Goal: Task Accomplishment & Management: Use online tool/utility

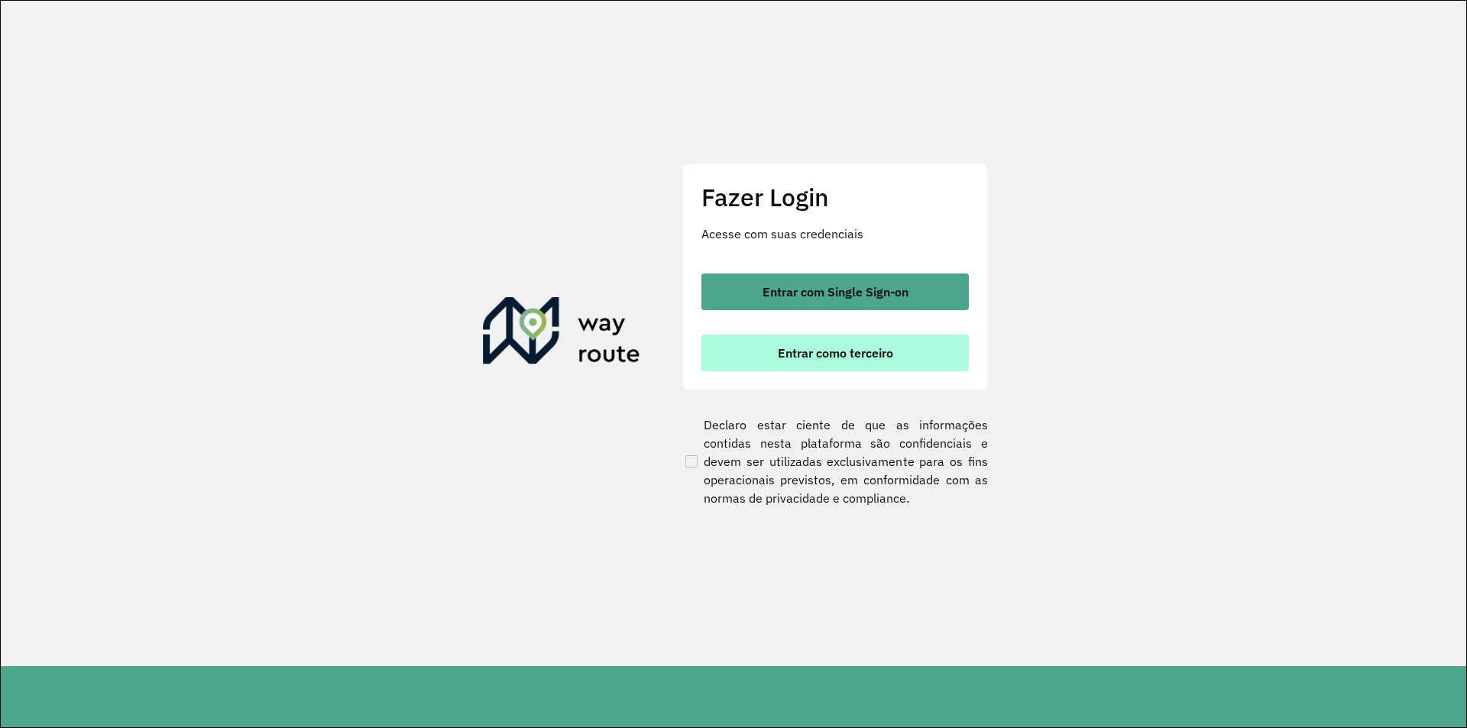
click at [800, 356] on span "Entrar como terceiro" at bounding box center [835, 353] width 115 height 12
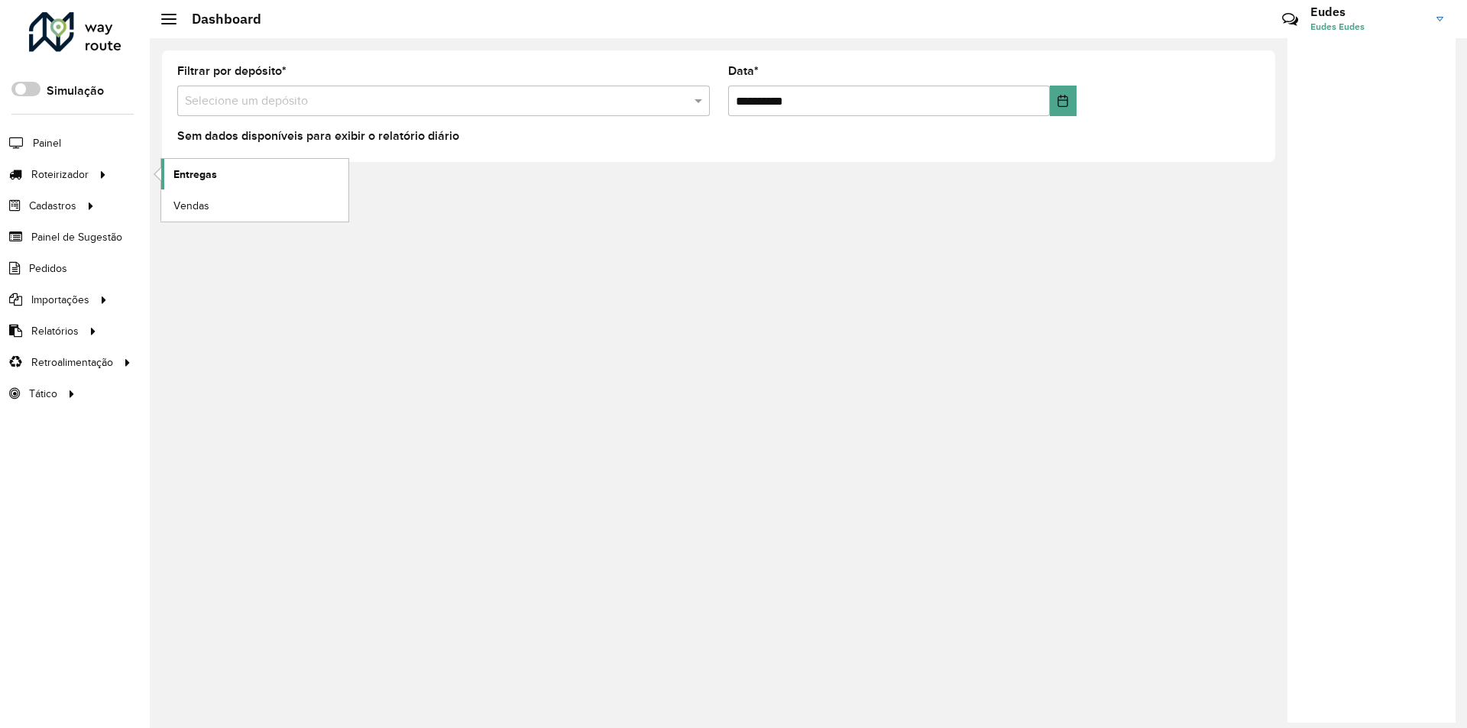
click at [185, 176] on span "Entregas" at bounding box center [195, 175] width 44 height 16
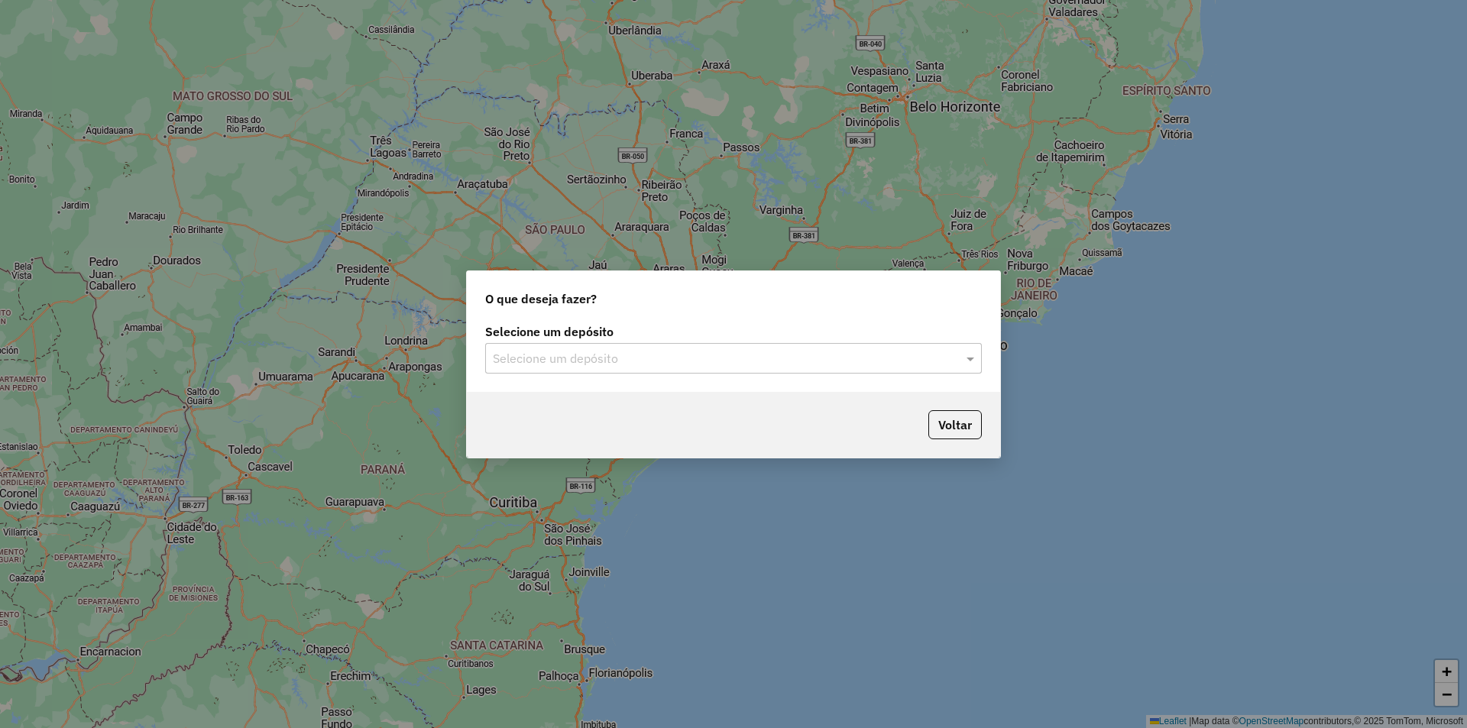
click at [680, 365] on input "text" at bounding box center [718, 359] width 451 height 18
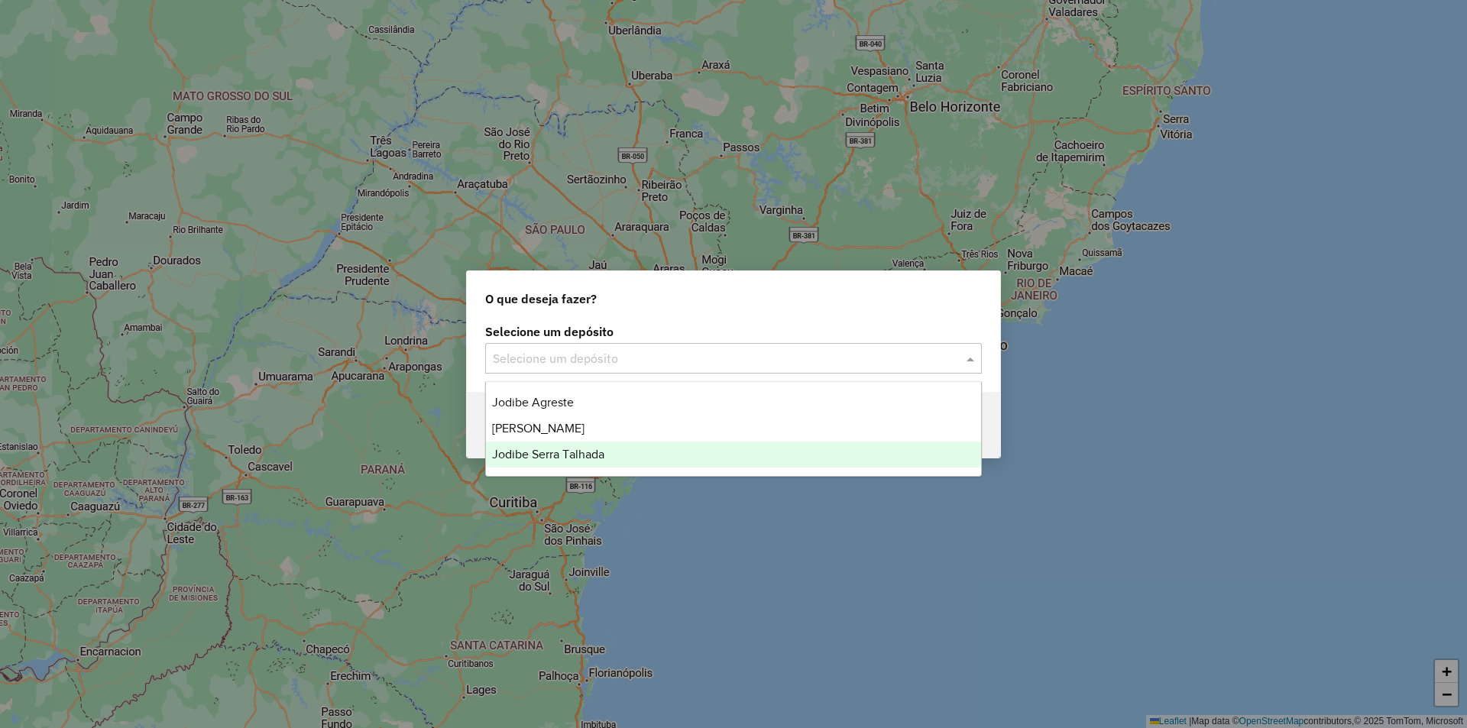
click at [608, 446] on div "Jodibe Serra Talhada" at bounding box center [733, 455] width 495 height 26
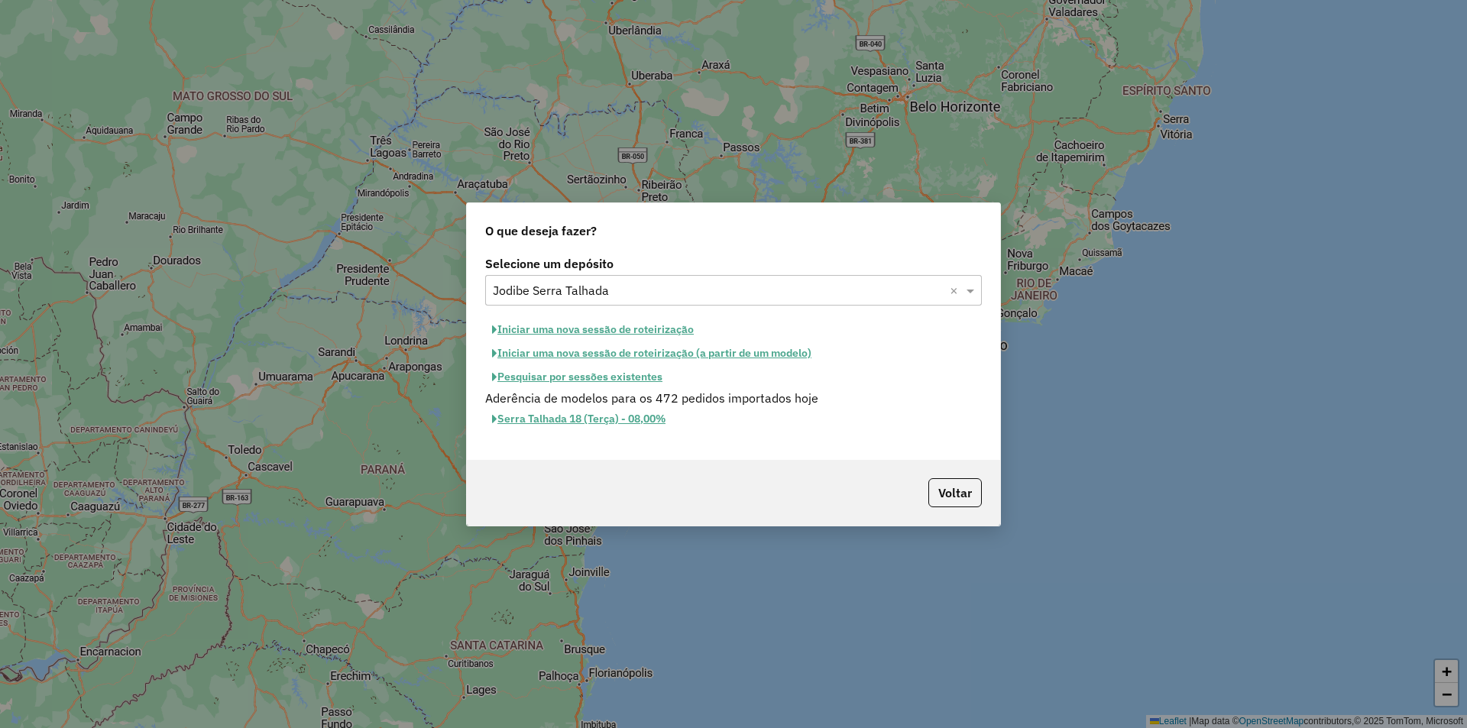
click at [661, 329] on button "Iniciar uma nova sessão de roteirização" at bounding box center [593, 330] width 216 height 24
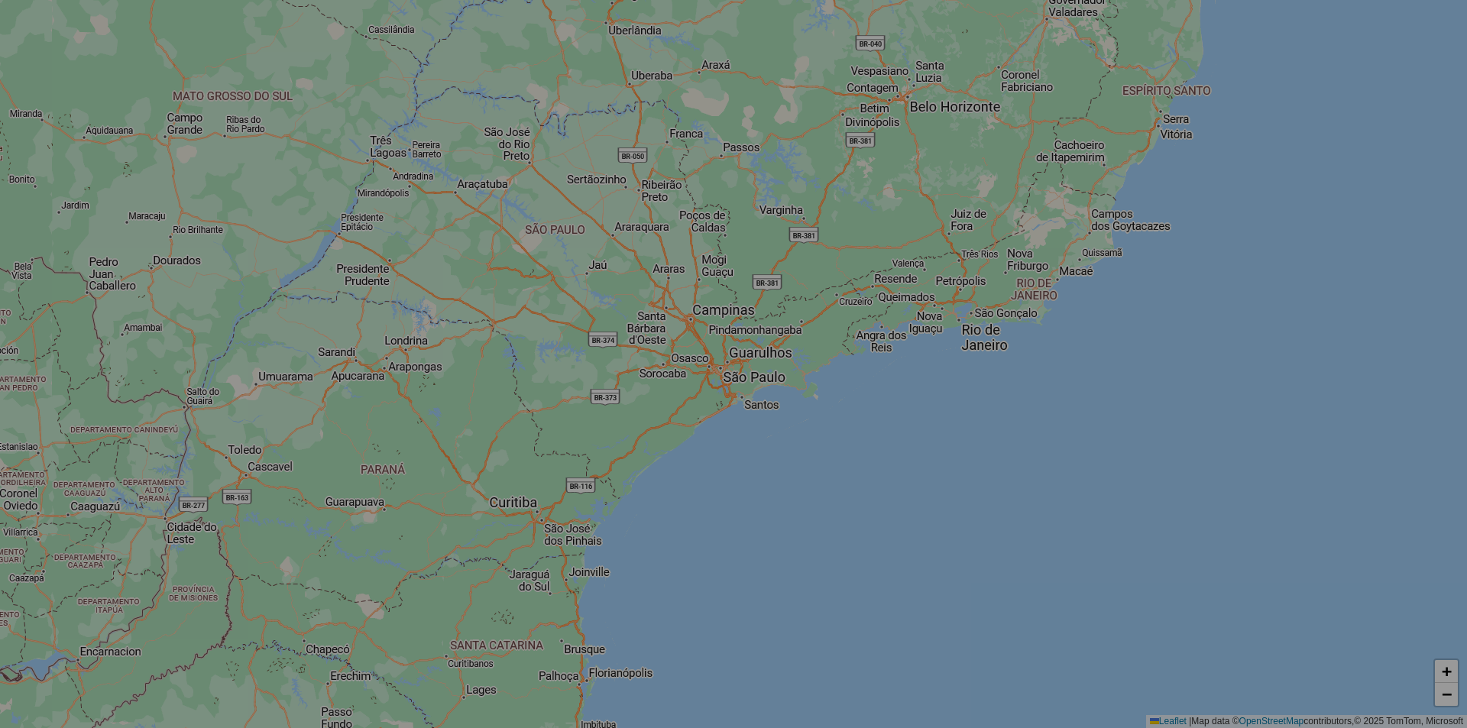
select select "*"
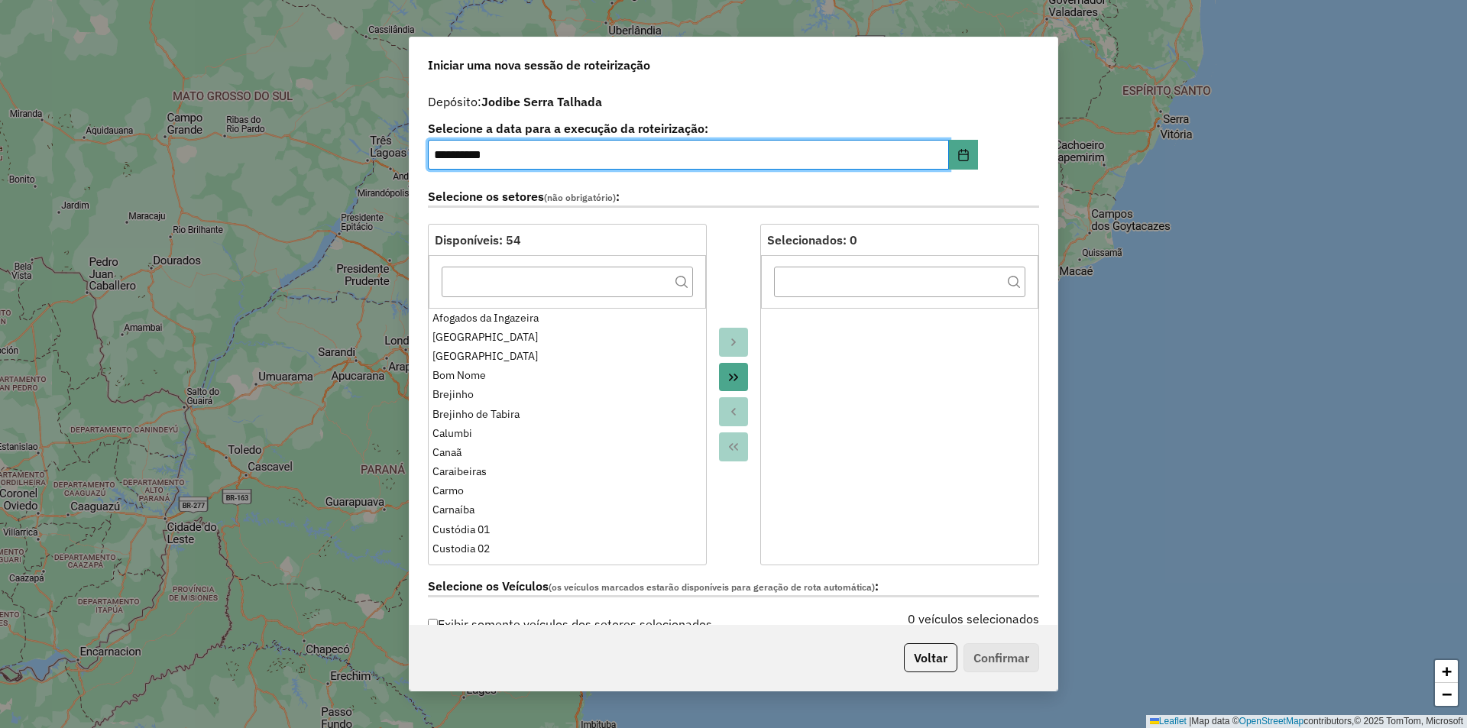
click at [736, 373] on icon "Move All to Target" at bounding box center [734, 377] width 12 height 12
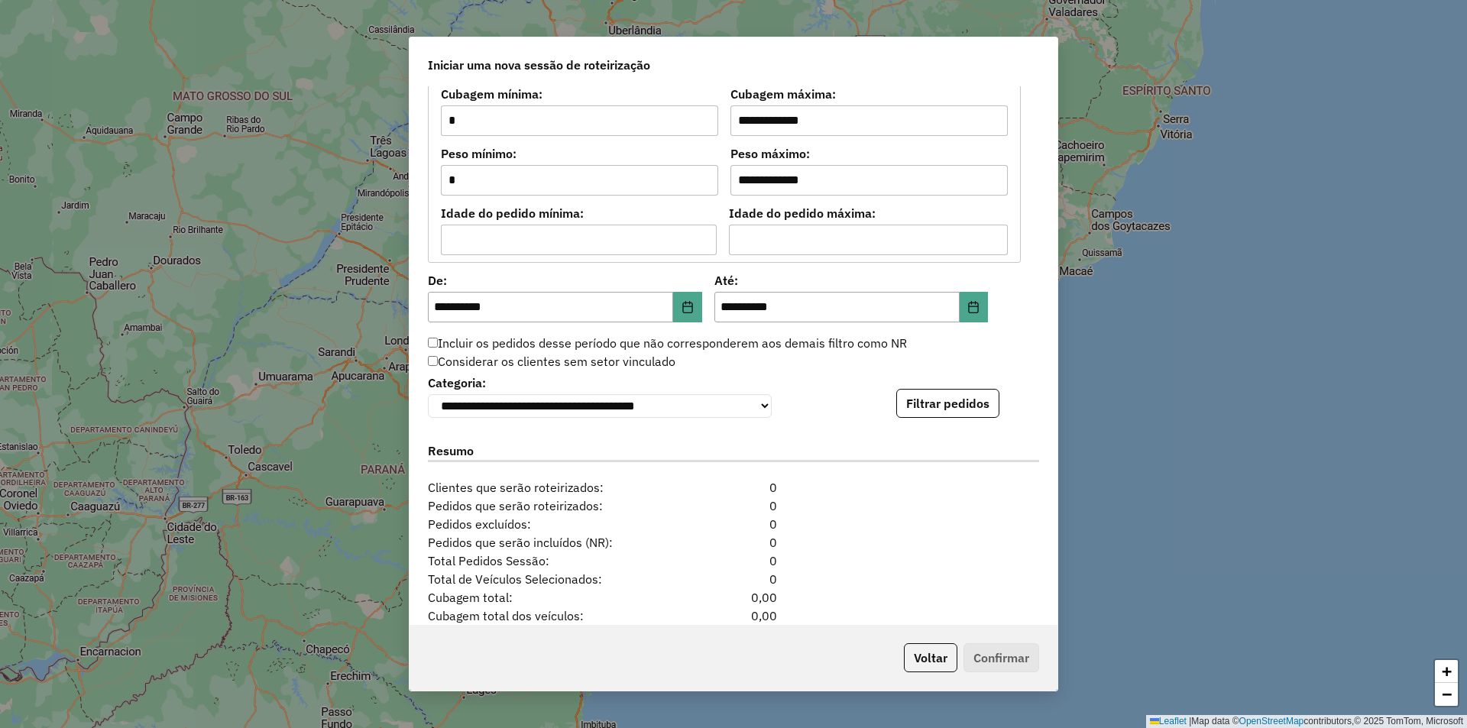
scroll to position [1299, 0]
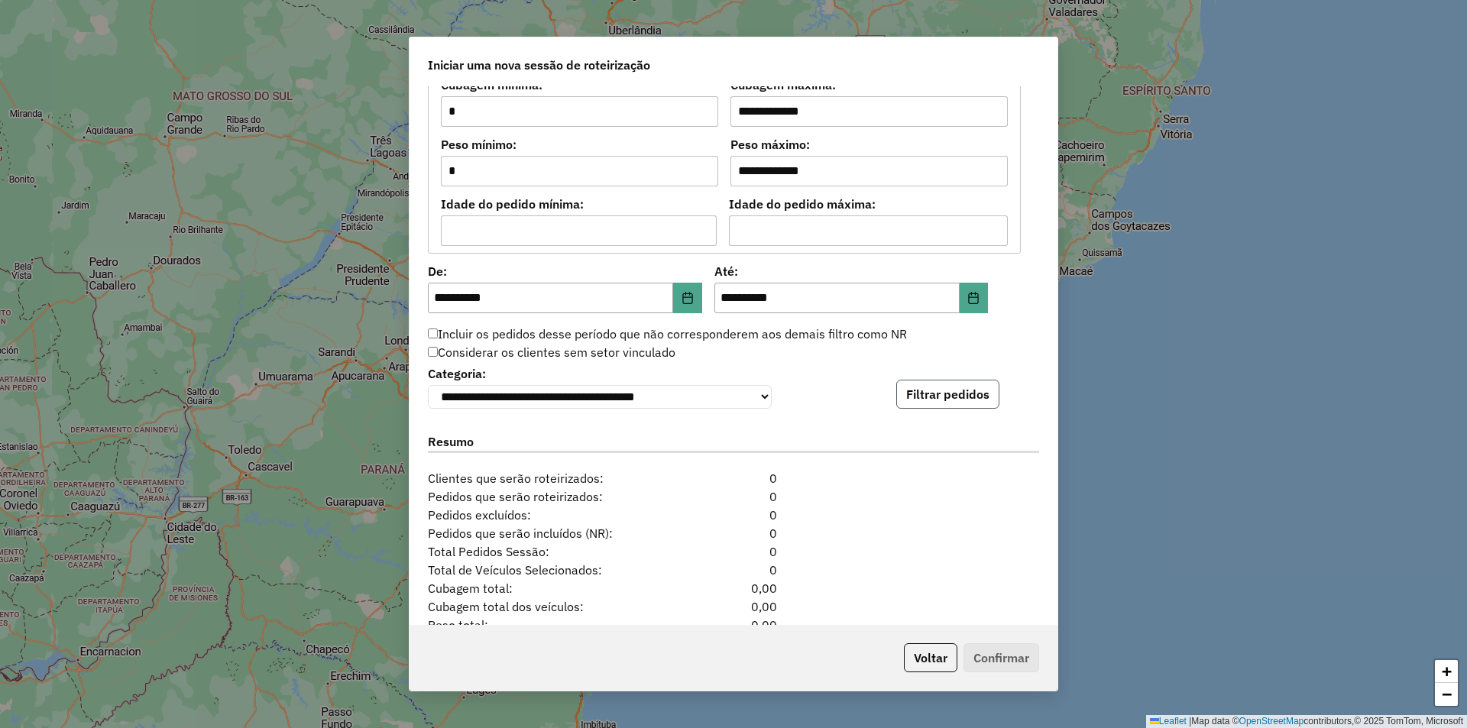
click at [953, 388] on button "Filtrar pedidos" at bounding box center [947, 394] width 103 height 29
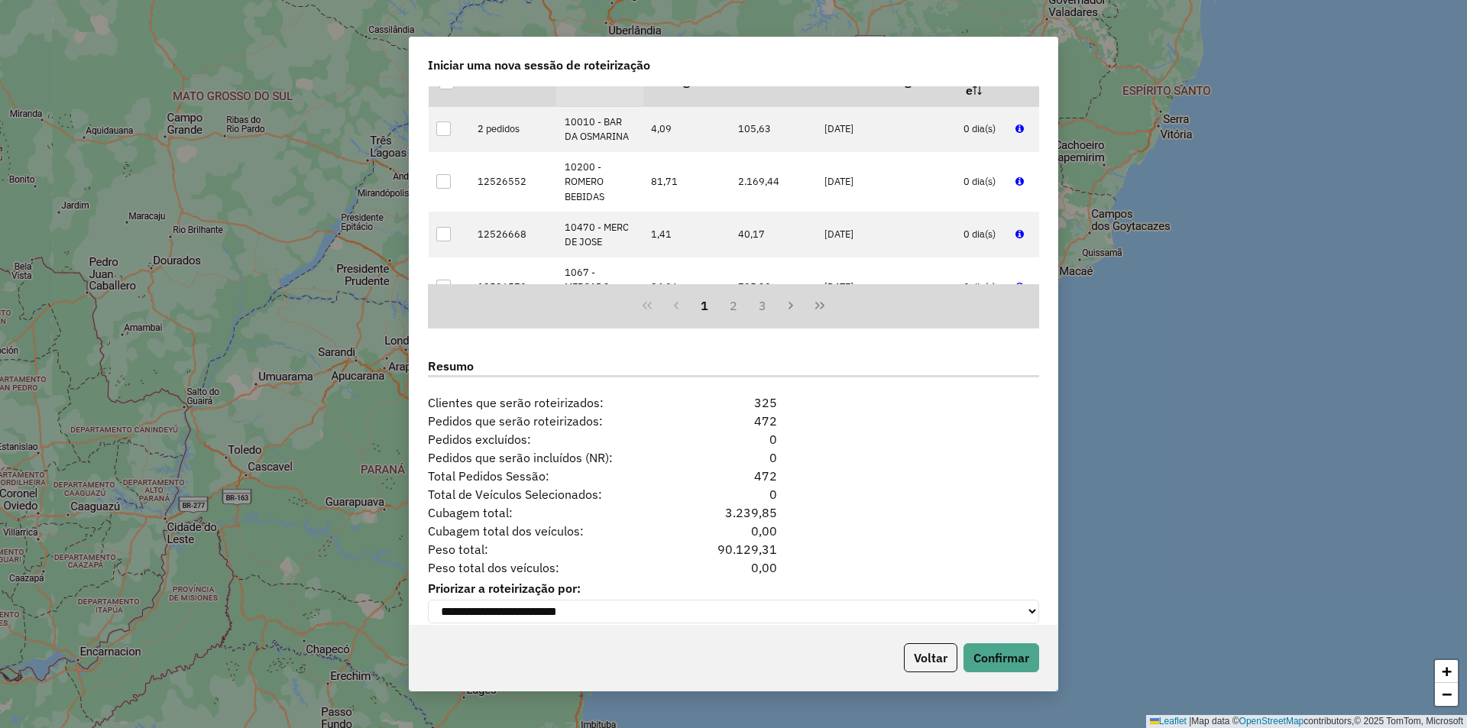
scroll to position [1714, 0]
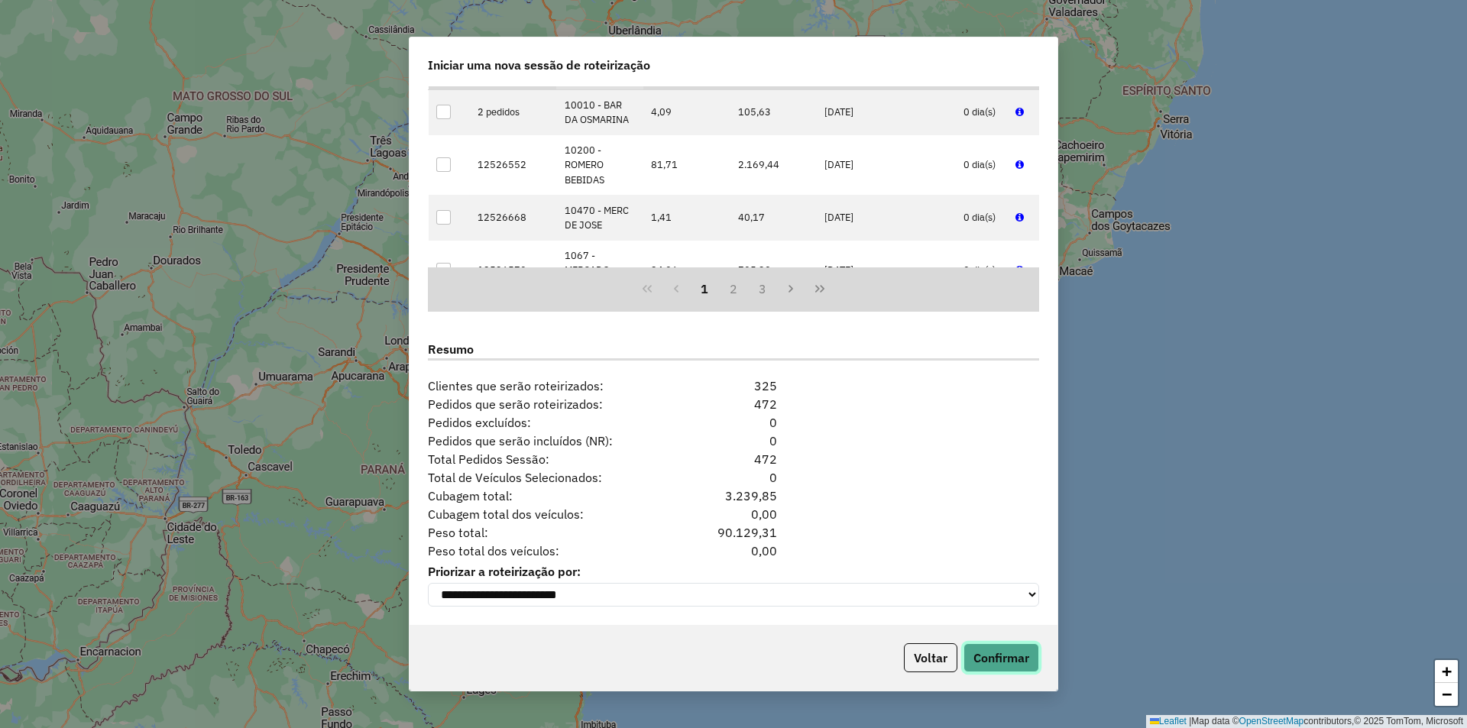
click at [1023, 658] on button "Confirmar" at bounding box center [1002, 658] width 76 height 29
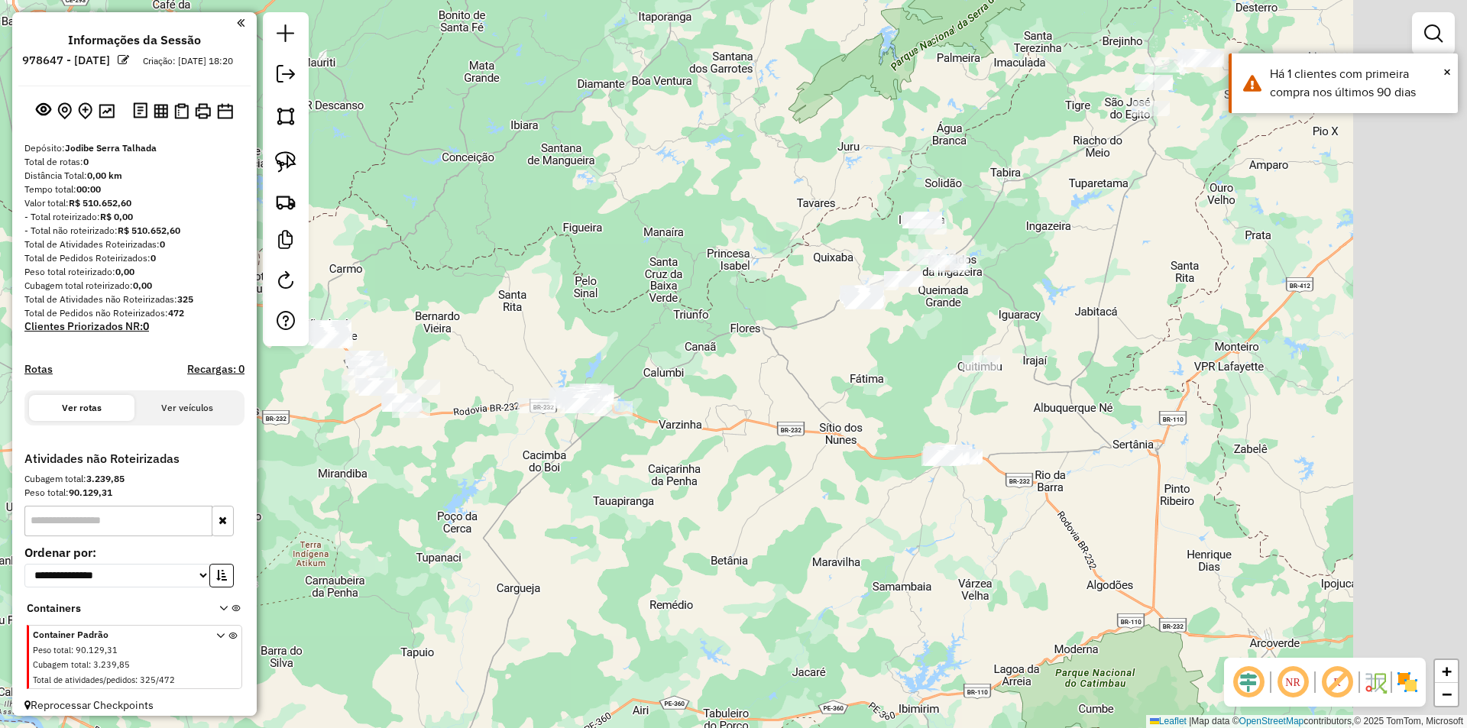
drag, startPoint x: 1009, startPoint y: 346, endPoint x: 705, endPoint y: 427, distance: 314.8
click at [702, 428] on div "Janela de atendimento Grade de atendimento Capacidade Transportadoras Veículos …" at bounding box center [733, 364] width 1467 height 728
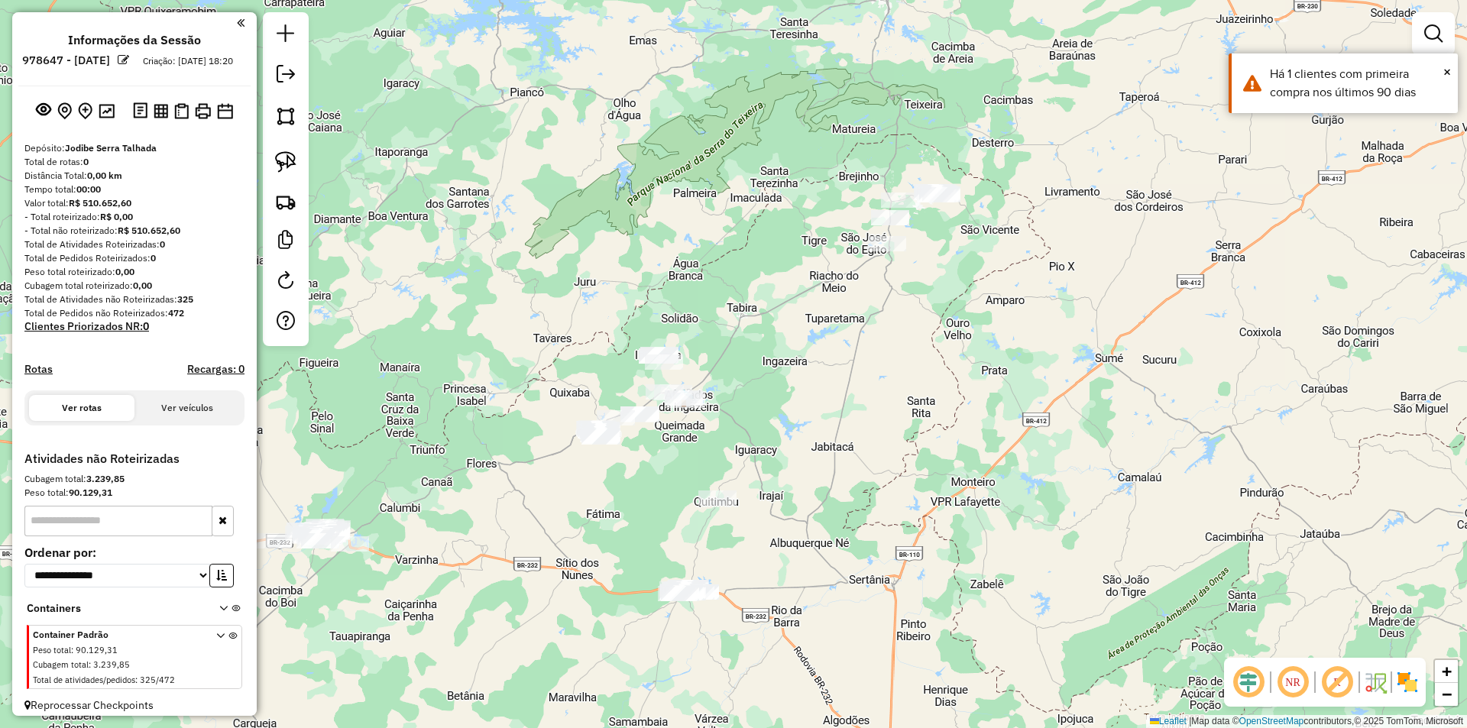
drag, startPoint x: 936, startPoint y: 340, endPoint x: 869, endPoint y: 391, distance: 84.5
click at [873, 387] on div "Janela de atendimento Grade de atendimento Capacidade Transportadoras Veículos …" at bounding box center [733, 364] width 1467 height 728
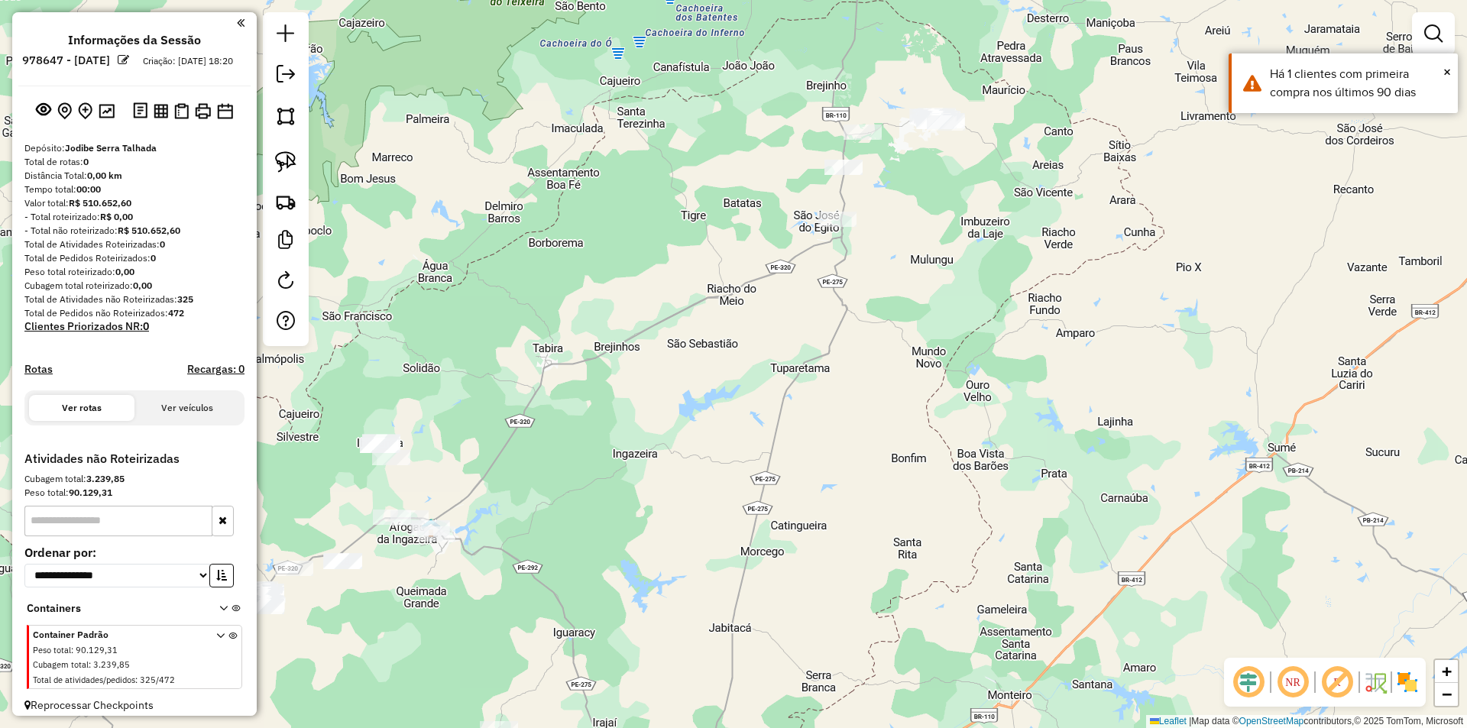
drag, startPoint x: 937, startPoint y: 238, endPoint x: 898, endPoint y: 236, distance: 39.0
click at [937, 258] on div "Janela de atendimento Grade de atendimento Capacidade Transportadoras Veículos …" at bounding box center [733, 364] width 1467 height 728
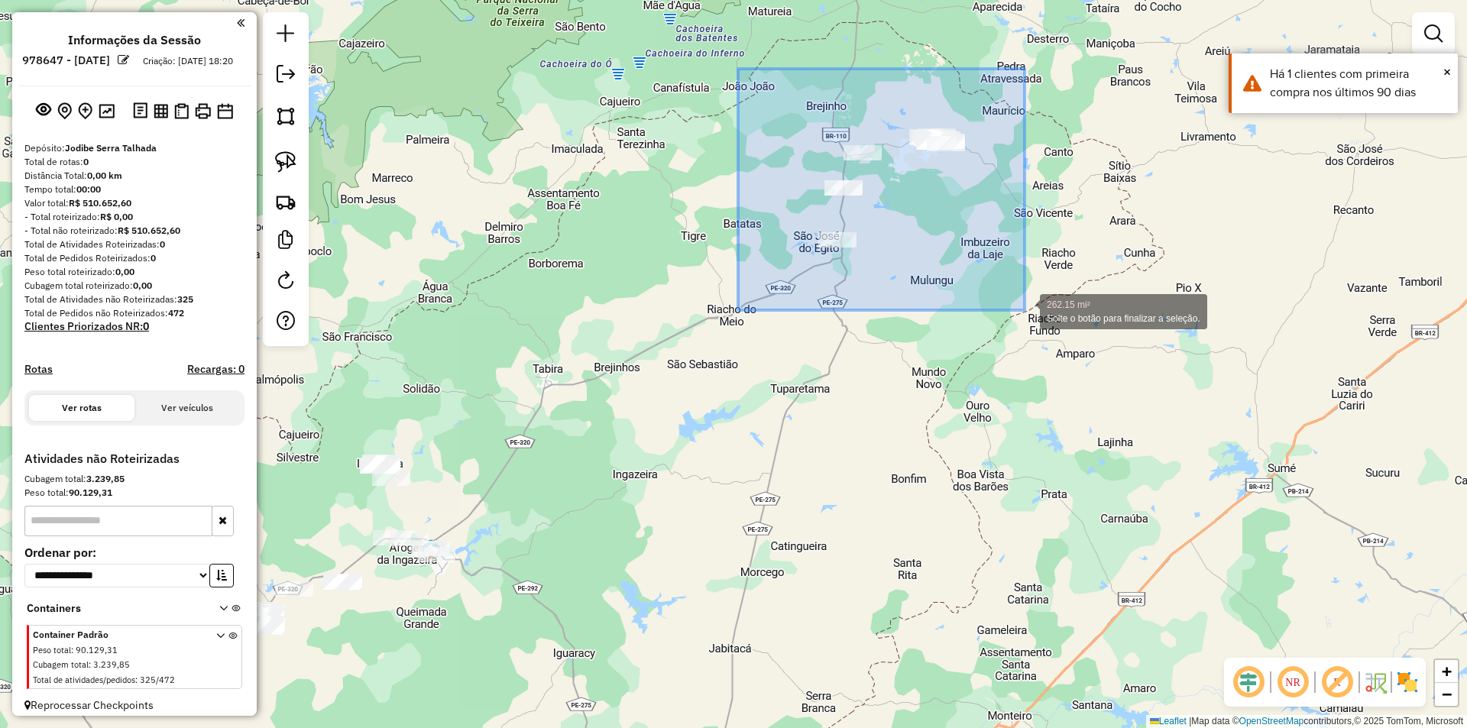
drag, startPoint x: 742, startPoint y: 73, endPoint x: 1023, endPoint y: 310, distance: 368.2
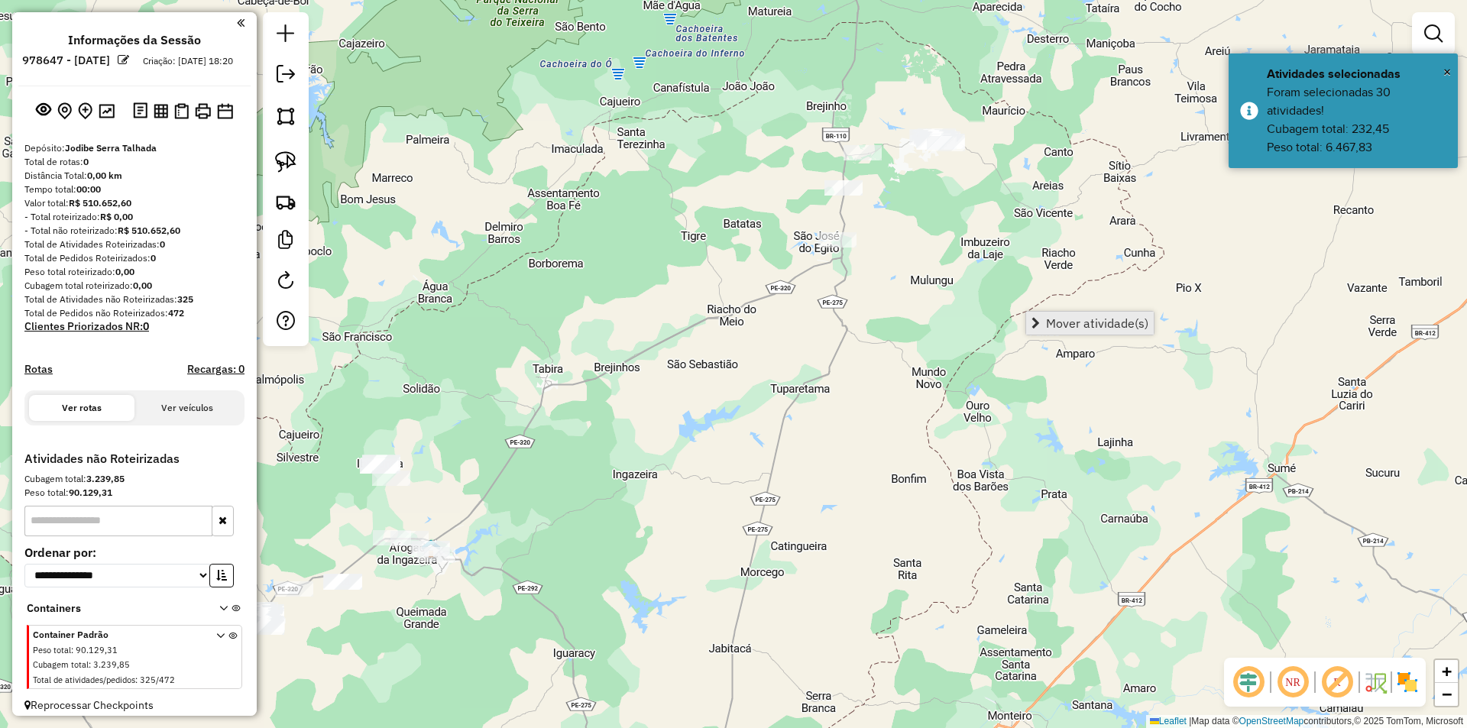
click at [1072, 319] on span "Mover atividade(s)" at bounding box center [1097, 323] width 102 height 12
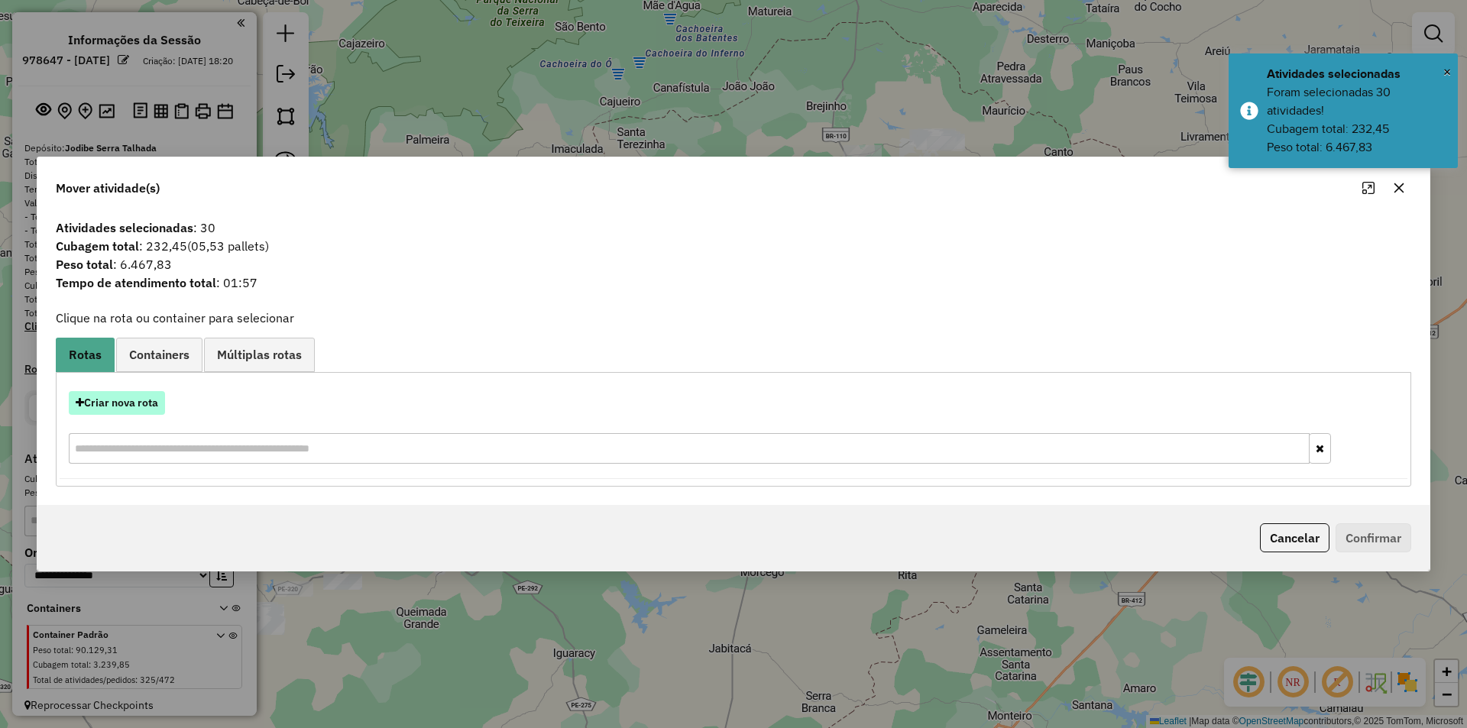
click at [133, 399] on button "Criar nova rota" at bounding box center [117, 403] width 96 height 24
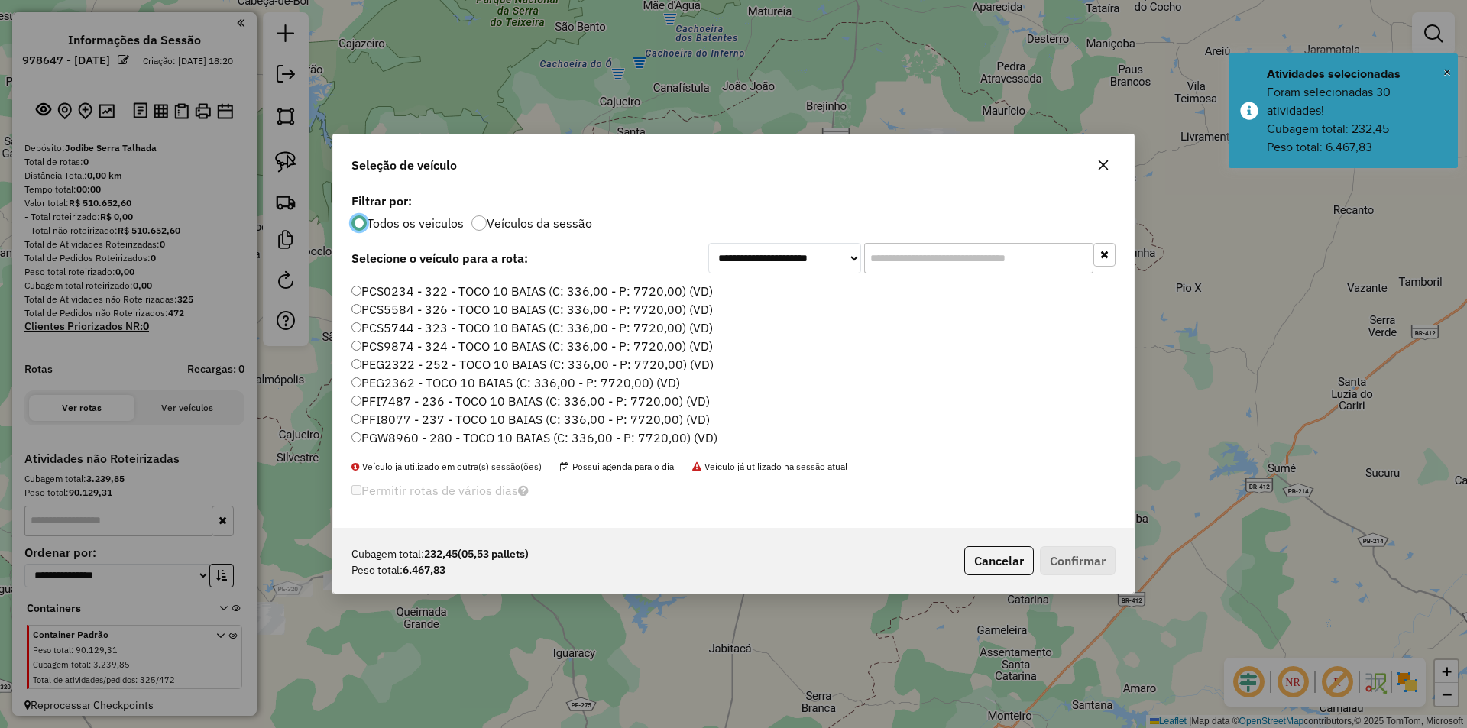
scroll to position [306, 0]
click at [430, 345] on label "RZK2H24 - 374 - TRUCK 8 BAIAS (C: 336,00 - P: 6900,00) (VD)" at bounding box center [532, 349] width 361 height 18
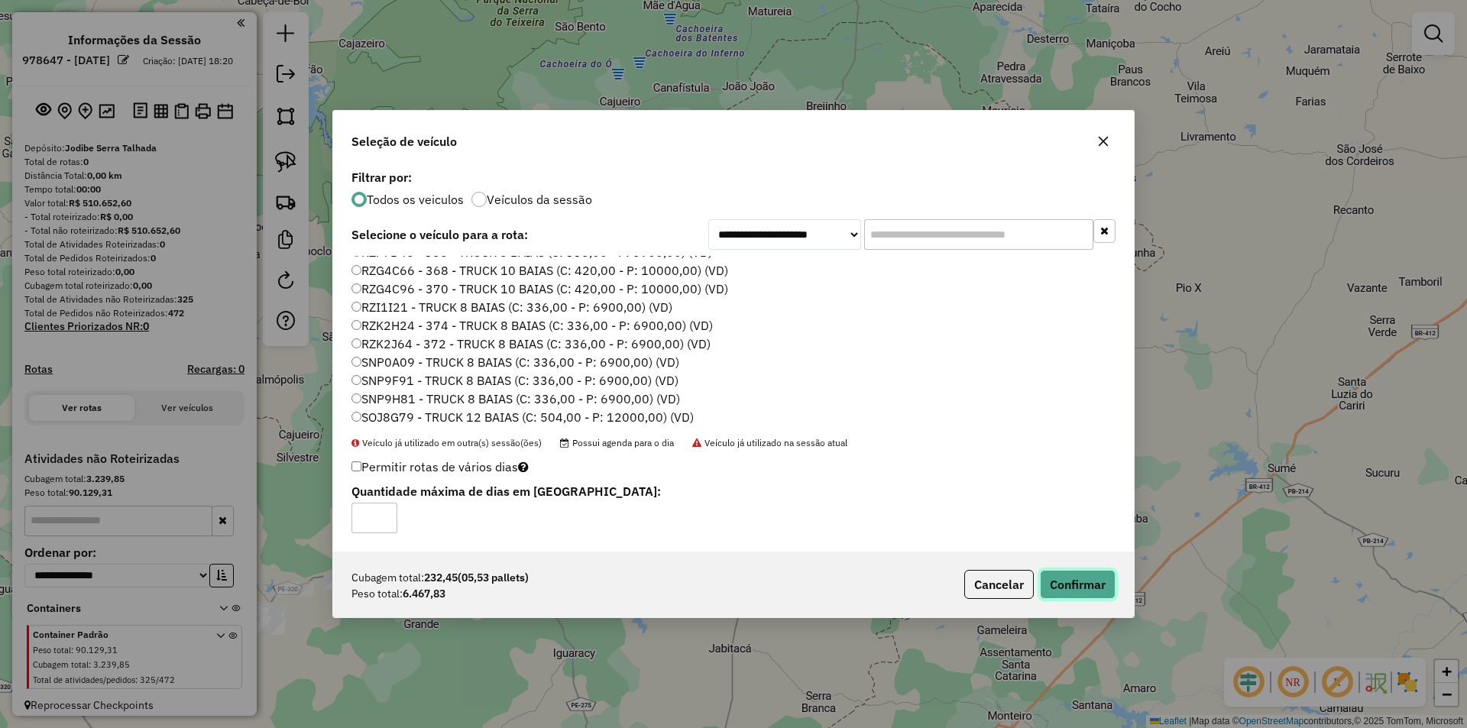
click at [1083, 586] on button "Confirmar" at bounding box center [1078, 584] width 76 height 29
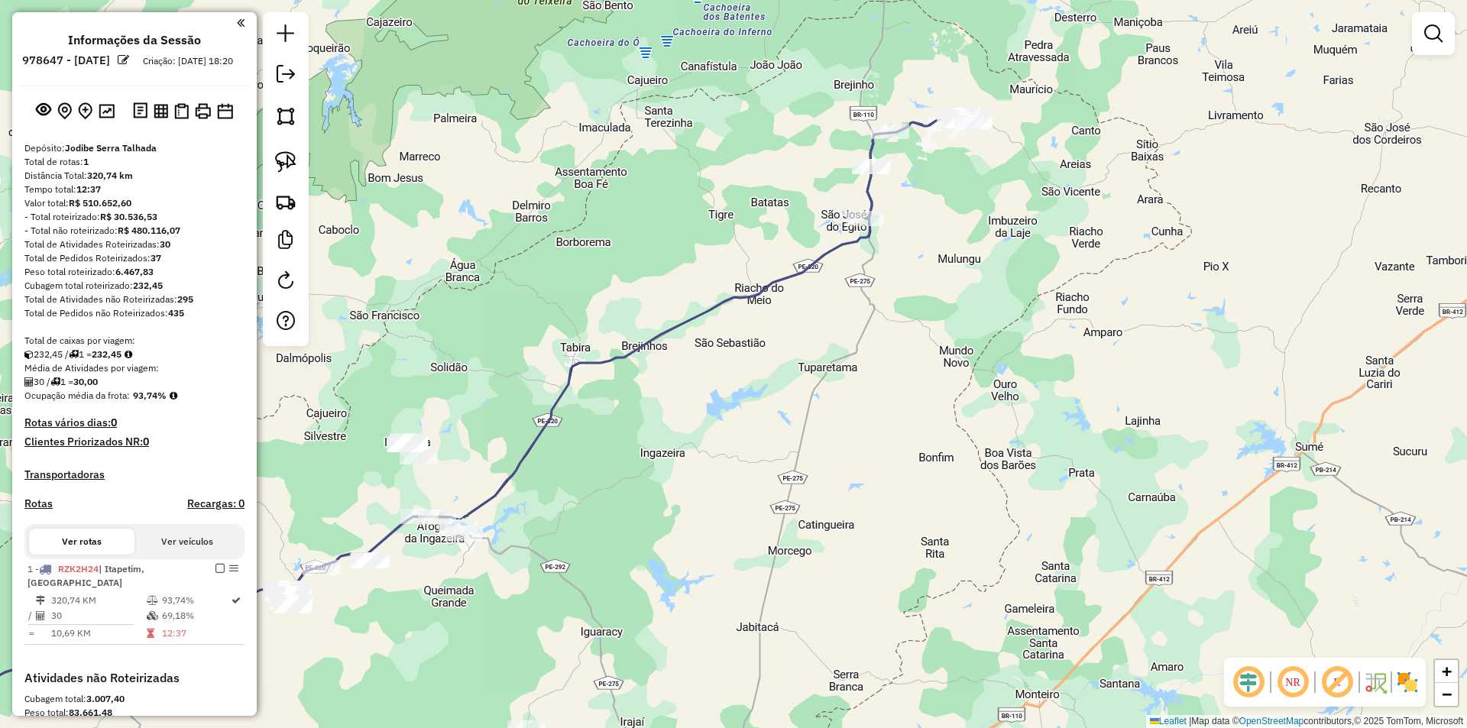
drag, startPoint x: 649, startPoint y: 465, endPoint x: 870, endPoint y: 264, distance: 298.6
click at [870, 265] on div "Janela de atendimento Grade de atendimento Capacidade Transportadoras Veículos …" at bounding box center [733, 364] width 1467 height 728
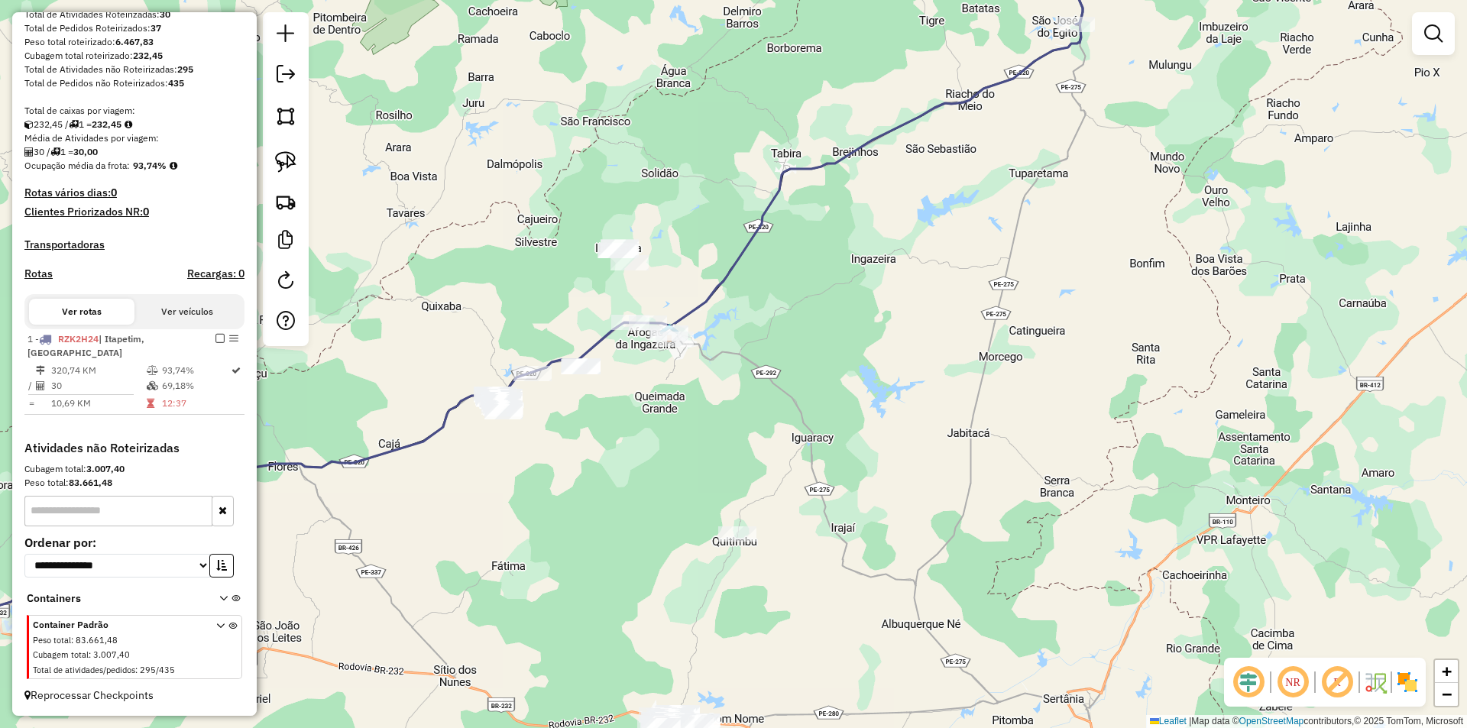
scroll to position [244, 0]
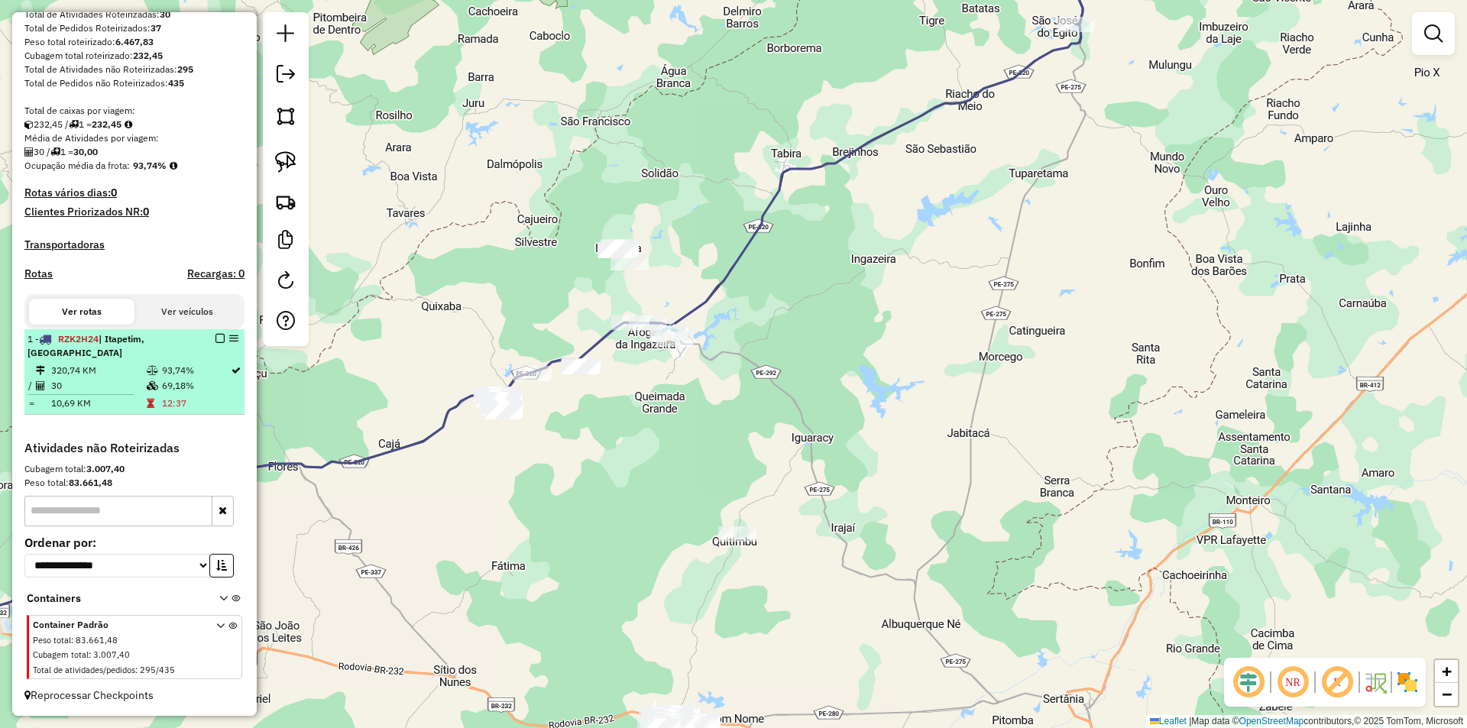
select select "**********"
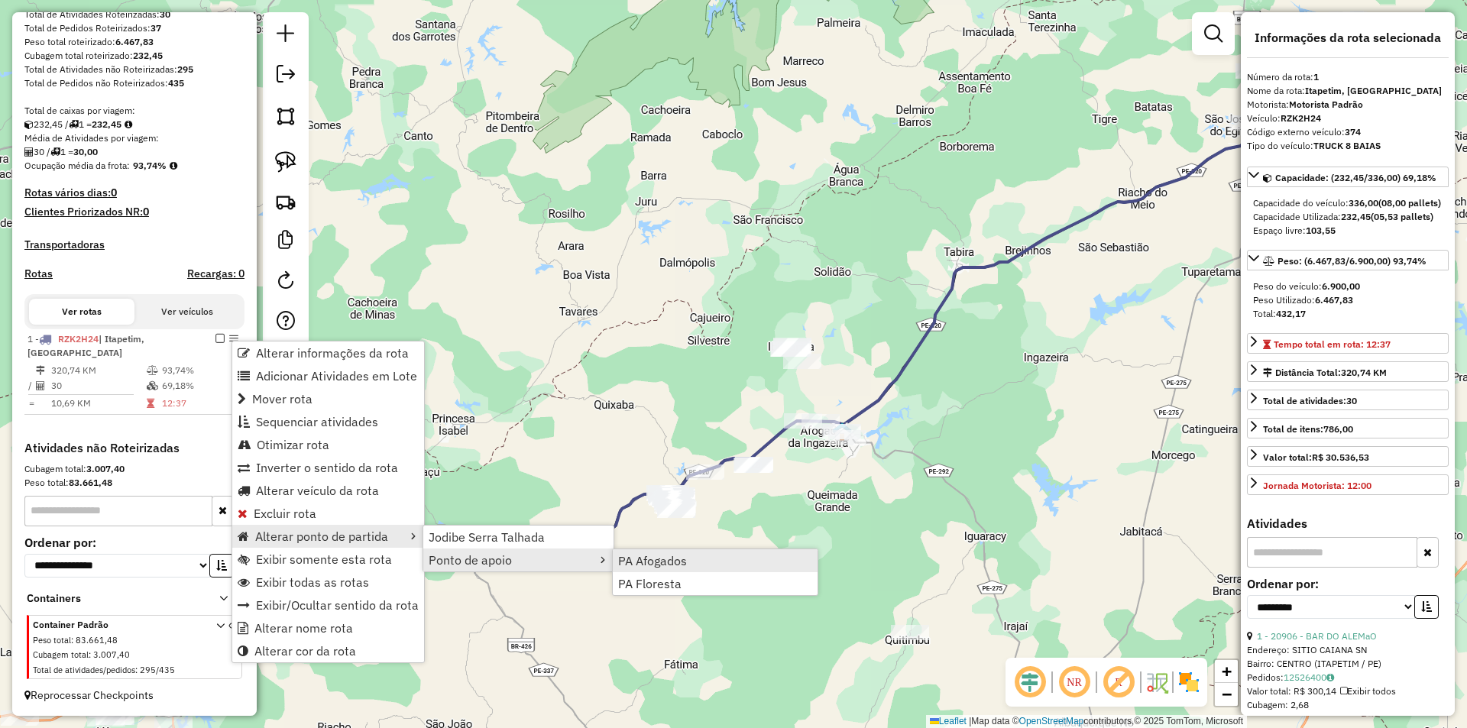
click at [673, 562] on span "PA Afogados" at bounding box center [652, 561] width 69 height 12
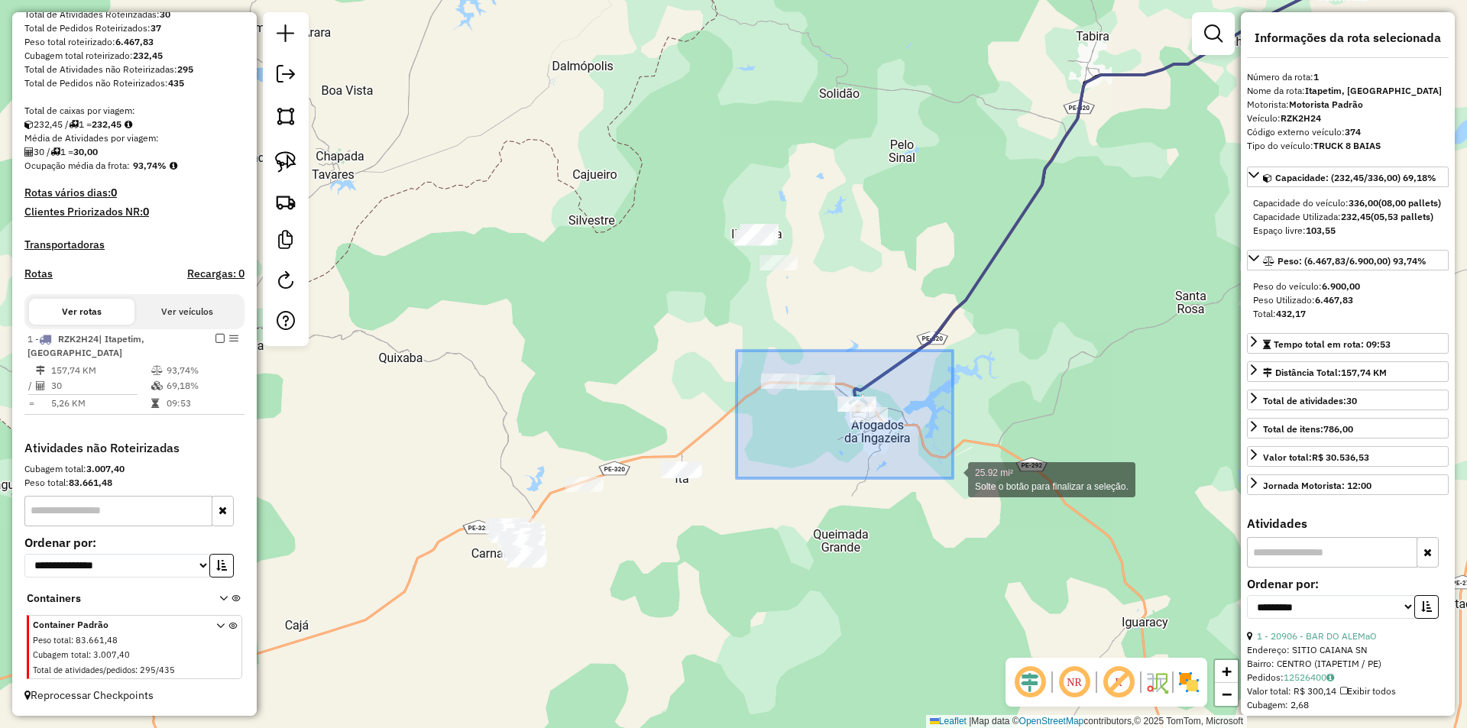
drag, startPoint x: 754, startPoint y: 361, endPoint x: 953, endPoint y: 478, distance: 231.6
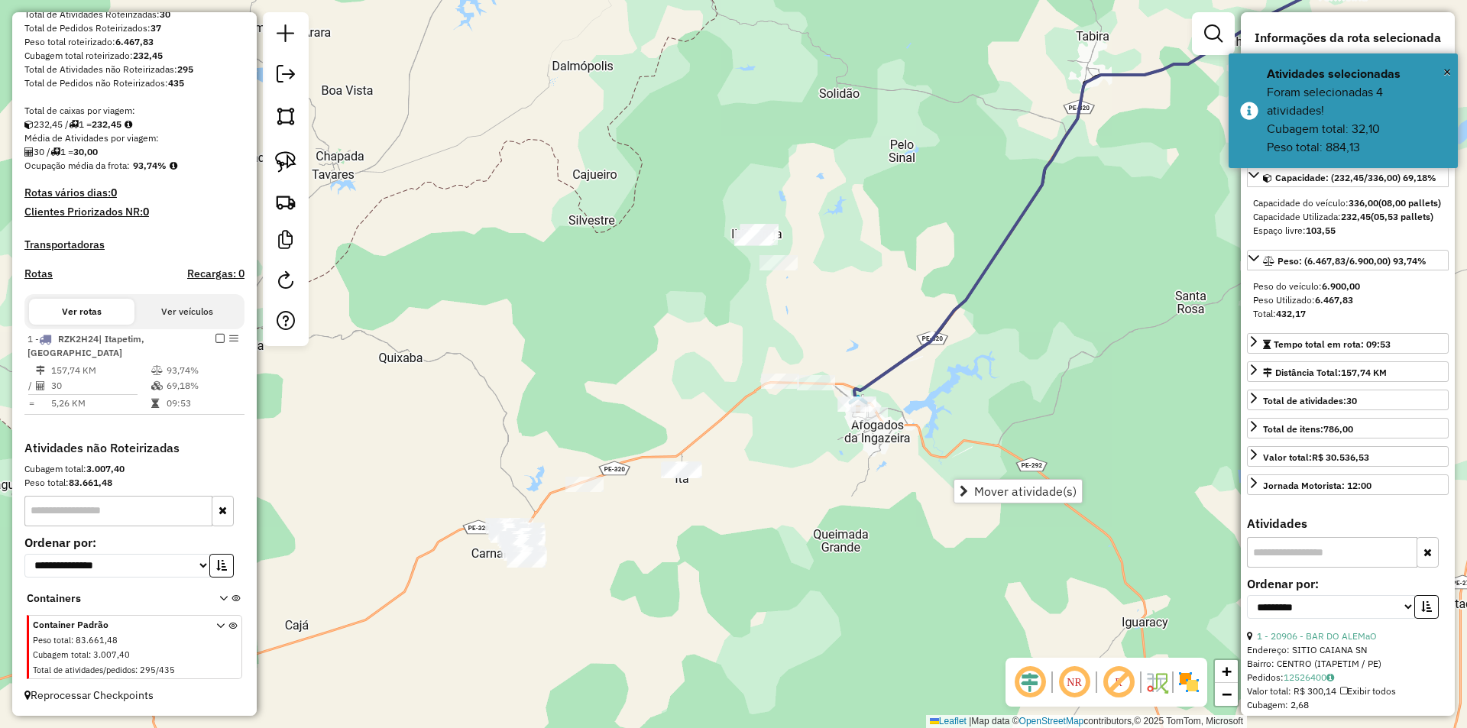
click at [783, 465] on div "Janela de atendimento Grade de atendimento Capacidade Transportadoras Veículos …" at bounding box center [733, 364] width 1467 height 728
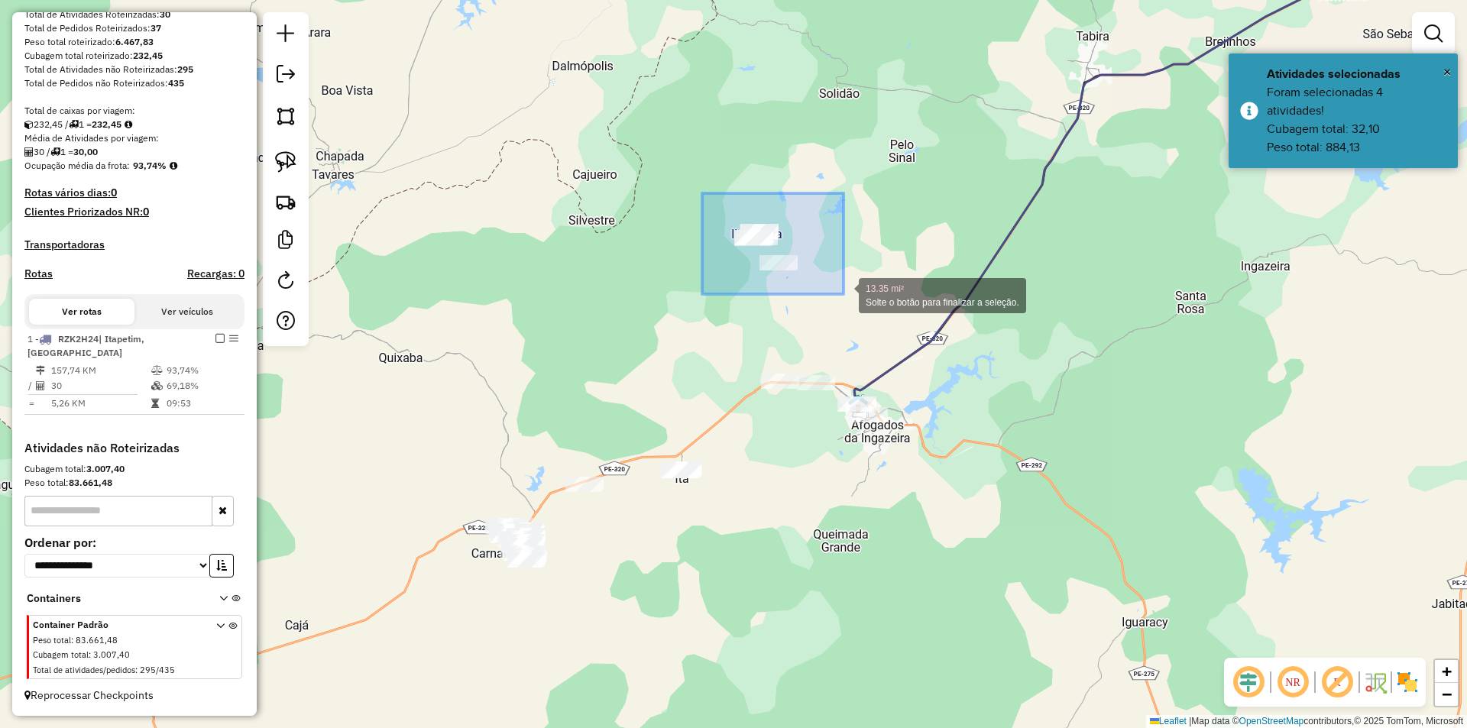
drag, startPoint x: 702, startPoint y: 193, endPoint x: 843, endPoint y: 293, distance: 172.6
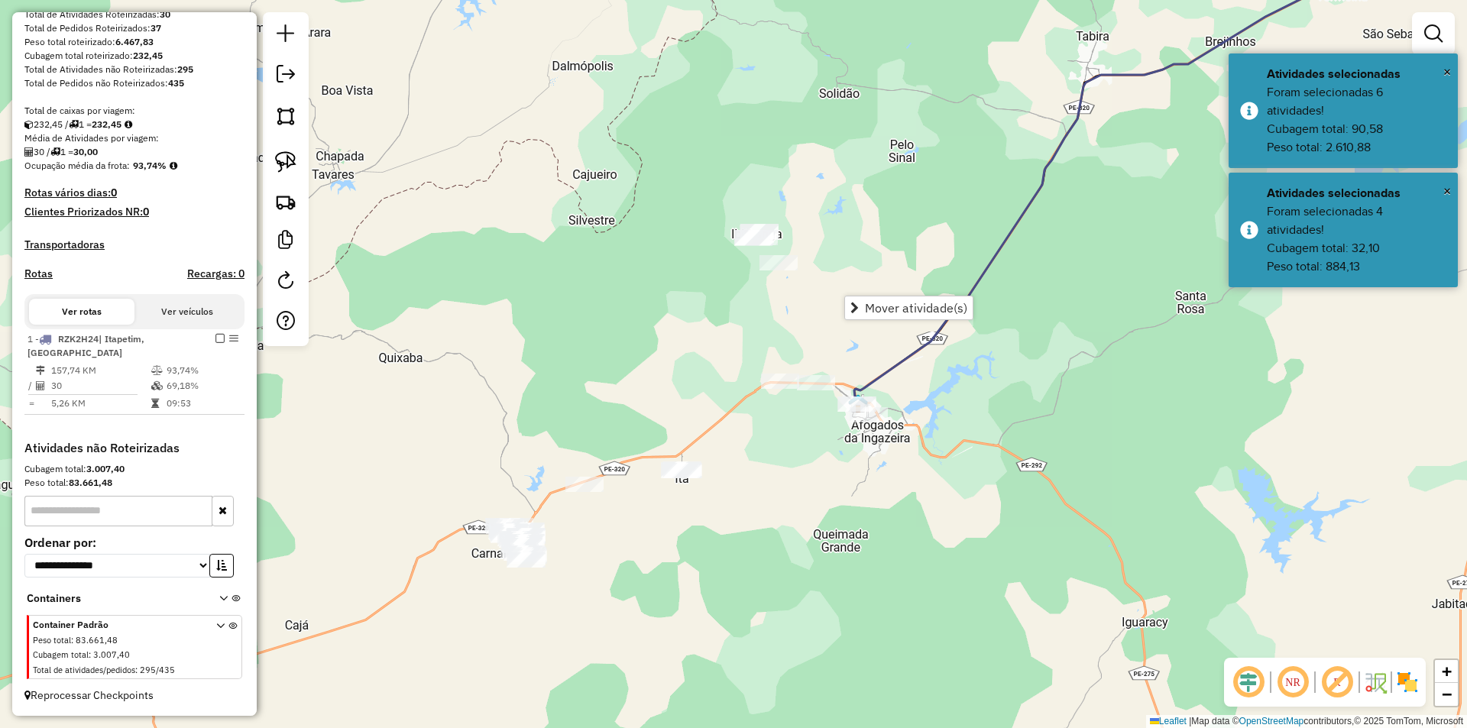
click at [645, 340] on div "Janela de atendimento Grade de atendimento Capacidade Transportadoras Veículos …" at bounding box center [733, 364] width 1467 height 728
drag, startPoint x: 644, startPoint y: 360, endPoint x: 676, endPoint y: 339, distance: 37.9
click at [675, 339] on div "Janela de atendimento Grade de atendimento Capacidade Transportadoras Veículos …" at bounding box center [733, 364] width 1467 height 728
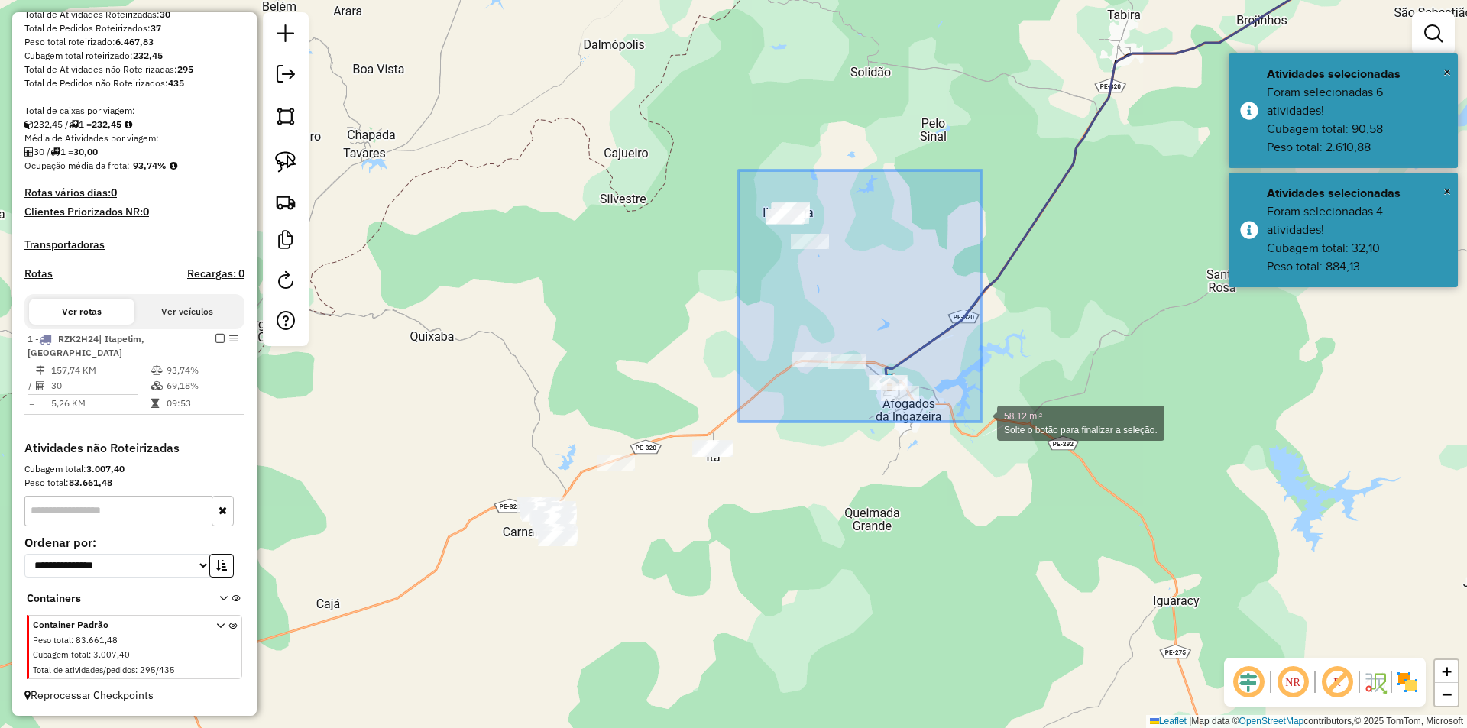
drag, startPoint x: 744, startPoint y: 171, endPoint x: 982, endPoint y: 422, distance: 346.0
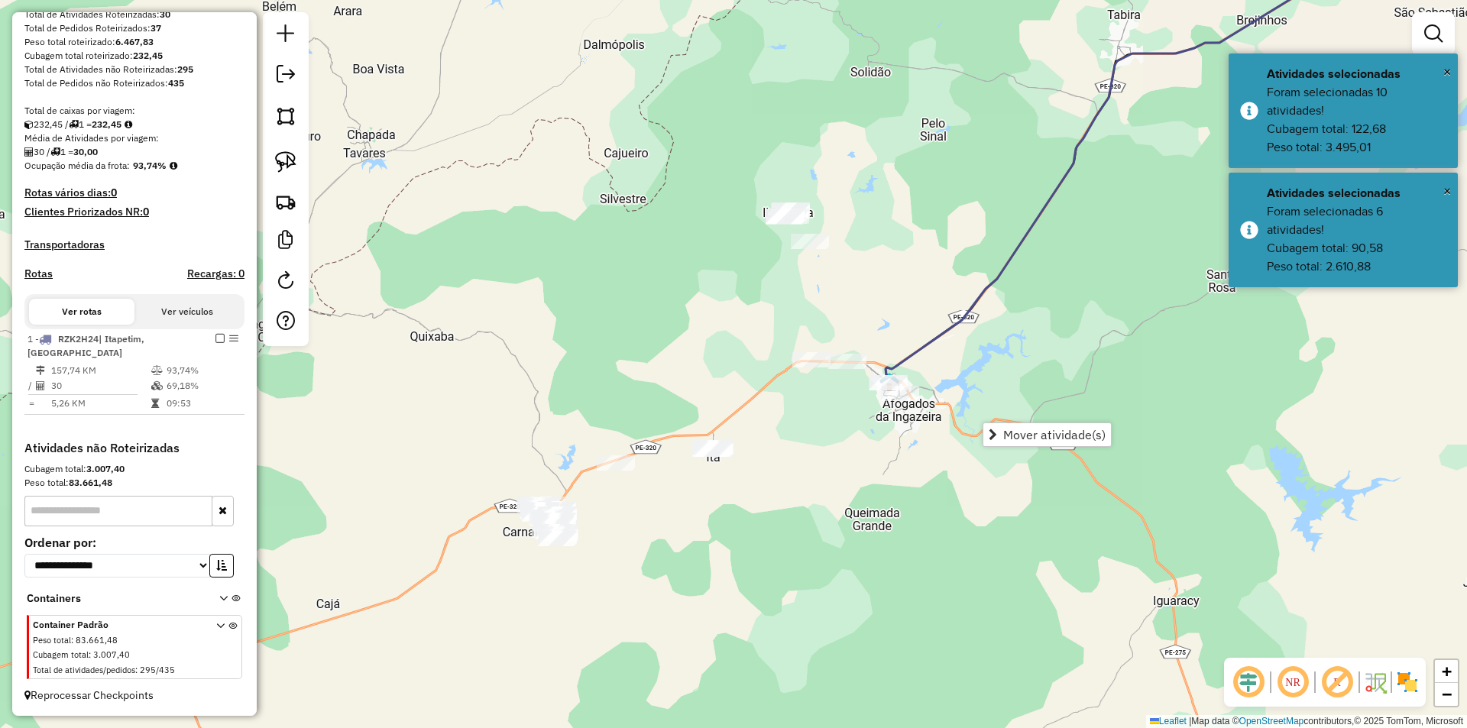
click at [801, 468] on div "Janela de atendimento Grade de atendimento Capacidade Transportadoras Veículos …" at bounding box center [733, 364] width 1467 height 728
drag, startPoint x: 769, startPoint y: 490, endPoint x: 890, endPoint y: 405, distance: 147.6
click at [889, 407] on div "Janela de atendimento Grade de atendimento Capacidade Transportadoras Veículos …" at bounding box center [733, 364] width 1467 height 728
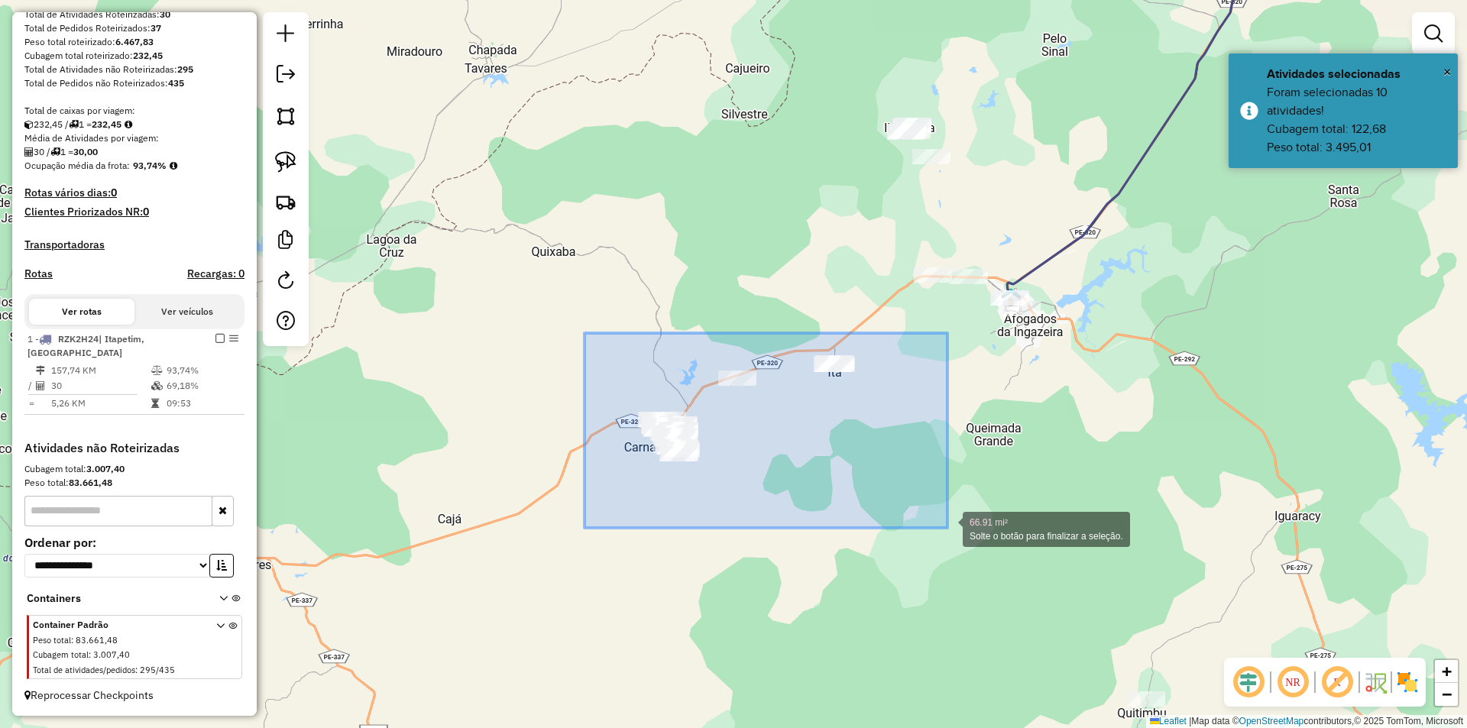
drag, startPoint x: 585, startPoint y: 333, endPoint x: 948, endPoint y: 528, distance: 412.0
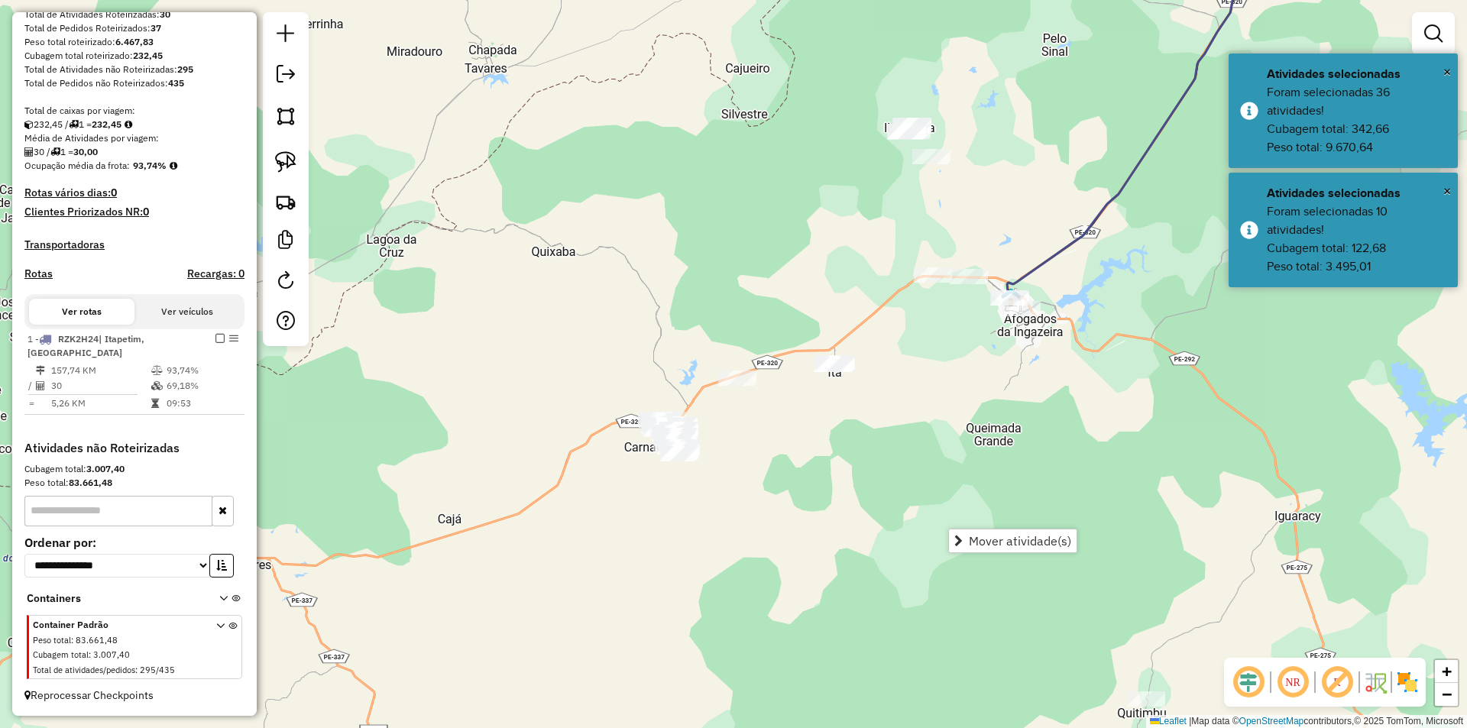
click at [835, 506] on div "Janela de atendimento Grade de atendimento Capacidade Transportadoras Veículos …" at bounding box center [733, 364] width 1467 height 728
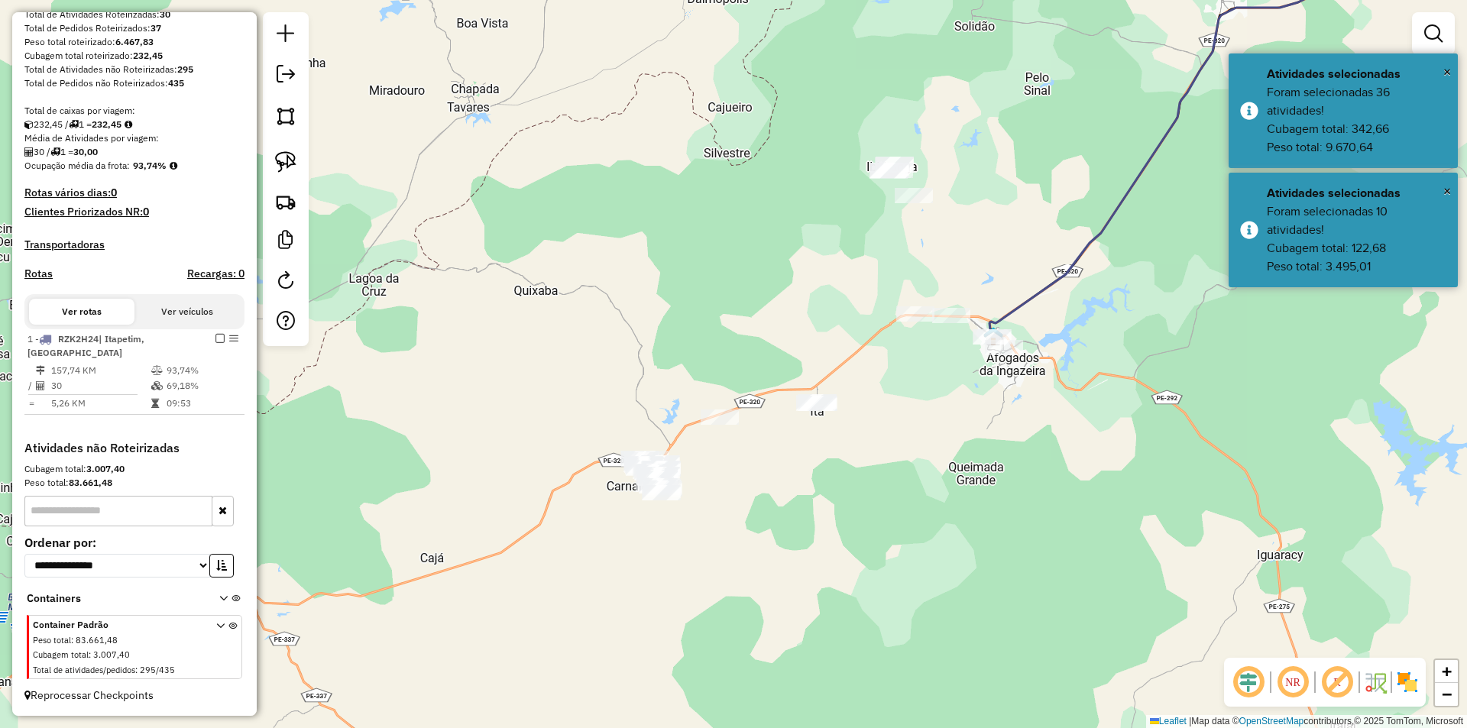
drag, startPoint x: 922, startPoint y: 417, endPoint x: 894, endPoint y: 465, distance: 56.1
click at [902, 458] on div "Janela de atendimento Grade de atendimento Capacidade Transportadoras Veículos …" at bounding box center [733, 364] width 1467 height 728
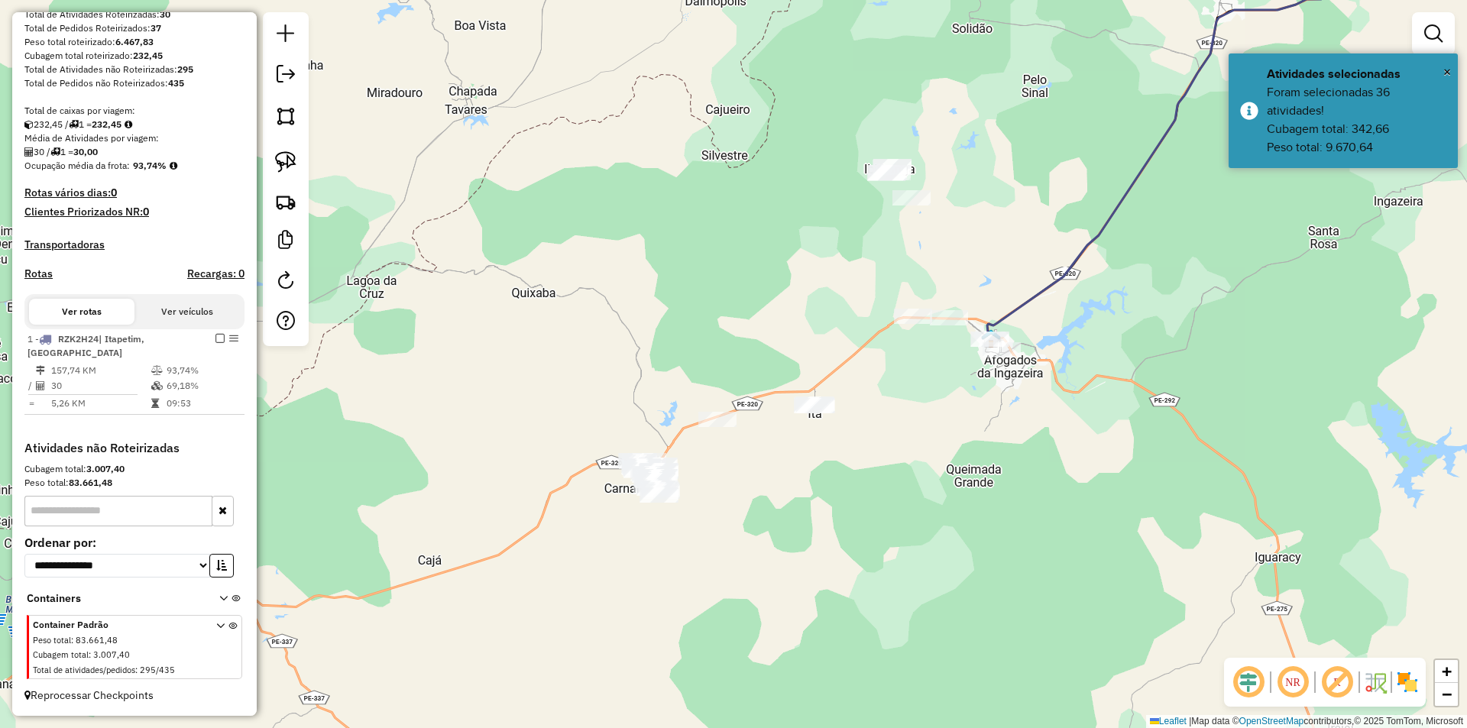
drag, startPoint x: 908, startPoint y: 436, endPoint x: 890, endPoint y: 451, distance: 22.8
click at [890, 451] on div "Janela de atendimento Grade de atendimento Capacidade Transportadoras Veículos …" at bounding box center [733, 364] width 1467 height 728
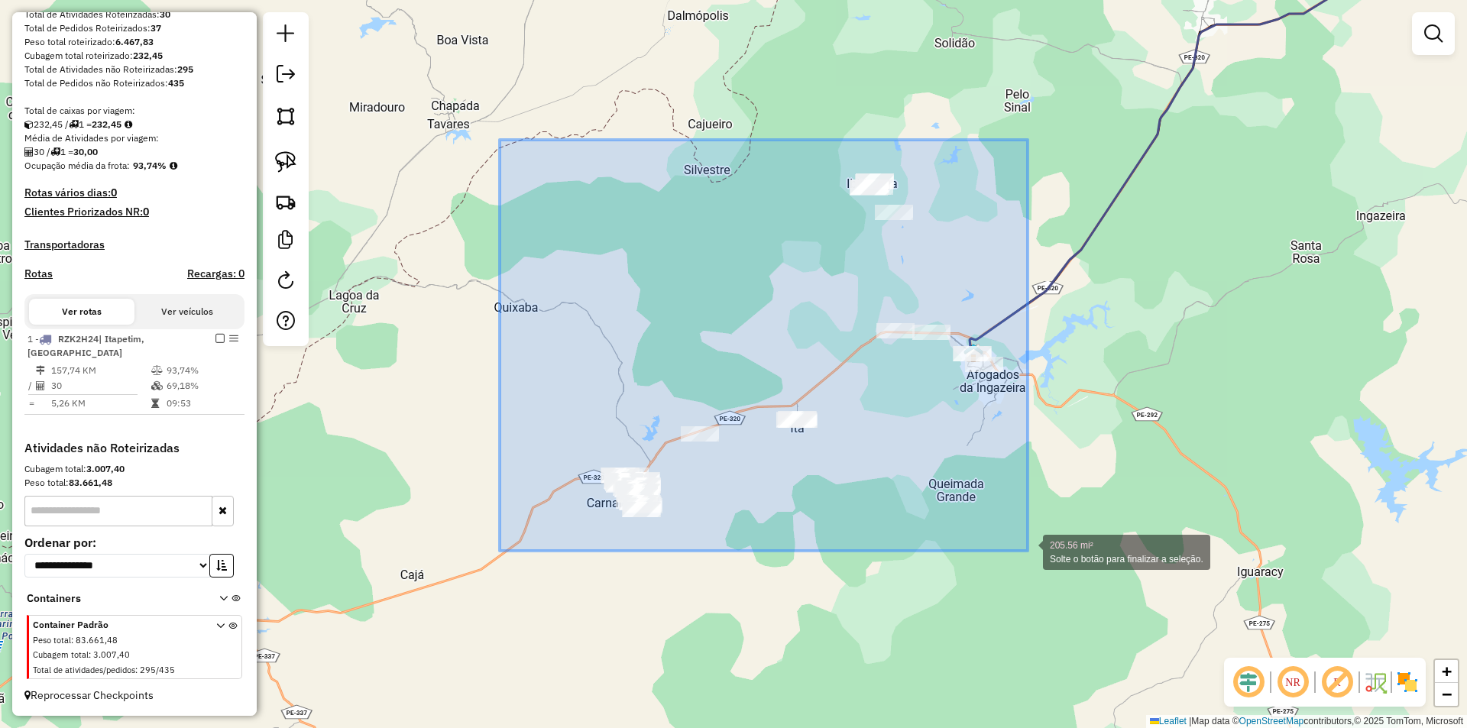
drag, startPoint x: 503, startPoint y: 144, endPoint x: 1028, endPoint y: 551, distance: 664.1
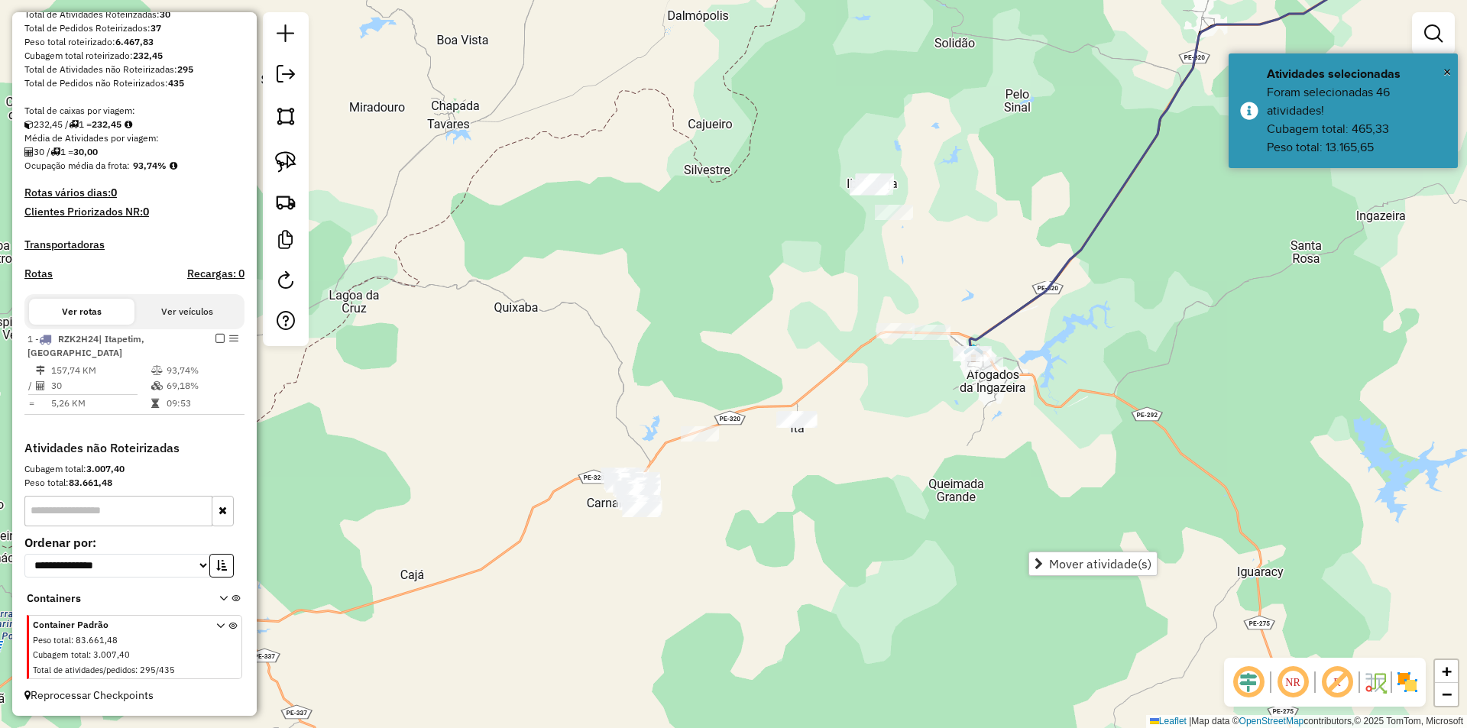
click at [907, 387] on div "Janela de atendimento Grade de atendimento Capacidade Transportadoras Veículos …" at bounding box center [733, 364] width 1467 height 728
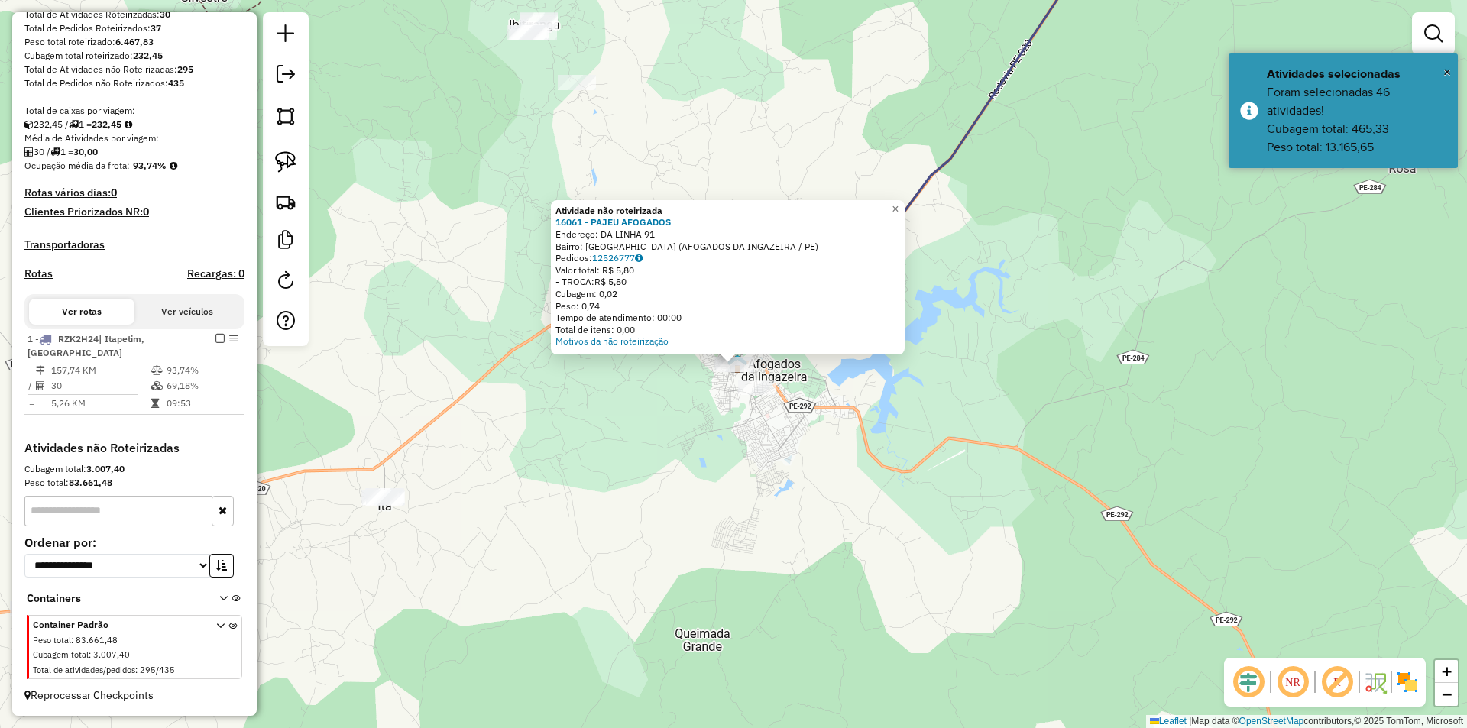
click at [755, 395] on div at bounding box center [757, 387] width 38 height 15
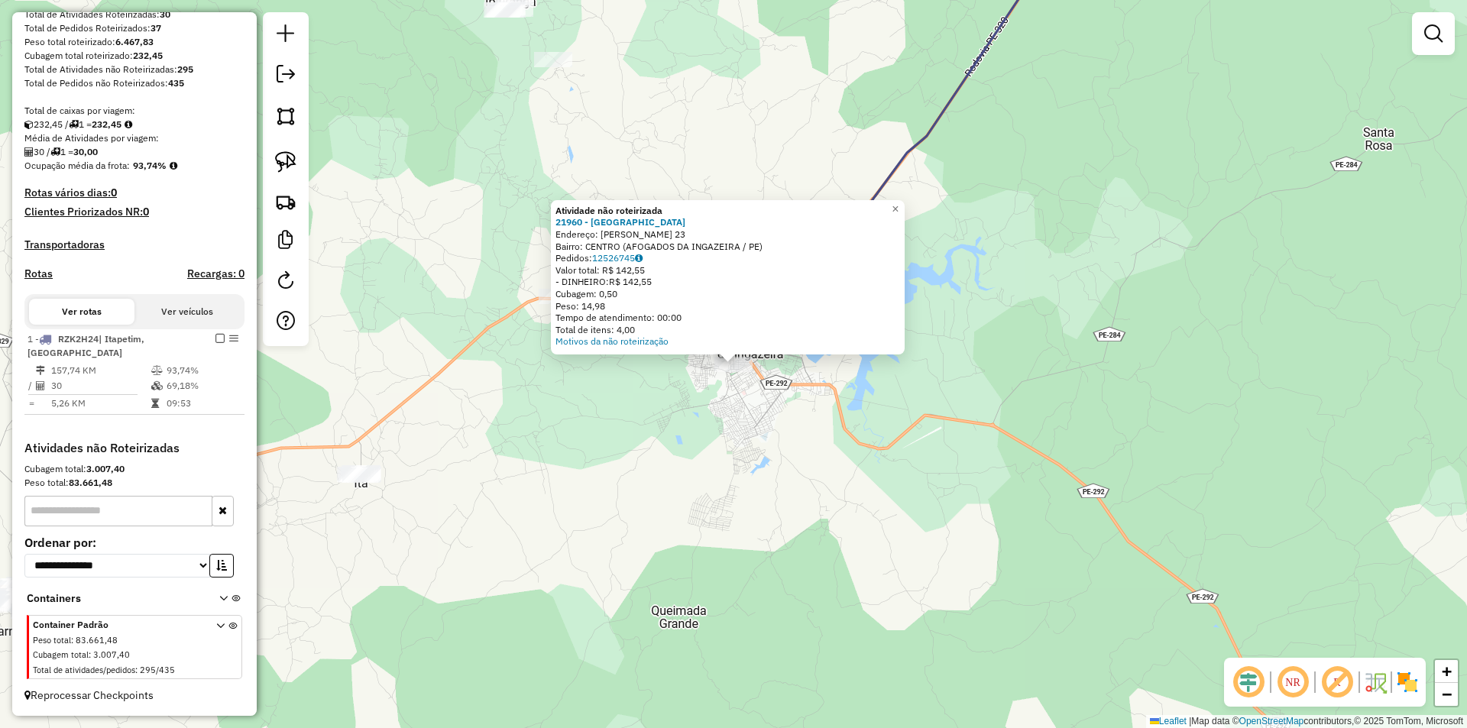
click at [675, 416] on div "Atividade não roteirizada 21960 - PAN ESTRELA DO NORTE Endereço: ANTONIO RAFAEL…" at bounding box center [733, 364] width 1467 height 728
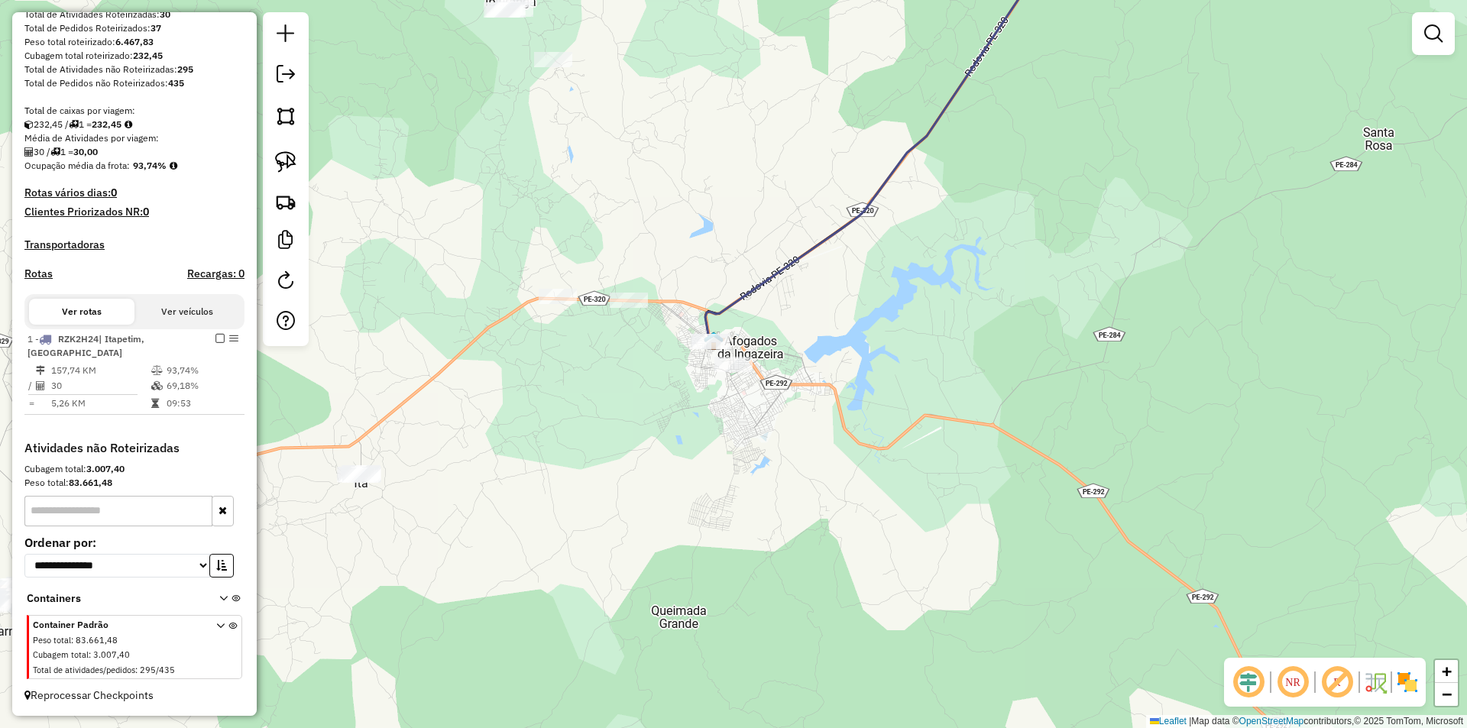
click at [701, 349] on div at bounding box center [710, 341] width 38 height 15
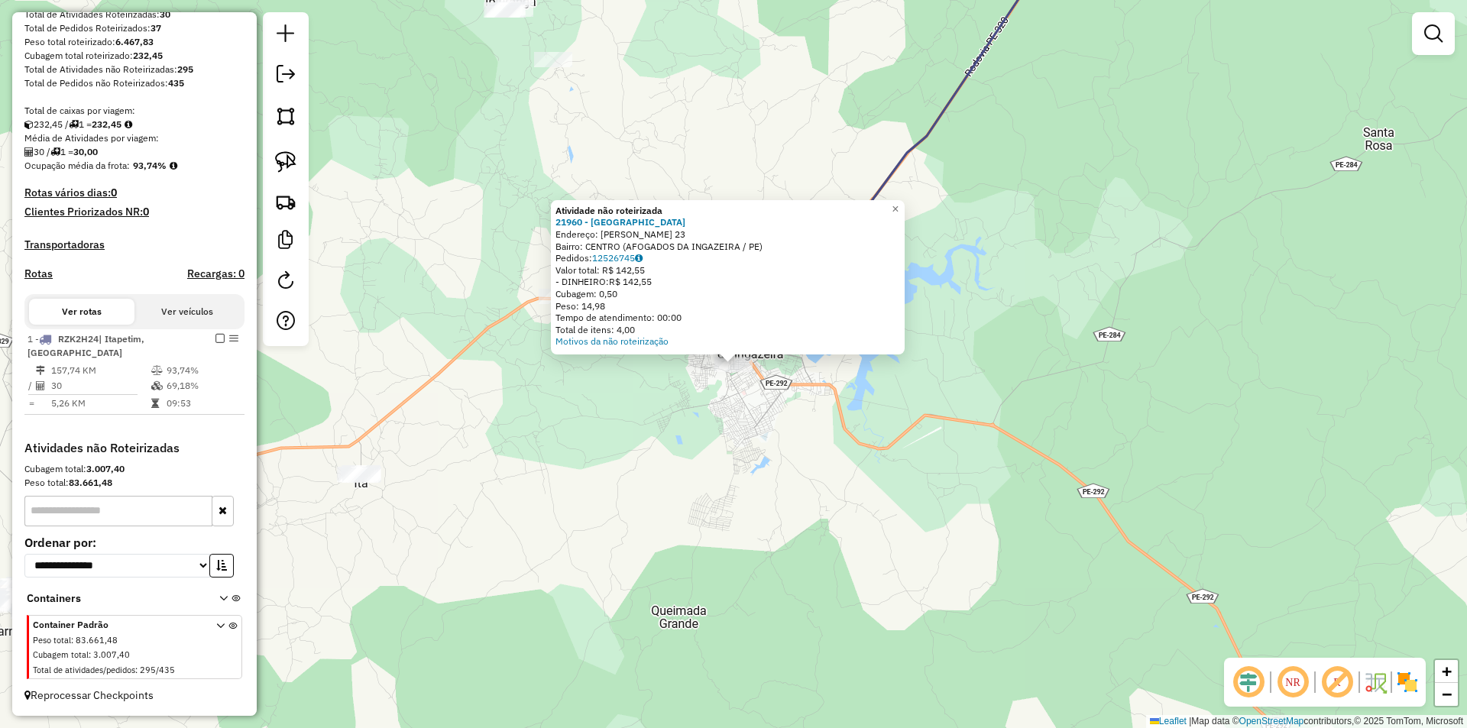
click at [627, 497] on div "Atividade não roteirizada 21960 - PAN ESTRELA DO NORTE Endereço: ANTONIO RAFAEL…" at bounding box center [733, 364] width 1467 height 728
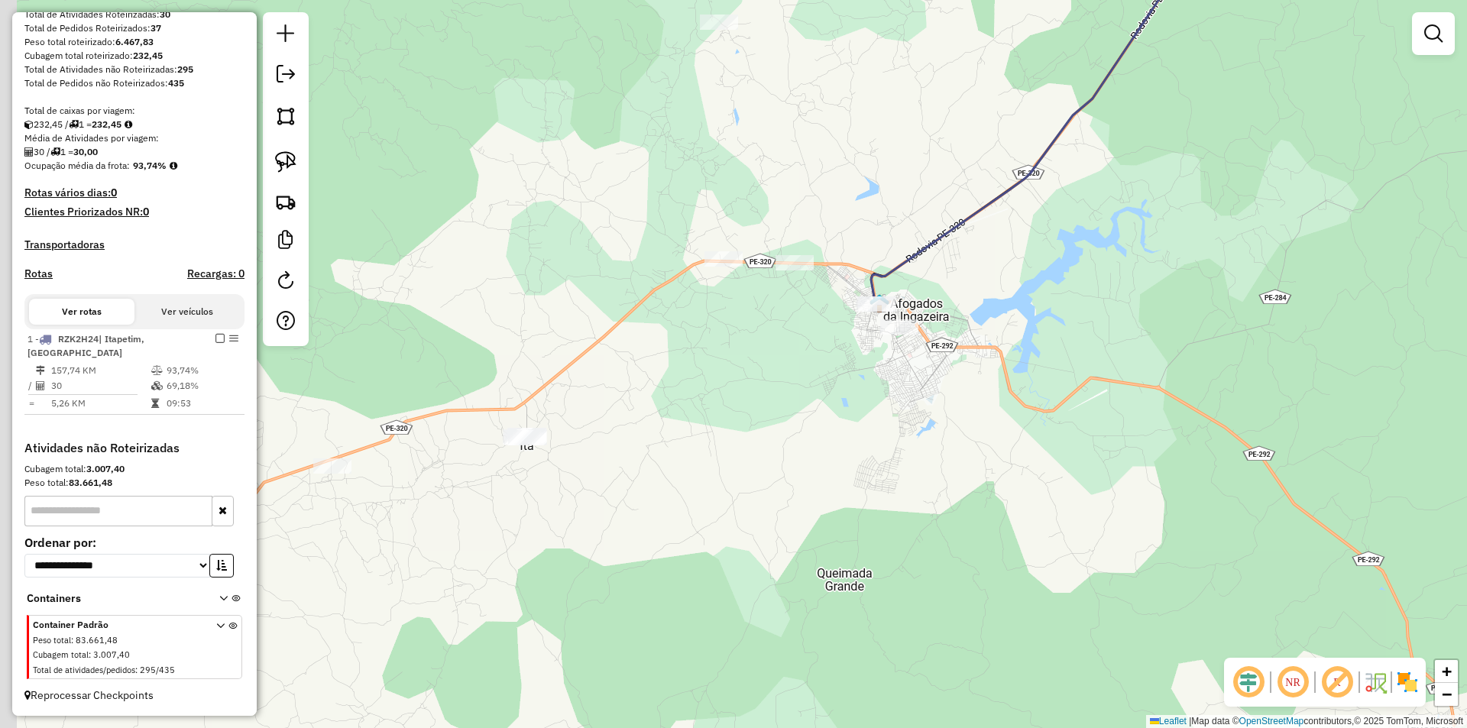
drag, startPoint x: 570, startPoint y: 515, endPoint x: 844, endPoint y: 433, distance: 285.8
click at [832, 439] on div "Janela de atendimento Grade de atendimento Capacidade Transportadoras Veículos …" at bounding box center [733, 364] width 1467 height 728
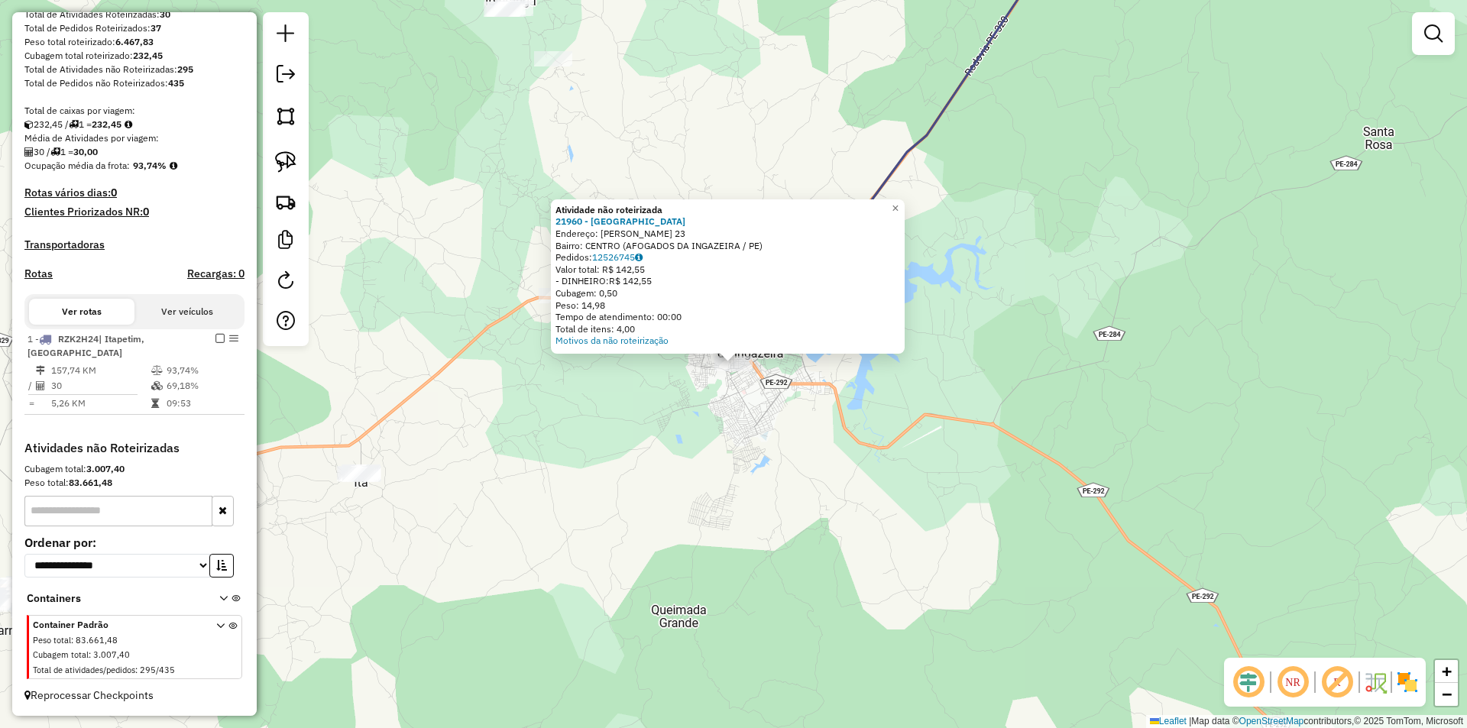
click at [617, 482] on div "Atividade não roteirizada 21960 - PAN ESTRELA DO NORTE Endereço: ANTONIO RAFAEL…" at bounding box center [733, 364] width 1467 height 728
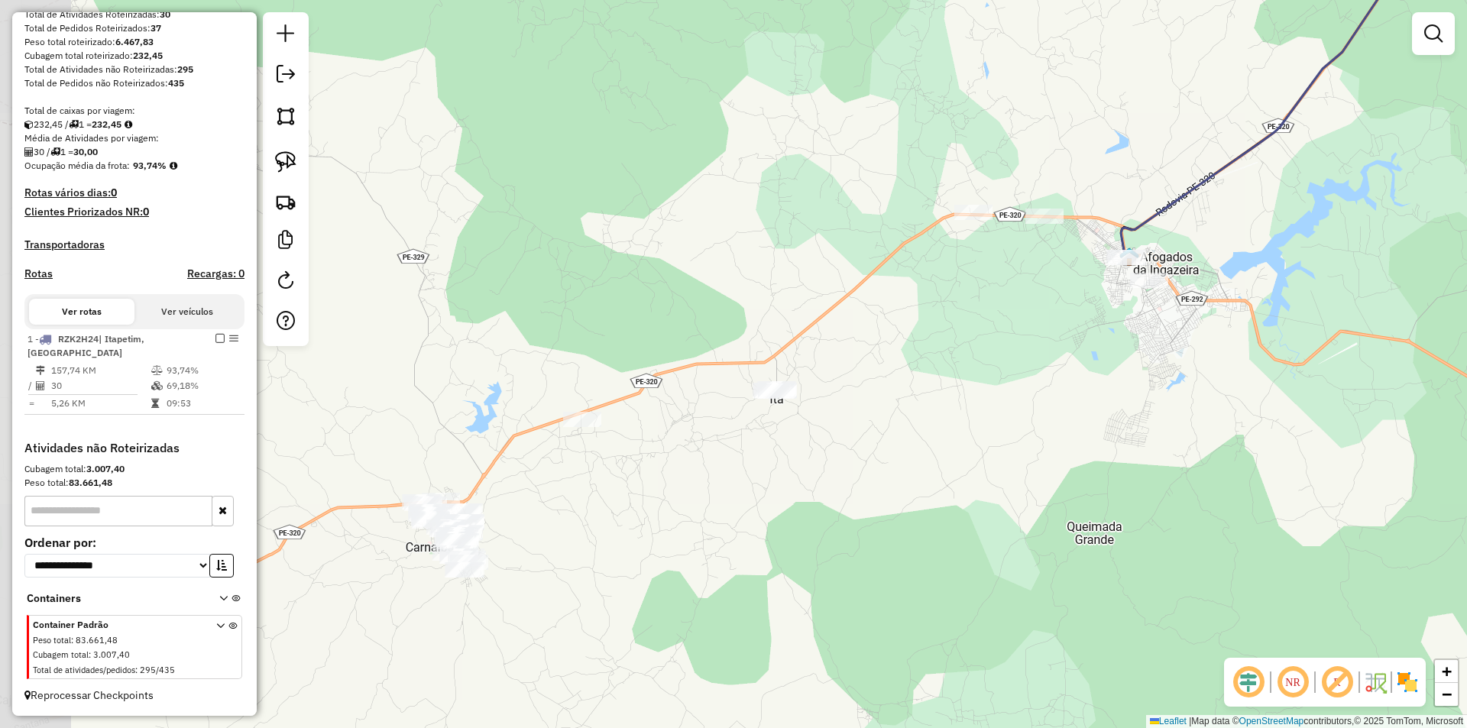
drag, startPoint x: 578, startPoint y: 491, endPoint x: 990, endPoint y: 407, distance: 421.0
click at [990, 407] on div "Janela de atendimento Grade de atendimento Capacidade Transportadoras Veículos …" at bounding box center [733, 364] width 1467 height 728
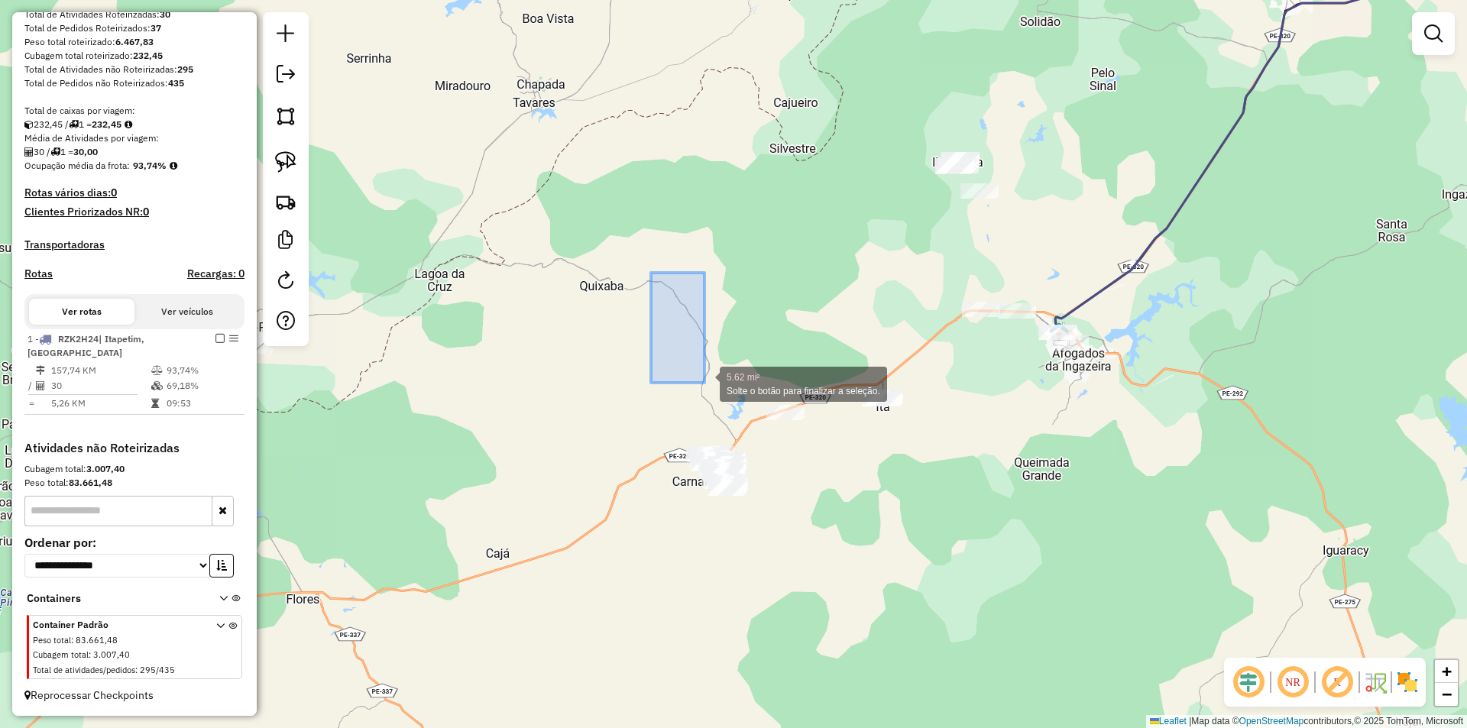
drag, startPoint x: 651, startPoint y: 273, endPoint x: 705, endPoint y: 383, distance: 122.4
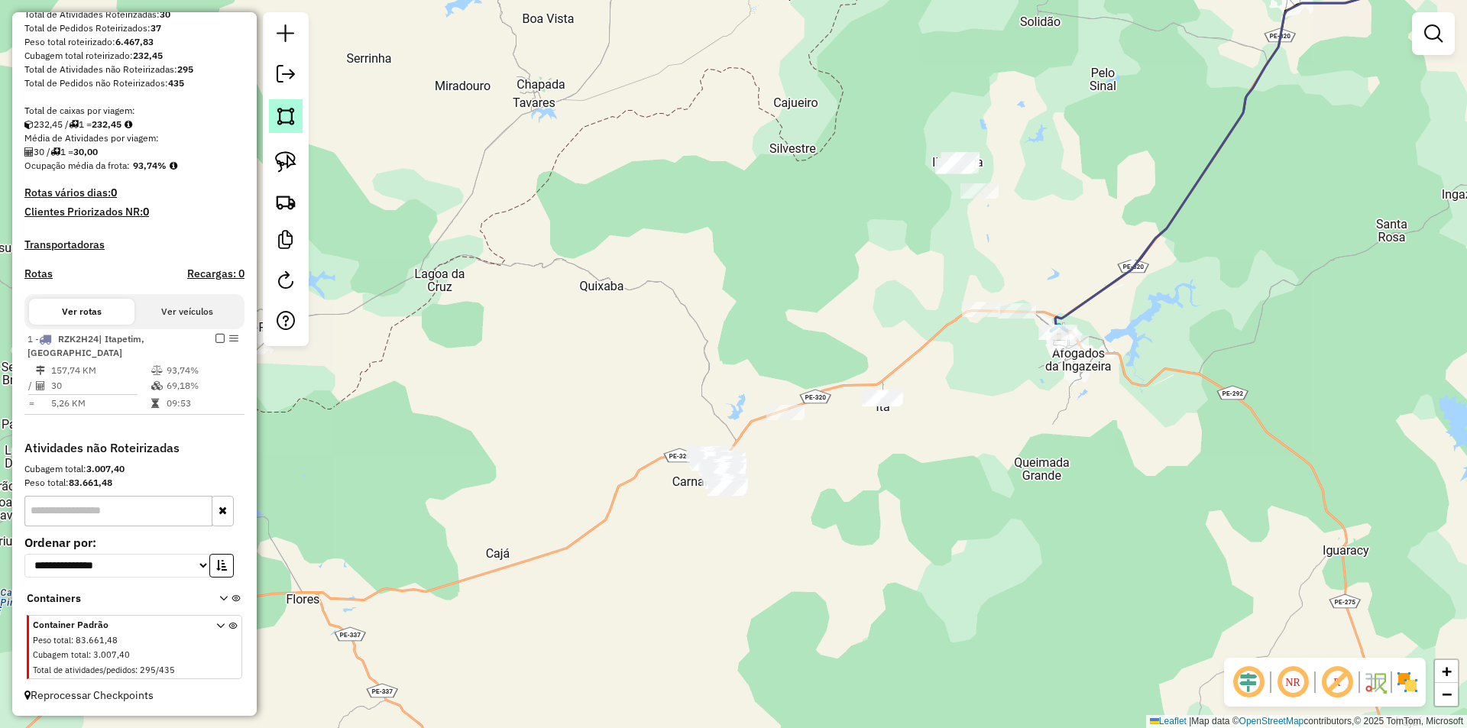
click at [282, 123] on img at bounding box center [285, 115] width 21 height 21
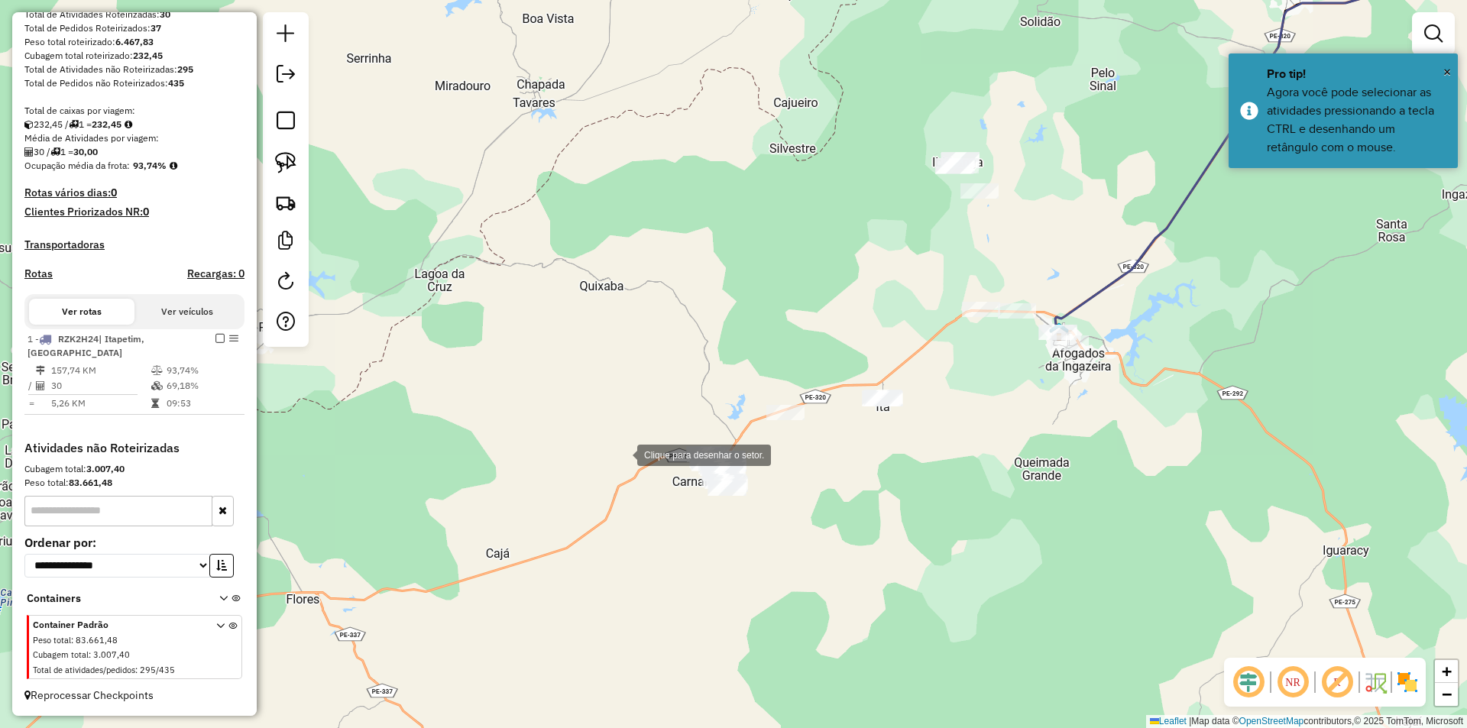
click at [614, 439] on div at bounding box center [622, 454] width 31 height 31
click at [703, 528] on div at bounding box center [703, 528] width 31 height 31
click at [783, 522] on div at bounding box center [782, 522] width 31 height 31
click at [746, 423] on div at bounding box center [746, 424] width 31 height 31
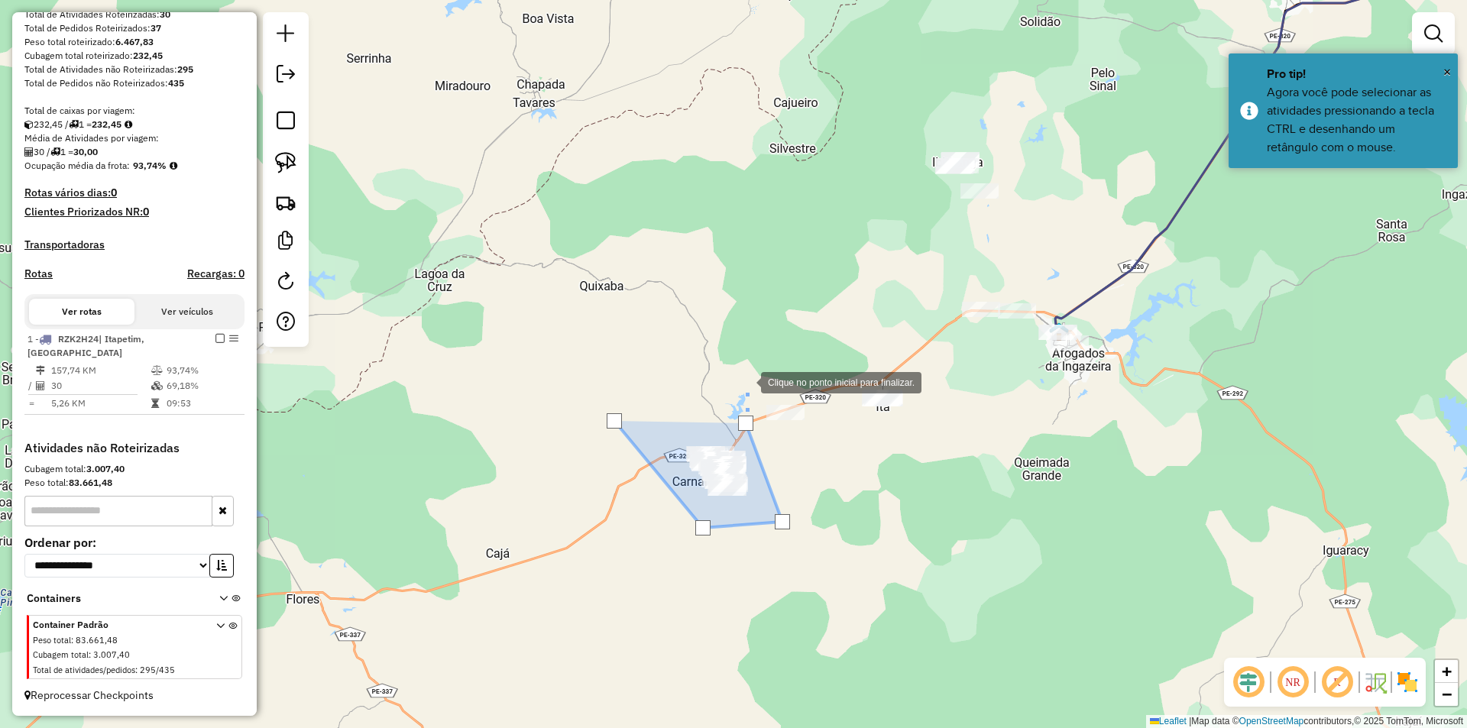
click at [746, 366] on div at bounding box center [746, 381] width 31 height 31
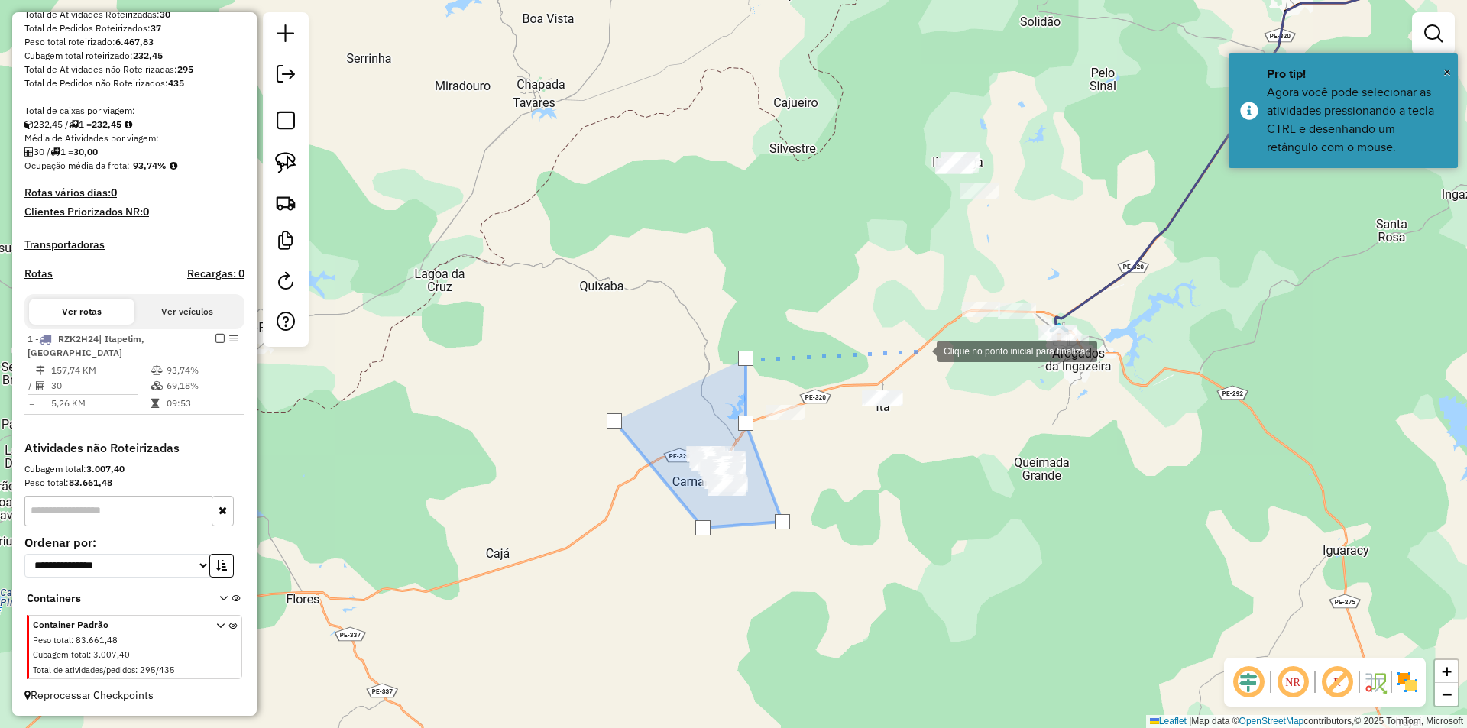
drag, startPoint x: 922, startPoint y: 350, endPoint x: 1079, endPoint y: 404, distance: 166.3
click at [922, 350] on div at bounding box center [921, 350] width 31 height 31
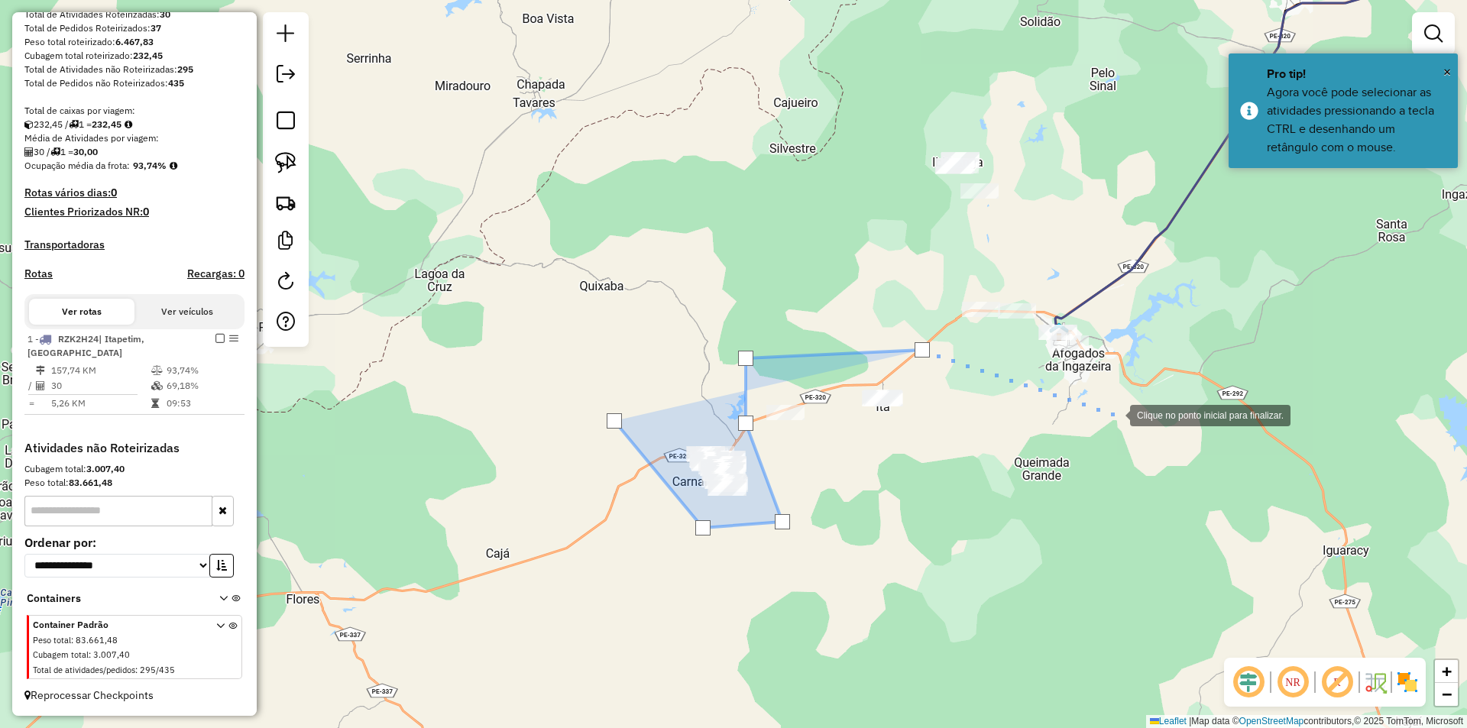
drag, startPoint x: 1115, startPoint y: 414, endPoint x: 1166, endPoint y: 337, distance: 92.6
click at [1116, 414] on div at bounding box center [1115, 414] width 31 height 31
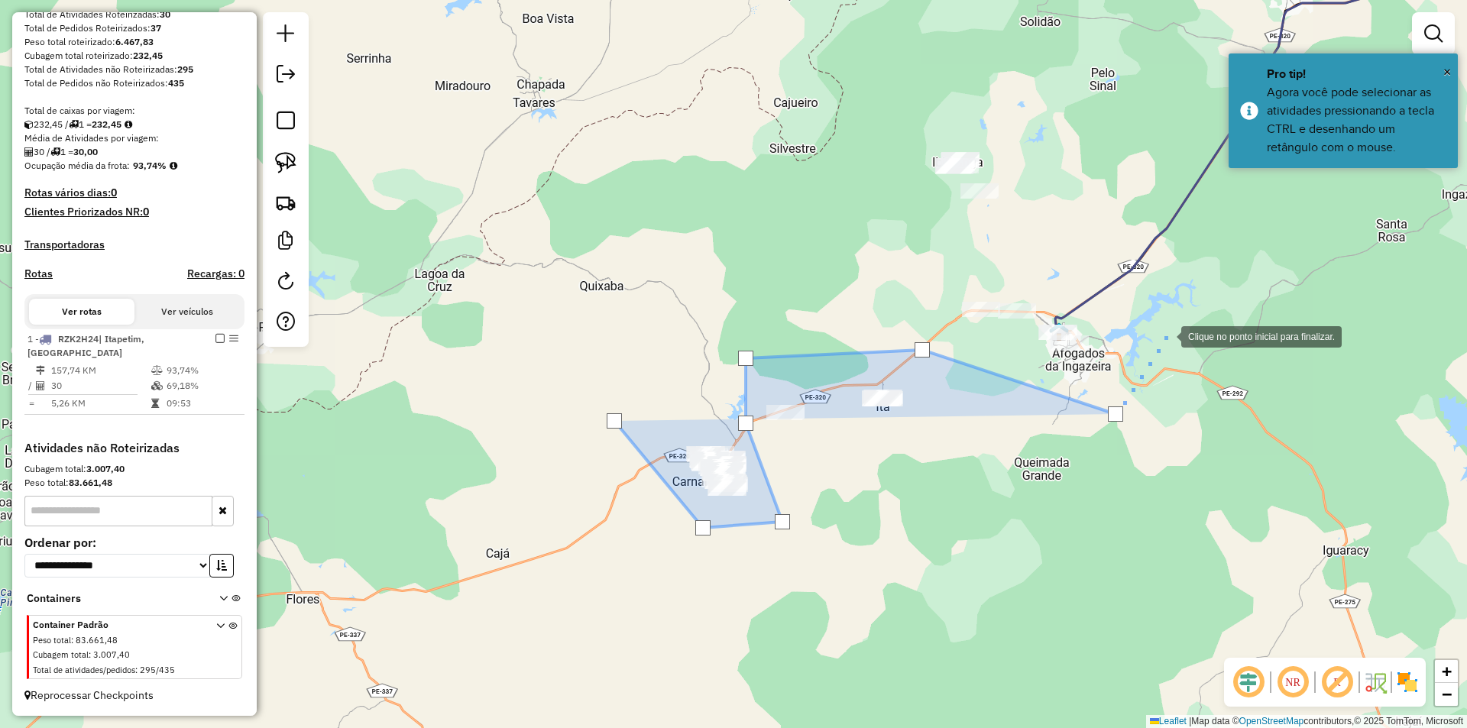
click at [1166, 336] on div at bounding box center [1166, 335] width 31 height 31
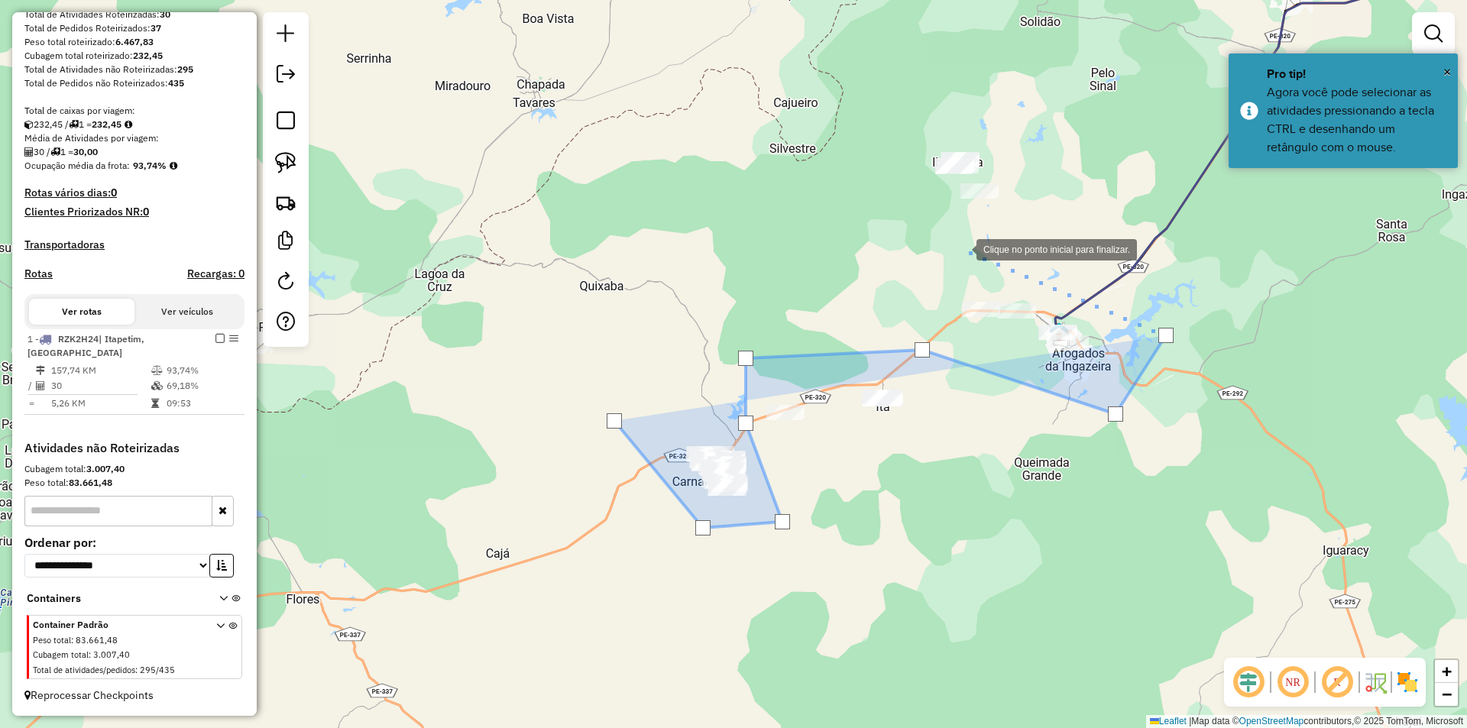
click at [946, 239] on div at bounding box center [961, 248] width 31 height 31
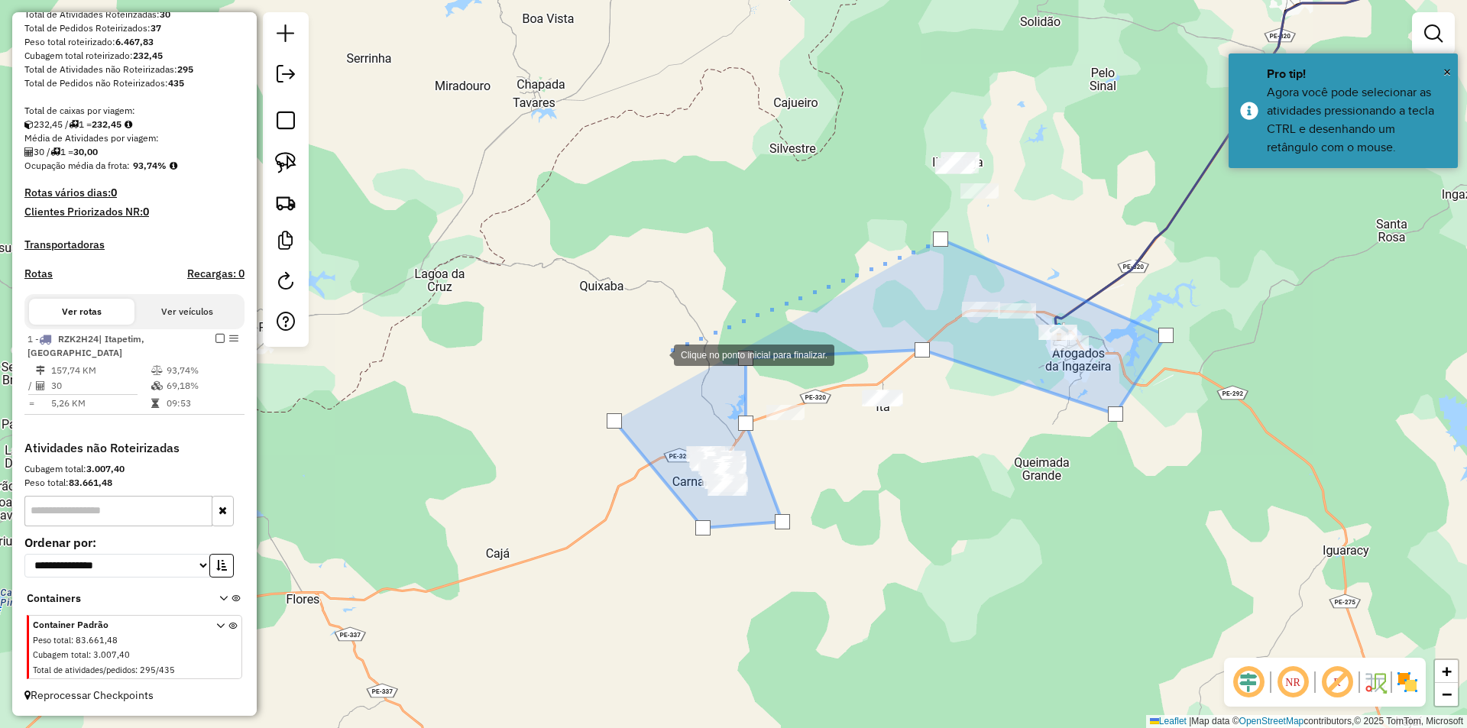
click at [659, 354] on div at bounding box center [659, 354] width 31 height 31
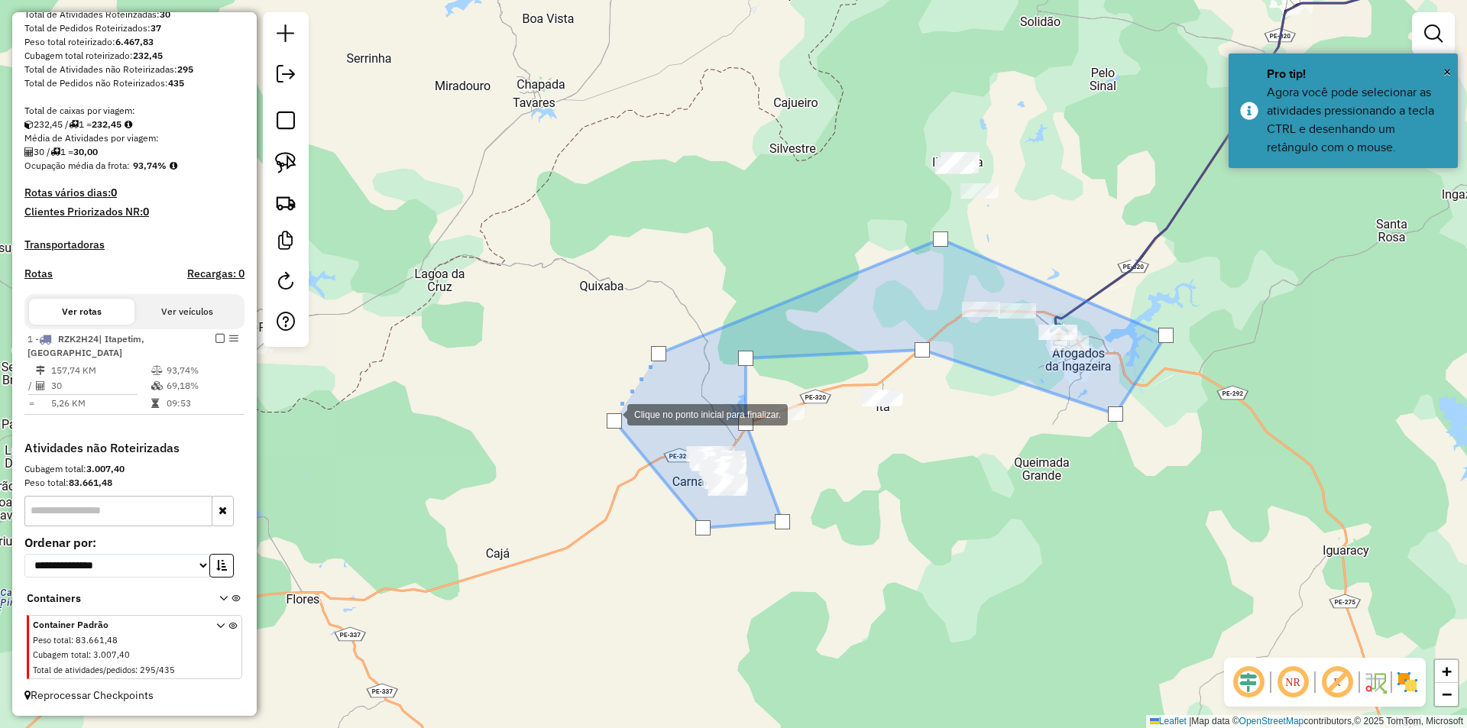
click at [612, 416] on div at bounding box center [614, 420] width 15 height 15
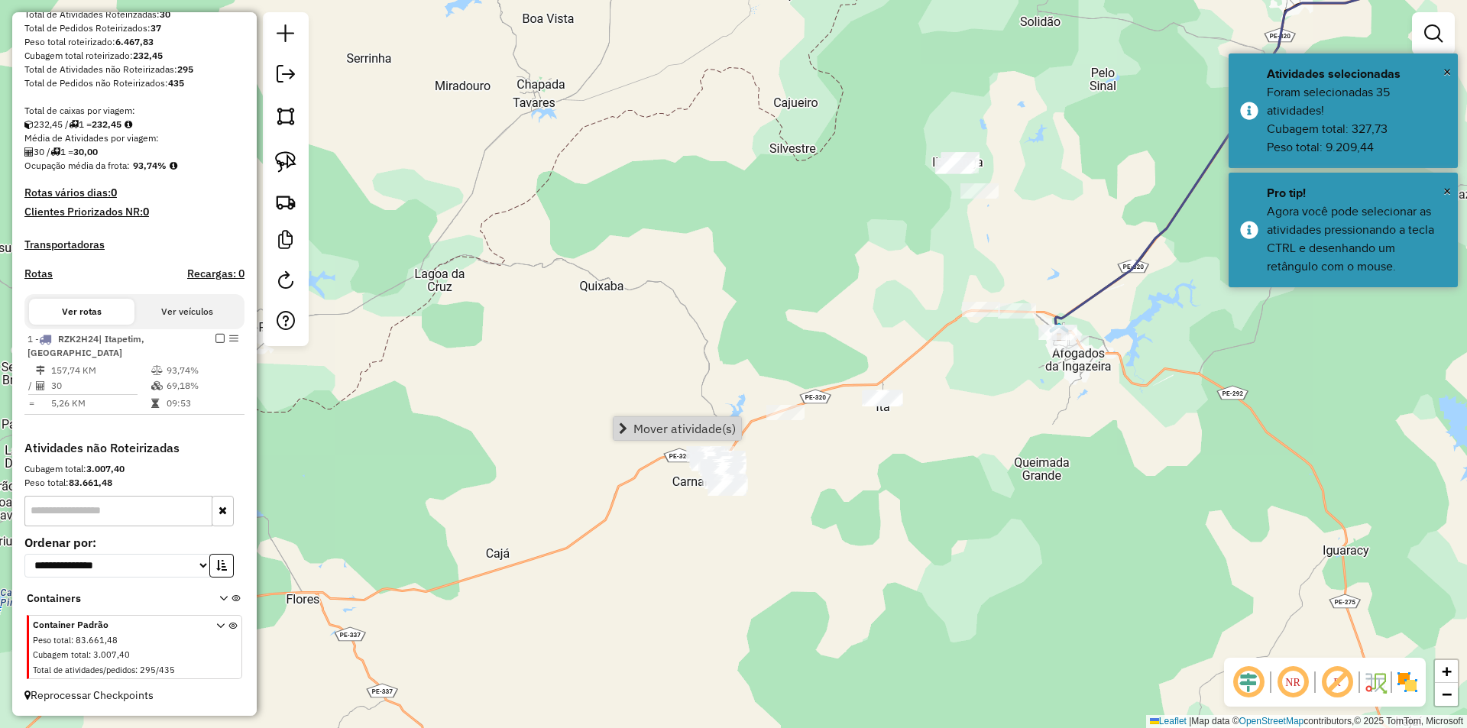
drag, startPoint x: 663, startPoint y: 425, endPoint x: 684, endPoint y: 425, distance: 21.4
click at [663, 425] on span "Mover atividade(s)" at bounding box center [685, 429] width 102 height 12
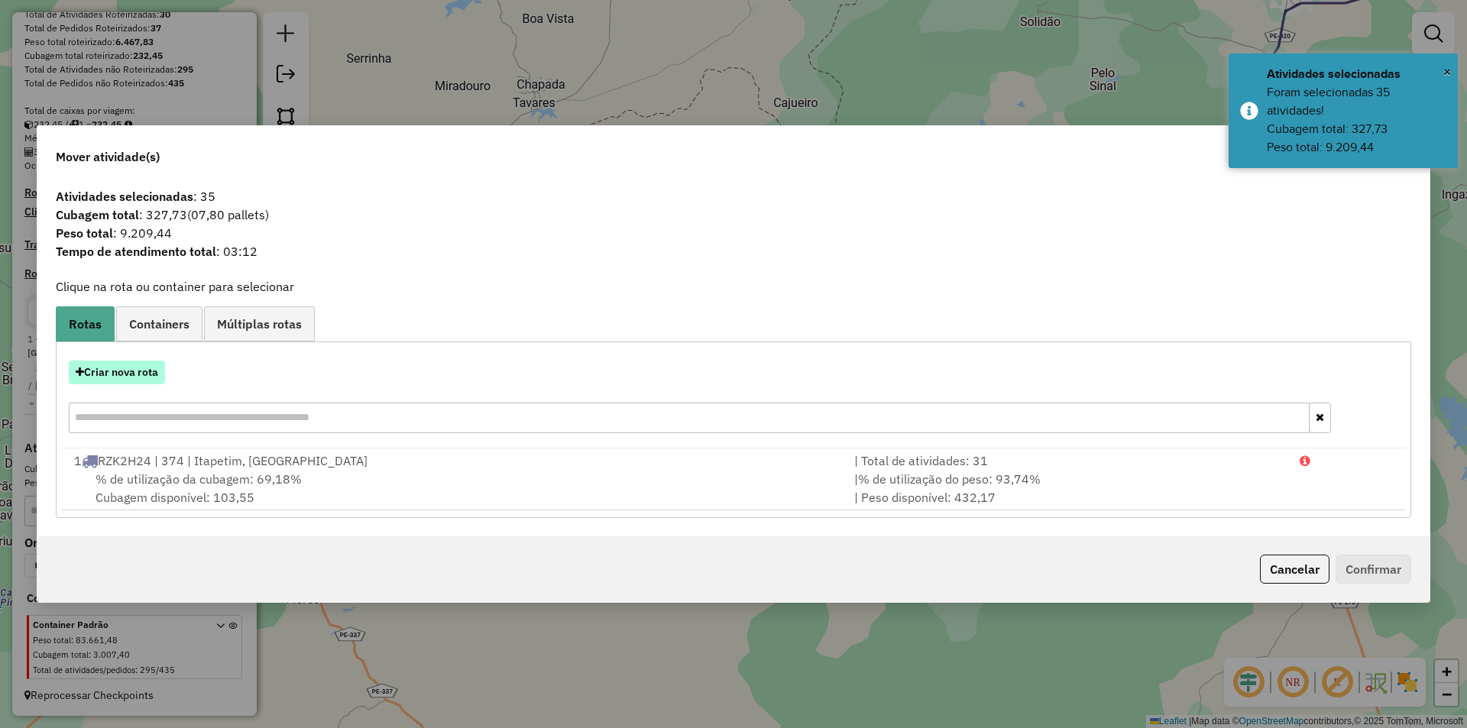
click at [143, 375] on button "Criar nova rota" at bounding box center [117, 373] width 96 height 24
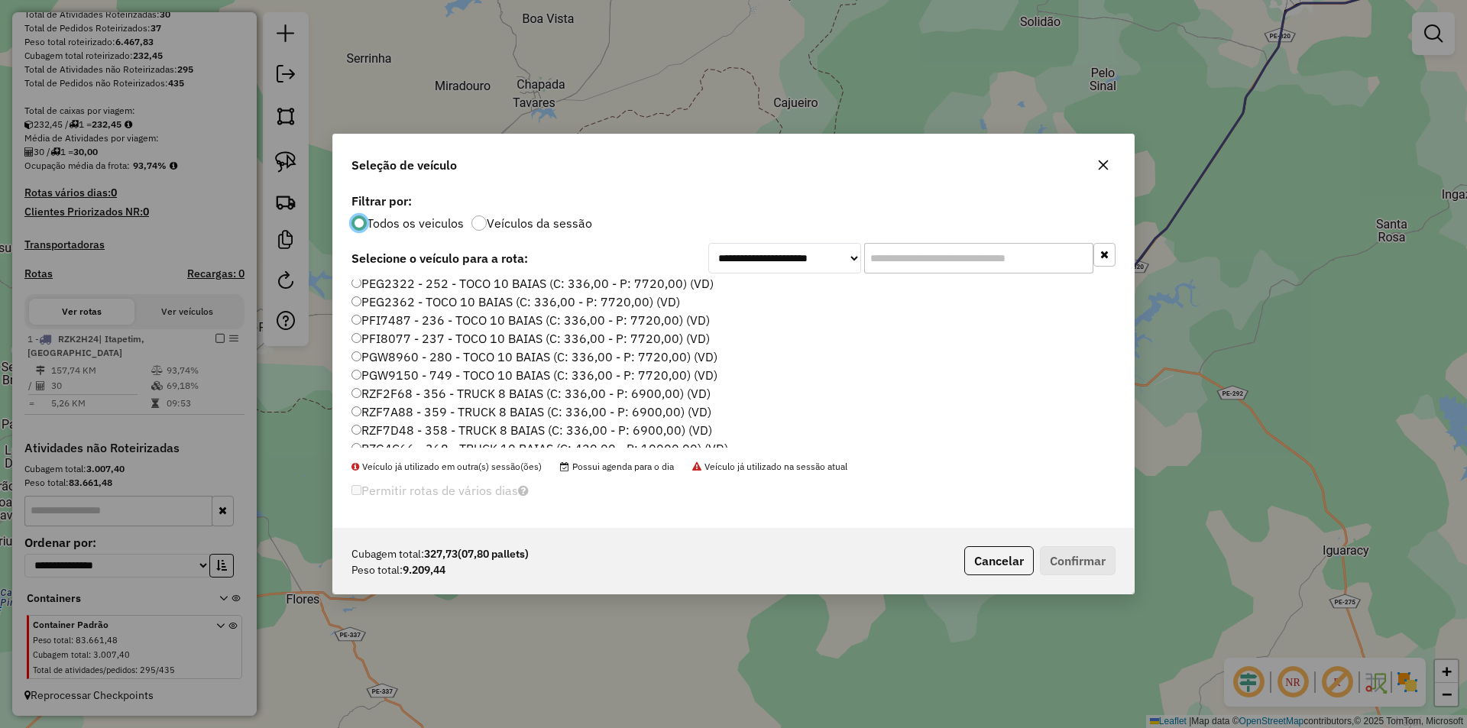
scroll to position [153, 0]
click at [456, 396] on label "RZF2F68 - 356 - TRUCK 8 BAIAS (C: 336,00 - P: 6900,00) (VD)" at bounding box center [531, 392] width 359 height 18
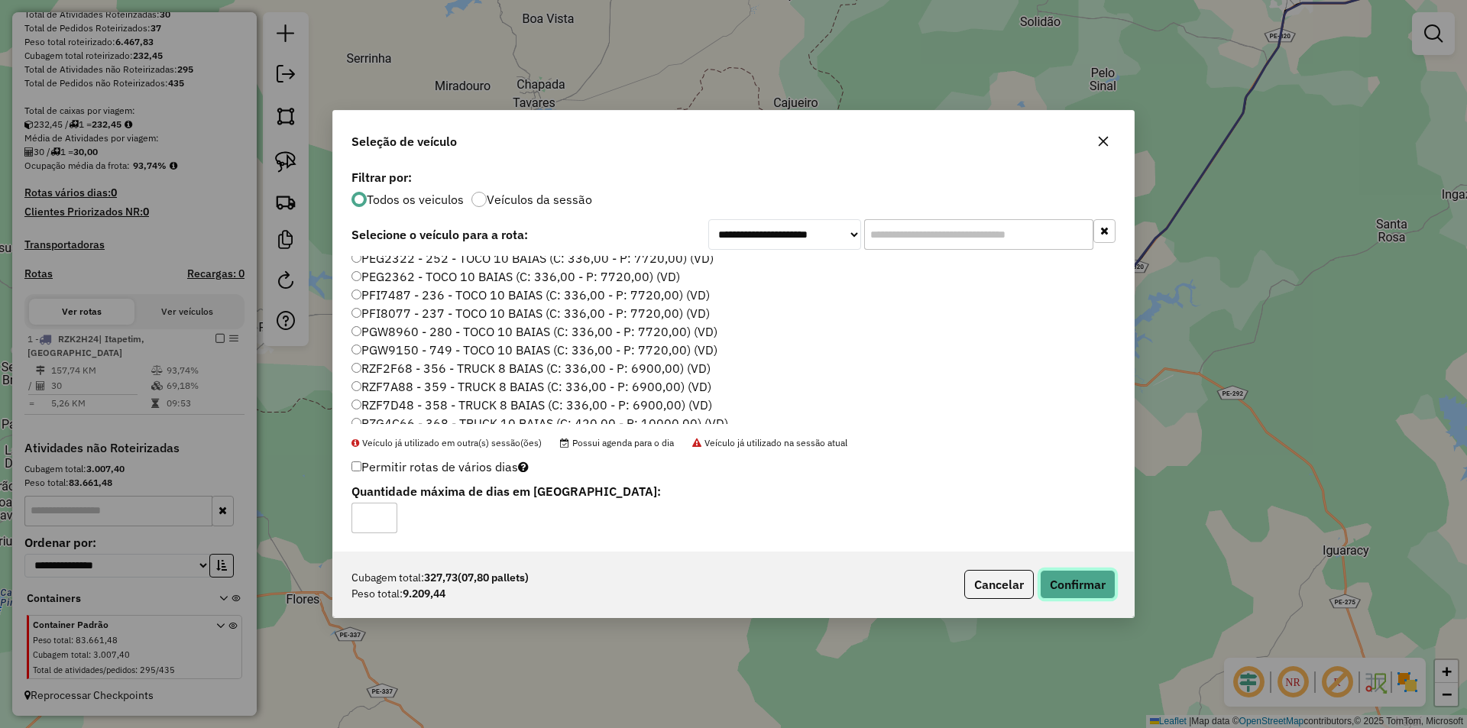
click at [1083, 578] on button "Confirmar" at bounding box center [1078, 584] width 76 height 29
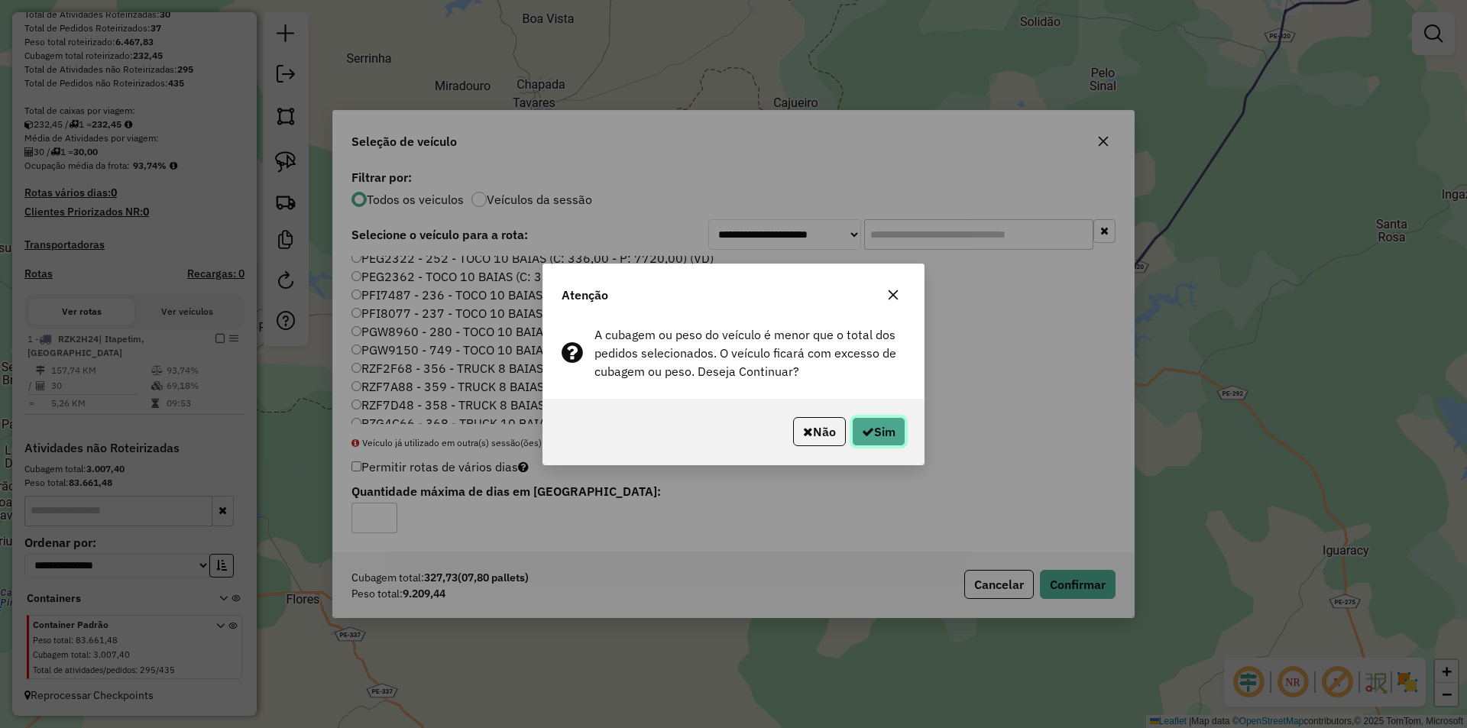
click at [885, 432] on button "Sim" at bounding box center [878, 431] width 53 height 29
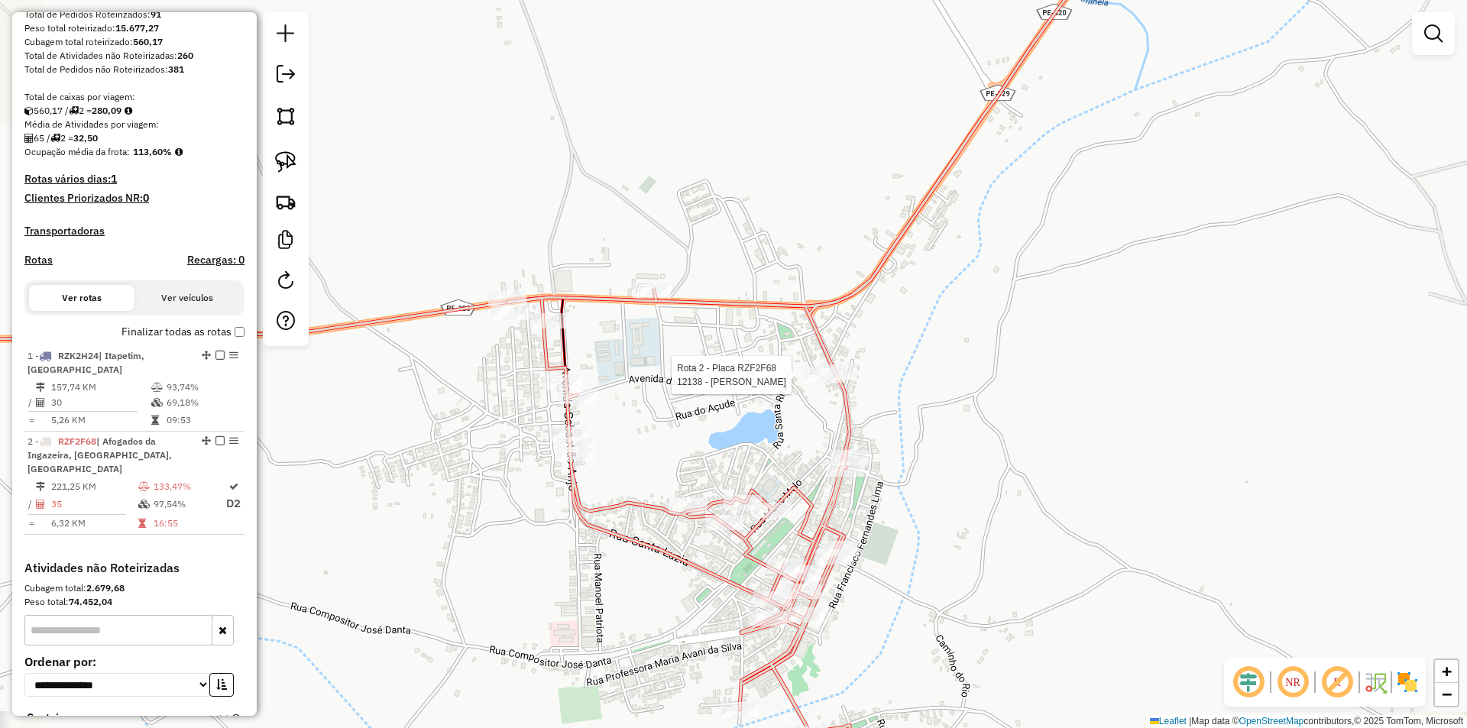
select select "**********"
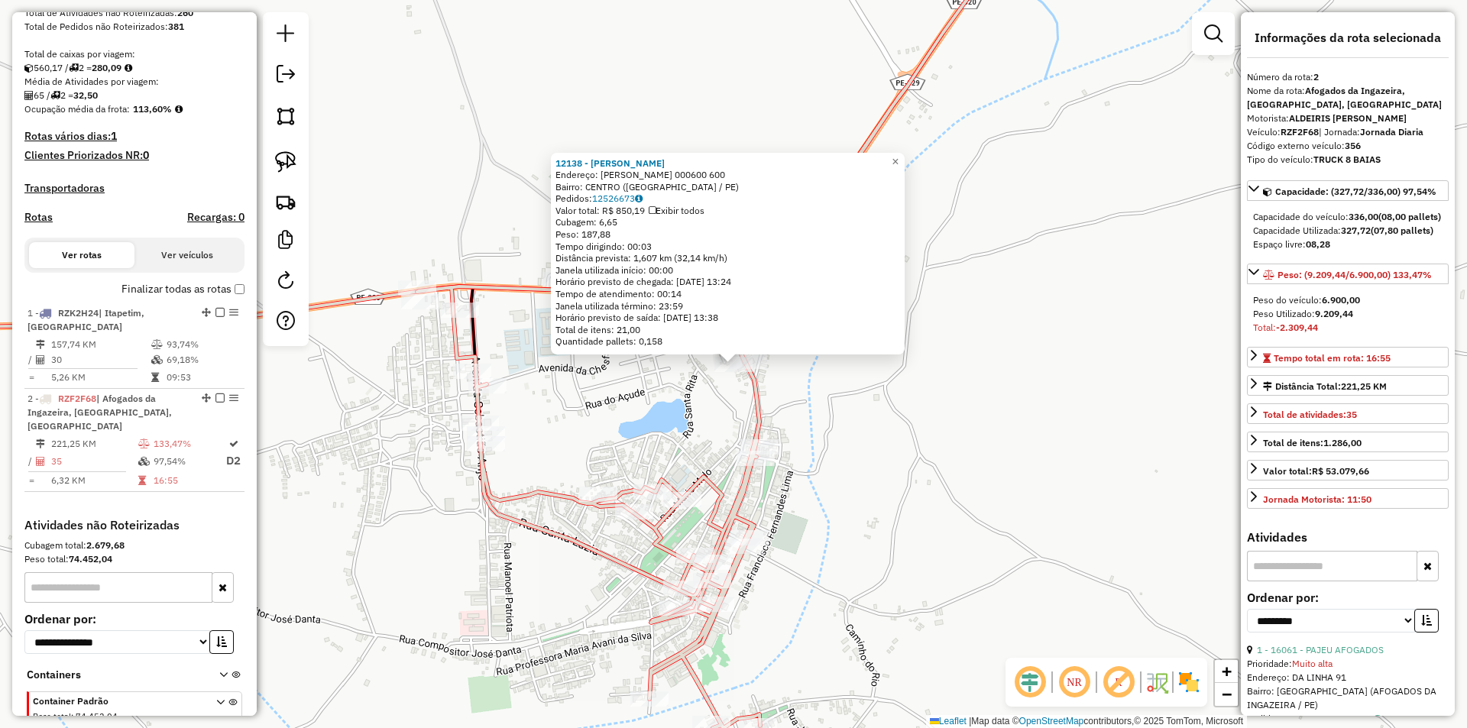
scroll to position [364, 0]
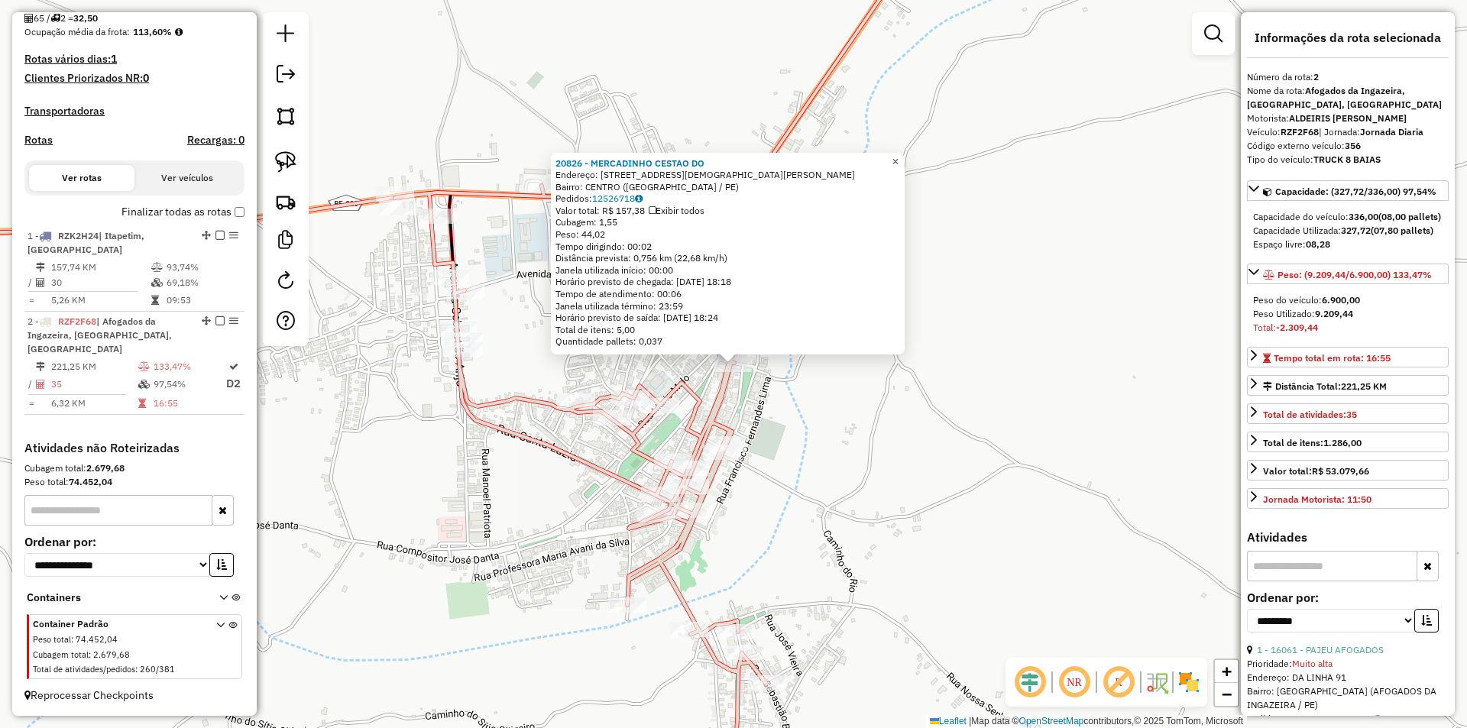
click at [899, 162] on span "×" at bounding box center [895, 161] width 7 height 13
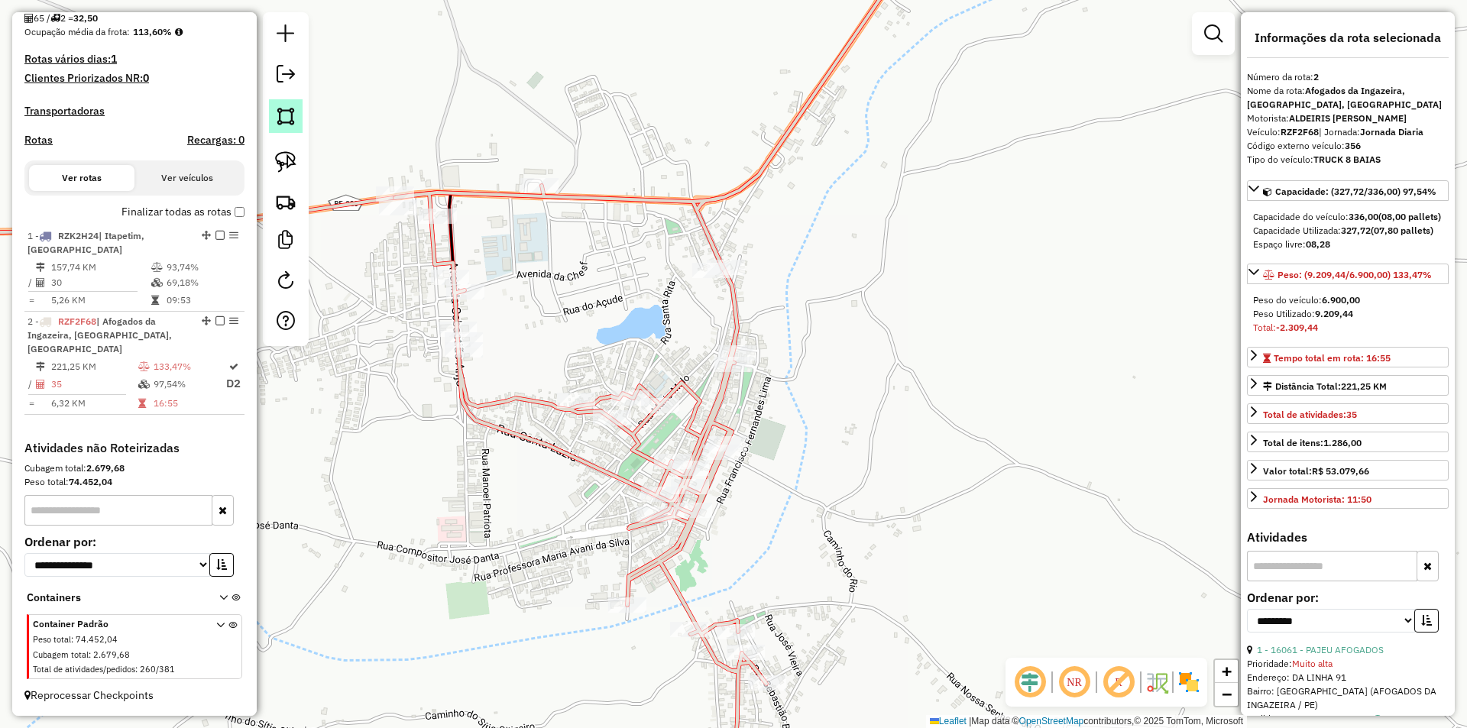
click at [281, 117] on img at bounding box center [285, 115] width 21 height 21
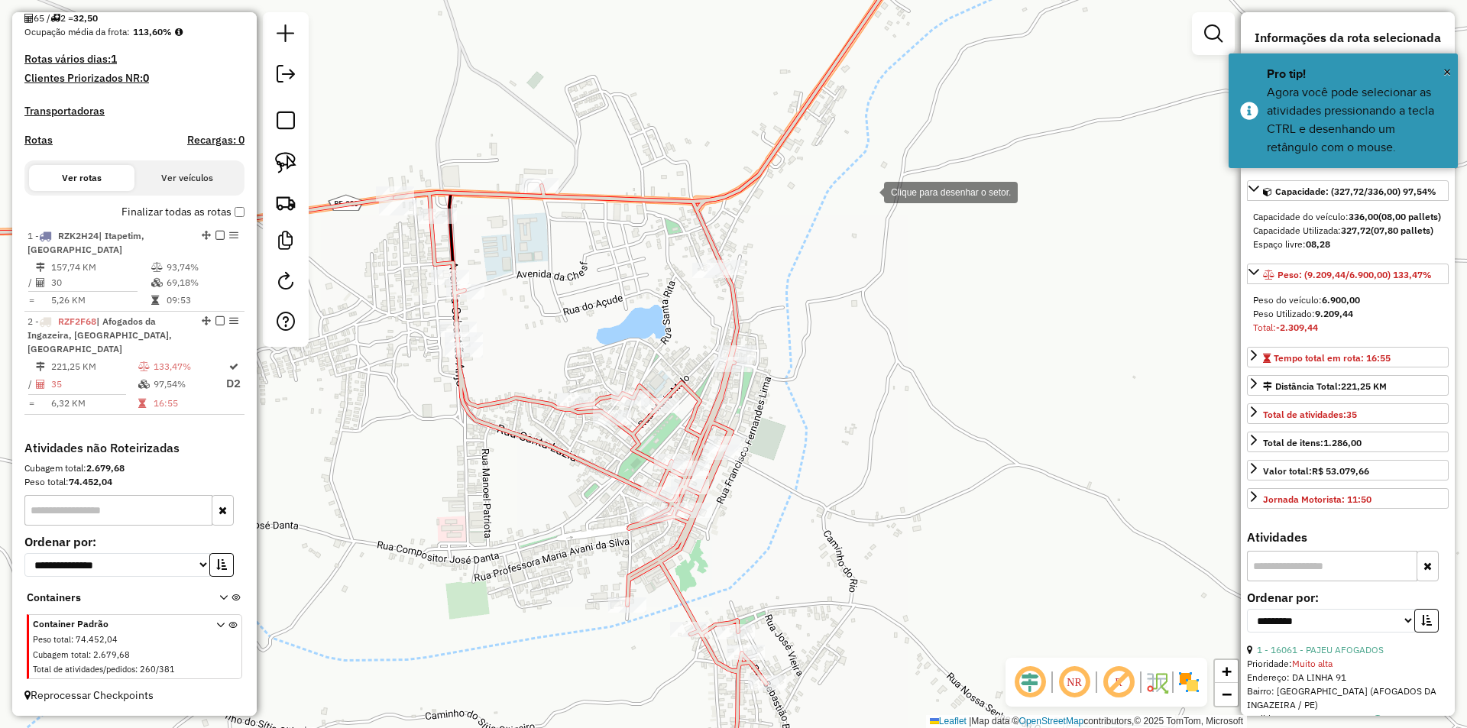
drag, startPoint x: 869, startPoint y: 191, endPoint x: 676, endPoint y: 234, distance: 197.3
click at [869, 192] on div at bounding box center [869, 191] width 31 height 31
click at [617, 246] on div at bounding box center [616, 246] width 31 height 31
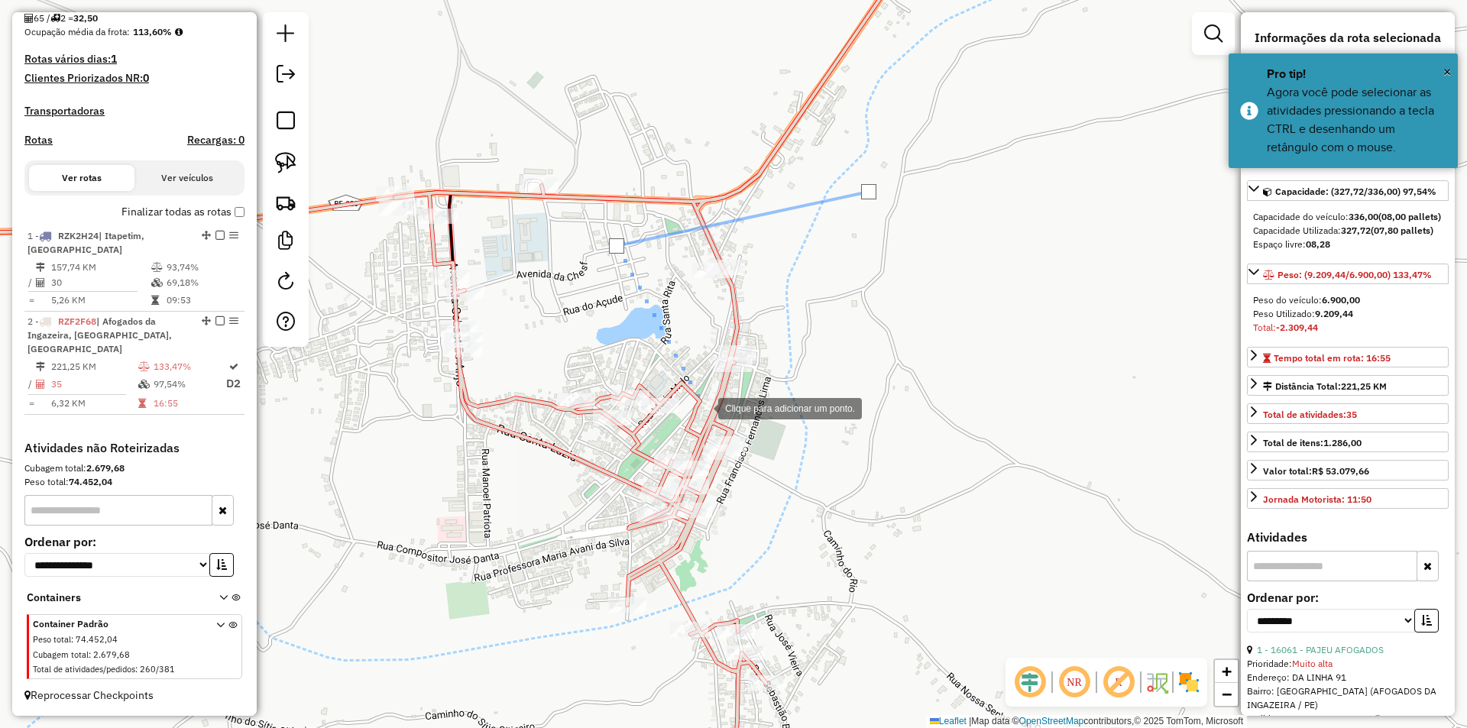
click at [703, 407] on div at bounding box center [703, 407] width 31 height 31
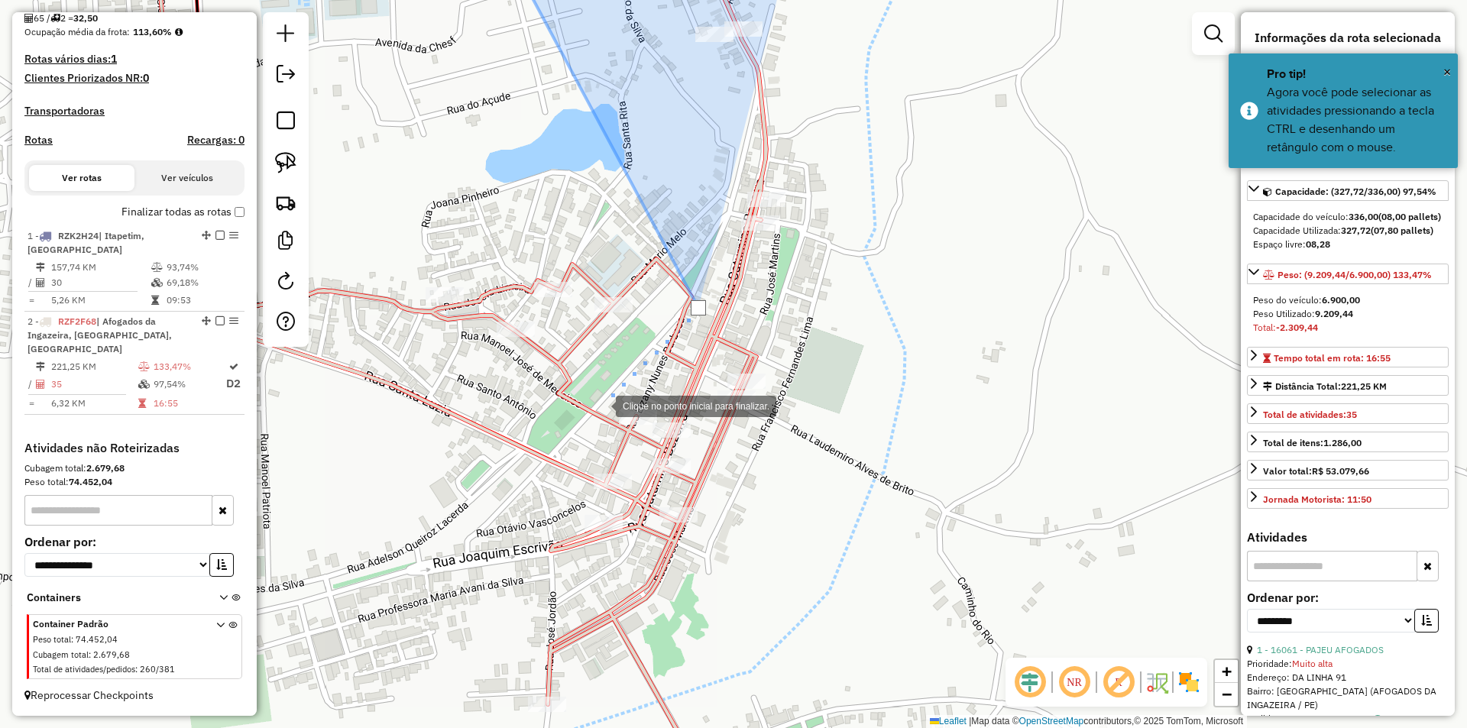
click at [601, 405] on div at bounding box center [600, 405] width 31 height 31
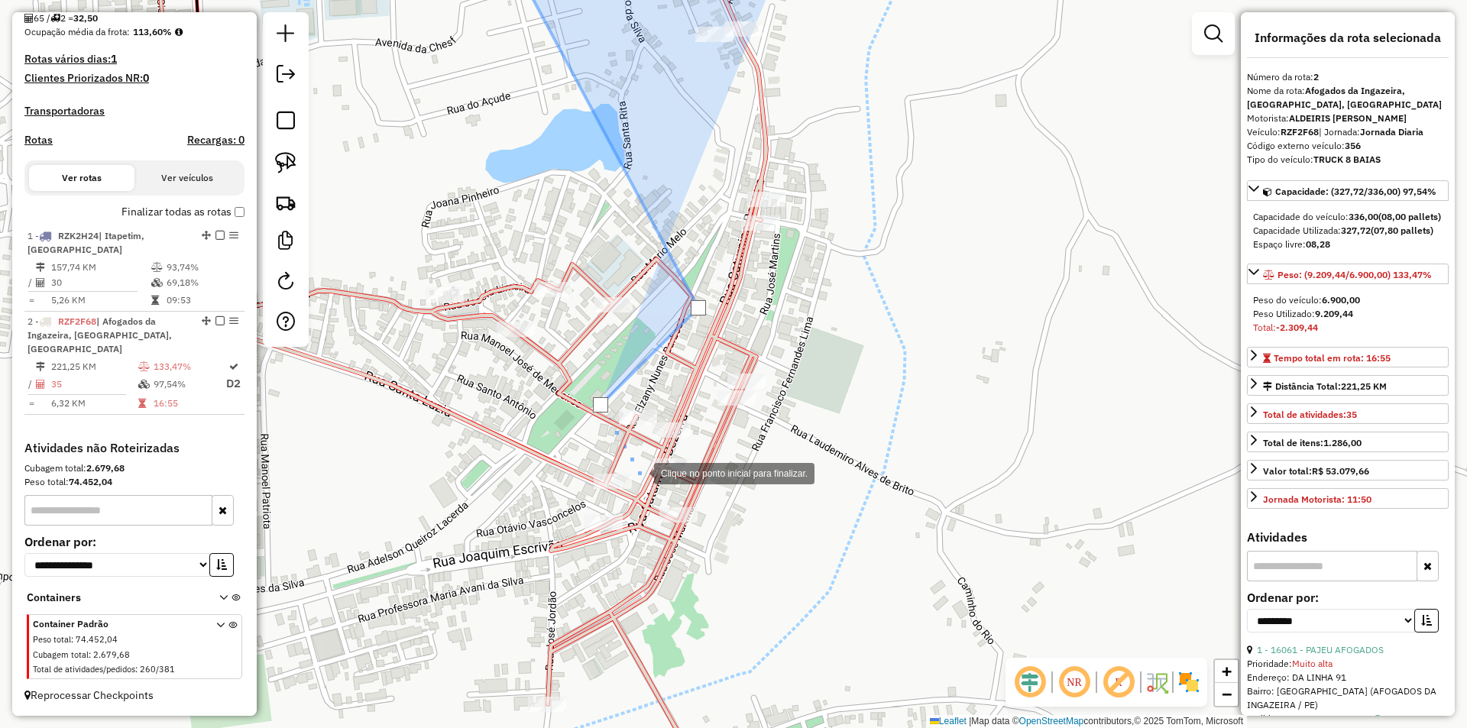
click at [639, 472] on div at bounding box center [639, 472] width 31 height 31
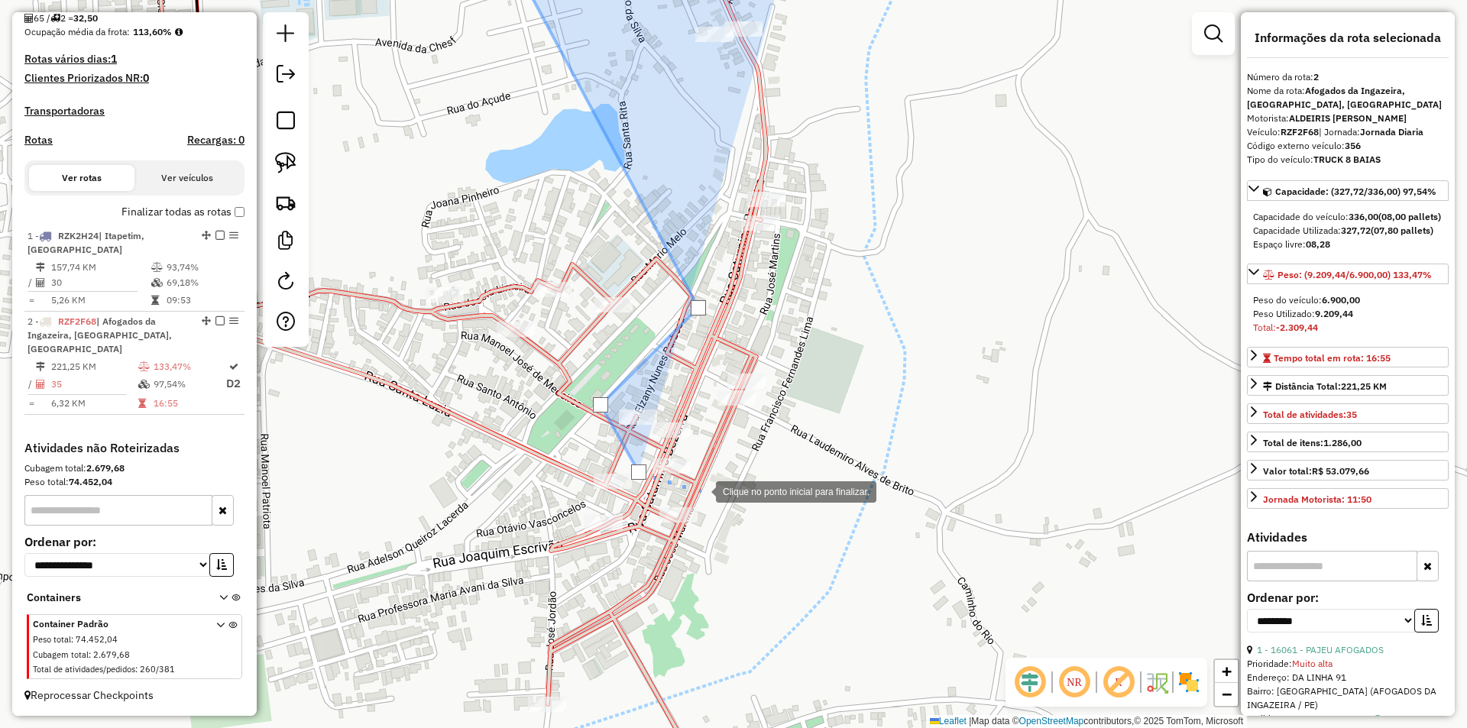
click at [701, 491] on div at bounding box center [701, 490] width 31 height 31
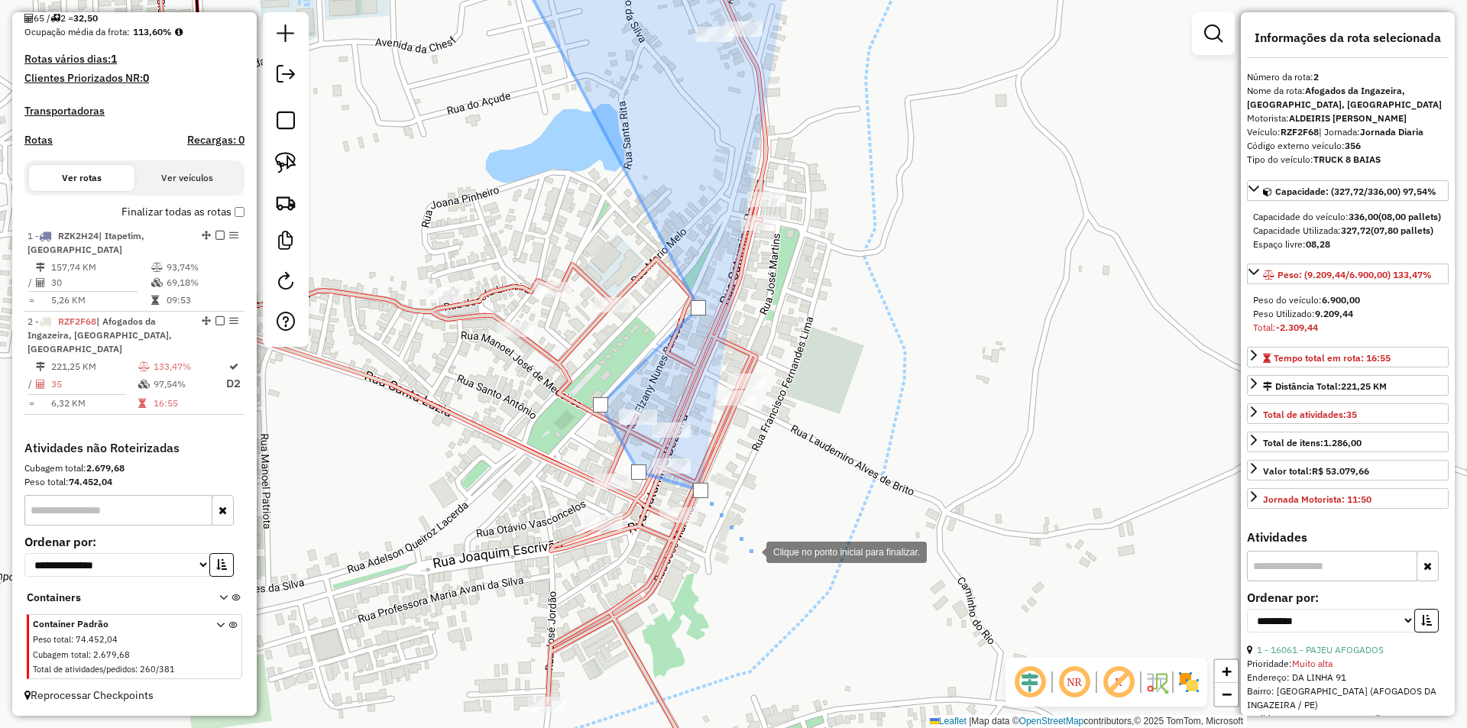
drag, startPoint x: 751, startPoint y: 554, endPoint x: 738, endPoint y: 598, distance: 45.7
click at [751, 555] on div at bounding box center [751, 551] width 31 height 31
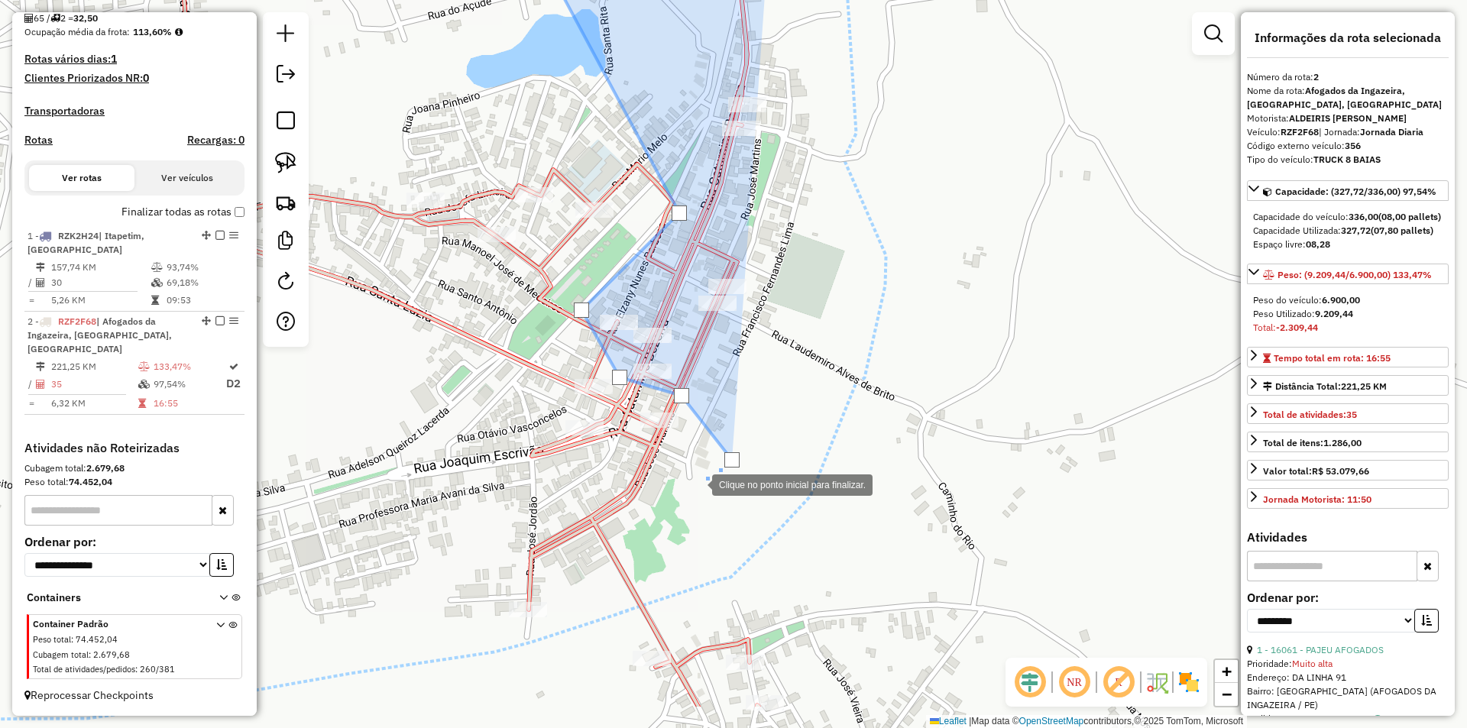
drag, startPoint x: 715, startPoint y: 618, endPoint x: 709, endPoint y: 417, distance: 201.1
click at [708, 445] on div "Clique no ponto inicial para finalizar. Janela de atendimento Grade de atendime…" at bounding box center [733, 364] width 1467 height 728
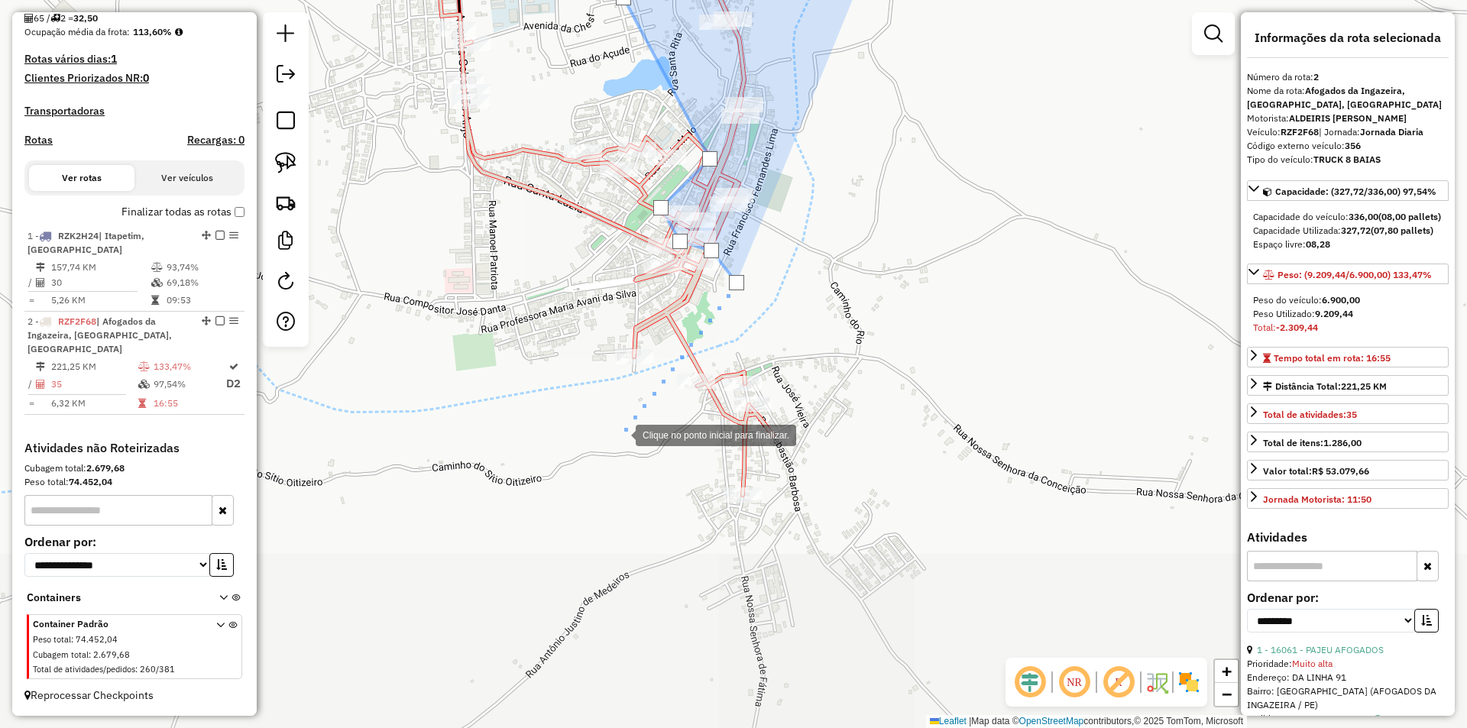
click at [621, 434] on div at bounding box center [620, 434] width 31 height 31
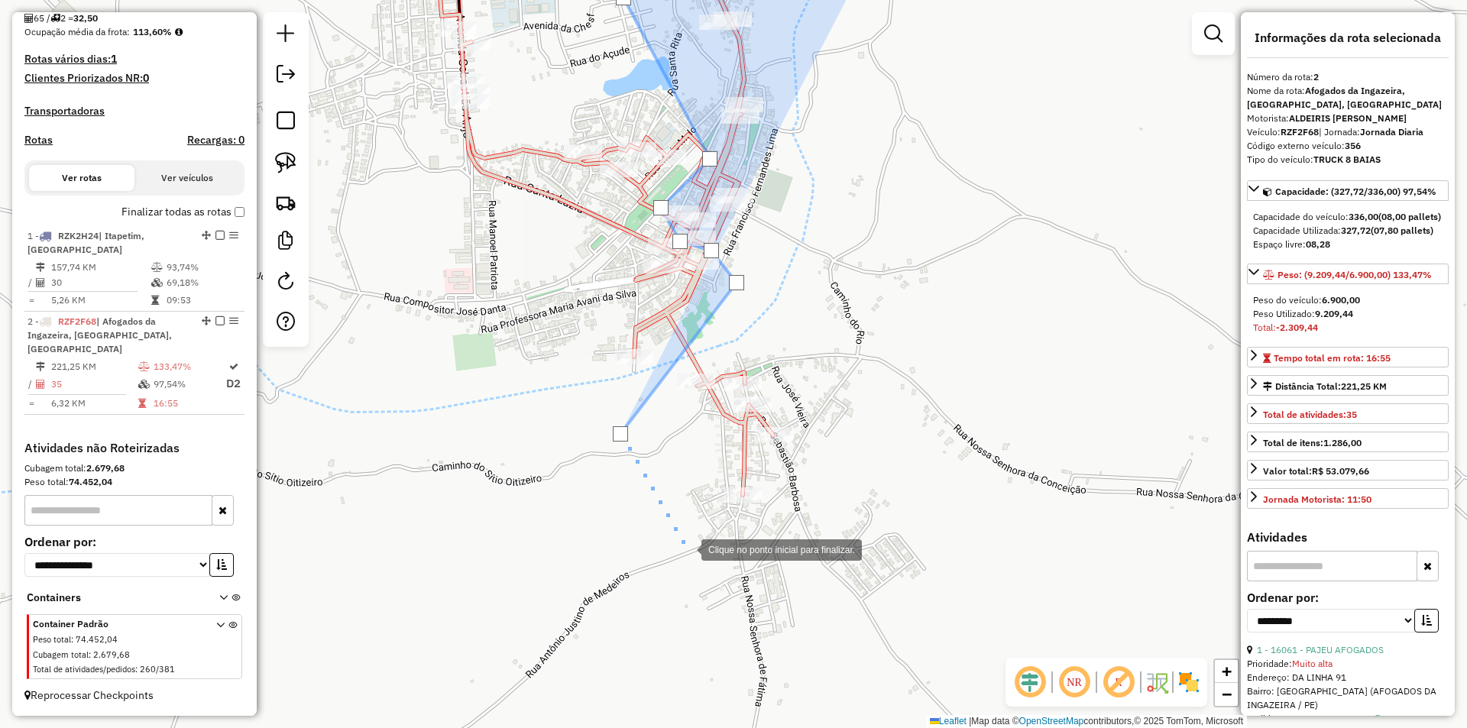
drag, startPoint x: 701, startPoint y: 558, endPoint x: 763, endPoint y: 552, distance: 62.2
click at [702, 558] on div at bounding box center [686, 548] width 31 height 31
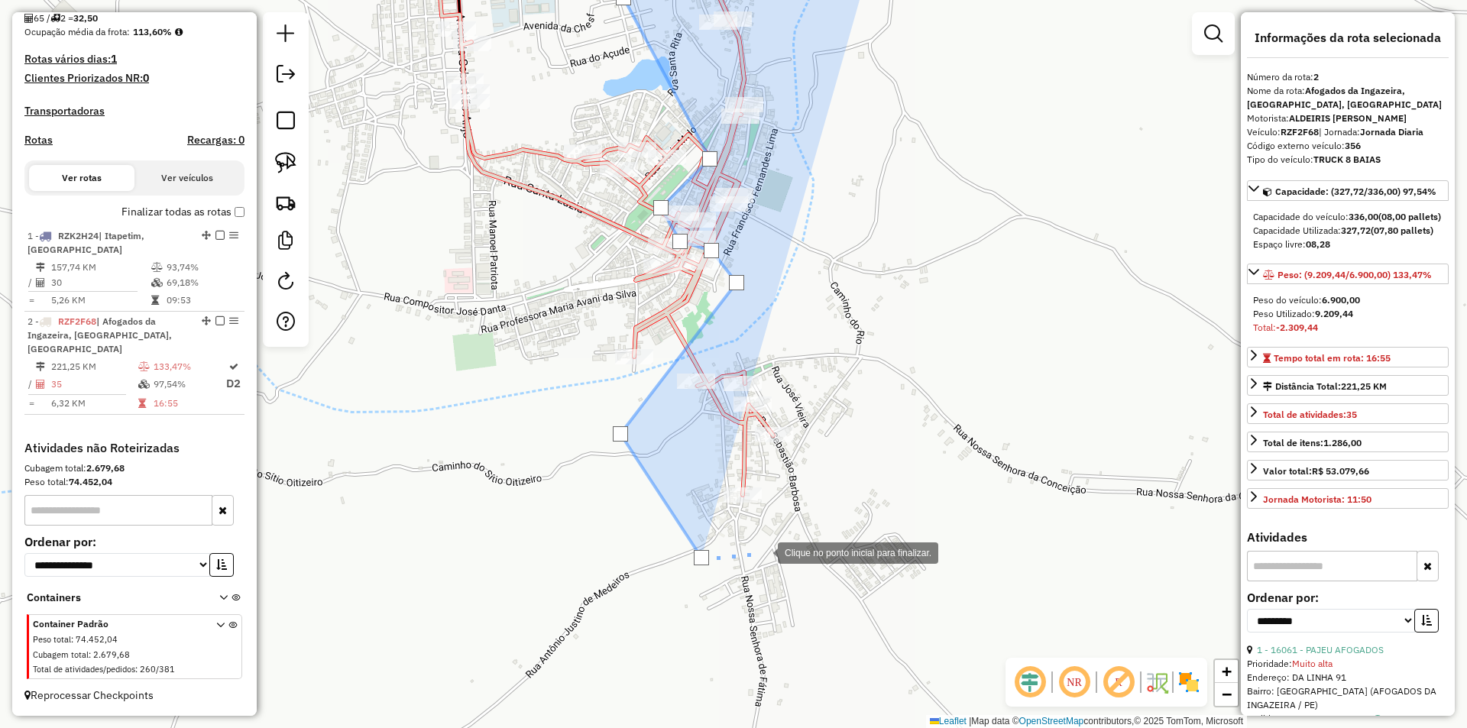
click at [778, 537] on div at bounding box center [762, 552] width 31 height 31
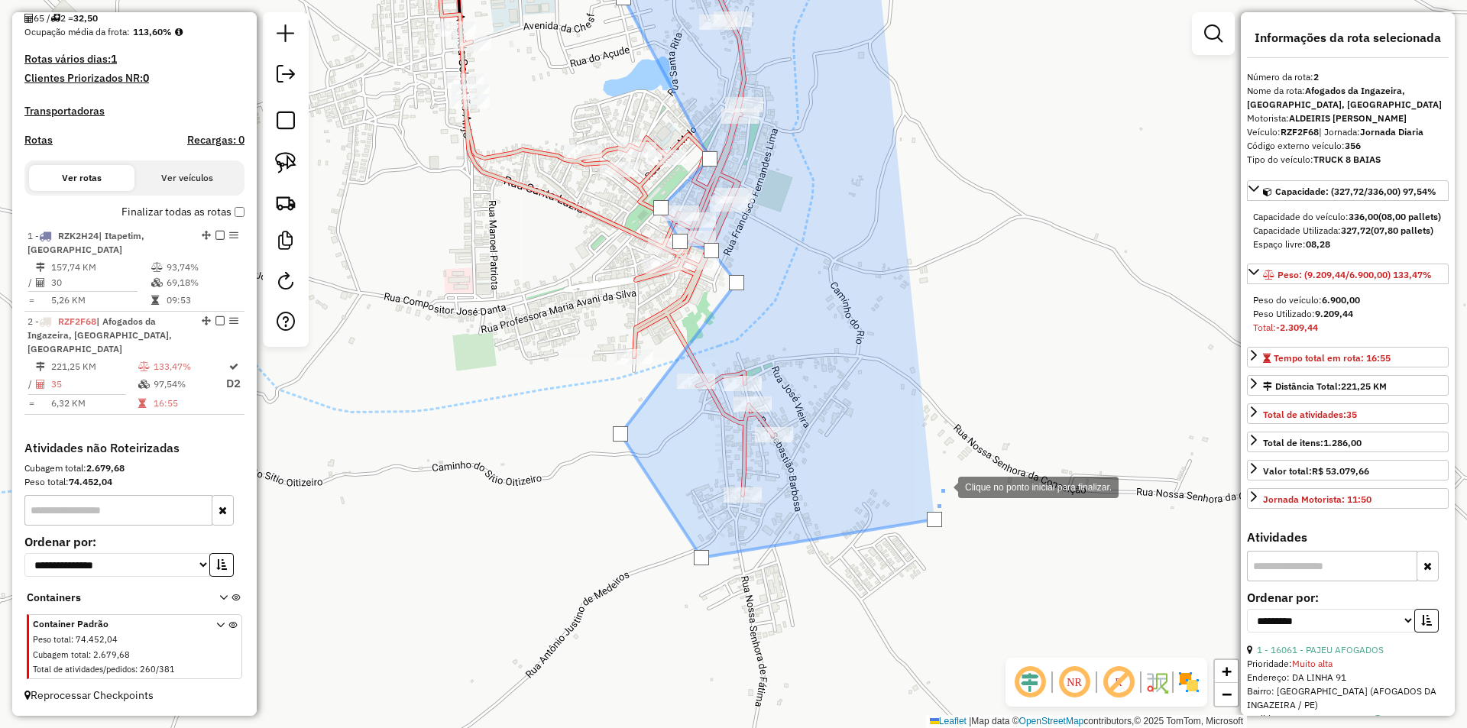
click at [958, 471] on div at bounding box center [943, 486] width 31 height 31
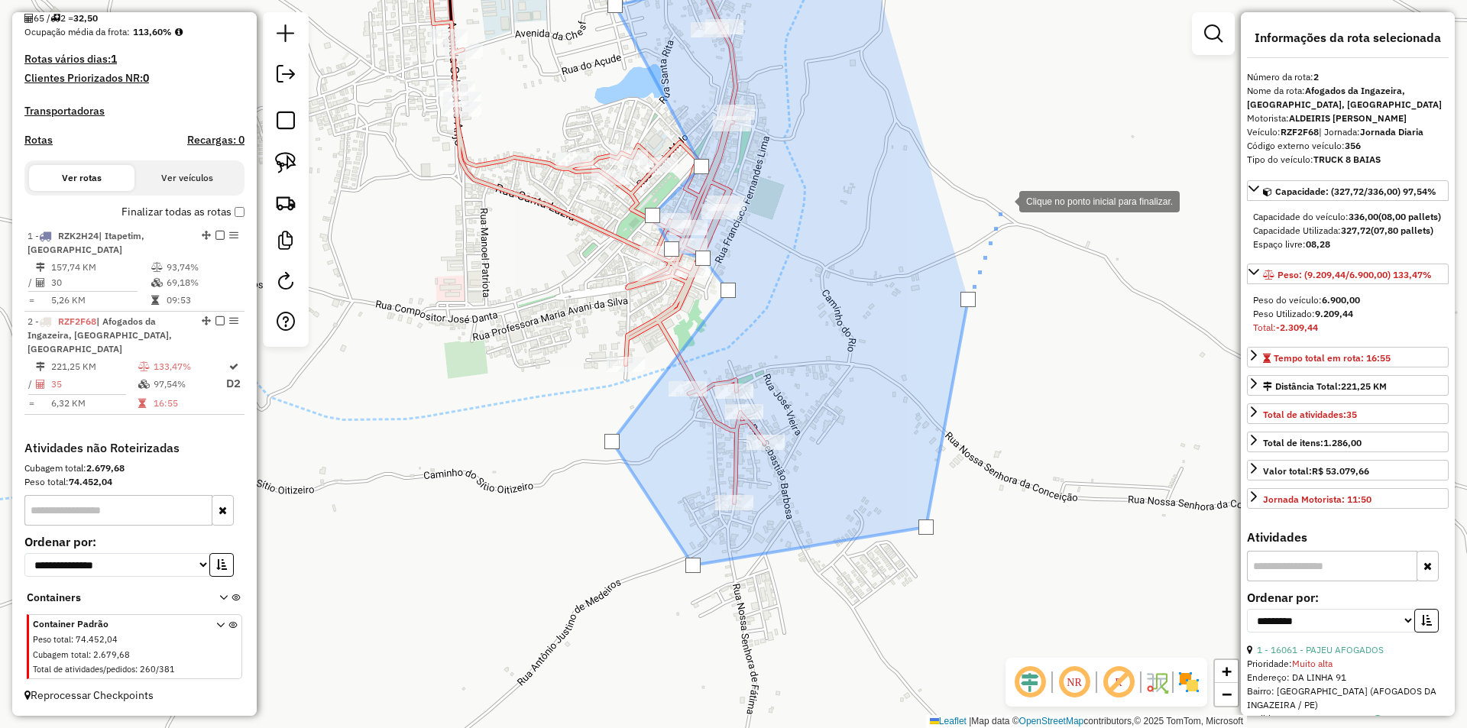
drag, startPoint x: 1021, startPoint y: 185, endPoint x: 796, endPoint y: 464, distance: 358.7
click at [819, 459] on div "Clique no ponto inicial para finalizar. Janela de atendimento Grade de atendime…" at bounding box center [733, 364] width 1467 height 728
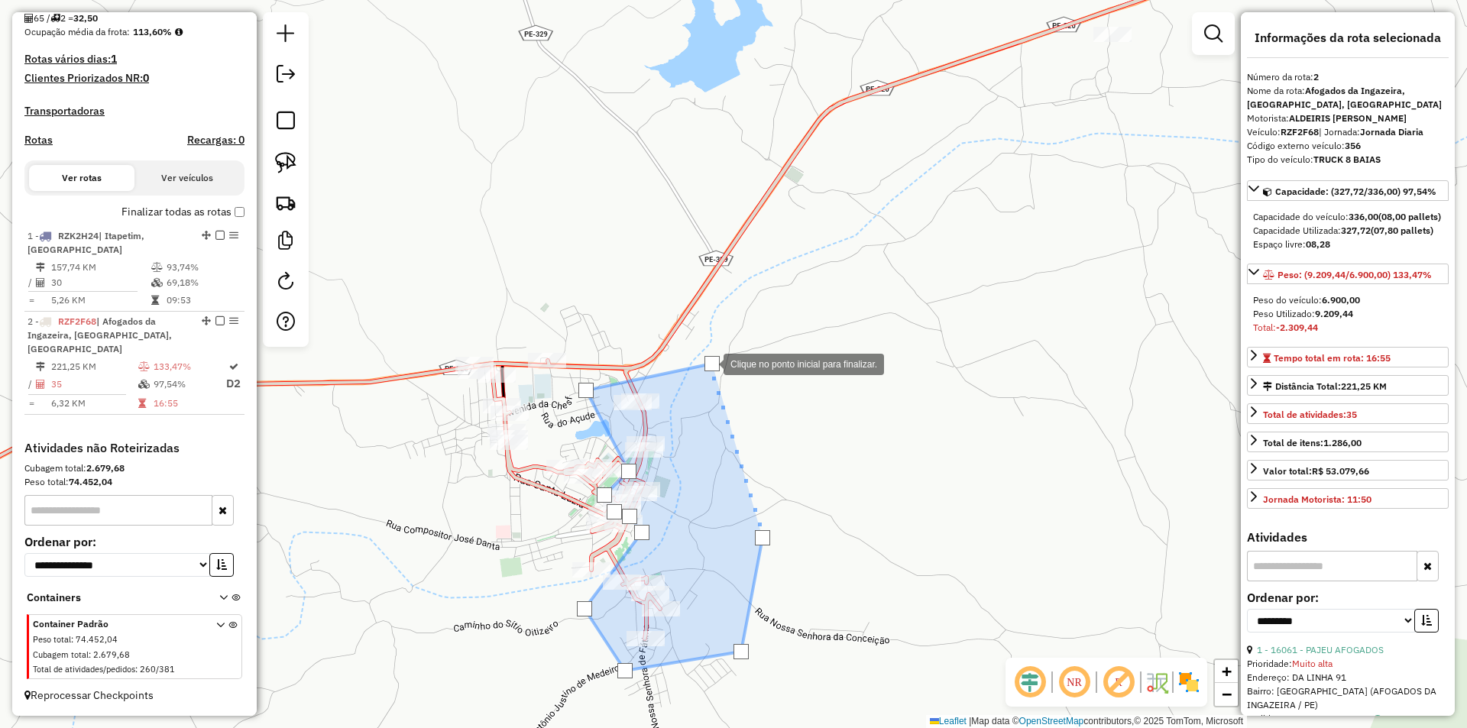
click at [708, 363] on div at bounding box center [712, 363] width 15 height 15
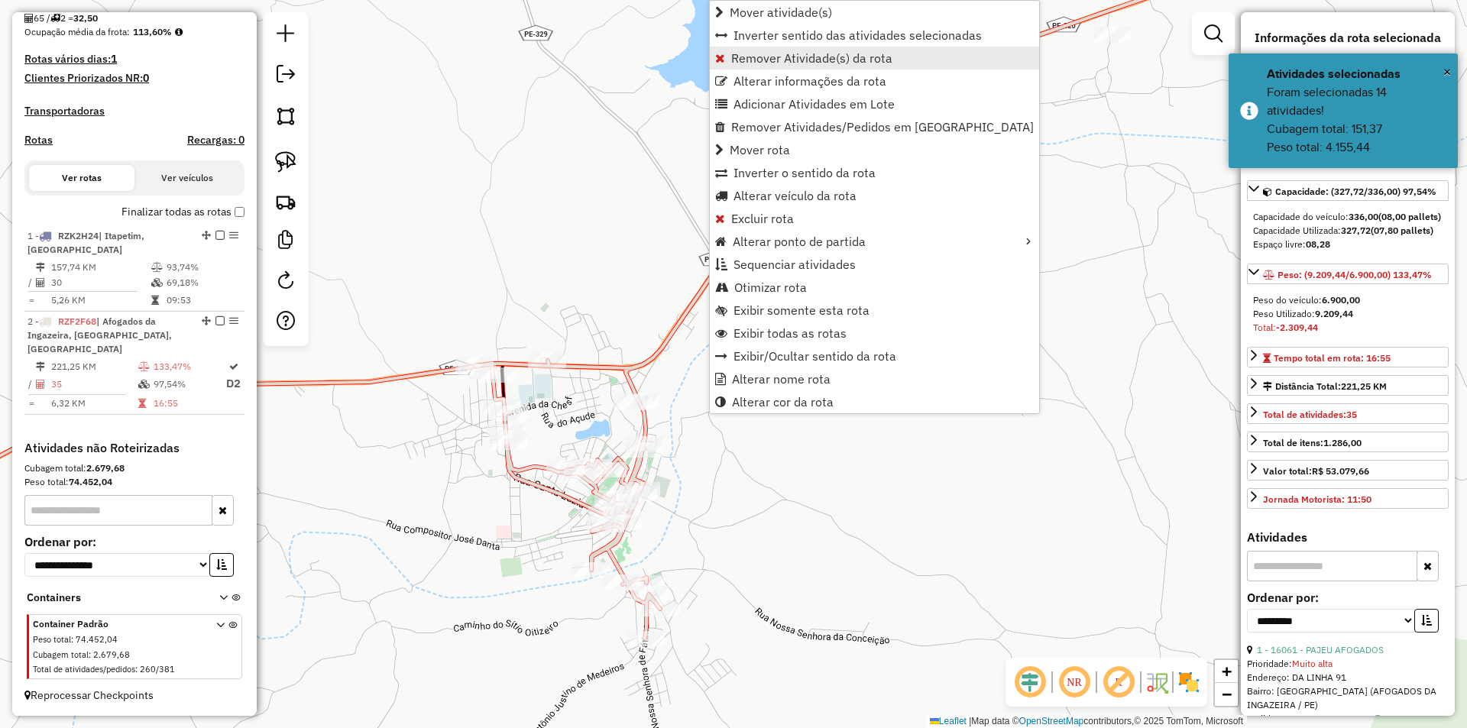
click at [776, 53] on span "Remover Atividade(s) da rota" at bounding box center [811, 58] width 161 height 12
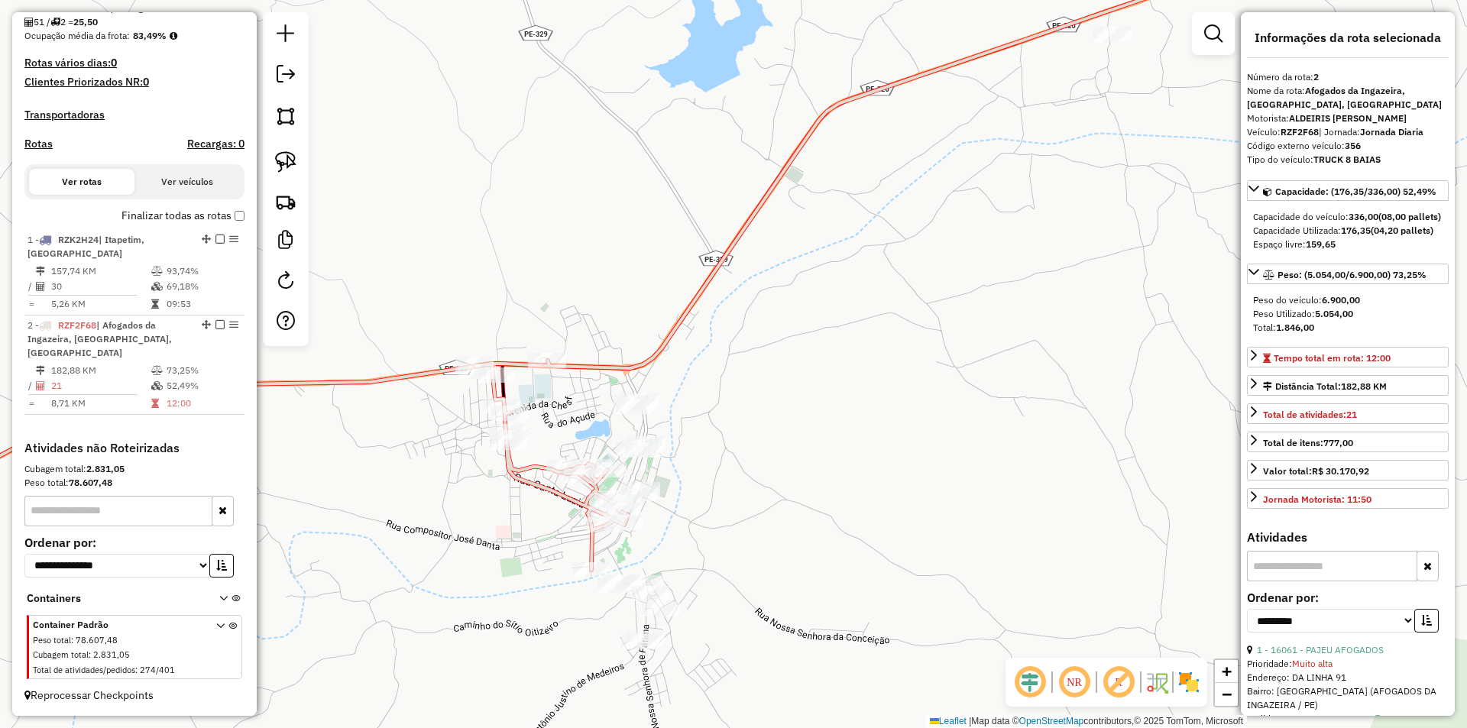
scroll to position [360, 0]
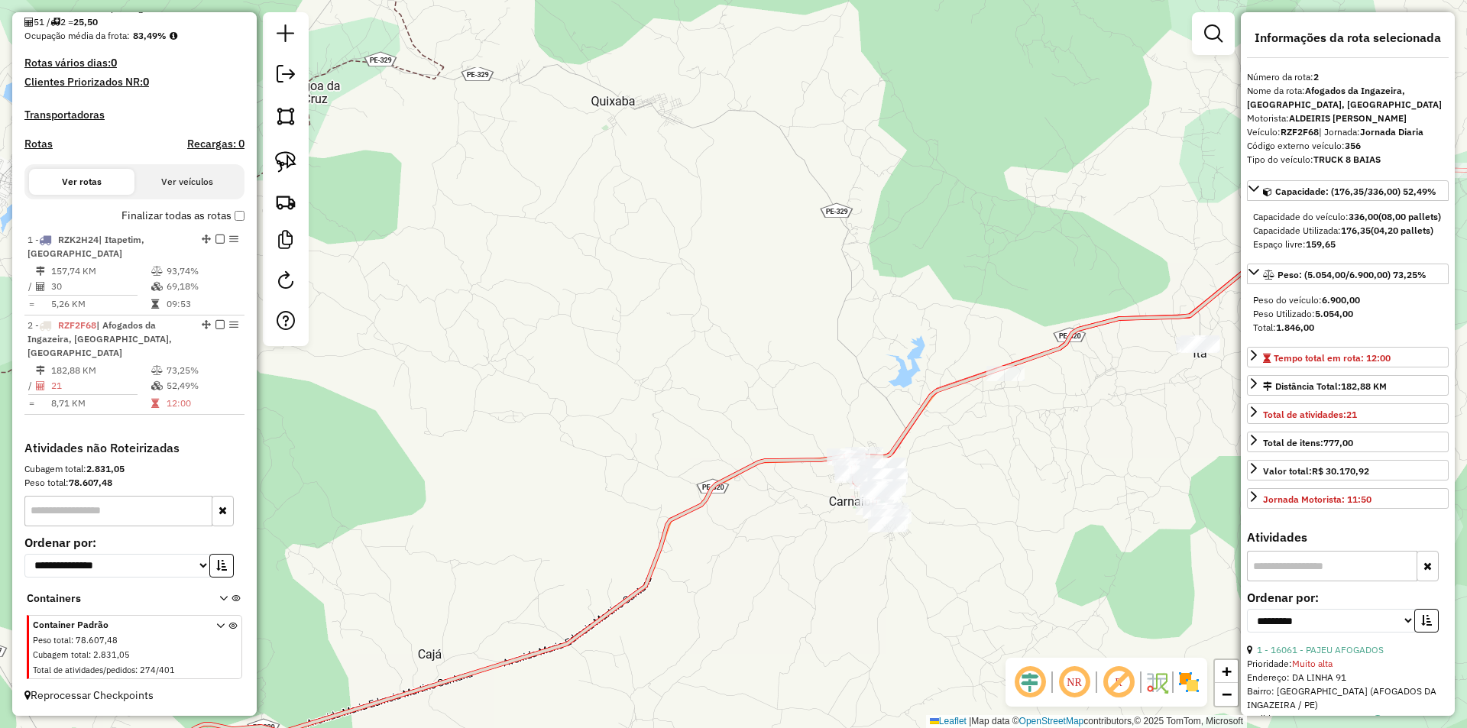
click at [1052, 493] on div "Janela de atendimento Grade de atendimento Capacidade Transportadoras Veículos …" at bounding box center [733, 364] width 1467 height 728
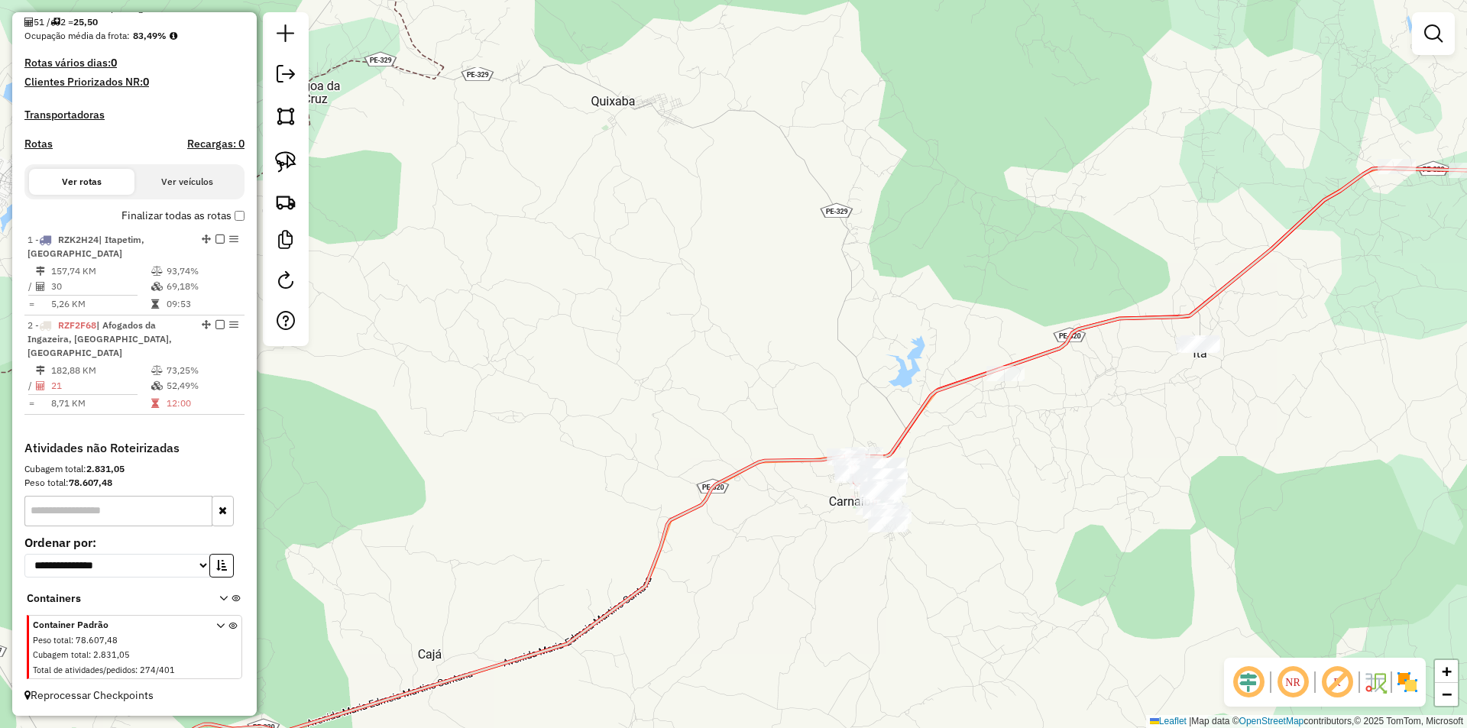
drag, startPoint x: 1084, startPoint y: 497, endPoint x: 858, endPoint y: 458, distance: 229.6
click at [861, 459] on div "Janela de atendimento Grade de atendimento Capacidade Transportadoras Veículos …" at bounding box center [733, 364] width 1467 height 728
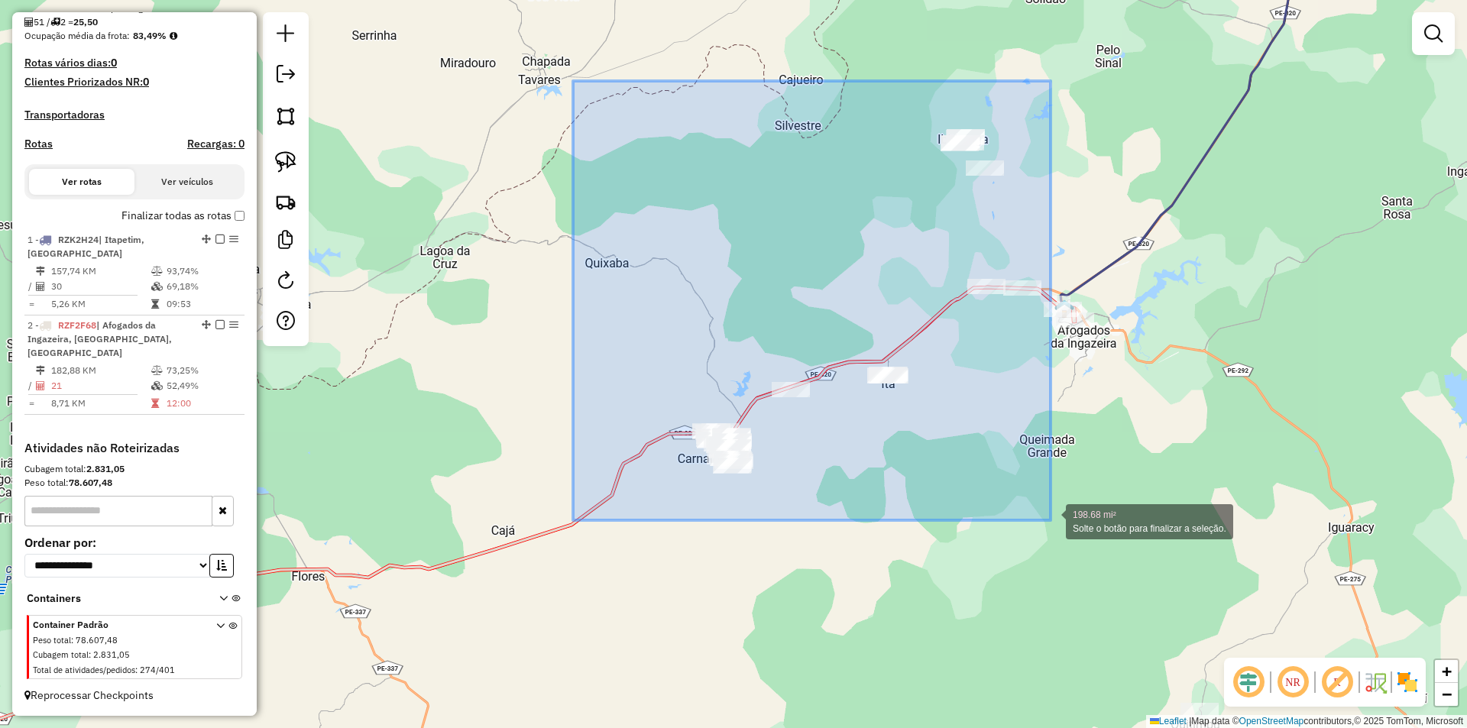
drag, startPoint x: 575, startPoint y: 82, endPoint x: 1051, endPoint y: 520, distance: 647.4
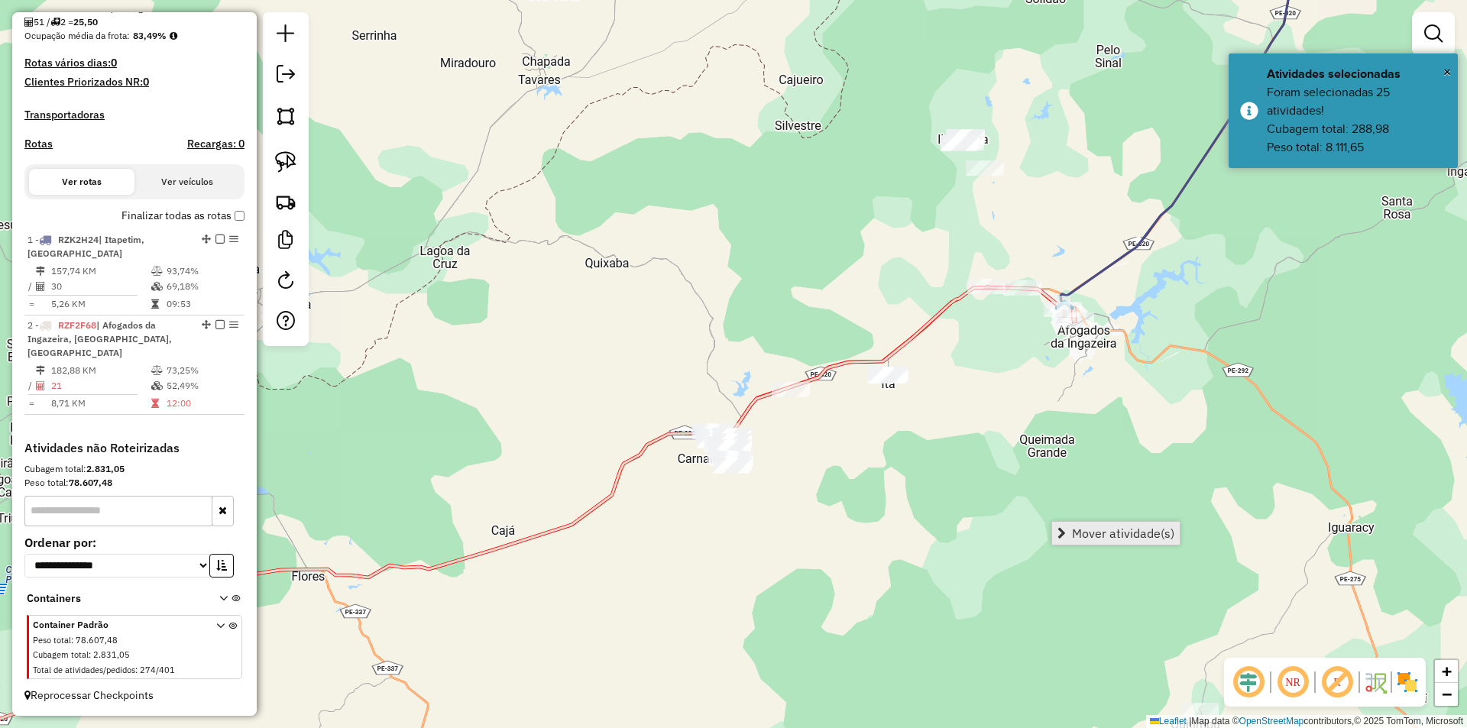
click at [1096, 529] on span "Mover atividade(s)" at bounding box center [1123, 533] width 102 height 12
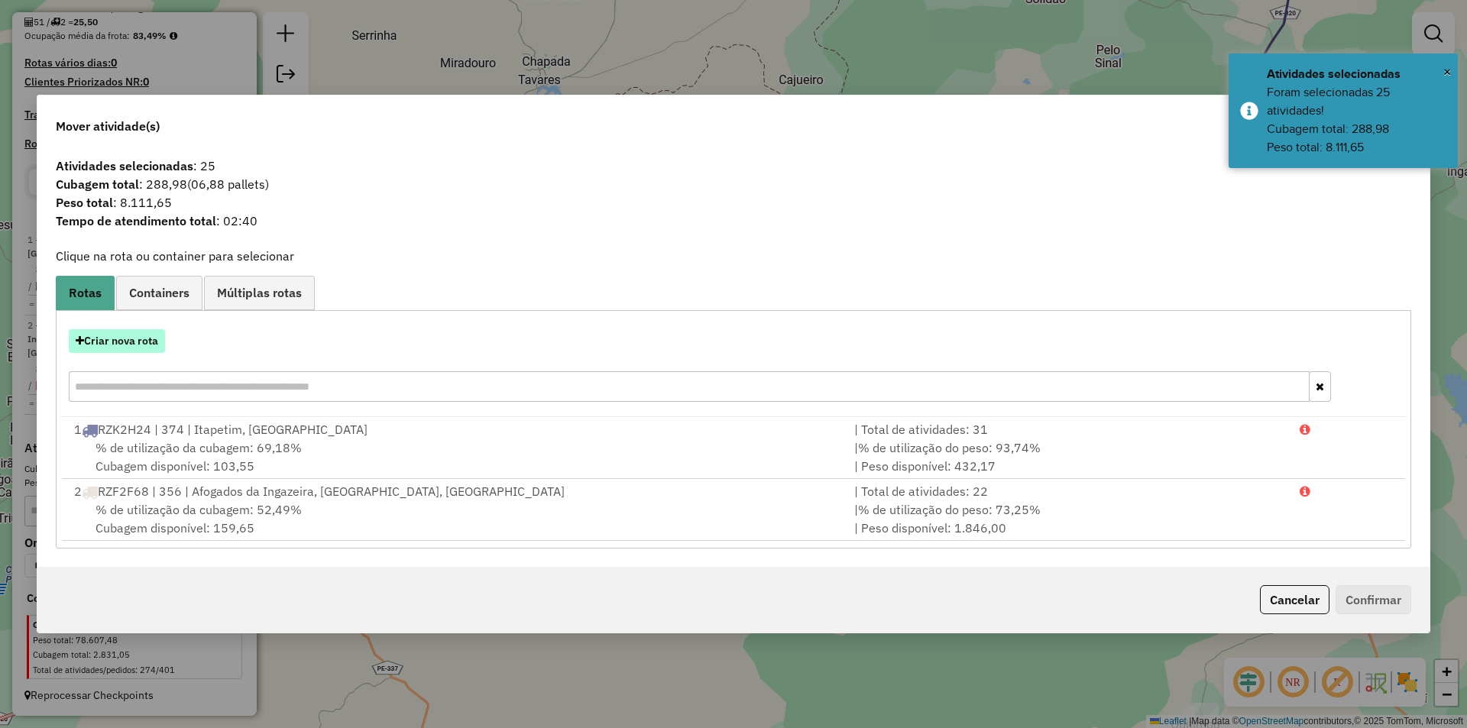
click at [144, 339] on button "Criar nova rota" at bounding box center [117, 341] width 96 height 24
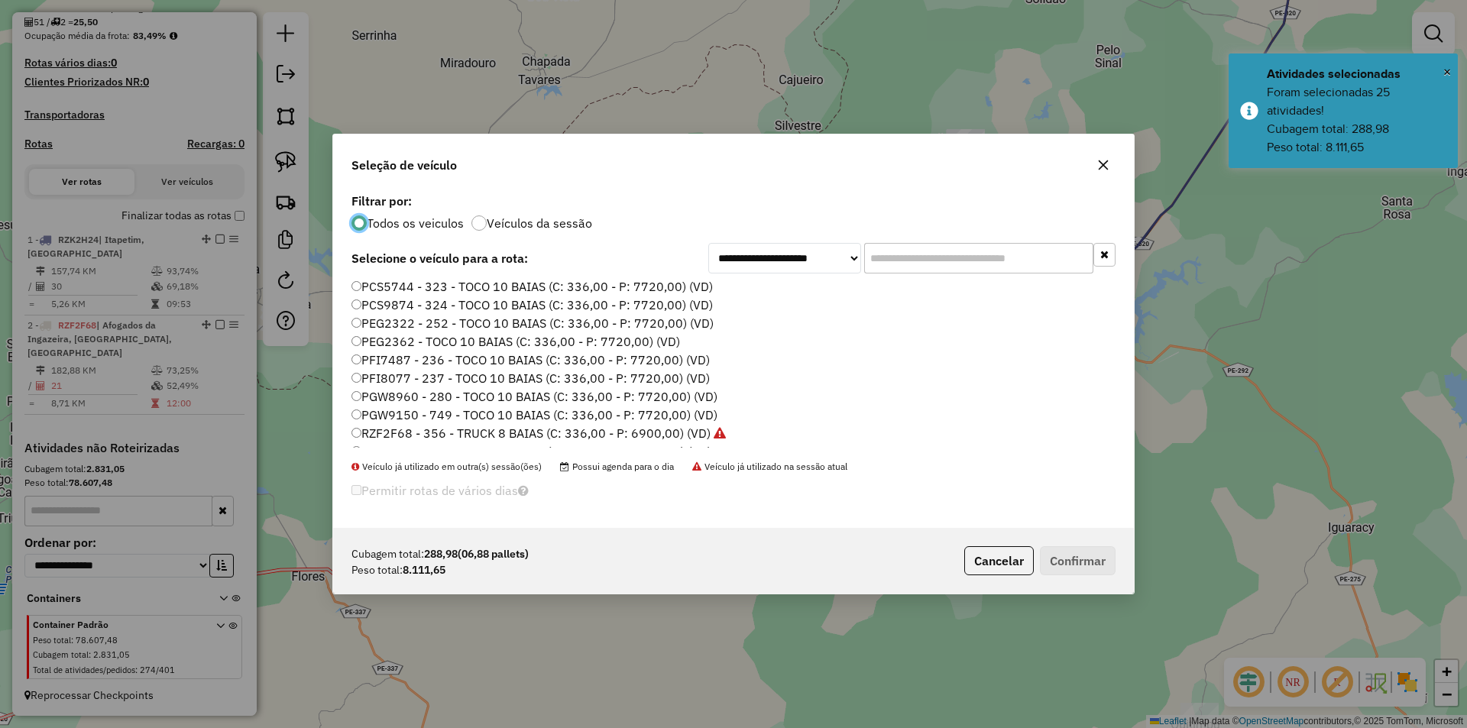
scroll to position [153, 0]
click at [426, 413] on label "RZF7A88 - 359 - TRUCK 8 BAIAS (C: 336,00 - P: 6900,00) (VD)" at bounding box center [532, 410] width 360 height 18
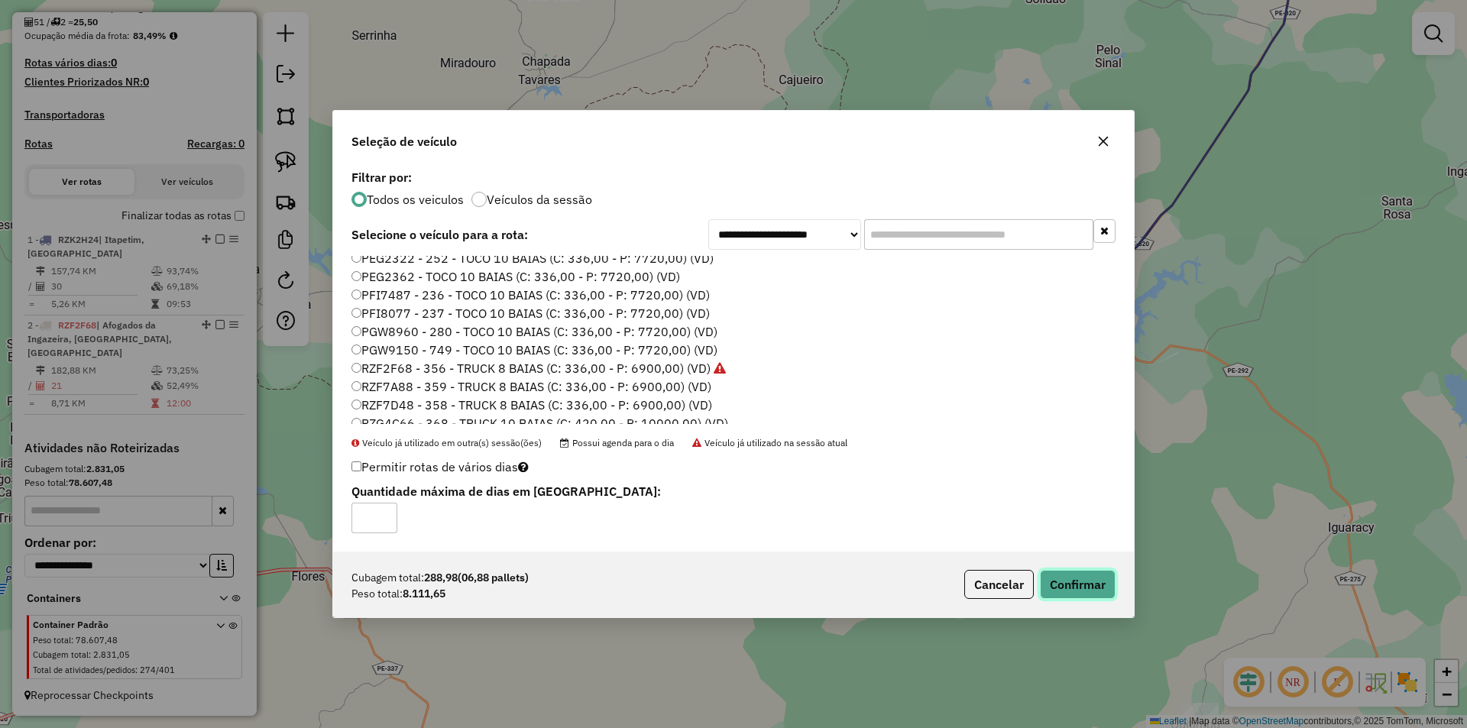
click at [1080, 582] on button "Confirmar" at bounding box center [1078, 584] width 76 height 29
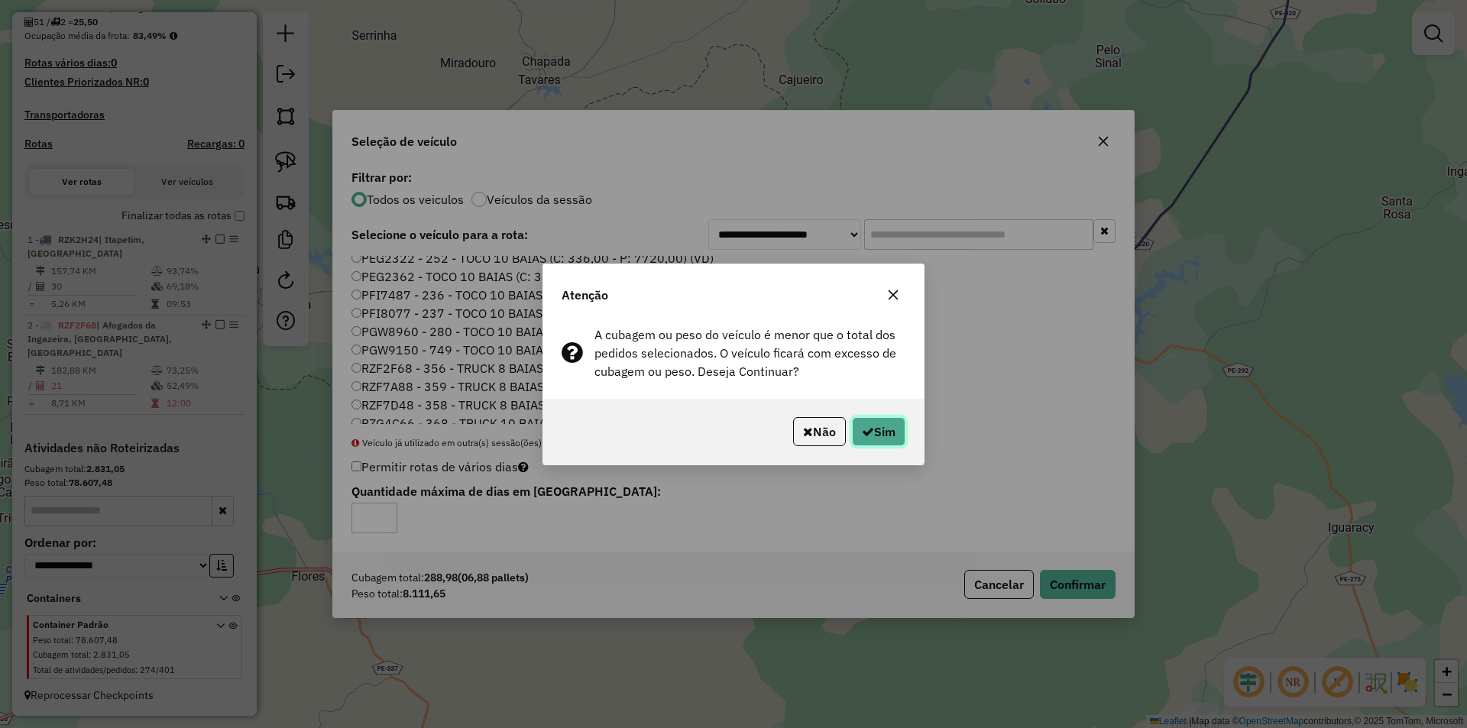
click at [874, 431] on button "Sim" at bounding box center [878, 431] width 53 height 29
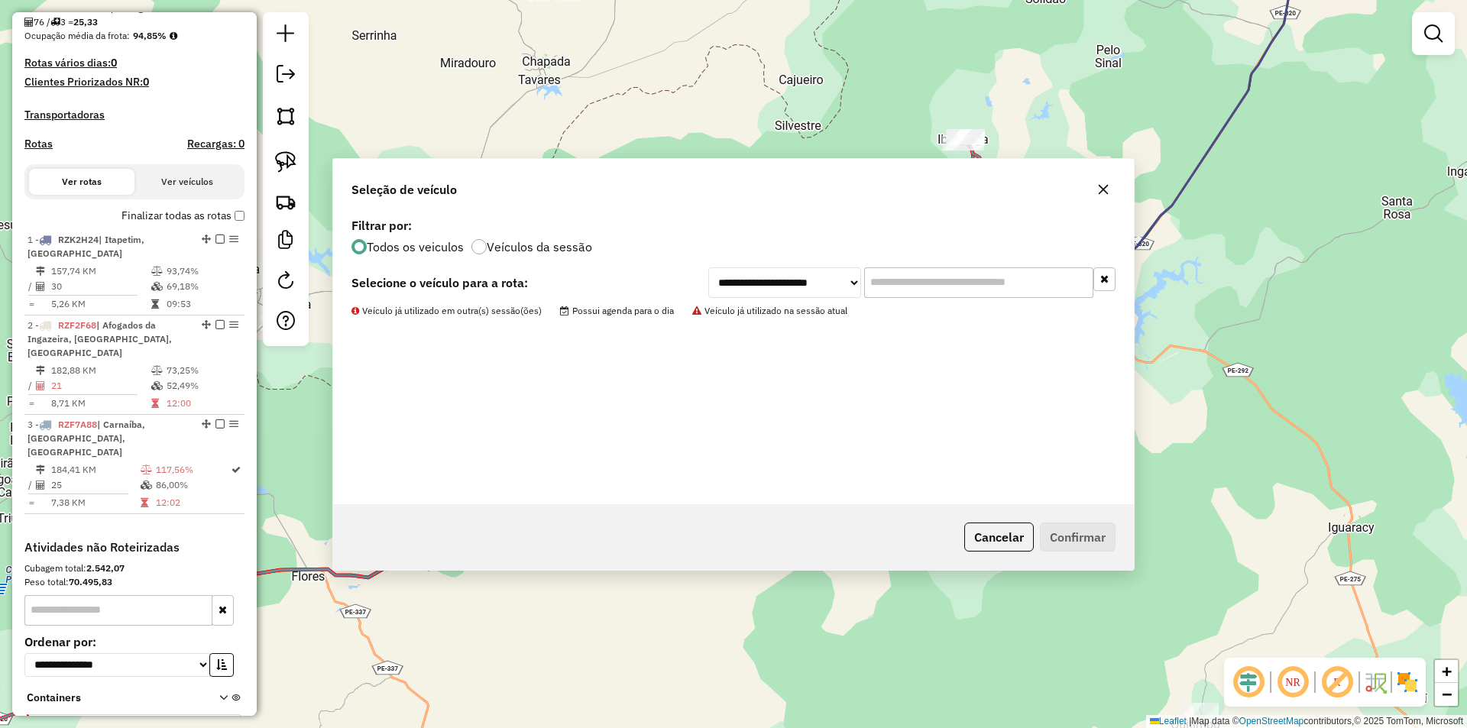
scroll to position [364, 0]
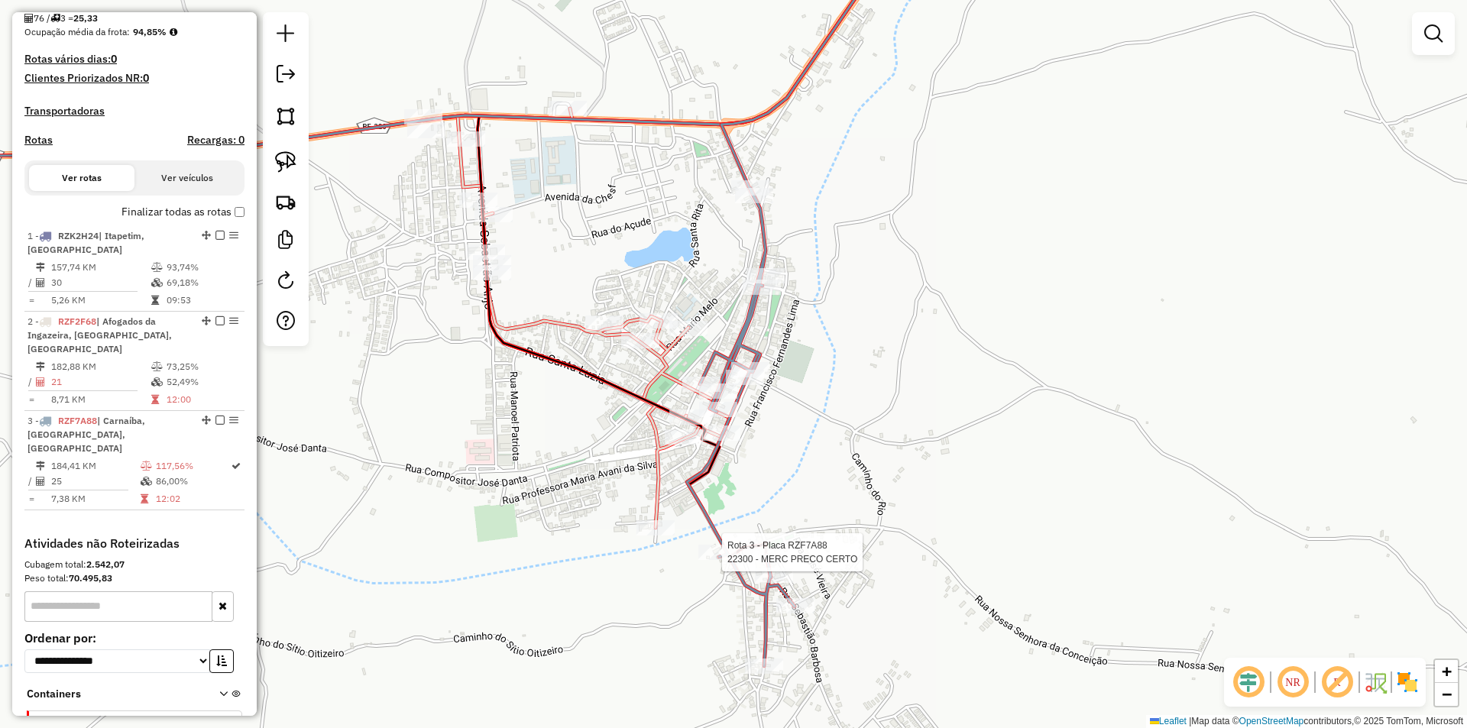
select select "**********"
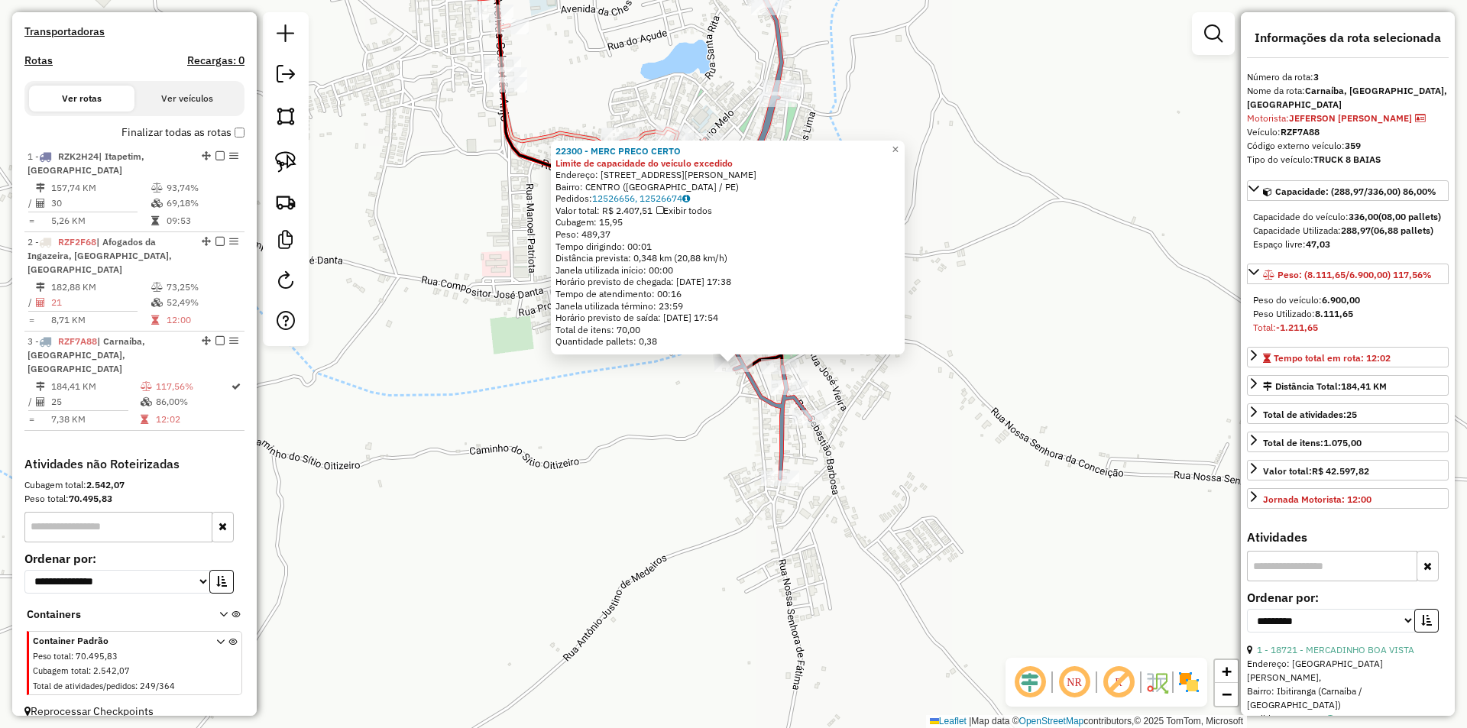
scroll to position [446, 0]
click at [714, 437] on div "22300 - MERC PRECO CERTO Limite de capacidade do veículo excedido Endereço: Rua…" at bounding box center [733, 364] width 1467 height 728
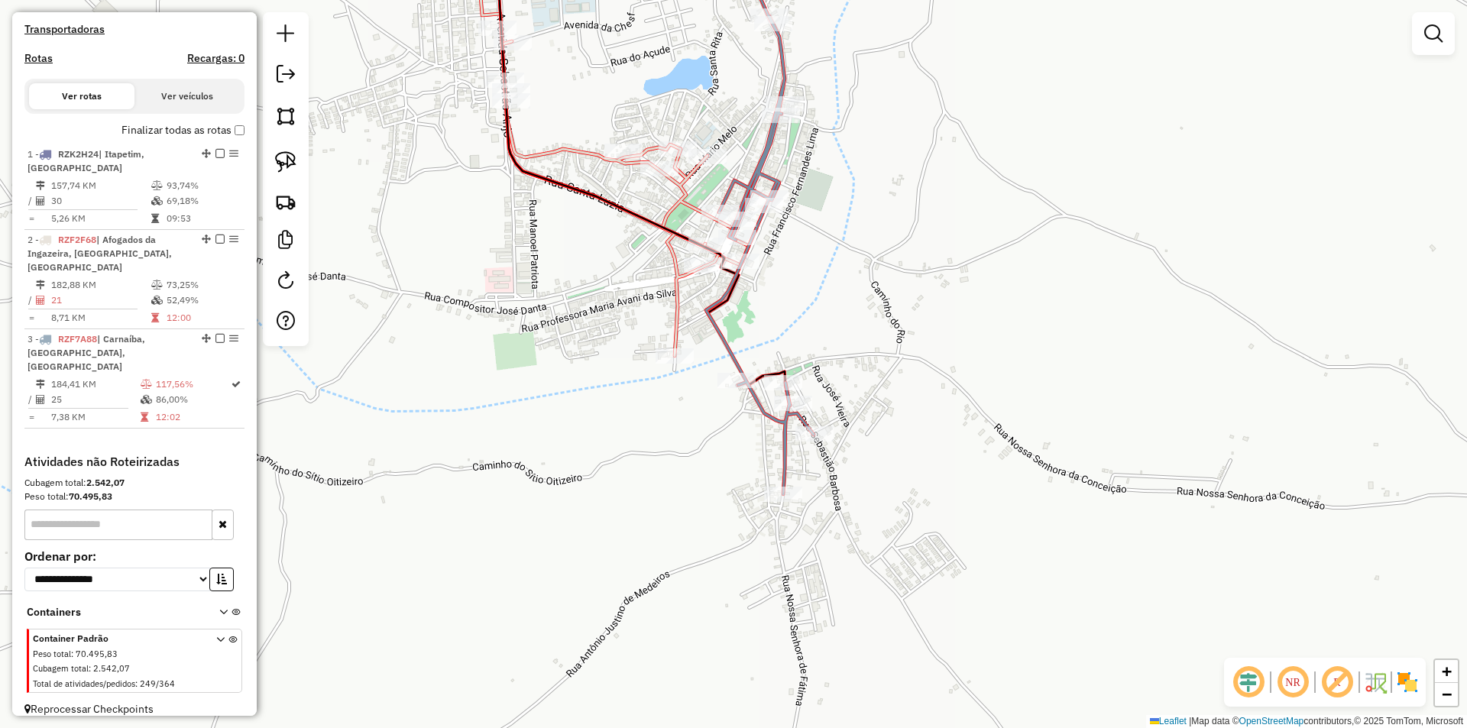
click at [809, 230] on div "Janela de atendimento Grade de atendimento Capacidade Transportadoras Veículos …" at bounding box center [733, 364] width 1467 height 728
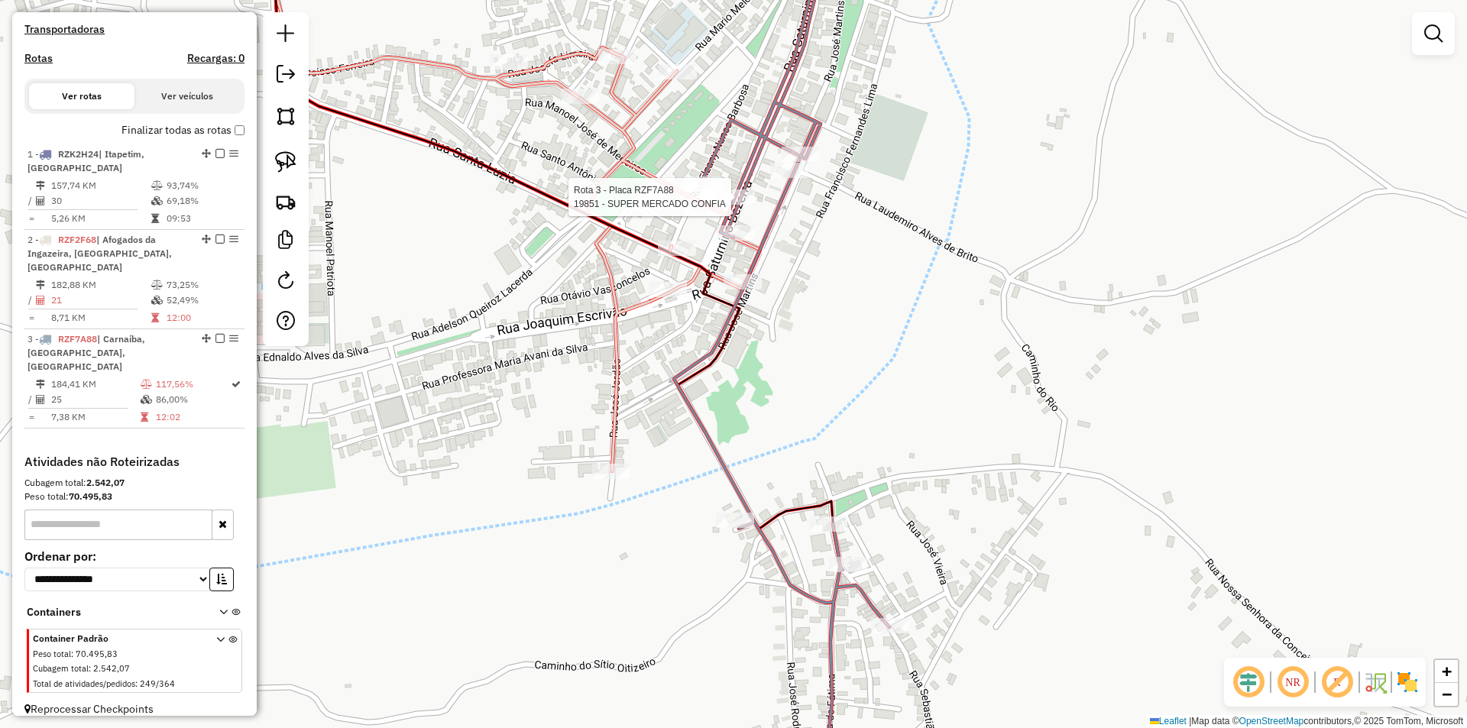
select select "**********"
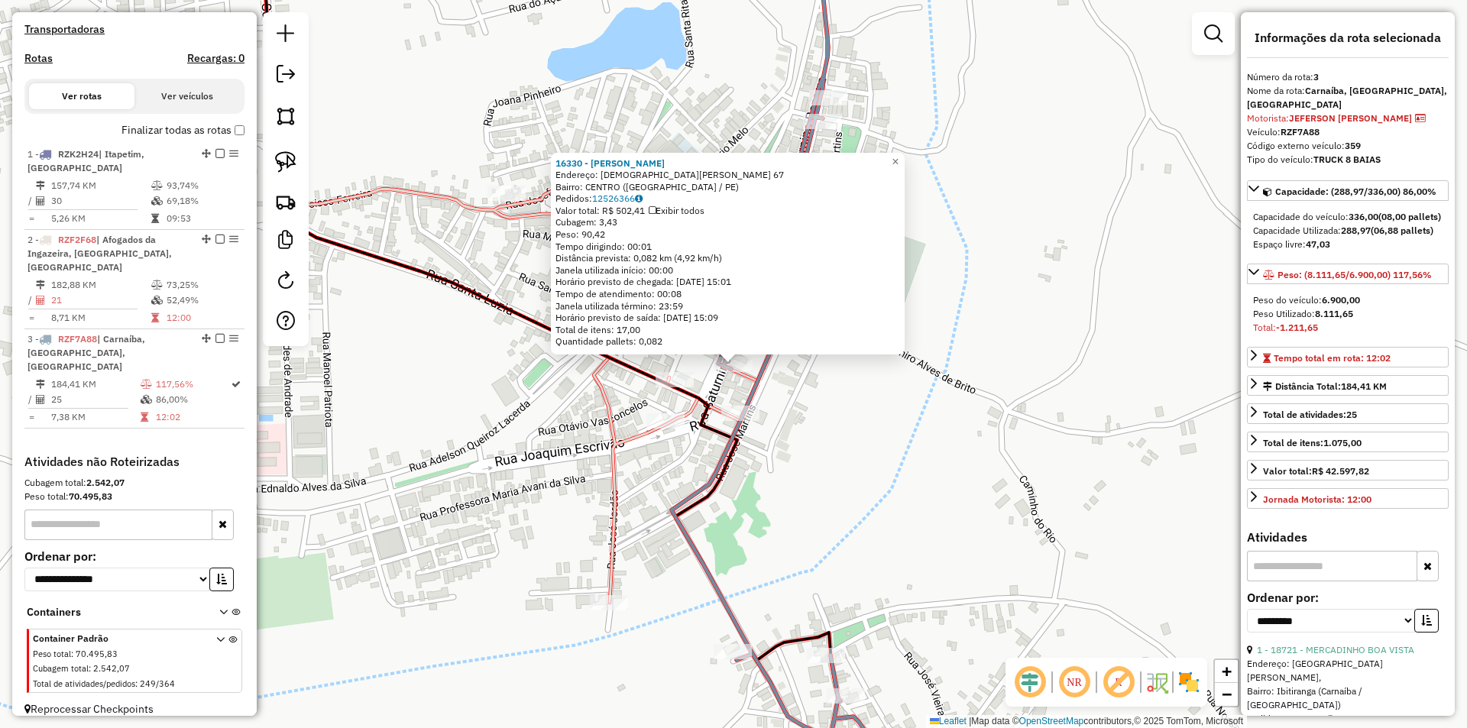
click at [846, 392] on div "16330 - JM PASTEIS Endereço: SATURNINO BEZERRA 67 Bairro: CENTRO (CARNAIBA / PE…" at bounding box center [733, 364] width 1467 height 728
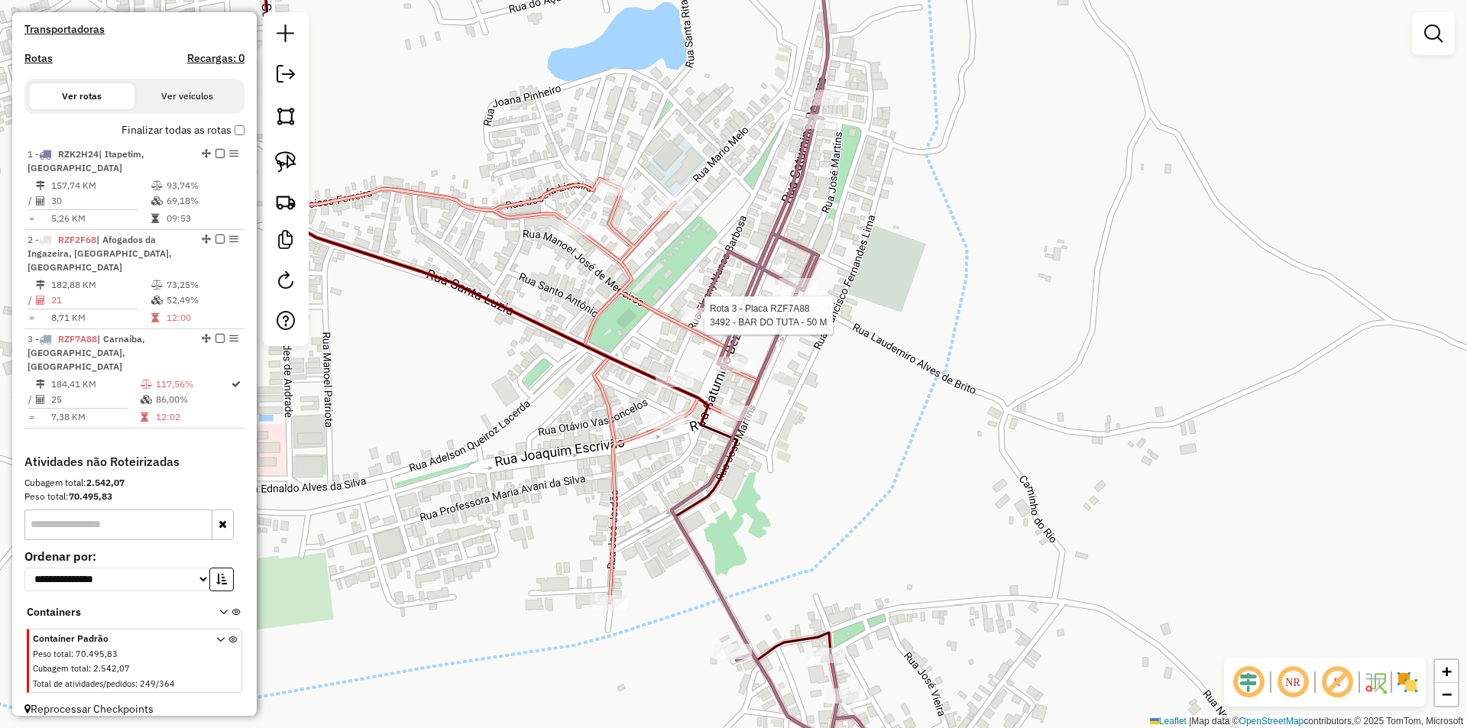
select select "**********"
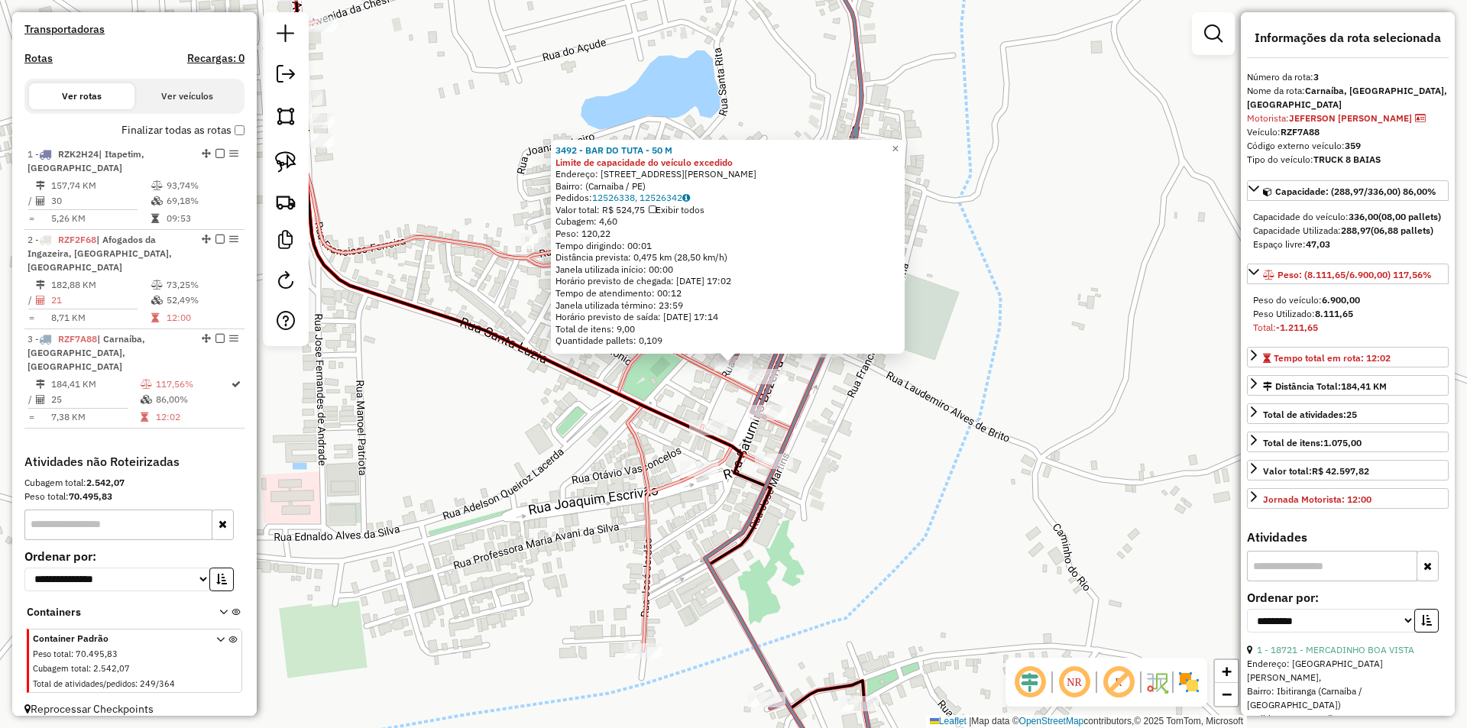
click at [896, 397] on div "3492 - BAR DO TUTA - 50 M Limite de capacidade do veículo excedido Endereço: Ru…" at bounding box center [733, 364] width 1467 height 728
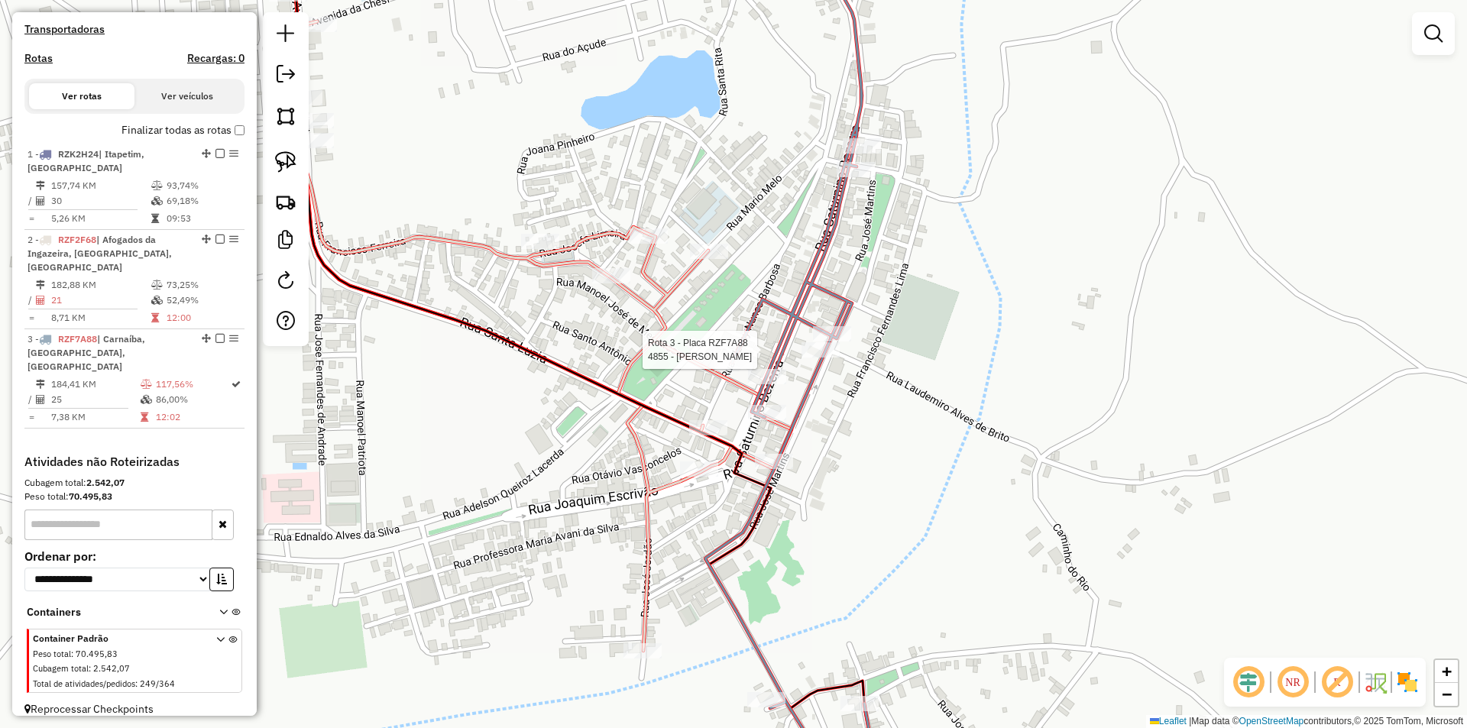
select select "**********"
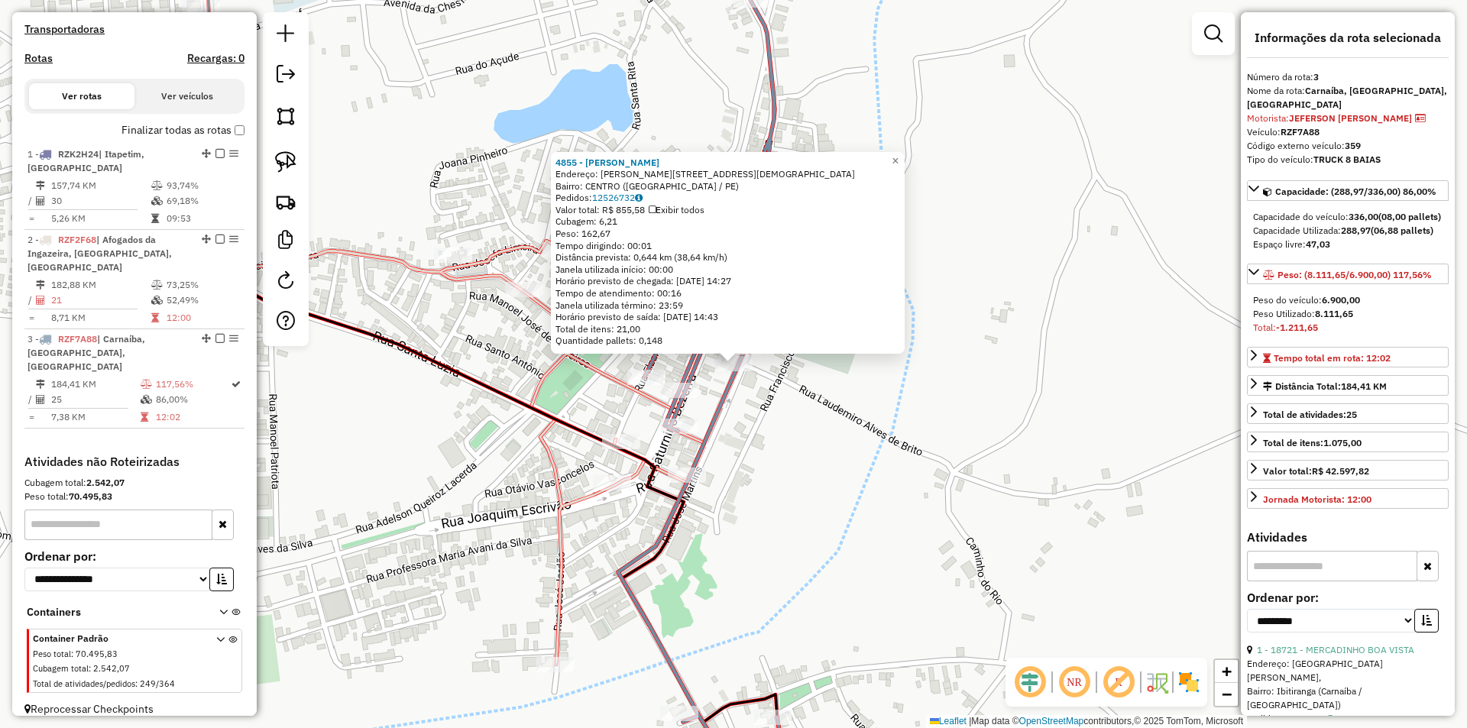
click at [837, 407] on div "4855 - JOSE SILVANIO DE MEDEIROS Endereço: R SATURNINO BEZERRA 130 Bairro: CENT…" at bounding box center [733, 364] width 1467 height 728
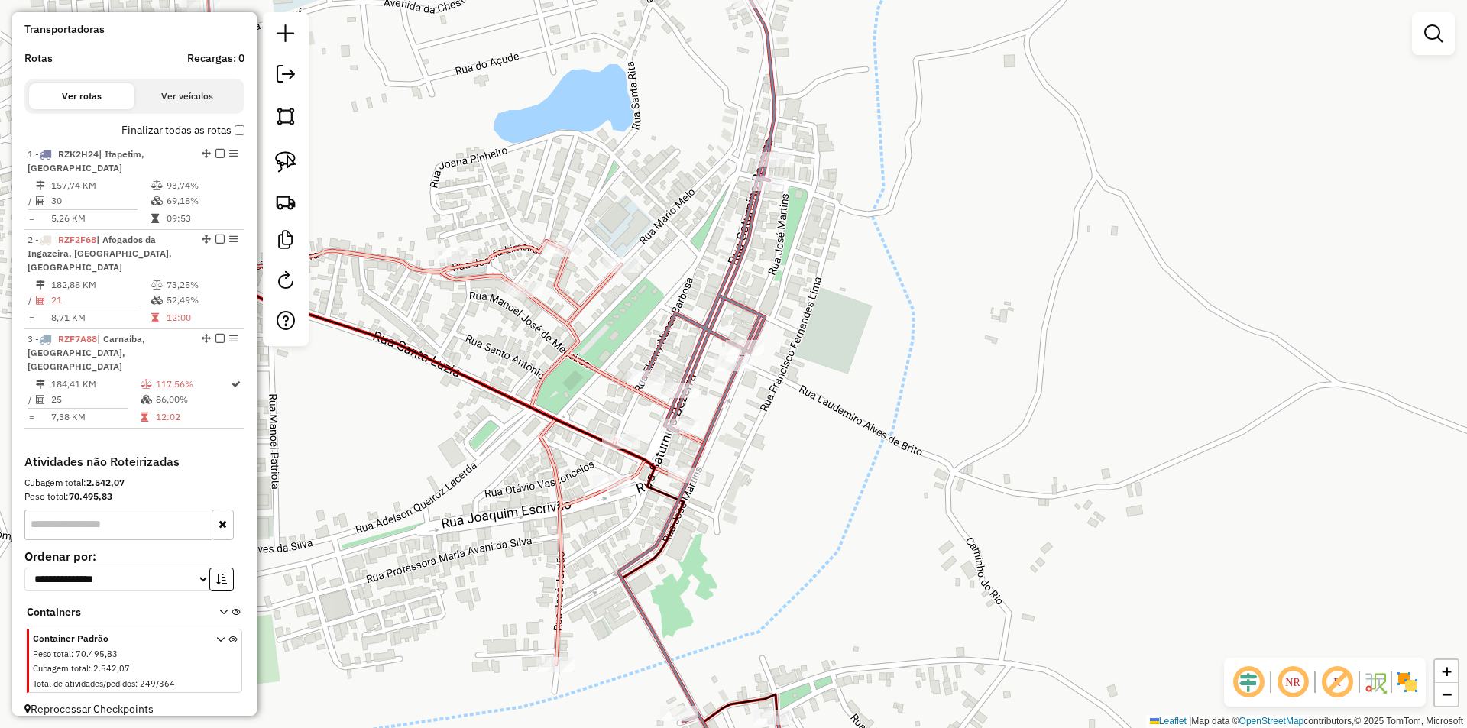
click at [760, 339] on icon at bounding box center [717, 364] width 199 height 874
select select "**********"
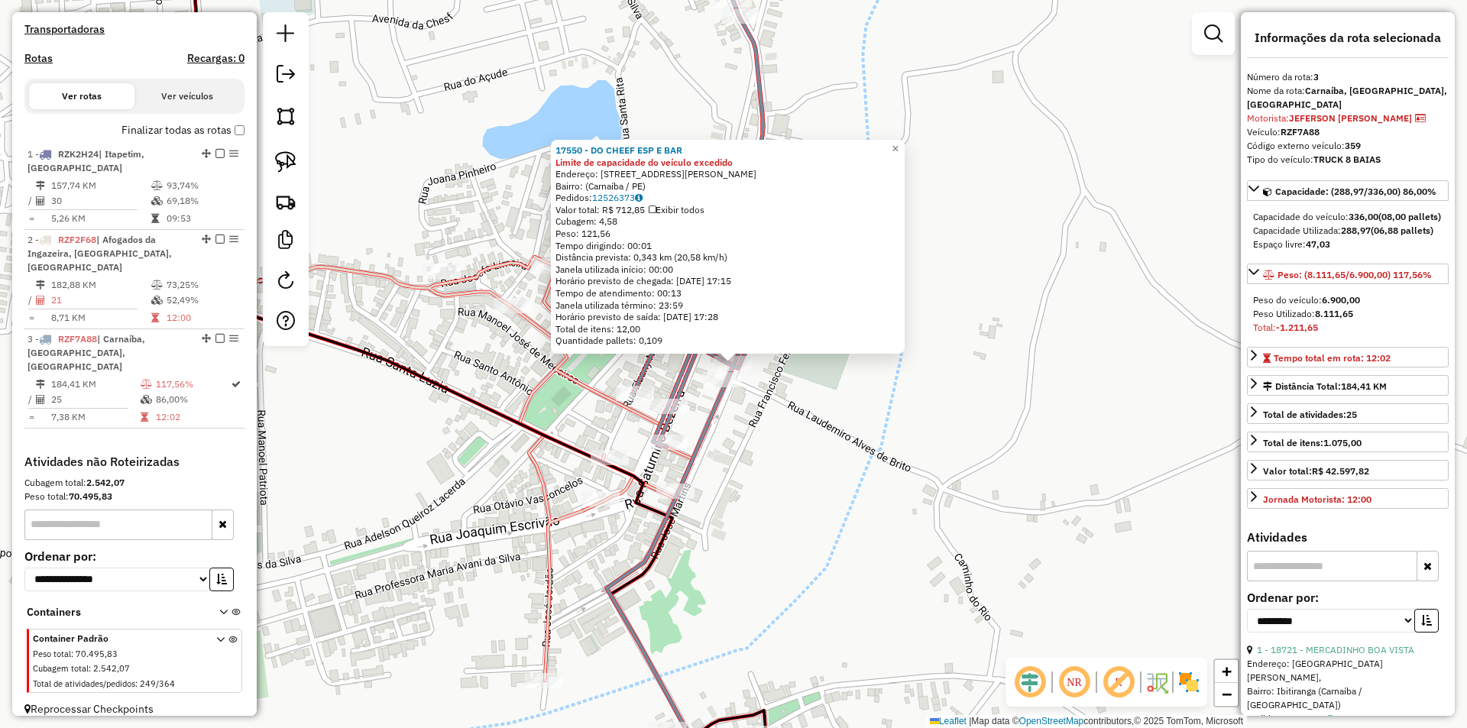
click at [860, 394] on div "17550 - DO CHEEF ESP E BAR Limite de capacidade do veículo excedido Endereço: R…" at bounding box center [733, 364] width 1467 height 728
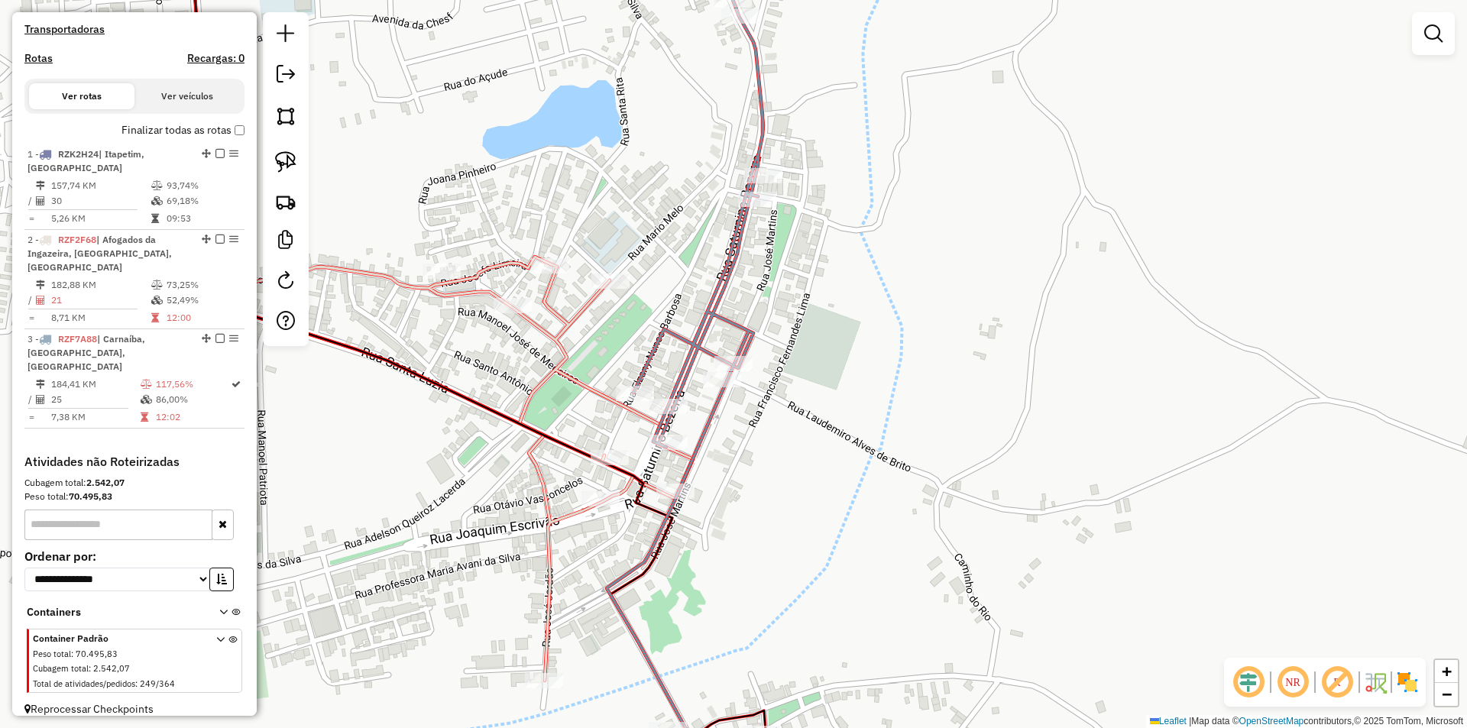
drag, startPoint x: 820, startPoint y: 152, endPoint x: 816, endPoint y: 193, distance: 41.4
click at [817, 192] on div "Janela de atendimento Grade de atendimento Capacidade Transportadoras Veículos …" at bounding box center [733, 364] width 1467 height 728
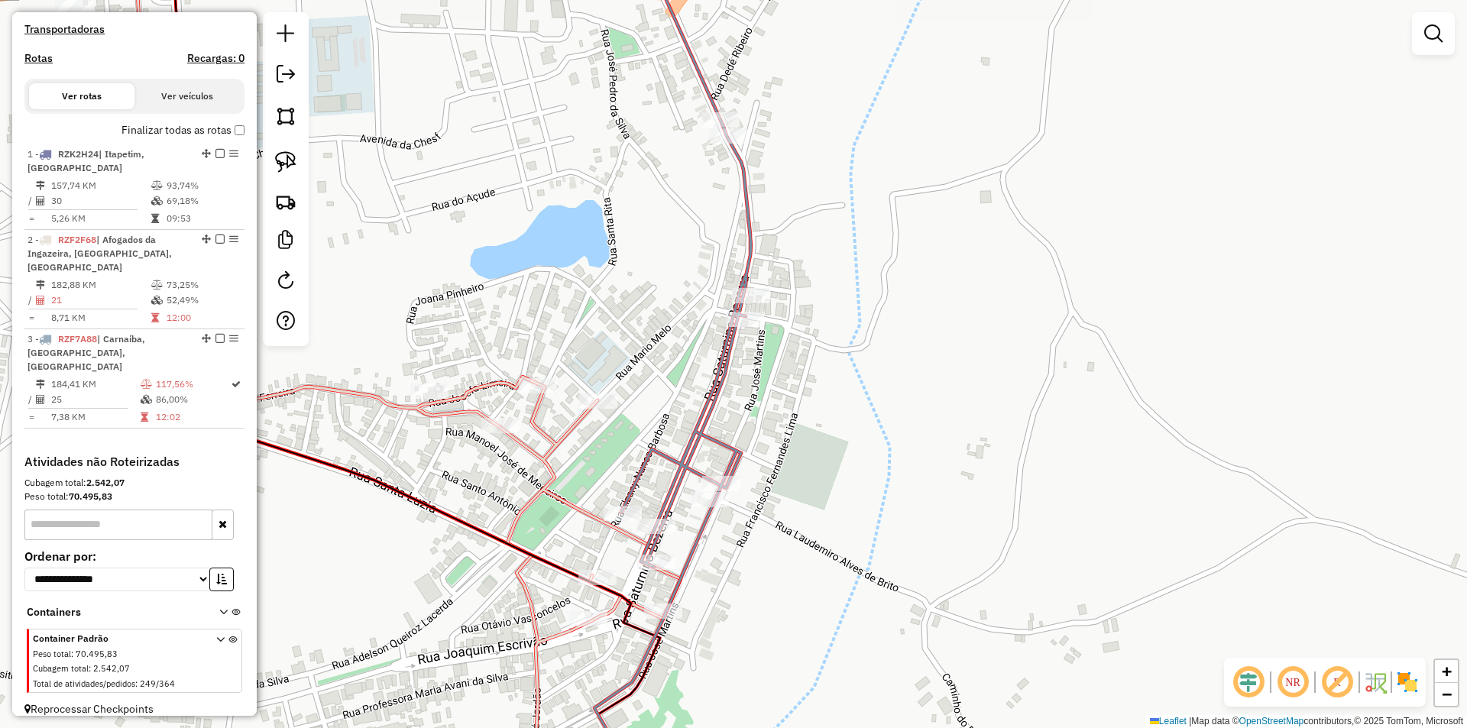
click at [730, 111] on div "Janela de atendimento Grade de atendimento Capacidade Transportadoras Veículos …" at bounding box center [733, 364] width 1467 height 728
select select "**********"
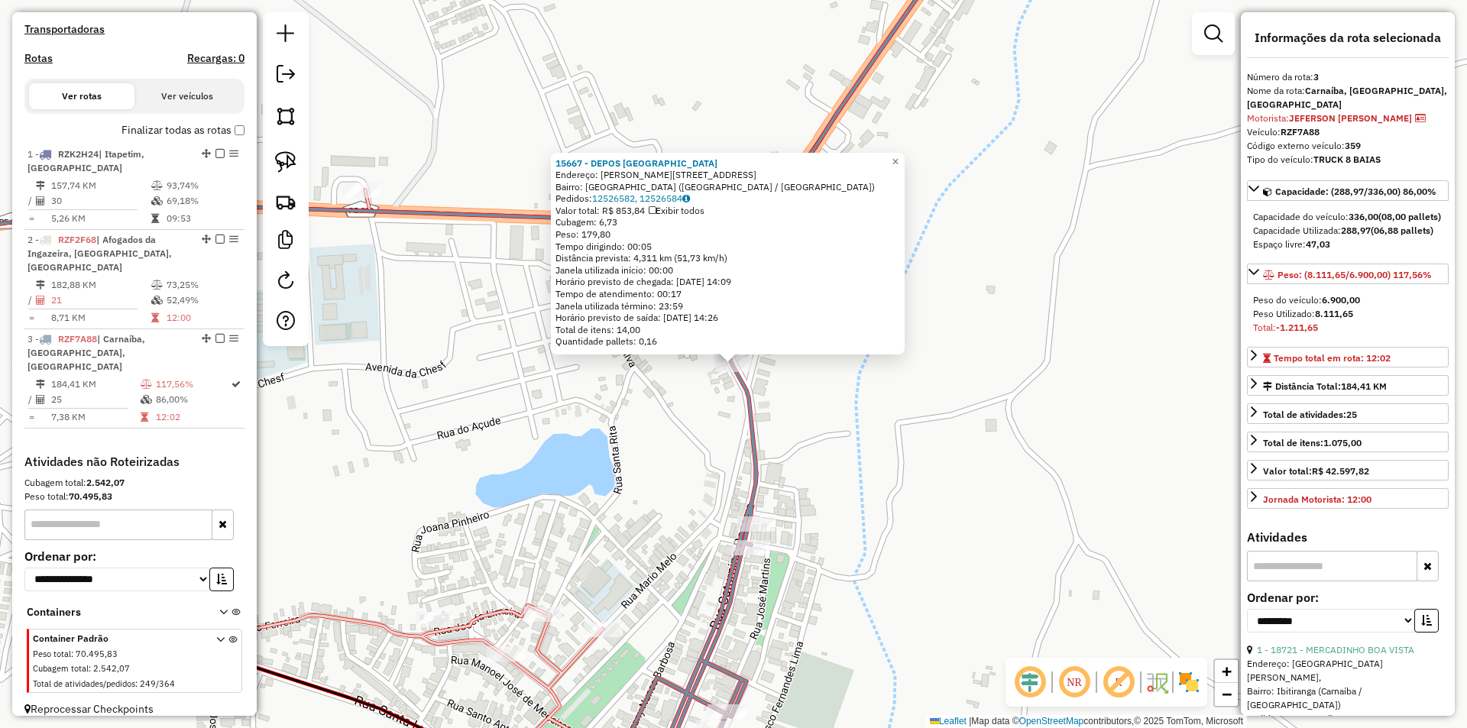
click at [853, 507] on div "15667 - DEPOS SAO SEBASTIAO Endereço: JOAQUIM LEITE CABRAL 616 Bairro: VILA CEN…" at bounding box center [733, 364] width 1467 height 728
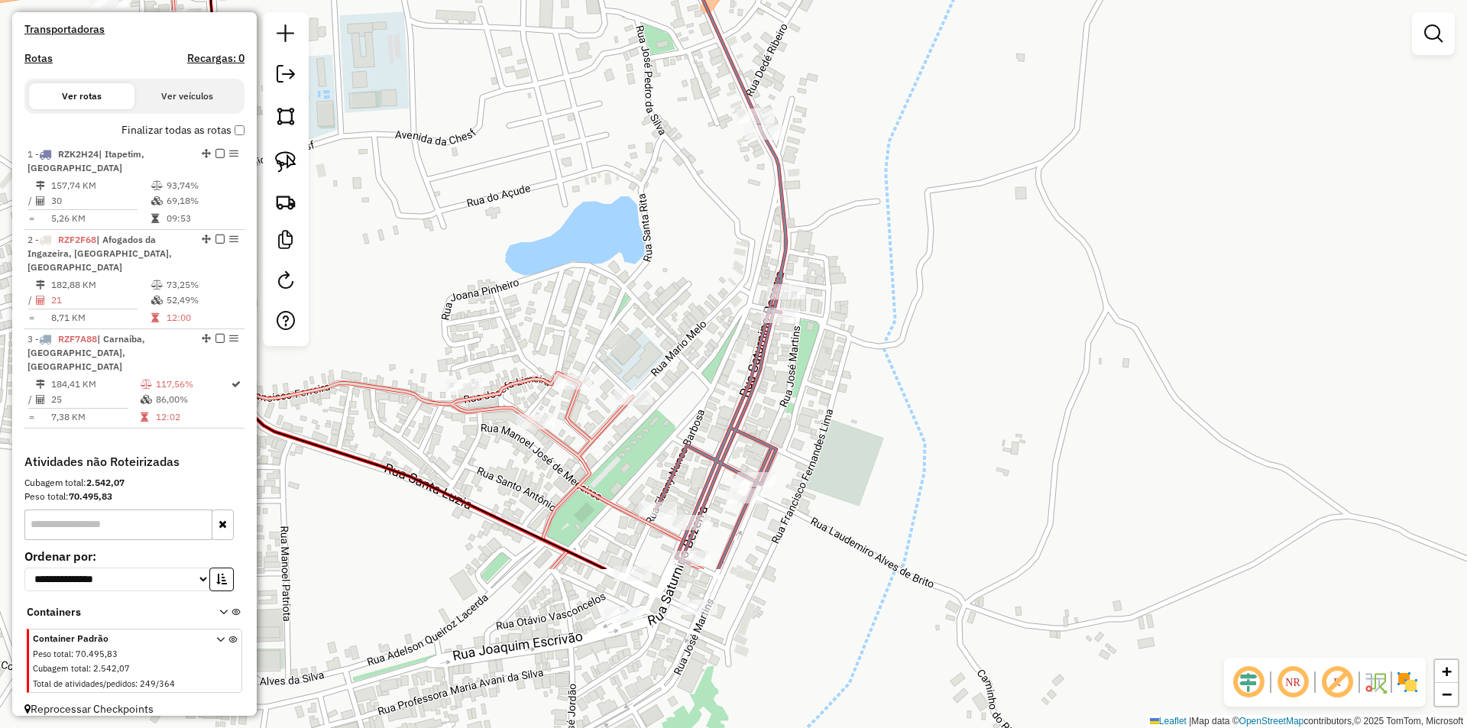
drag, startPoint x: 858, startPoint y: 487, endPoint x: 876, endPoint y: 185, distance: 302.4
click at [883, 245] on div "Janela de atendimento Grade de atendimento Capacidade Transportadoras Veículos …" at bounding box center [733, 364] width 1467 height 728
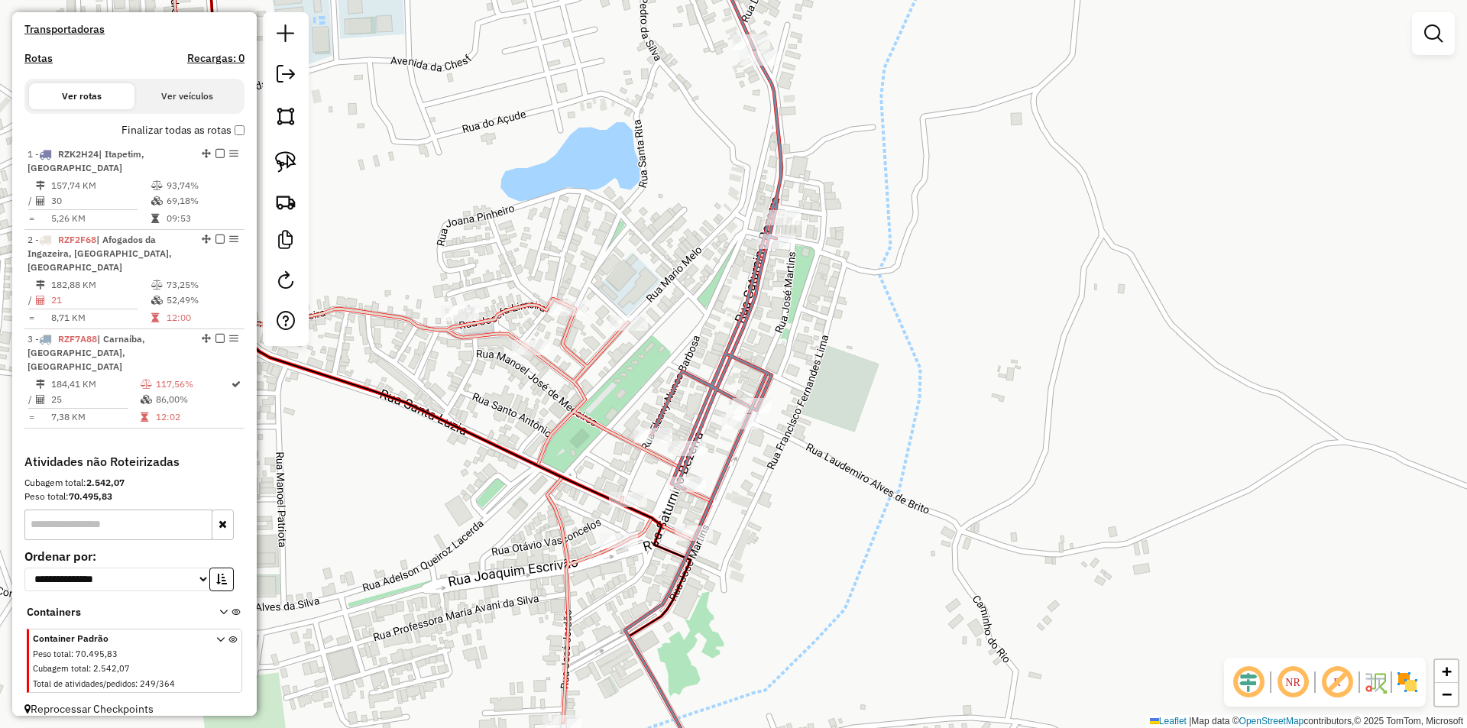
drag, startPoint x: 864, startPoint y: 397, endPoint x: 855, endPoint y: 122, distance: 276.1
click at [854, 163] on div "Janela de atendimento Grade de atendimento Capacidade Transportadoras Veículos …" at bounding box center [733, 364] width 1467 height 728
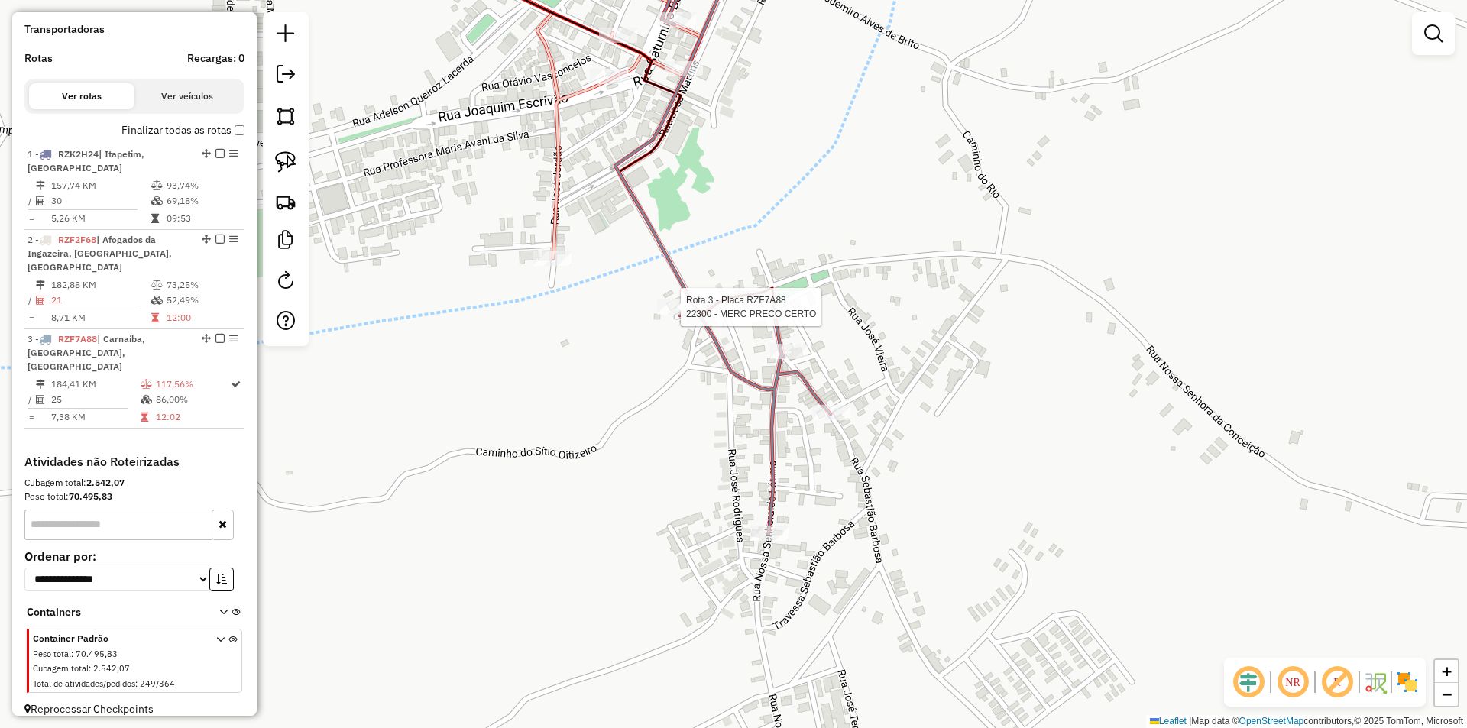
select select "**********"
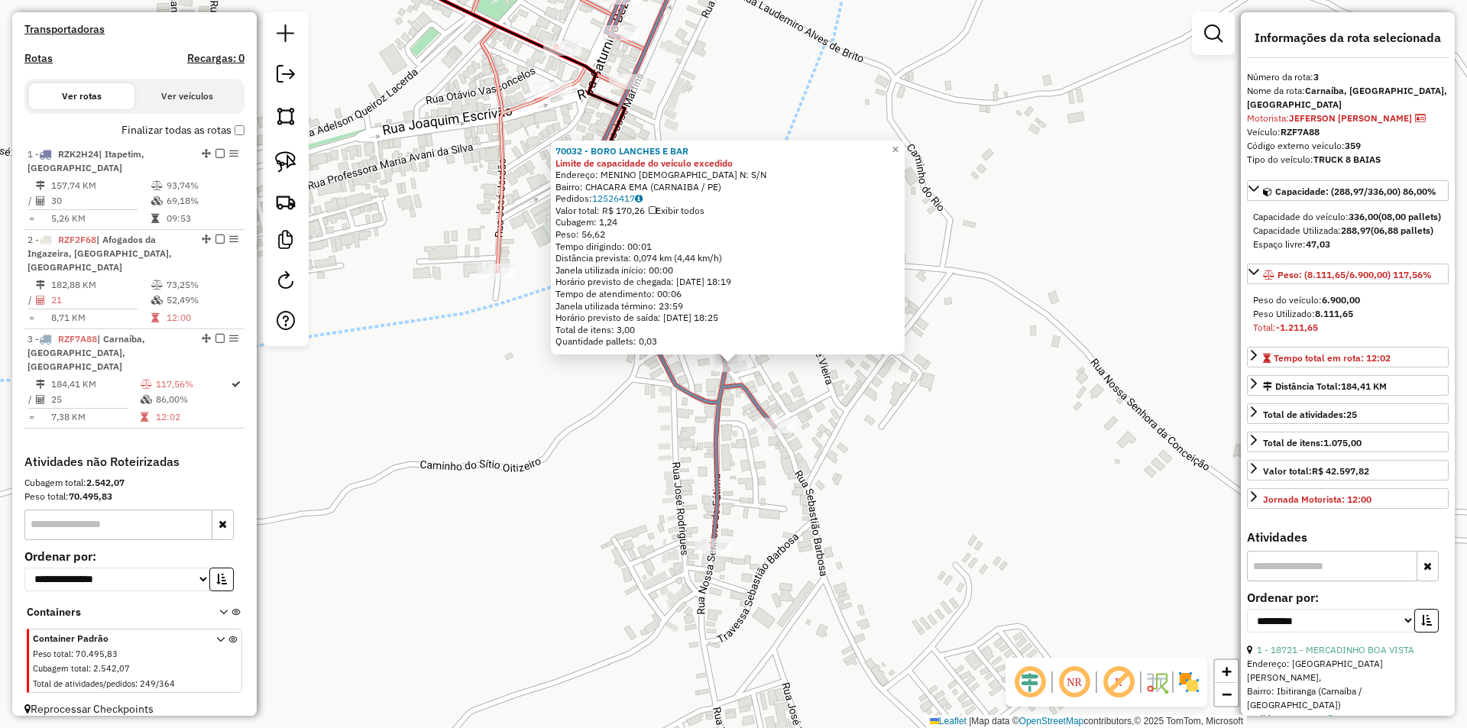
click at [768, 417] on icon at bounding box center [667, 236] width 216 height 619
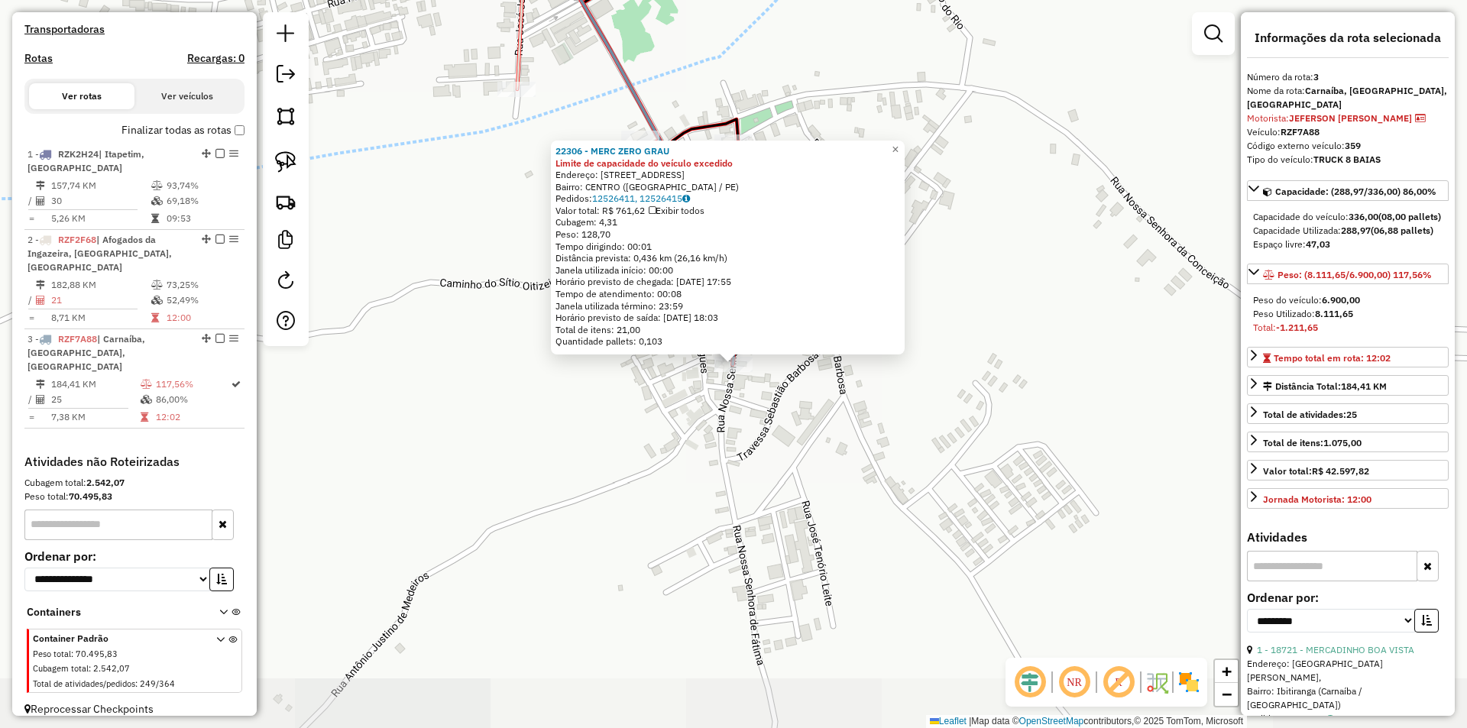
click at [588, 402] on div "22306 - MERC ZERO GRAU Limite de capacidade do veículo excedido Endereço: r nsa…" at bounding box center [733, 364] width 1467 height 728
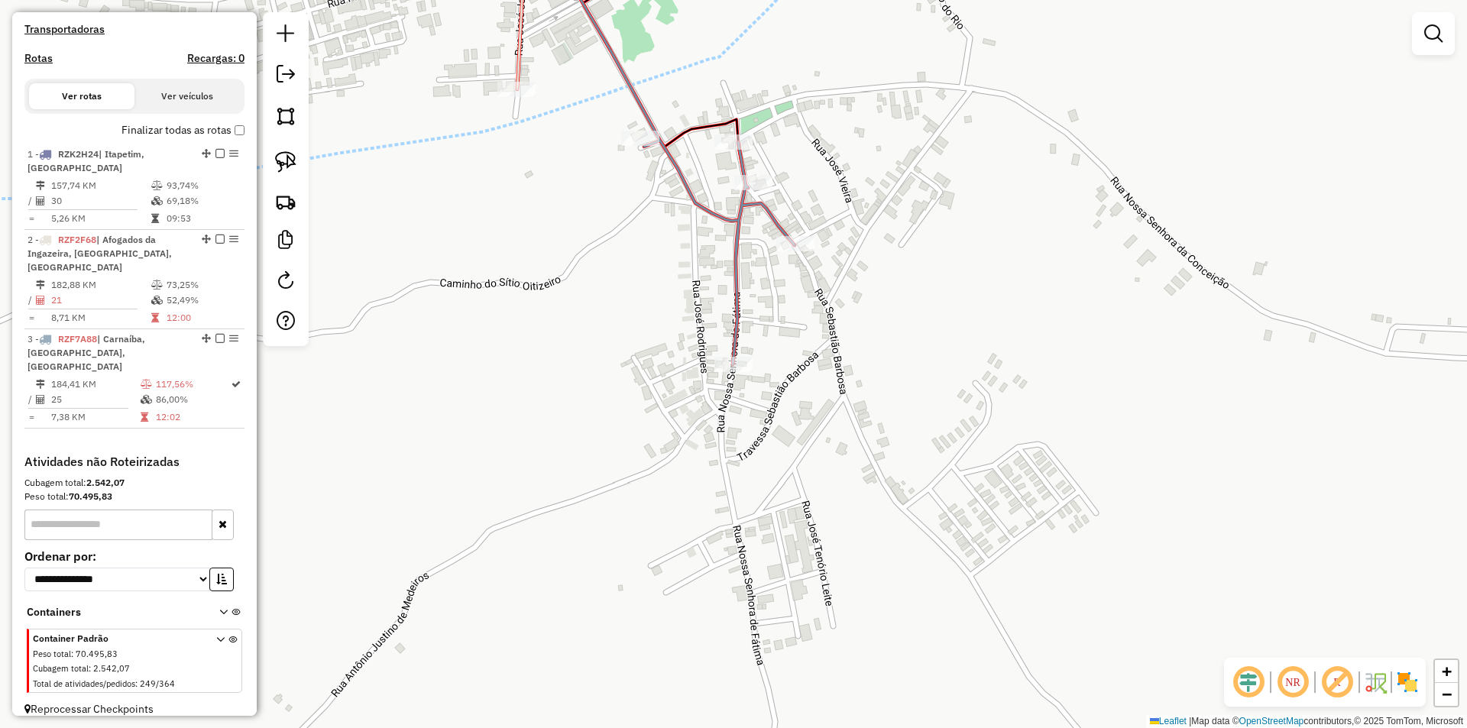
drag, startPoint x: 529, startPoint y: 141, endPoint x: 529, endPoint y: 348, distance: 206.4
click at [529, 336] on div "Janela de atendimento Grade de atendimento Capacidade Transportadoras Veículos …" at bounding box center [733, 364] width 1467 height 728
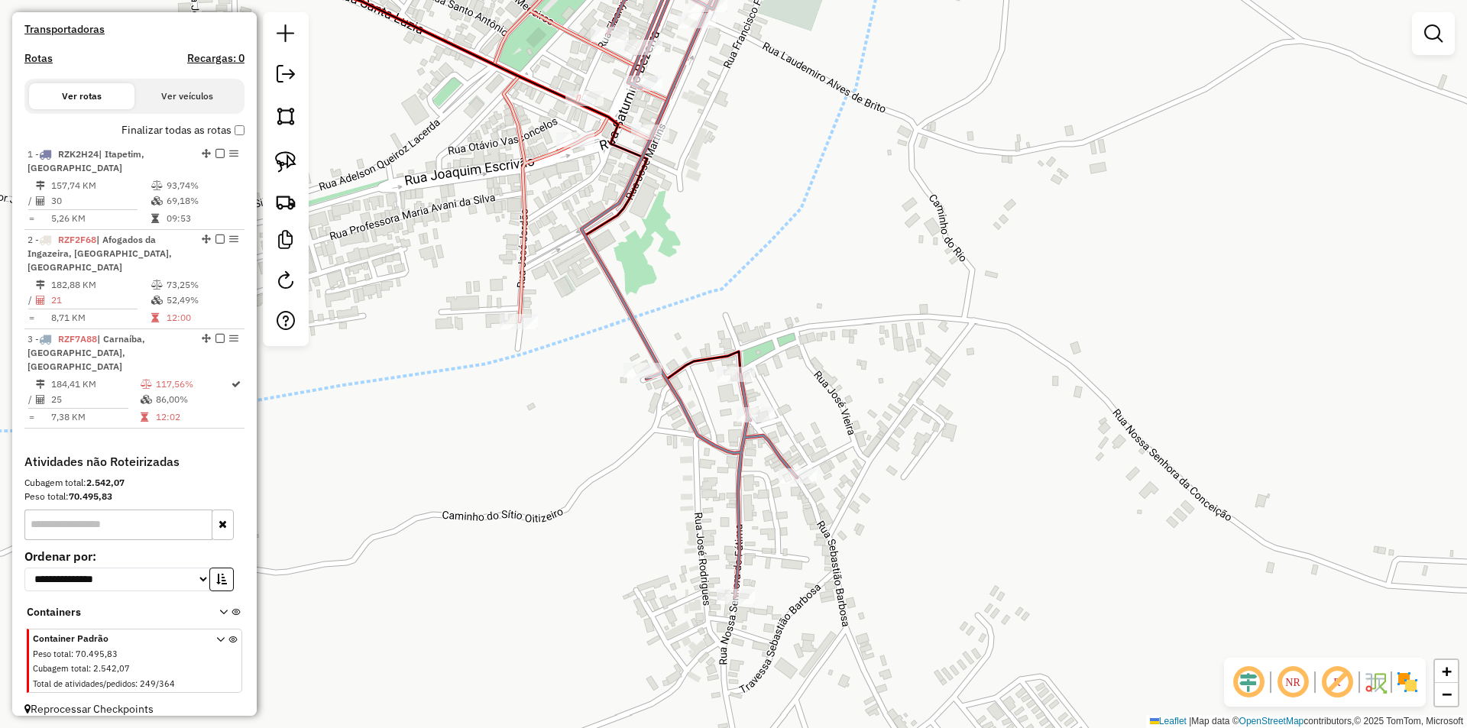
drag, startPoint x: 725, startPoint y: 113, endPoint x: 725, endPoint y: 240, distance: 126.9
click at [725, 234] on div "Janela de atendimento Grade de atendimento Capacidade Transportadoras Veículos …" at bounding box center [733, 364] width 1467 height 728
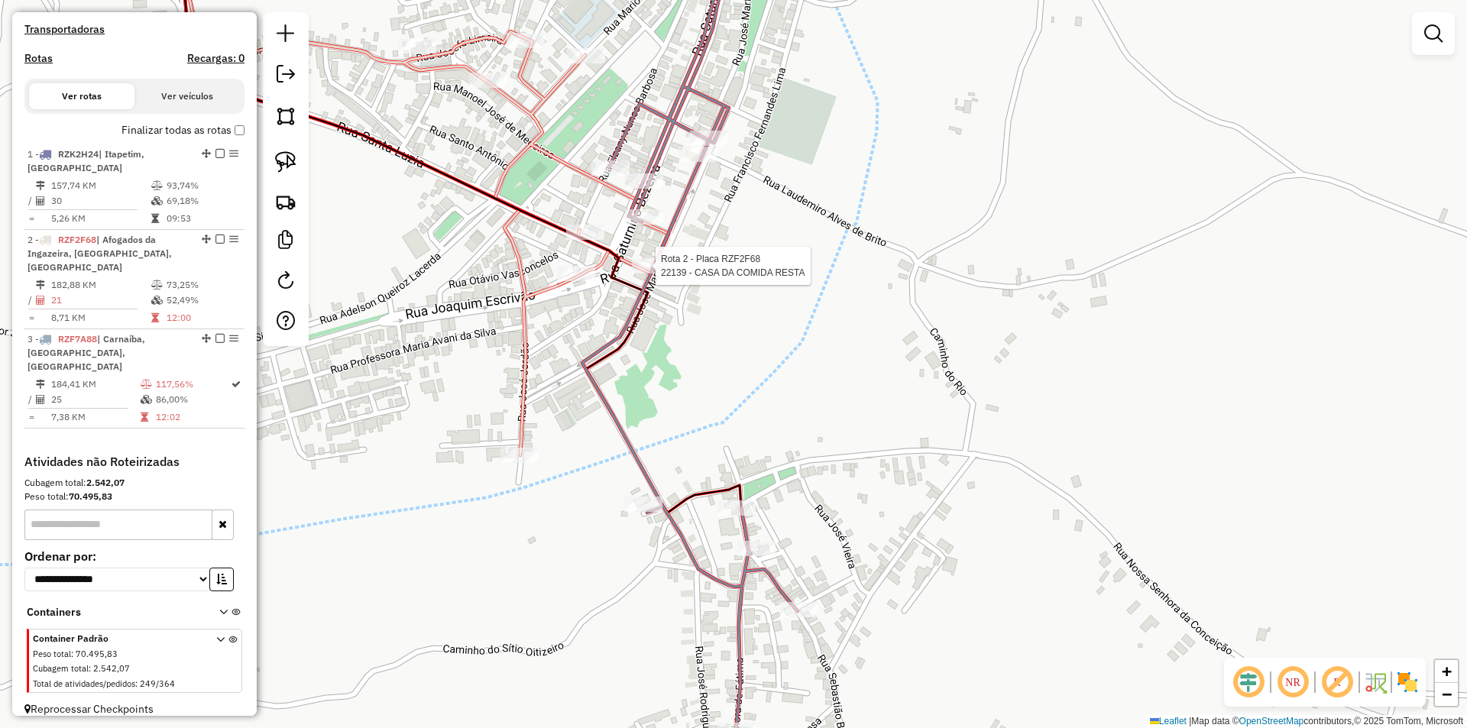
click at [658, 274] on div at bounding box center [651, 265] width 38 height 15
select select "**********"
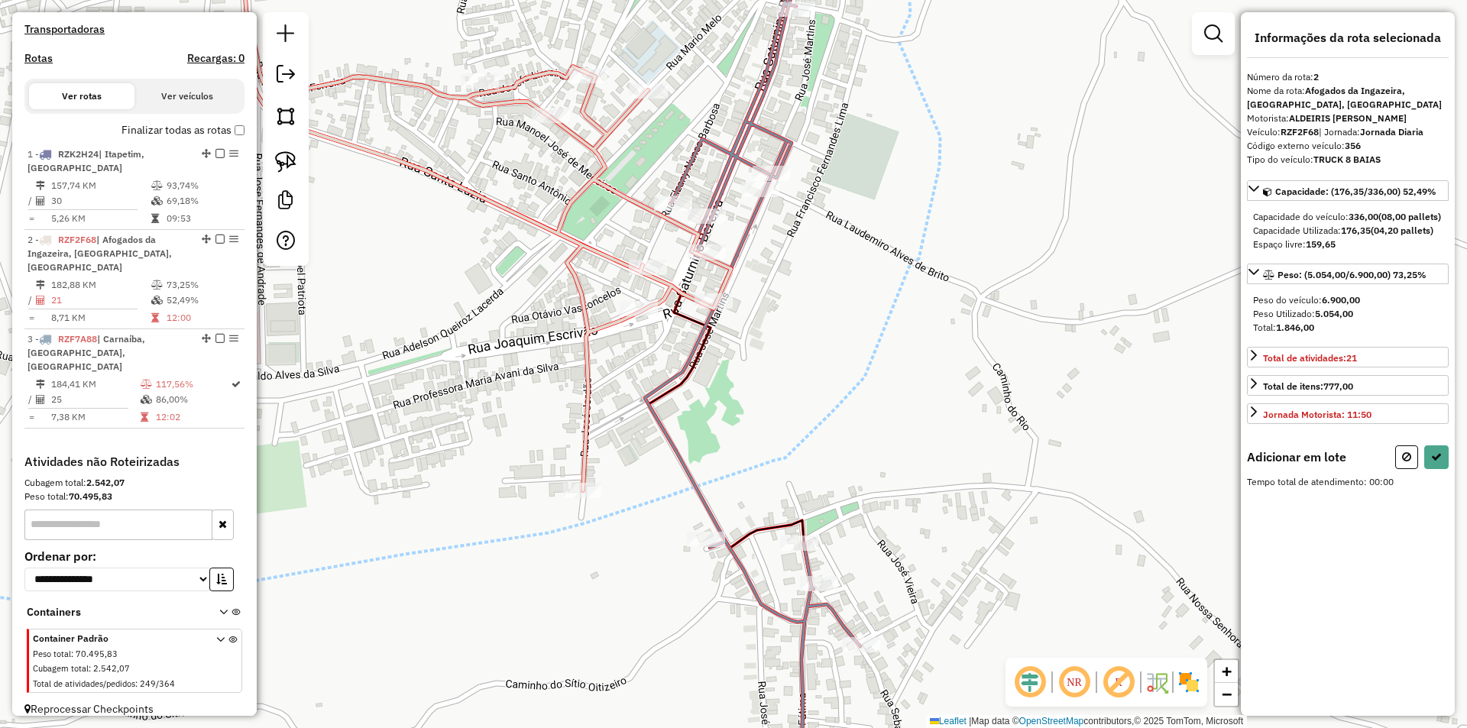
drag, startPoint x: 849, startPoint y: 489, endPoint x: 757, endPoint y: 247, distance: 259.1
click at [757, 249] on div "Janela de atendimento Grade de atendimento Capacidade Transportadoras Veículos …" at bounding box center [733, 364] width 1467 height 728
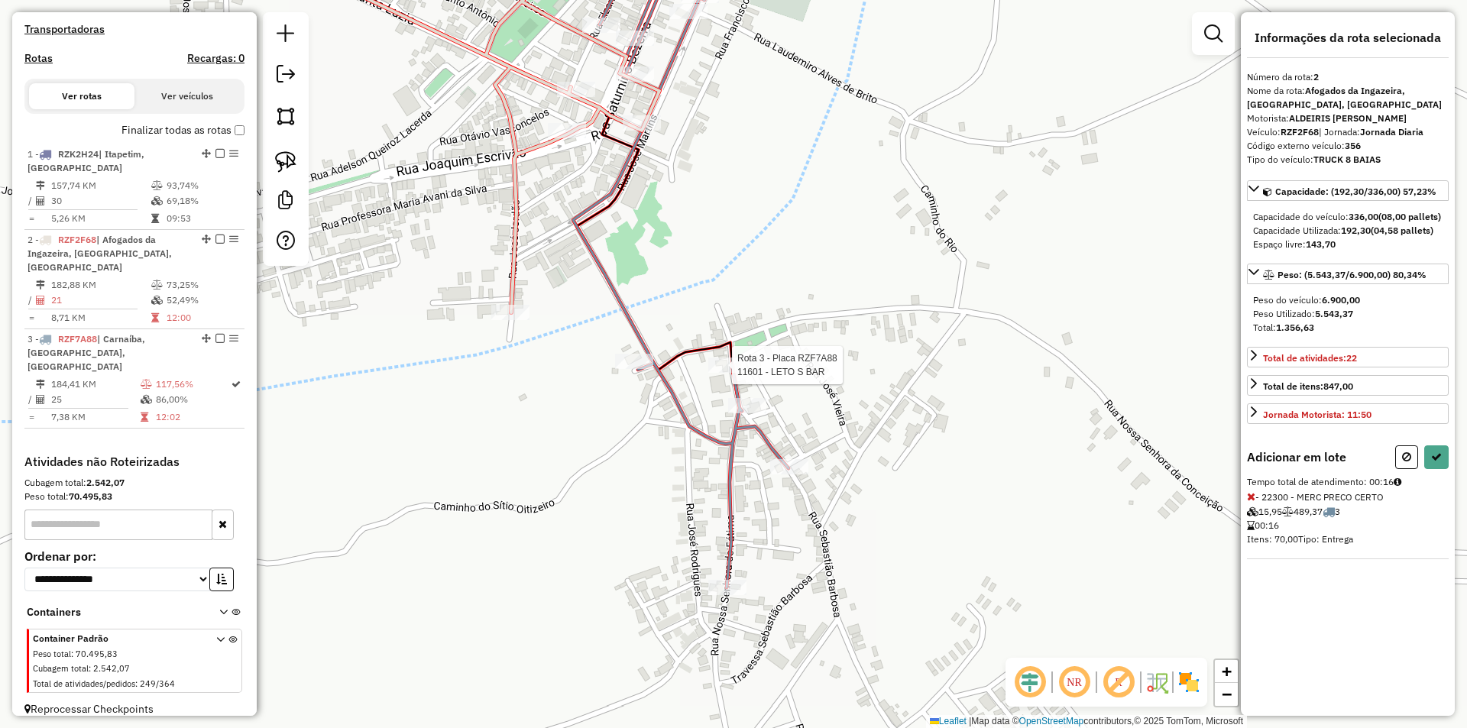
click at [726, 373] on div at bounding box center [727, 365] width 38 height 15
click at [747, 413] on div at bounding box center [747, 405] width 38 height 15
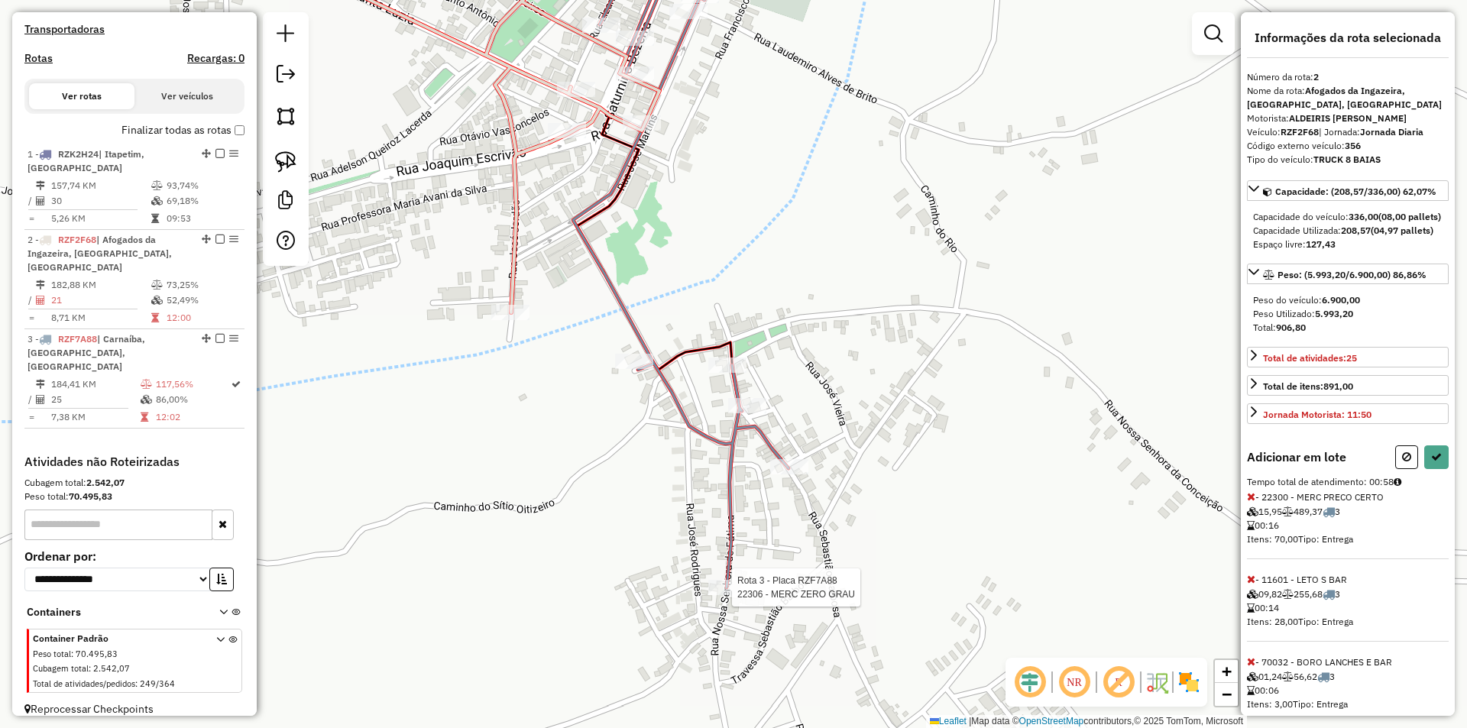
click at [734, 595] on div at bounding box center [727, 587] width 38 height 15
click at [1437, 462] on icon at bounding box center [1436, 457] width 11 height 11
select select "**********"
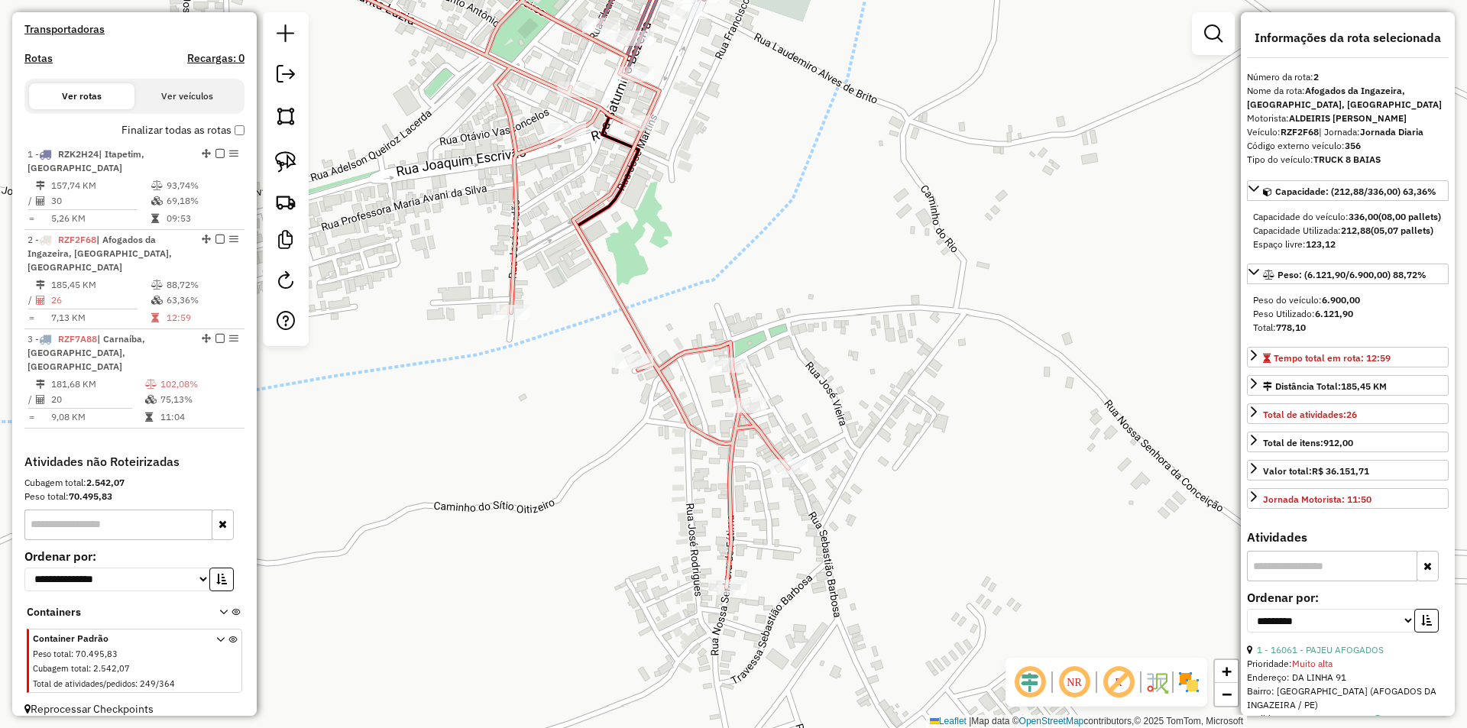
drag, startPoint x: 763, startPoint y: 170, endPoint x: 744, endPoint y: 352, distance: 182.8
click at [745, 347] on div "Janela de atendimento Grade de atendimento Capacidade Transportadoras Veículos …" at bounding box center [733, 364] width 1467 height 728
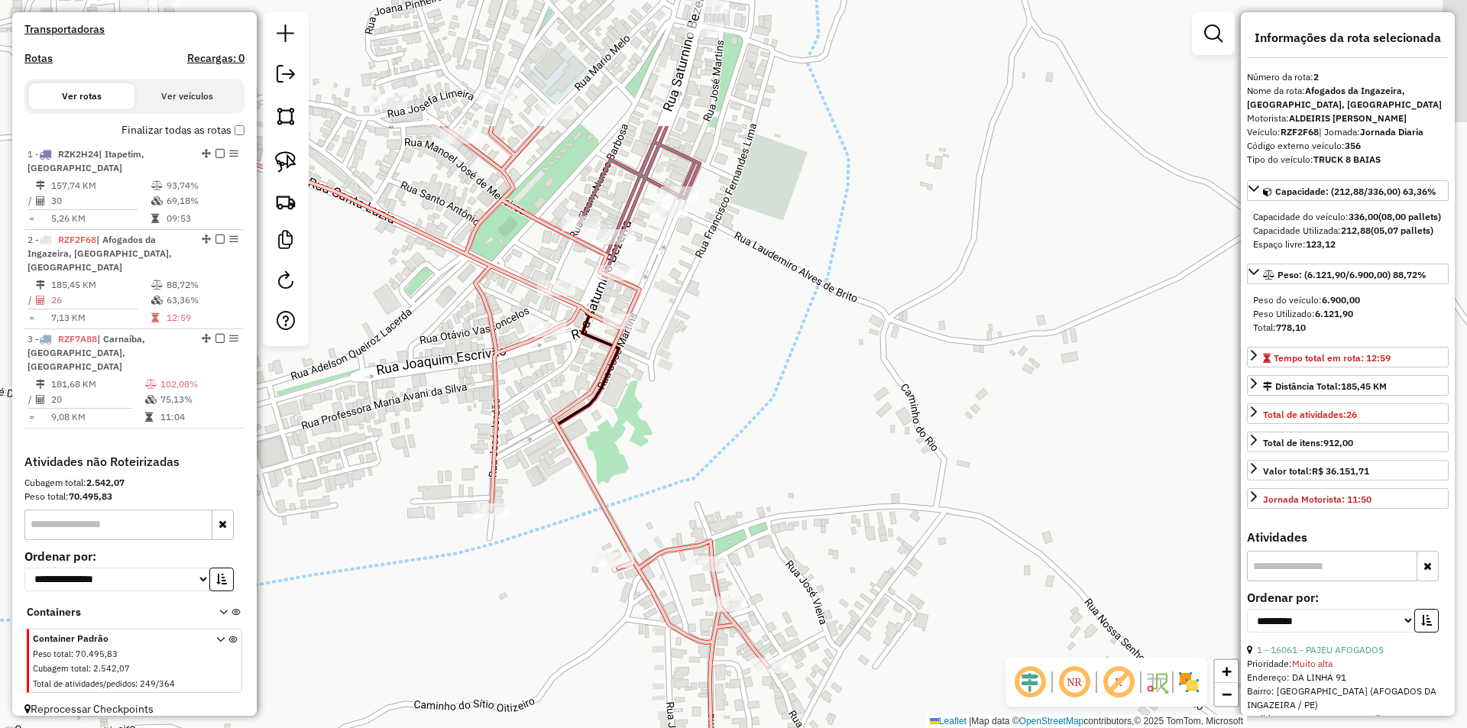
click at [757, 278] on div "Janela de atendimento Grade de atendimento Capacidade Transportadoras Veículos …" at bounding box center [733, 364] width 1467 height 728
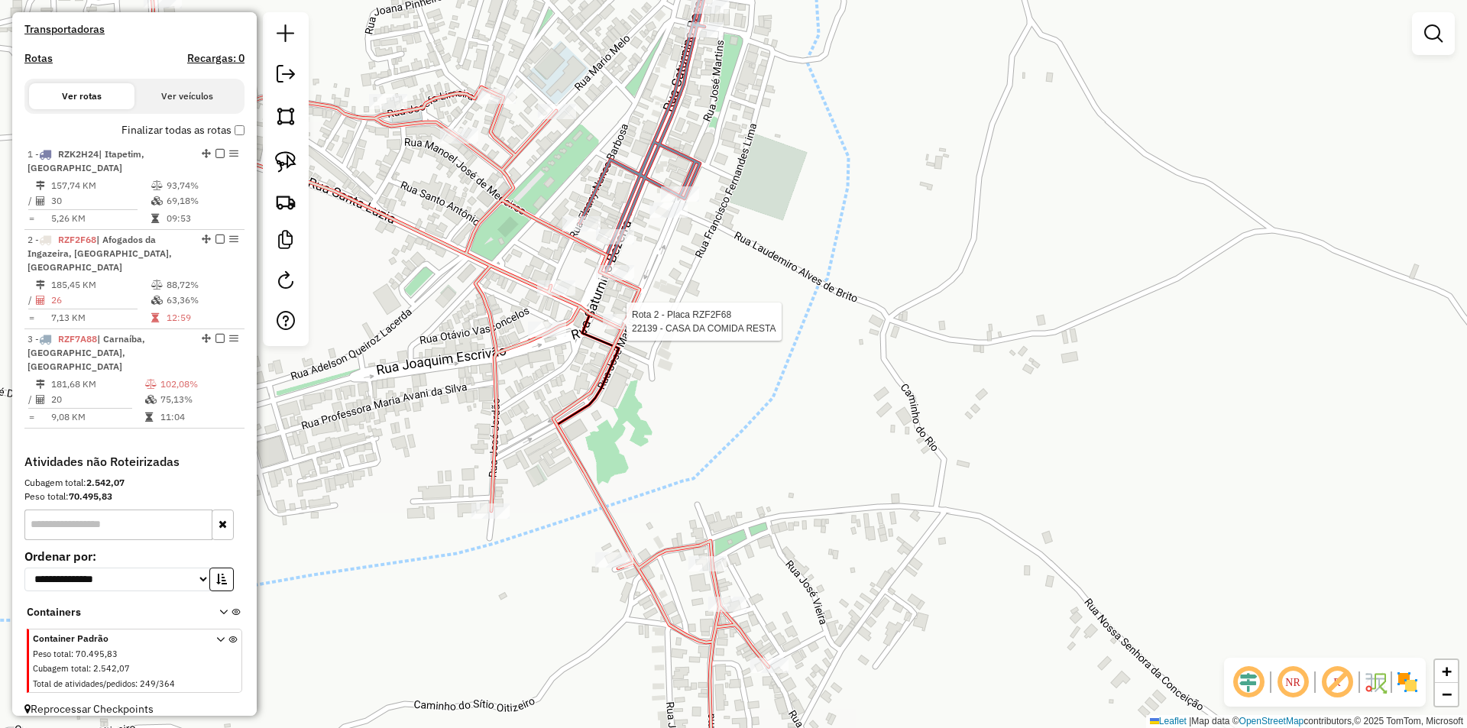
select select "**********"
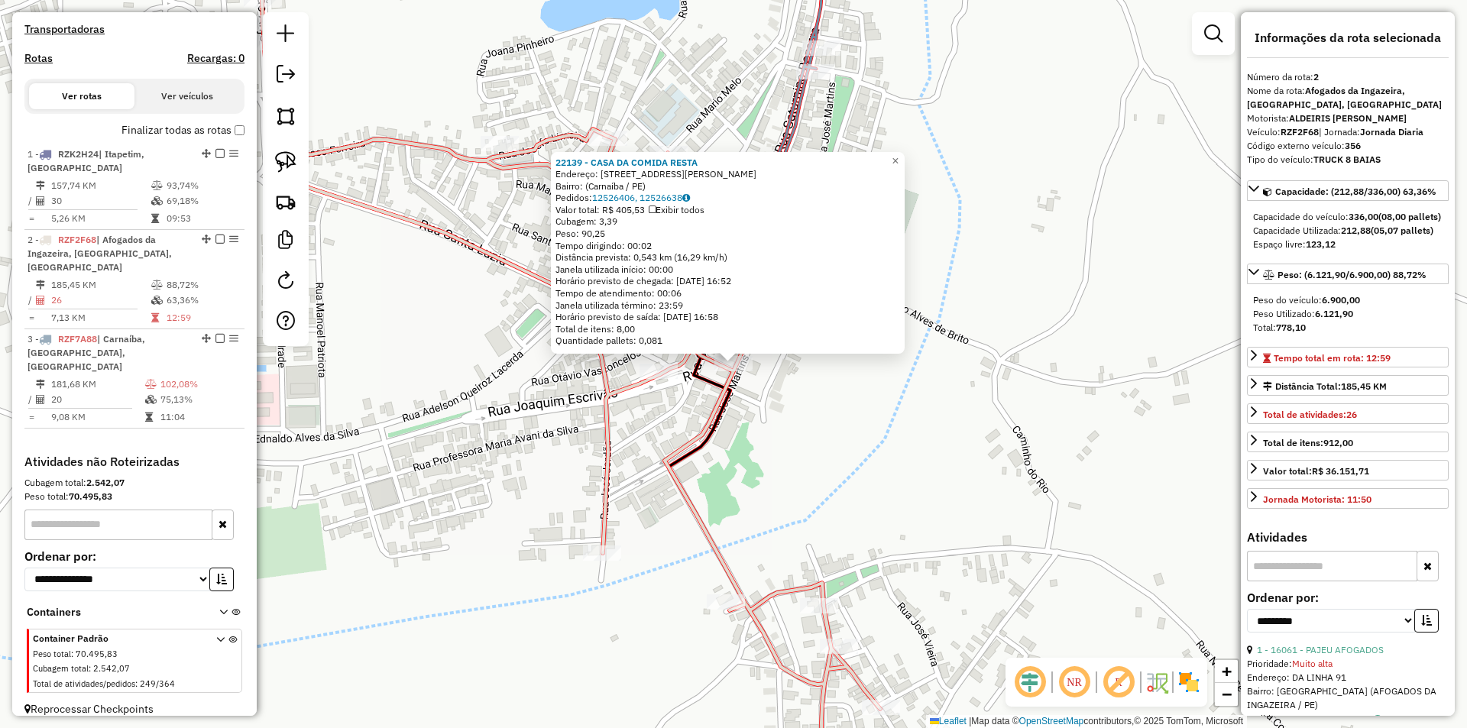
click at [822, 430] on div "22139 - CASA DA COMIDA RESTA Endereço: Rua José Martins, 185 Bairro: (Carnaíba …" at bounding box center [733, 364] width 1467 height 728
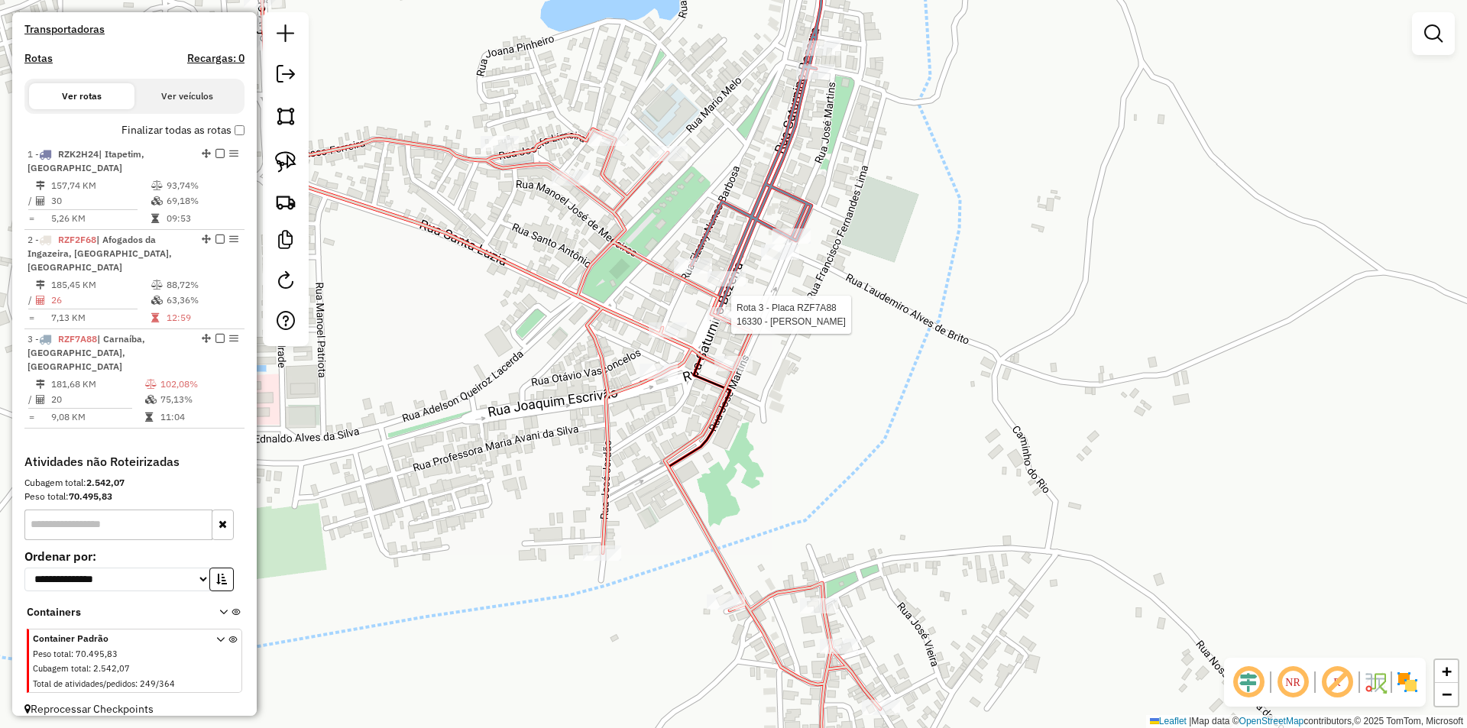
select select "**********"
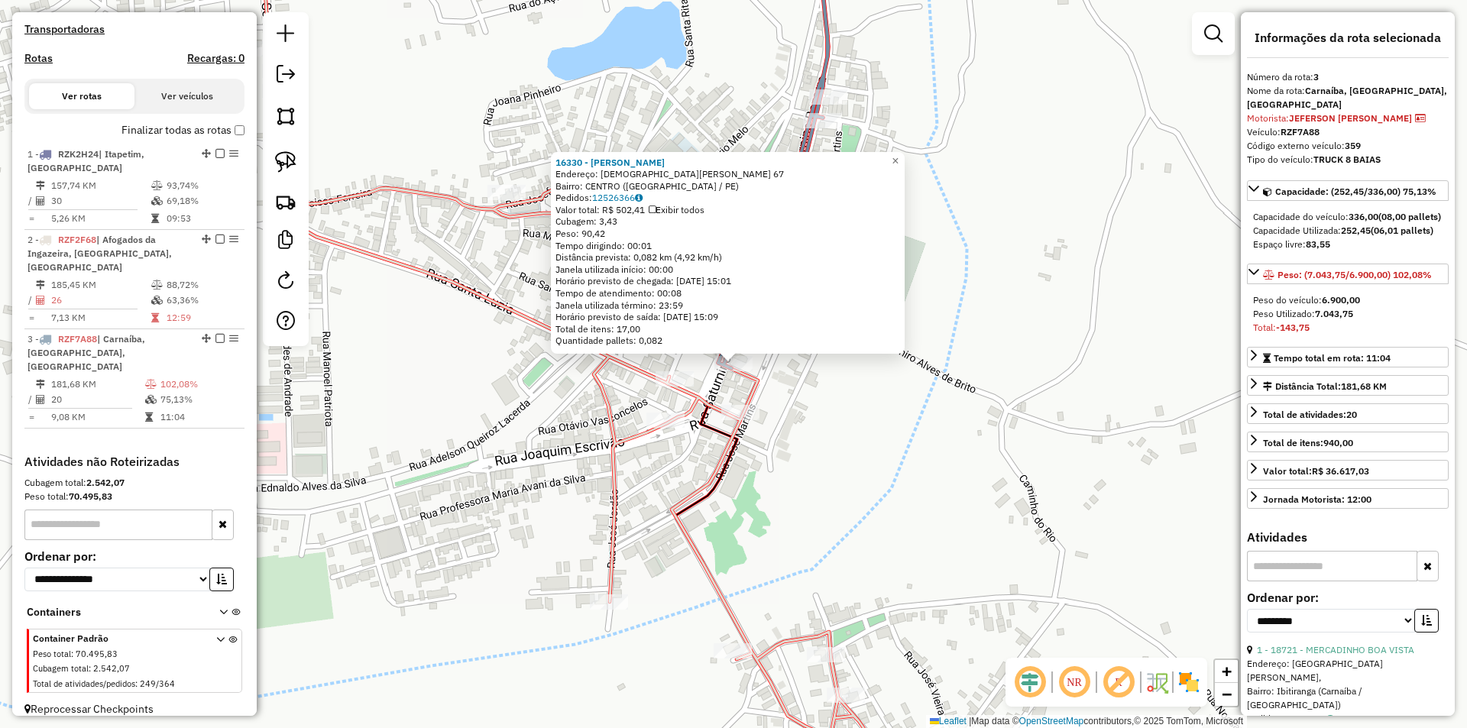
click at [854, 407] on div "16330 - JM PASTEIS Endereço: SATURNINO BEZERRA 67 Bairro: CENTRO (CARNAIBA / PE…" at bounding box center [733, 364] width 1467 height 728
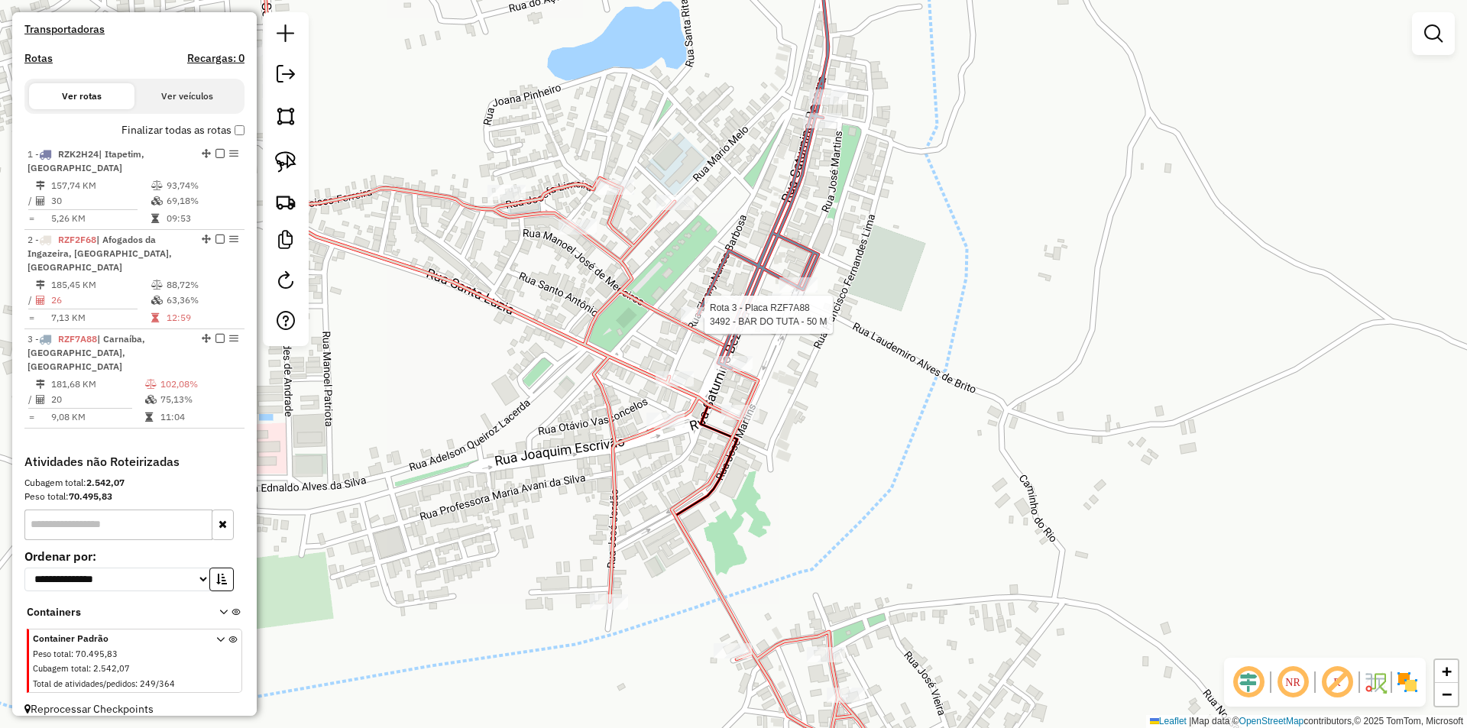
select select "**********"
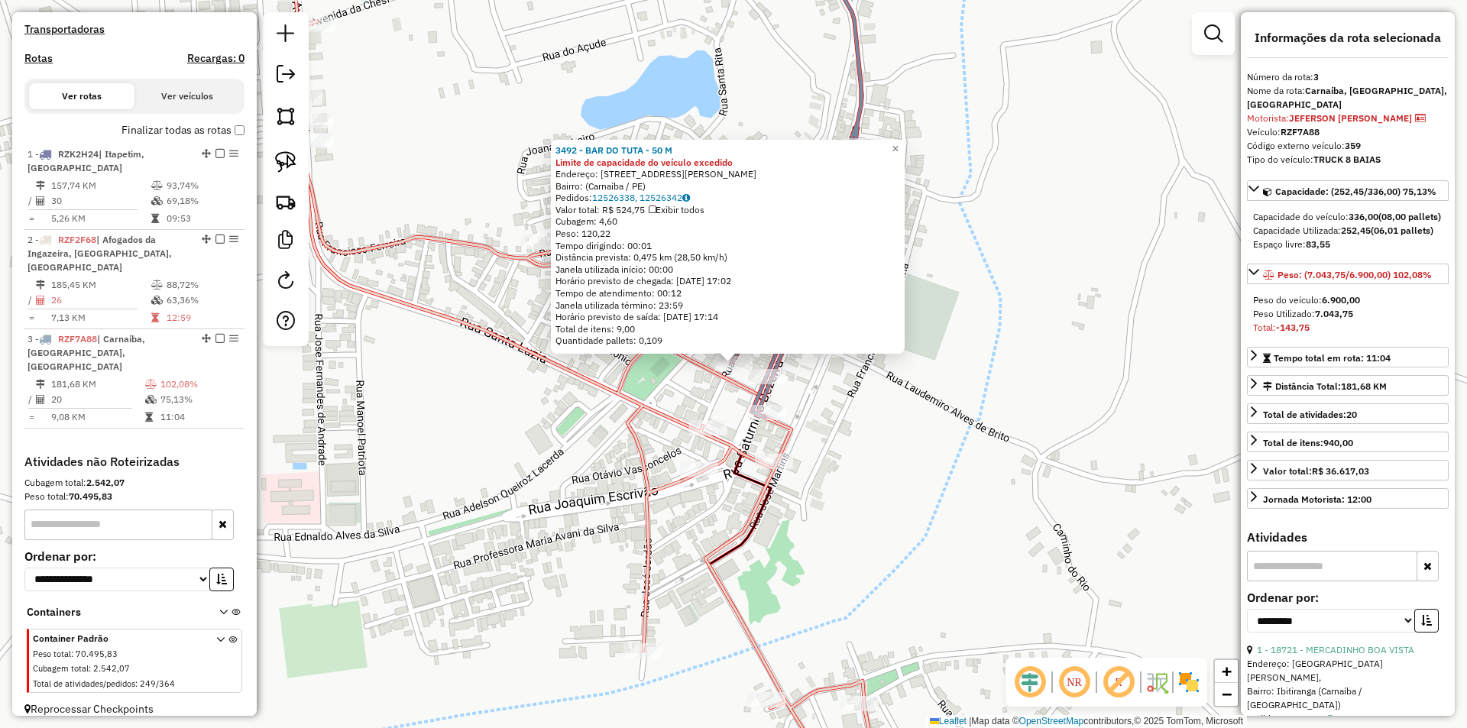
click at [863, 399] on div "3492 - BAR DO TUTA - 50 M Limite de capacidade do veículo excedido Endereço: Ru…" at bounding box center [733, 364] width 1467 height 728
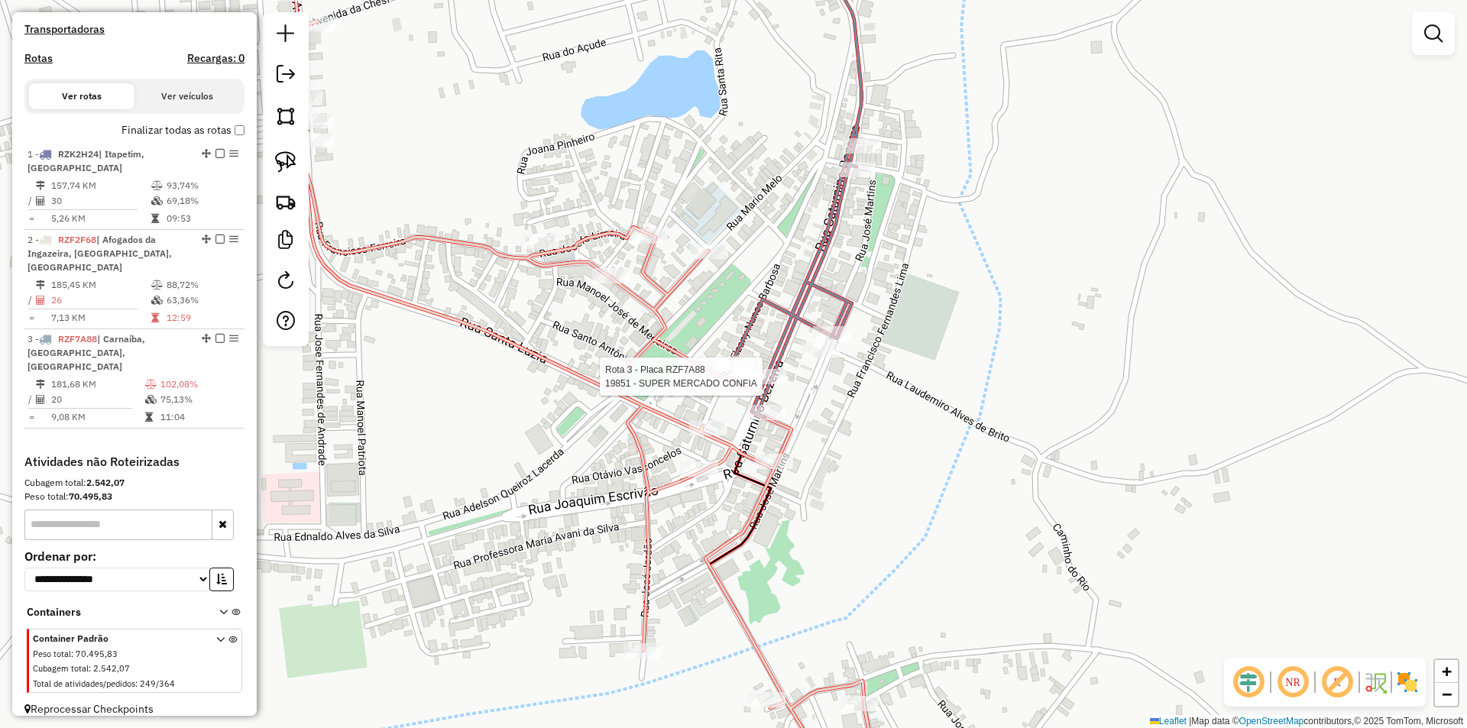
select select "**********"
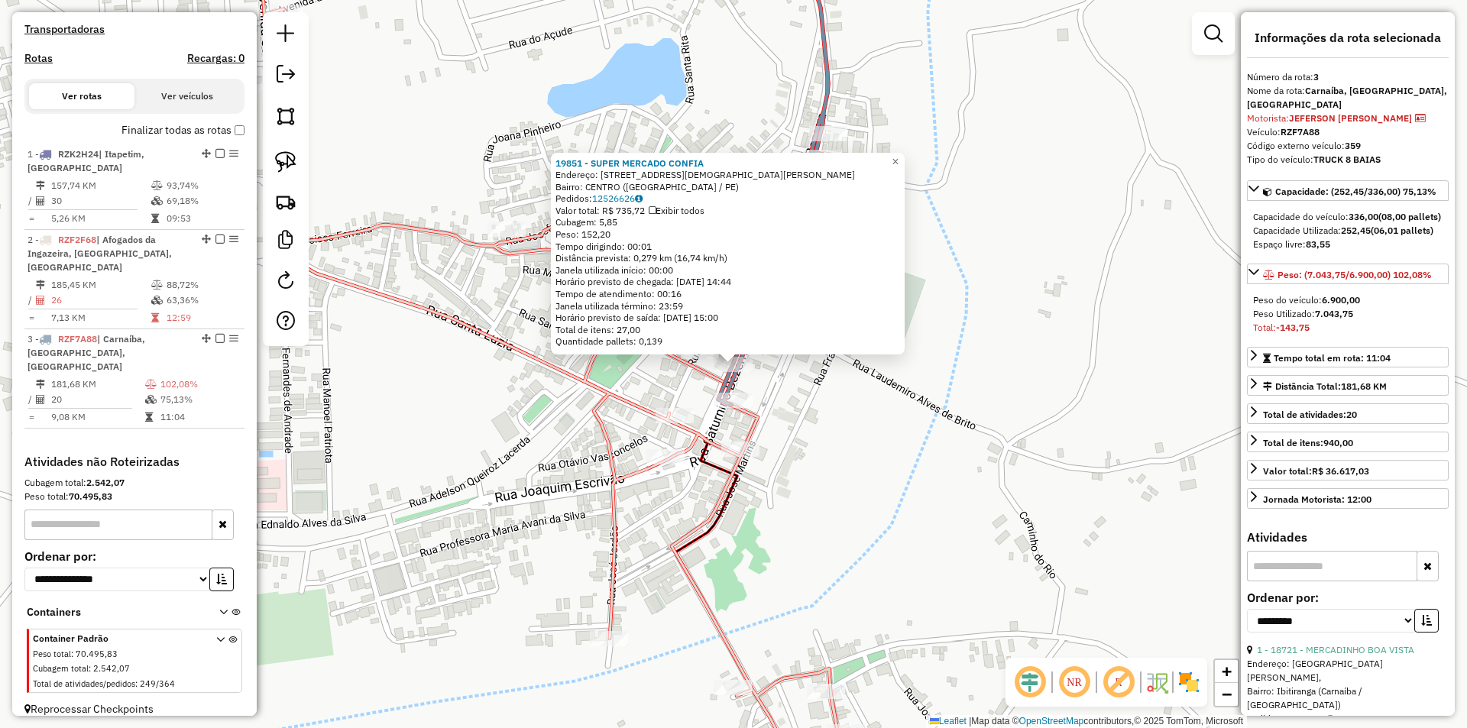
click at [739, 391] on div "Rota 3 - Placa RZF7A88 16330 - JM PASTEIS 19851 - SUPER MERCADO CONFIA Endereço…" at bounding box center [733, 364] width 1467 height 728
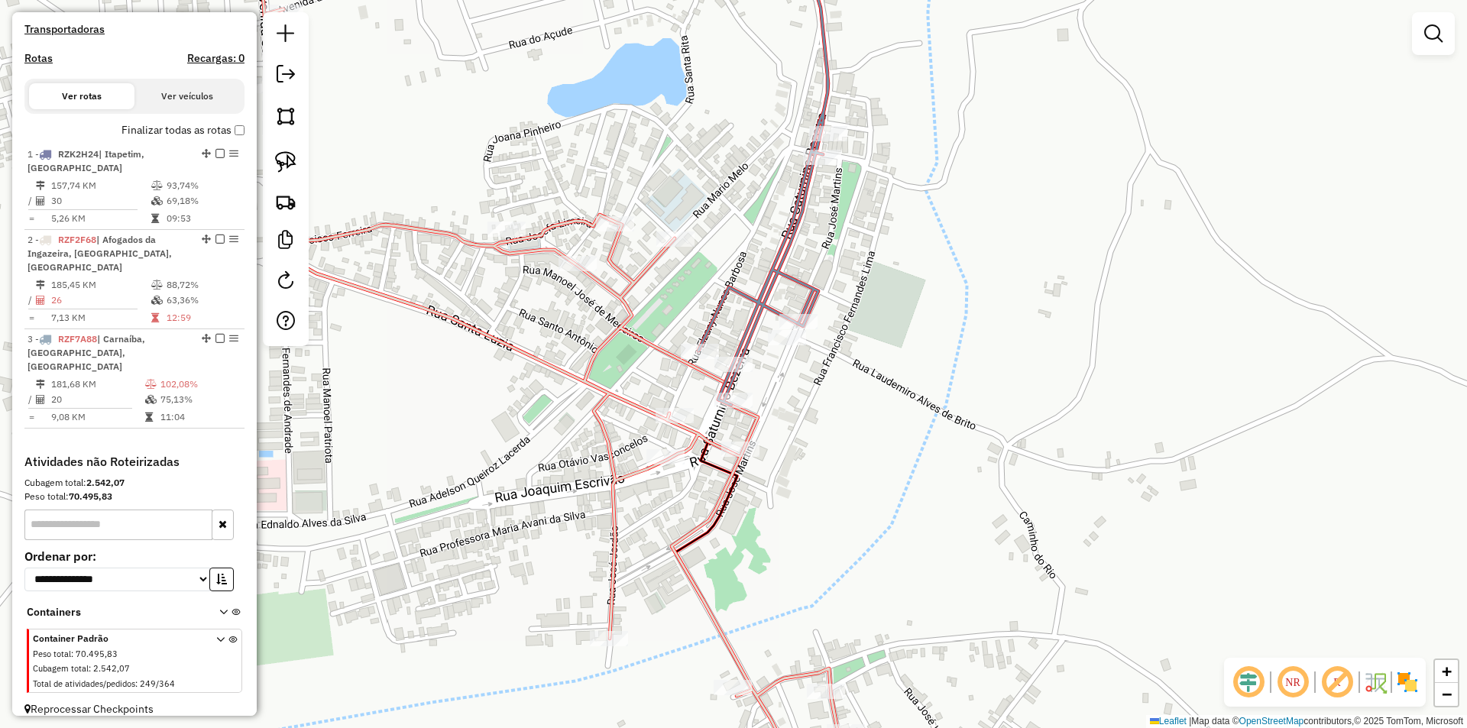
click at [739, 414] on icon at bounding box center [554, 364] width 665 height 874
select select "**********"
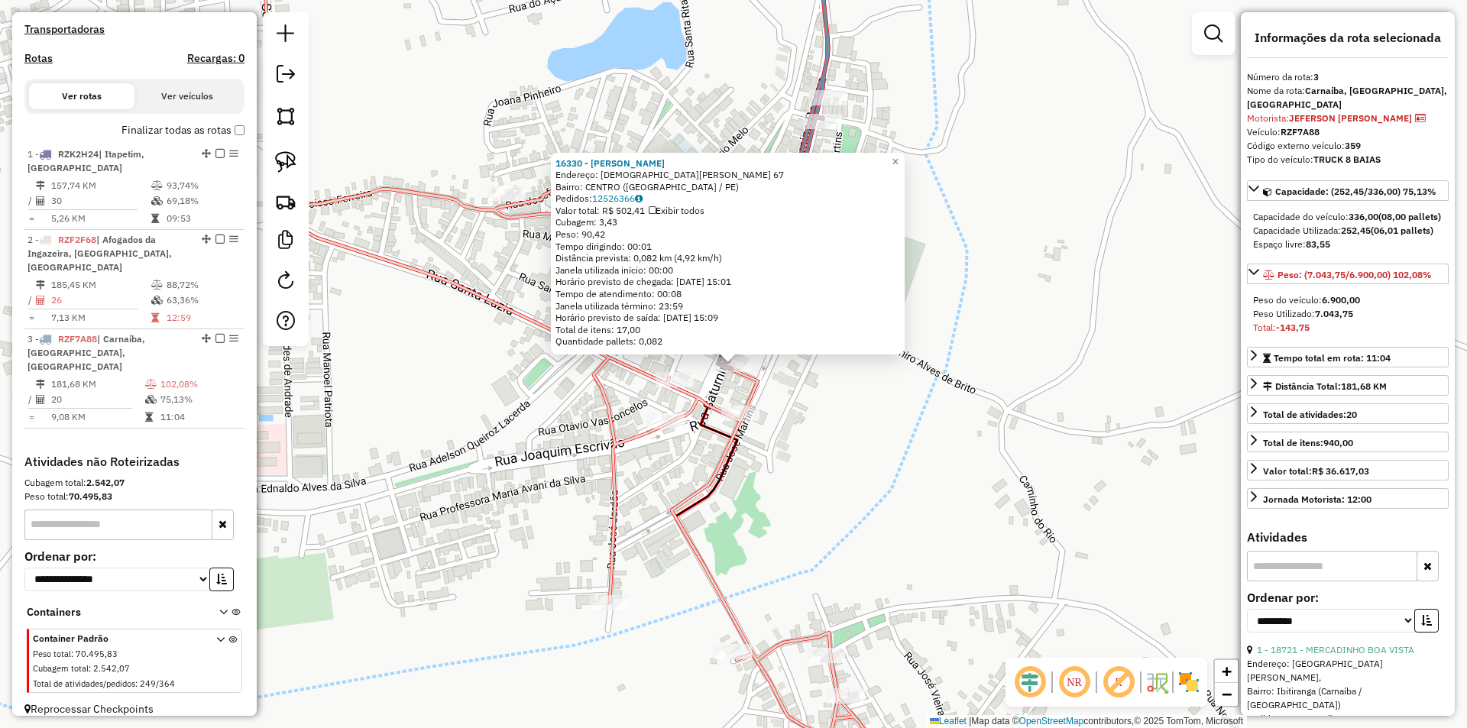
click at [841, 407] on div "16330 - JM PASTEIS Endereço: SATURNINO BEZERRA 67 Bairro: CENTRO (CARNAIBA / PE…" at bounding box center [733, 364] width 1467 height 728
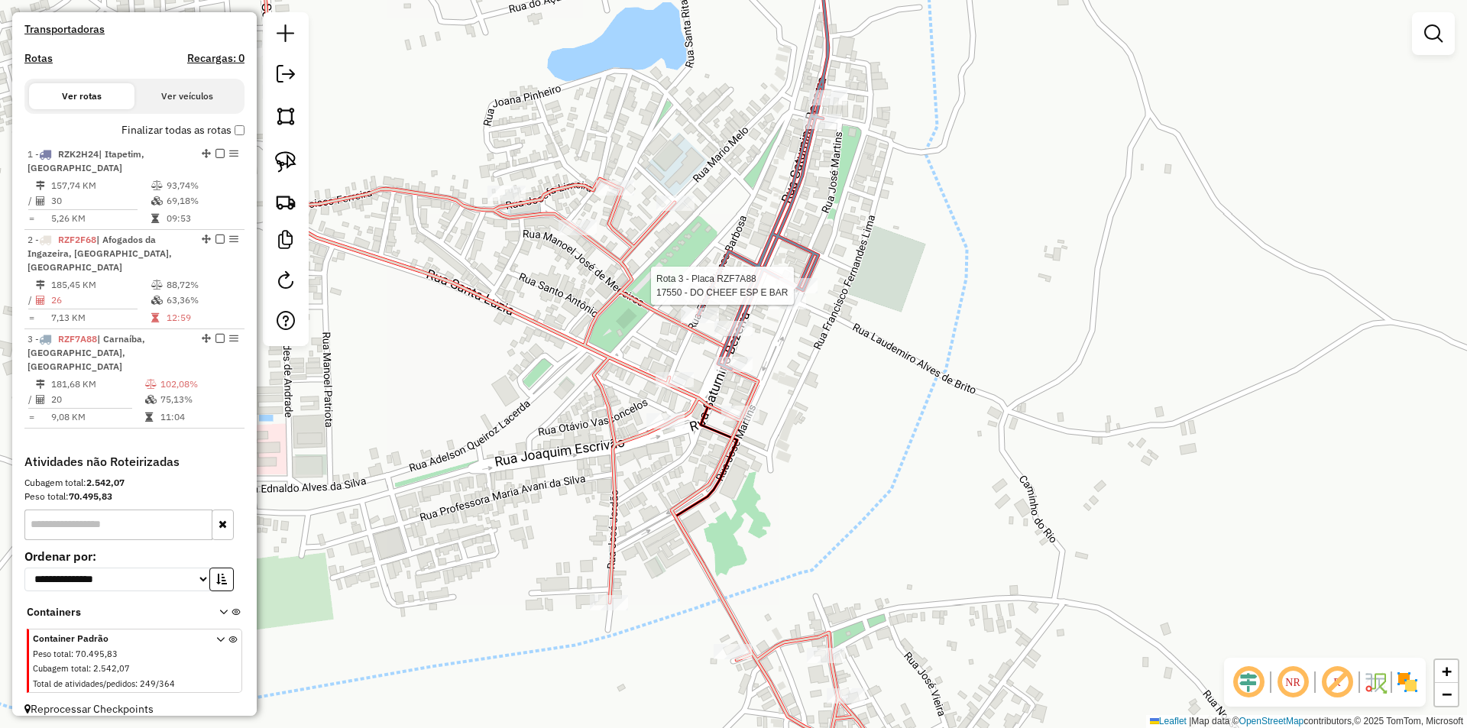
select select "**********"
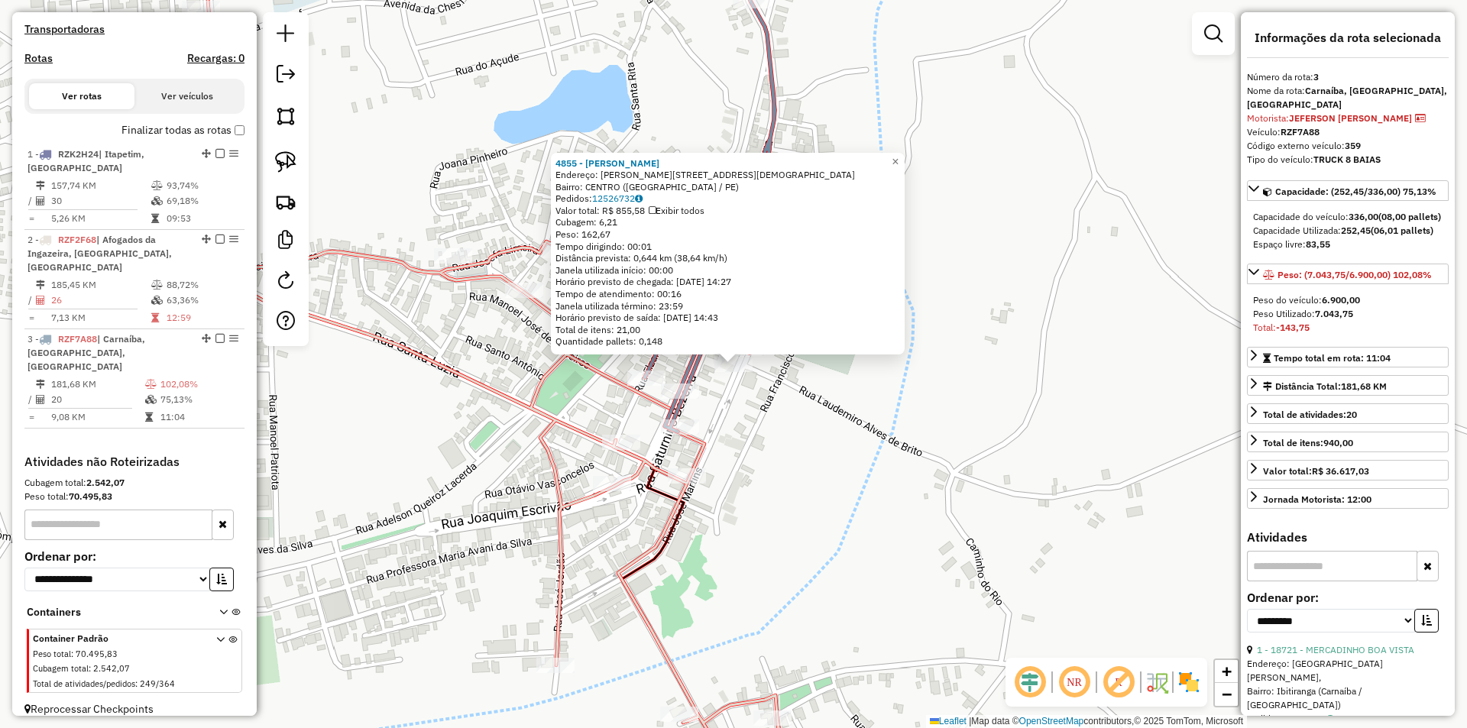
click at [786, 409] on div "4855 - JOSE SILVANIO DE MEDEIROS Endereço: R SATURNINO BEZERRA 130 Bairro: CENT…" at bounding box center [733, 364] width 1467 height 728
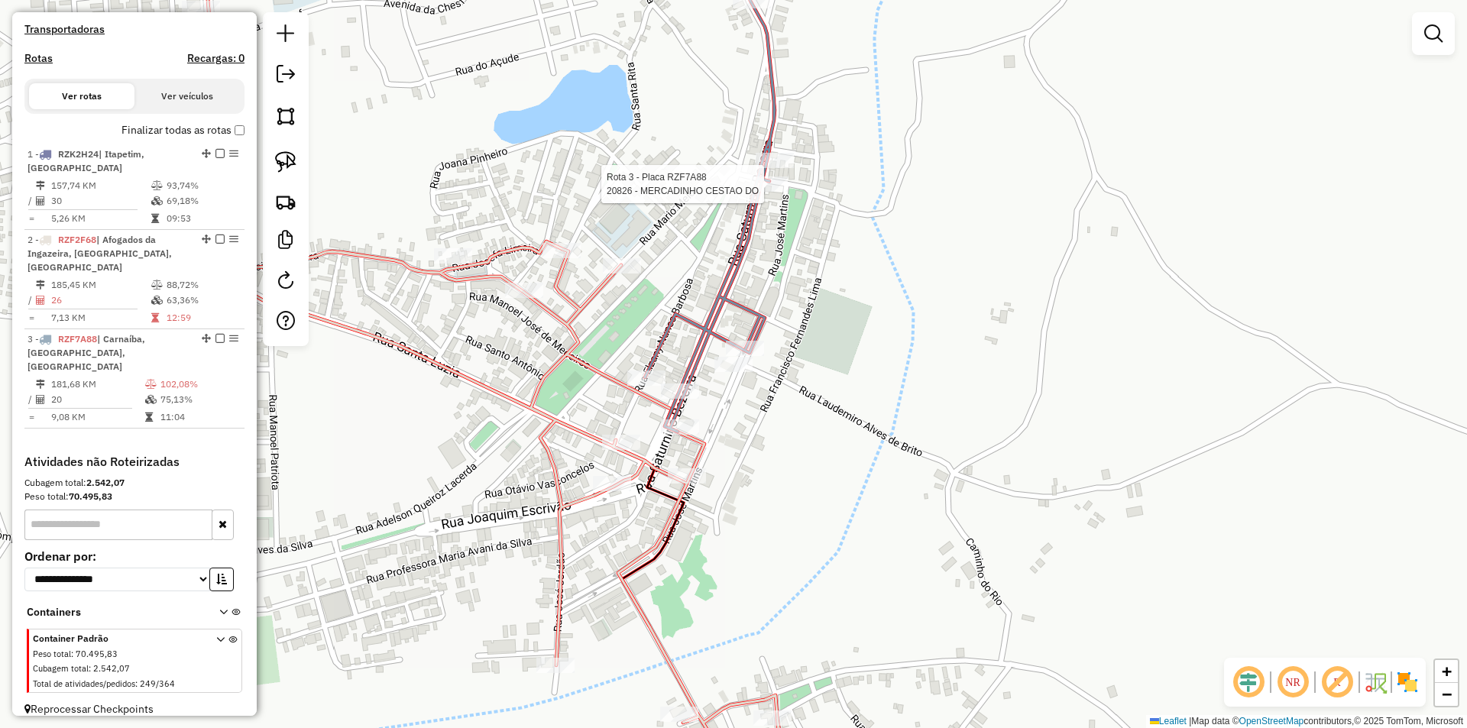
select select "**********"
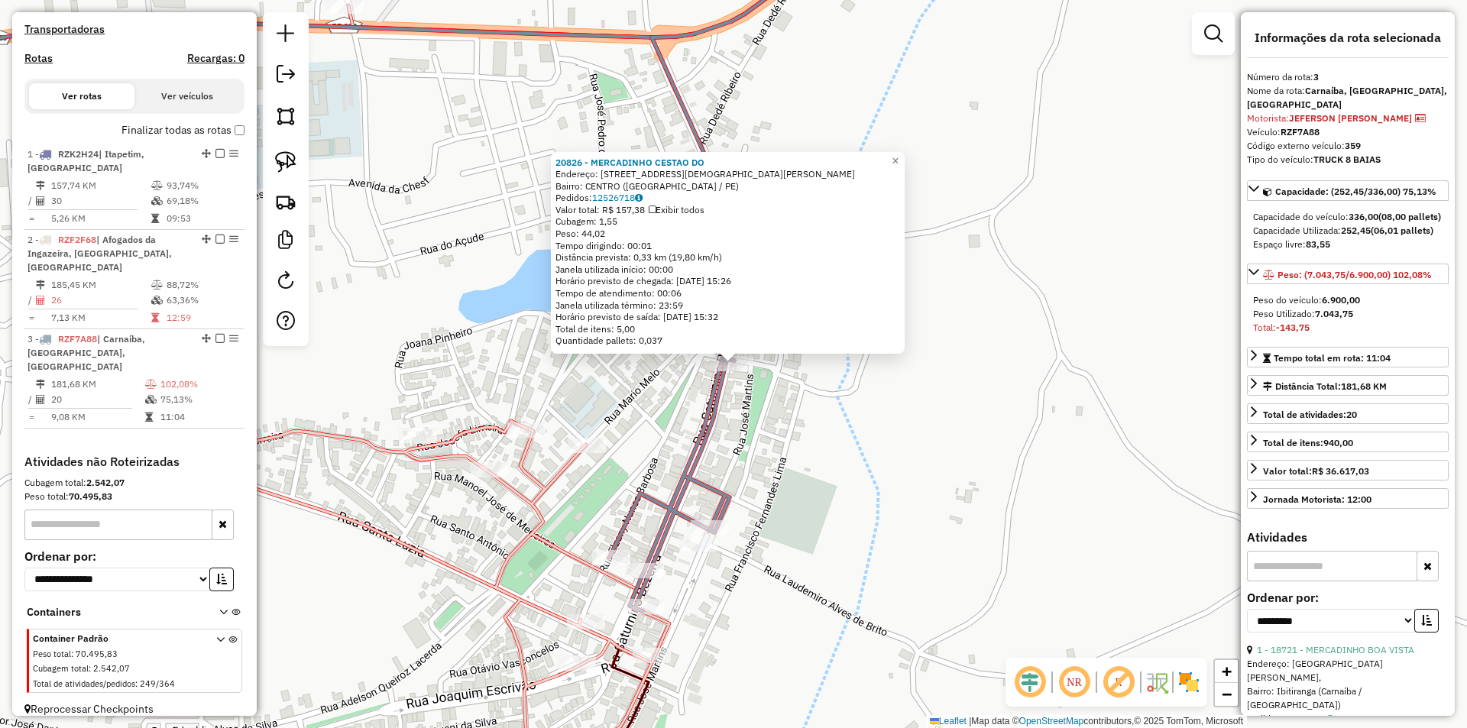
click at [799, 393] on div "20826 - MERCADINHO CESTAO DO Endereço: RUA SATURNINO BEZERRA 10 Bairro: CENTRO …" at bounding box center [733, 364] width 1467 height 728
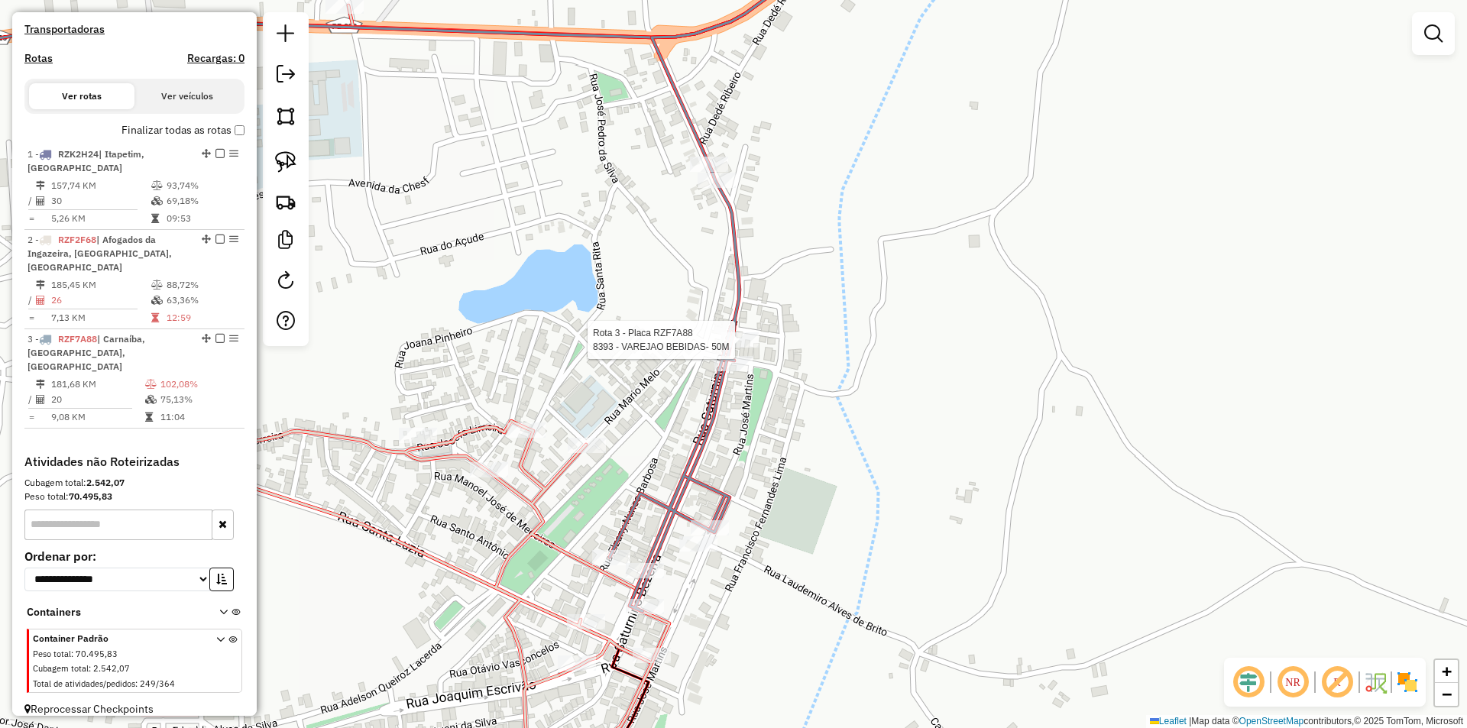
select select "**********"
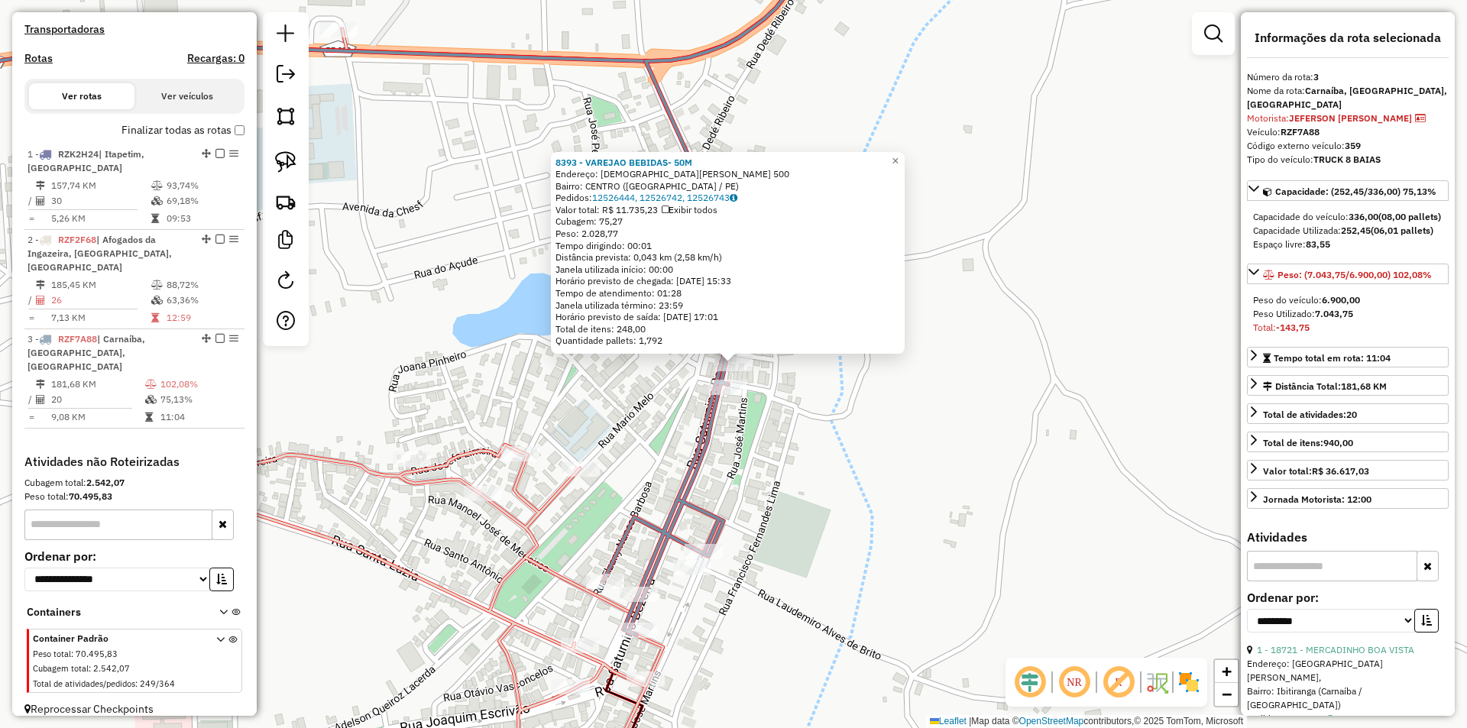
click at [809, 394] on div "8393 - VAREJAO BEBIDAS- 50M Endereço: SATURNINO BEZERRA 500 Bairro: CENTRO (CAR…" at bounding box center [733, 364] width 1467 height 728
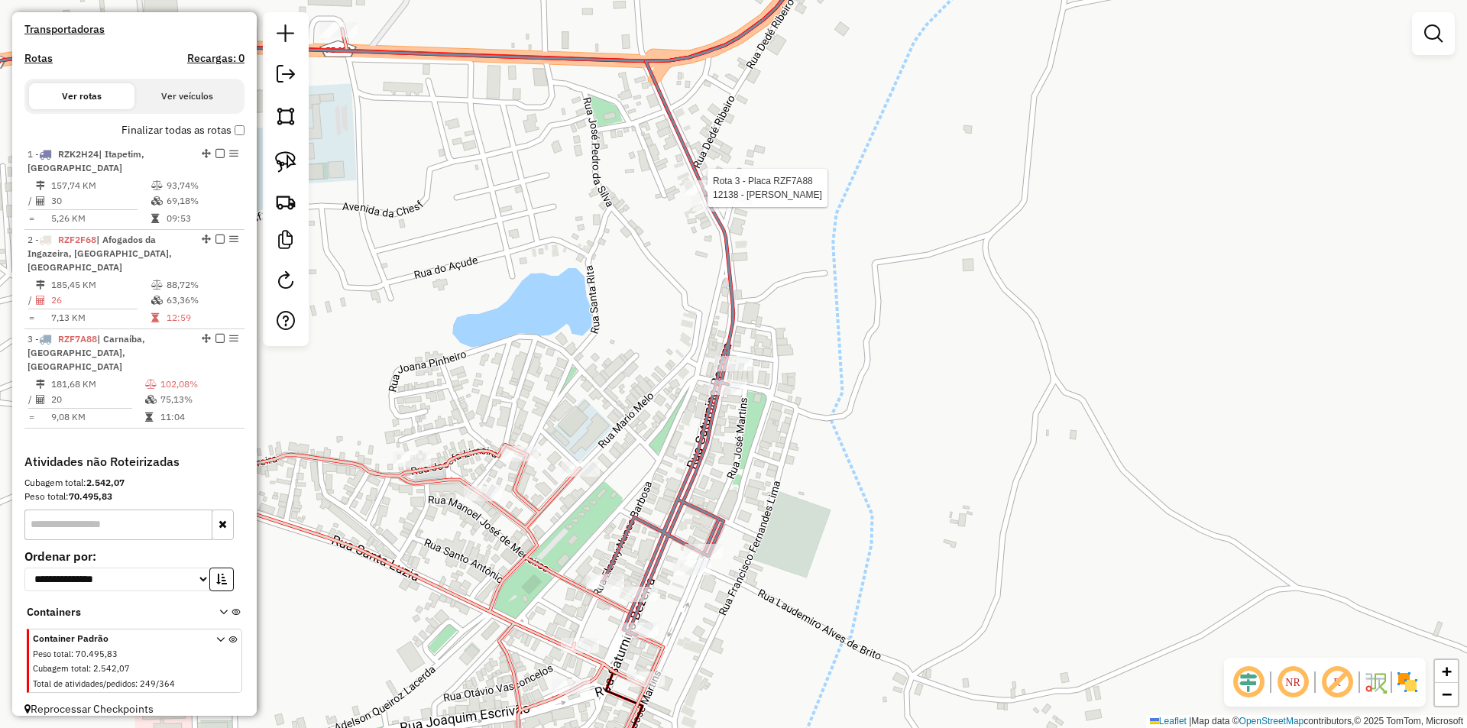
select select "**********"
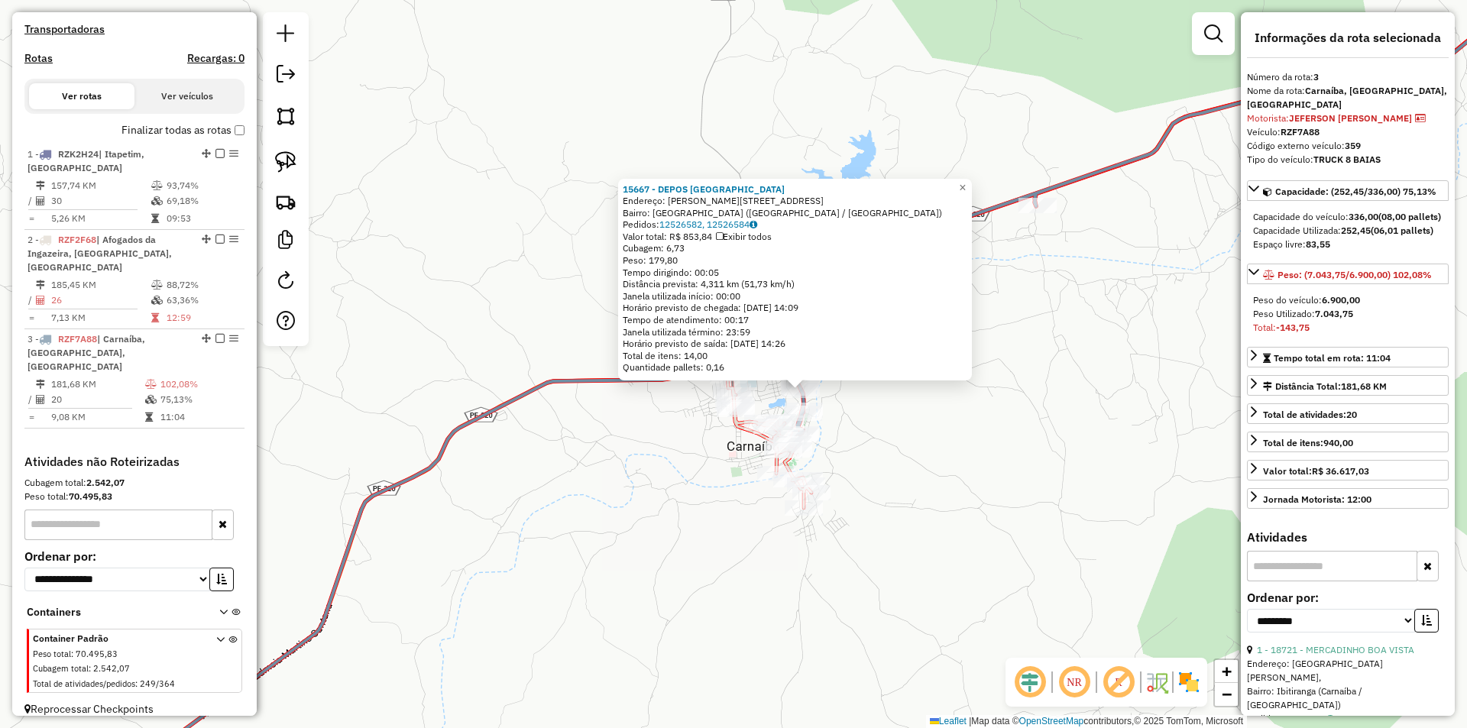
drag, startPoint x: 968, startPoint y: 418, endPoint x: 984, endPoint y: 393, distance: 29.9
click at [968, 417] on div "15667 - DEPOS SAO SEBASTIAO Endereço: JOAQUIM LEITE CABRAL 616 Bairro: VILA CEN…" at bounding box center [733, 364] width 1467 height 728
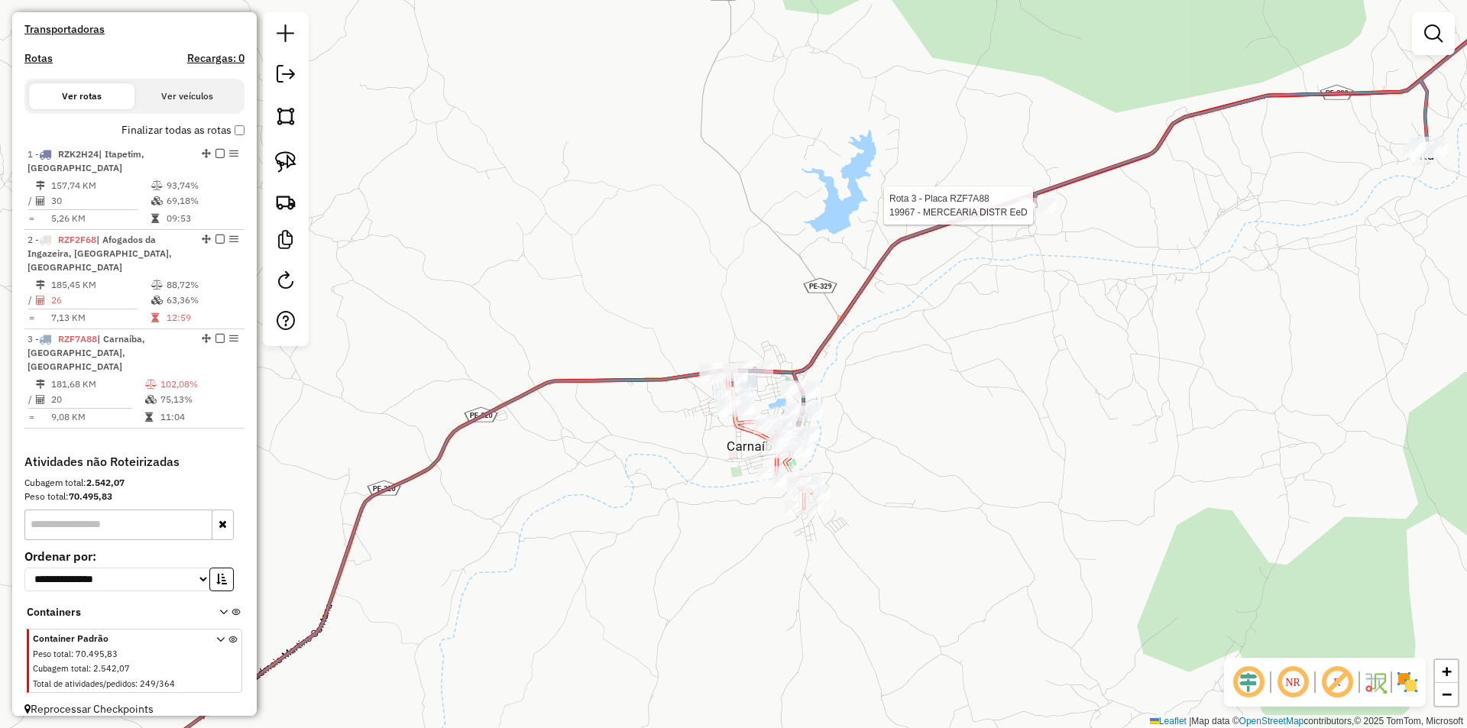
select select "**********"
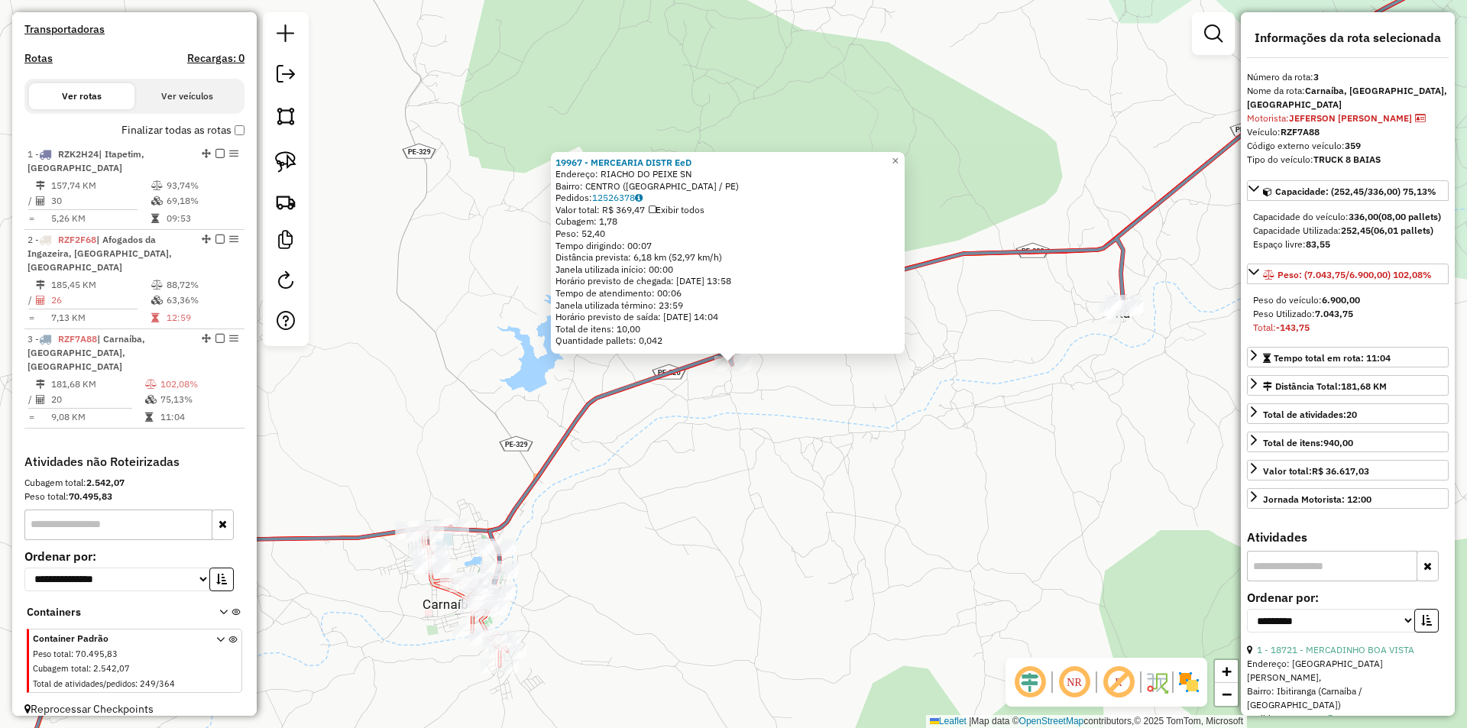
click at [644, 508] on div "19967 - MERCEARIA DISTR EeD Endereço: RIACHO DO PEIXE SN Bairro: CENTRO (CARNAI…" at bounding box center [733, 364] width 1467 height 728
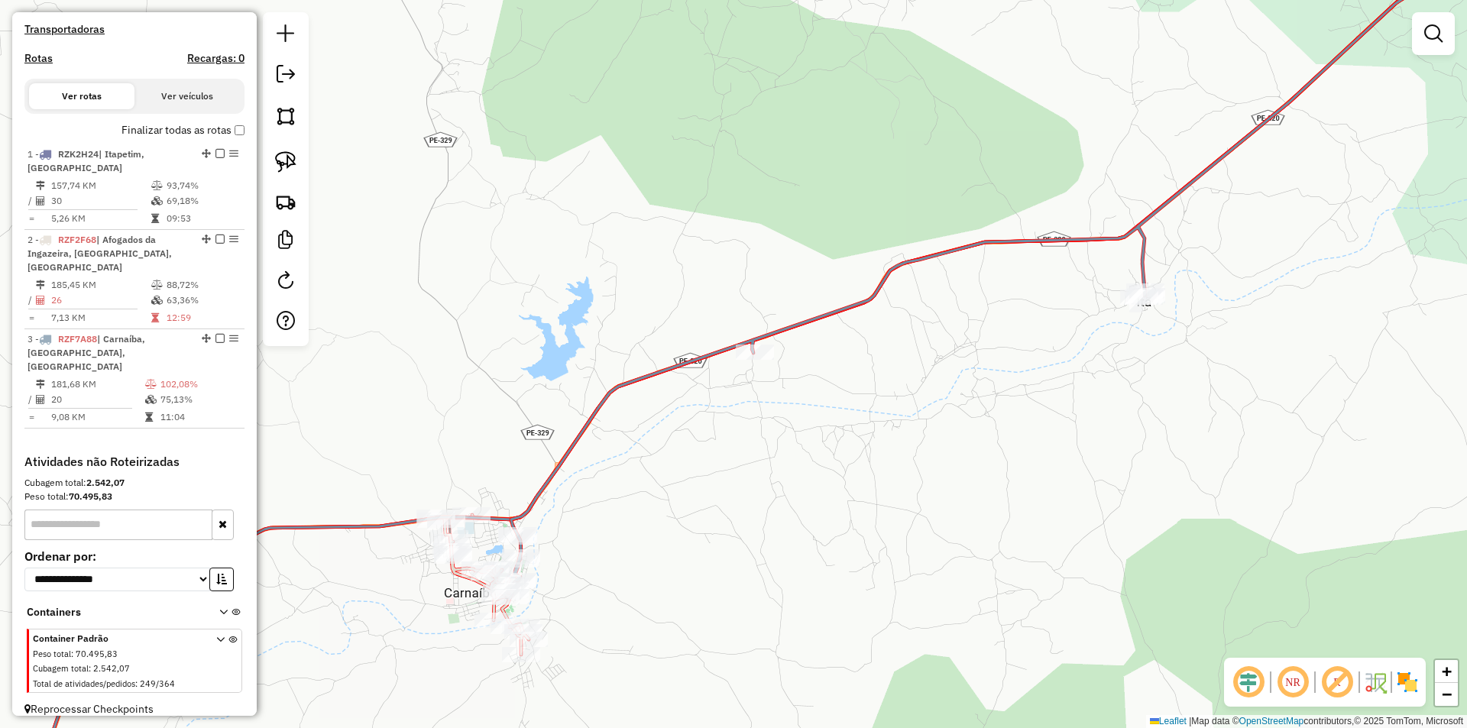
drag, startPoint x: 652, startPoint y: 516, endPoint x: 822, endPoint y: 357, distance: 232.5
click at [822, 358] on div "Janela de atendimento Grade de atendimento Capacidade Transportadoras Veículos …" at bounding box center [733, 364] width 1467 height 728
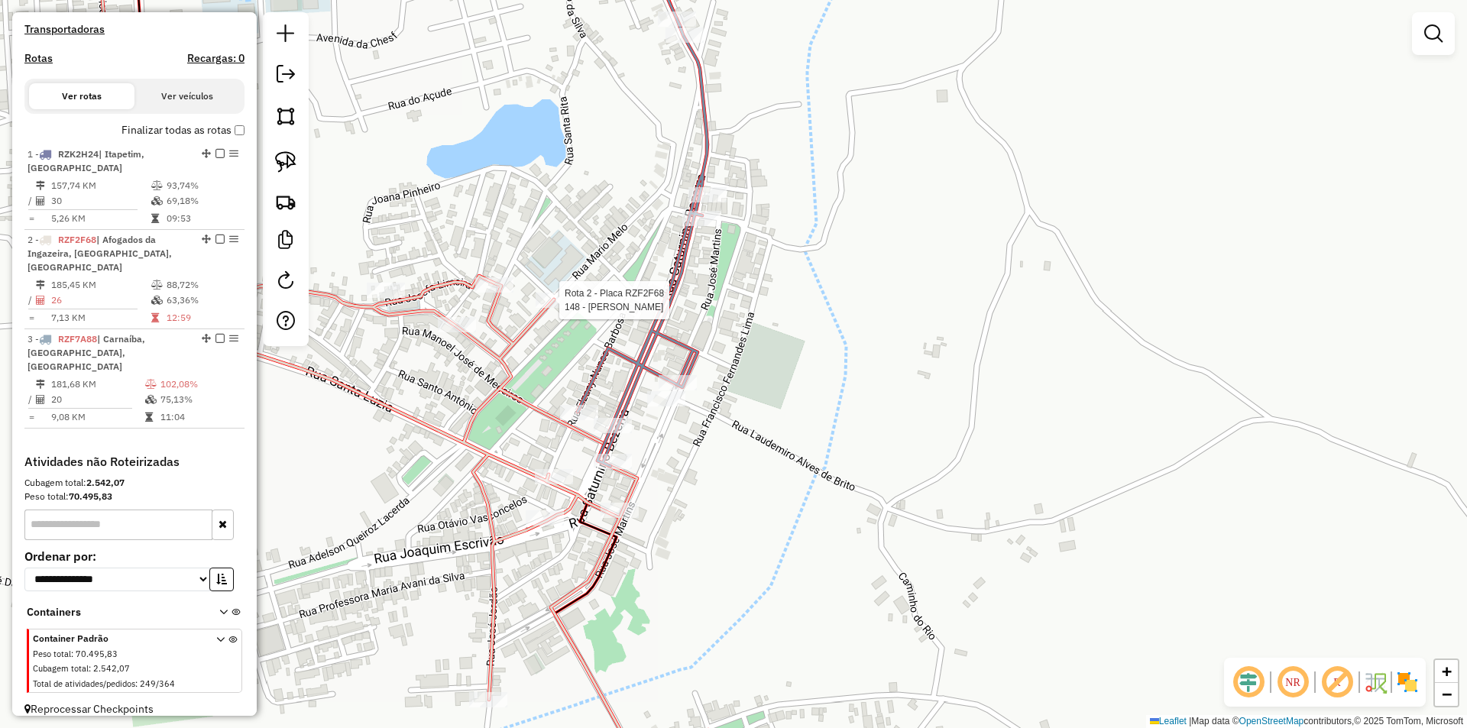
select select "**********"
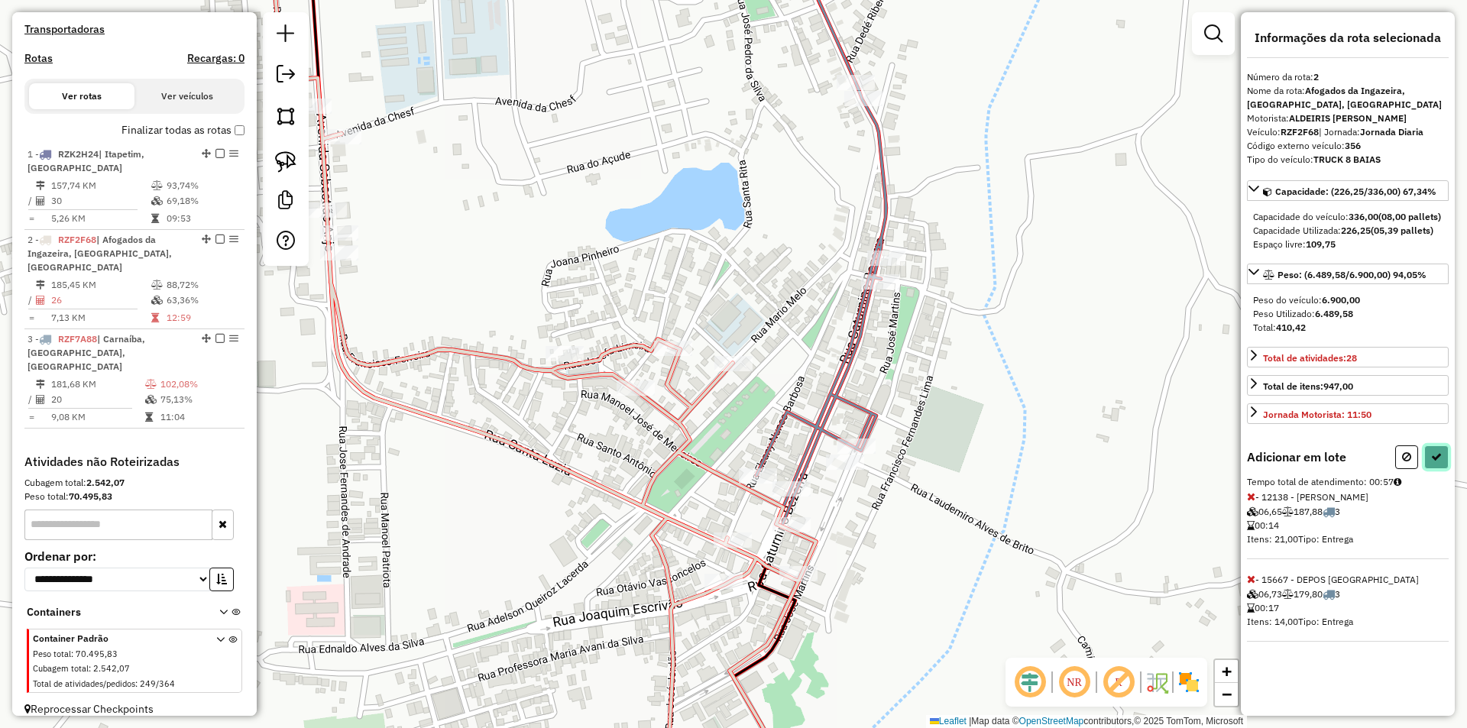
click at [1434, 462] on icon at bounding box center [1436, 457] width 11 height 11
select select "**********"
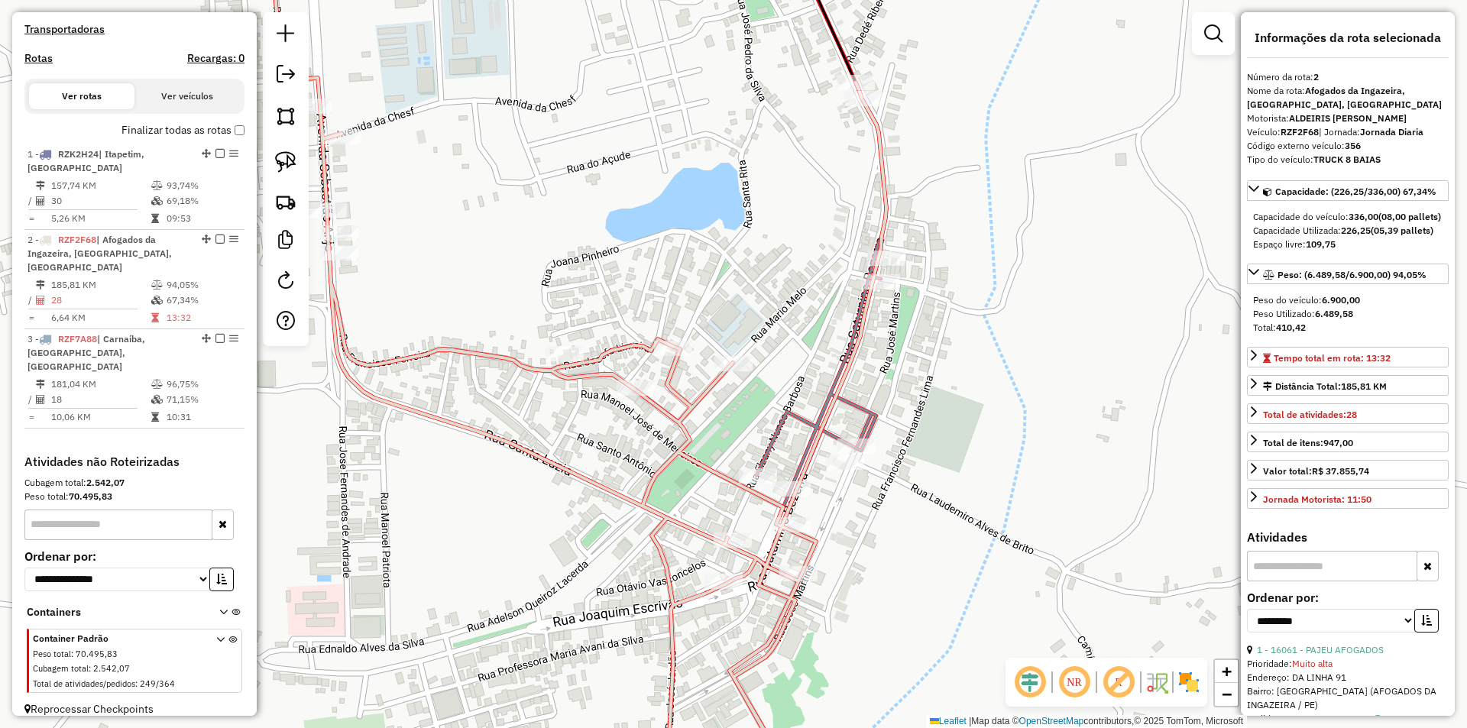
click at [1025, 388] on div "Janela de atendimento Grade de atendimento Capacidade Transportadoras Veículos …" at bounding box center [733, 364] width 1467 height 728
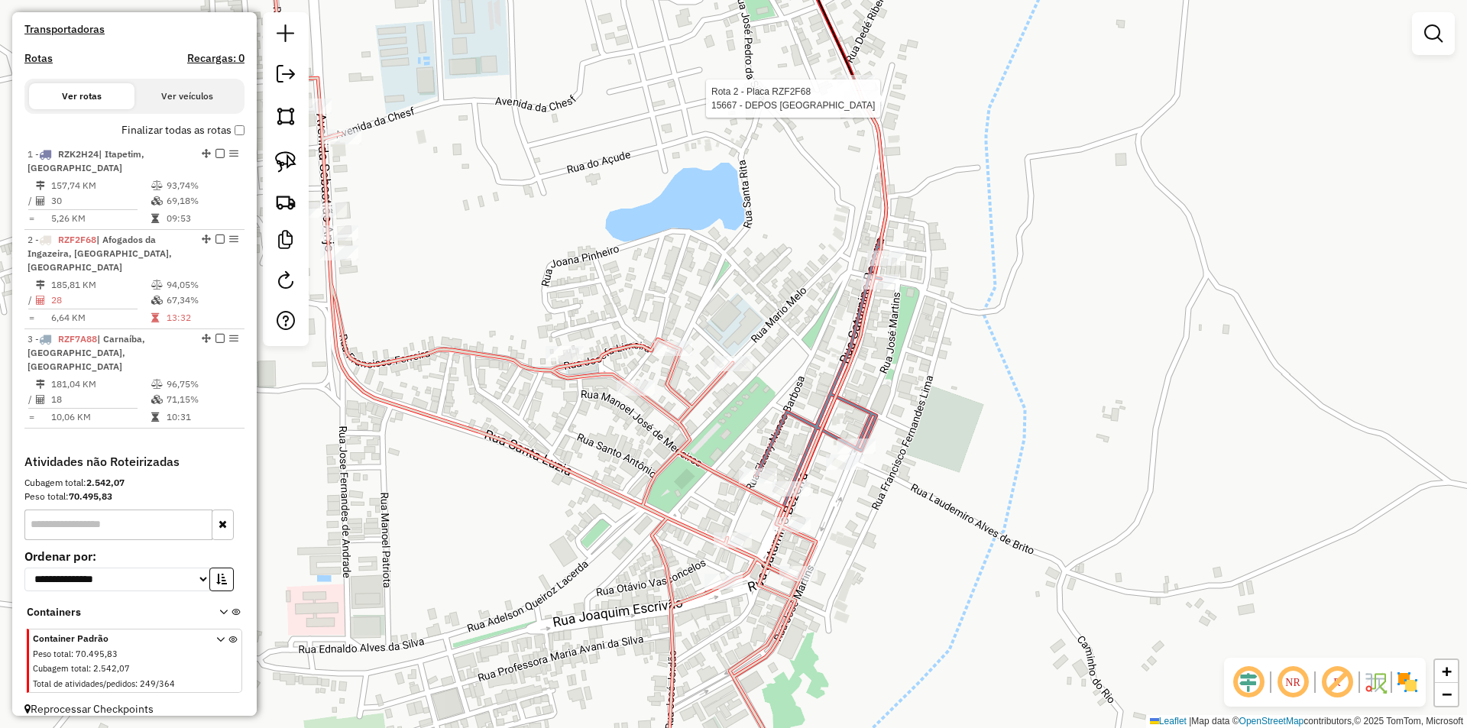
select select "**********"
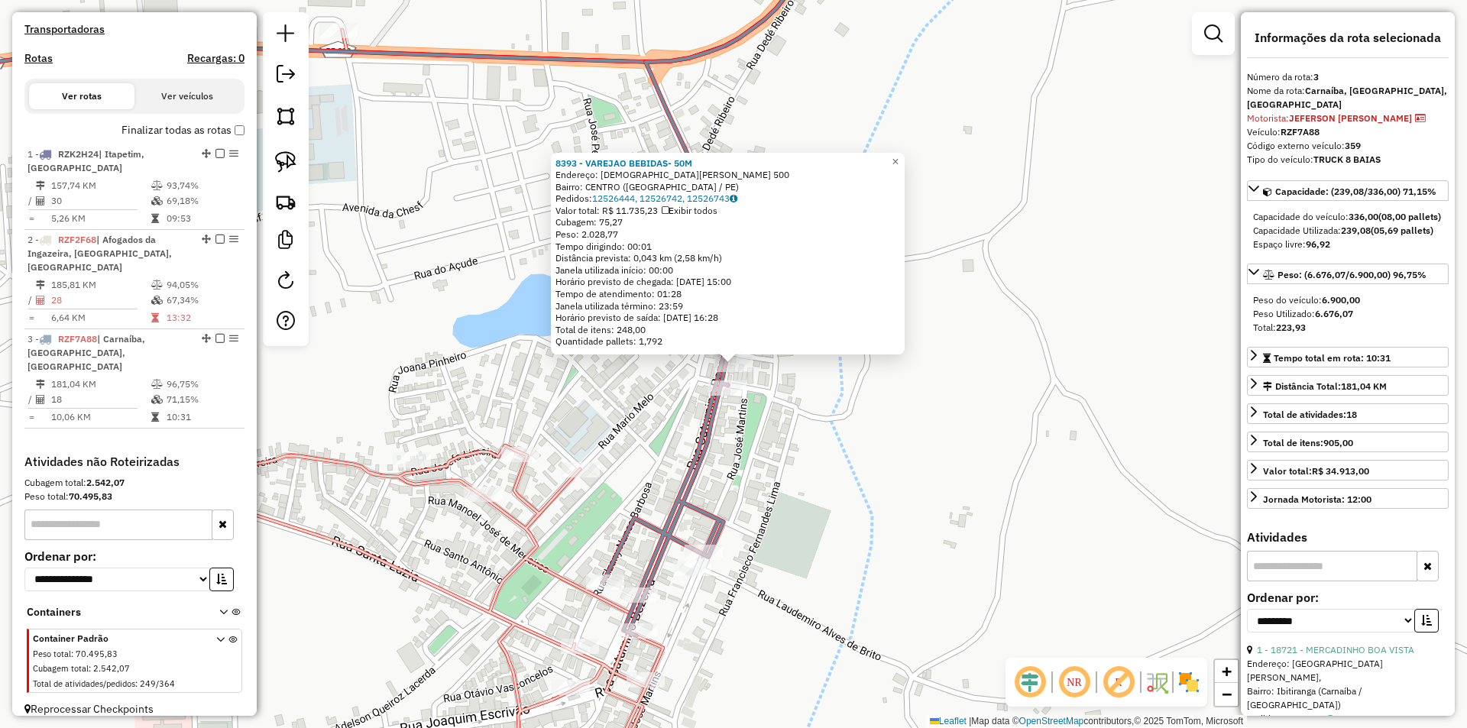
click at [887, 427] on div "8393 - VAREJAO BEBIDAS- 50M Endereço: SATURNINO BEZERRA 500 Bairro: CENTRO (CAR…" at bounding box center [733, 364] width 1467 height 728
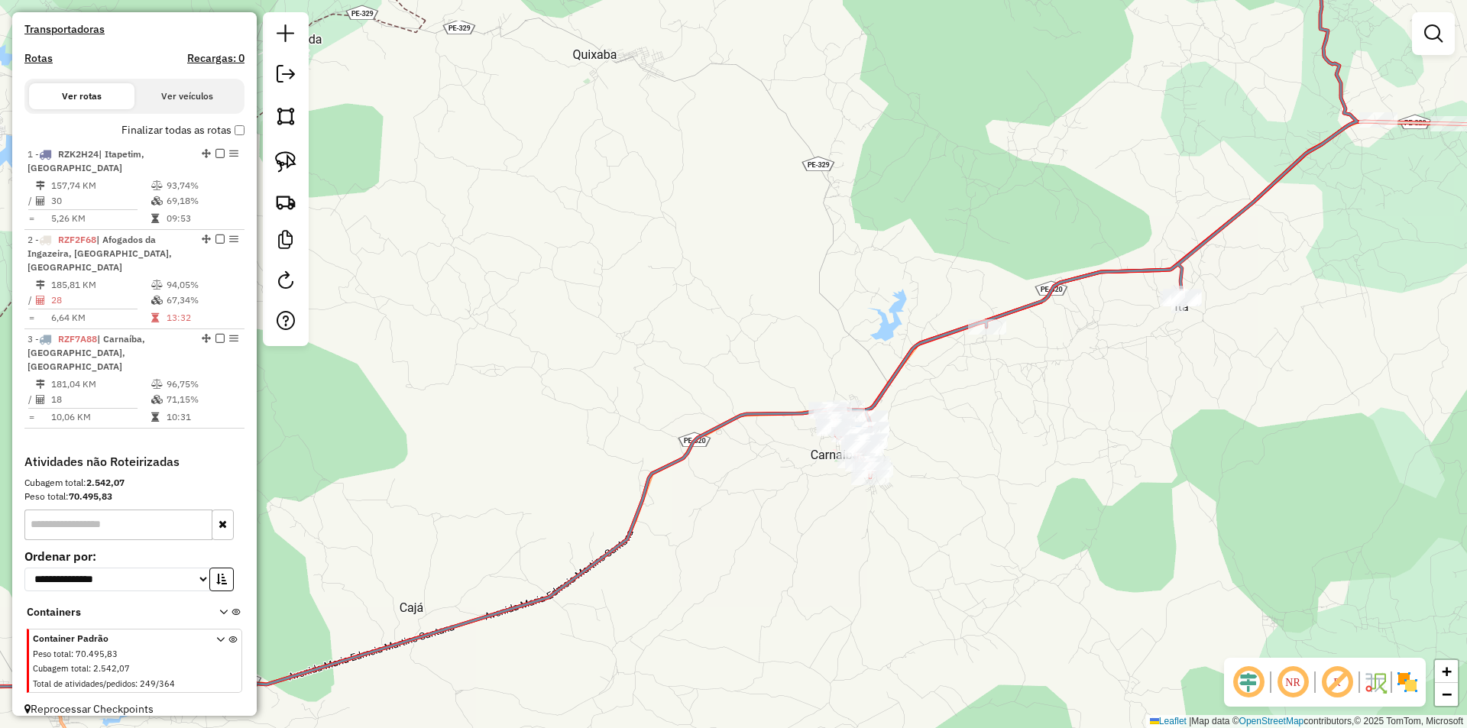
drag, startPoint x: 1188, startPoint y: 395, endPoint x: 906, endPoint y: 426, distance: 283.7
click at [937, 426] on div "Janela de atendimento Grade de atendimento Capacidade Transportadoras Veículos …" at bounding box center [733, 364] width 1467 height 728
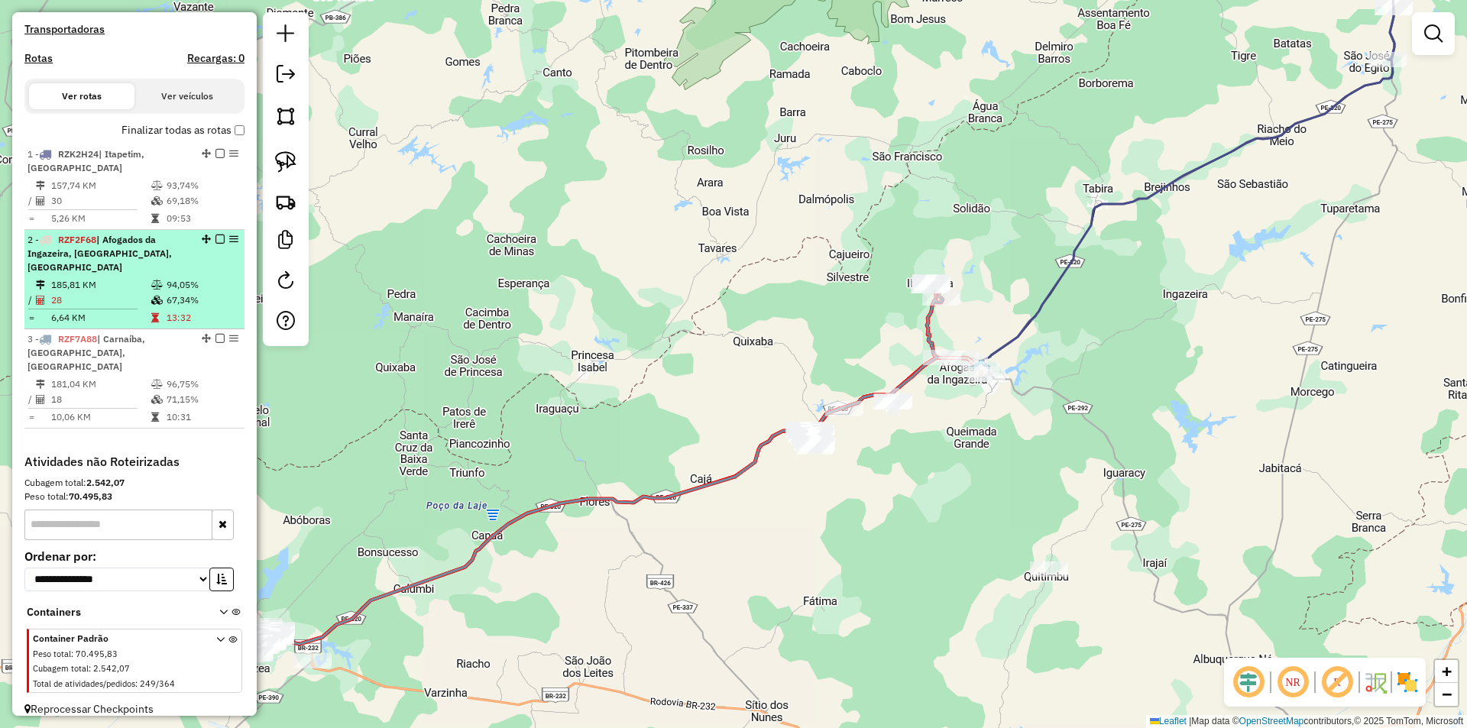
select select "**********"
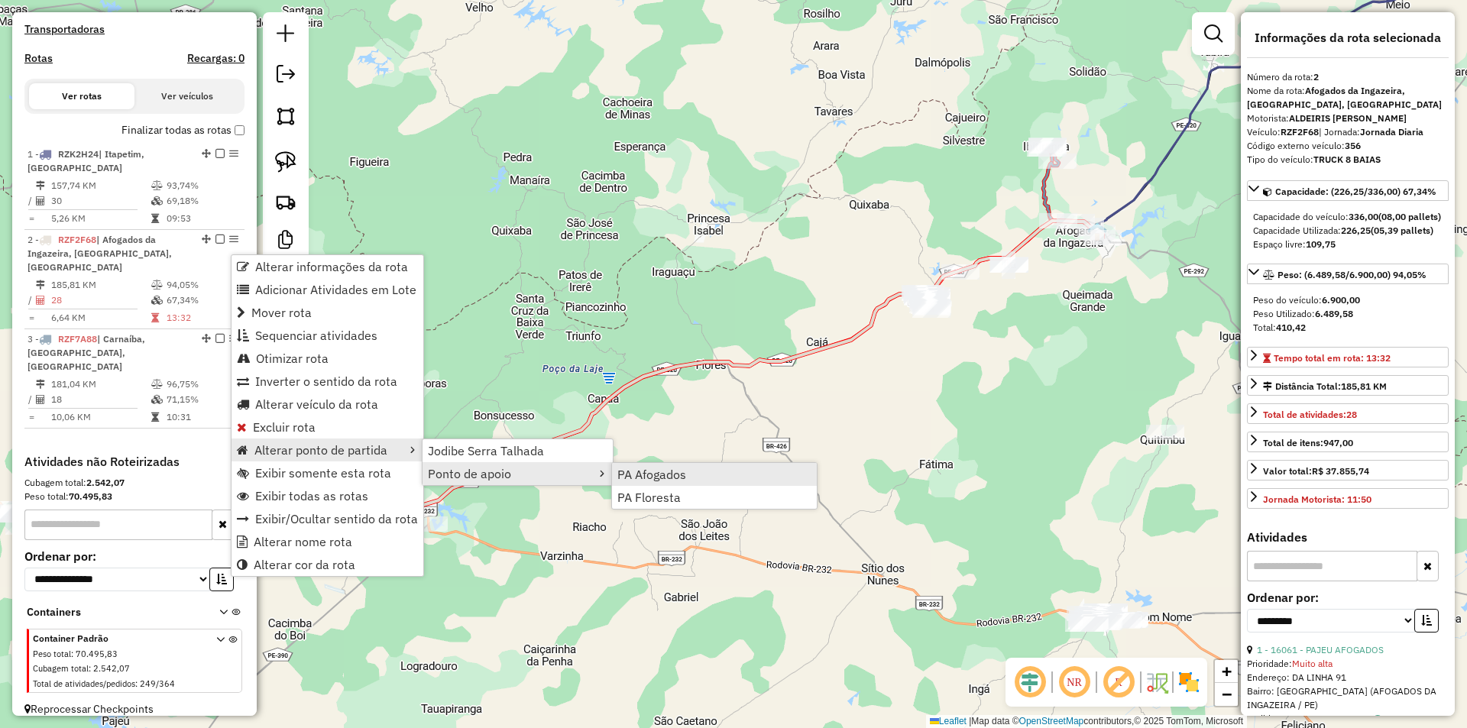
click at [667, 478] on span "PA Afogados" at bounding box center [652, 474] width 69 height 12
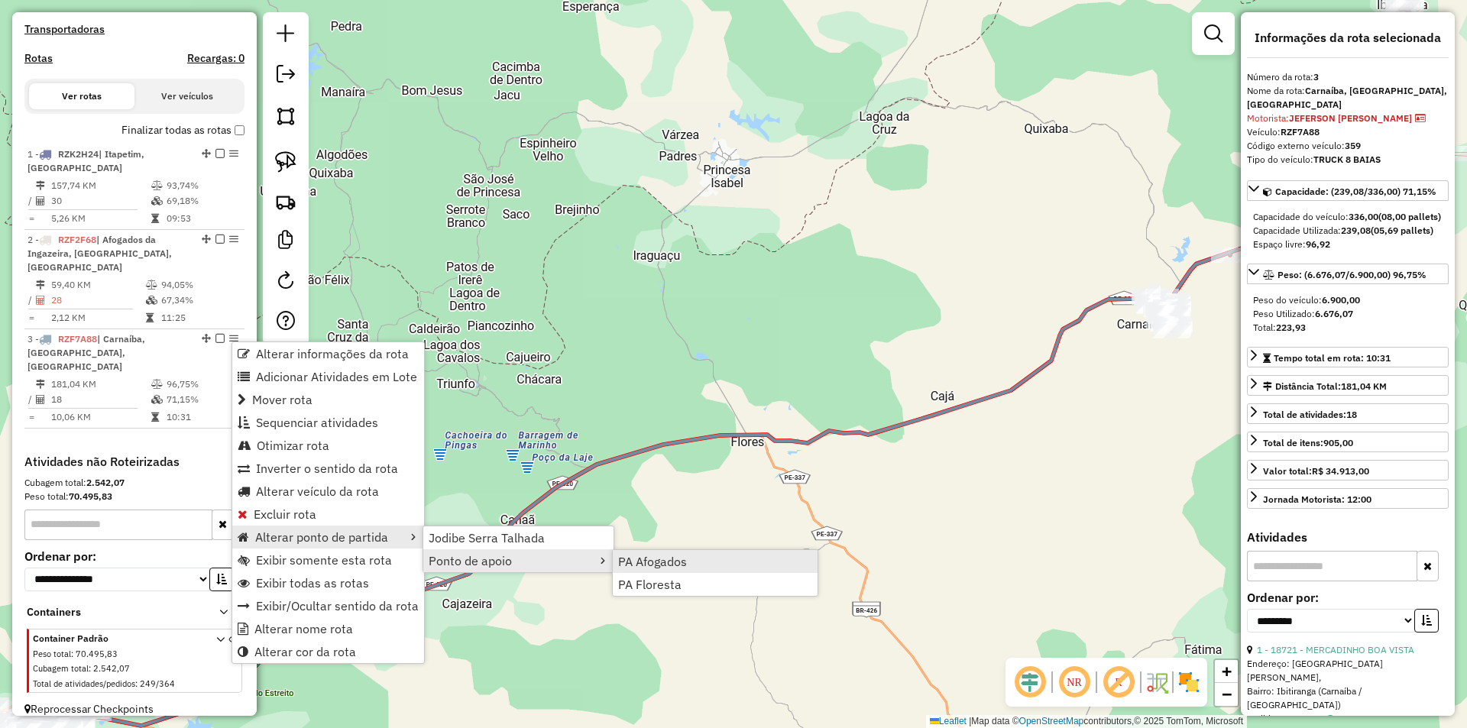
click at [652, 564] on span "PA Afogados" at bounding box center [652, 562] width 69 height 12
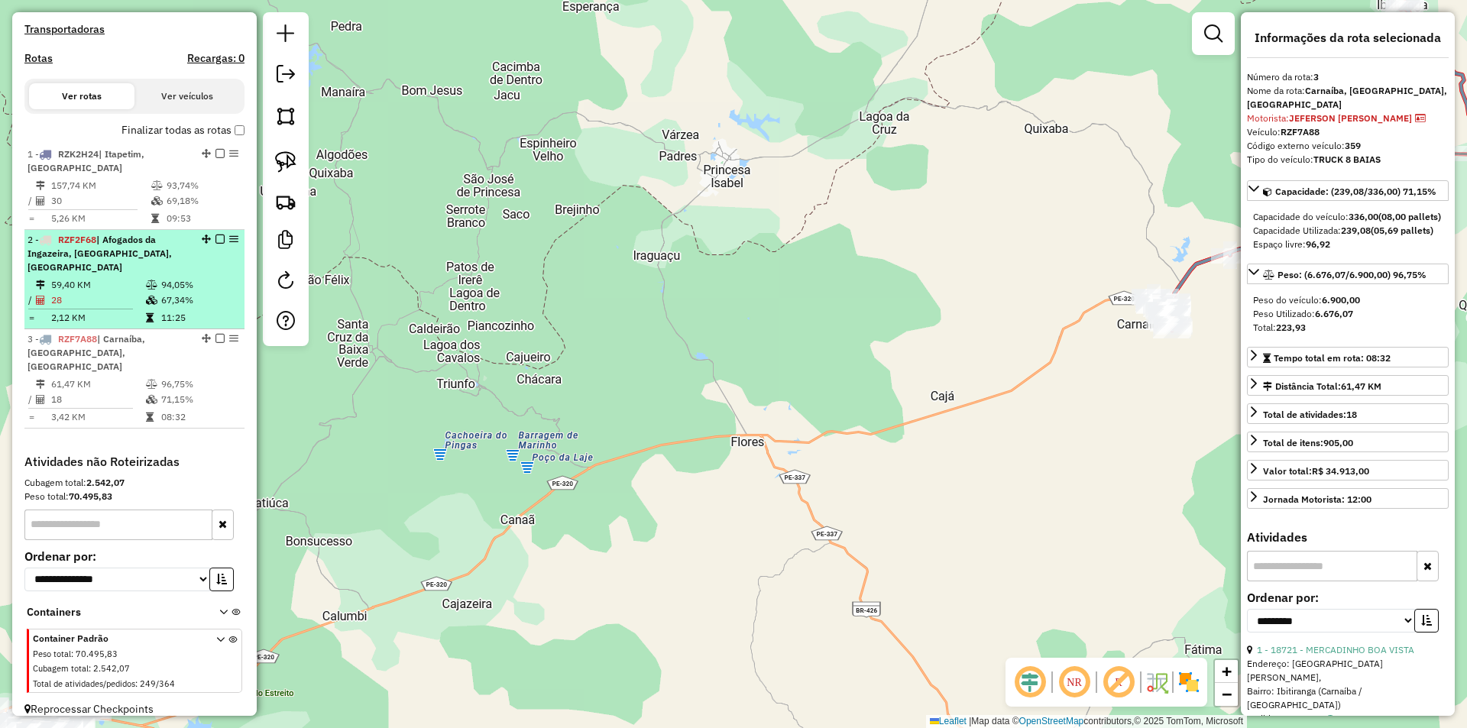
click at [199, 312] on td "11:25" at bounding box center [198, 317] width 77 height 15
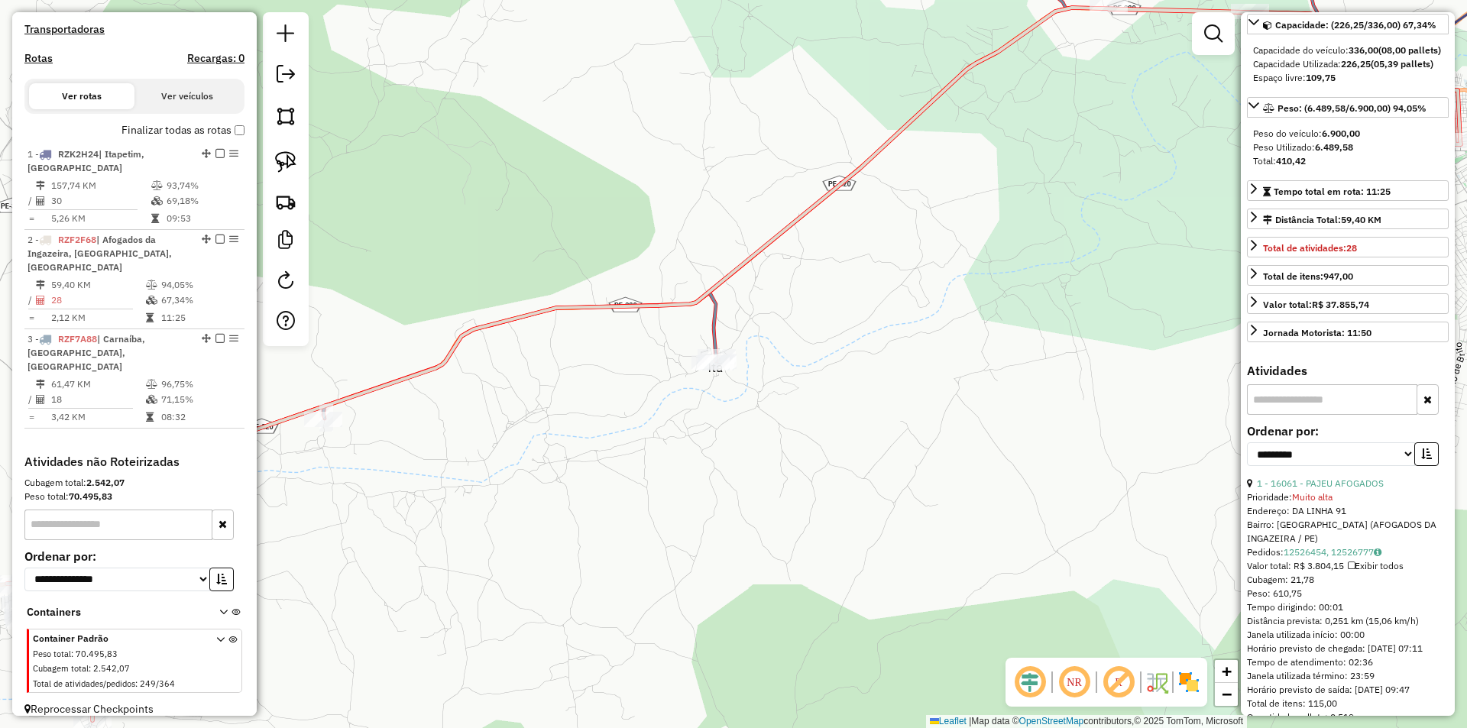
scroll to position [306, 0]
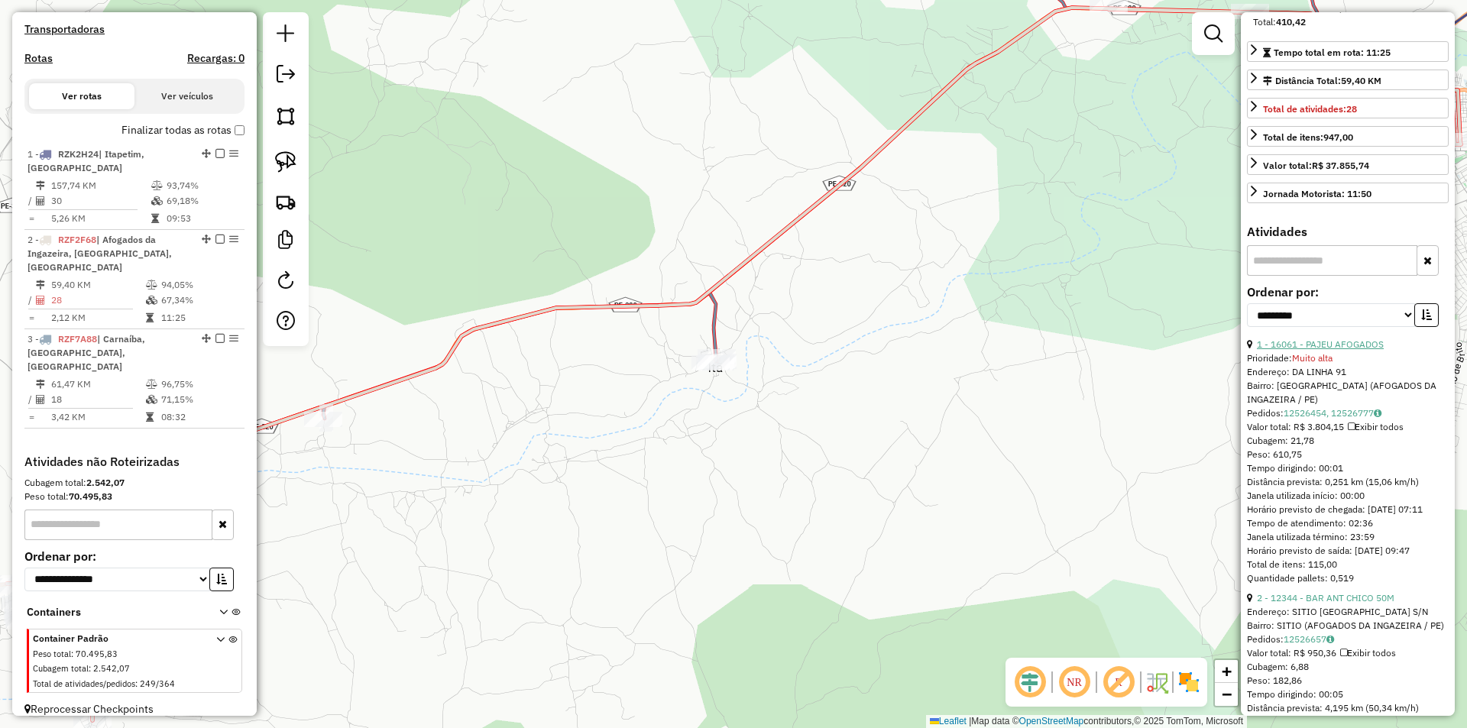
click at [1366, 350] on link "1 - 16061 - PAJEU AFOGADOS" at bounding box center [1320, 344] width 127 height 11
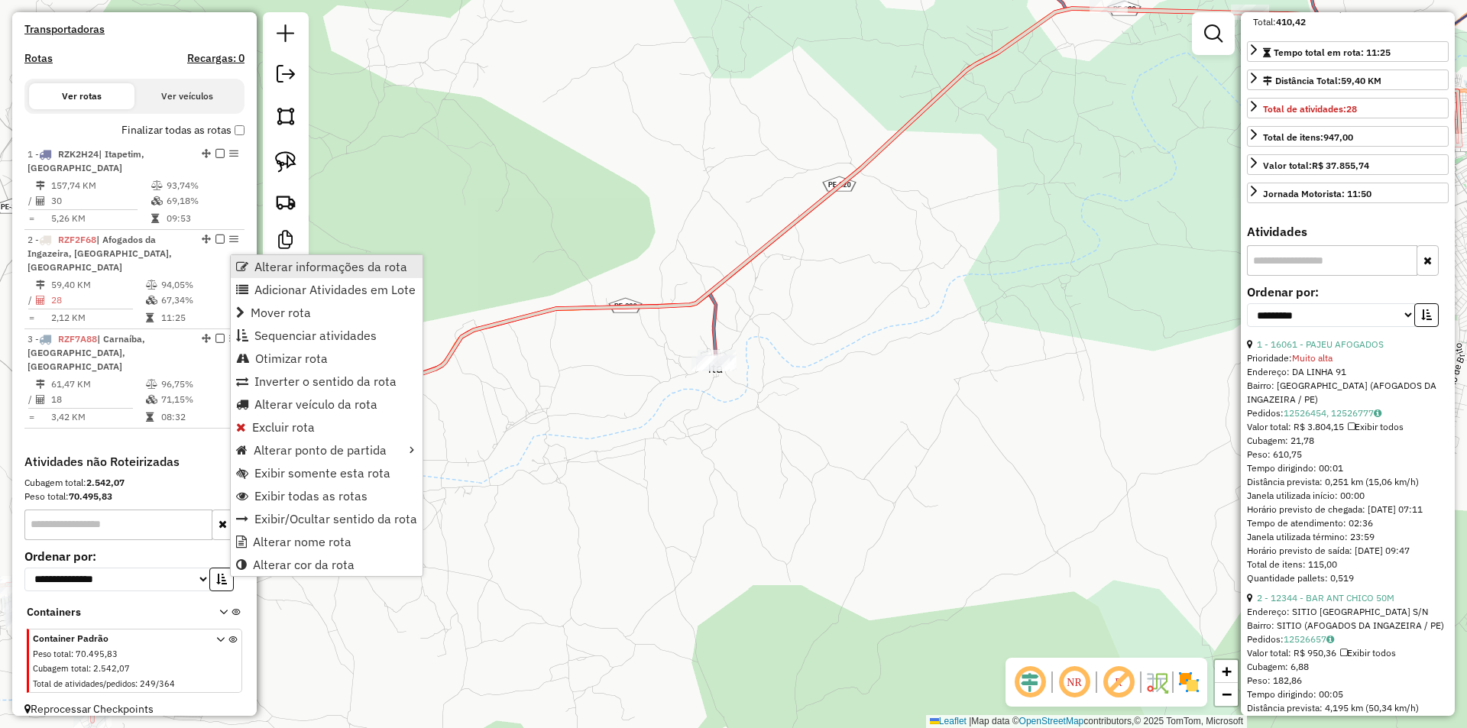
click at [331, 267] on span "Alterar informações da rota" at bounding box center [331, 267] width 153 height 12
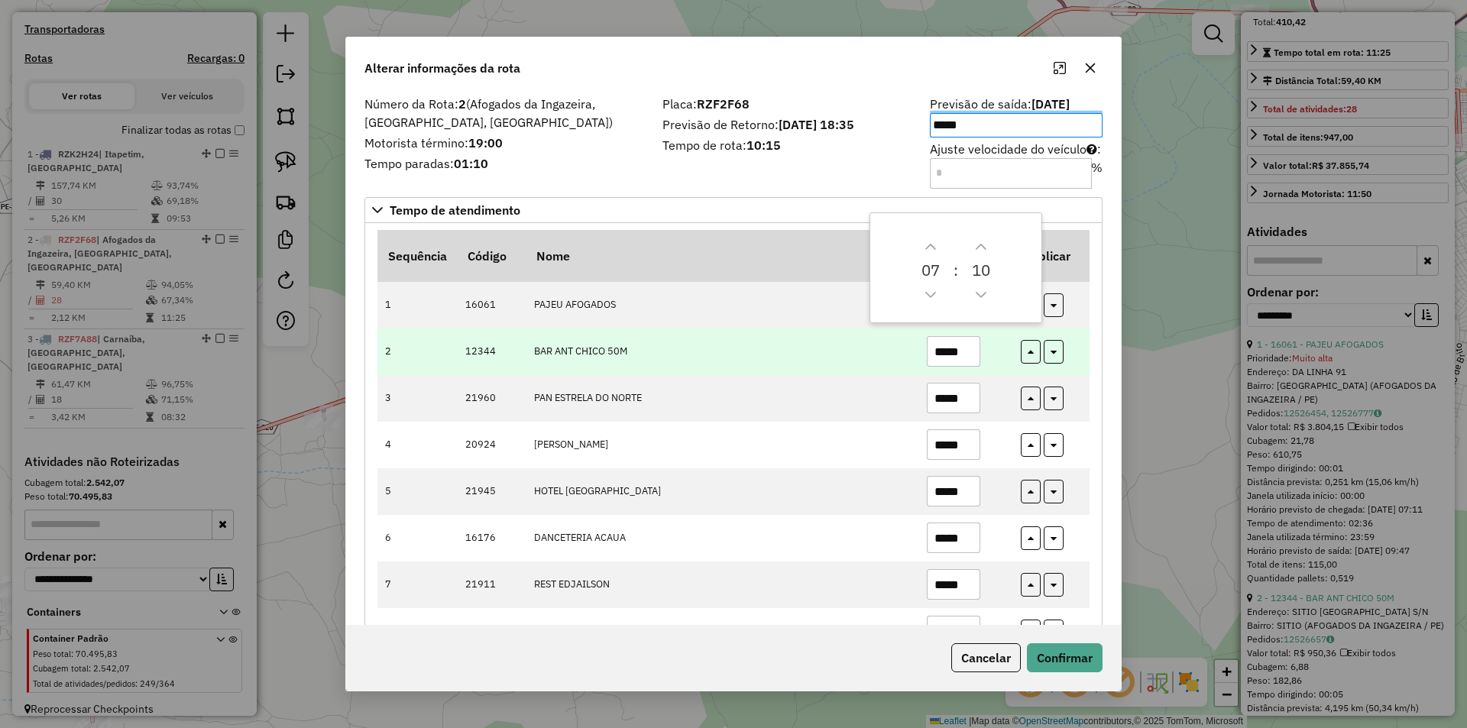
click at [847, 332] on td "BAR ANT CHICO 50M" at bounding box center [722, 352] width 393 height 47
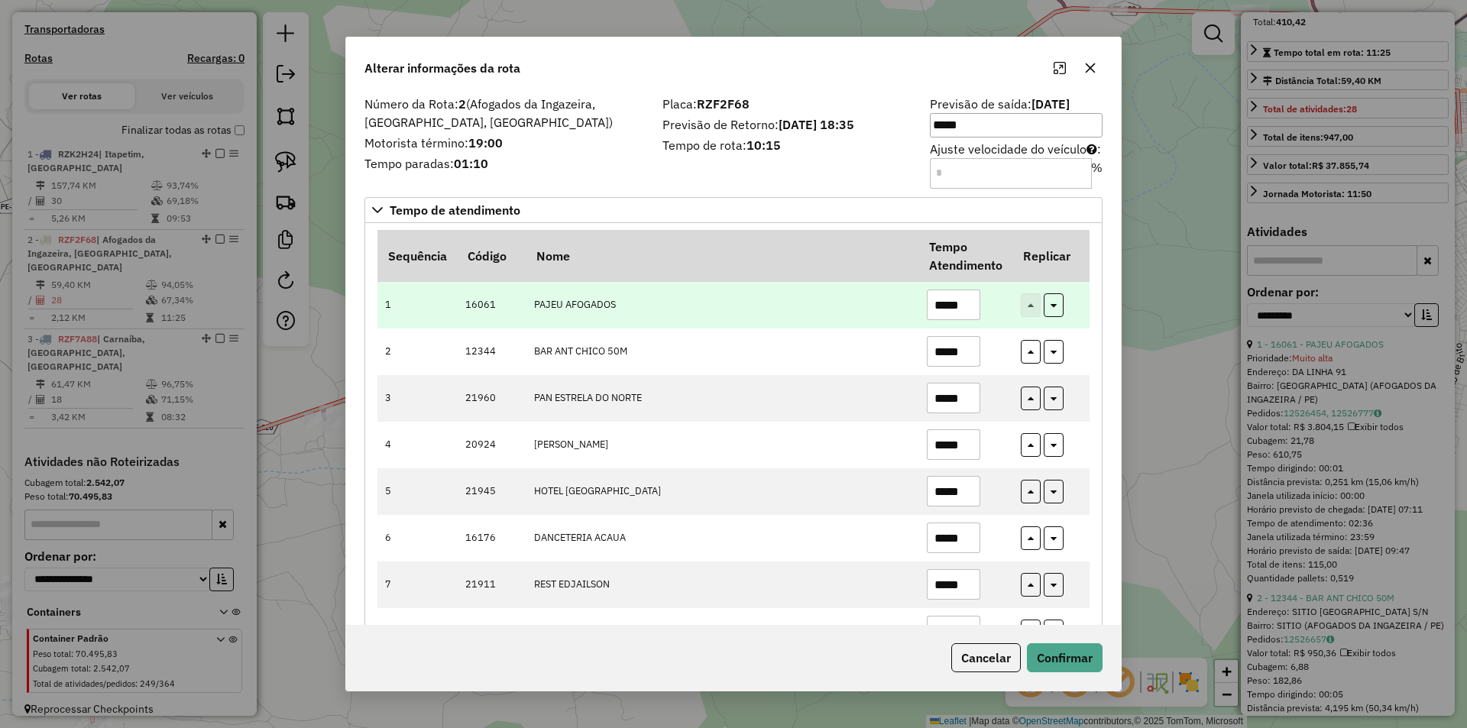
drag, startPoint x: 968, startPoint y: 304, endPoint x: 874, endPoint y: 301, distance: 94.8
click at [874, 301] on tr "1 16061 PAJEU AFOGADOS *****" at bounding box center [734, 305] width 712 height 47
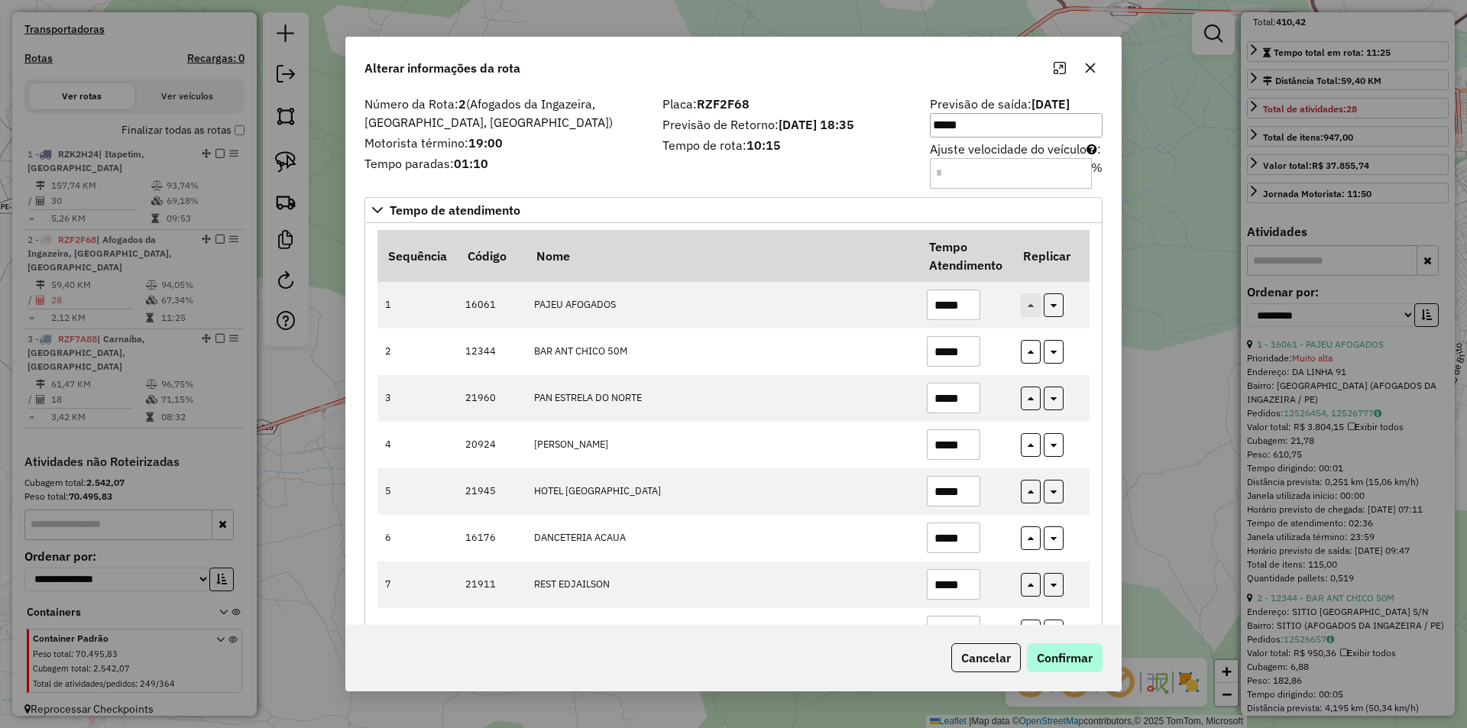
type input "*****"
click at [1068, 656] on button "Confirmar" at bounding box center [1065, 658] width 76 height 29
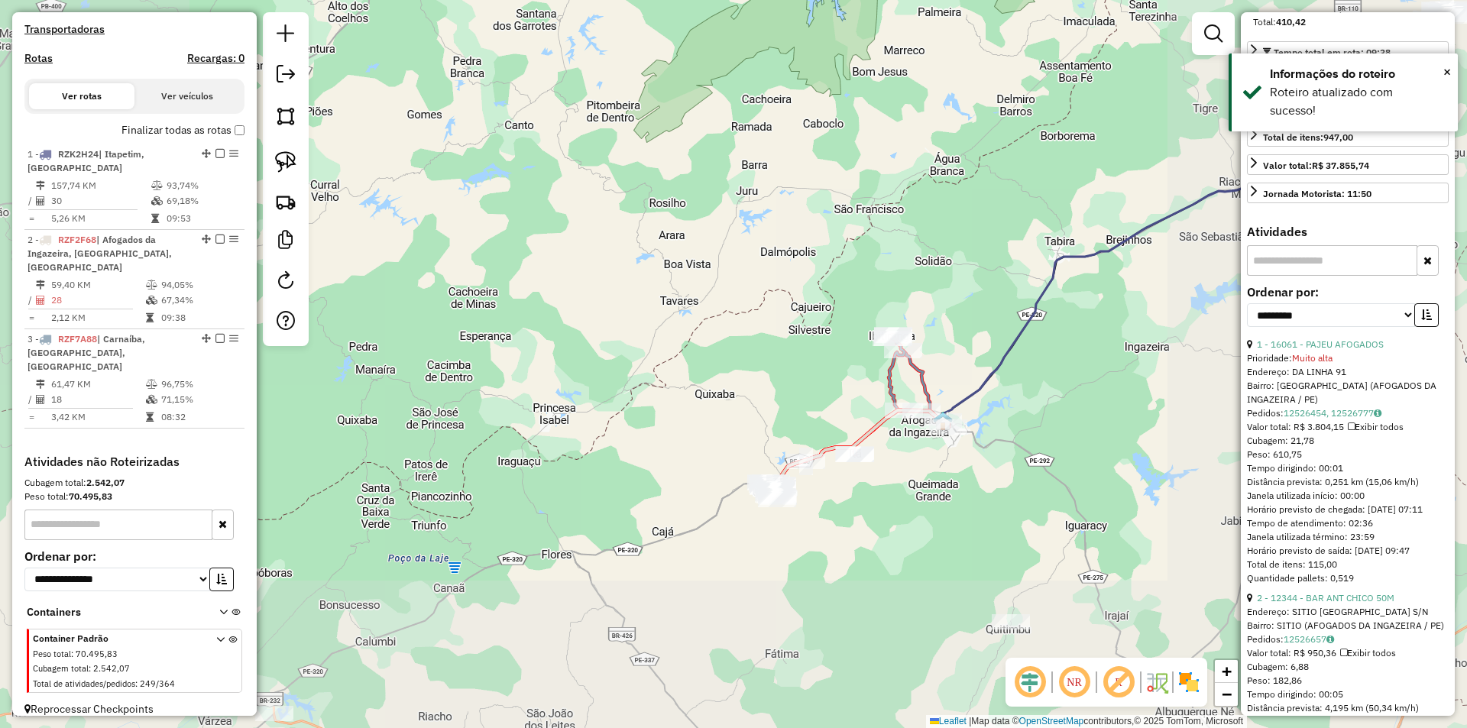
click at [916, 514] on div "Janela de atendimento Grade de atendimento Capacidade Transportadoras Veículos …" at bounding box center [733, 364] width 1467 height 728
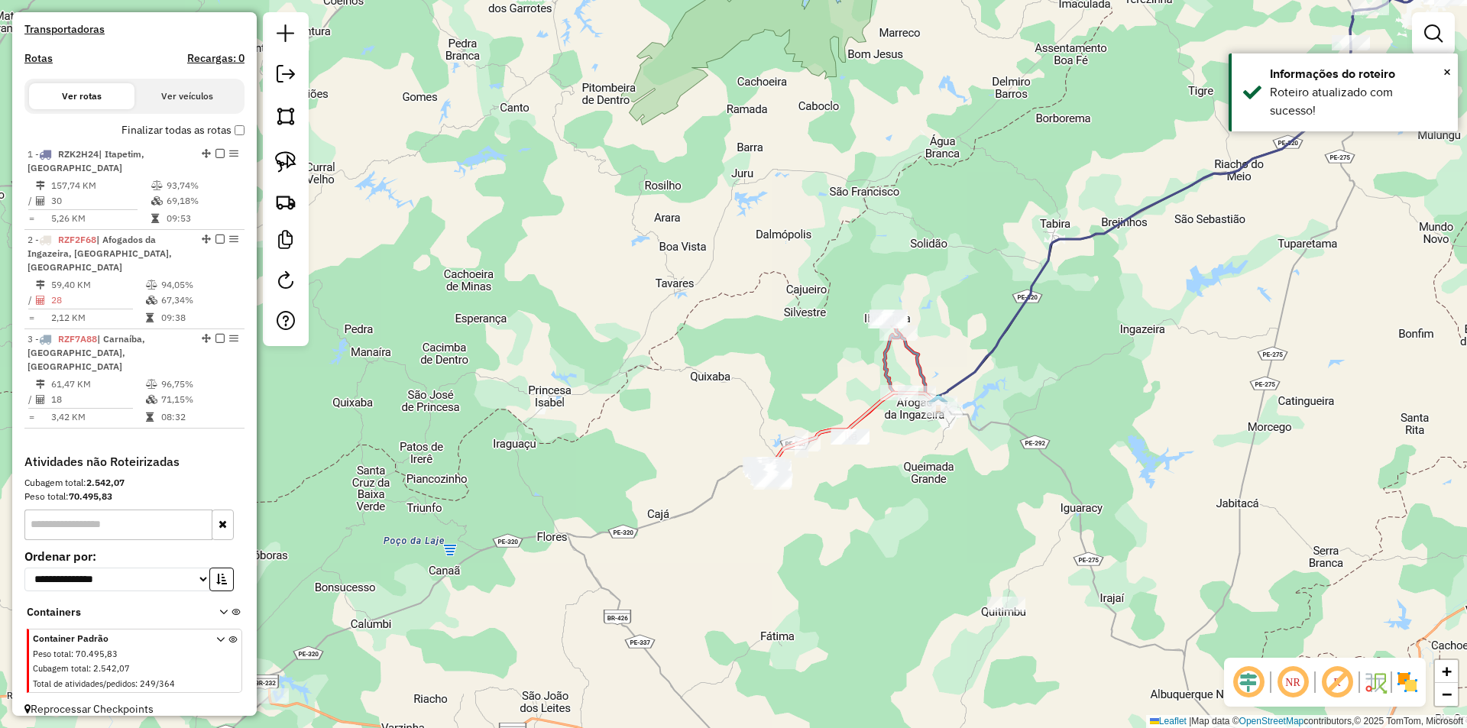
drag, startPoint x: 918, startPoint y: 537, endPoint x: 877, endPoint y: 335, distance: 206.7
click at [883, 367] on div "Janela de atendimento Grade de atendimento Capacidade Transportadoras Veículos …" at bounding box center [733, 364] width 1467 height 728
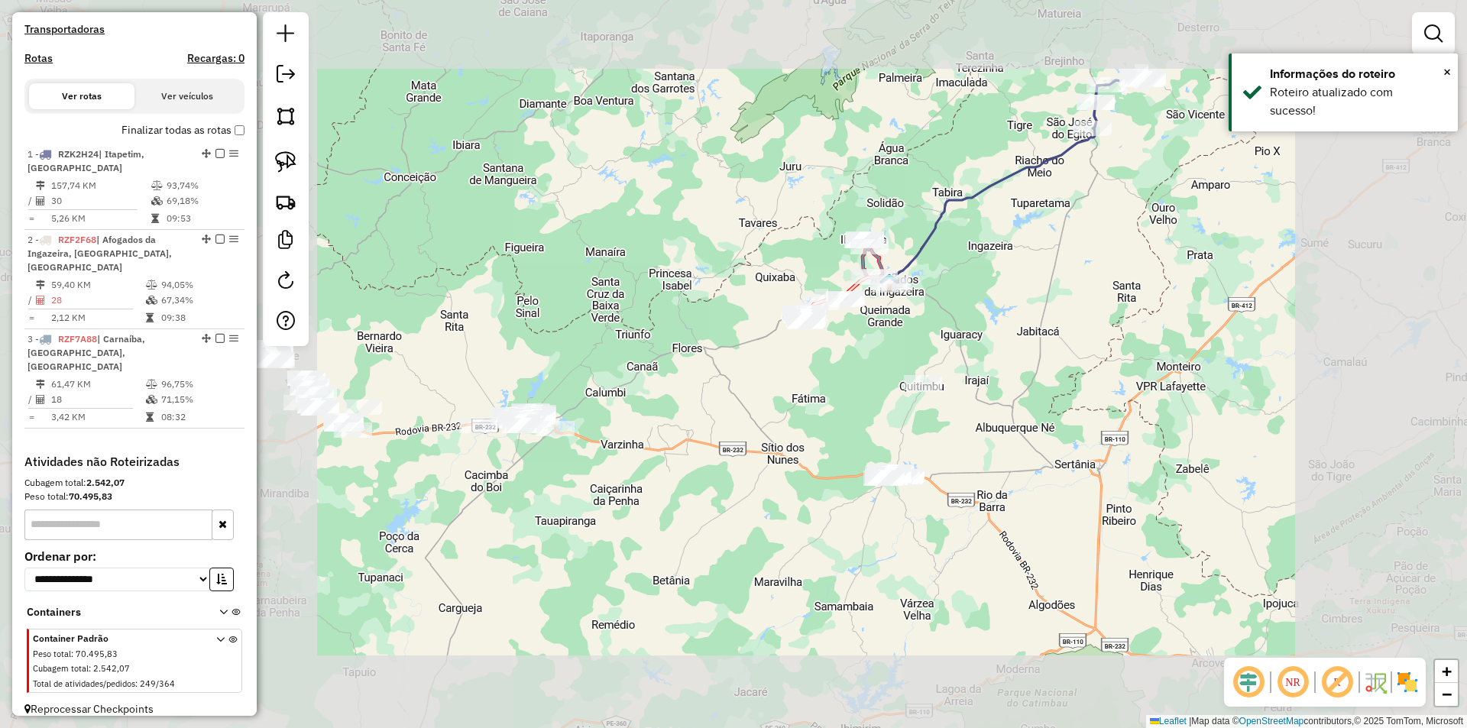
click at [882, 355] on div "Janela de atendimento Grade de atendimento Capacidade Transportadoras Veículos …" at bounding box center [733, 364] width 1467 height 728
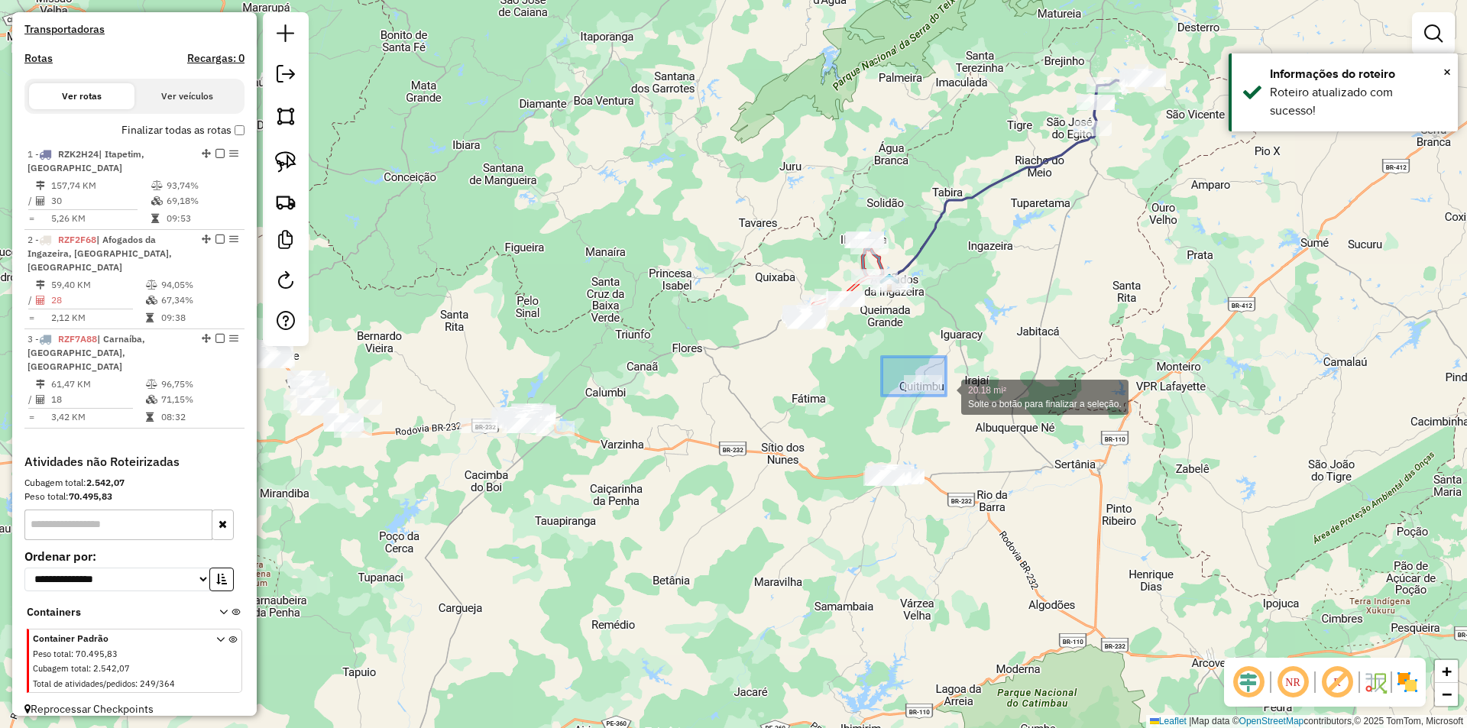
drag, startPoint x: 890, startPoint y: 365, endPoint x: 961, endPoint y: 402, distance: 80.0
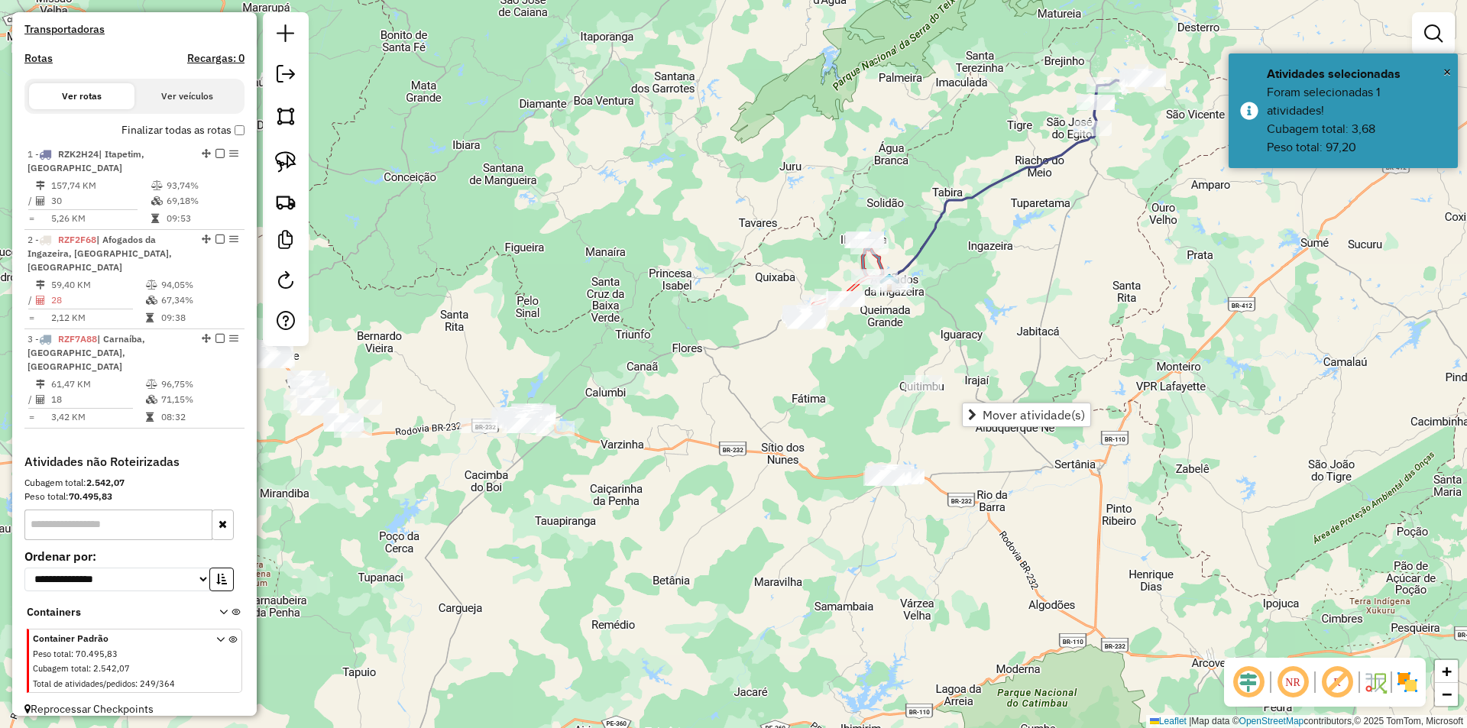
click at [851, 384] on div "Janela de atendimento Grade de atendimento Capacidade Transportadoras Veículos …" at bounding box center [733, 364] width 1467 height 728
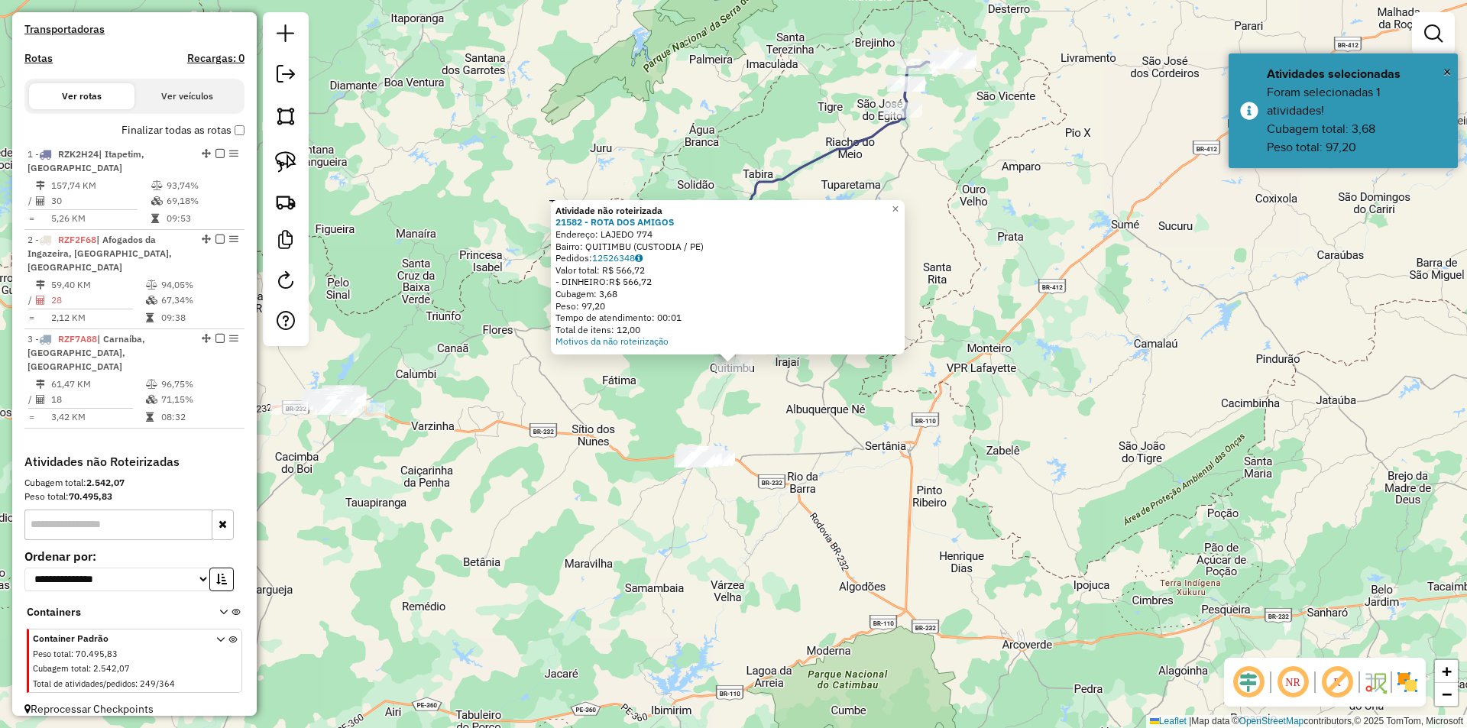
click at [650, 414] on div "Atividade não roteirizada 21582 - ROTA DOS AMIGOS Endereço: LAJEDO 774 Bairro: …" at bounding box center [733, 364] width 1467 height 728
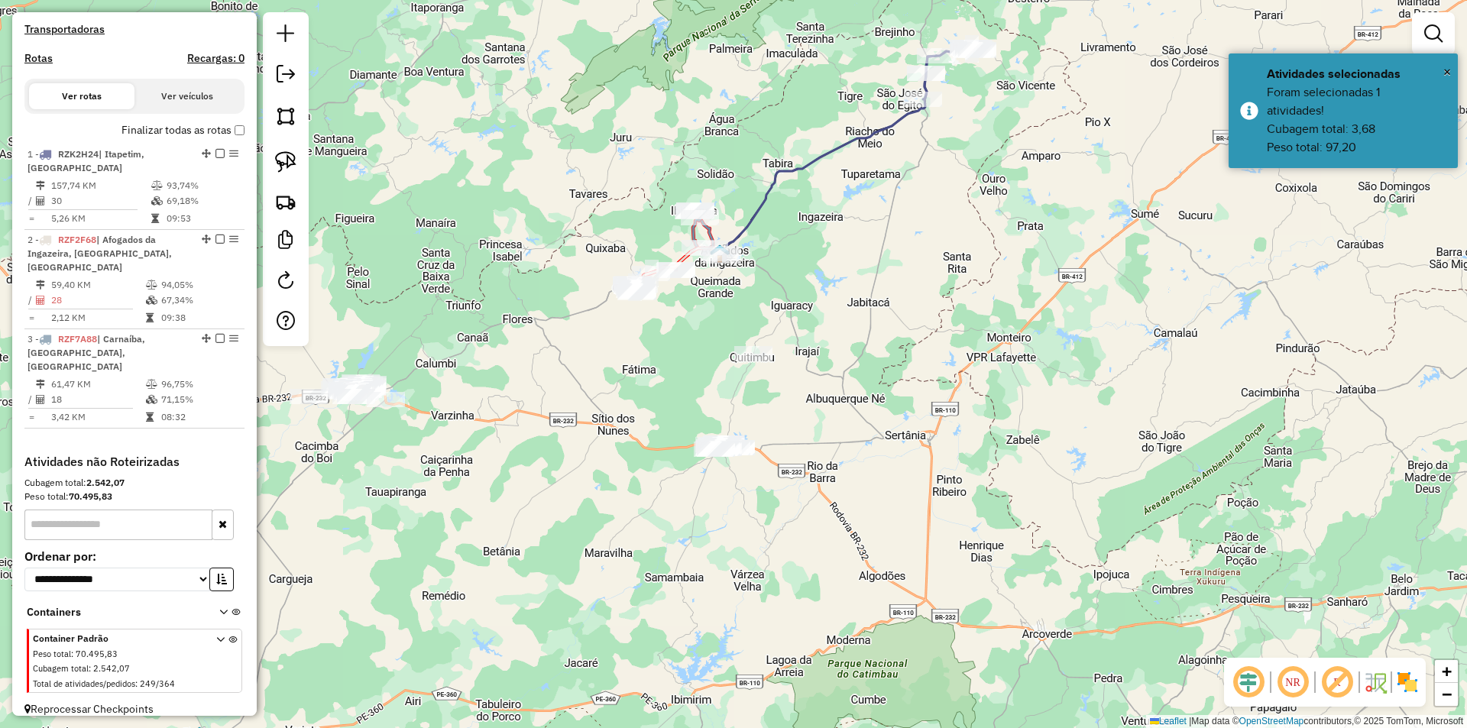
drag, startPoint x: 629, startPoint y: 426, endPoint x: 744, endPoint y: 341, distance: 143.2
click at [744, 341] on div "Janela de atendimento Grade de atendimento Capacidade Transportadoras Veículos …" at bounding box center [733, 364] width 1467 height 728
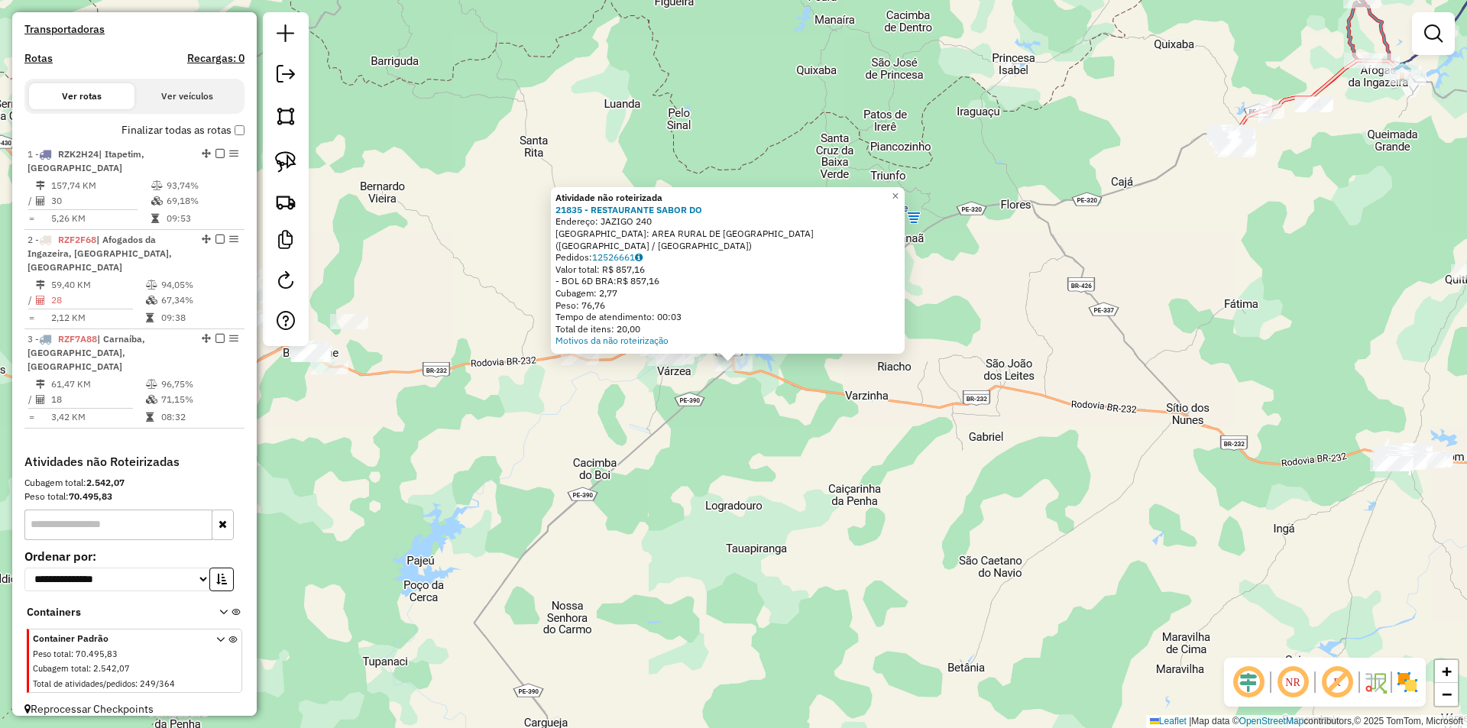
click at [760, 403] on div "Atividade não roteirizada 21835 - RESTAURANTE SABOR DO Endereço: JAZIGO 240 Bai…" at bounding box center [733, 364] width 1467 height 728
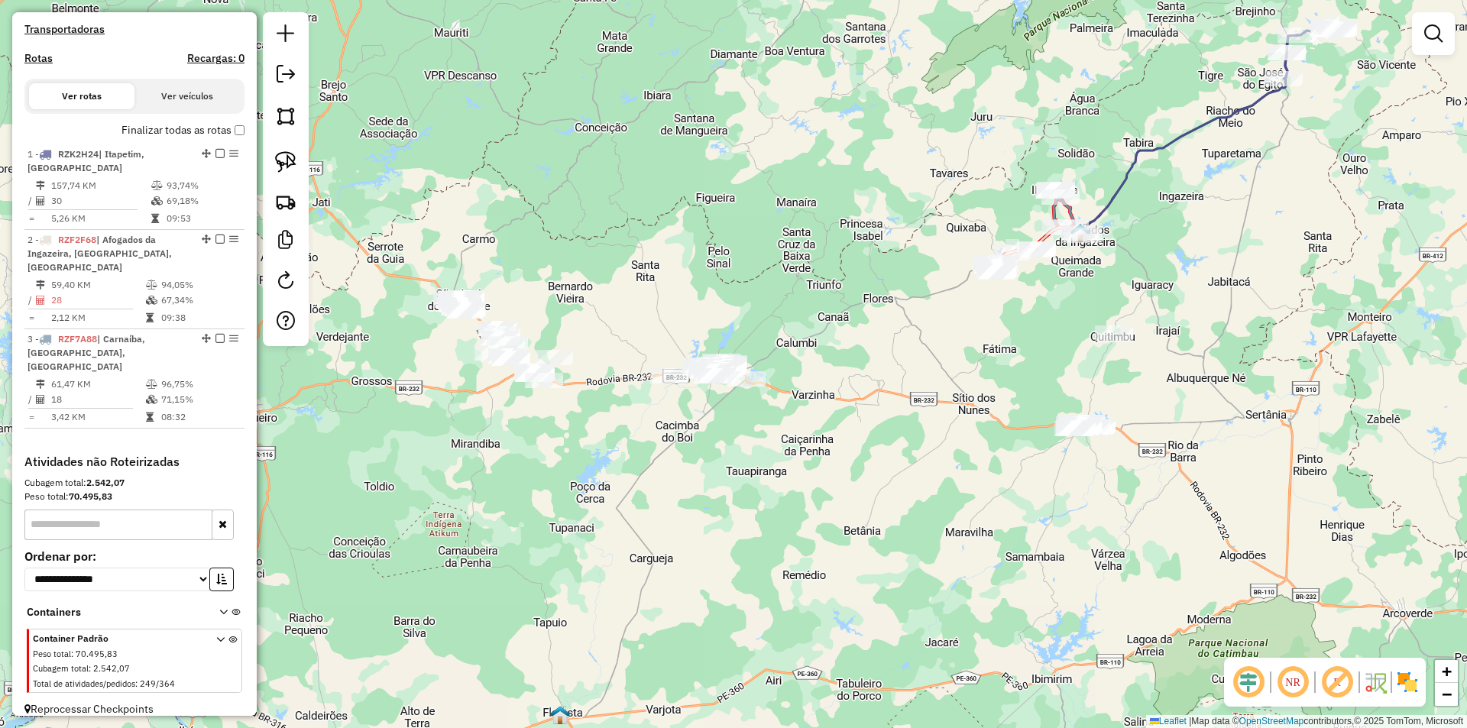
drag, startPoint x: 754, startPoint y: 492, endPoint x: 747, endPoint y: 332, distance: 160.6
click at [747, 332] on div "Janela de atendimento Grade de atendimento Capacidade Transportadoras Veículos …" at bounding box center [733, 364] width 1467 height 728
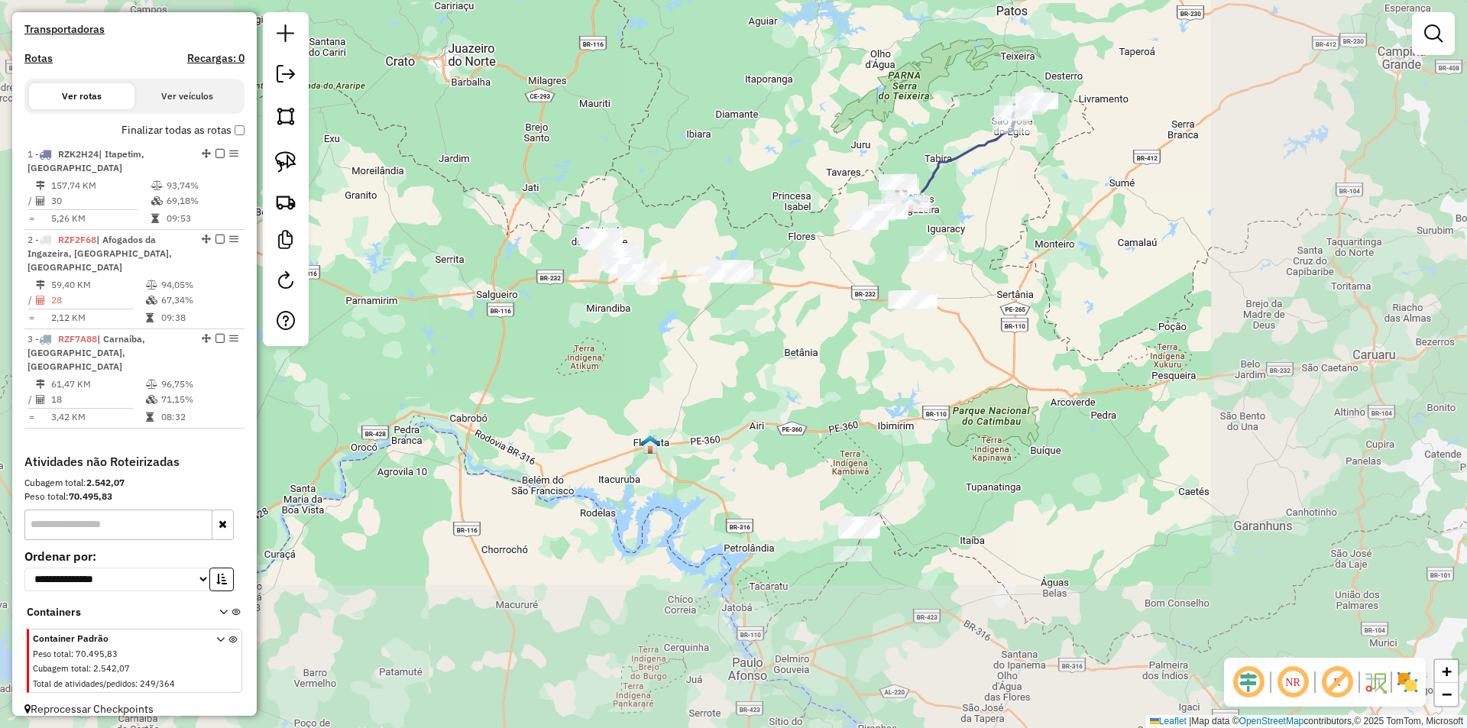
drag, startPoint x: 778, startPoint y: 433, endPoint x: 719, endPoint y: 284, distance: 159.5
click at [730, 299] on div "Janela de atendimento Grade de atendimento Capacidade Transportadoras Veículos …" at bounding box center [733, 364] width 1467 height 728
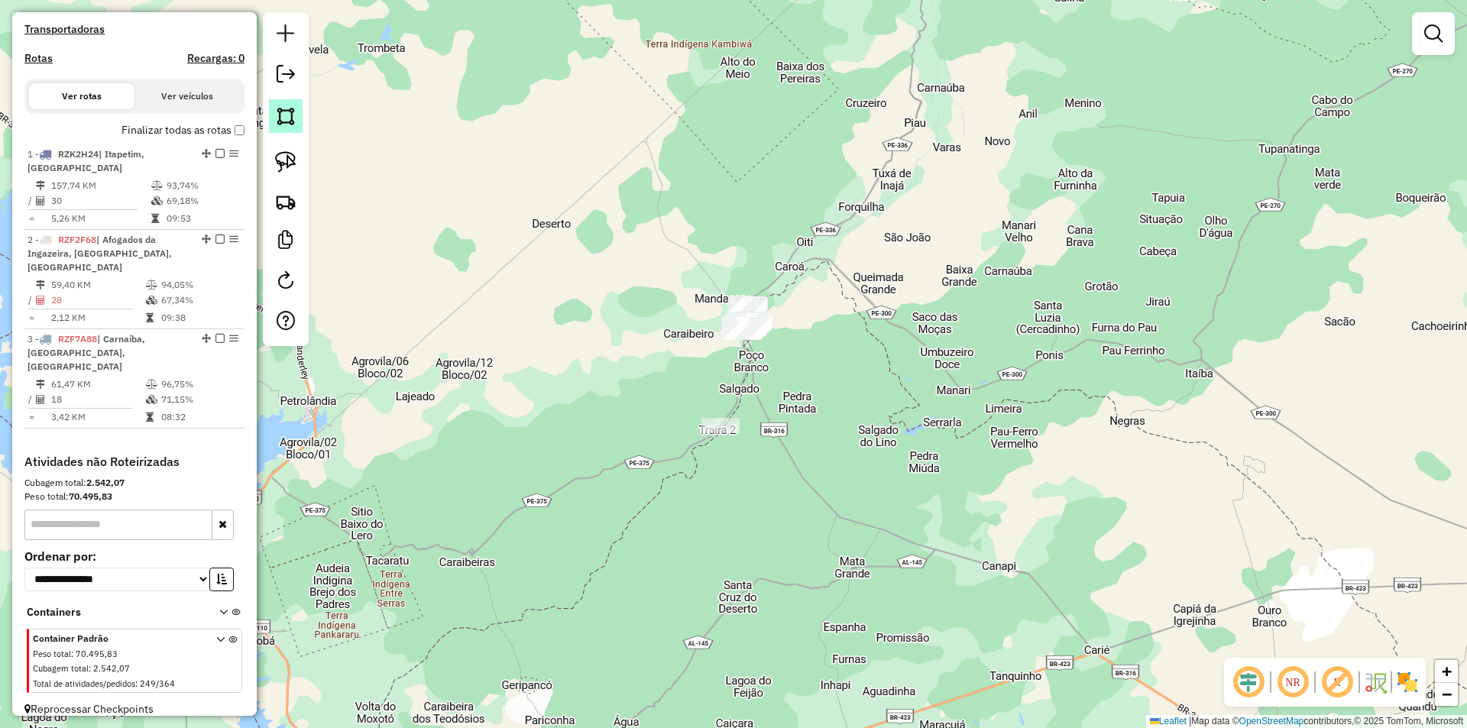
click at [299, 118] on link at bounding box center [286, 116] width 34 height 34
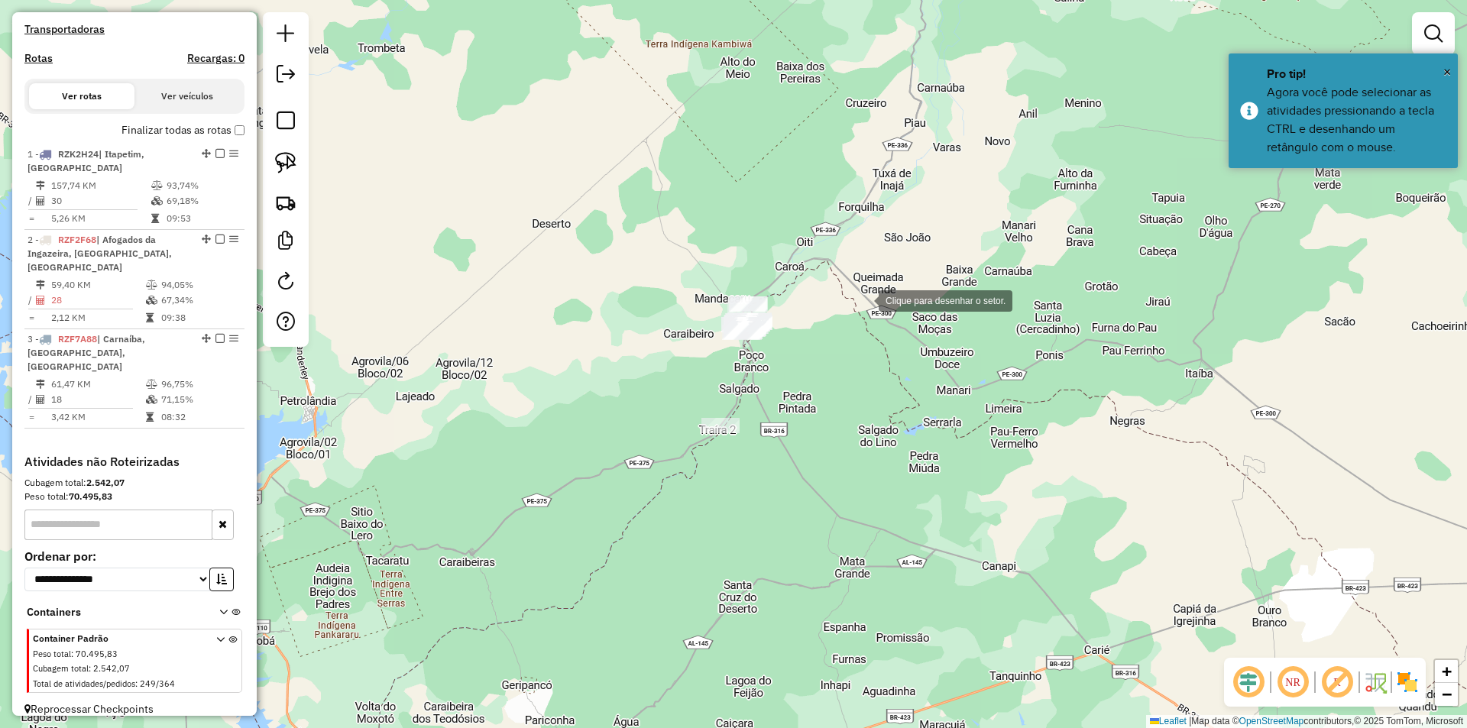
click at [864, 300] on div at bounding box center [863, 299] width 31 height 31
click at [662, 239] on div at bounding box center [670, 242] width 31 height 31
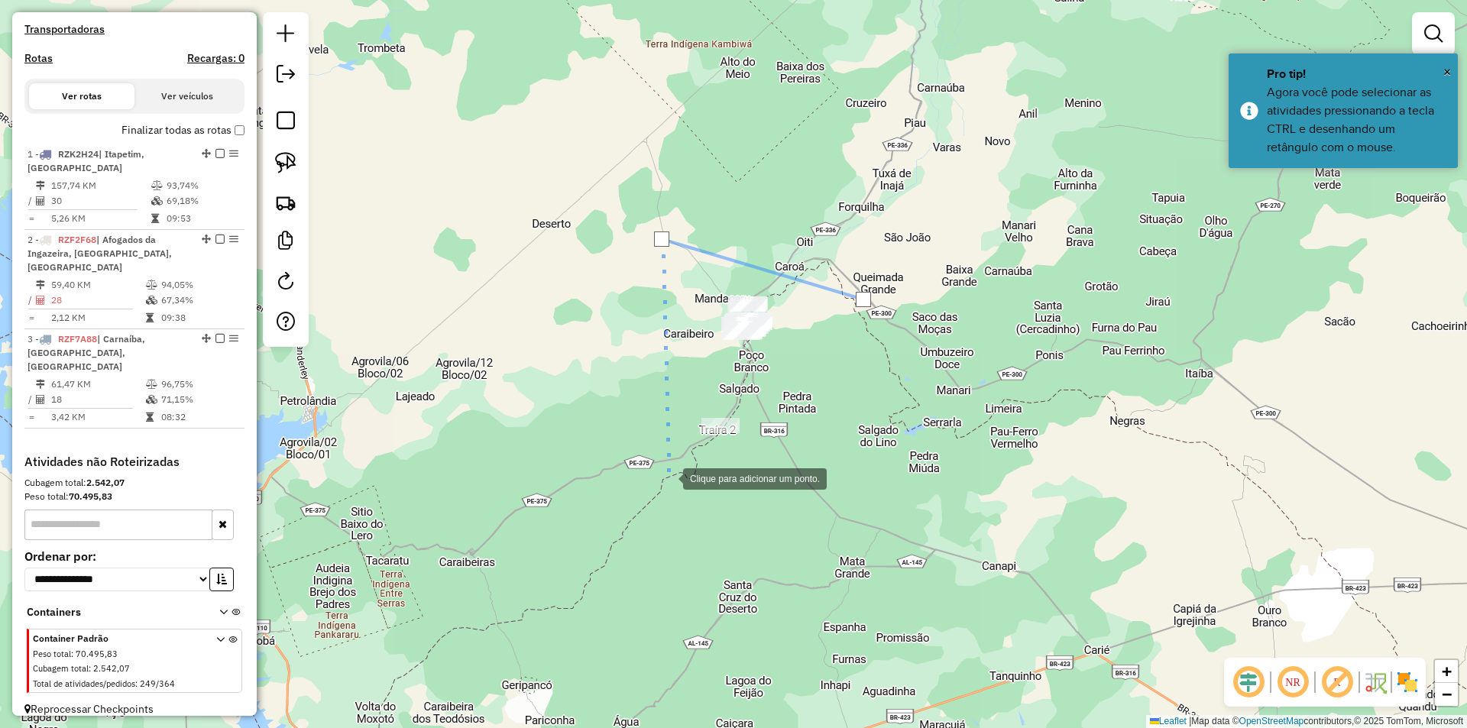
click at [668, 478] on div at bounding box center [668, 477] width 31 height 31
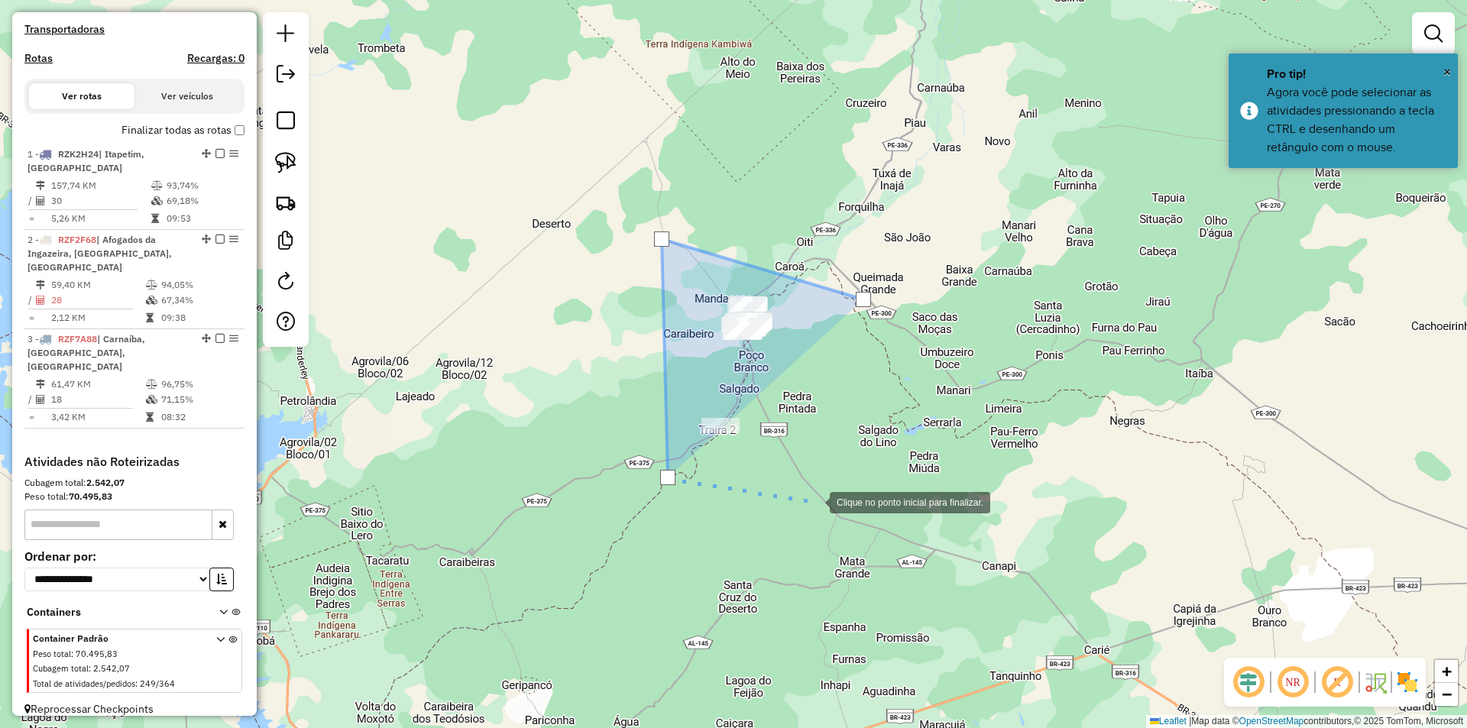
drag, startPoint x: 818, startPoint y: 502, endPoint x: 890, endPoint y: 386, distance: 137.0
click at [819, 502] on div at bounding box center [814, 501] width 31 height 31
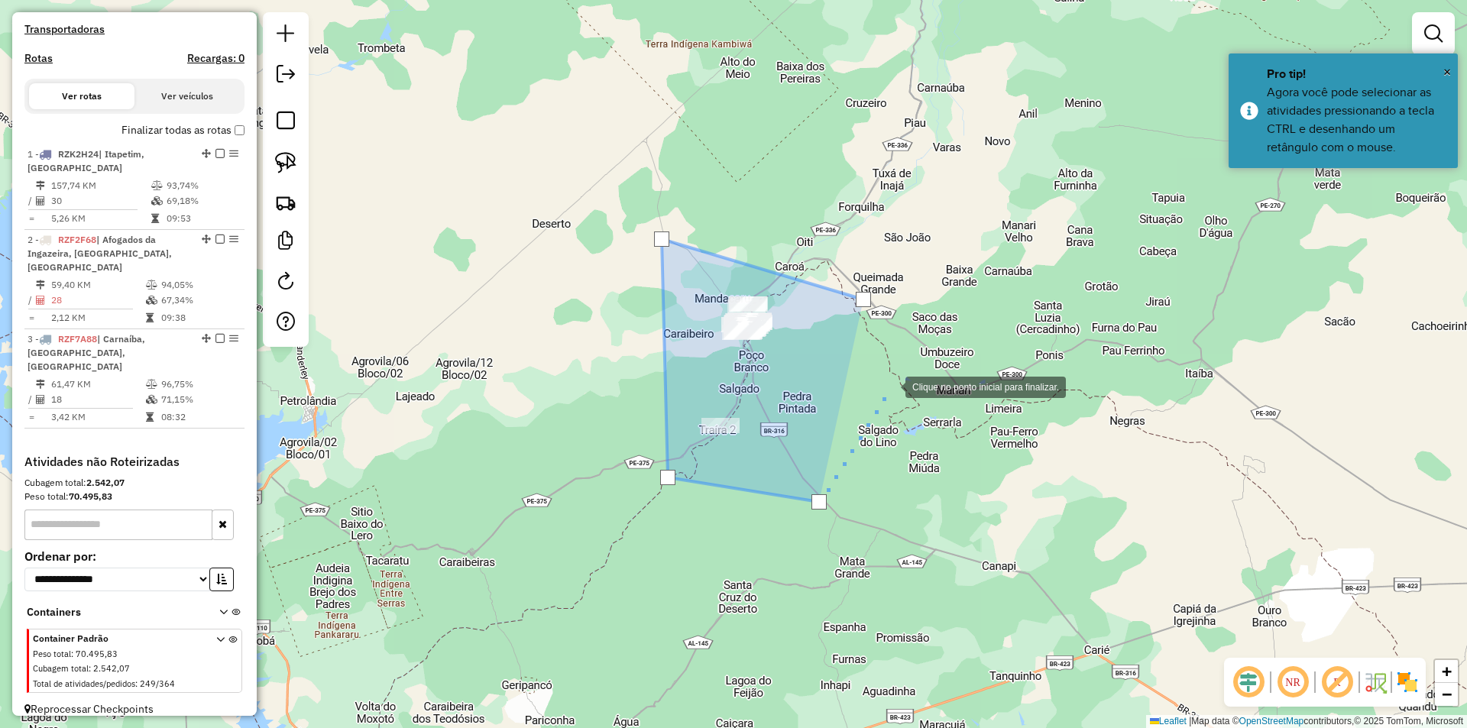
drag, startPoint x: 888, startPoint y: 382, endPoint x: 879, endPoint y: 353, distance: 30.5
click at [888, 381] on div at bounding box center [890, 386] width 31 height 31
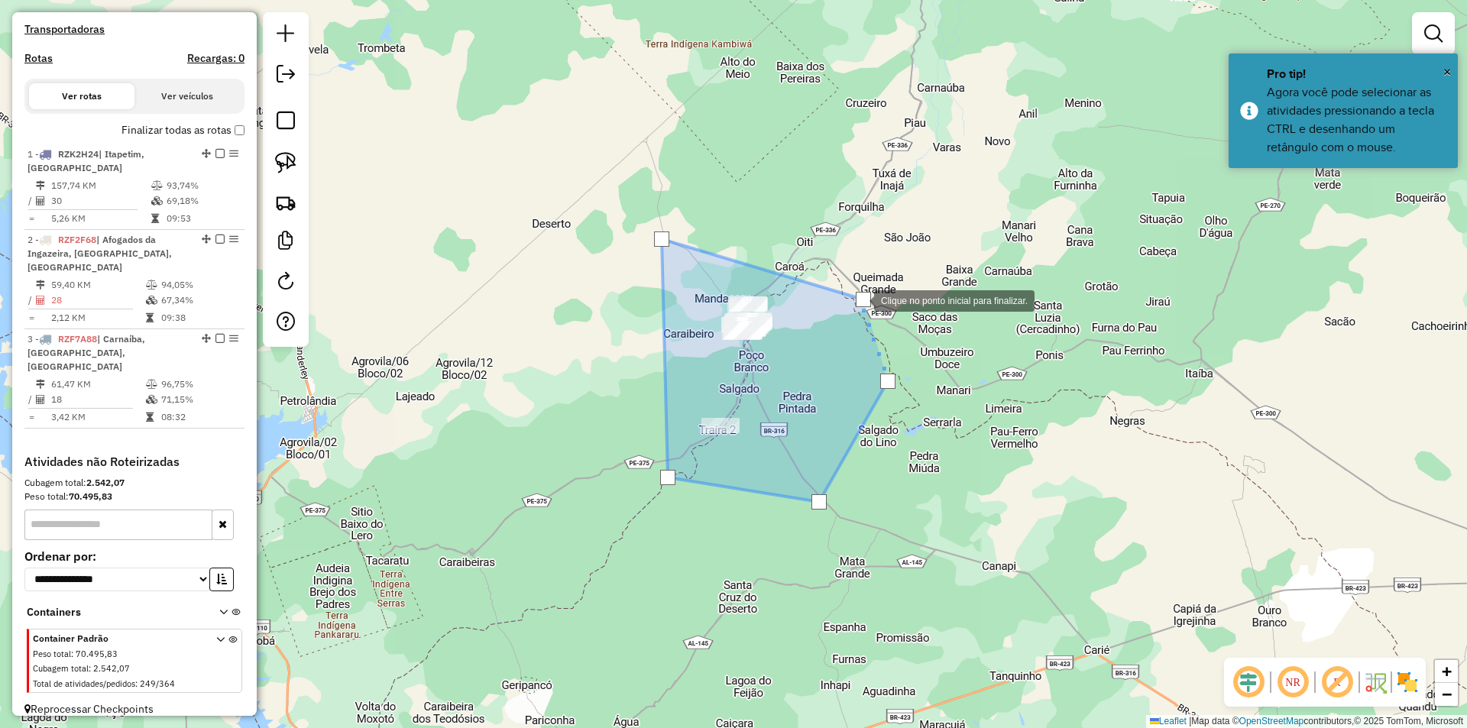
click at [859, 300] on div at bounding box center [863, 299] width 15 height 15
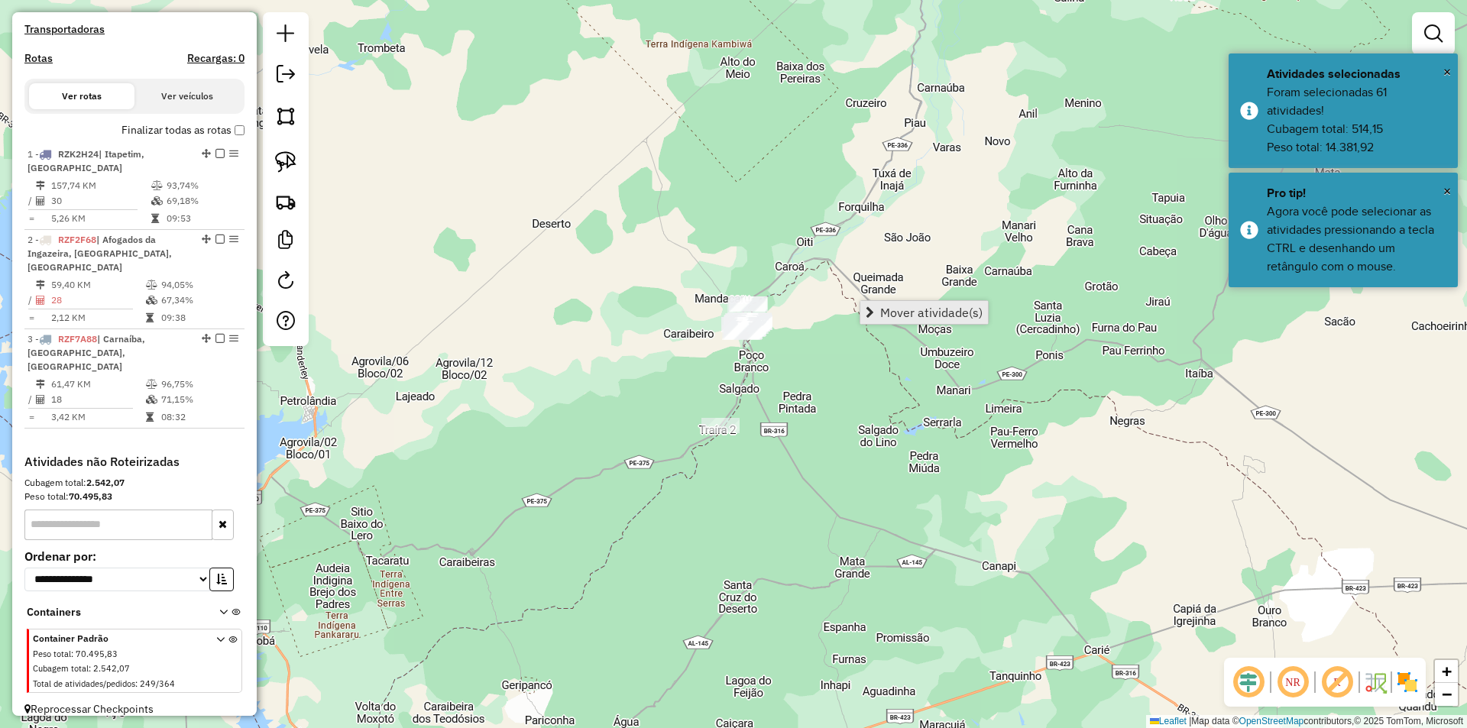
click at [917, 314] on span "Mover atividade(s)" at bounding box center [931, 312] width 102 height 12
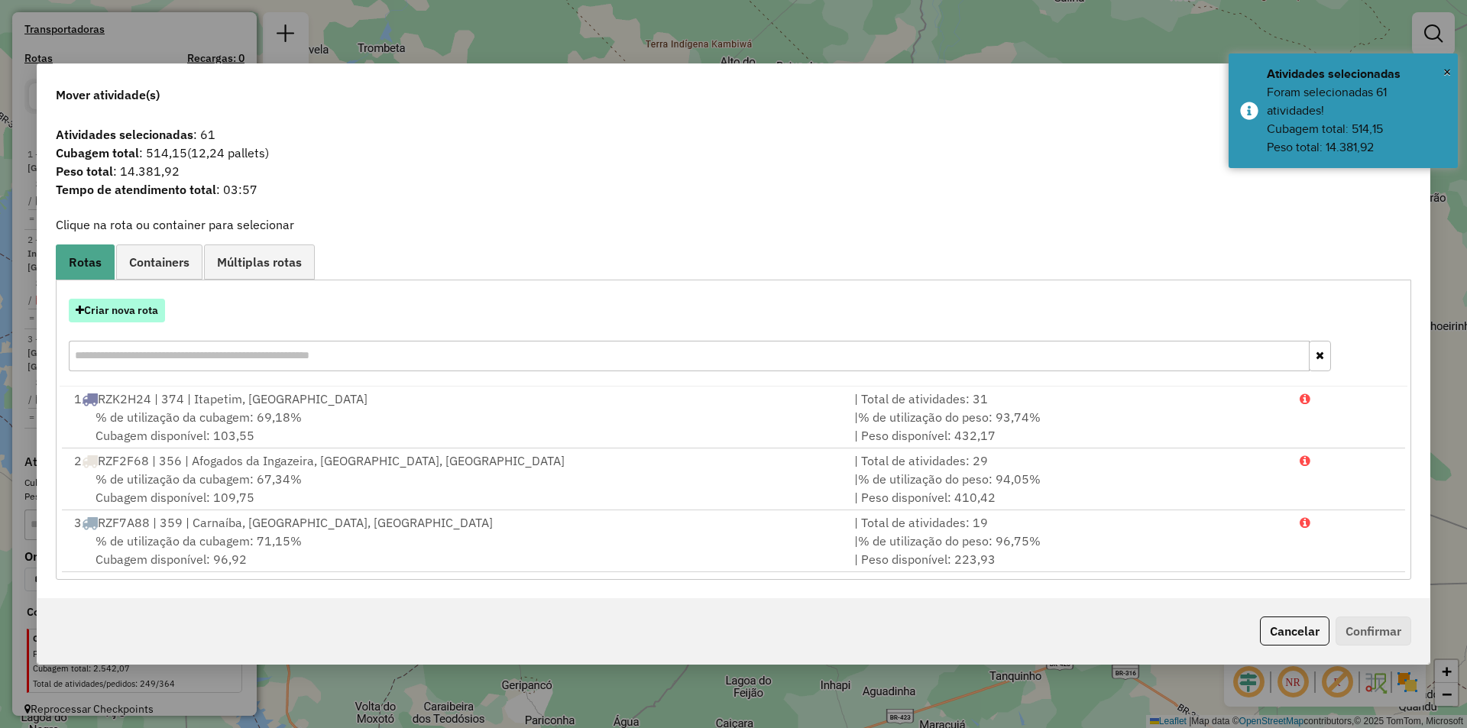
click at [145, 312] on button "Criar nova rota" at bounding box center [117, 311] width 96 height 24
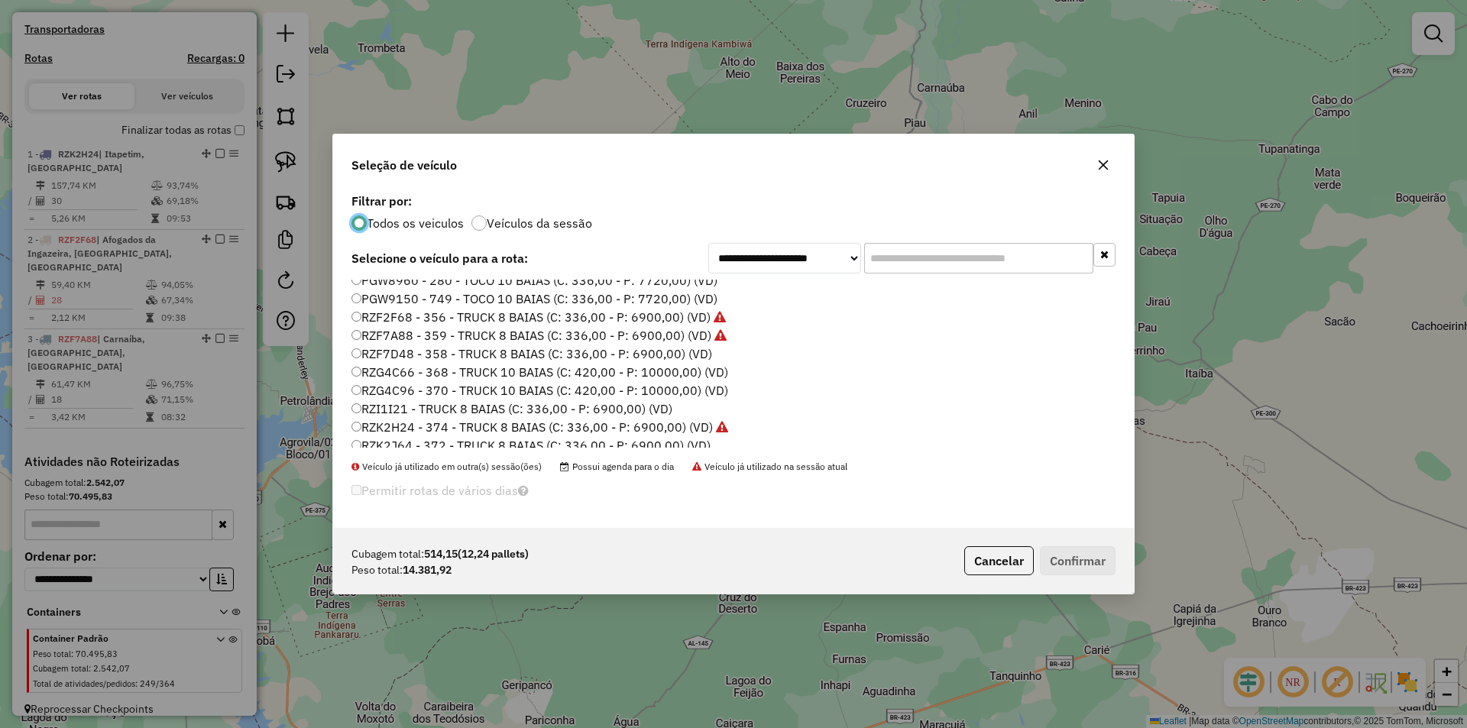
scroll to position [229, 0]
click at [440, 370] on label "RZG4C66 - 368 - TRUCK 10 BAIAS (C: 420,00 - P: 10000,00) (VD)" at bounding box center [540, 370] width 377 height 18
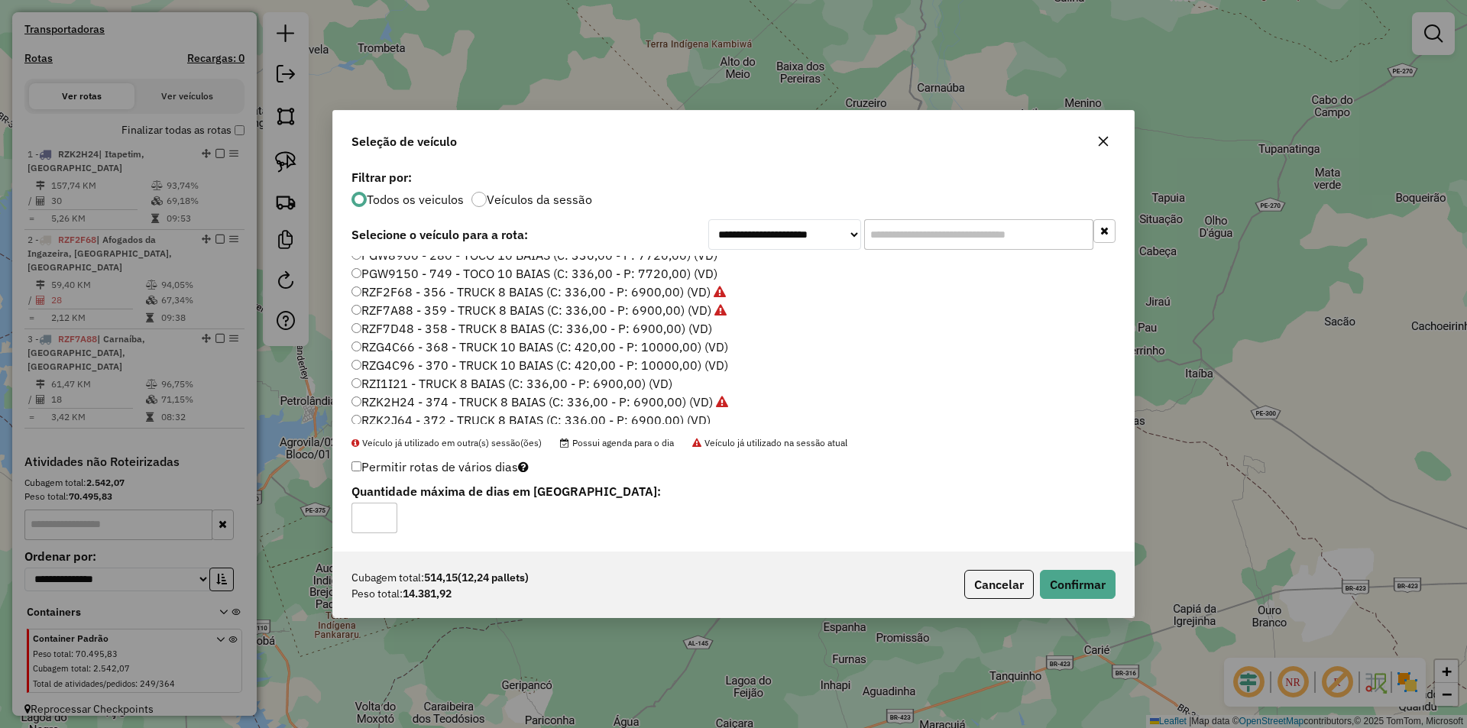
type input "*"
click at [386, 514] on input "*" at bounding box center [375, 518] width 46 height 31
click at [1072, 587] on button "Confirmar" at bounding box center [1078, 584] width 76 height 29
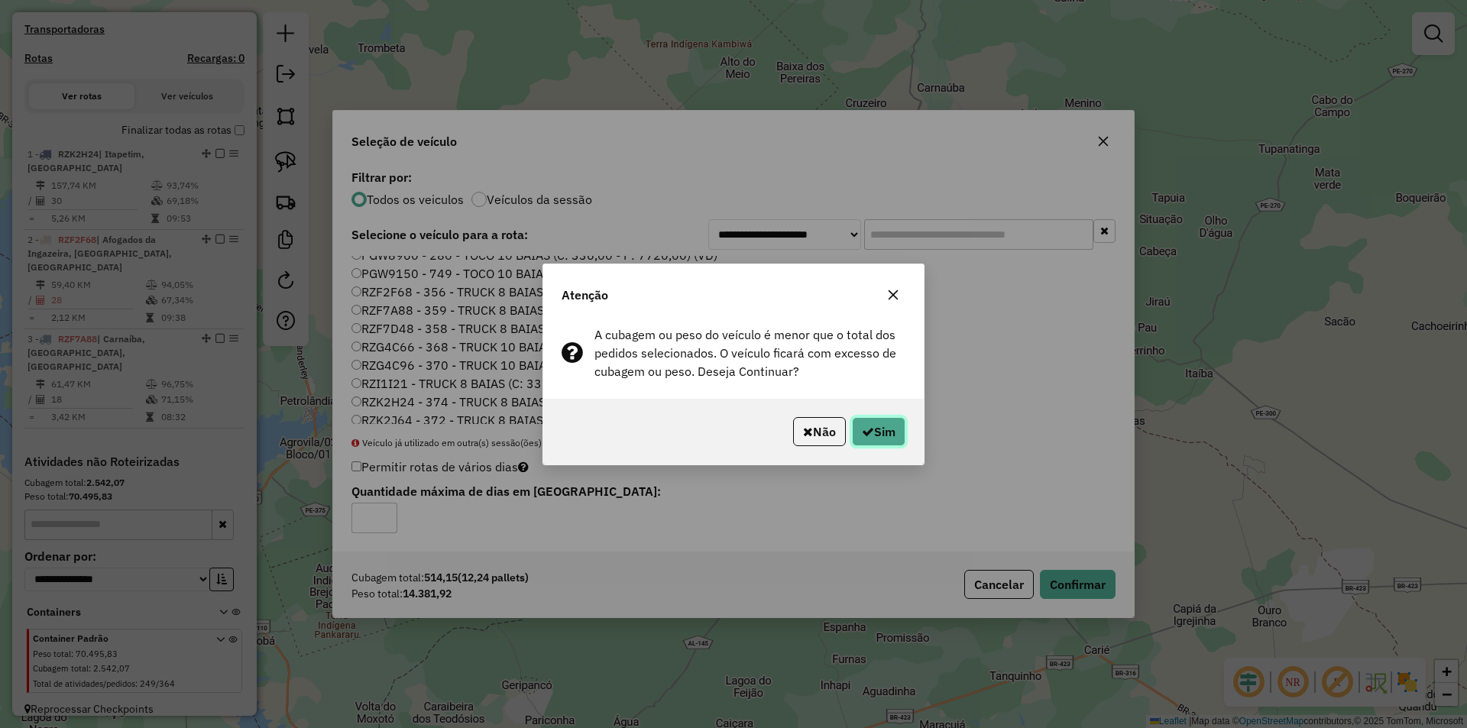
click at [875, 428] on button "Sim" at bounding box center [878, 431] width 53 height 29
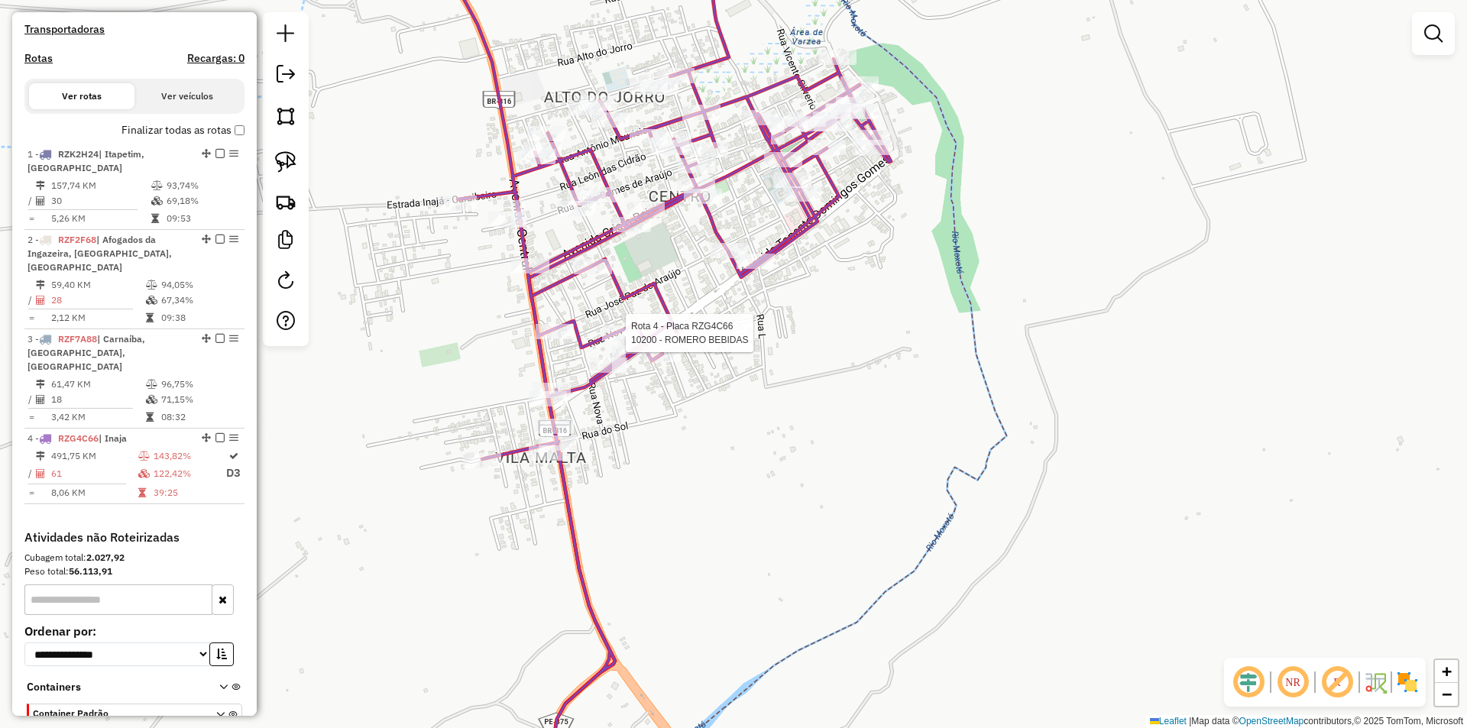
select select "**********"
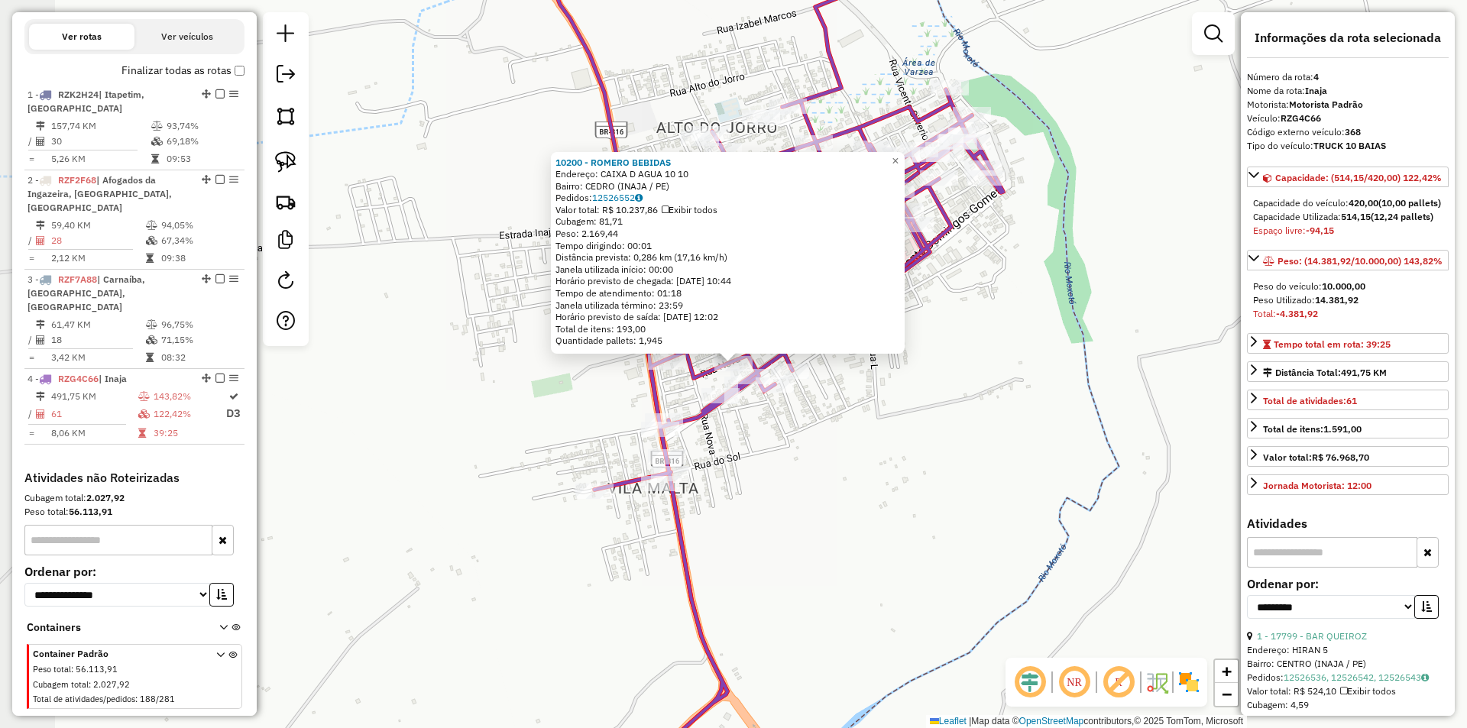
scroll to position [521, 0]
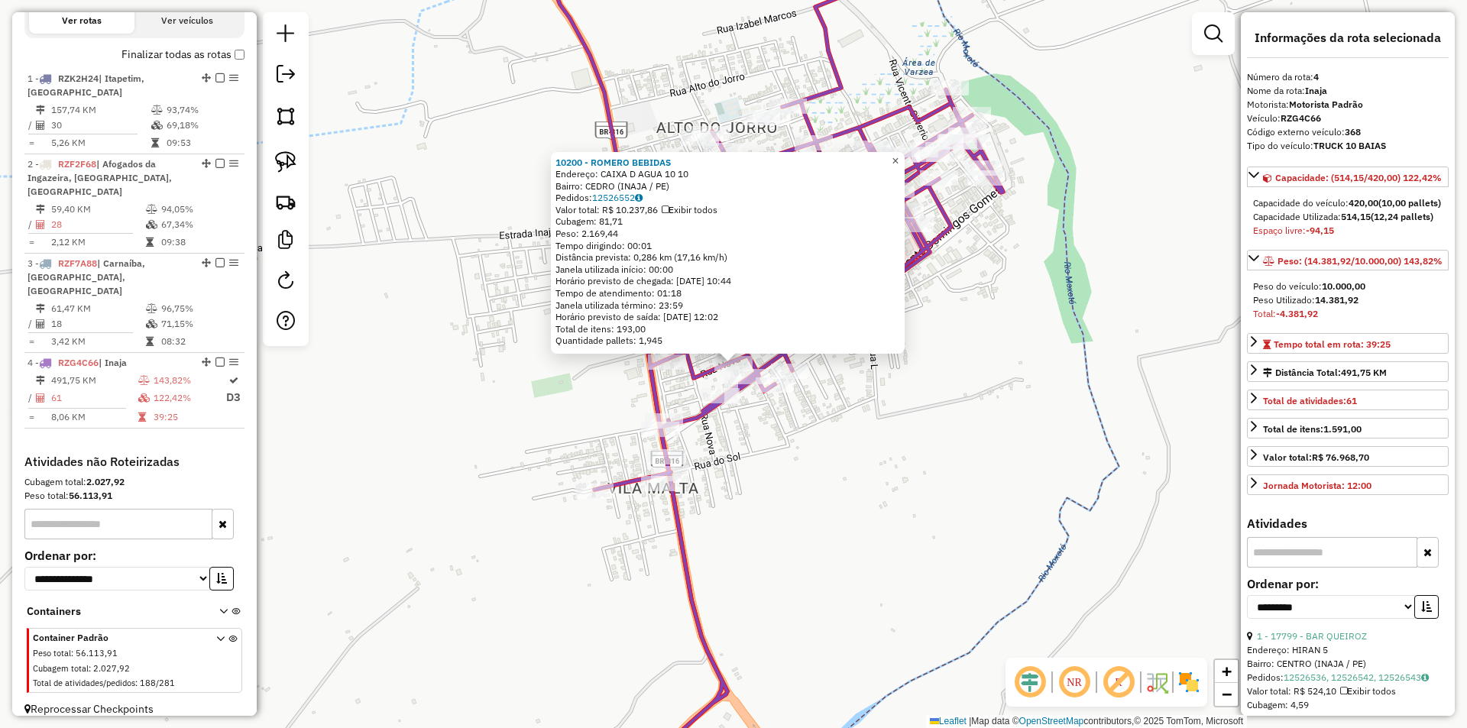
click at [899, 157] on span "×" at bounding box center [895, 160] width 7 height 13
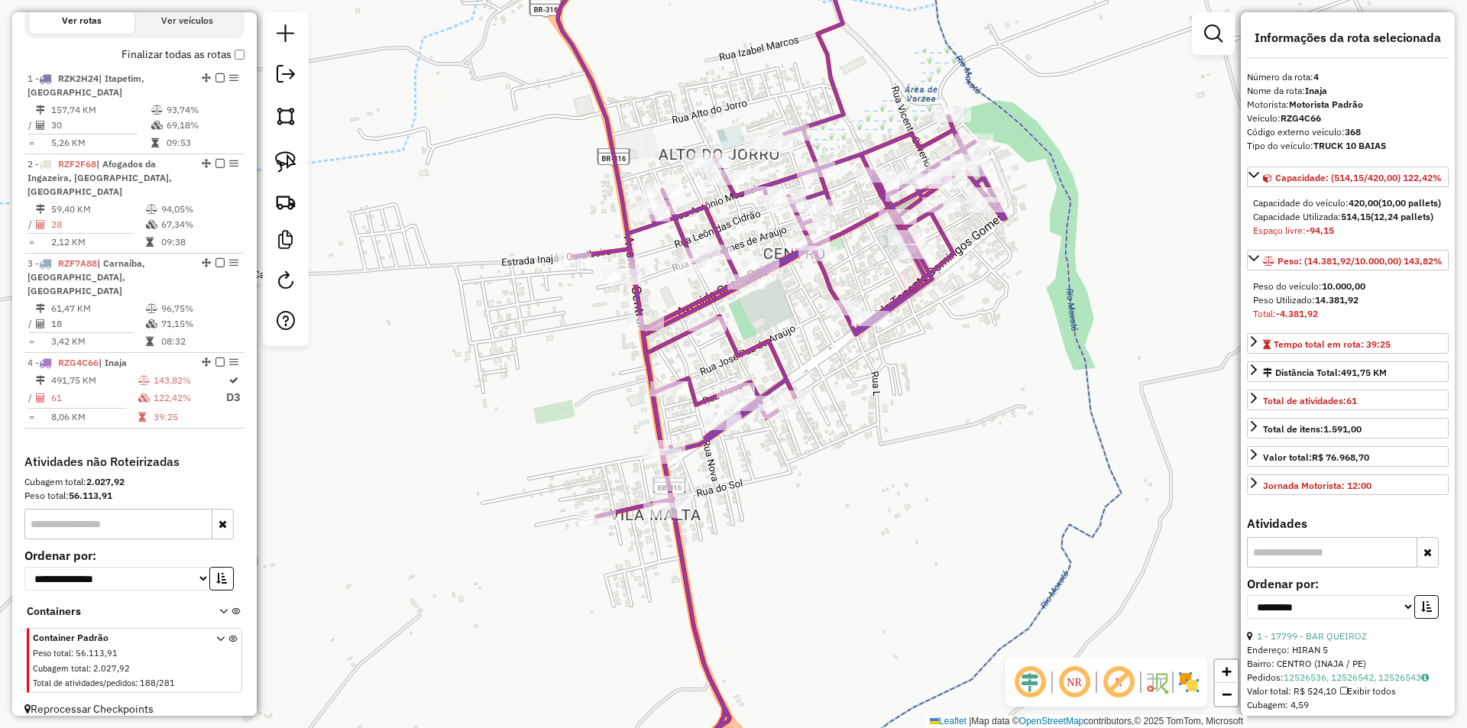
drag, startPoint x: 793, startPoint y: 280, endPoint x: 796, endPoint y: 306, distance: 26.8
click at [796, 306] on div "Janela de atendimento Grade de atendimento Capacidade Transportadoras Veículos …" at bounding box center [733, 364] width 1467 height 728
click at [293, 125] on img at bounding box center [285, 115] width 21 height 21
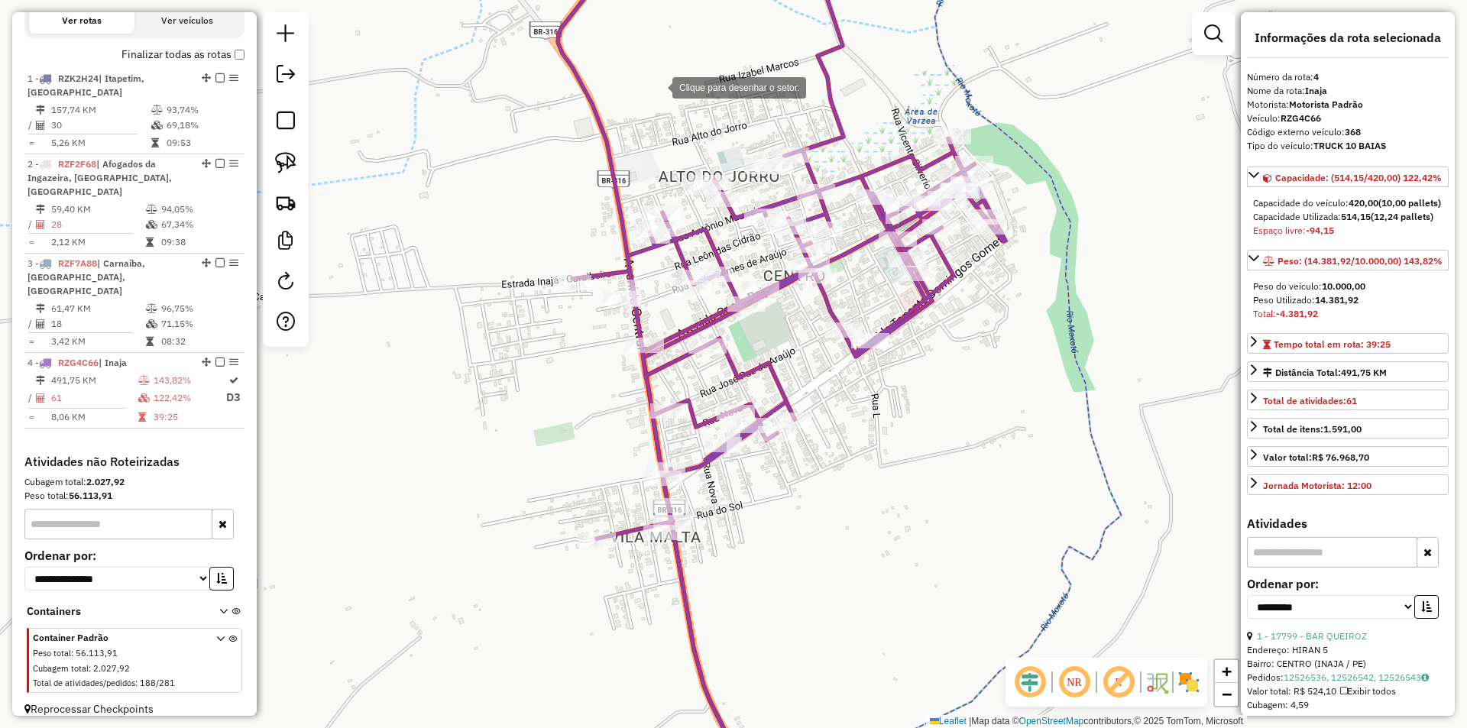
drag, startPoint x: 657, startPoint y: 58, endPoint x: 624, endPoint y: 310, distance: 253.7
click at [642, 102] on div at bounding box center [657, 86] width 31 height 31
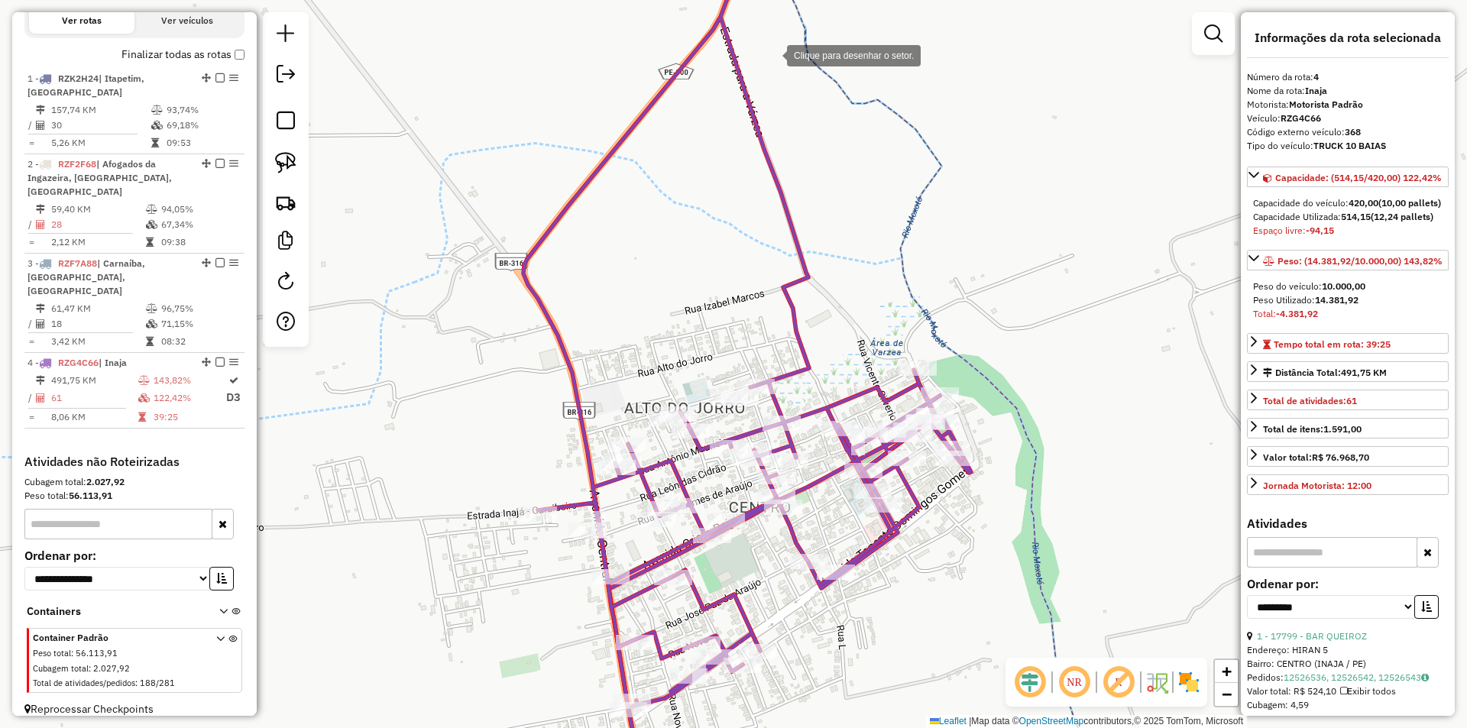
drag, startPoint x: 773, startPoint y: 47, endPoint x: 741, endPoint y: 193, distance: 149.6
click at [757, 70] on div at bounding box center [772, 54] width 31 height 31
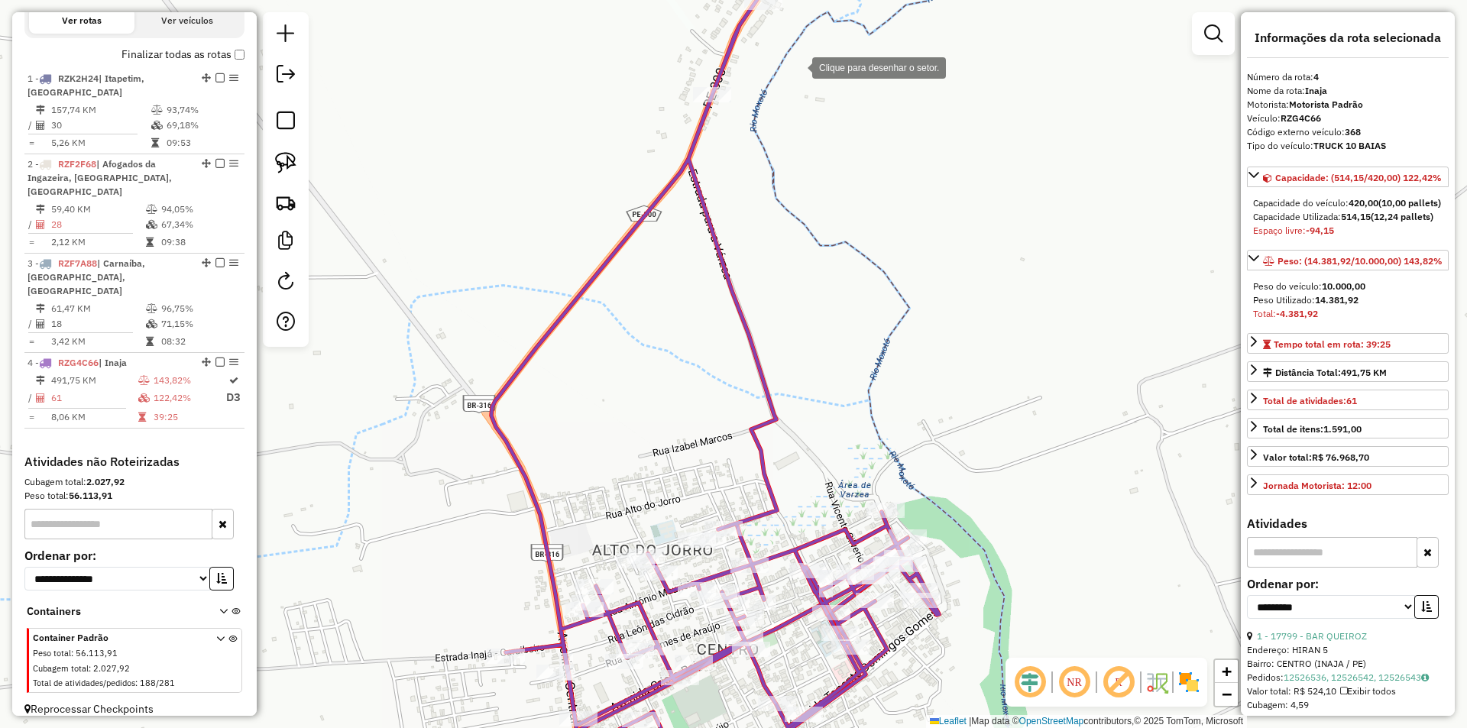
drag, startPoint x: 797, startPoint y: 66, endPoint x: 783, endPoint y: 155, distance: 89.7
click at [783, 82] on div at bounding box center [797, 66] width 31 height 31
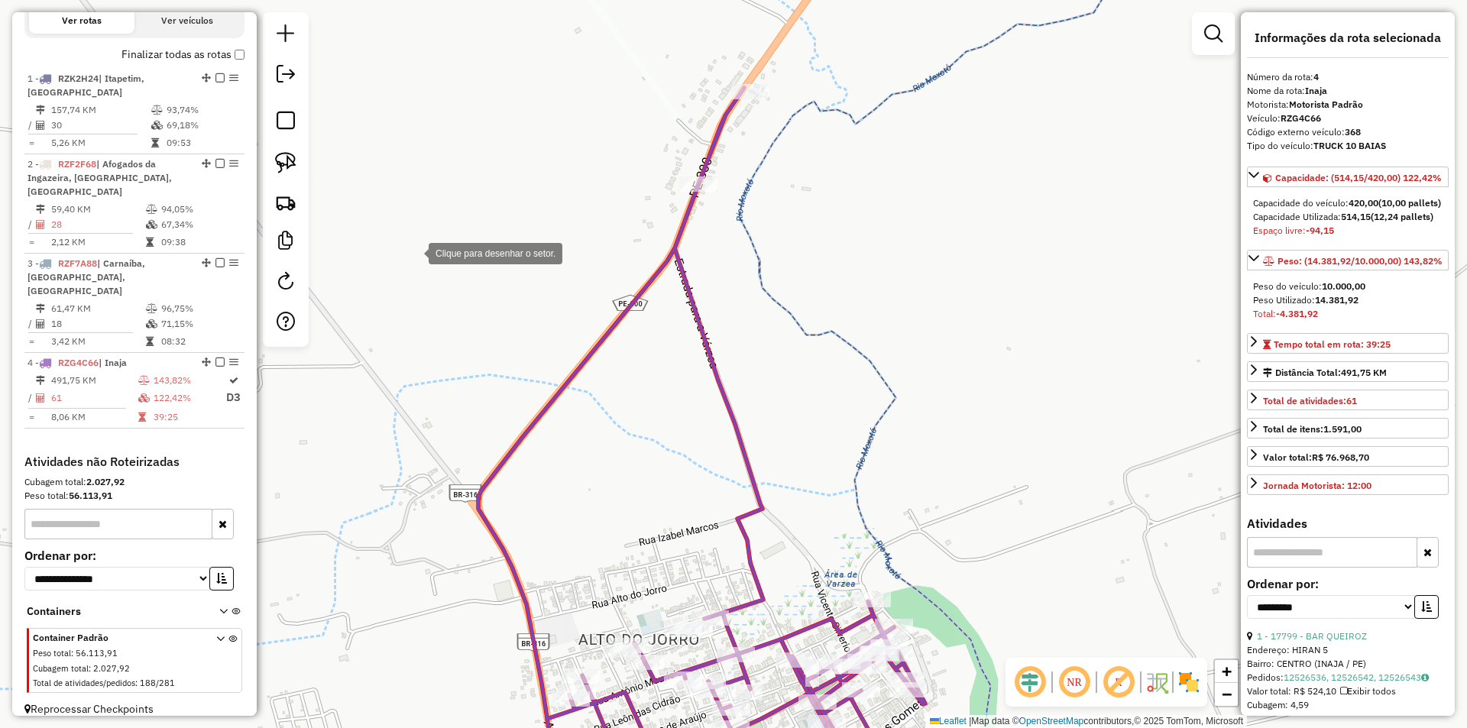
click at [413, 252] on div at bounding box center [413, 252] width 31 height 31
click at [563, 88] on div at bounding box center [548, 103] width 31 height 31
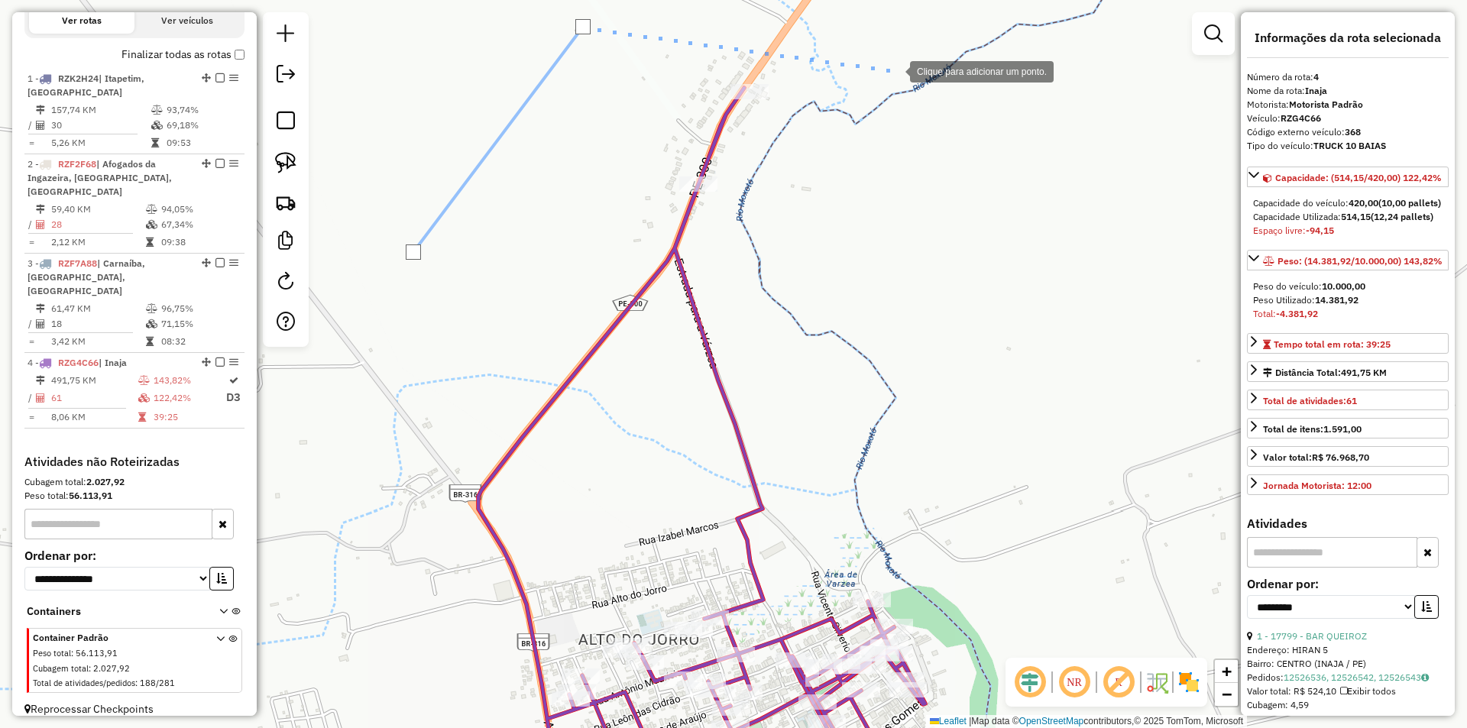
click at [895, 70] on div at bounding box center [895, 70] width 31 height 31
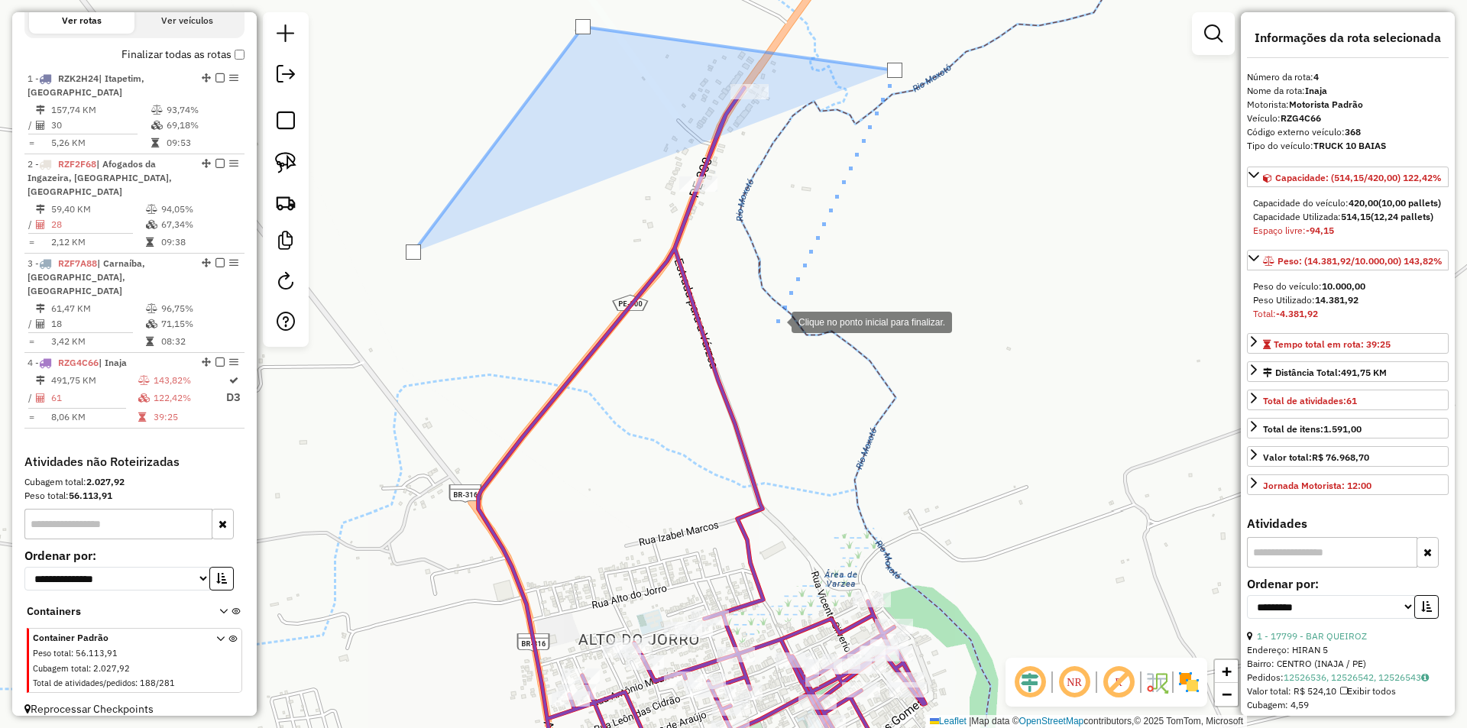
click at [774, 325] on div at bounding box center [776, 321] width 31 height 31
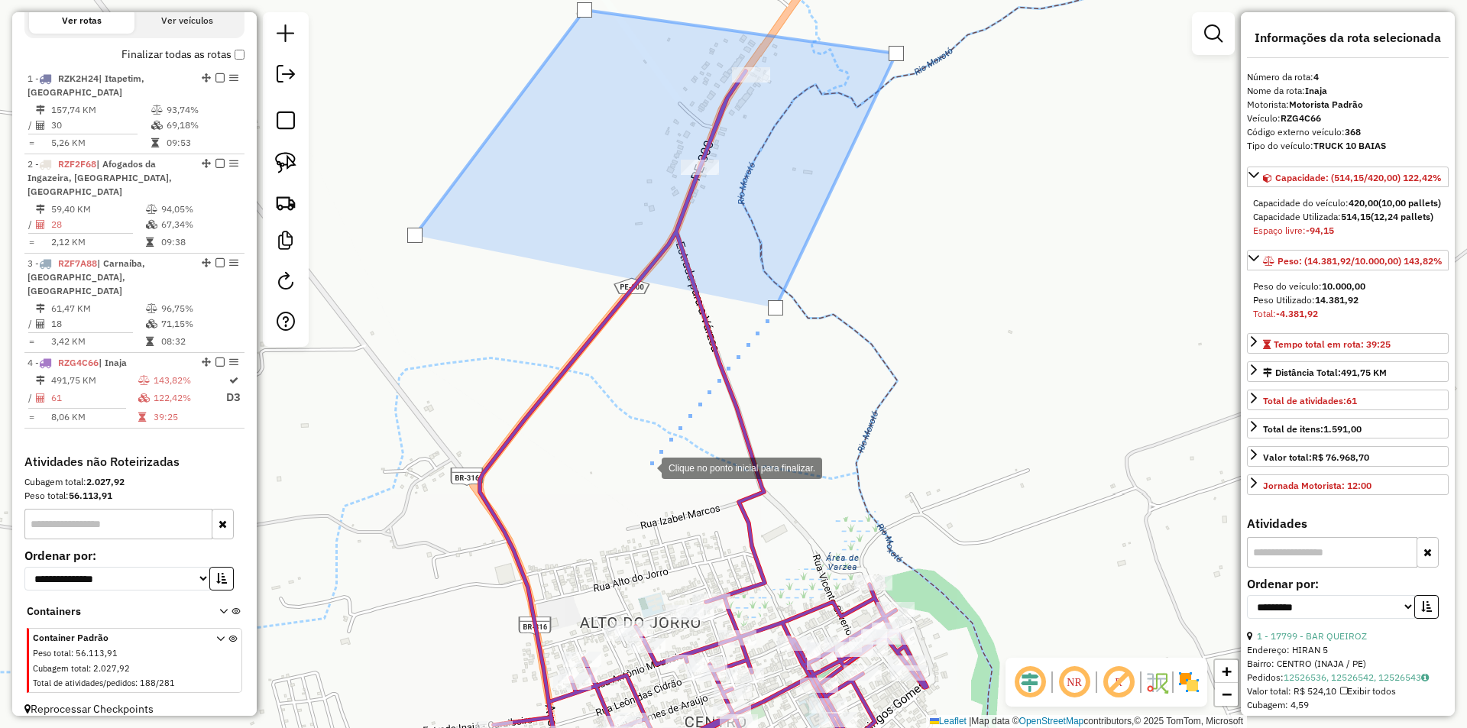
drag, startPoint x: 640, startPoint y: 491, endPoint x: 689, endPoint y: 209, distance: 285.3
click at [662, 452] on div at bounding box center [646, 467] width 31 height 31
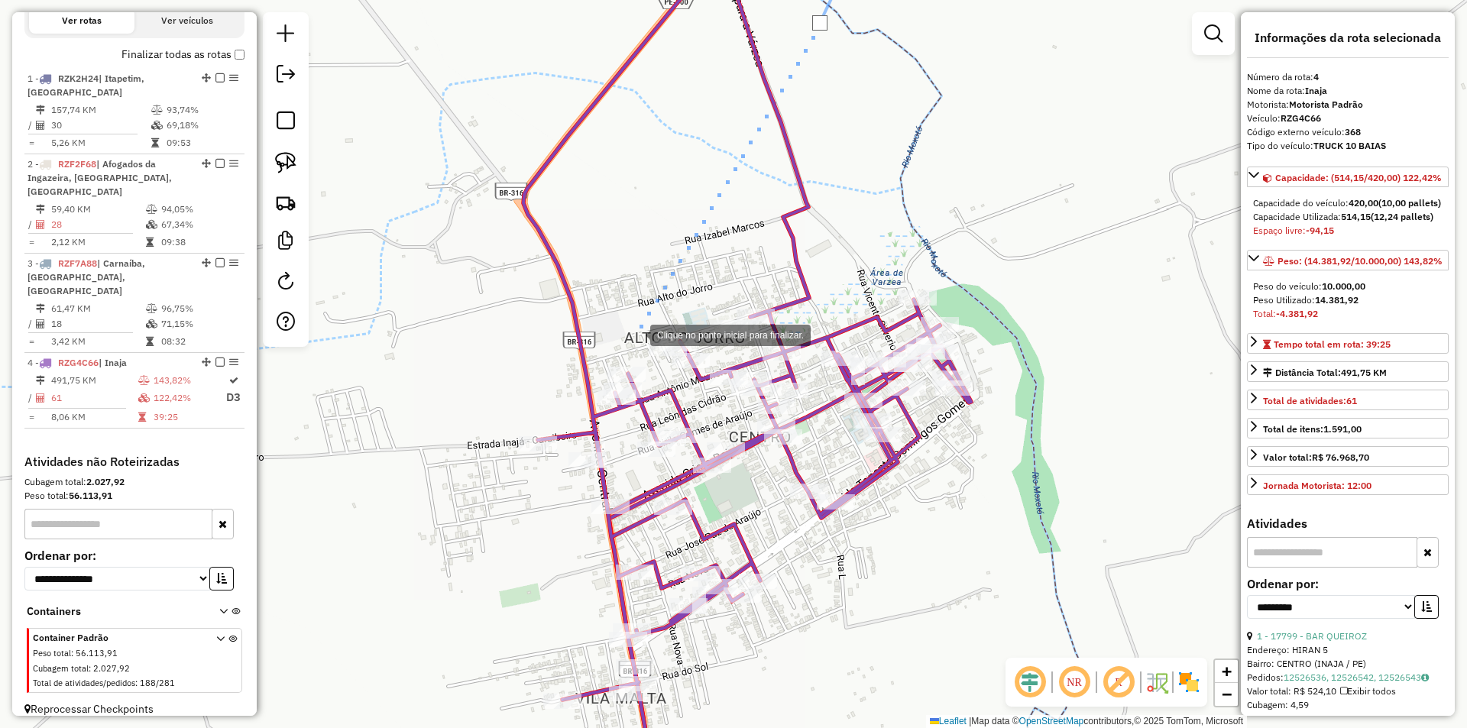
click at [622, 338] on div at bounding box center [635, 334] width 31 height 31
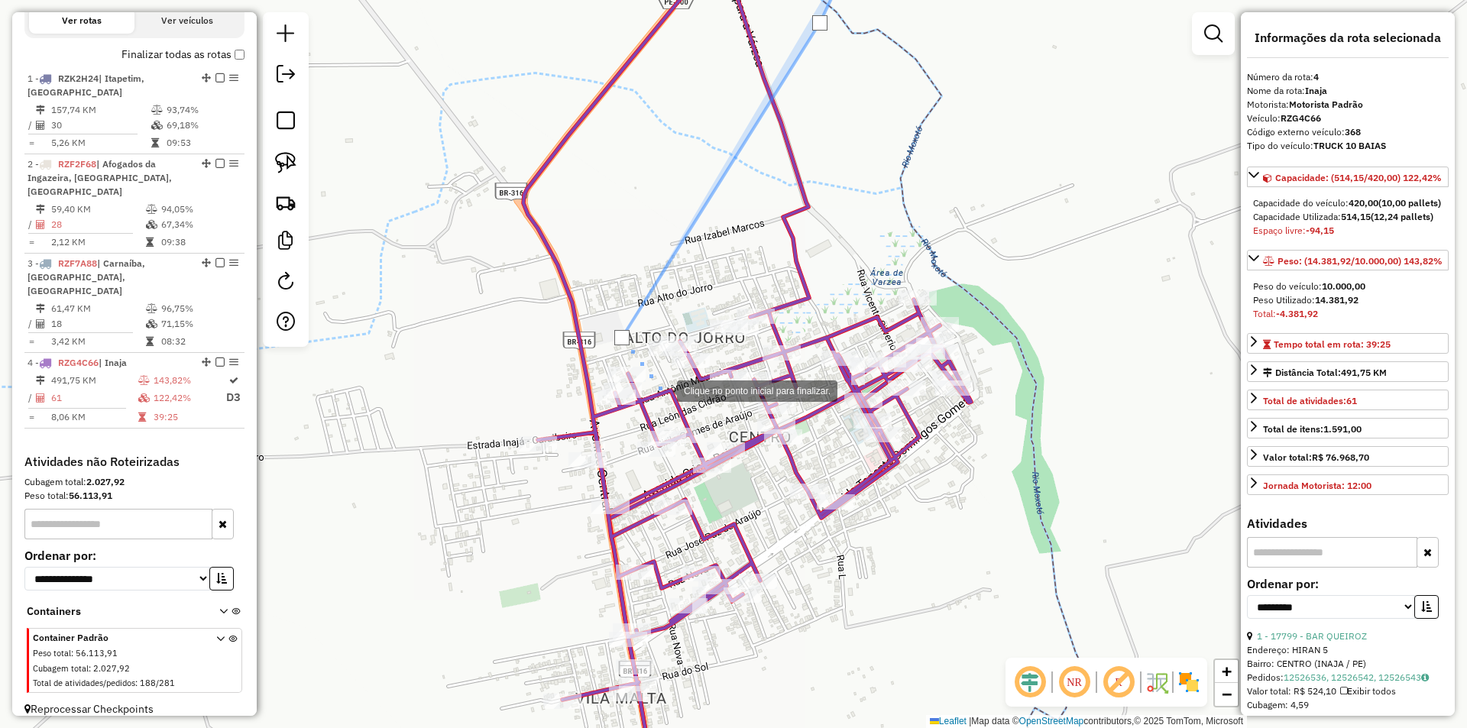
click at [677, 398] on div at bounding box center [662, 389] width 31 height 31
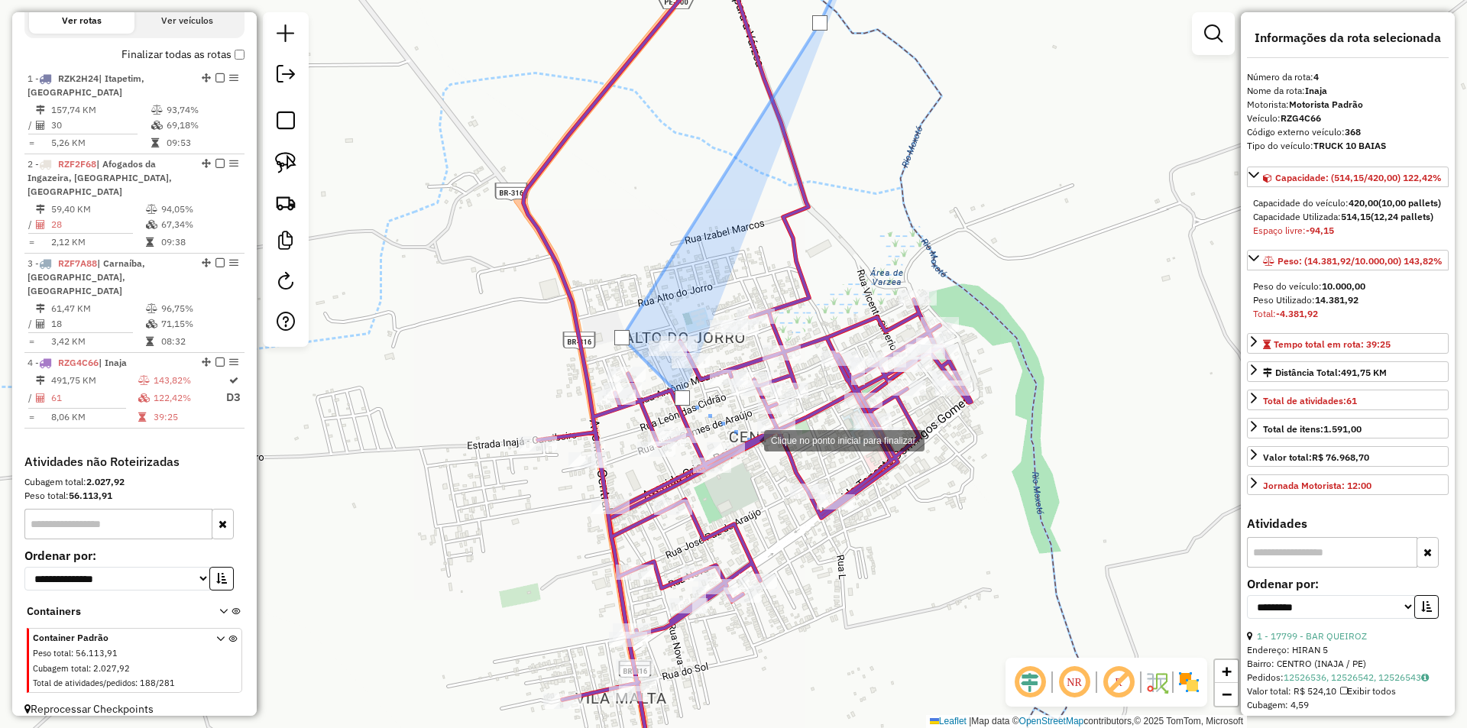
click at [749, 439] on div at bounding box center [749, 439] width 31 height 31
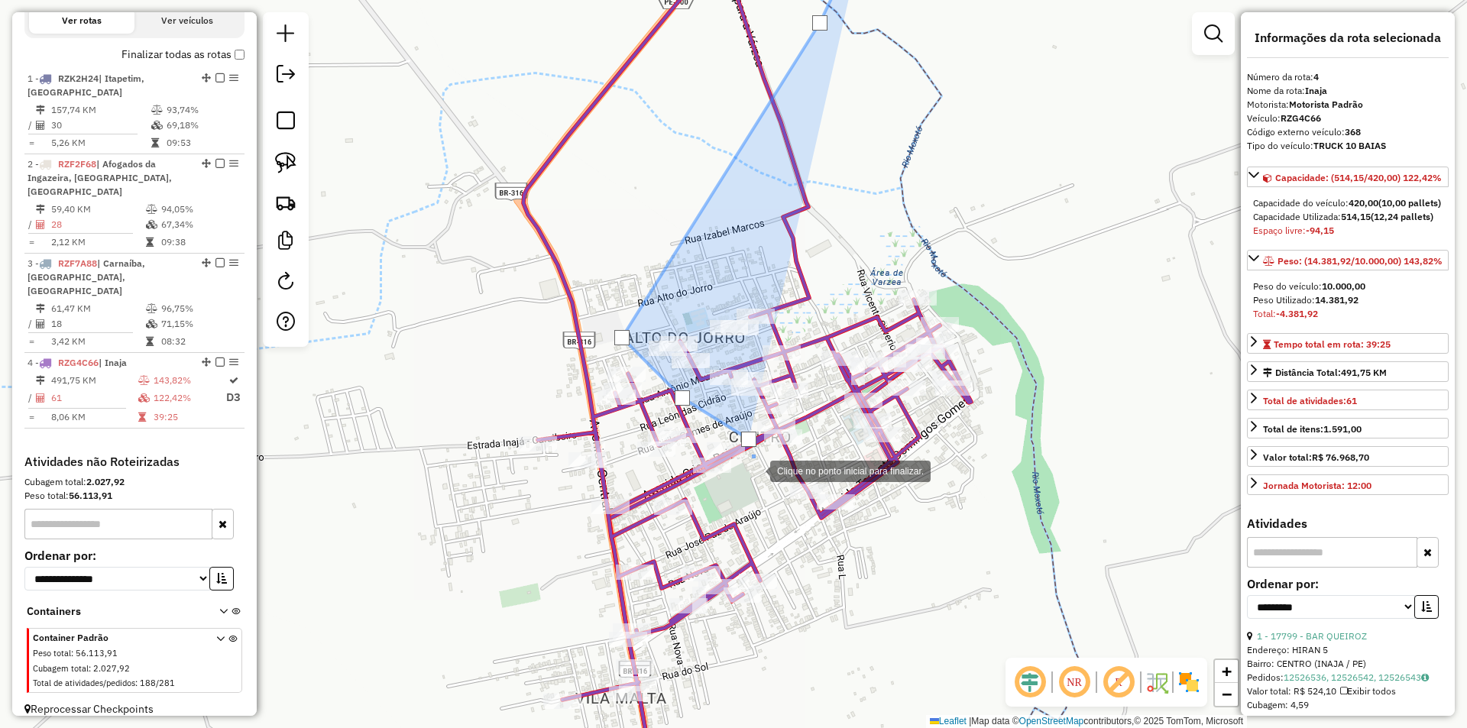
click at [765, 485] on div at bounding box center [755, 470] width 31 height 31
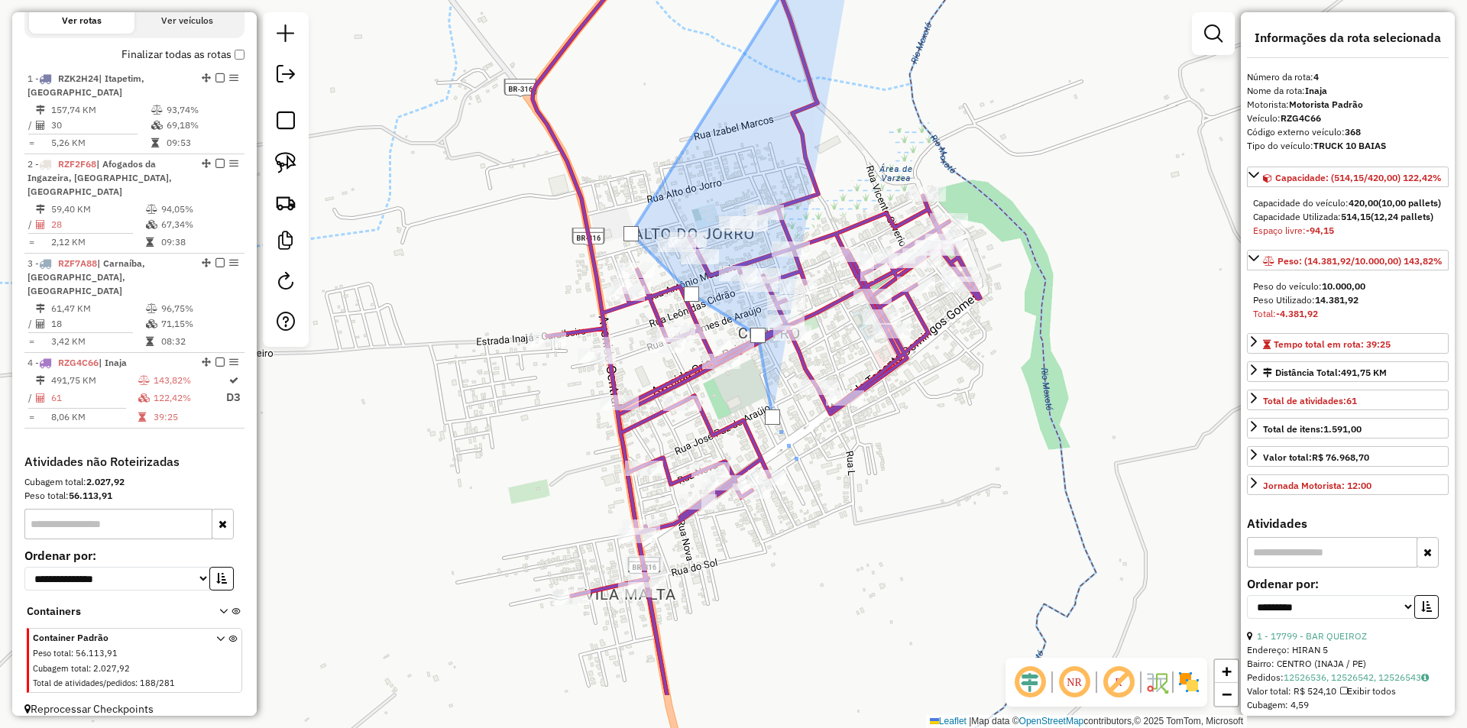
drag, startPoint x: 790, startPoint y: 611, endPoint x: 838, endPoint y: 381, distance: 235.6
click at [816, 453] on div at bounding box center [801, 468] width 31 height 31
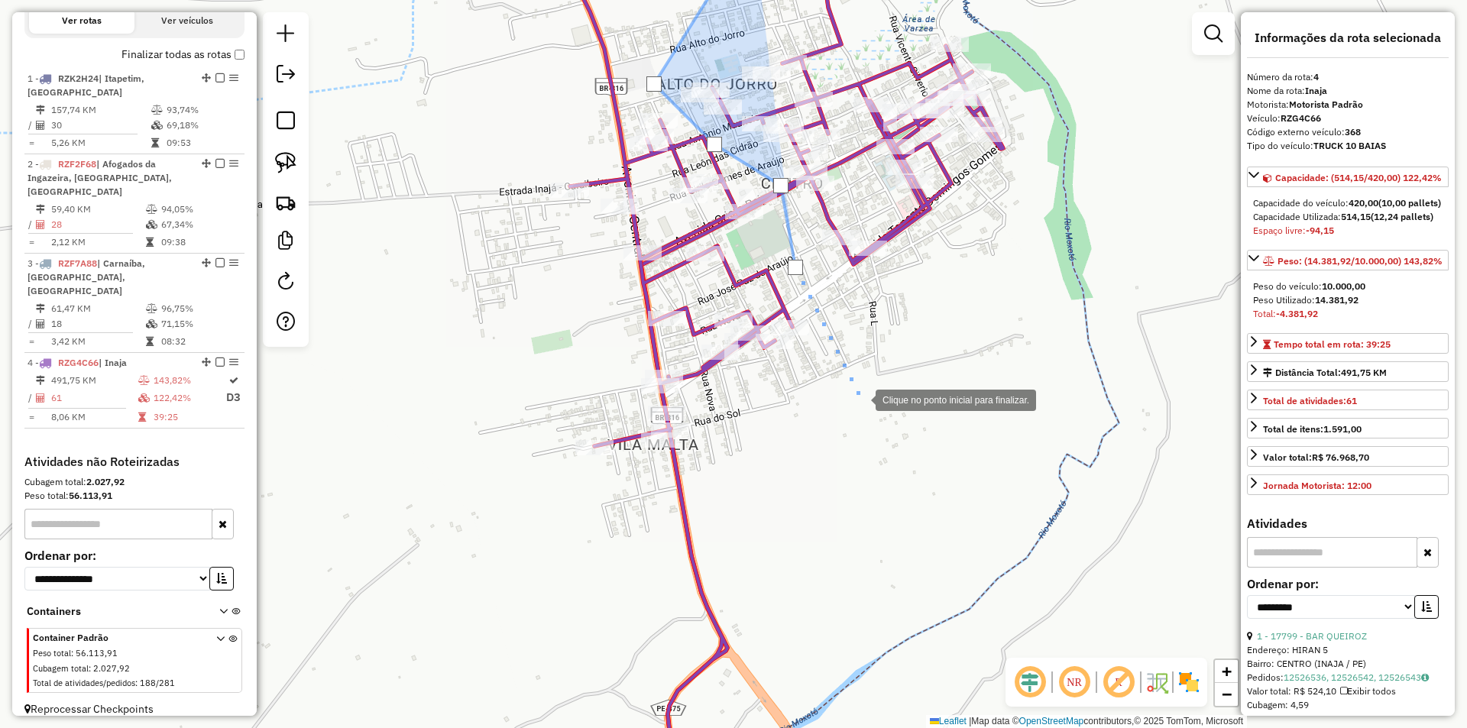
click at [861, 399] on div at bounding box center [860, 399] width 31 height 31
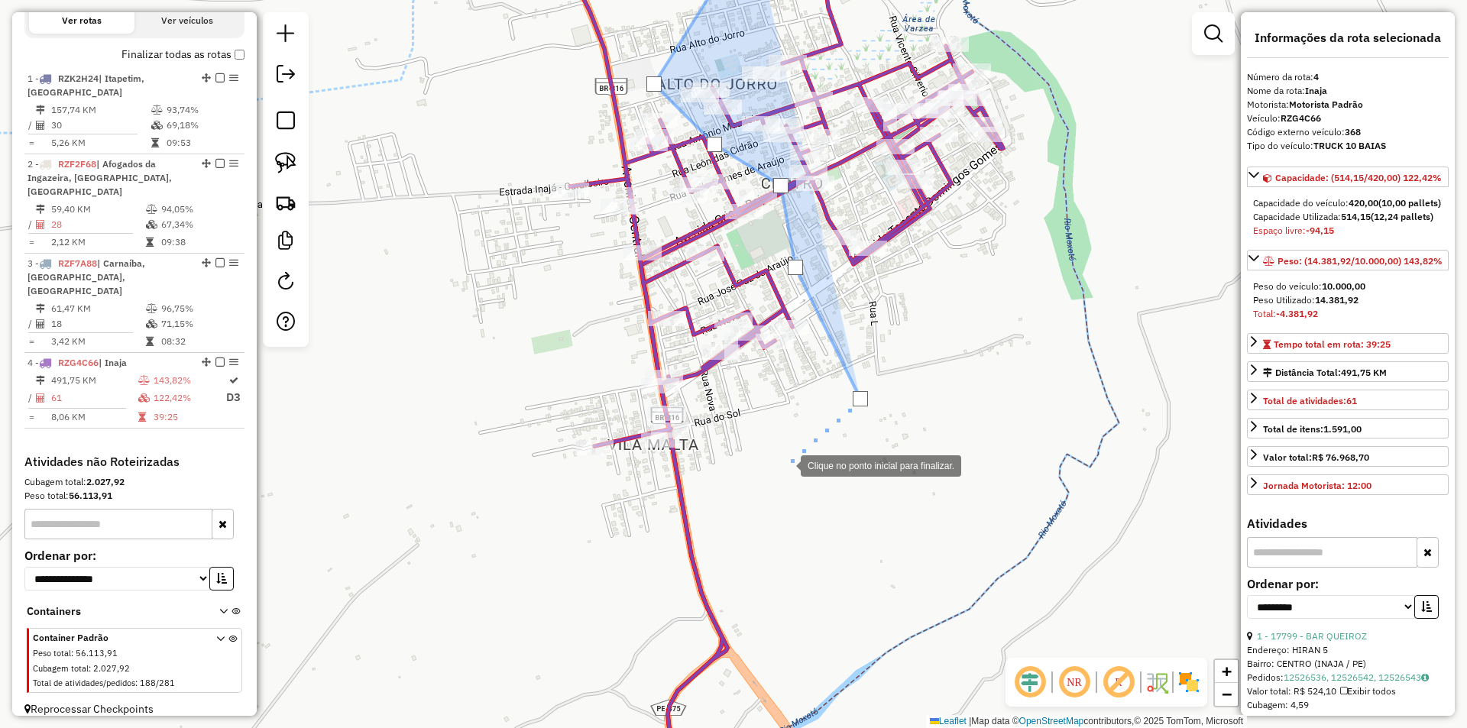
click at [770, 480] on div at bounding box center [785, 464] width 31 height 31
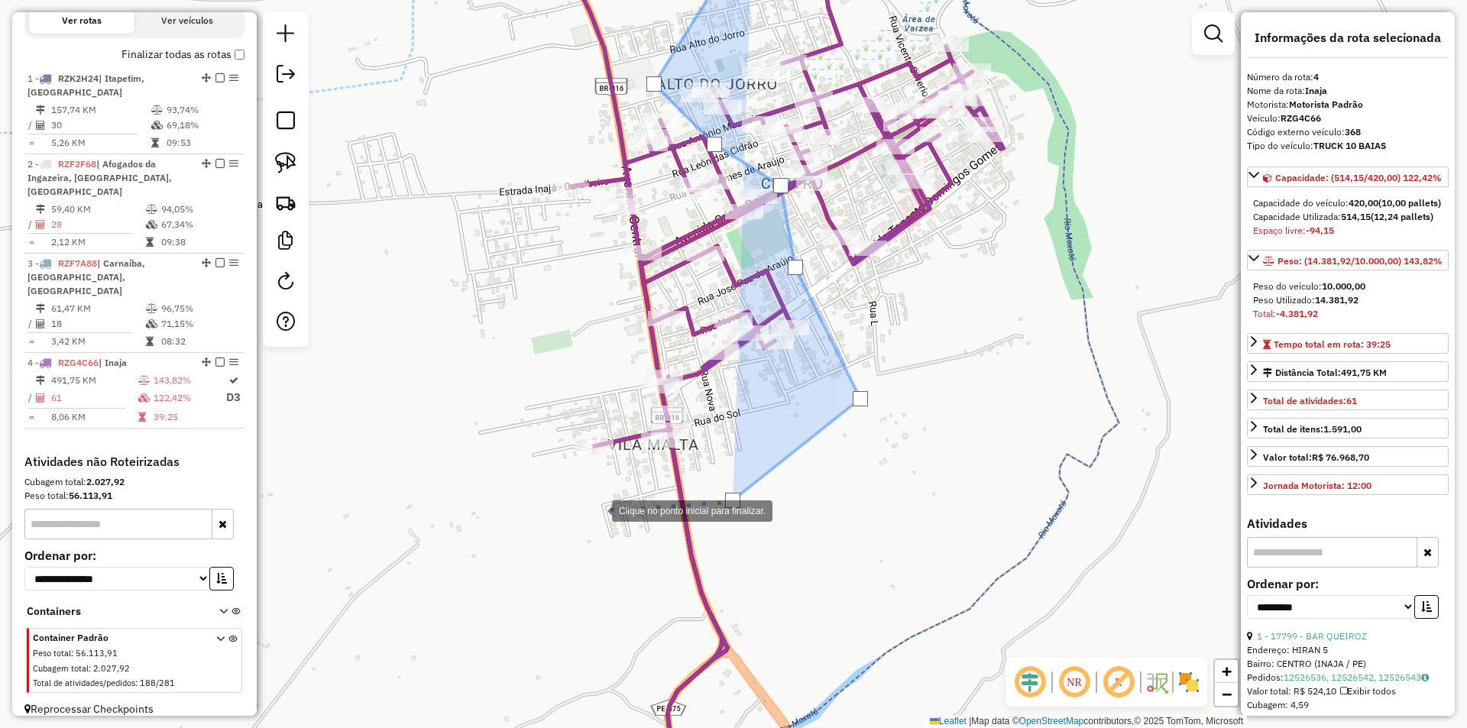
drag, startPoint x: 597, startPoint y: 510, endPoint x: 534, endPoint y: 498, distance: 63.7
click at [596, 510] on div at bounding box center [597, 509] width 31 height 31
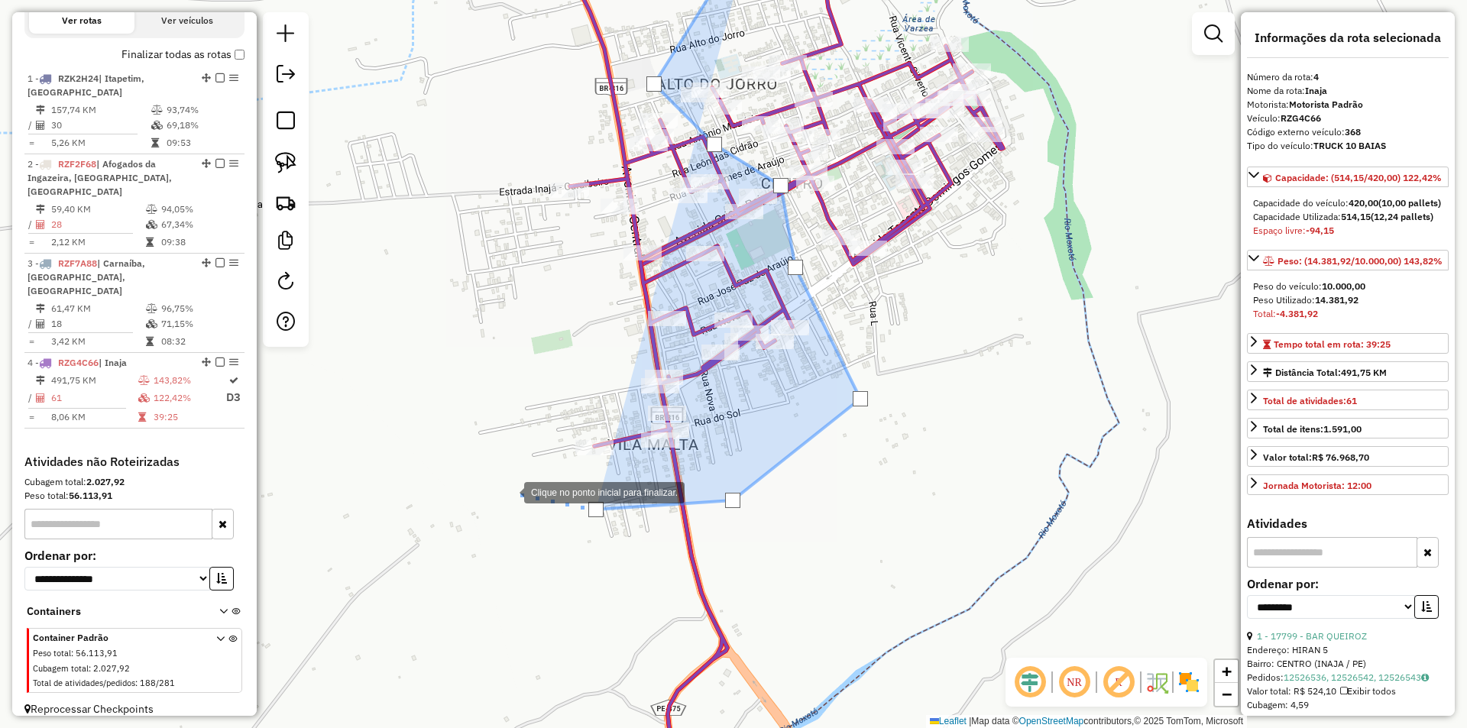
click at [508, 491] on div at bounding box center [509, 491] width 31 height 31
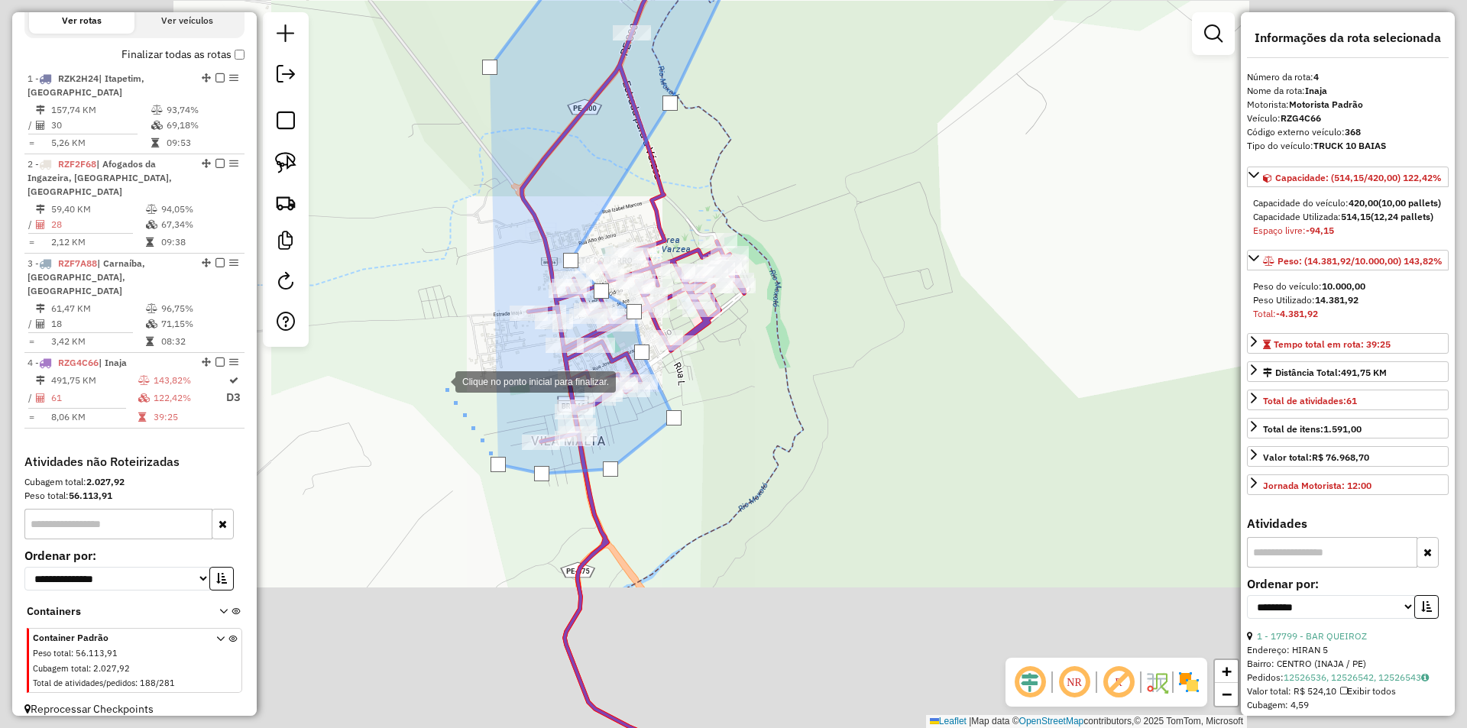
click at [440, 381] on div at bounding box center [440, 380] width 31 height 31
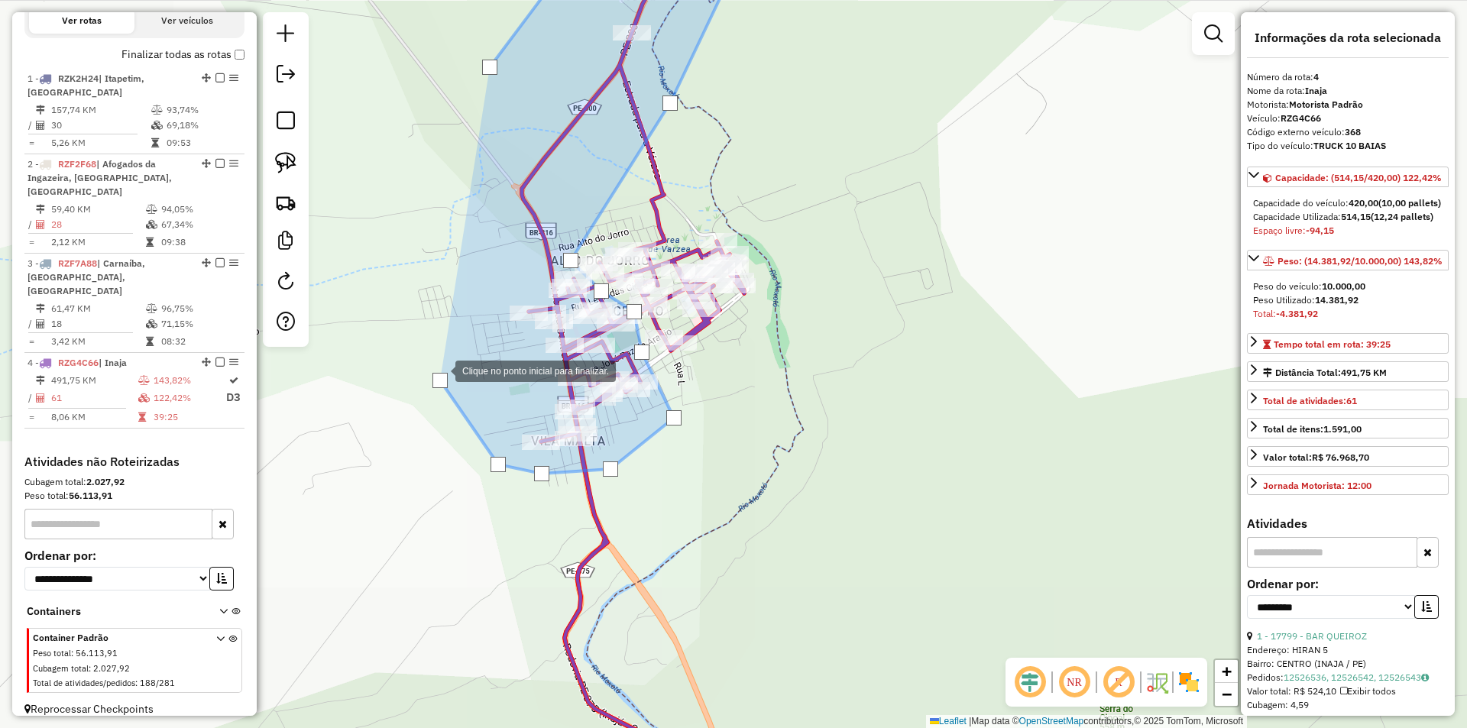
click at [429, 355] on div at bounding box center [440, 370] width 31 height 31
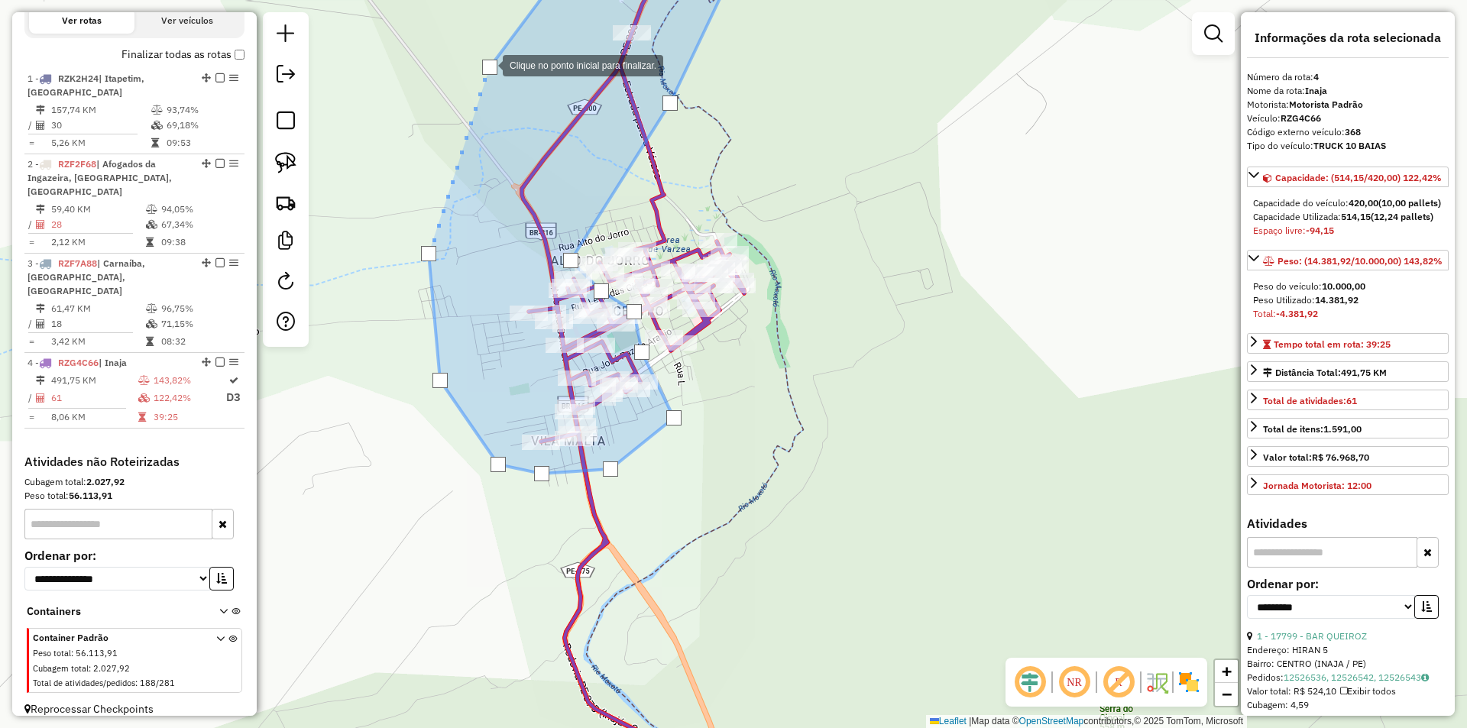
click at [488, 64] on div at bounding box center [489, 67] width 15 height 15
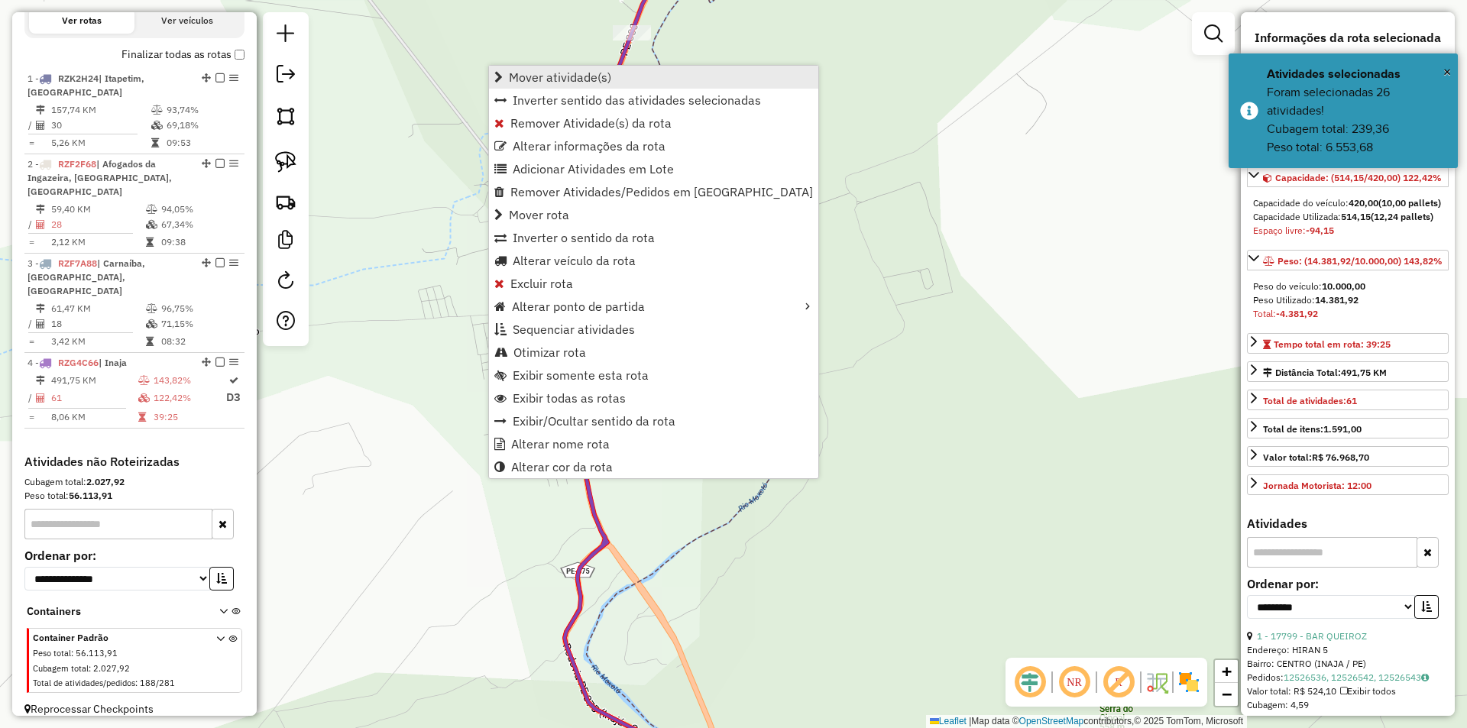
click at [582, 79] on span "Mover atividade(s)" at bounding box center [560, 77] width 102 height 12
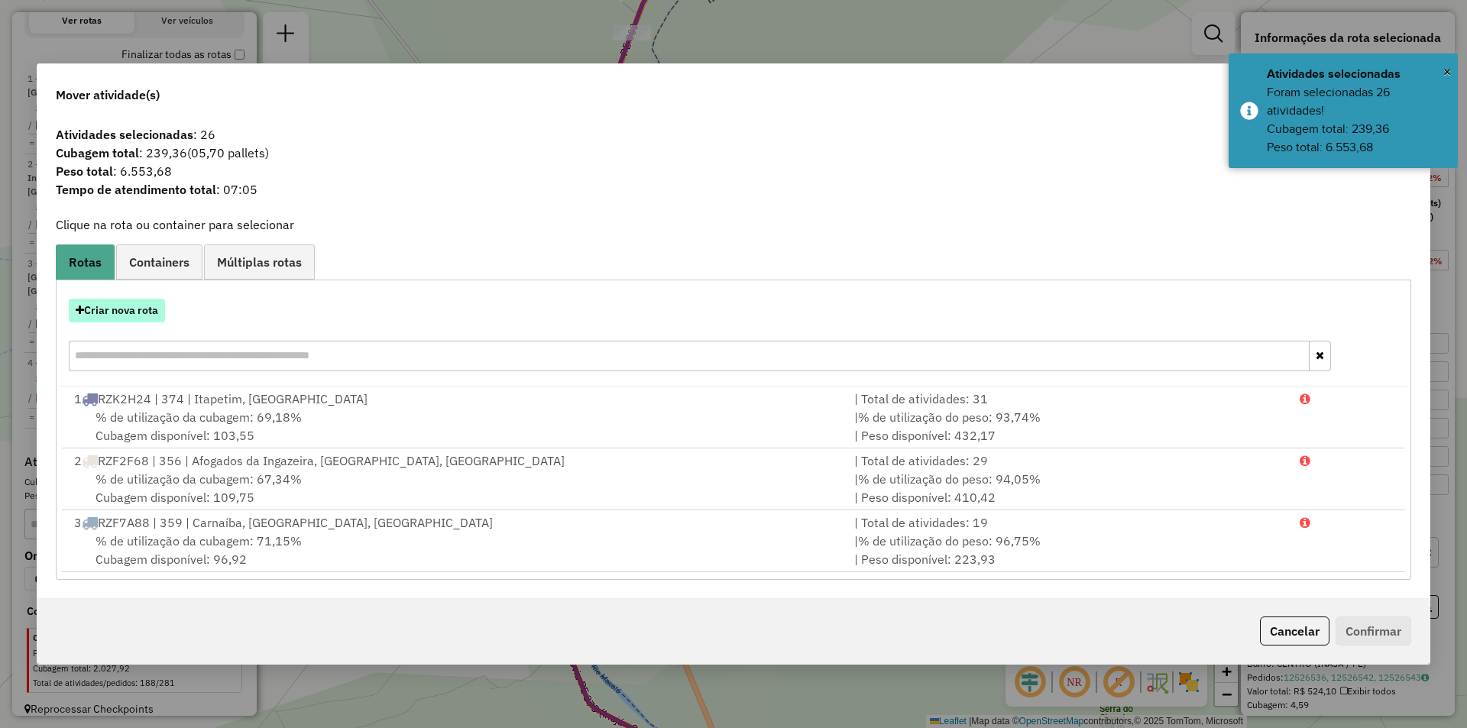
click at [150, 311] on button "Criar nova rota" at bounding box center [117, 311] width 96 height 24
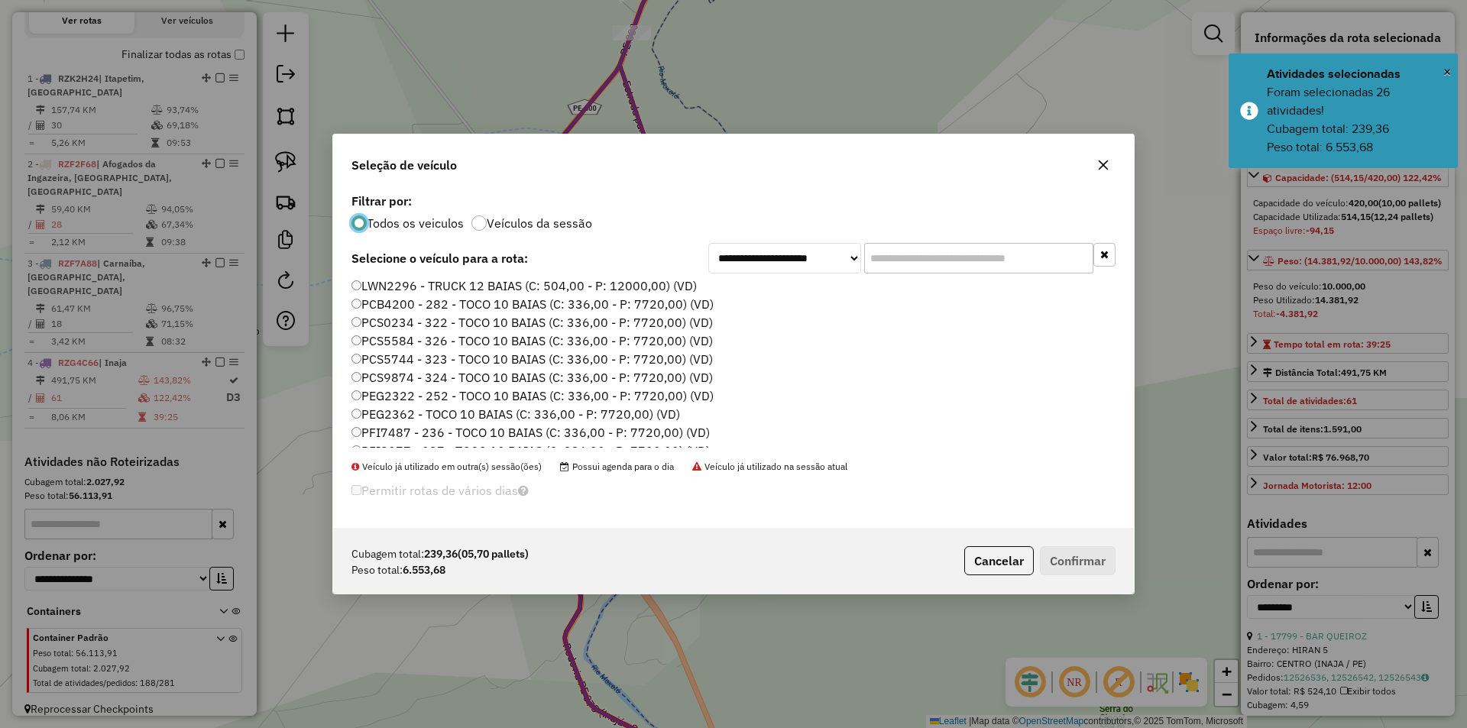
scroll to position [76, 0]
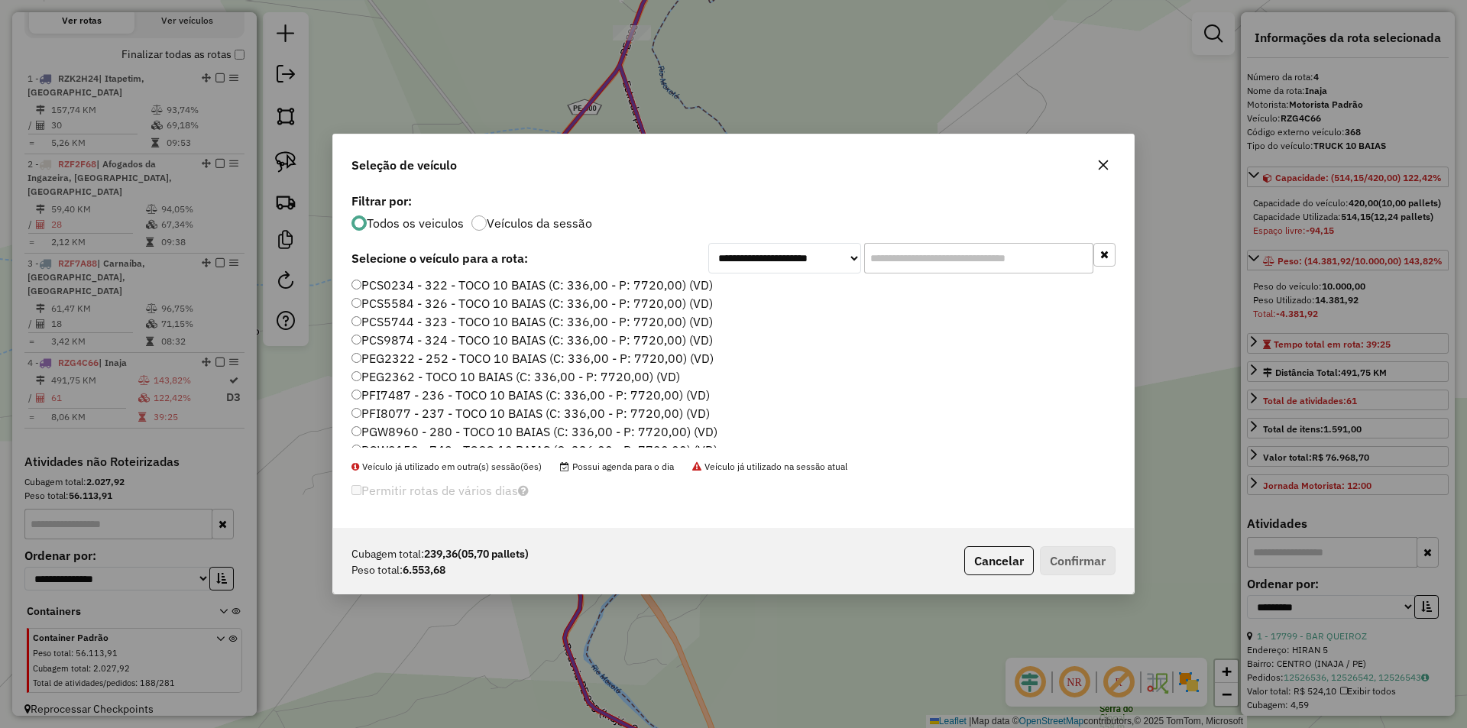
click at [420, 327] on label "PCS5744 - 323 - TOCO 10 BAIAS (C: 336,00 - P: 7720,00) (VD)" at bounding box center [532, 322] width 361 height 18
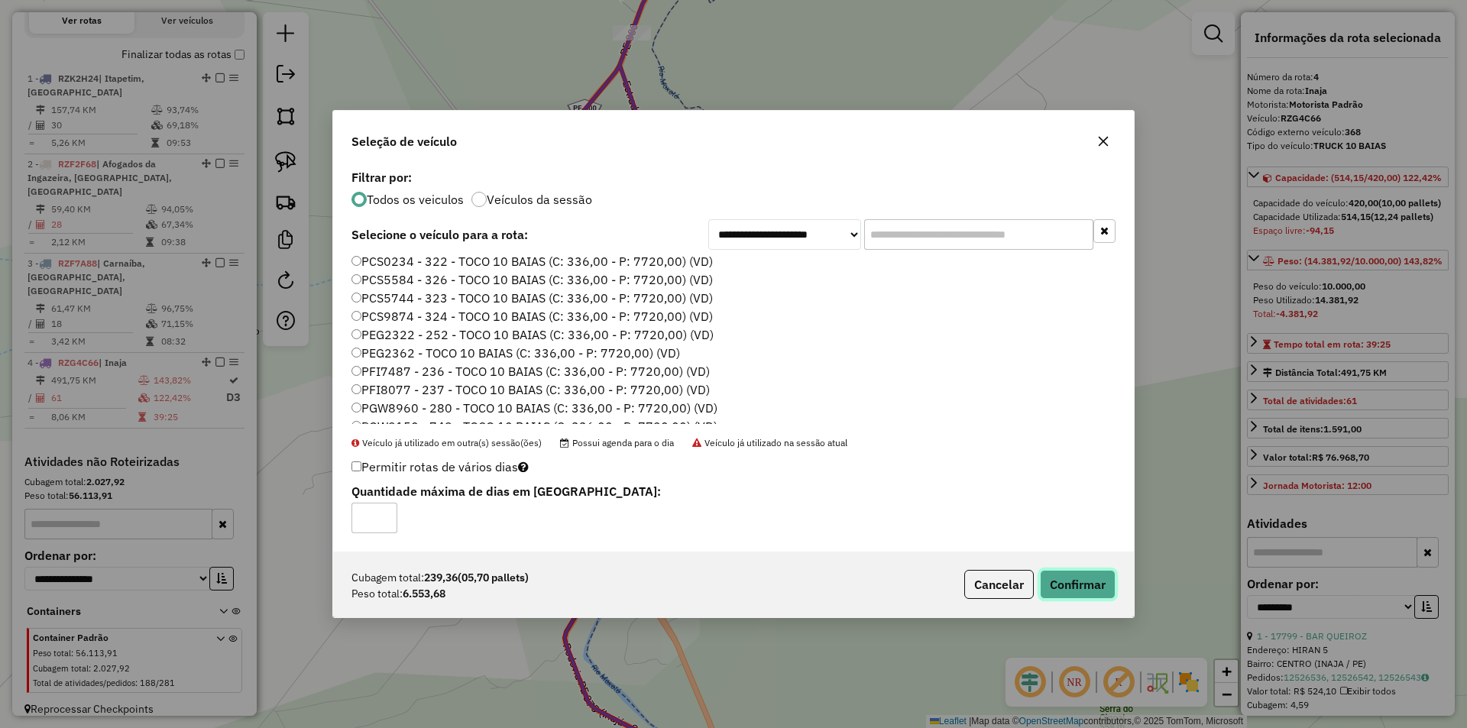
drag, startPoint x: 1064, startPoint y: 574, endPoint x: 621, endPoint y: 468, distance: 454.9
click at [621, 468] on div "**********" at bounding box center [733, 364] width 802 height 508
type input "*"
click at [384, 512] on input "*" at bounding box center [375, 518] width 46 height 31
click at [1072, 585] on button "Confirmar" at bounding box center [1078, 584] width 76 height 29
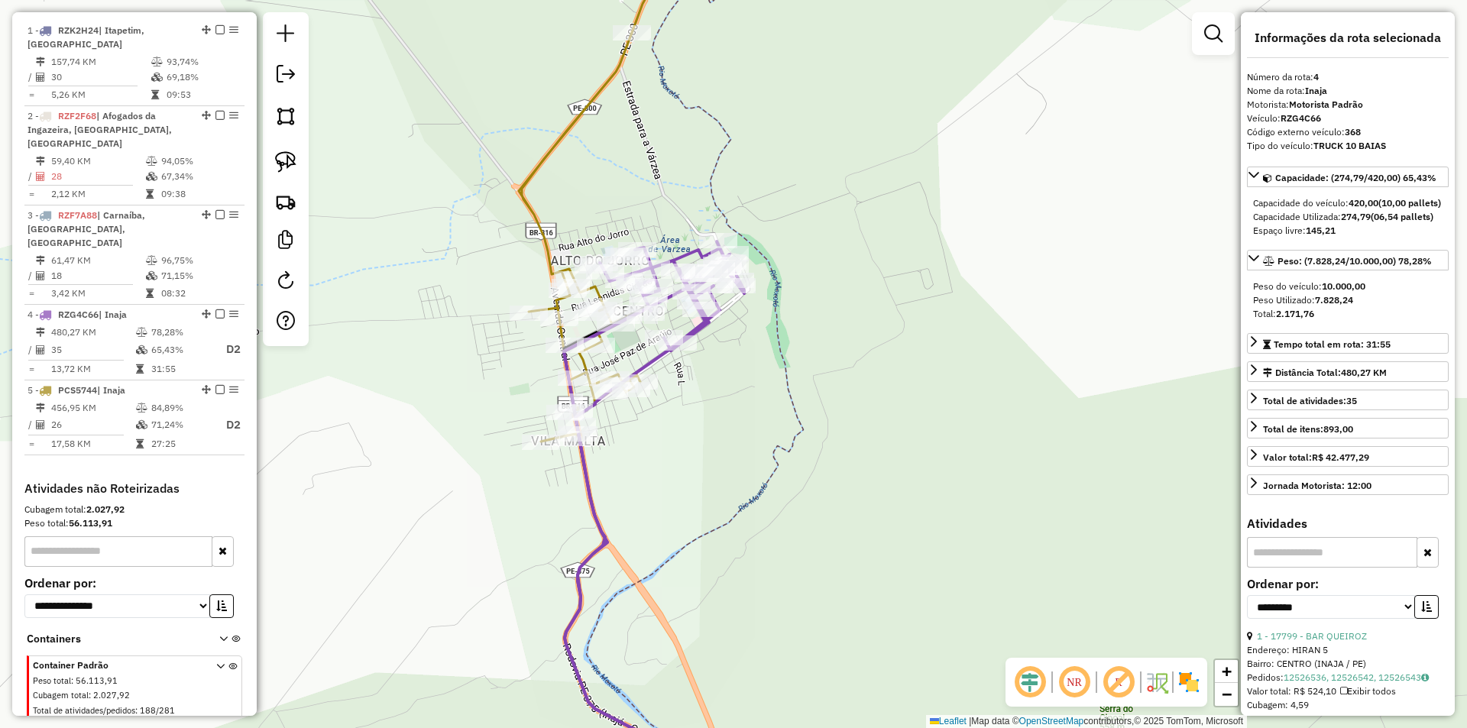
scroll to position [596, 0]
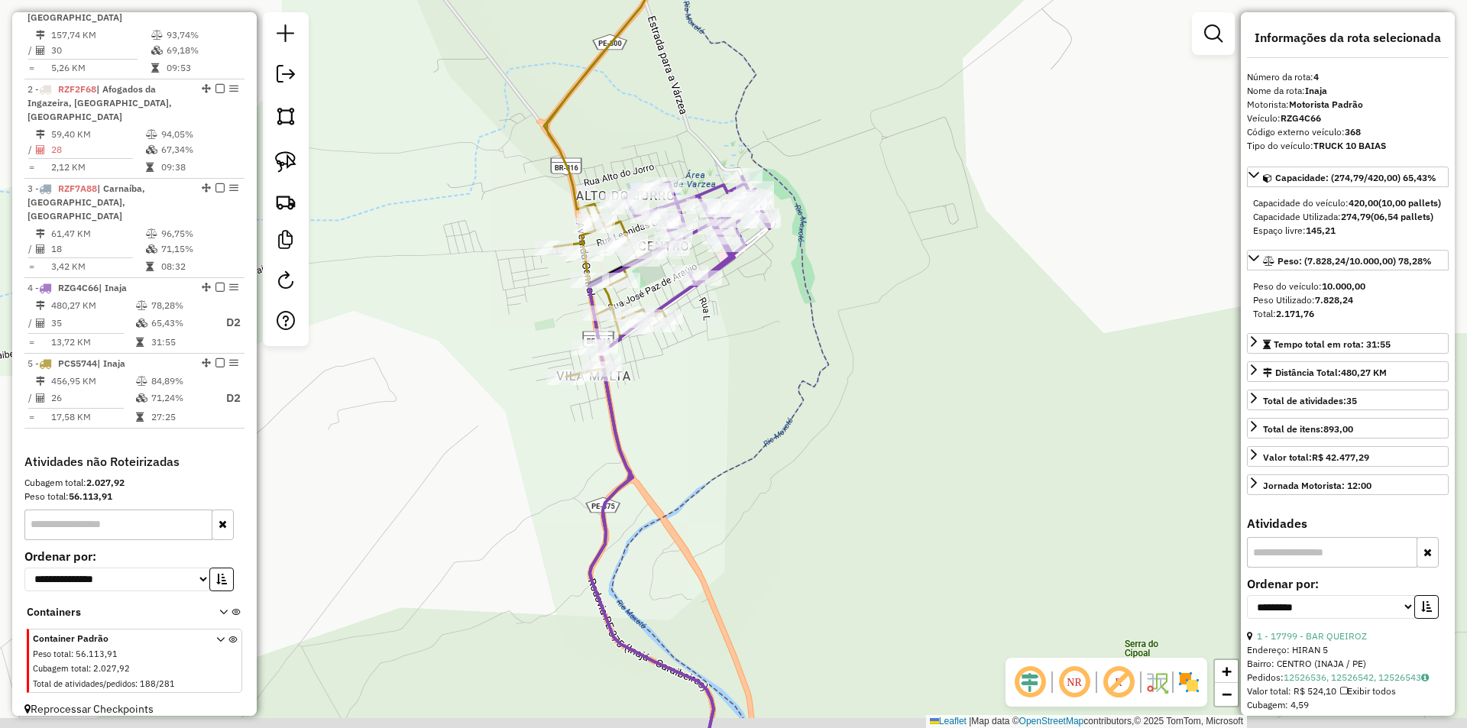
drag, startPoint x: 699, startPoint y: 468, endPoint x: 742, endPoint y: 319, distance: 154.3
click at [735, 355] on div "Janela de atendimento Grade de atendimento Capacidade Transportadoras Veículos …" at bounding box center [733, 364] width 1467 height 728
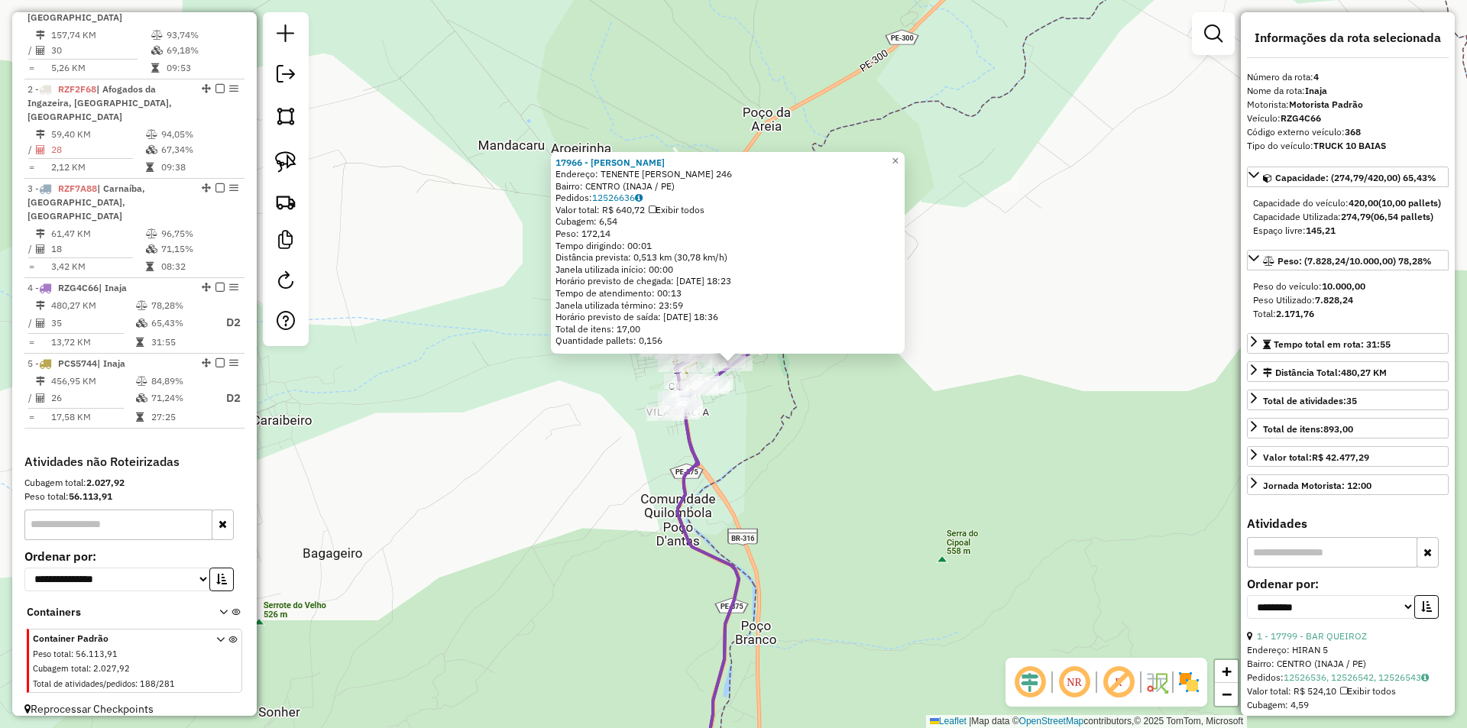
click at [802, 417] on div "17966 - JOSE GUSTAVO IF Endereço: TENENTE DOMINGOS GOMES 246 Bairro: CENTRO (IN…" at bounding box center [733, 364] width 1467 height 728
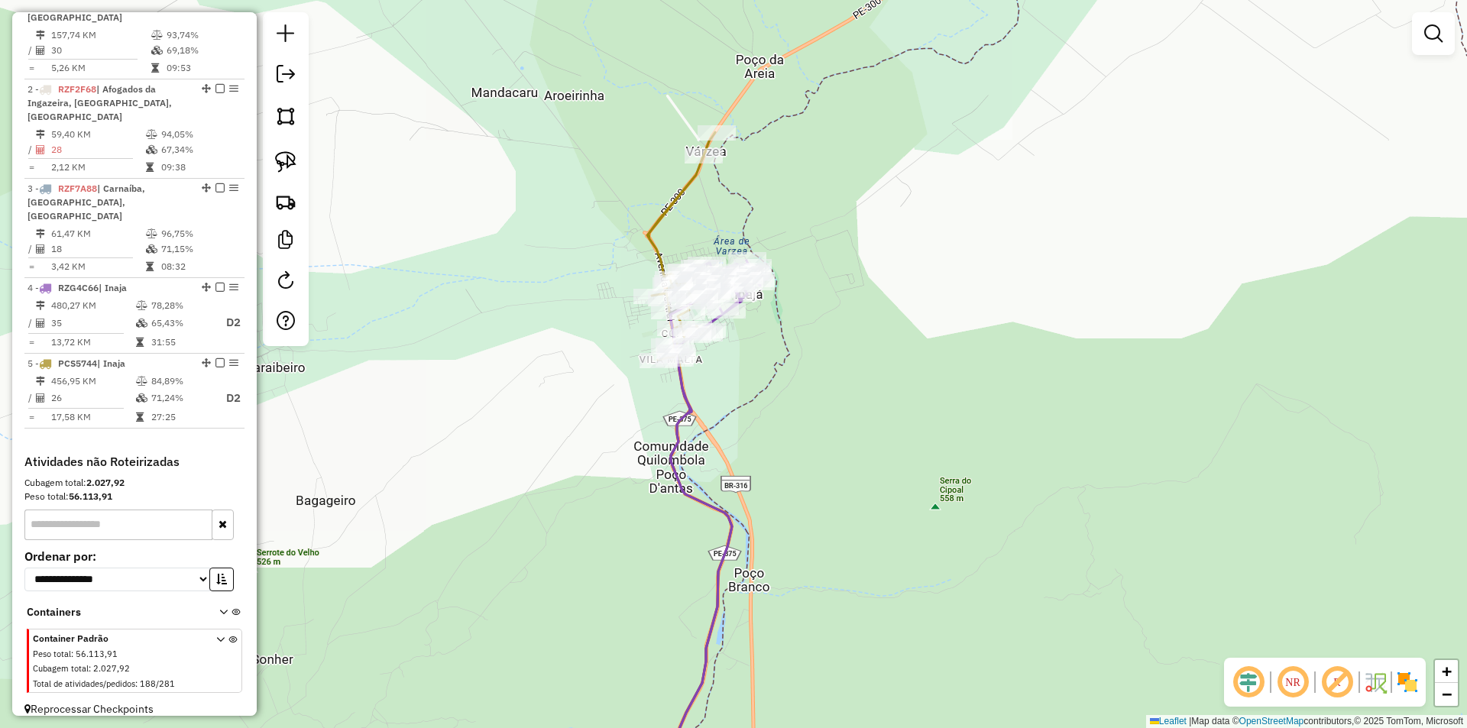
drag, startPoint x: 802, startPoint y: 457, endPoint x: 774, endPoint y: 223, distance: 235.5
click at [775, 290] on div "Janela de atendimento Grade de atendimento Capacidade Transportadoras Veículos …" at bounding box center [733, 364] width 1467 height 728
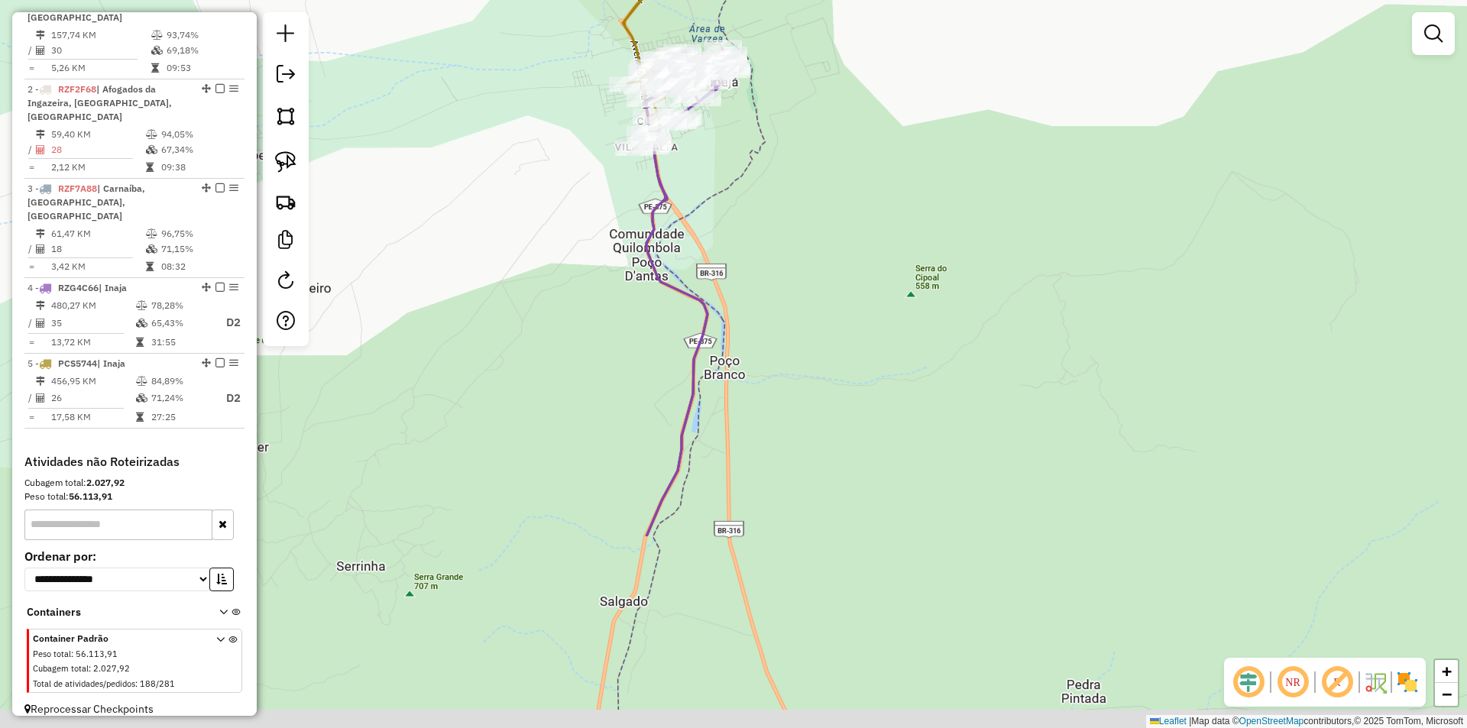
click at [736, 286] on icon at bounding box center [691, 292] width 90 height 488
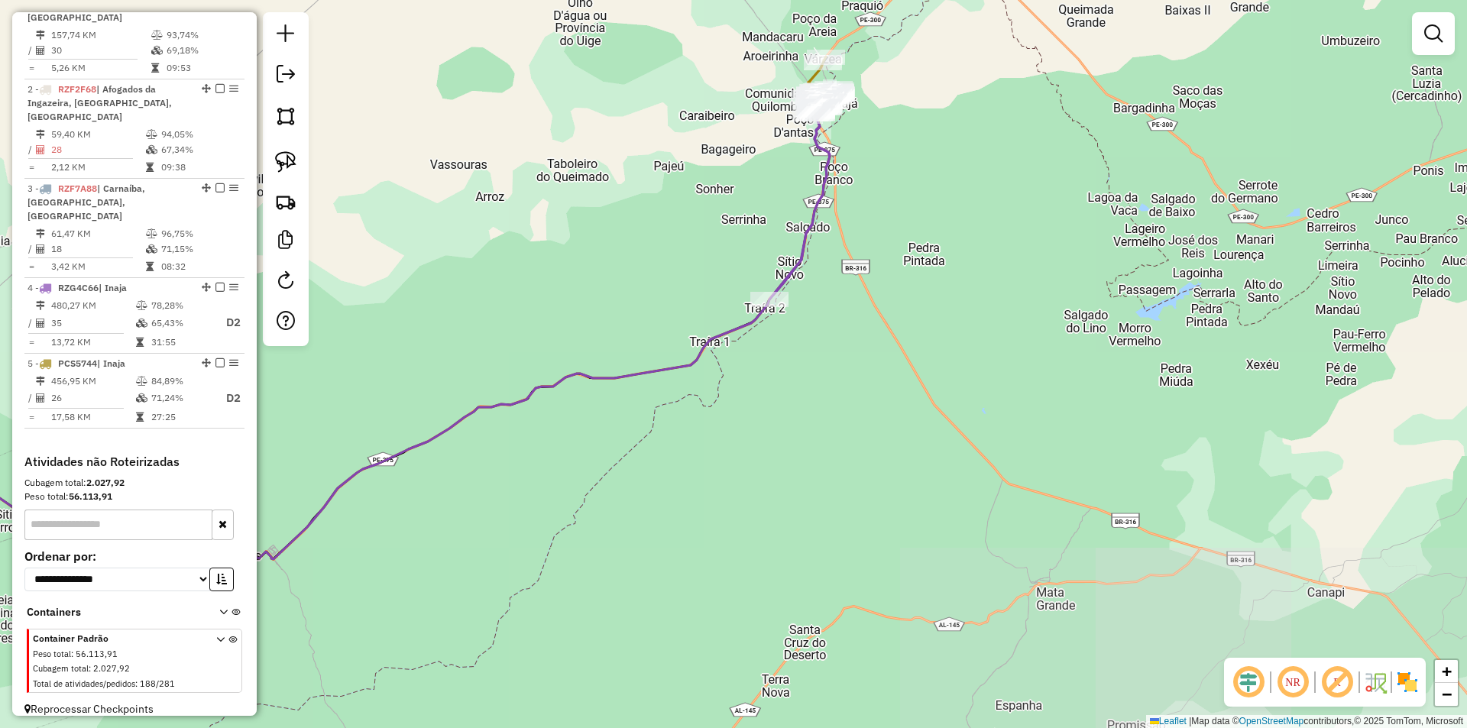
select select "**********"
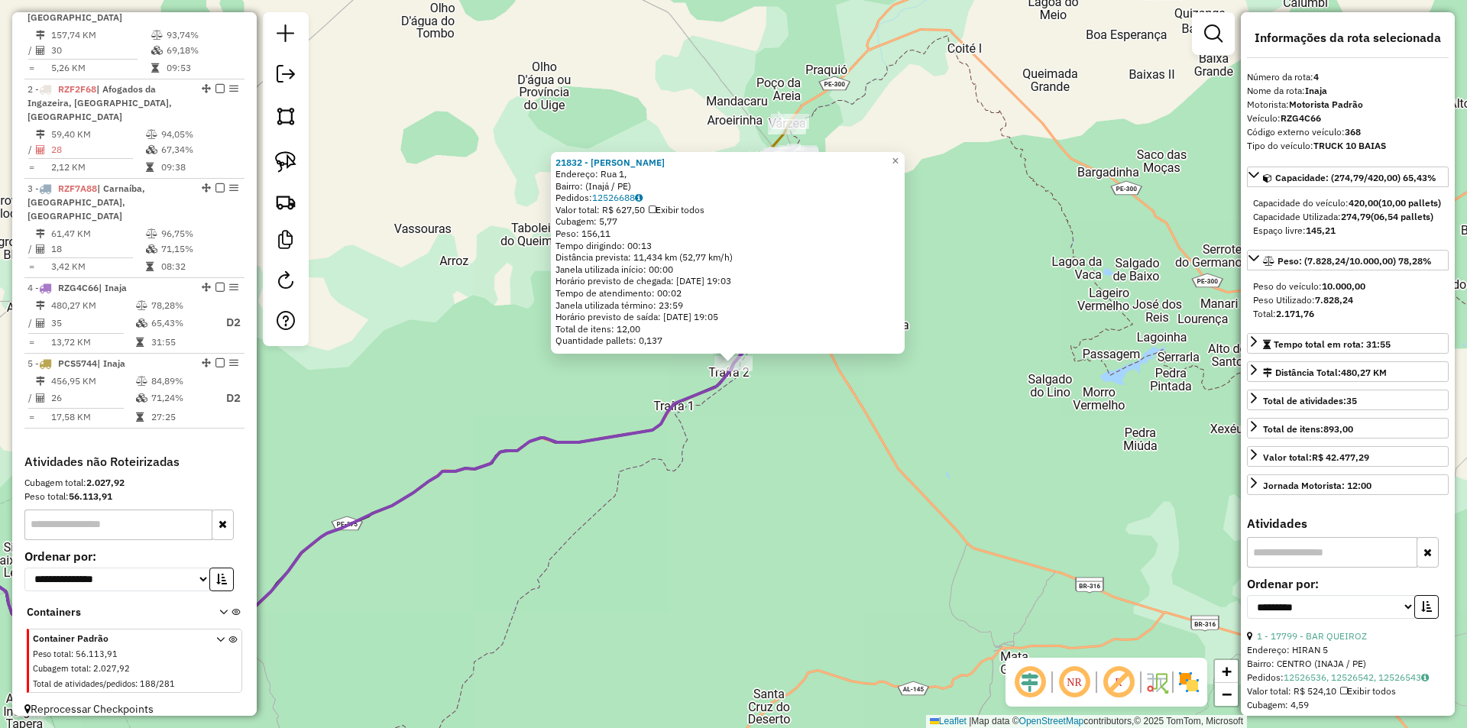
click at [911, 371] on div "21832 - SEVERINO FEITOSA DA SILVA Endereço: Rua 1, Bairro: (Inajá / PE) Pedidos…" at bounding box center [733, 364] width 1467 height 728
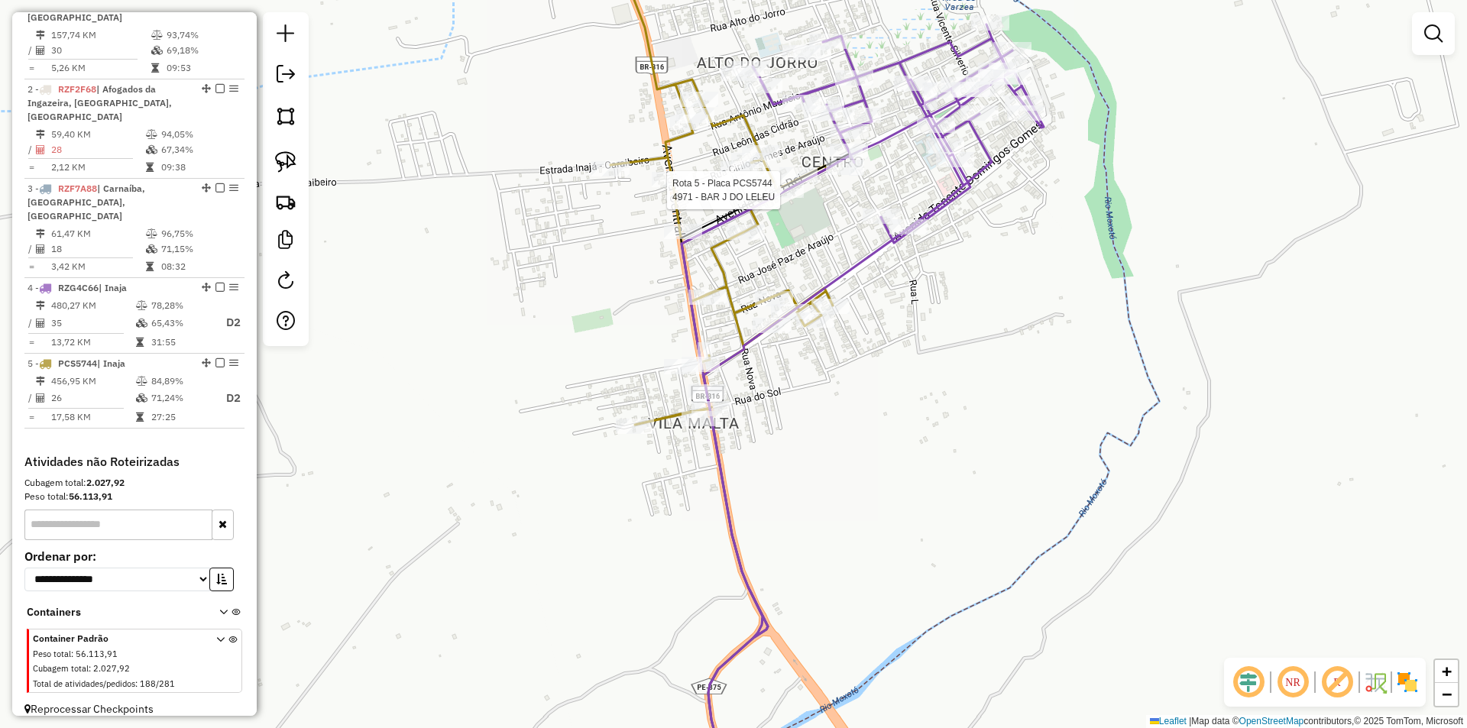
select select "**********"
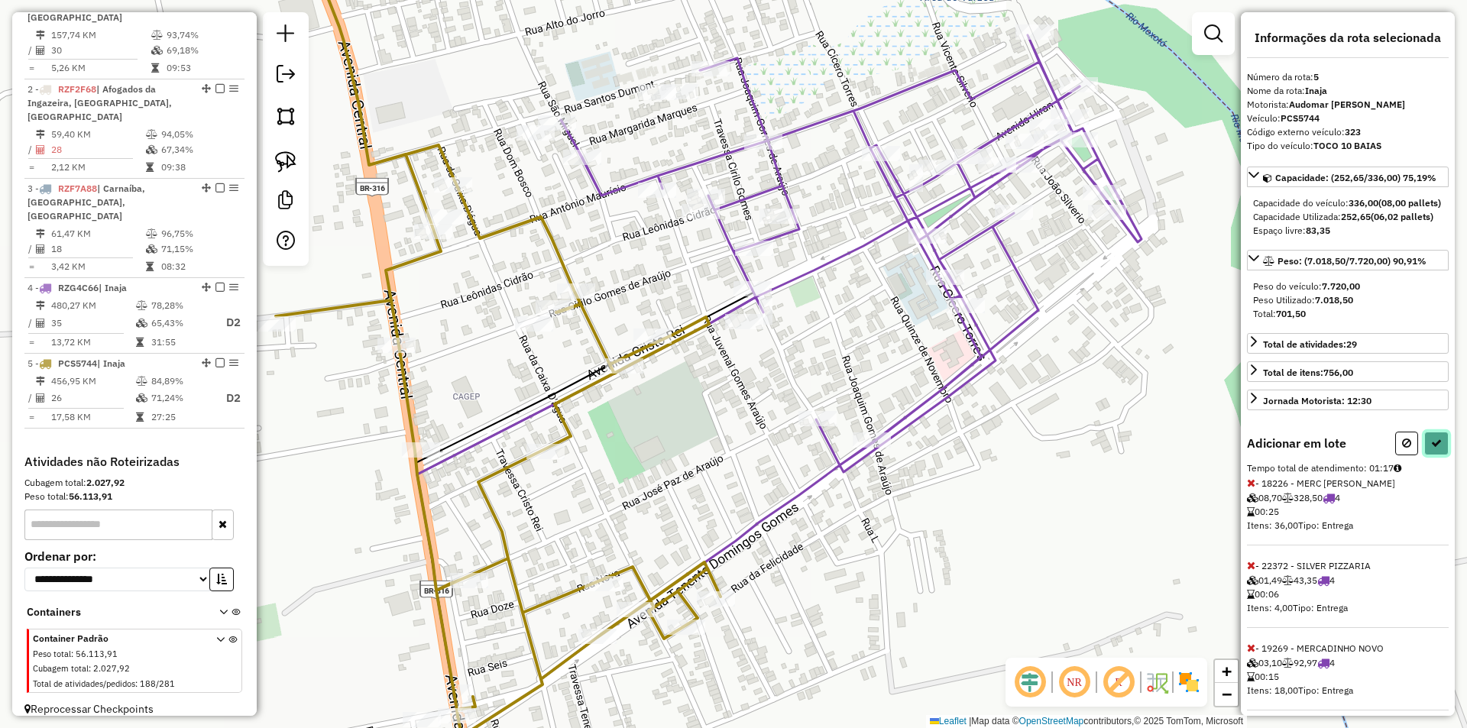
click at [1435, 449] on icon at bounding box center [1436, 443] width 11 height 11
select select "**********"
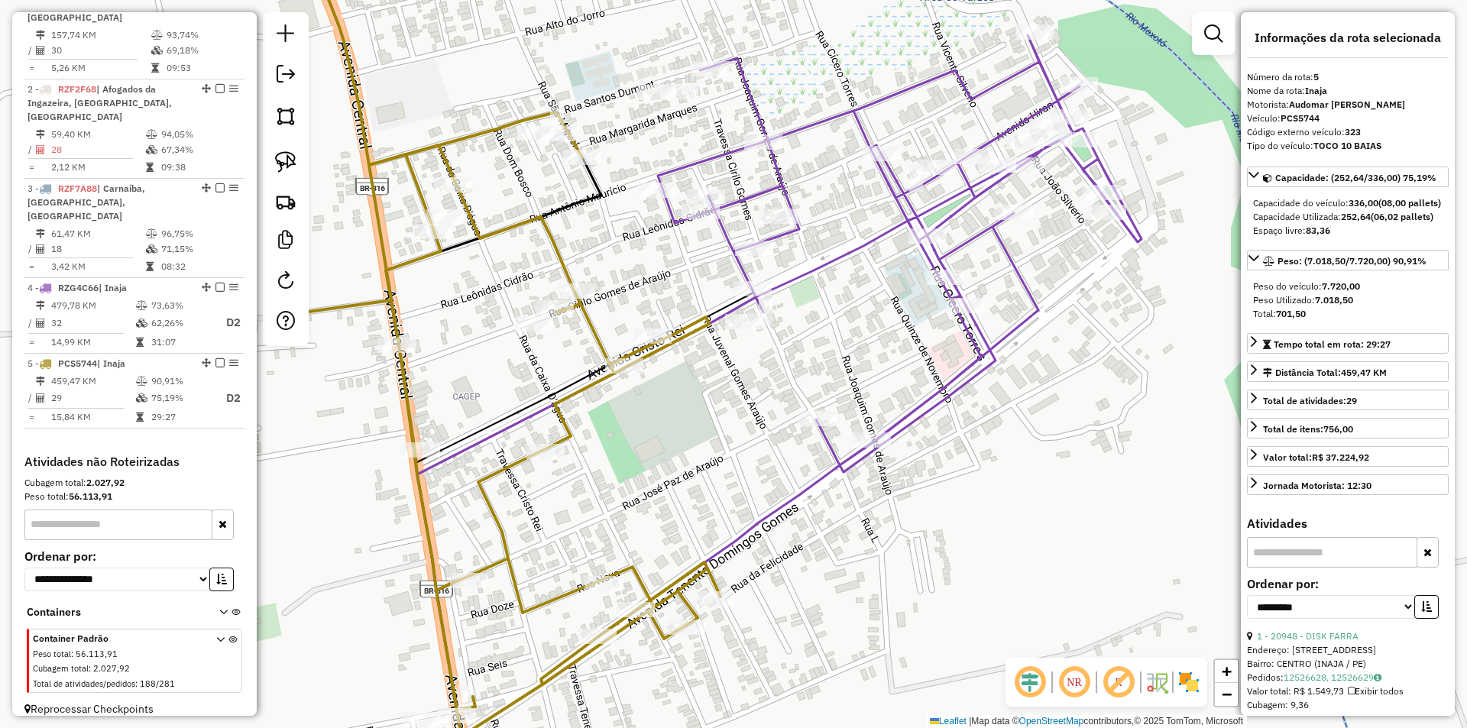
click at [872, 343] on div "Janela de atendimento Grade de atendimento Capacidade Transportadoras Veículos …" at bounding box center [733, 364] width 1467 height 728
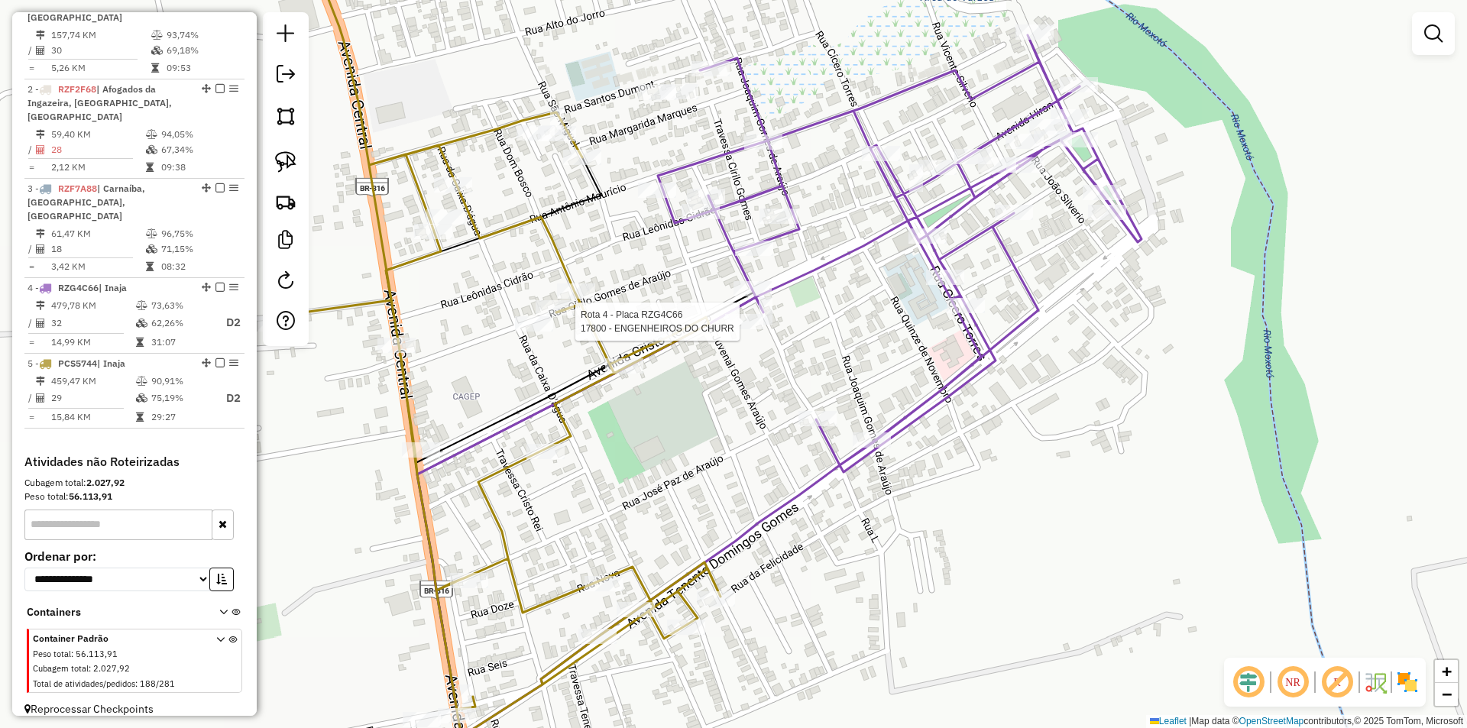
click at [739, 329] on div at bounding box center [744, 321] width 38 height 15
select select "**********"
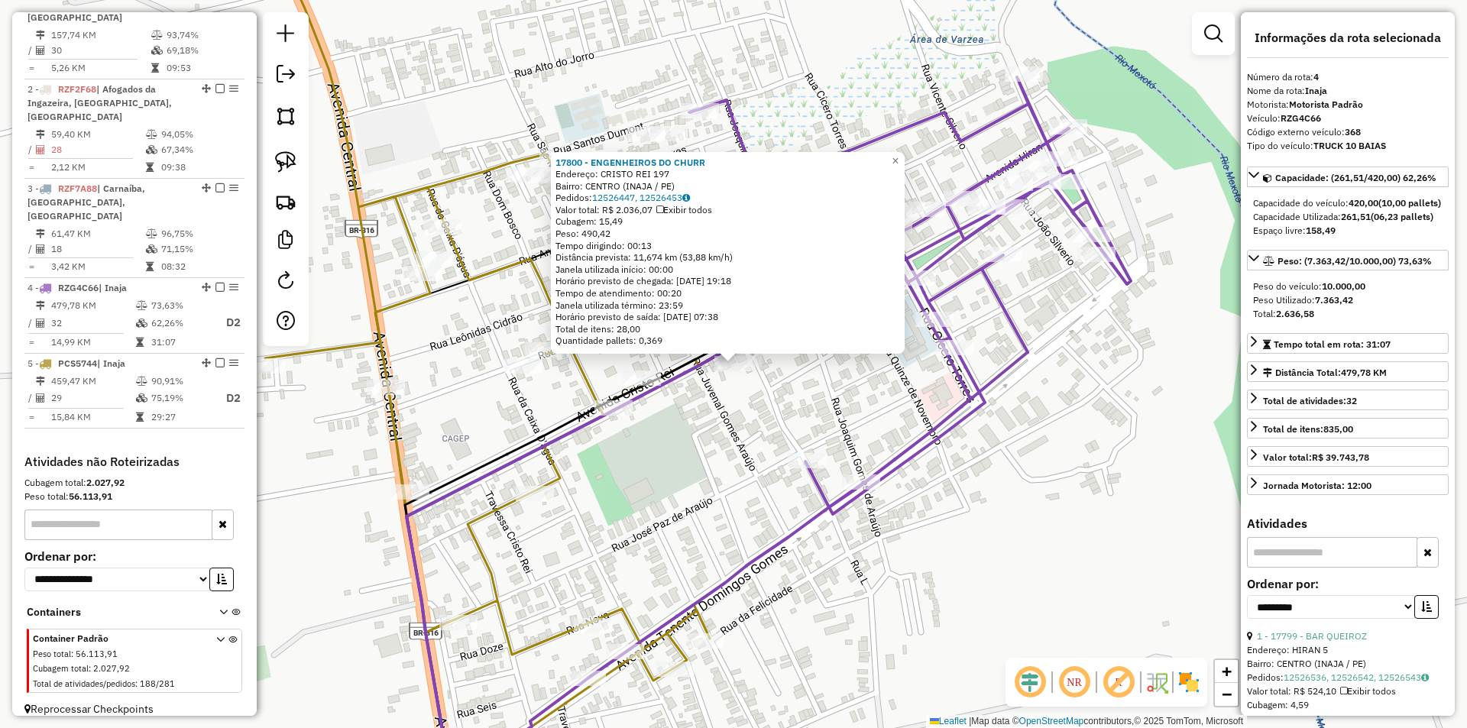
drag, startPoint x: 633, startPoint y: 365, endPoint x: 638, endPoint y: 379, distance: 15.5
click at [636, 374] on div "Rota 5 - Placa PCS5744 17288 - CRISTO REI 17800 - ENGENHEIROS DO CHURR Endereço…" at bounding box center [733, 364] width 1467 height 728
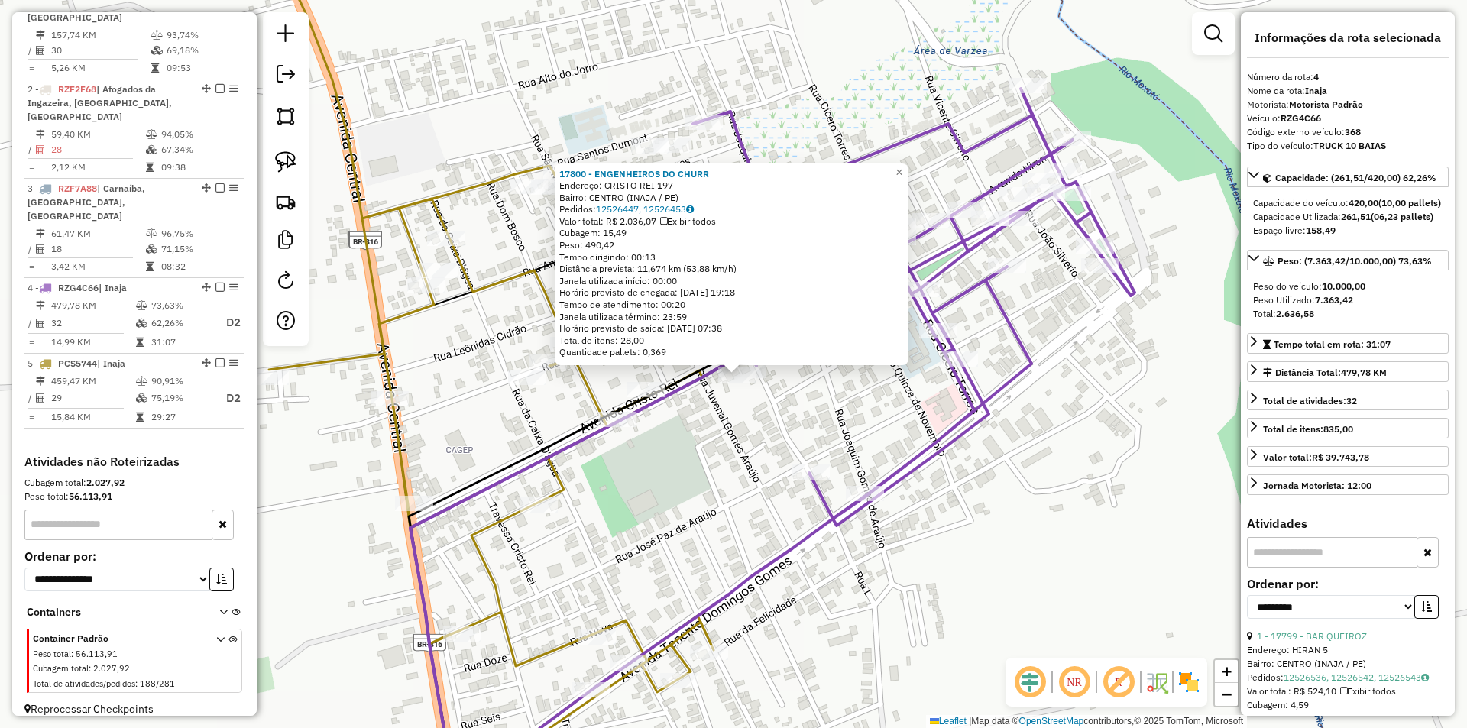
click at [638, 379] on div "17800 - ENGENHEIROS DO CHURR Endereço: CRISTO REI 197 Bairro: CENTRO (INAJA / P…" at bounding box center [733, 364] width 1467 height 728
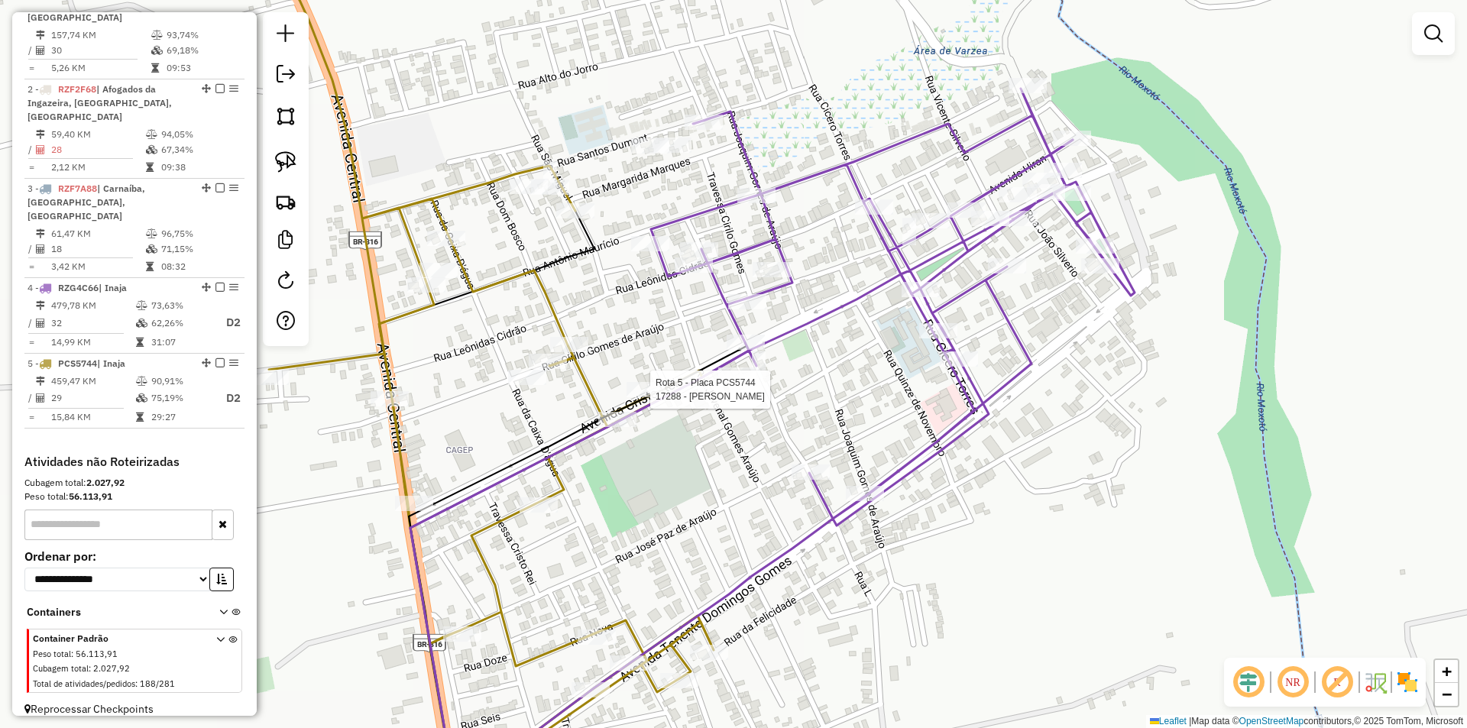
select select "**********"
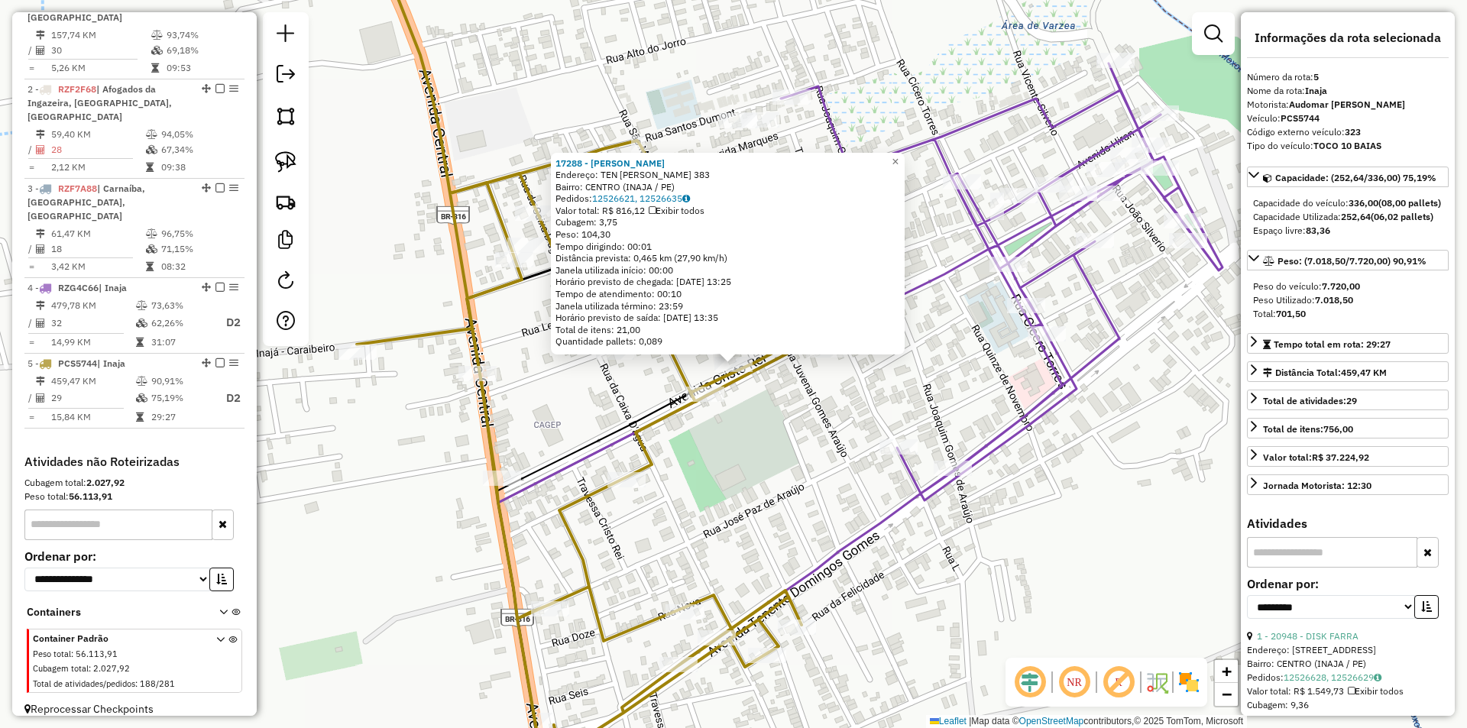
click at [792, 439] on div "17288 - CRISTO REI Endereço: TEN DOMINGOS GOMES 383 Bairro: CENTRO (INAJA / PE)…" at bounding box center [733, 364] width 1467 height 728
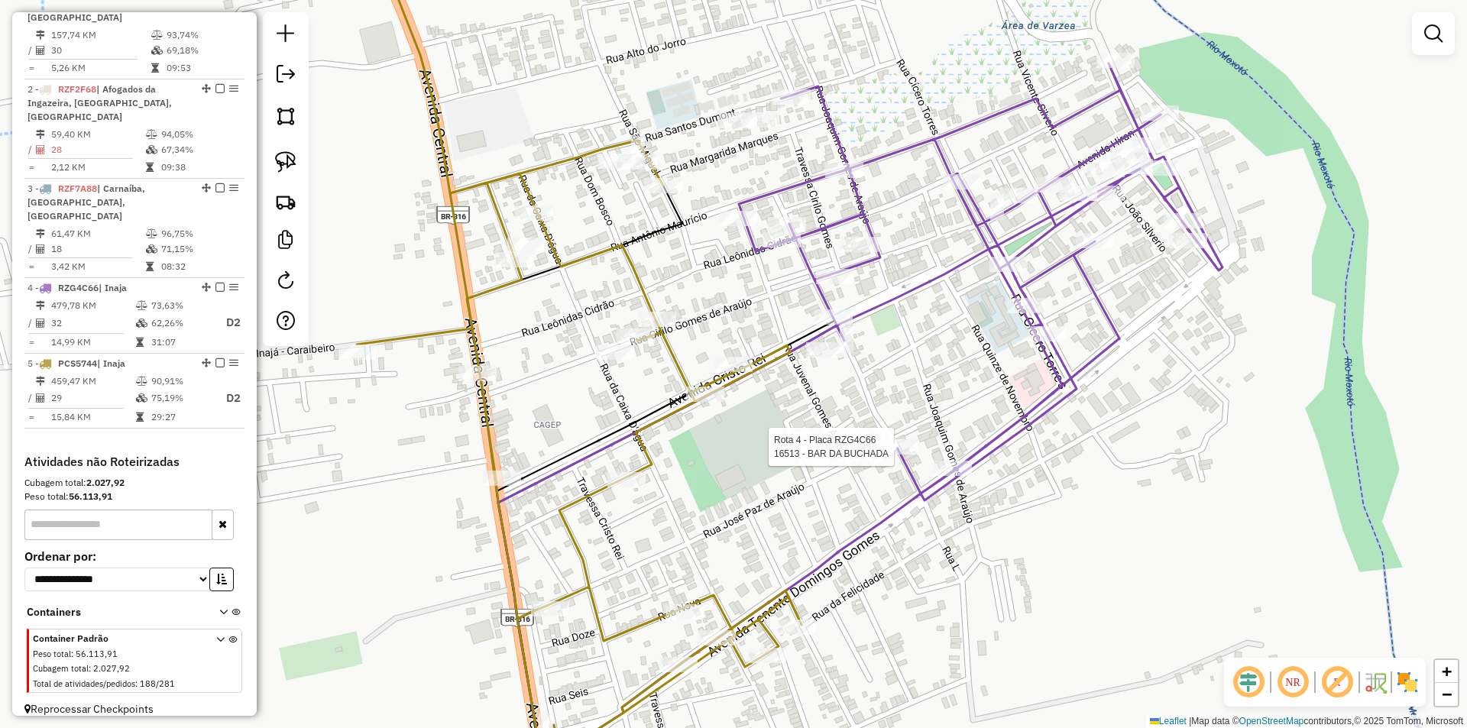
select select "**********"
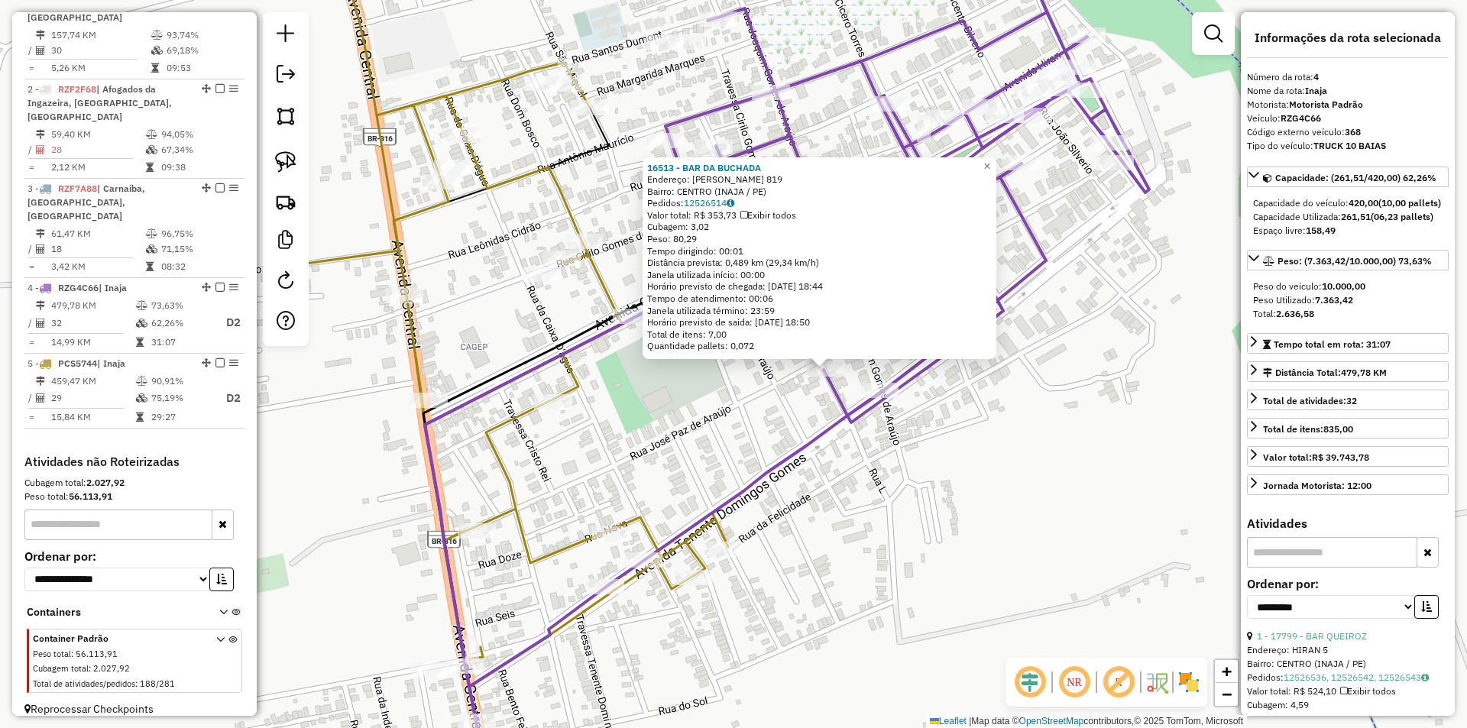
drag, startPoint x: 630, startPoint y: 422, endPoint x: 736, endPoint y: 424, distance: 106.3
click at [725, 426] on div "16513 - BAR DA BUCHADA Endereço: HERCULANO GOMES DE ARAUJO 819 Bairro: CENTRO (…" at bounding box center [733, 364] width 1467 height 728
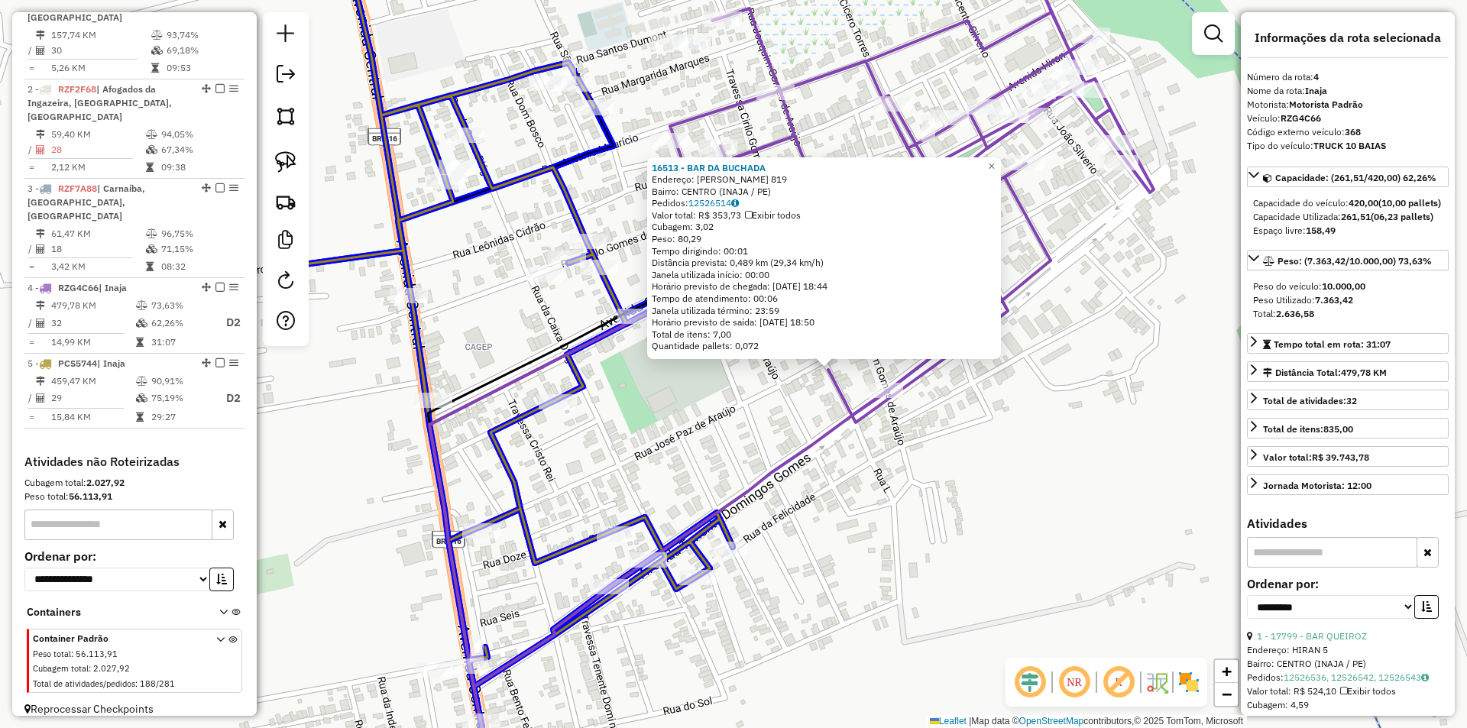
drag, startPoint x: 818, startPoint y: 378, endPoint x: 579, endPoint y: 280, distance: 258.4
click at [579, 280] on div "16513 - BAR DA BUCHADA Endereço: HERCULANO GOMES DE ARAUJO 819 Bairro: CENTRO (…" at bounding box center [733, 364] width 1467 height 728
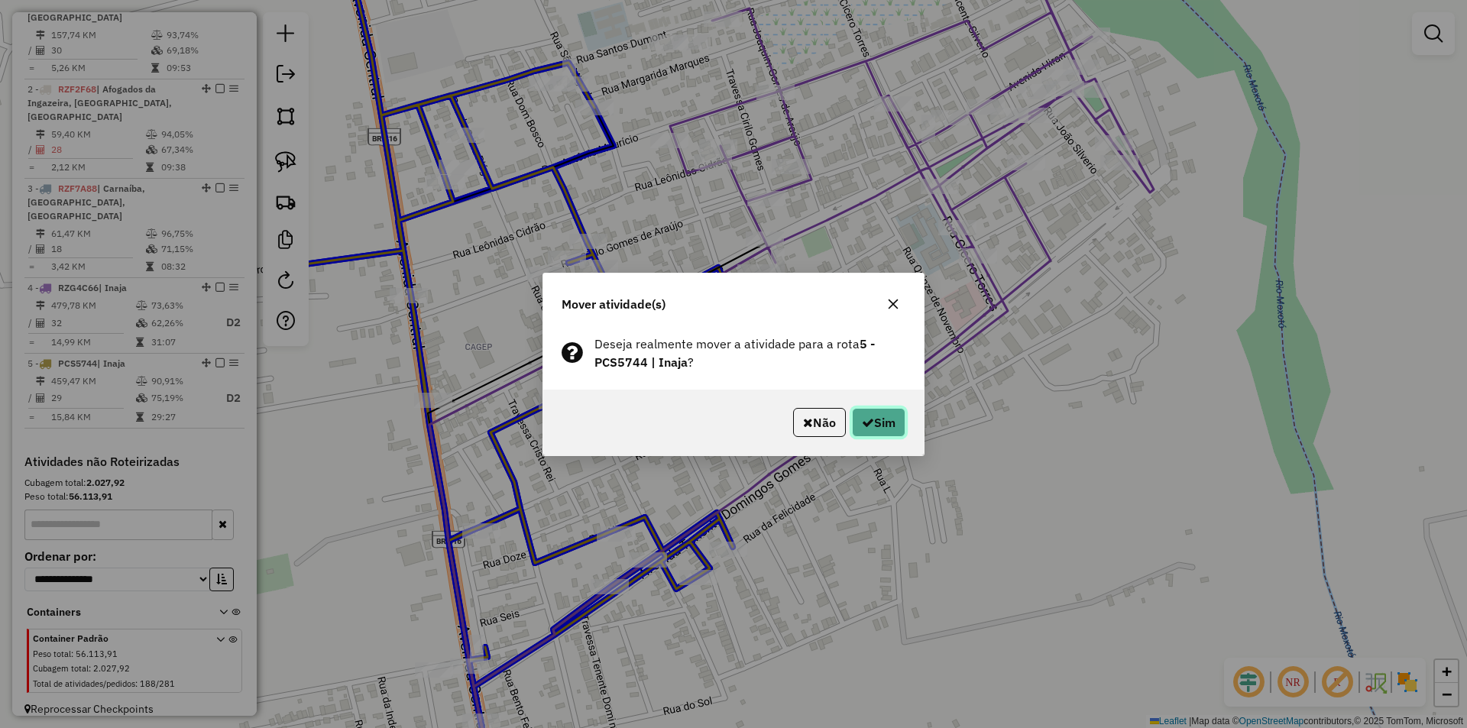
click at [866, 433] on button "Sim" at bounding box center [878, 422] width 53 height 29
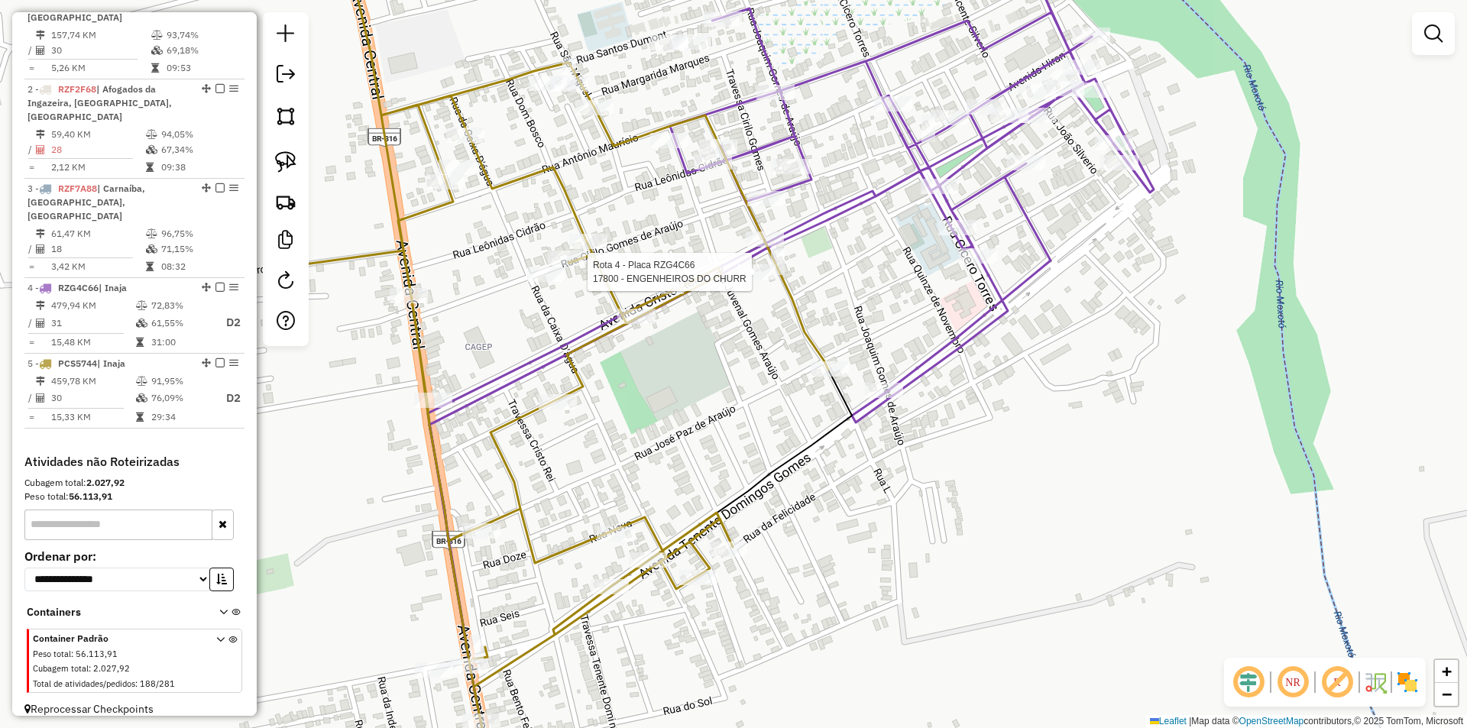
select select "**********"
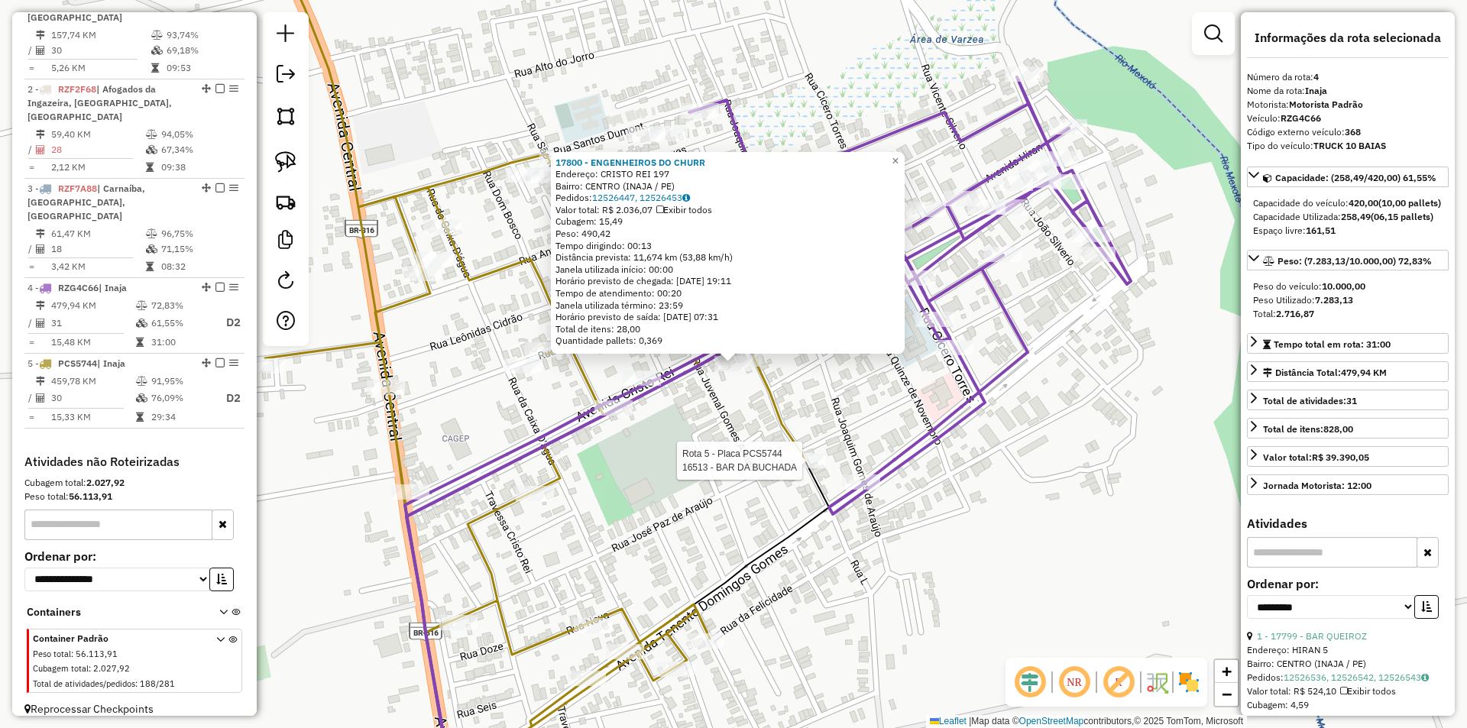
click at [808, 468] on div at bounding box center [807, 460] width 38 height 15
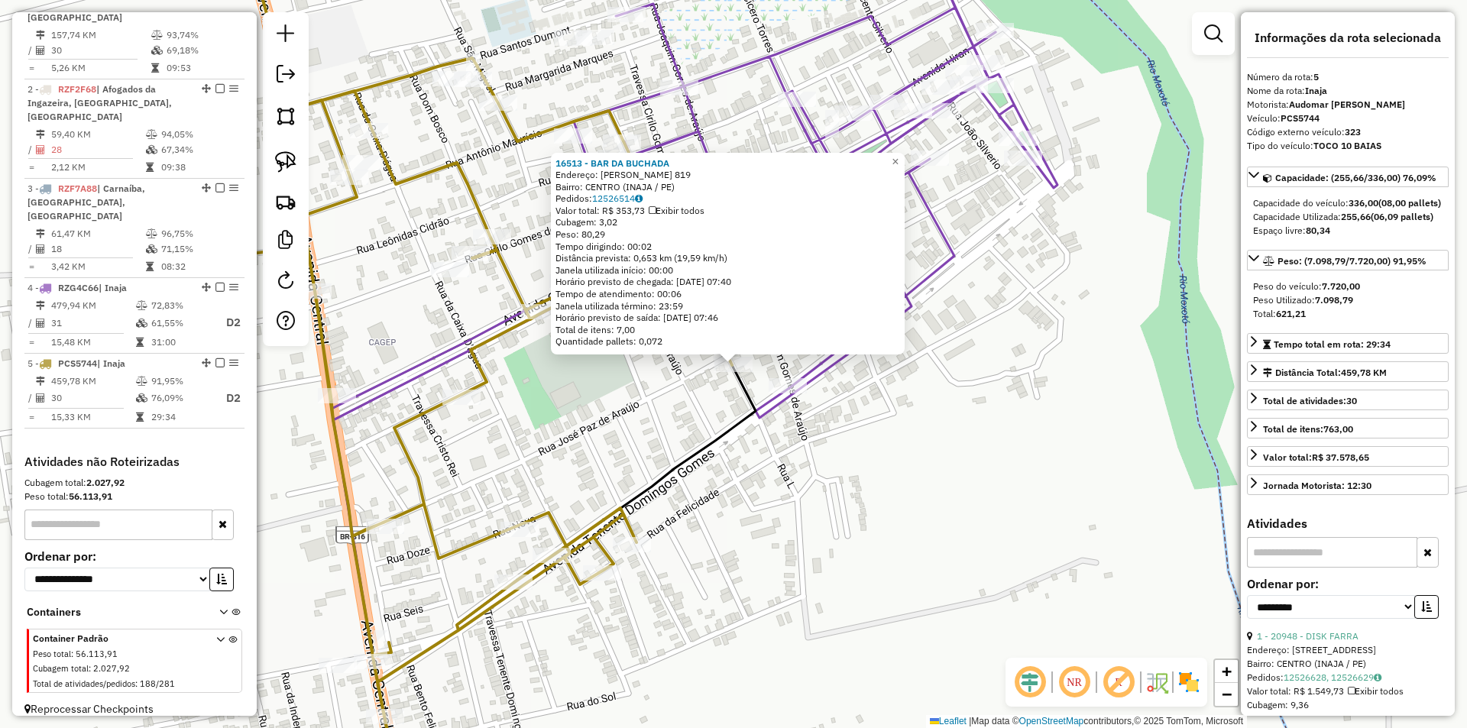
click at [662, 439] on div "16513 - BAR DA BUCHADA Endereço: HERCULANO GOMES DE ARAUJO 819 Bairro: CENTRO (…" at bounding box center [733, 364] width 1467 height 728
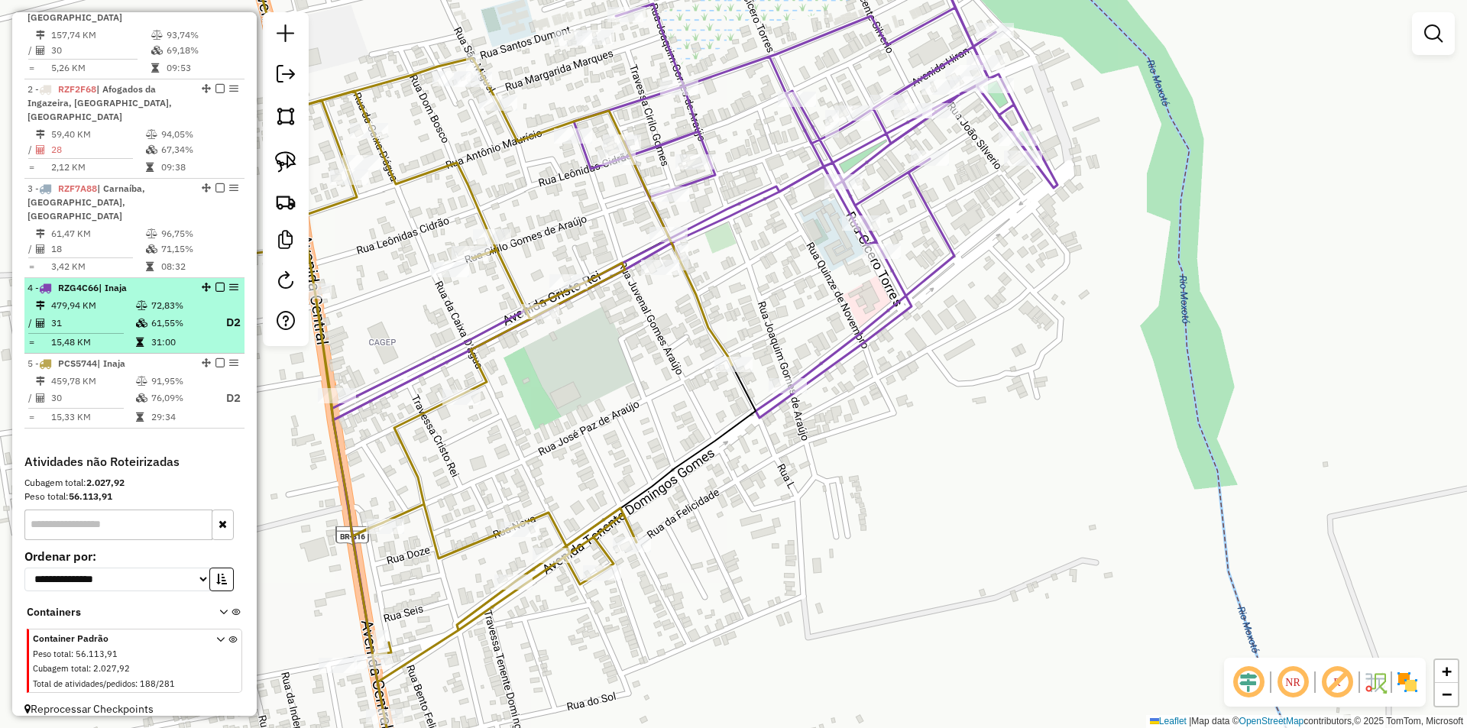
select select "**********"
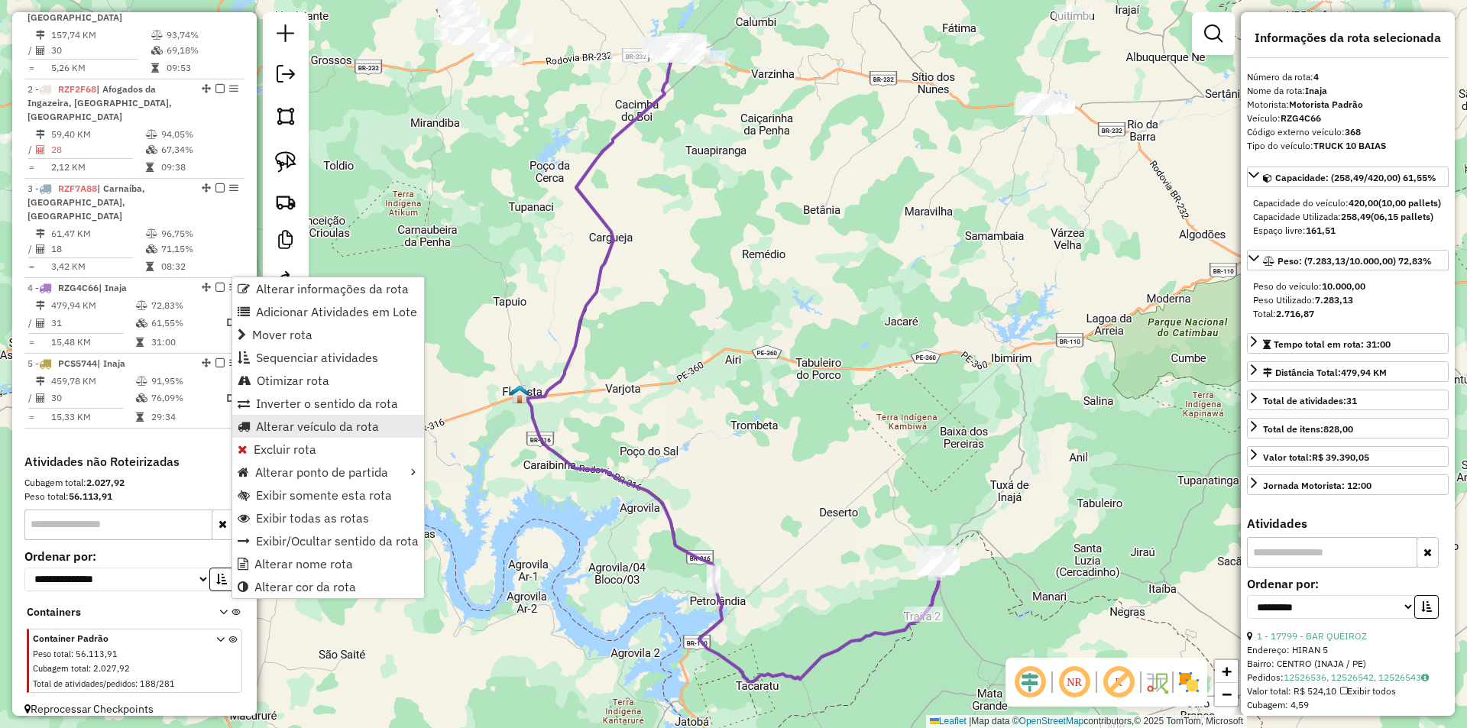
click at [362, 426] on span "Alterar veículo da rota" at bounding box center [317, 426] width 123 height 12
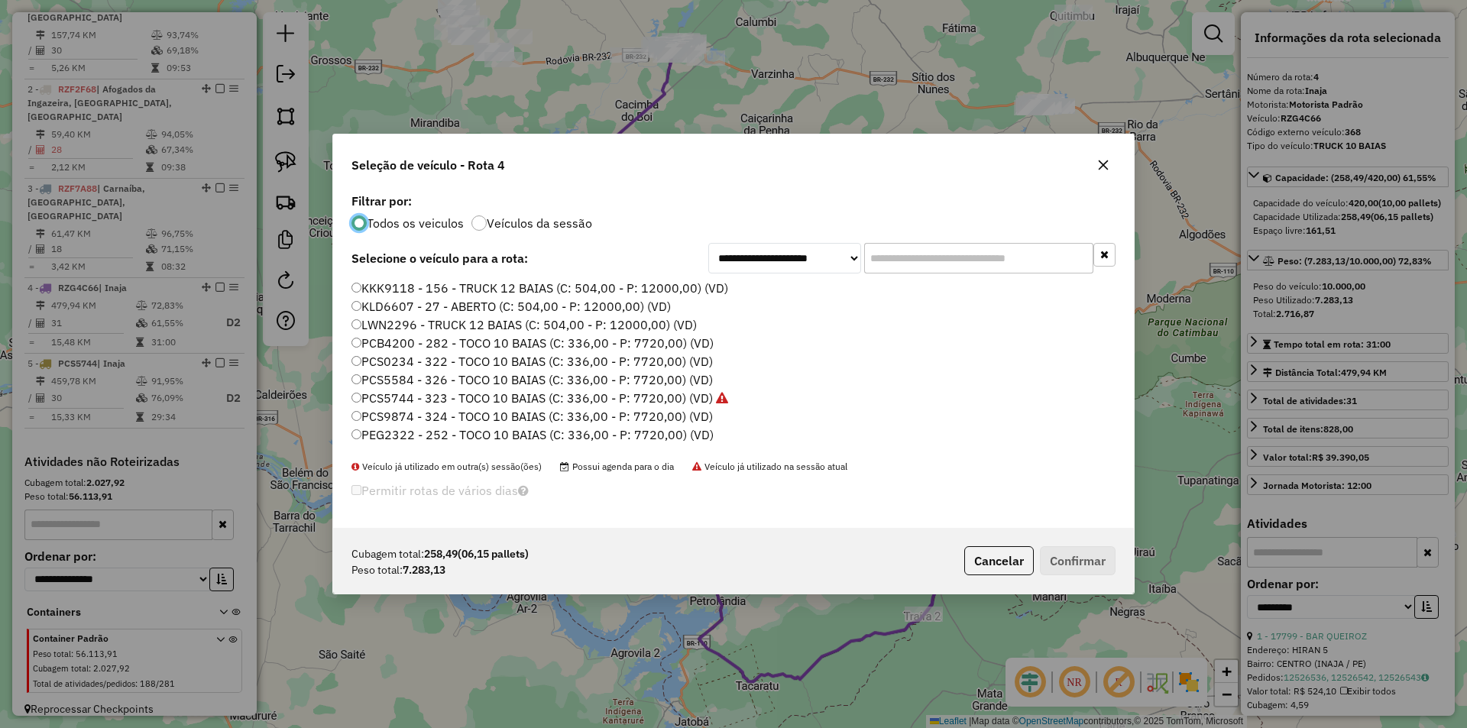
scroll to position [8, 5]
click at [437, 413] on label "PCS9874 - 324 - TOCO 10 BAIAS (C: 336,00 - P: 7720,00) (VD)" at bounding box center [532, 416] width 361 height 18
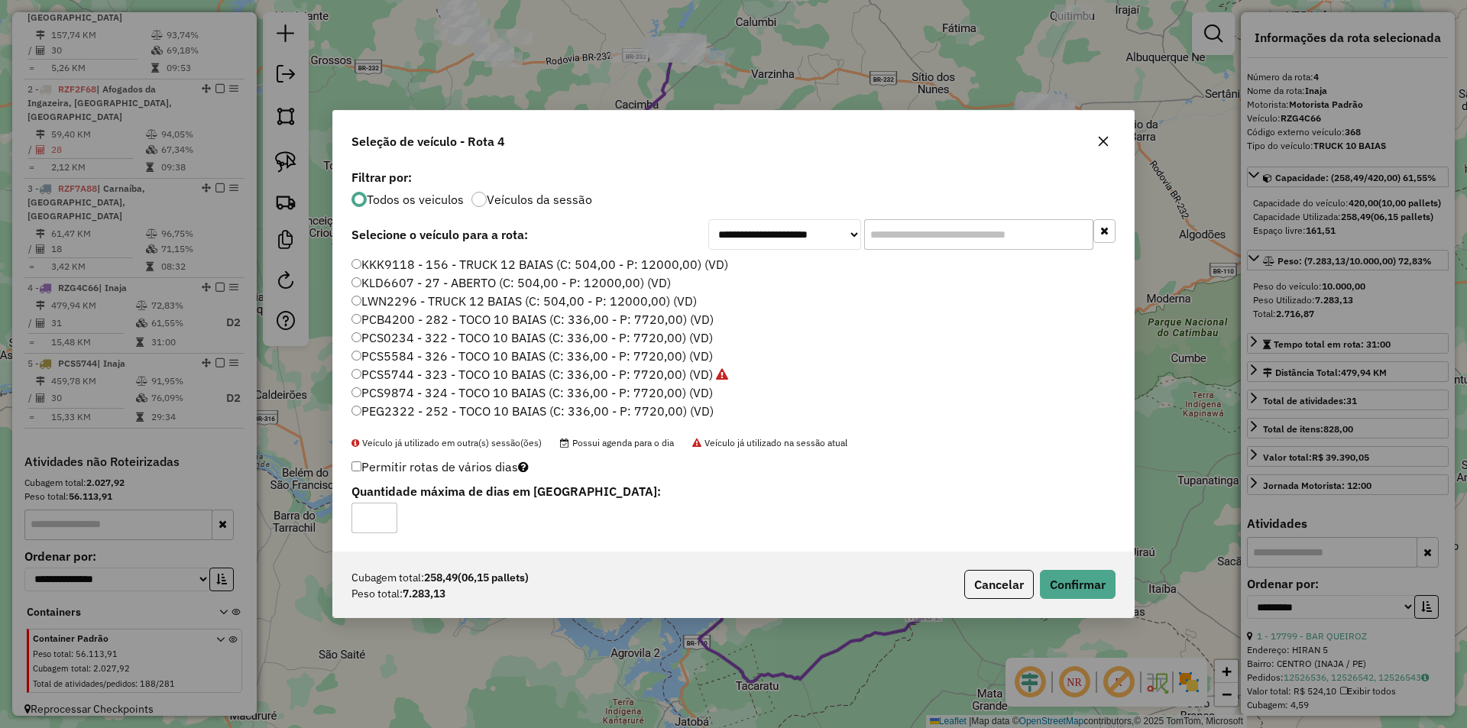
type input "*"
click at [384, 514] on input "*" at bounding box center [375, 518] width 46 height 31
click at [1081, 581] on button "Confirmar" at bounding box center [1078, 584] width 76 height 29
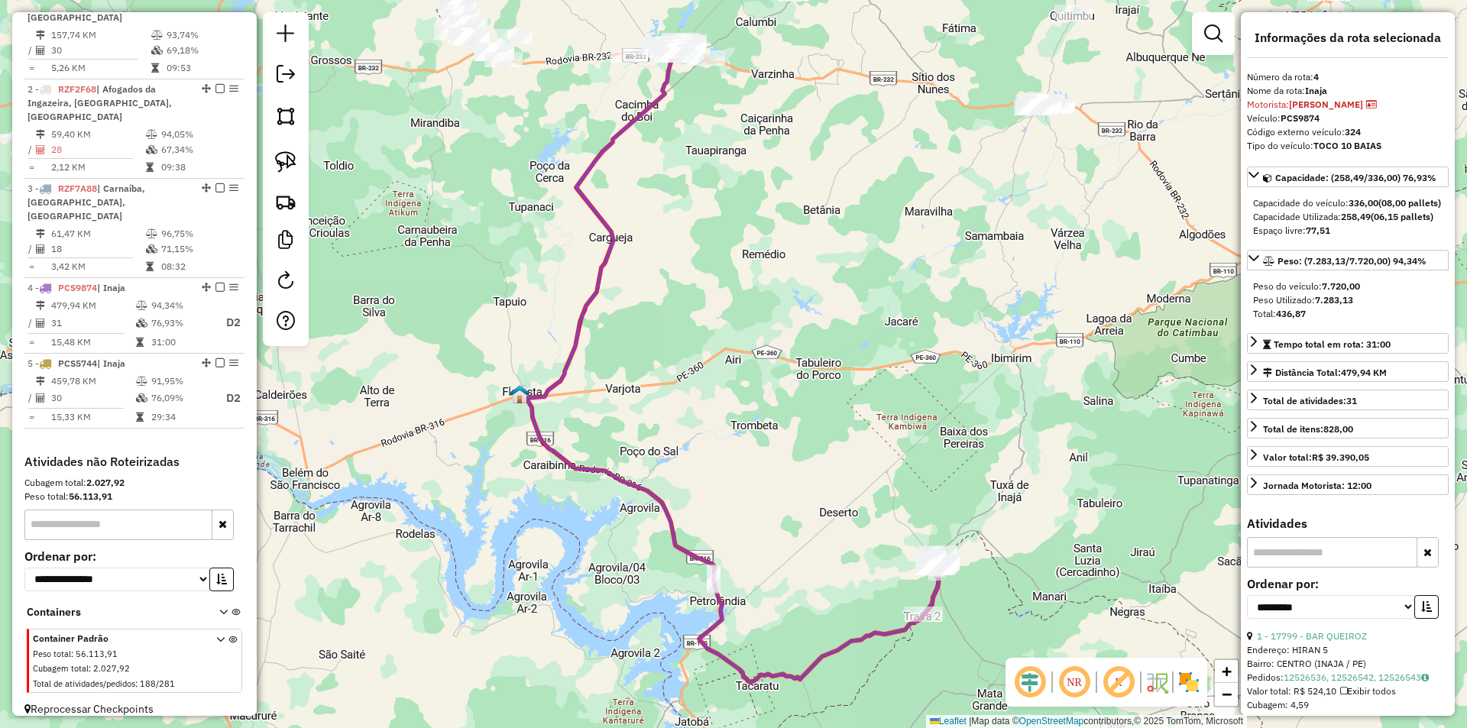
click at [691, 465] on div "Janela de atendimento Grade de atendimento Capacidade Transportadoras Veículos …" at bounding box center [733, 364] width 1467 height 728
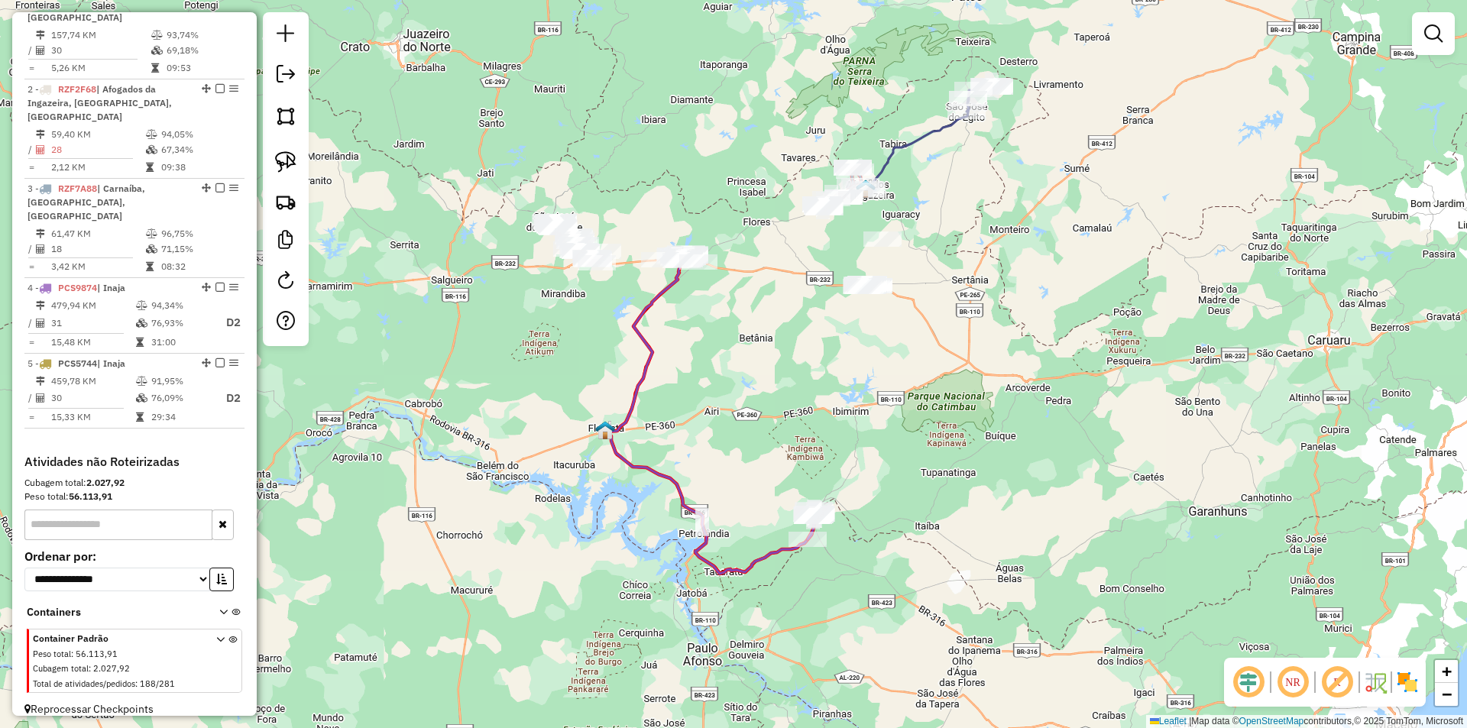
drag, startPoint x: 712, startPoint y: 319, endPoint x: 703, endPoint y: 397, distance: 78.5
click at [703, 393] on div "Janela de atendimento Grade de atendimento Capacidade Transportadoras Veículos …" at bounding box center [733, 364] width 1467 height 728
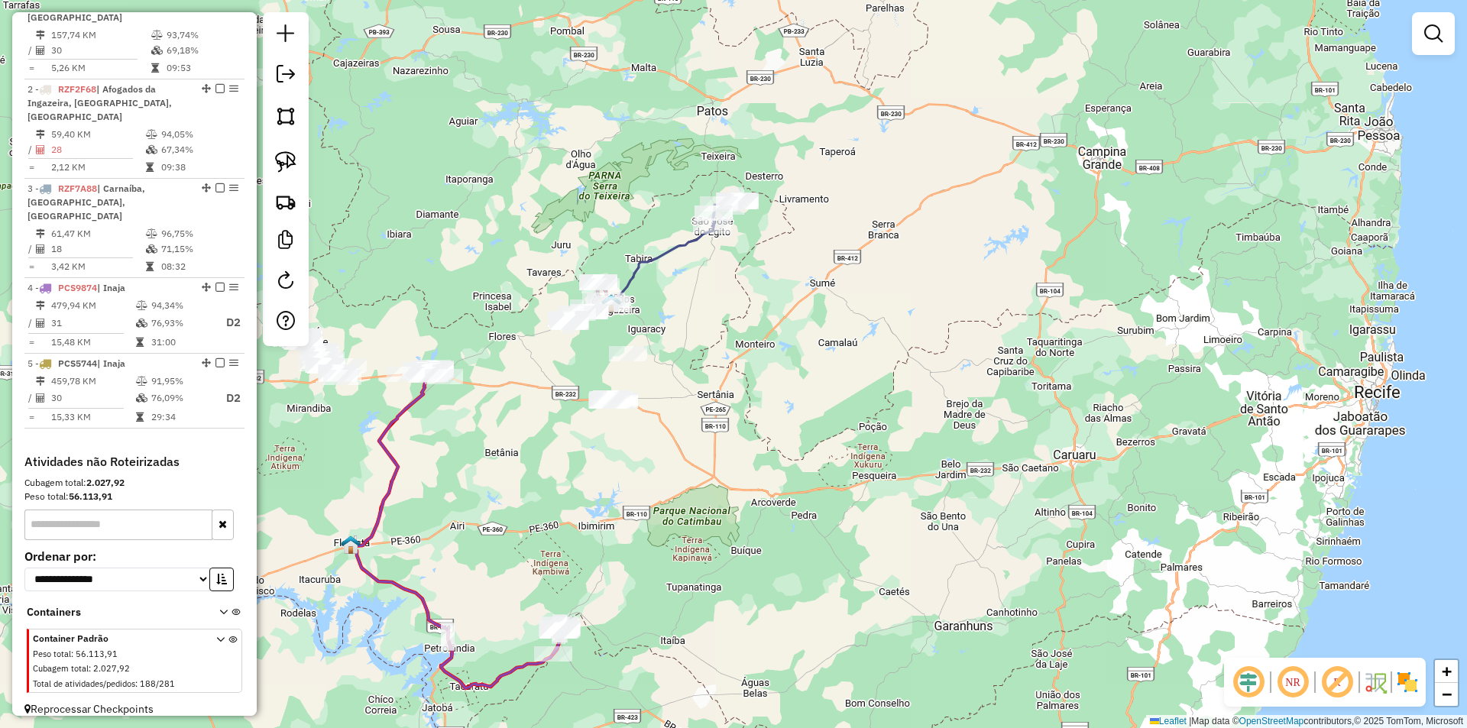
drag, startPoint x: 736, startPoint y: 403, endPoint x: 530, endPoint y: 430, distance: 207.3
click at [530, 430] on div "Janela de atendimento Grade de atendimento Capacidade Transportadoras Veículos …" at bounding box center [733, 364] width 1467 height 728
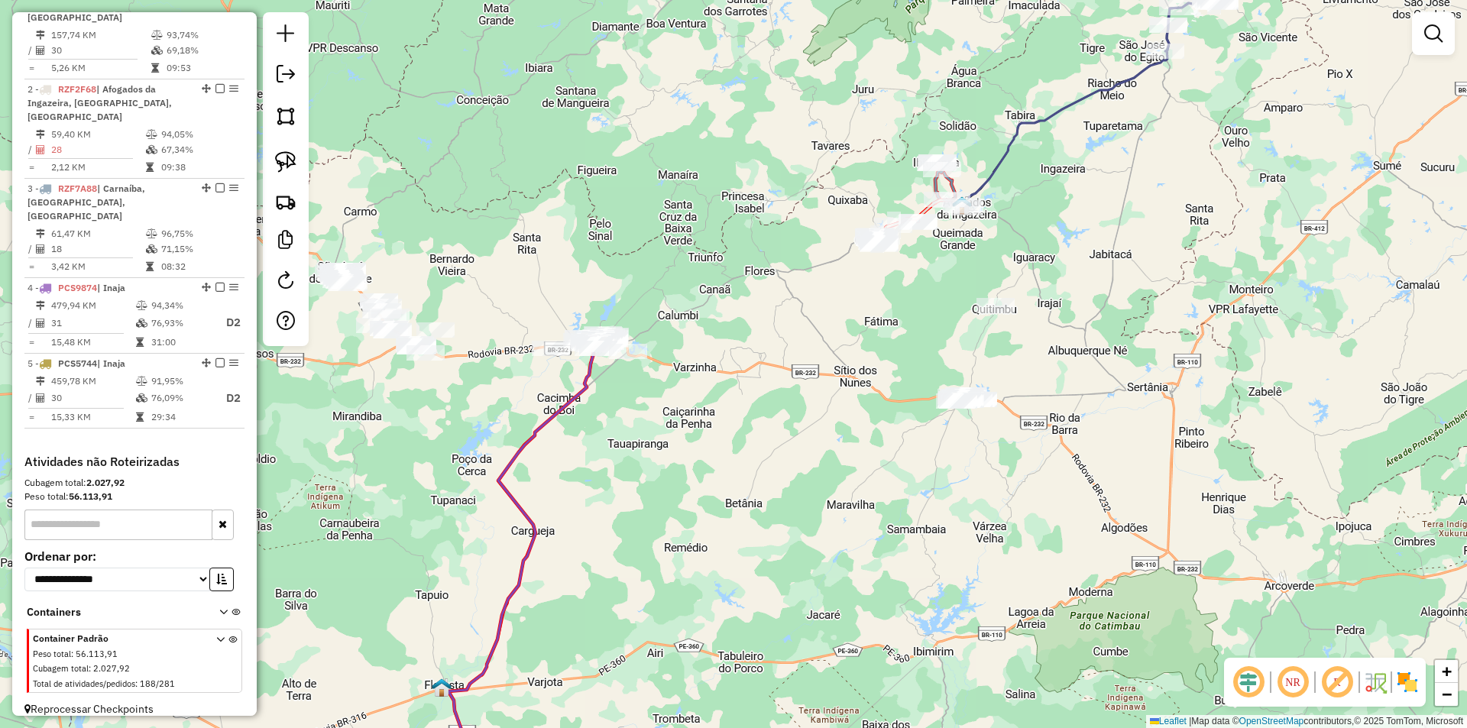
drag, startPoint x: 445, startPoint y: 420, endPoint x: 766, endPoint y: 446, distance: 322.0
click at [769, 448] on div "Janela de atendimento Grade de atendimento Capacidade Transportadoras Veículos …" at bounding box center [733, 364] width 1467 height 728
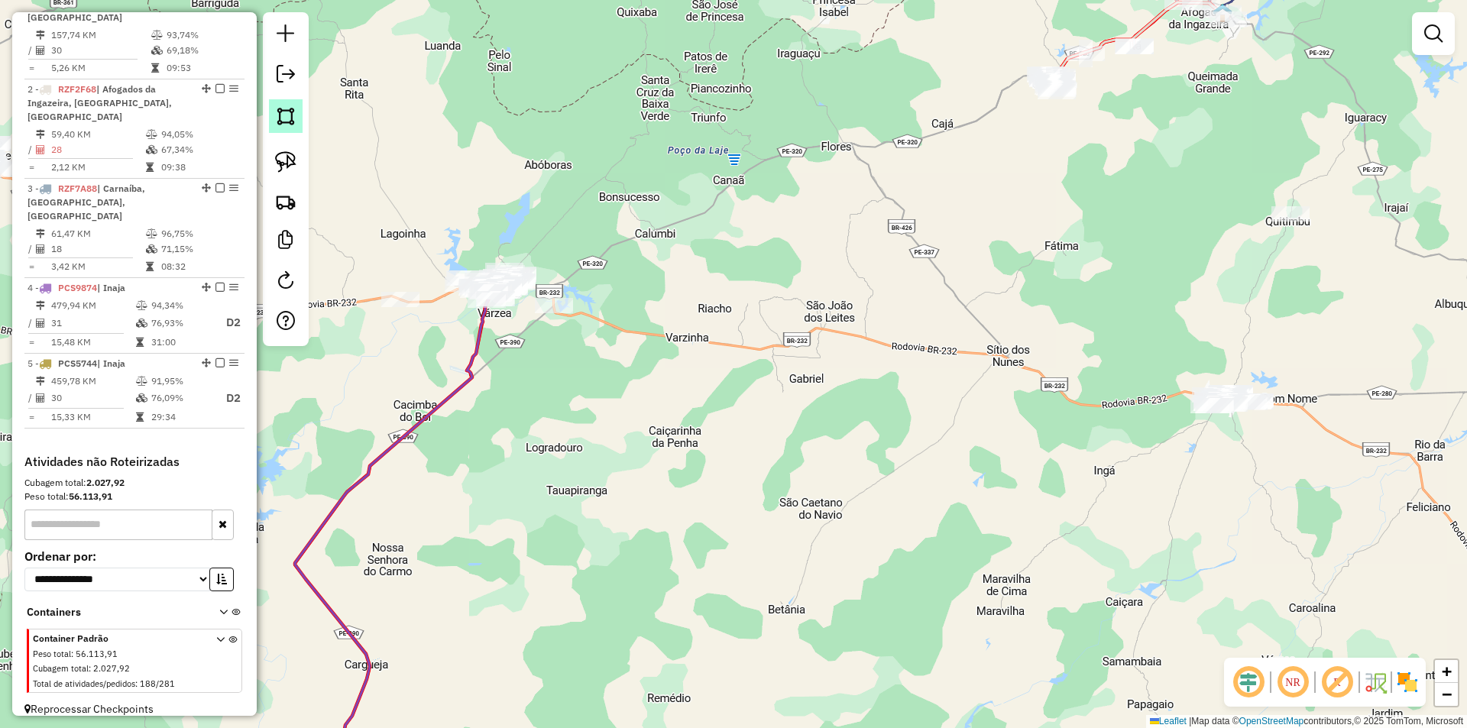
click at [300, 120] on link at bounding box center [286, 116] width 34 height 34
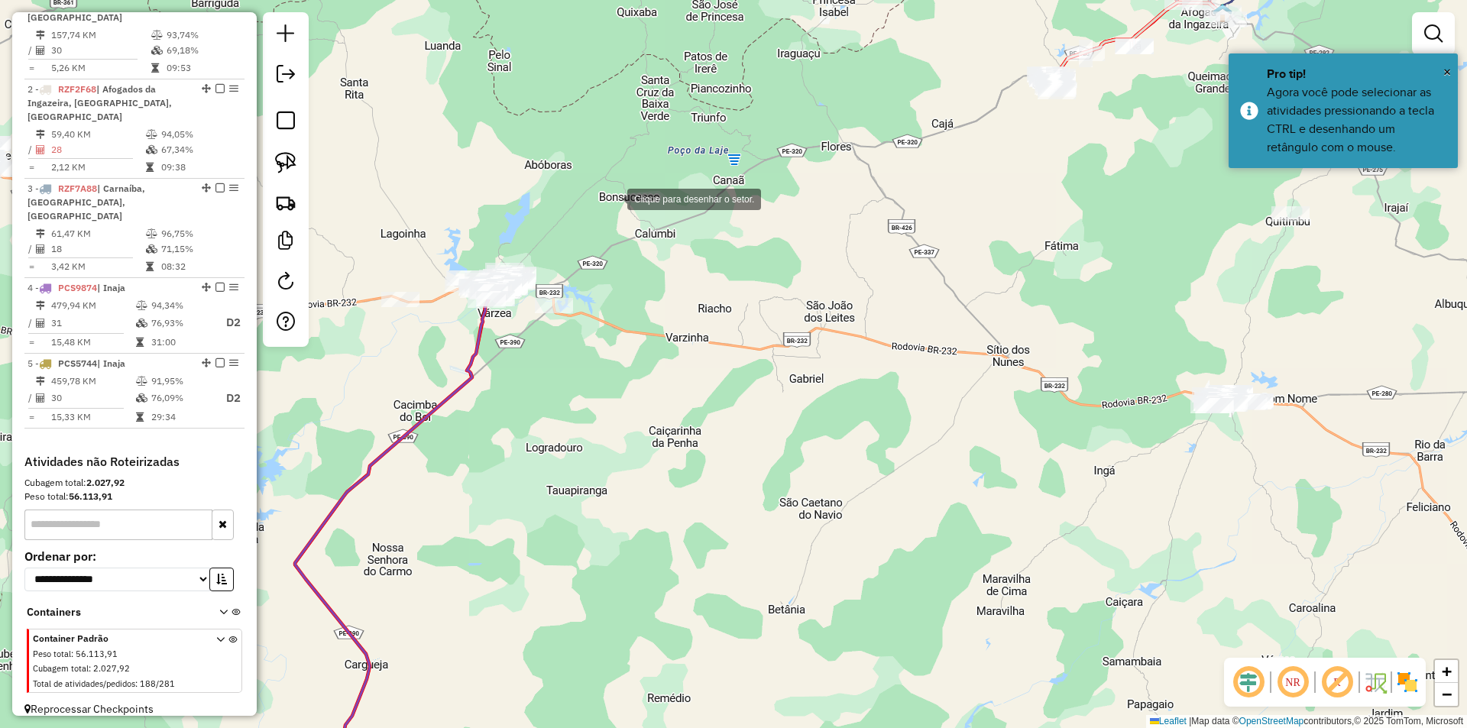
click at [604, 194] on div at bounding box center [612, 198] width 31 height 31
click at [494, 367] on div at bounding box center [493, 367] width 31 height 31
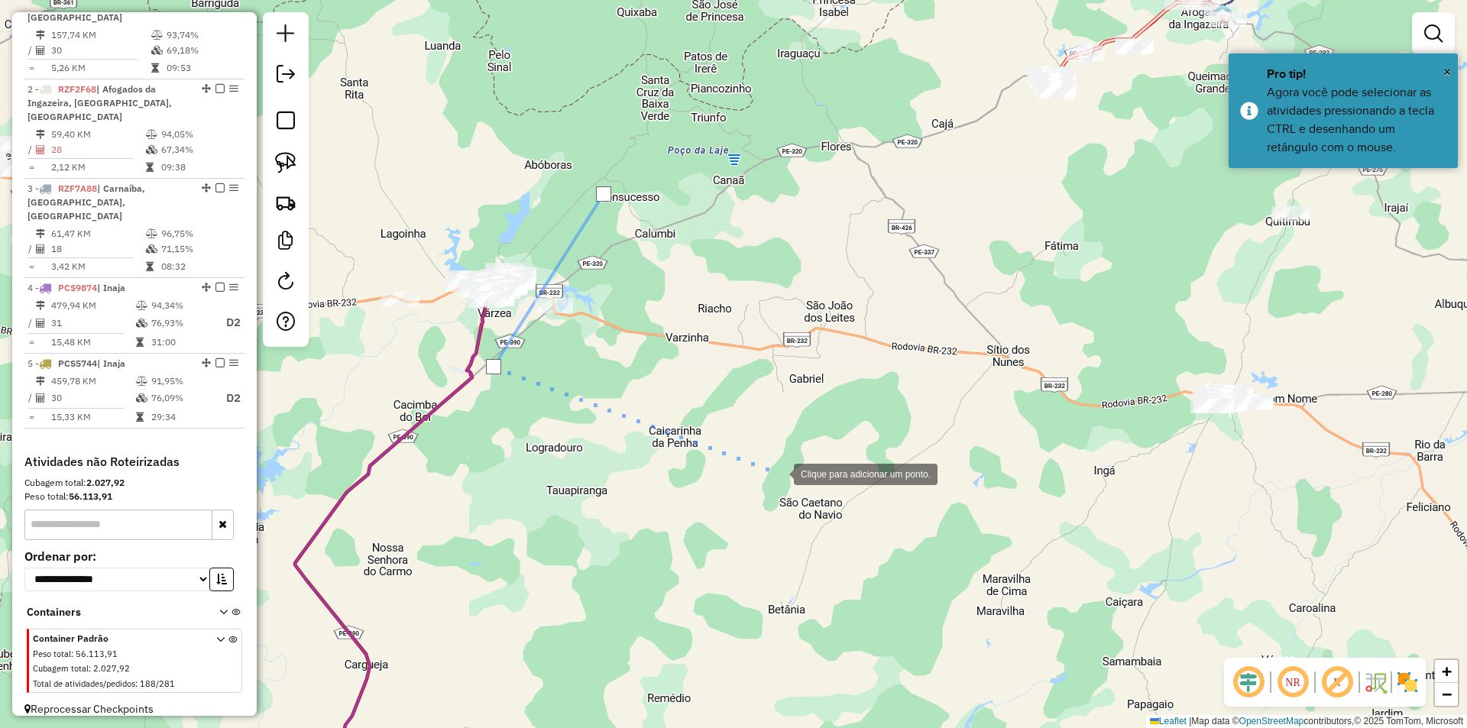
click at [779, 473] on div at bounding box center [779, 473] width 31 height 31
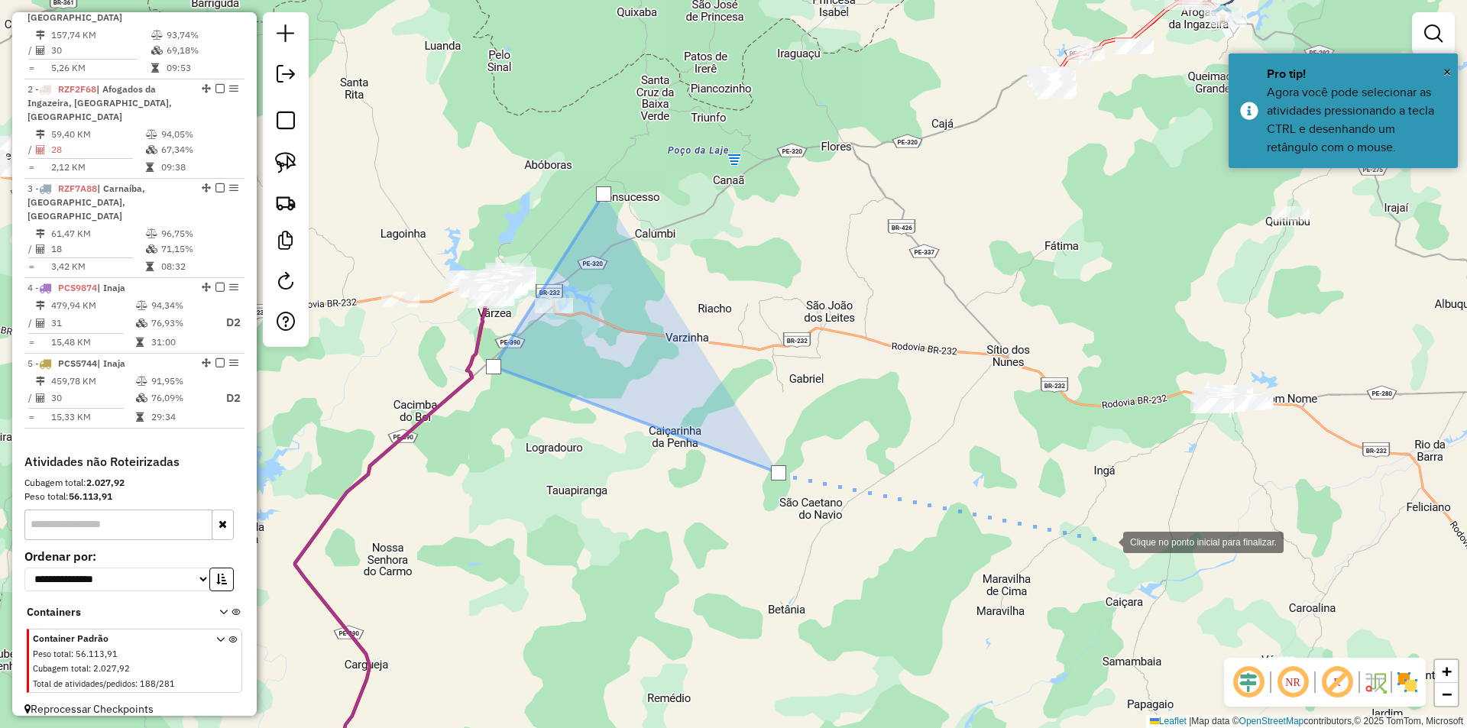
click at [1115, 543] on div at bounding box center [1108, 541] width 31 height 31
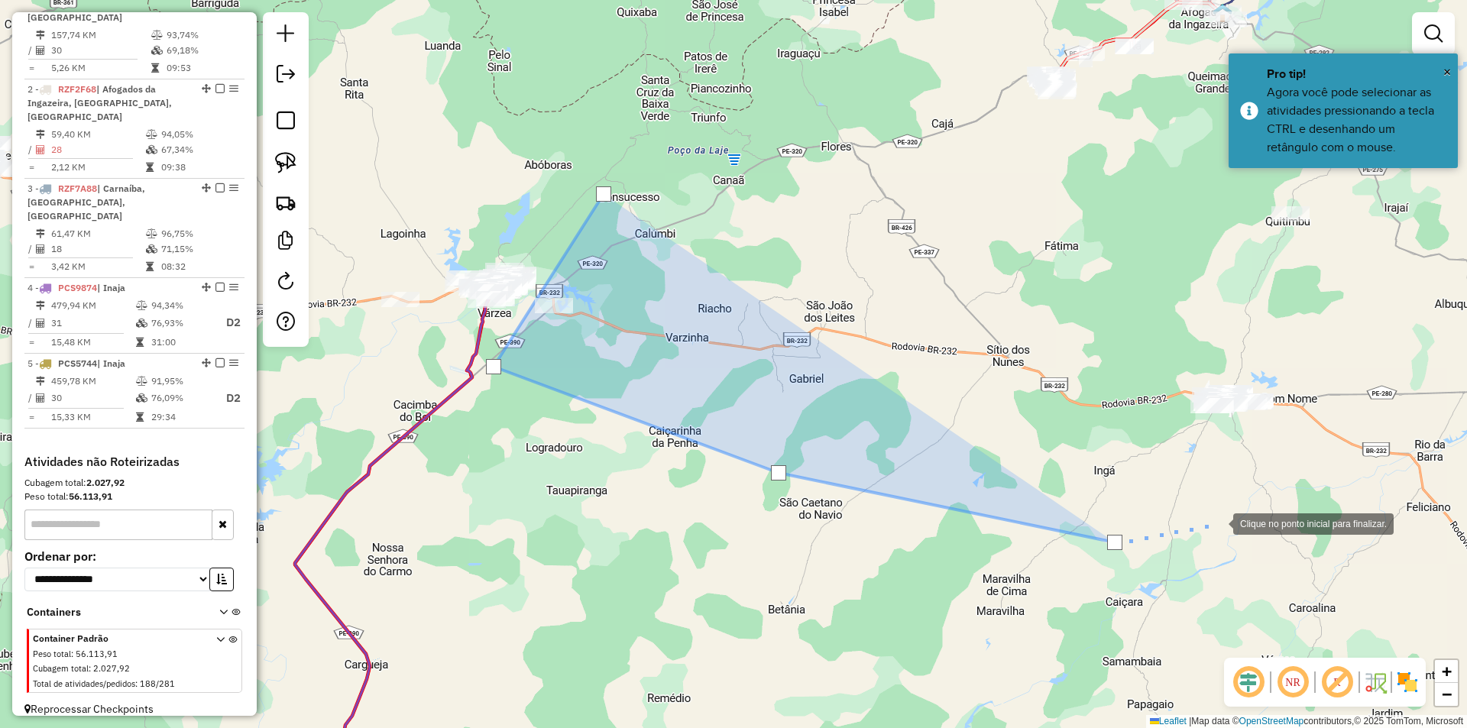
click at [1234, 507] on div at bounding box center [1218, 522] width 31 height 31
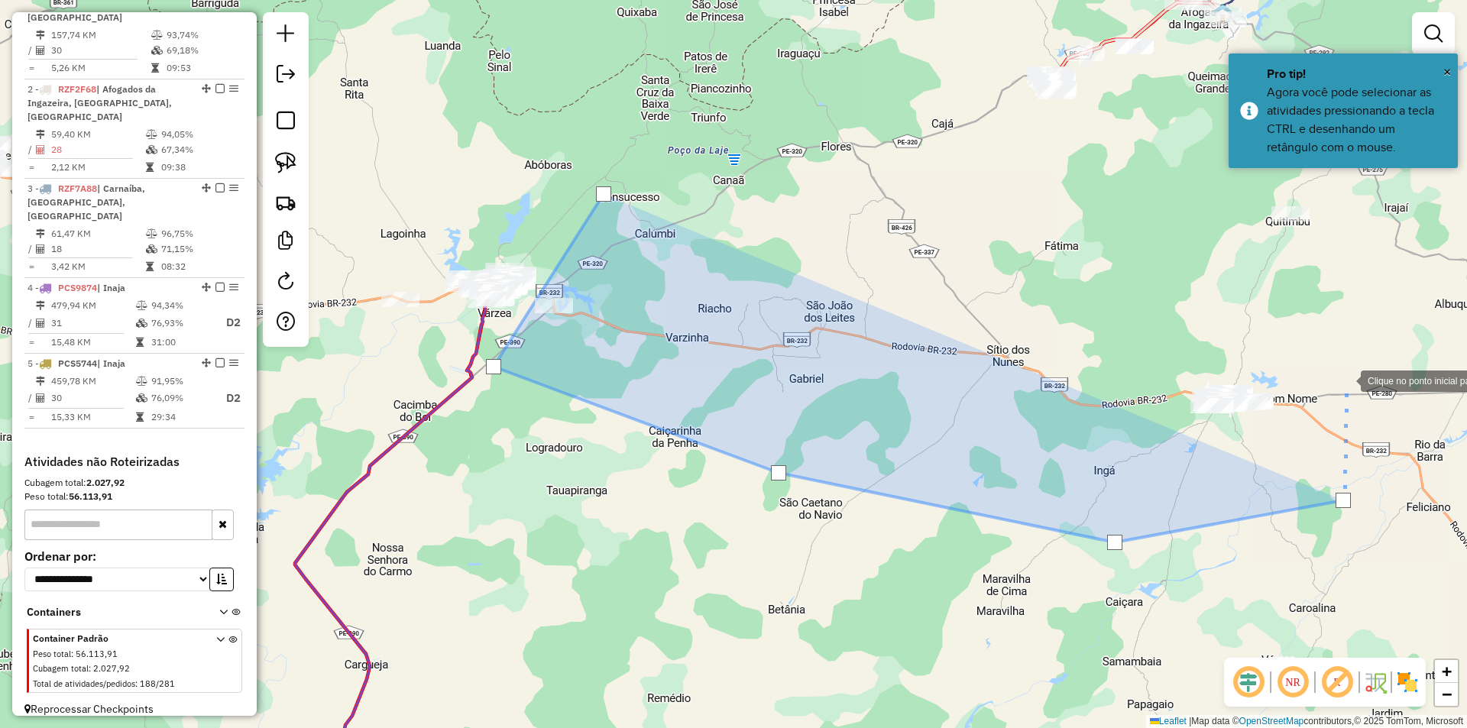
click at [1346, 380] on div at bounding box center [1346, 380] width 31 height 31
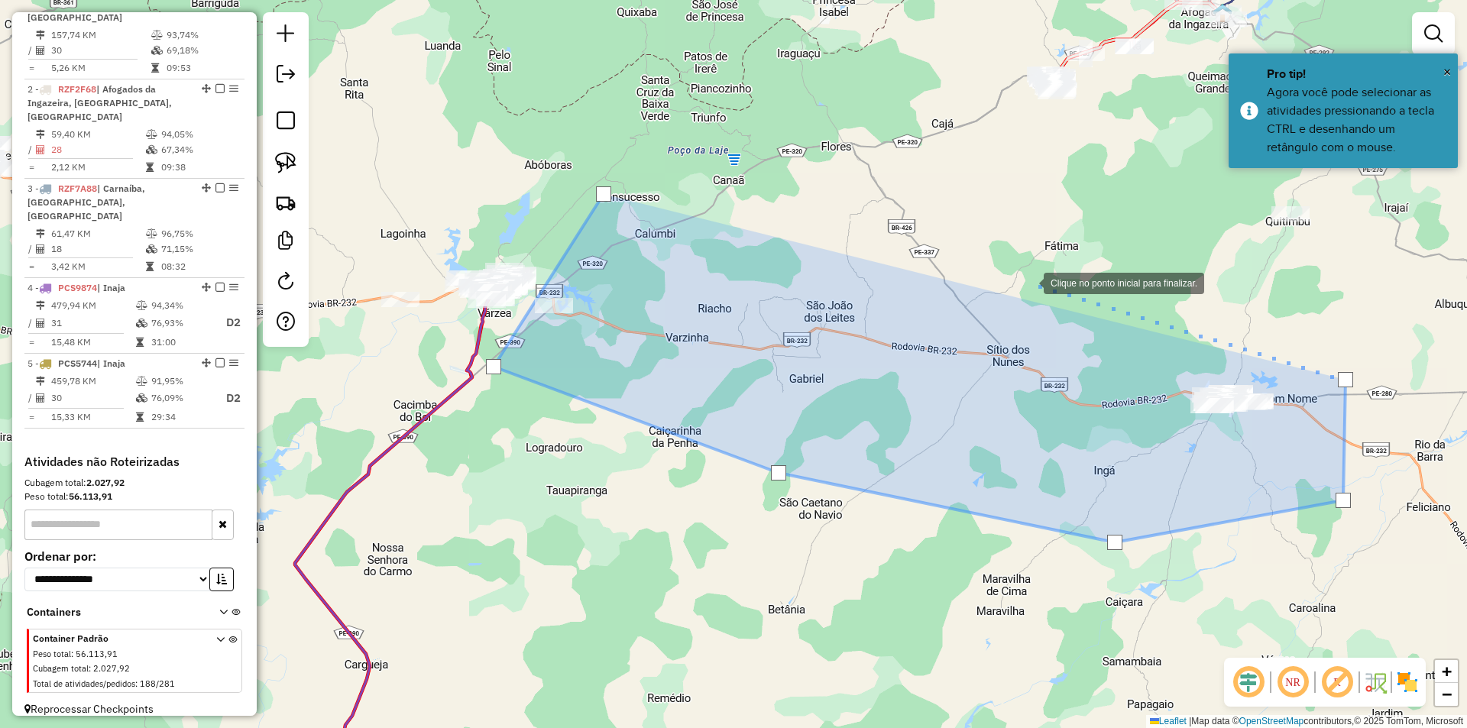
click at [1013, 274] on div at bounding box center [1028, 282] width 31 height 31
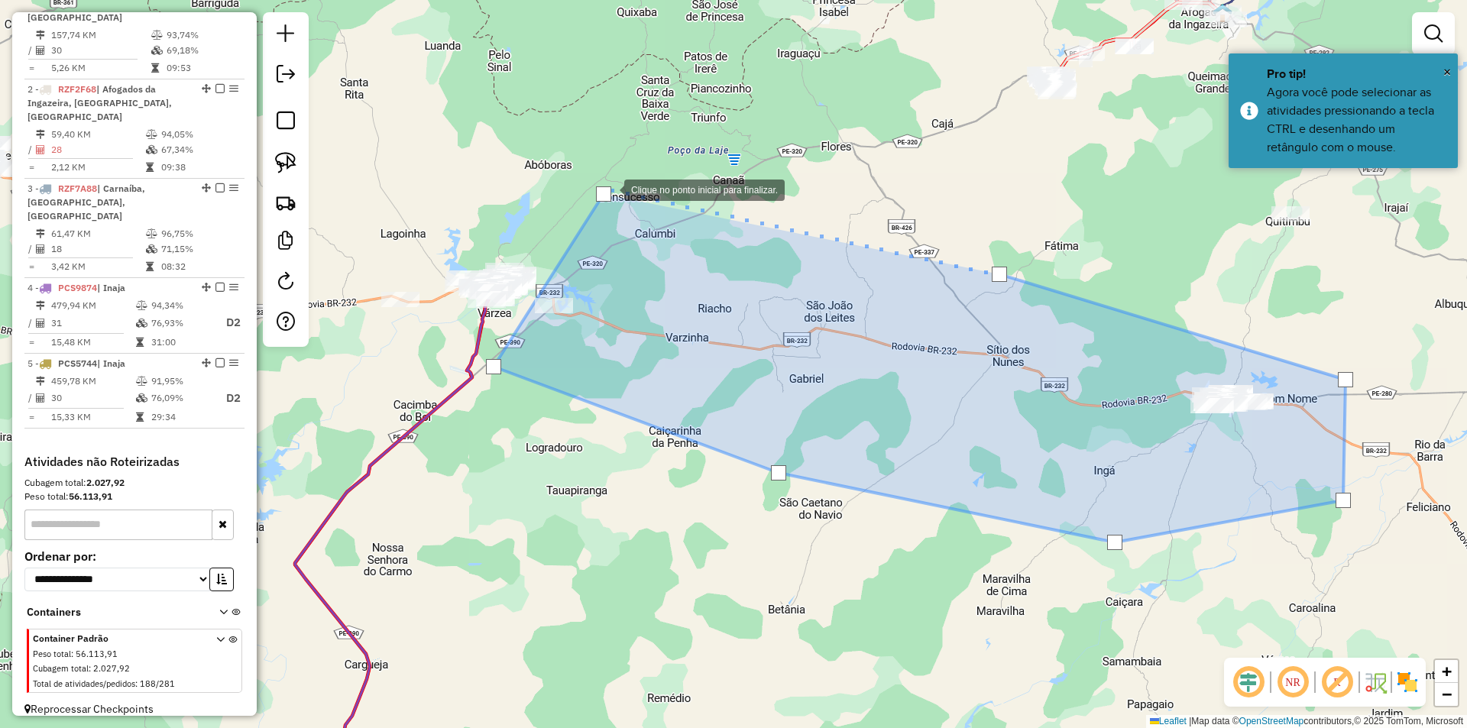
click at [604, 190] on div at bounding box center [603, 193] width 15 height 15
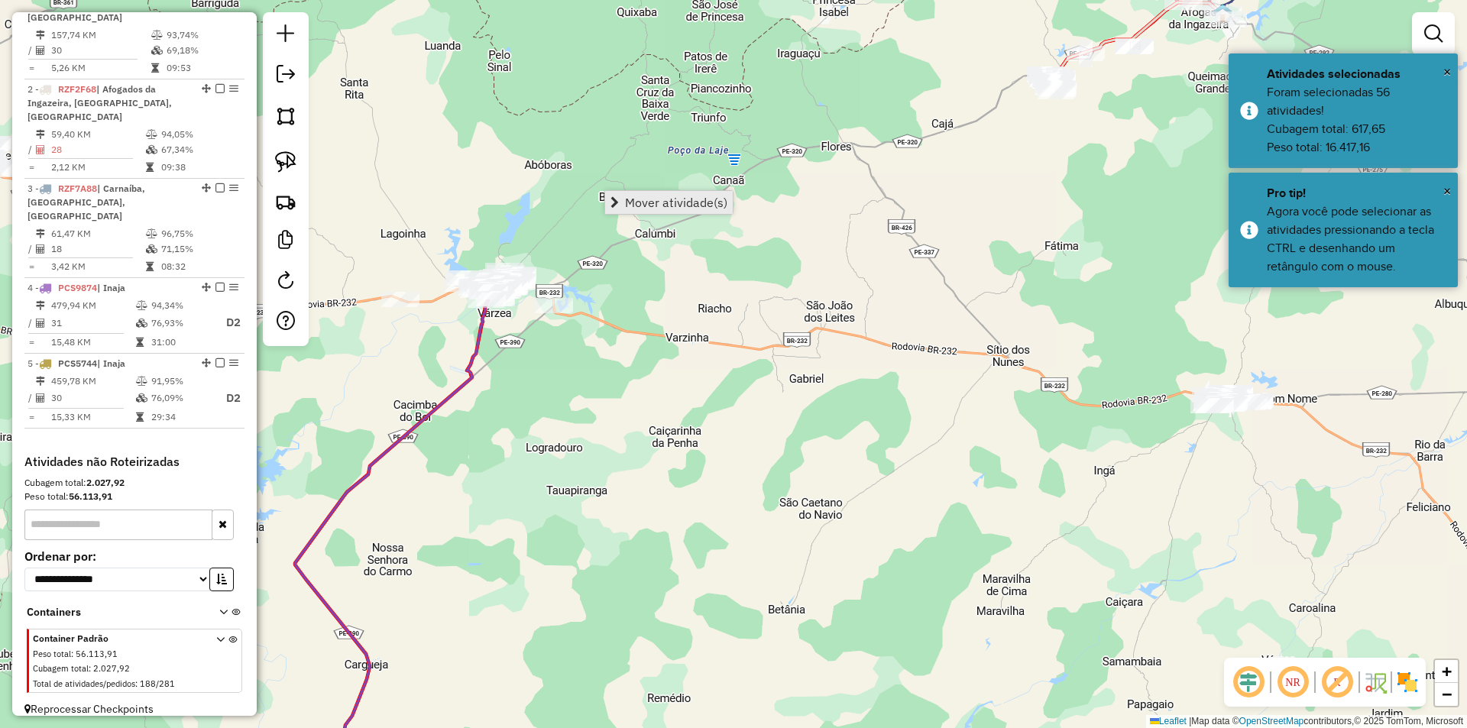
click at [668, 207] on span "Mover atividade(s)" at bounding box center [676, 202] width 102 height 12
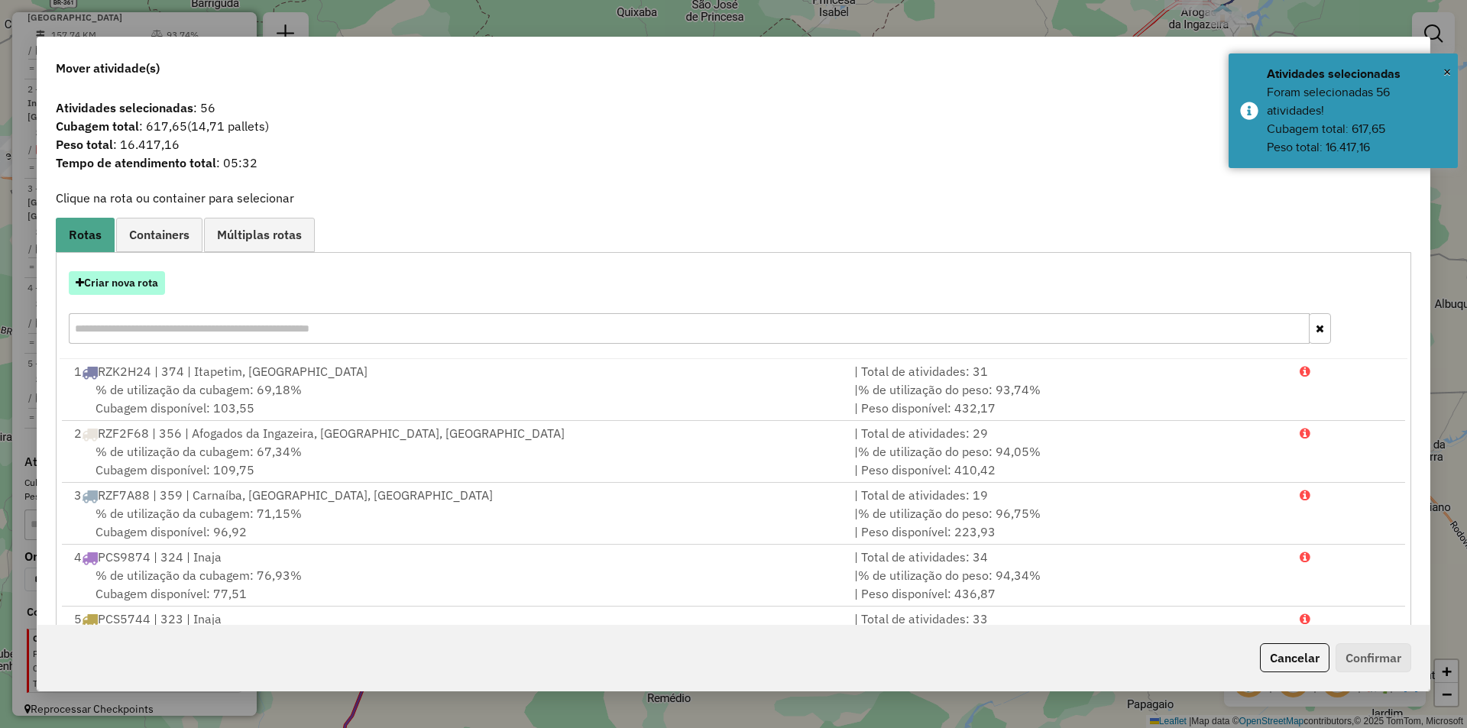
click at [148, 287] on button "Criar nova rota" at bounding box center [117, 283] width 96 height 24
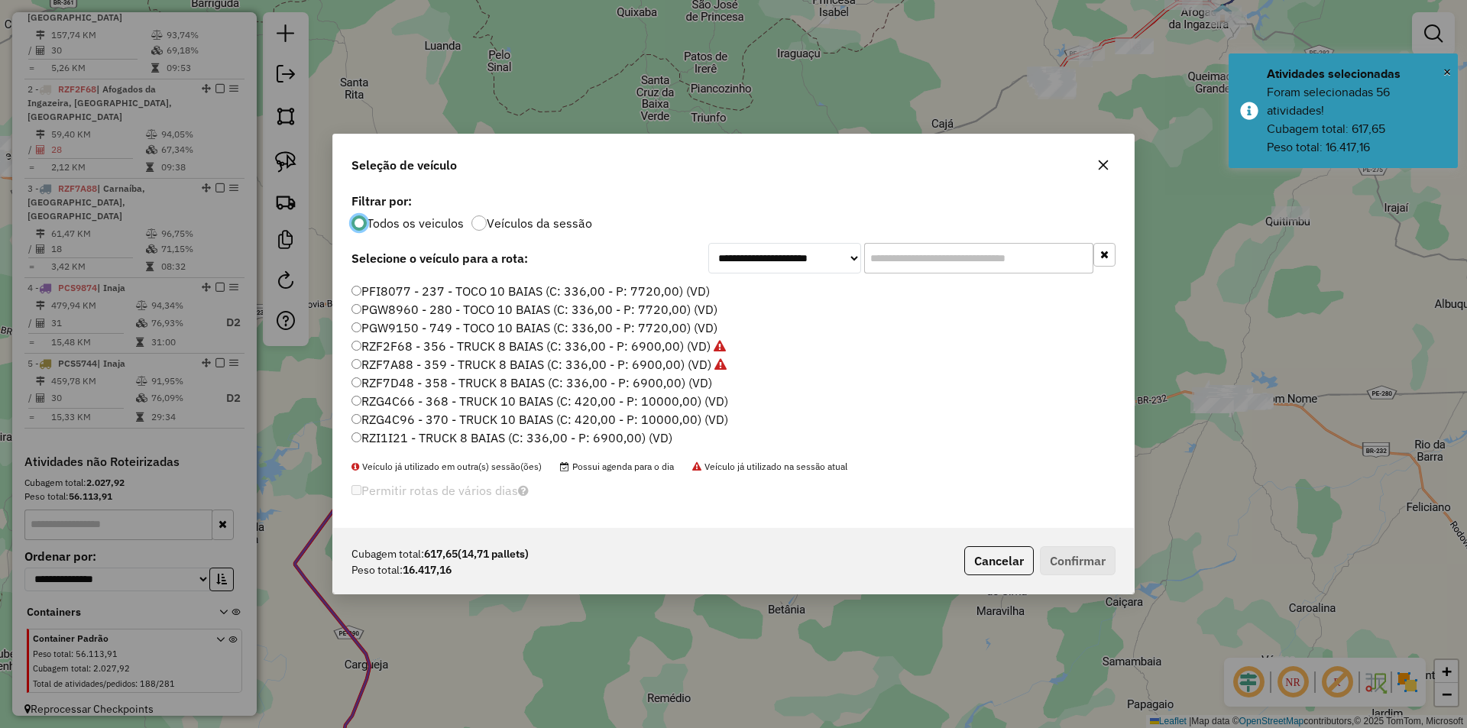
scroll to position [229, 0]
click at [417, 406] on label "RZI1I21 - TRUCK 8 BAIAS (C: 336,00 - P: 6900,00) (VD)" at bounding box center [512, 407] width 321 height 18
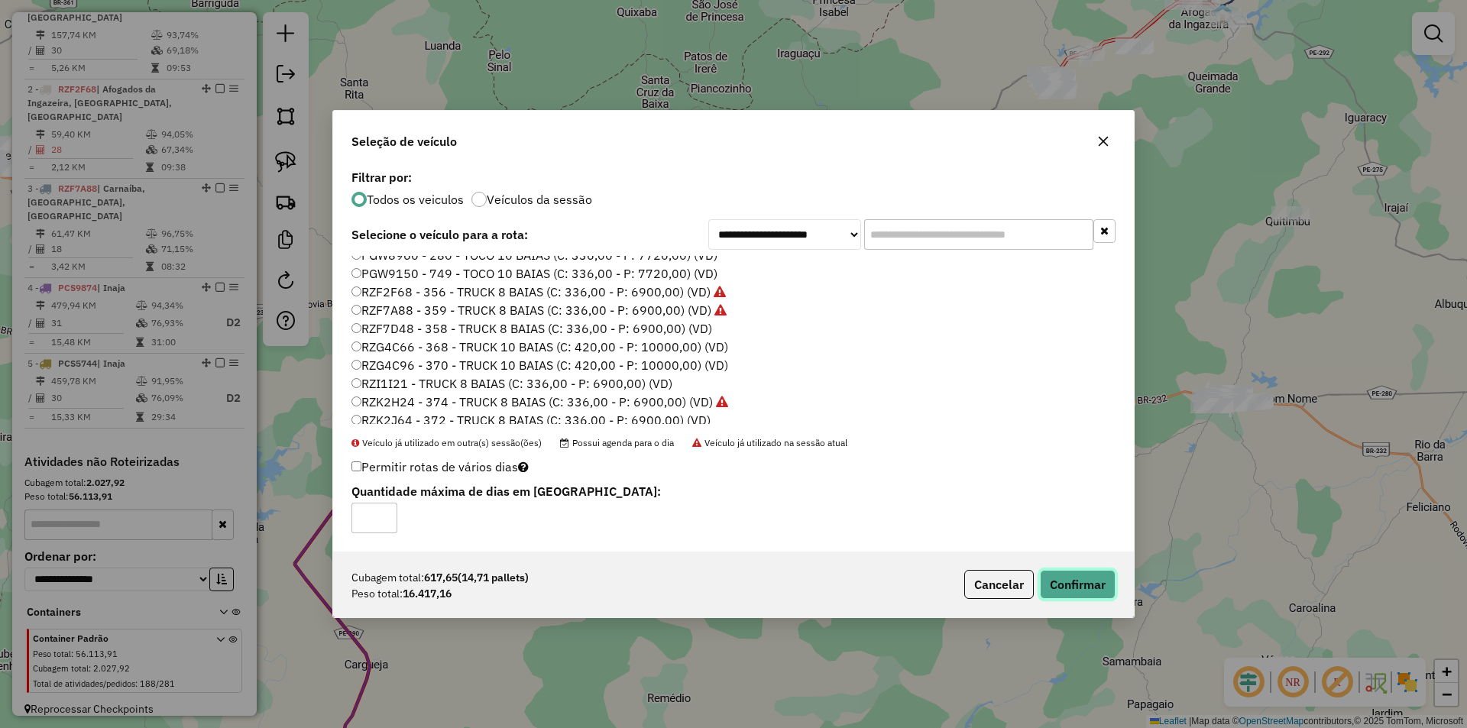
click at [1080, 579] on button "Confirmar" at bounding box center [1078, 584] width 76 height 29
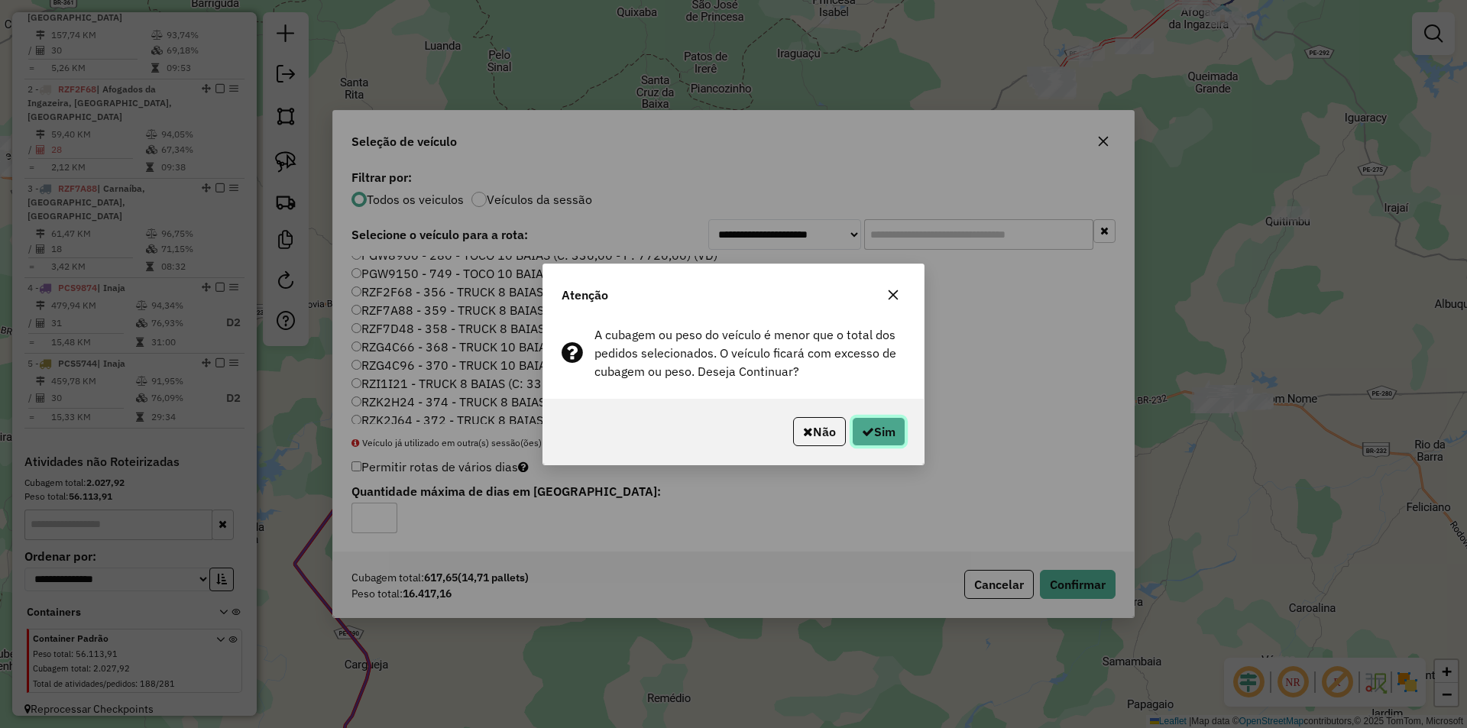
click at [887, 437] on button "Sim" at bounding box center [878, 431] width 53 height 29
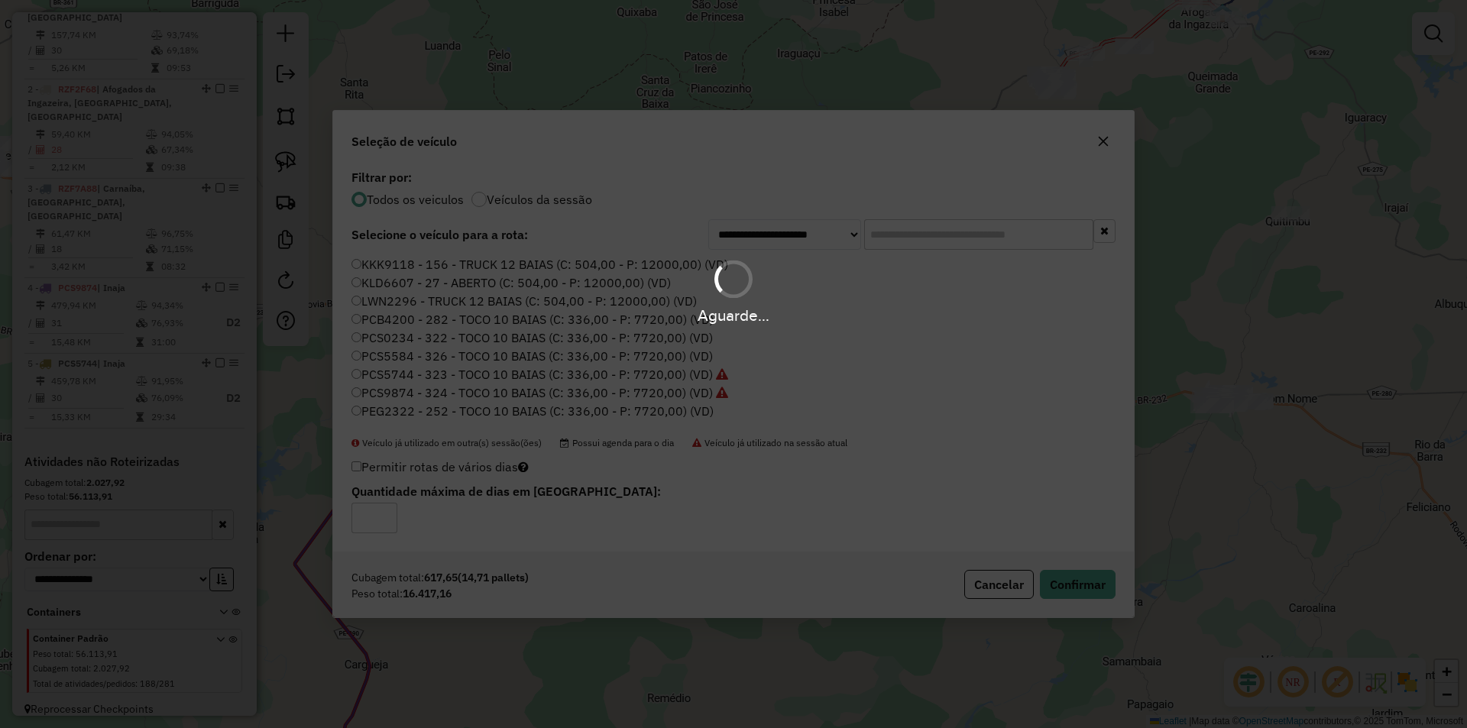
scroll to position [229, 0]
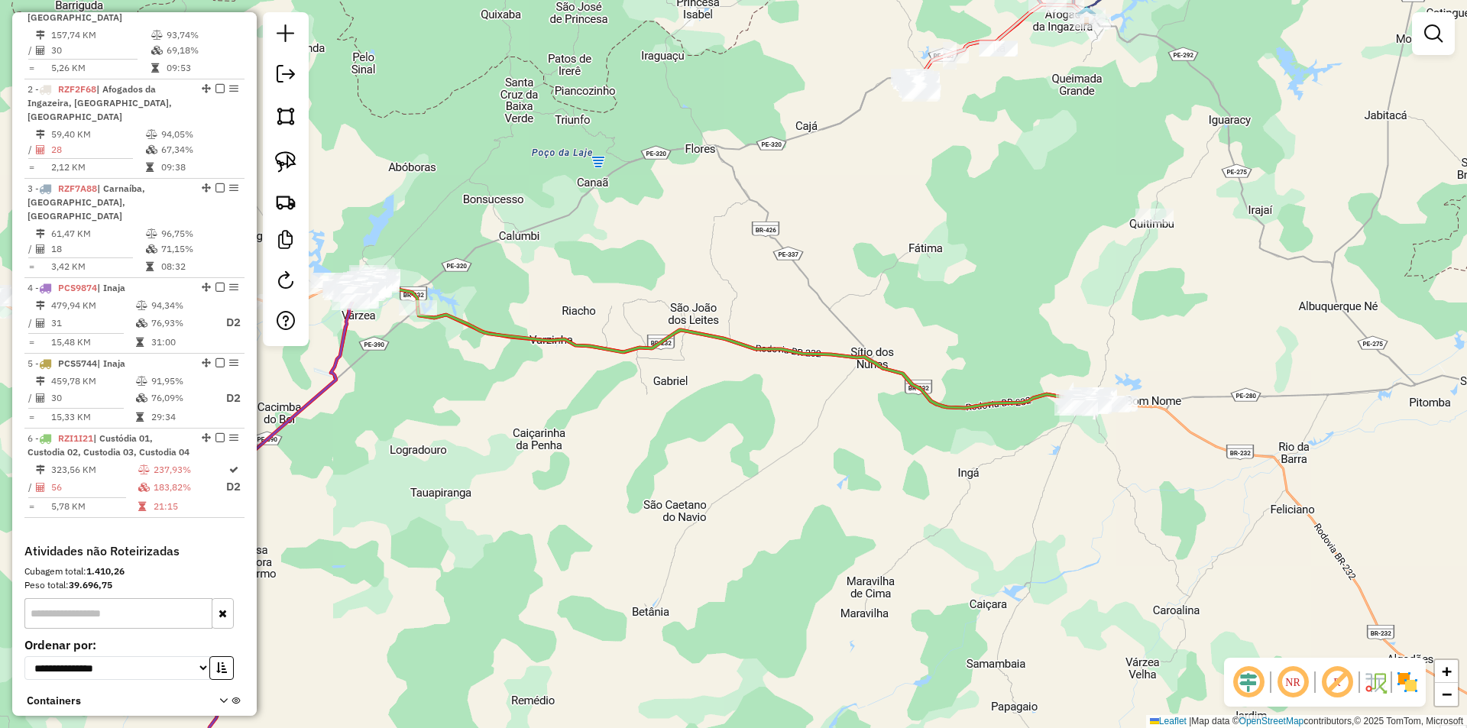
drag, startPoint x: 1125, startPoint y: 451, endPoint x: 841, endPoint y: 459, distance: 283.7
click at [841, 459] on div "Janela de atendimento Grade de atendimento Capacidade Transportadoras Veículos …" at bounding box center [733, 364] width 1467 height 728
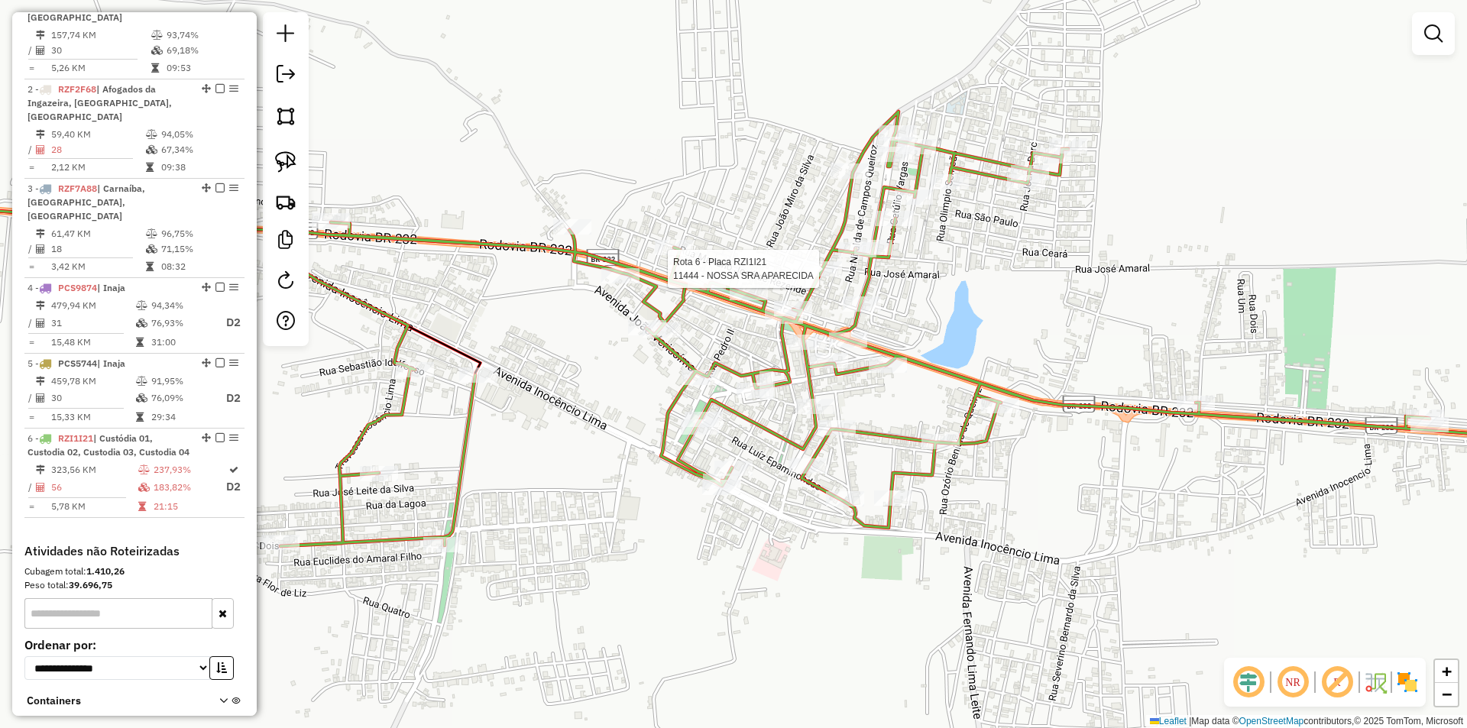
select select "**********"
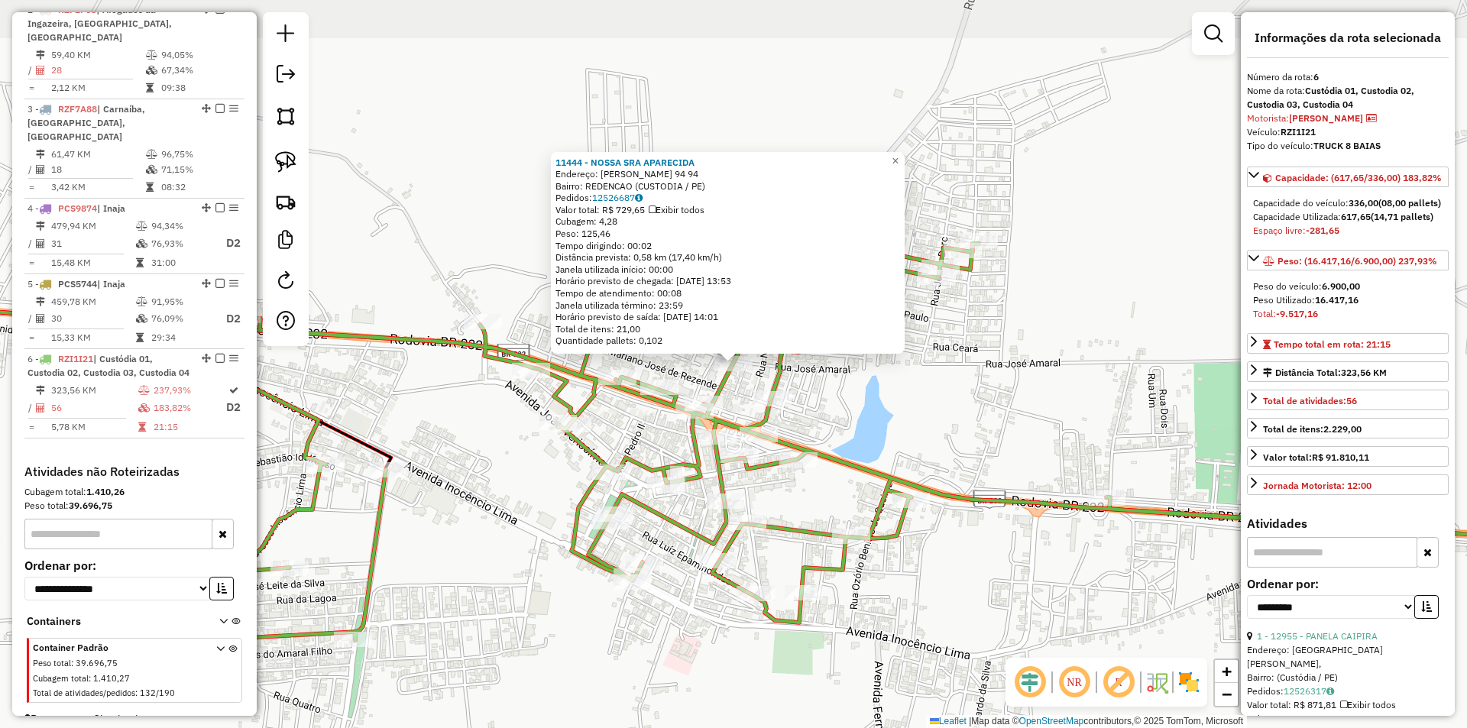
scroll to position [699, 0]
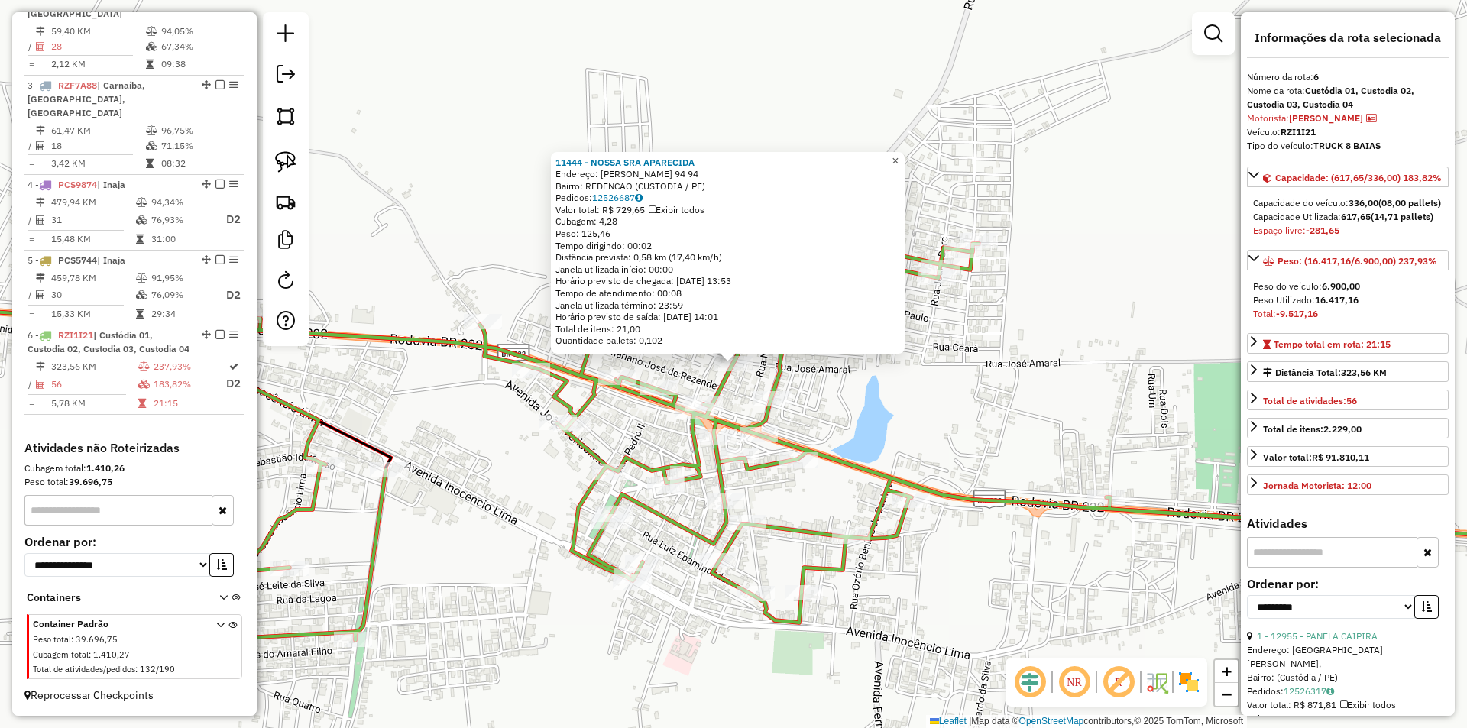
click at [899, 157] on span "×" at bounding box center [895, 160] width 7 height 13
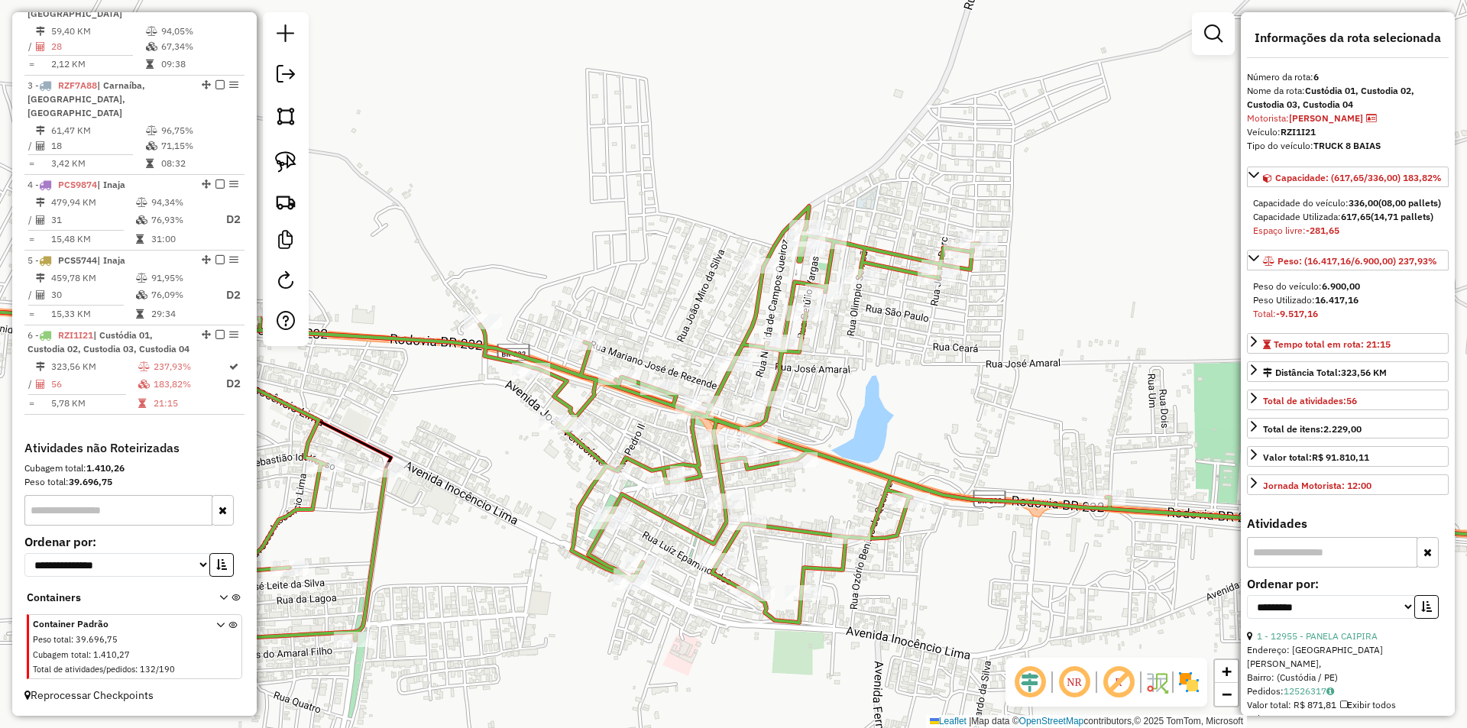
click at [268, 115] on div at bounding box center [286, 179] width 46 height 334
click at [296, 125] on img at bounding box center [285, 115] width 21 height 21
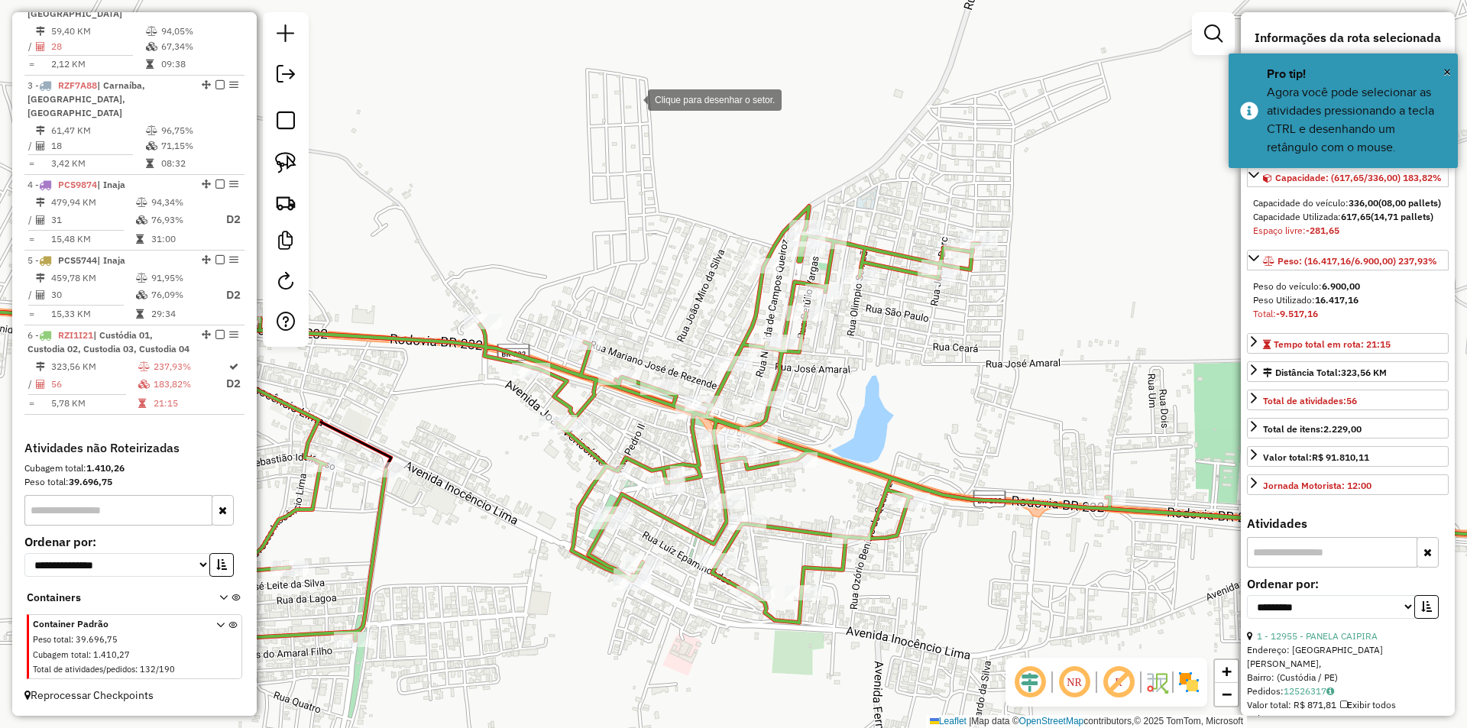
drag, startPoint x: 636, startPoint y: 92, endPoint x: 585, endPoint y: 149, distance: 76.3
click at [635, 92] on div at bounding box center [633, 98] width 31 height 31
click at [387, 332] on div at bounding box center [393, 328] width 31 height 31
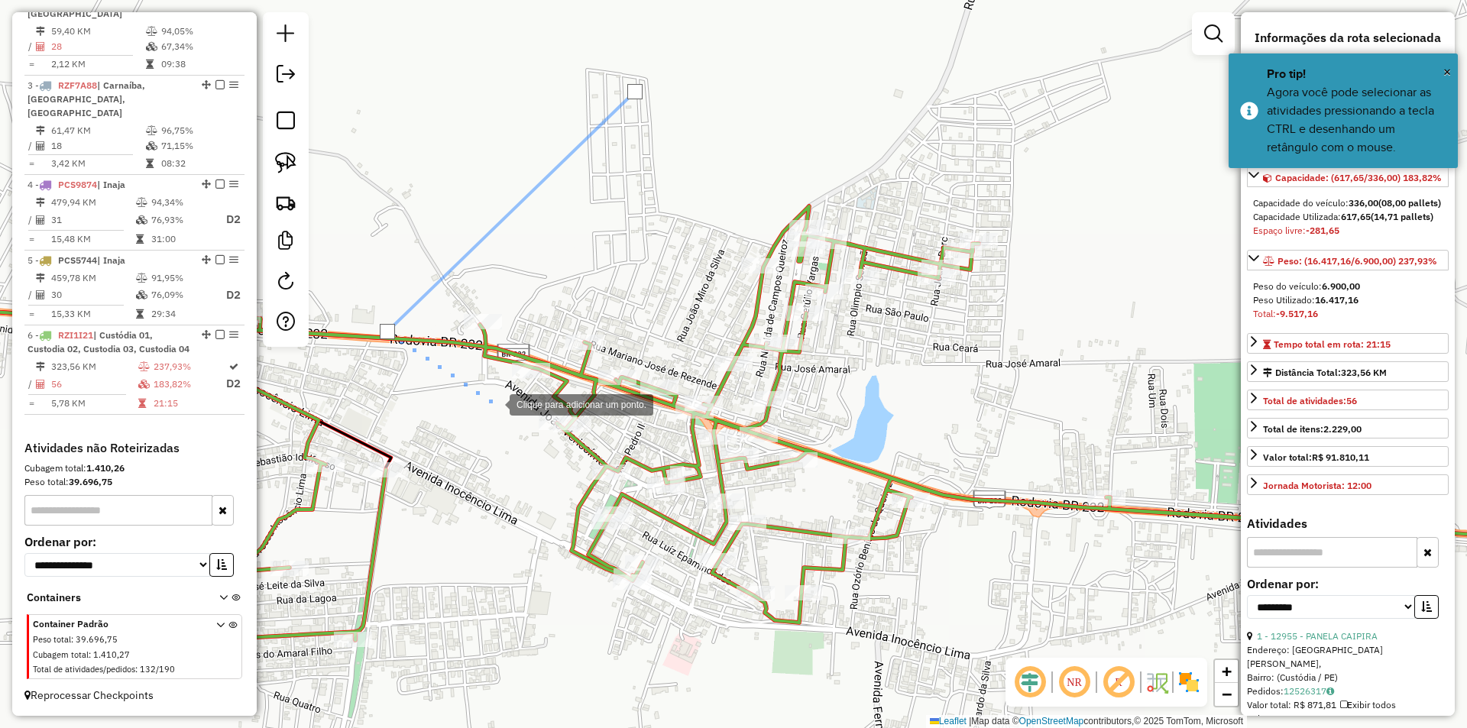
click at [494, 404] on div at bounding box center [494, 403] width 31 height 31
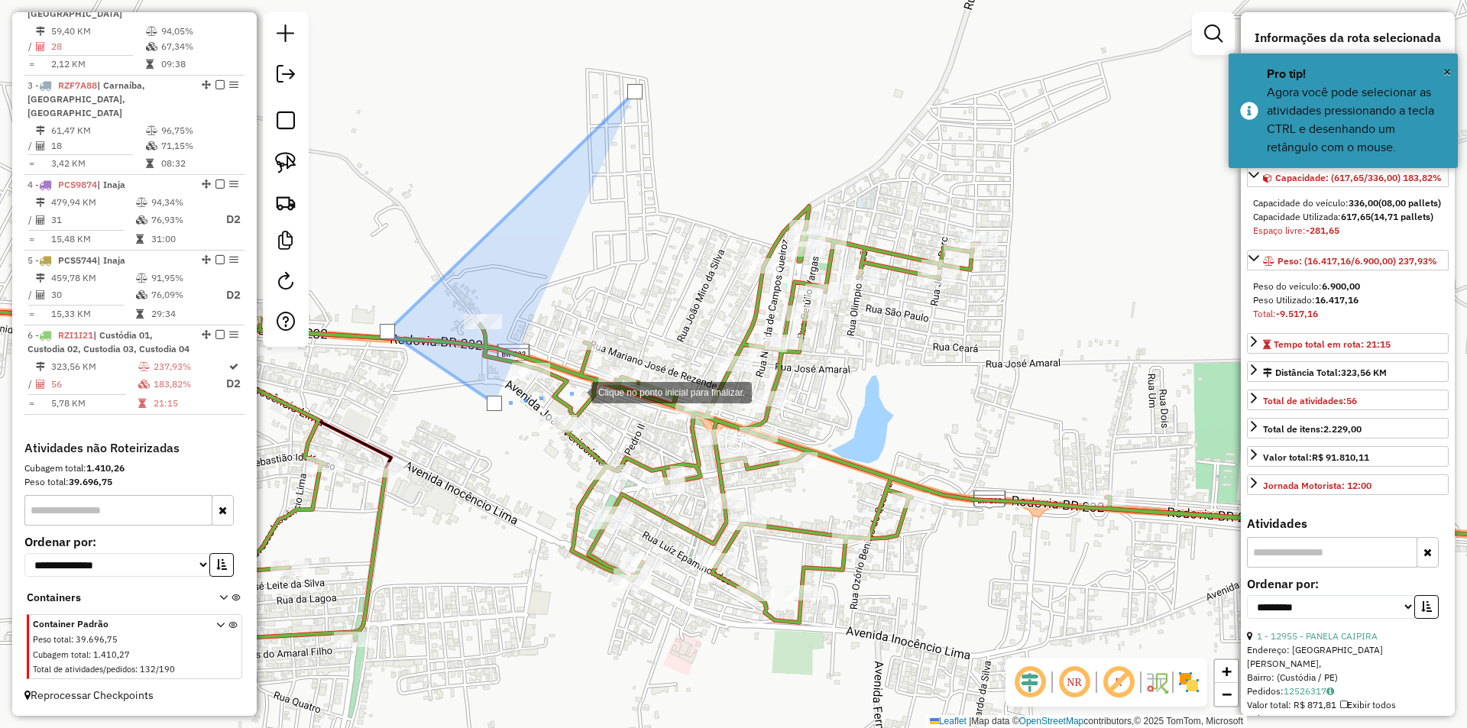
click at [576, 391] on div at bounding box center [576, 391] width 31 height 31
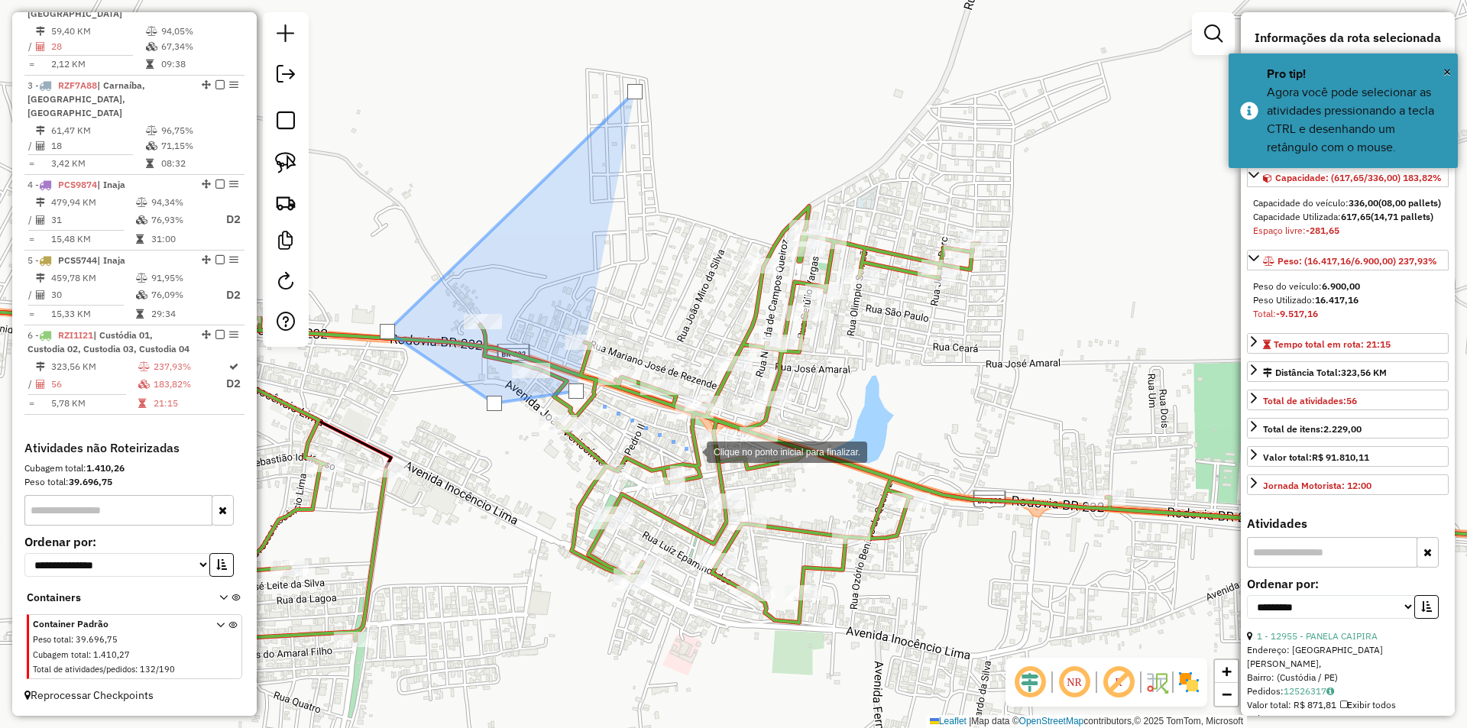
click at [692, 451] on div at bounding box center [691, 451] width 31 height 31
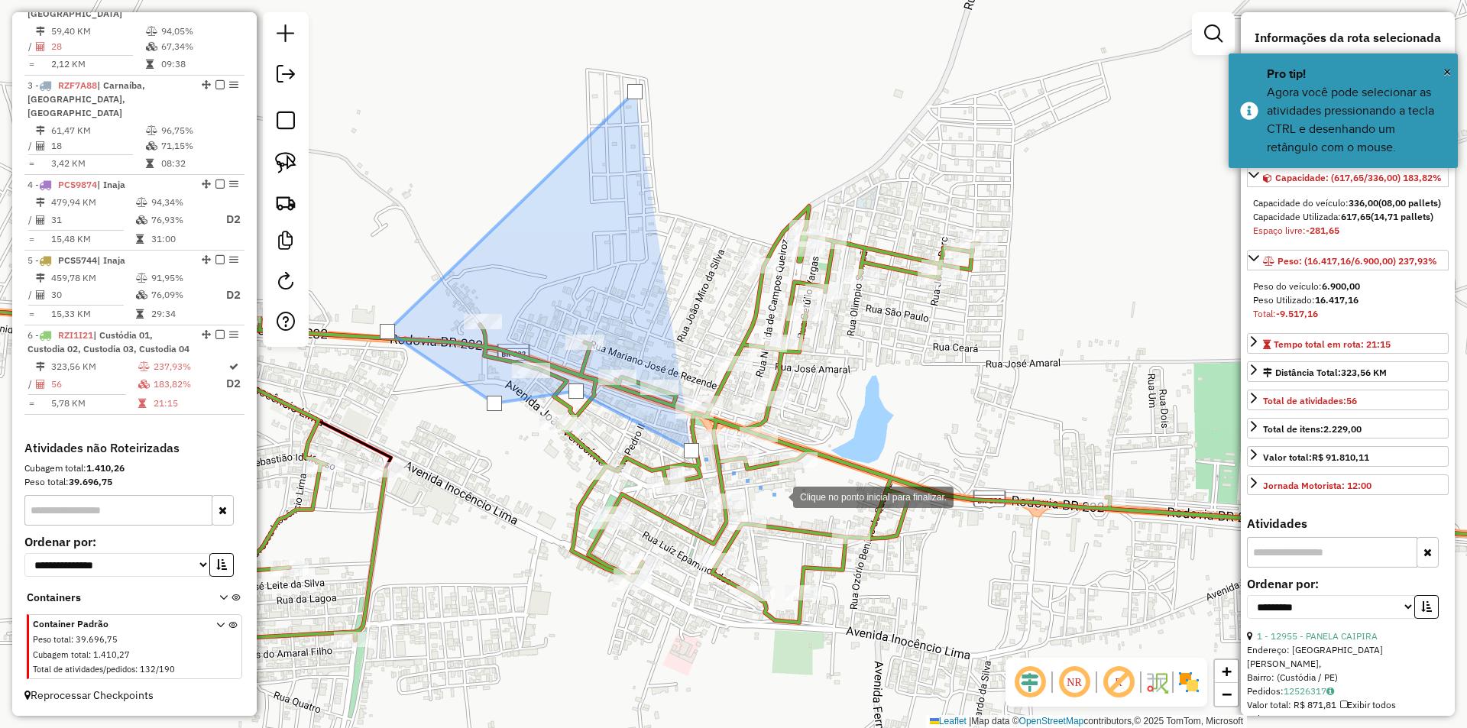
drag, startPoint x: 778, startPoint y: 496, endPoint x: 842, endPoint y: 485, distance: 65.2
click at [779, 496] on div at bounding box center [778, 496] width 31 height 31
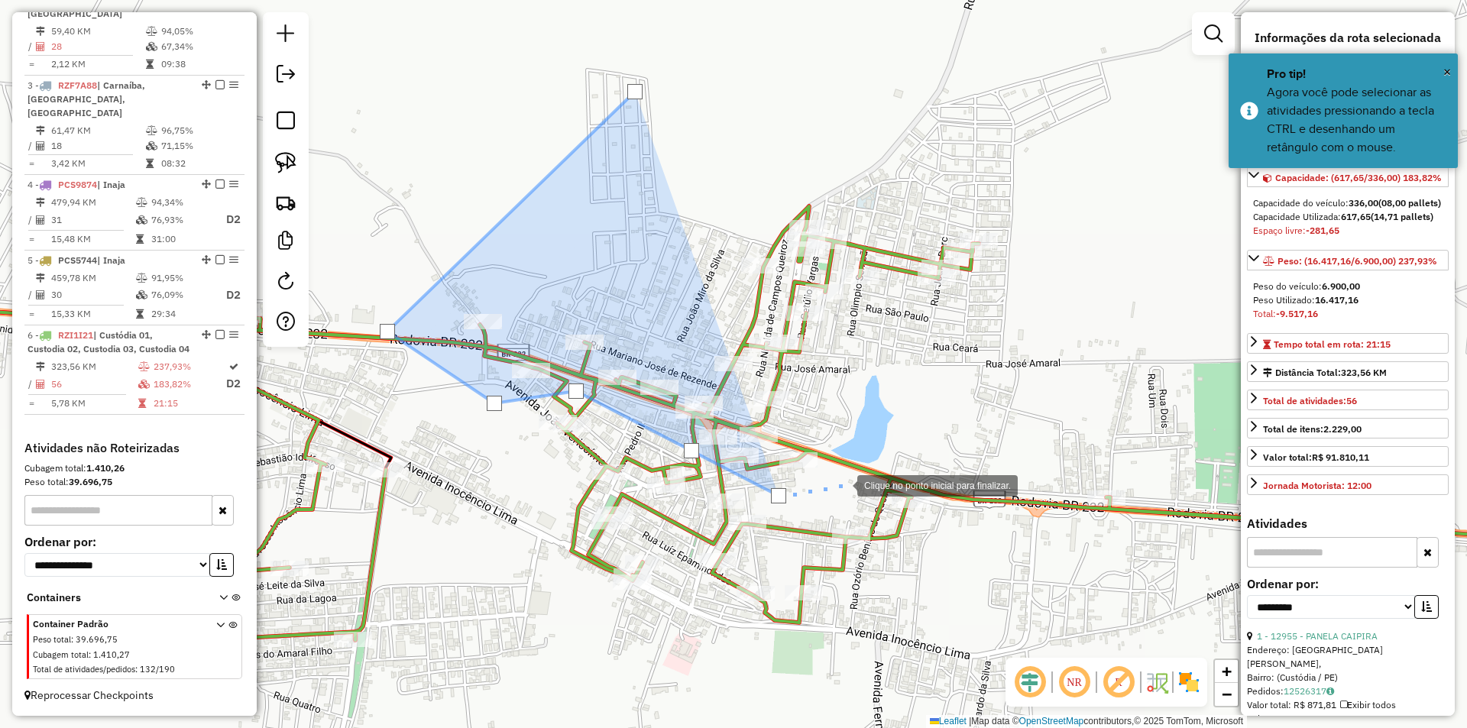
drag, startPoint x: 854, startPoint y: 481, endPoint x: 886, endPoint y: 443, distance: 49.9
click at [855, 479] on div at bounding box center [842, 484] width 31 height 31
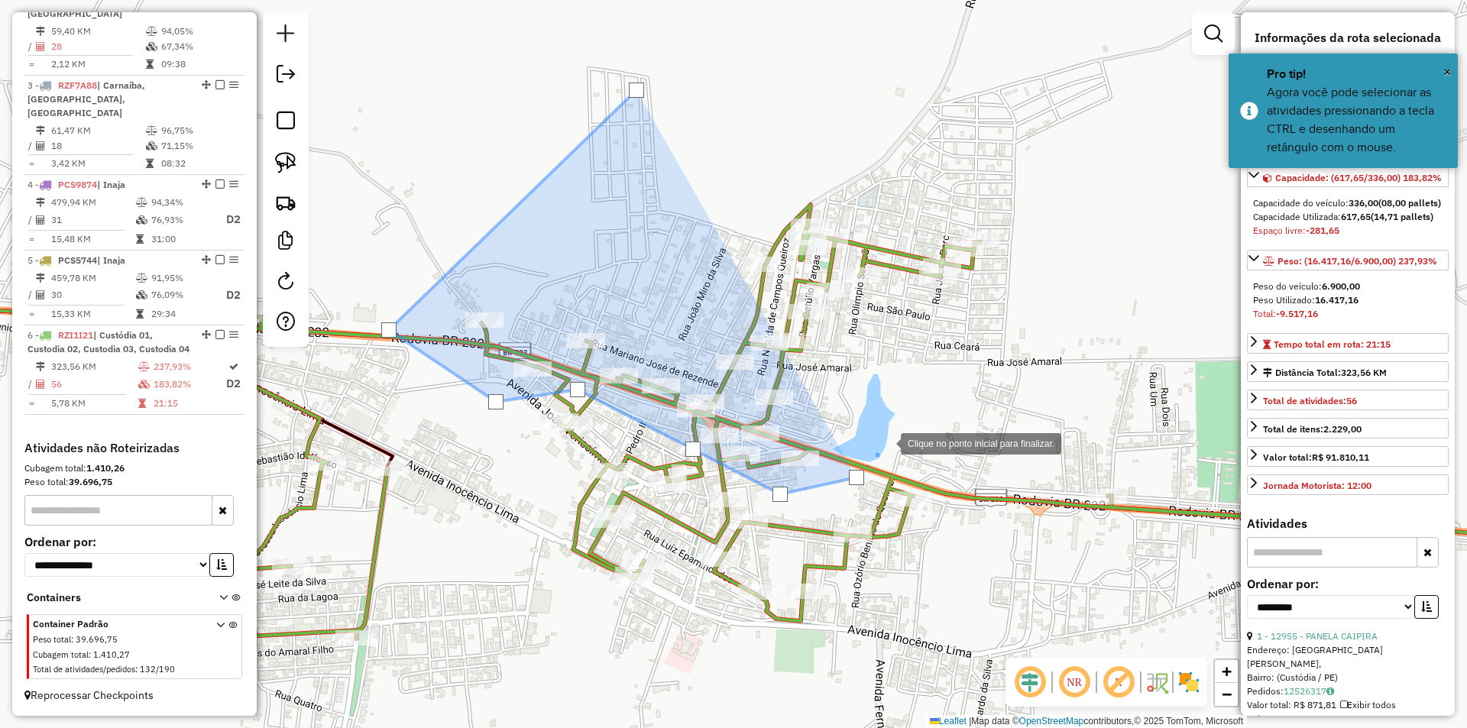
click at [901, 427] on div at bounding box center [885, 442] width 31 height 31
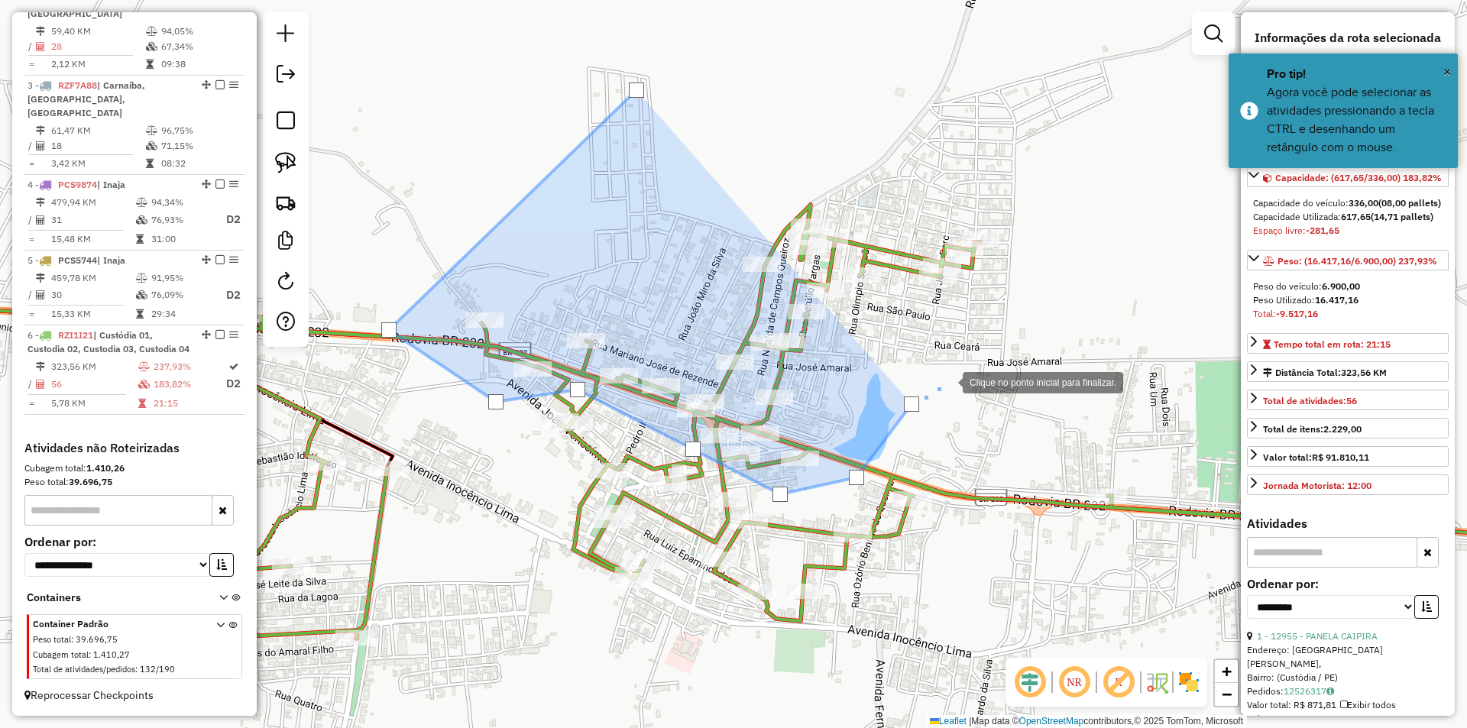
click at [963, 366] on div at bounding box center [947, 381] width 31 height 31
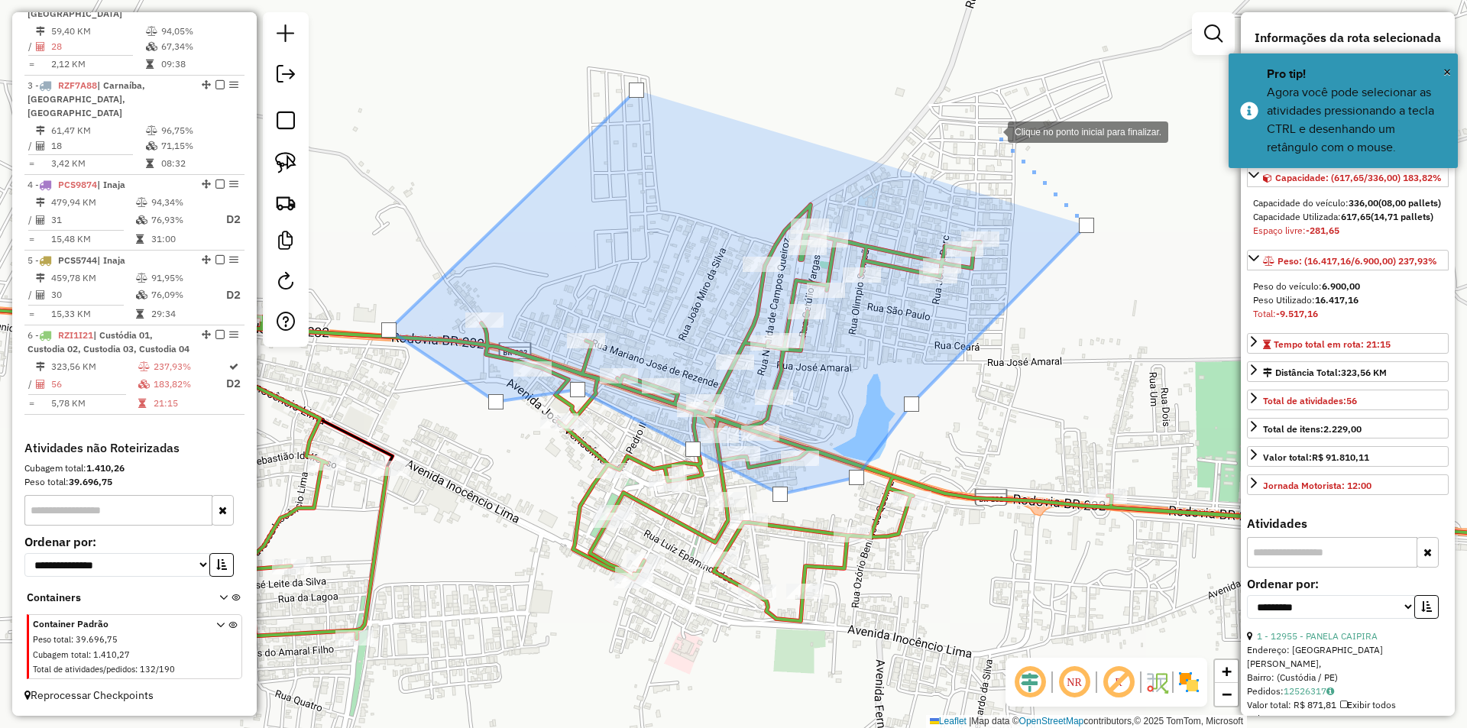
click at [993, 131] on div at bounding box center [992, 130] width 31 height 31
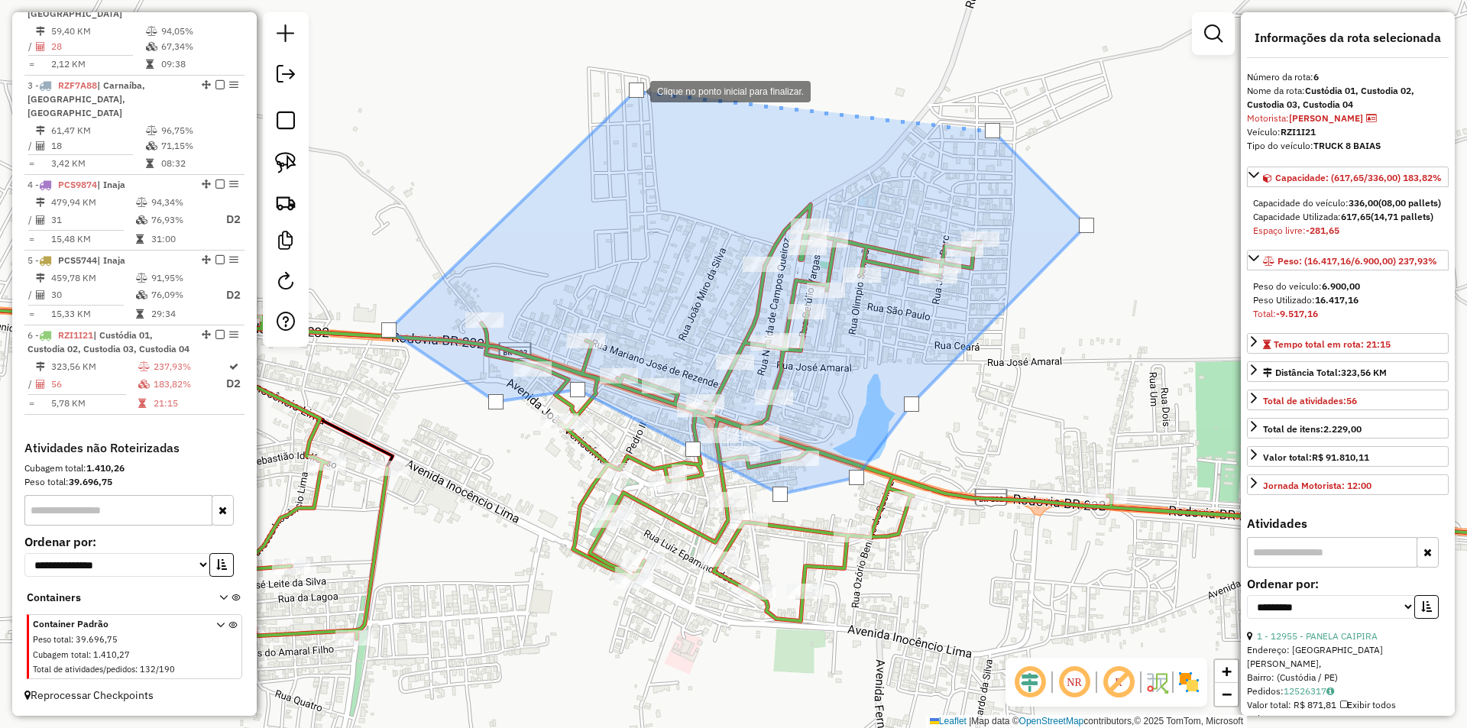
click at [636, 90] on div at bounding box center [636, 90] width 15 height 15
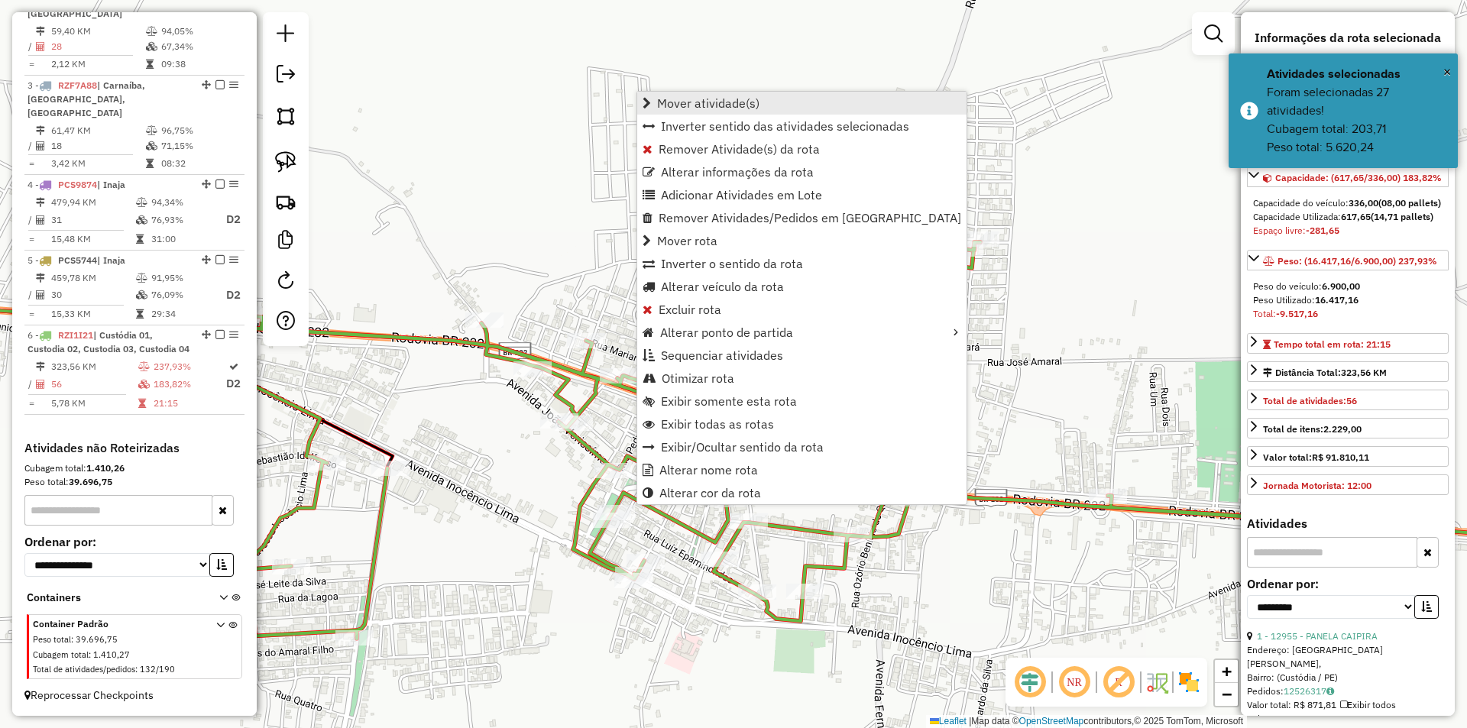
click at [715, 105] on span "Mover atividade(s)" at bounding box center [708, 103] width 102 height 12
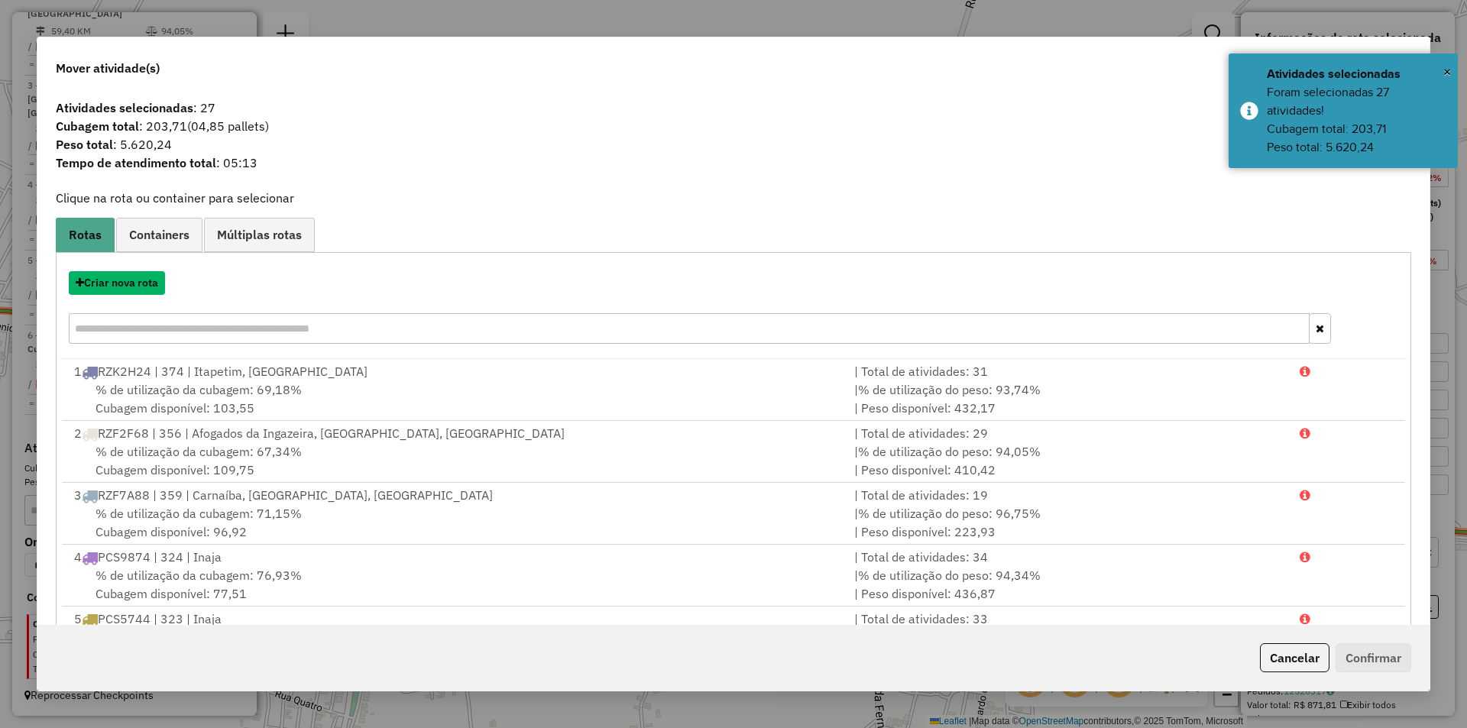
click at [128, 287] on button "Criar nova rota" at bounding box center [117, 283] width 96 height 24
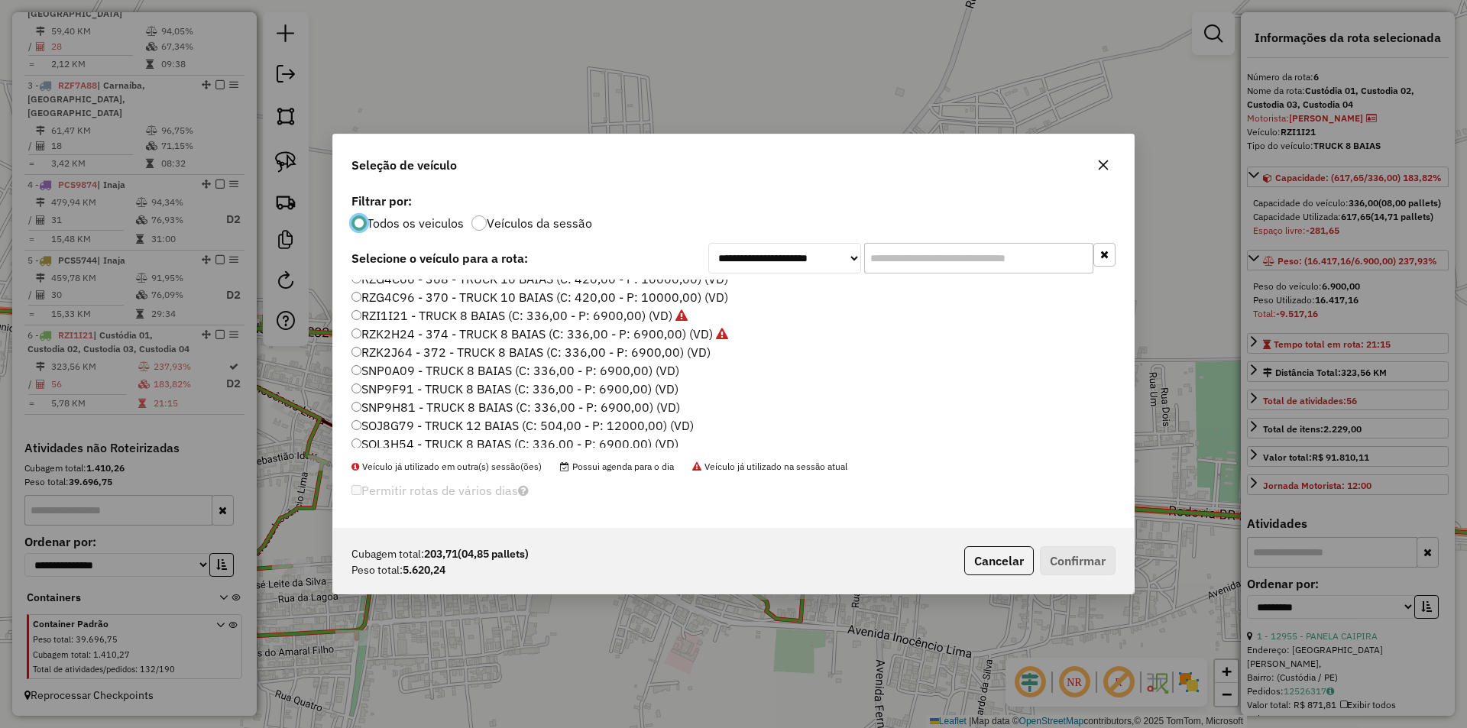
scroll to position [364, 0]
click at [428, 406] on label "SOL3H54 - TRUCK 8 BAIAS (C: 336,00 - P: 6900,00) (VD)" at bounding box center [515, 401] width 327 height 18
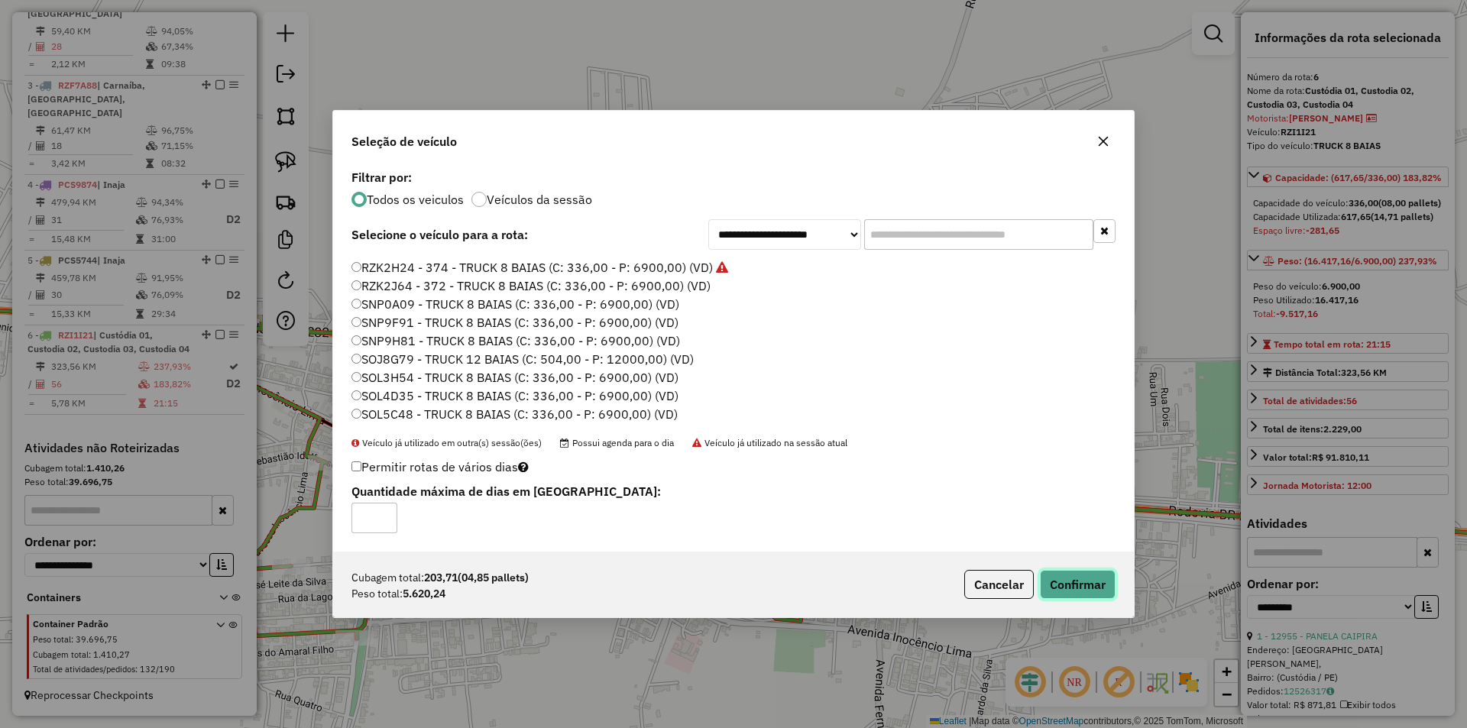
click at [1095, 582] on button "Confirmar" at bounding box center [1078, 584] width 76 height 29
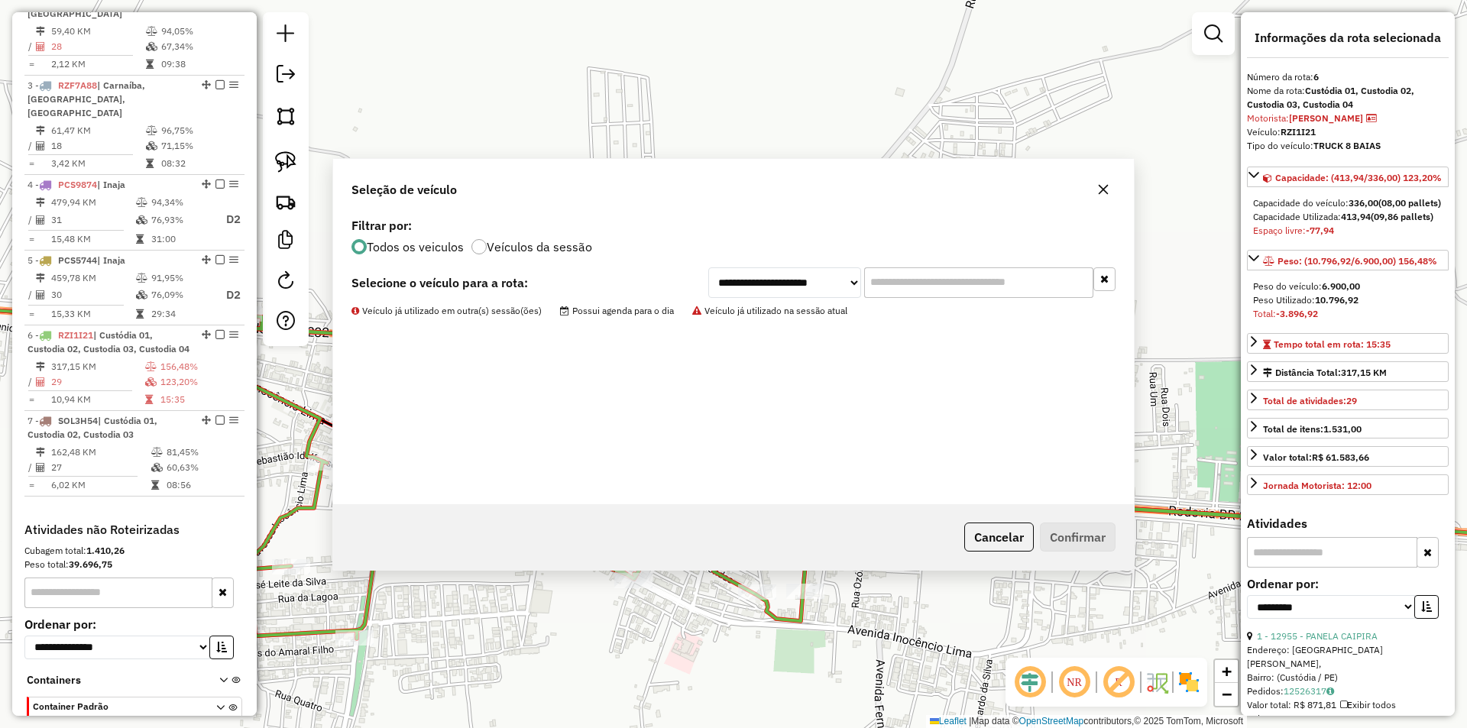
scroll to position [781, 0]
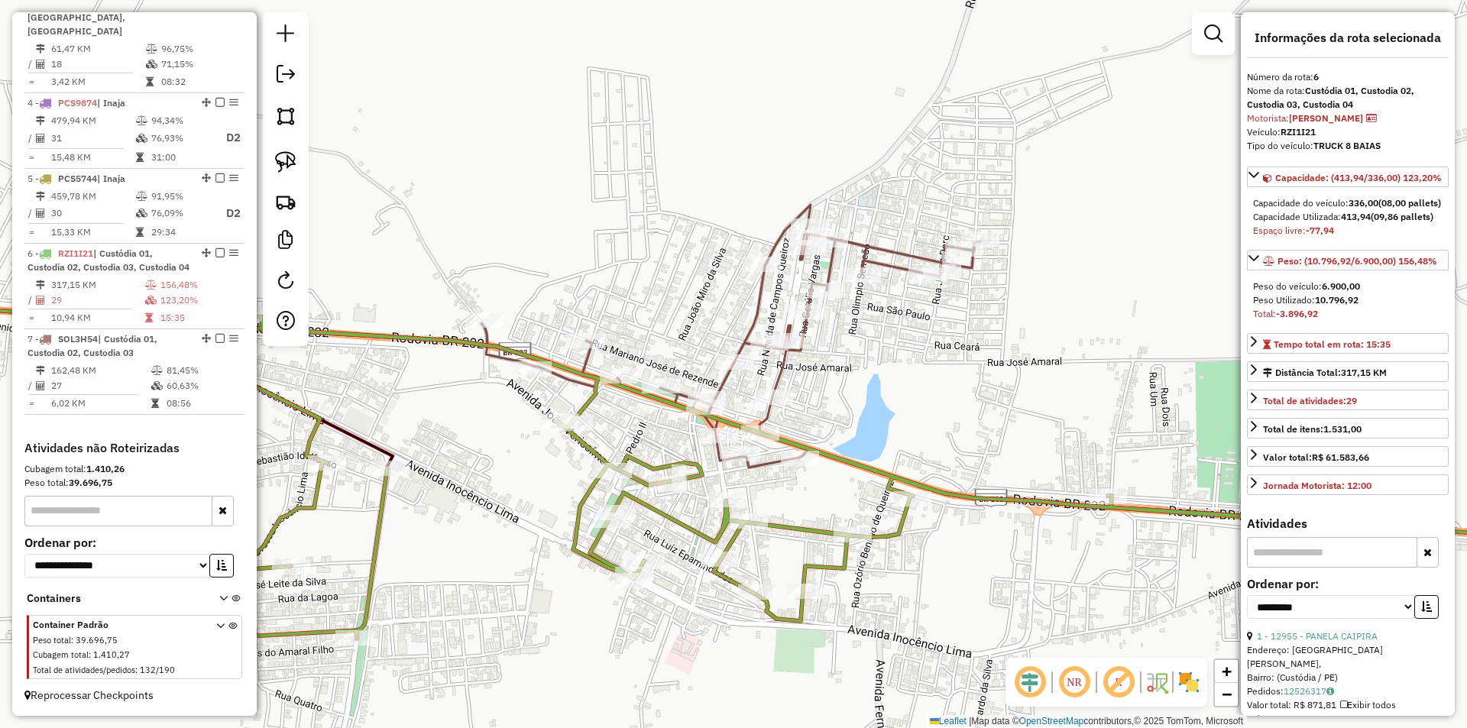
drag, startPoint x: 916, startPoint y: 427, endPoint x: 910, endPoint y: 304, distance: 123.2
click at [910, 311] on div "Janela de atendimento Grade de atendimento Capacidade Transportadoras Veículos …" at bounding box center [733, 364] width 1467 height 728
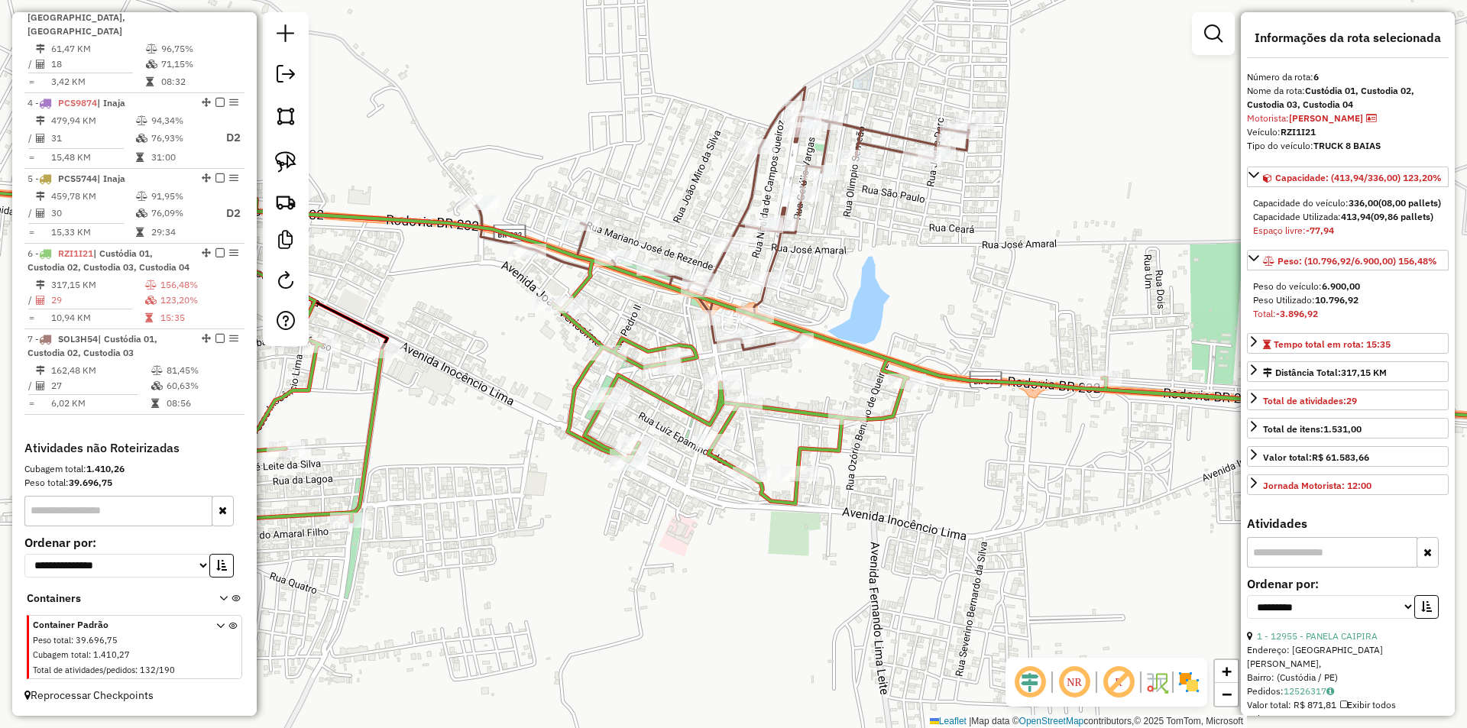
click at [732, 394] on div "Rota 6 - Placa RZI1I21 9994 - ERALDO PEDRO DA SILVA Janela de atendimento Grade…" at bounding box center [733, 364] width 1467 height 728
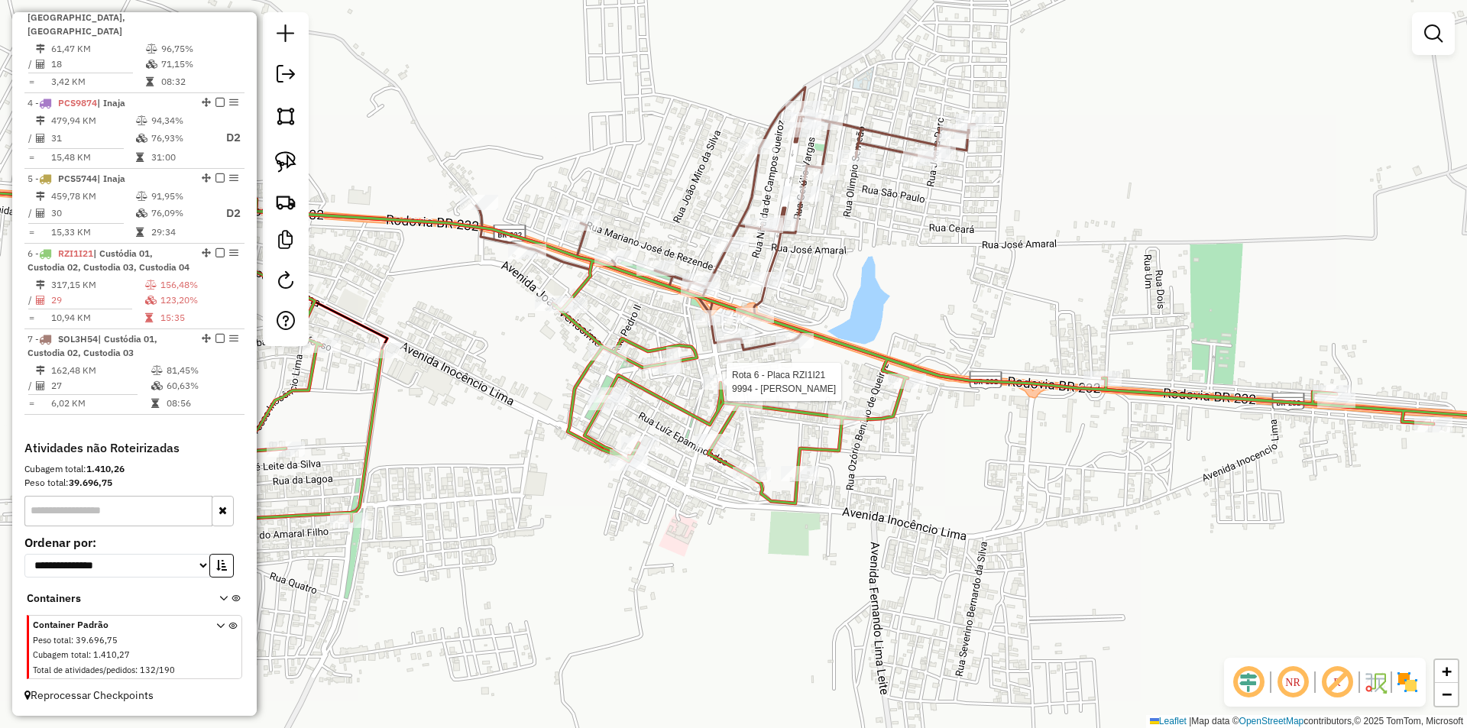
select select "**********"
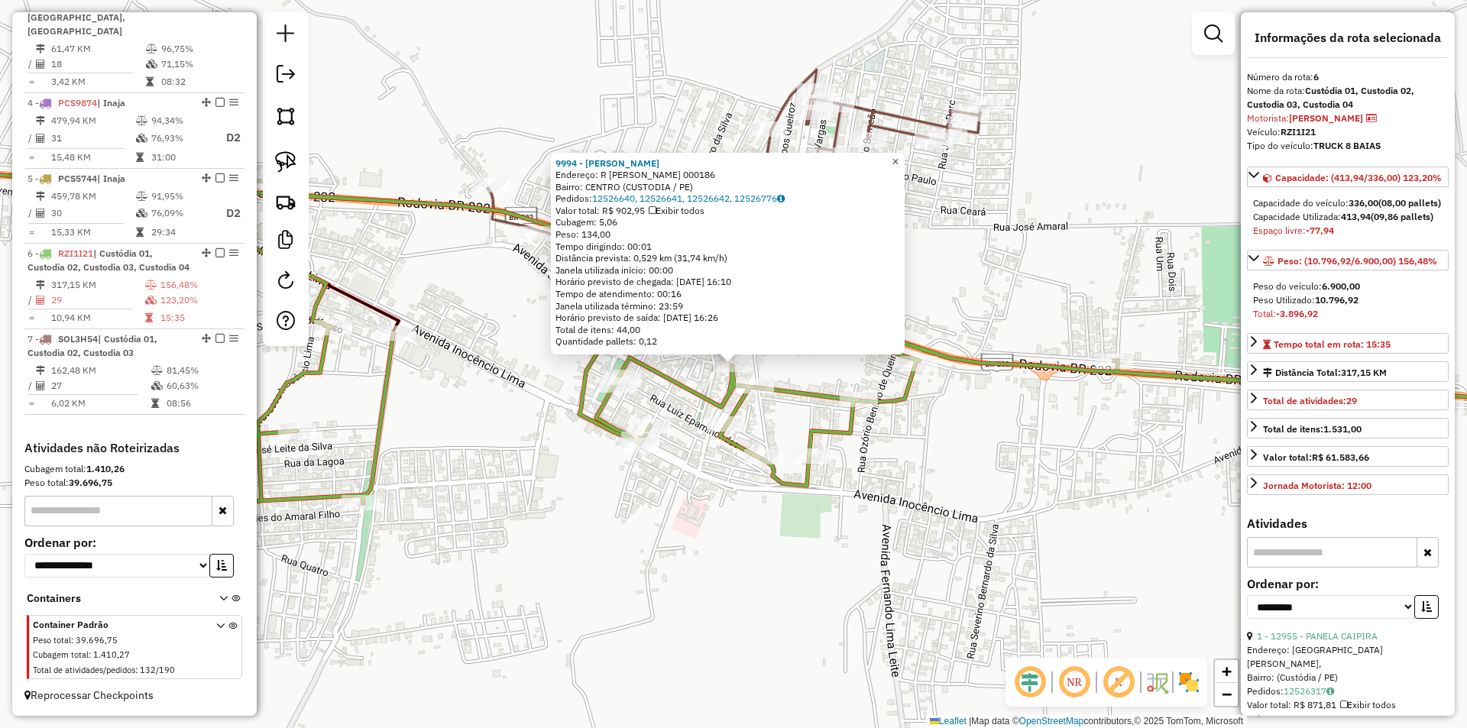
click at [899, 155] on span "×" at bounding box center [895, 161] width 7 height 13
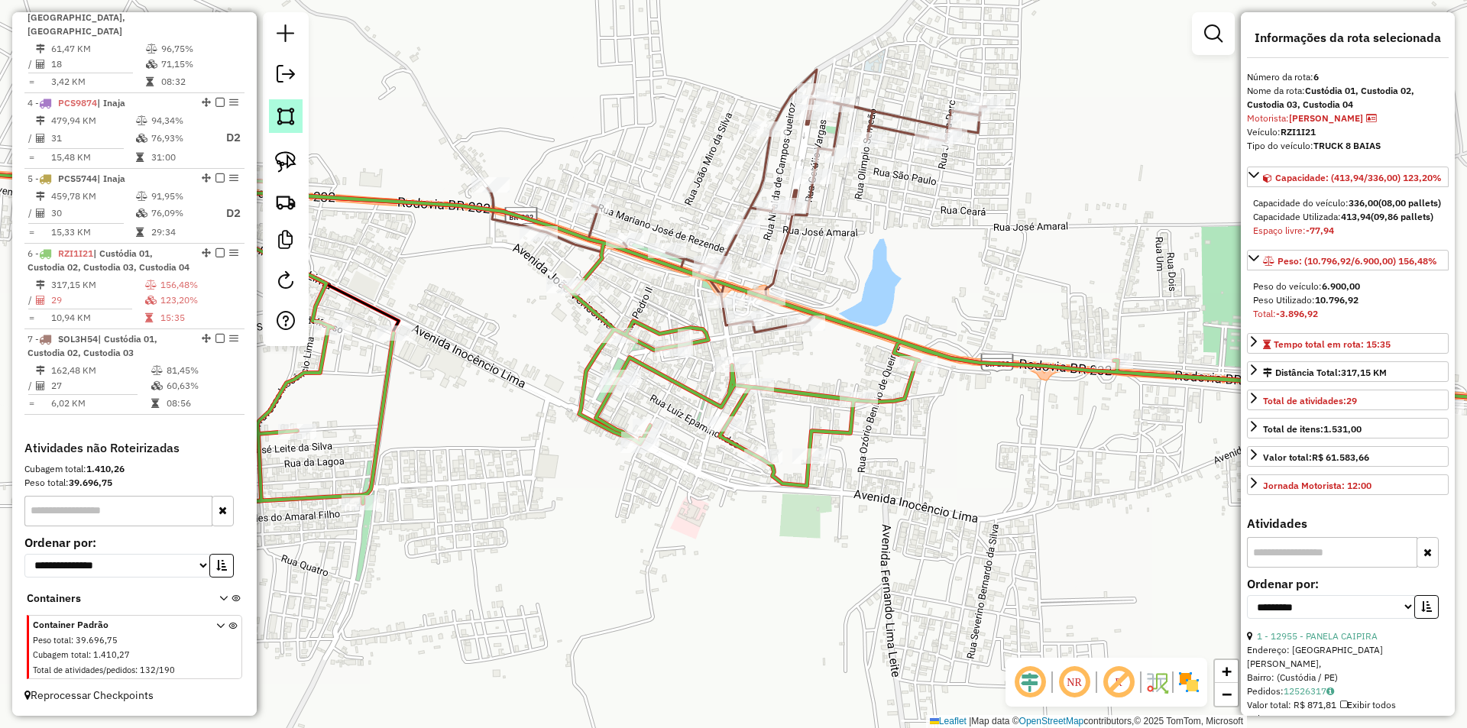
click at [279, 118] on img at bounding box center [285, 115] width 21 height 21
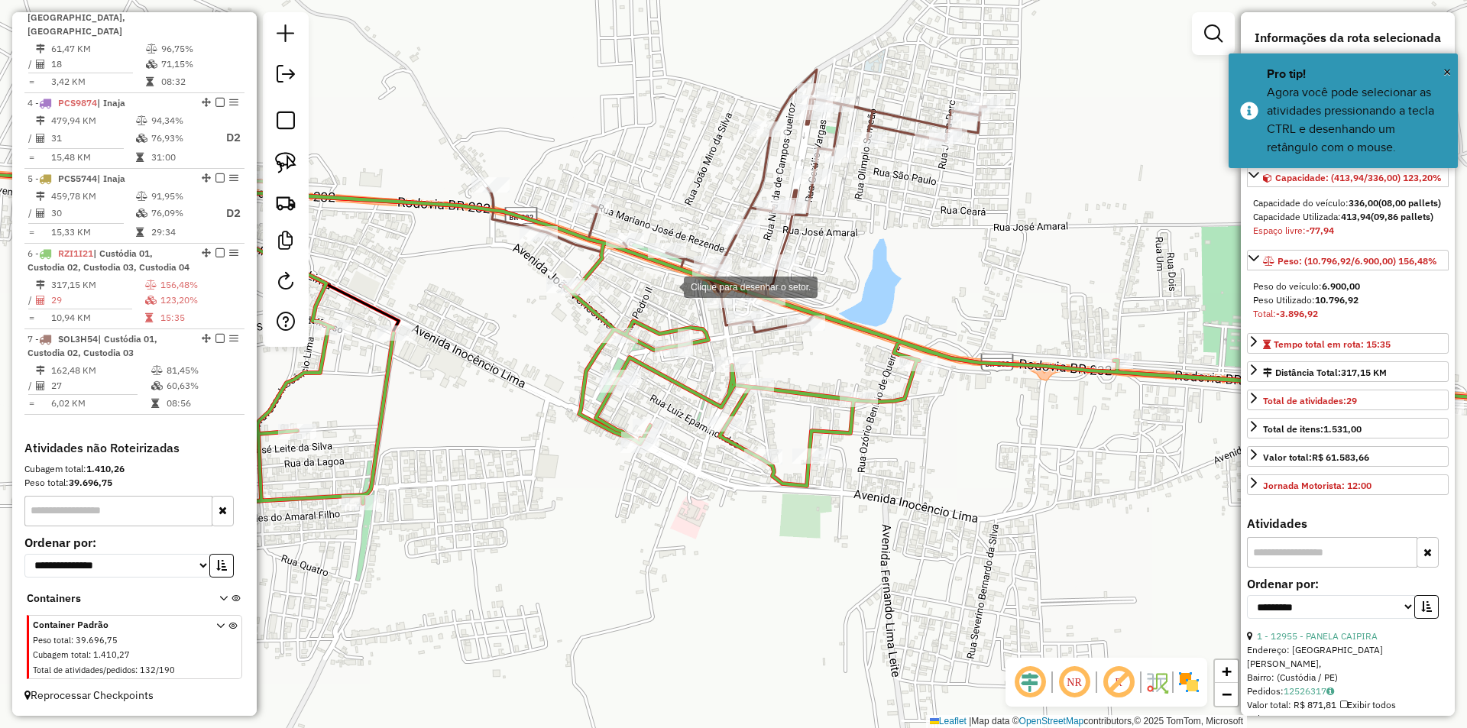
click at [669, 286] on div at bounding box center [668, 286] width 31 height 31
click at [555, 263] on div at bounding box center [555, 263] width 31 height 31
drag, startPoint x: 482, startPoint y: 310, endPoint x: 537, endPoint y: 400, distance: 104.6
click at [482, 313] on div at bounding box center [482, 310] width 31 height 31
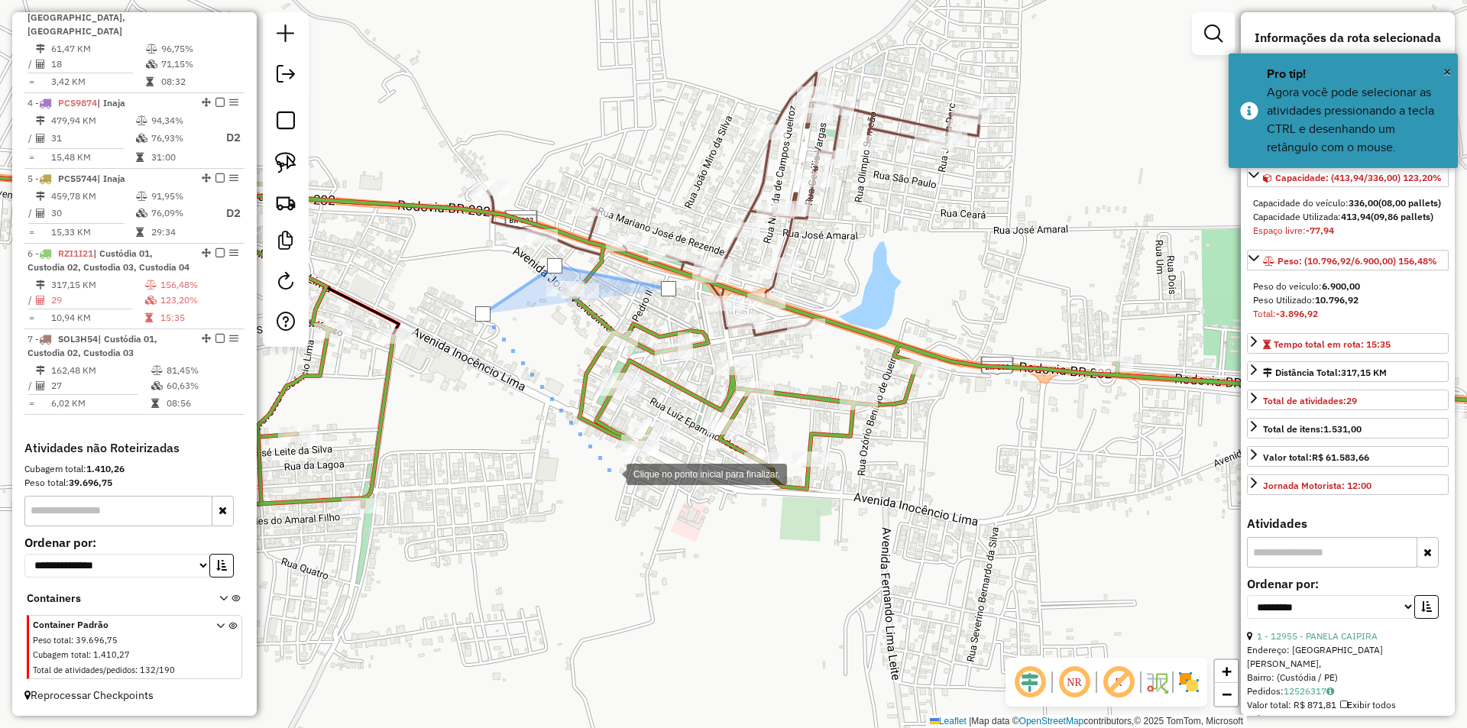
click at [611, 473] on div at bounding box center [611, 473] width 31 height 31
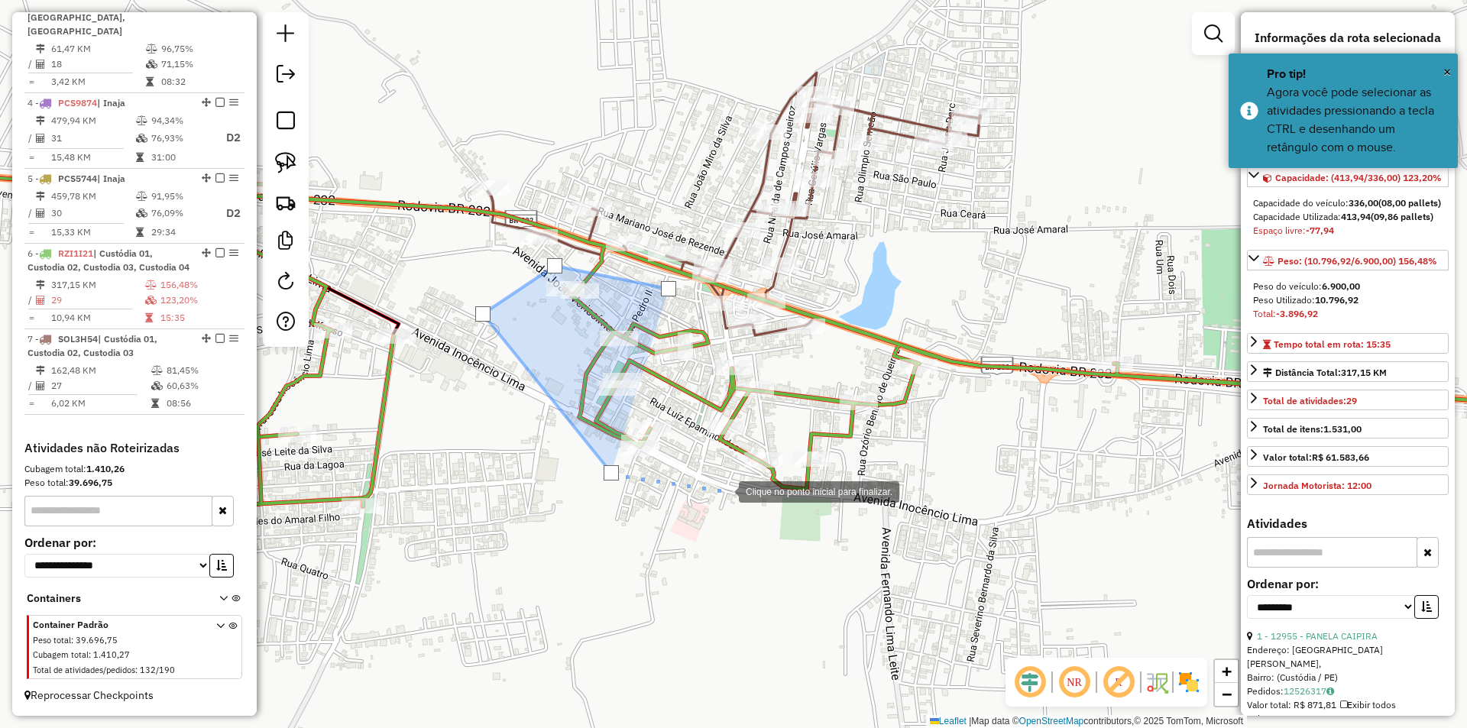
click at [734, 491] on div at bounding box center [723, 490] width 31 height 31
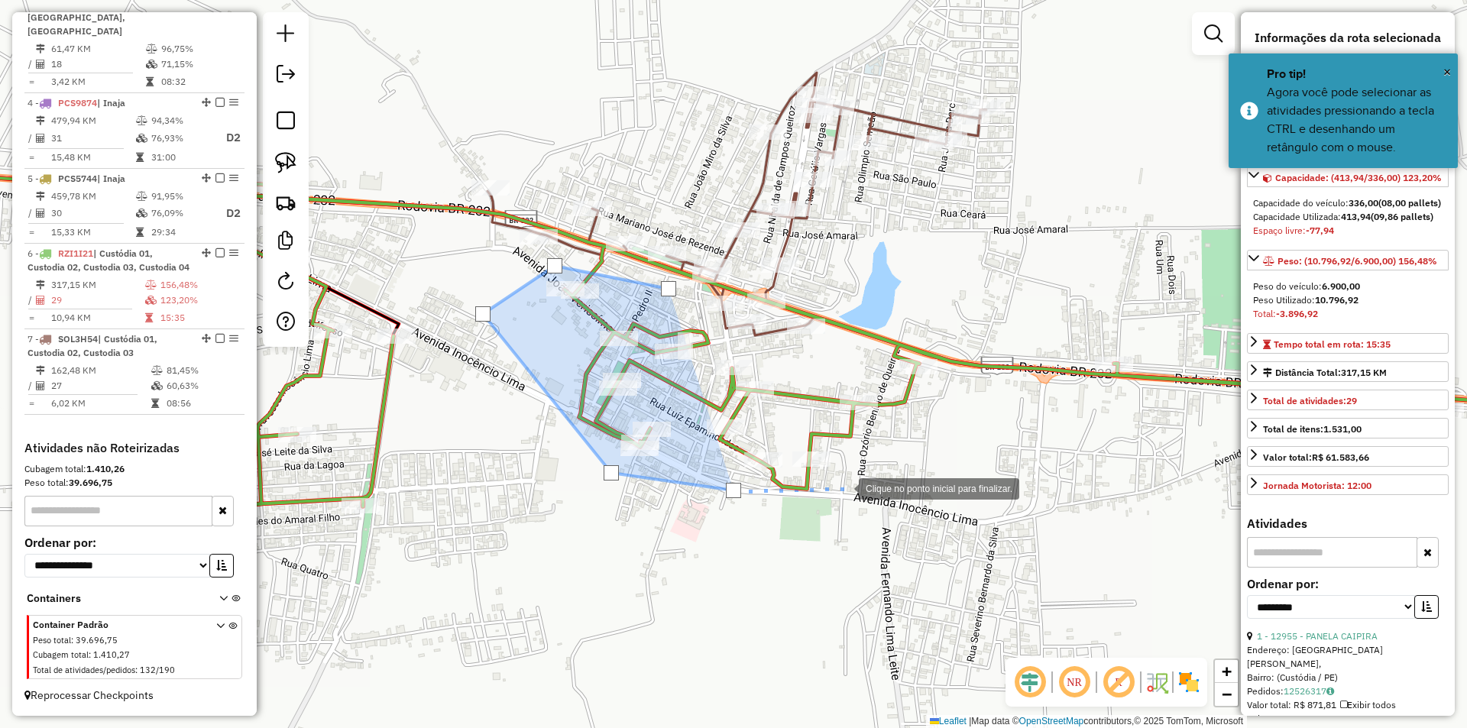
click at [848, 481] on div at bounding box center [843, 487] width 31 height 31
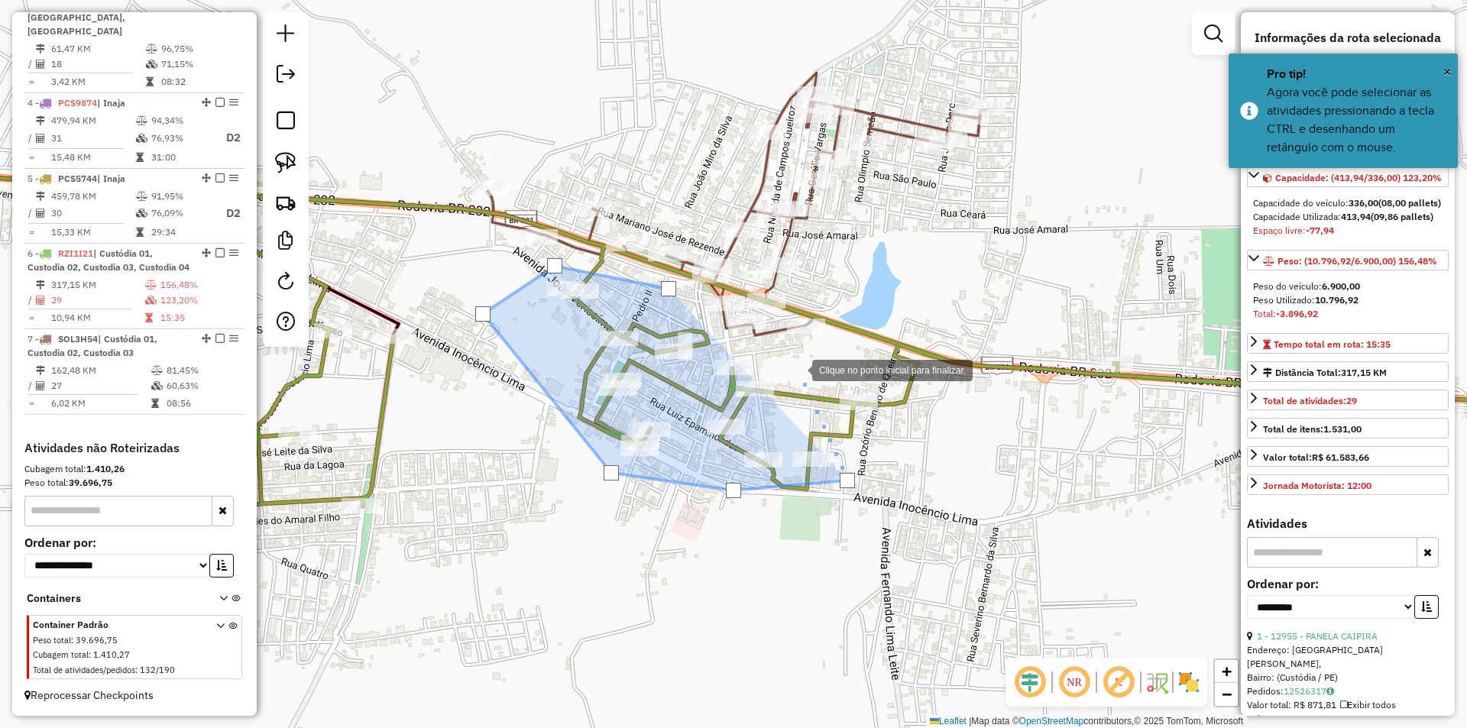
click at [786, 363] on div at bounding box center [797, 369] width 31 height 31
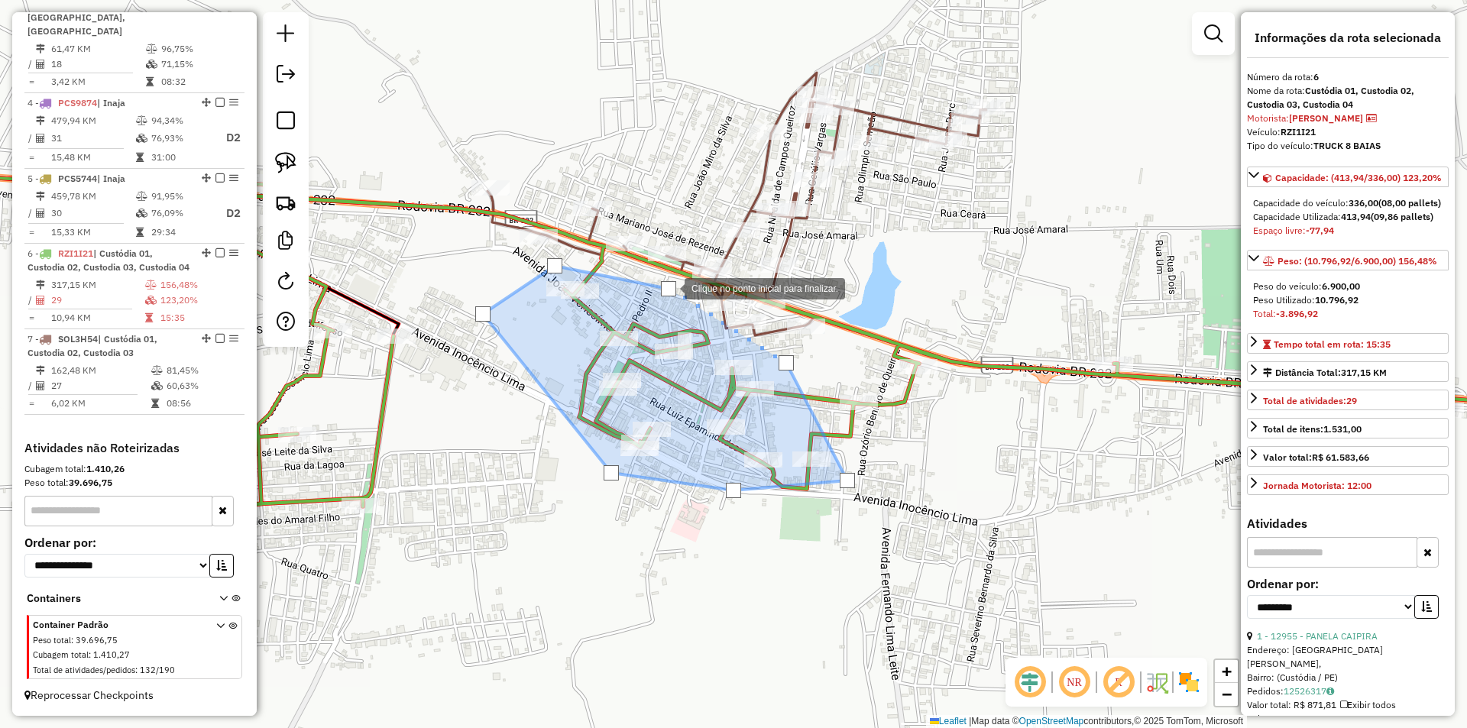
click at [669, 287] on div at bounding box center [668, 288] width 15 height 15
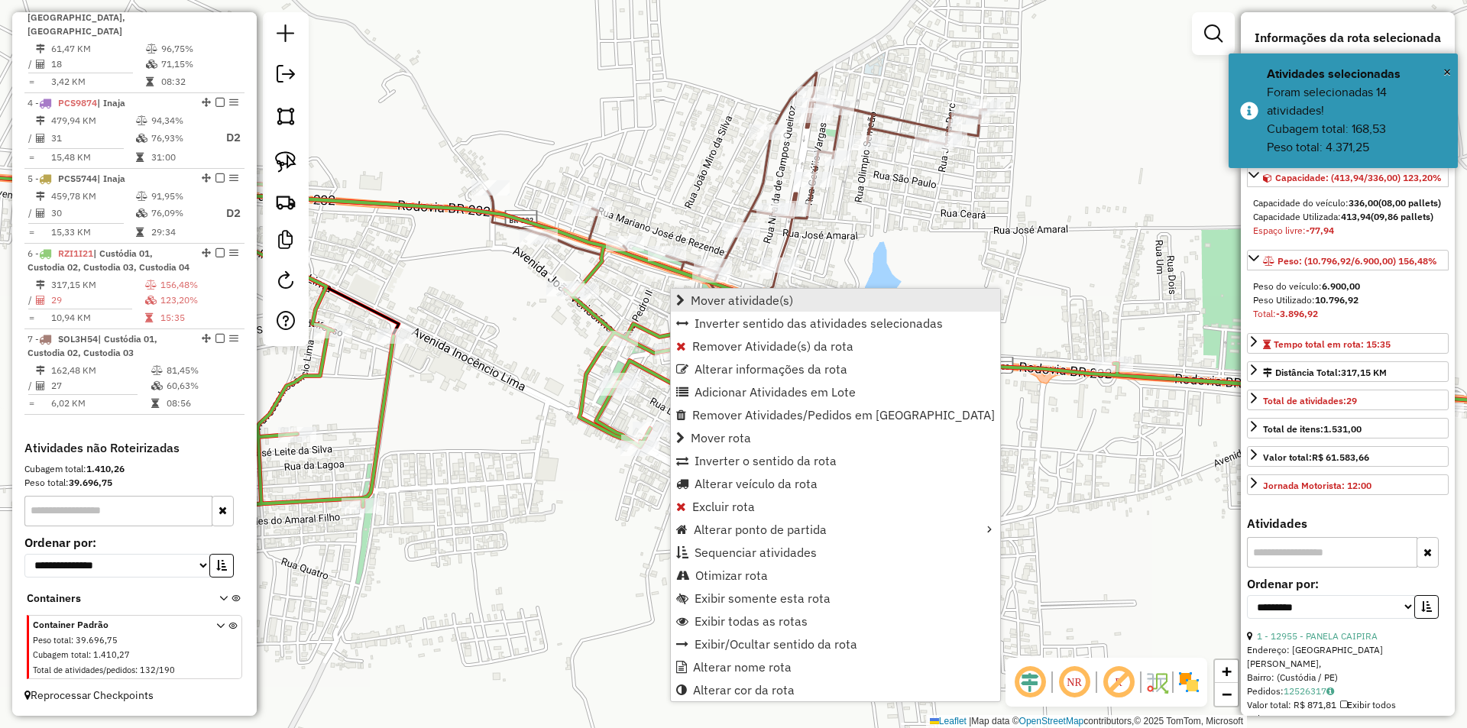
click at [764, 301] on span "Mover atividade(s)" at bounding box center [742, 300] width 102 height 12
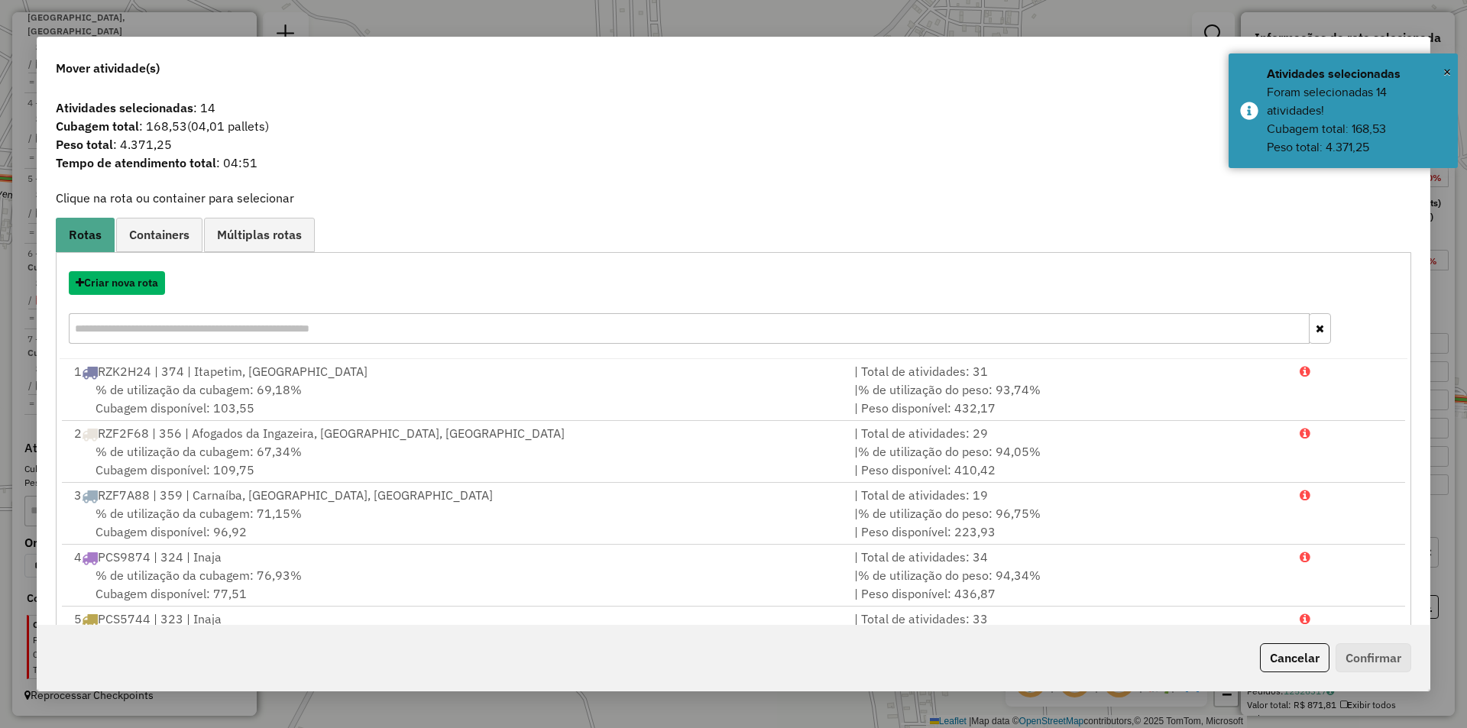
click at [143, 283] on button "Criar nova rota" at bounding box center [117, 283] width 96 height 24
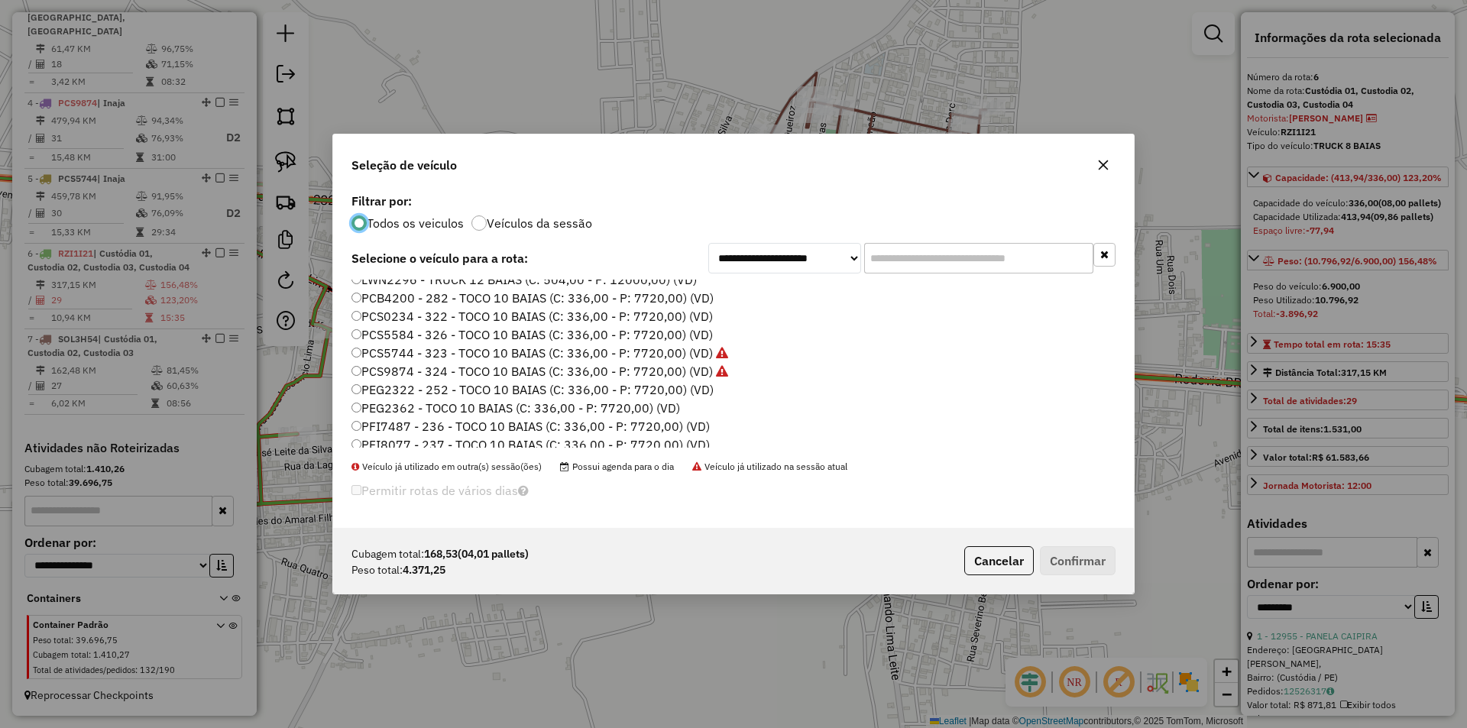
scroll to position [306, 0]
click at [458, 384] on label "SNP0A09 - TRUCK 8 BAIAS (C: 336,00 - P: 6900,00) (VD)" at bounding box center [516, 386] width 328 height 18
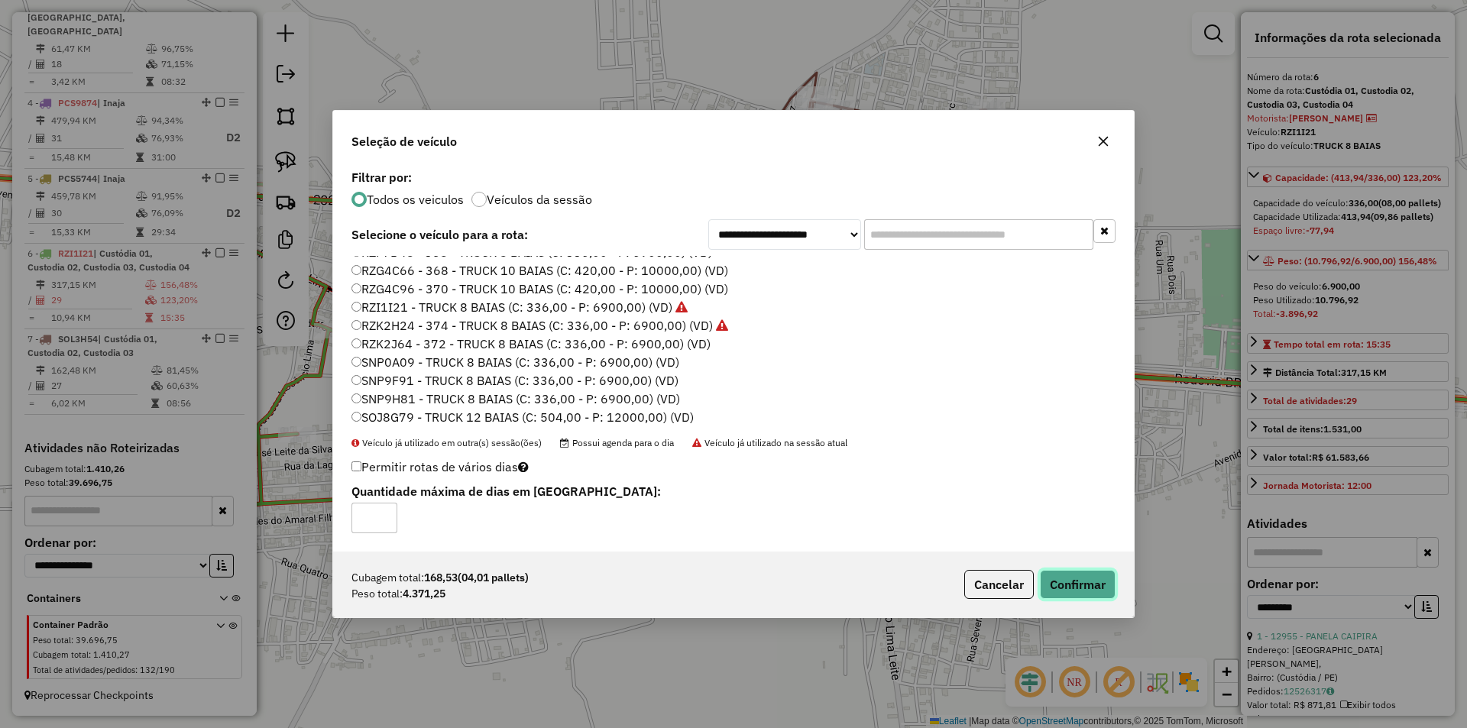
click at [1078, 573] on button "Confirmar" at bounding box center [1078, 584] width 76 height 29
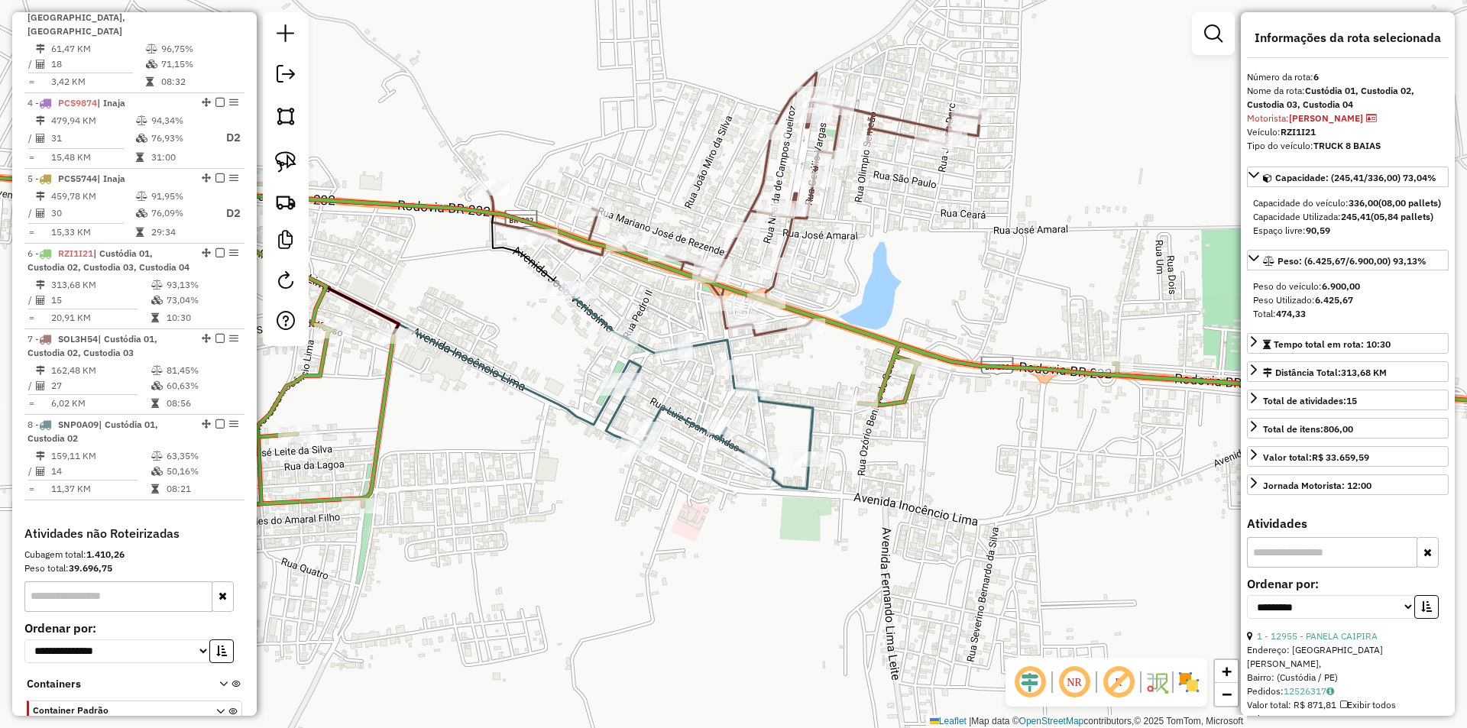
scroll to position [867, 0]
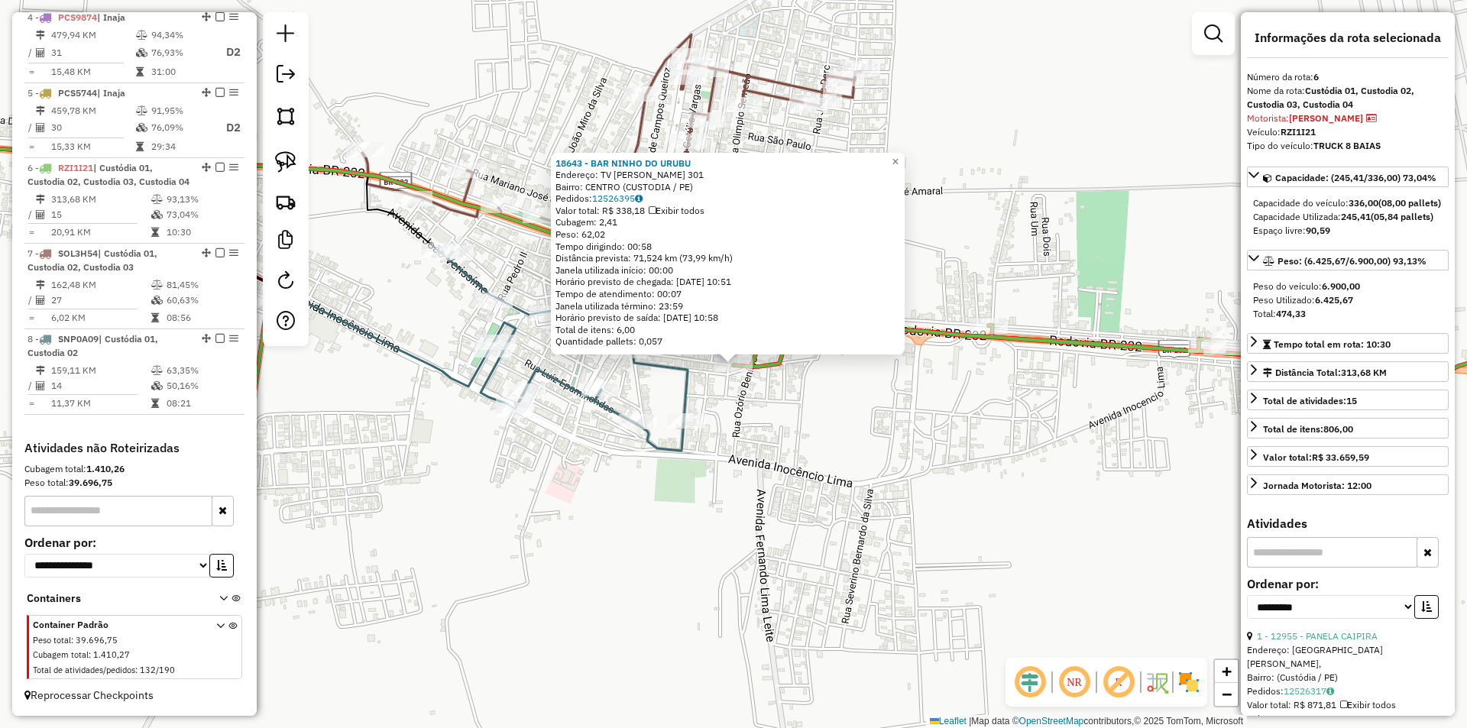
click at [812, 441] on div "18643 - BAR NINHO DO URUBU Endereço: TV ANTONIO JOSE DE MOURA 301 Bairro: CENTR…" at bounding box center [733, 364] width 1467 height 728
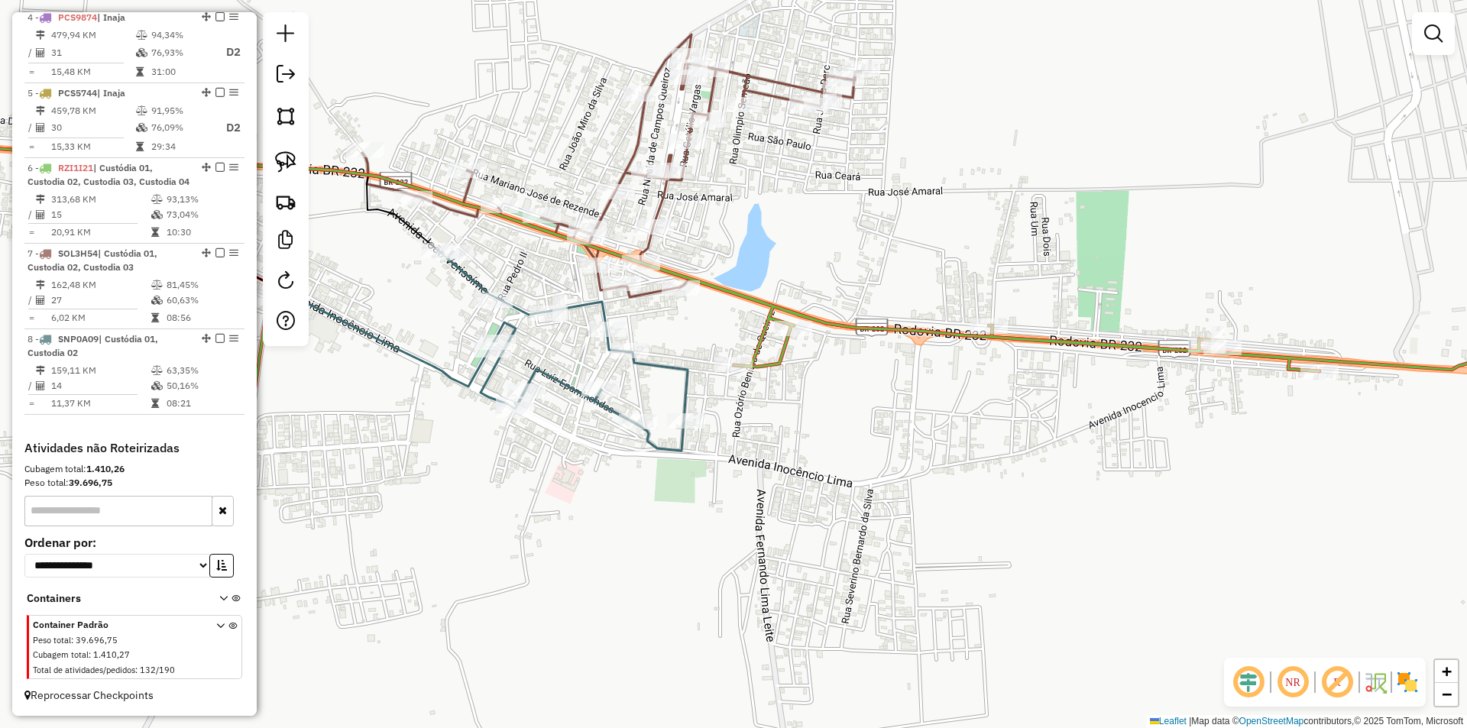
click at [799, 336] on div at bounding box center [793, 328] width 38 height 15
select select "**********"
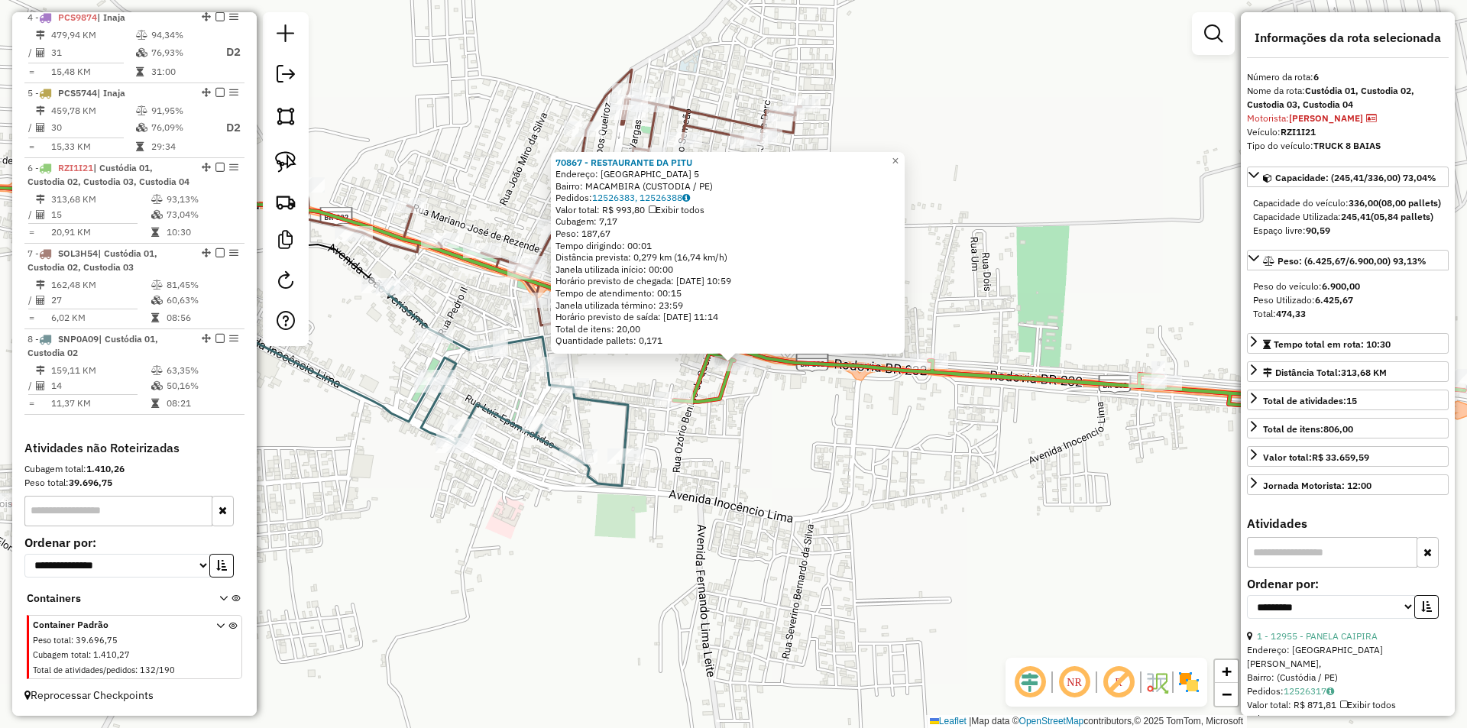
click at [793, 431] on div "70867 - RESTAURANTE DA PITU Endereço: PRES KENNEDY CENTRO 5 Bairro: MACAMBIRA (…" at bounding box center [733, 364] width 1467 height 728
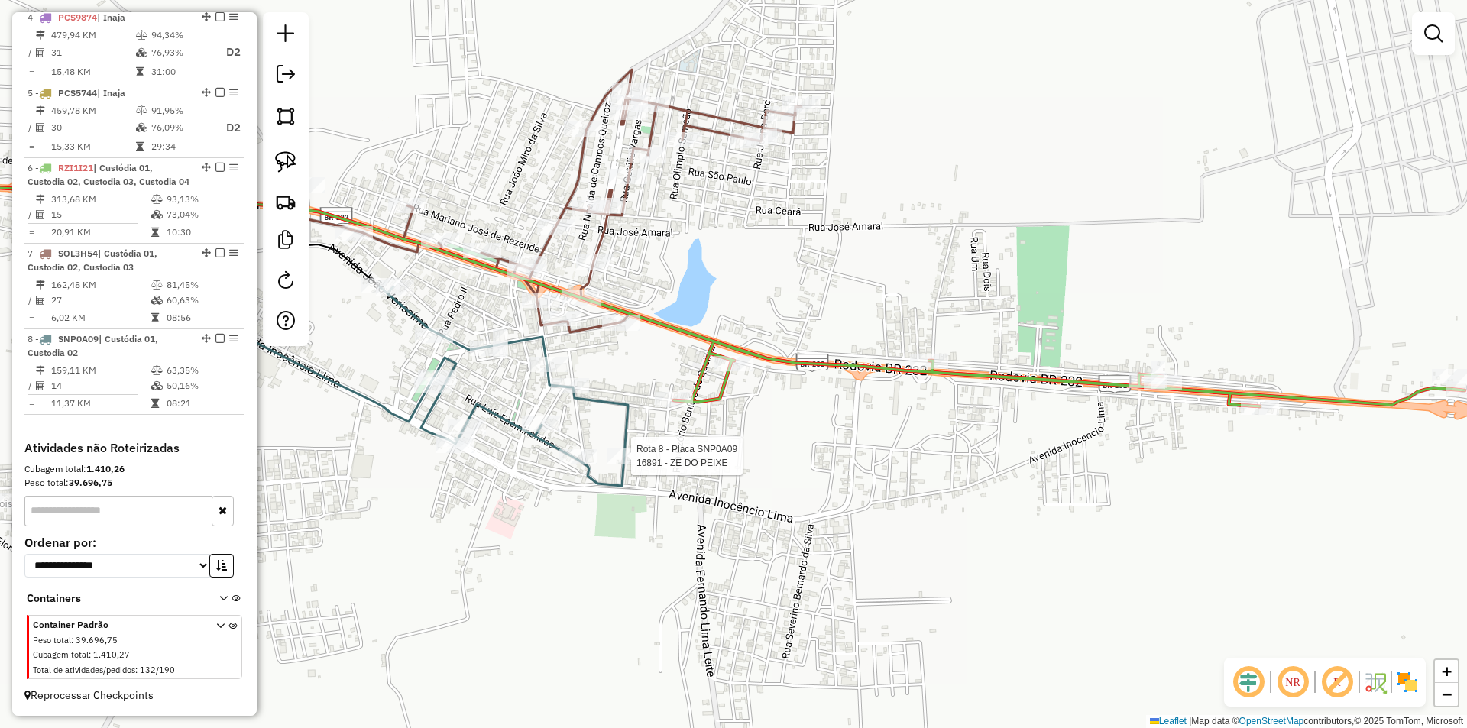
select select "**********"
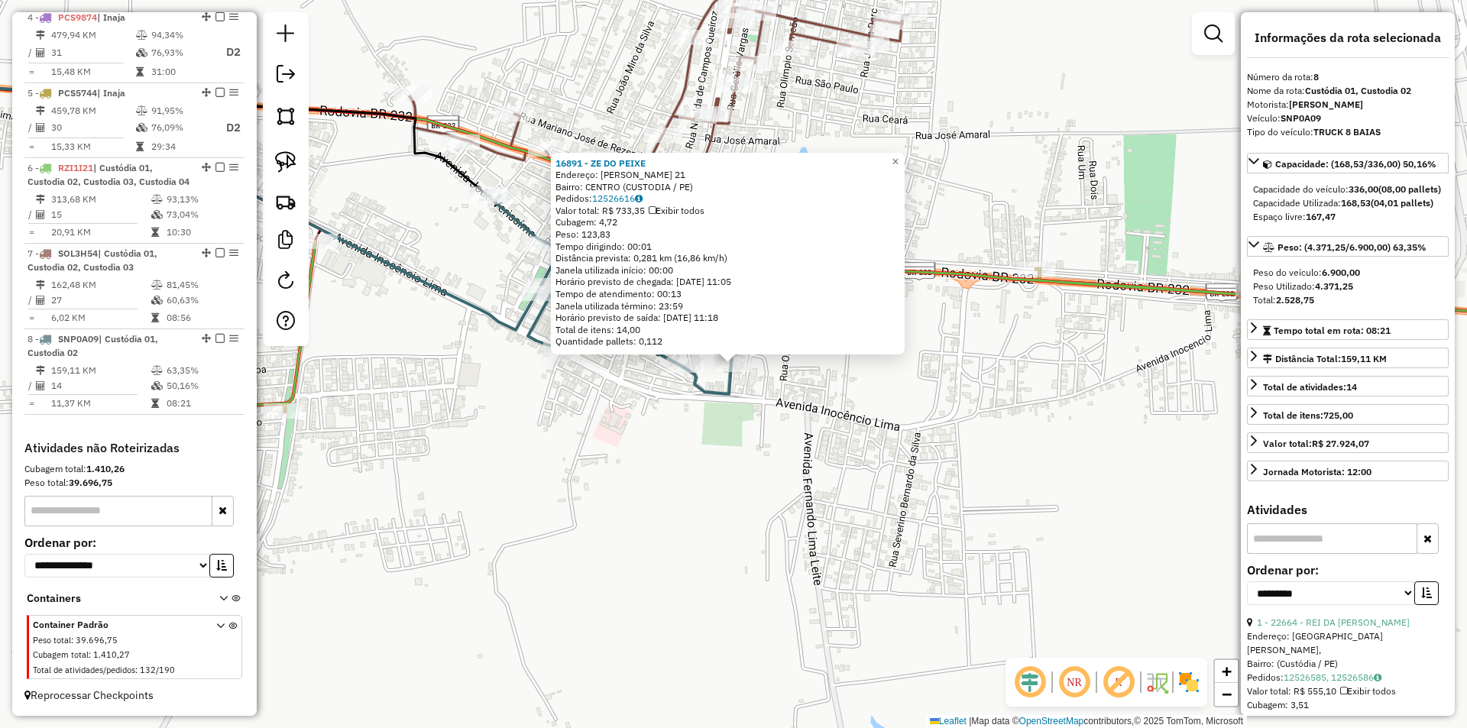
click at [839, 440] on div "16891 - ZE DO PEIXE Endereço: MANOEL LOPES DE SILVA 21 Bairro: CENTRO (CUSTODIA…" at bounding box center [733, 364] width 1467 height 728
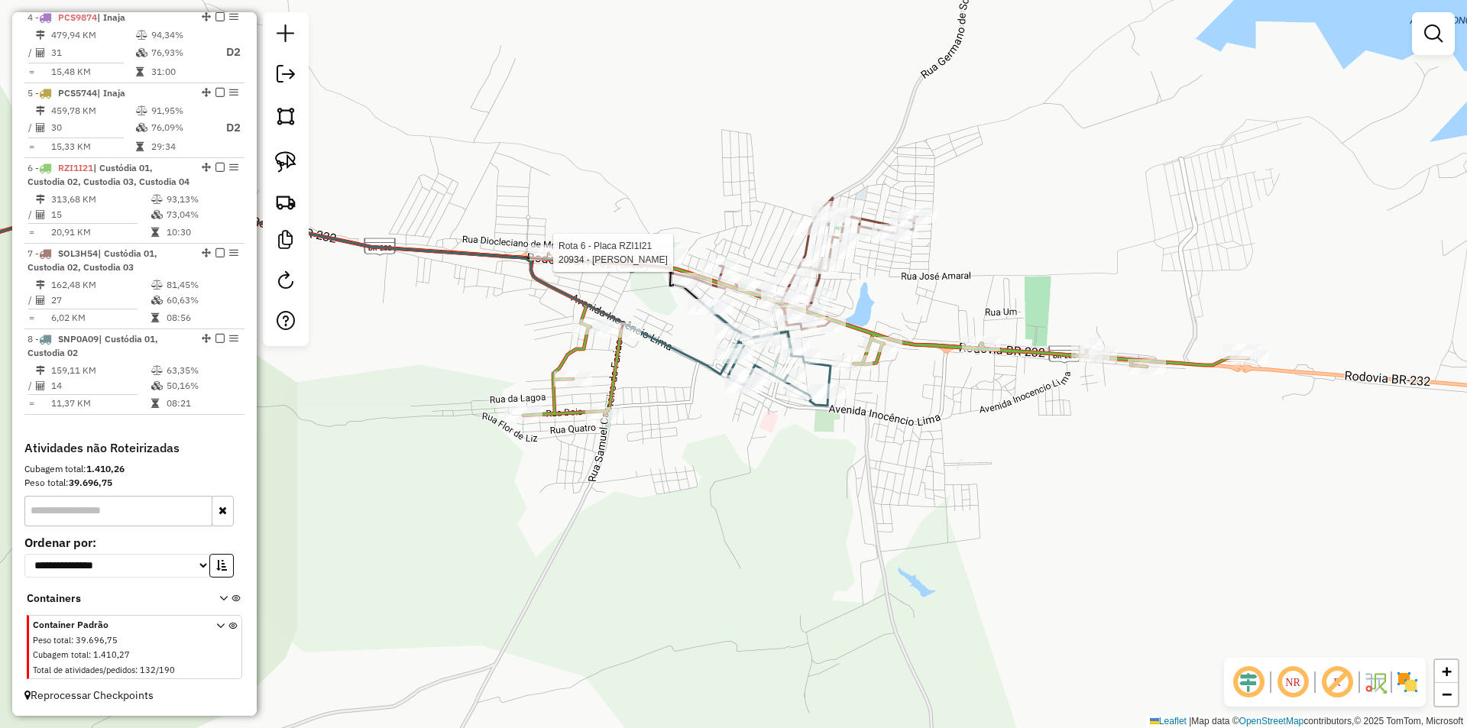
select select "**********"
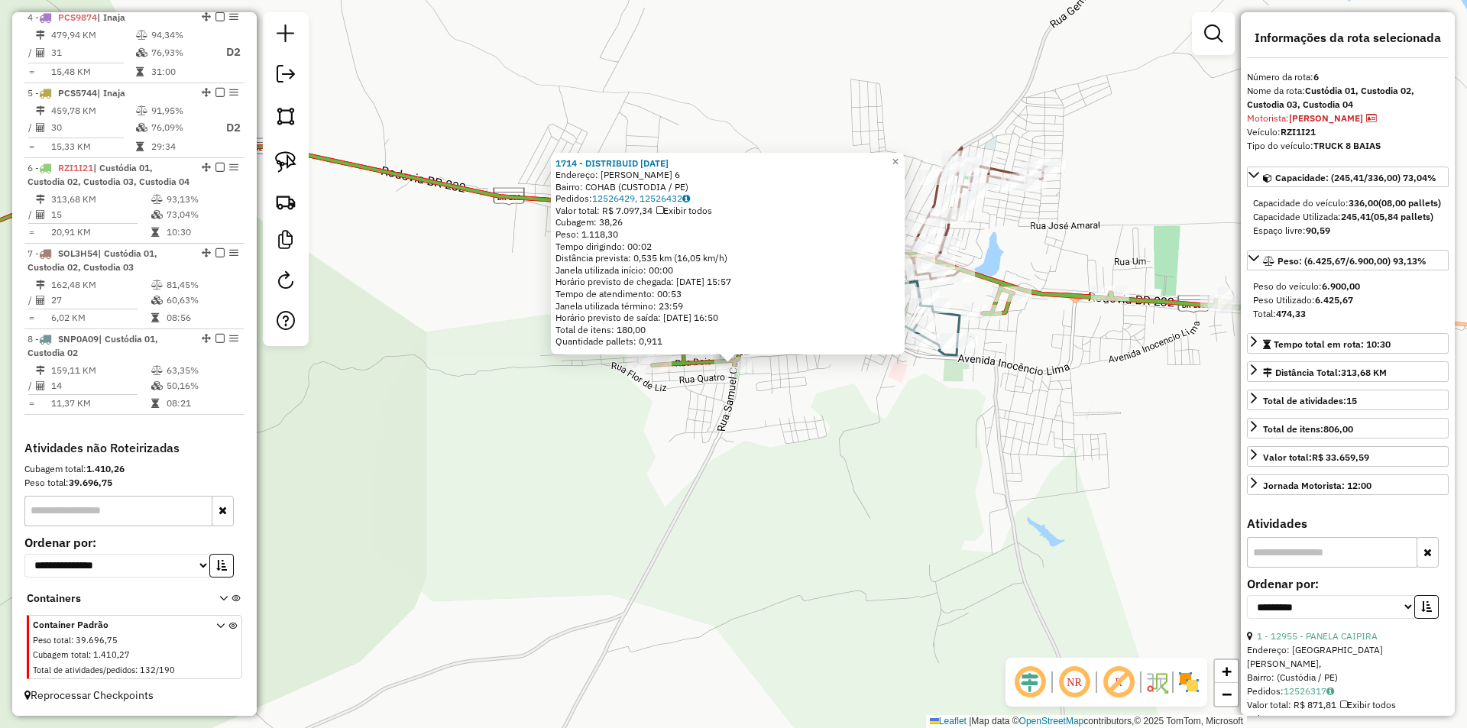
click at [682, 465] on div "1714 - DISTRIBUID 9 JULHO Endereço: MANOEL MOURA LEITE 6 Bairro: COHAB (CUSTODI…" at bounding box center [733, 364] width 1467 height 728
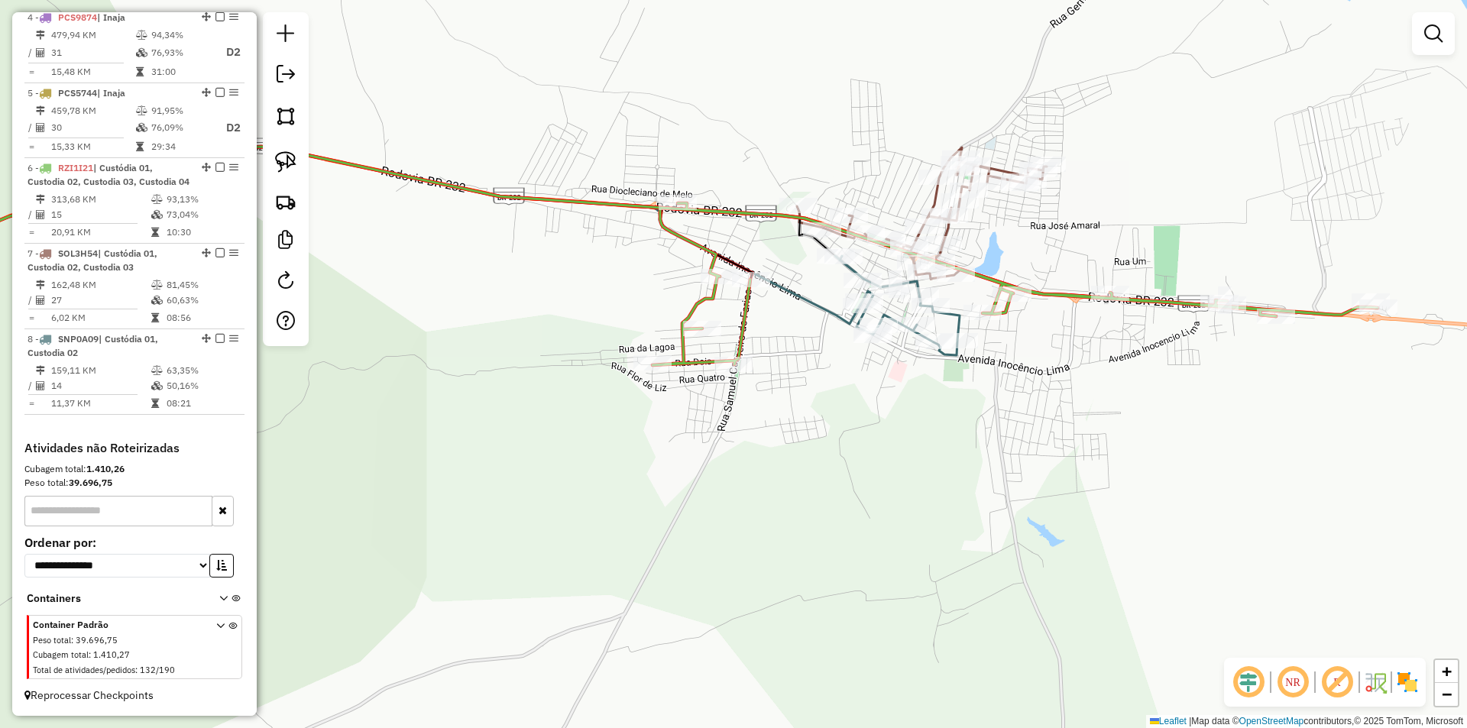
click at [860, 317] on icon at bounding box center [897, 305] width 125 height 99
select select "**********"
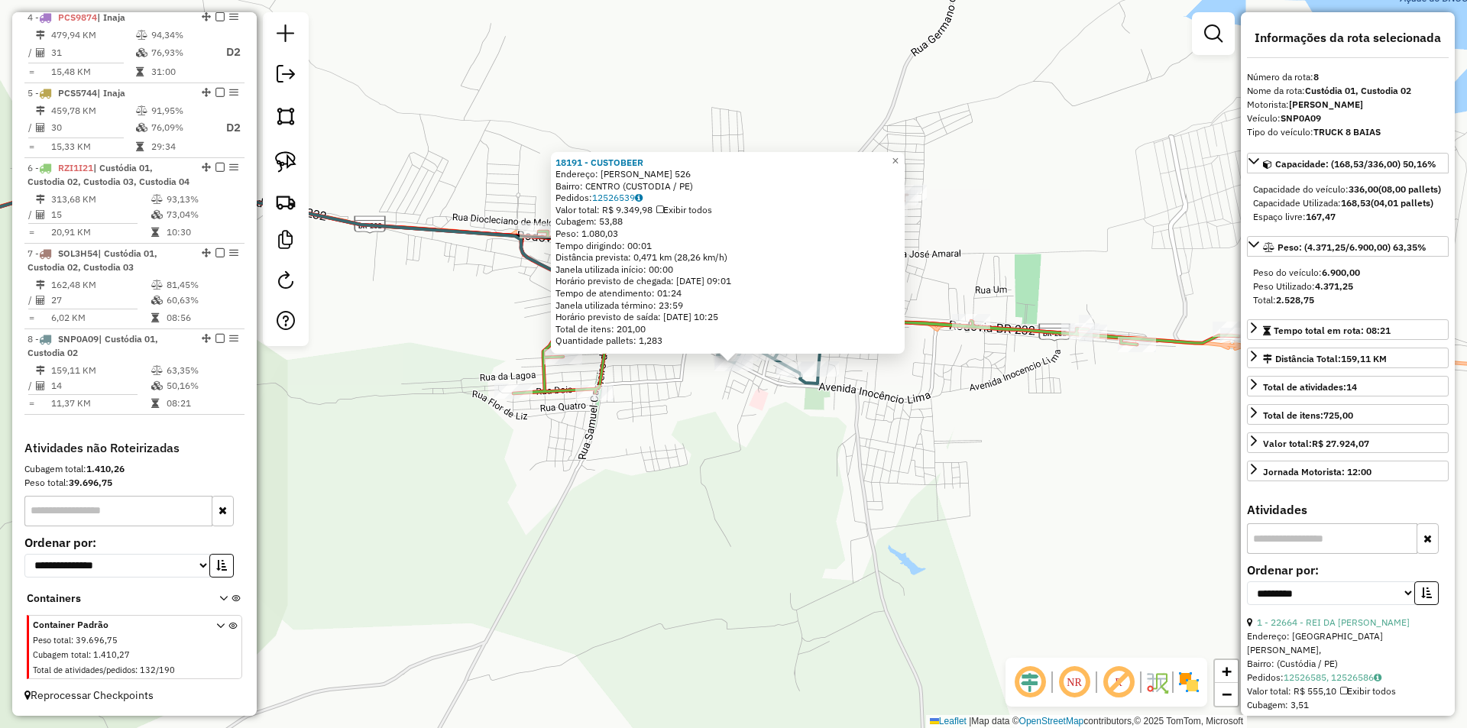
click at [658, 441] on div "18191 - CUSTOBEER Endereço: INOCENCIO LIMA 526 Bairro: CENTRO (CUSTODIA / PE) P…" at bounding box center [733, 364] width 1467 height 728
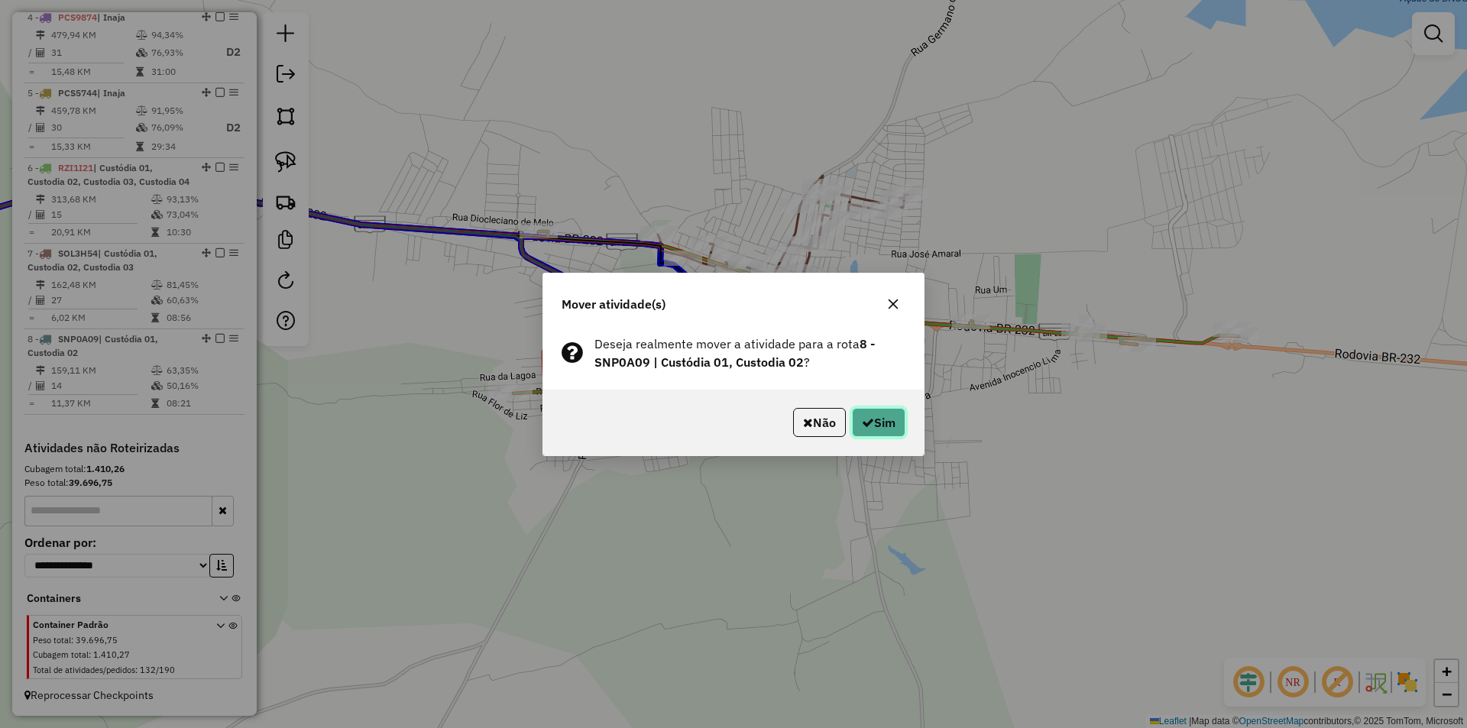
click at [873, 417] on button "Sim" at bounding box center [878, 422] width 53 height 29
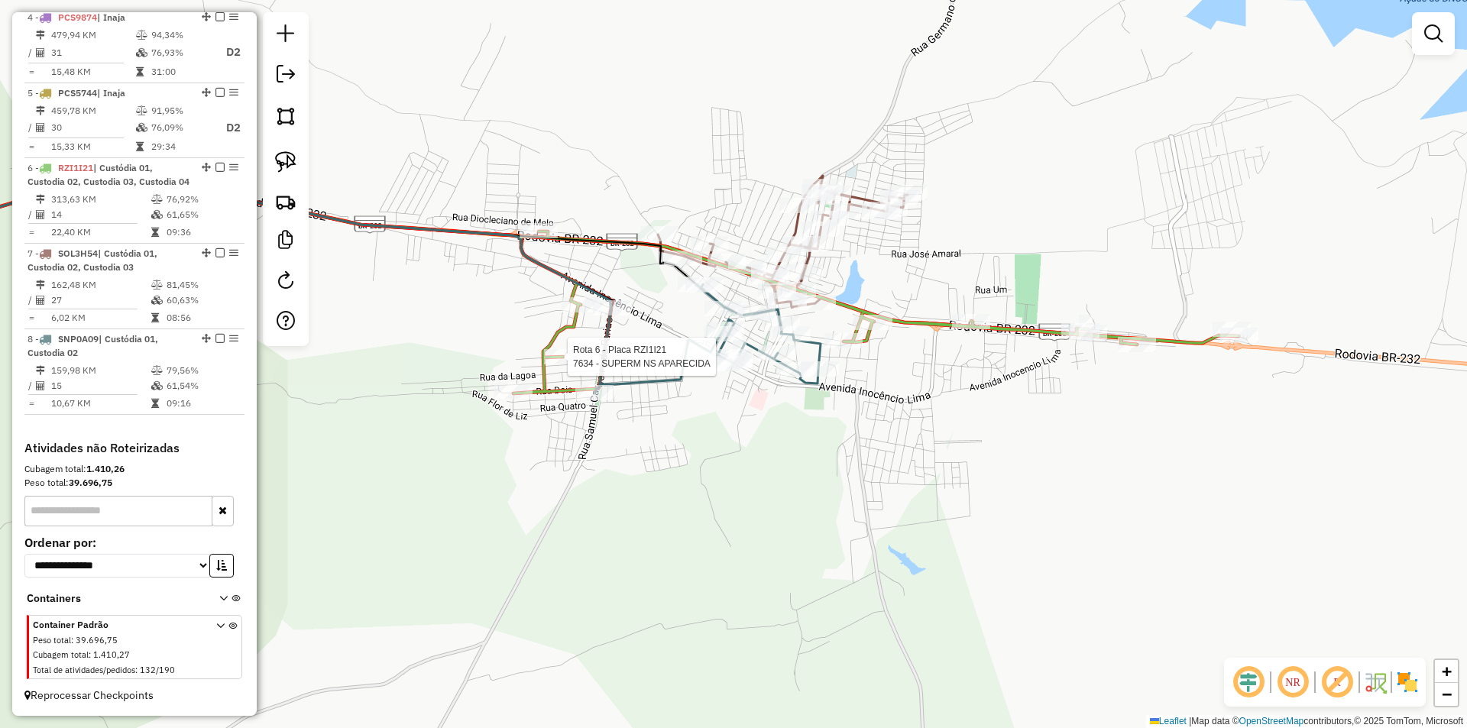
select select "**********"
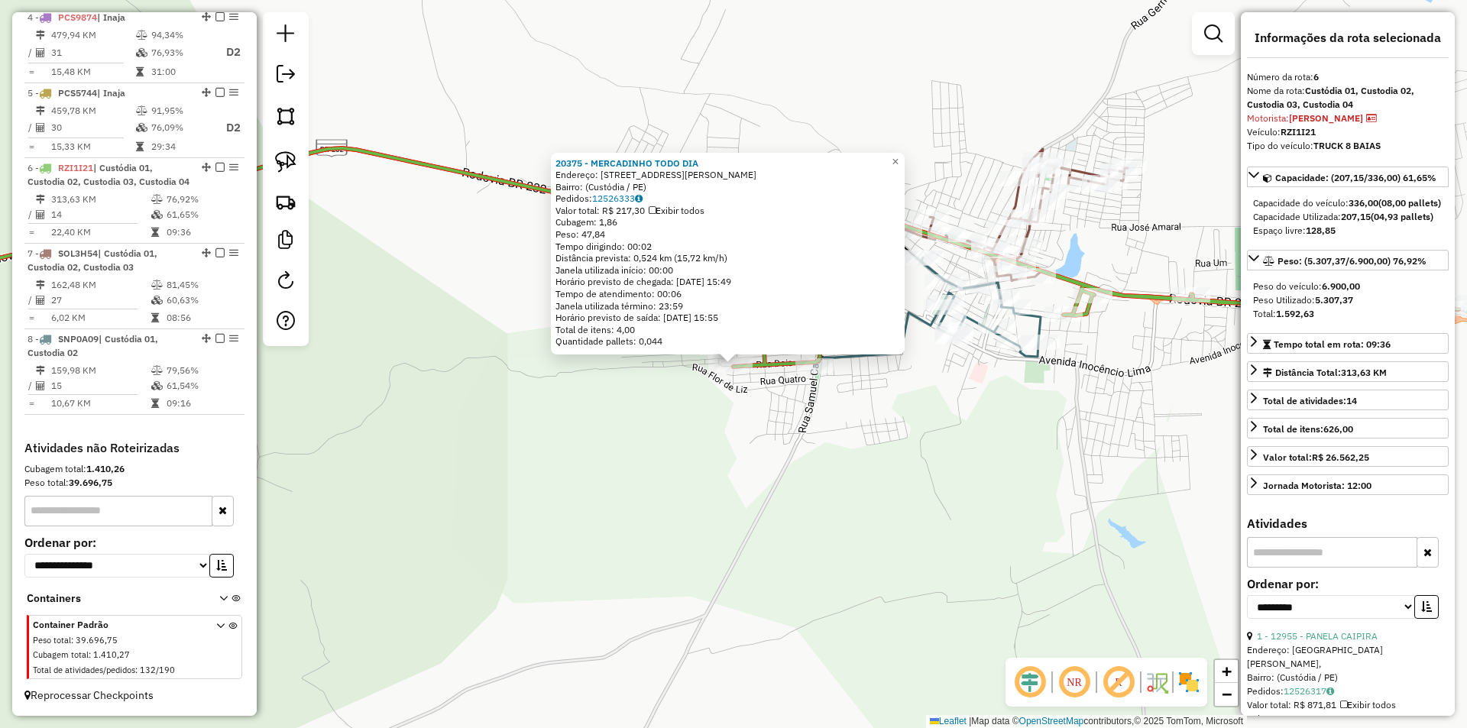
click at [791, 410] on div "20375 - MERCADINHO TODO DIA Endereço: Avenida Inocêncio Lima, 1615 Bairro: (Cus…" at bounding box center [733, 364] width 1467 height 728
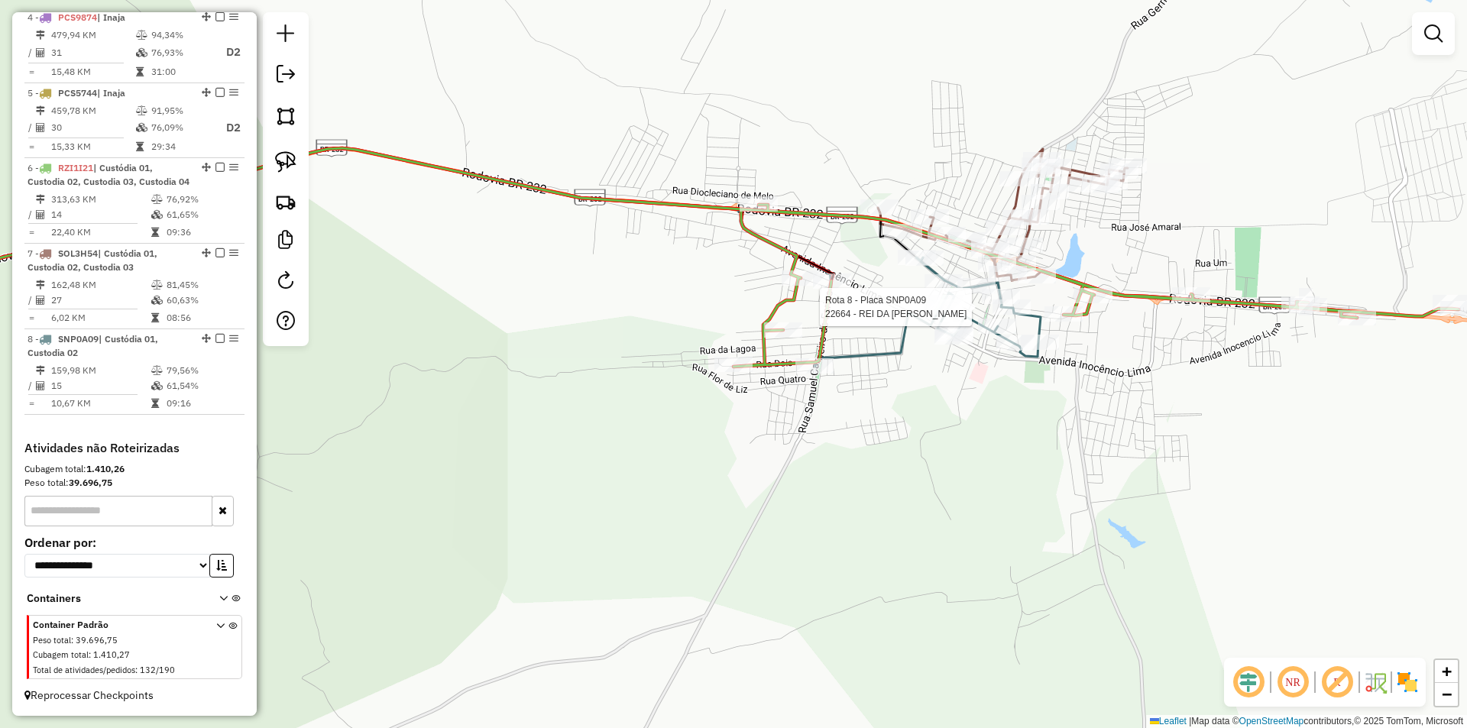
select select "**********"
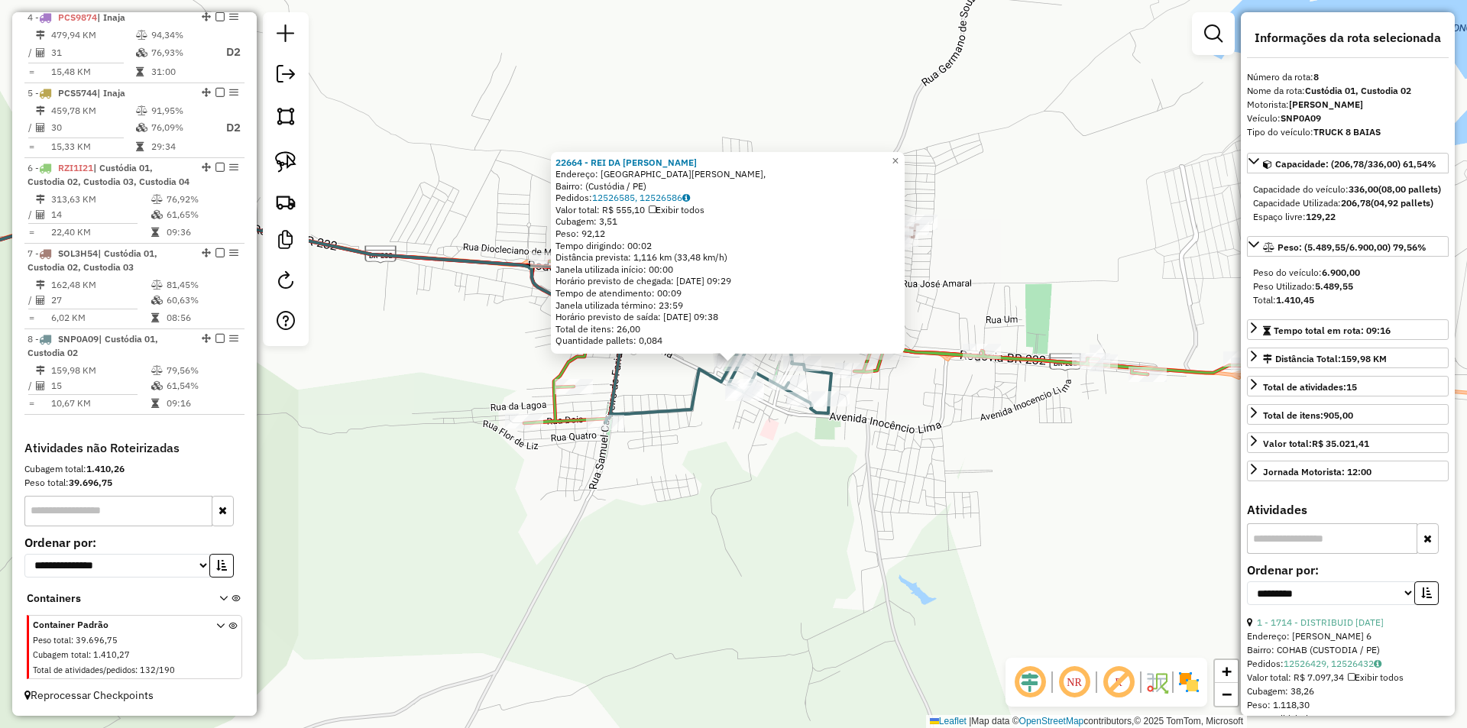
click at [807, 468] on div "22664 - REI DA COXINHA Endereço: Praça Padre Leão, Bairro: (Custódia / PE) Pedi…" at bounding box center [733, 364] width 1467 height 728
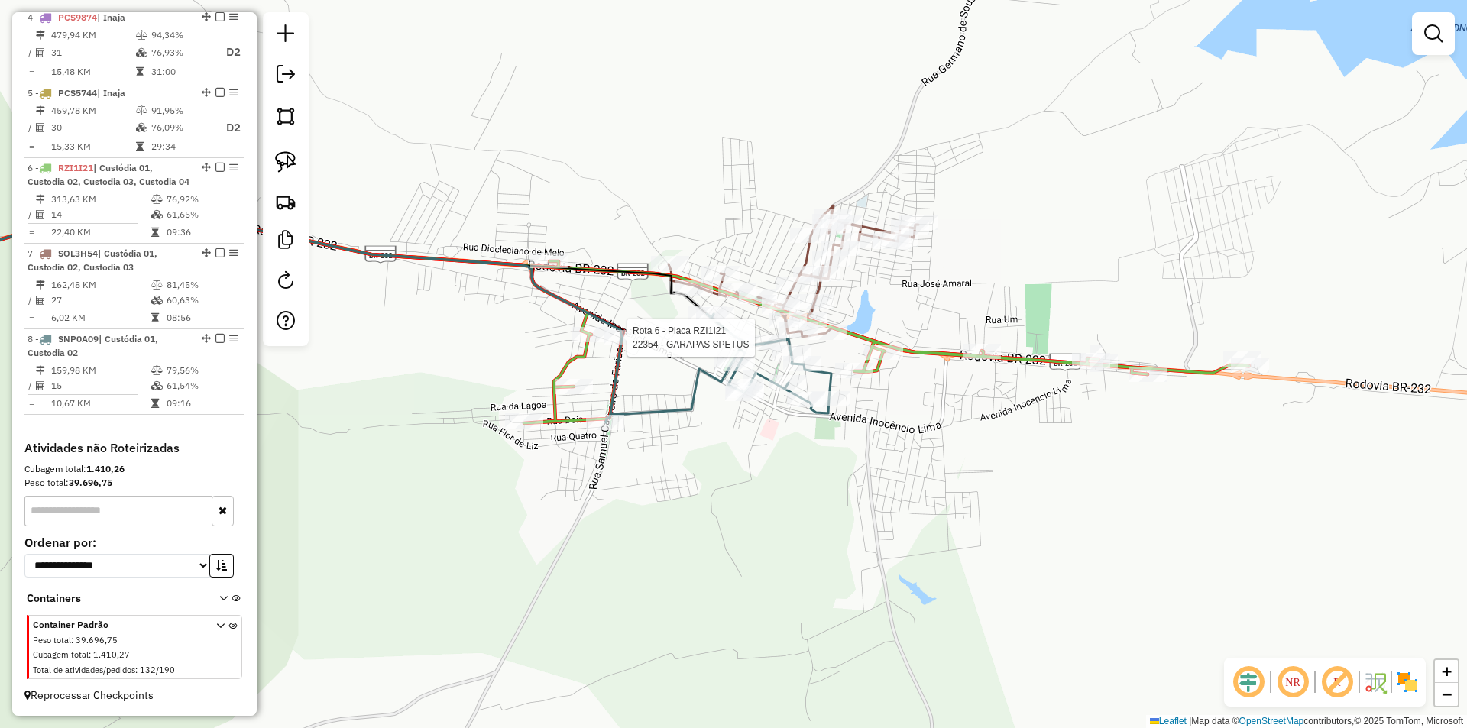
select select "**********"
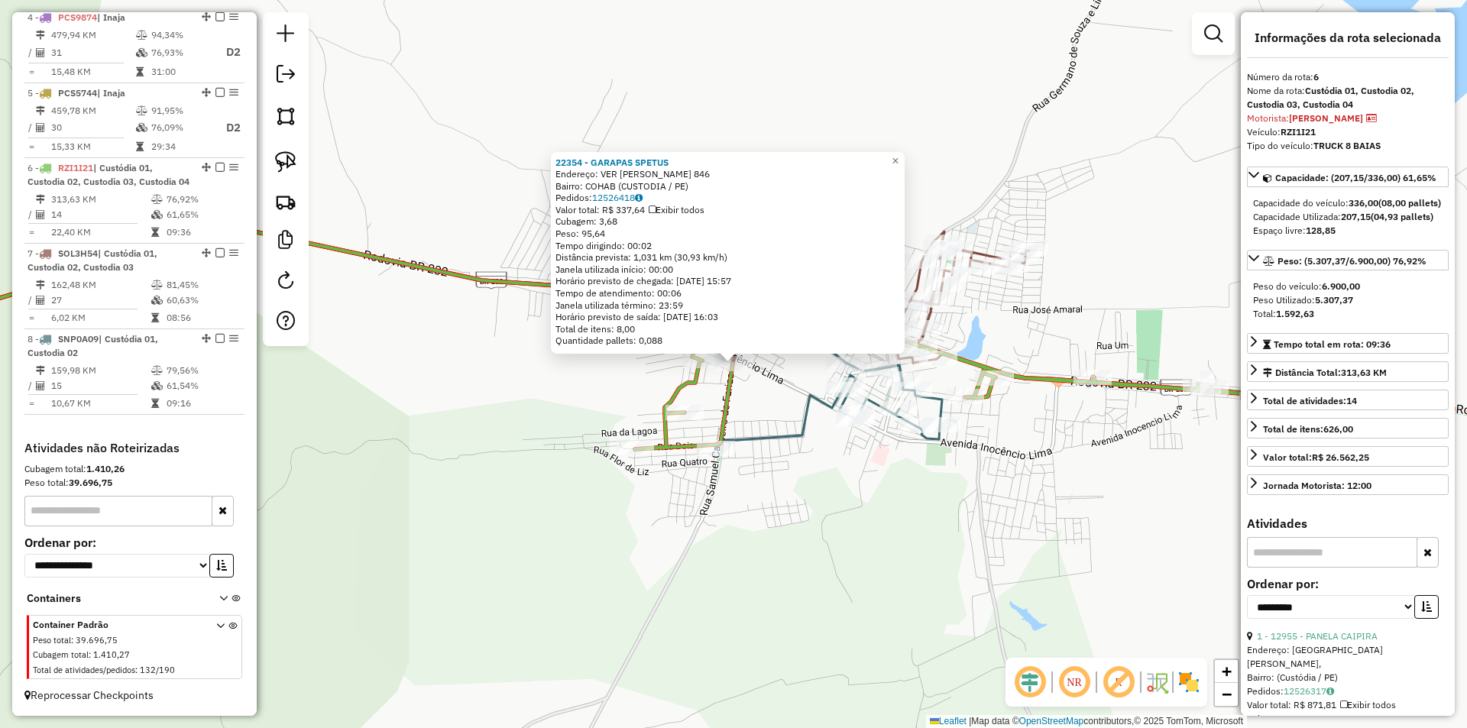
click at [870, 480] on div "22354 - GARAPAS SPETUS Endereço: VER JOAQUIM PEREIRA 846 Bairro: COHAB (CUSTODI…" at bounding box center [733, 364] width 1467 height 728
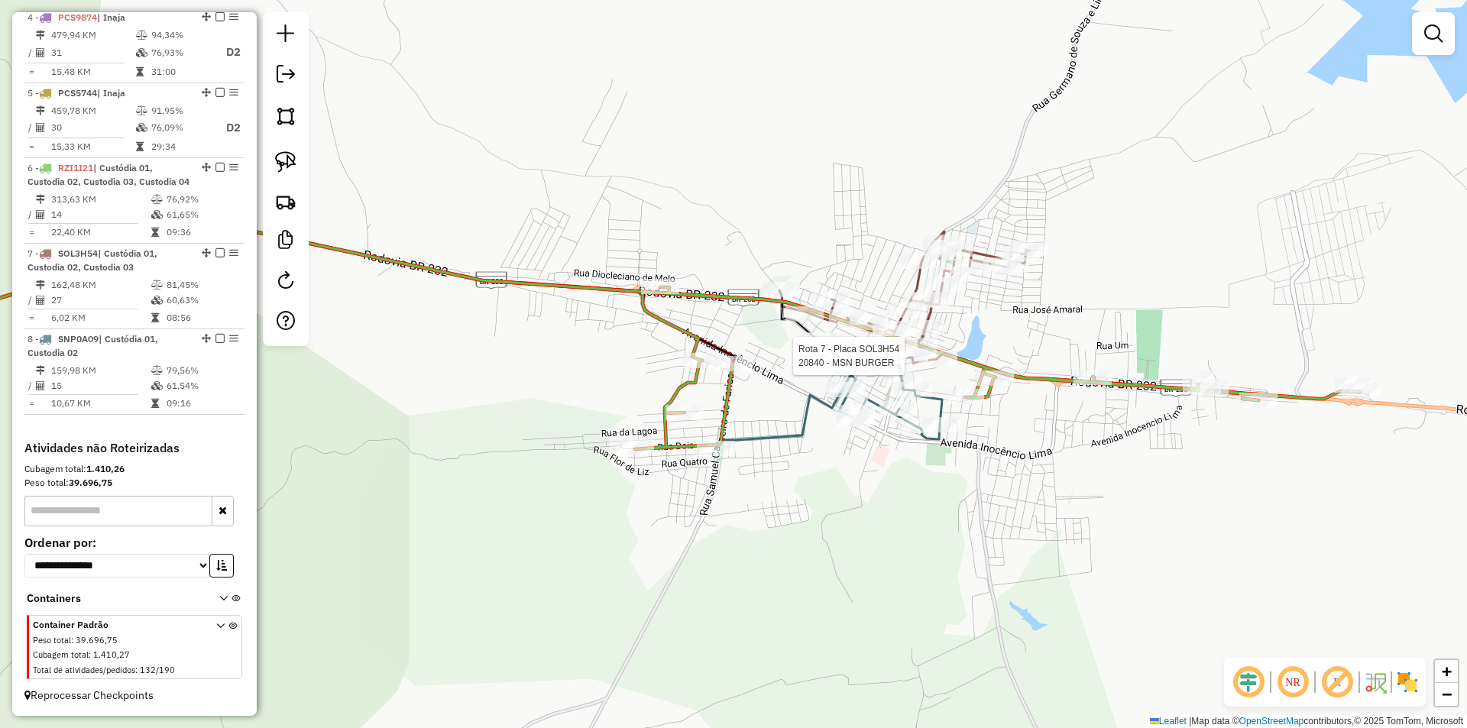
select select "**********"
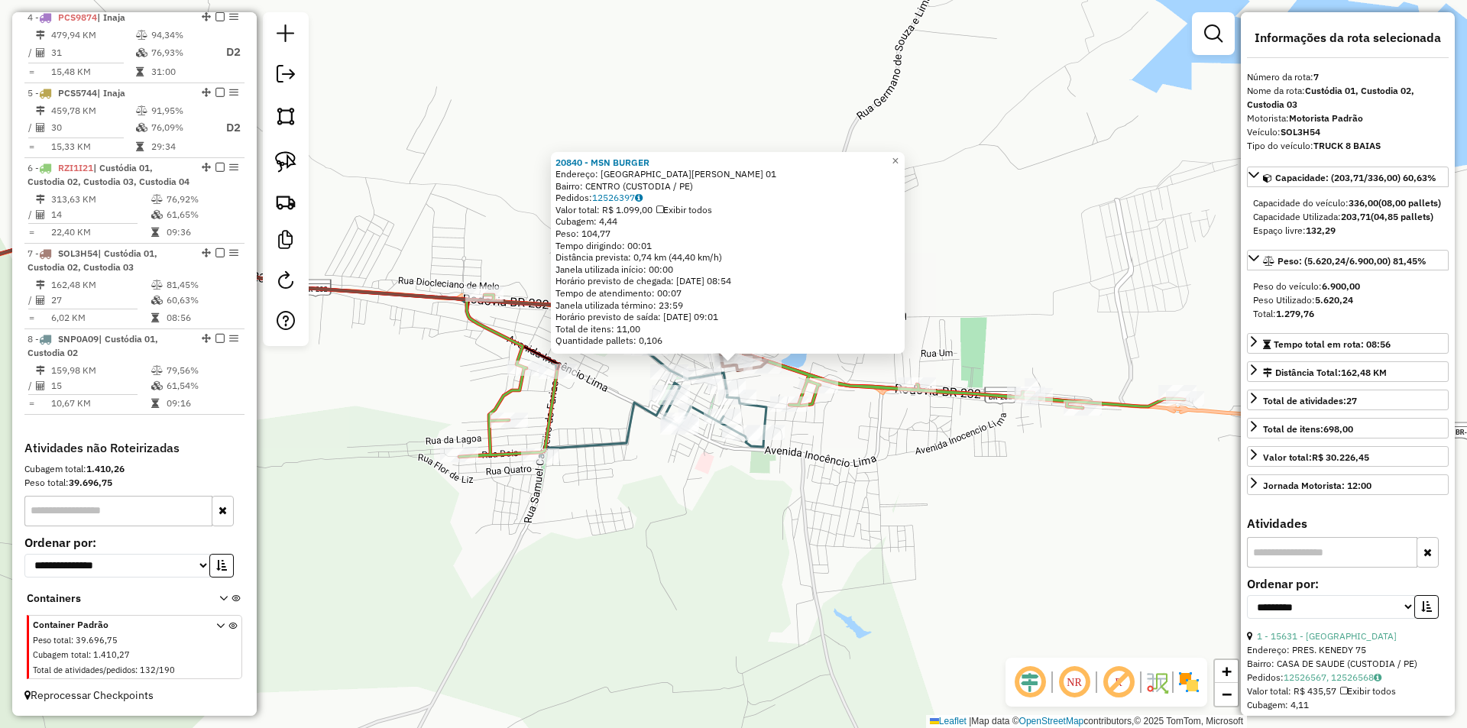
click at [926, 514] on div "20840 - MSN BURGER Endereço: AVENIDA GERSON GONCALVES DE LI 01 Bairro: CENTRO (…" at bounding box center [733, 364] width 1467 height 728
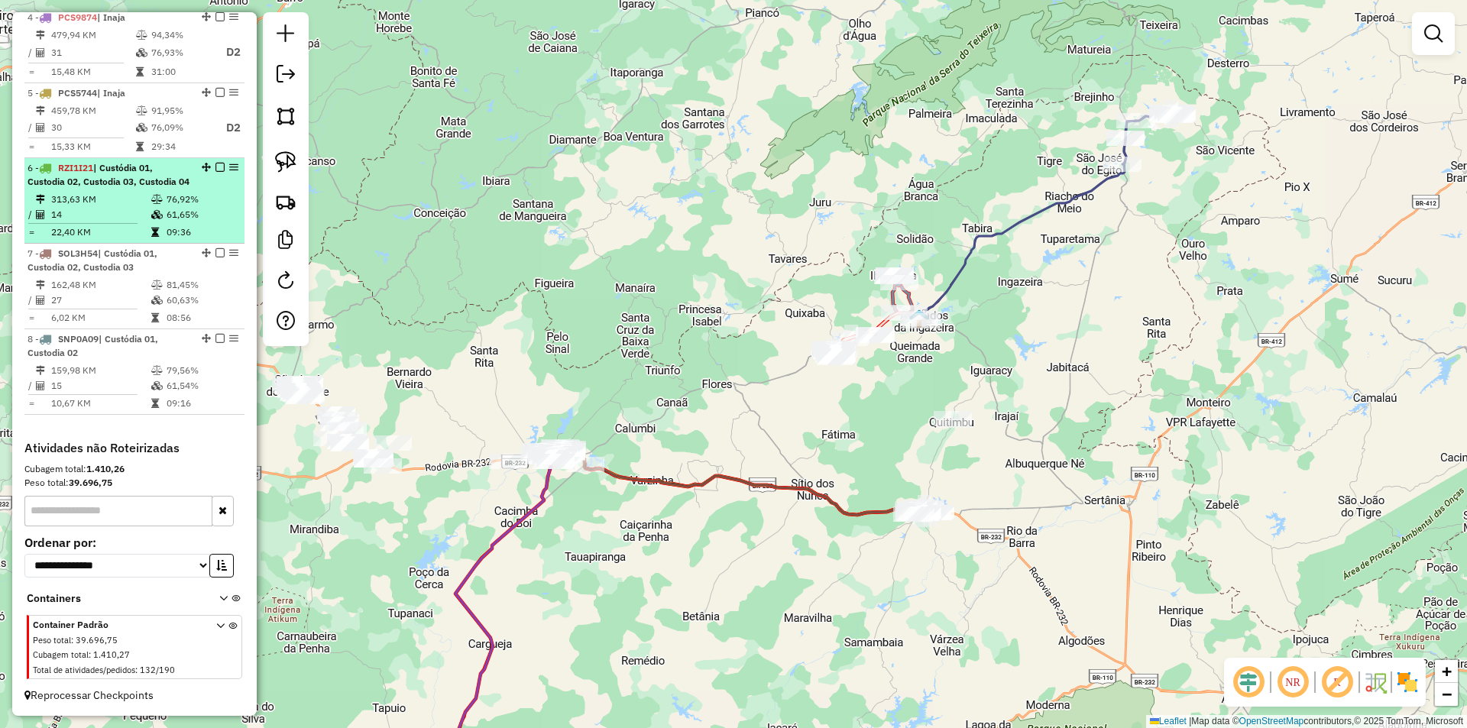
select select "**********"
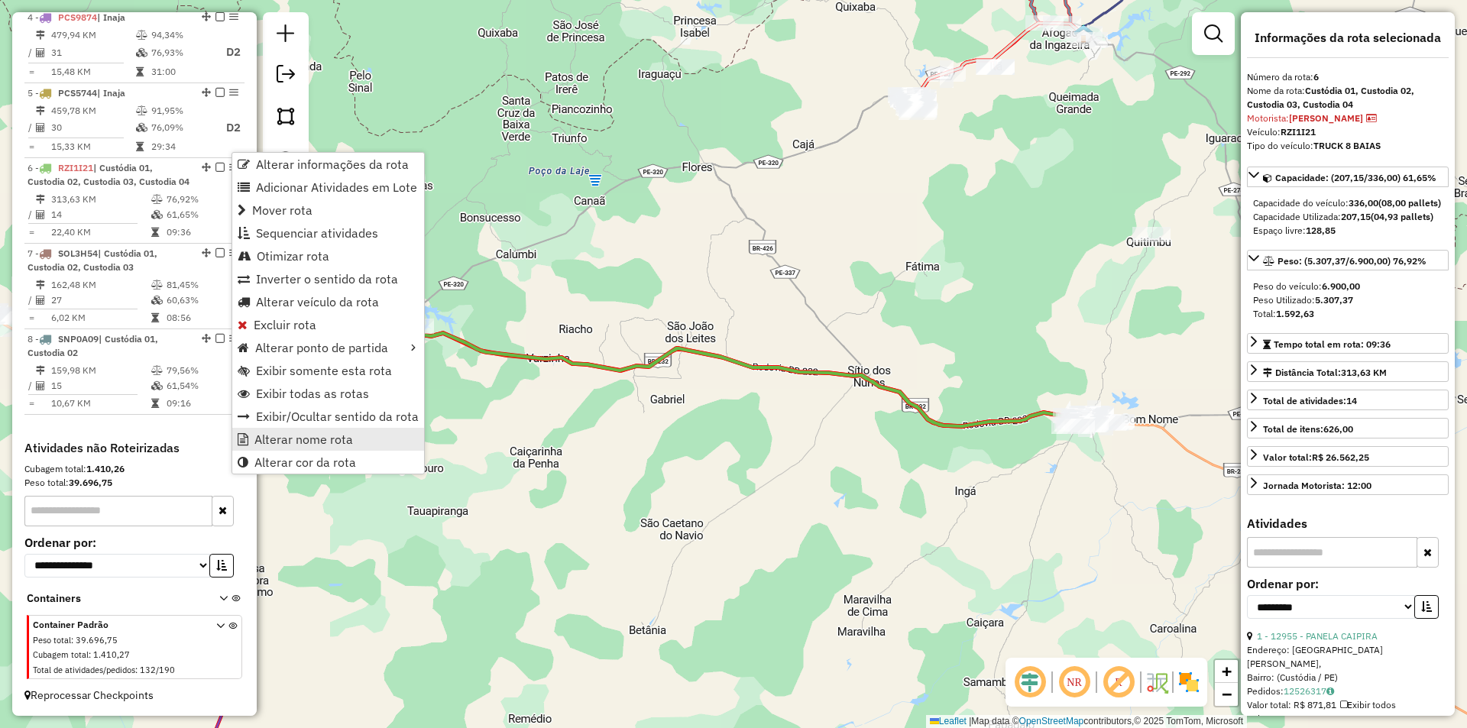
click at [357, 436] on link "Alterar nome rota" at bounding box center [328, 439] width 192 height 23
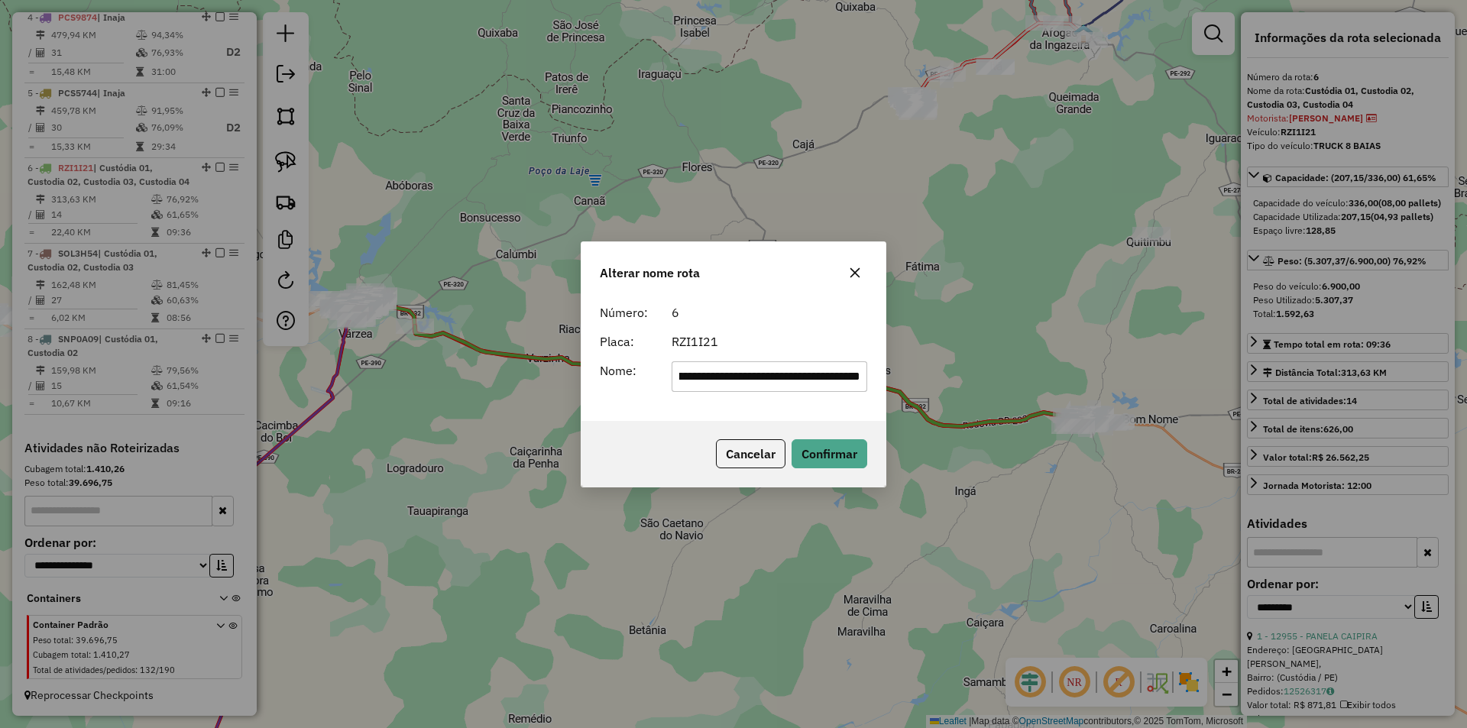
scroll to position [0, 0]
drag, startPoint x: 715, startPoint y: 381, endPoint x: 587, endPoint y: 372, distance: 127.9
click at [587, 372] on div "**********" at bounding box center [734, 359] width 304 height 124
click at [770, 371] on input "**********" at bounding box center [770, 376] width 196 height 31
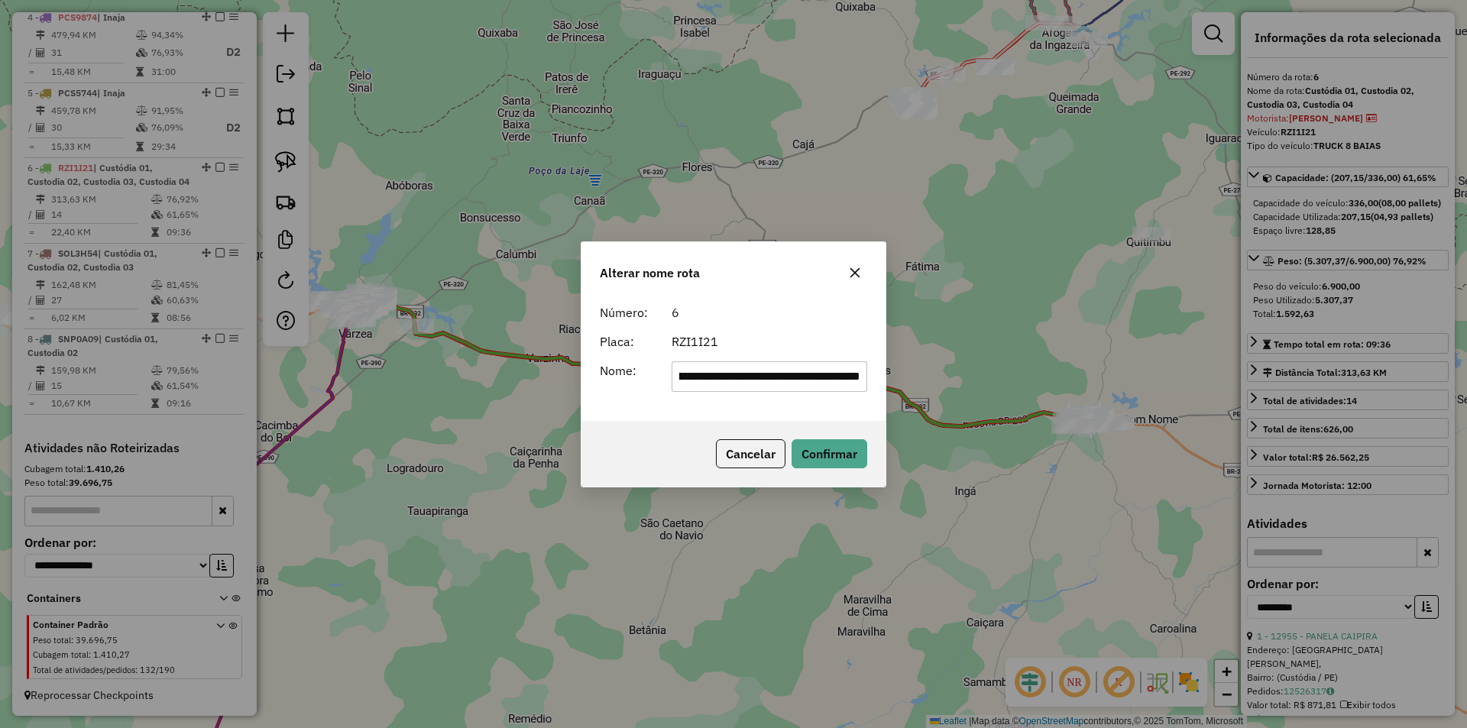
drag, startPoint x: 729, startPoint y: 377, endPoint x: 967, endPoint y: 370, distance: 237.8
click at [966, 374] on div "**********" at bounding box center [733, 364] width 1467 height 728
type input "********"
click at [819, 340] on div "RZI1I21" at bounding box center [770, 341] width 215 height 18
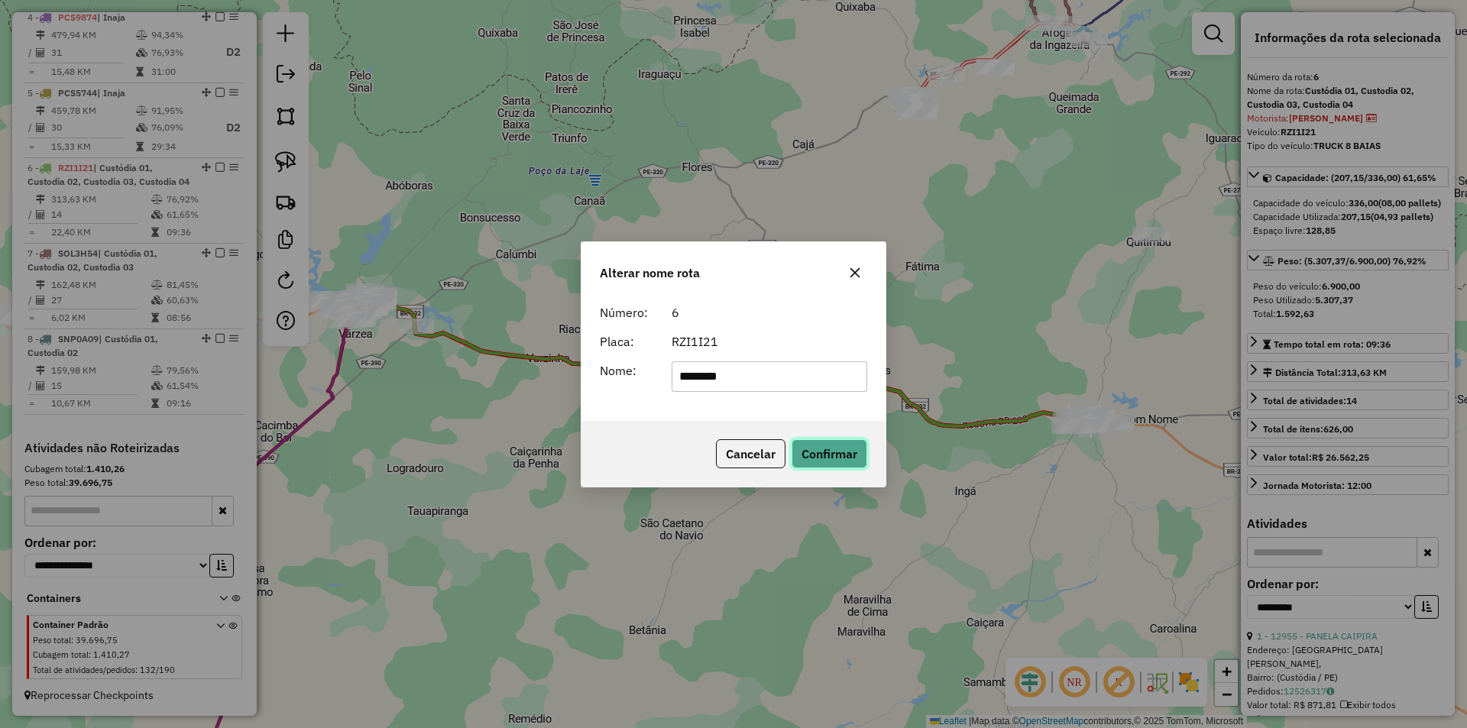
click at [843, 446] on button "Confirmar" at bounding box center [830, 453] width 76 height 29
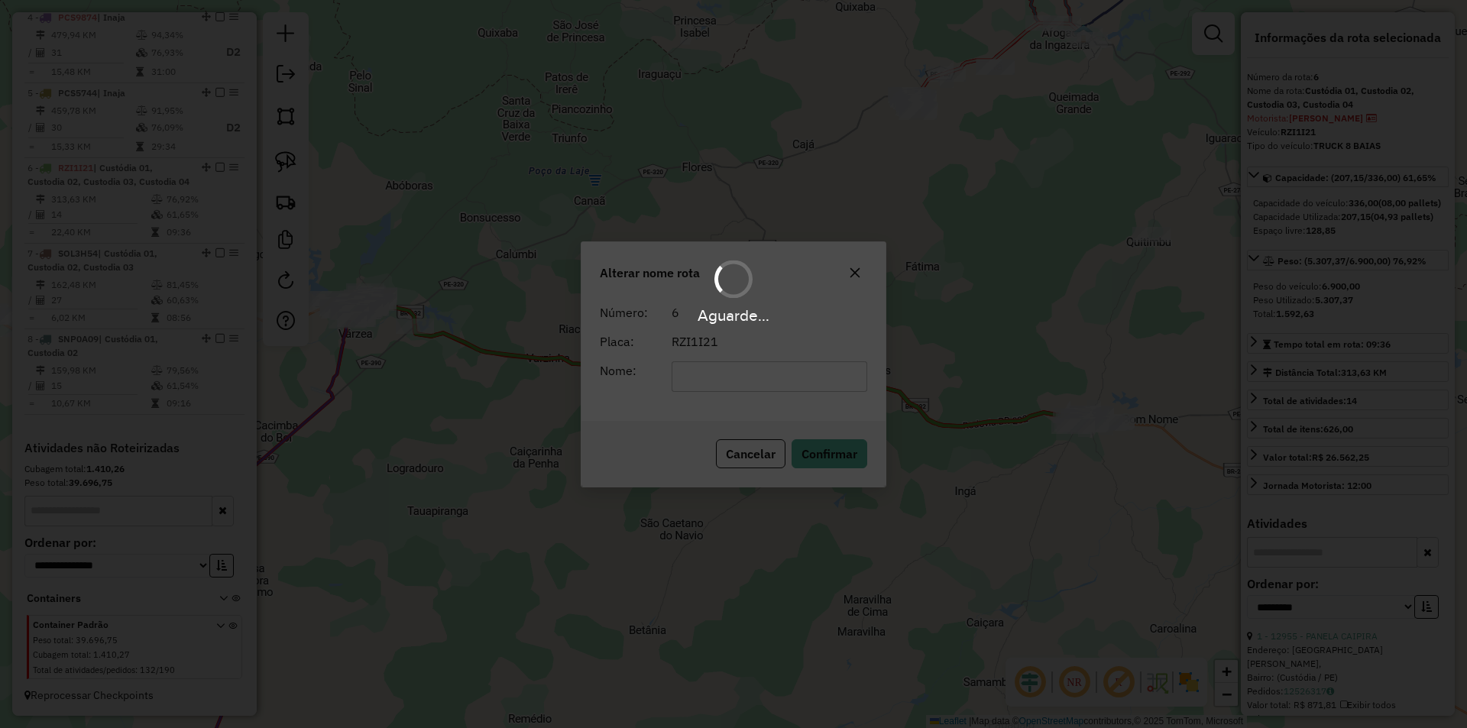
scroll to position [839, 0]
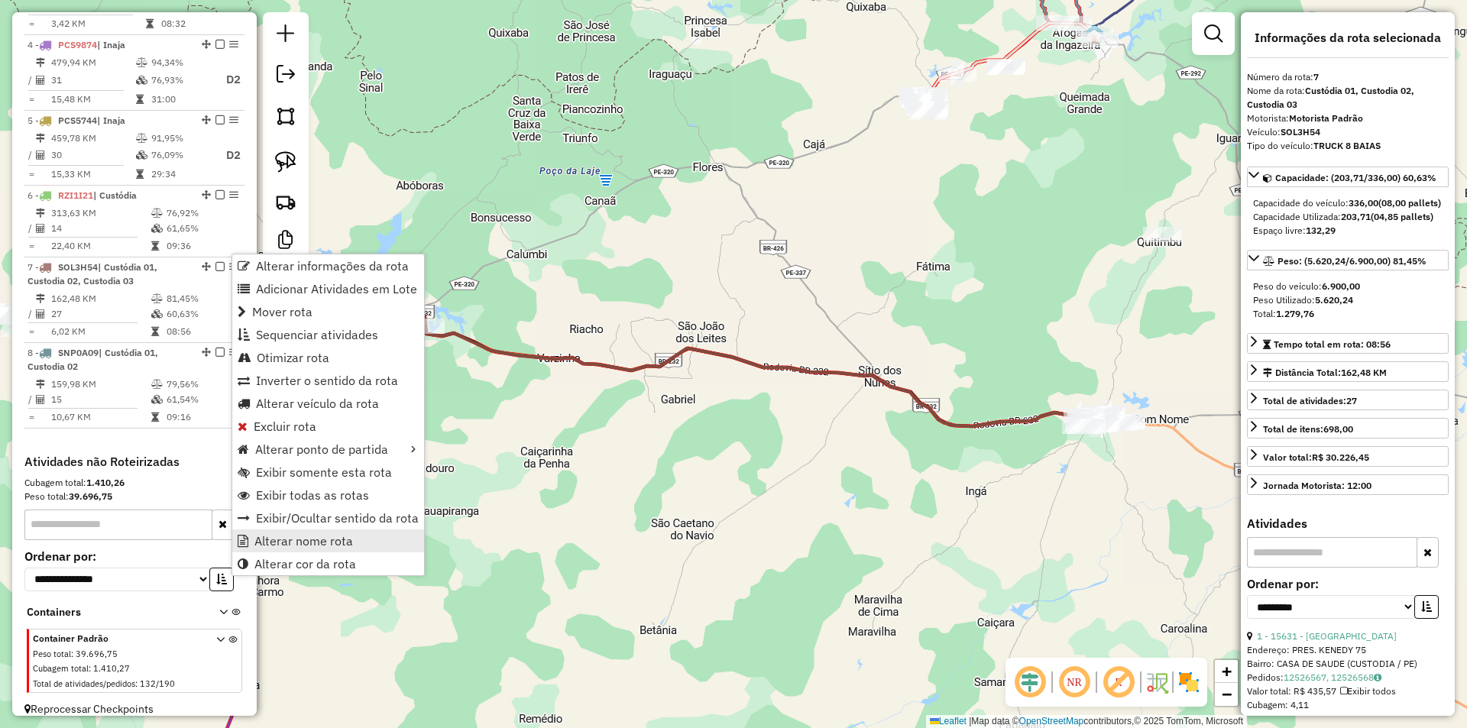
click at [346, 536] on span "Alterar nome rota" at bounding box center [304, 541] width 99 height 12
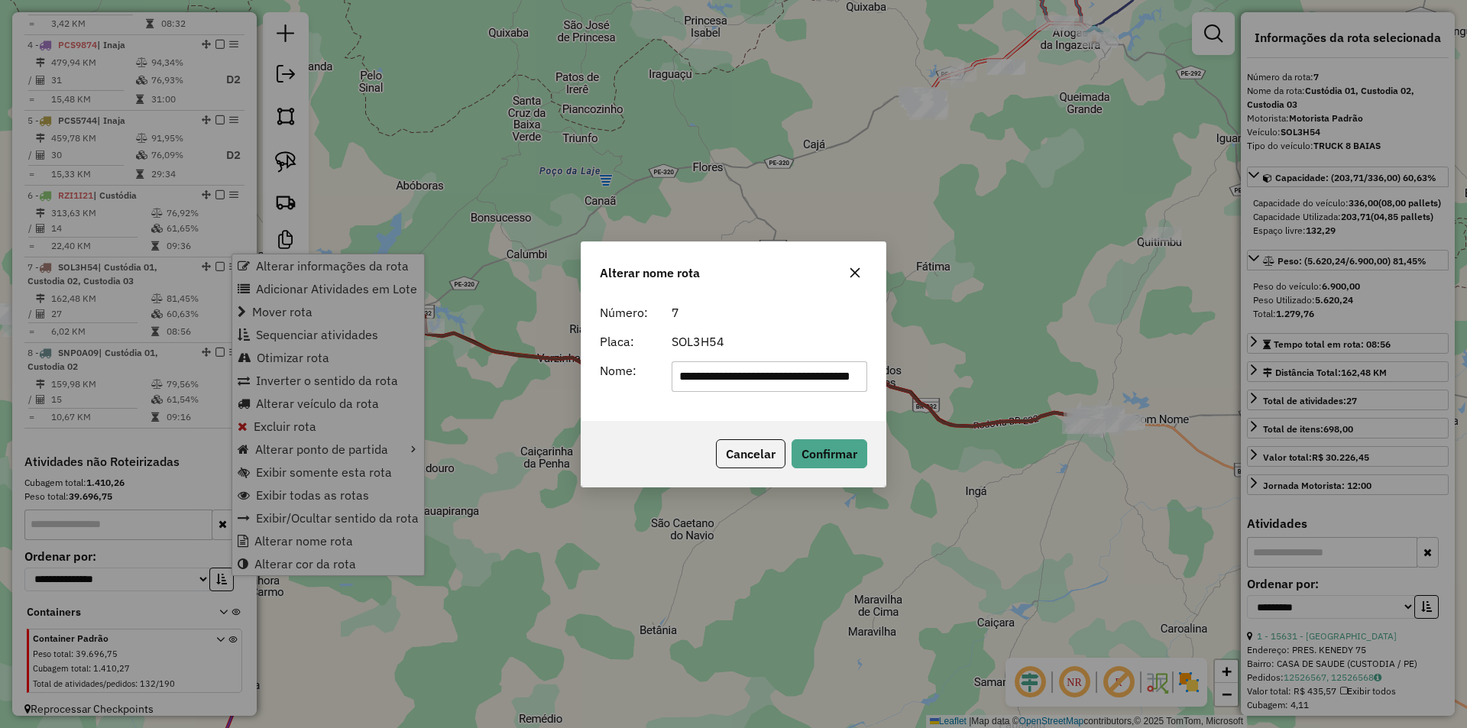
scroll to position [0, 28]
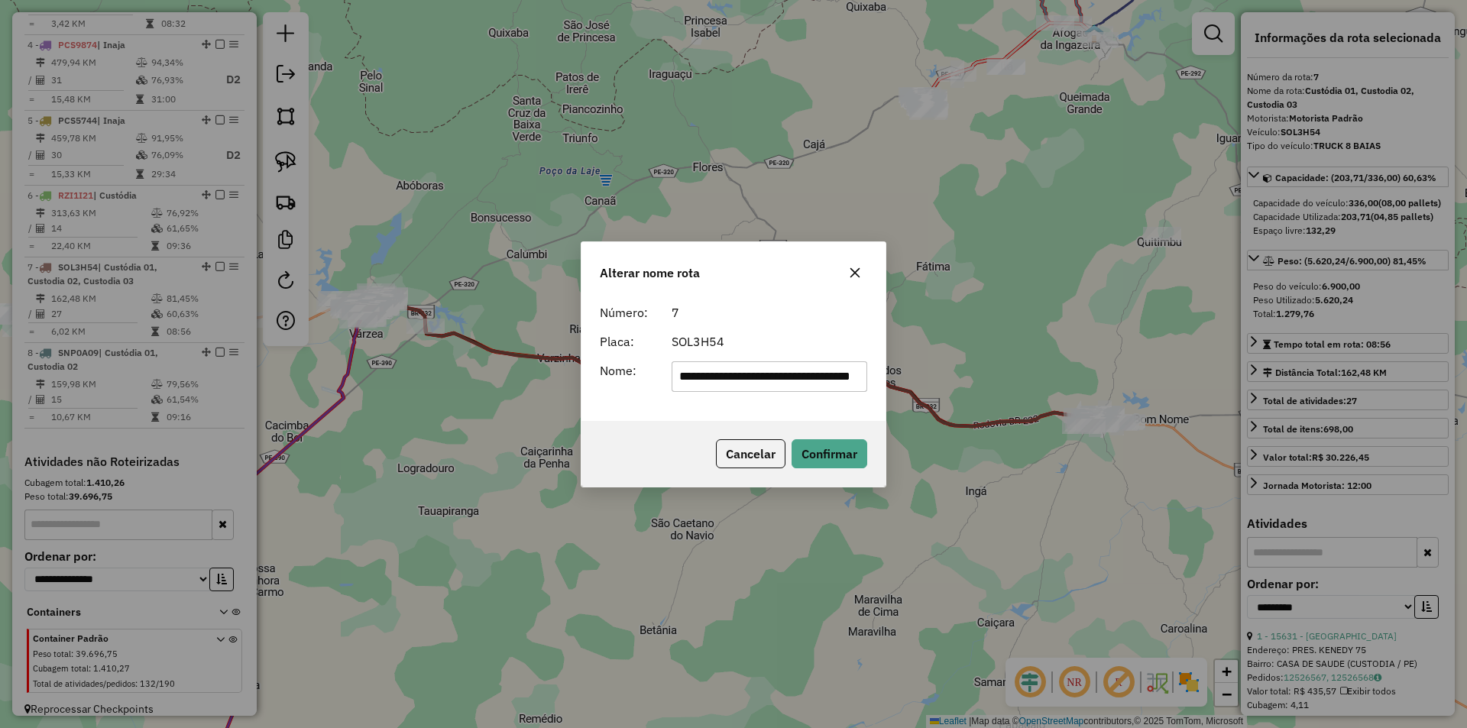
drag, startPoint x: 702, startPoint y: 378, endPoint x: 1000, endPoint y: 378, distance: 298.1
click at [1000, 378] on div "**********" at bounding box center [733, 364] width 1467 height 728
type input "********"
click at [840, 310] on div "7" at bounding box center [770, 312] width 215 height 18
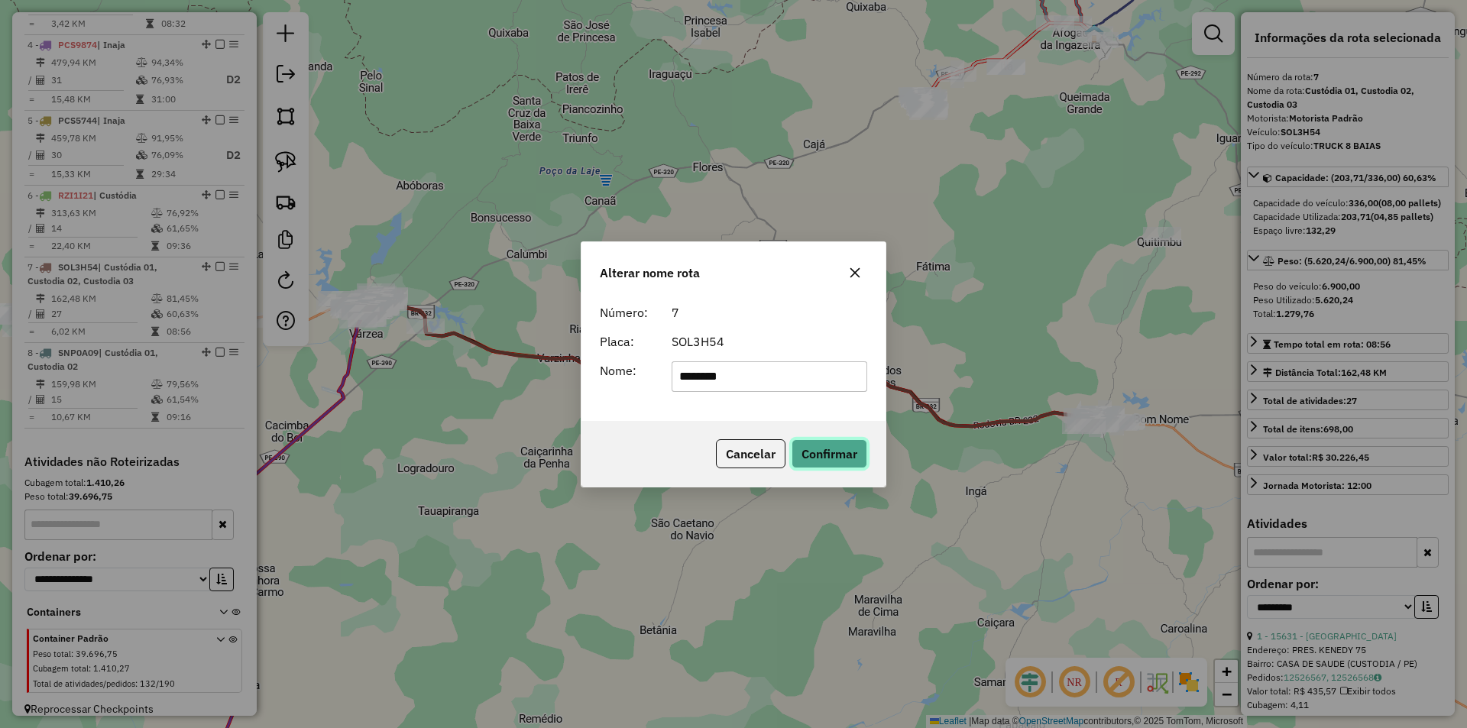
click at [838, 448] on button "Confirmar" at bounding box center [830, 453] width 76 height 29
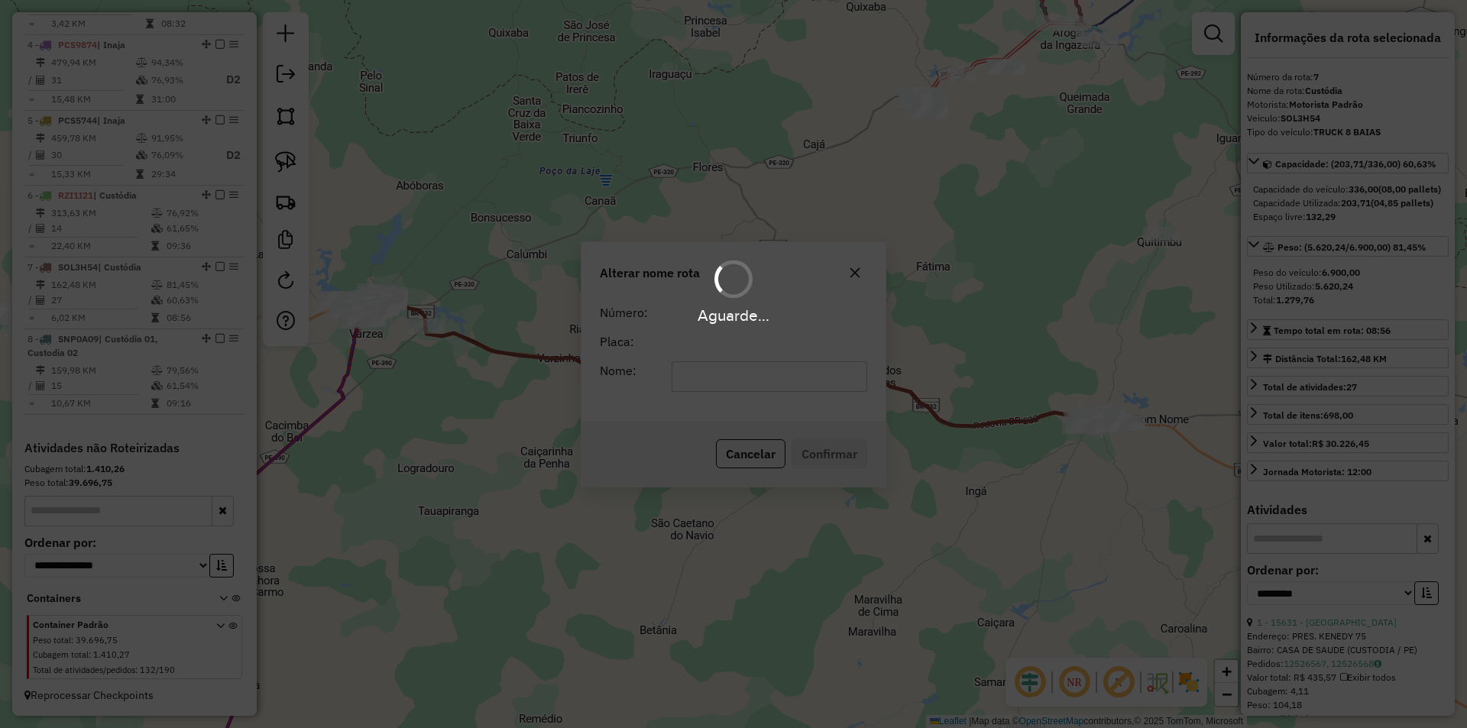
scroll to position [825, 0]
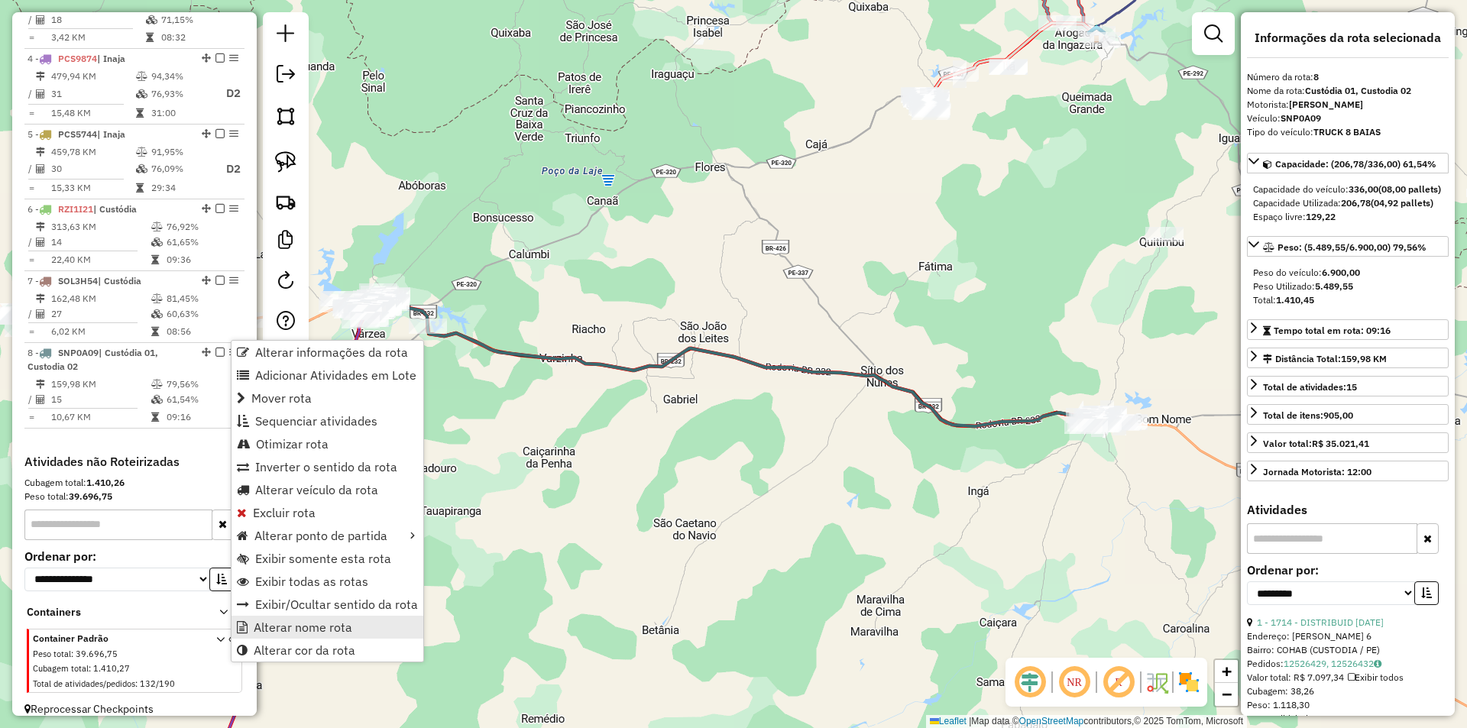
click at [358, 632] on link "Alterar nome rota" at bounding box center [328, 627] width 192 height 23
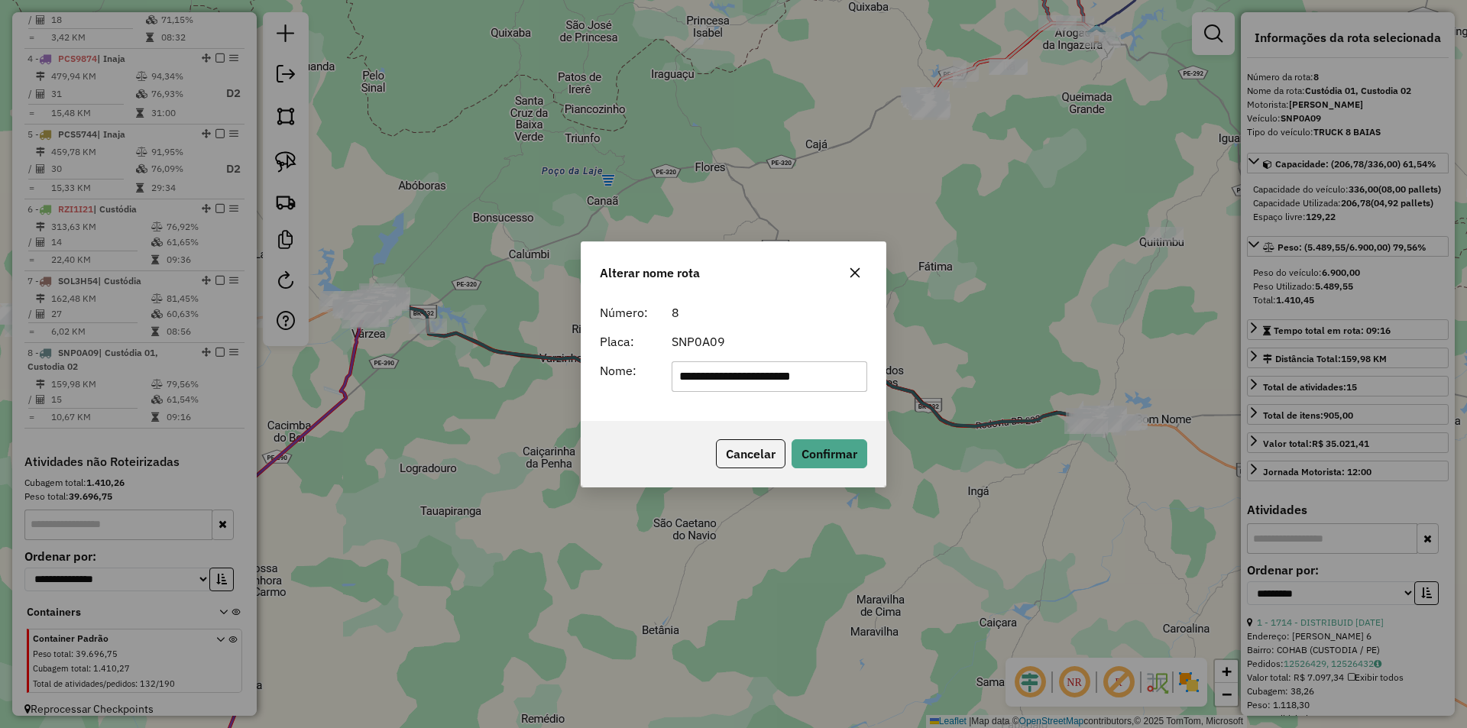
drag, startPoint x: 727, startPoint y: 375, endPoint x: 877, endPoint y: 371, distance: 150.6
click at [887, 378] on div "**********" at bounding box center [733, 364] width 1467 height 728
type input "********"
click at [797, 337] on div "SNP0A09" at bounding box center [770, 341] width 215 height 18
click at [846, 453] on button "Confirmar" at bounding box center [830, 453] width 76 height 29
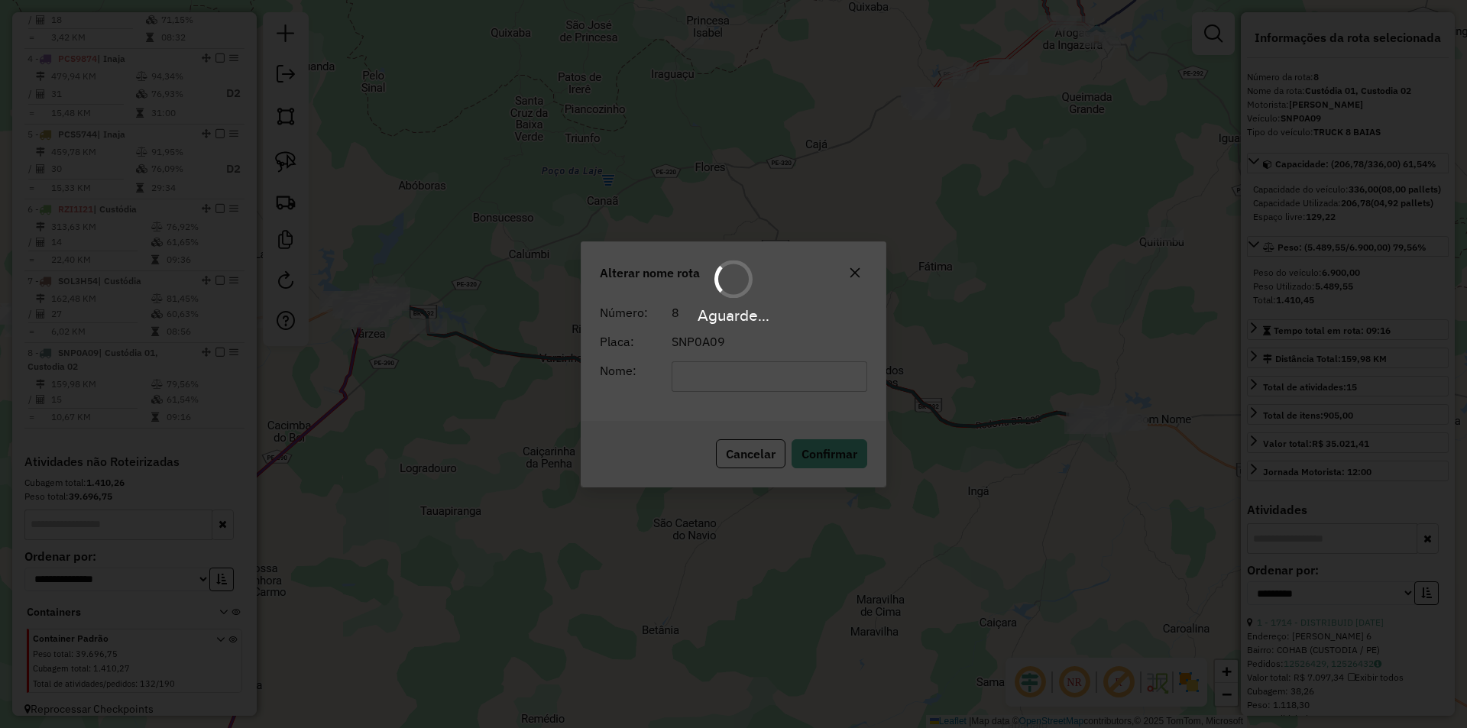
scroll to position [812, 0]
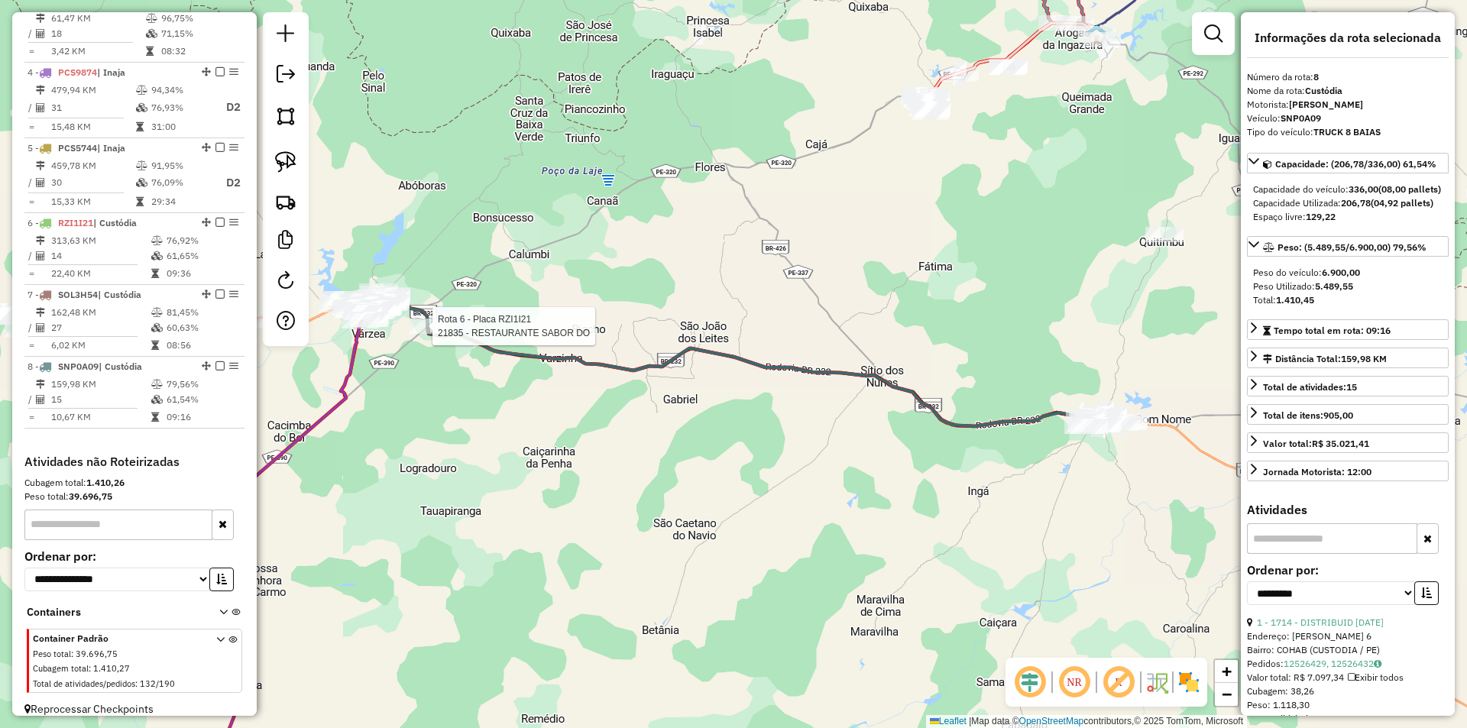
click at [436, 334] on div at bounding box center [428, 326] width 38 height 15
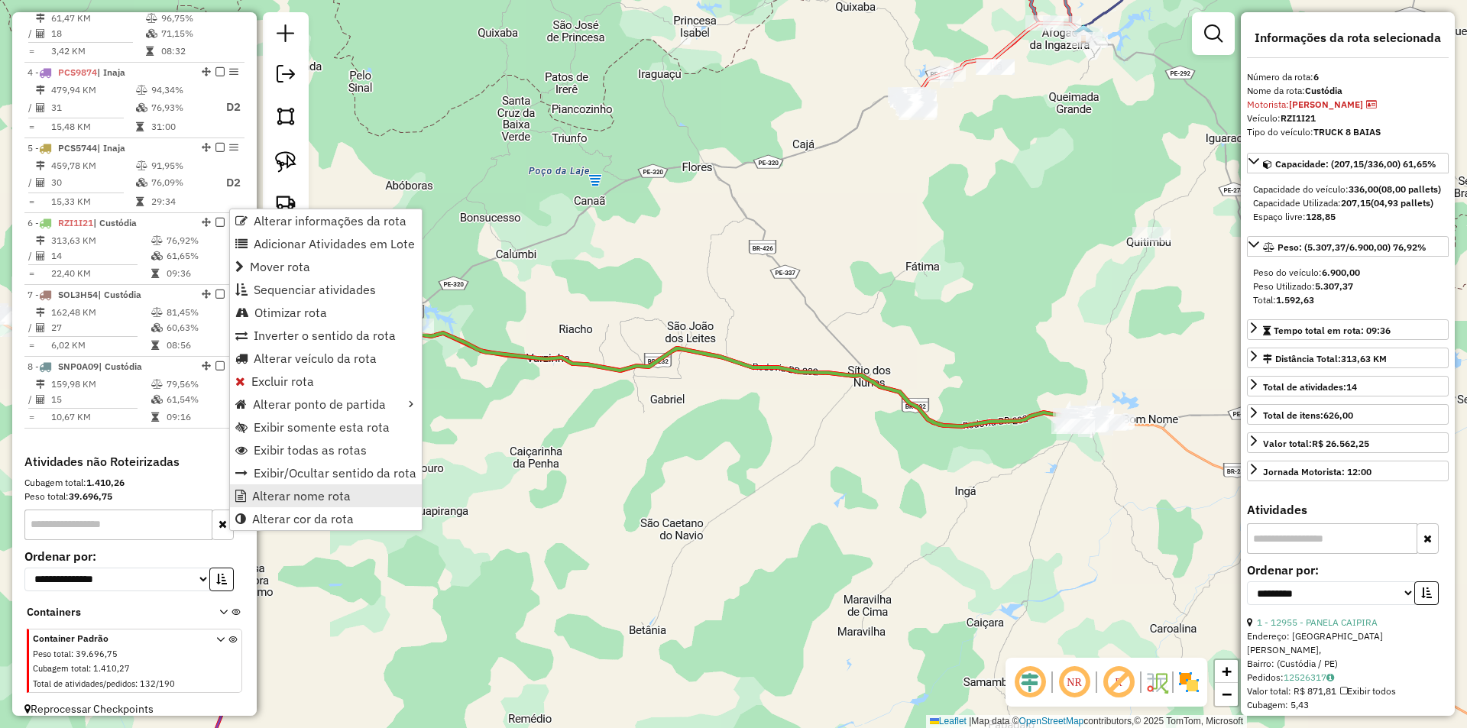
click at [358, 489] on link "Alterar nome rota" at bounding box center [326, 496] width 192 height 23
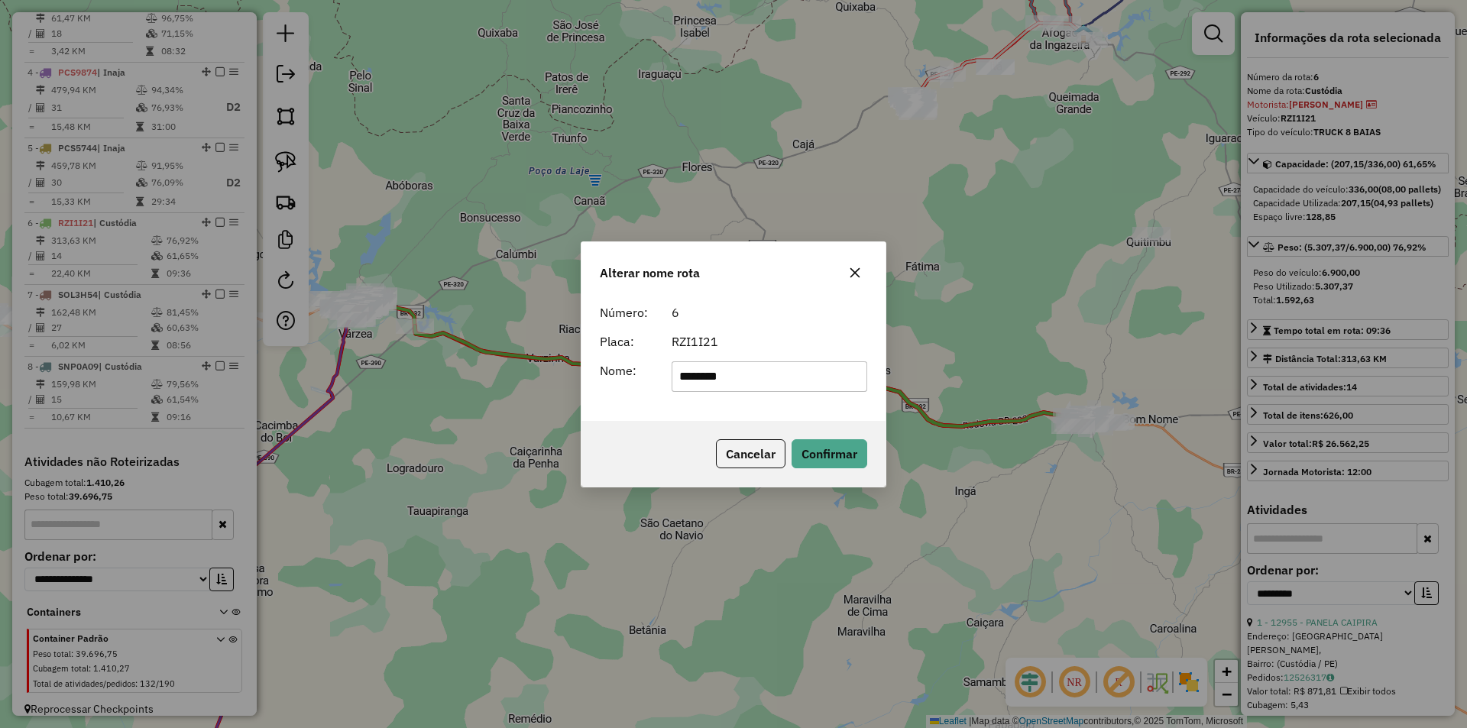
click at [780, 374] on input "********" at bounding box center [770, 376] width 196 height 31
drag, startPoint x: 809, startPoint y: 371, endPoint x: 917, endPoint y: 363, distance: 108.9
click at [971, 384] on div "**********" at bounding box center [733, 364] width 1467 height 728
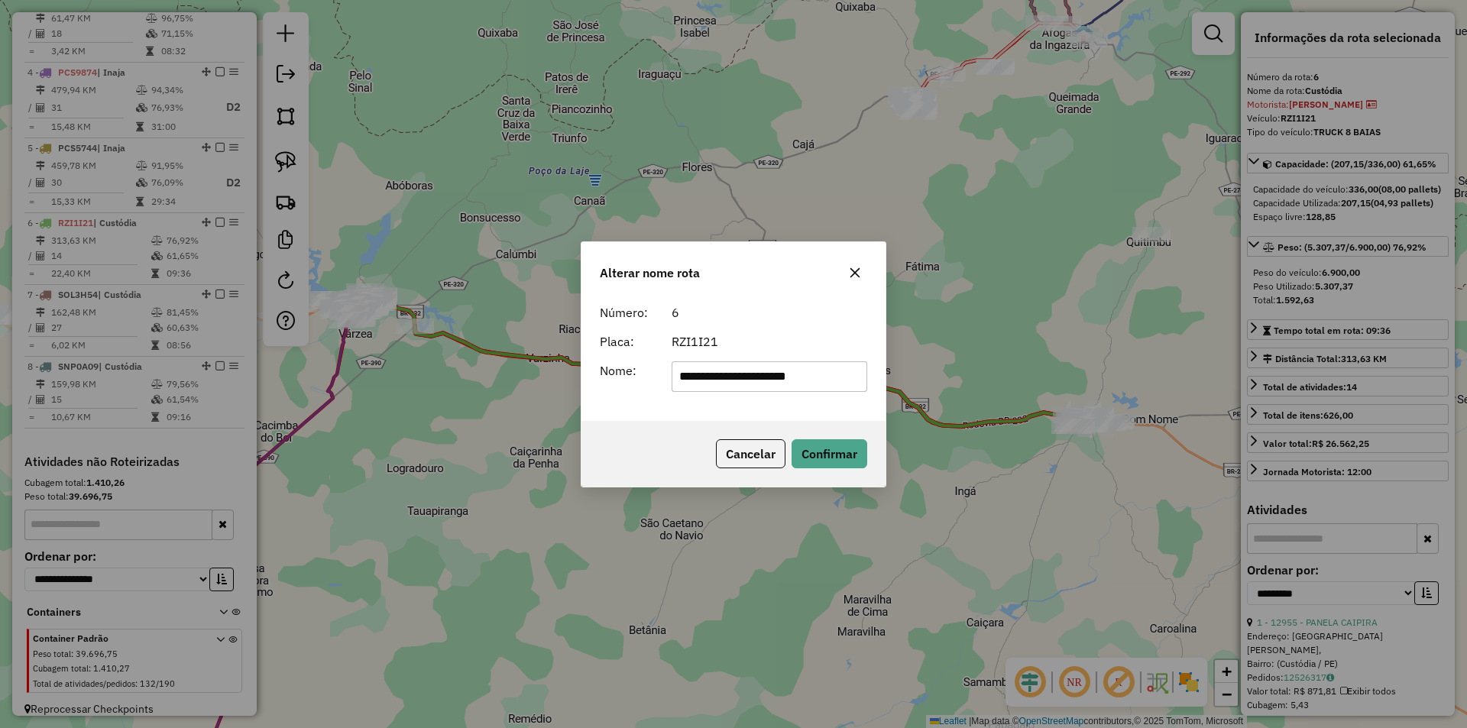
type input "**********"
click at [835, 330] on form "**********" at bounding box center [733, 347] width 267 height 89
click at [838, 458] on button "Confirmar" at bounding box center [830, 453] width 76 height 29
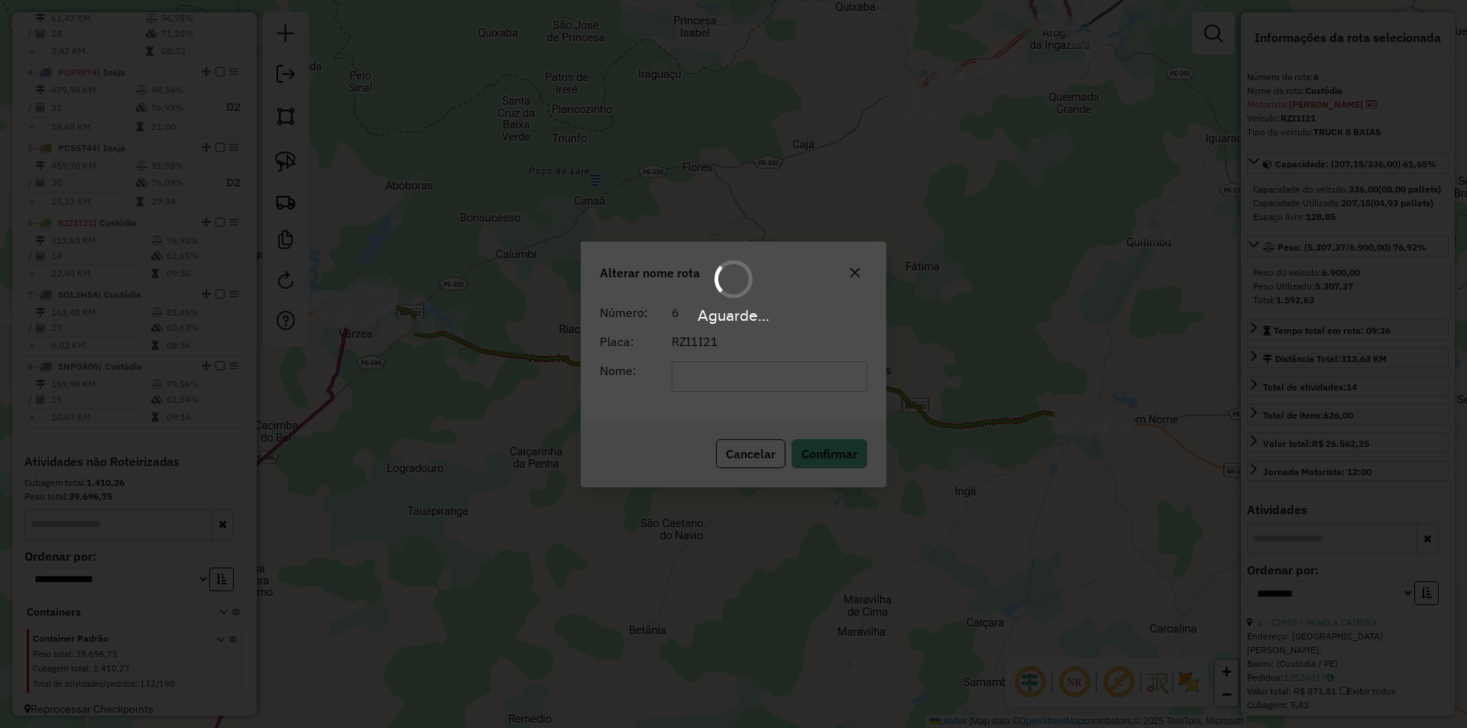
scroll to position [825, 0]
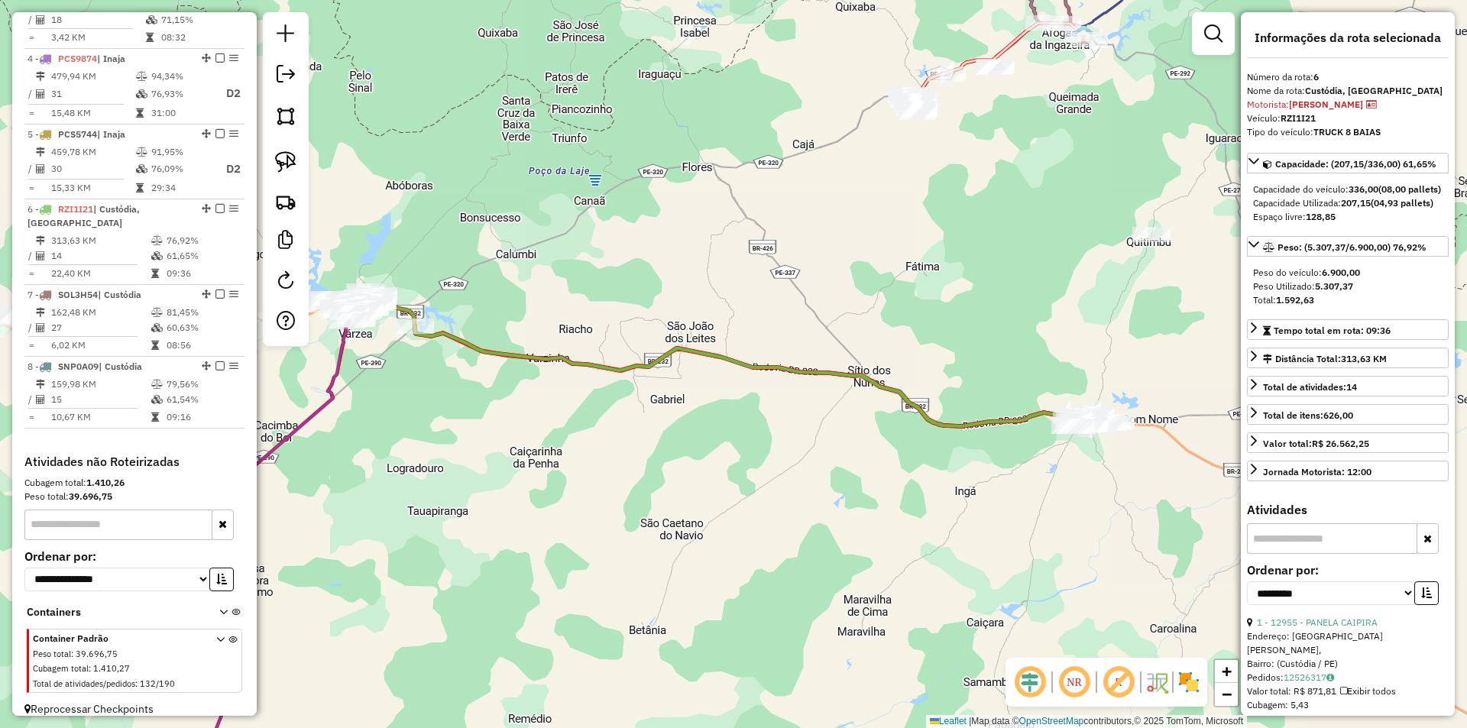
click at [469, 415] on div "Janela de atendimento Grade de atendimento Capacidade Transportadoras Veículos …" at bounding box center [733, 364] width 1467 height 728
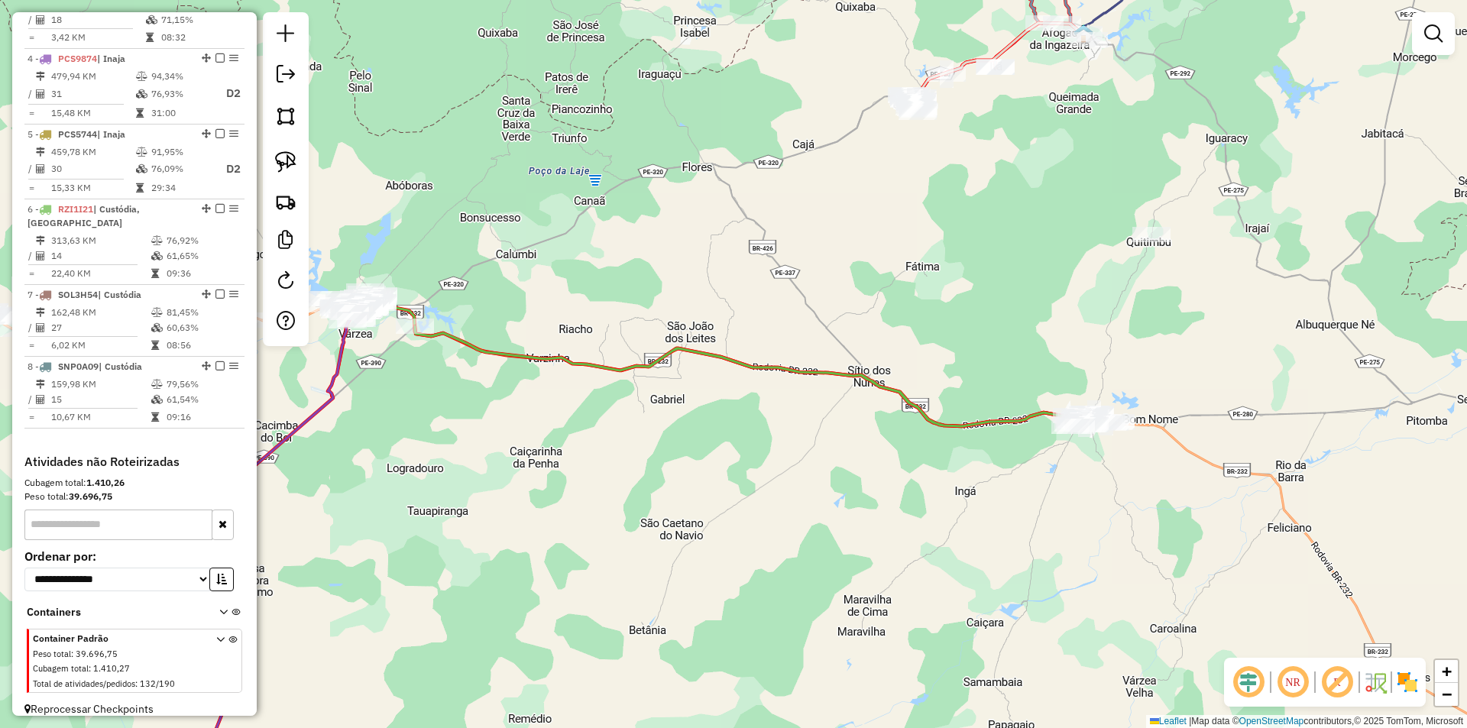
drag, startPoint x: 449, startPoint y: 417, endPoint x: 633, endPoint y: 418, distance: 183.4
click at [627, 418] on div "Janela de atendimento Grade de atendimento Capacidade Transportadoras Veículos …" at bounding box center [733, 364] width 1467 height 728
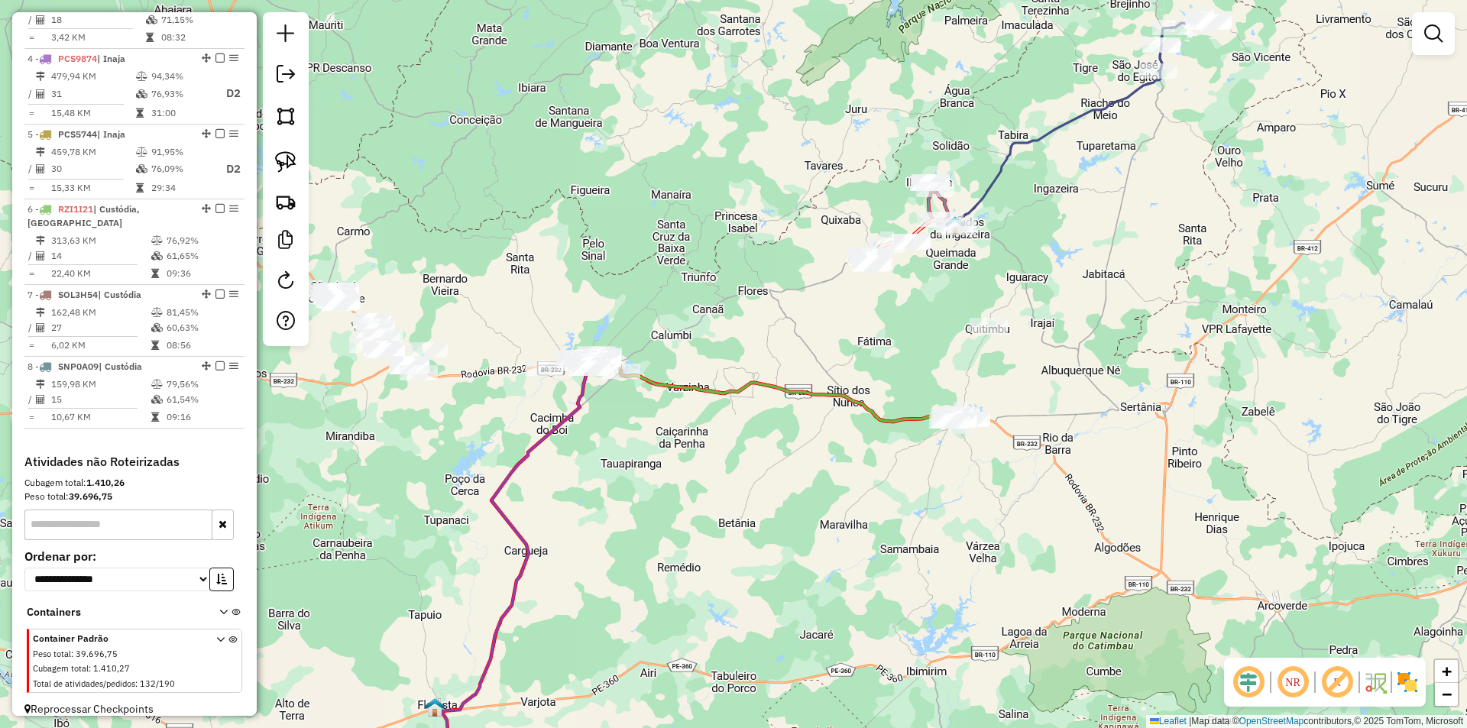
click at [542, 376] on div at bounding box center [544, 368] width 38 height 15
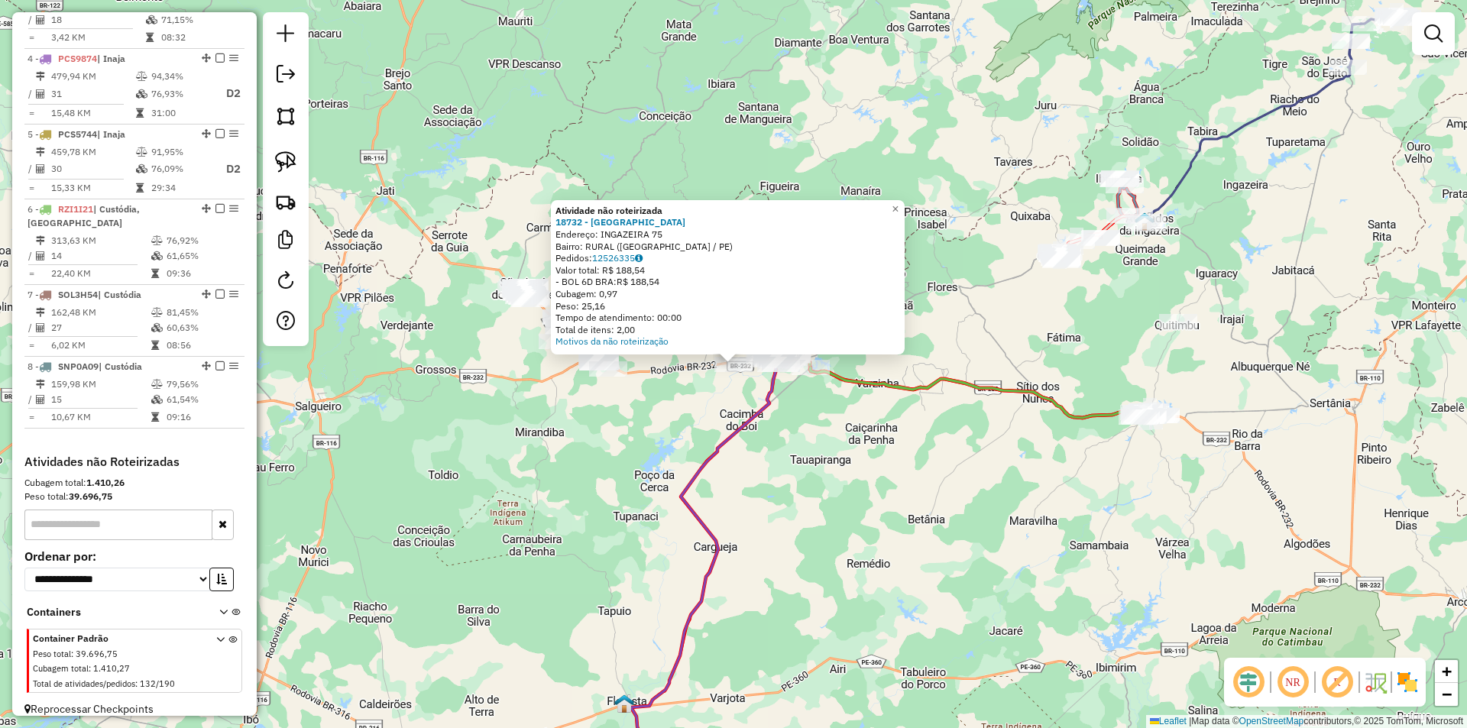
click at [585, 427] on div "Atividade não roteirizada 18732 - RANCHO MAGALHAES Endereço: INGAZEIRA 75 Bairr…" at bounding box center [733, 364] width 1467 height 728
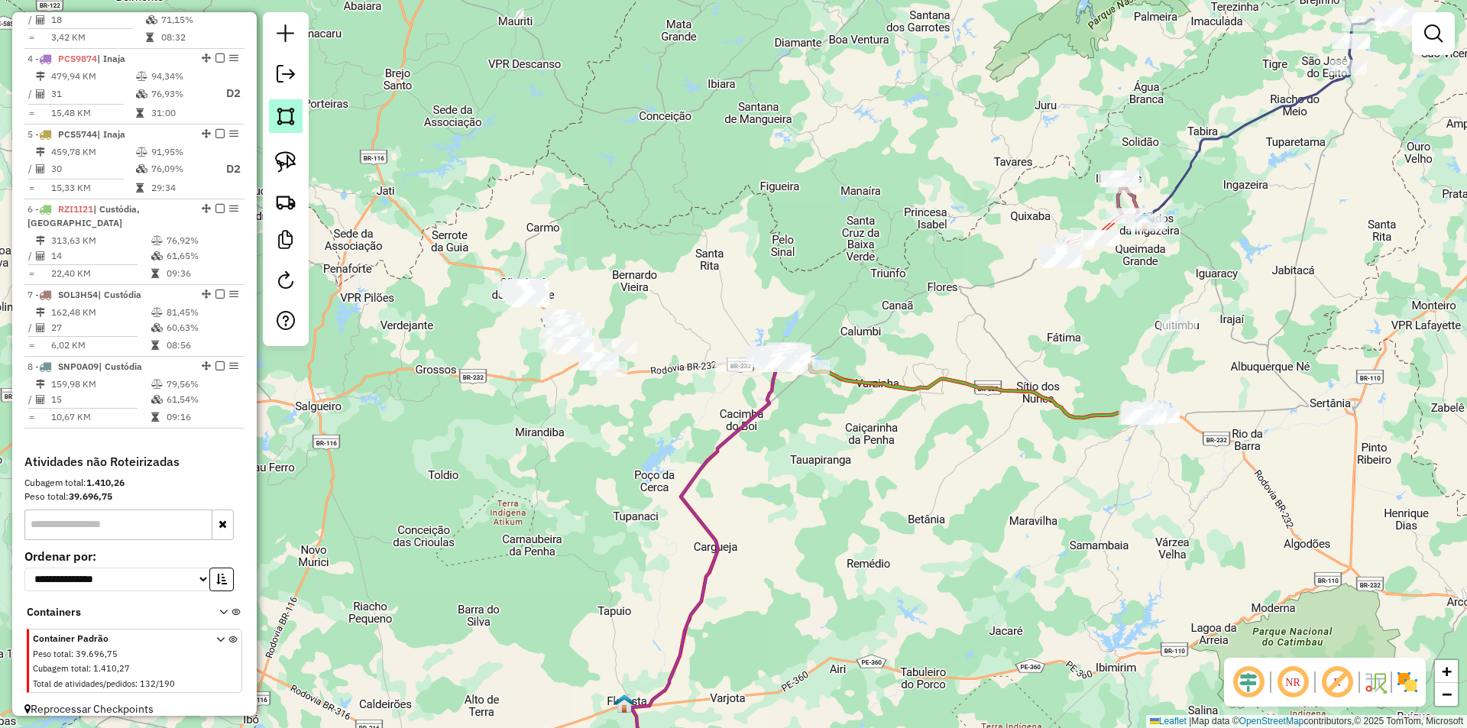
click at [278, 118] on img at bounding box center [285, 115] width 21 height 21
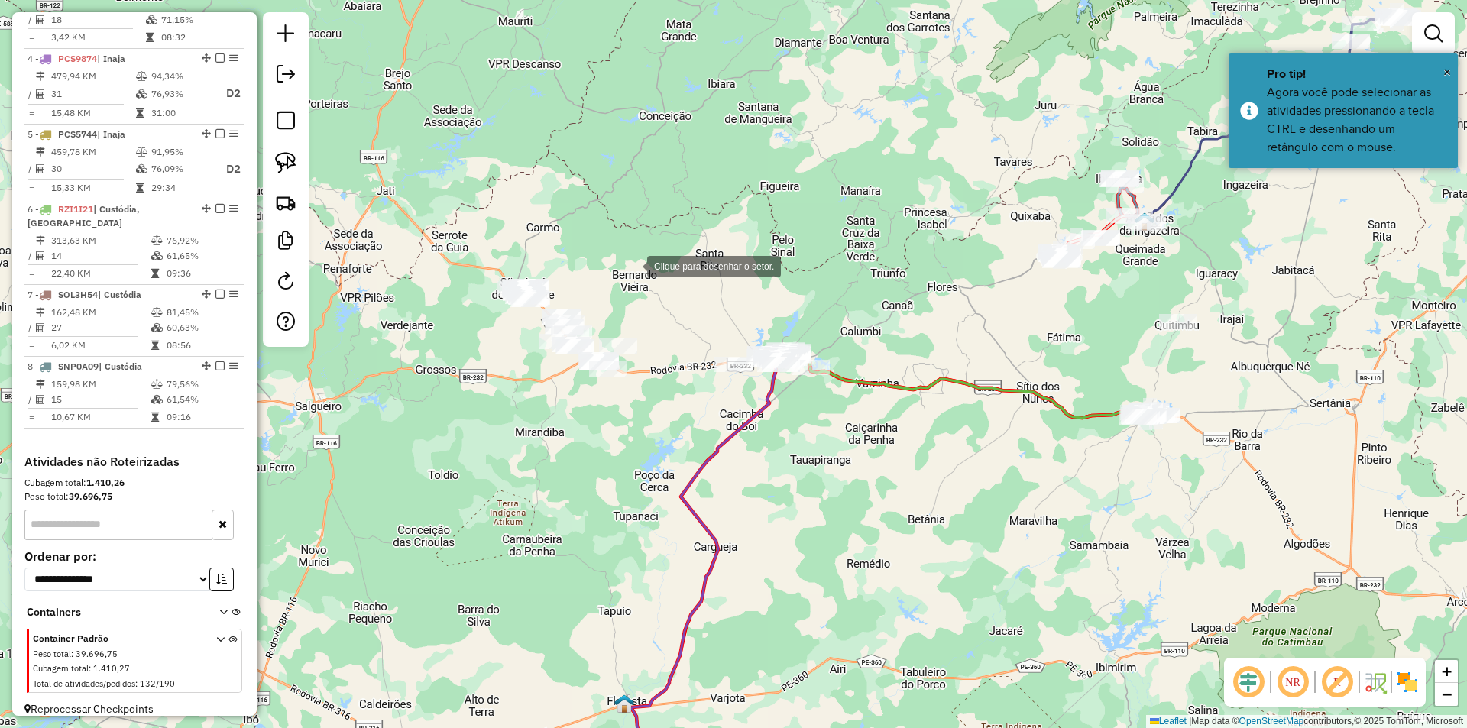
click at [640, 265] on div at bounding box center [632, 265] width 31 height 31
click at [614, 253] on div at bounding box center [629, 265] width 31 height 31
click at [468, 334] on div at bounding box center [467, 333] width 31 height 31
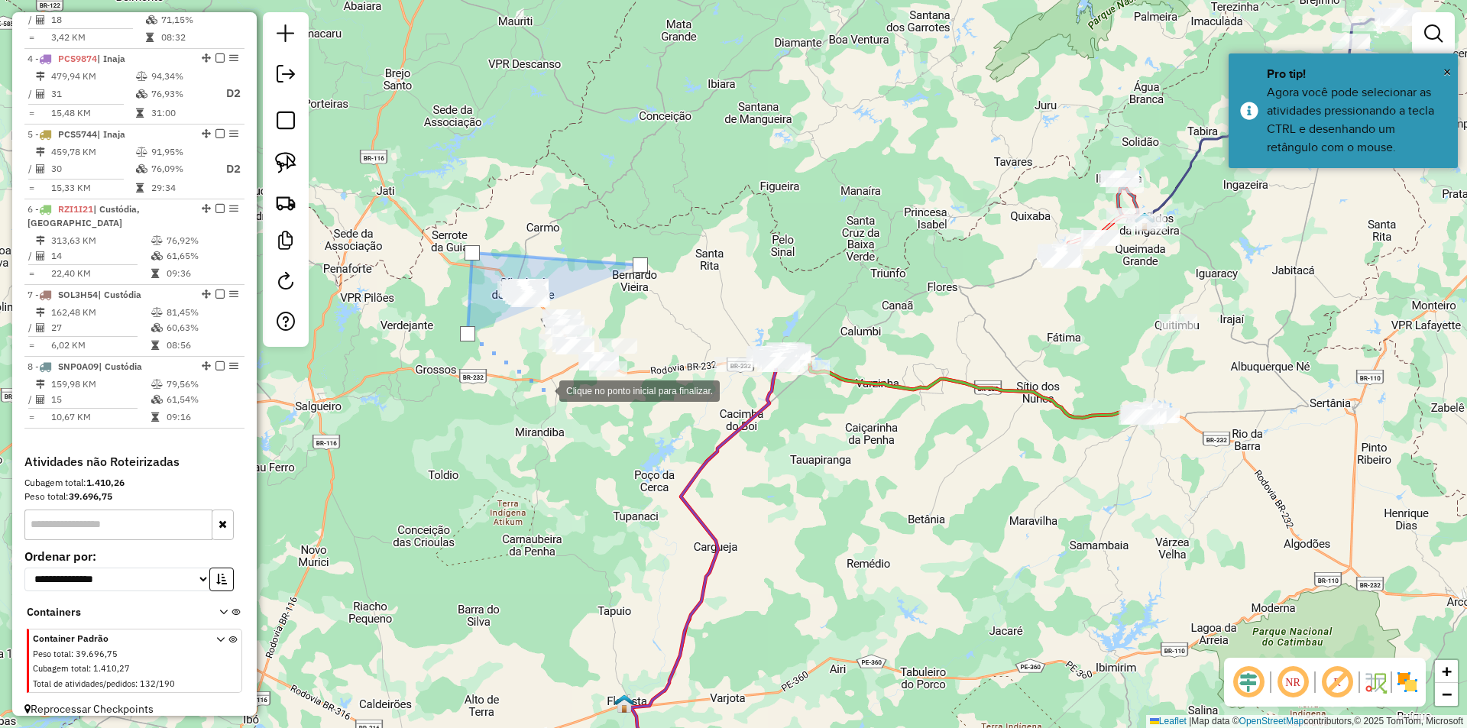
drag, startPoint x: 544, startPoint y: 390, endPoint x: 597, endPoint y: 394, distance: 52.9
click at [545, 390] on div at bounding box center [544, 389] width 31 height 31
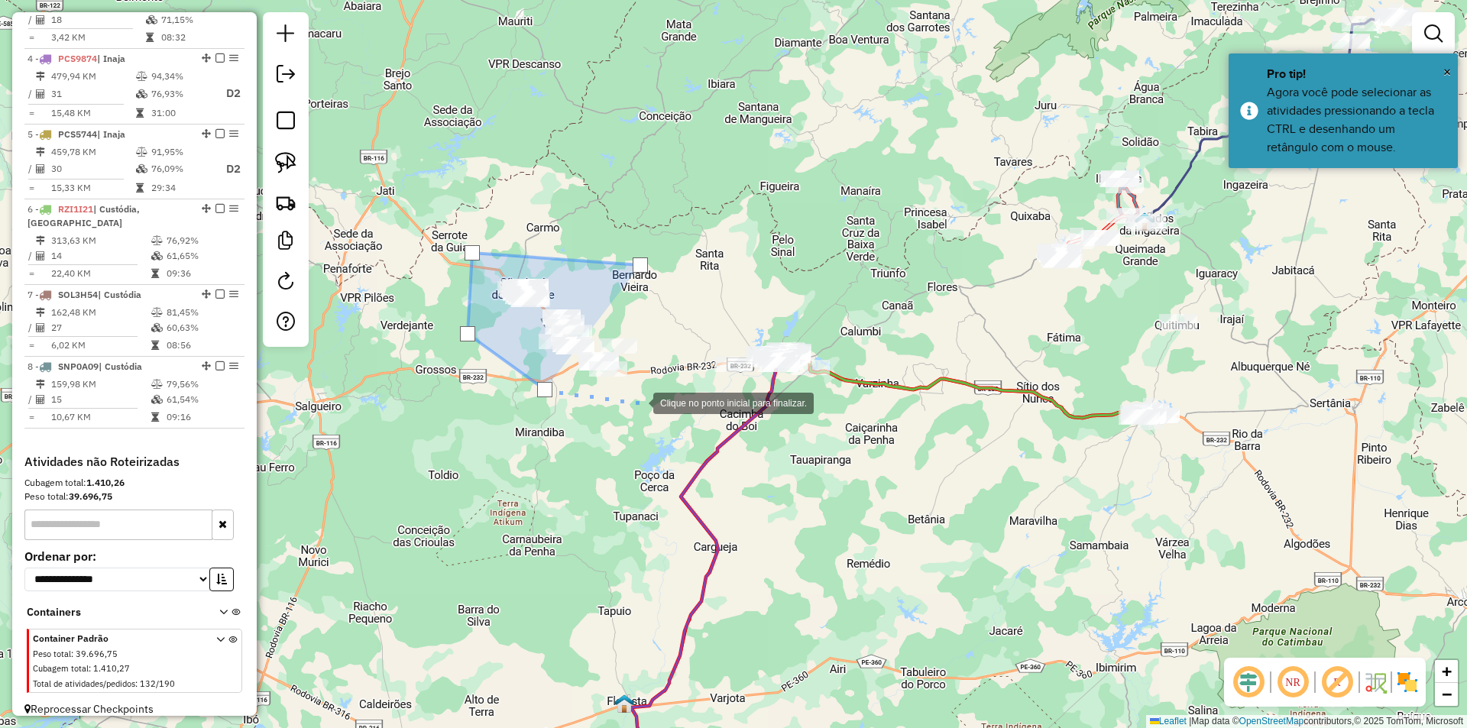
click at [645, 404] on div at bounding box center [638, 402] width 31 height 31
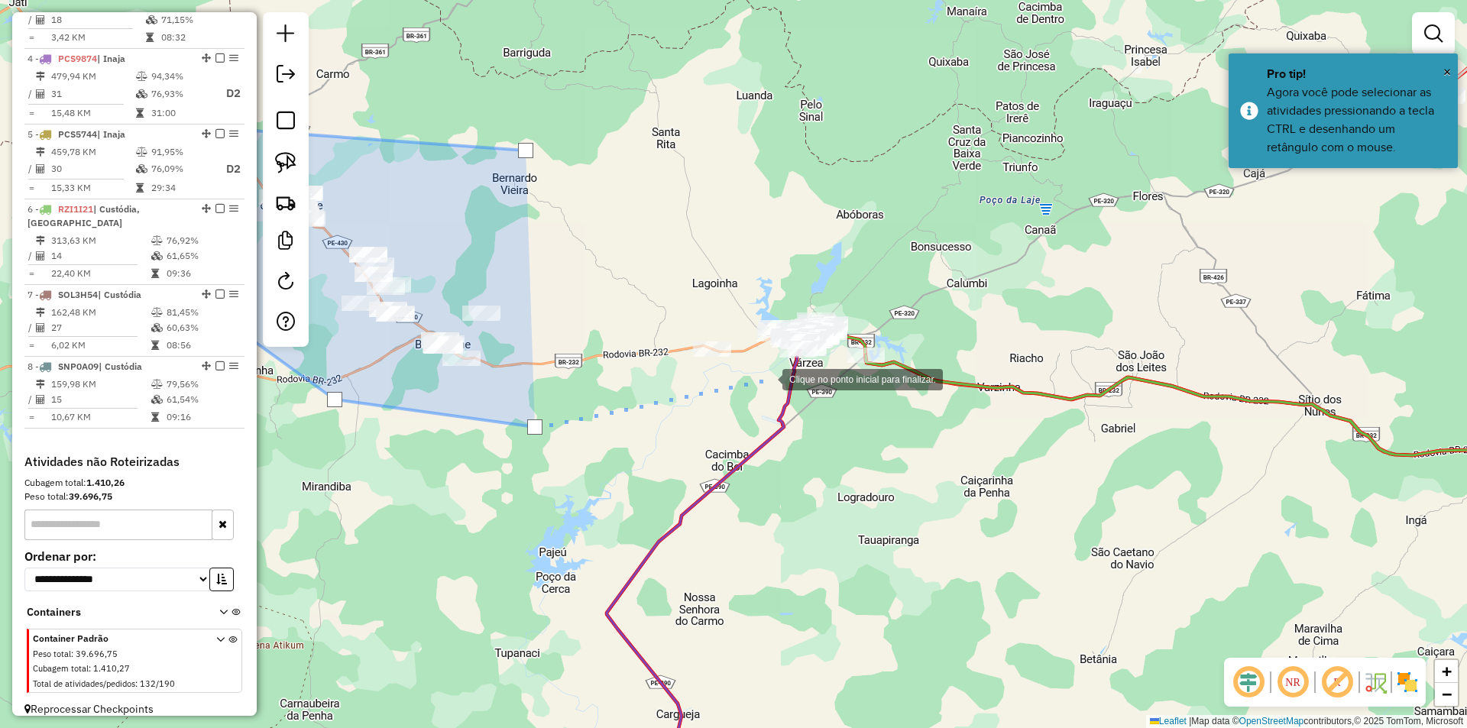
click at [767, 378] on div at bounding box center [767, 378] width 31 height 31
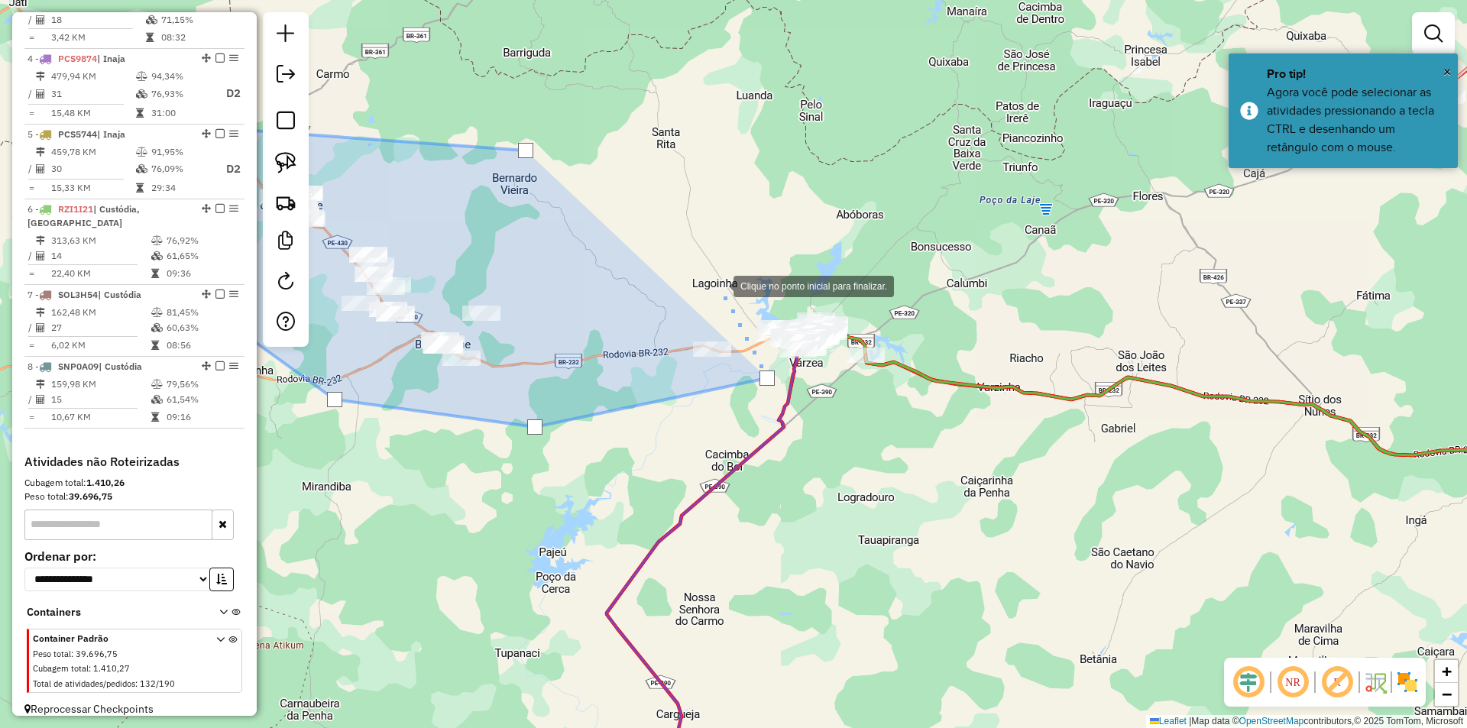
click at [718, 285] on div at bounding box center [718, 285] width 31 height 31
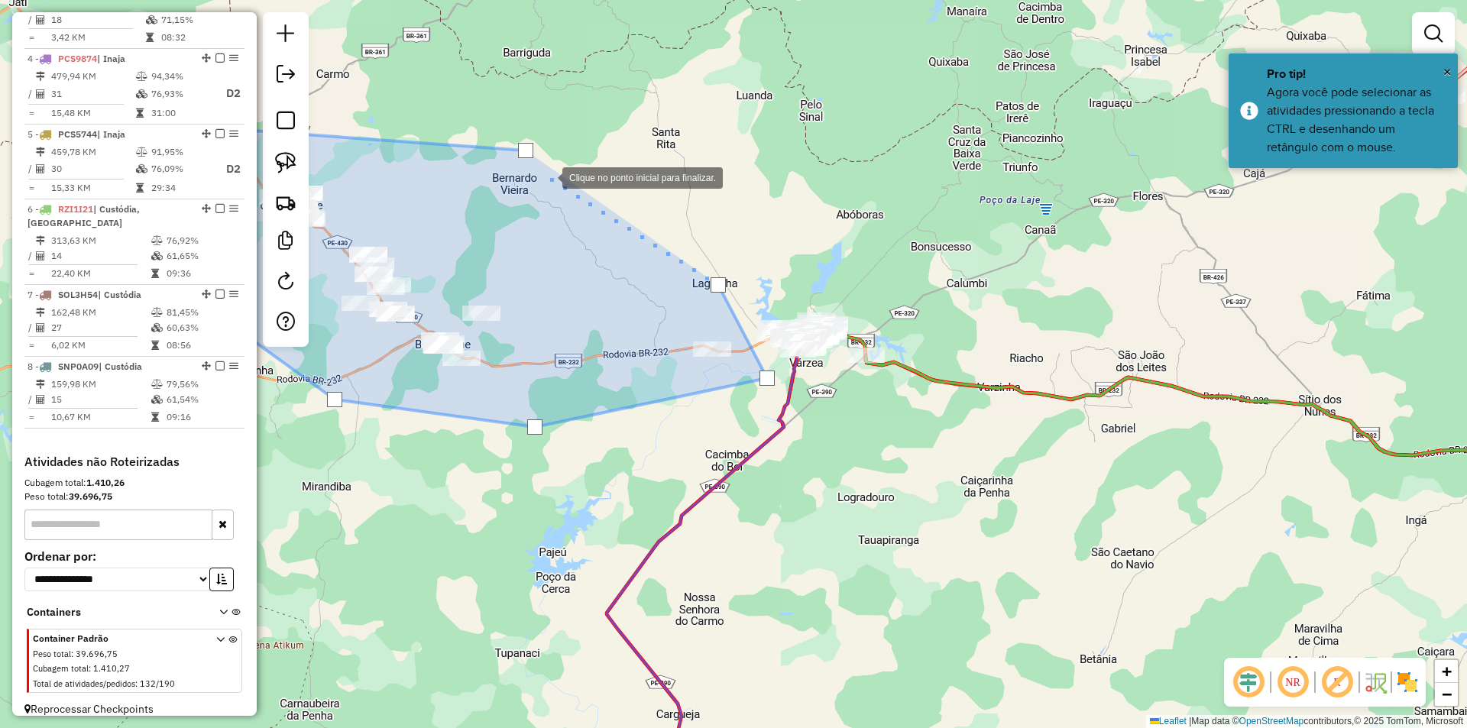
click at [537, 170] on div at bounding box center [547, 176] width 31 height 31
click at [529, 147] on div at bounding box center [525, 150] width 15 height 15
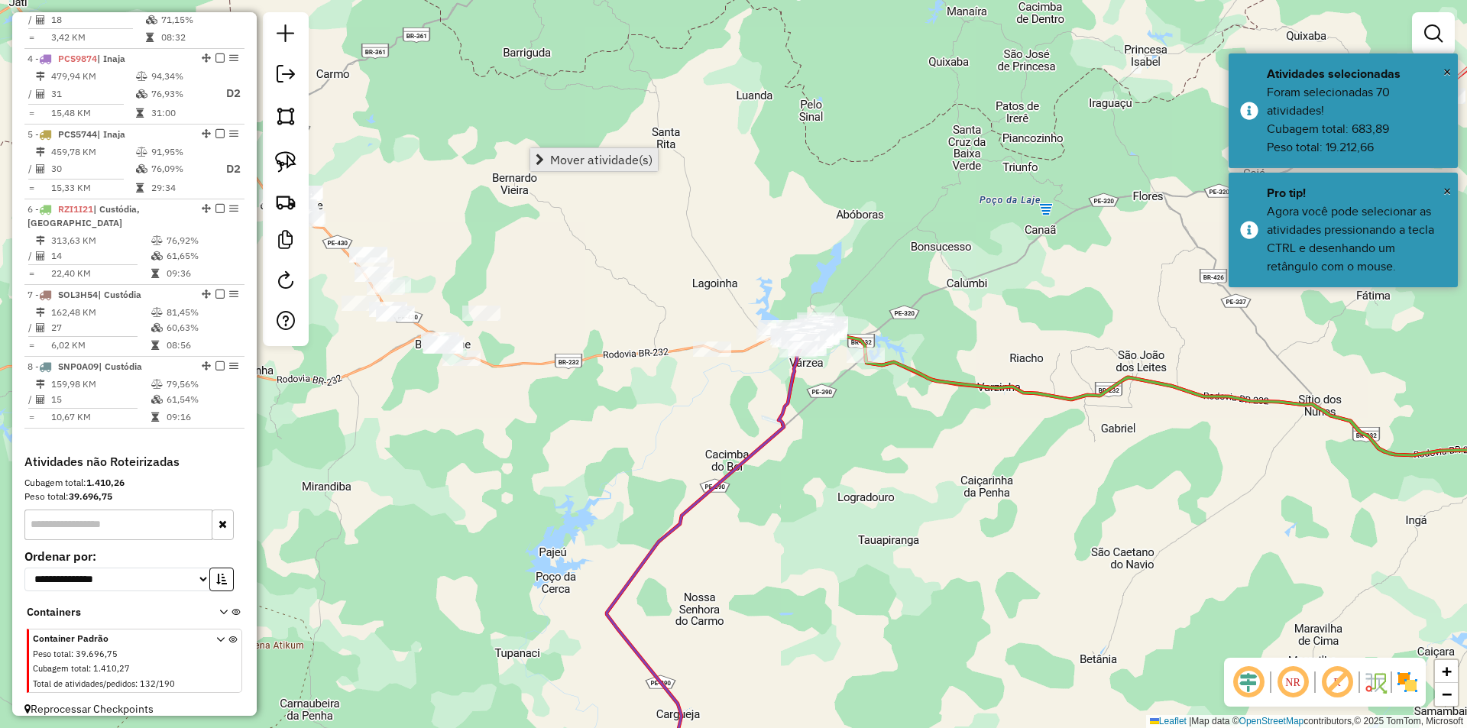
click at [621, 163] on span "Mover atividade(s)" at bounding box center [601, 160] width 102 height 12
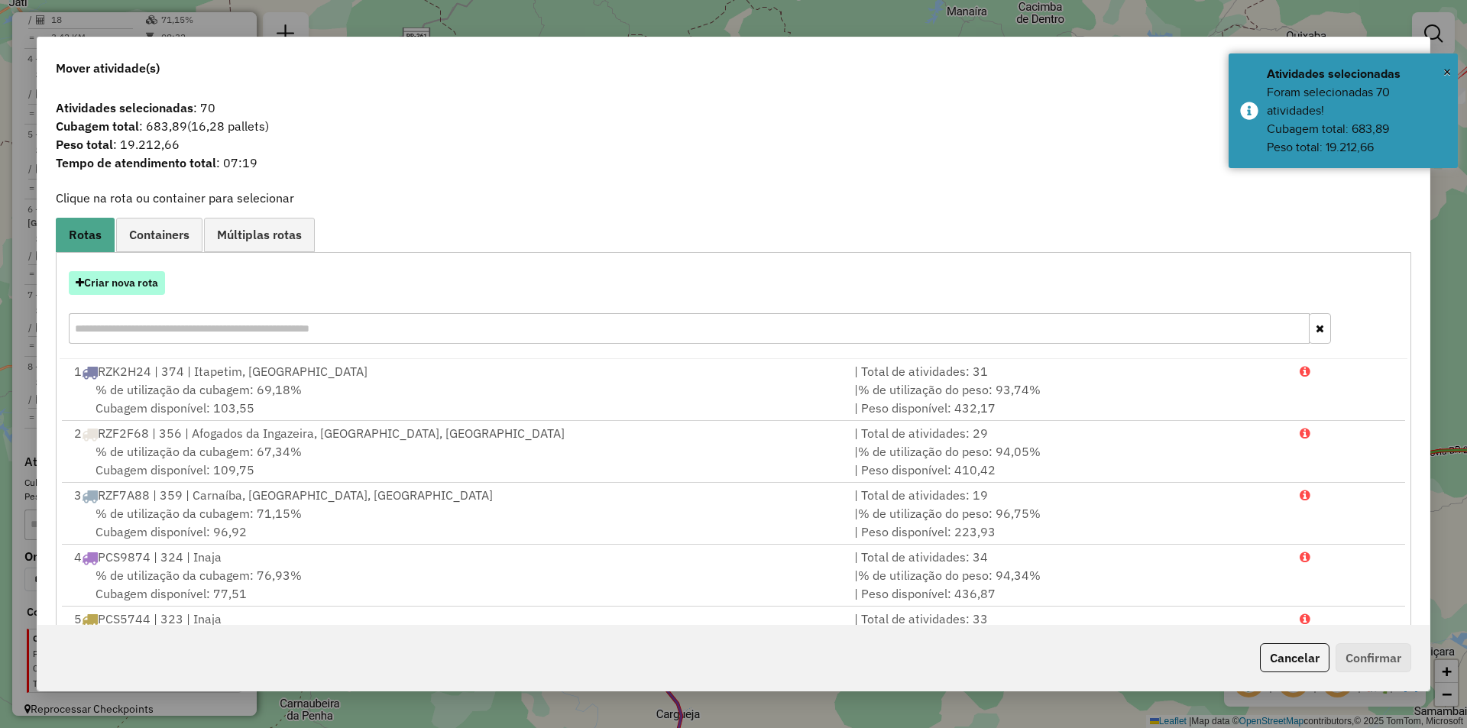
click at [141, 281] on button "Criar nova rota" at bounding box center [117, 283] width 96 height 24
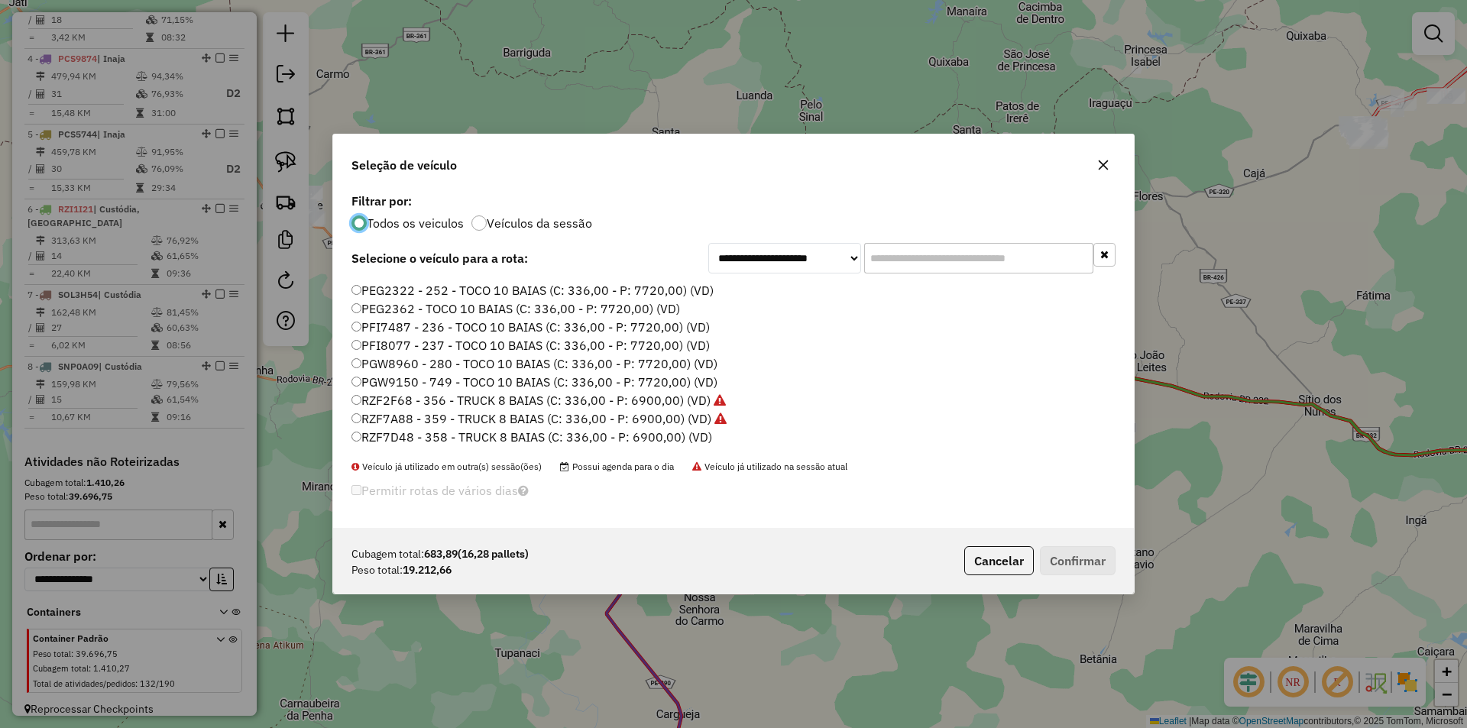
scroll to position [153, 0]
click at [456, 426] on label "RZF7D48 - 358 - TRUCK 8 BAIAS (C: 336,00 - P: 6900,00) (VD)" at bounding box center [532, 429] width 361 height 18
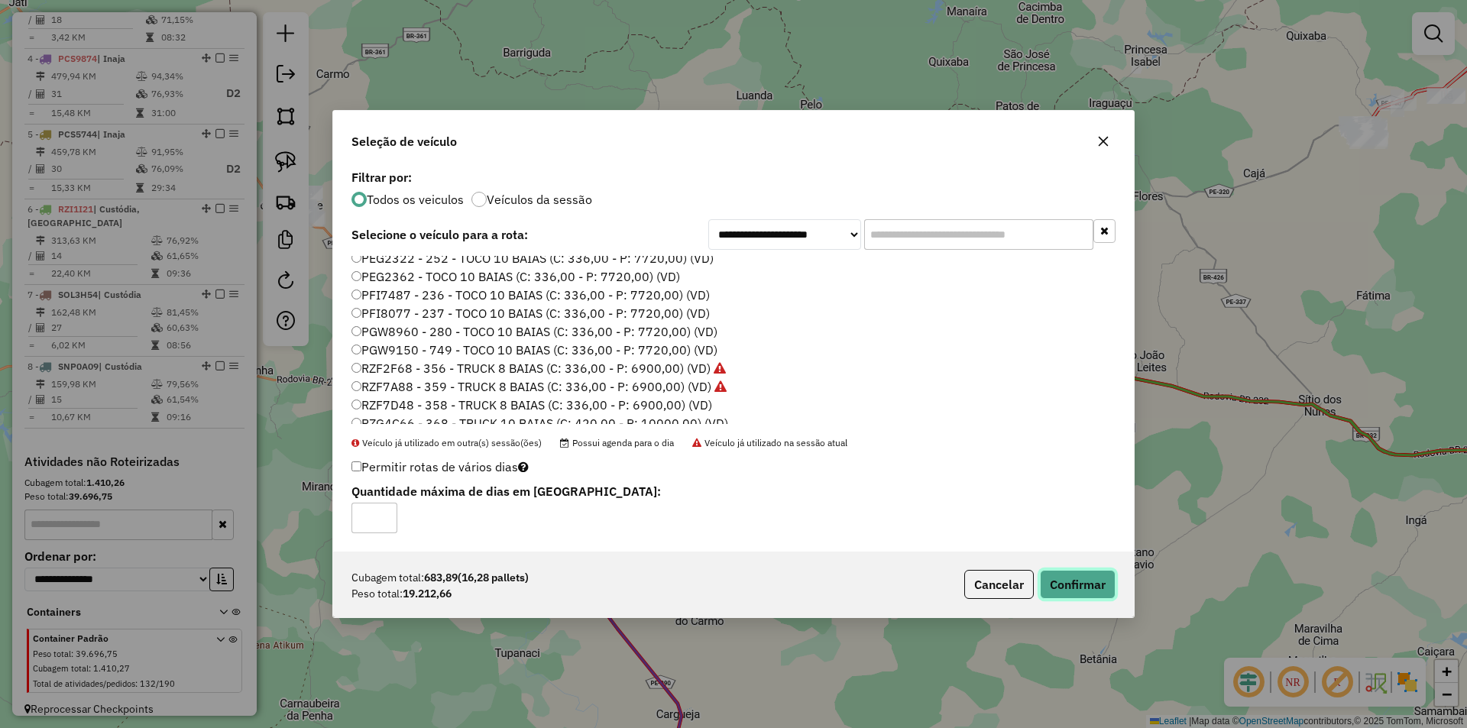
click at [1063, 575] on button "Confirmar" at bounding box center [1078, 584] width 76 height 29
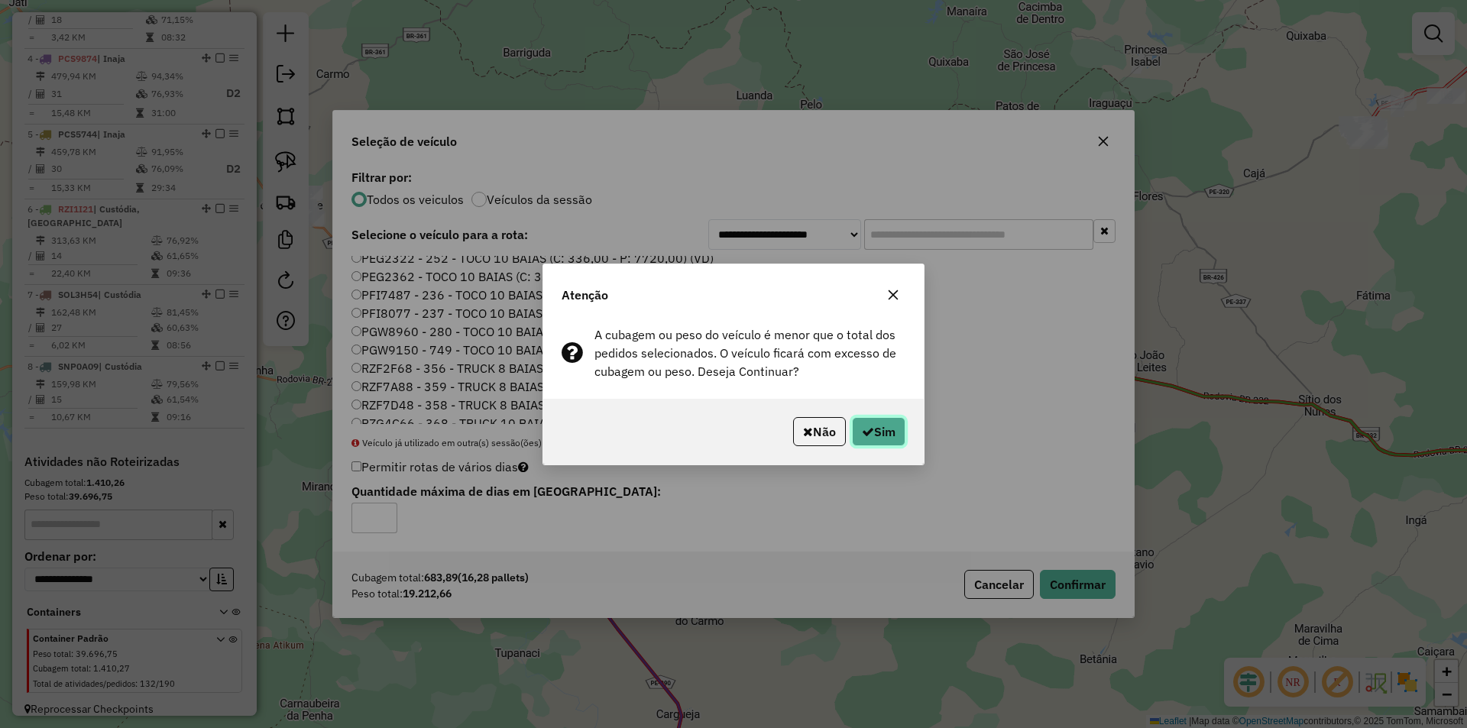
click at [882, 433] on button "Sim" at bounding box center [878, 431] width 53 height 29
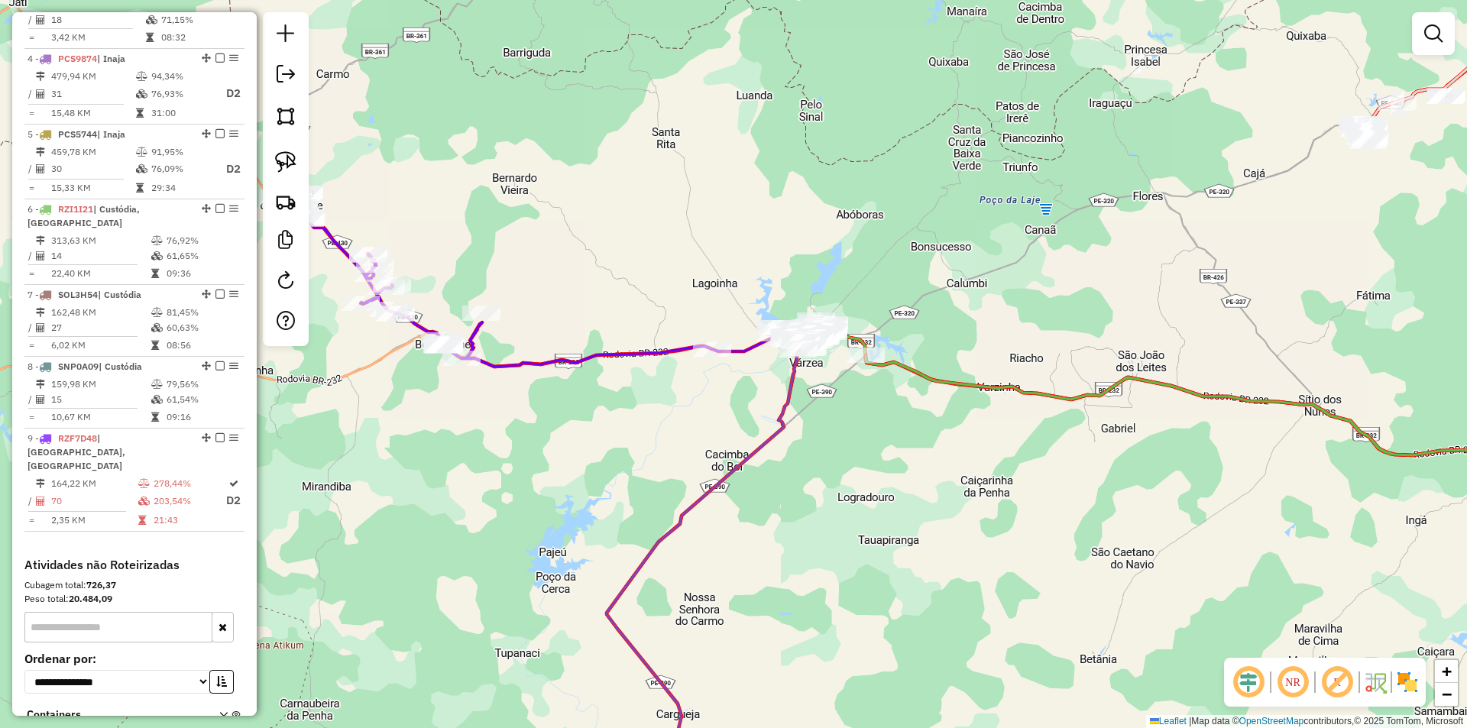
scroll to position [867, 0]
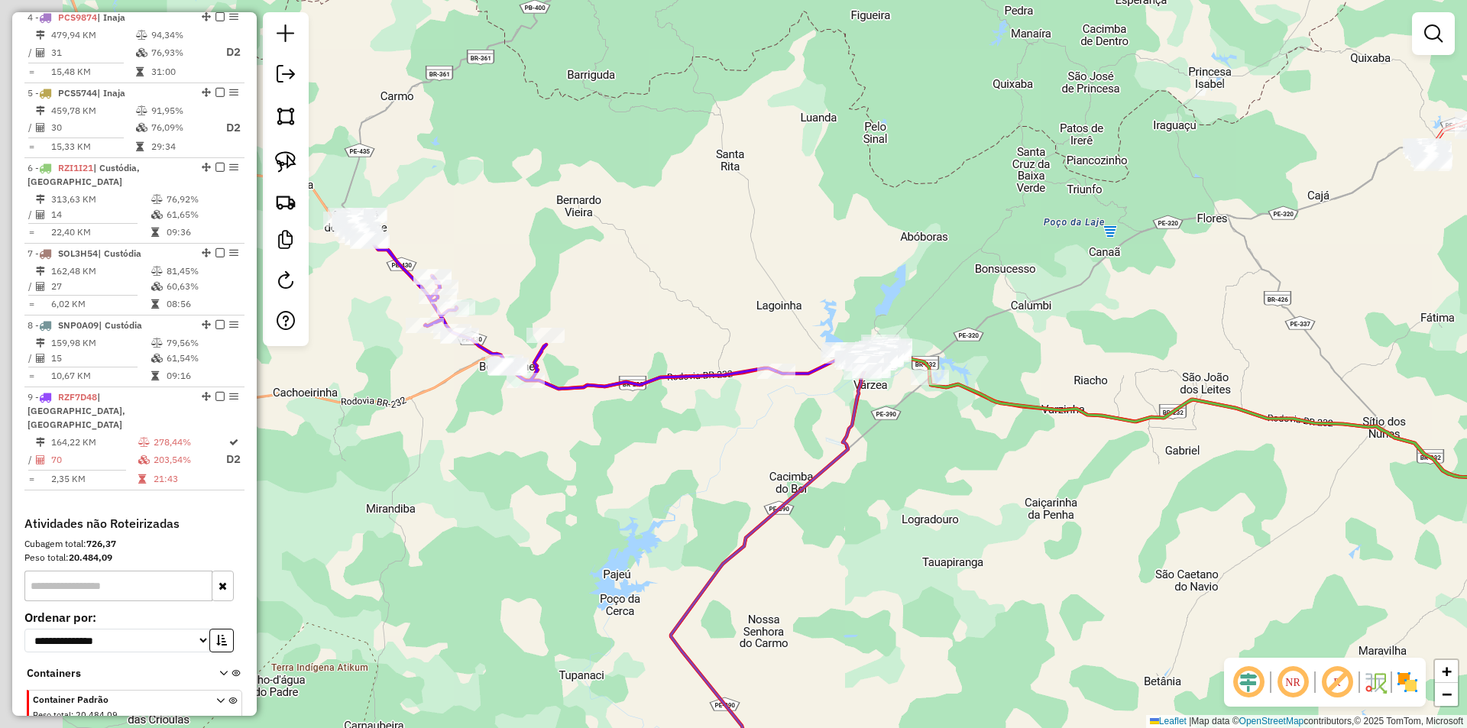
drag, startPoint x: 584, startPoint y: 284, endPoint x: 757, endPoint y: 346, distance: 184.2
click at [751, 345] on div "Janela de atendimento Grade de atendimento Capacidade Transportadoras Veículos …" at bounding box center [733, 364] width 1467 height 728
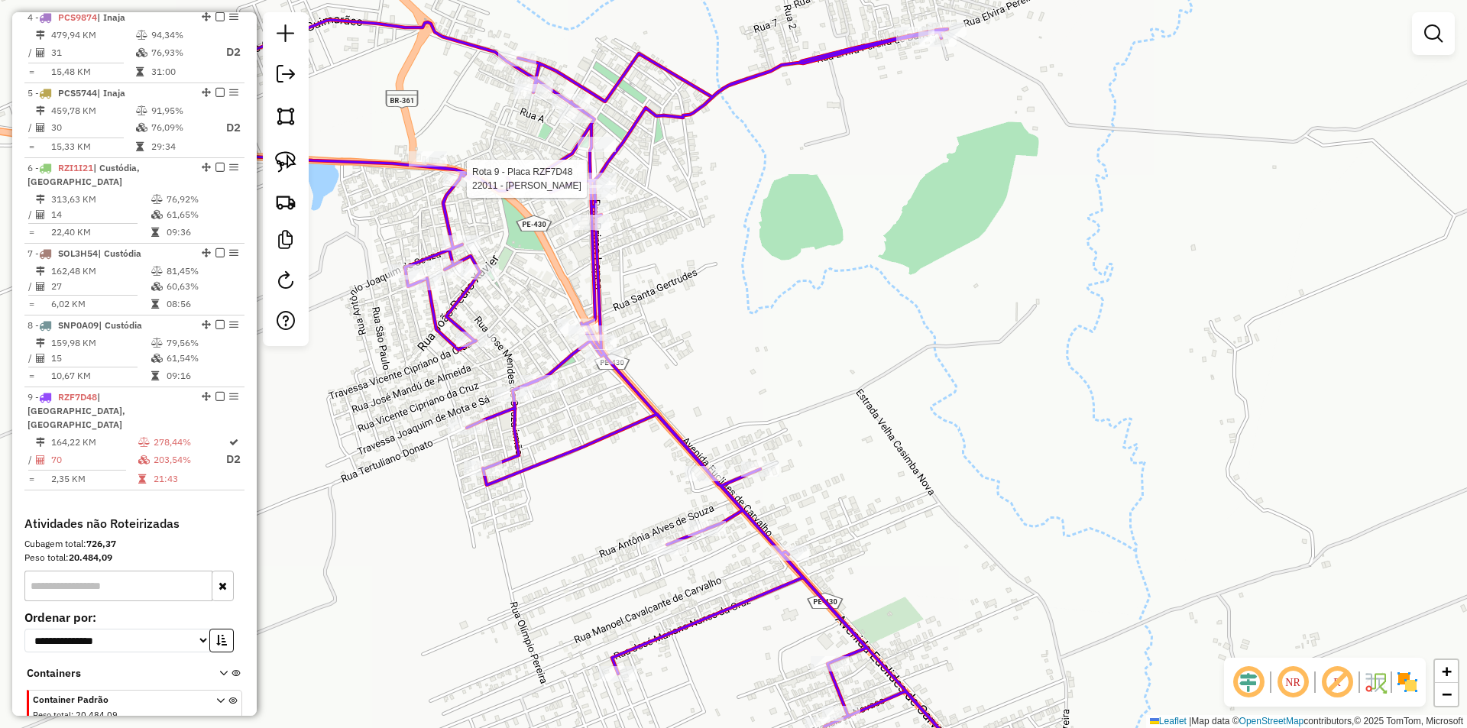
select select "**********"
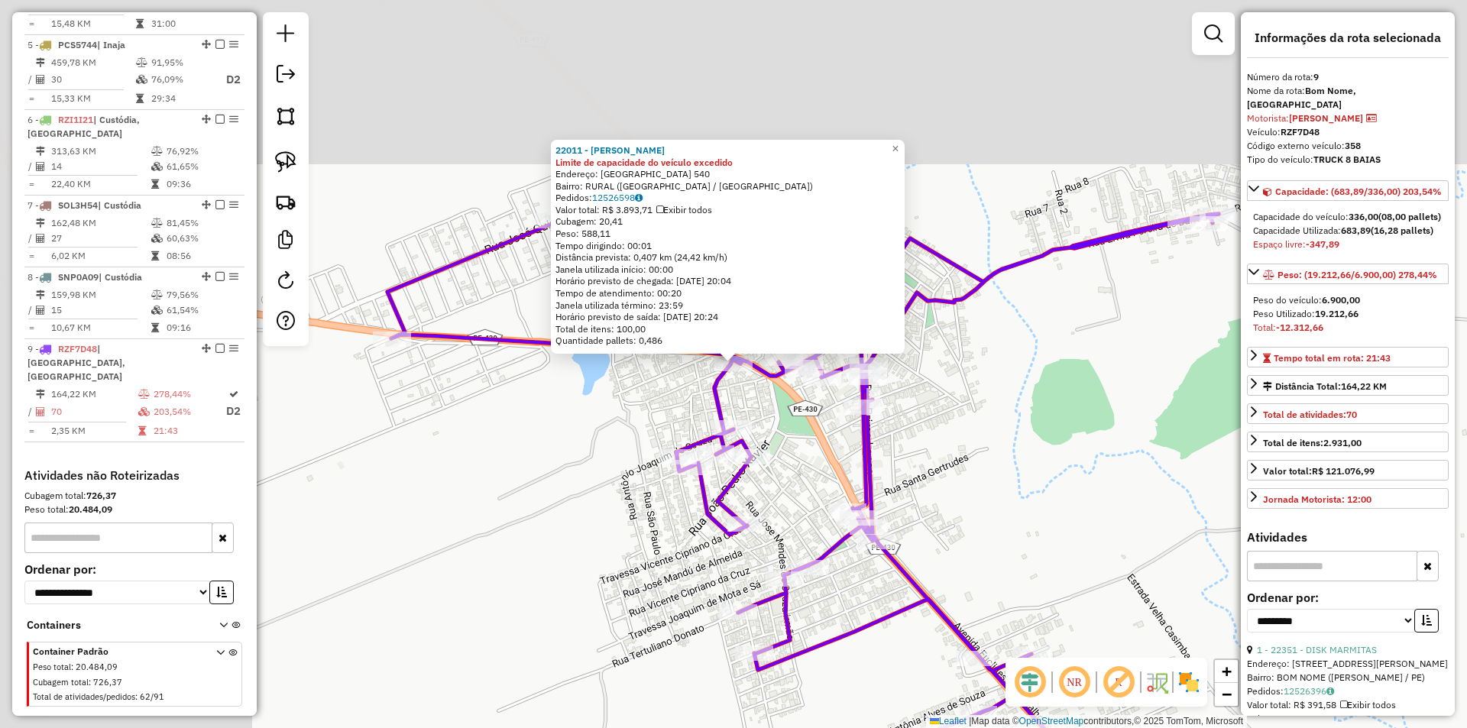
scroll to position [915, 0]
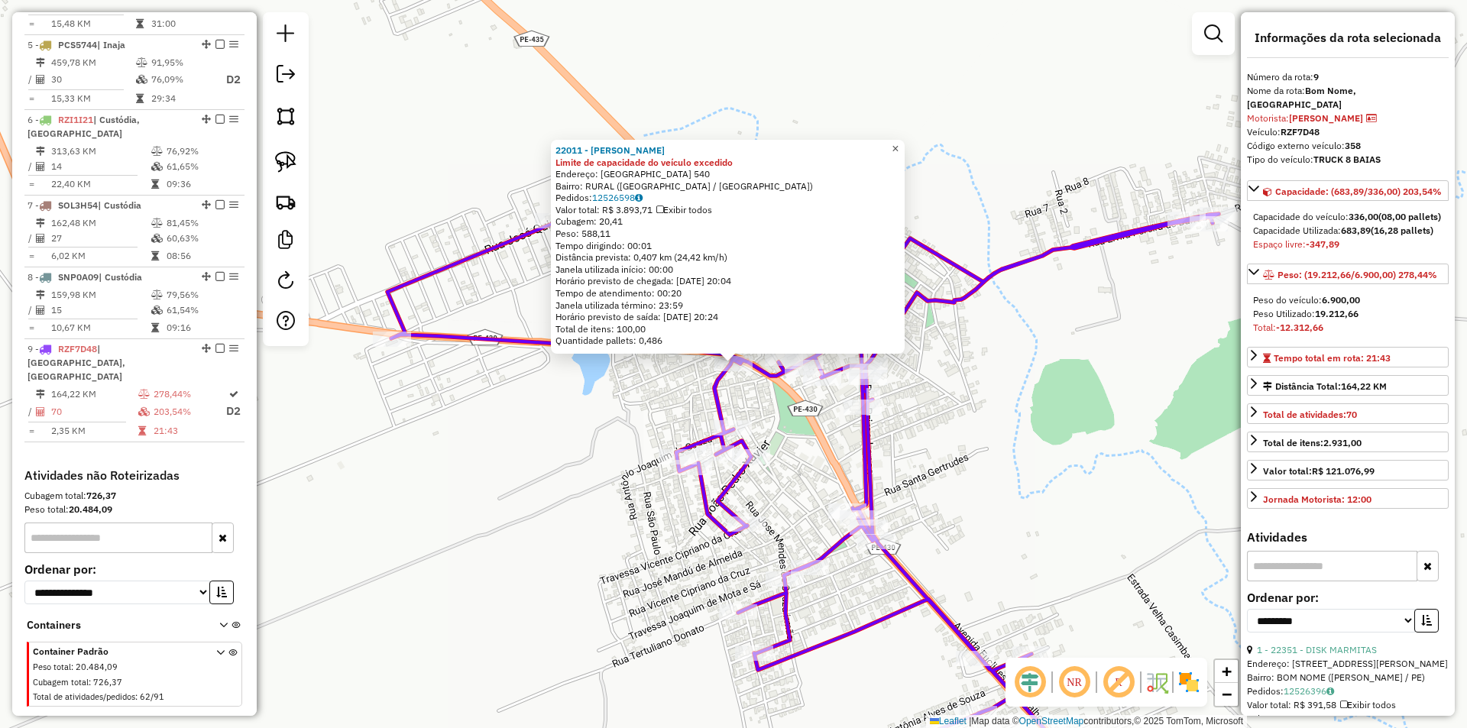
click at [899, 142] on span "×" at bounding box center [895, 148] width 7 height 13
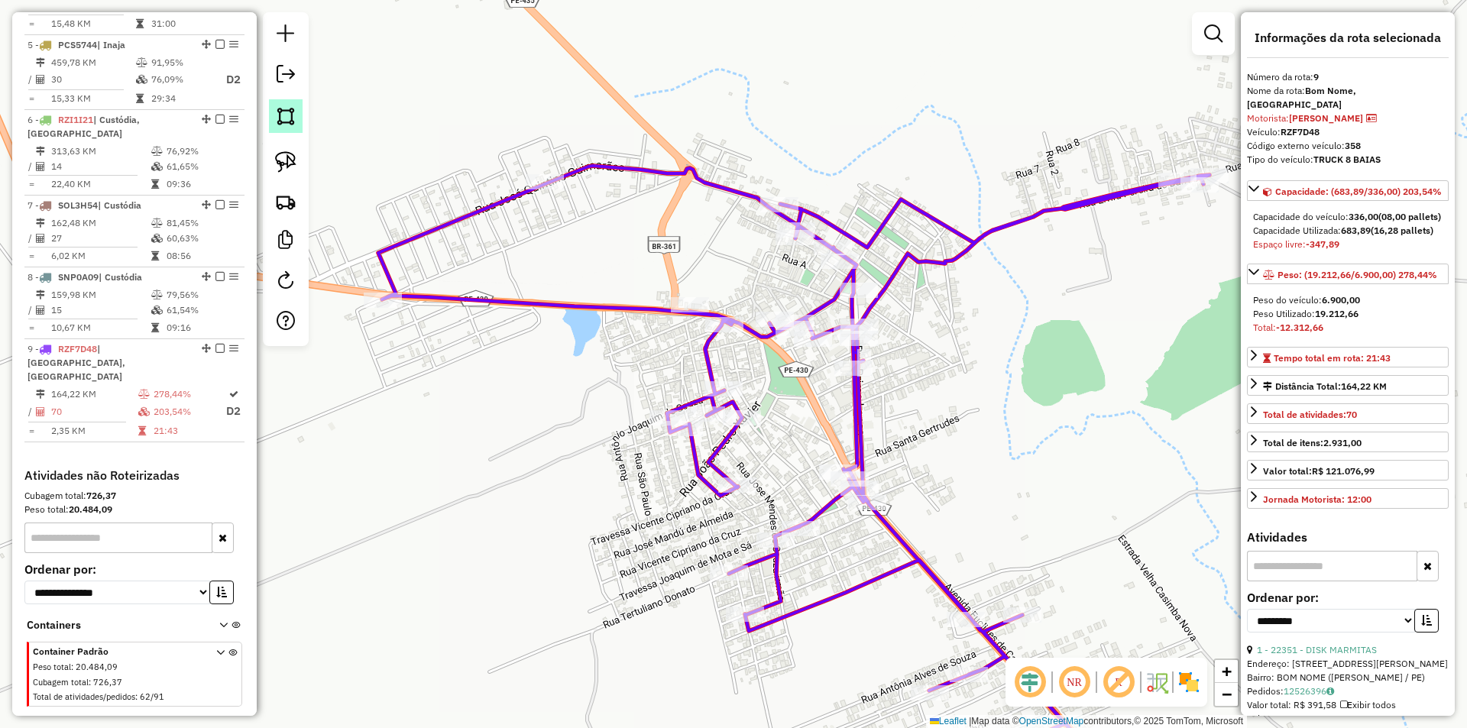
click at [284, 115] on img at bounding box center [285, 115] width 21 height 21
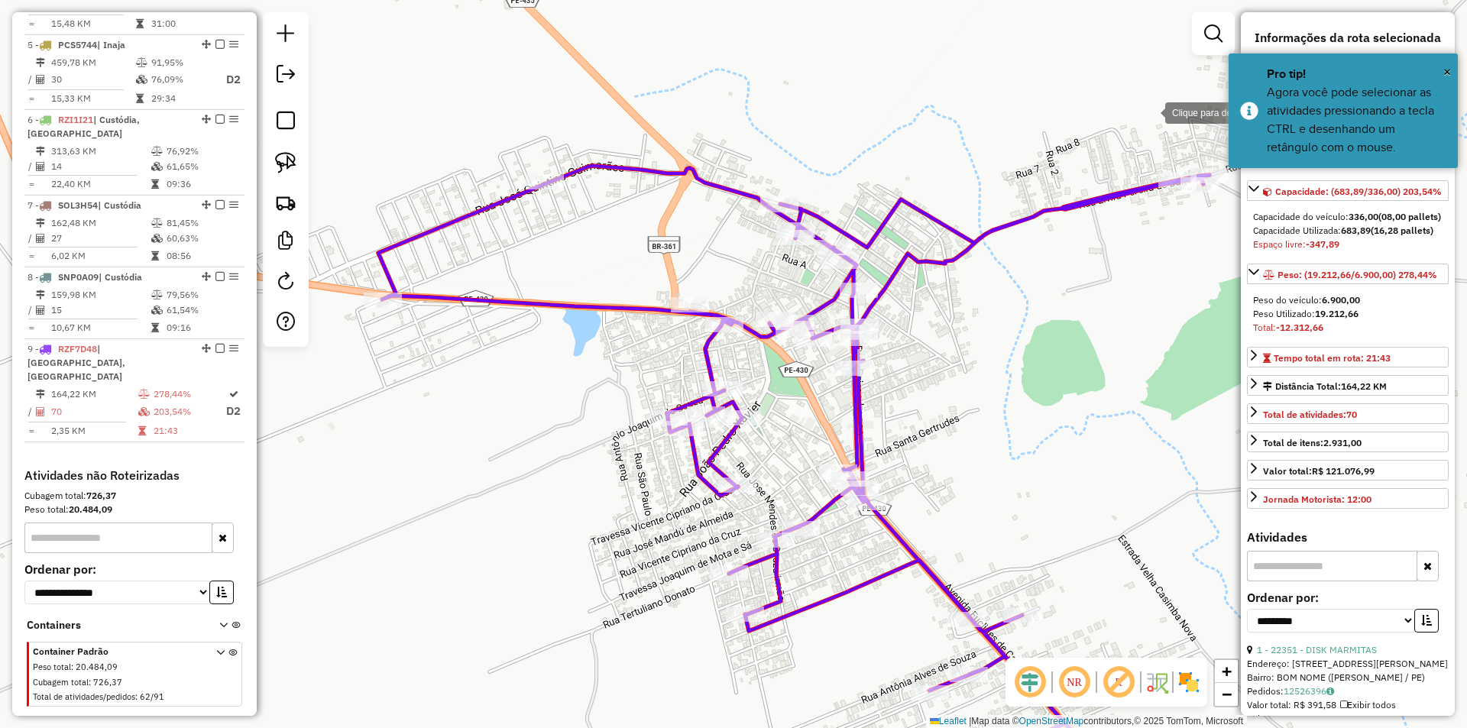
click at [1150, 112] on div at bounding box center [1150, 111] width 31 height 31
click at [810, 92] on div at bounding box center [810, 92] width 31 height 31
click at [705, 119] on div at bounding box center [720, 107] width 31 height 31
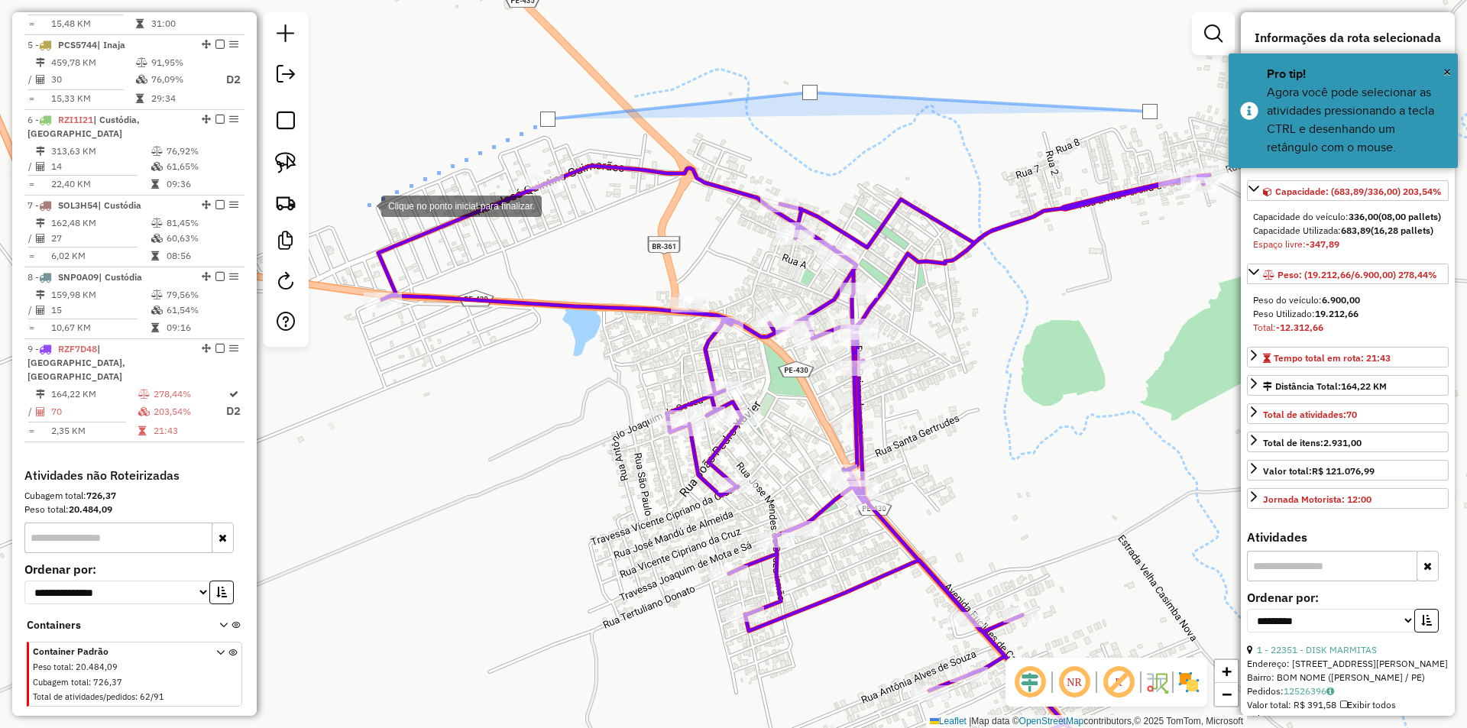
click at [366, 205] on div at bounding box center [366, 205] width 31 height 31
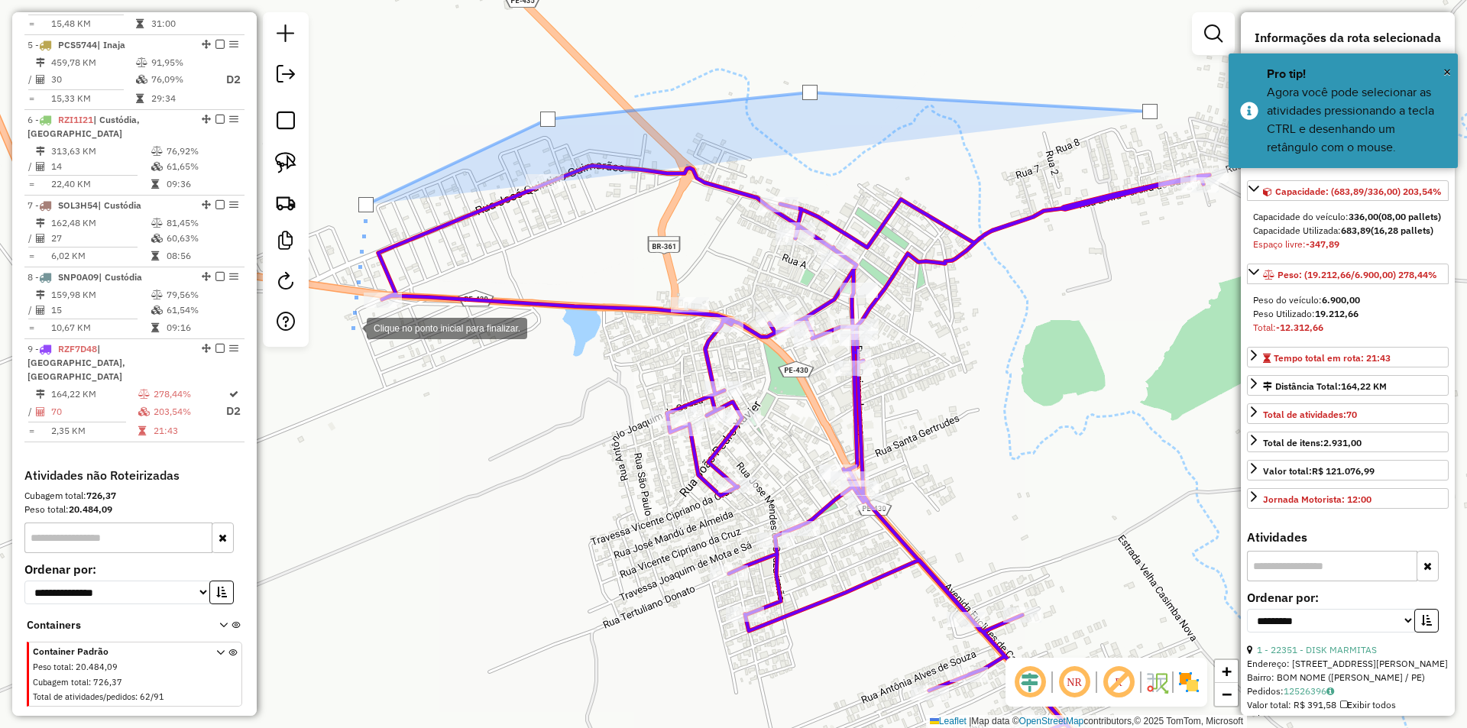
click at [348, 330] on div at bounding box center [351, 327] width 31 height 31
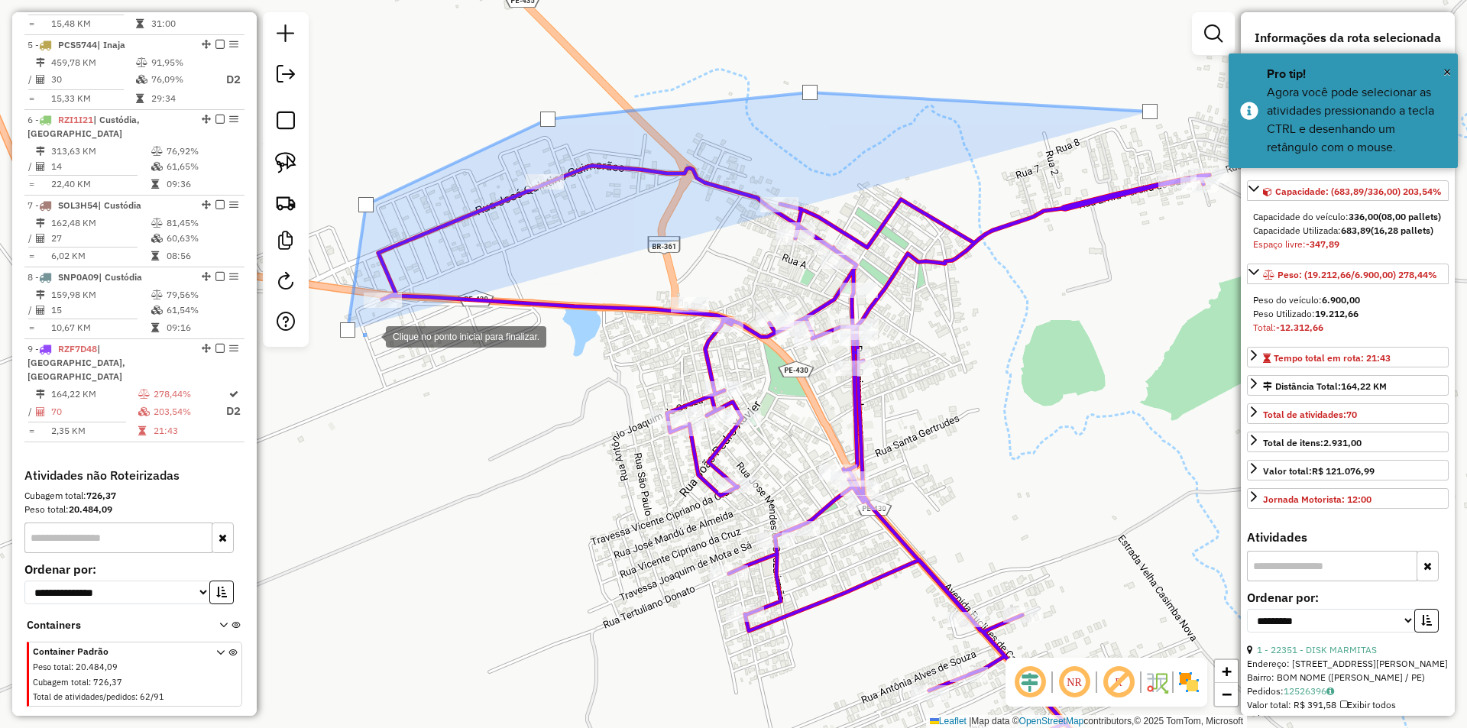
drag, startPoint x: 515, startPoint y: 364, endPoint x: 605, endPoint y: 355, distance: 89.9
click at [386, 351] on div at bounding box center [370, 335] width 31 height 31
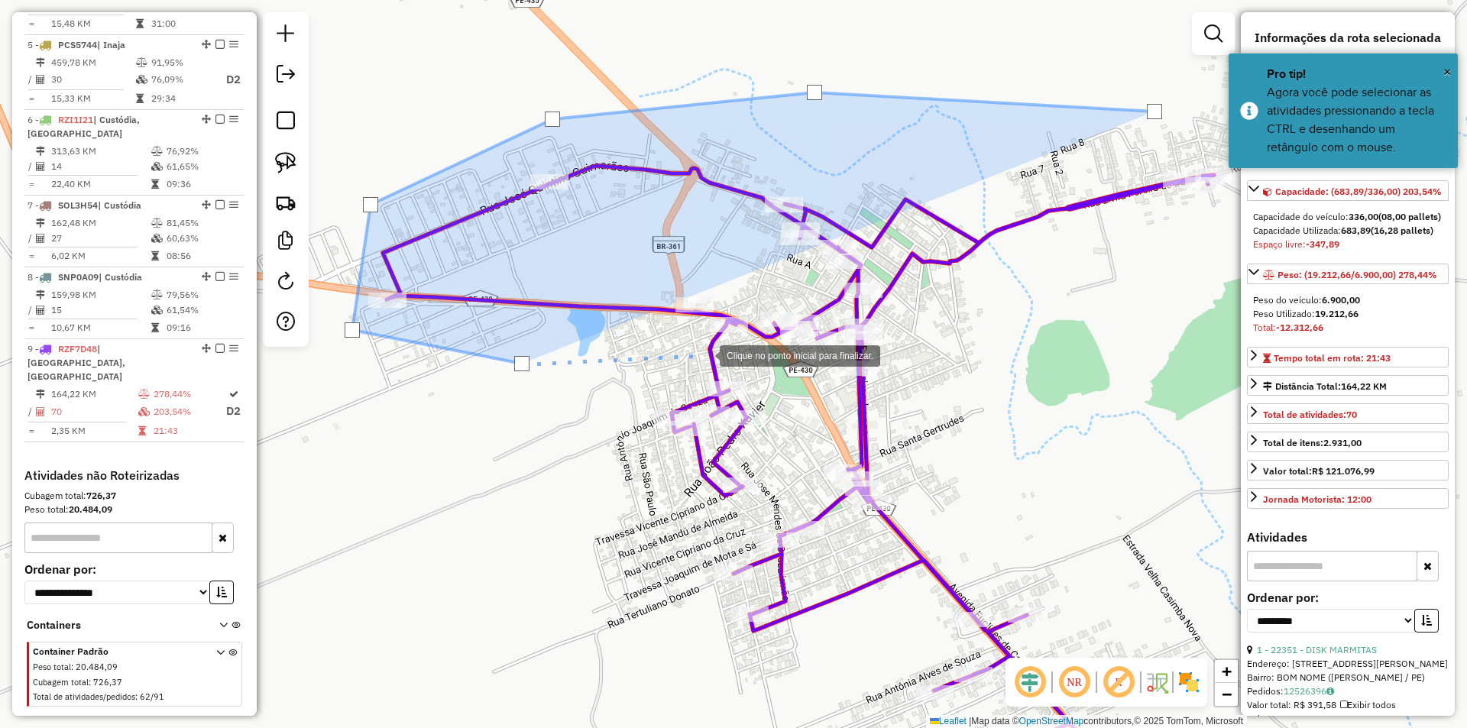
drag, startPoint x: 705, startPoint y: 355, endPoint x: 761, endPoint y: 365, distance: 57.4
click at [705, 355] on div at bounding box center [704, 354] width 31 height 31
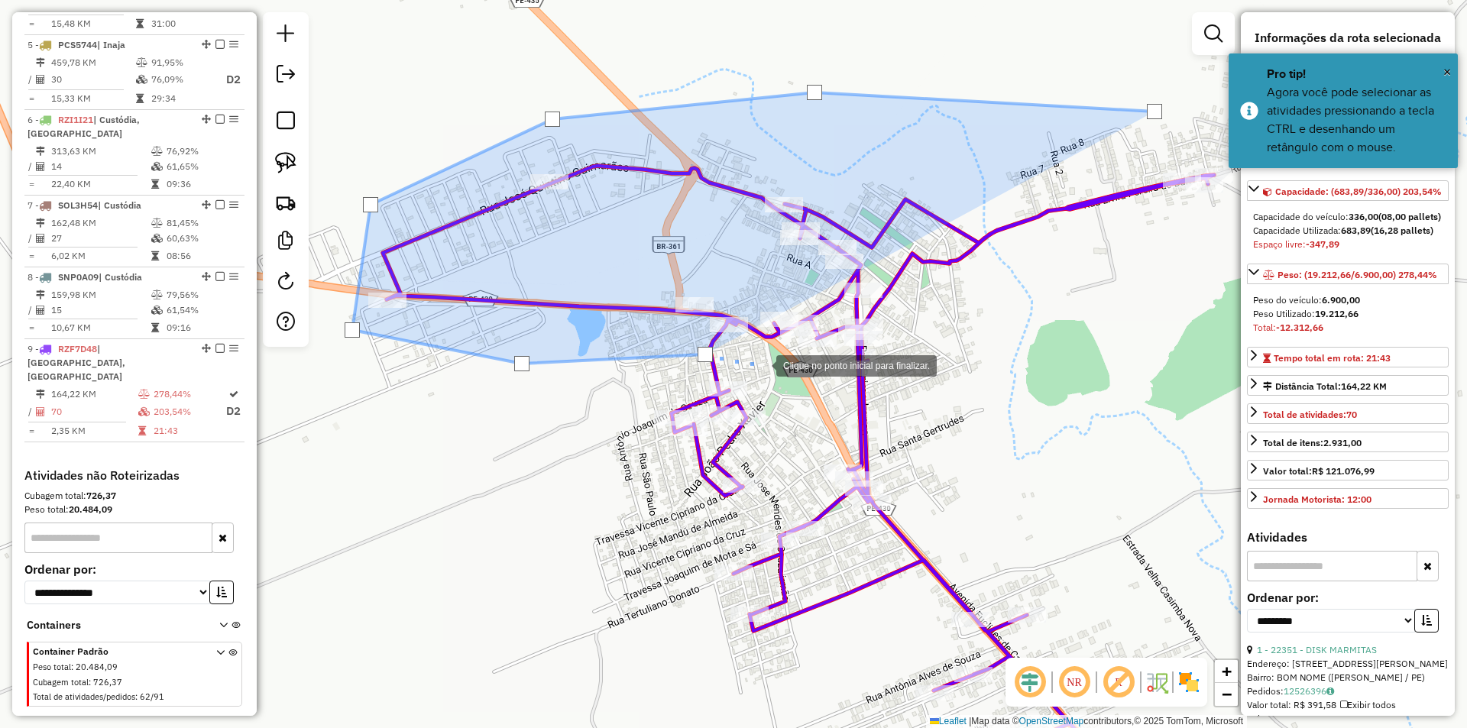
click at [776, 380] on div at bounding box center [761, 364] width 31 height 31
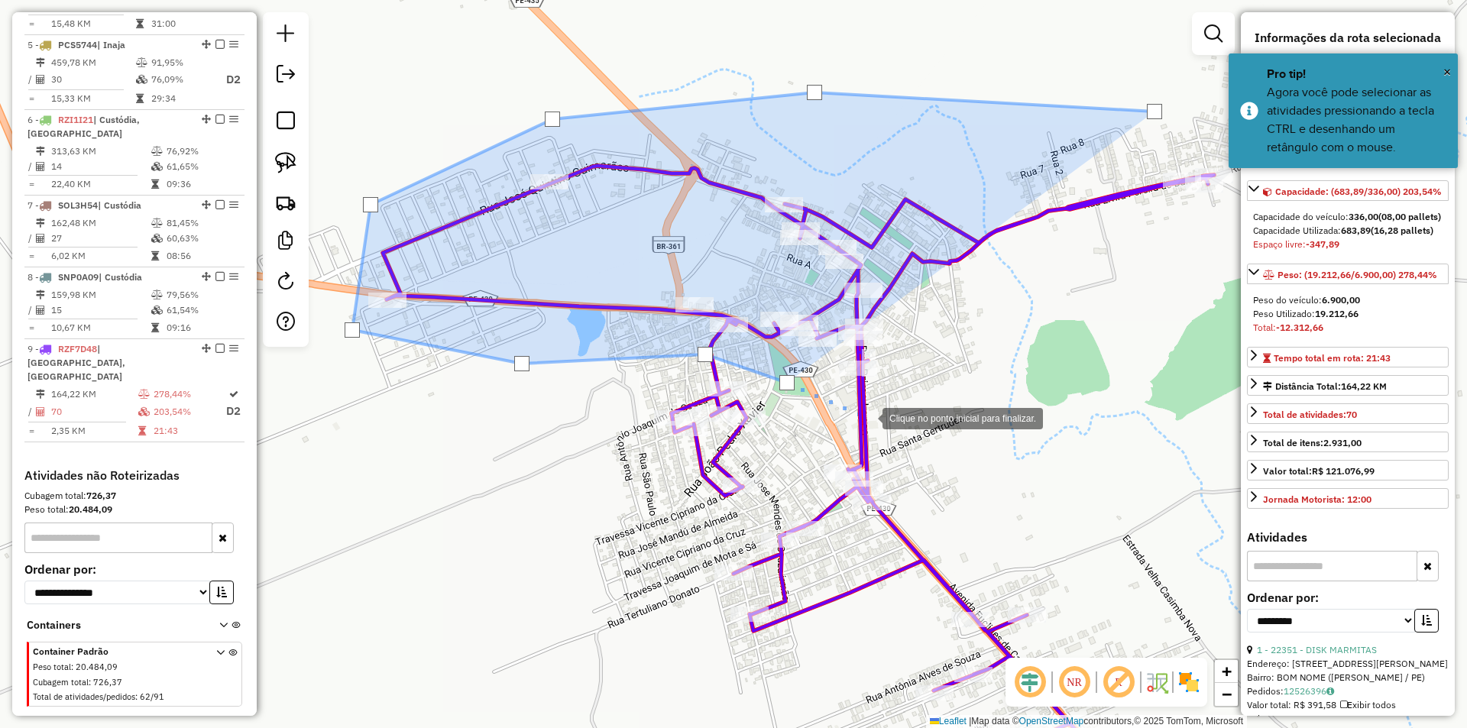
click at [867, 417] on div at bounding box center [867, 417] width 31 height 31
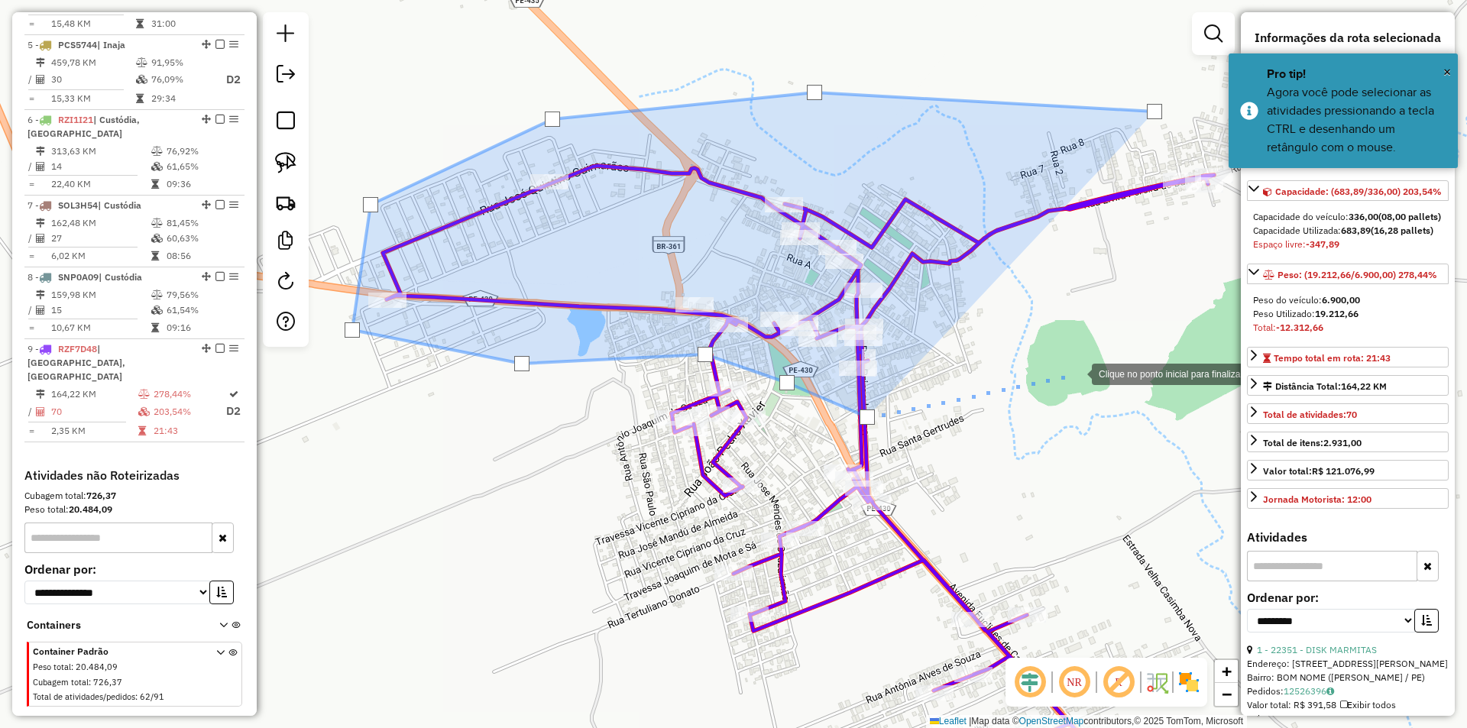
drag, startPoint x: 1078, startPoint y: 372, endPoint x: 789, endPoint y: 393, distance: 290.4
click at [1062, 388] on div at bounding box center [1077, 373] width 31 height 31
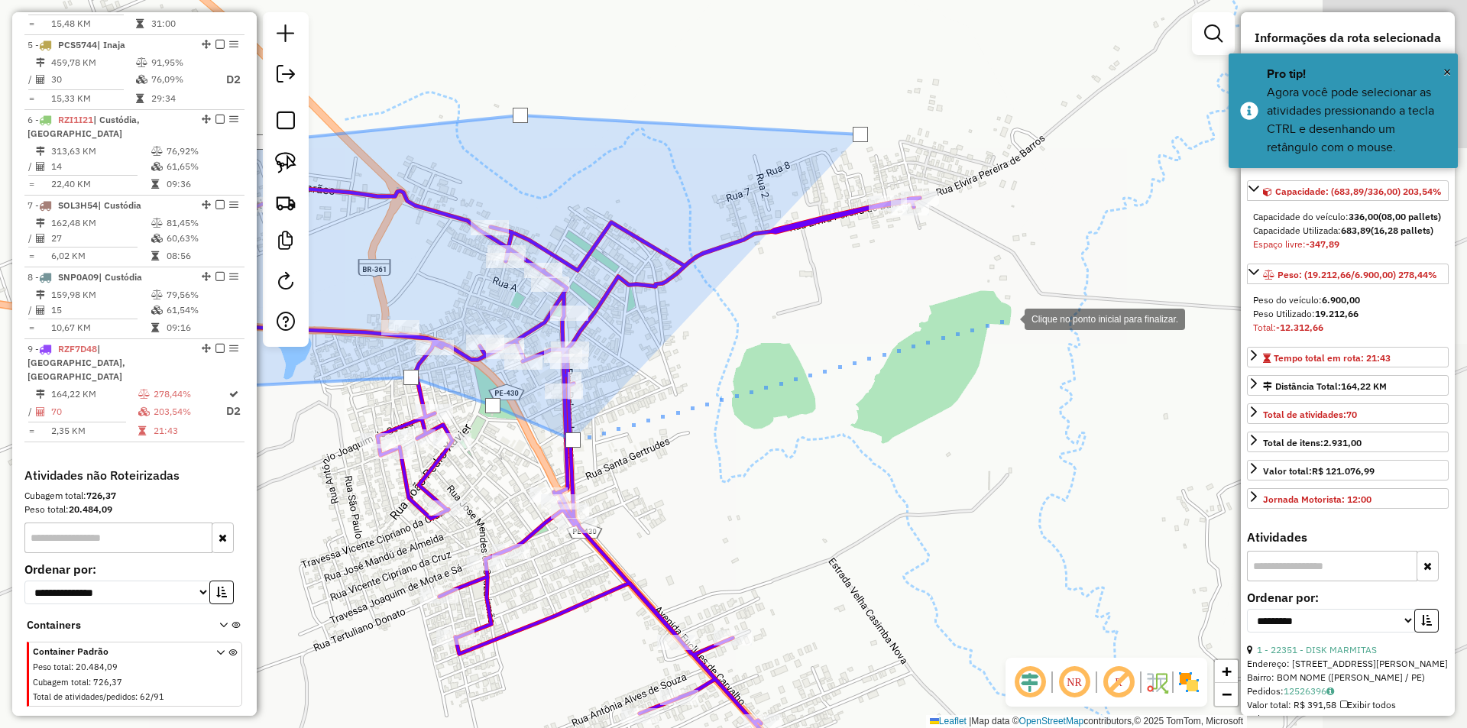
click at [1010, 318] on div at bounding box center [1009, 318] width 31 height 31
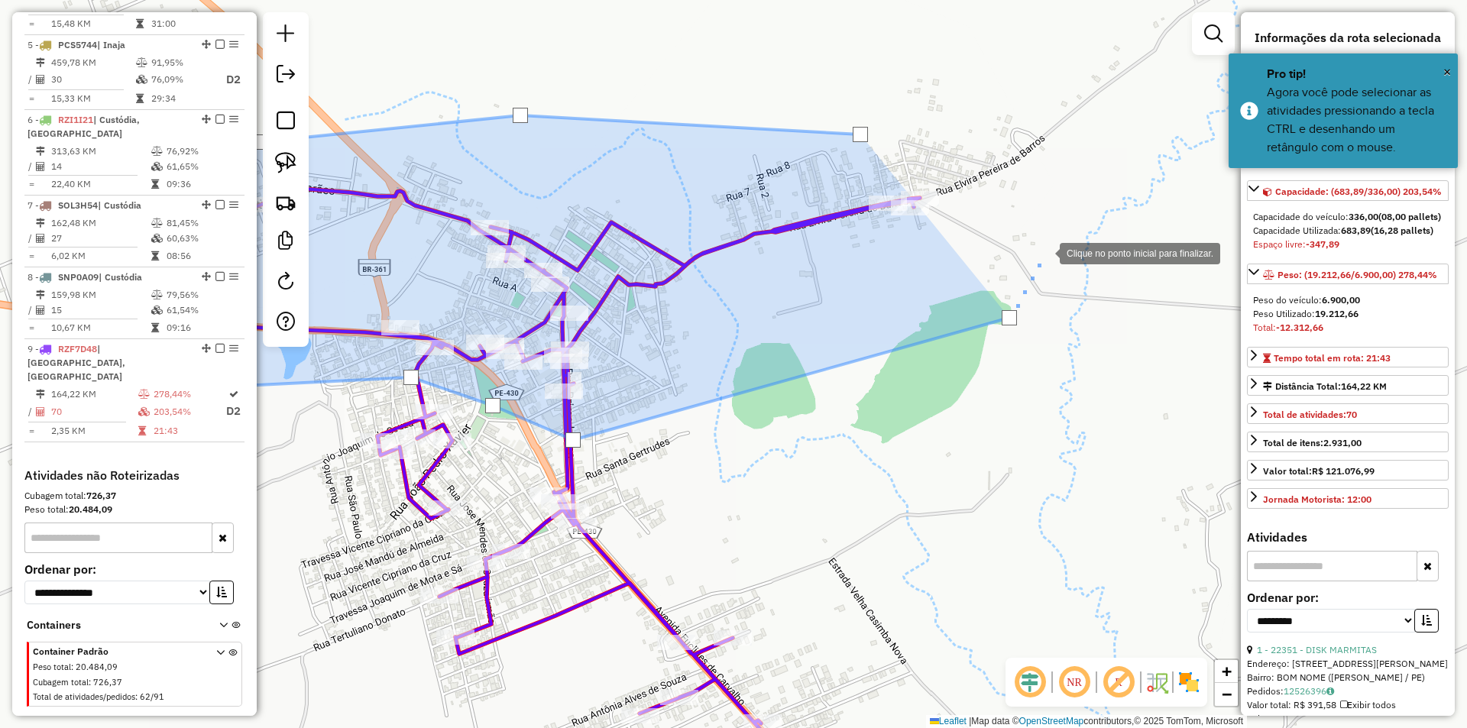
click at [1033, 237] on div at bounding box center [1044, 252] width 31 height 31
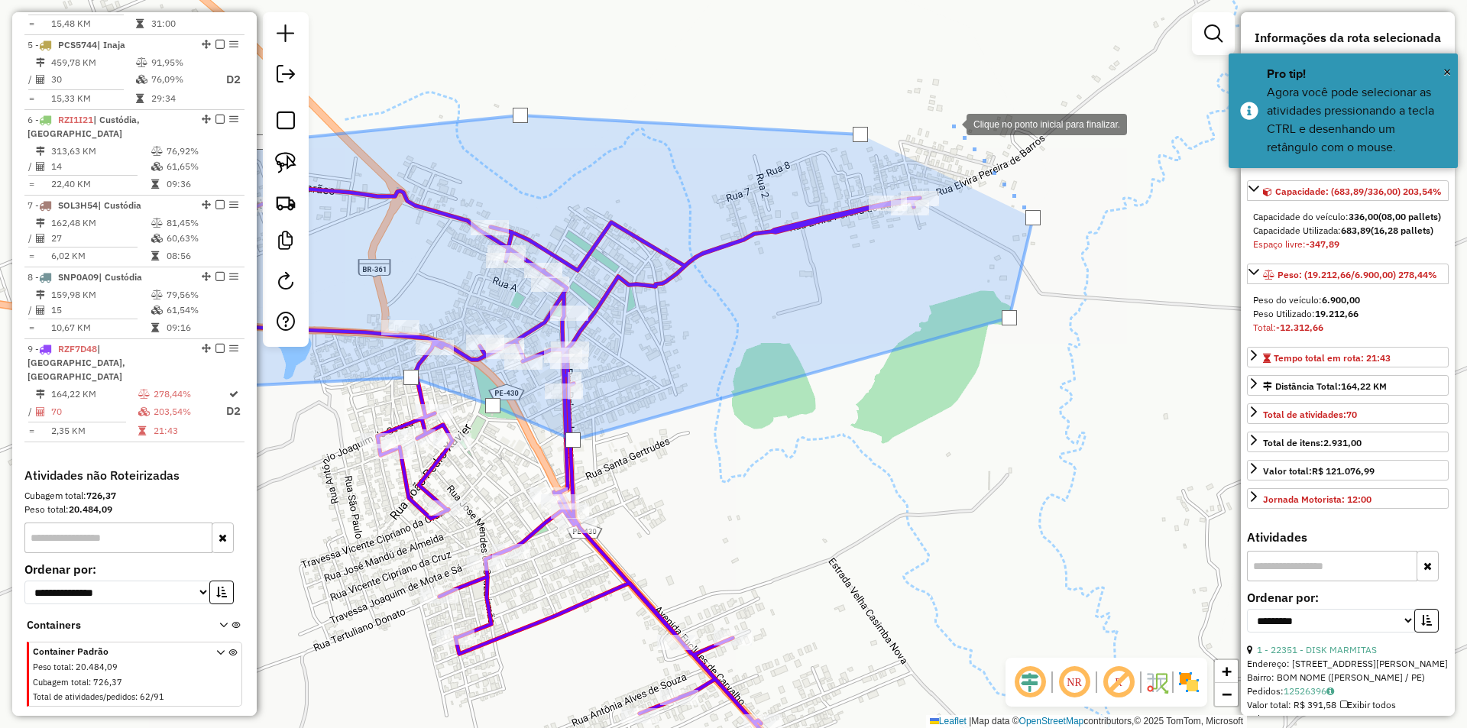
click at [952, 123] on div at bounding box center [951, 123] width 31 height 31
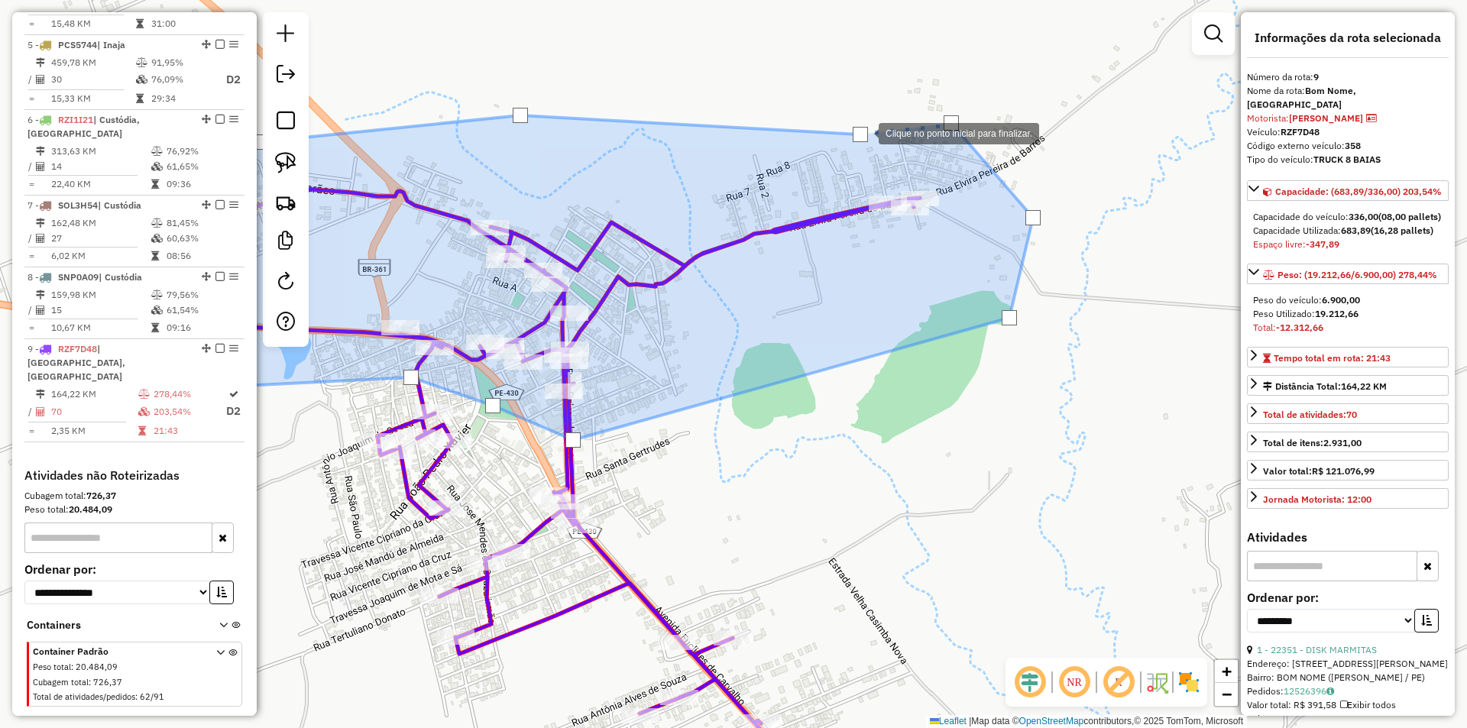
click at [864, 132] on div at bounding box center [860, 134] width 15 height 15
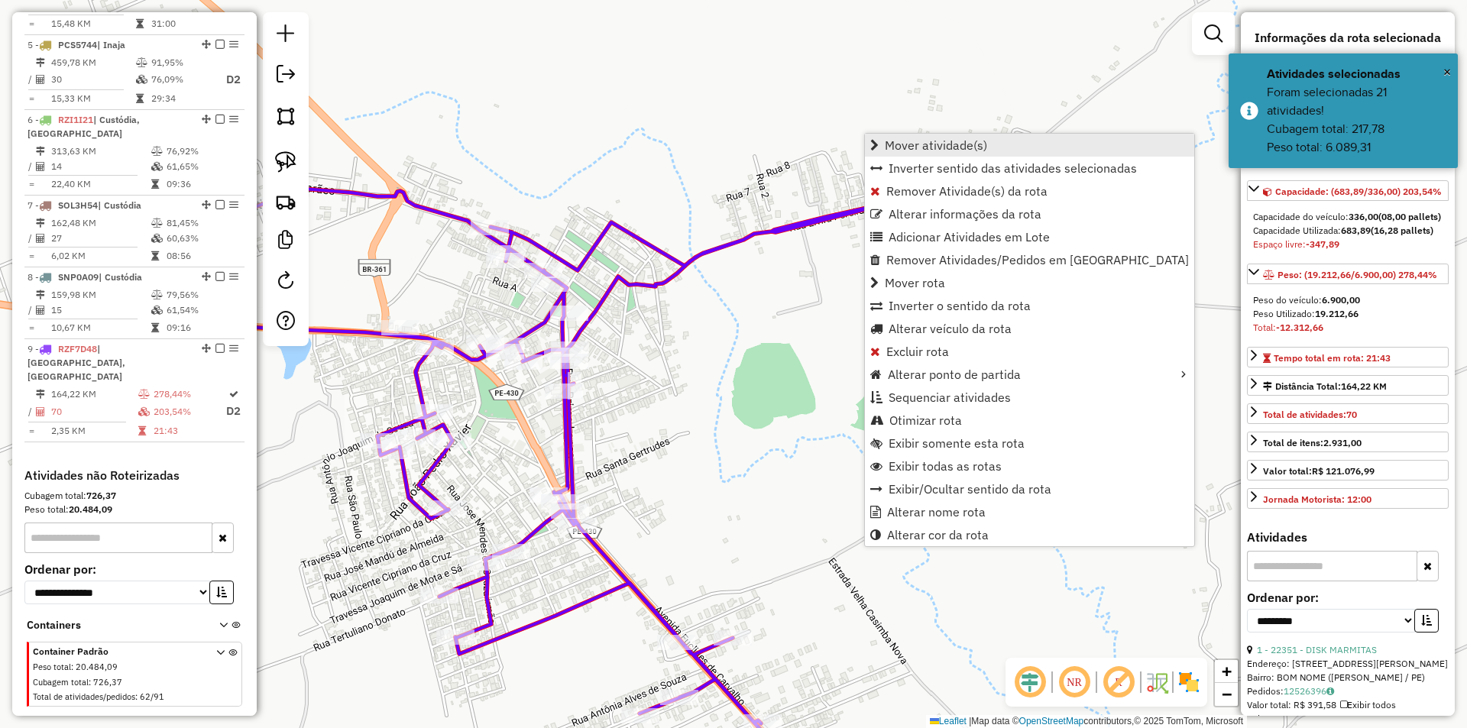
click at [900, 142] on span "Mover atividade(s)" at bounding box center [936, 145] width 102 height 12
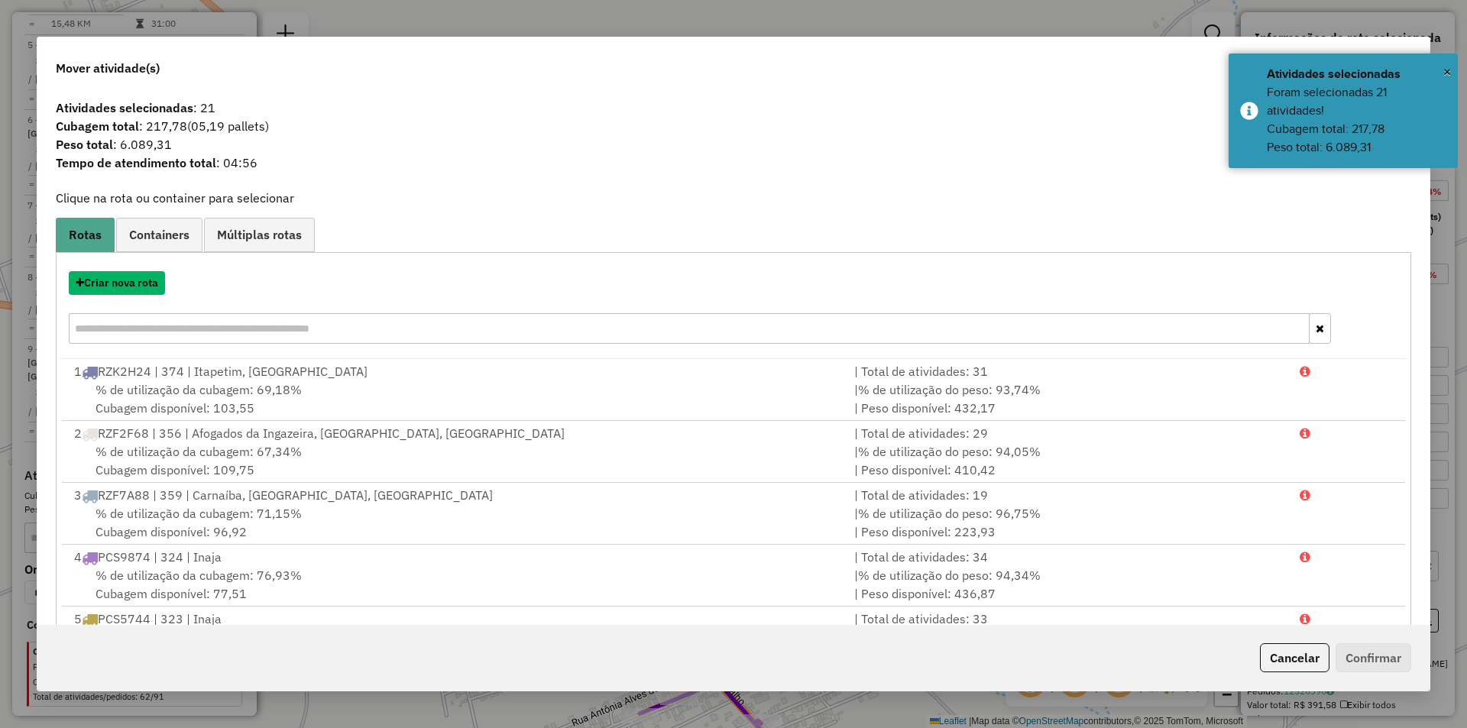
click at [154, 284] on button "Criar nova rota" at bounding box center [117, 283] width 96 height 24
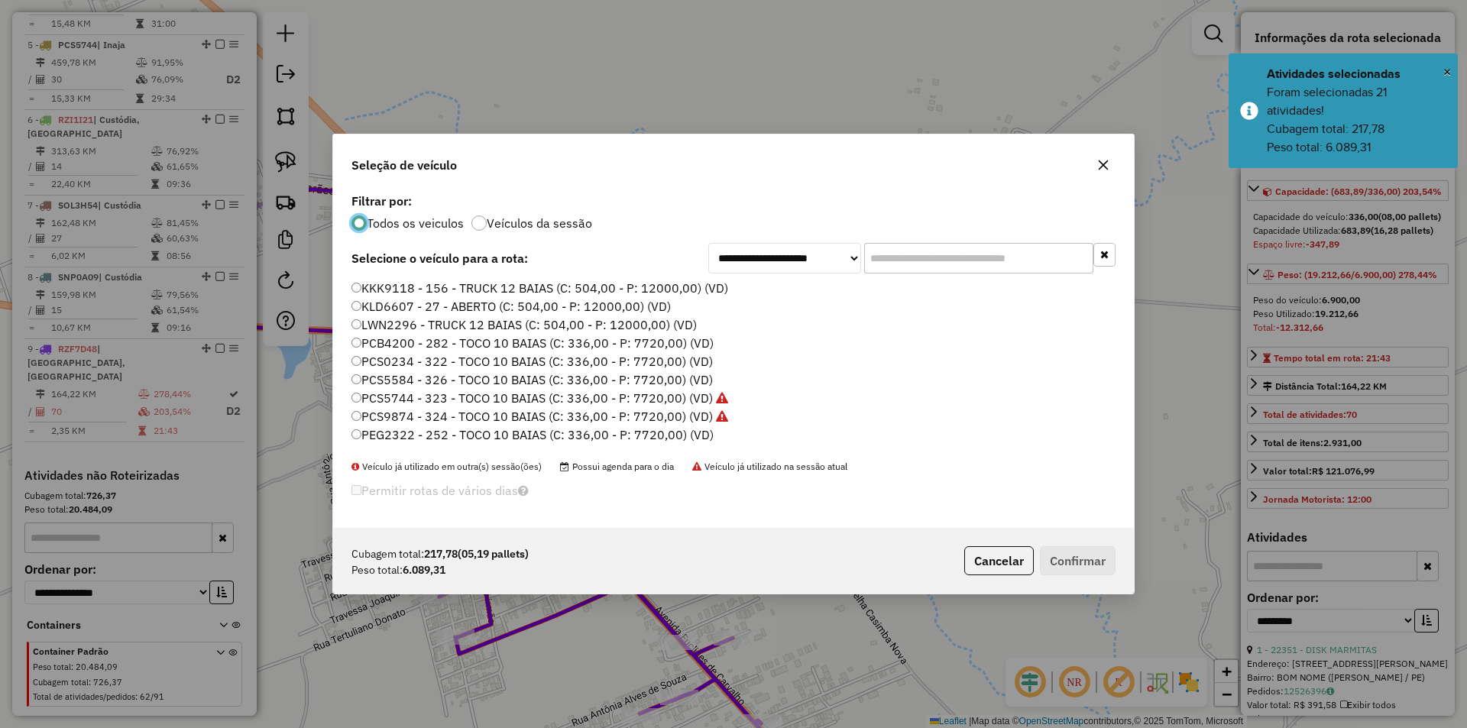
scroll to position [8, 5]
drag, startPoint x: 494, startPoint y: 378, endPoint x: 743, endPoint y: 462, distance: 263.2
click at [495, 378] on label "PCS5584 - 326 - TOCO 10 BAIAS (C: 336,00 - P: 7720,00) (VD)" at bounding box center [532, 380] width 361 height 18
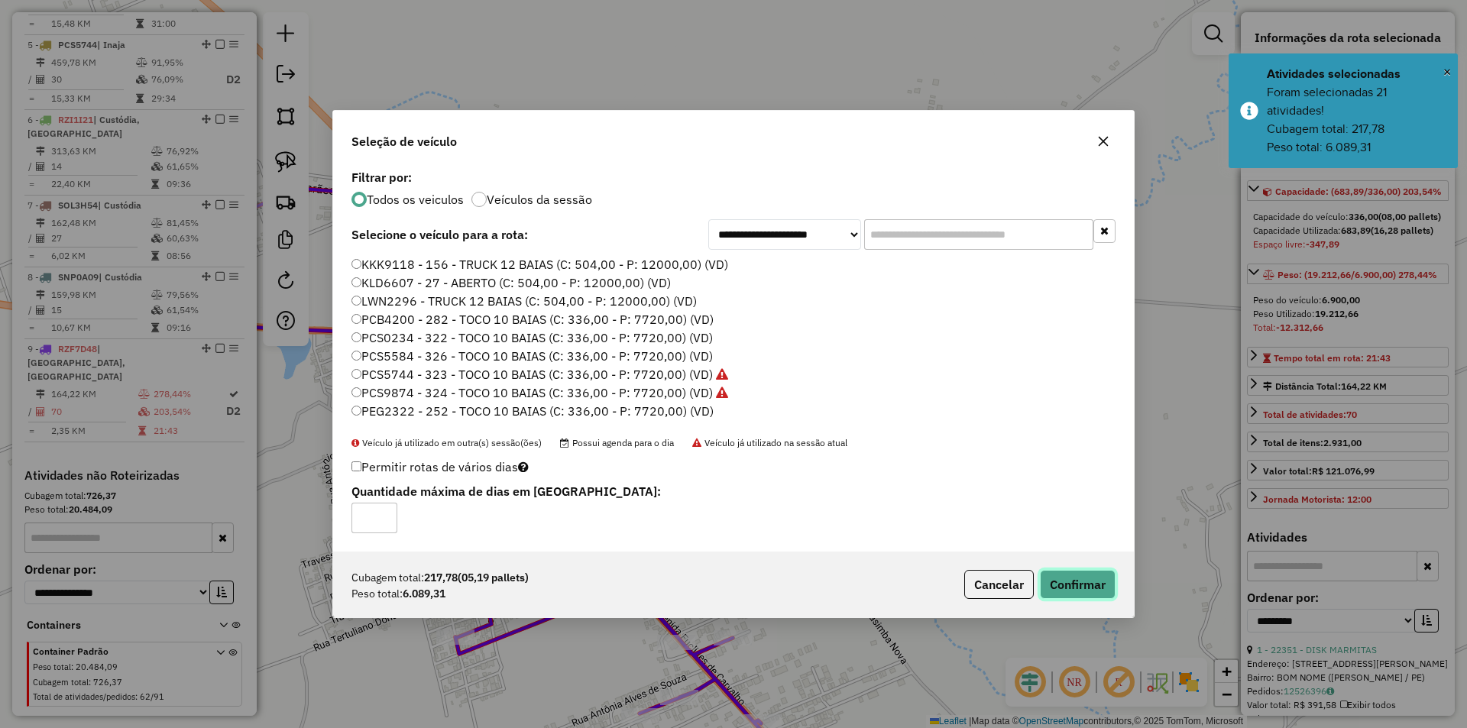
click at [1099, 582] on button "Confirmar" at bounding box center [1078, 584] width 76 height 29
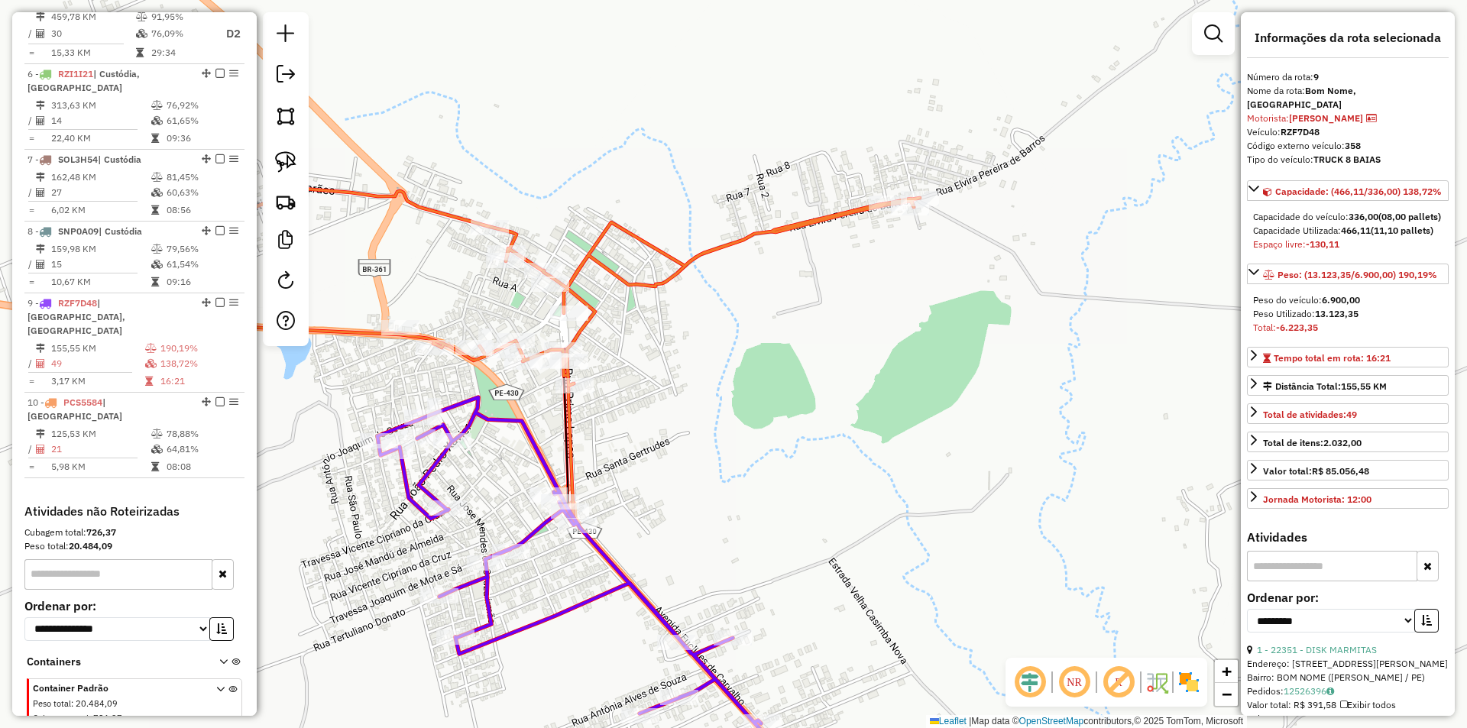
scroll to position [997, 0]
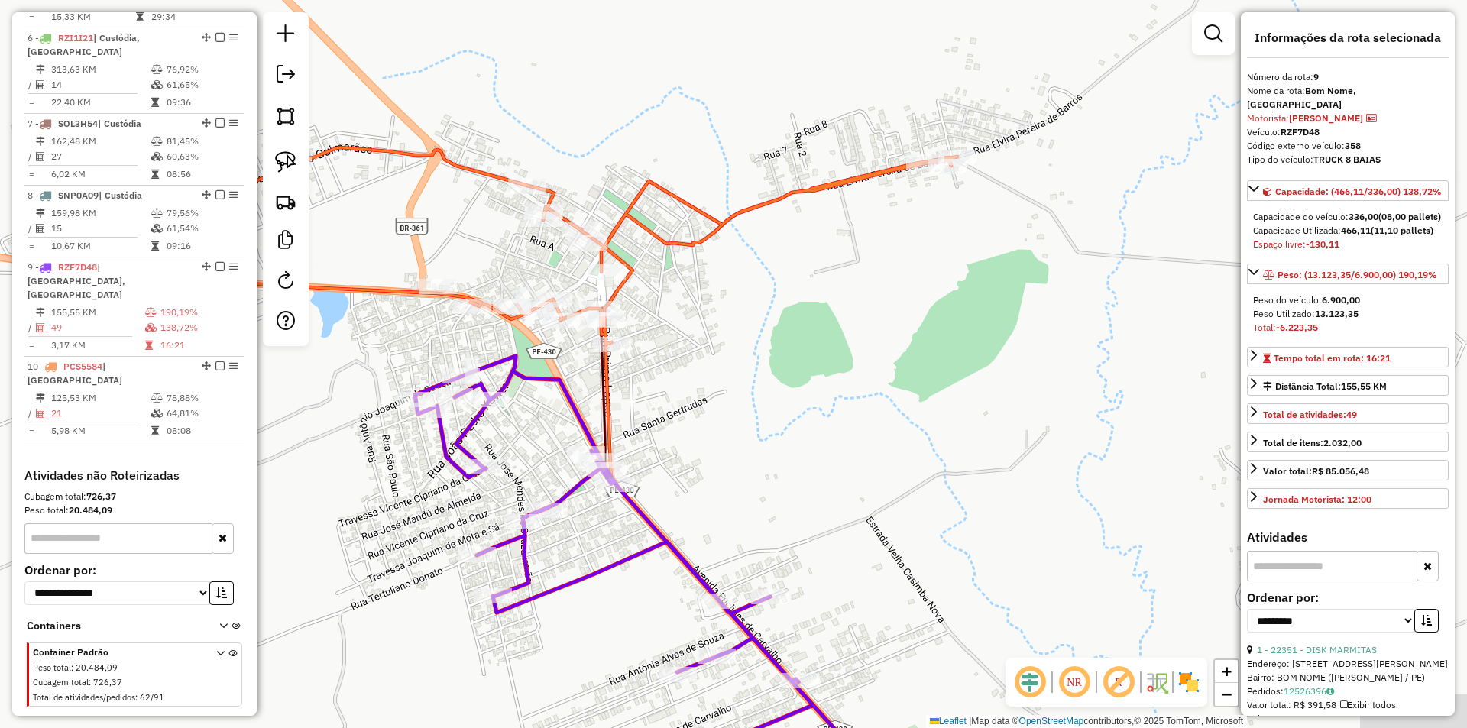
drag, startPoint x: 668, startPoint y: 441, endPoint x: 741, endPoint y: 327, distance: 135.5
click at [741, 329] on div "Janela de atendimento Grade de atendimento Capacidade Transportadoras Veículos …" at bounding box center [733, 364] width 1467 height 728
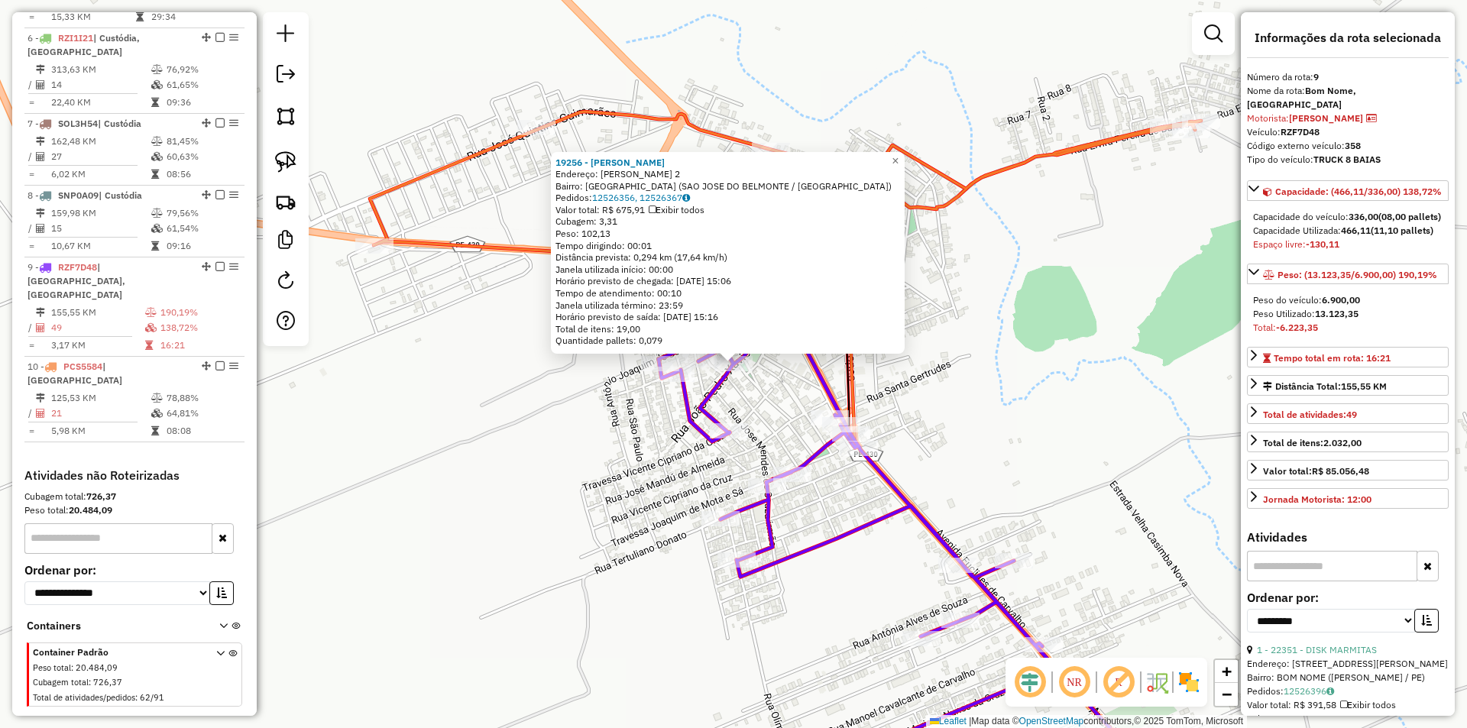
click at [1012, 407] on div "19256 - MERCARDO VH Endereço: JOSE PEREIRA BARROS 2 Bairro: VILA DELMIRO (SAO J…" at bounding box center [733, 364] width 1467 height 728
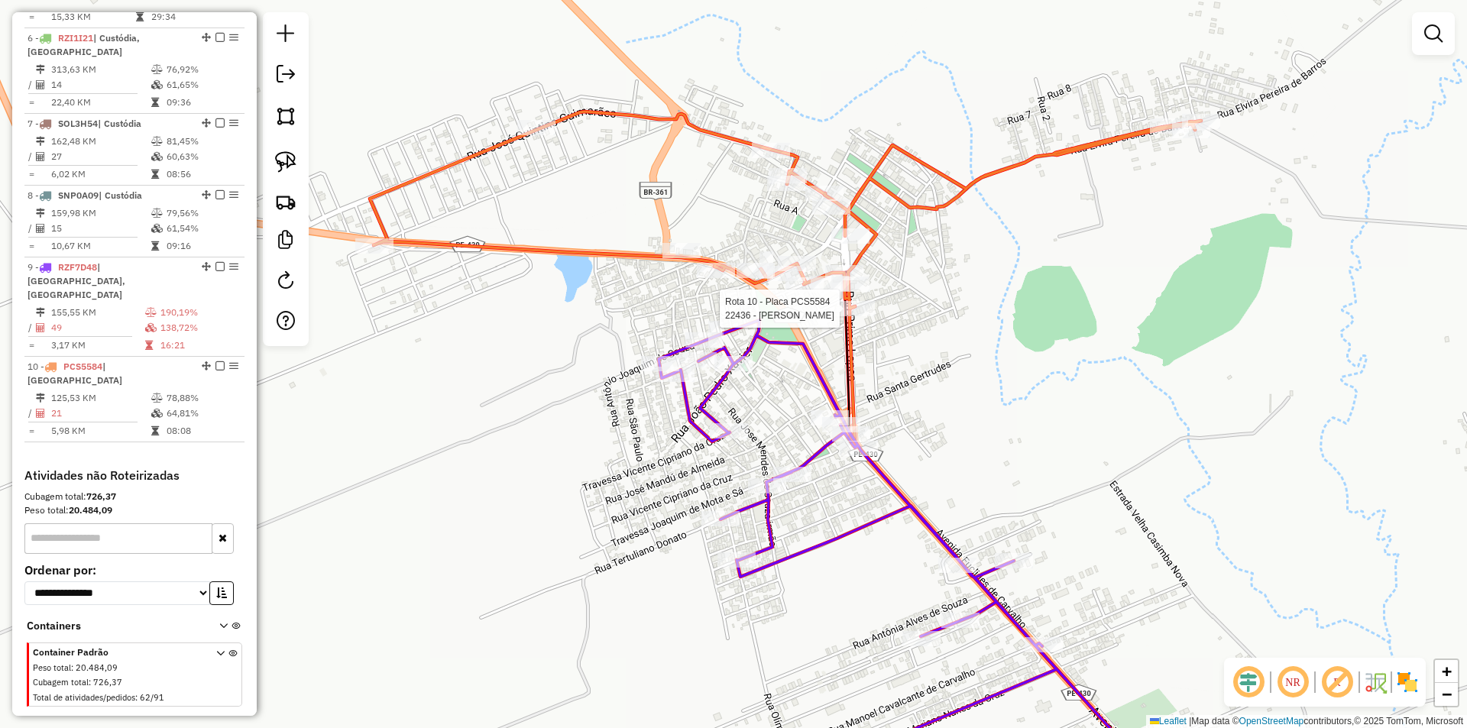
select select "**********"
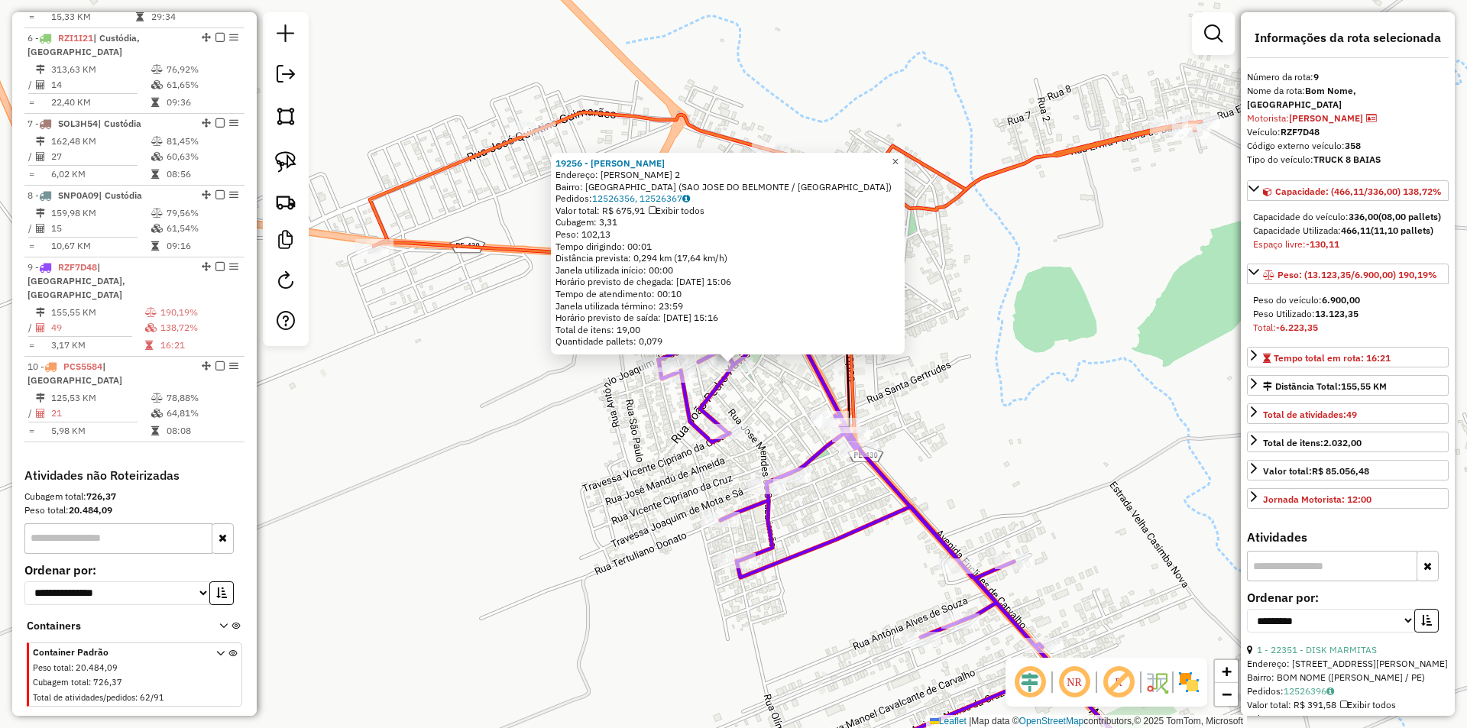
click at [899, 162] on span "×" at bounding box center [895, 161] width 7 height 13
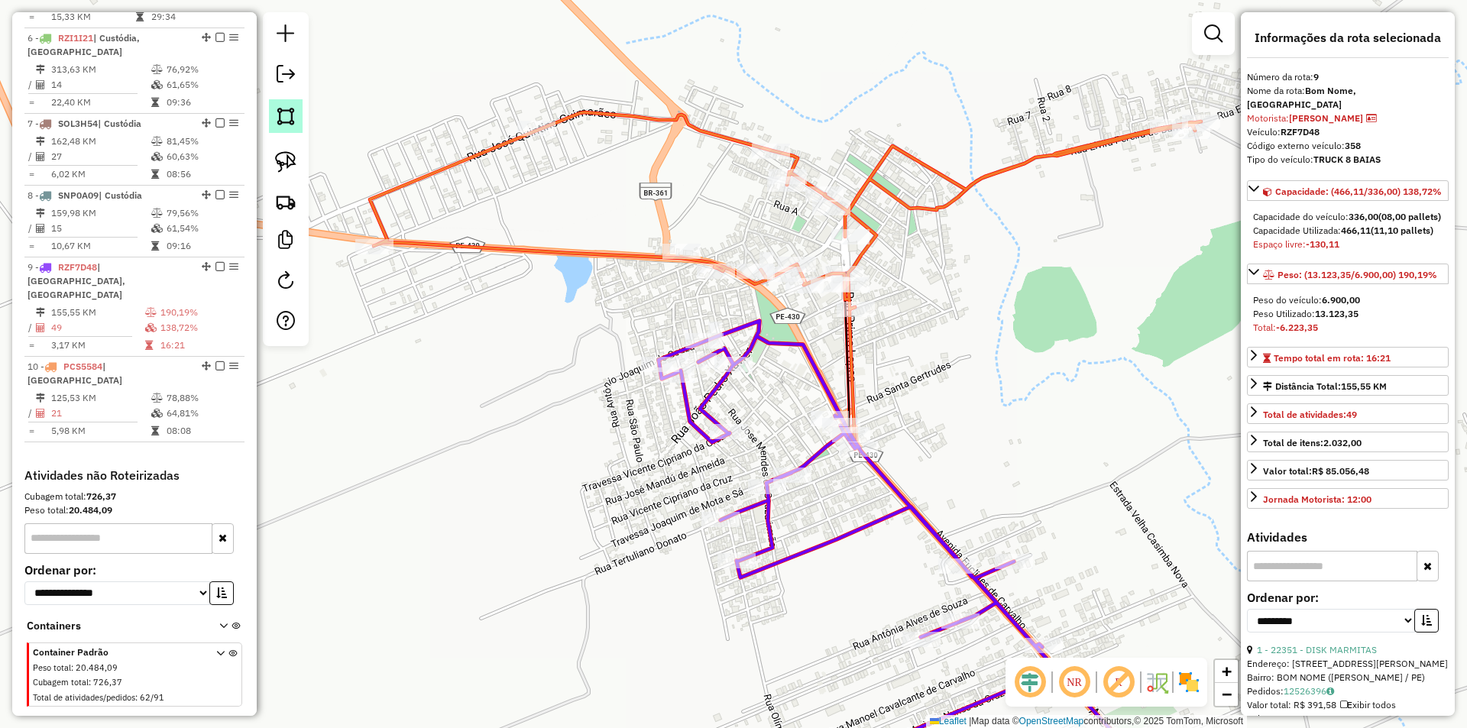
click at [281, 119] on img at bounding box center [285, 115] width 21 height 21
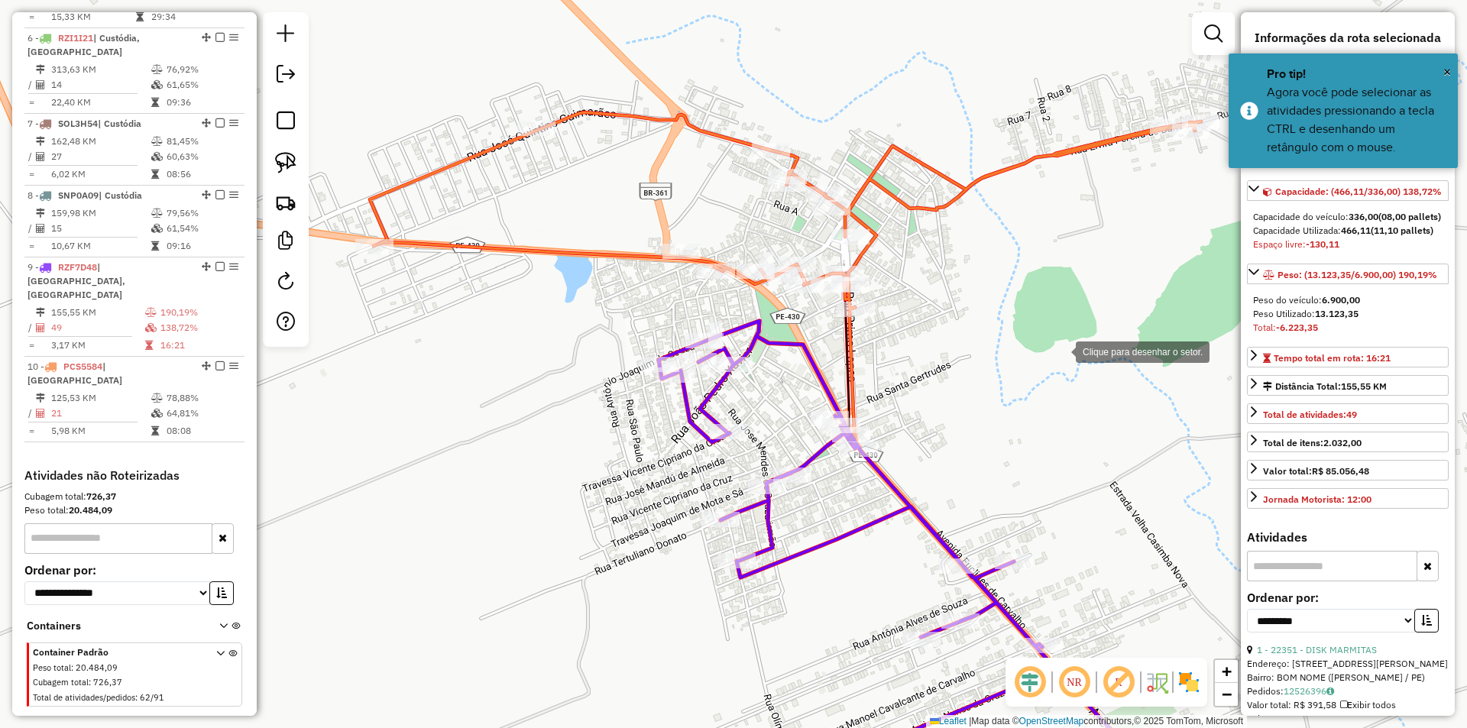
drag, startPoint x: 1061, startPoint y: 351, endPoint x: 1008, endPoint y: 351, distance: 52.7
click at [1061, 351] on div at bounding box center [1061, 351] width 31 height 31
click at [606, 298] on div at bounding box center [616, 299] width 31 height 31
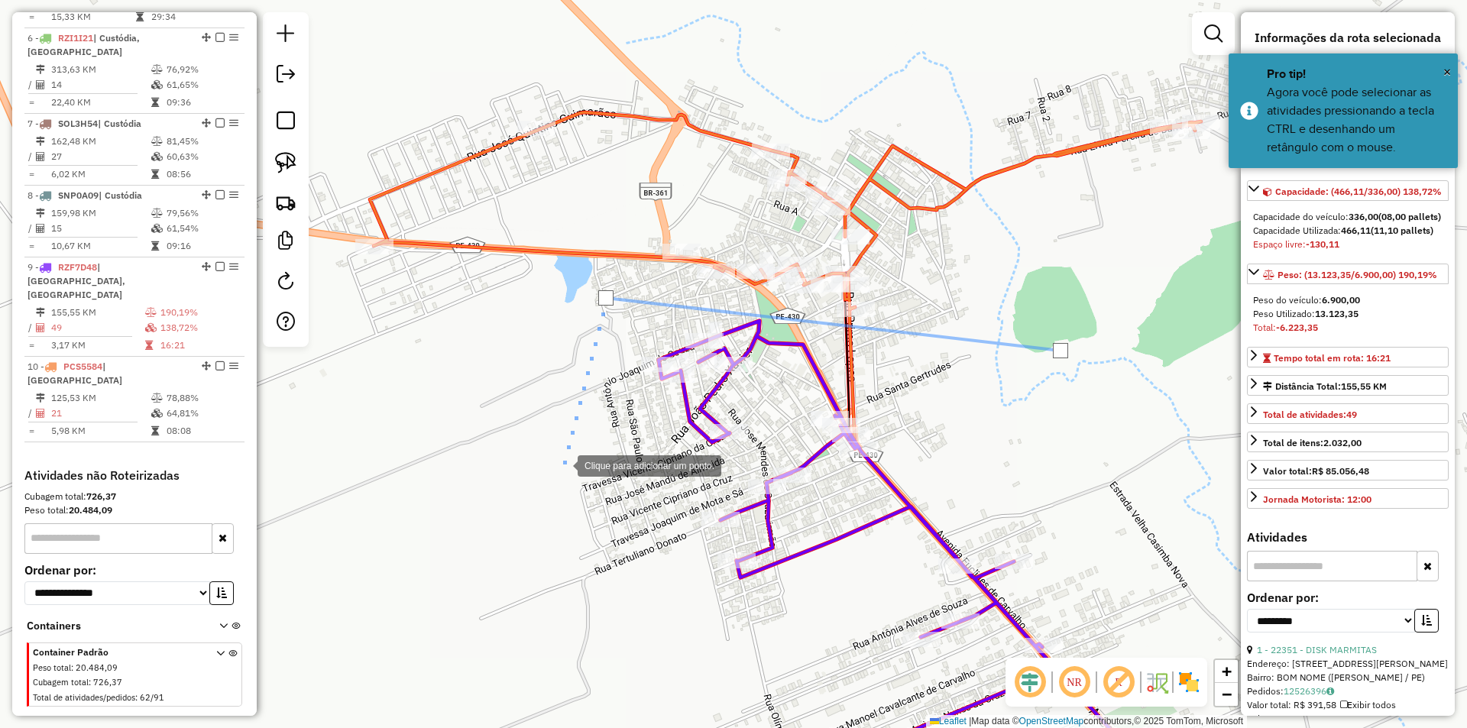
click at [562, 465] on div at bounding box center [562, 464] width 31 height 31
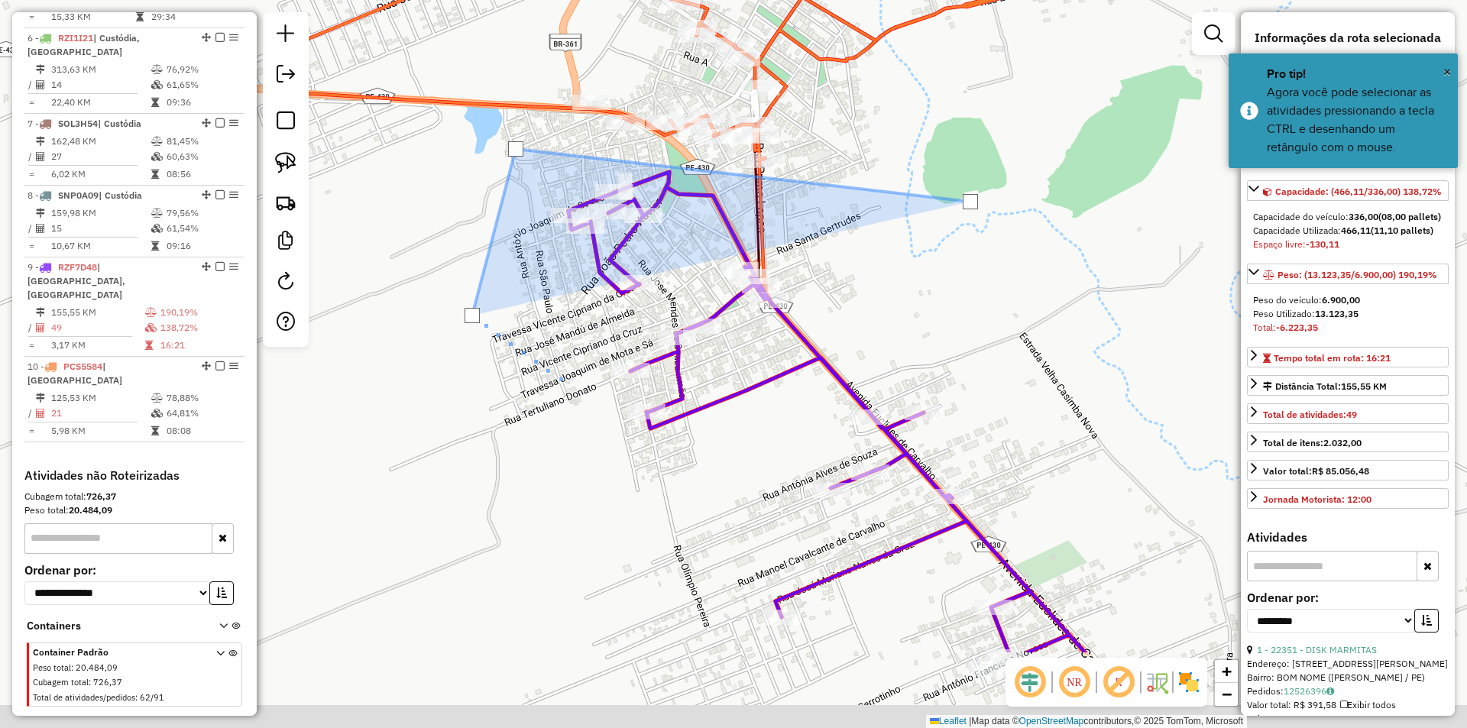
drag, startPoint x: 652, startPoint y: 542, endPoint x: 562, endPoint y: 371, distance: 193.5
click at [562, 373] on div at bounding box center [564, 381] width 31 height 31
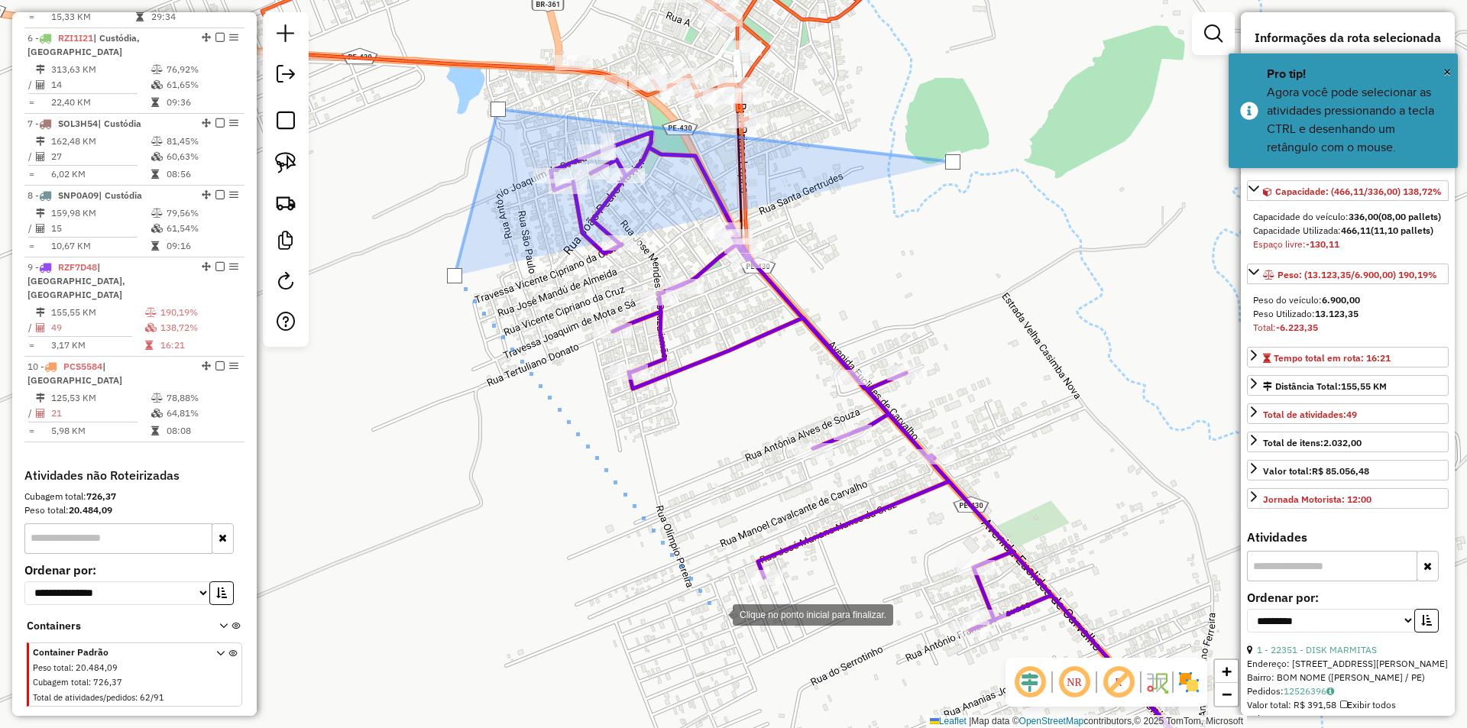
click at [718, 614] on div at bounding box center [717, 613] width 31 height 31
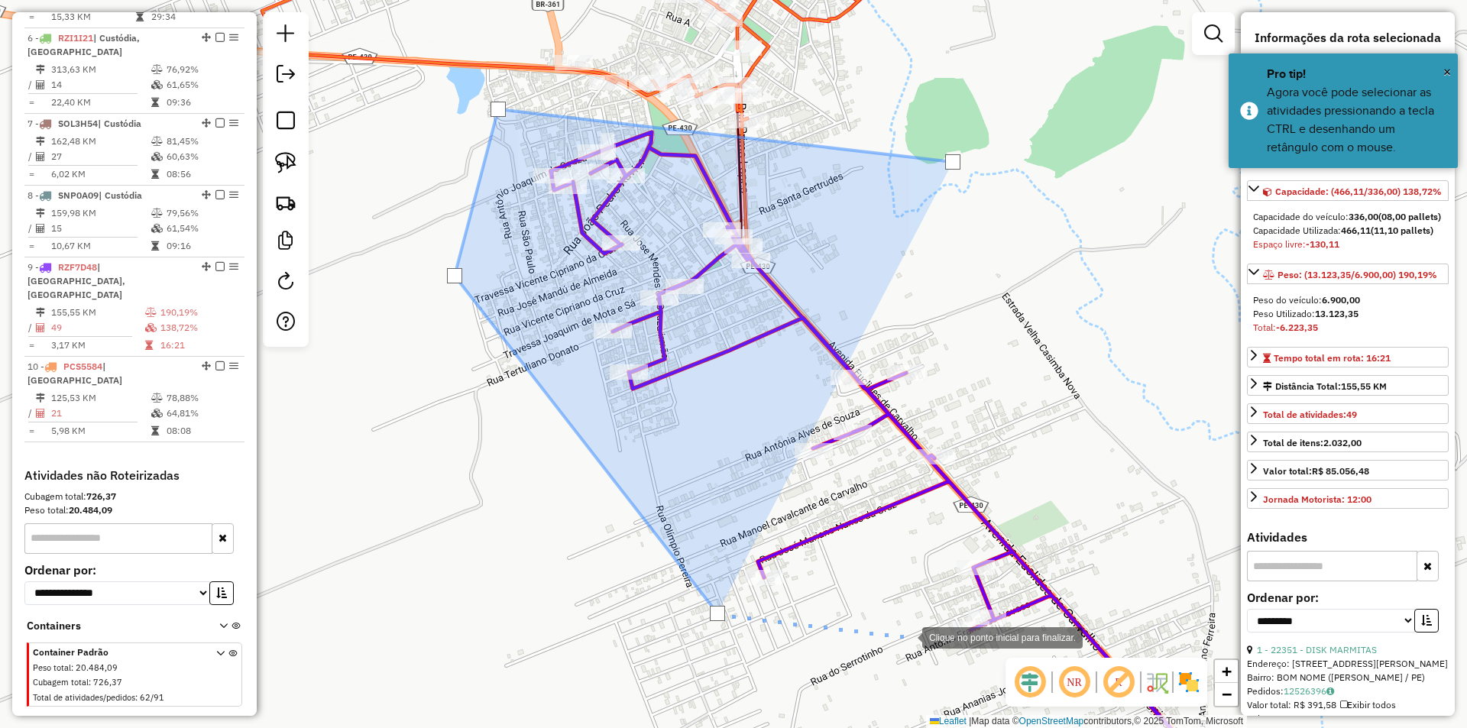
click at [907, 637] on div at bounding box center [907, 636] width 31 height 31
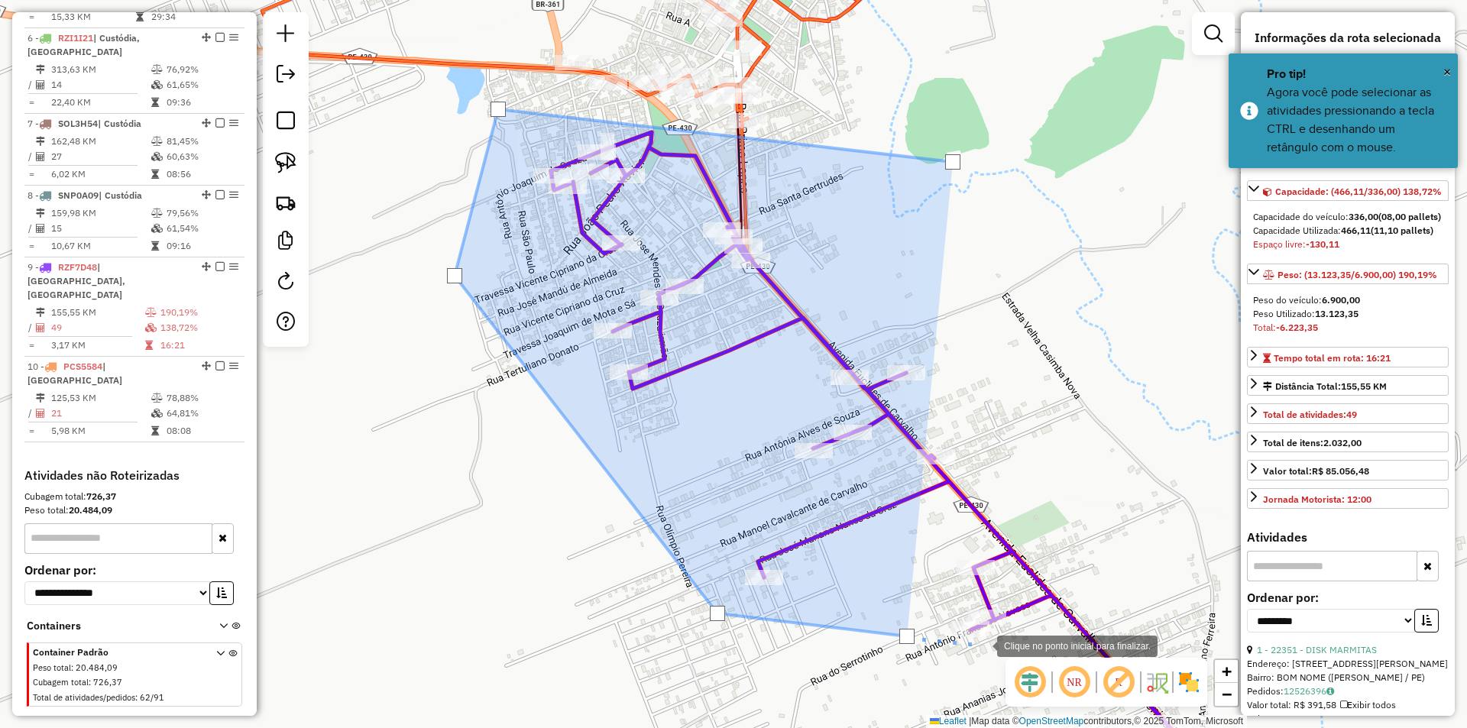
click at [997, 644] on div at bounding box center [982, 645] width 31 height 31
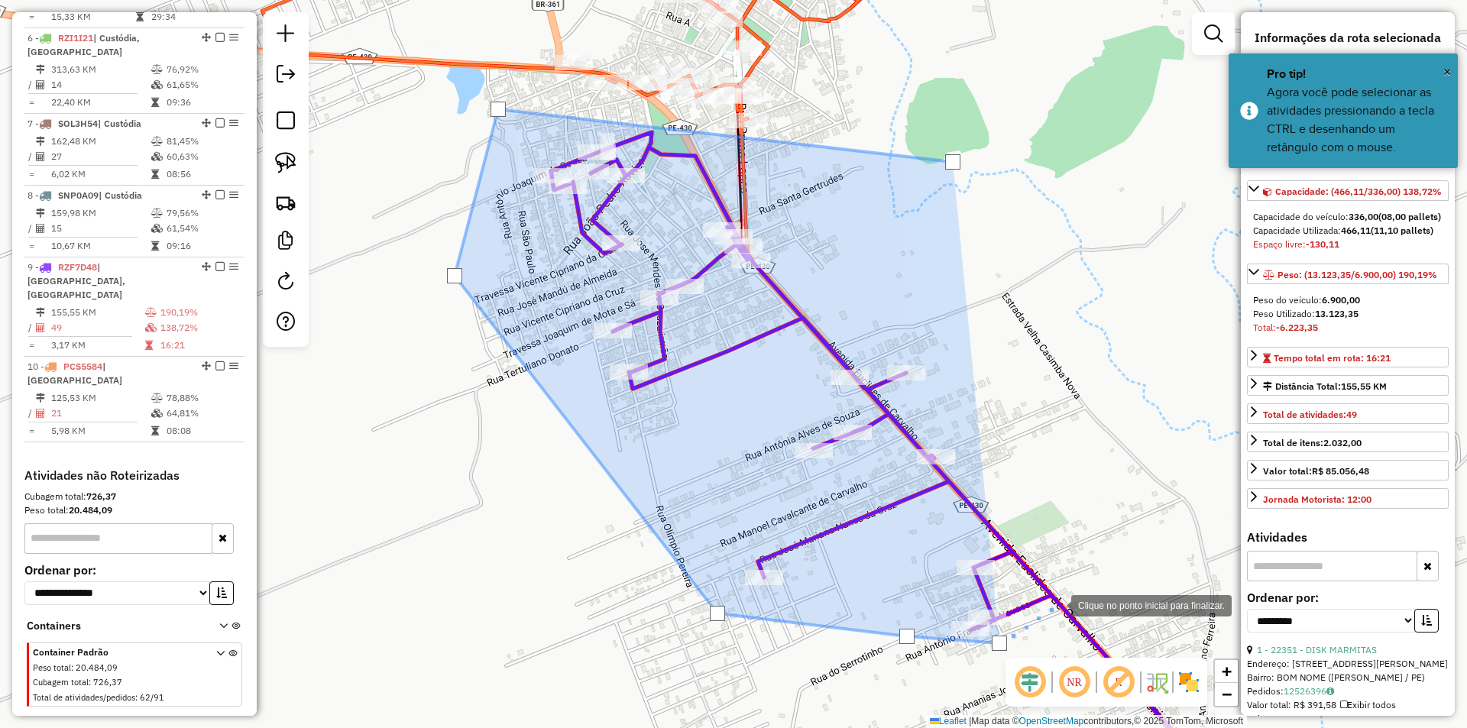
click at [1056, 605] on div at bounding box center [1056, 604] width 31 height 31
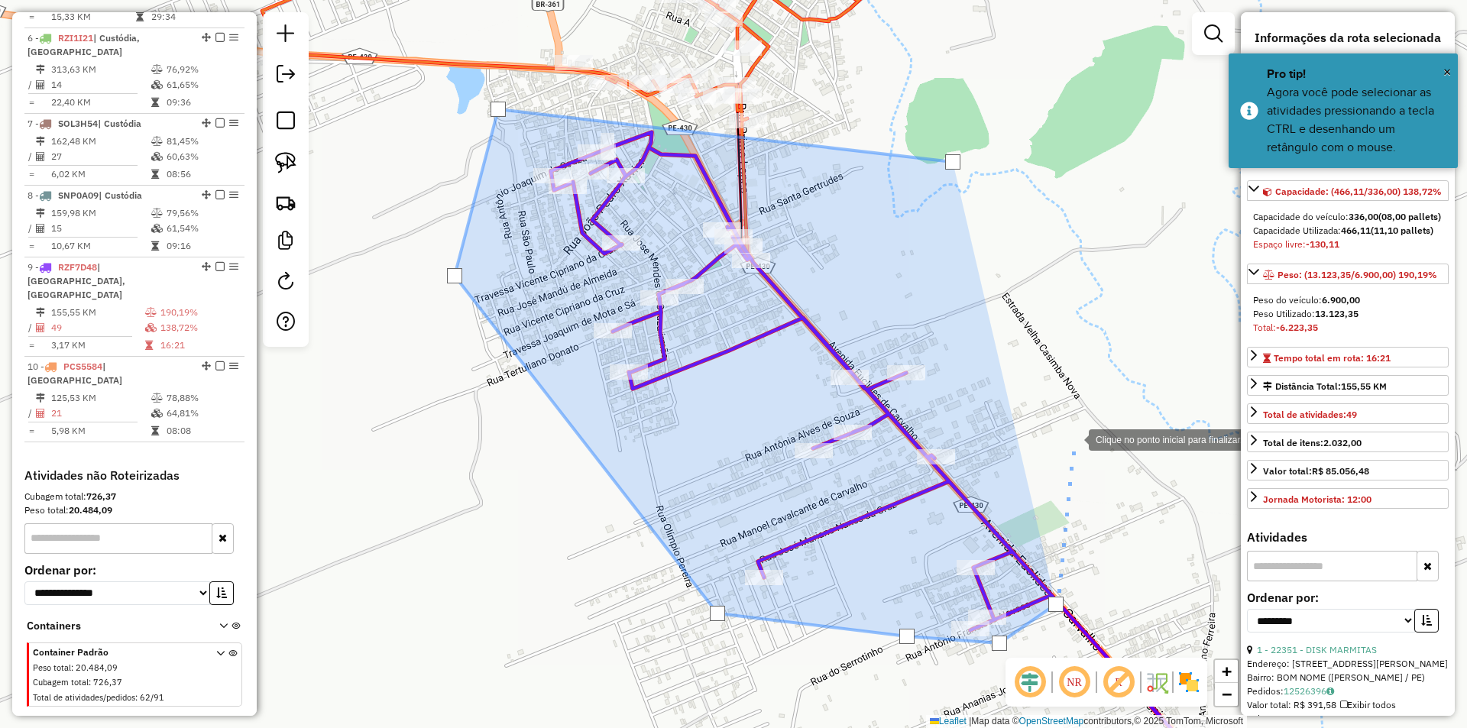
click at [1073, 436] on div at bounding box center [1074, 438] width 31 height 31
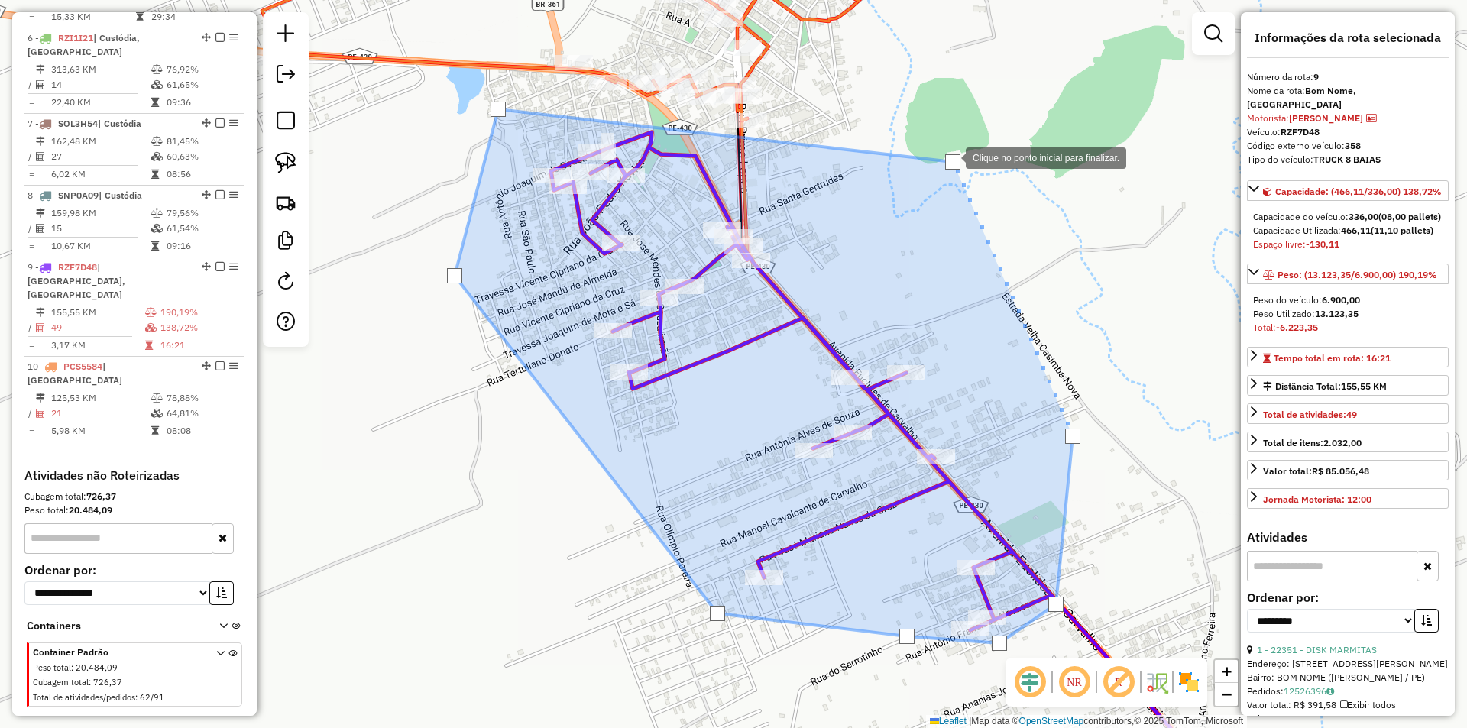
click at [951, 157] on div at bounding box center [952, 161] width 15 height 15
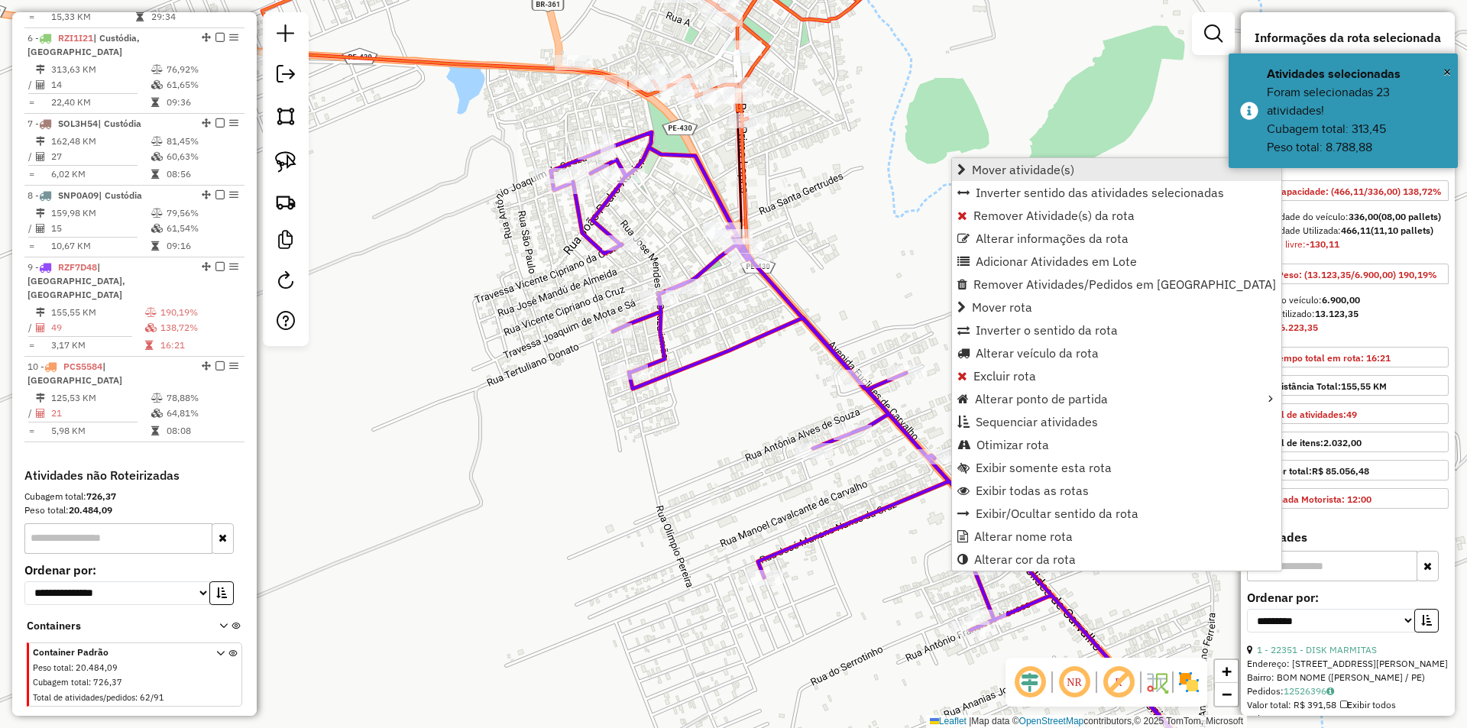
click at [1032, 170] on span "Mover atividade(s)" at bounding box center [1023, 170] width 102 height 12
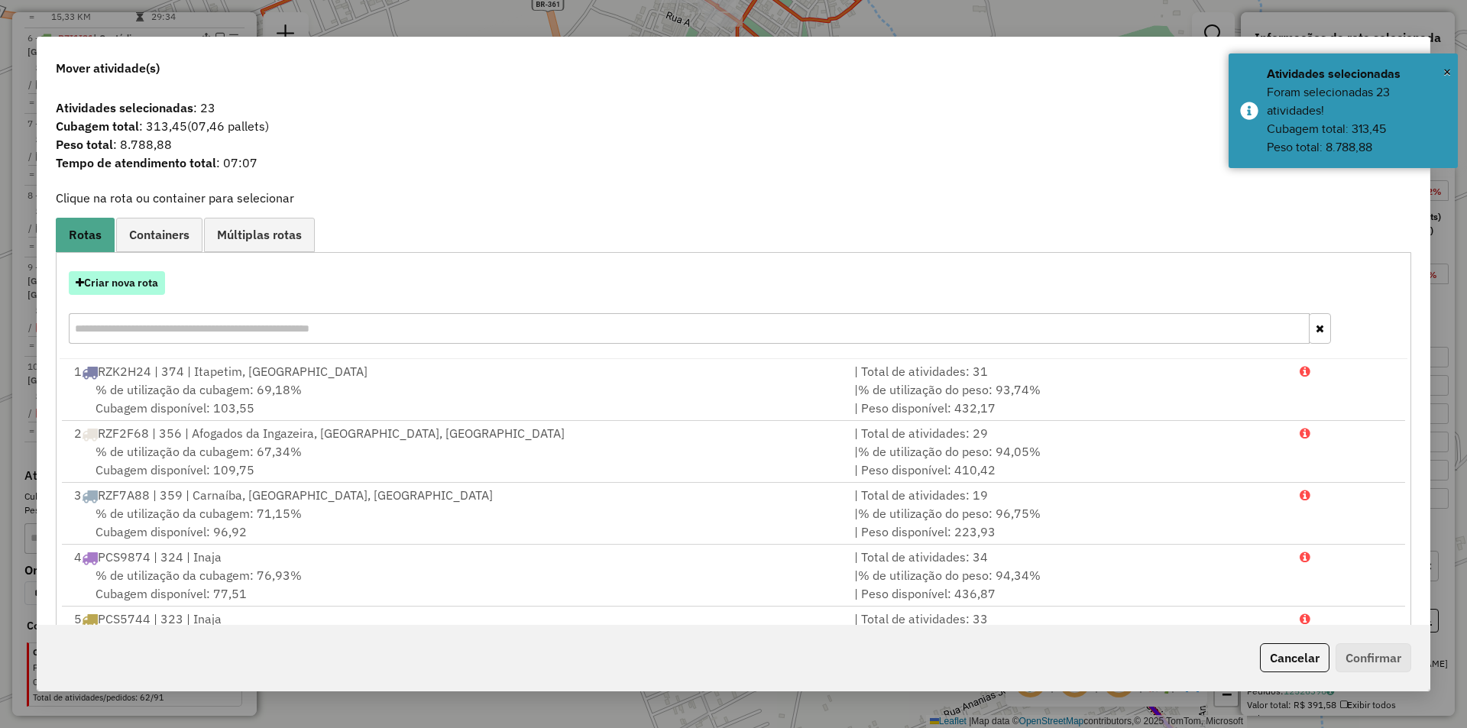
click at [116, 283] on button "Criar nova rota" at bounding box center [117, 283] width 96 height 24
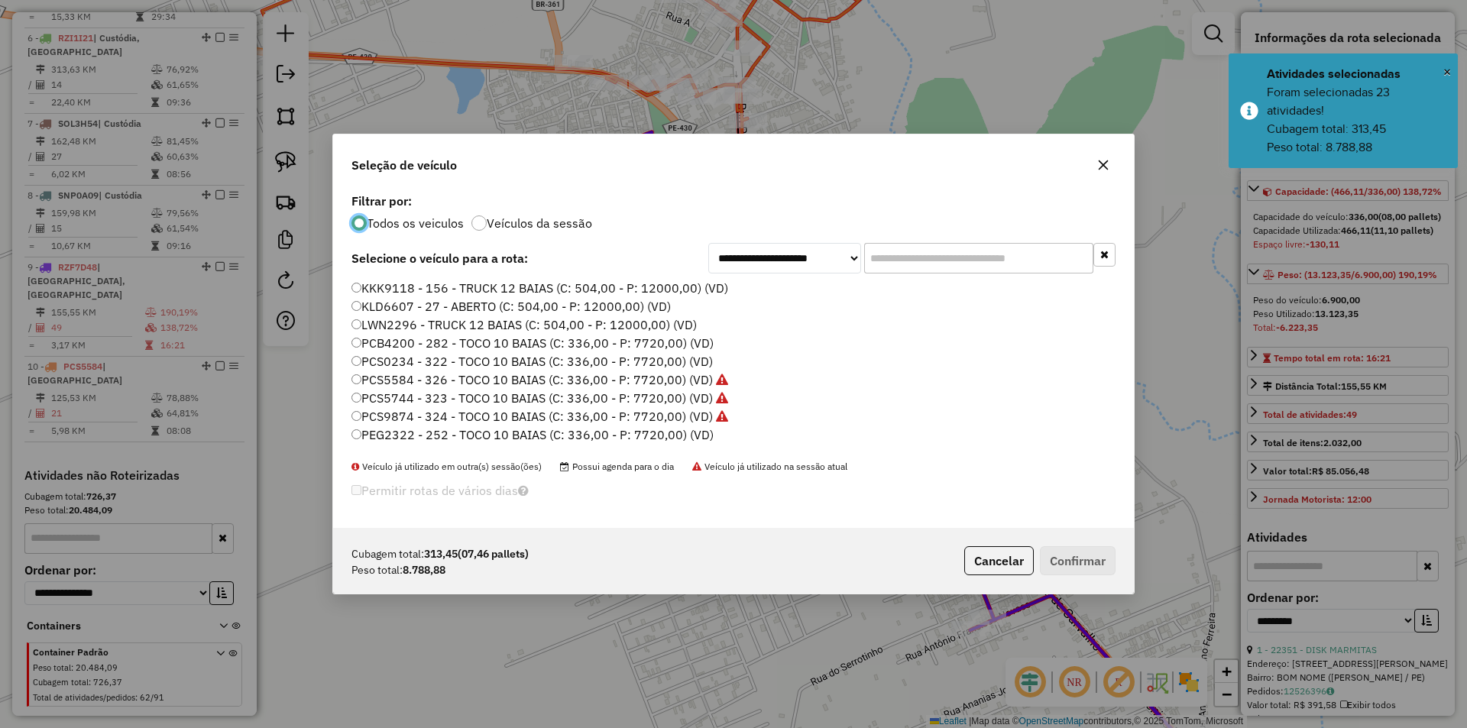
scroll to position [8, 5]
click at [532, 430] on label "PEG2322 - 252 - TOCO 10 BAIAS (C: 336,00 - P: 7720,00) (VD)" at bounding box center [533, 435] width 362 height 18
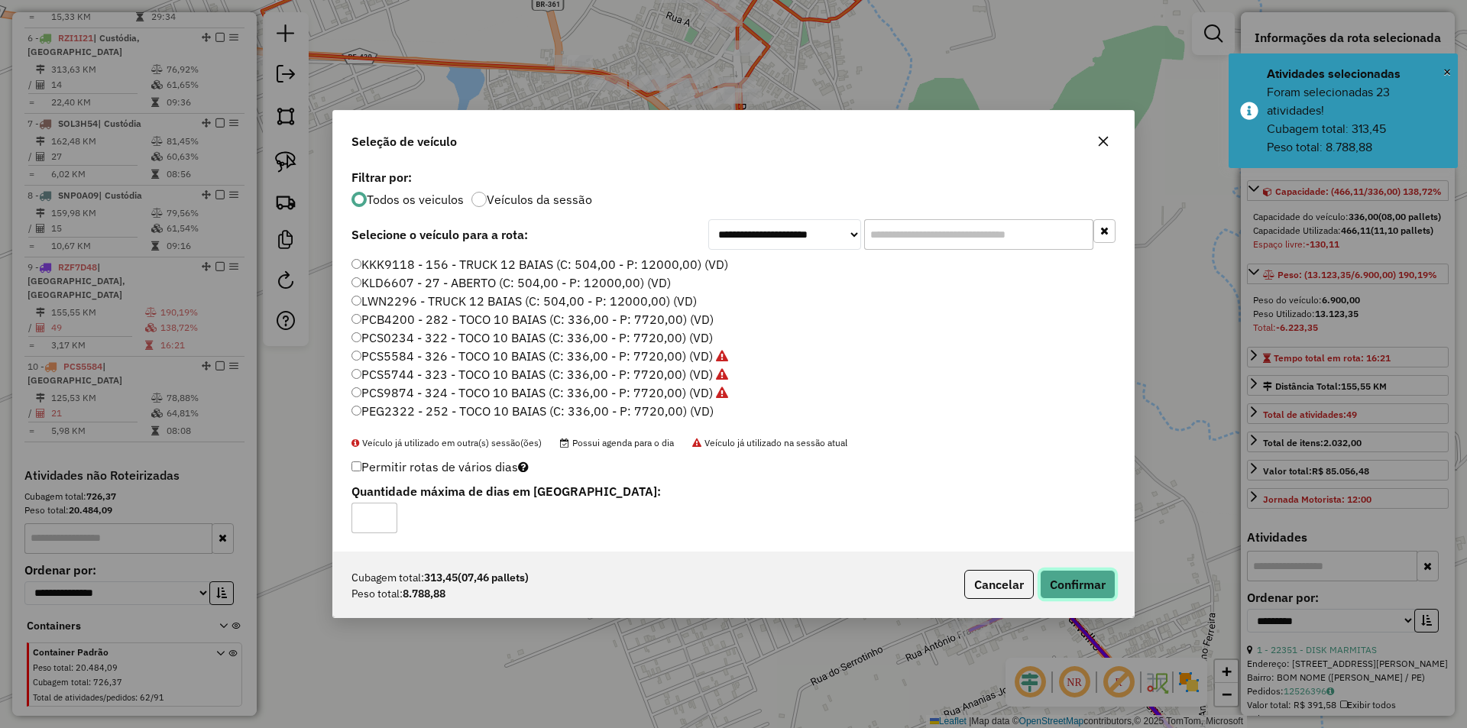
click at [1078, 582] on button "Confirmar" at bounding box center [1078, 584] width 76 height 29
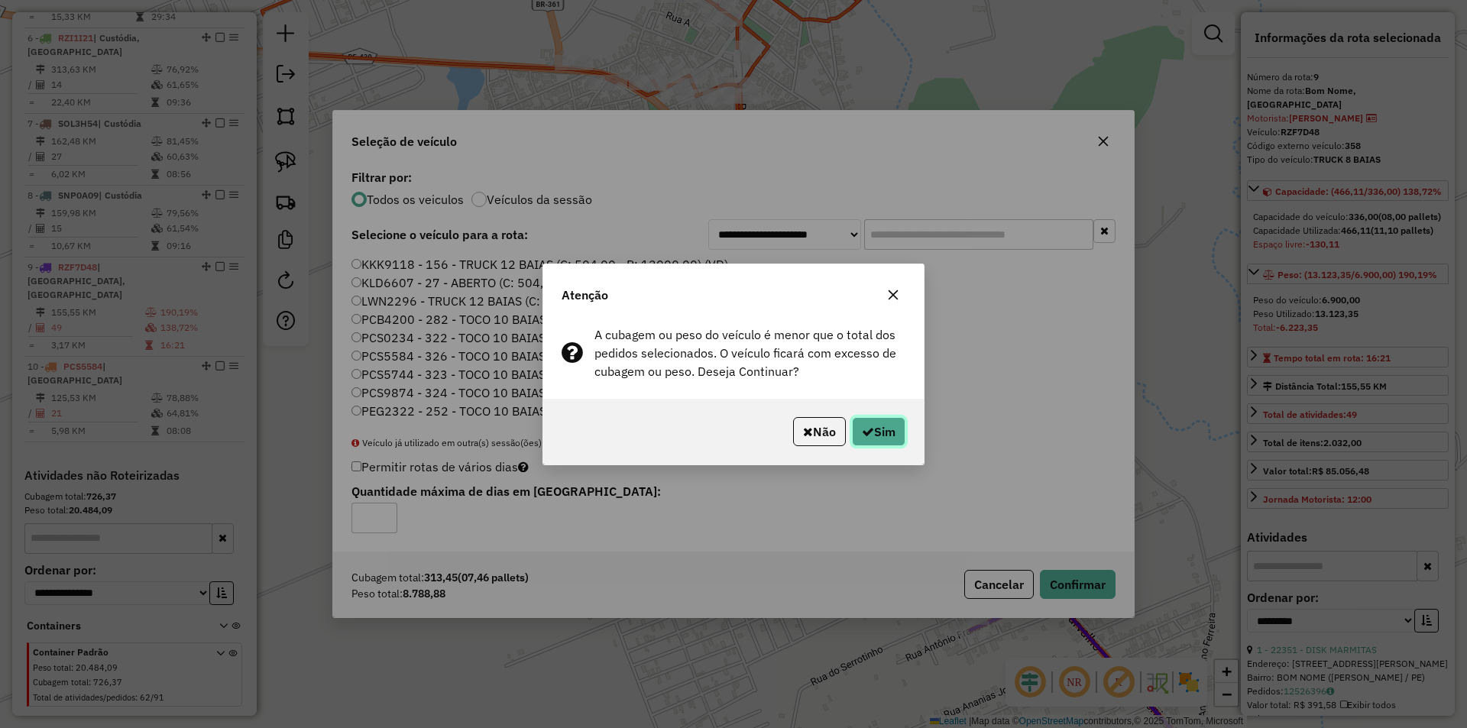
click at [866, 437] on icon "button" at bounding box center [868, 432] width 12 height 12
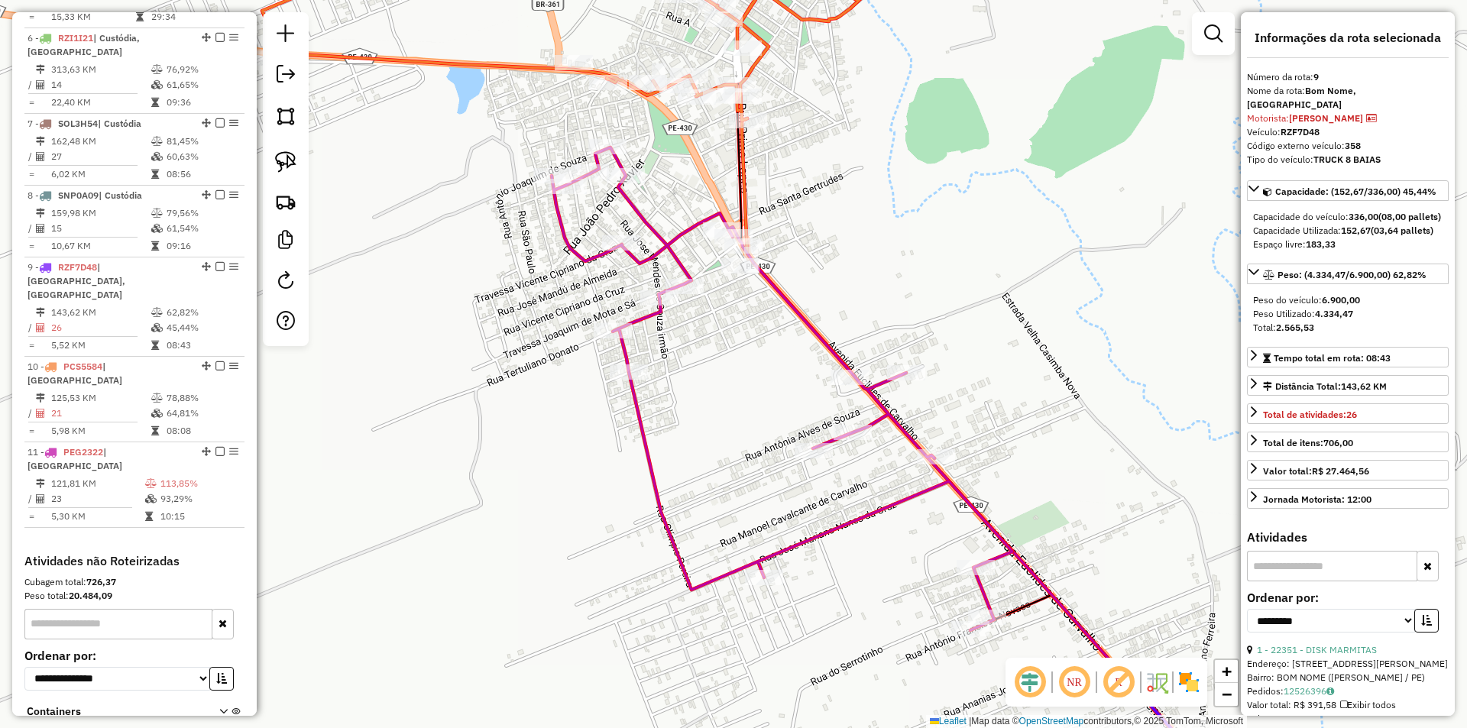
scroll to position [1082, 0]
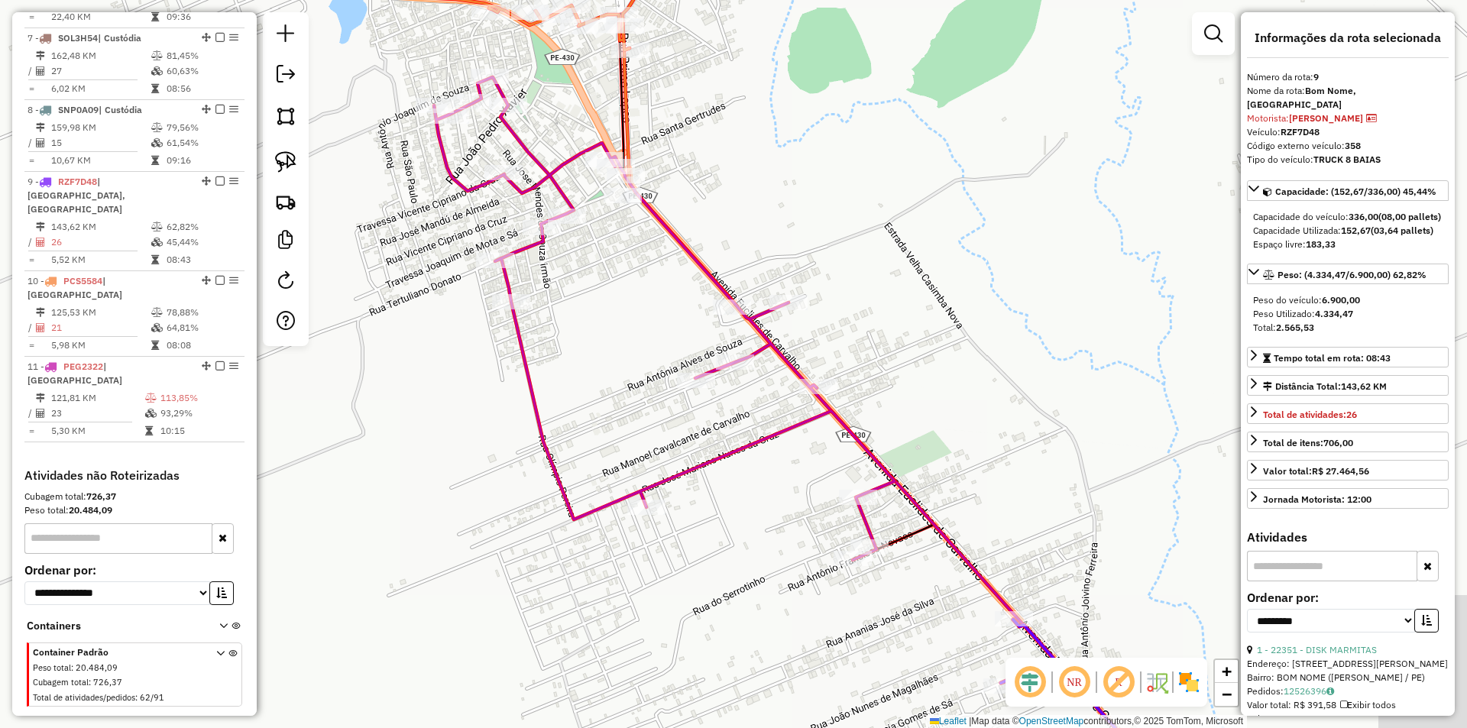
drag, startPoint x: 959, startPoint y: 347, endPoint x: 715, endPoint y: 264, distance: 257.6
click at [695, 189] on div "Janela de atendimento Grade de atendimento Capacidade Transportadoras Veículos …" at bounding box center [733, 364] width 1467 height 728
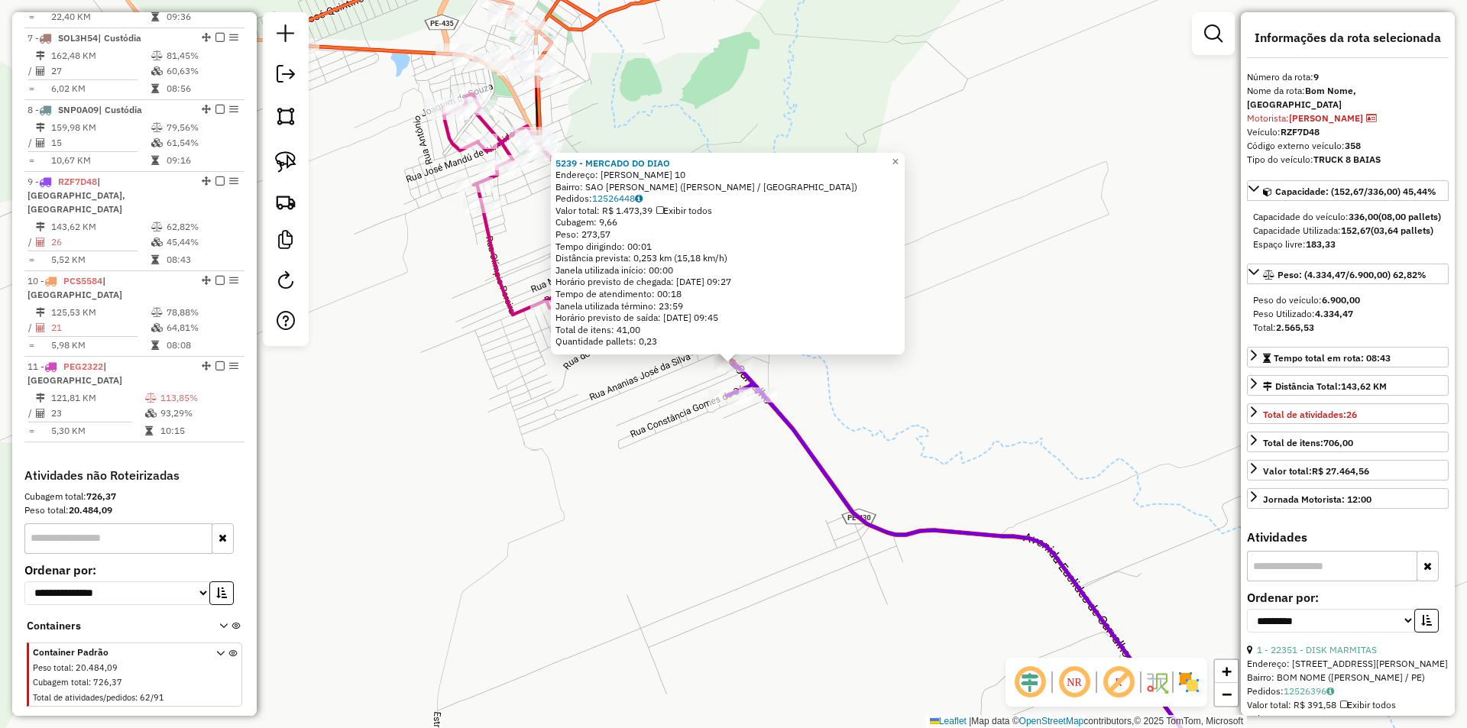
click at [712, 453] on div "5239 - MERCADO DO DIAO Endereço: EUCLIDES CARVALHO 10 Bairro: SAO JOSE DO BELMO…" at bounding box center [733, 364] width 1467 height 728
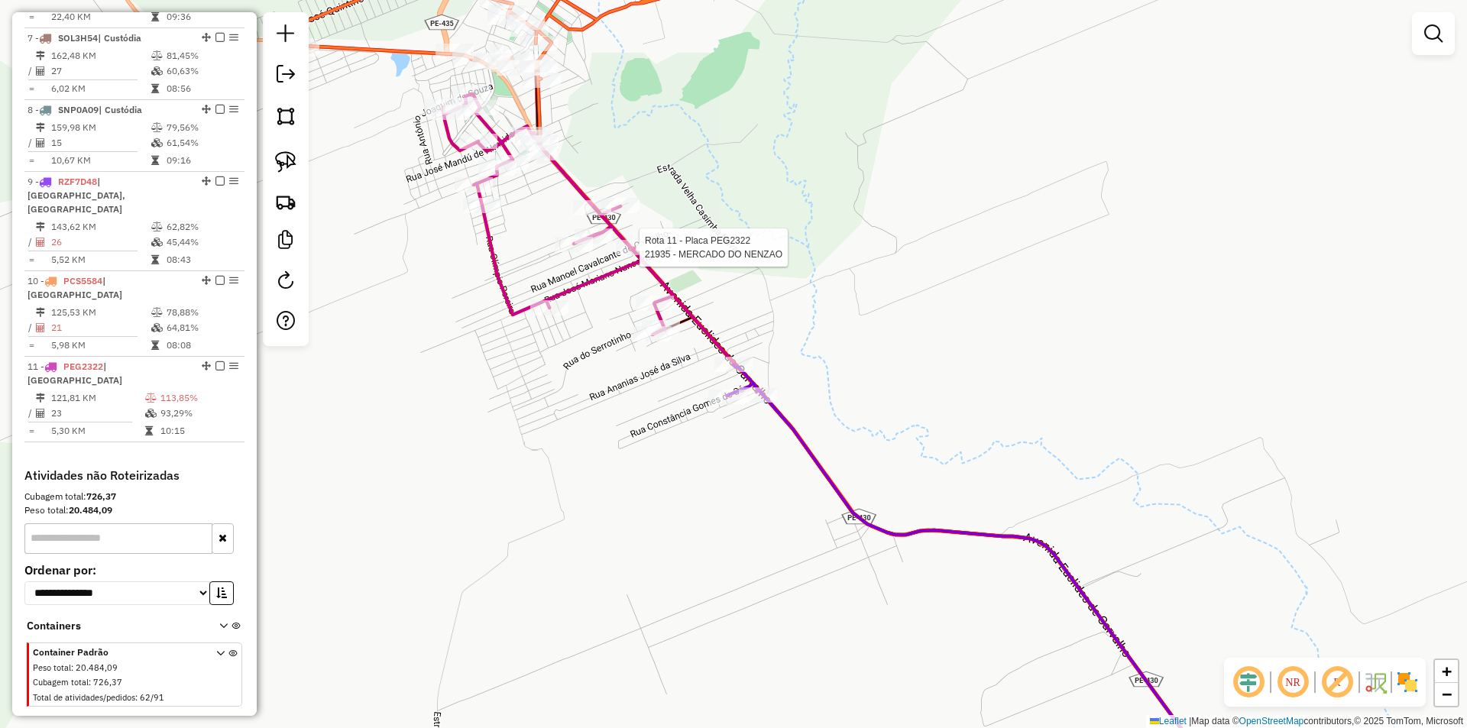
select select "**********"
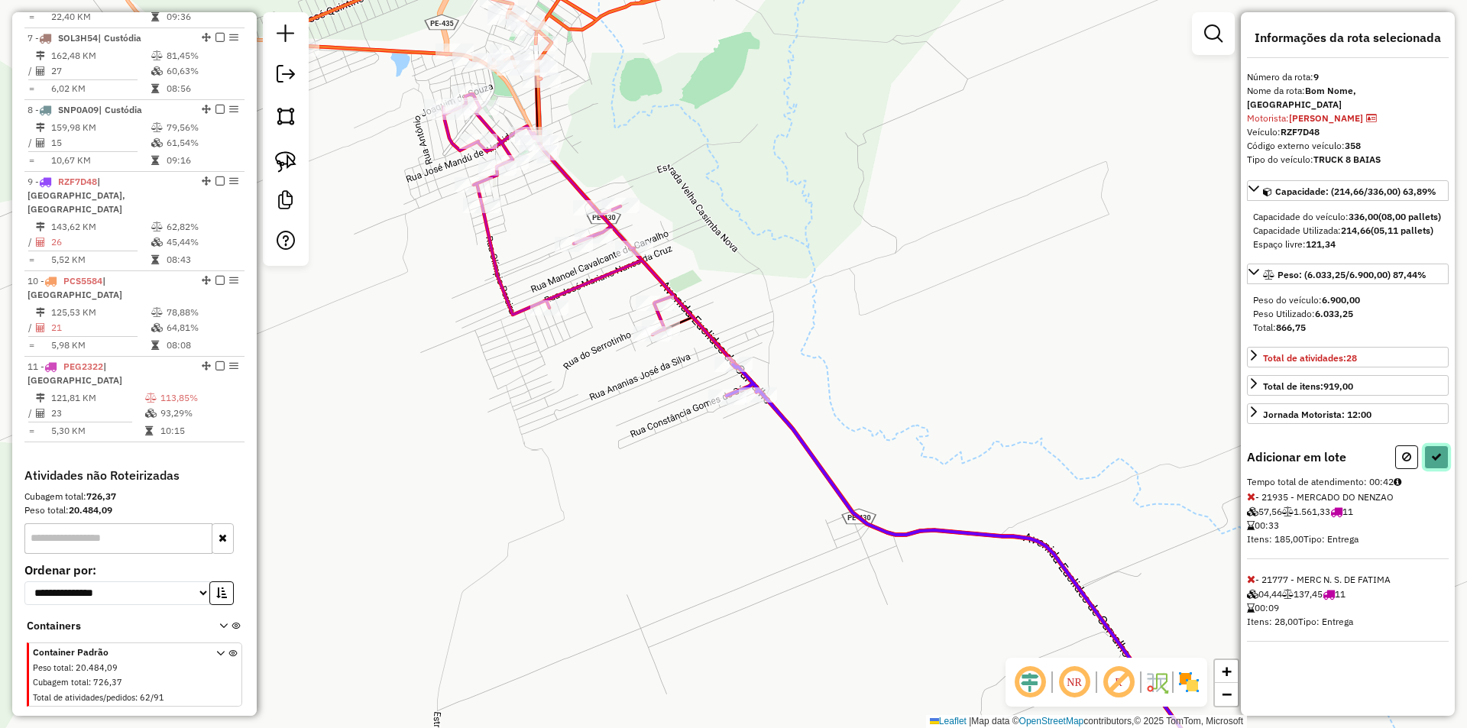
click at [1432, 469] on button at bounding box center [1437, 458] width 24 height 24
select select "**********"
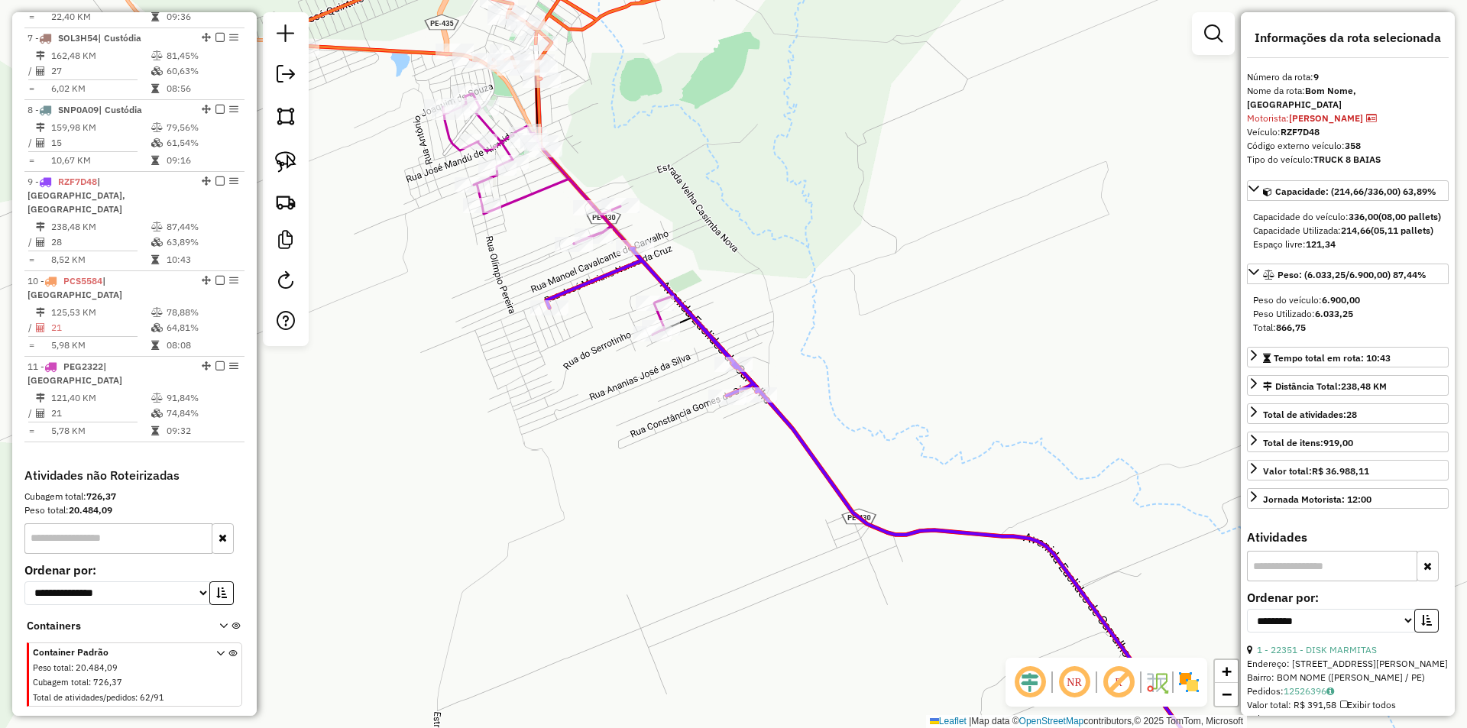
click at [789, 293] on div "Janela de atendimento Grade de atendimento Capacidade Transportadoras Veículos …" at bounding box center [733, 364] width 1467 height 728
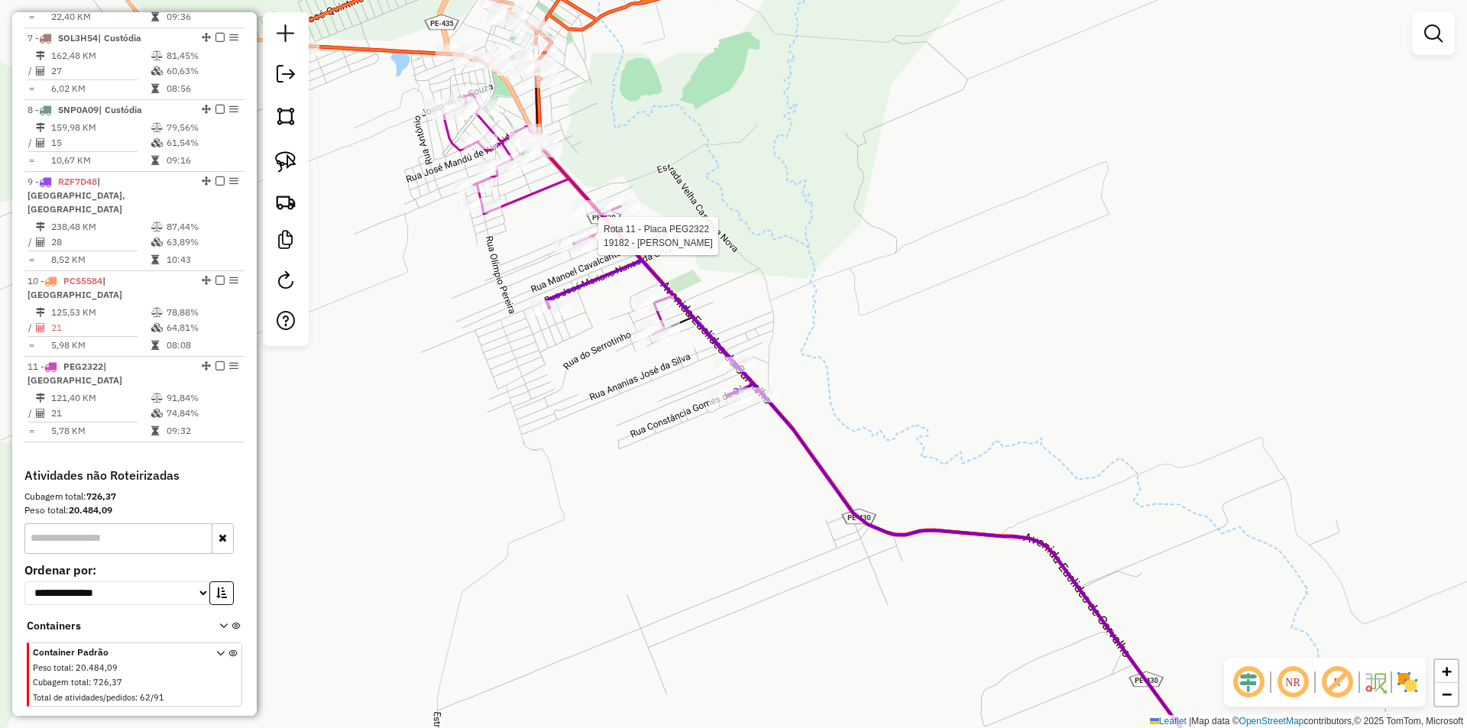
select select "**********"
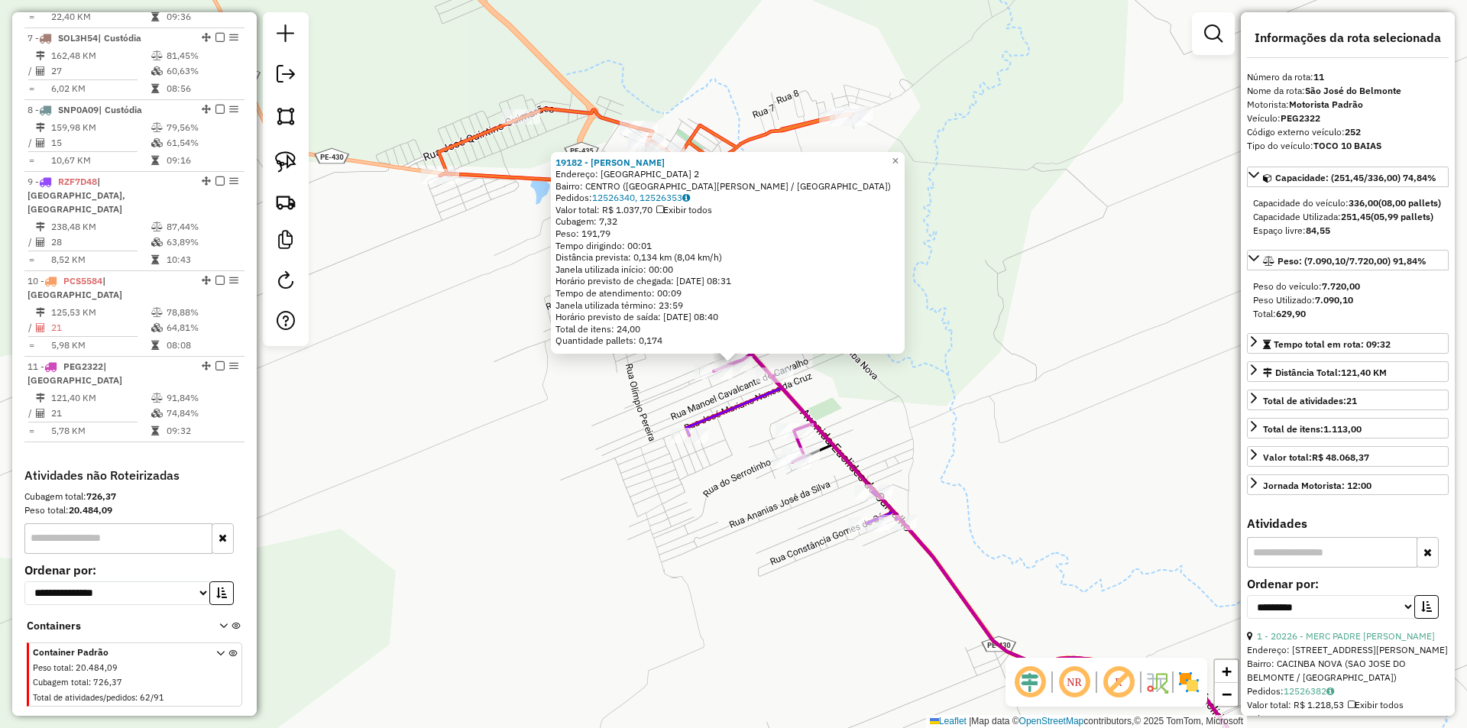
click at [838, 389] on div "19182 - MERCADINHO AZEVEDO Endereço: NOVO HORIZONTE 2 Bairro: CENTRO (SAO JOSE …" at bounding box center [733, 364] width 1467 height 728
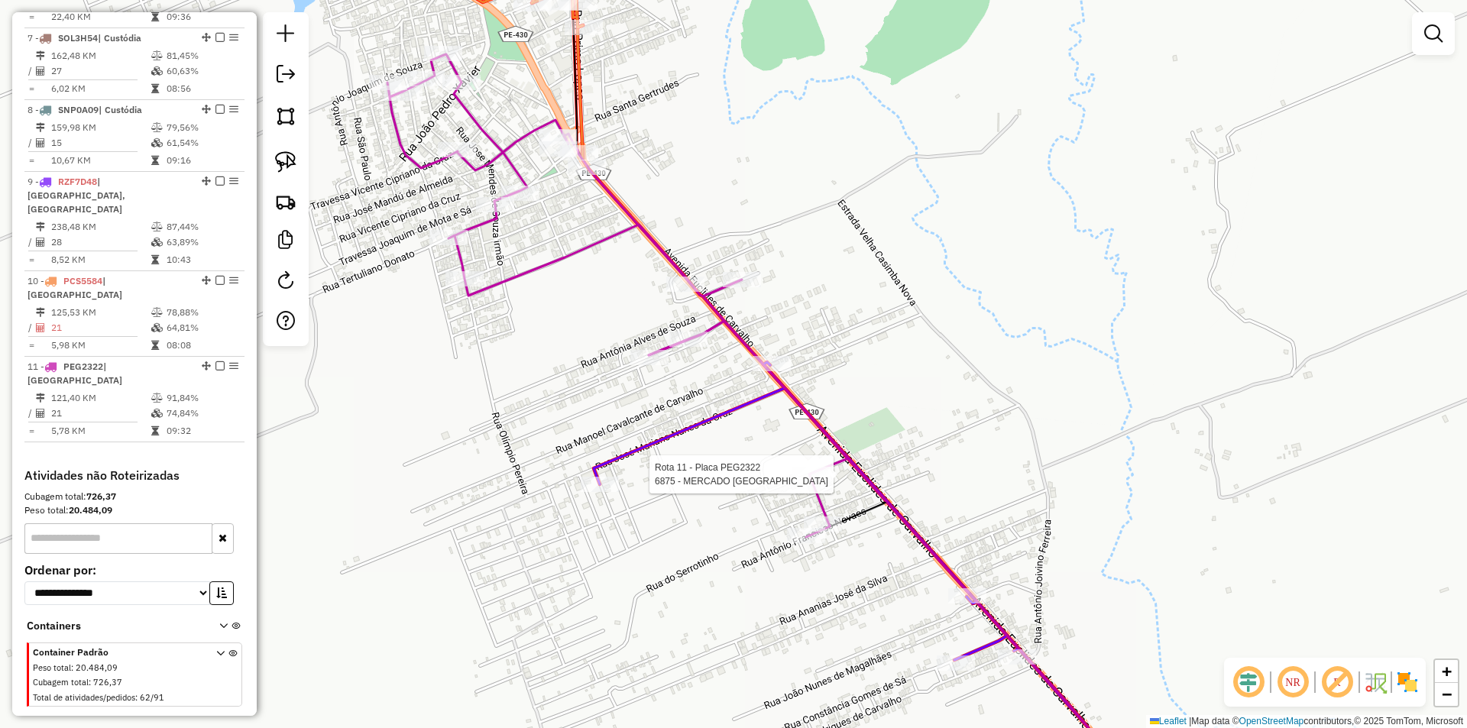
select select "**********"
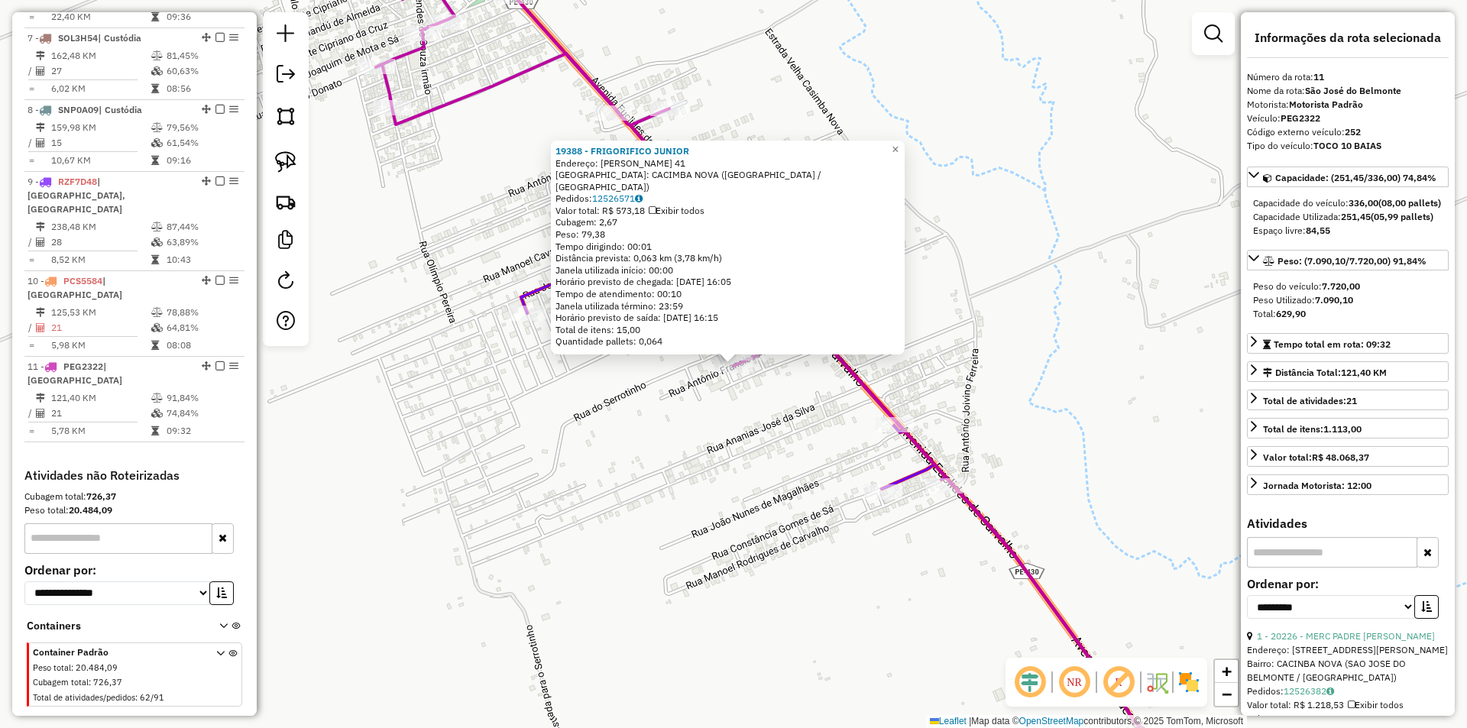
click at [773, 430] on div "19388 - FRIGORIFICO JUNIOR Endereço: ANTONIO FRANCISCO NOVAES 41 Bairro: CACIMB…" at bounding box center [733, 364] width 1467 height 728
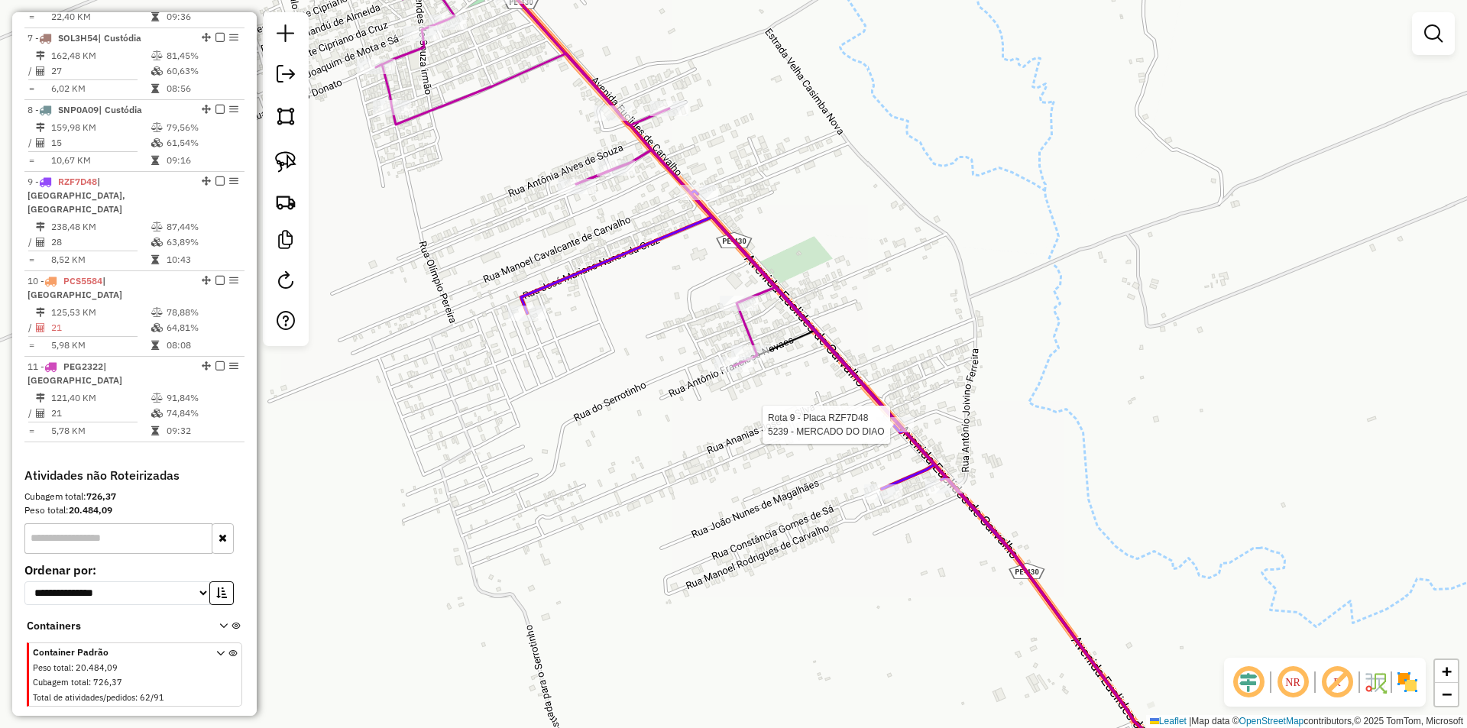
select select "**********"
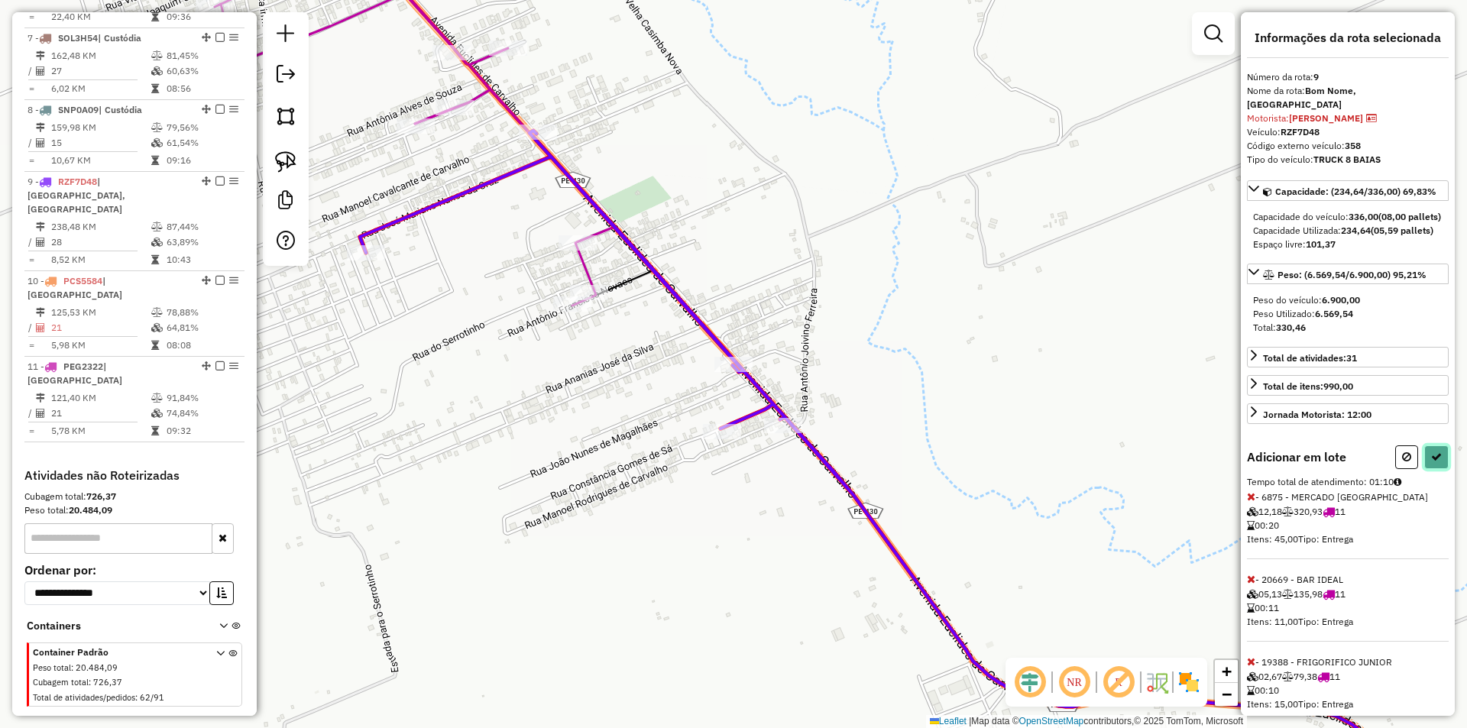
click at [1436, 462] on icon at bounding box center [1436, 457] width 11 height 11
select select "**********"
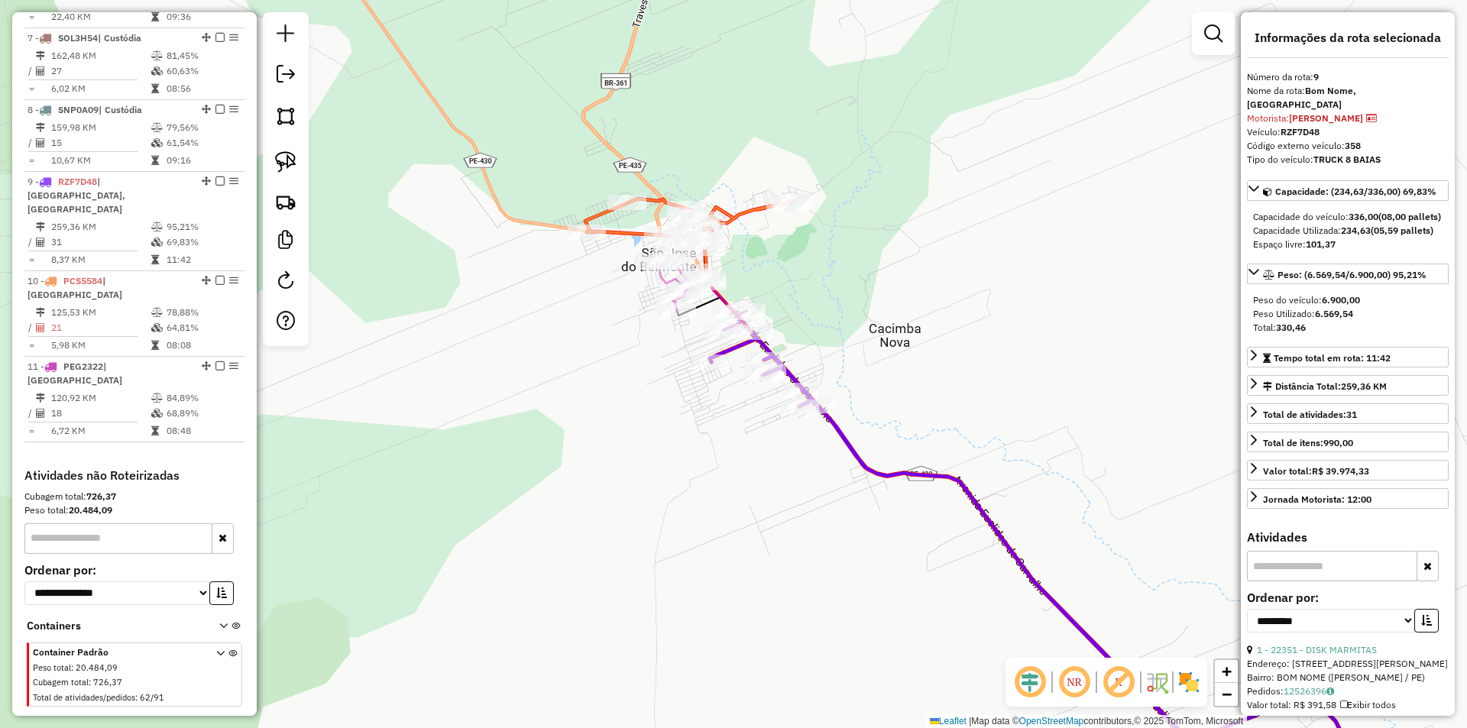
click at [783, 274] on div "Janela de atendimento Grade de atendimento Capacidade Transportadoras Veículos …" at bounding box center [733, 364] width 1467 height 728
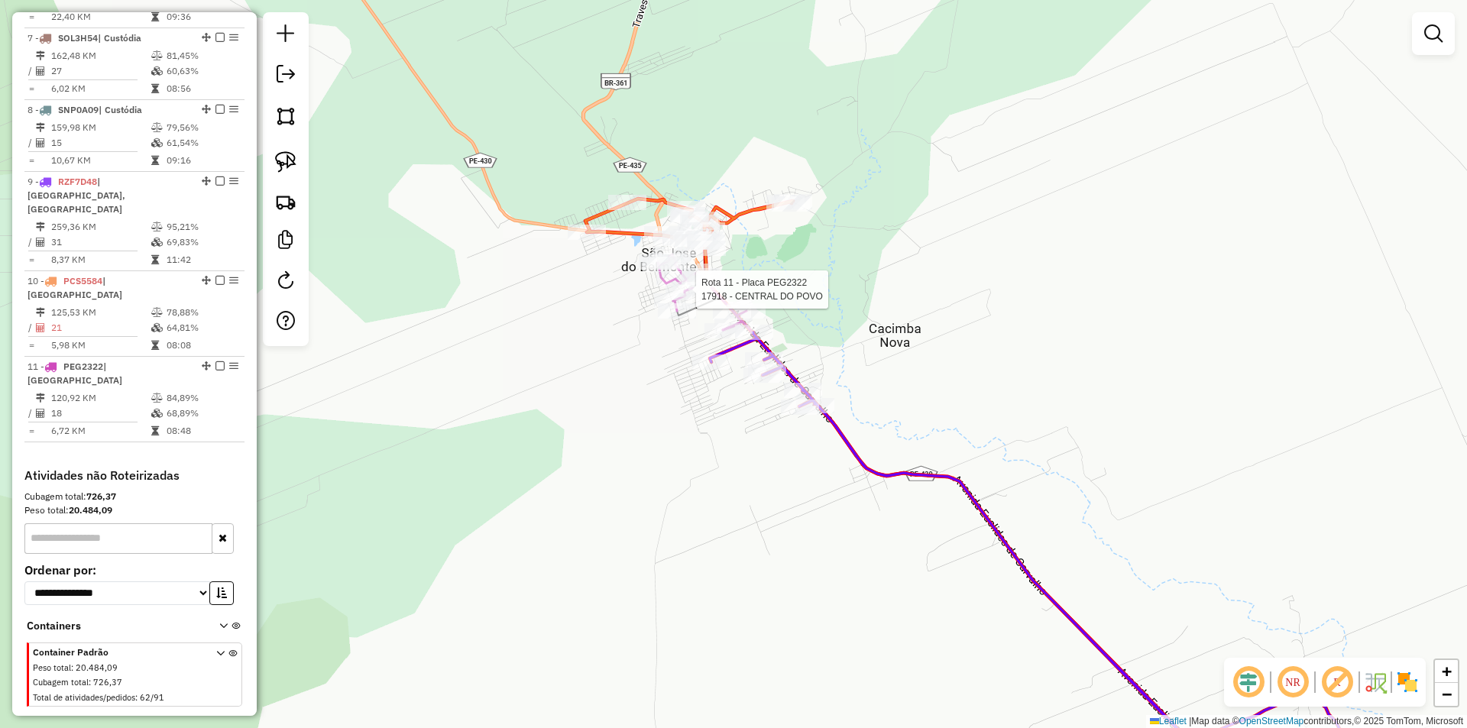
select select "**********"
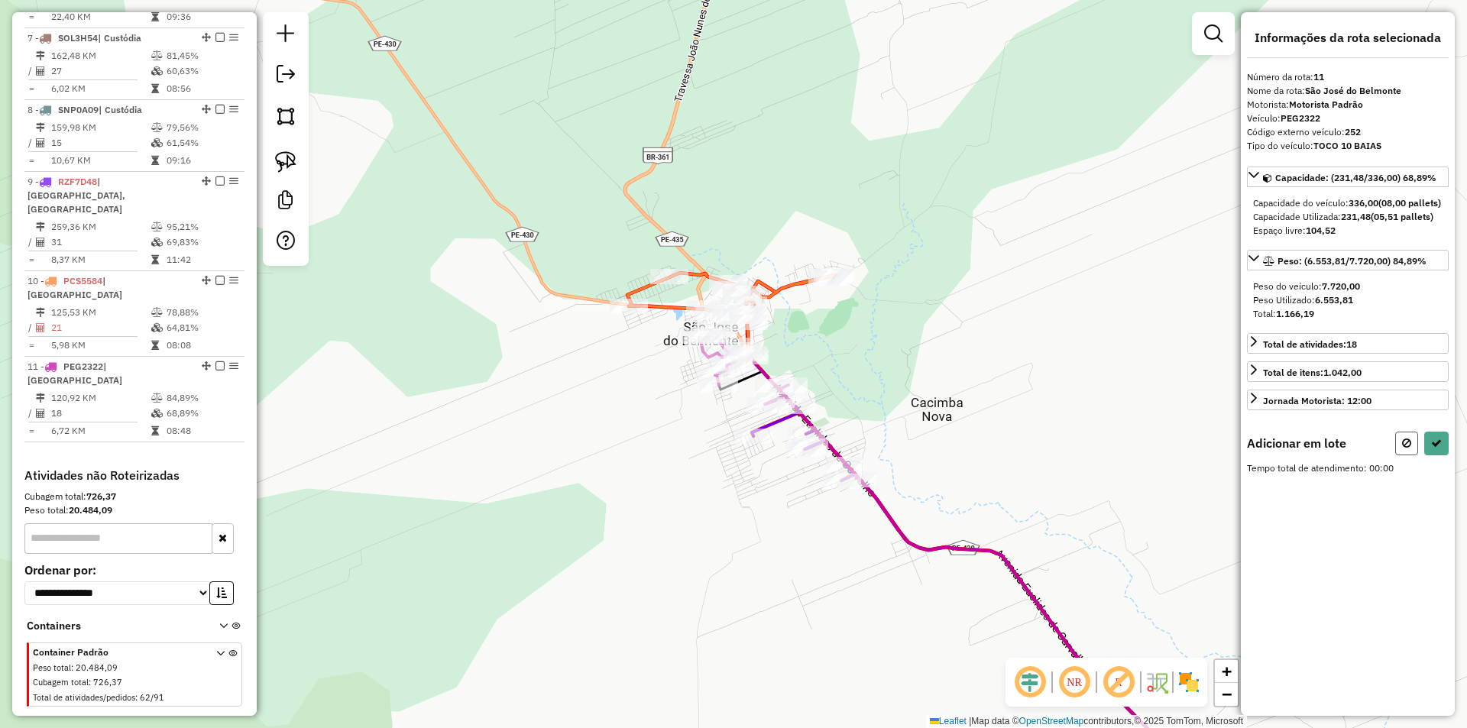
click at [1406, 449] on icon at bounding box center [1406, 443] width 9 height 11
select select "**********"
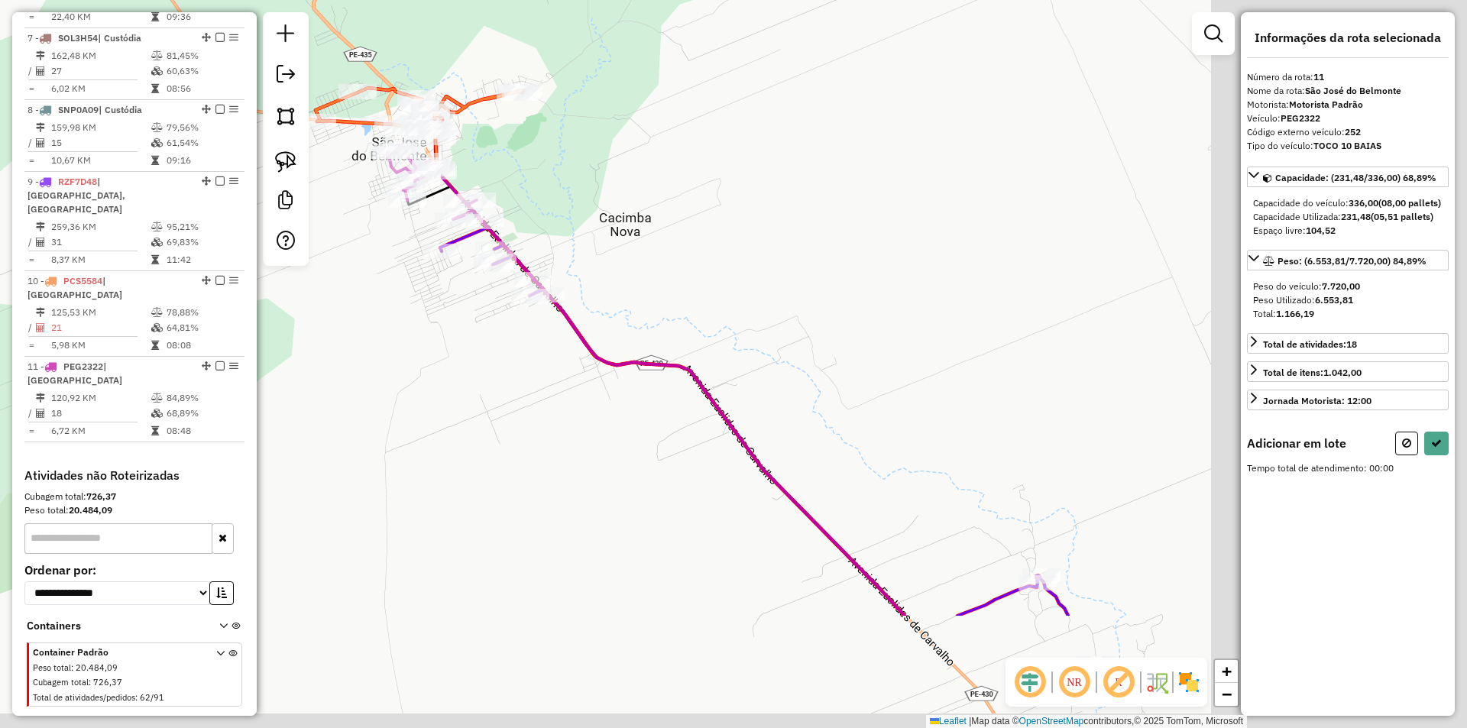
drag, startPoint x: 1022, startPoint y: 472, endPoint x: 676, endPoint y: 264, distance: 402.8
click at [689, 273] on div "Janela de atendimento Grade de atendimento Capacidade Transportadoras Veículos …" at bounding box center [733, 364] width 1467 height 728
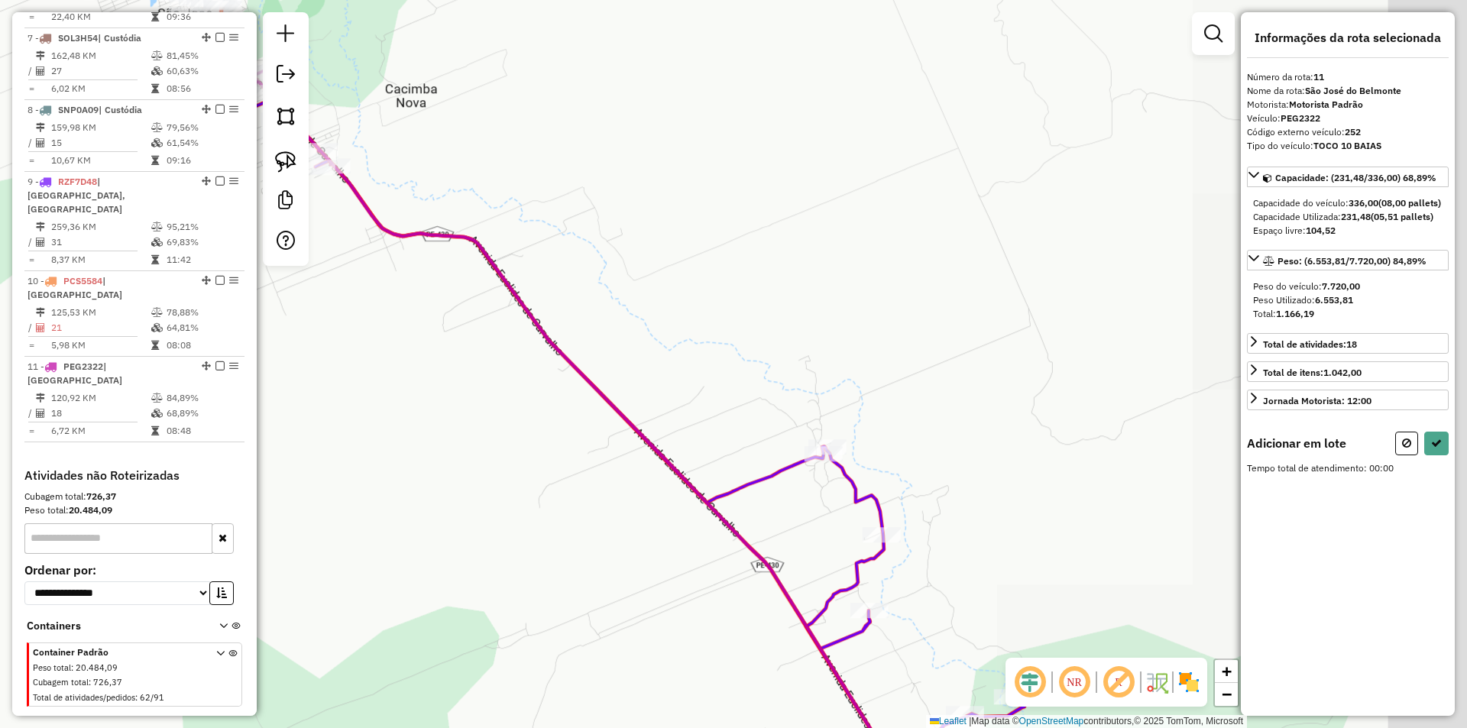
drag, startPoint x: 781, startPoint y: 374, endPoint x: 647, endPoint y: 219, distance: 205.9
click at [674, 258] on div "Janela de atendimento Grade de atendimento Capacidade Transportadoras Veículos …" at bounding box center [733, 364] width 1467 height 728
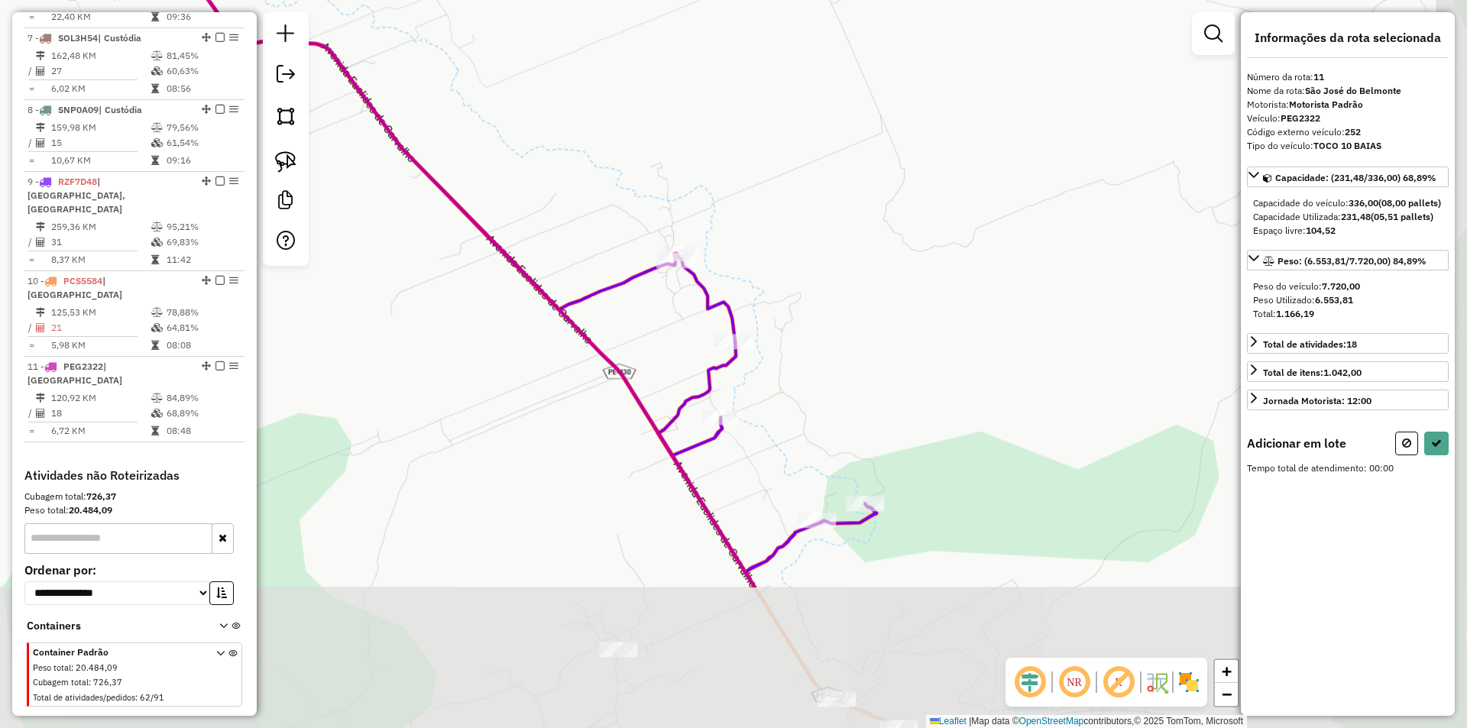
drag, startPoint x: 916, startPoint y: 456, endPoint x: 820, endPoint y: 243, distance: 233.7
click at [835, 271] on div "Rota 9 - Placa RZF7D48 21444 - DELICIAS DO SERTAO Janela de atendimento Grade d…" at bounding box center [733, 364] width 1467 height 728
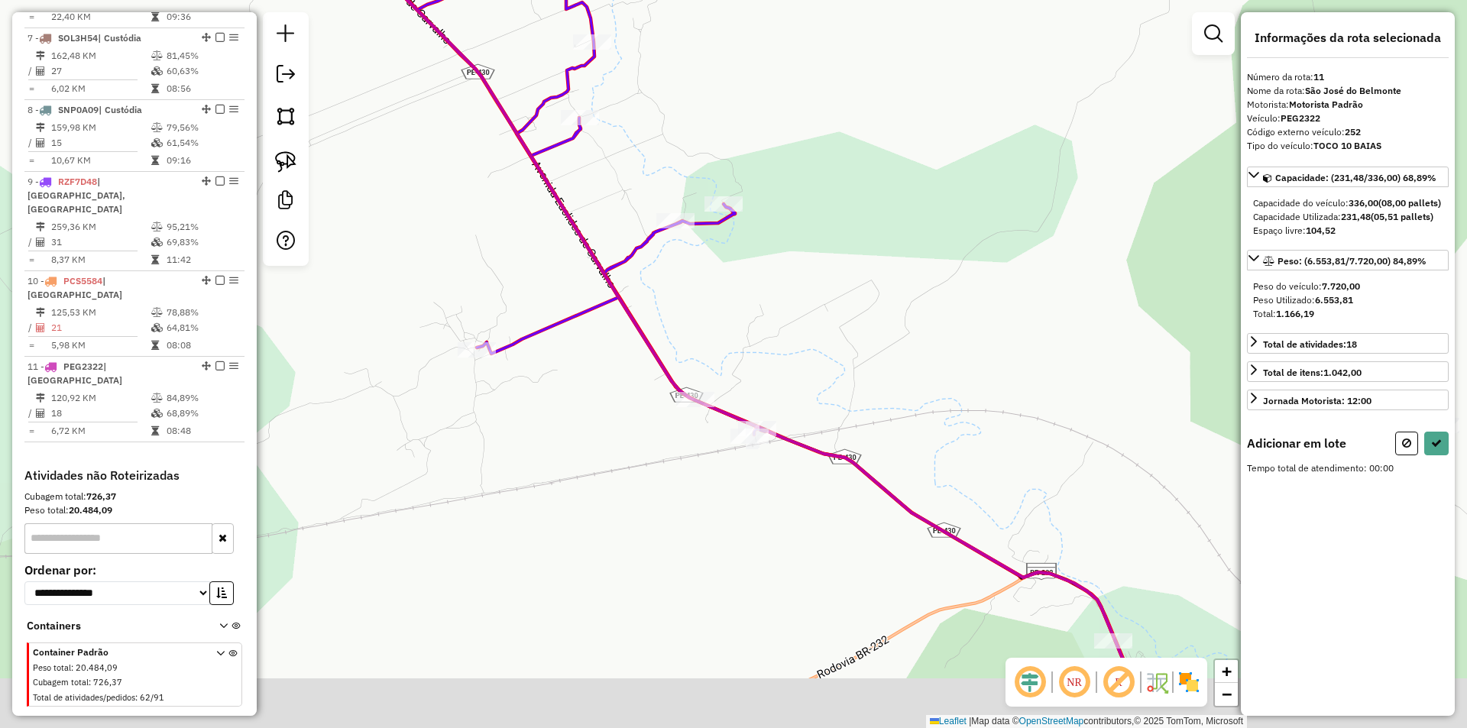
drag, startPoint x: 668, startPoint y: 439, endPoint x: 600, endPoint y: 307, distance: 148.0
click at [599, 306] on div "Janela de atendimento Grade de atendimento Capacidade Transportadoras Veículos …" at bounding box center [733, 364] width 1467 height 728
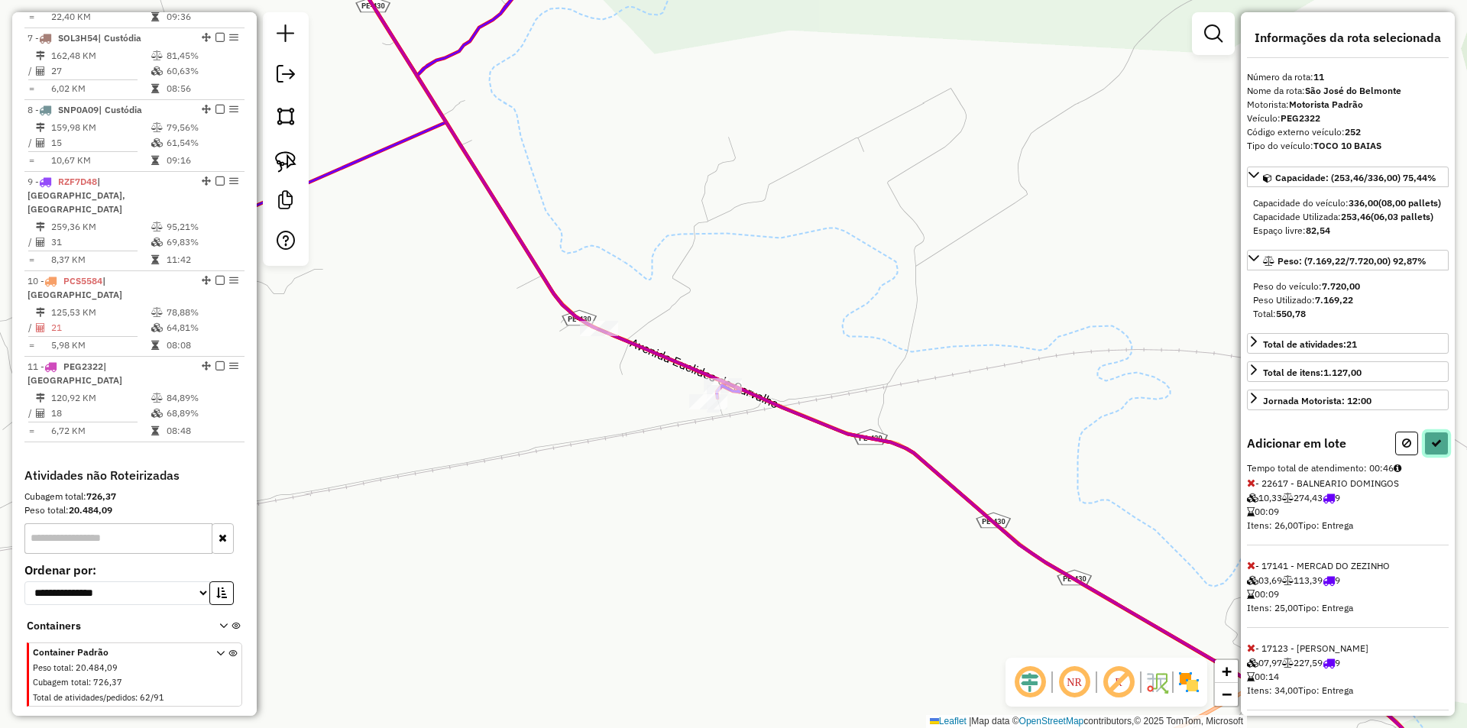
click at [1444, 456] on button at bounding box center [1437, 444] width 24 height 24
select select "**********"
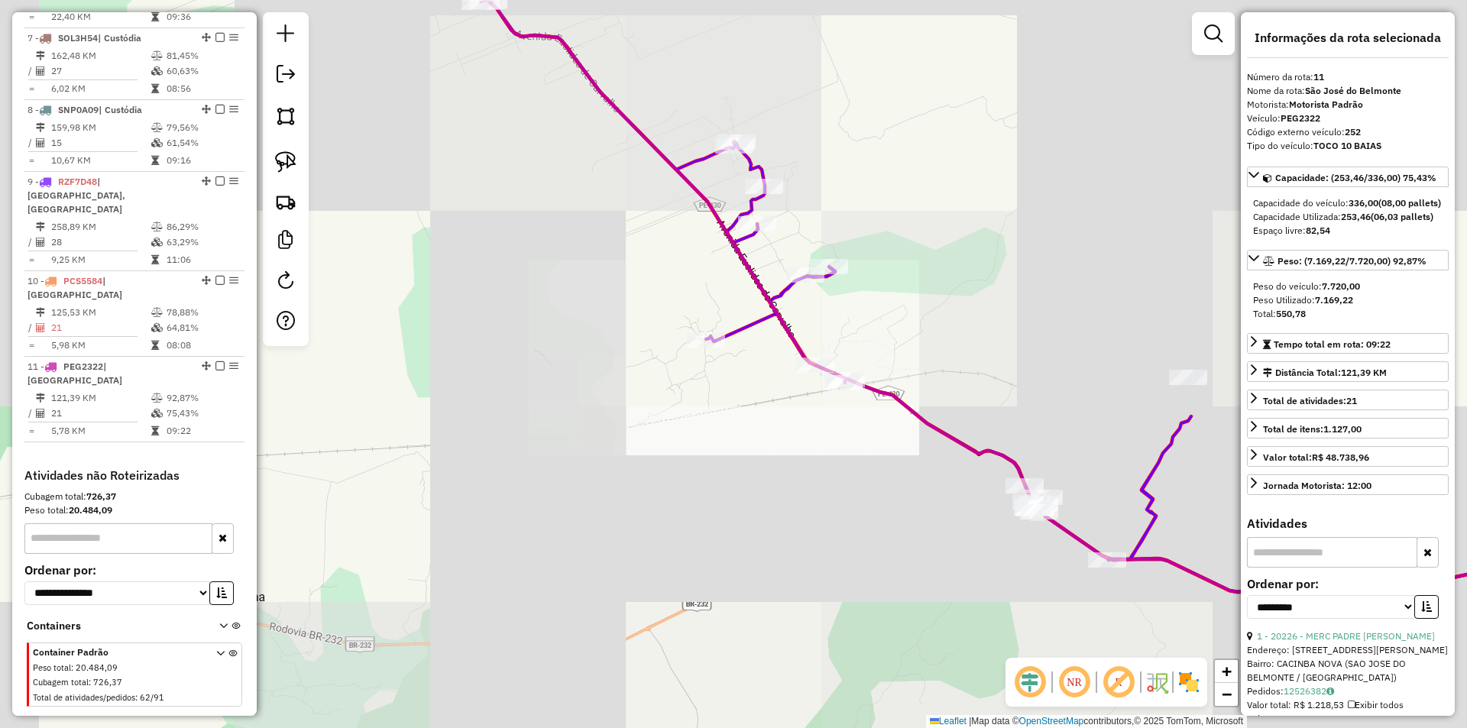
drag, startPoint x: 820, startPoint y: 176, endPoint x: 985, endPoint y: 487, distance: 352.1
click at [975, 479] on div "Janela de atendimento Grade de atendimento Capacidade Transportadoras Veículos …" at bounding box center [733, 364] width 1467 height 728
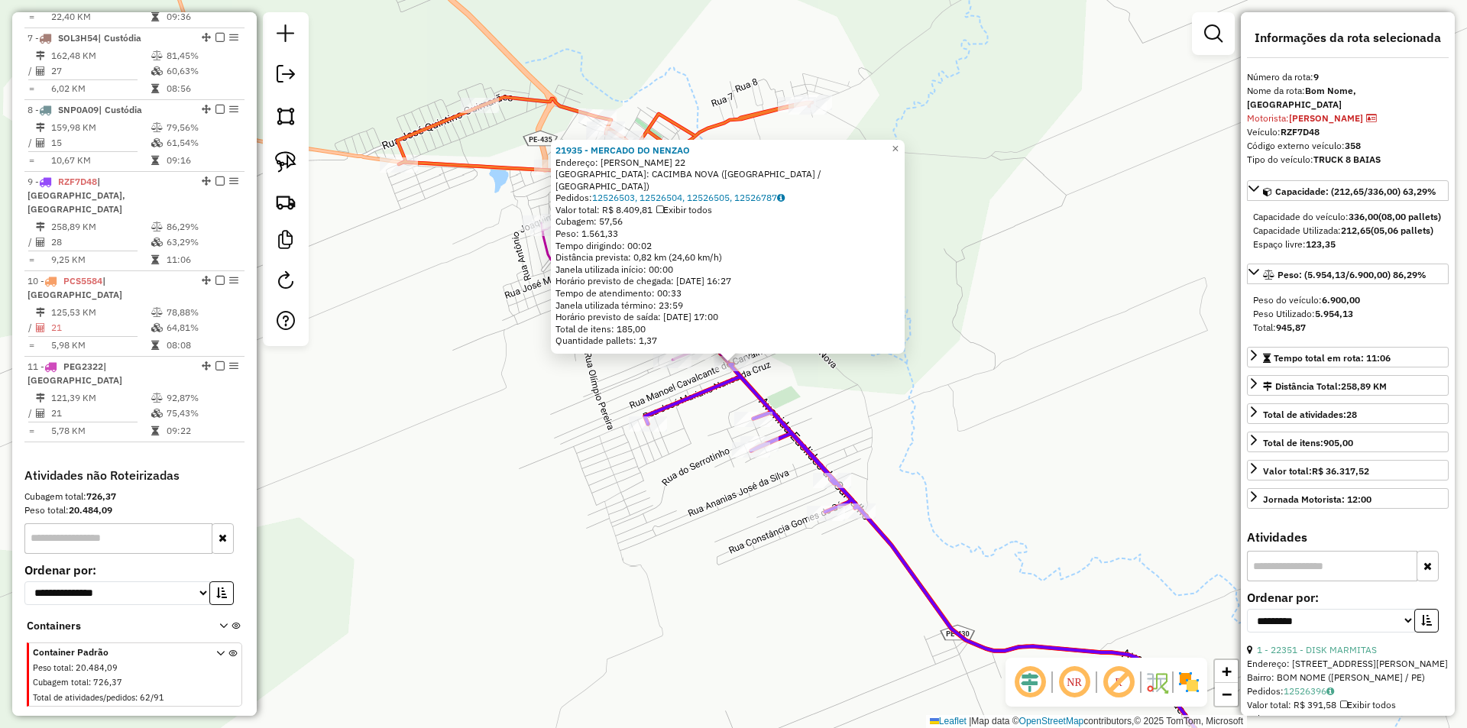
click at [900, 406] on div "21935 - MERCADO DO NENZAO Endereço: EUCLIDES CARVALHO 22 Bairro: CACIMBA NOVA (…" at bounding box center [733, 364] width 1467 height 728
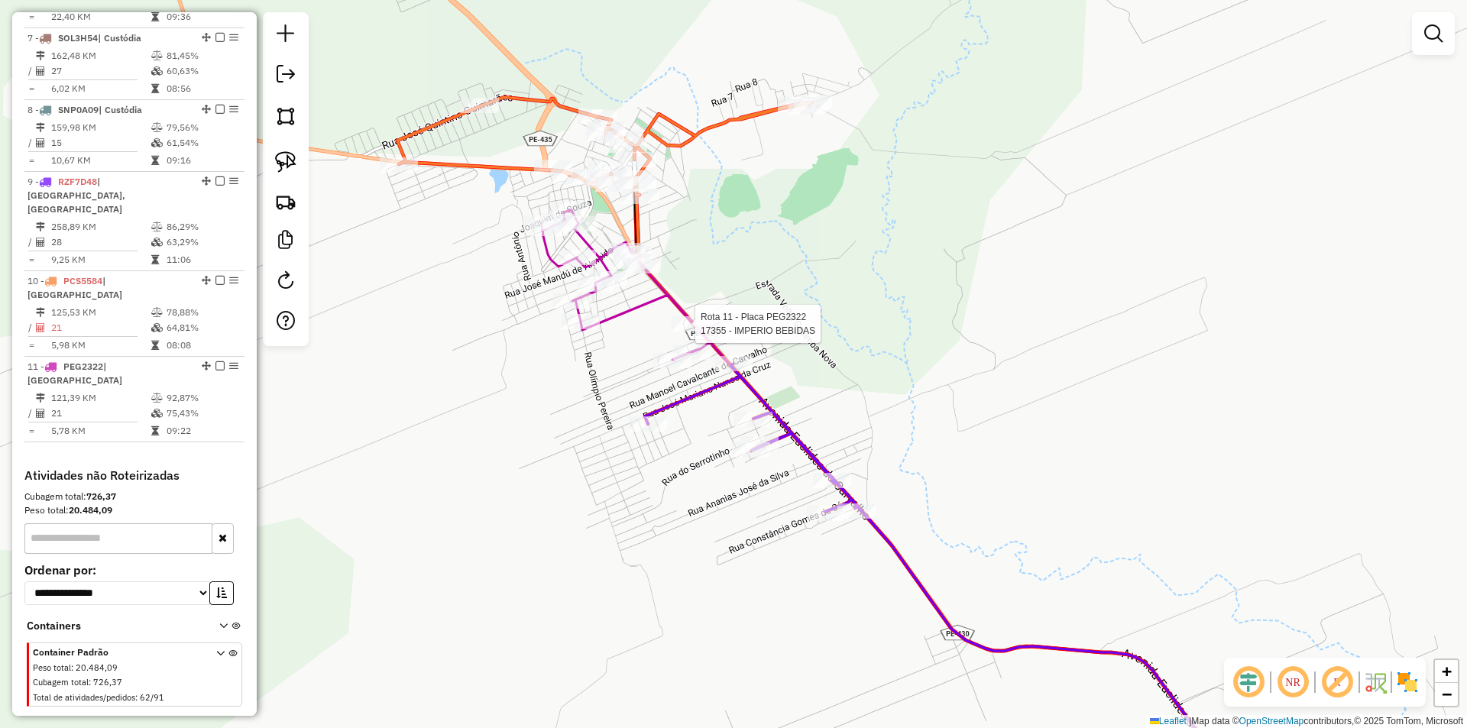
select select "**********"
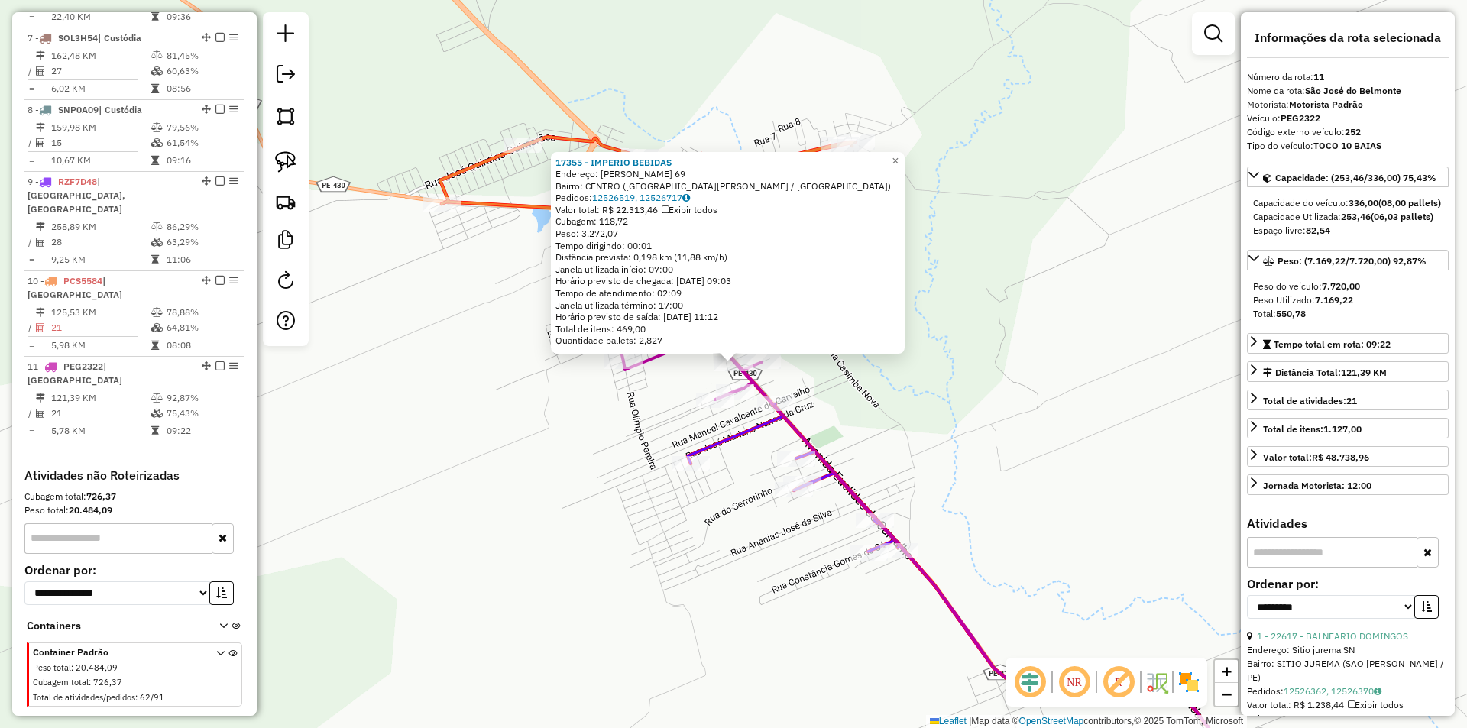
click at [845, 410] on div "17355 - IMPERIO BEBIDAS Endereço: EUCLIDES CARVALHO 69 Bairro: CENTRO (SAO JOSE…" at bounding box center [733, 364] width 1467 height 728
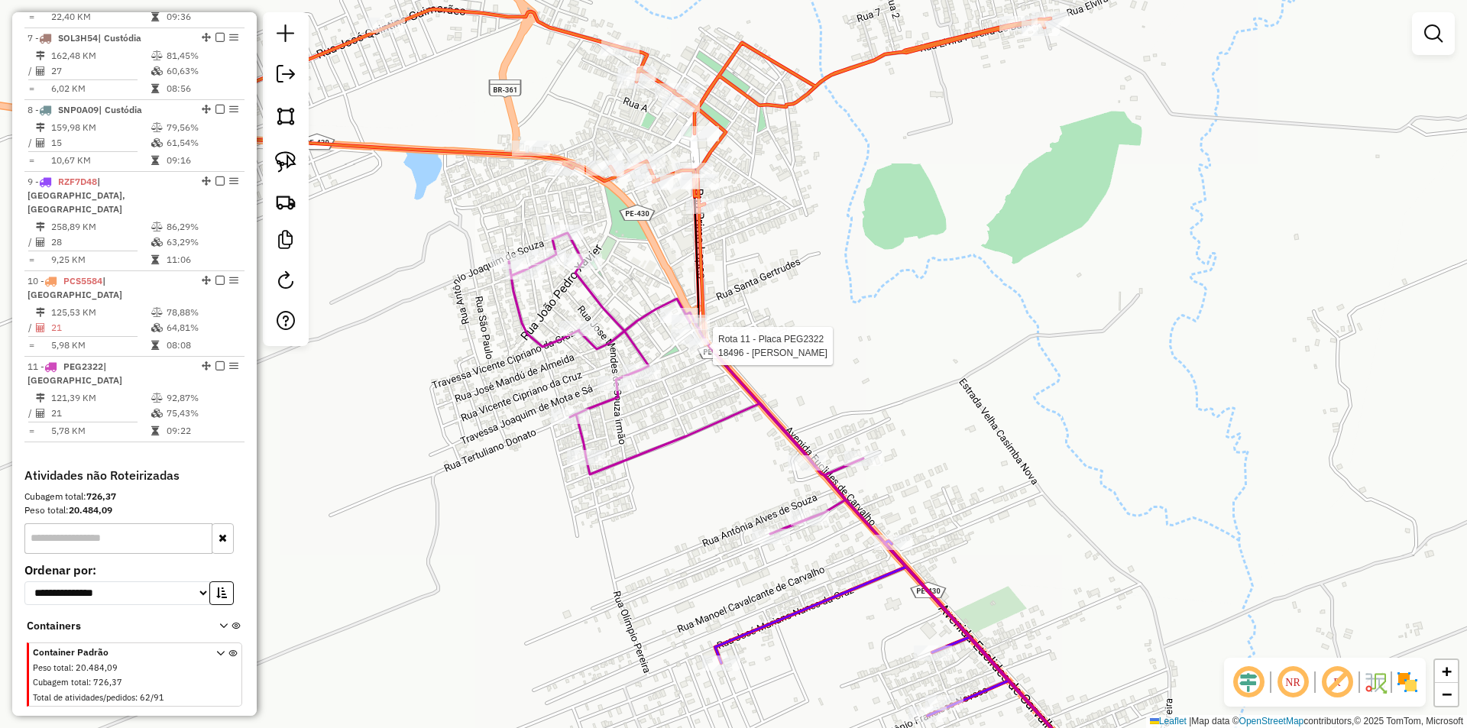
select select "**********"
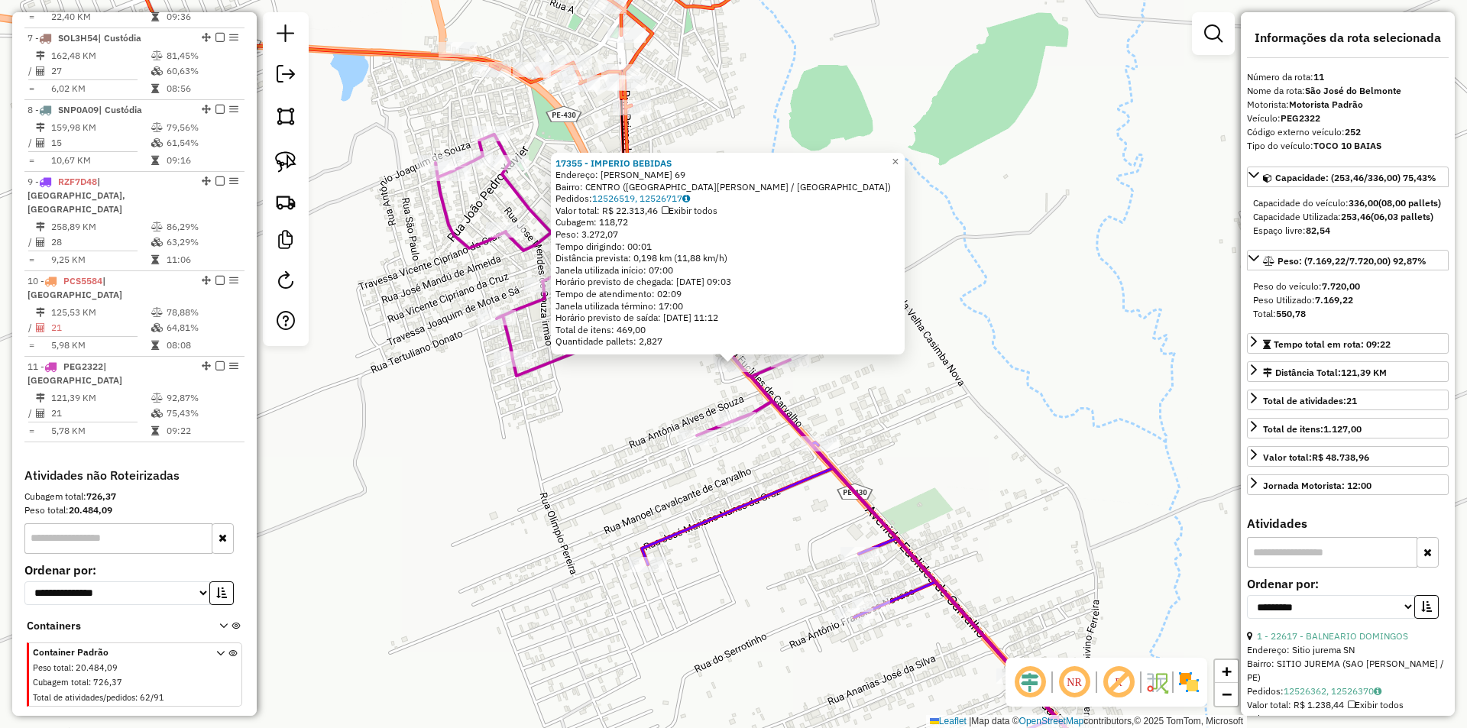
click at [888, 436] on div "17355 - IMPERIO BEBIDAS Endereço: EUCLIDES CARVALHO 69 Bairro: CENTRO (SAO JOSE…" at bounding box center [733, 364] width 1467 height 728
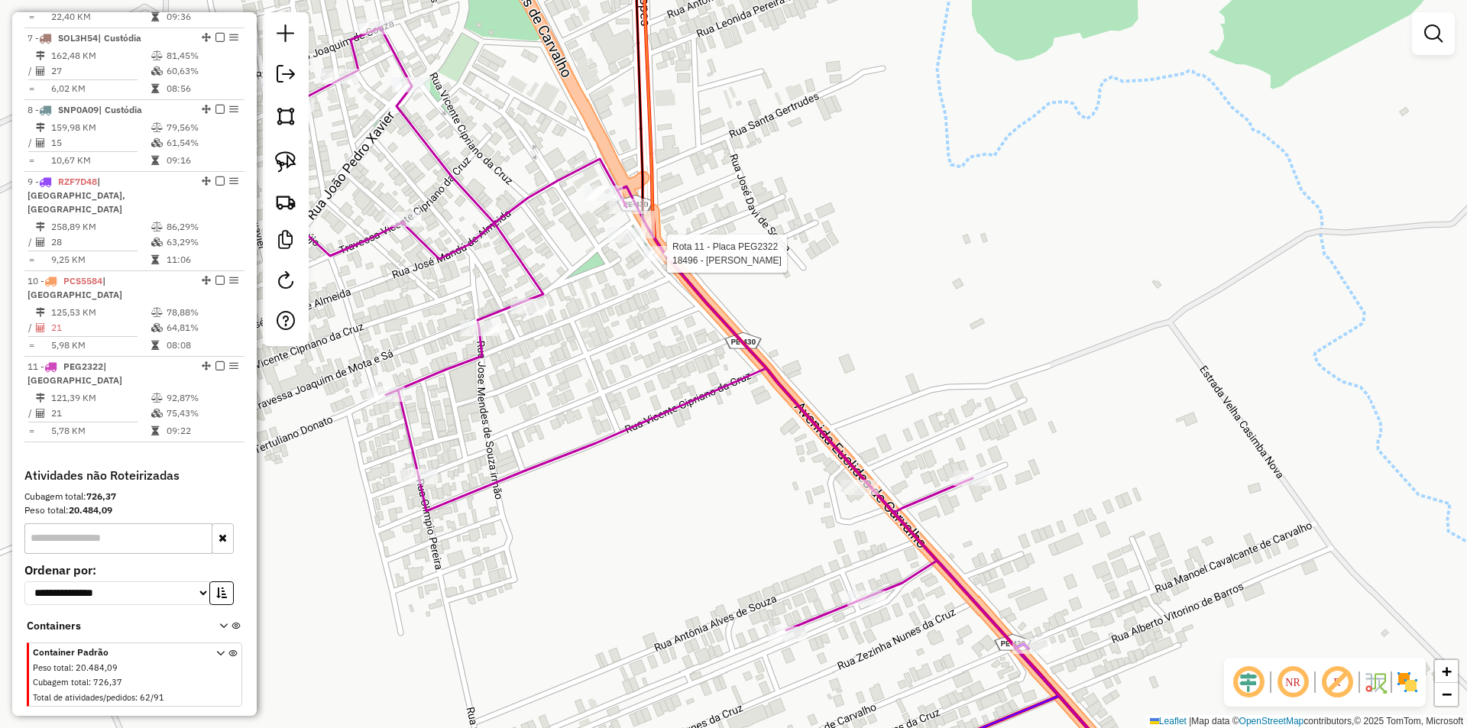
select select "**********"
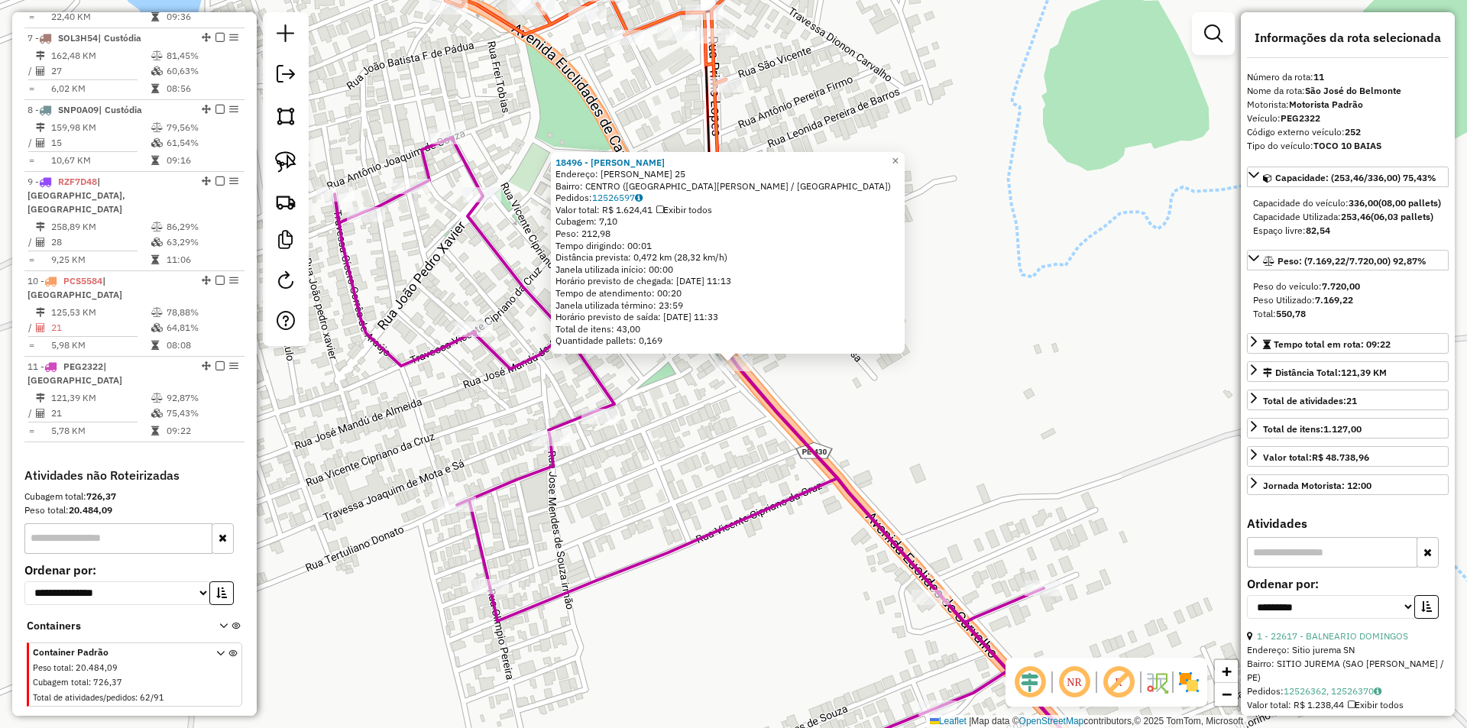
click at [679, 404] on div "18496 - MERCADO MONTEIRO Endereço: EUCLIDES CARVALHO 25 Bairro: CENTRO (SAO JOS…" at bounding box center [733, 364] width 1467 height 728
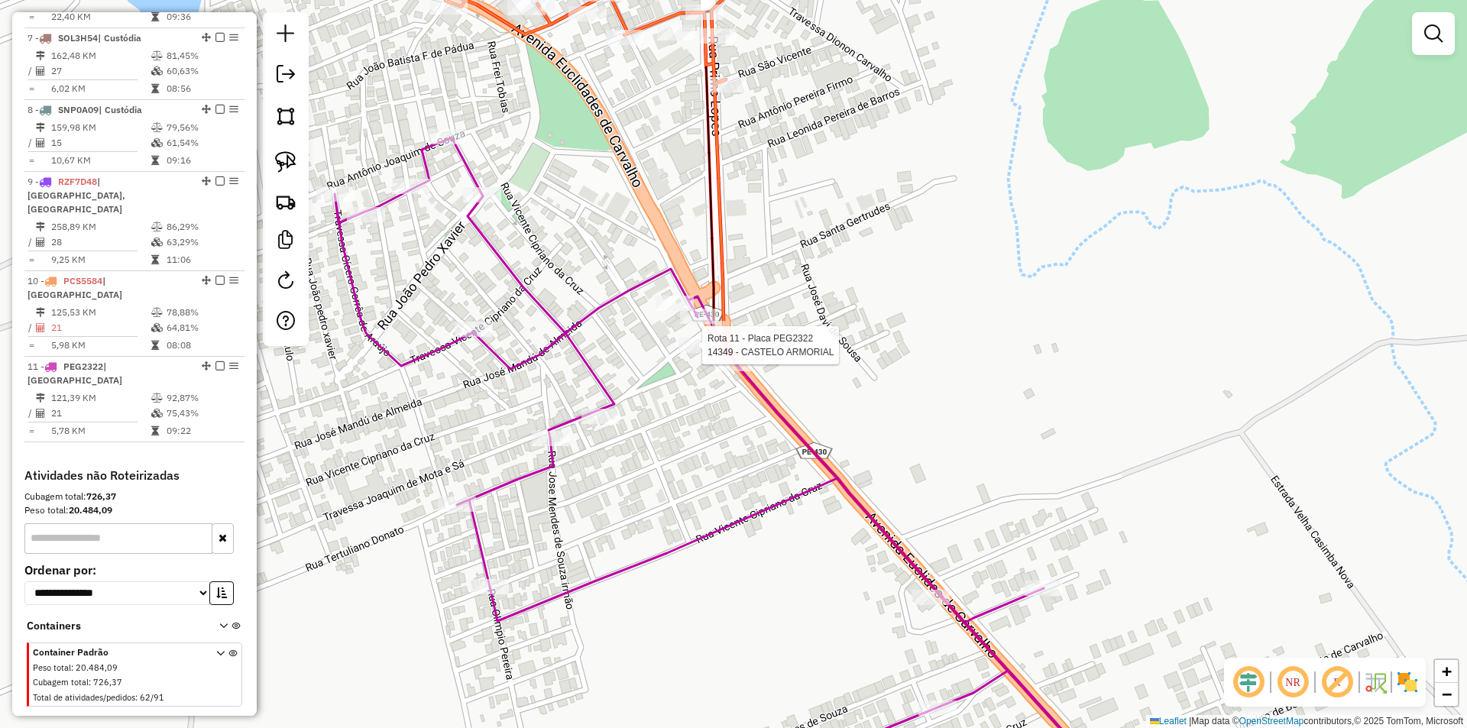
select select "**********"
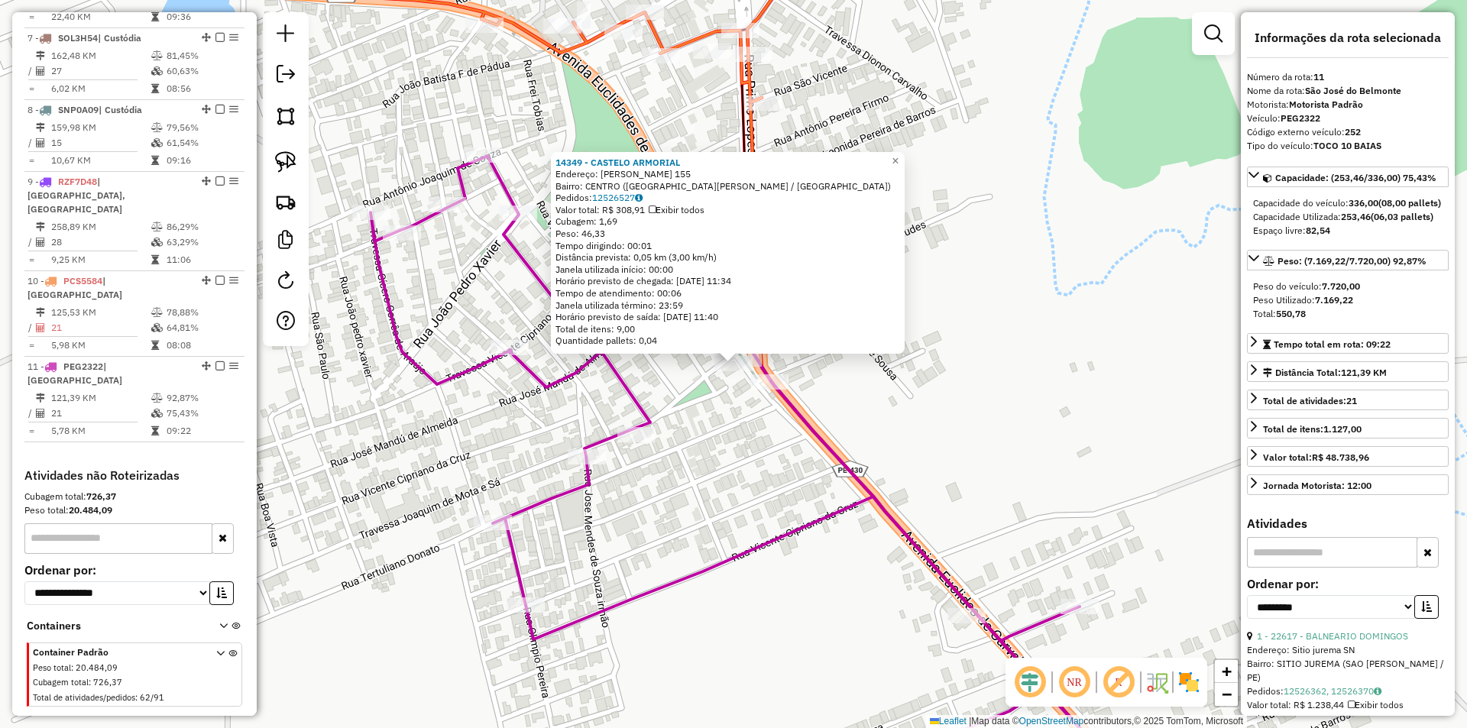
click at [719, 409] on div "14349 - CASTELO ARMORIAL Endereço: OSMAR FONSECA DE MENEZES 155 Bairro: CENTRO …" at bounding box center [733, 364] width 1467 height 728
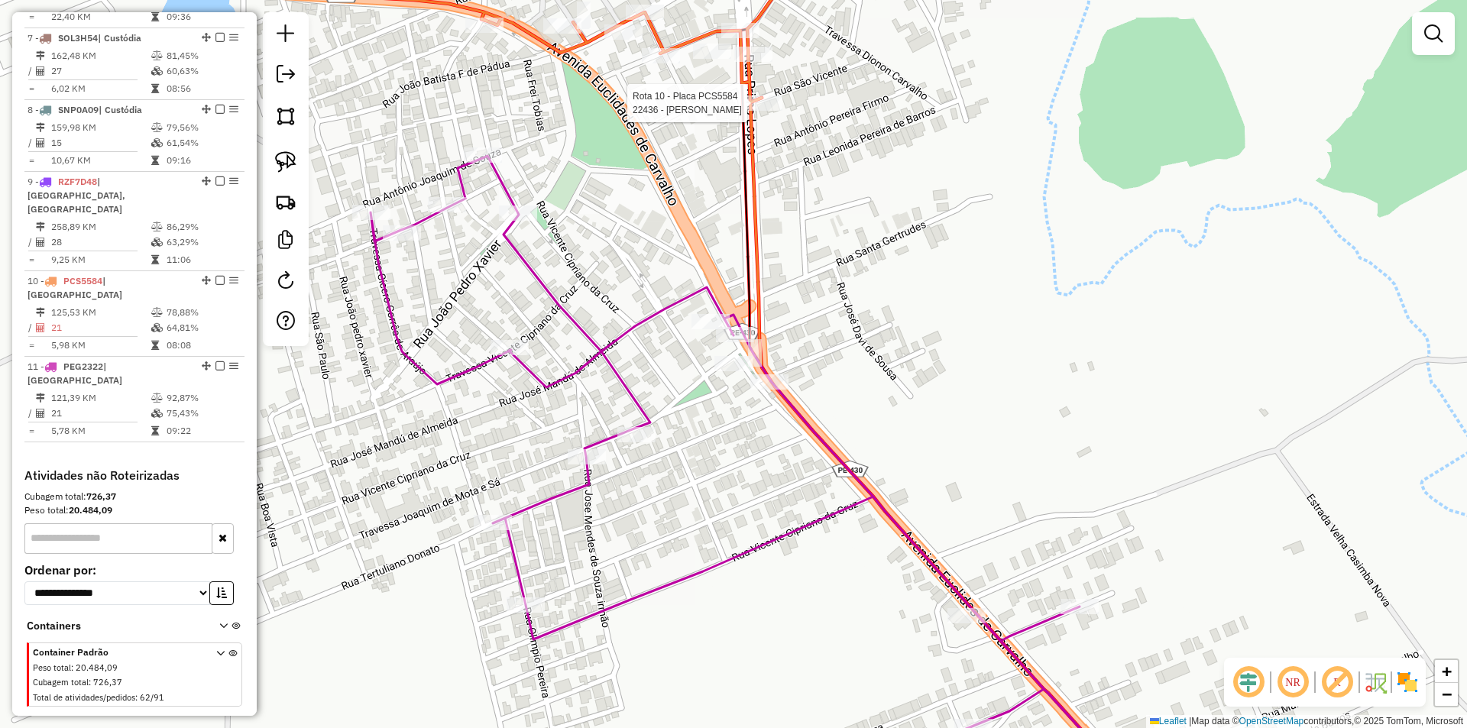
click at [763, 111] on div at bounding box center [763, 103] width 38 height 15
select select "**********"
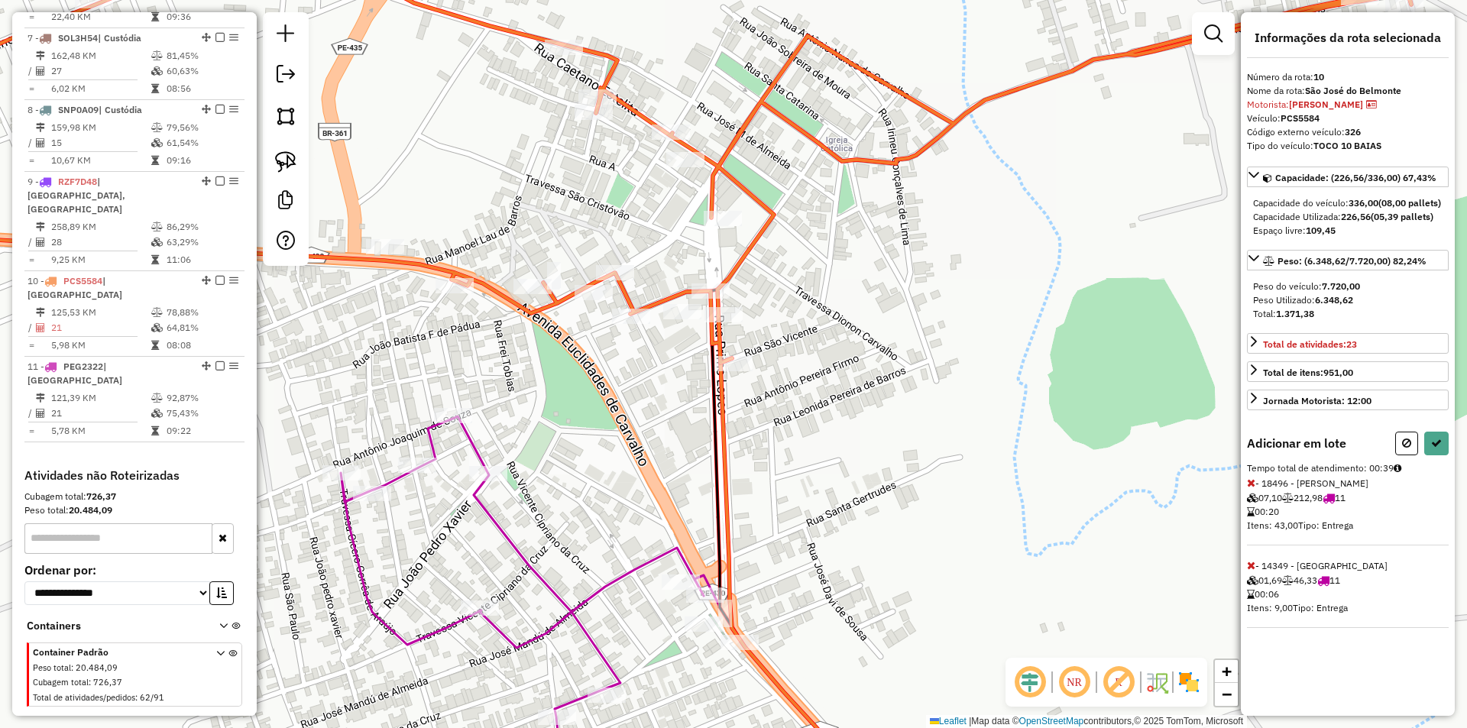
click at [715, 585] on icon at bounding box center [796, 546] width 171 height 512
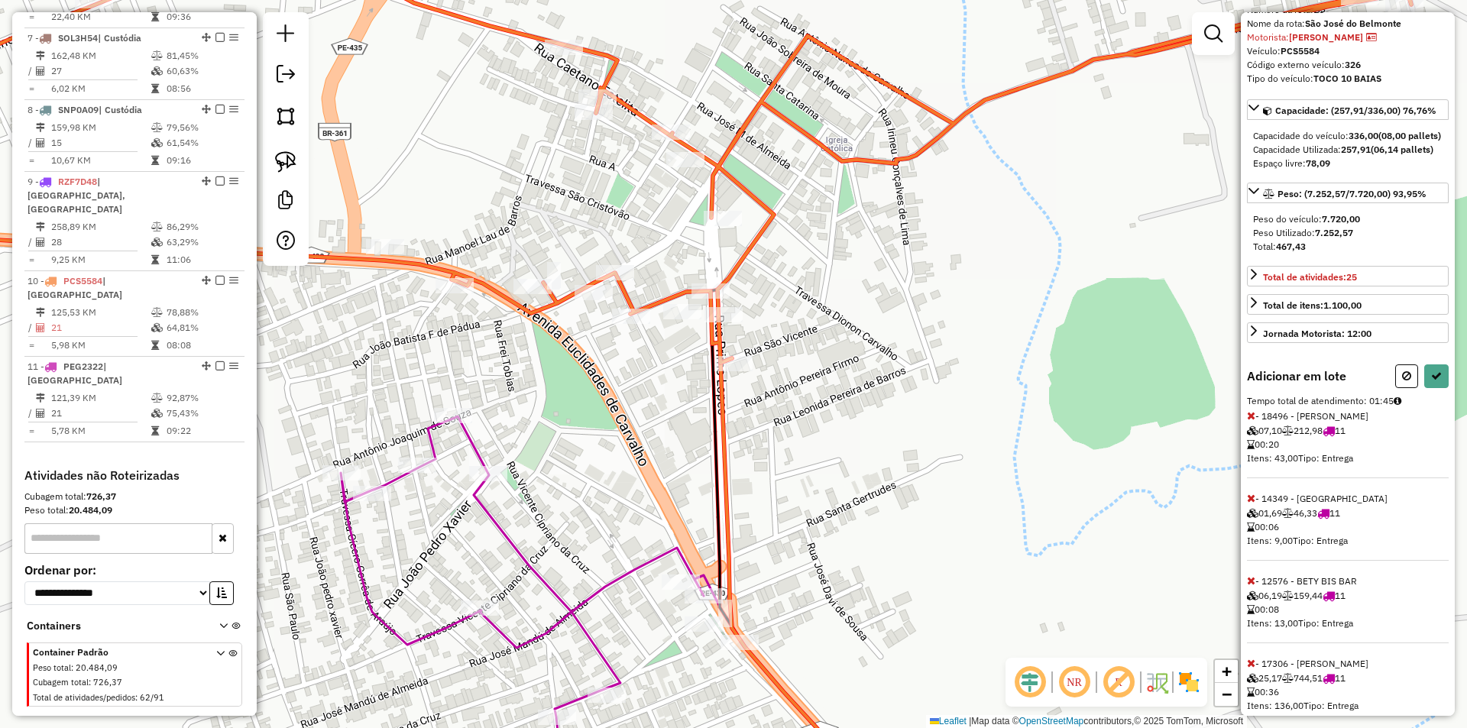
scroll to position [137, 0]
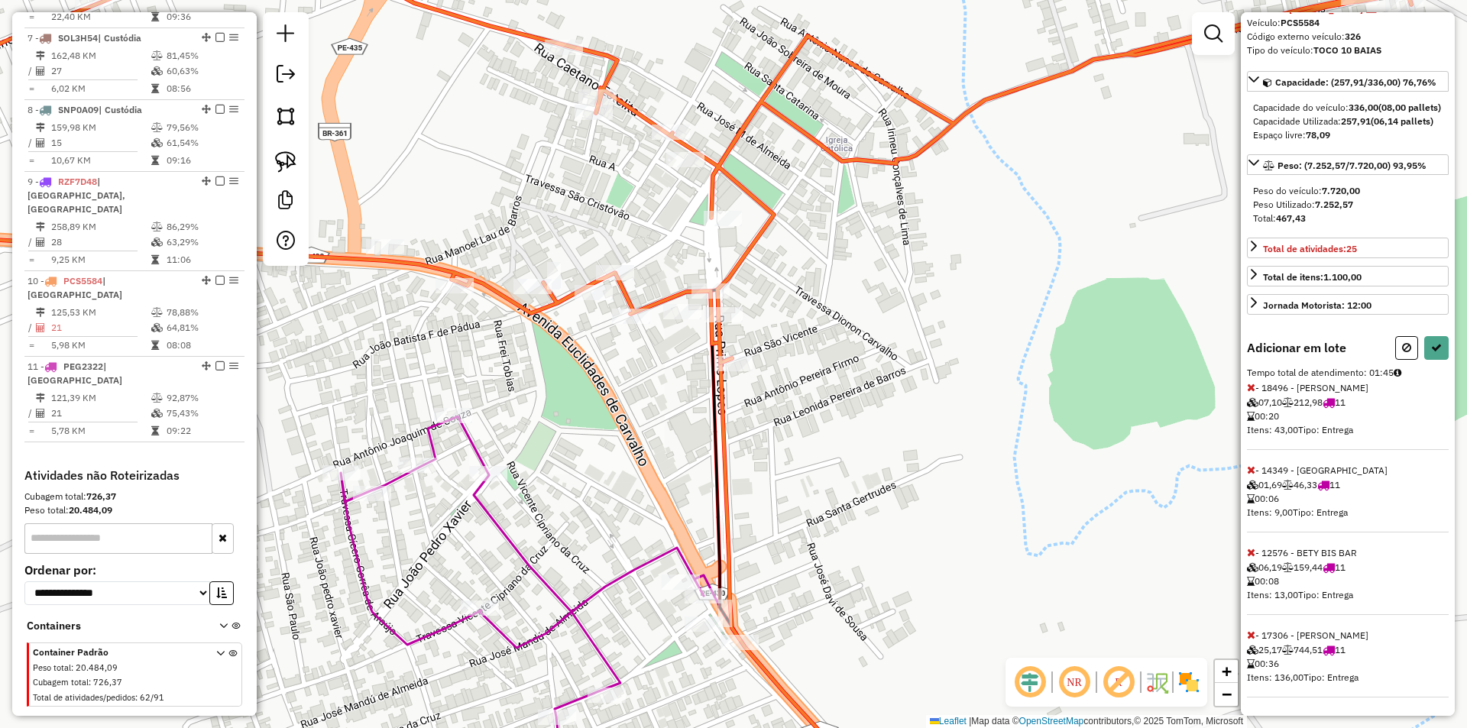
click at [1253, 554] on icon at bounding box center [1251, 552] width 8 height 11
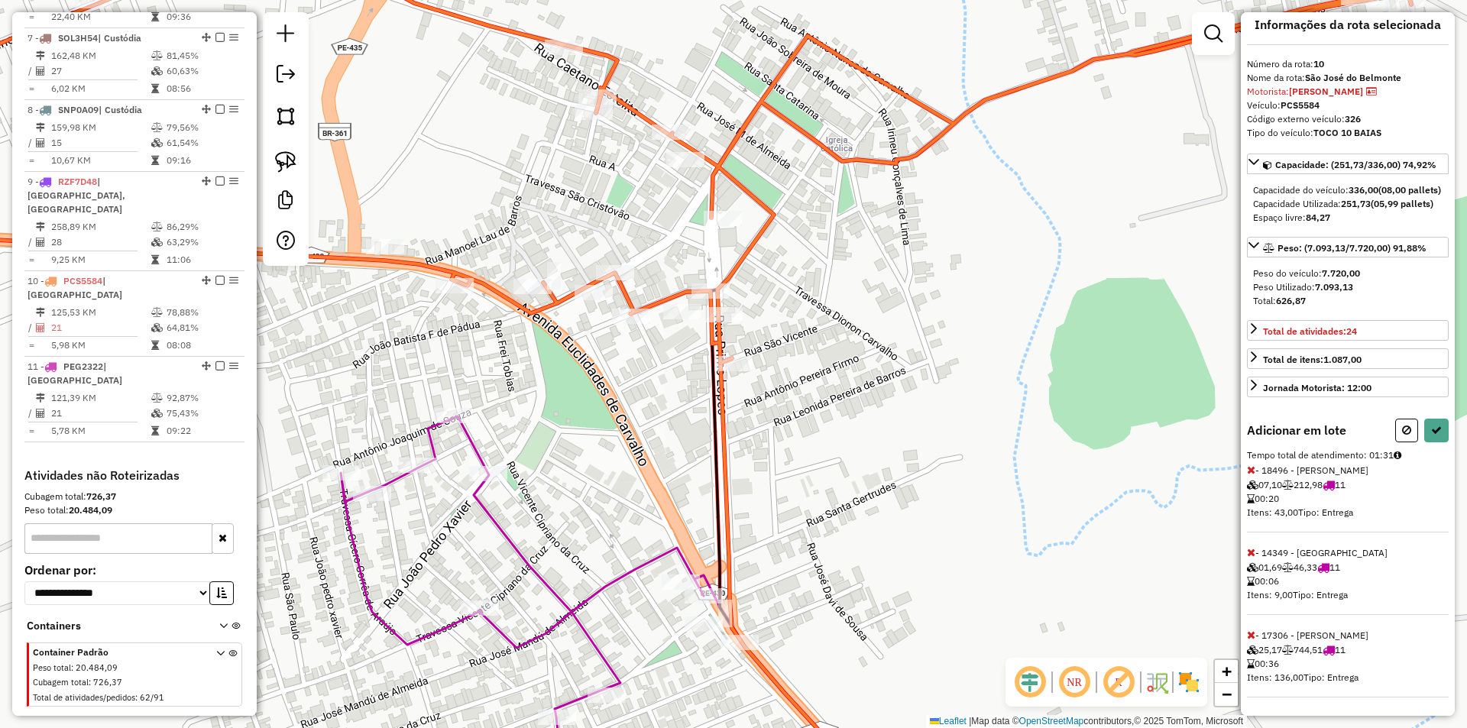
click at [1253, 554] on icon at bounding box center [1251, 552] width 8 height 11
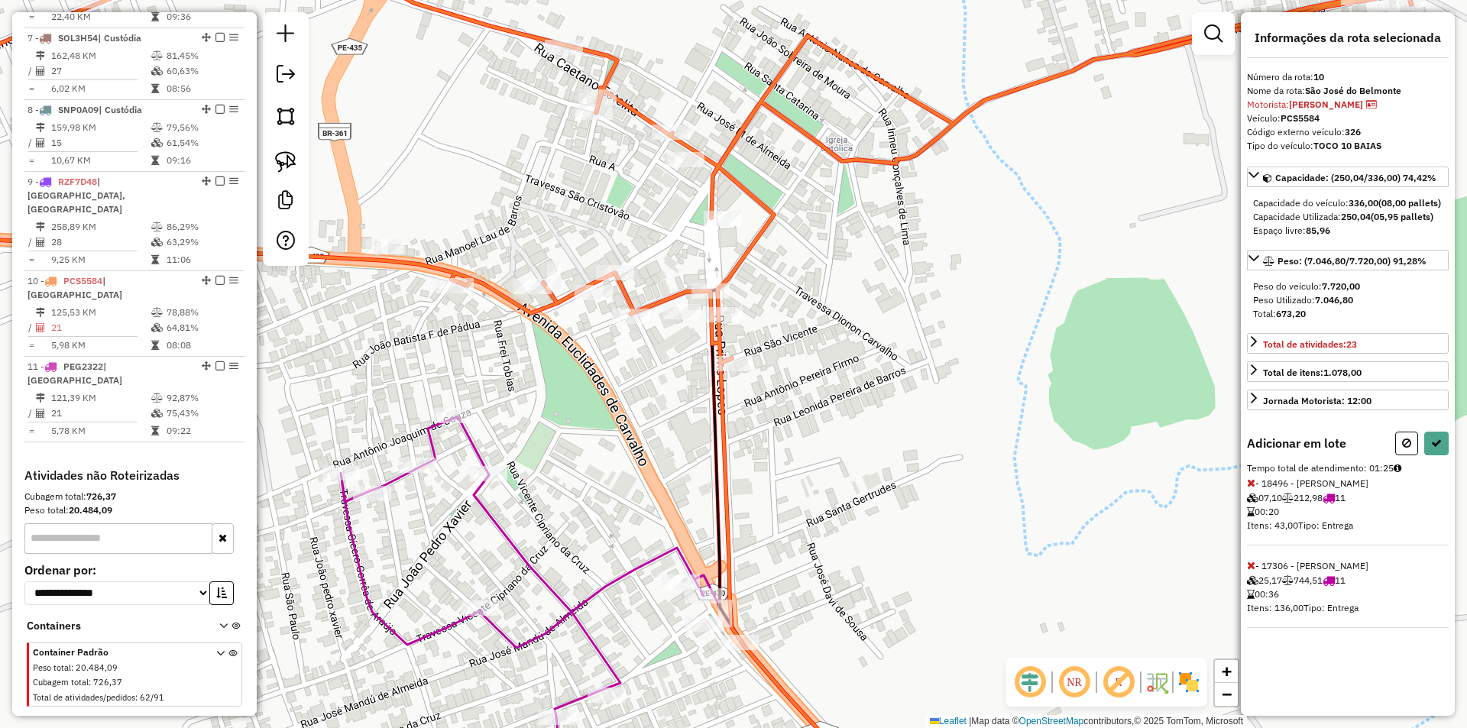
click at [1254, 488] on icon at bounding box center [1251, 483] width 8 height 11
click at [1256, 510] on span "- 17306 - MERCADO SILVA 25,17 744,51 11 00:36 Itens: 136,00 Tipo: Entrega" at bounding box center [1348, 512] width 202 height 68
click at [1248, 488] on icon at bounding box center [1251, 483] width 8 height 11
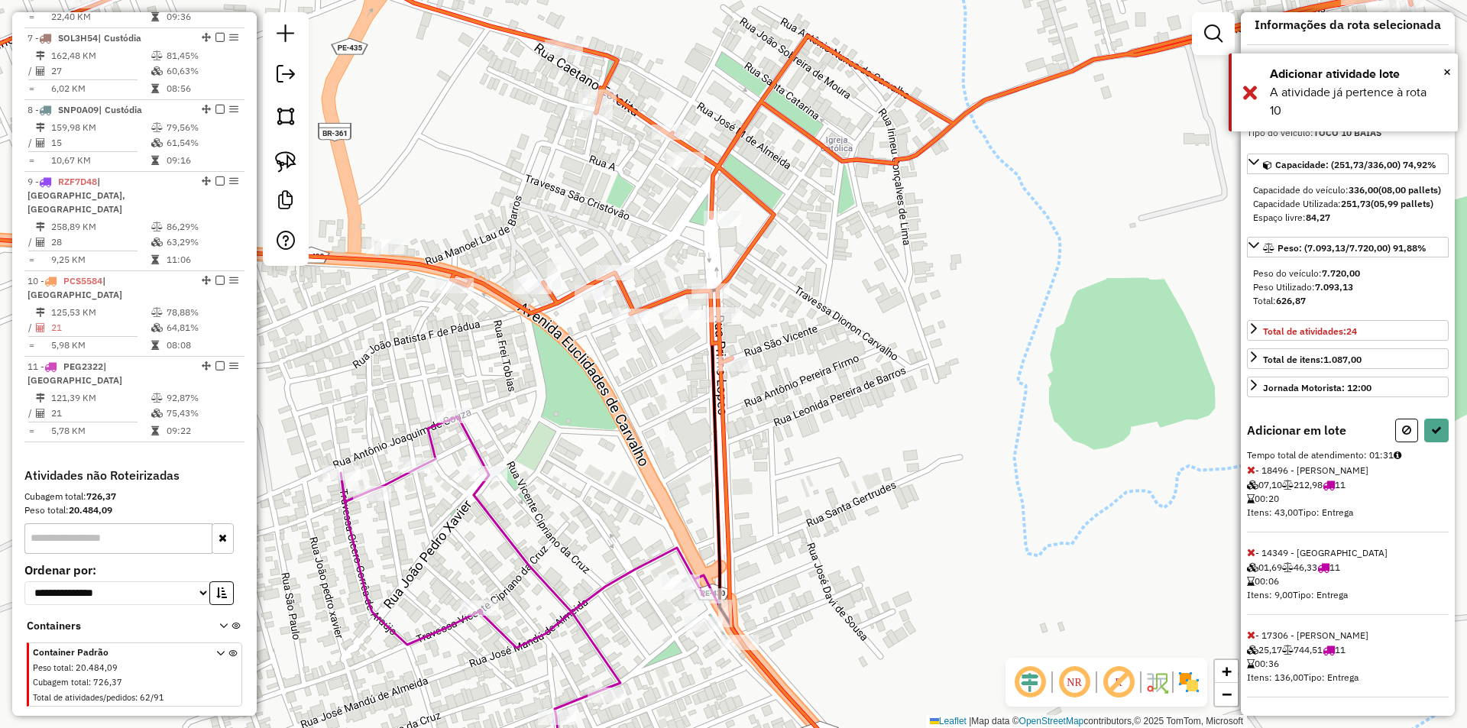
scroll to position [54, 0]
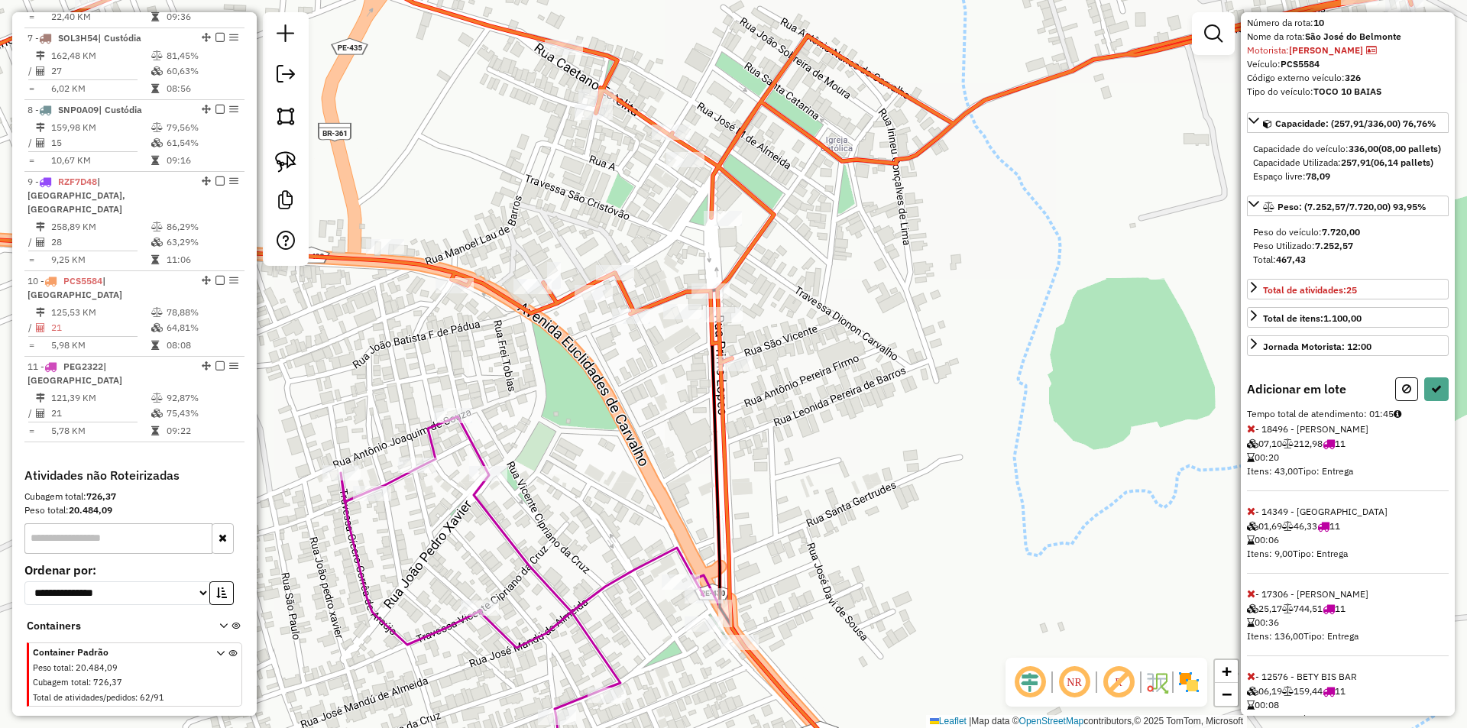
click at [1248, 599] on icon at bounding box center [1251, 593] width 8 height 11
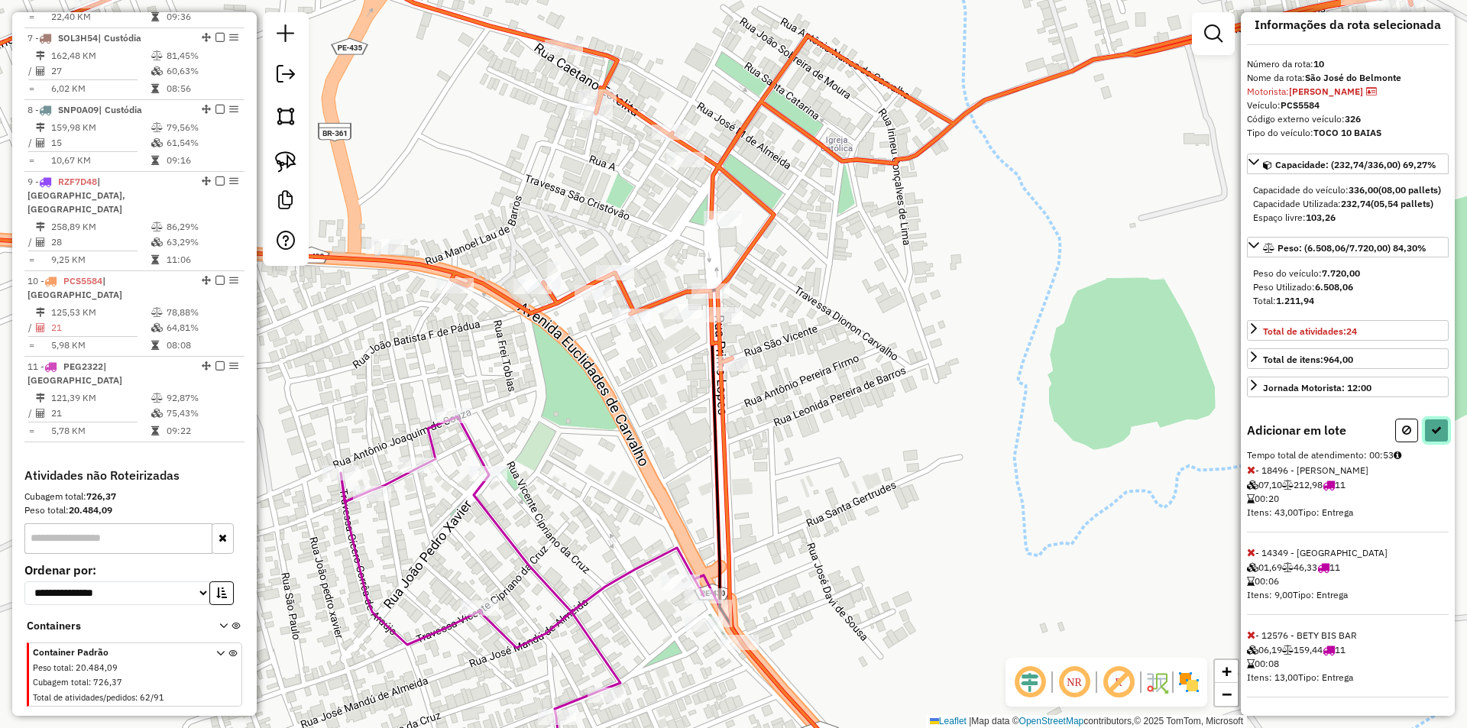
click at [1434, 438] on button at bounding box center [1437, 431] width 24 height 24
select select "**********"
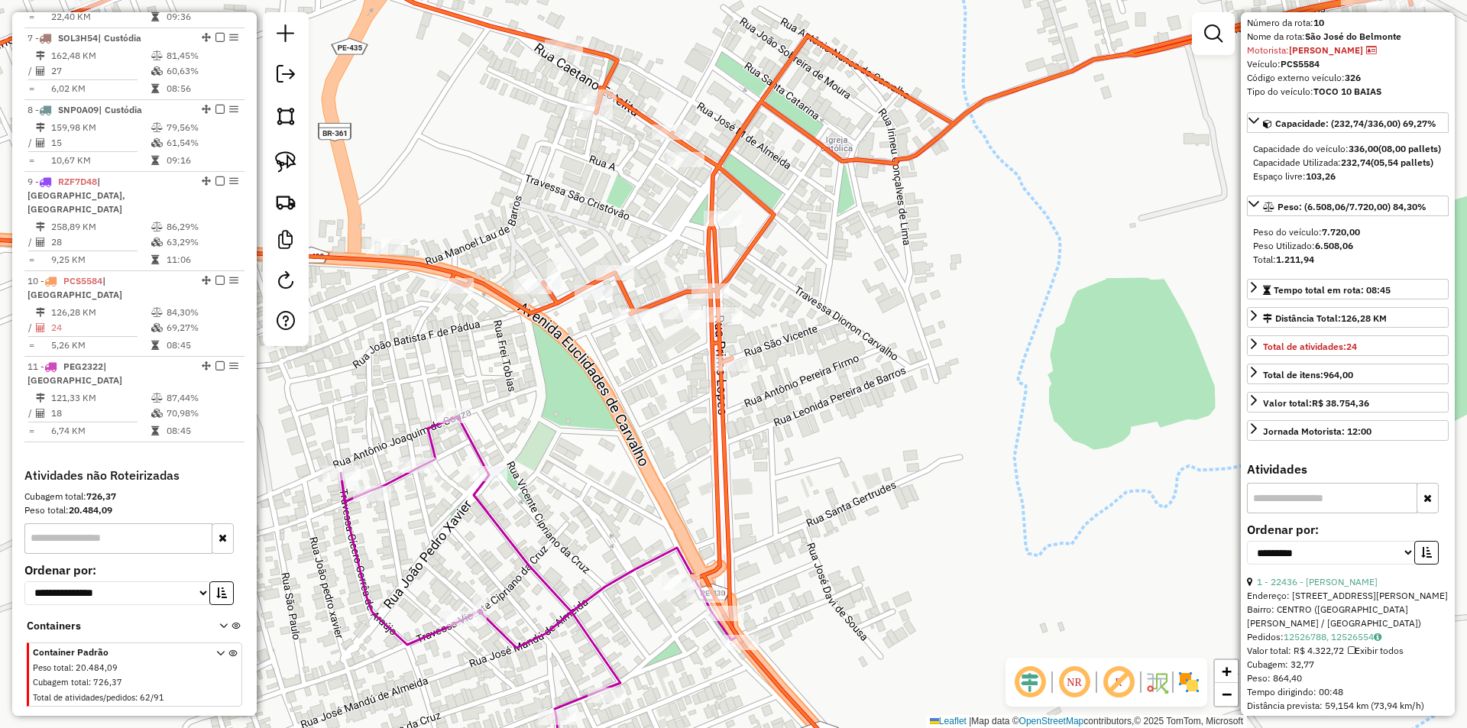
click at [884, 421] on div "Janela de atendimento Grade de atendimento Capacidade Transportadoras Veículos …" at bounding box center [733, 364] width 1467 height 728
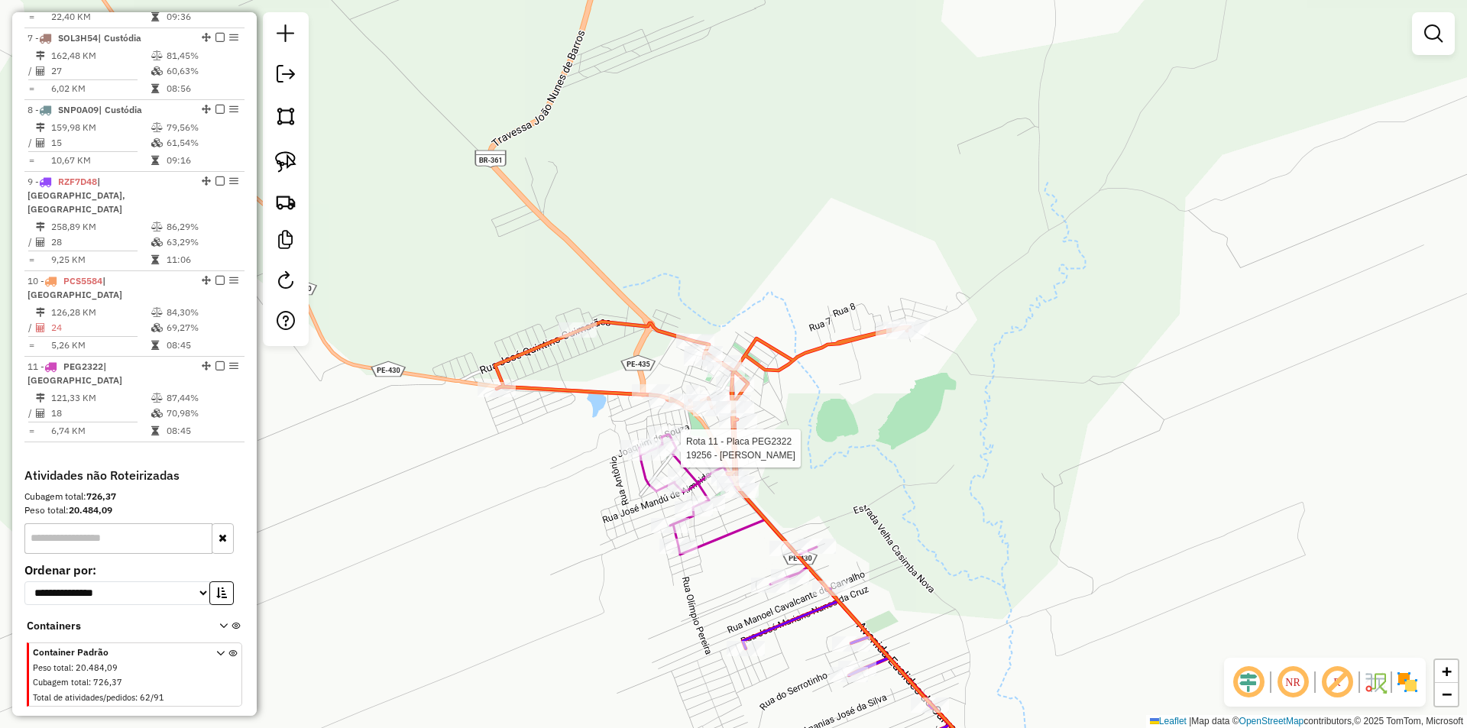
select select "**********"
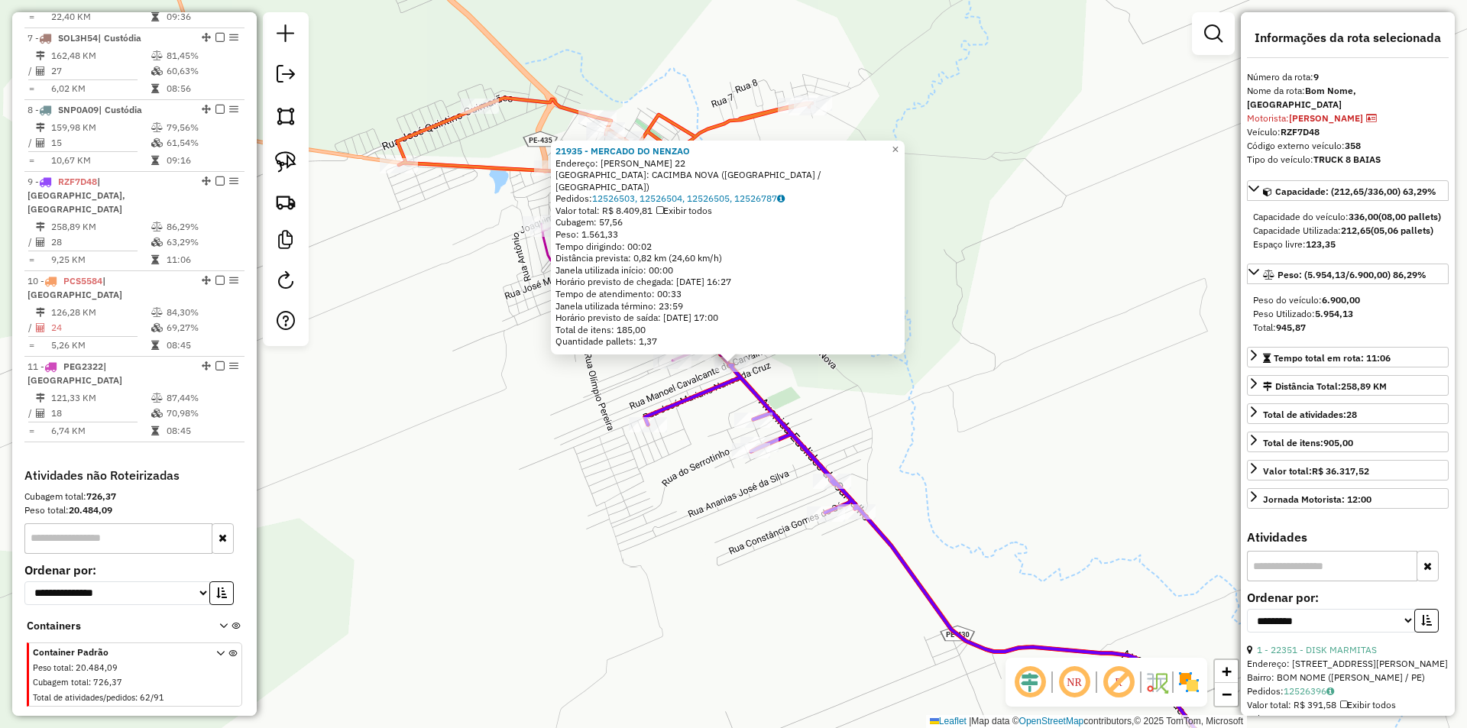
click at [1018, 492] on div "21935 - MERCADO DO NENZAO Endereço: EUCLIDES CARVALHO 22 Bairro: CACIMBA NOVA (…" at bounding box center [733, 364] width 1467 height 728
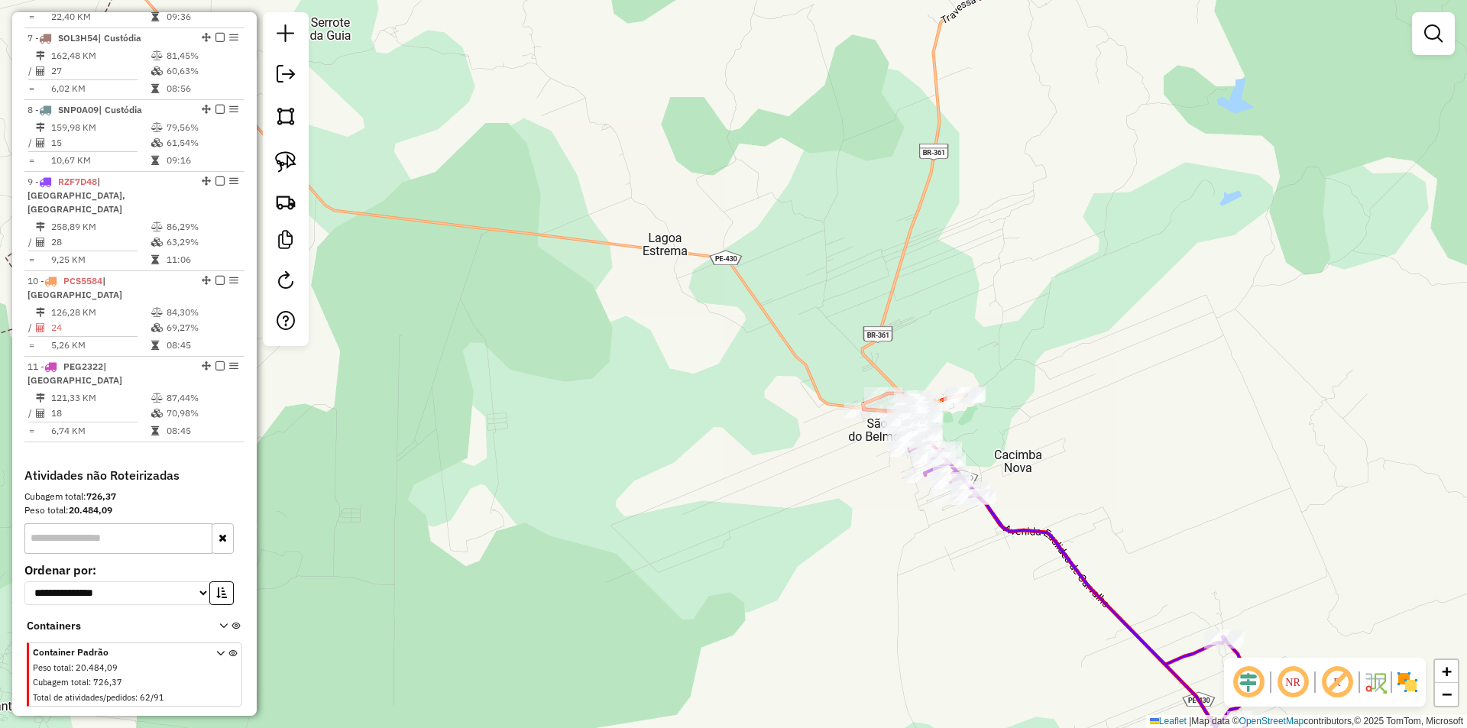
drag, startPoint x: 1133, startPoint y: 529, endPoint x: 768, endPoint y: 334, distance: 413.4
click at [864, 389] on div "Janela de atendimento Grade de atendimento Capacidade Transportadoras Veículos …" at bounding box center [733, 364] width 1467 height 728
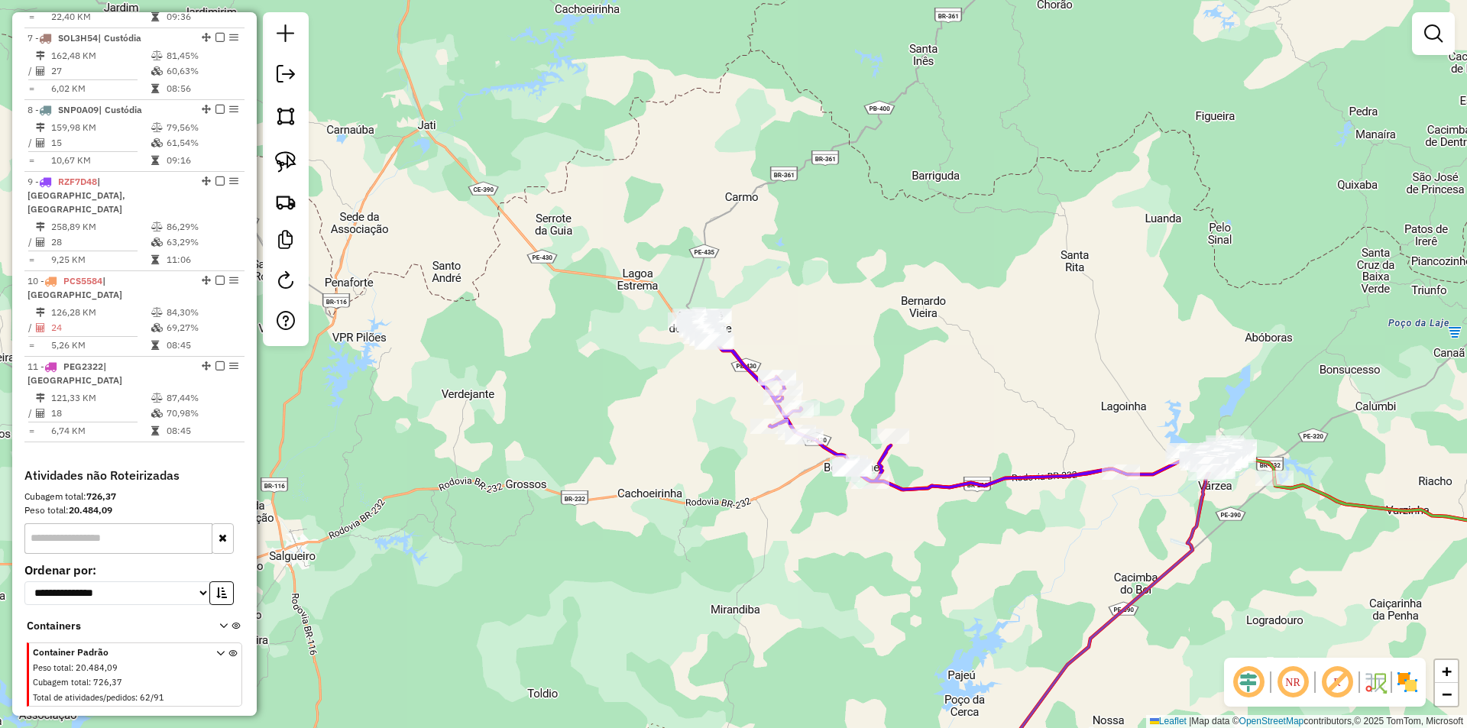
drag, startPoint x: 1028, startPoint y: 467, endPoint x: 738, endPoint y: 371, distance: 305.2
click at [751, 375] on div "Janela de atendimento Grade de atendimento Capacidade Transportadoras Veículos …" at bounding box center [733, 364] width 1467 height 728
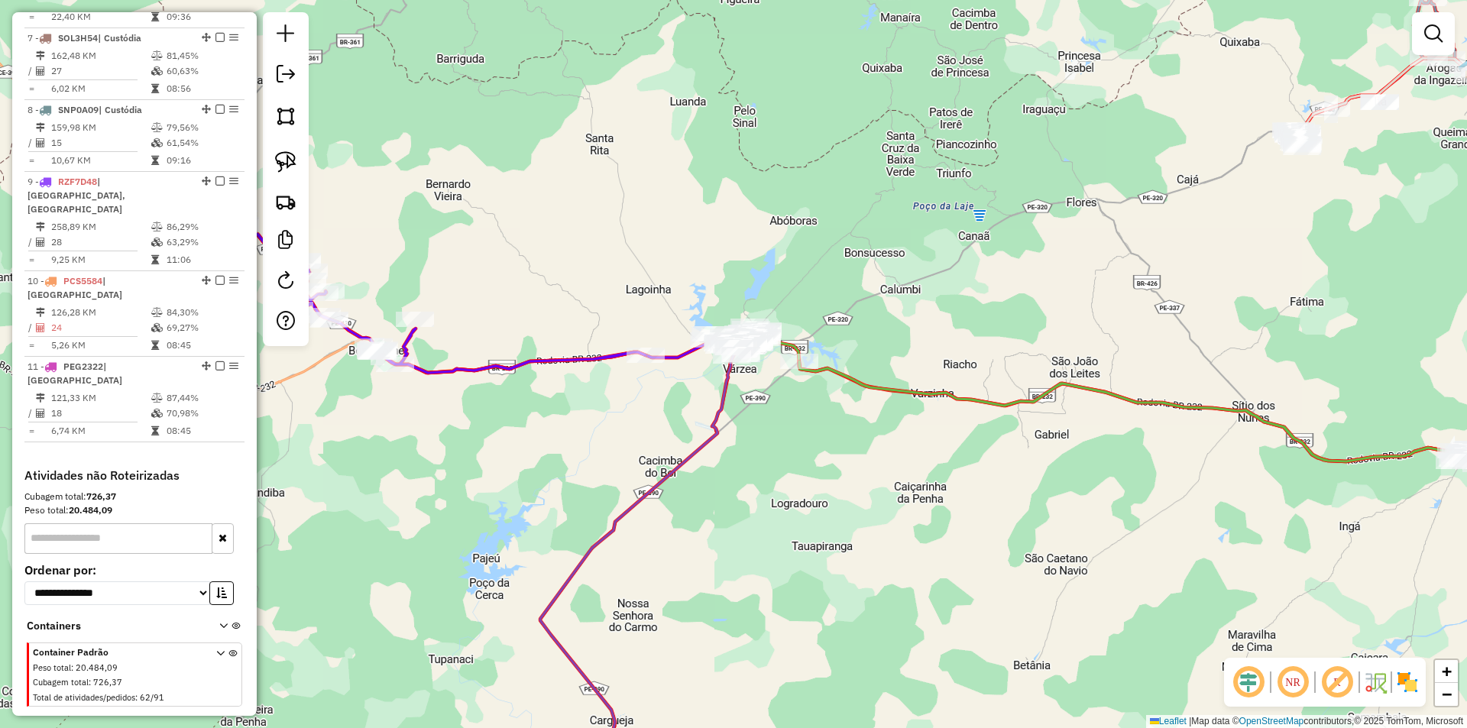
drag, startPoint x: 896, startPoint y: 434, endPoint x: 724, endPoint y: 430, distance: 172.8
click at [724, 430] on div "Janela de atendimento Grade de atendimento Capacidade Transportadoras Veículos …" at bounding box center [733, 364] width 1467 height 728
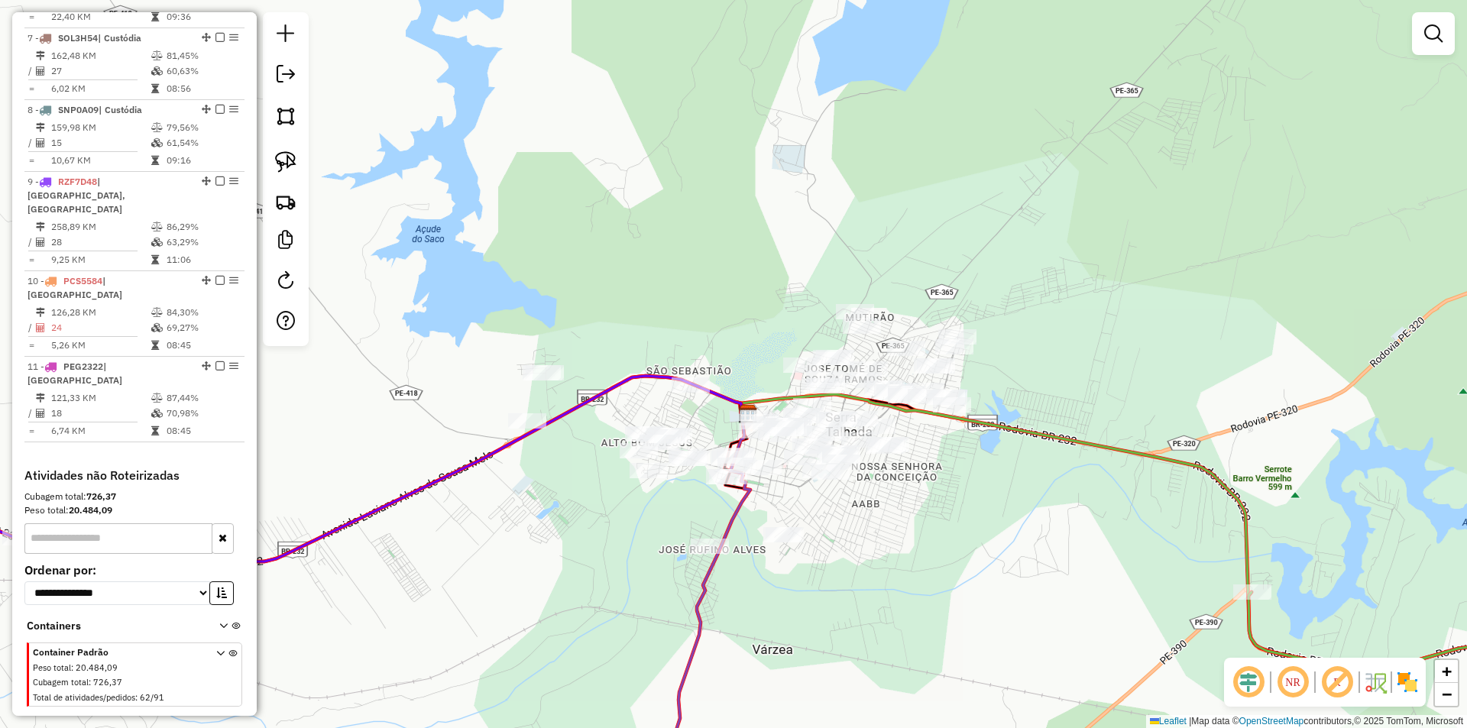
click at [670, 312] on div "Janela de atendimento Grade de atendimento Capacidade Transportadoras Veículos …" at bounding box center [733, 364] width 1467 height 728
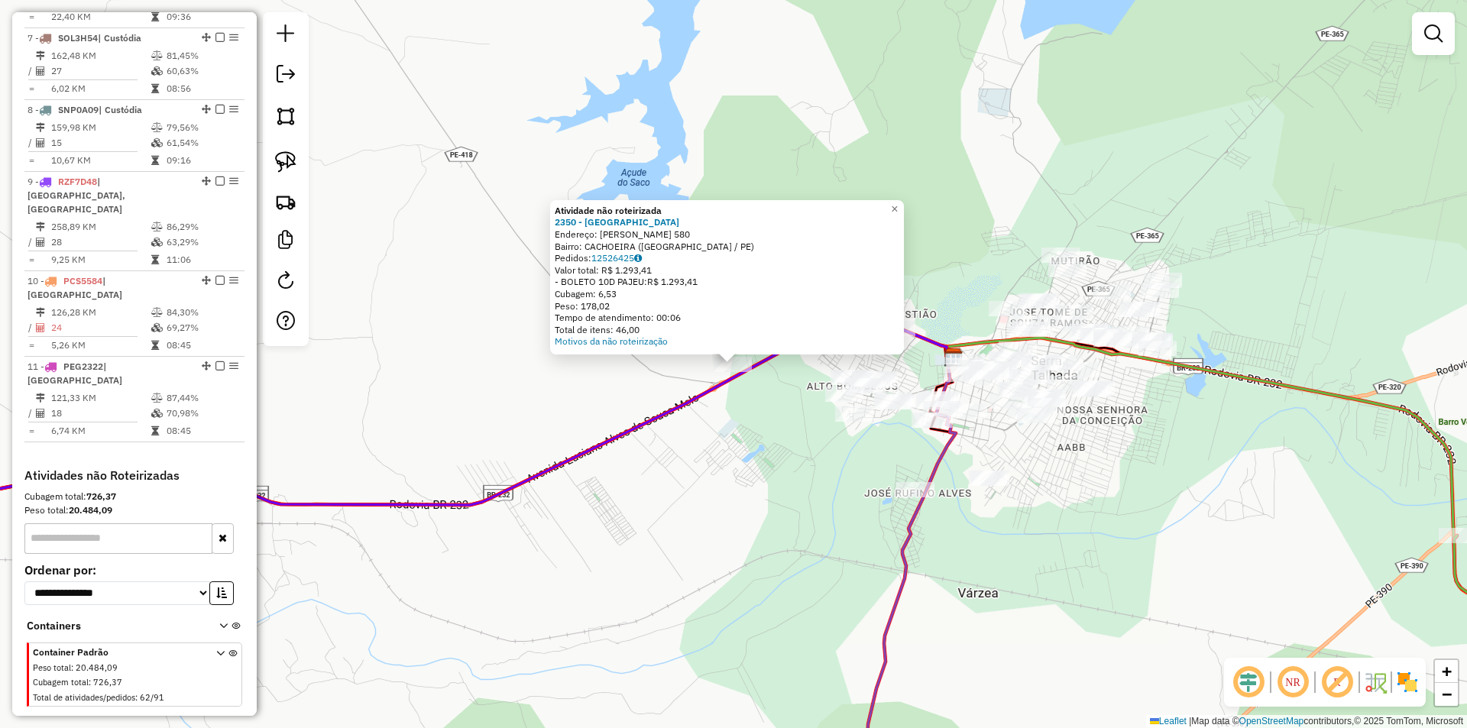
click at [772, 454] on div "Atividade não roteirizada 2350 - PAJEU ST BR Endereço: LUCIANO ALVES DE SOUSA M…" at bounding box center [733, 364] width 1467 height 728
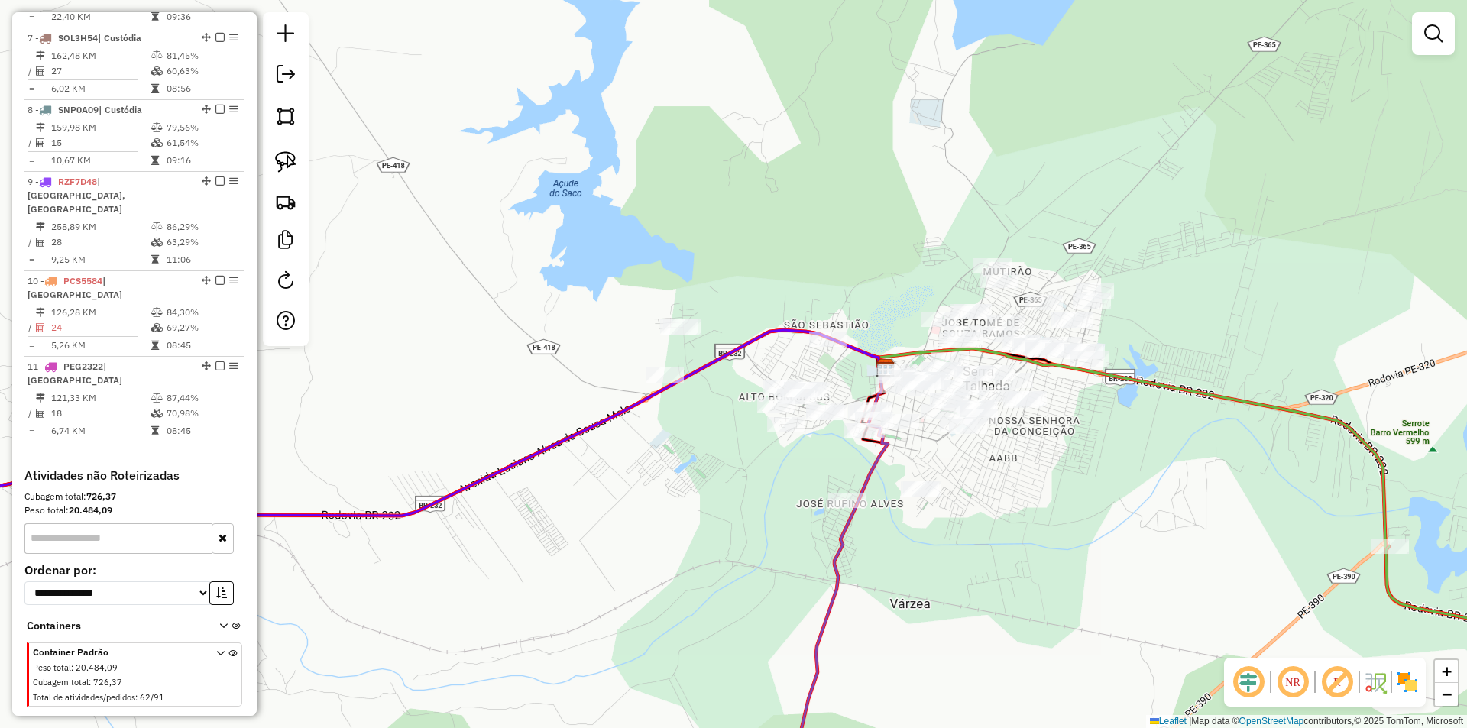
drag, startPoint x: 803, startPoint y: 452, endPoint x: 644, endPoint y: 463, distance: 160.1
click at [644, 463] on div "Janela de atendimento Grade de atendimento Capacidade Transportadoras Veículos …" at bounding box center [733, 364] width 1467 height 728
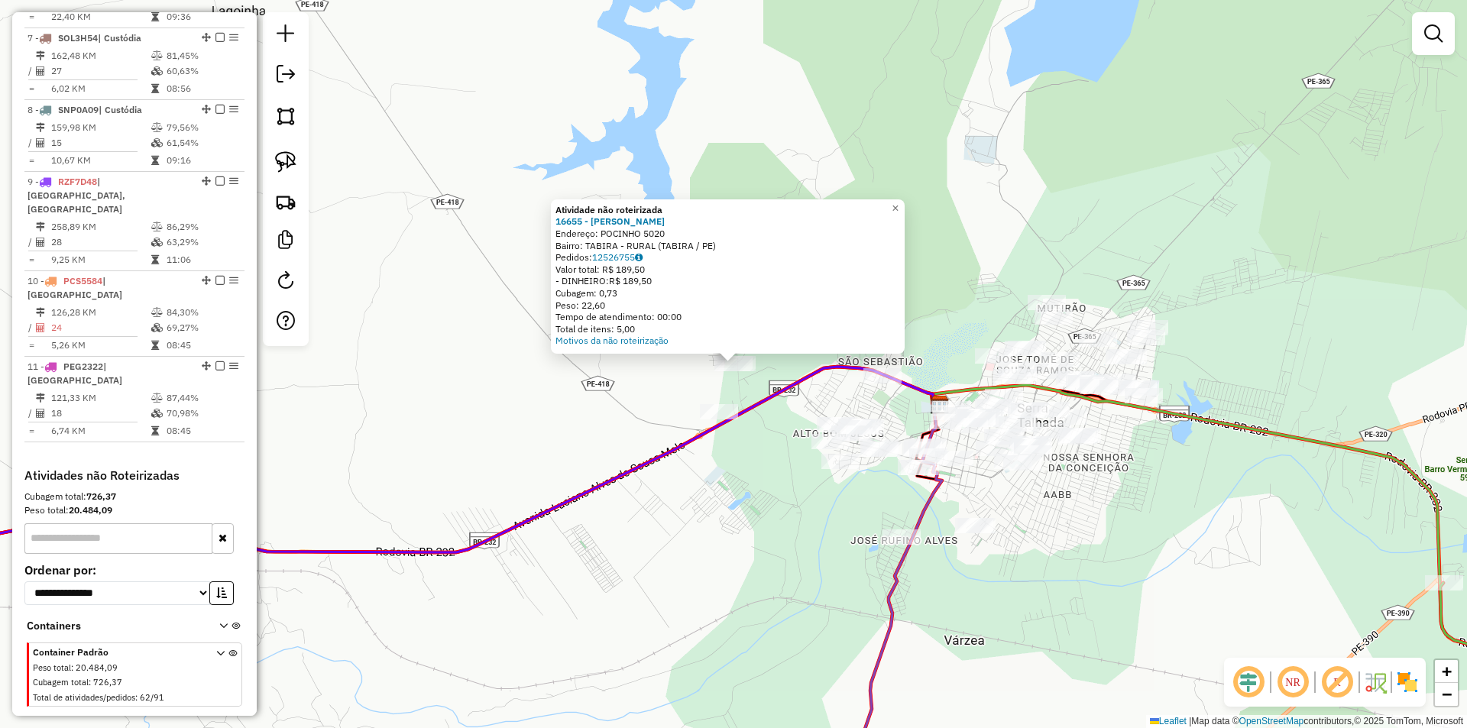
click at [799, 478] on div "Atividade não roteirizada 16655 - DEPOSITO ROCHA Endereço: POCINHO 5020 Bairro:…" at bounding box center [733, 364] width 1467 height 728
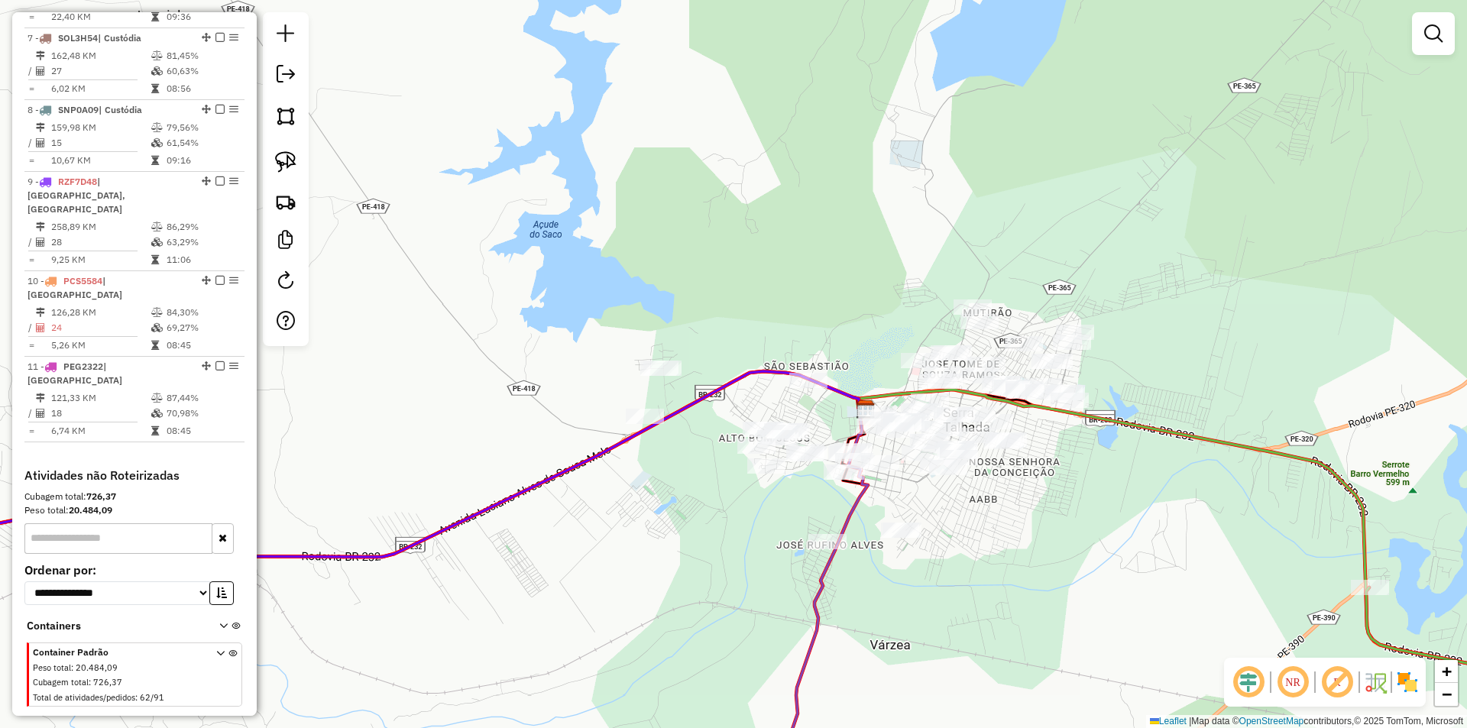
drag, startPoint x: 831, startPoint y: 487, endPoint x: 663, endPoint y: 491, distance: 168.2
click at [663, 491] on div "Janela de atendimento Grade de atendimento Capacidade Transportadoras Veículos …" at bounding box center [733, 364] width 1467 height 728
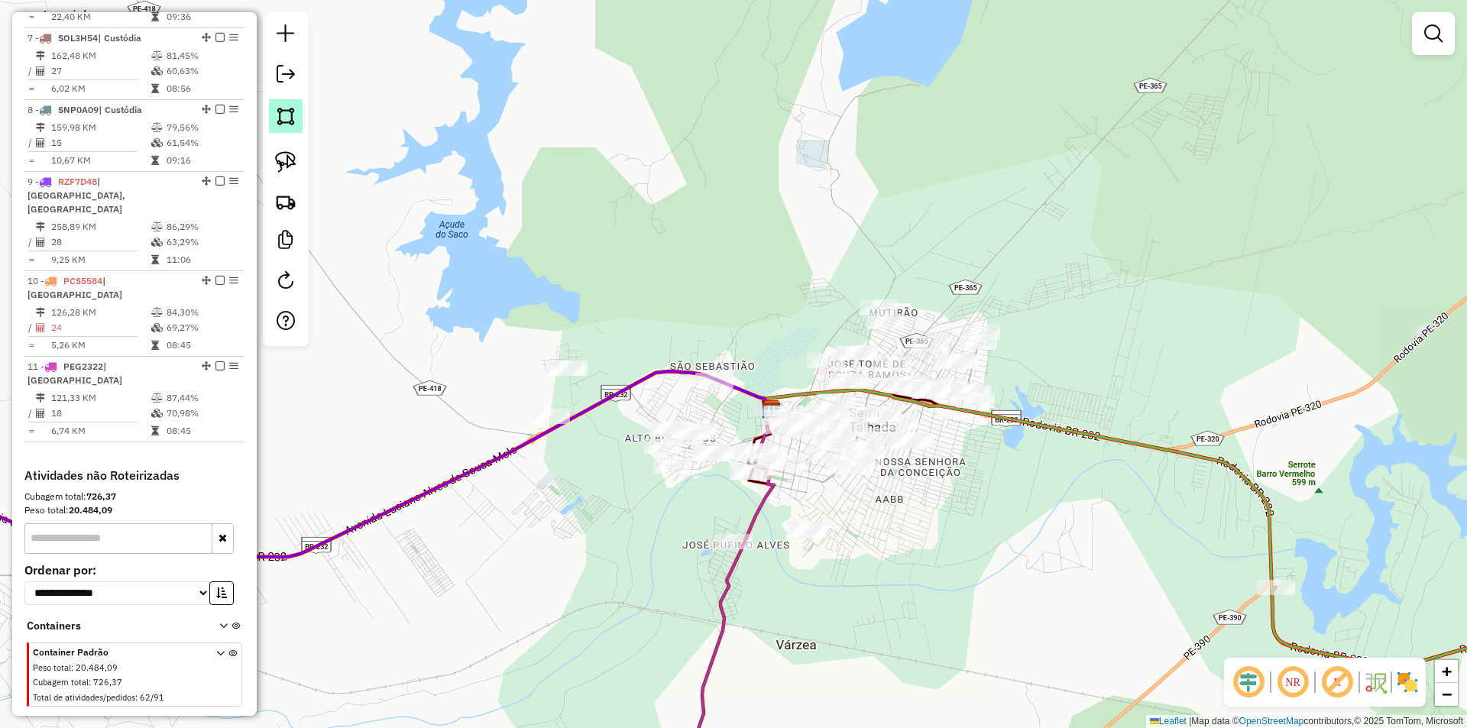
click at [281, 125] on img at bounding box center [285, 115] width 21 height 21
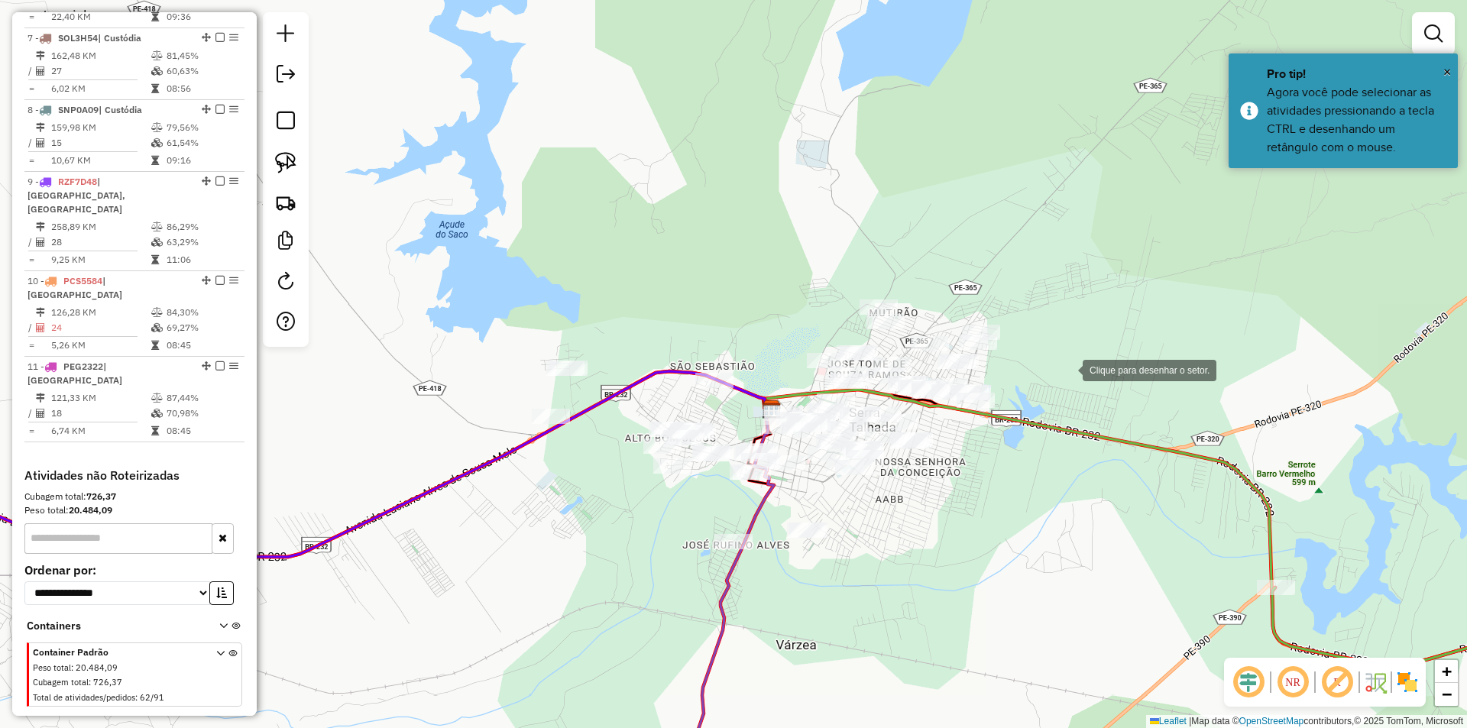
click at [1068, 369] on div at bounding box center [1067, 369] width 31 height 31
click at [999, 264] on div at bounding box center [1003, 270] width 31 height 31
click at [974, 249] on div at bounding box center [989, 264] width 31 height 31
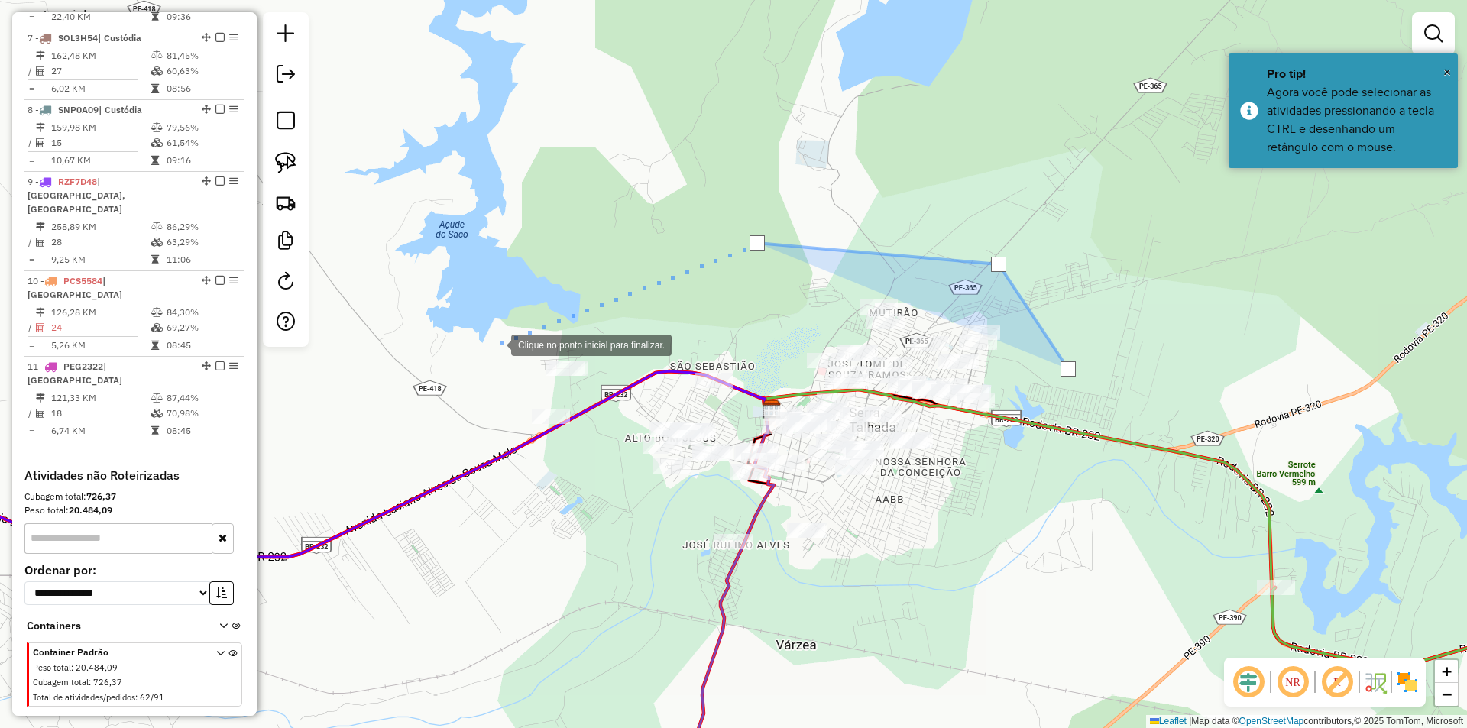
click at [496, 344] on div at bounding box center [496, 344] width 31 height 31
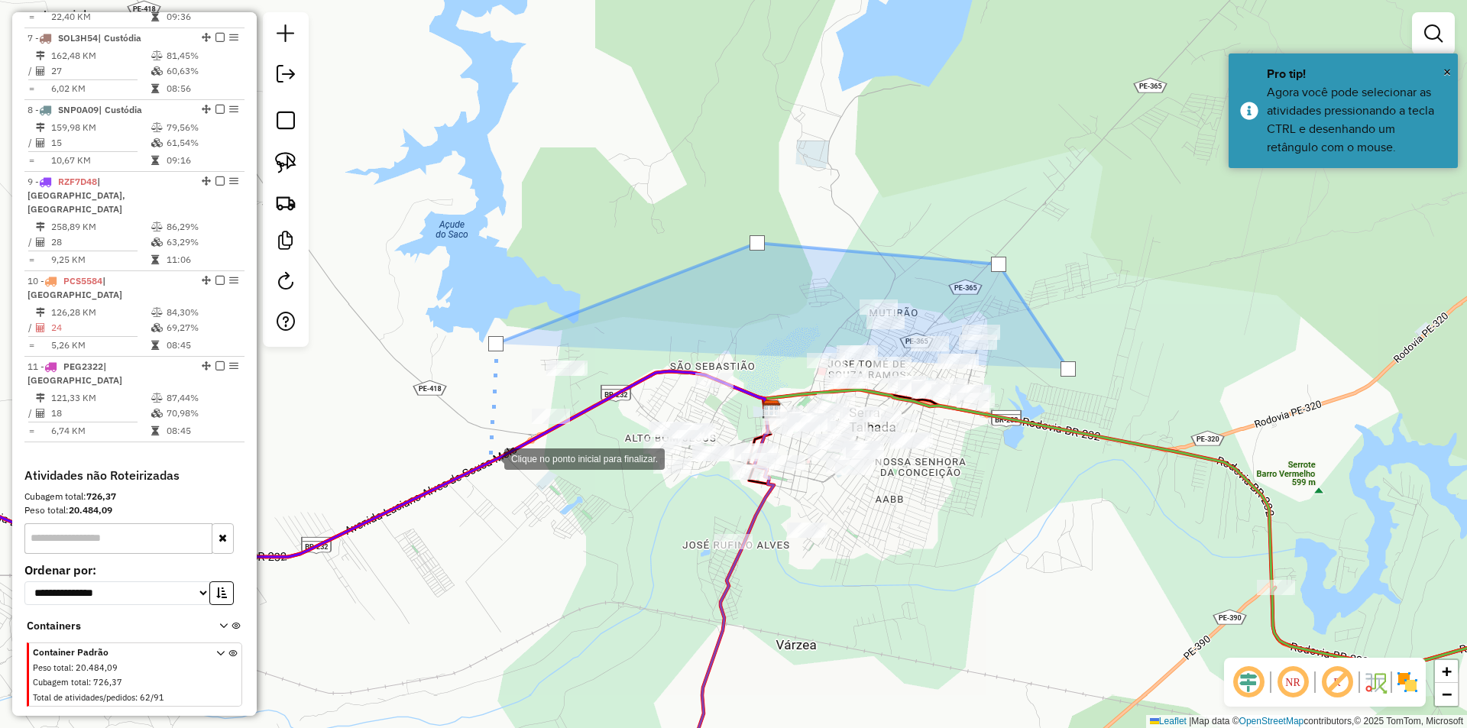
click at [485, 473] on div at bounding box center [489, 458] width 31 height 31
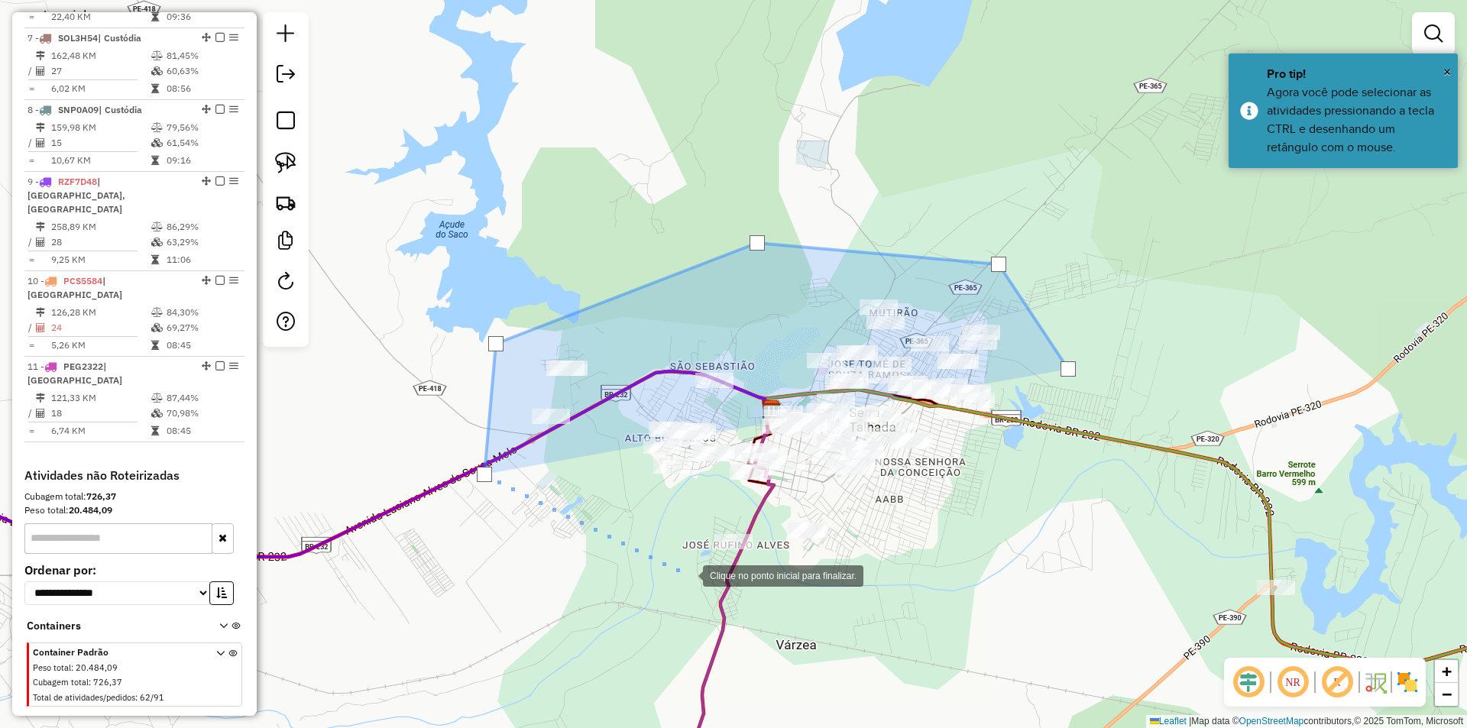
click at [690, 575] on div at bounding box center [688, 574] width 31 height 31
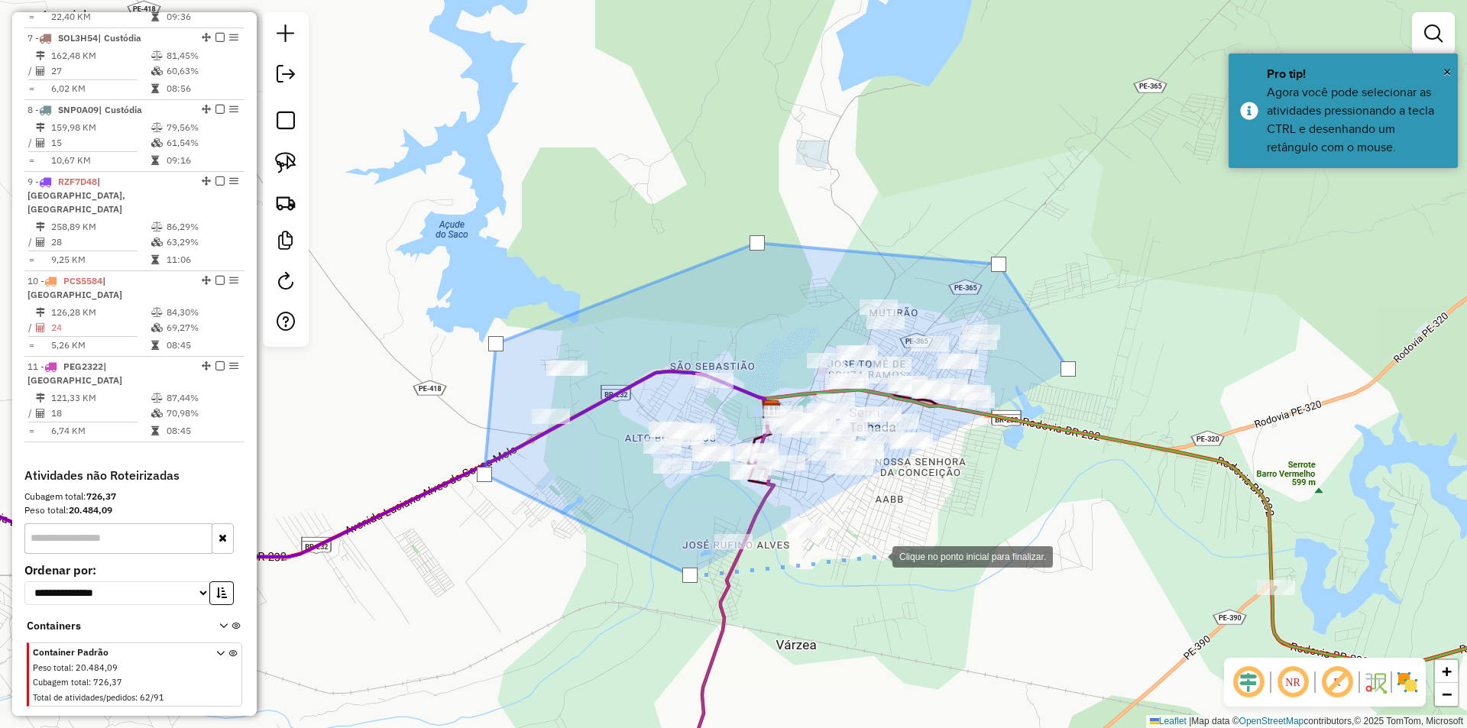
click at [877, 556] on div at bounding box center [877, 555] width 31 height 31
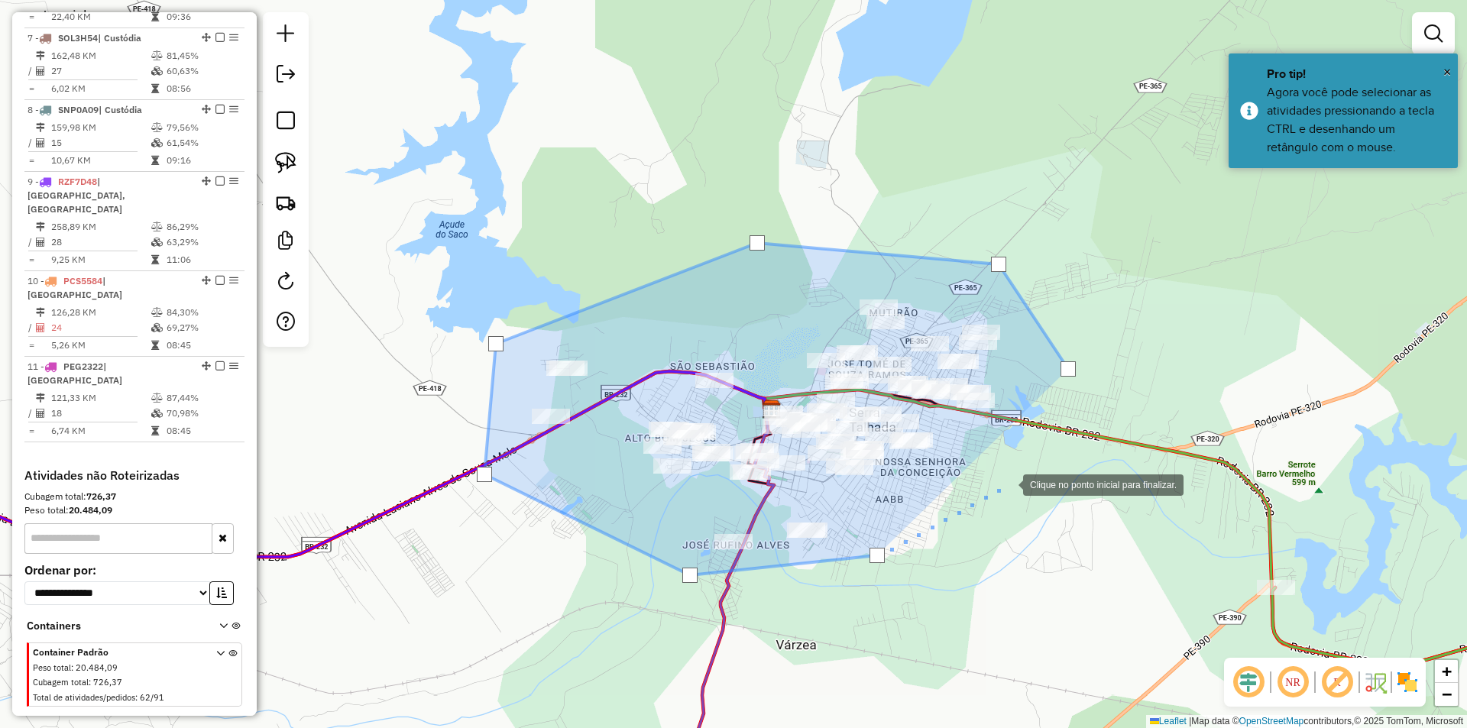
drag, startPoint x: 1008, startPoint y: 484, endPoint x: 1051, endPoint y: 387, distance: 106.1
click at [1009, 484] on div at bounding box center [1008, 483] width 31 height 31
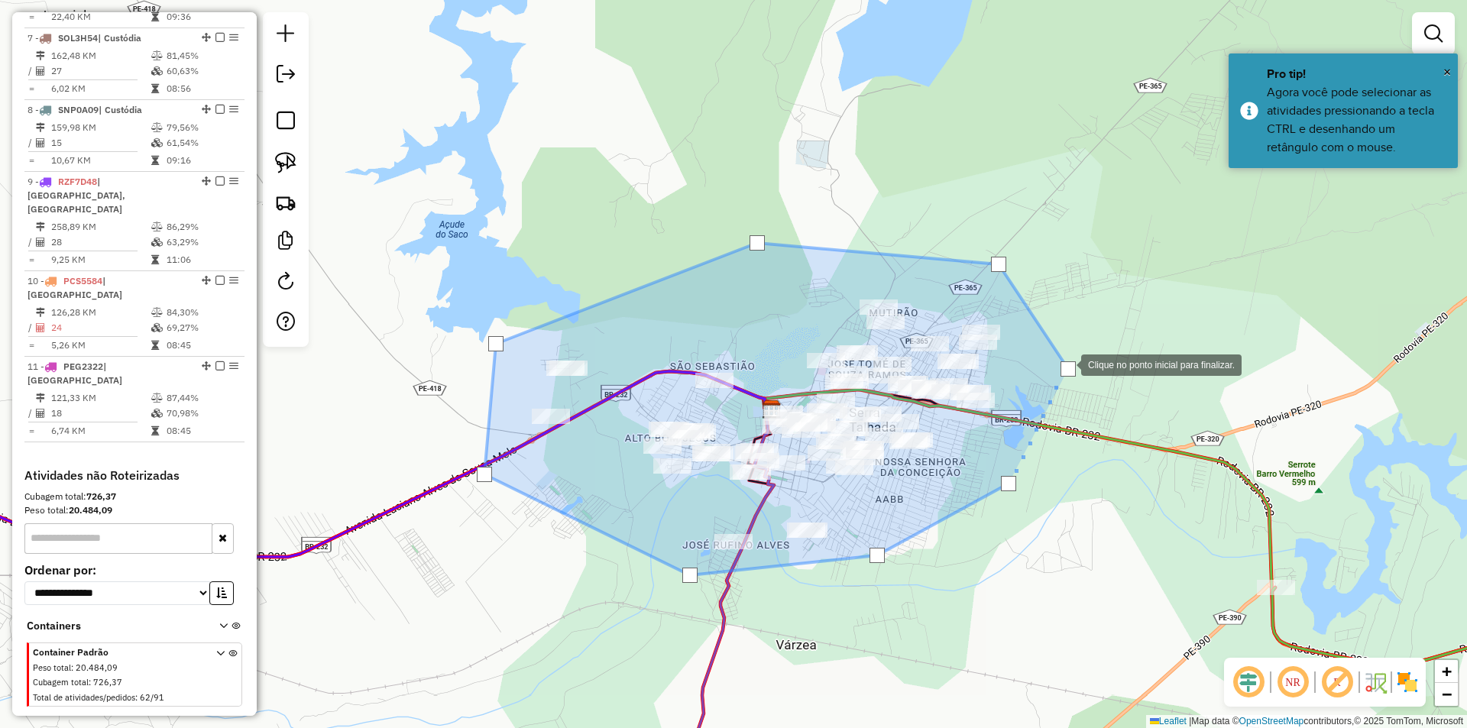
click at [1066, 364] on div at bounding box center [1068, 368] width 15 height 15
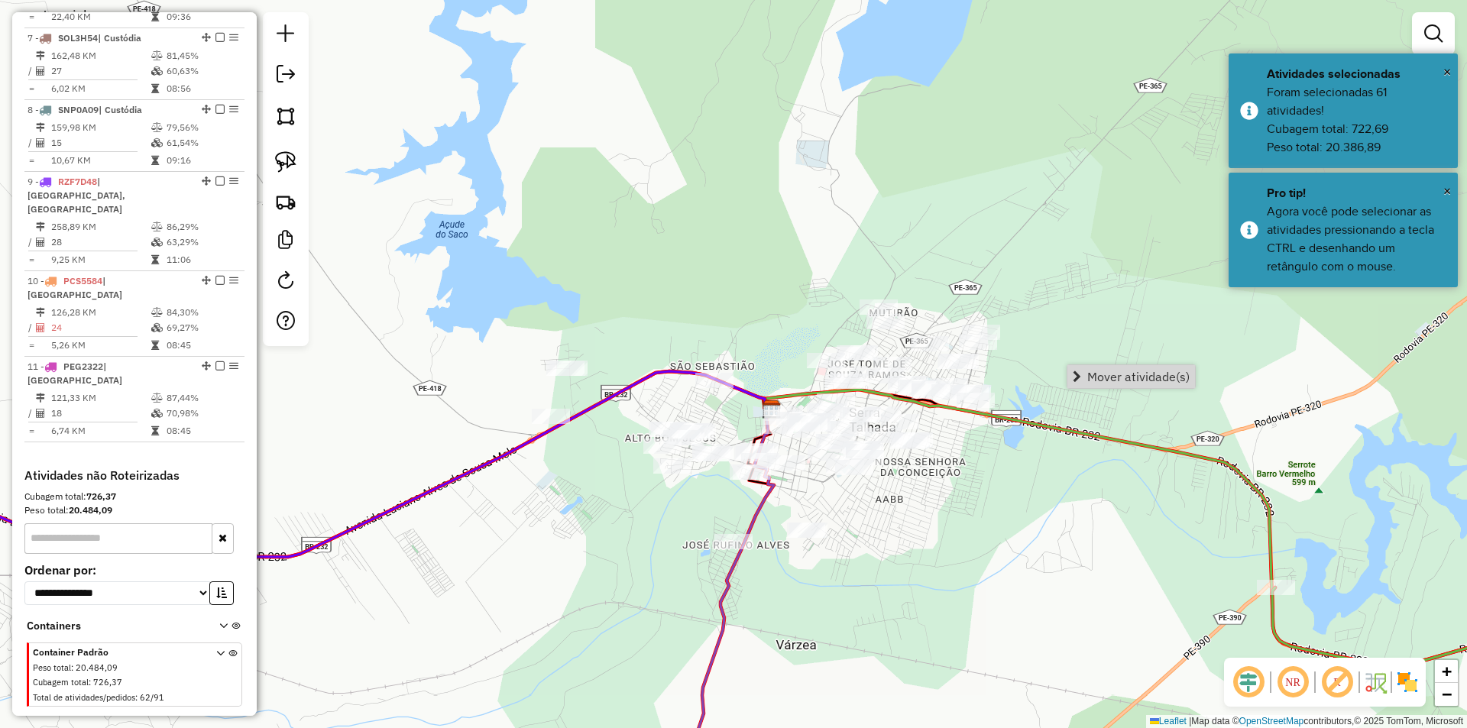
click at [1093, 374] on span "Mover atividade(s)" at bounding box center [1139, 377] width 102 height 12
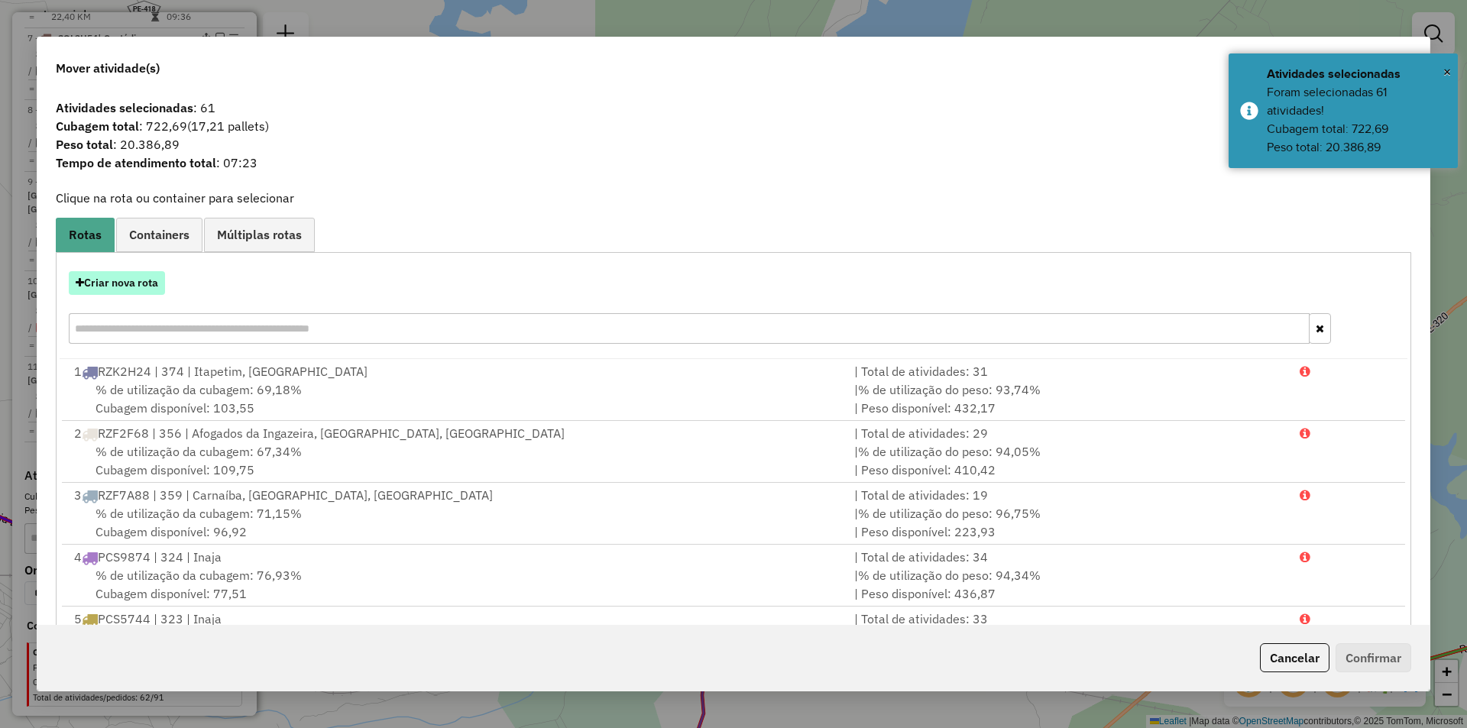
click at [157, 275] on button "Criar nova rota" at bounding box center [117, 283] width 96 height 24
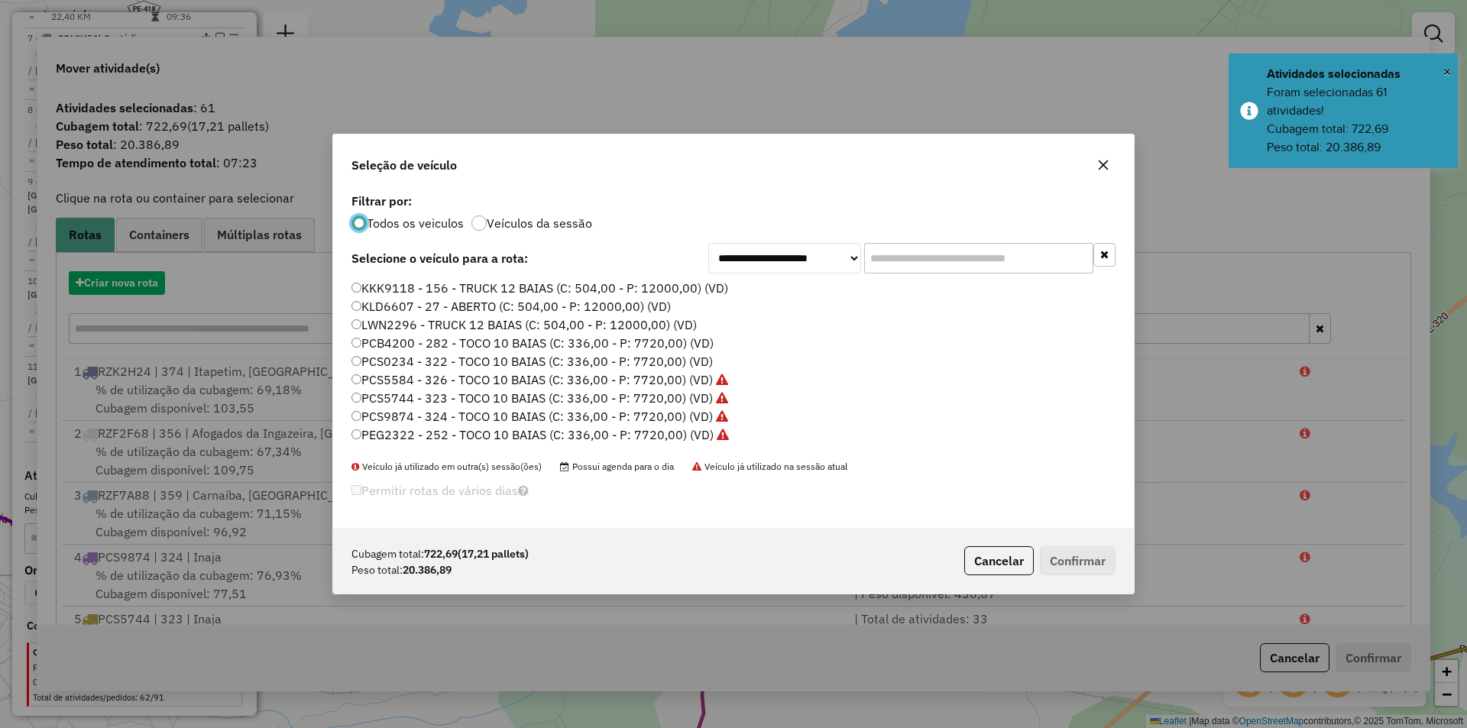
scroll to position [8, 5]
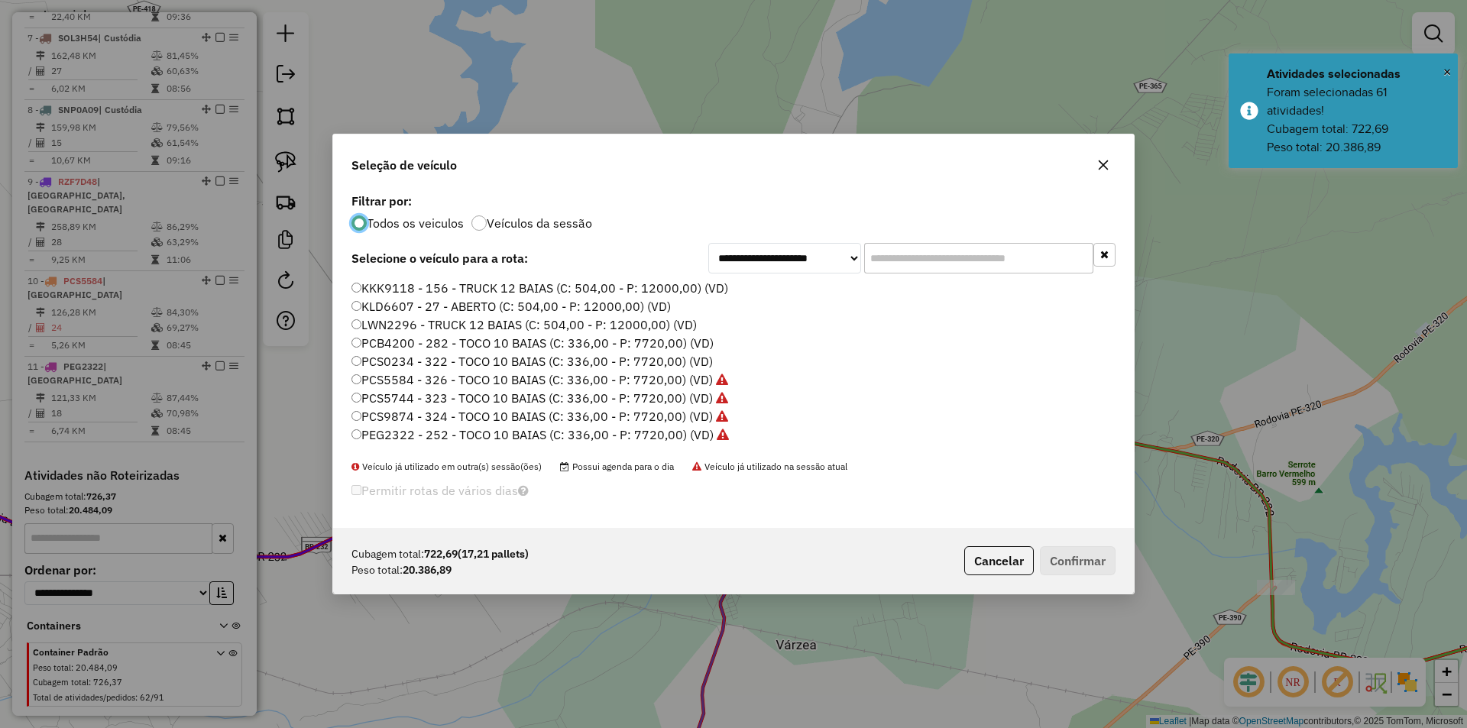
click at [472, 367] on label "PCS0234 - 322 - TOCO 10 BAIAS (C: 336,00 - P: 7720,00) (VD)" at bounding box center [532, 361] width 361 height 18
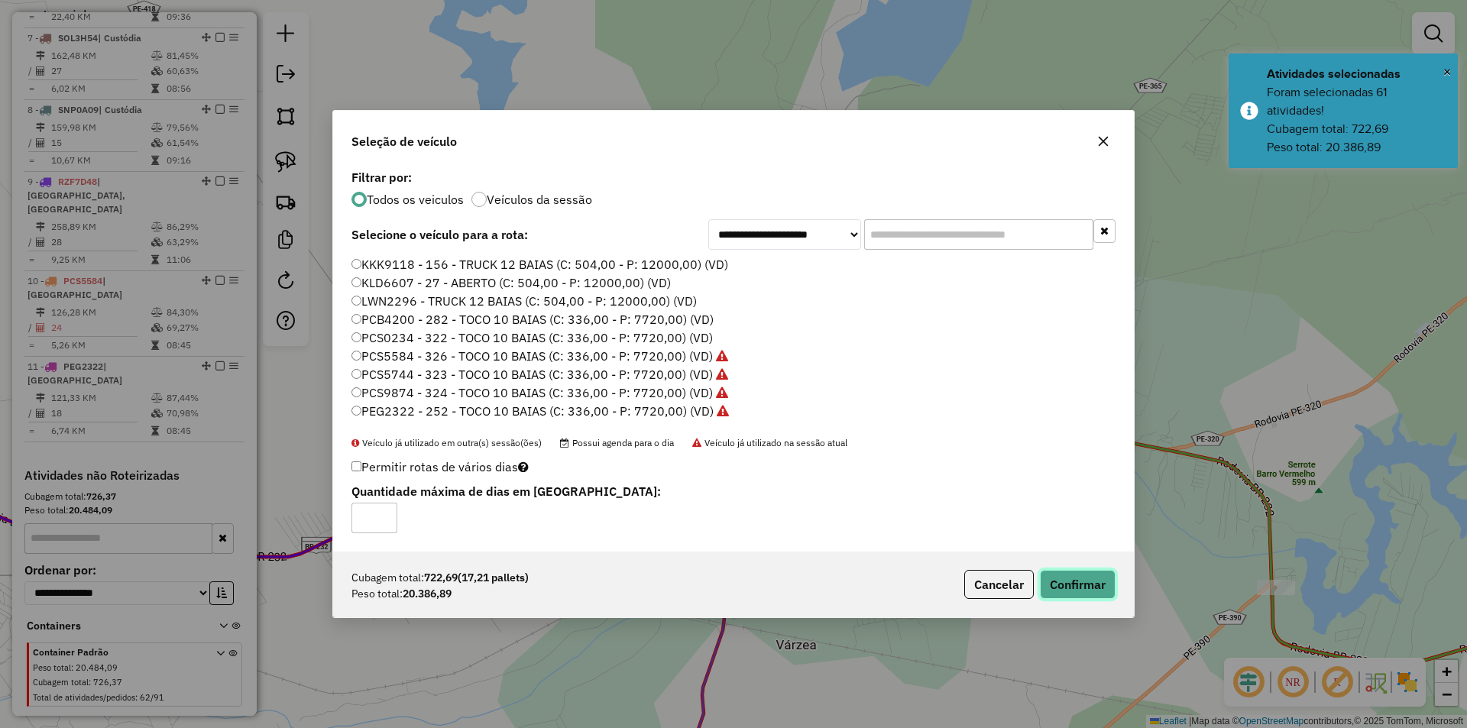
click at [1097, 580] on button "Confirmar" at bounding box center [1078, 584] width 76 height 29
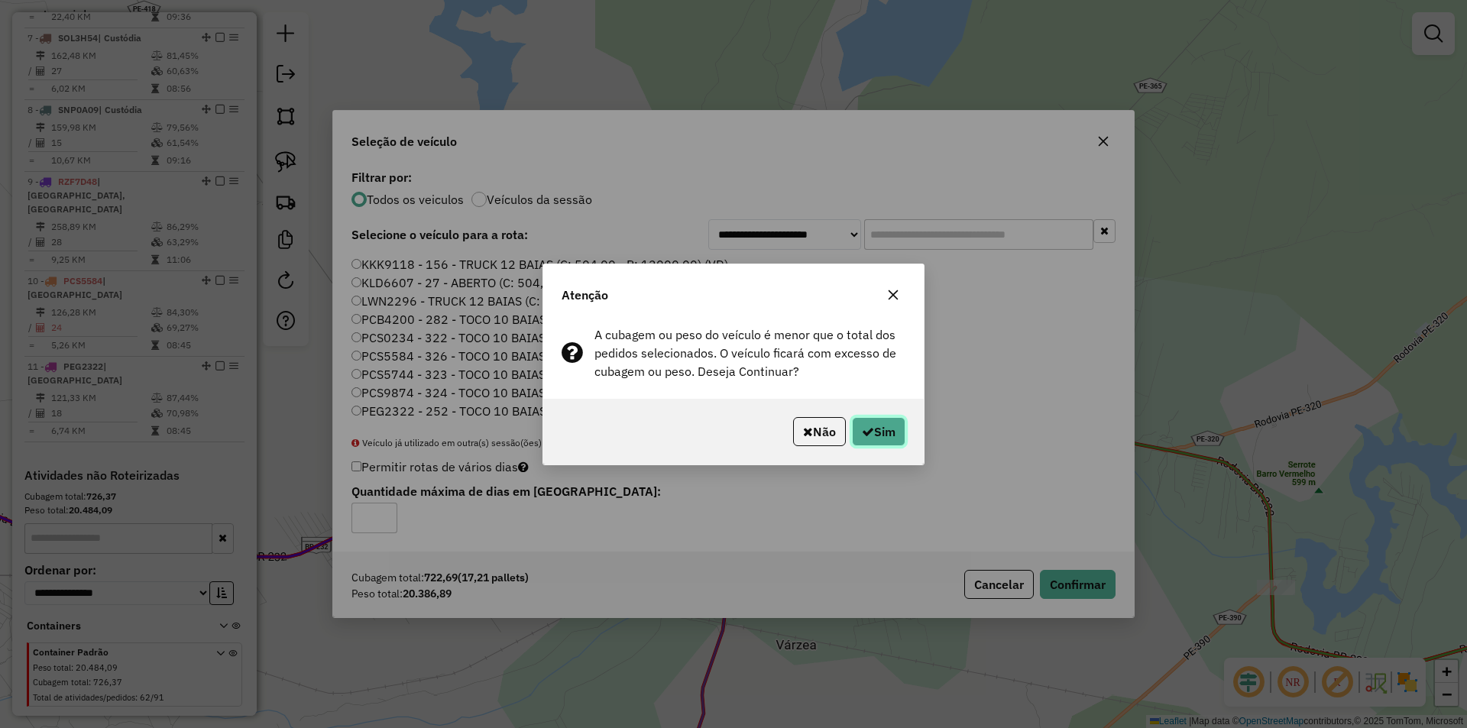
click at [891, 433] on button "Sim" at bounding box center [878, 431] width 53 height 29
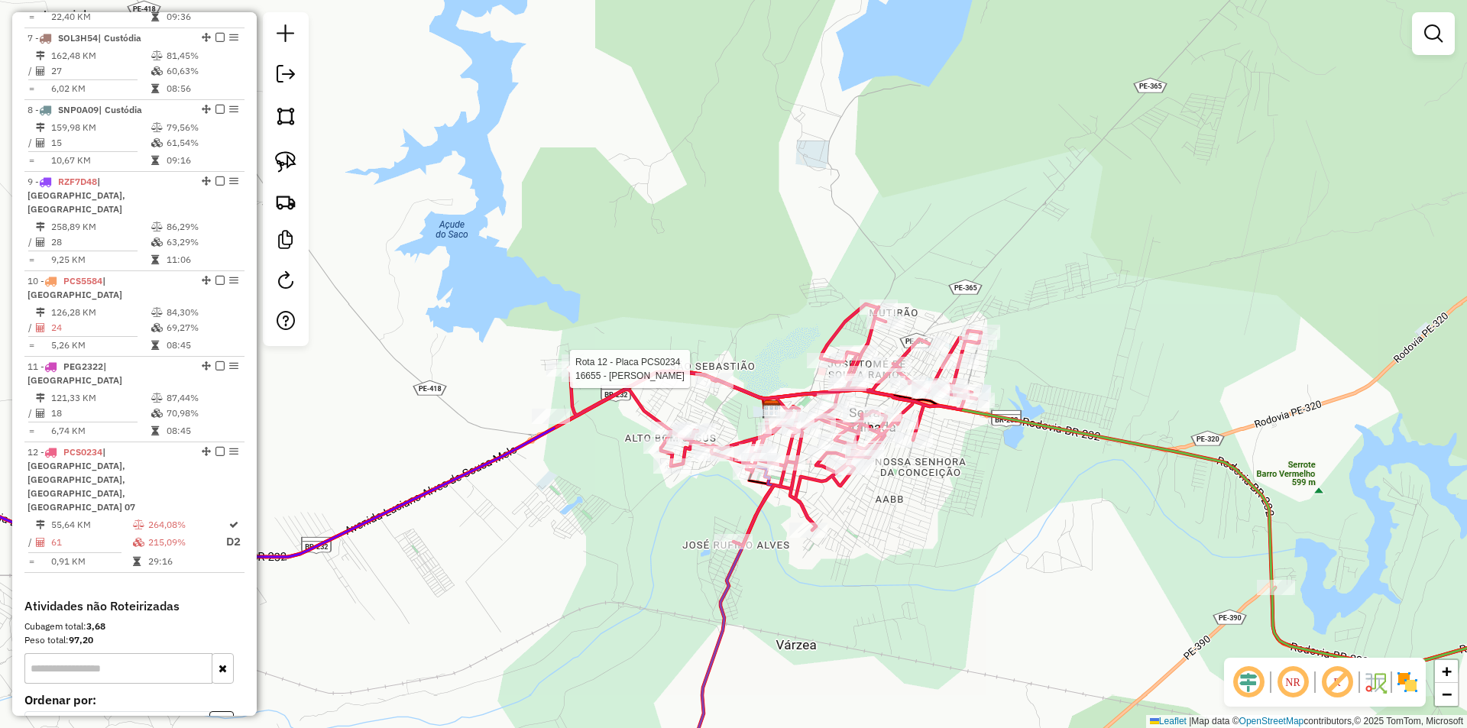
select select "**********"
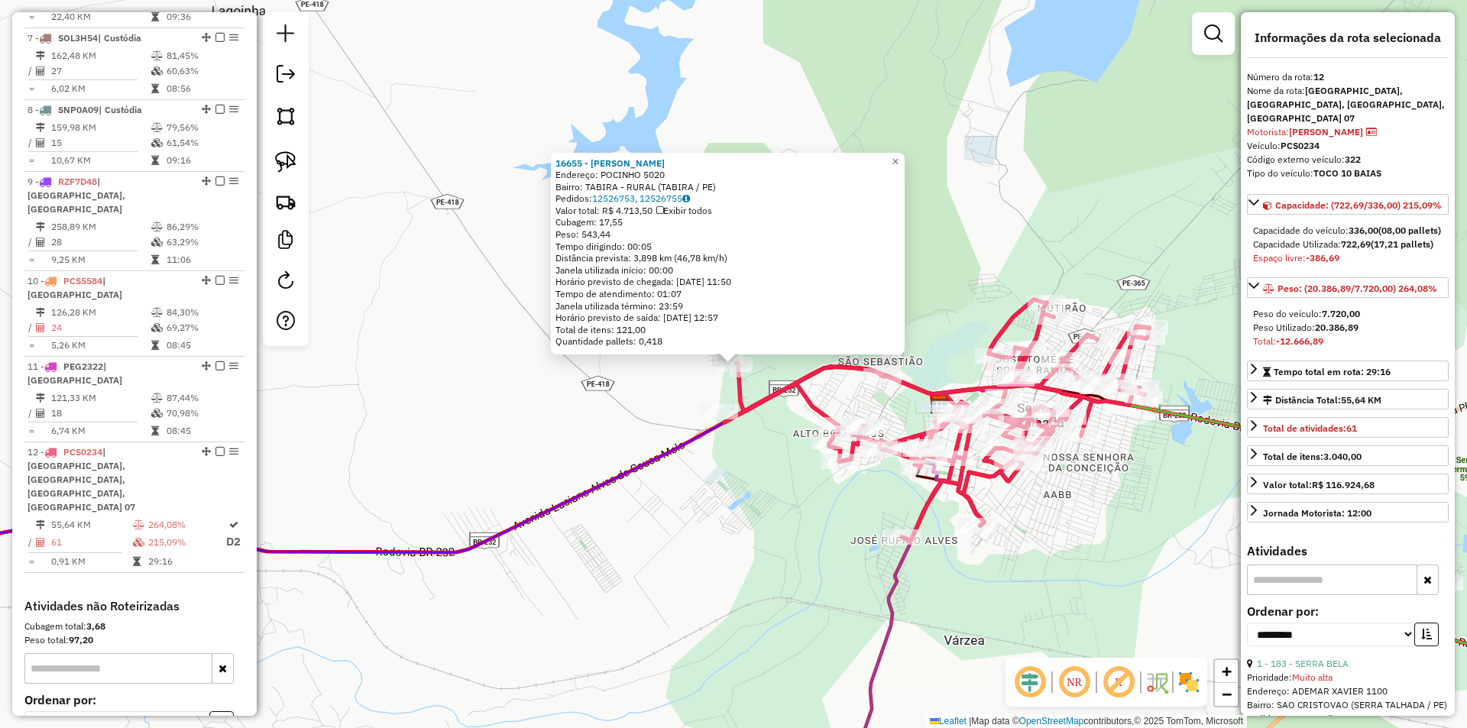
scroll to position [1185, 0]
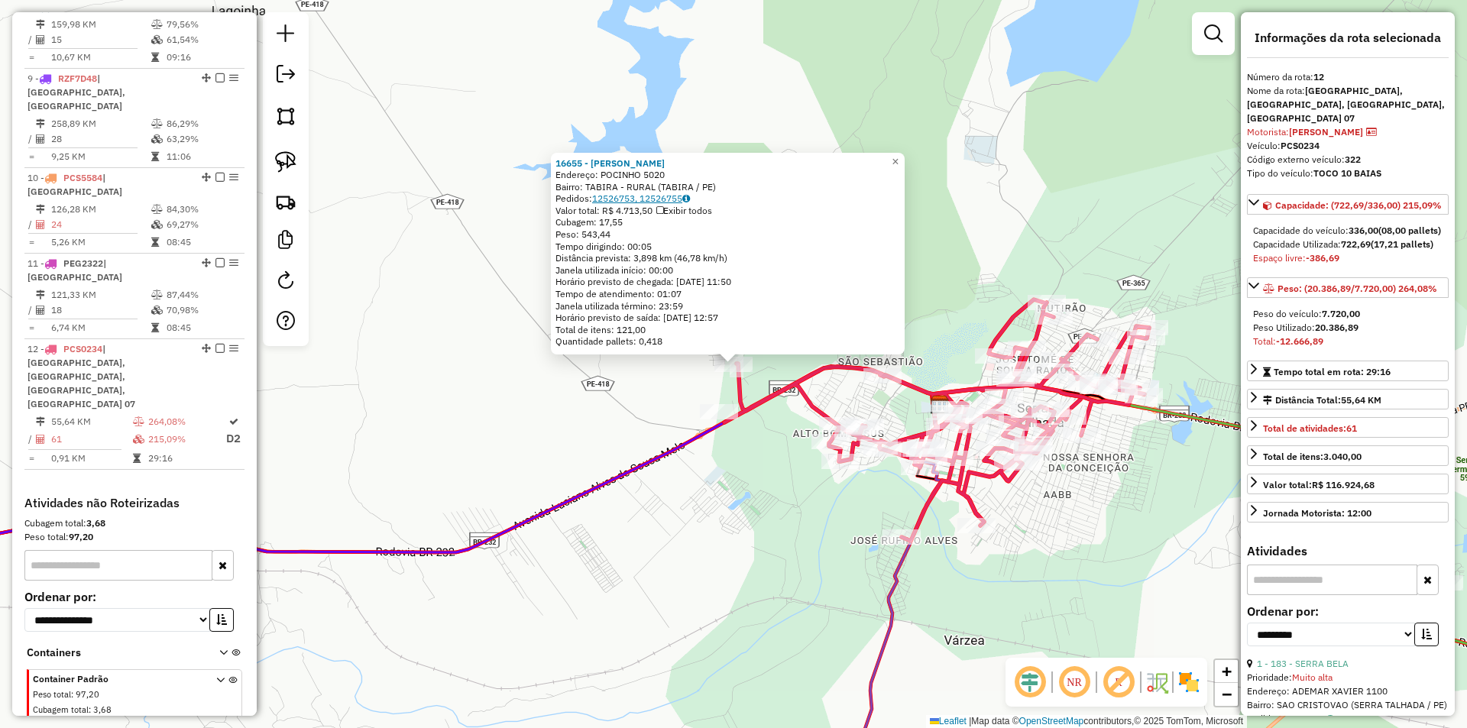
click at [647, 200] on link "12526753, 12526755" at bounding box center [641, 198] width 98 height 11
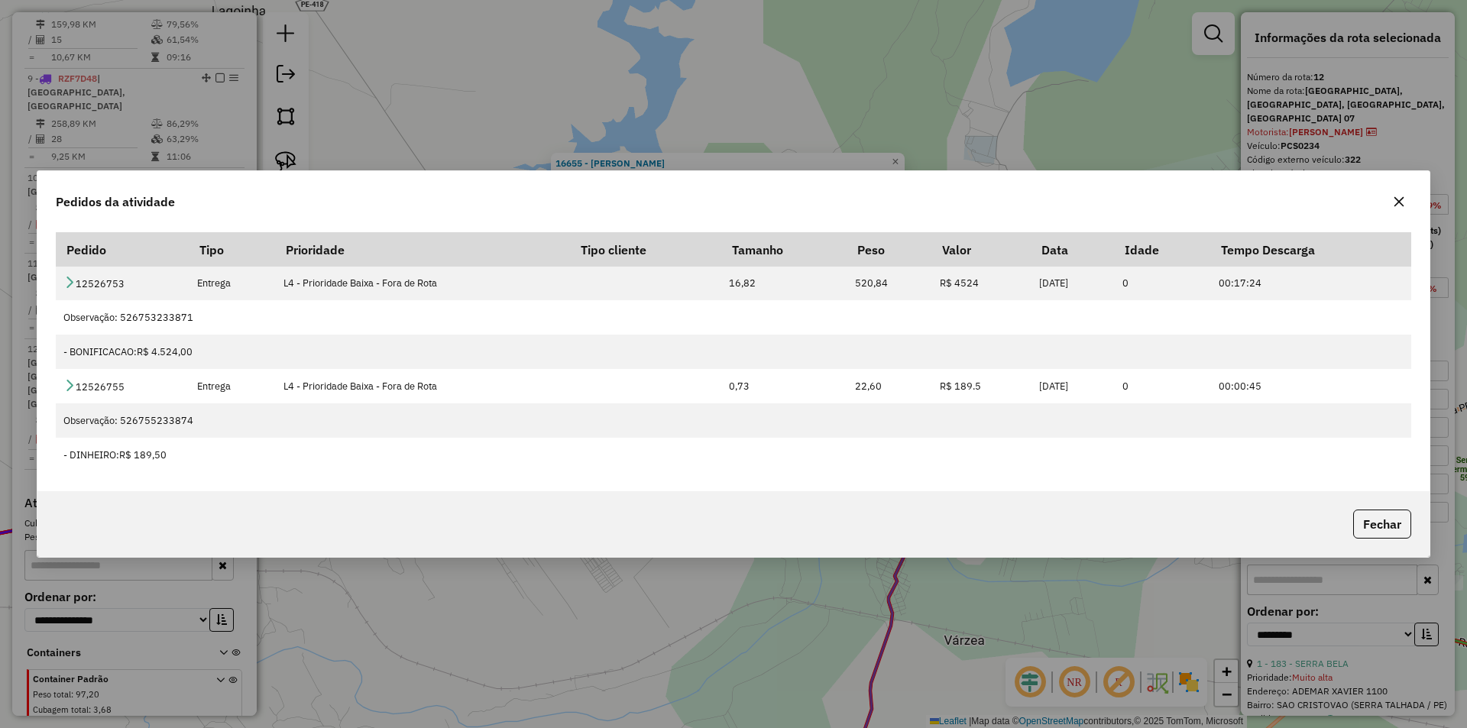
click at [1394, 204] on icon "button" at bounding box center [1399, 202] width 12 height 12
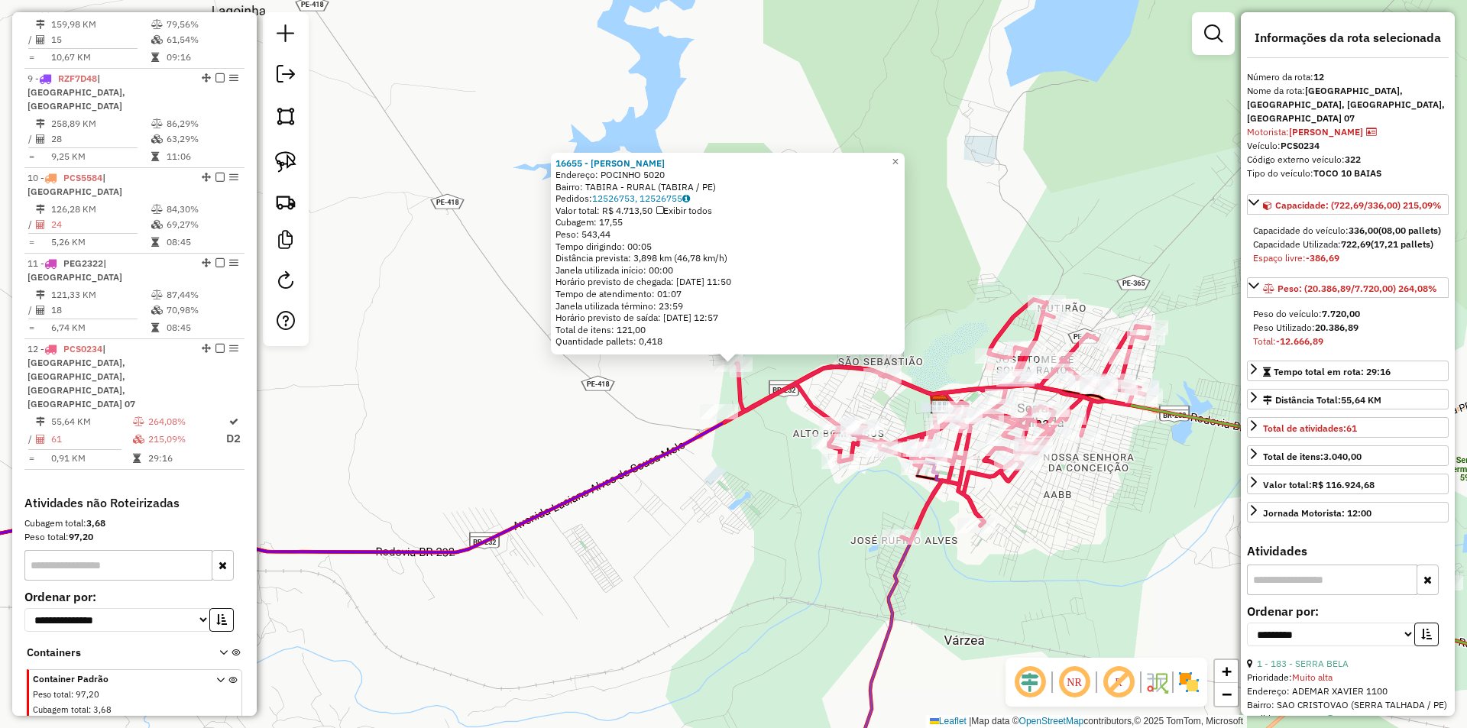
click at [905, 328] on div "16655 - DEPOSITO ROCHA Endereço: POCINHO 5020 Bairro: TABIRA - RURAL (TABIRA / …" at bounding box center [728, 254] width 354 height 203
click at [957, 305] on div "16655 - DEPOSITO ROCHA Endereço: POCINHO 5020 Bairro: TABIRA - RURAL (TABIRA / …" at bounding box center [733, 364] width 1467 height 728
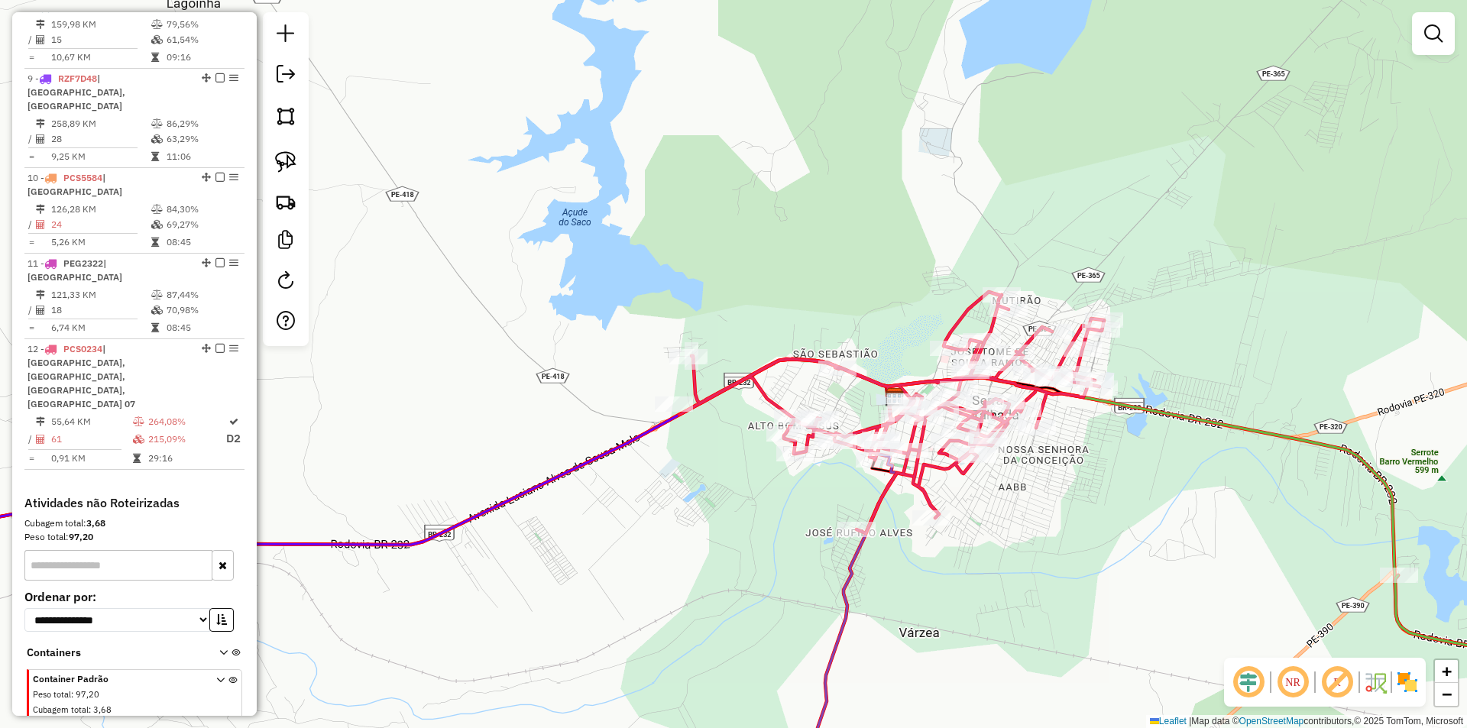
drag, startPoint x: 970, startPoint y: 319, endPoint x: 807, endPoint y: 290, distance: 165.4
click at [814, 264] on div "Janela de atendimento Grade de atendimento Capacidade Transportadoras Veículos …" at bounding box center [733, 364] width 1467 height 728
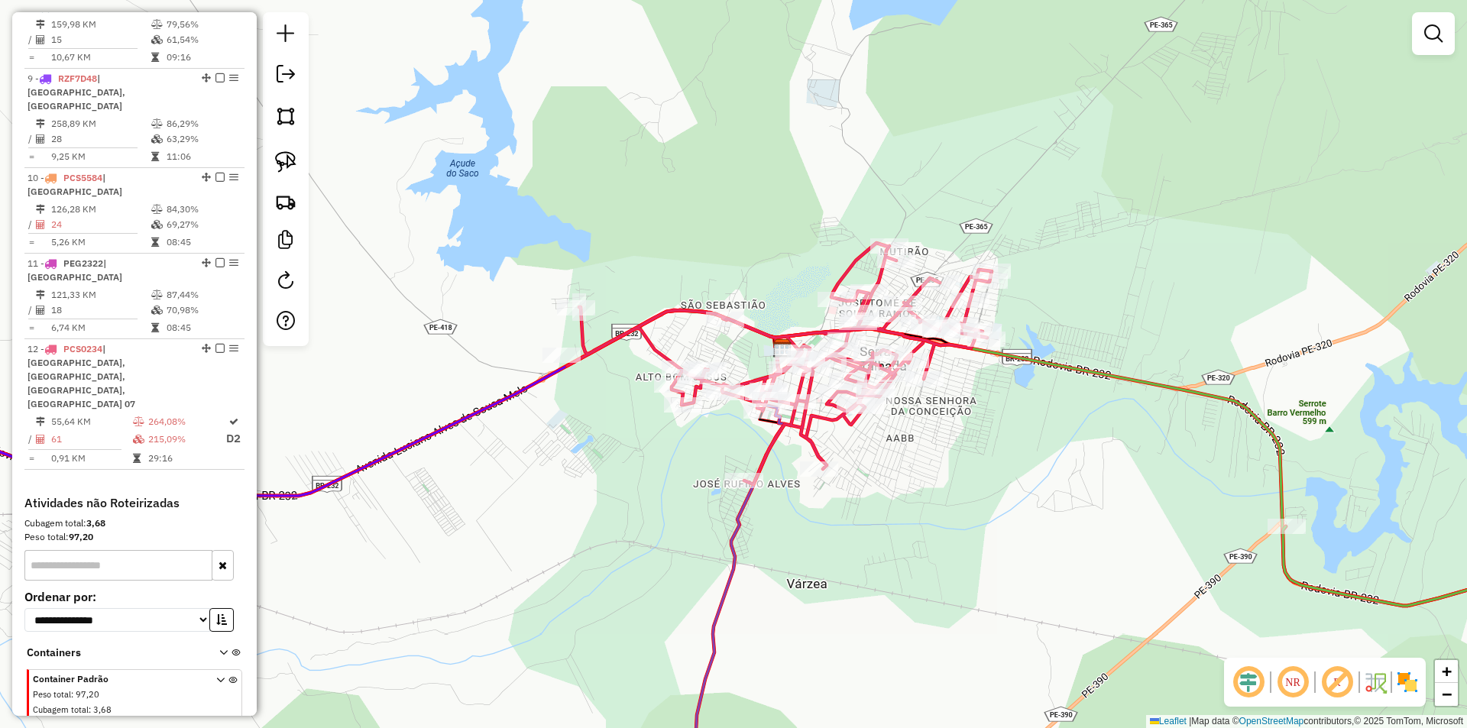
click at [749, 316] on div "Janela de atendimento Grade de atendimento Capacidade Transportadoras Veículos …" at bounding box center [733, 364] width 1467 height 728
select select "**********"
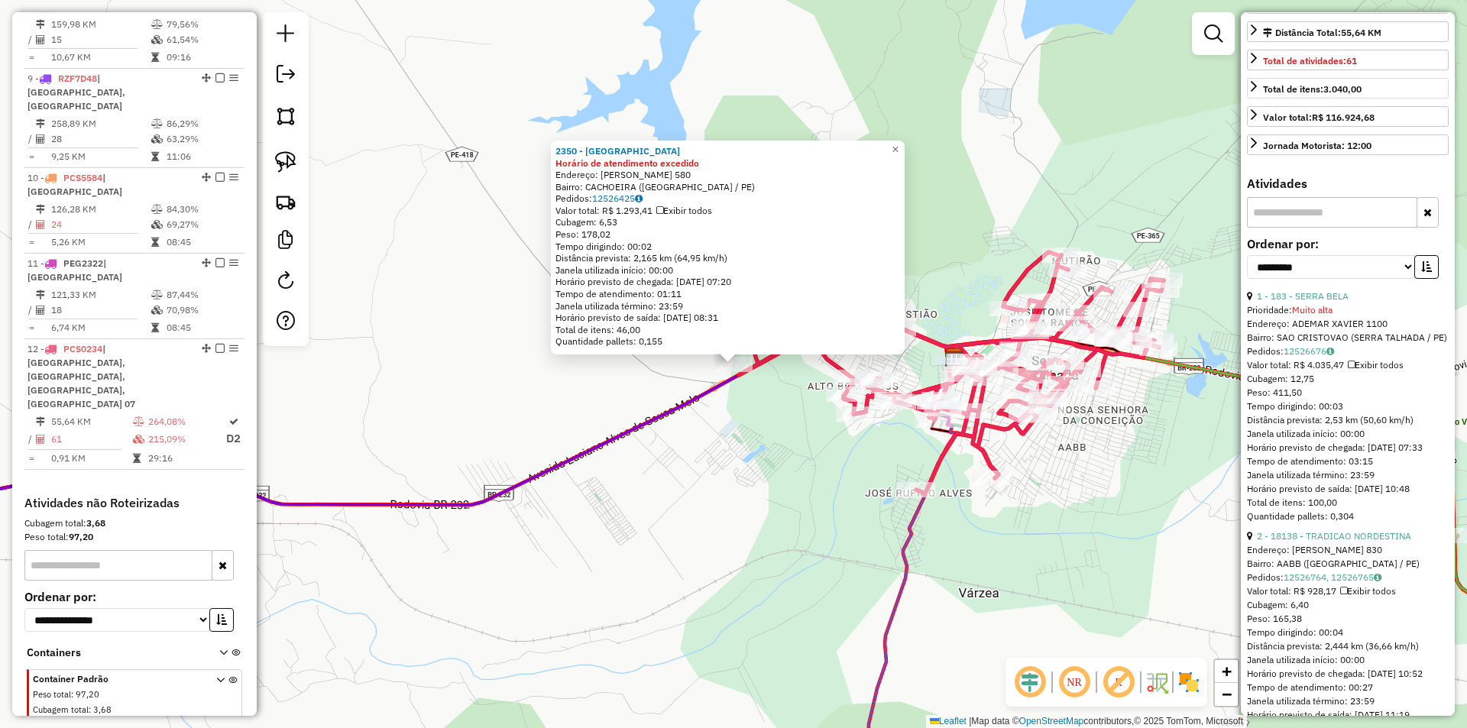
scroll to position [382, 0]
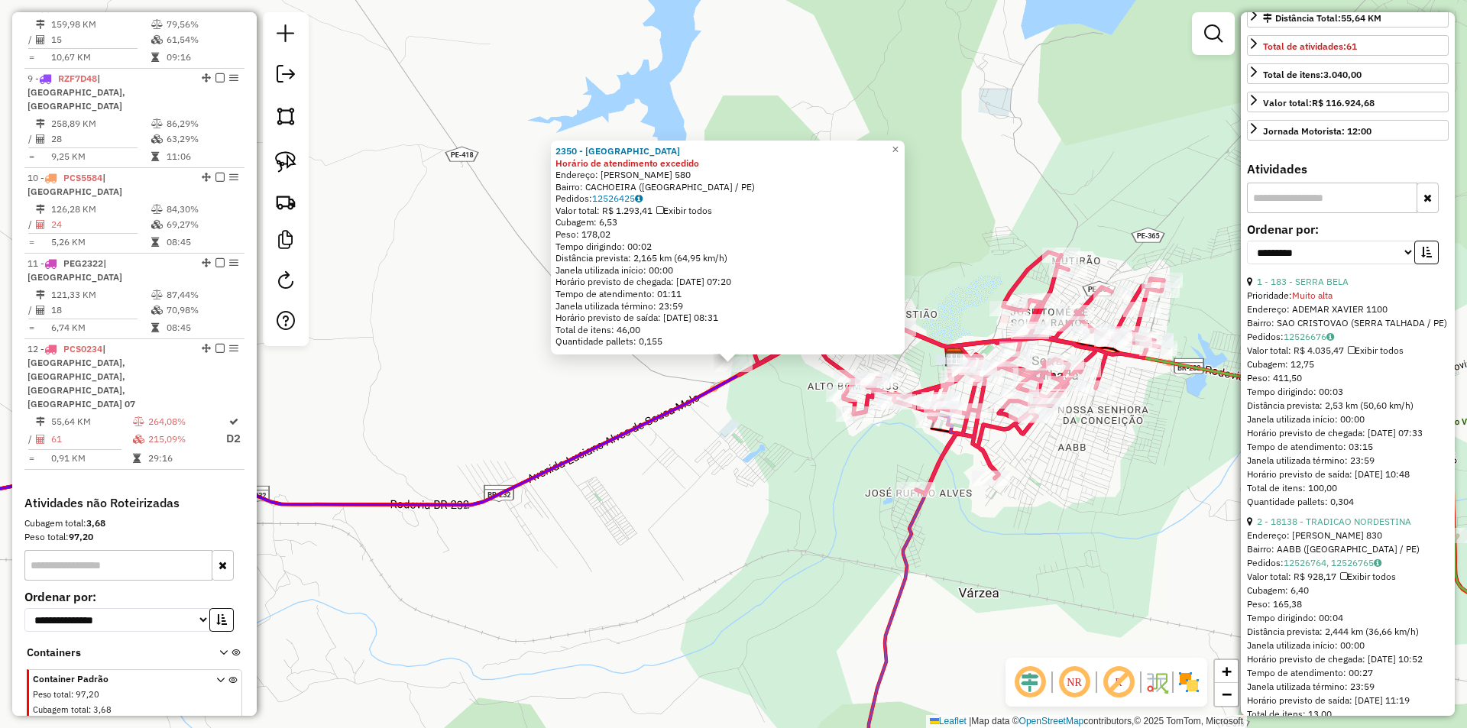
click at [1308, 213] on input "text" at bounding box center [1332, 198] width 170 height 31
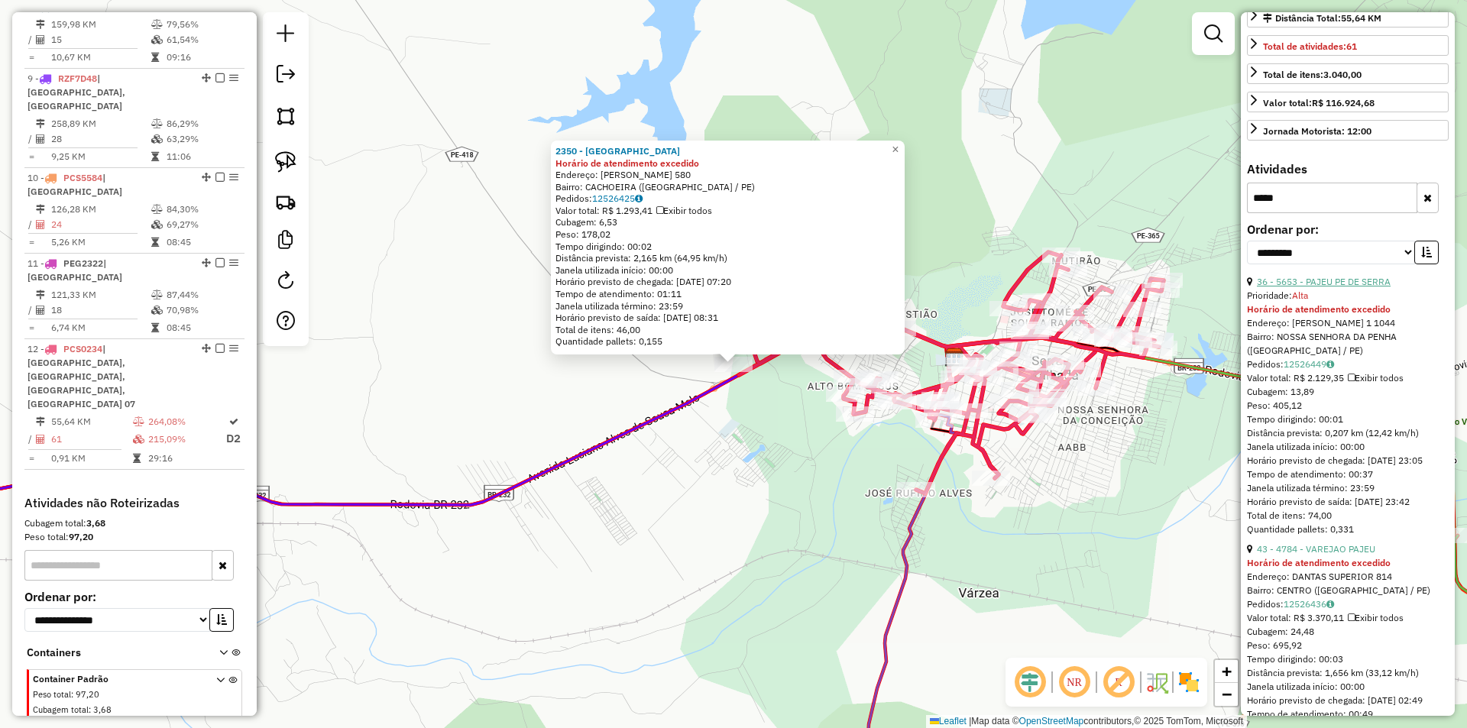
type input "*****"
click at [1321, 287] on link "36 - 5653 - PAJEU PE DE SERRA" at bounding box center [1324, 281] width 134 height 11
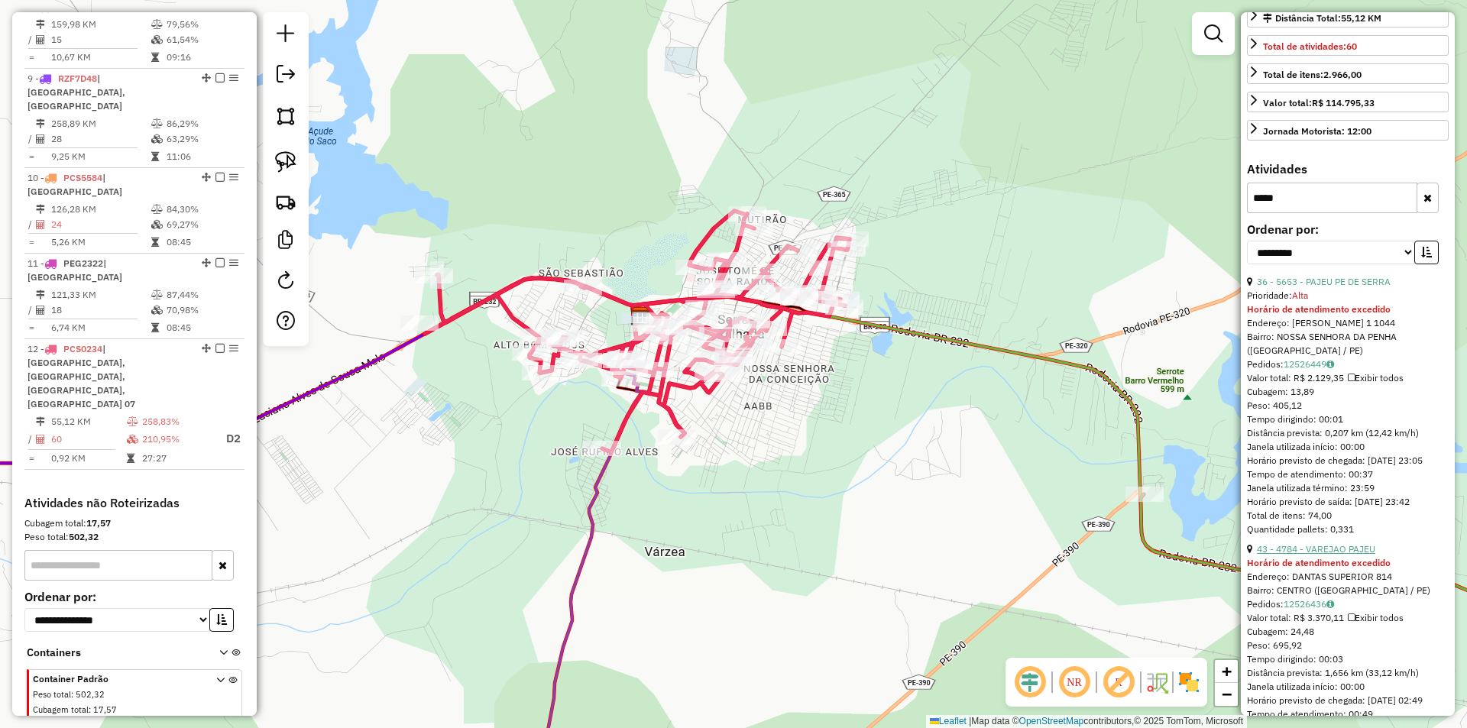
click at [1335, 555] on link "43 - 4784 - VAREJAO PAJEU" at bounding box center [1316, 548] width 118 height 11
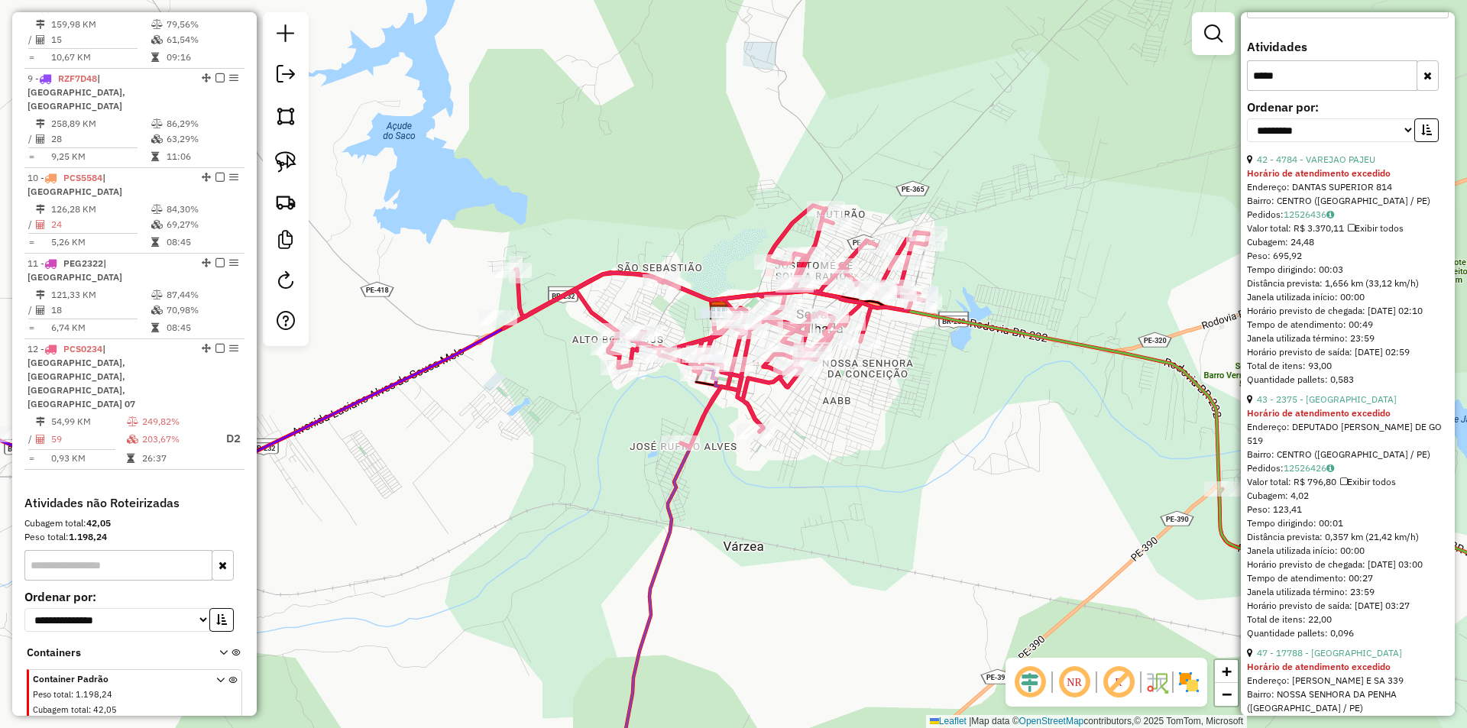
scroll to position [611, 0]
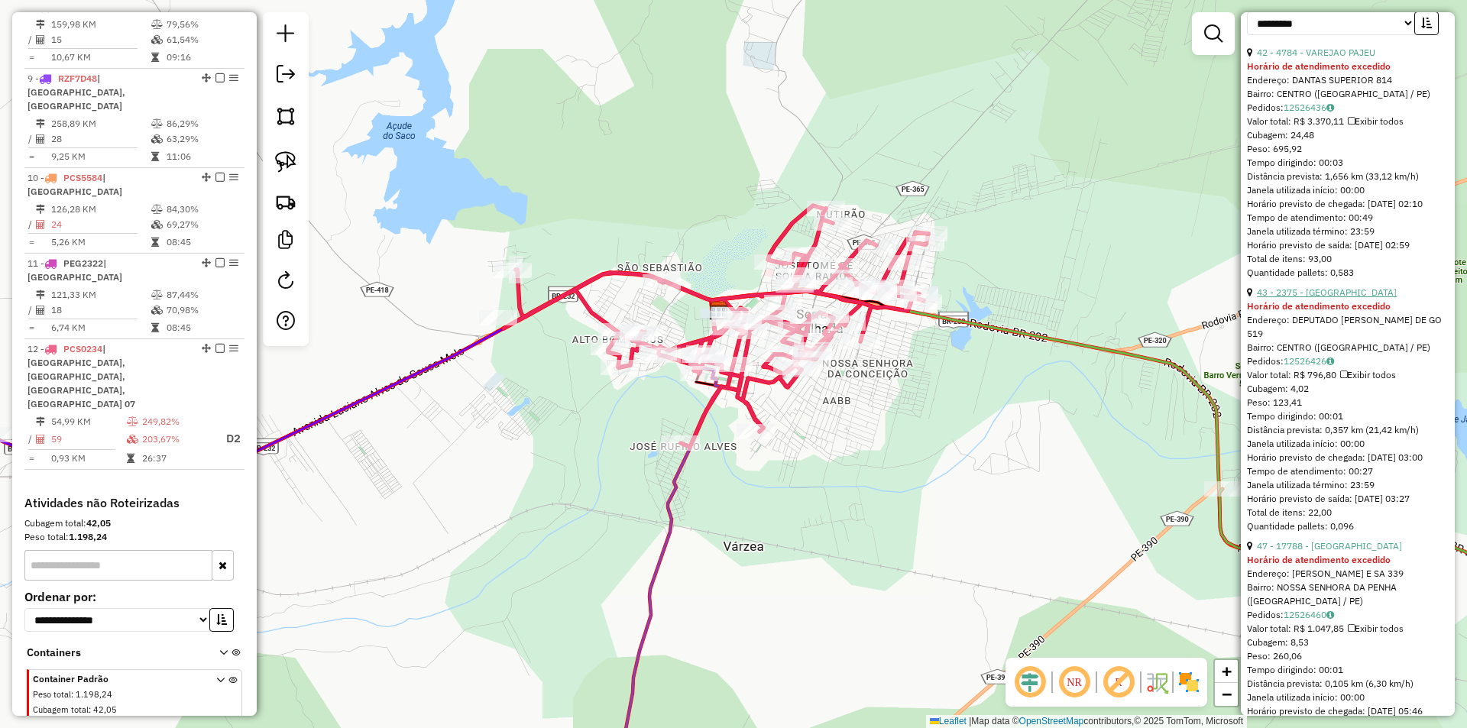
click at [1333, 298] on link "43 - 2375 - PAJEU ST CENTRO" at bounding box center [1327, 292] width 140 height 11
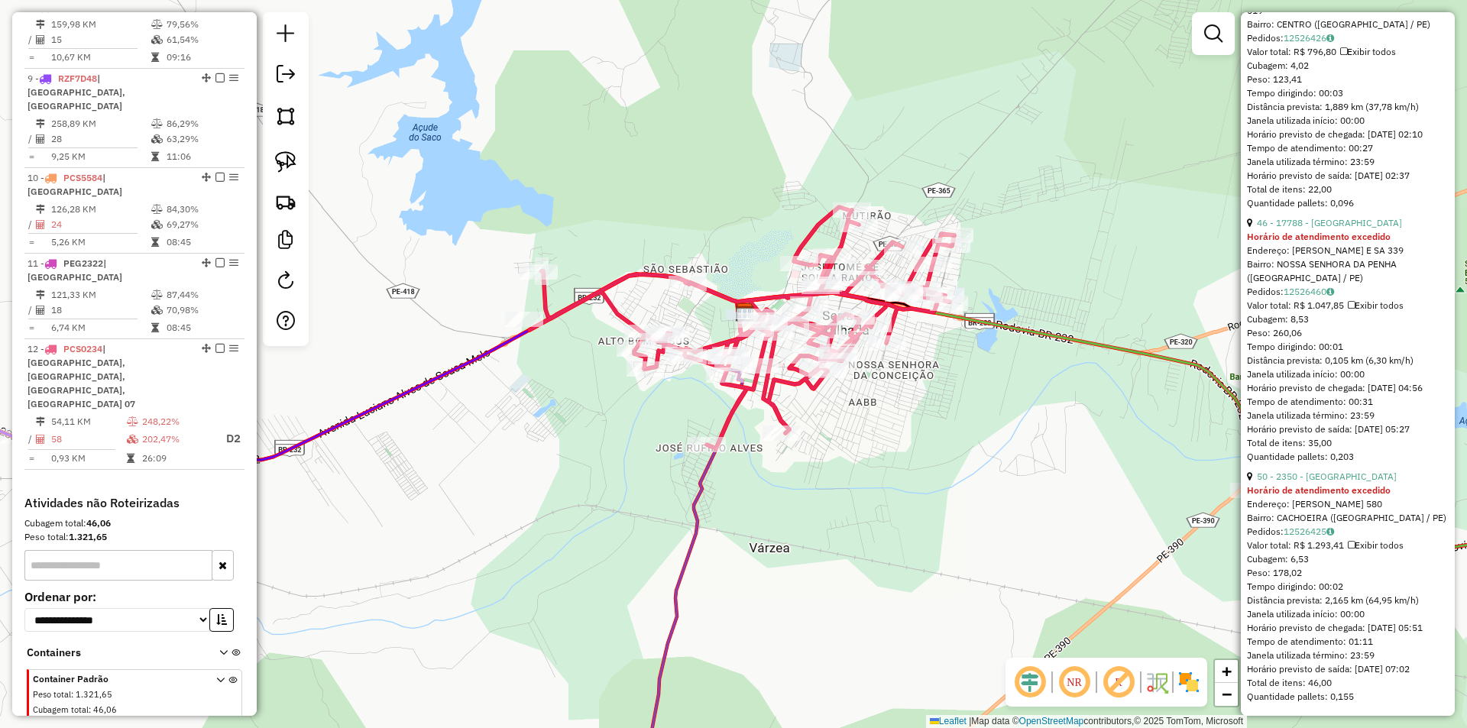
scroll to position [764, 0]
click at [1338, 472] on link "50 - 2350 - PAJEU ST BR" at bounding box center [1327, 476] width 140 height 11
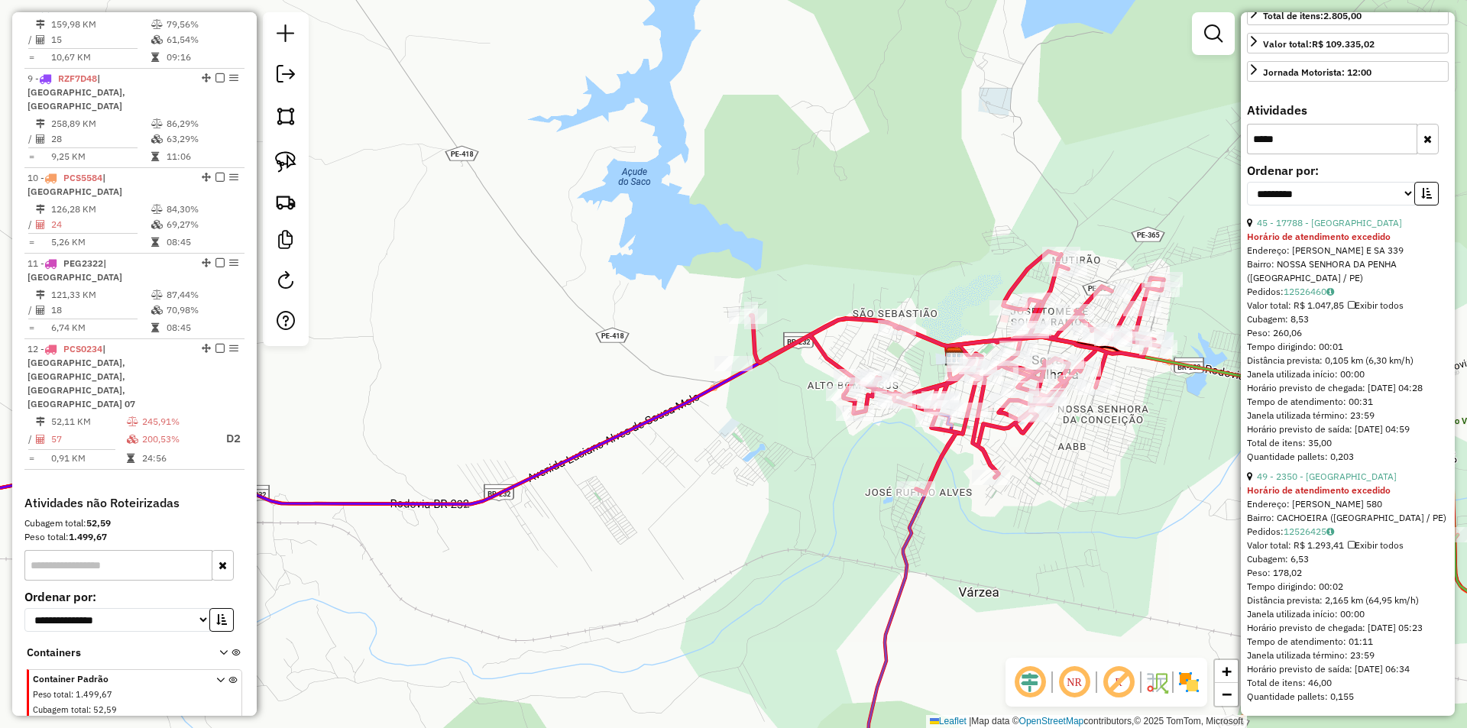
scroll to position [524, 0]
click at [1332, 217] on link "45 - 17788 - PAJEU NOVA SERRA" at bounding box center [1329, 222] width 145 height 11
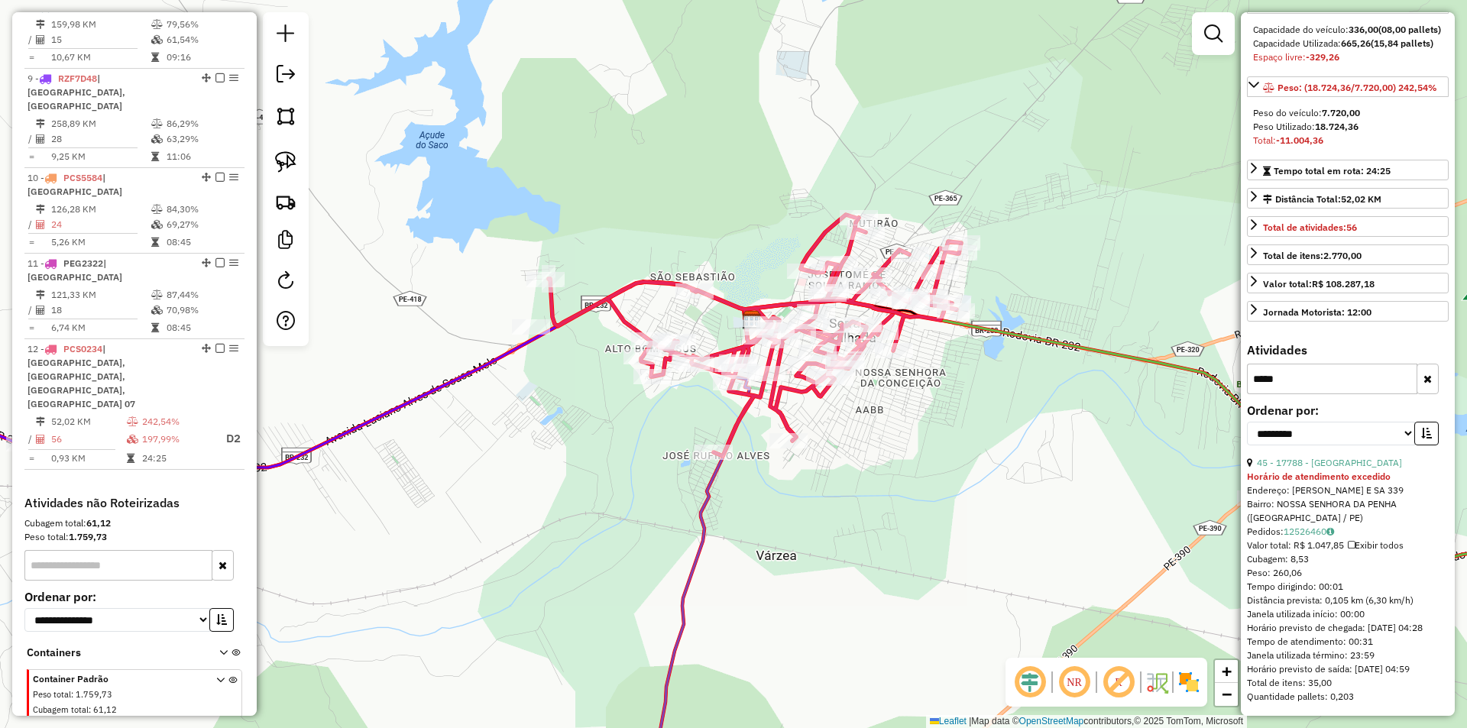
scroll to position [256, 0]
click at [1337, 457] on link "45 - 17788 - PAJEU NOVA SERRA" at bounding box center [1329, 462] width 145 height 11
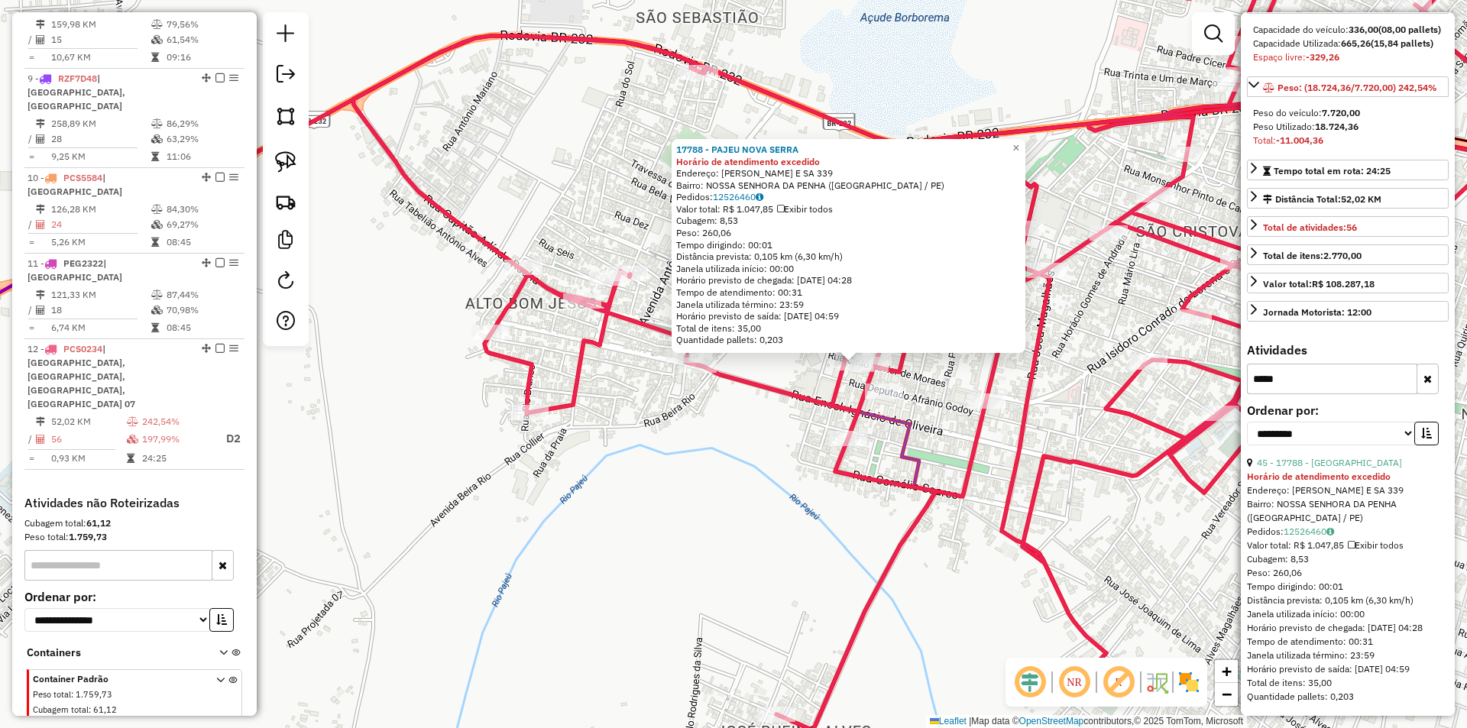
click at [792, 427] on div "17788 - PAJEU NOVA SERRA Horário de atendimento excedido Endereço: JOAQUIM CONR…" at bounding box center [733, 364] width 1467 height 728
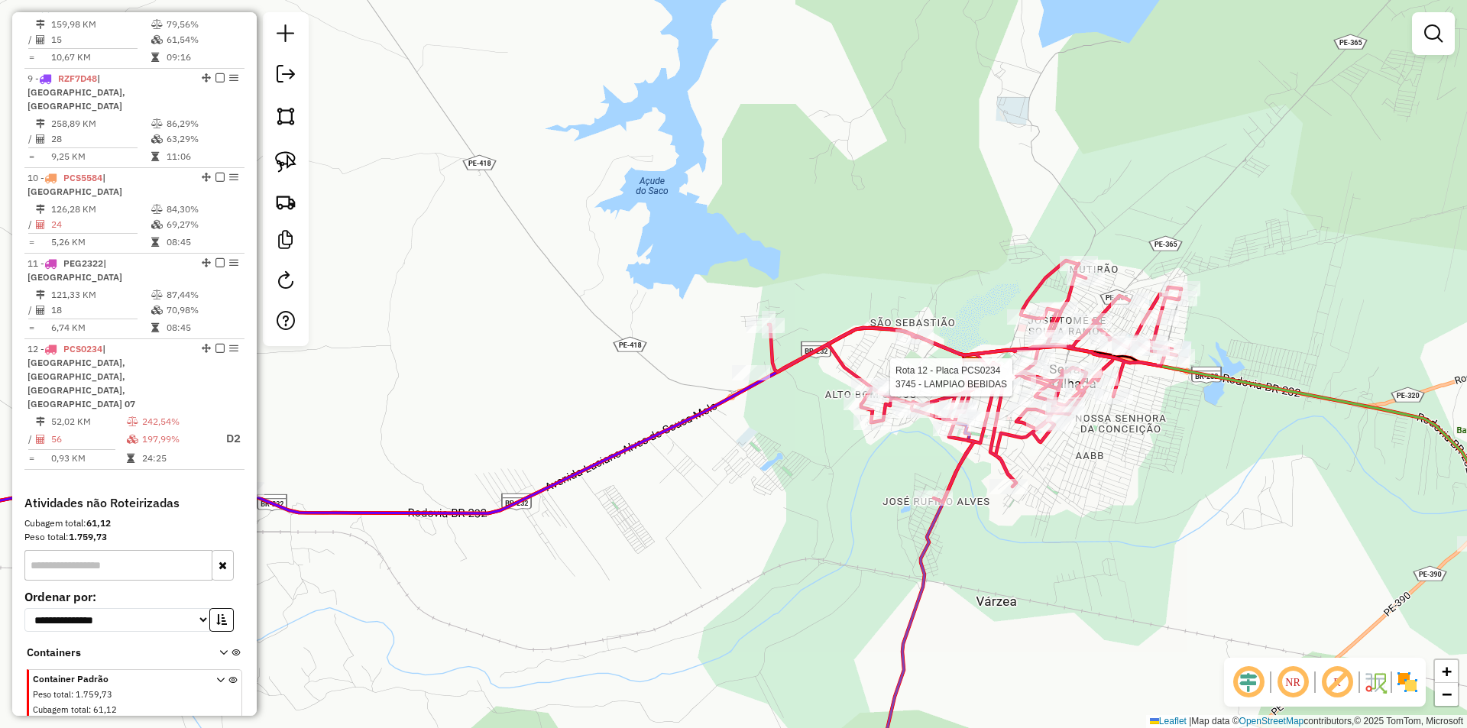
select select "**********"
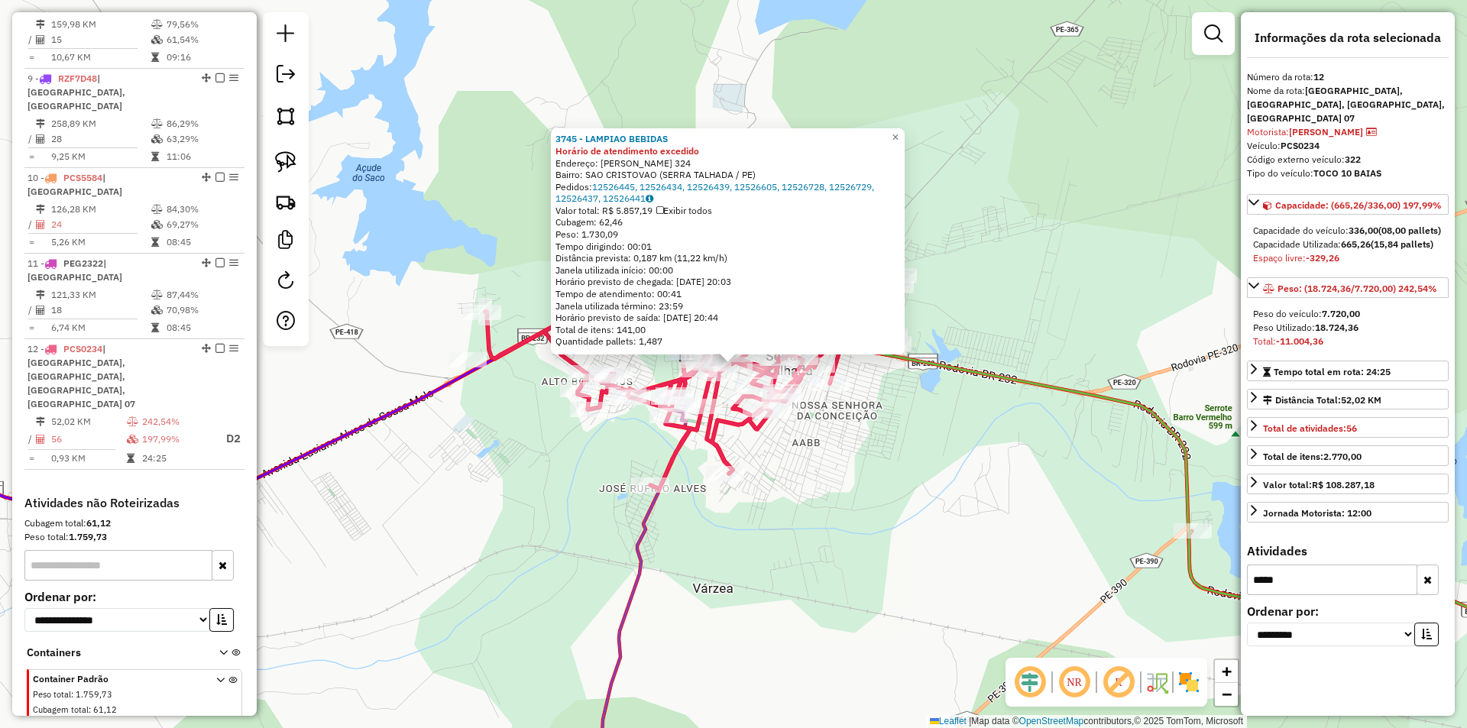
click at [1418, 569] on button "button" at bounding box center [1428, 580] width 22 height 31
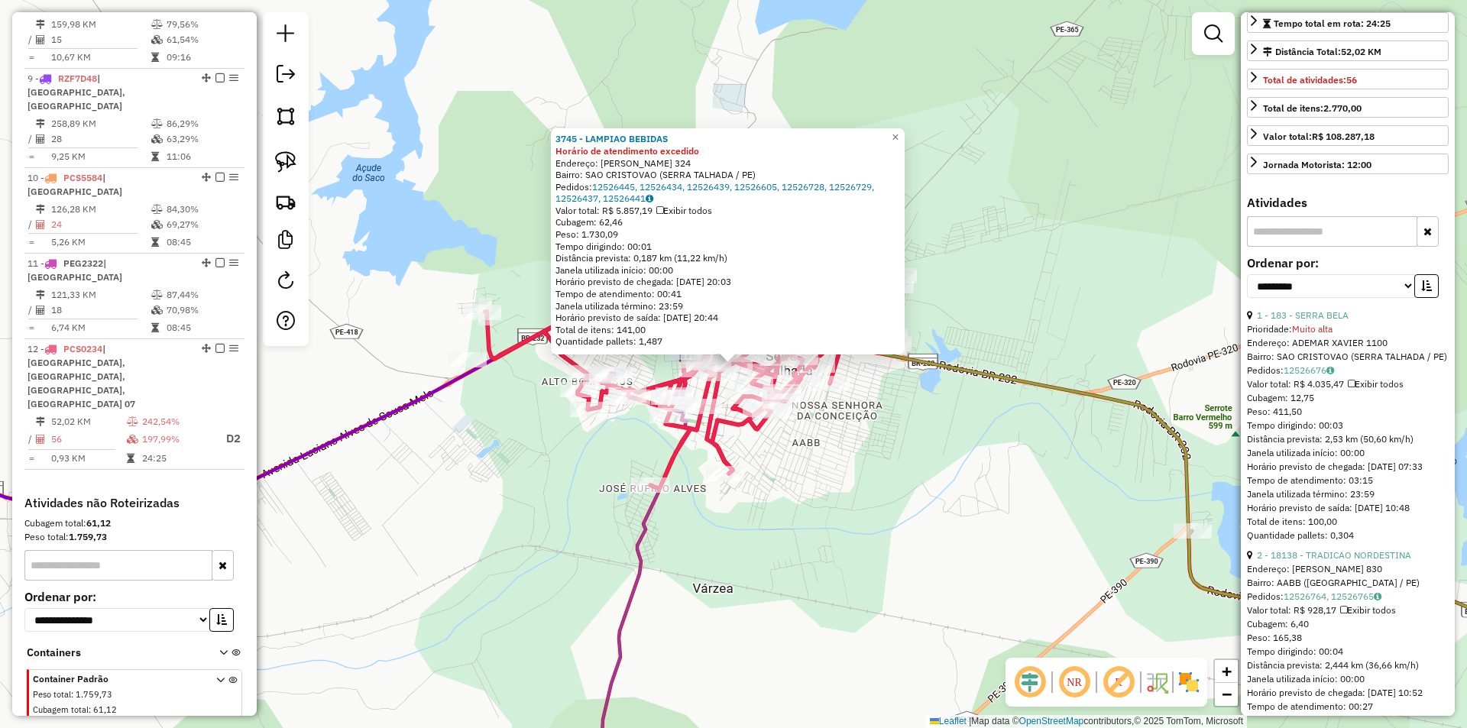
scroll to position [382, 0]
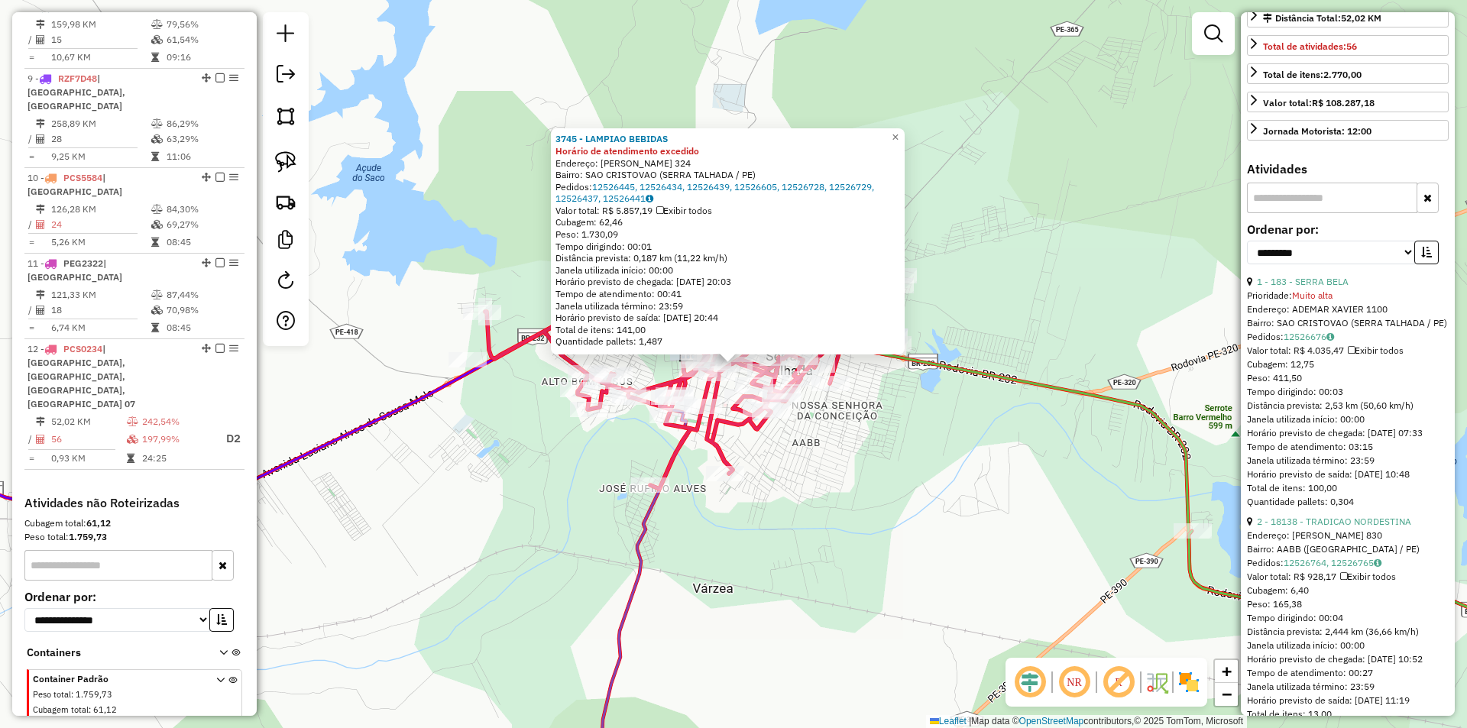
click at [1370, 238] on label "Ordenar por:" at bounding box center [1348, 229] width 202 height 18
click at [1368, 264] on select "**********" at bounding box center [1331, 253] width 168 height 24
click at [1247, 264] on select "**********" at bounding box center [1331, 253] width 168 height 24
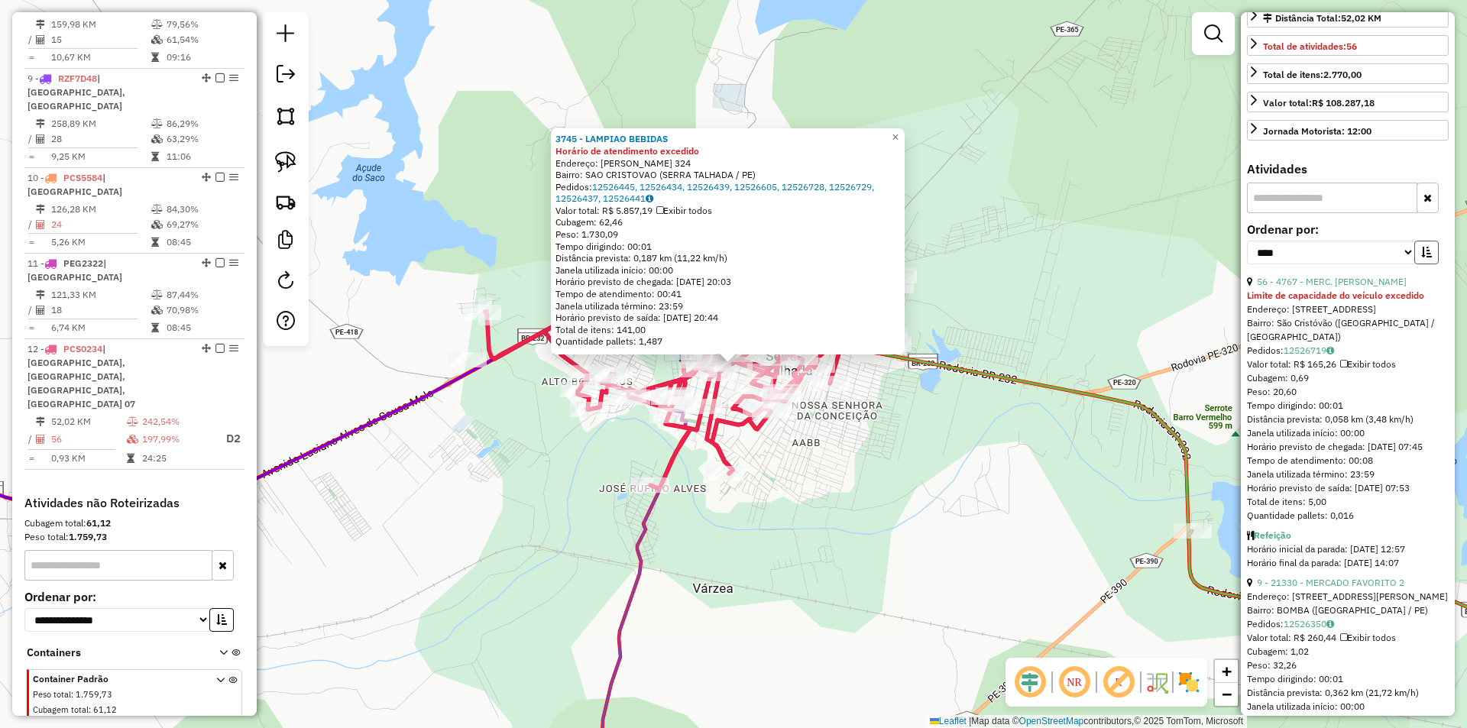
click at [1429, 264] on button "button" at bounding box center [1427, 253] width 24 height 24
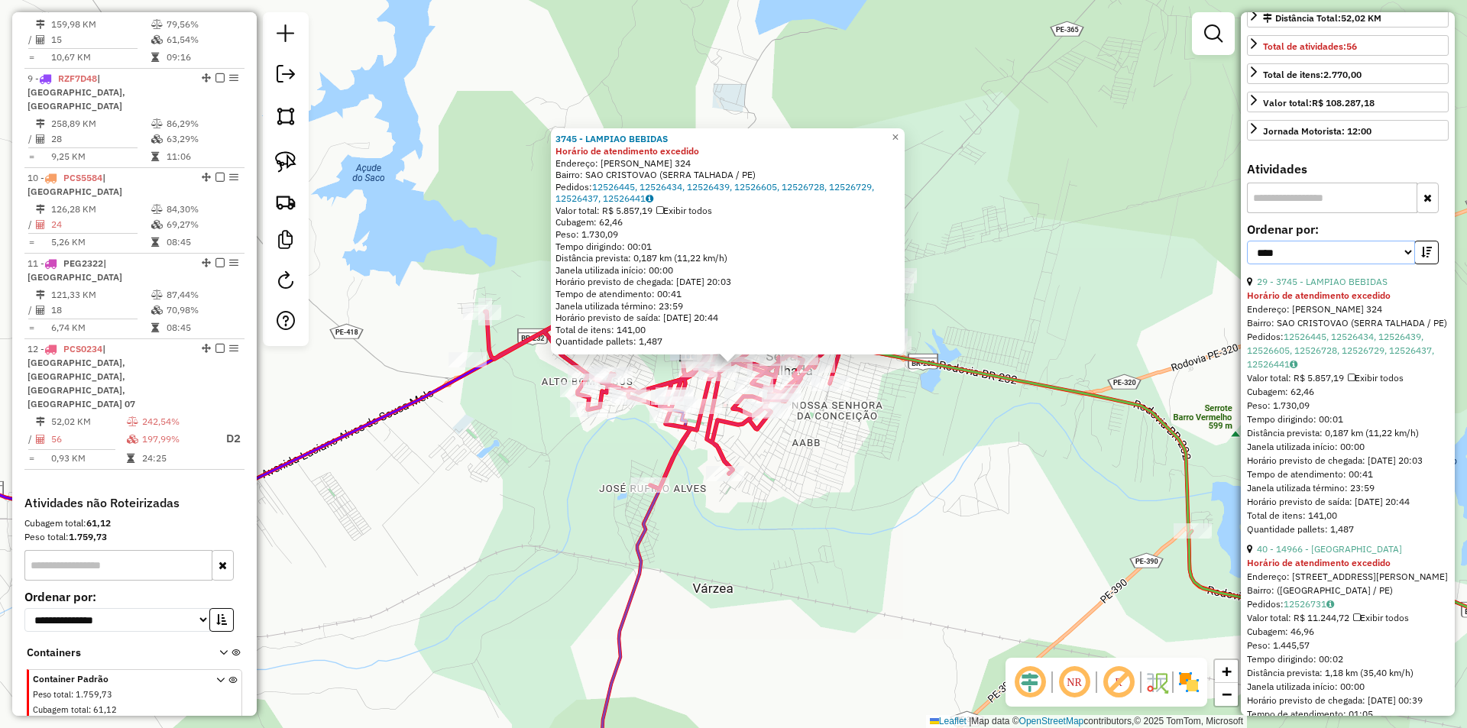
drag, startPoint x: 1390, startPoint y: 278, endPoint x: 1383, endPoint y: 286, distance: 10.3
click at [1390, 264] on select "**********" at bounding box center [1331, 253] width 168 height 24
select select "**********"
click at [1247, 264] on select "**********" at bounding box center [1331, 253] width 168 height 24
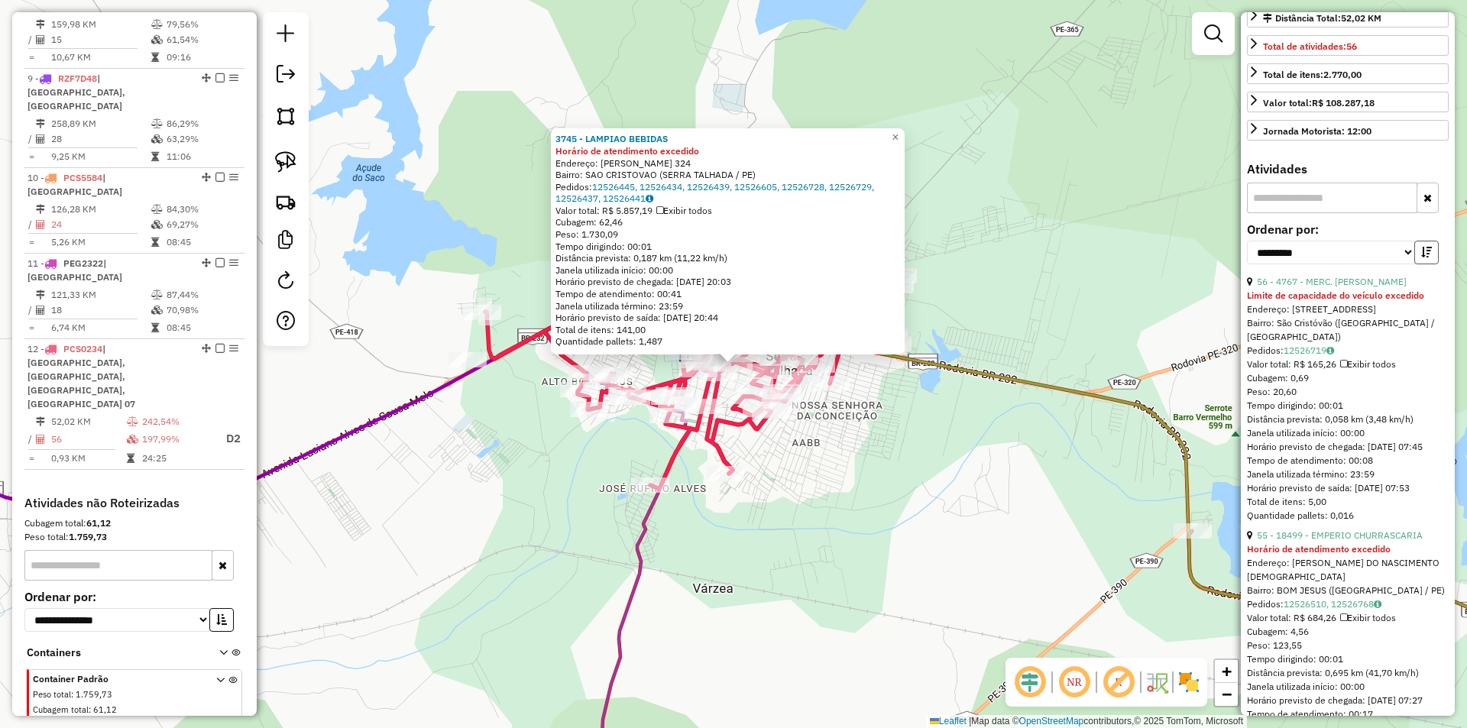
click at [1422, 258] on icon "button" at bounding box center [1427, 252] width 11 height 11
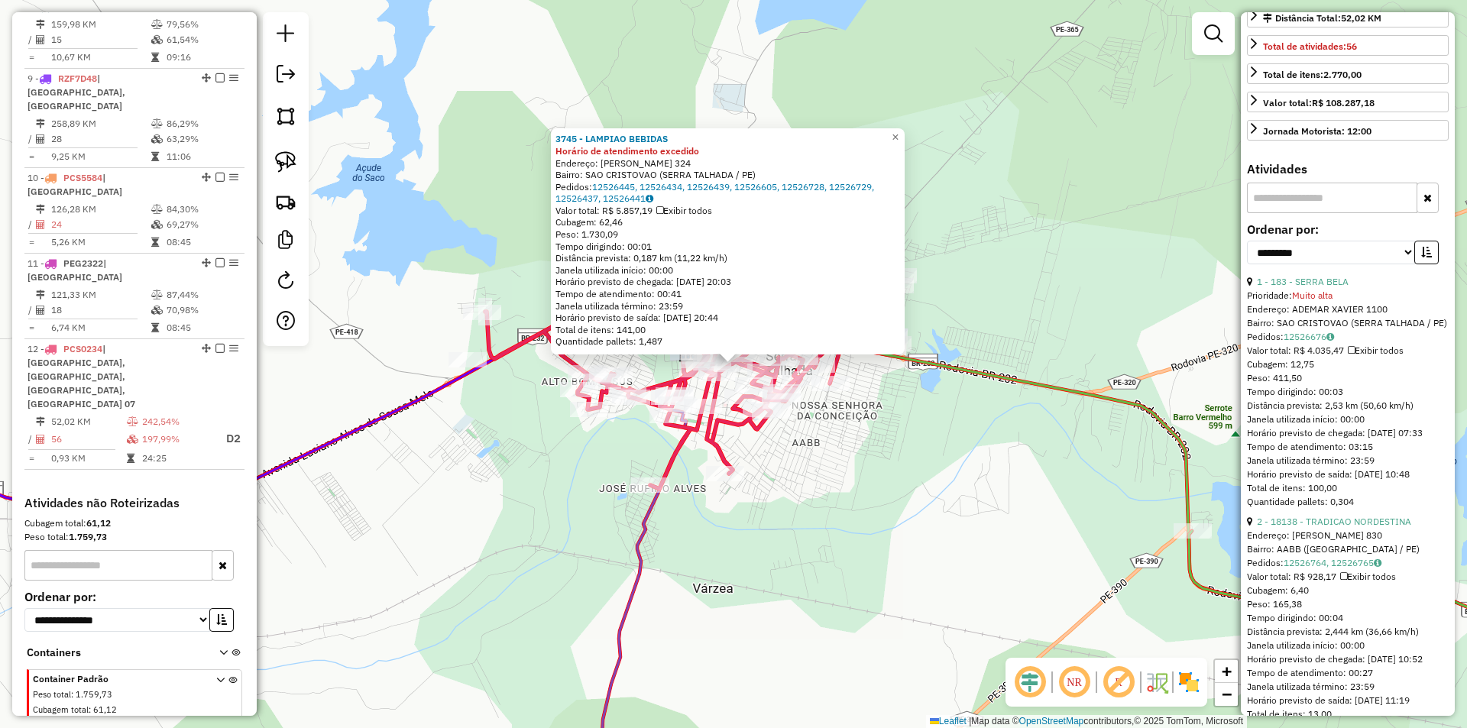
click at [901, 428] on div "3745 - LAMPIAO BEBIDAS Horário de atendimento excedido Endereço: MIGUEL NUNES D…" at bounding box center [733, 364] width 1467 height 728
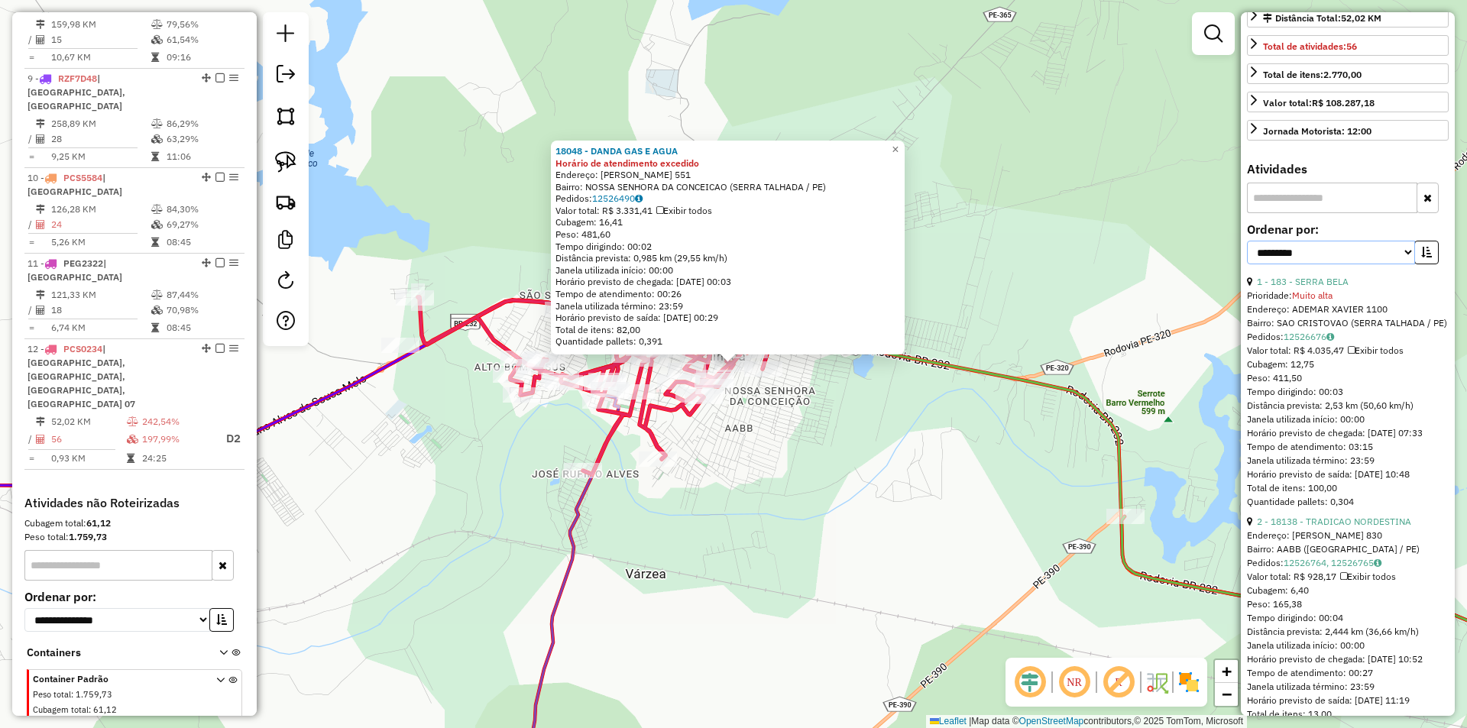
click at [1347, 264] on select "**********" at bounding box center [1331, 253] width 168 height 24
select select "*********"
click at [1247, 264] on select "**********" at bounding box center [1331, 253] width 168 height 24
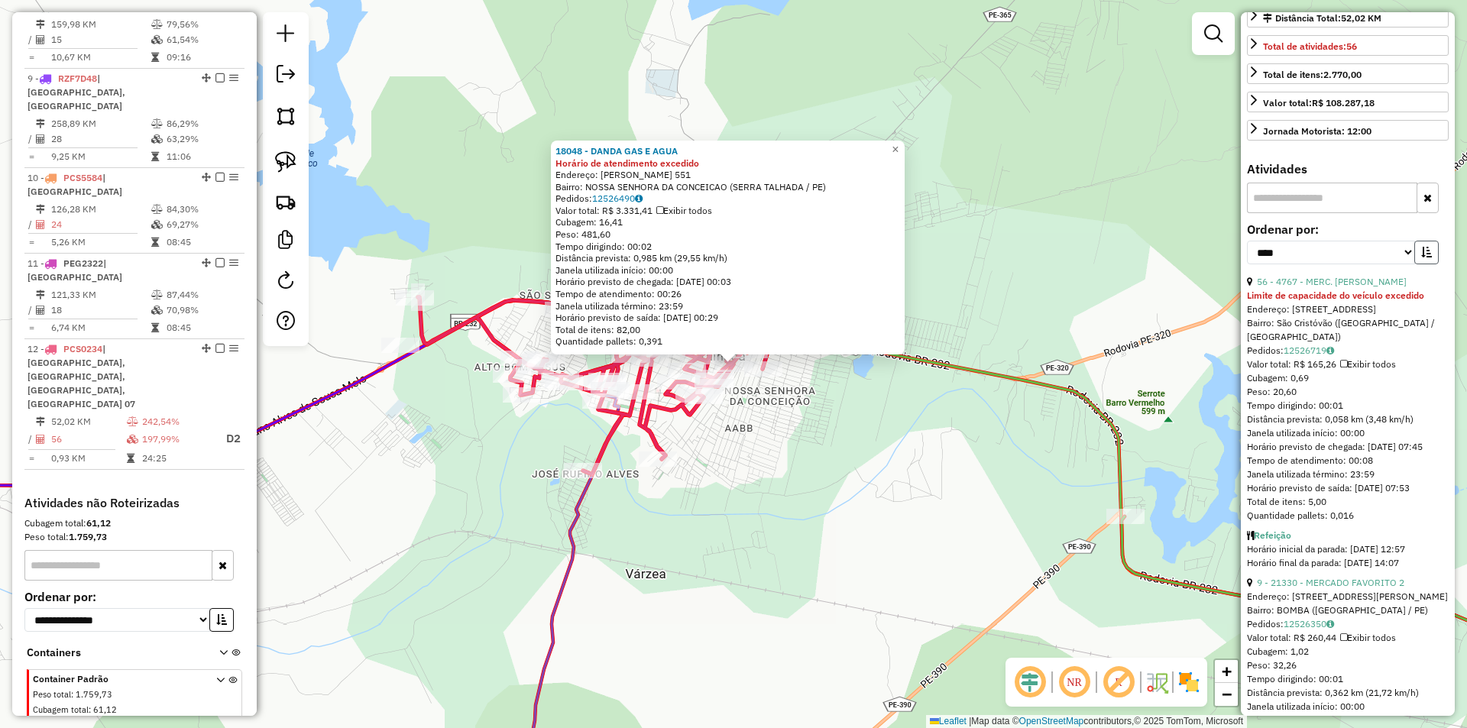
click at [1422, 258] on icon "button" at bounding box center [1427, 252] width 11 height 11
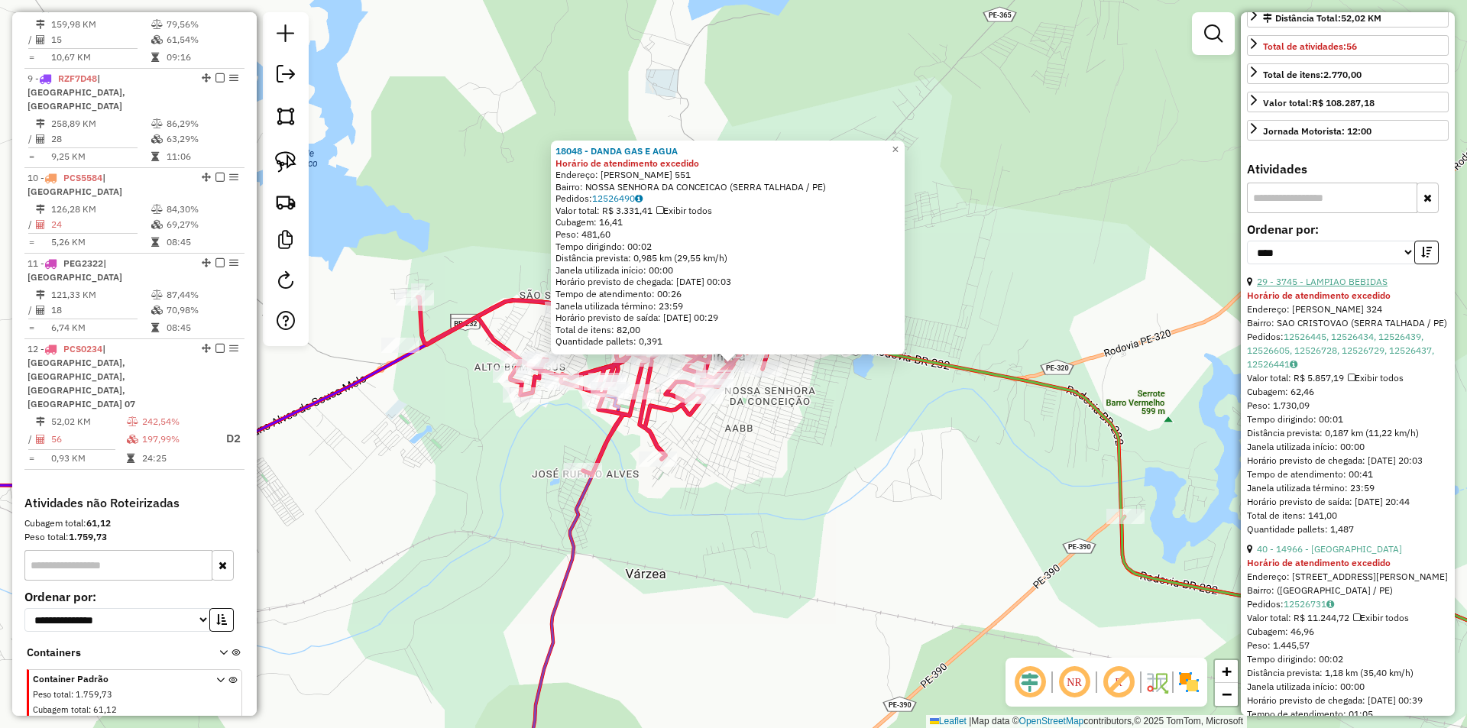
click at [1352, 287] on link "29 - 3745 - LAMPIAO BEBIDAS" at bounding box center [1322, 281] width 131 height 11
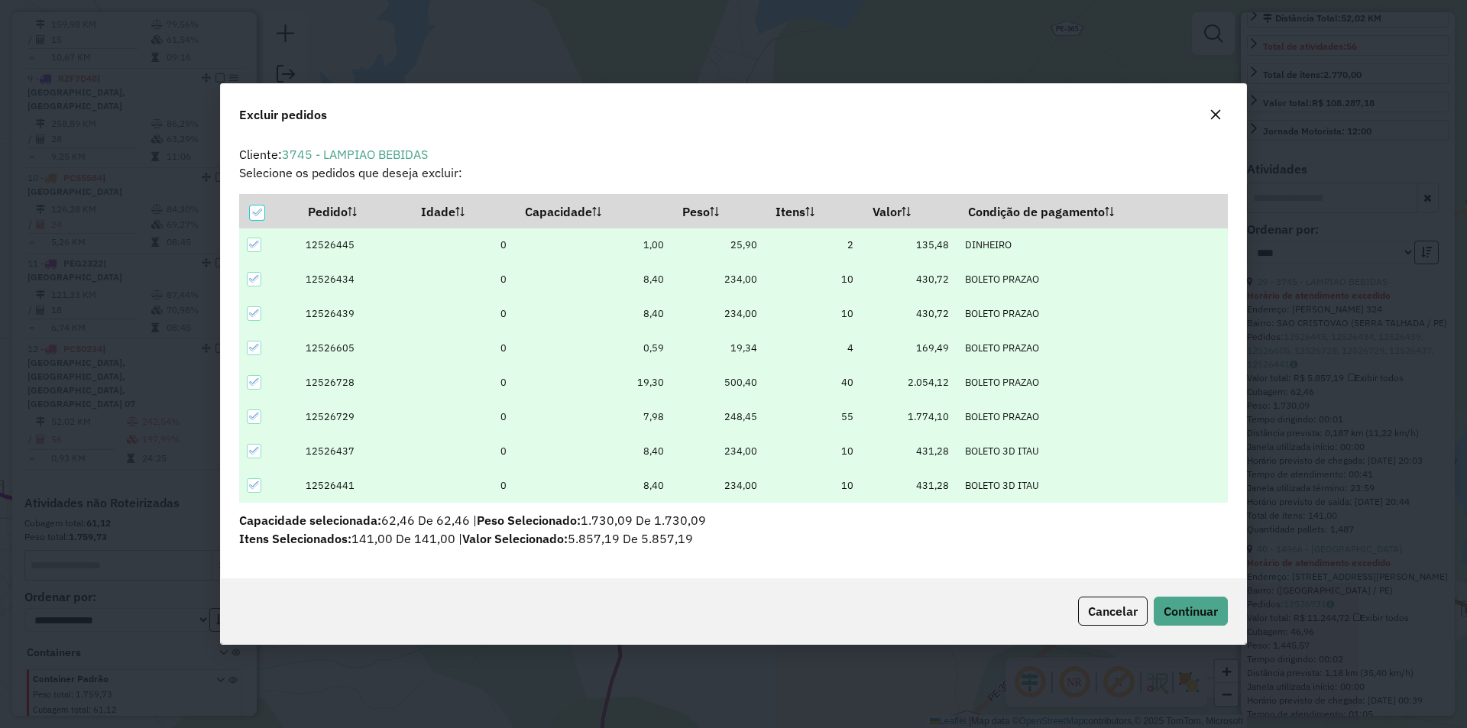
scroll to position [0, 0]
click at [1202, 608] on span "Continuar" at bounding box center [1191, 611] width 54 height 15
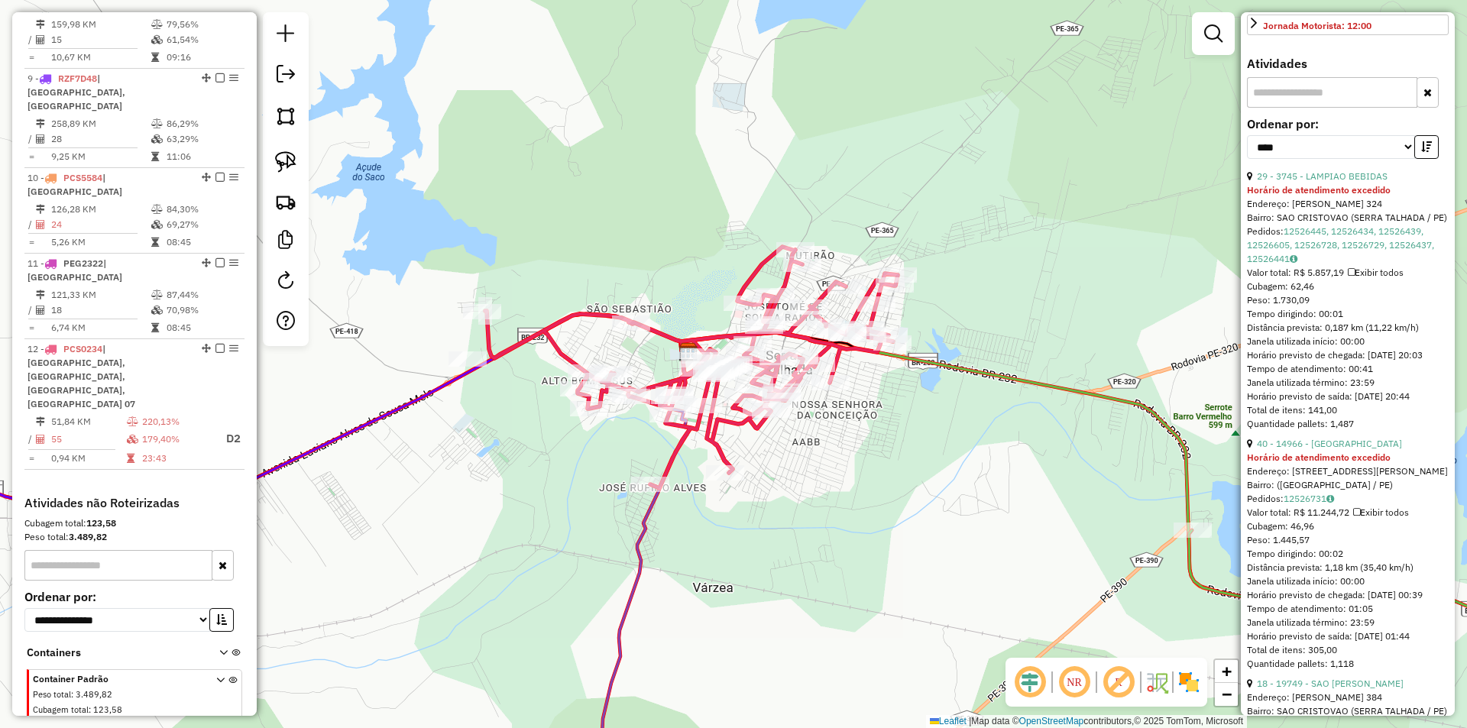
scroll to position [535, 0]
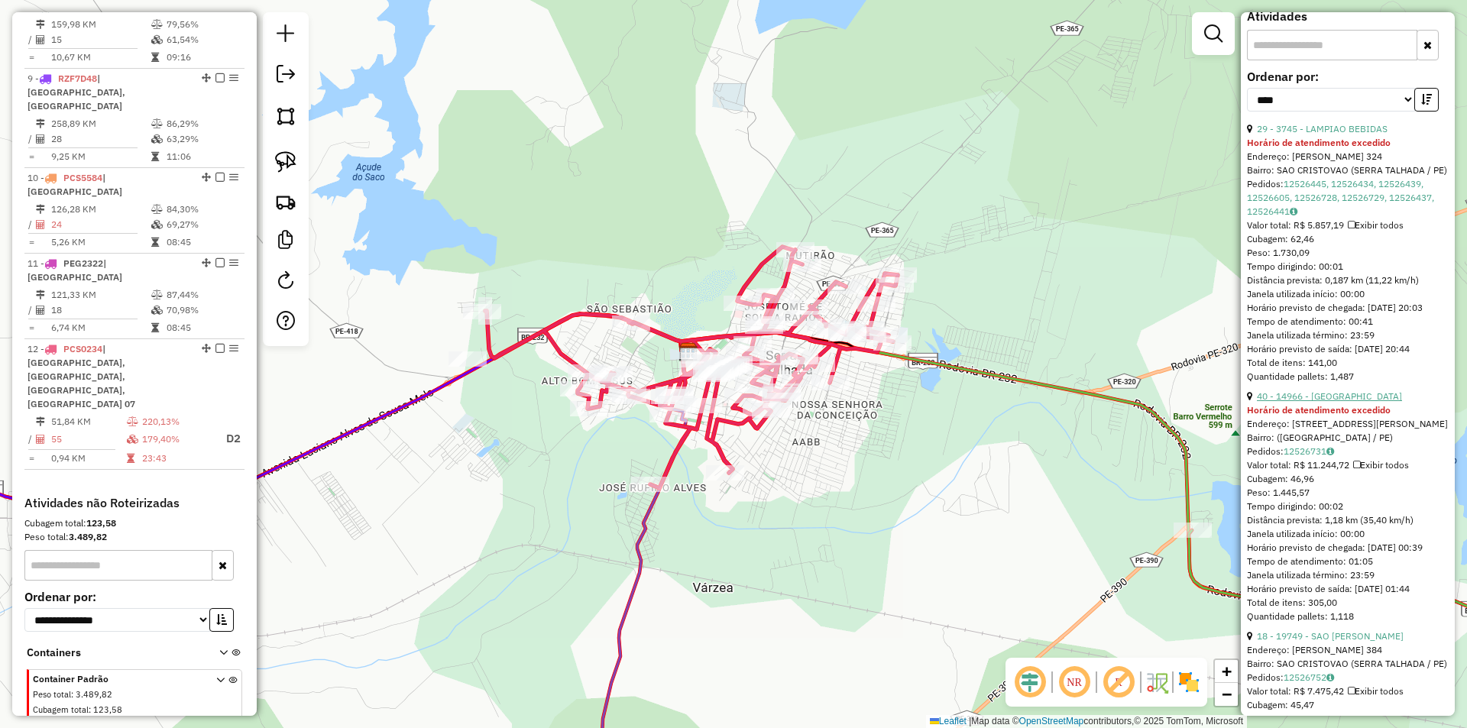
click at [1334, 402] on link "40 - 14966 - MADRUGÃO" at bounding box center [1329, 396] width 145 height 11
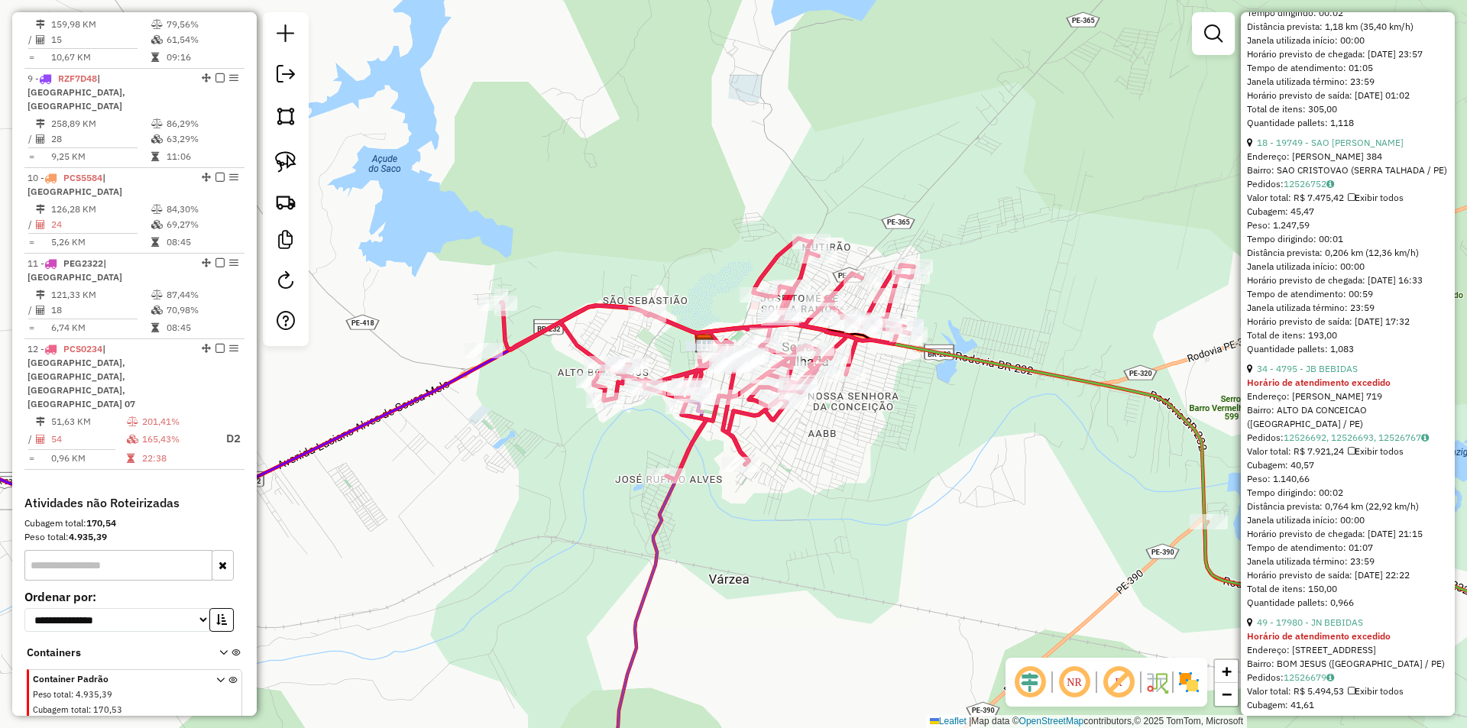
scroll to position [764, 0]
click at [969, 415] on div "Janela de atendimento Grade de atendimento Capacidade Transportadoras Veículos …" at bounding box center [733, 364] width 1467 height 728
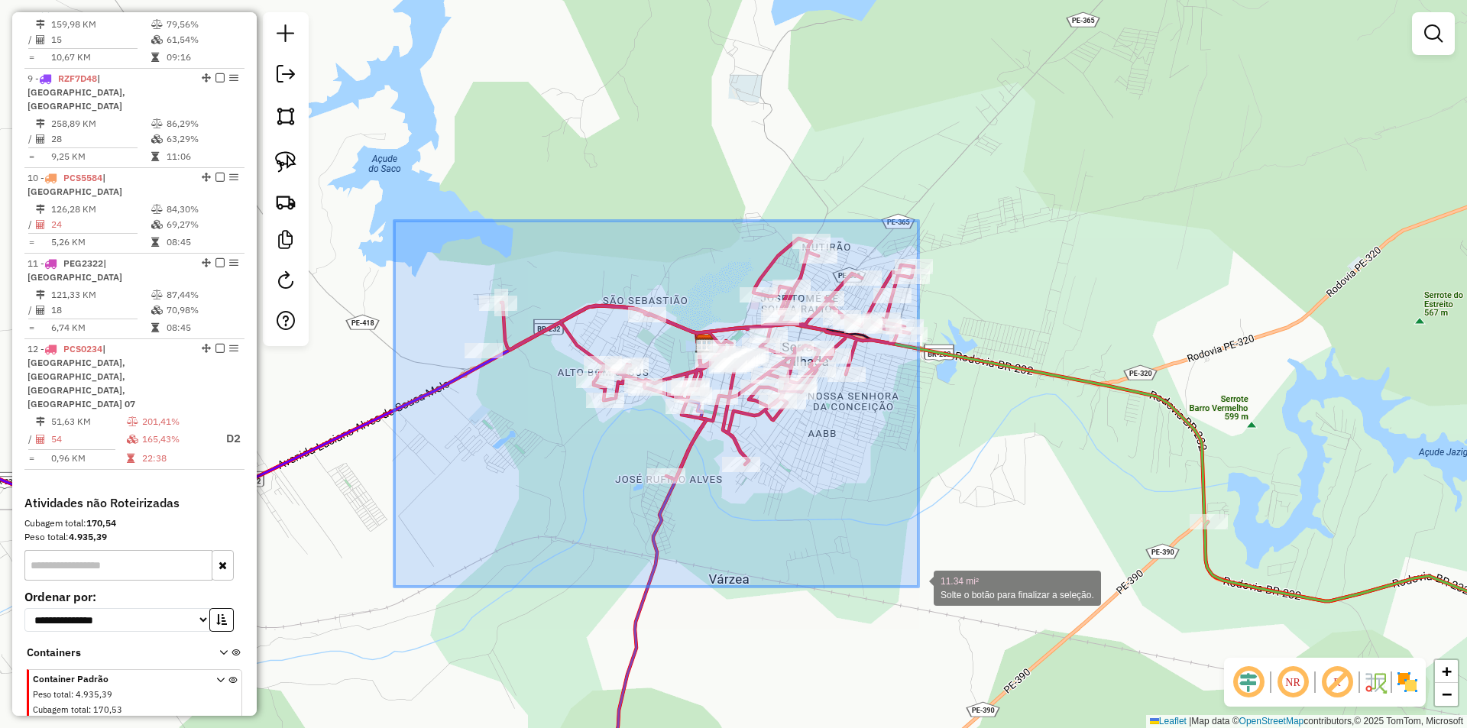
drag, startPoint x: 394, startPoint y: 221, endPoint x: 919, endPoint y: 587, distance: 639.4
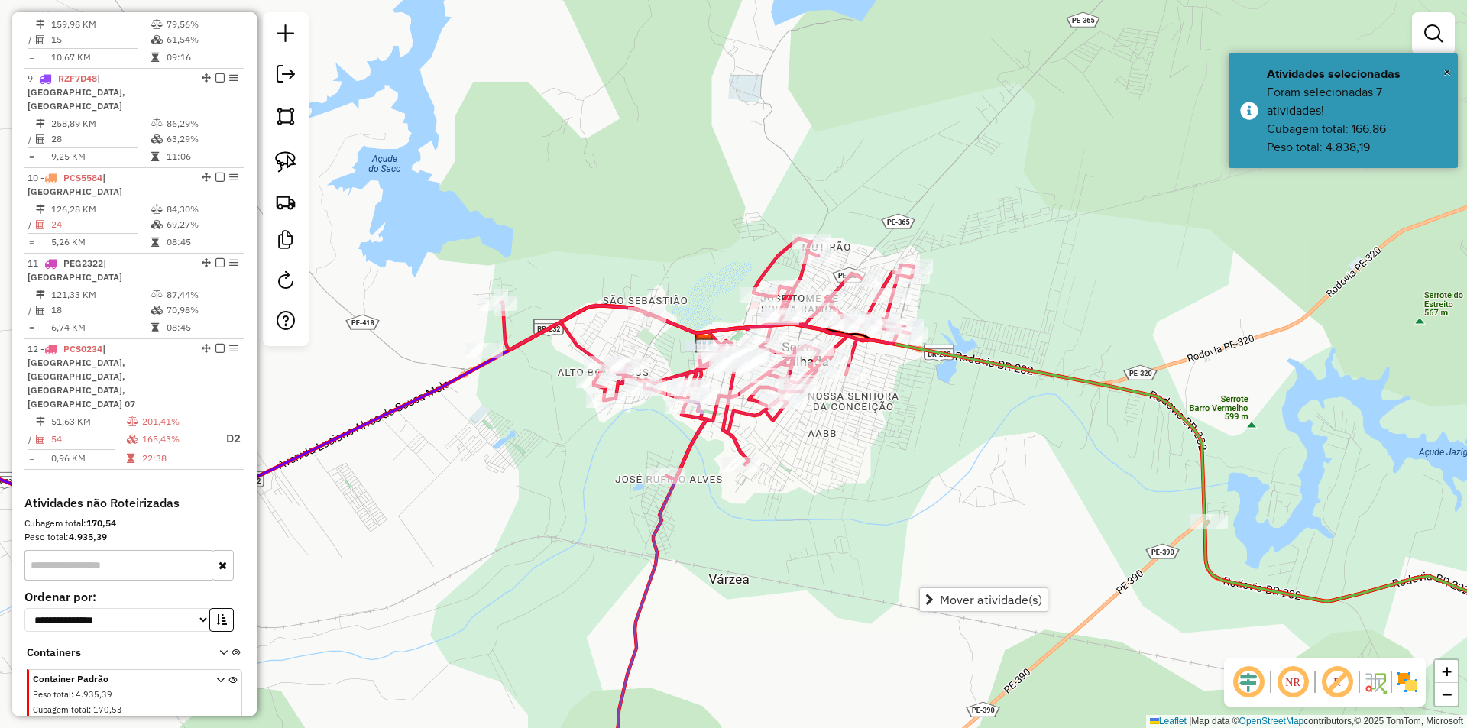
click at [812, 476] on div "Janela de atendimento Grade de atendimento Capacidade Transportadoras Veículos …" at bounding box center [733, 364] width 1467 height 728
click at [506, 311] on div at bounding box center [498, 303] width 38 height 15
select select "*********"
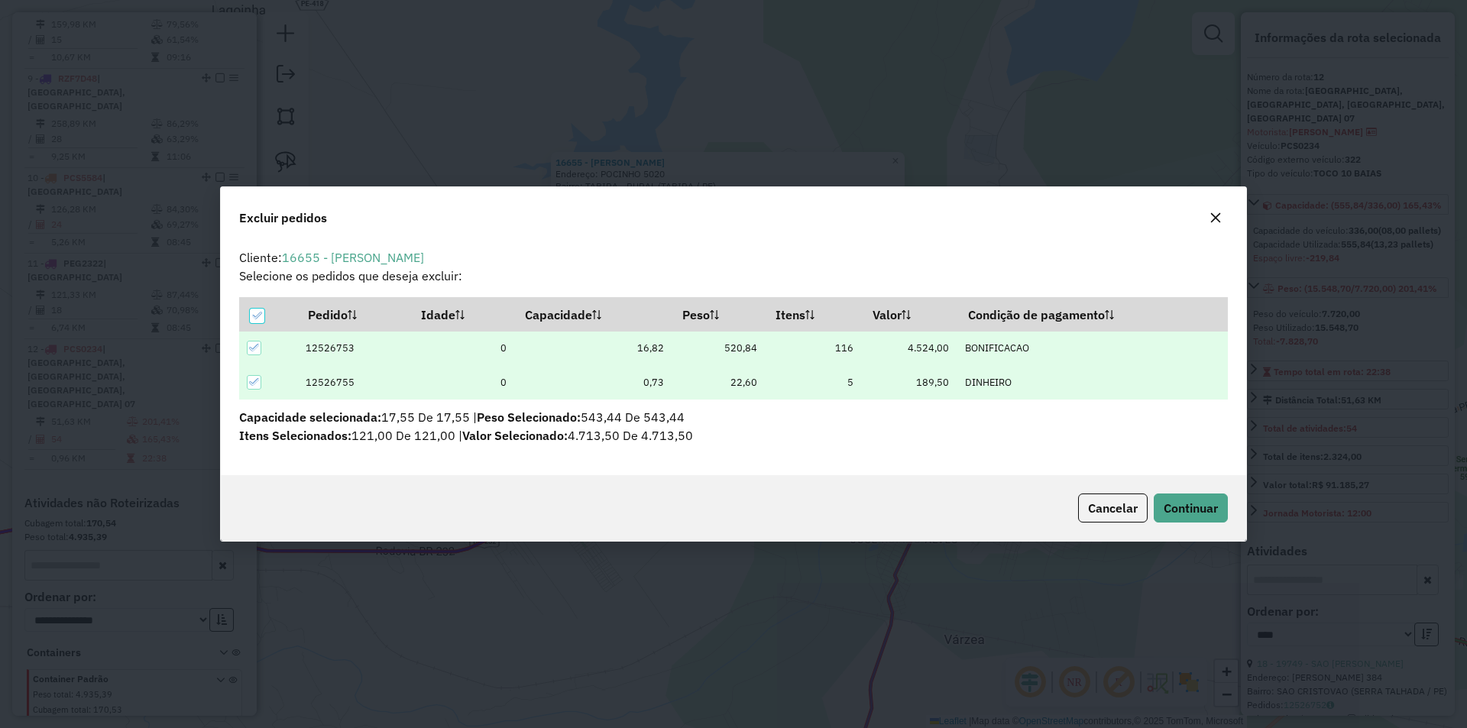
scroll to position [8, 5]
click at [1161, 508] on button "Continuar" at bounding box center [1191, 508] width 74 height 29
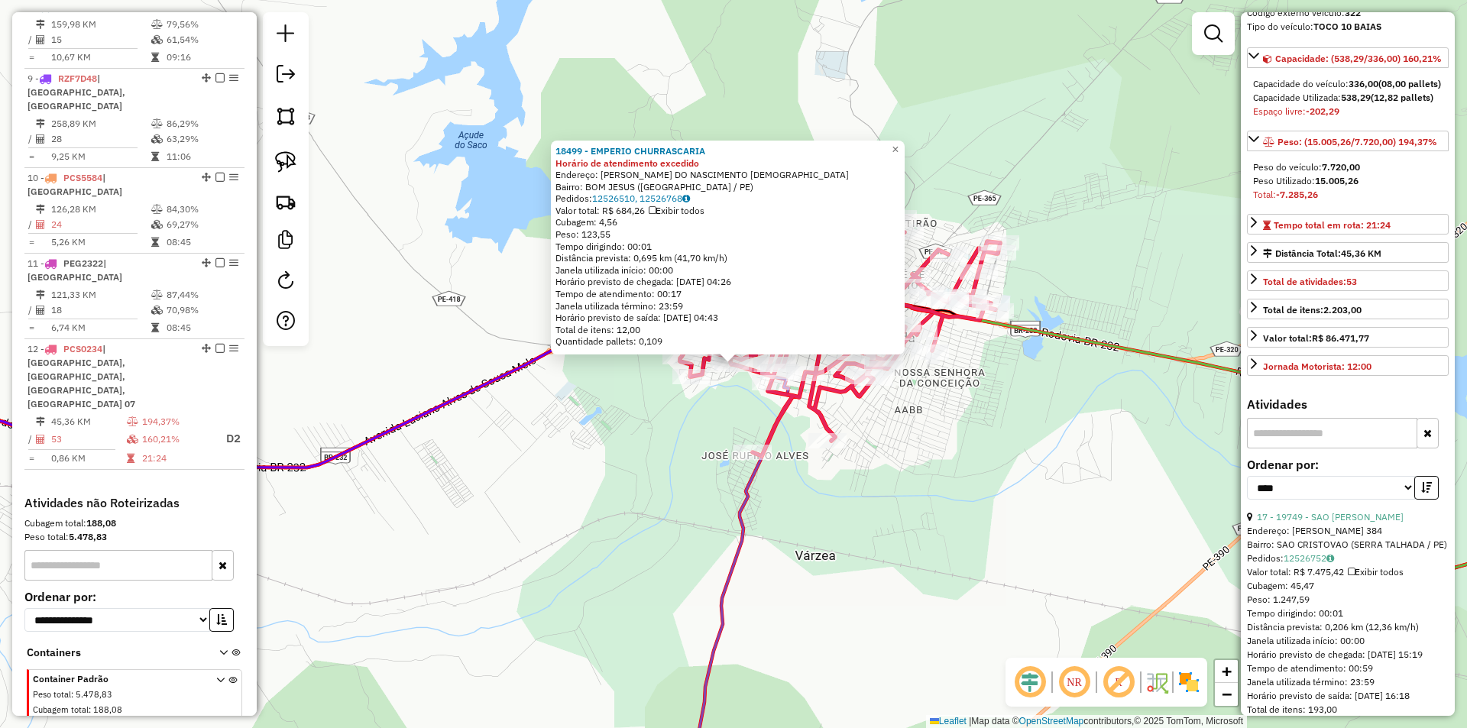
scroll to position [229, 0]
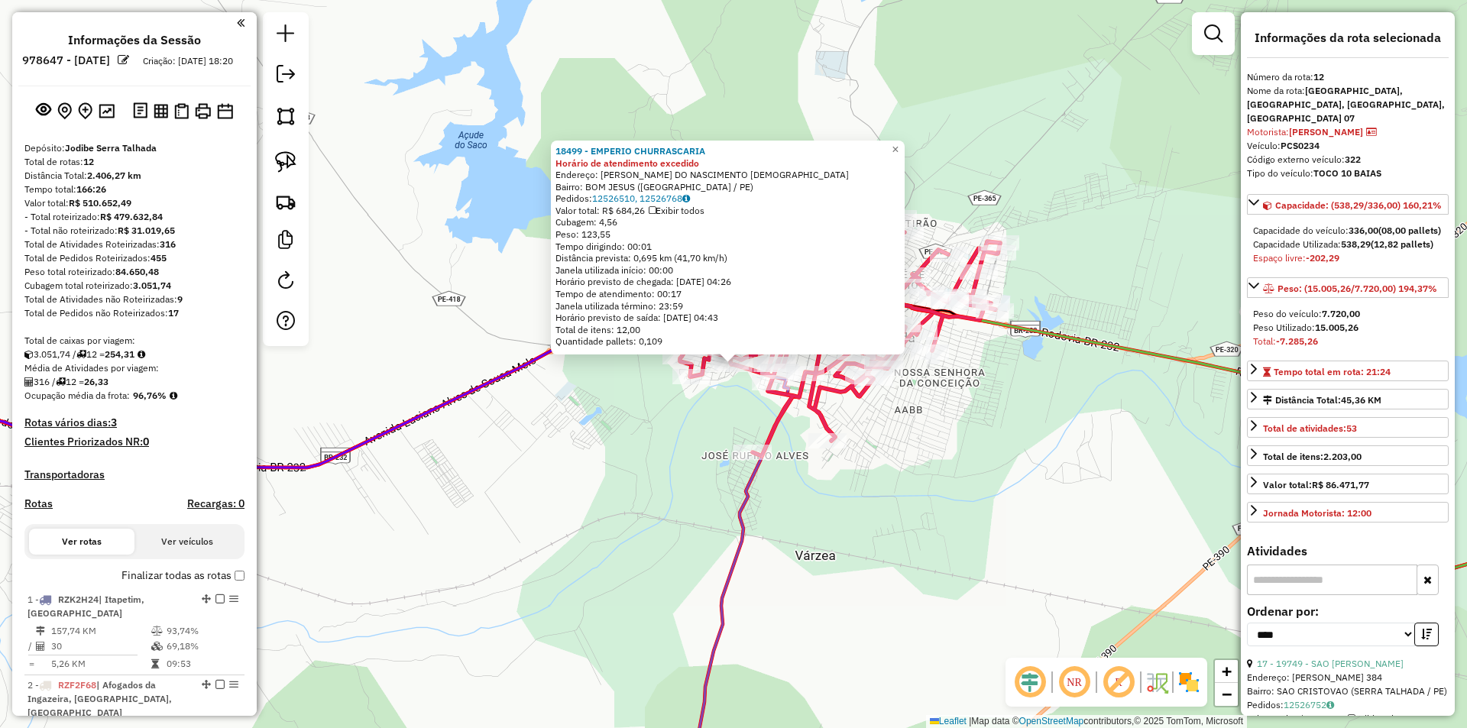
select select "*********"
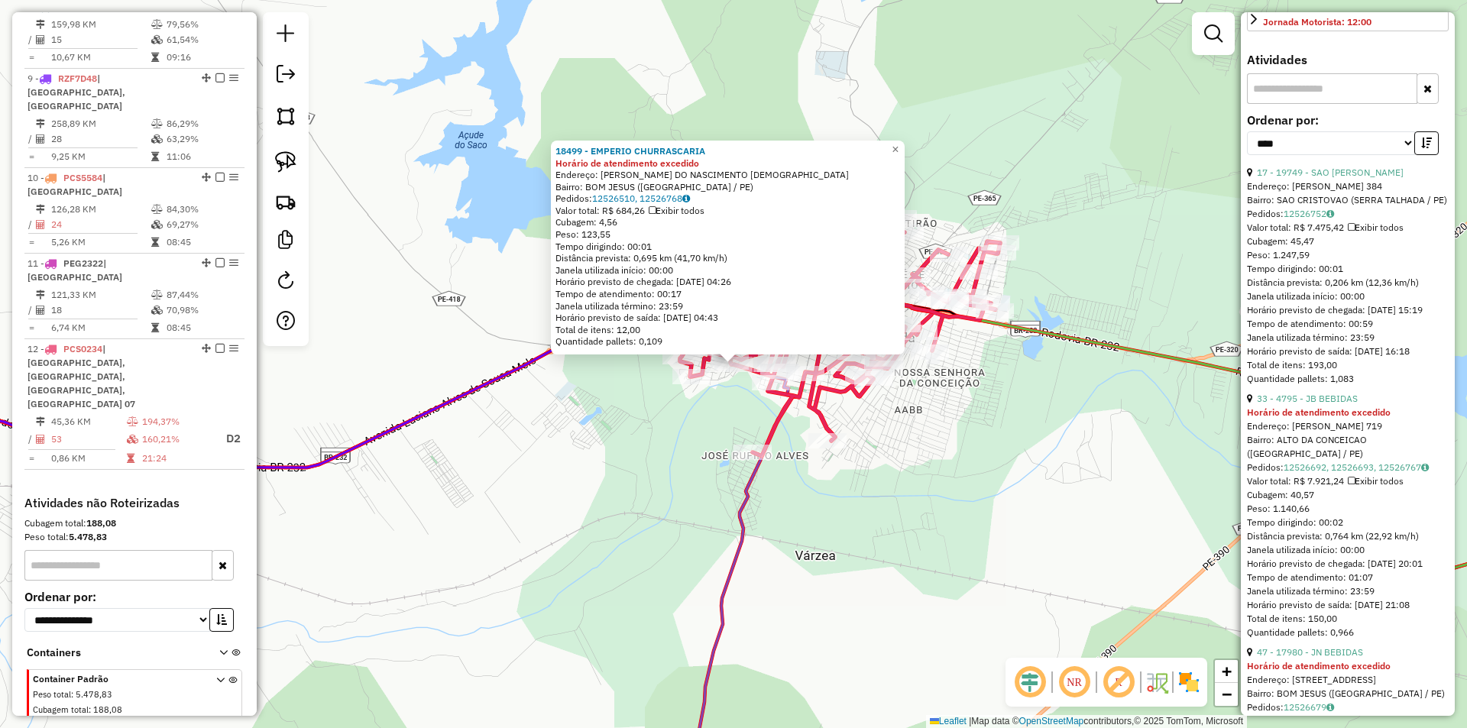
scroll to position [535, 0]
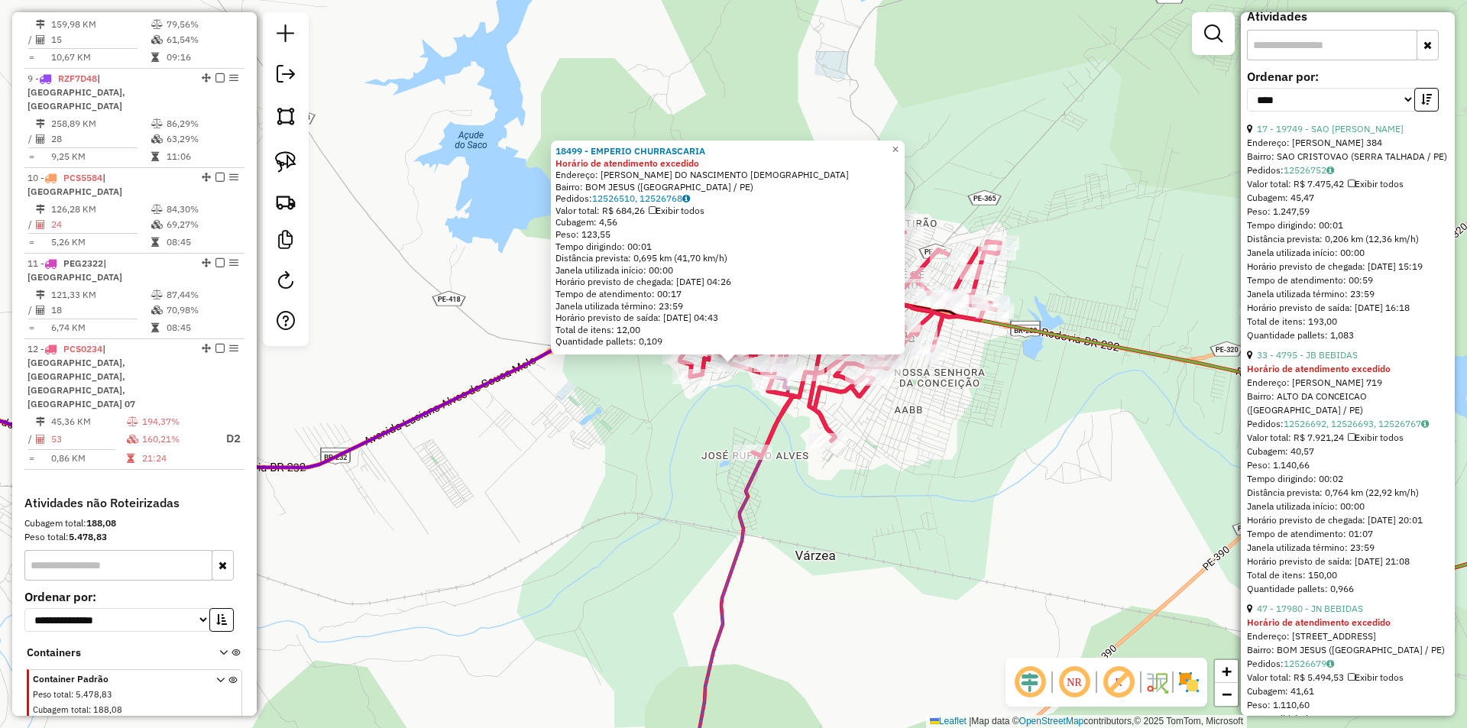
click at [1046, 474] on div "18499 - EMPERIO CHURRASCARIA Horário de atendimento excedido Endereço: [PERSON_…" at bounding box center [733, 364] width 1467 height 728
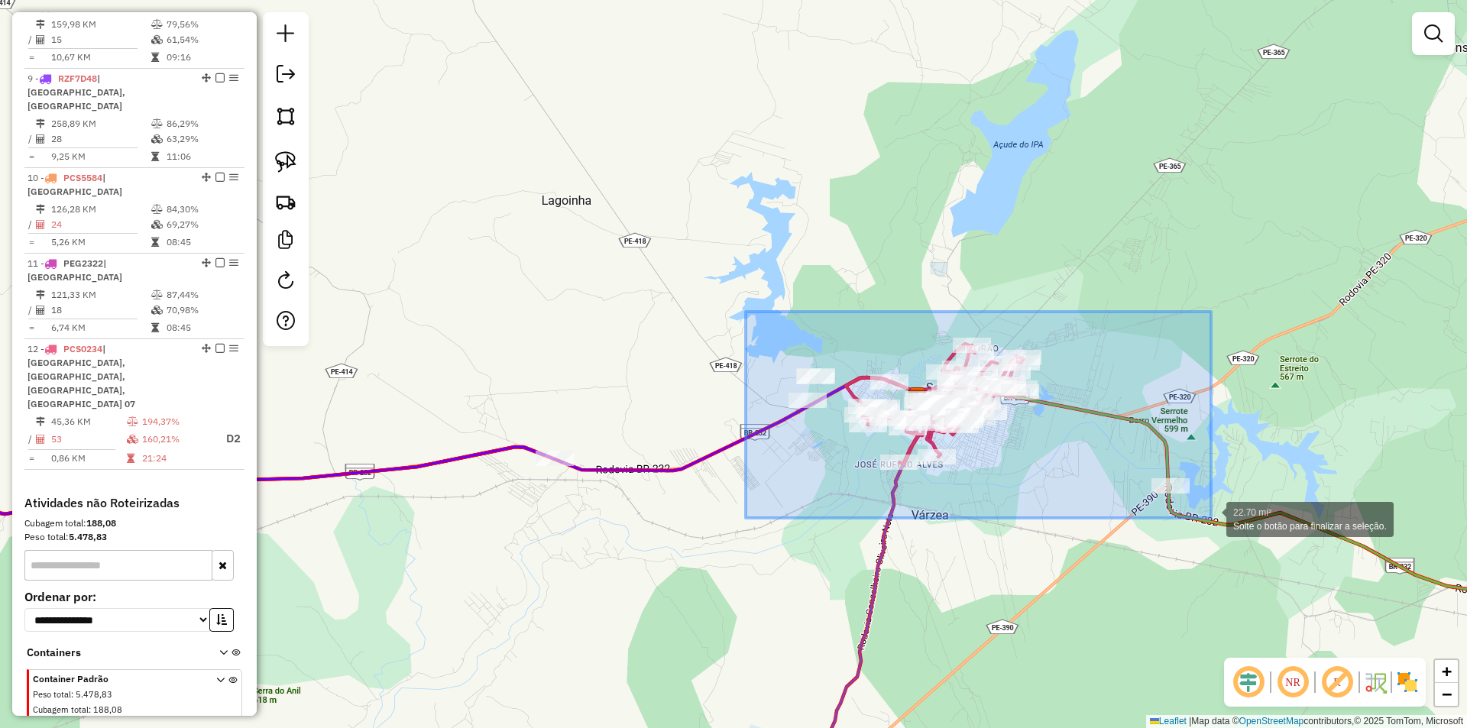
drag, startPoint x: 746, startPoint y: 312, endPoint x: 1211, endPoint y: 518, distance: 509.1
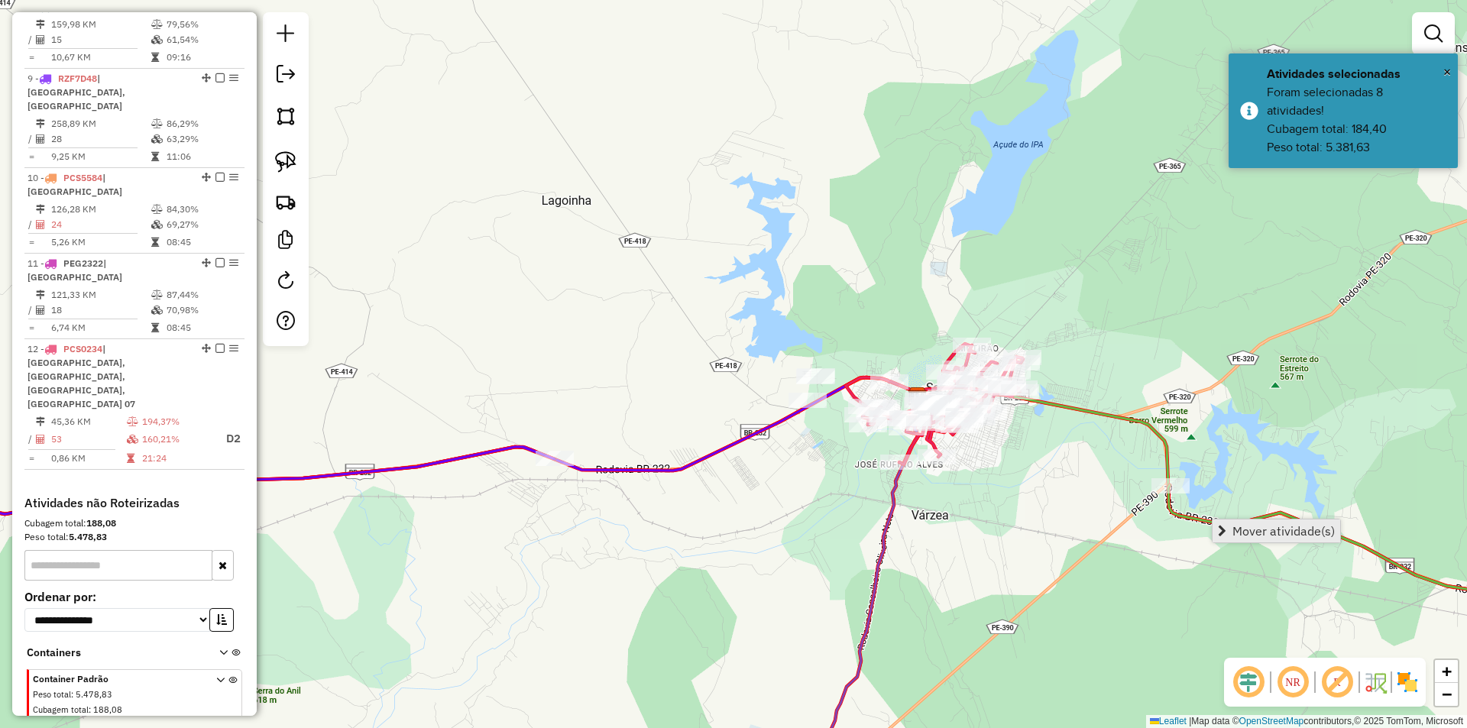
click at [1273, 527] on span "Mover atividade(s)" at bounding box center [1284, 531] width 102 height 12
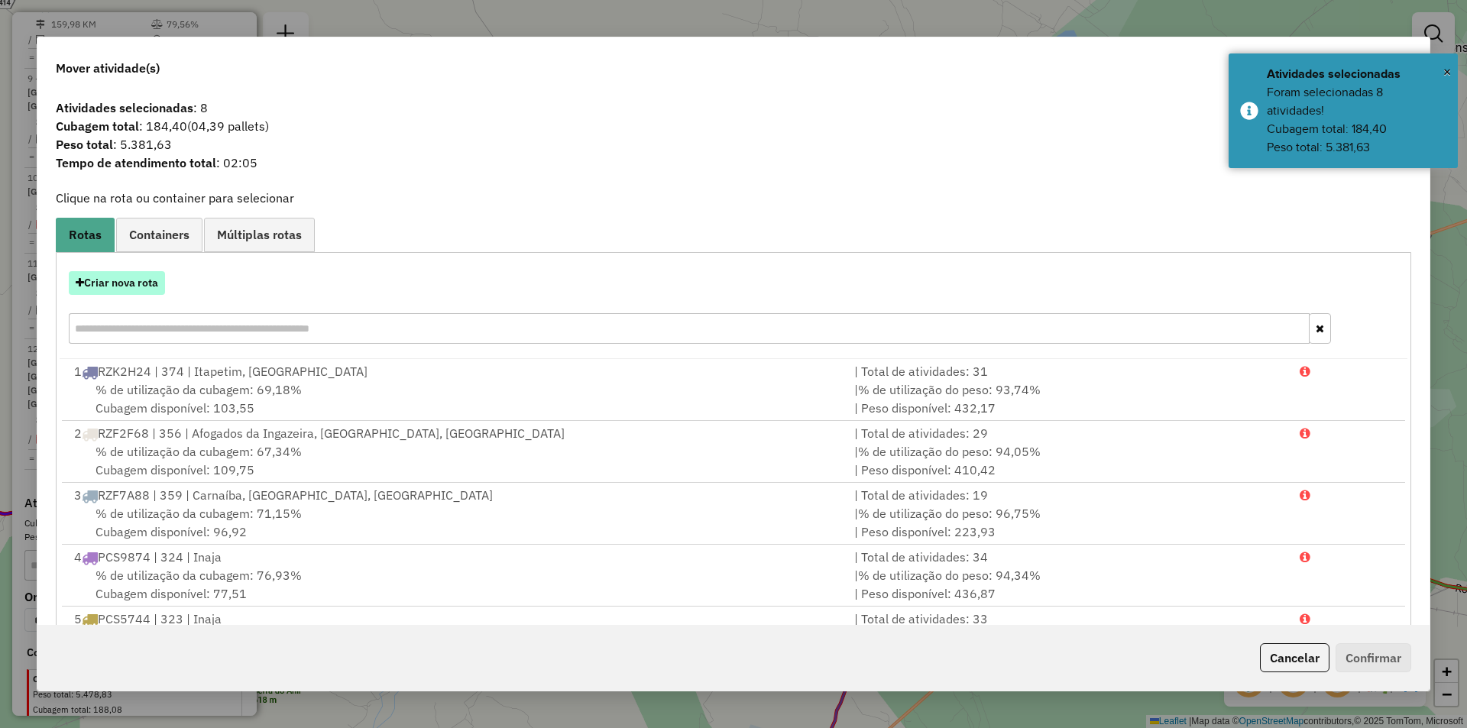
click at [126, 280] on button "Criar nova rota" at bounding box center [117, 283] width 96 height 24
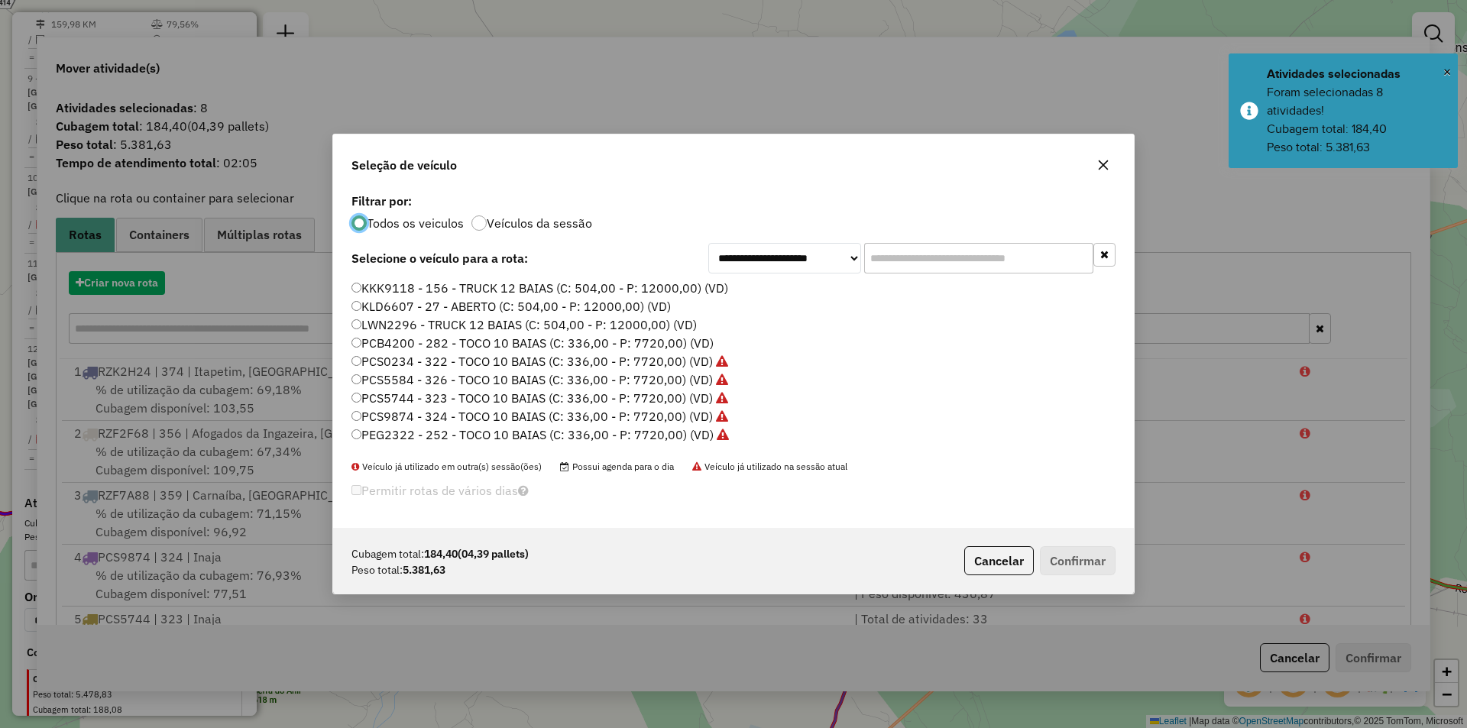
scroll to position [8, 5]
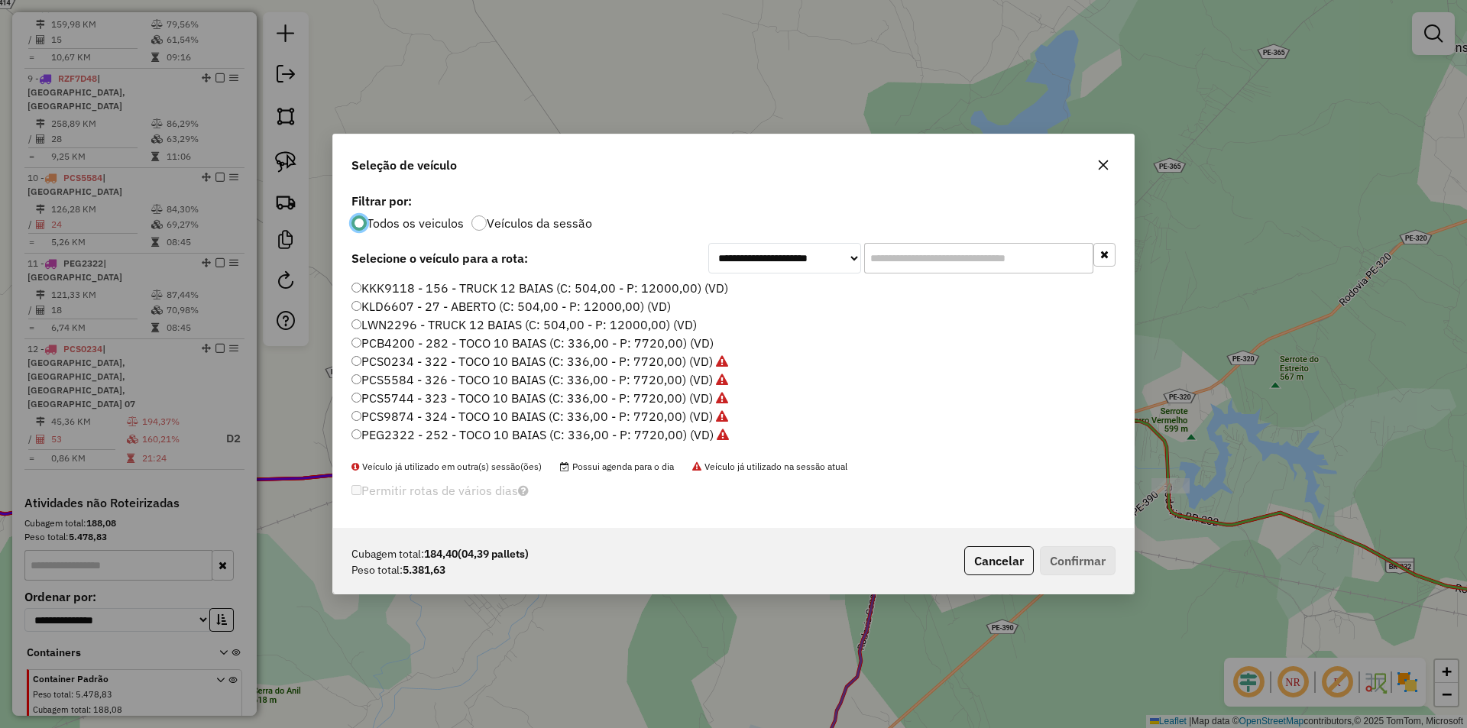
click at [449, 347] on label "PCB4200 - 282 - TOCO 10 BAIAS (C: 336,00 - P: 7720,00) (VD)" at bounding box center [533, 343] width 362 height 18
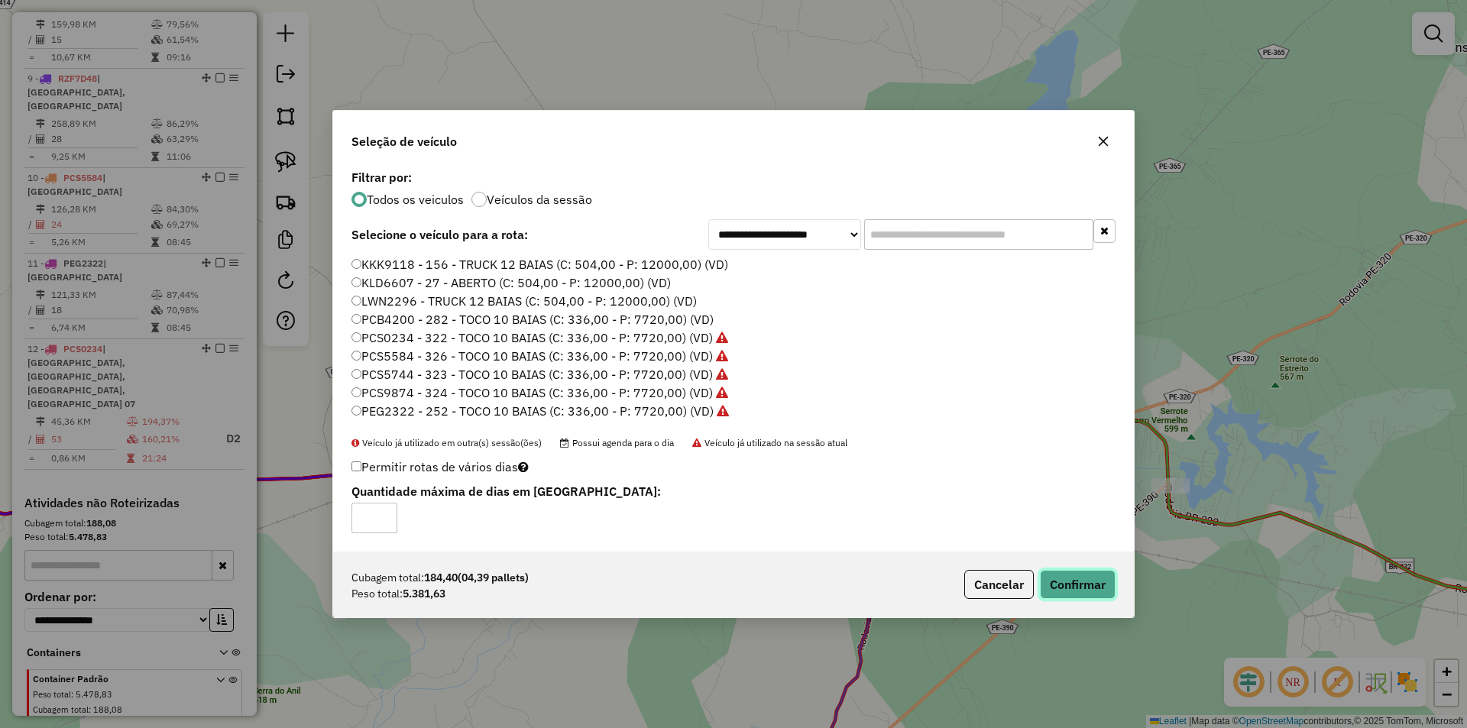
click at [1083, 575] on button "Confirmar" at bounding box center [1078, 584] width 76 height 29
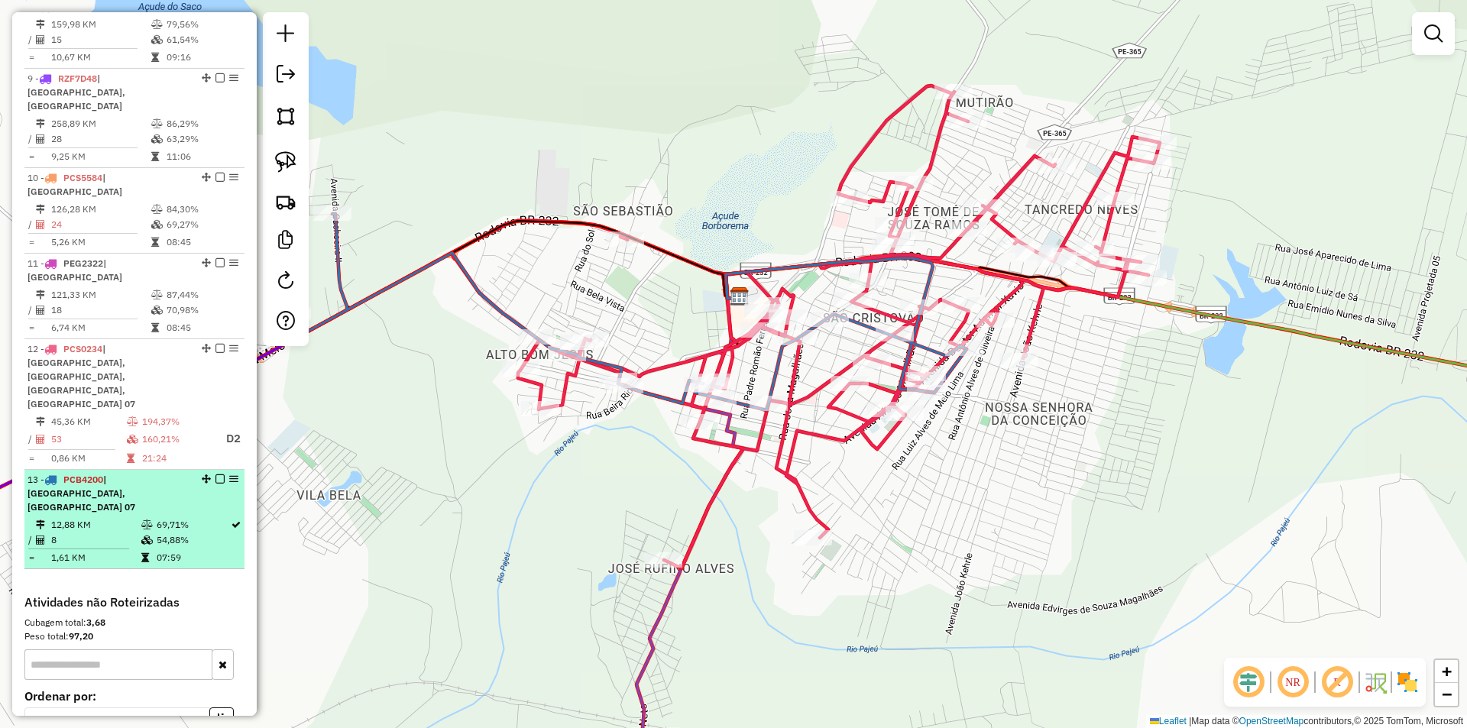
select select "*********"
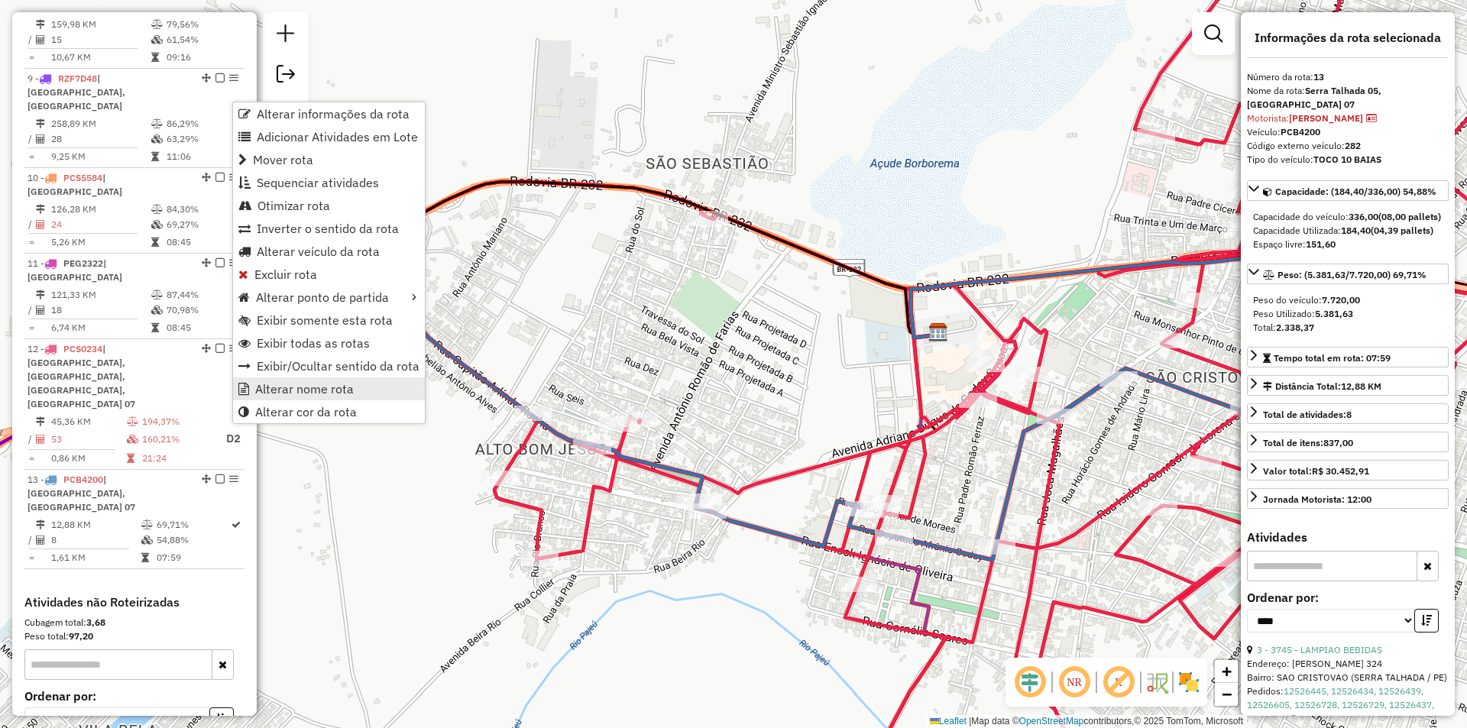
click at [341, 397] on link "Alterar nome rota" at bounding box center [329, 389] width 192 height 23
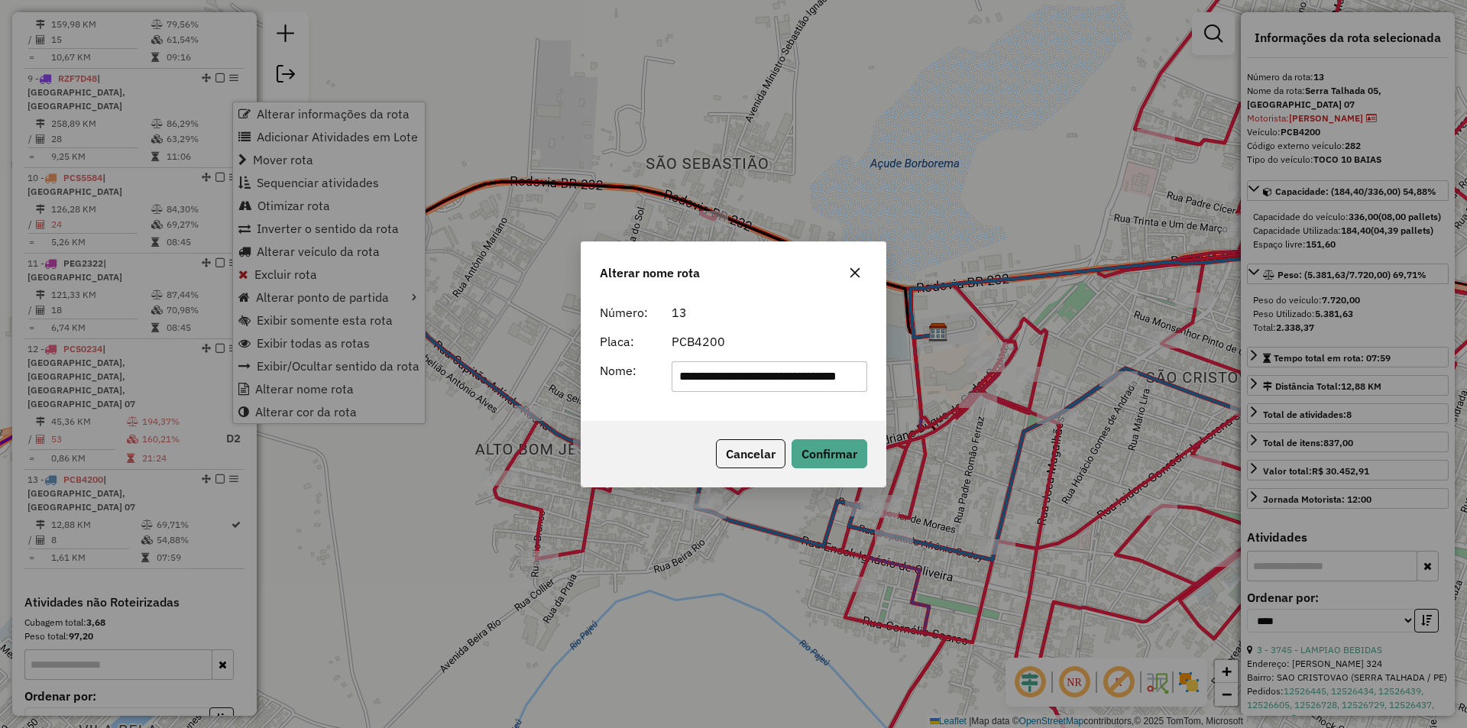
scroll to position [0, 11]
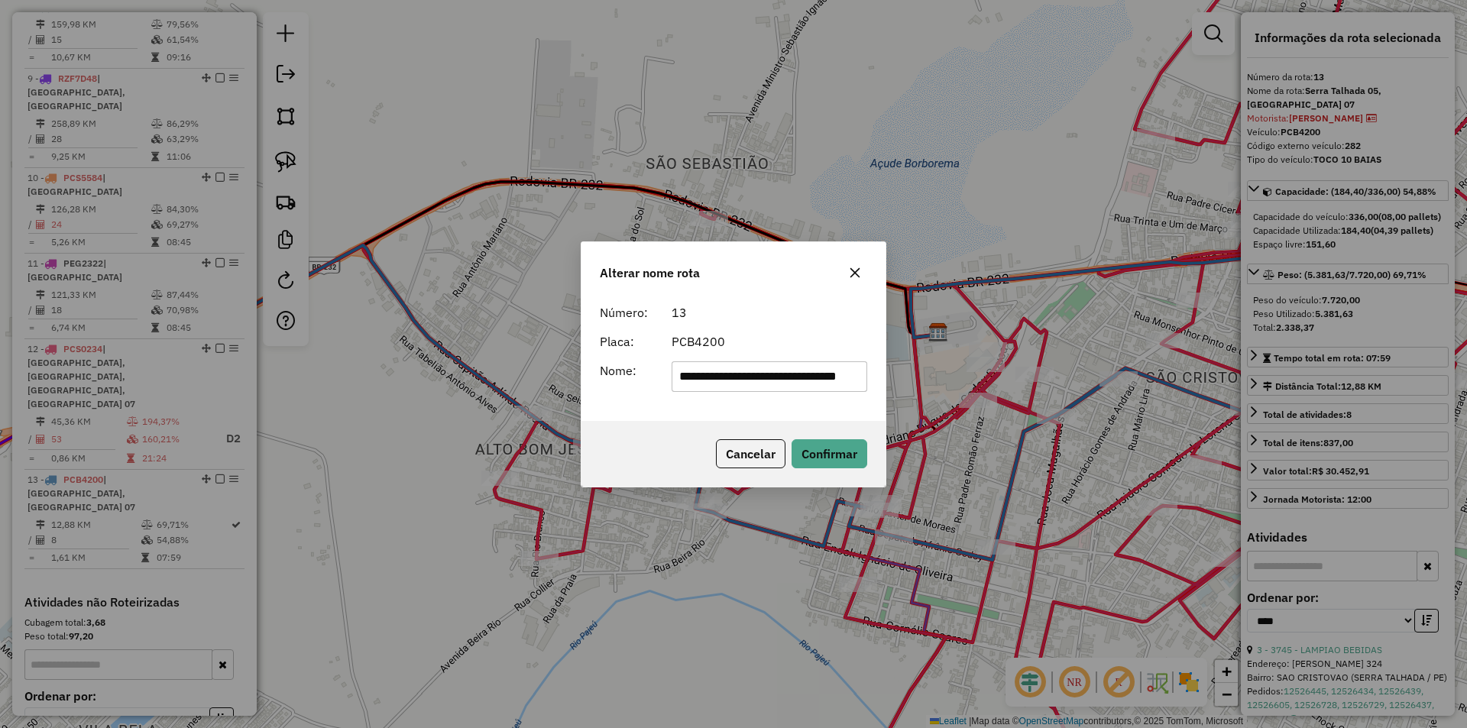
drag, startPoint x: 731, startPoint y: 378, endPoint x: 618, endPoint y: 377, distance: 113.1
click at [588, 377] on div "**********" at bounding box center [734, 359] width 304 height 124
click at [768, 377] on input "**********" at bounding box center [770, 376] width 196 height 31
drag, startPoint x: 754, startPoint y: 375, endPoint x: 914, endPoint y: 363, distance: 160.2
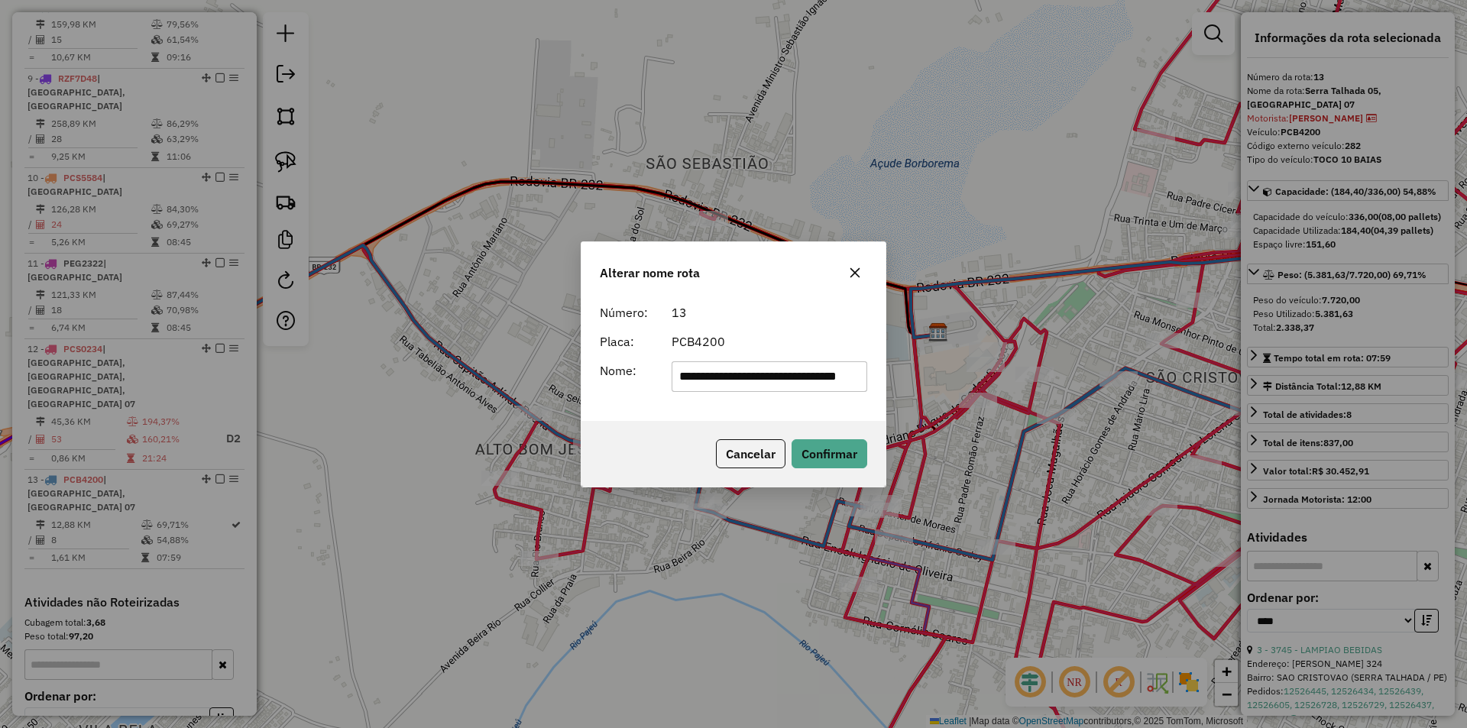
click at [942, 375] on div "**********" at bounding box center [733, 364] width 1467 height 728
type input "**********"
click at [824, 345] on div "PCB4200" at bounding box center [770, 341] width 215 height 18
click at [842, 452] on button "Confirmar" at bounding box center [830, 453] width 76 height 29
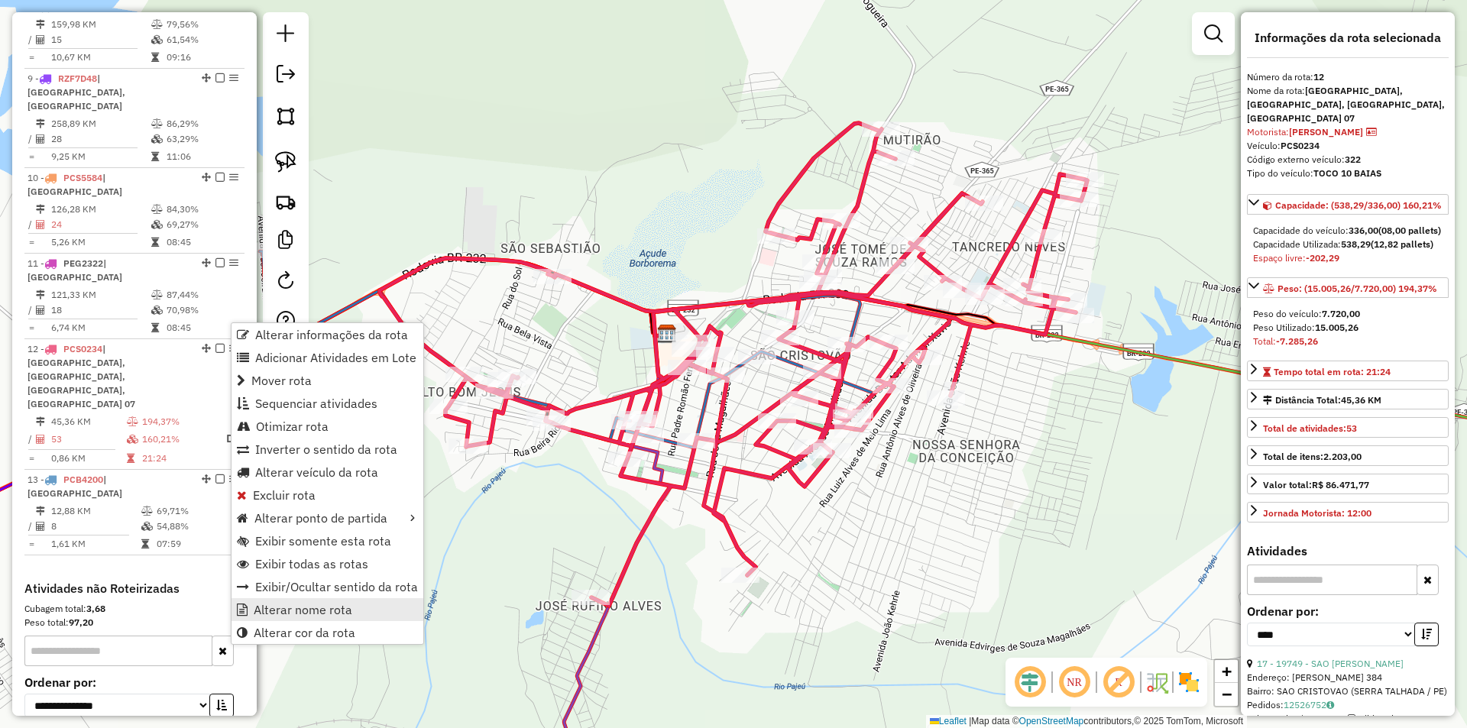
click at [338, 604] on span "Alterar nome rota" at bounding box center [303, 610] width 99 height 12
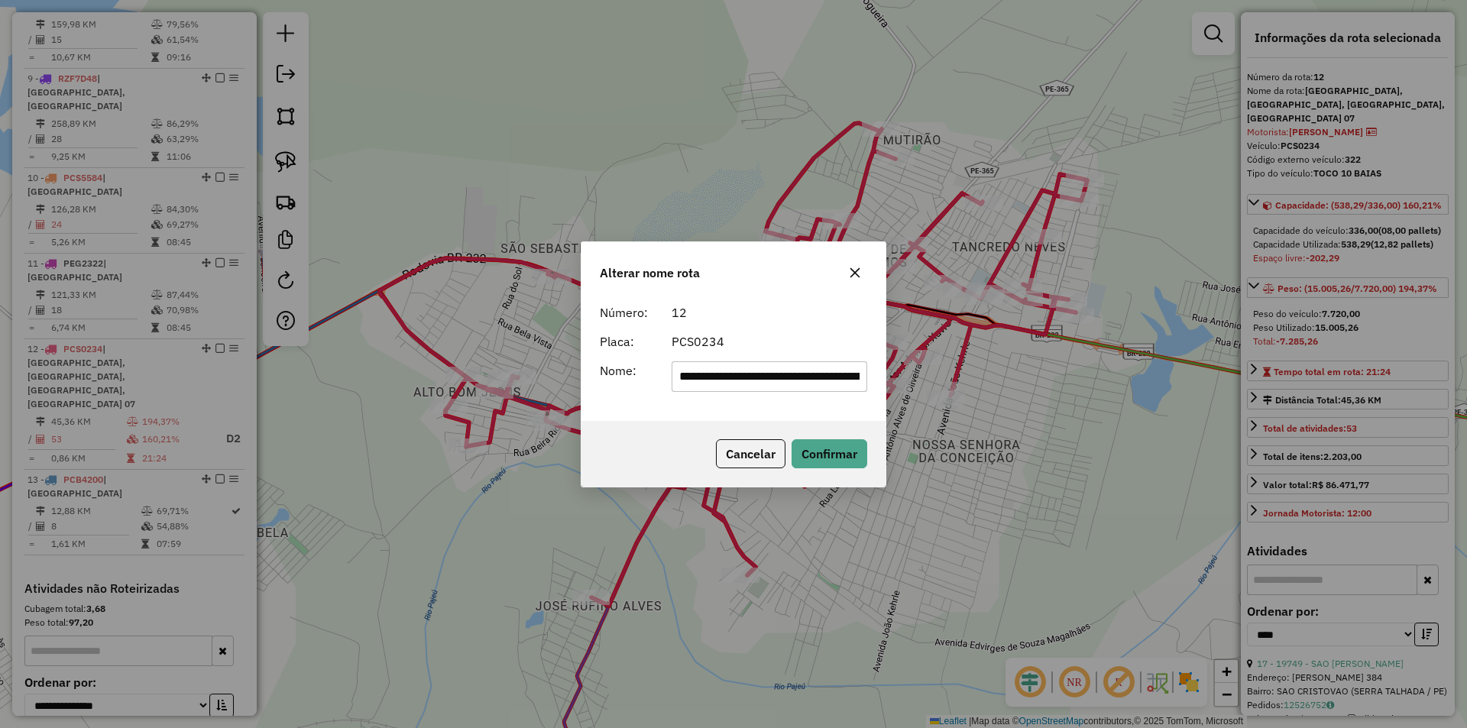
scroll to position [0, 209]
drag, startPoint x: 731, startPoint y: 379, endPoint x: 527, endPoint y: 370, distance: 204.3
click at [533, 374] on div "**********" at bounding box center [733, 364] width 1467 height 728
click at [777, 368] on input "**********" at bounding box center [770, 376] width 196 height 31
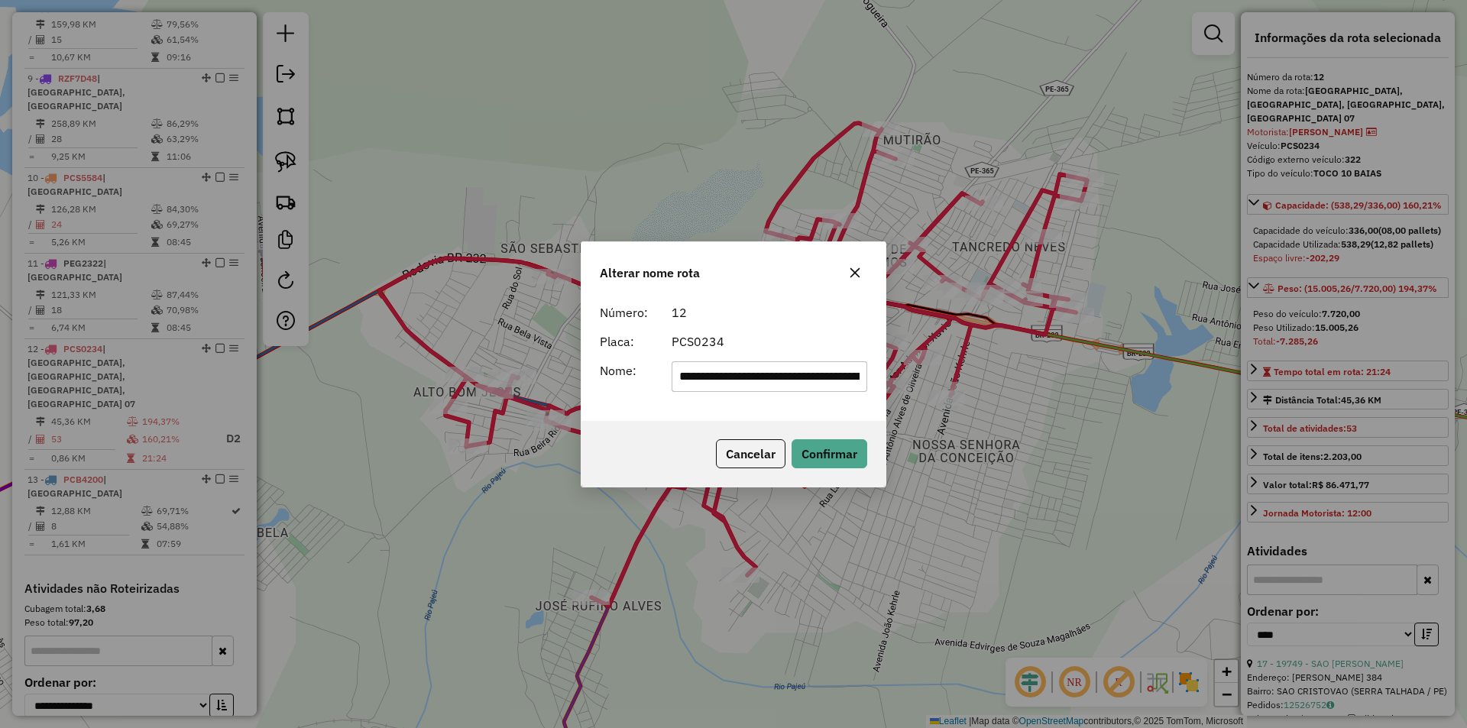
scroll to position [0, 209]
drag, startPoint x: 756, startPoint y: 373, endPoint x: 945, endPoint y: 378, distance: 188.8
click at [945, 378] on div "**********" at bounding box center [733, 364] width 1467 height 728
type input "**********"
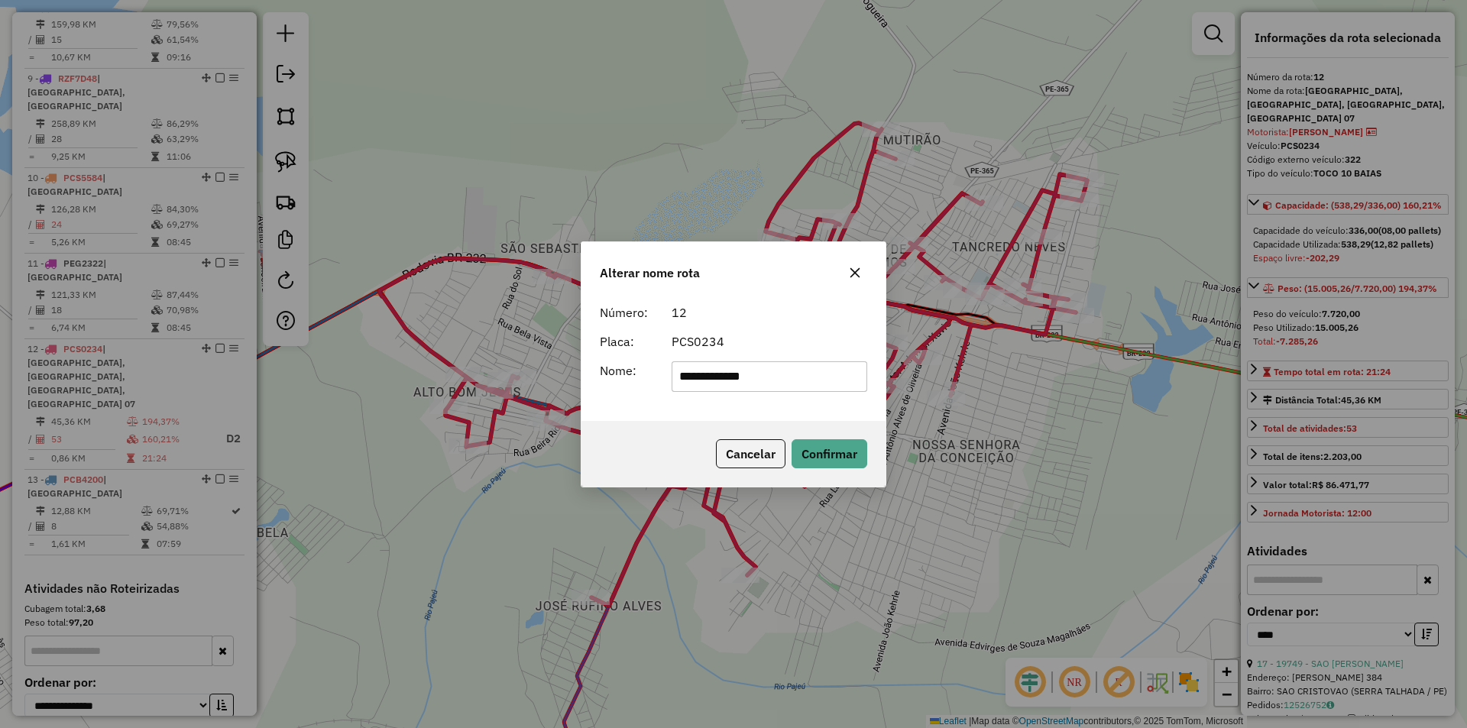
click at [824, 329] on form "**********" at bounding box center [733, 347] width 267 height 89
click at [842, 456] on button "Confirmar" at bounding box center [830, 453] width 76 height 29
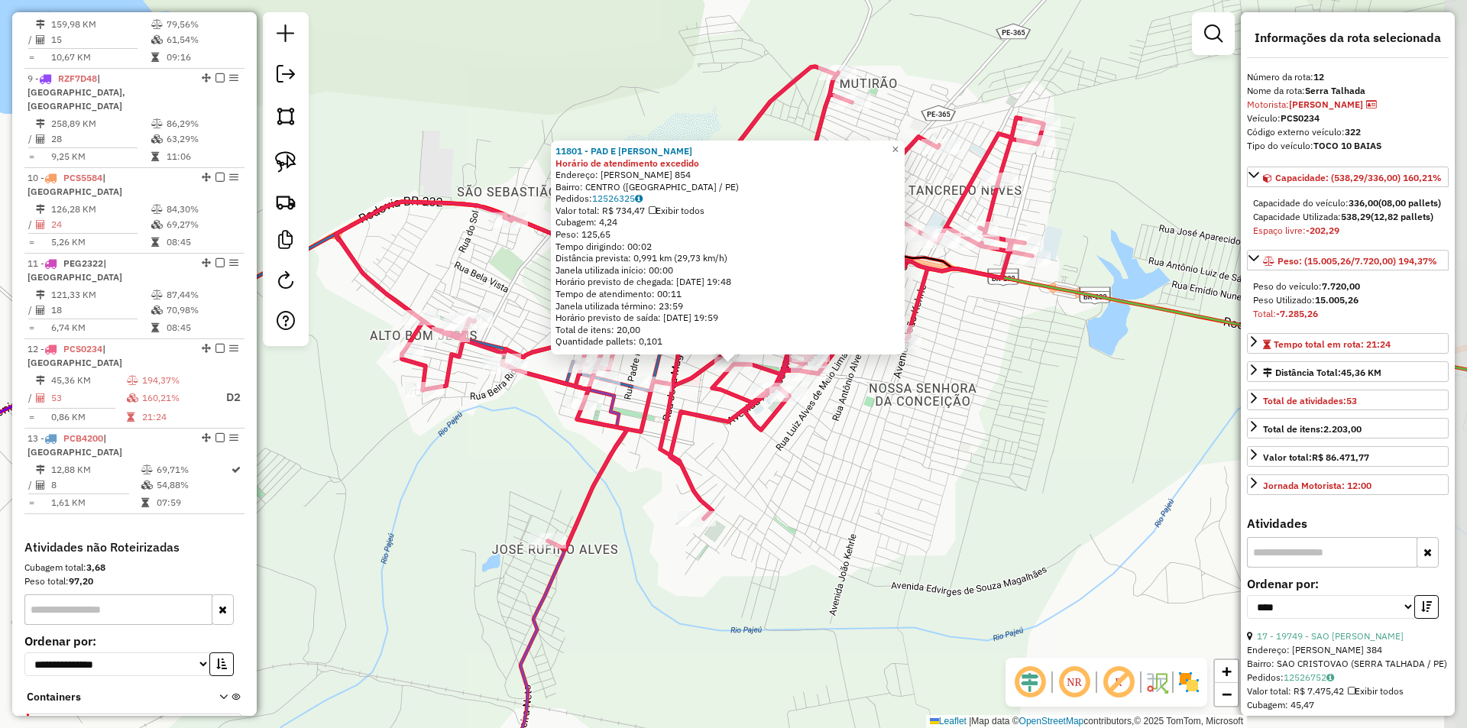
scroll to position [1230, 0]
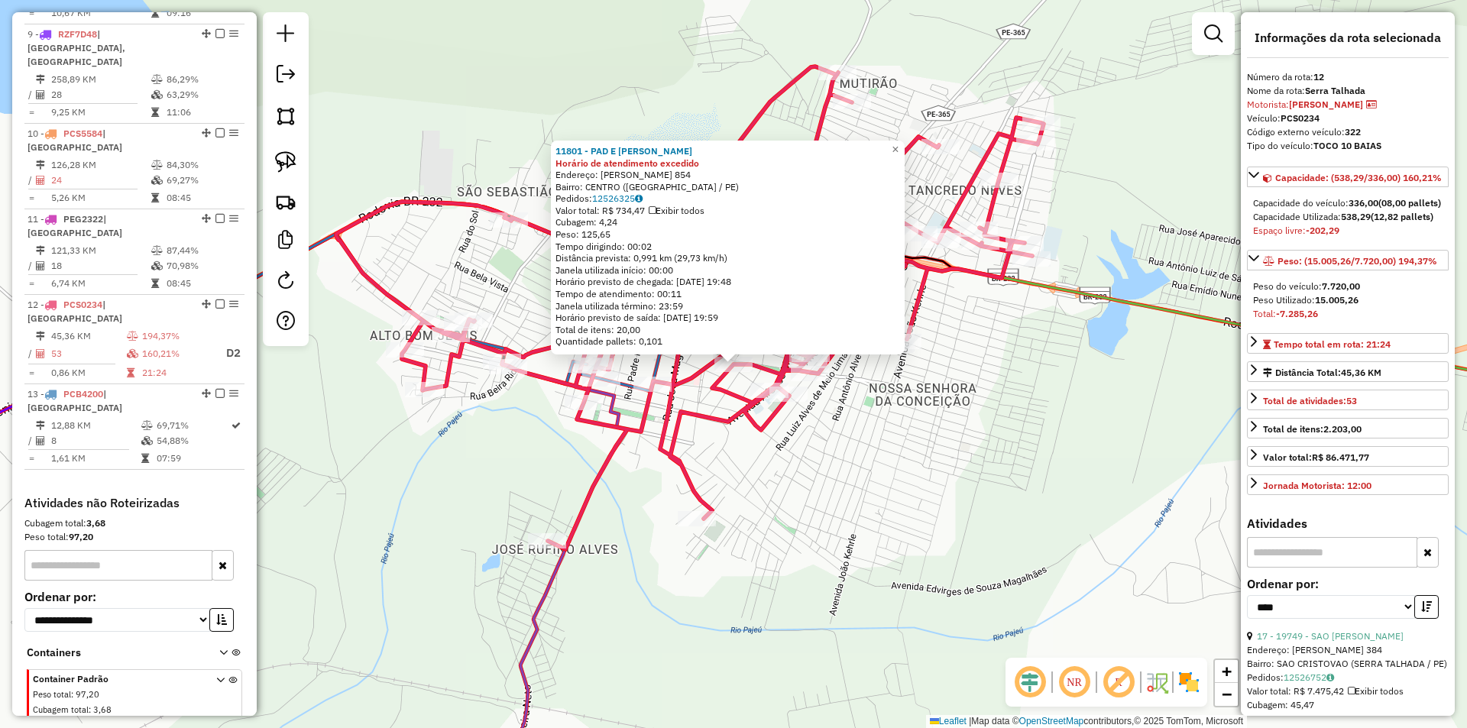
click at [885, 454] on div "11801 - PAD E MERC CARVALHO Horário de atendimento excedido Endereço: INOCENCIO…" at bounding box center [733, 364] width 1467 height 728
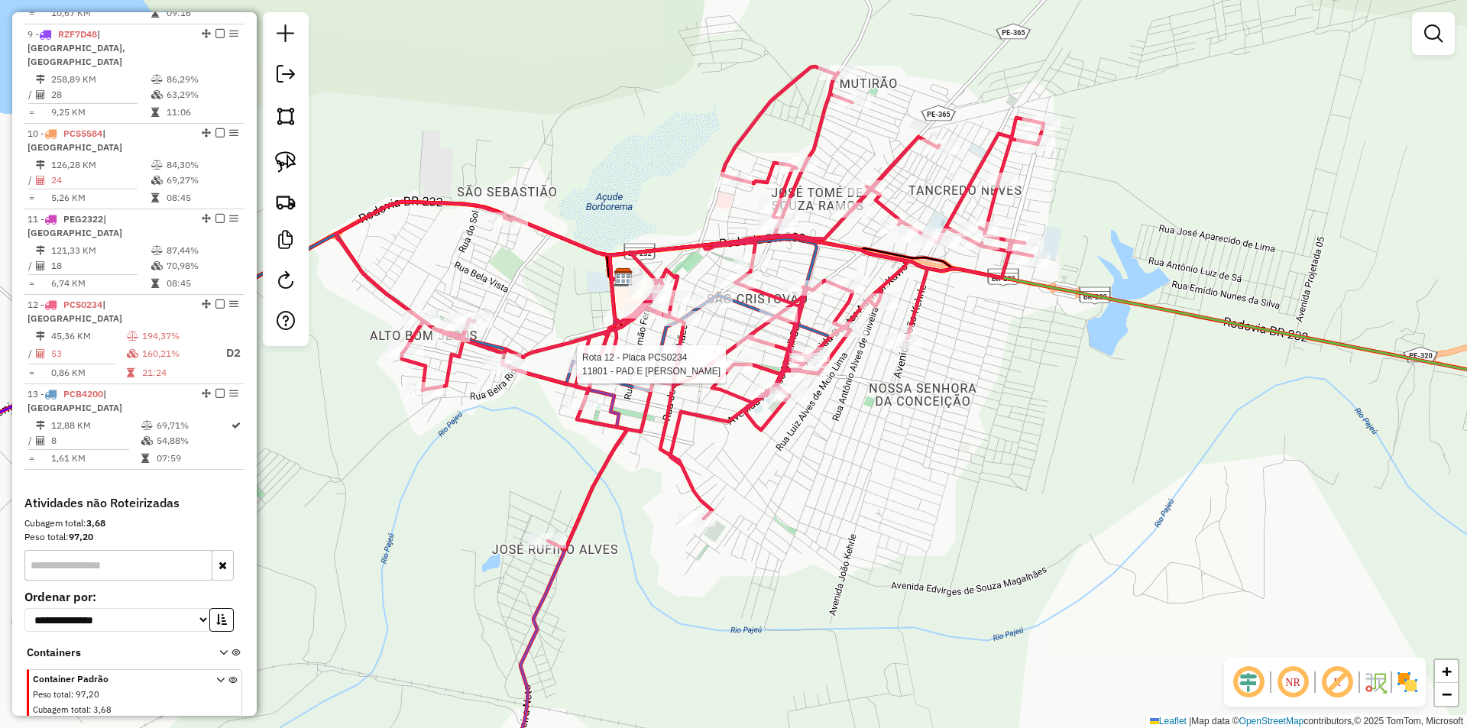
select select "*********"
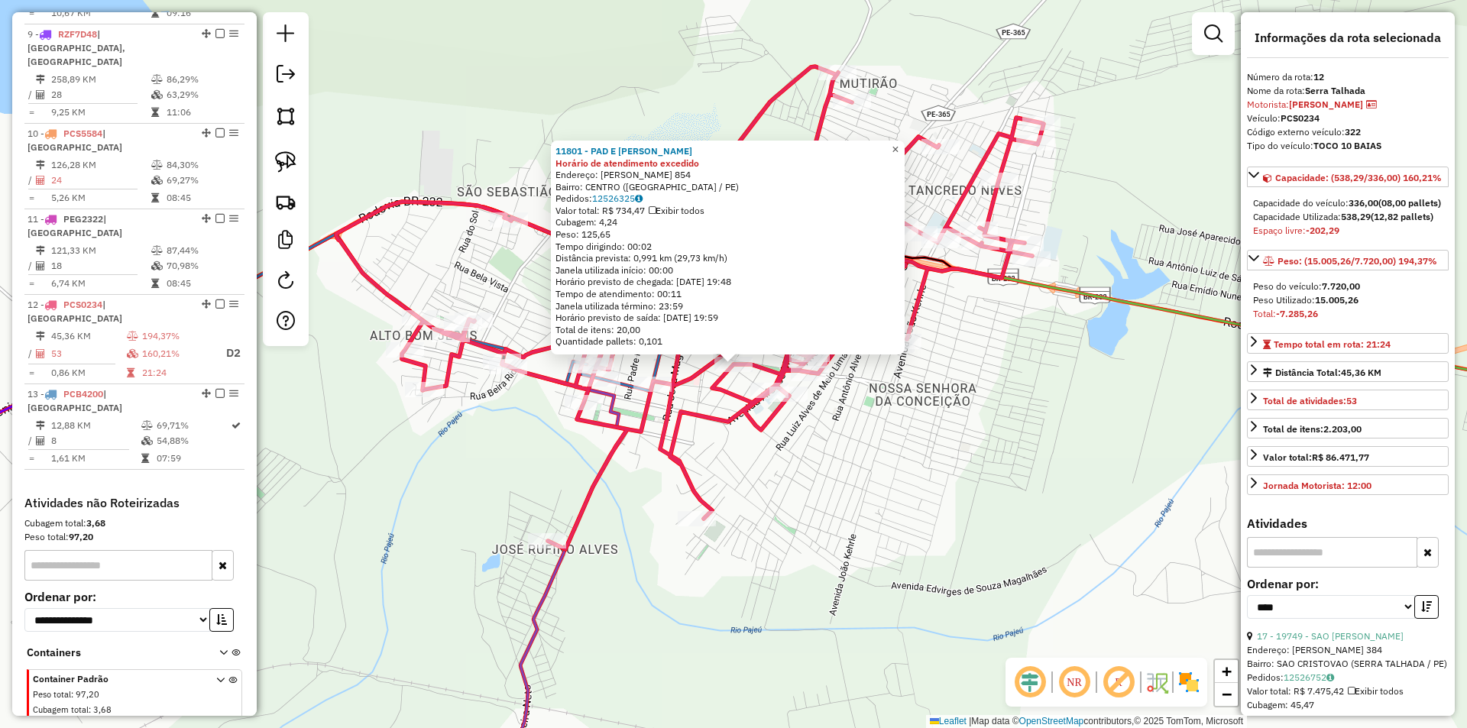
click at [899, 148] on span "×" at bounding box center [895, 149] width 7 height 13
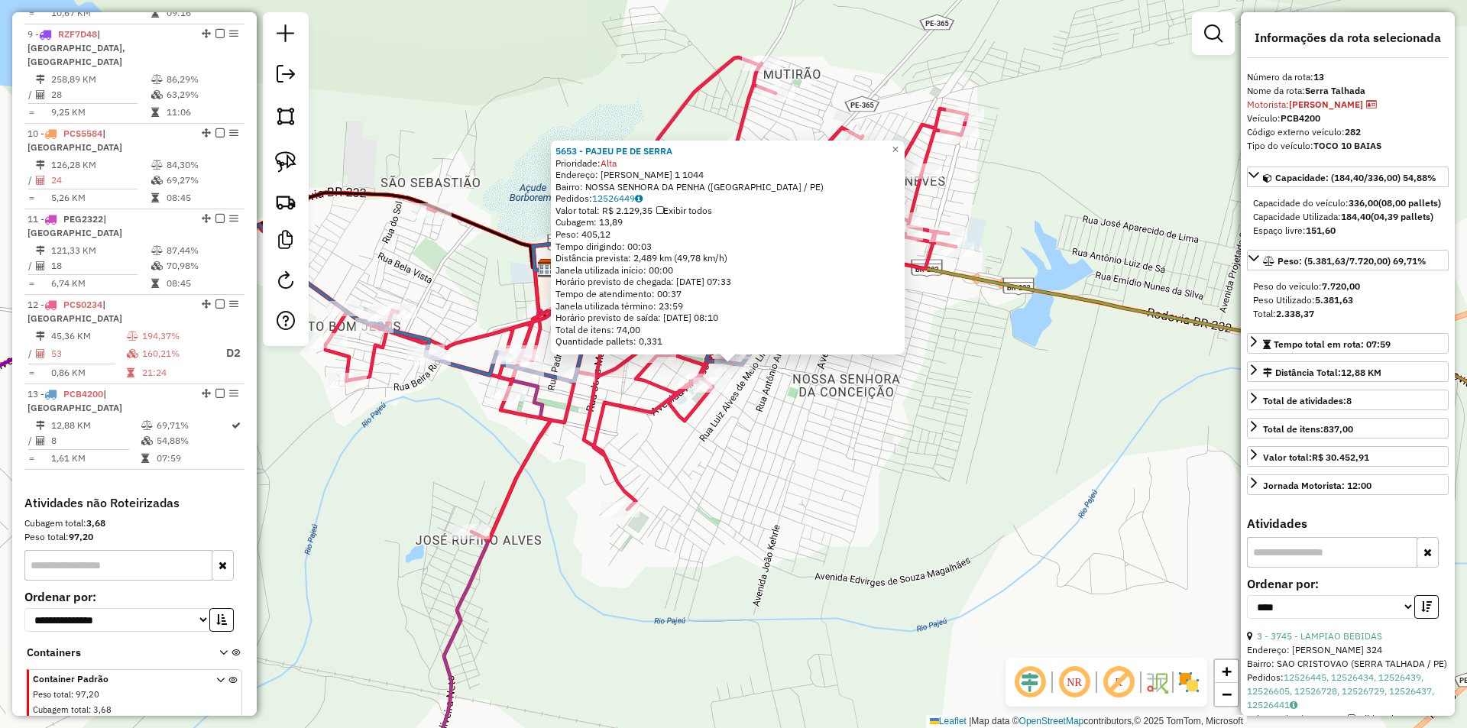
click at [823, 421] on div "5653 - PAJEU PE DE SERRA Prioridade: Alta Endereço: MANOEL PEREIRA LINS 1 1044 …" at bounding box center [733, 364] width 1467 height 728
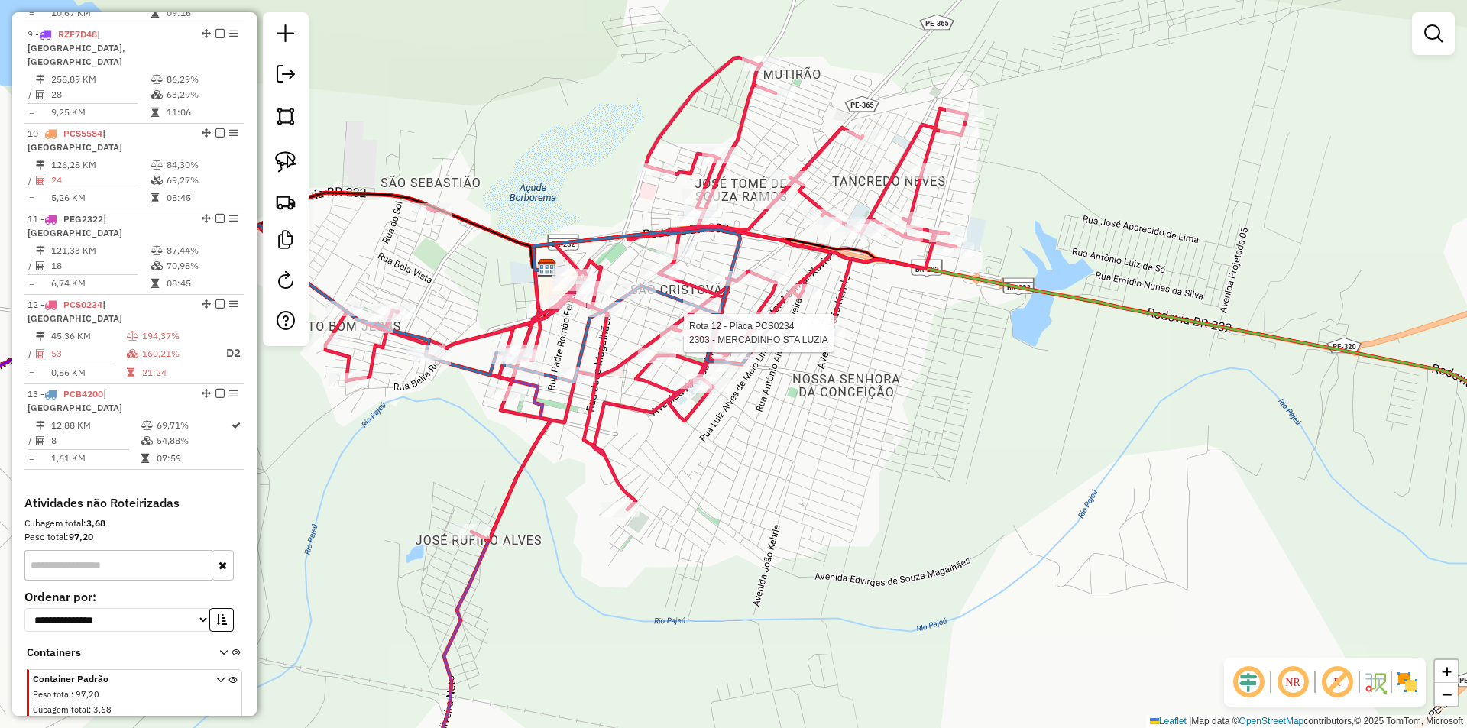
select select "*********"
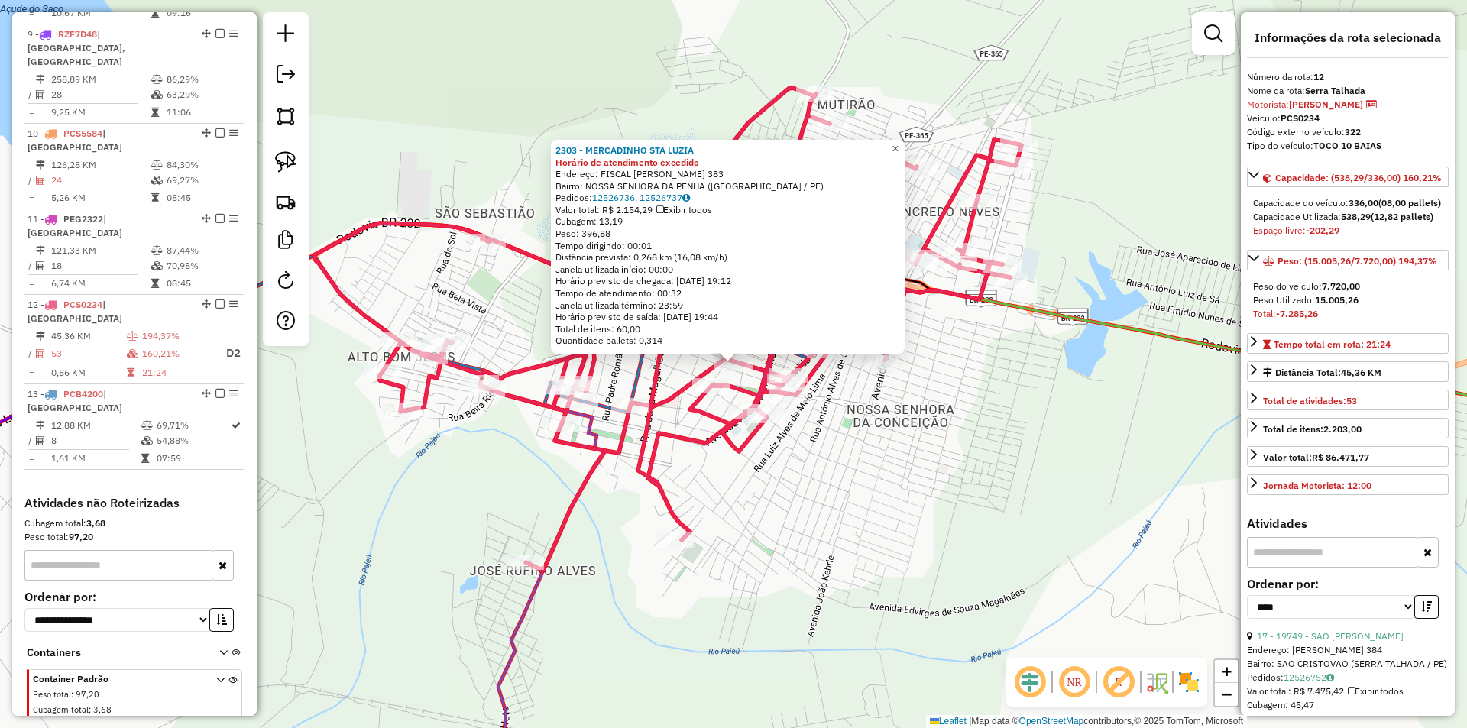
click at [899, 142] on span "×" at bounding box center [895, 148] width 7 height 13
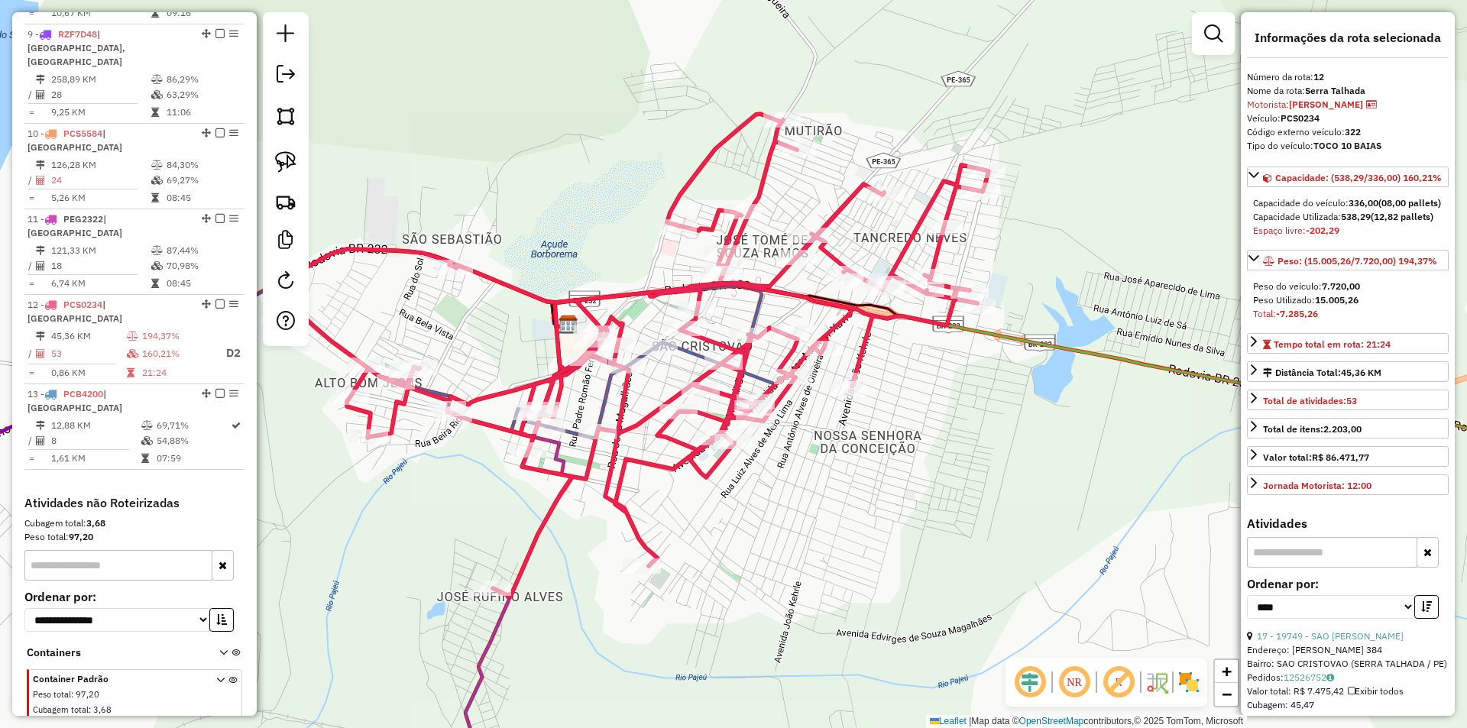
drag, startPoint x: 887, startPoint y: 423, endPoint x: 808, endPoint y: 484, distance: 100.3
click at [808, 484] on div "Janela de atendimento Grade de atendimento Capacidade Transportadoras Veículos …" at bounding box center [733, 364] width 1467 height 728
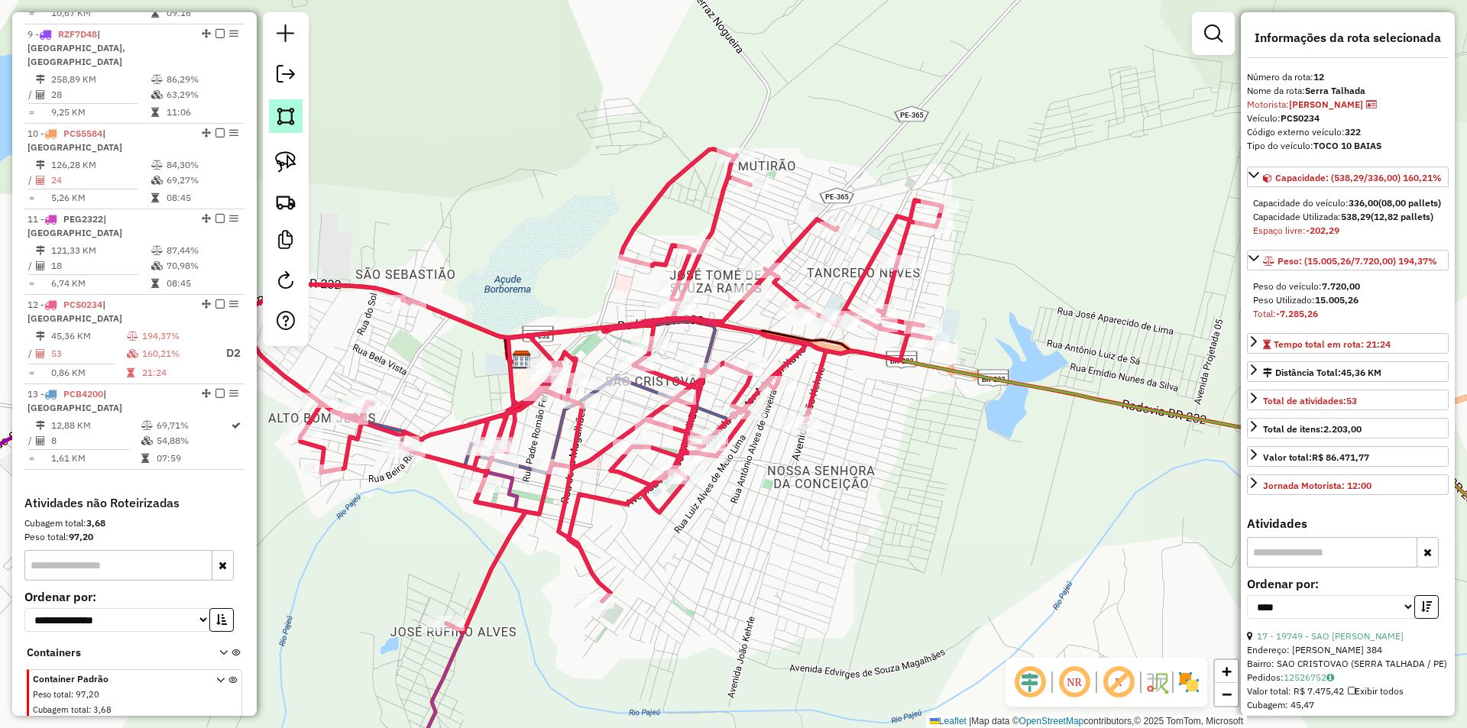
click at [293, 118] on img at bounding box center [285, 115] width 21 height 21
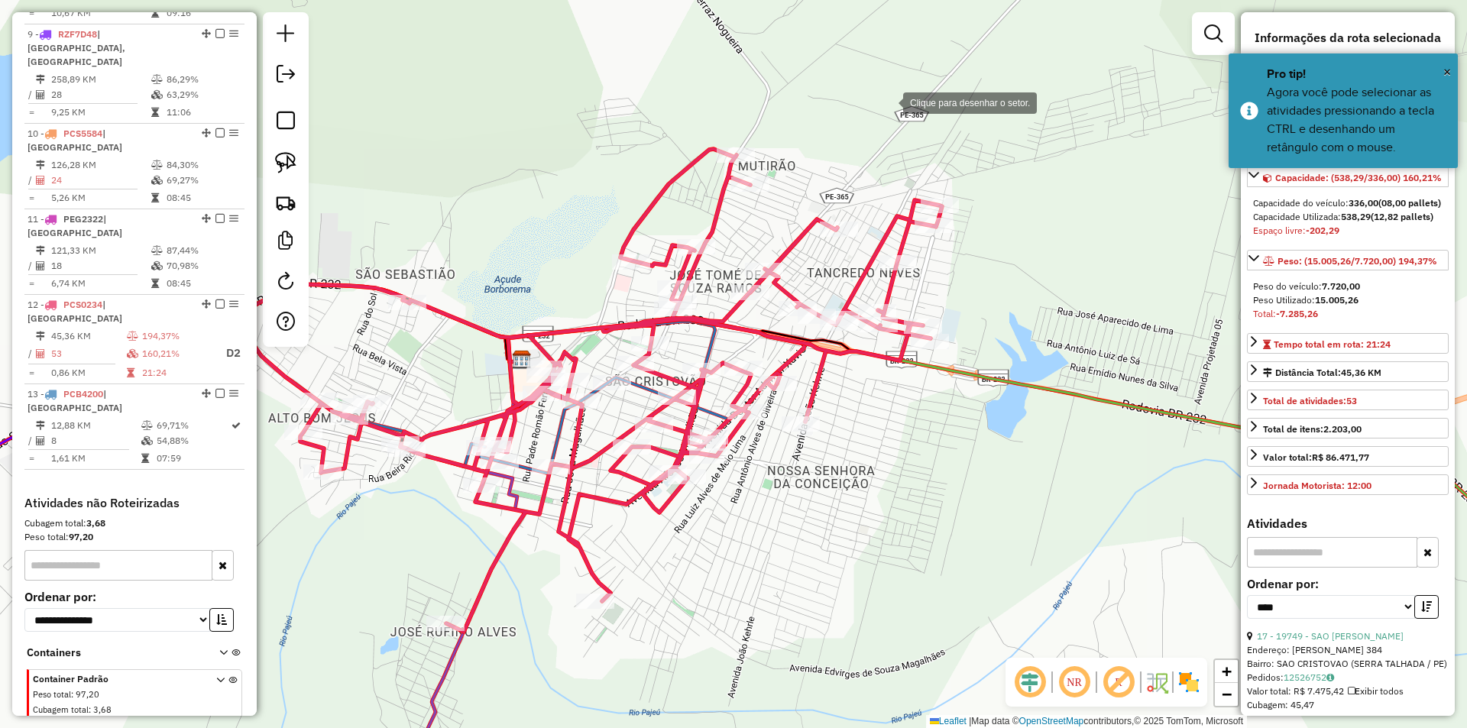
drag, startPoint x: 888, startPoint y: 102, endPoint x: 806, endPoint y: 128, distance: 86.5
click at [888, 102] on div at bounding box center [888, 101] width 31 height 31
click at [790, 142] on div at bounding box center [805, 127] width 31 height 31
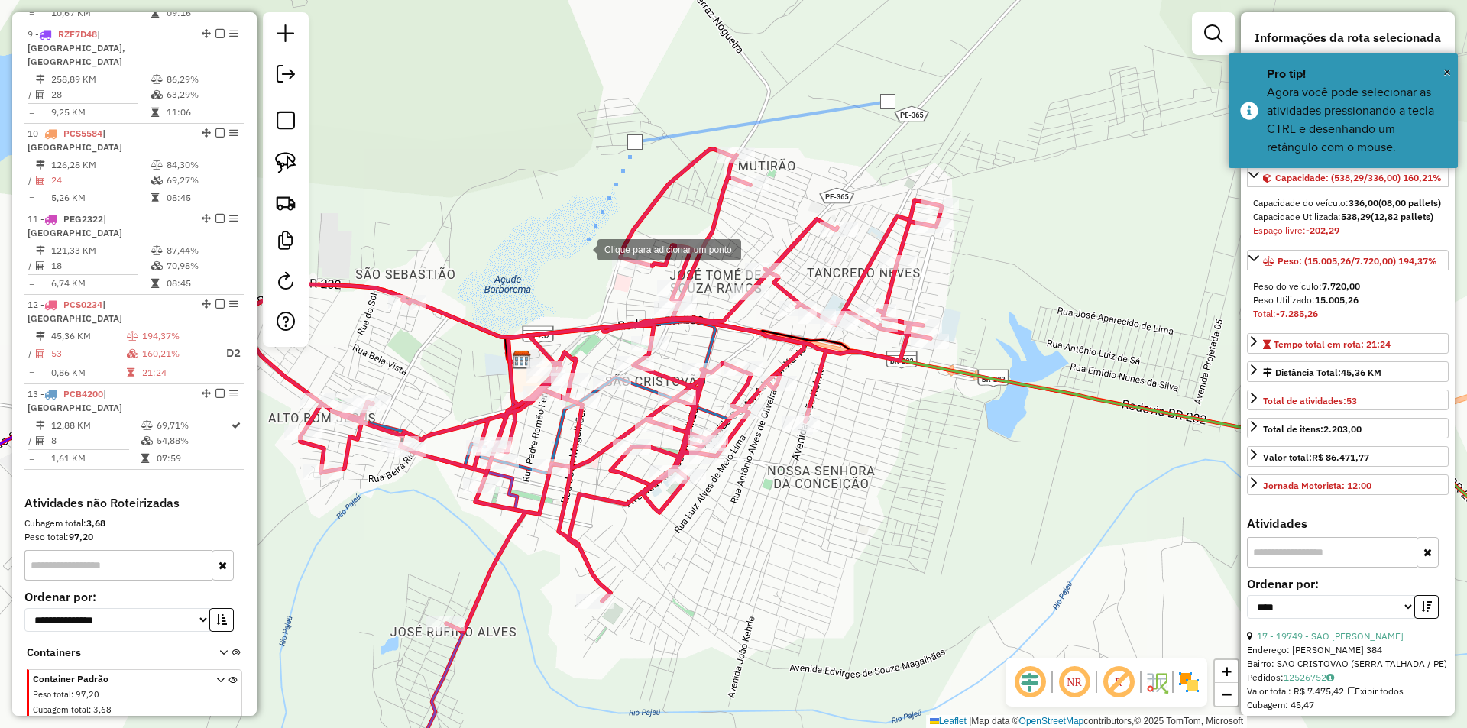
click at [577, 258] on div at bounding box center [582, 248] width 31 height 31
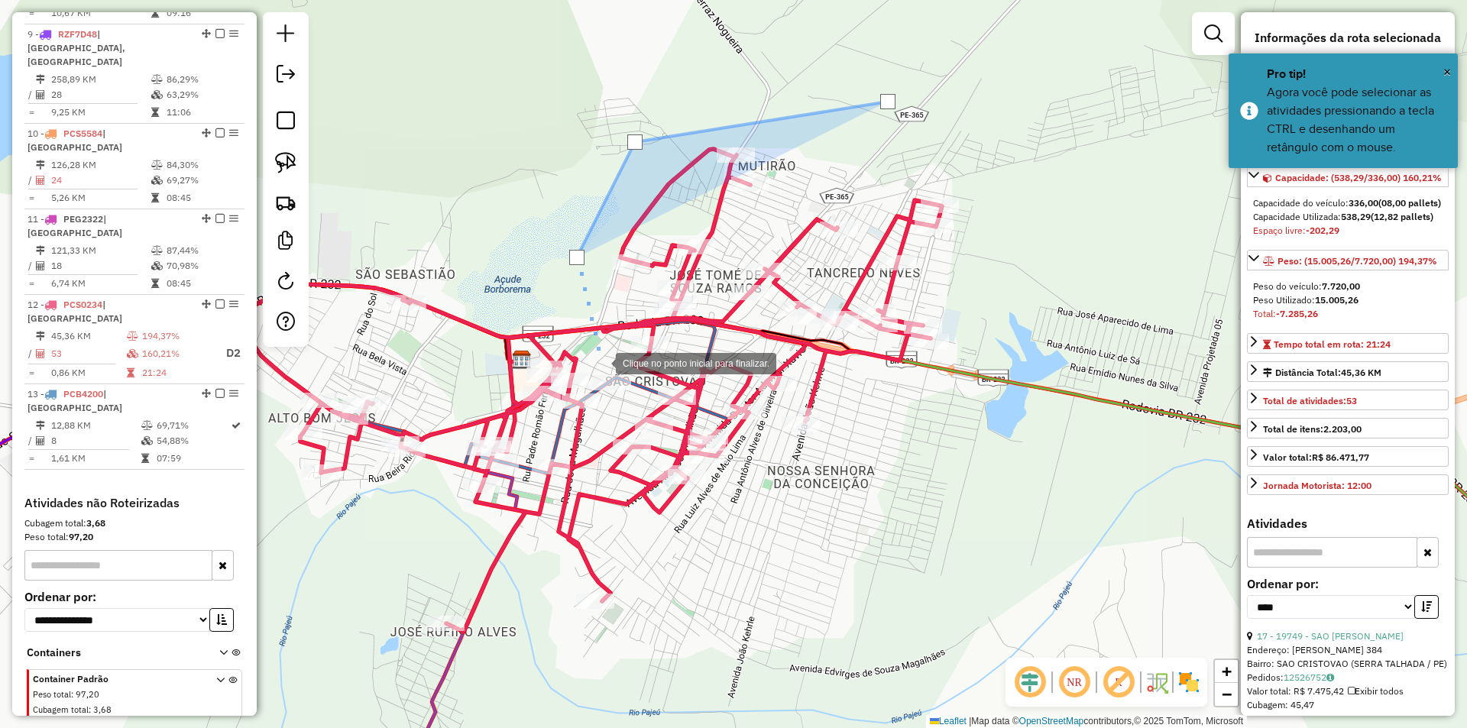
click at [601, 362] on div at bounding box center [600, 362] width 31 height 31
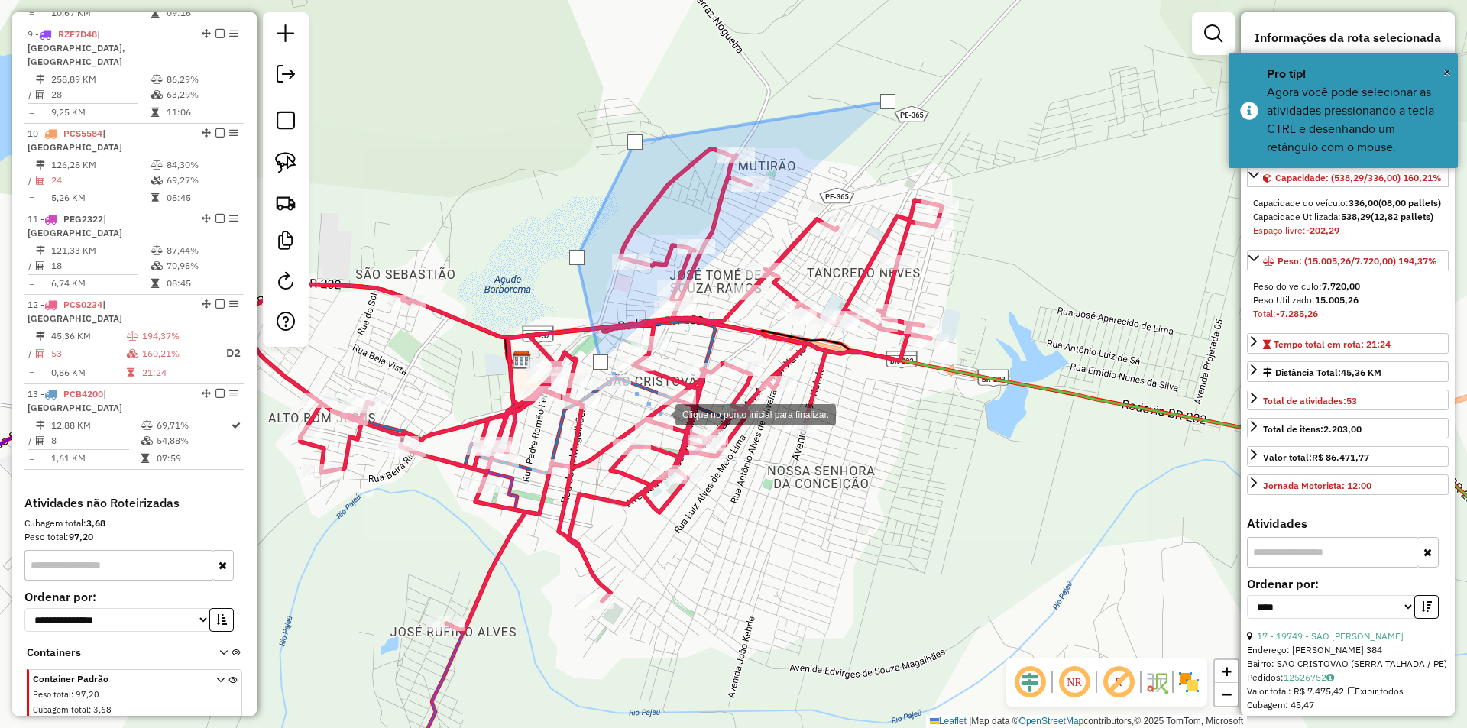
click at [660, 413] on div at bounding box center [660, 413] width 31 height 31
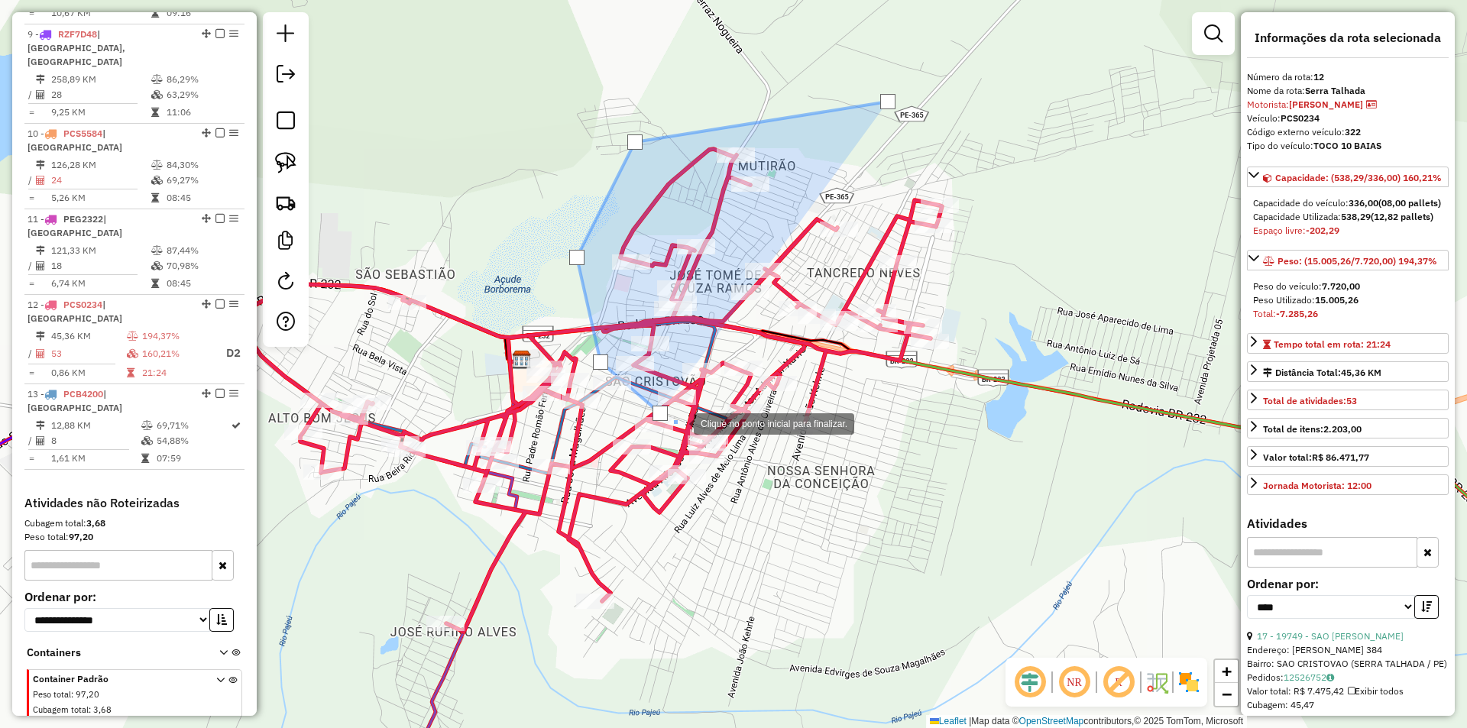
click at [679, 423] on div at bounding box center [678, 422] width 31 height 31
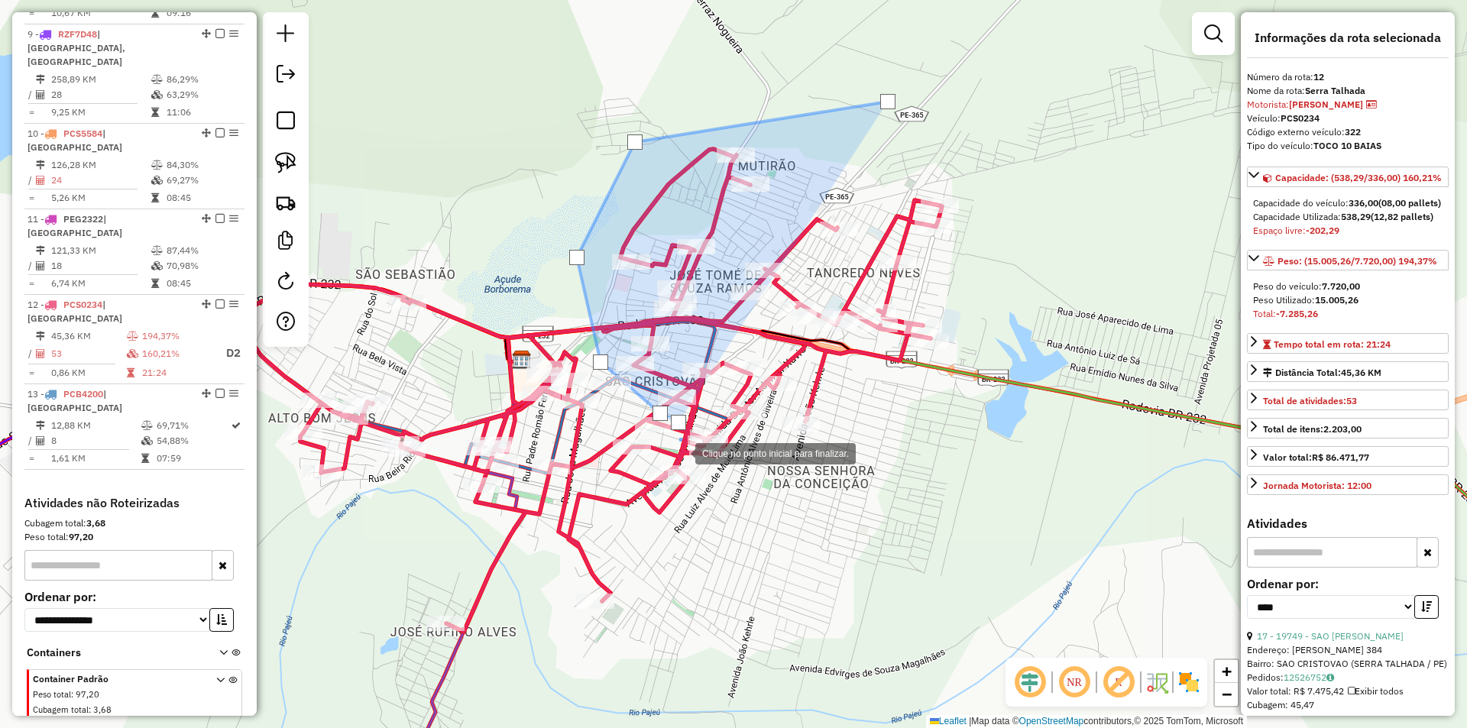
click at [680, 453] on div at bounding box center [680, 452] width 31 height 31
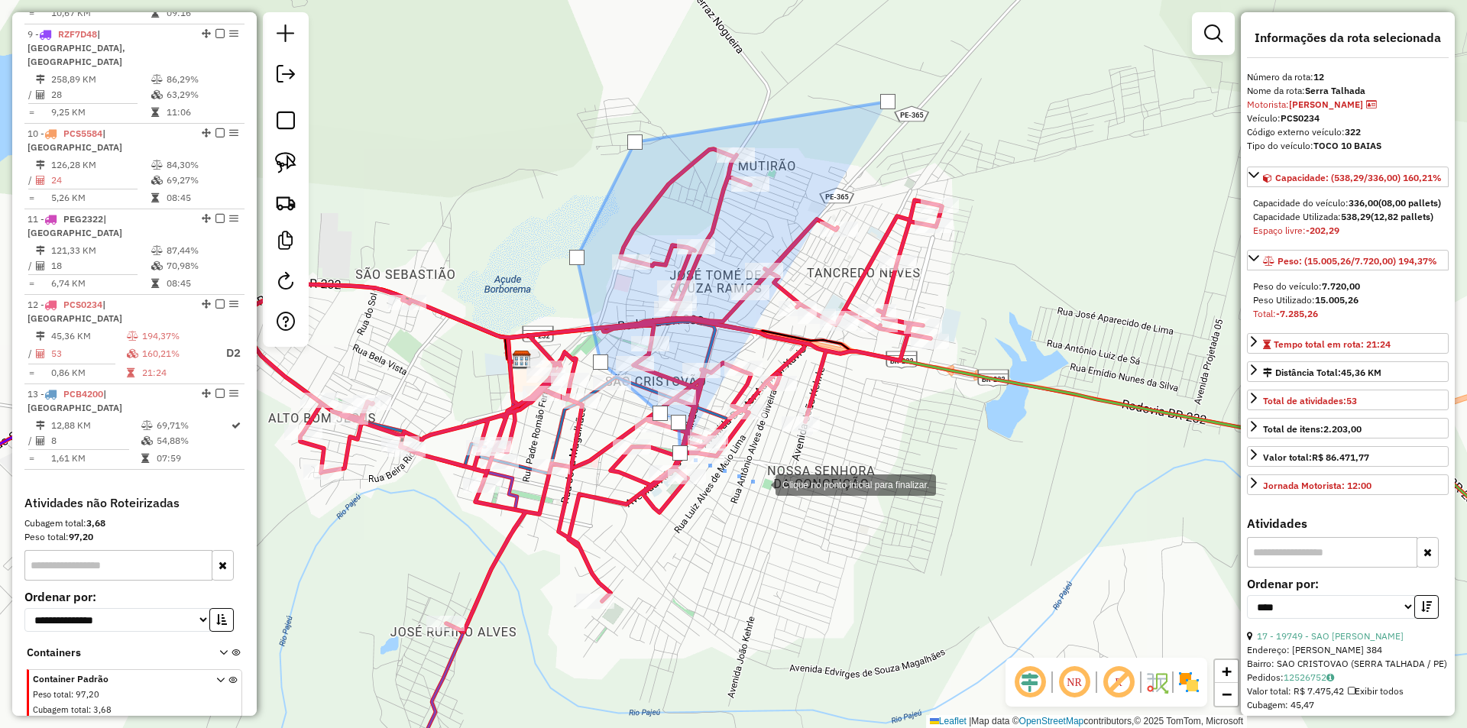
click at [760, 484] on div at bounding box center [760, 483] width 31 height 31
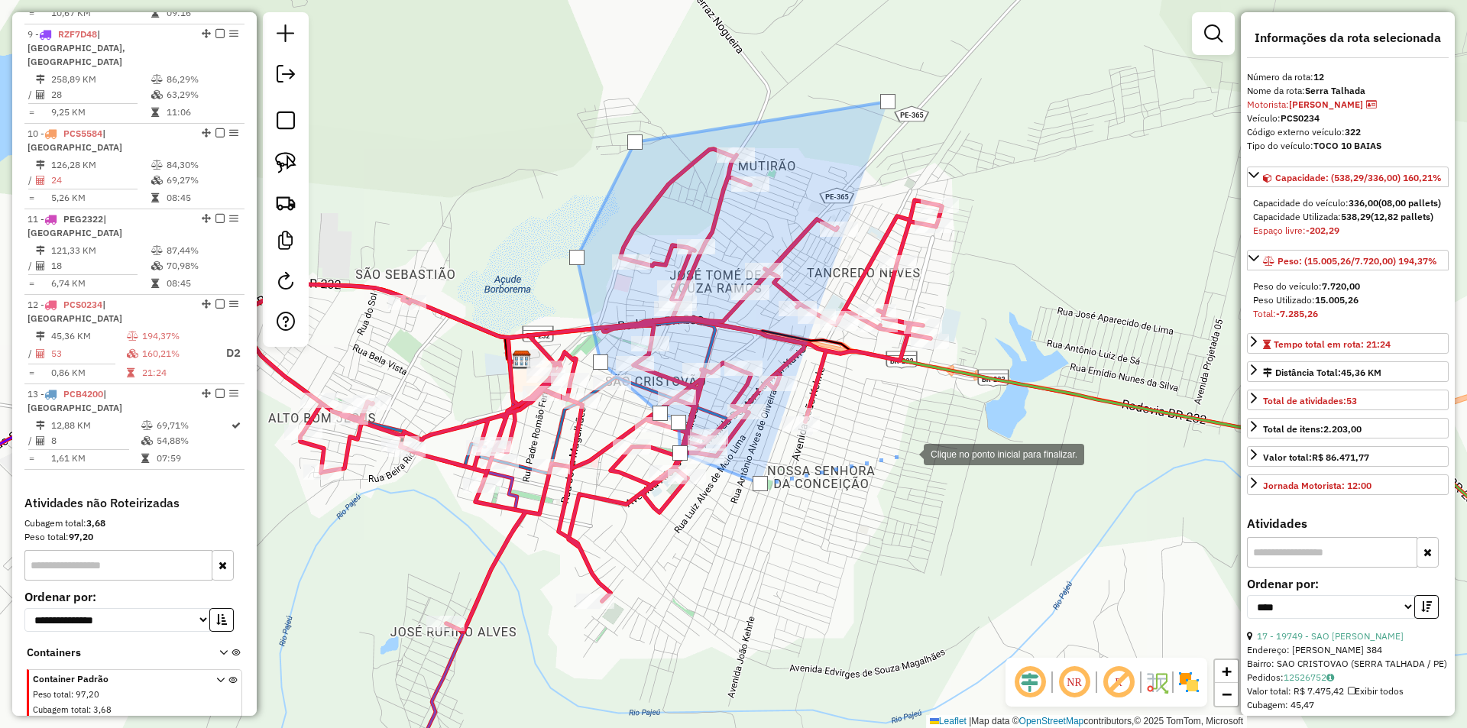
drag, startPoint x: 909, startPoint y: 453, endPoint x: 945, endPoint y: 405, distance: 59.6
click at [910, 452] on div at bounding box center [908, 453] width 31 height 31
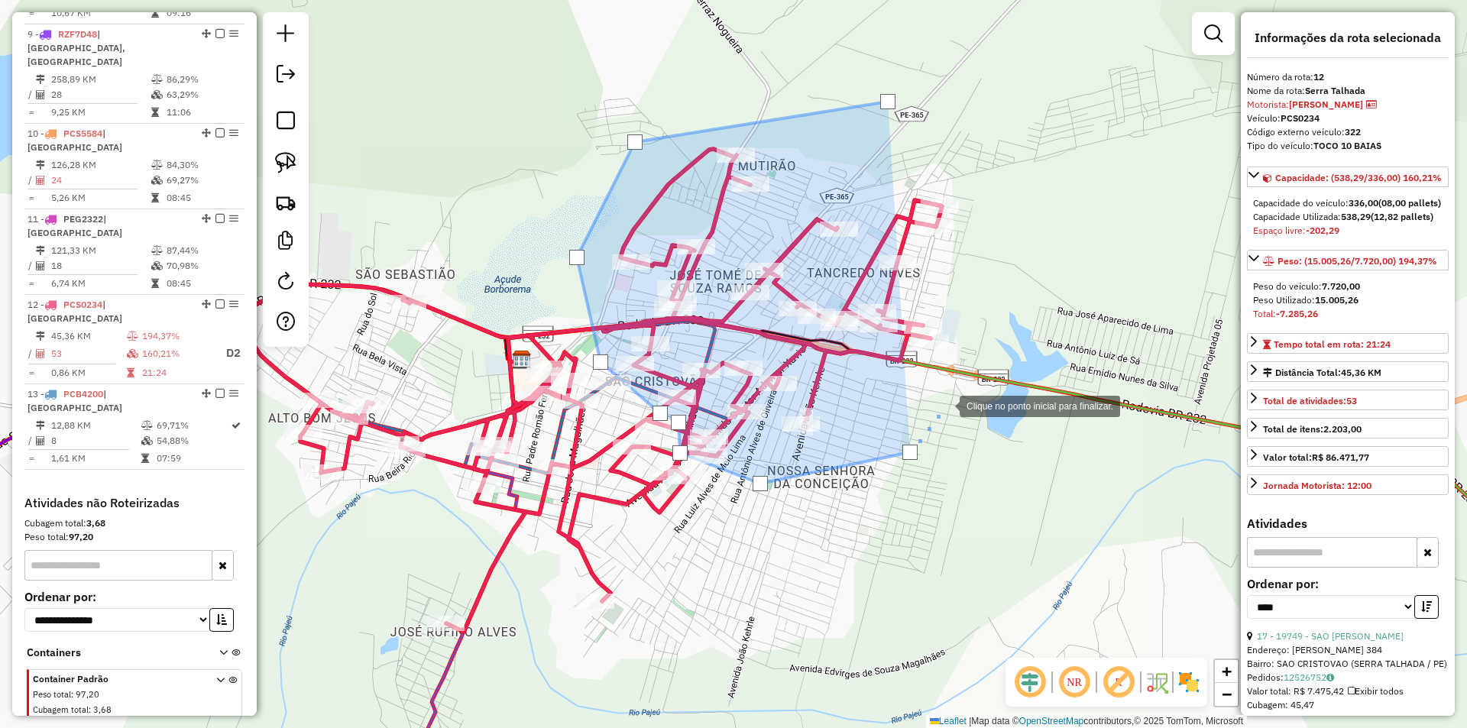
click at [960, 390] on div at bounding box center [944, 405] width 31 height 31
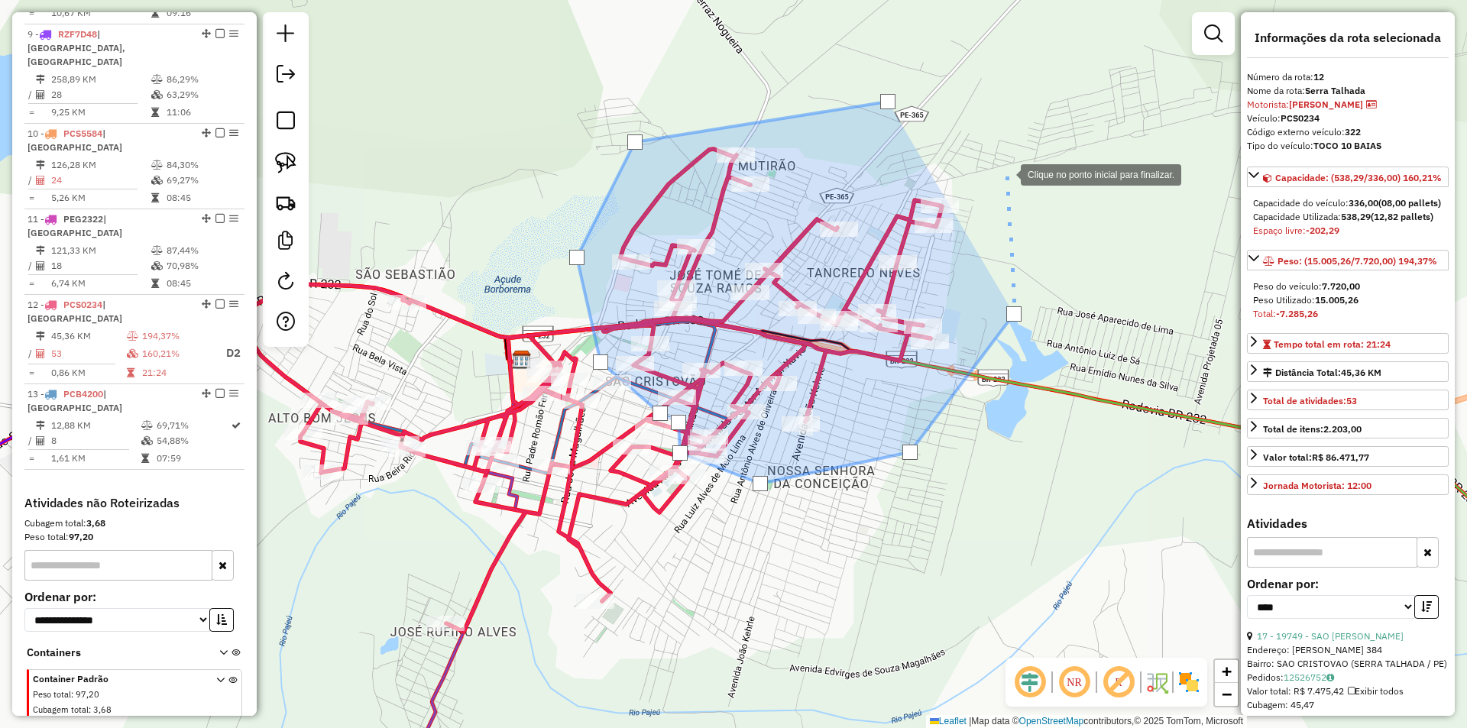
click at [1005, 173] on div at bounding box center [1005, 173] width 31 height 31
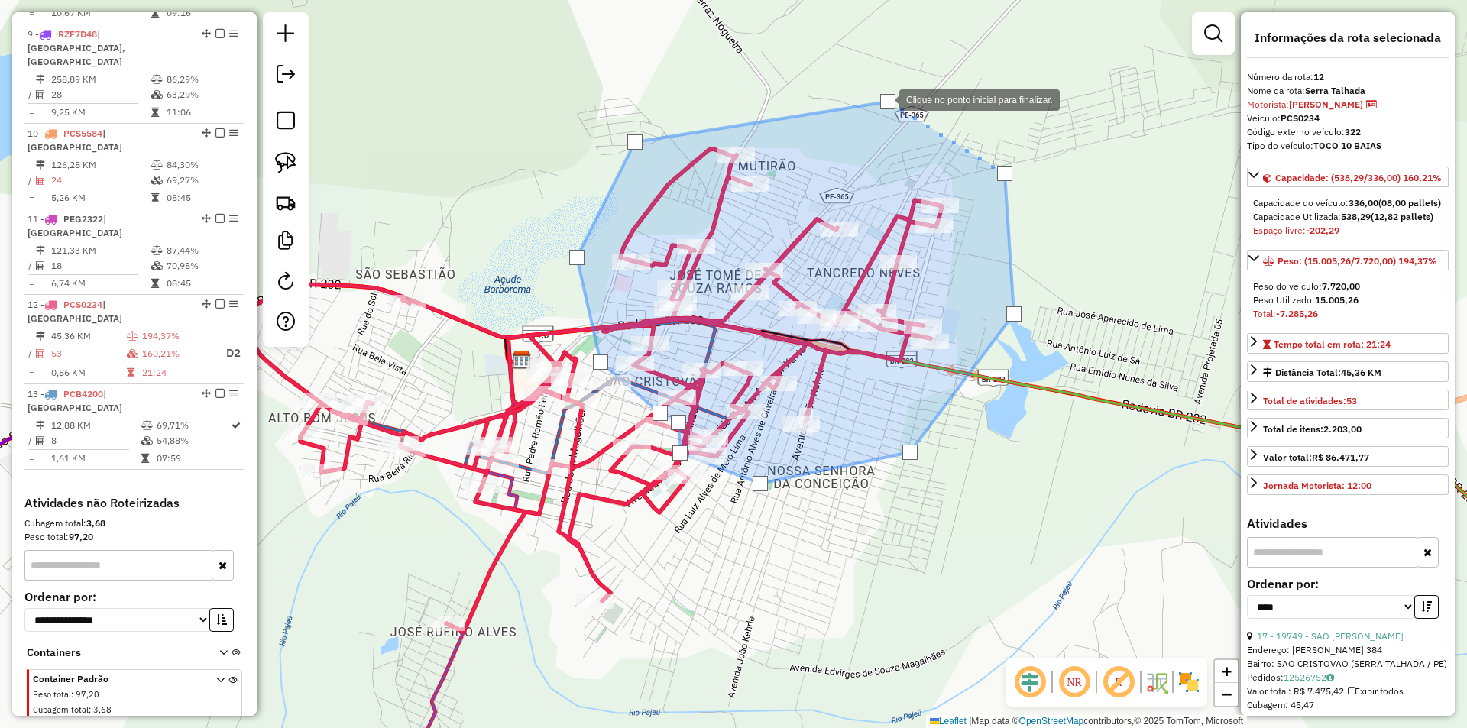
click at [884, 99] on div at bounding box center [887, 101] width 15 height 15
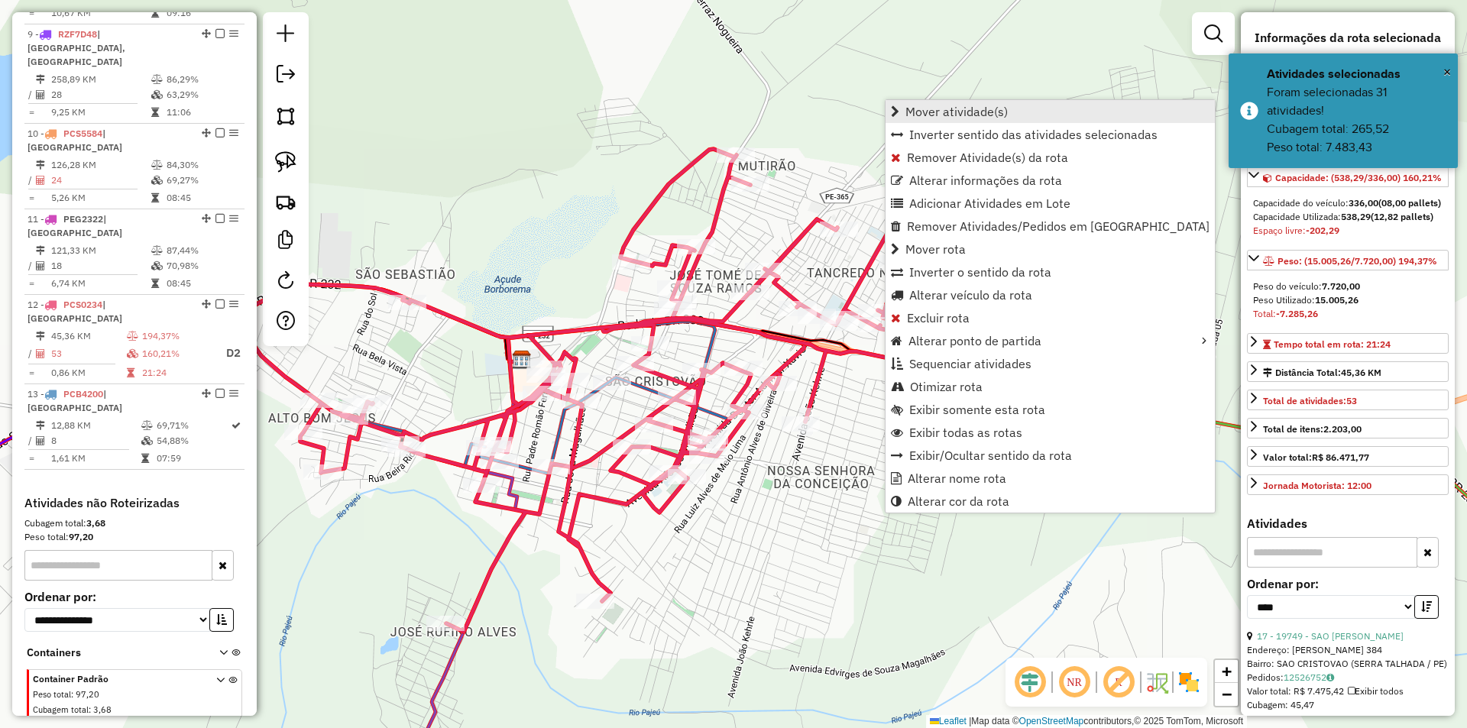
click at [944, 114] on span "Mover atividade(s)" at bounding box center [957, 111] width 102 height 12
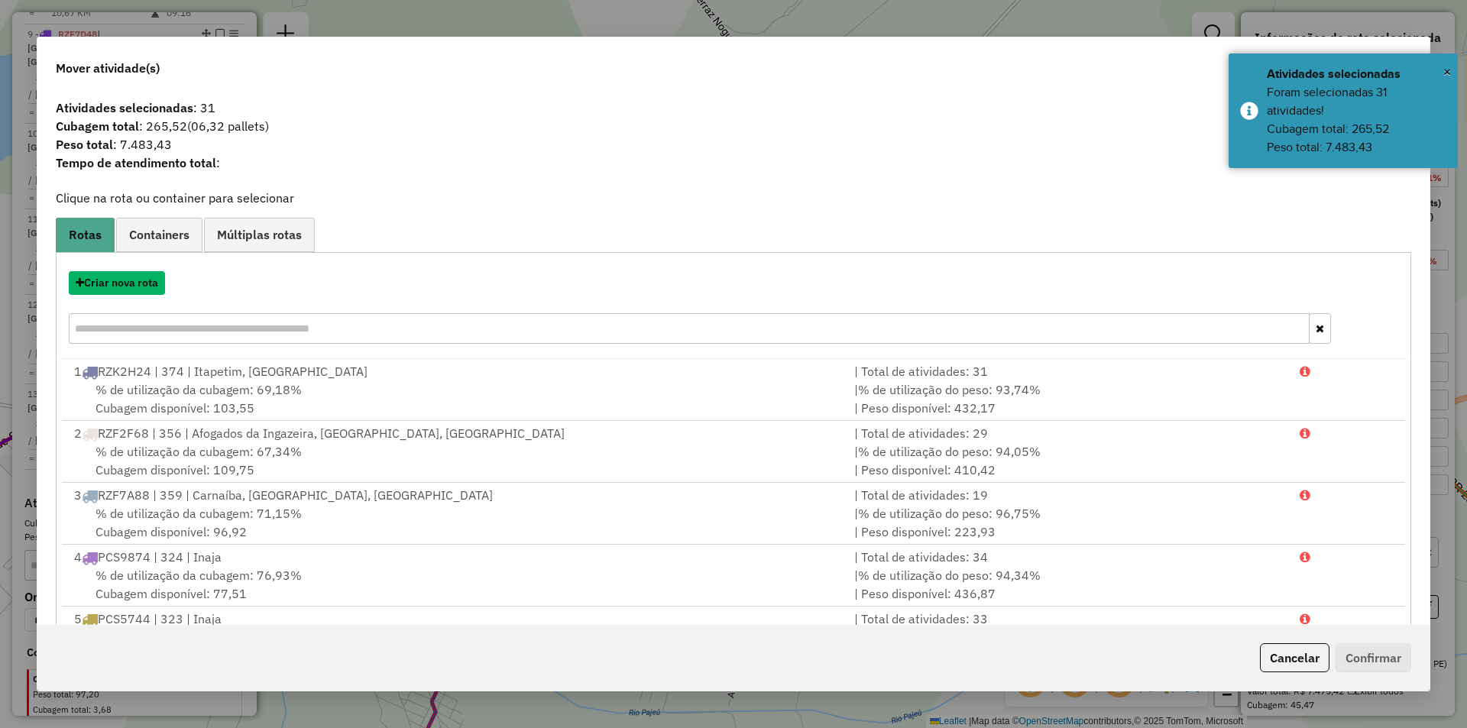
click at [139, 285] on button "Criar nova rota" at bounding box center [117, 283] width 96 height 24
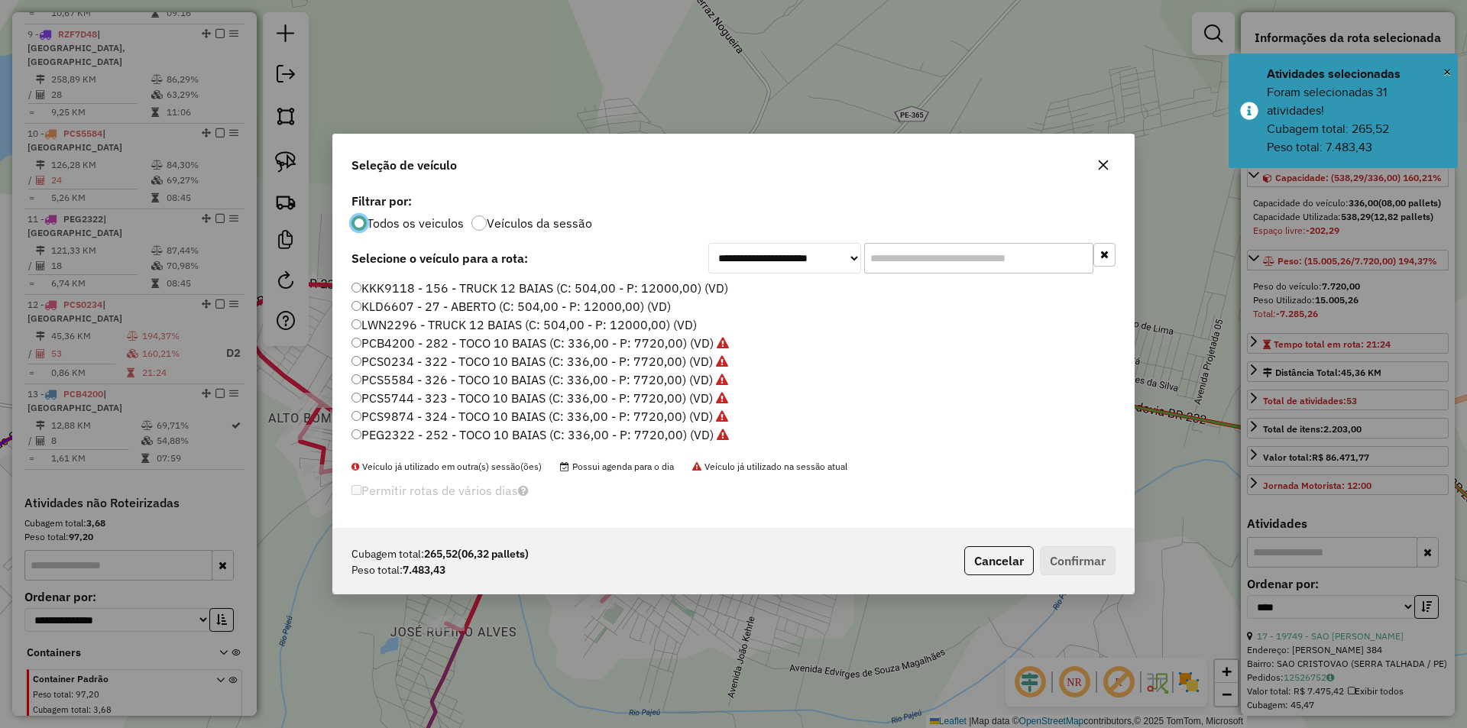
scroll to position [76, 0]
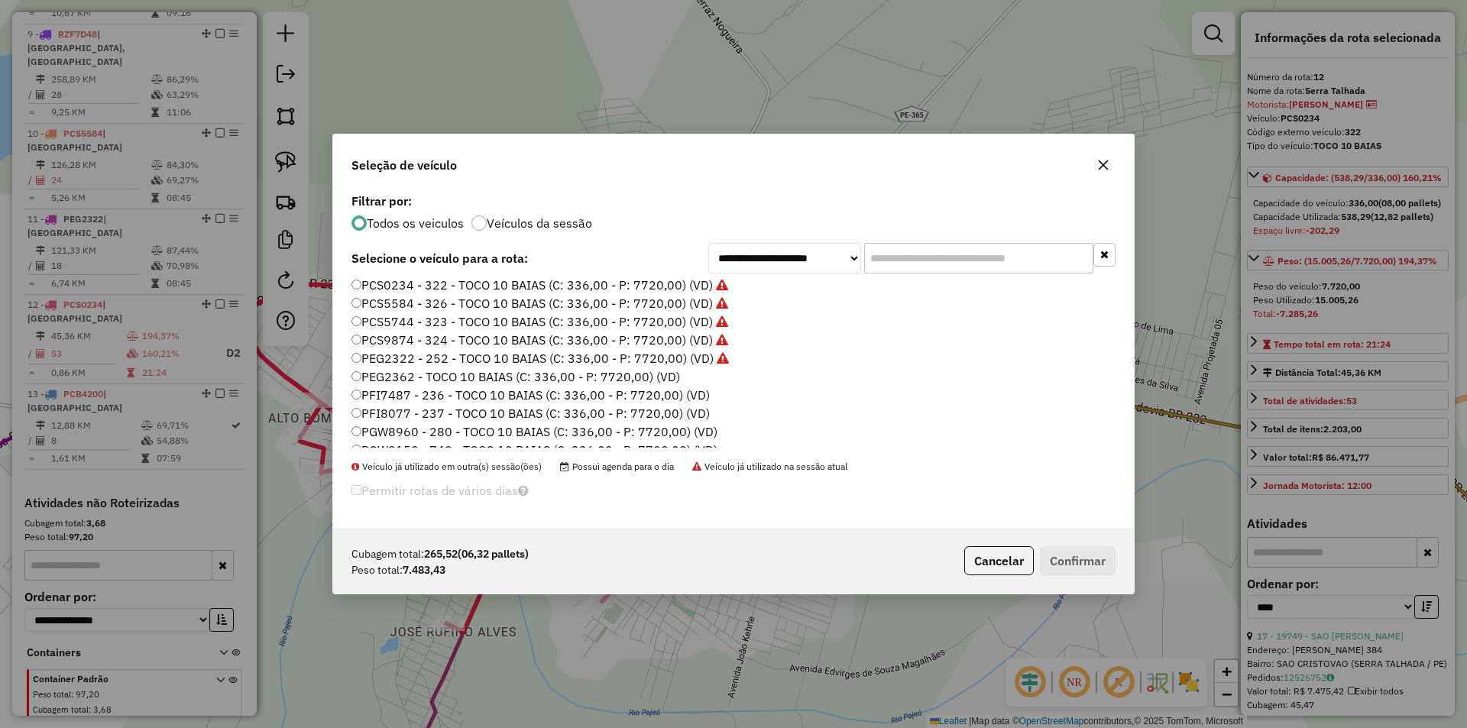
click at [439, 427] on label "PGW8960 - 280 - TOCO 10 BAIAS (C: 336,00 - P: 7720,00) (VD)" at bounding box center [535, 432] width 366 height 18
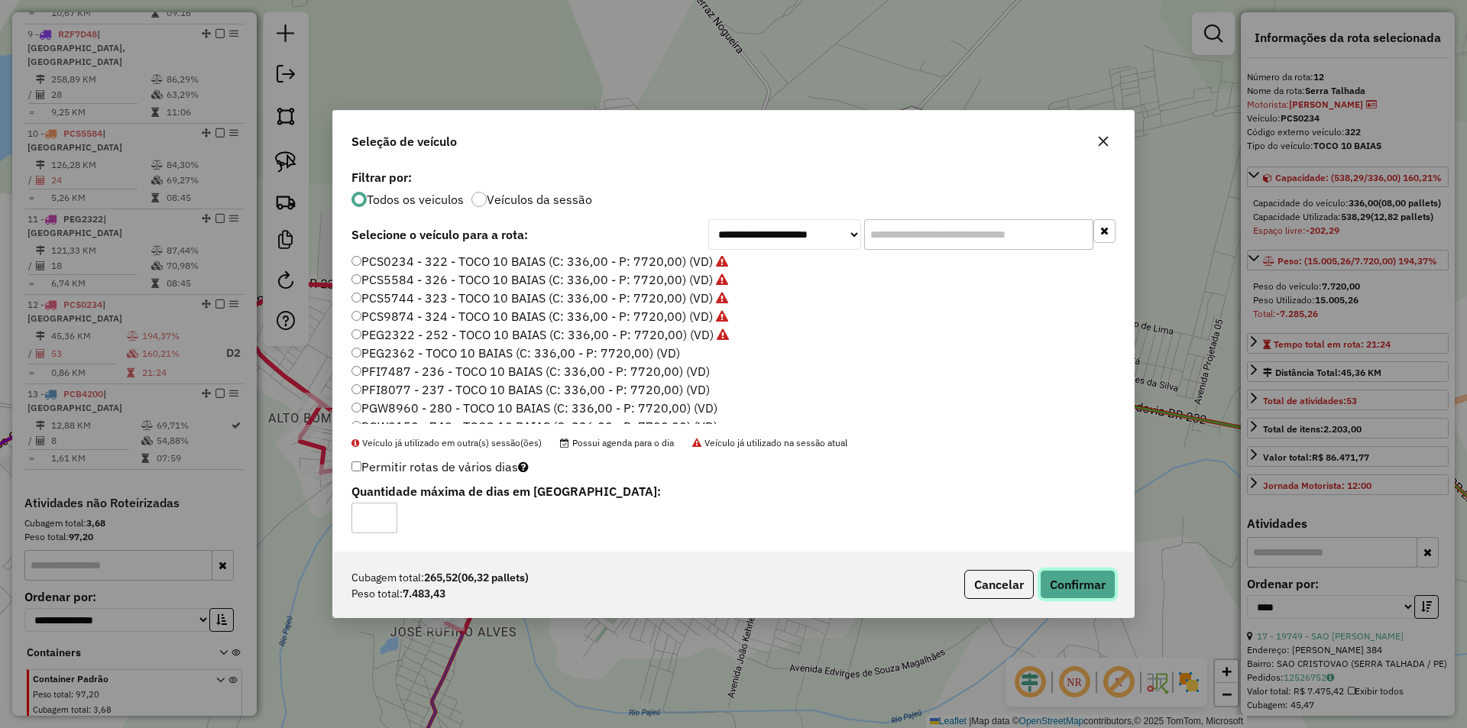
click at [1073, 582] on button "Confirmar" at bounding box center [1078, 584] width 76 height 29
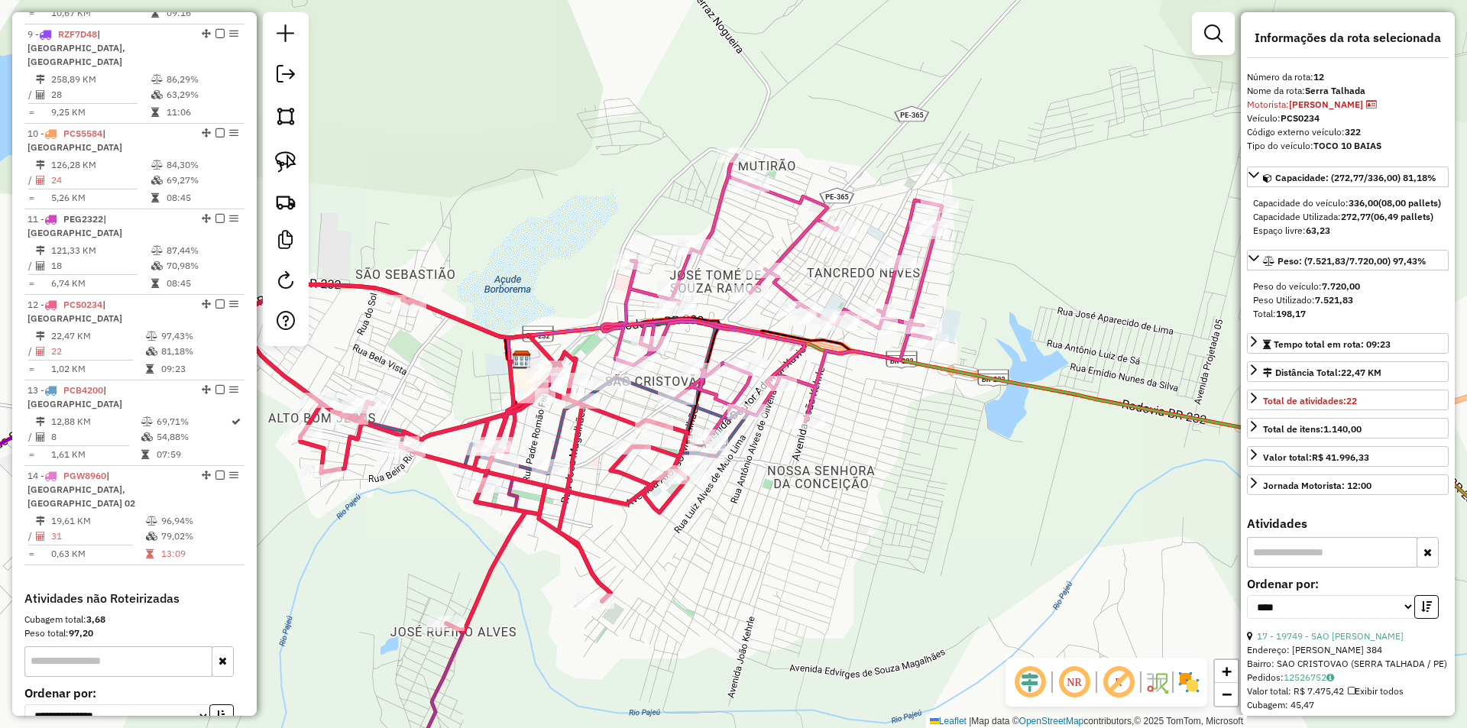
scroll to position [1311, 0]
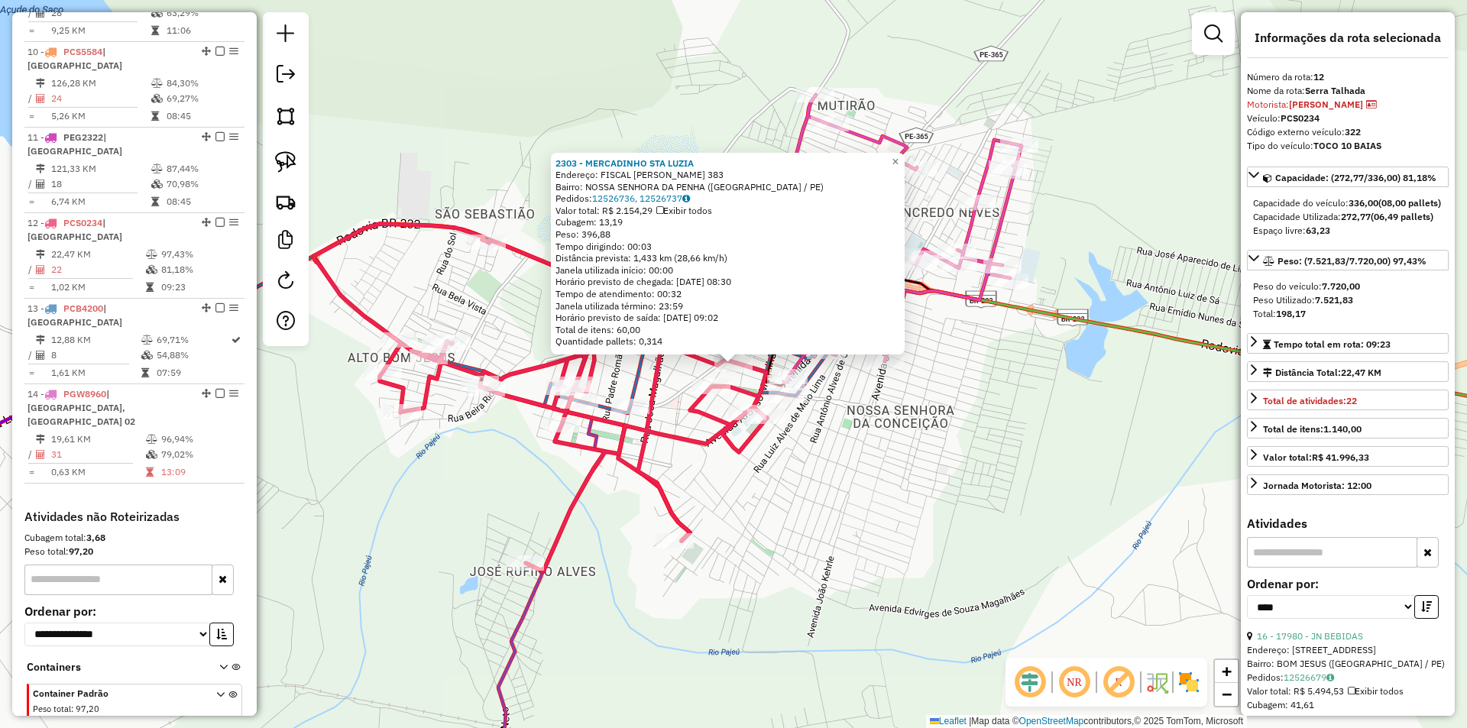
click at [869, 446] on div "2303 - MERCADINHO STA LUZIA Endereço: FISCAL LEOPOLDO 383 Bairro: NOSSA SENHORA…" at bounding box center [733, 364] width 1467 height 728
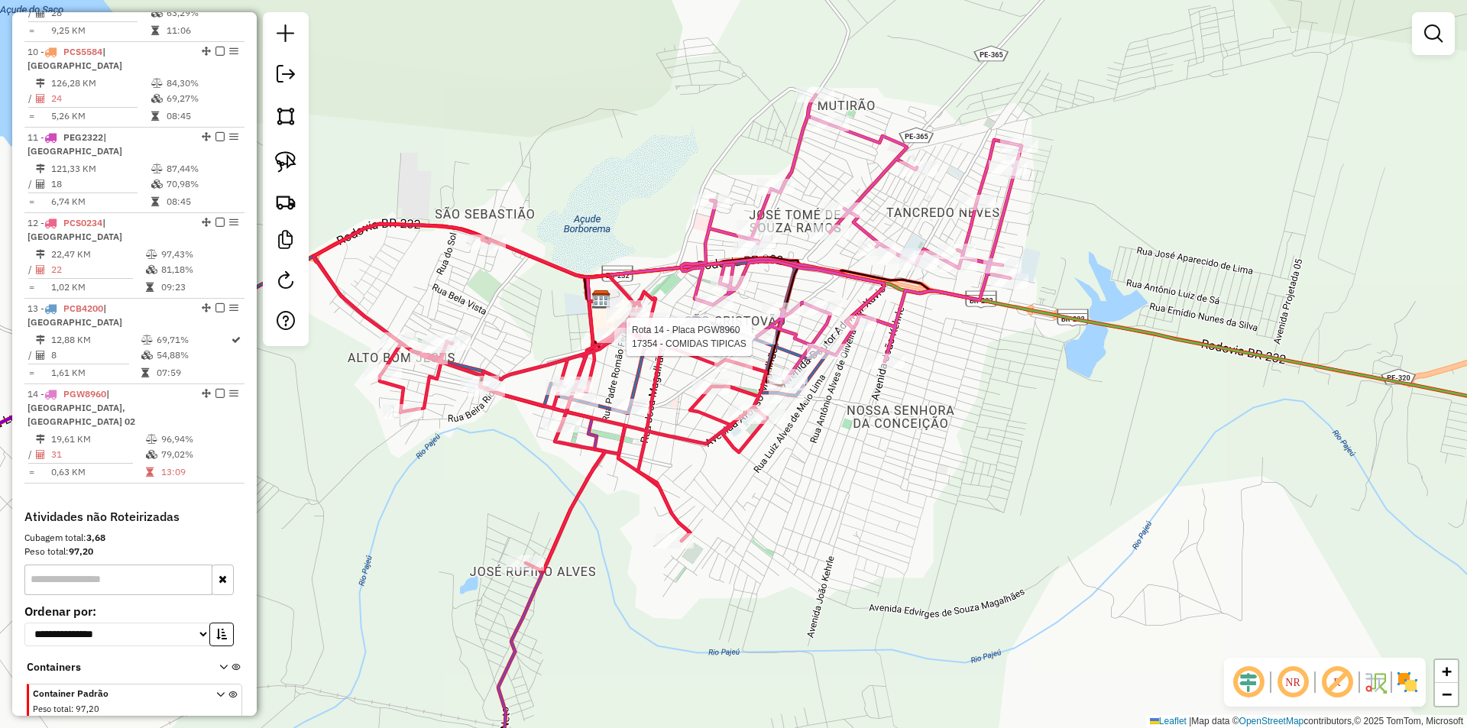
select select "*********"
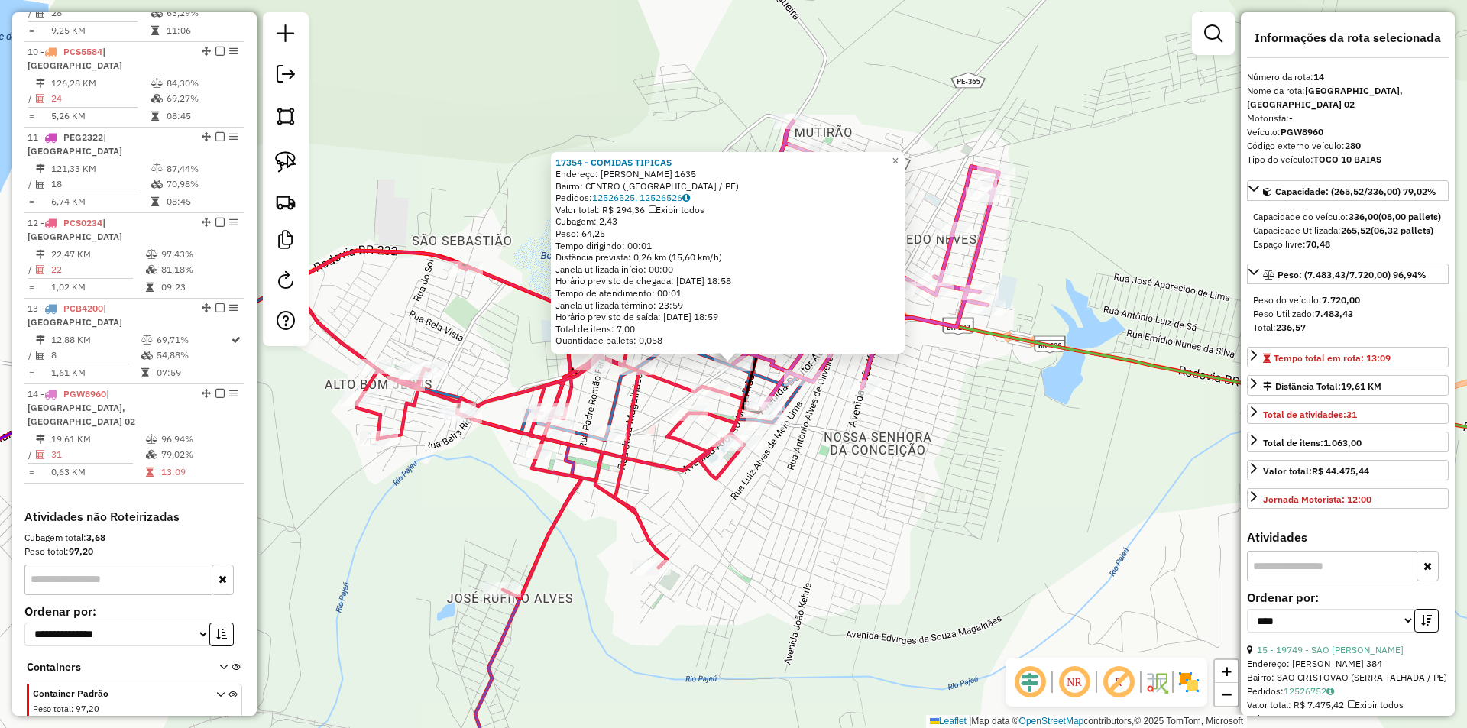
click at [806, 469] on div "17354 - COMIDAS TIPICAS Endereço: IZIDORIO CONRADO 1635 Bairro: CENTRO (SERRA T…" at bounding box center [733, 364] width 1467 height 728
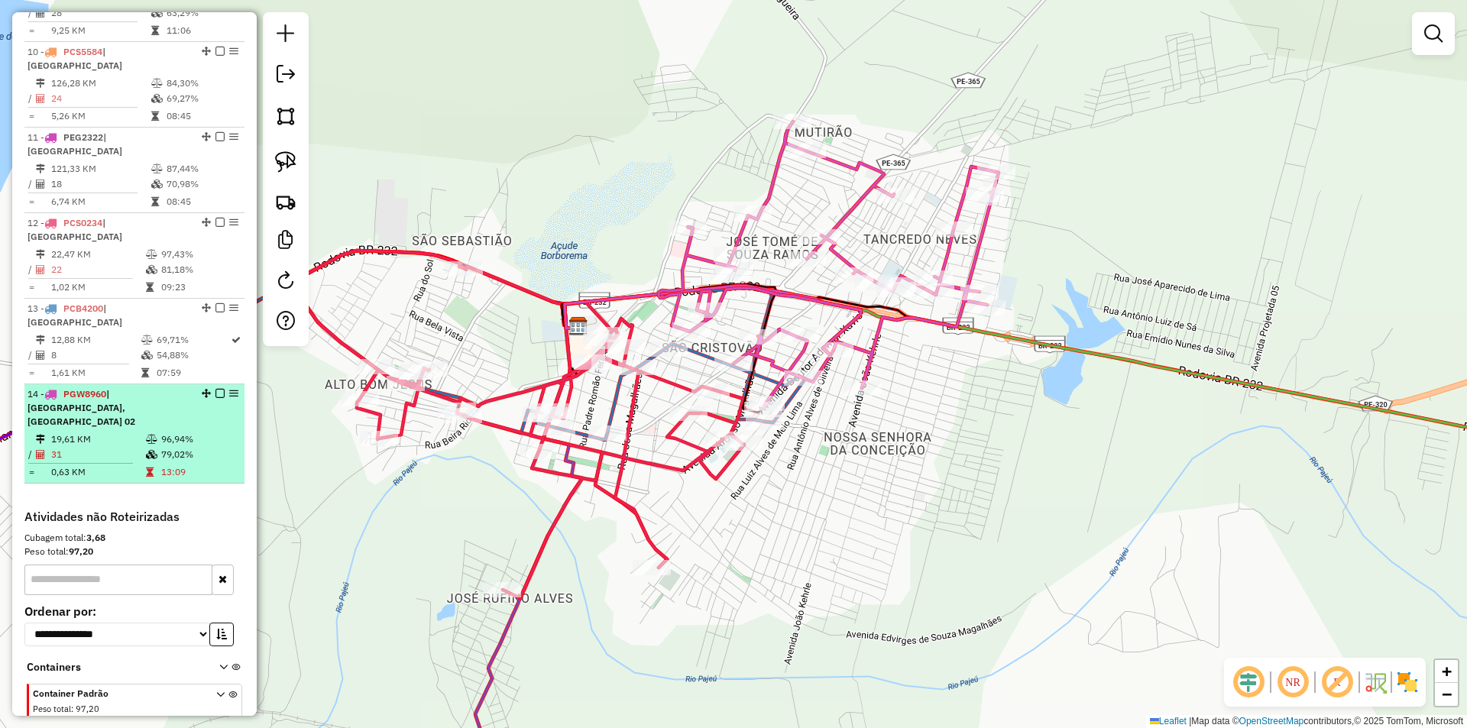
select select "*********"
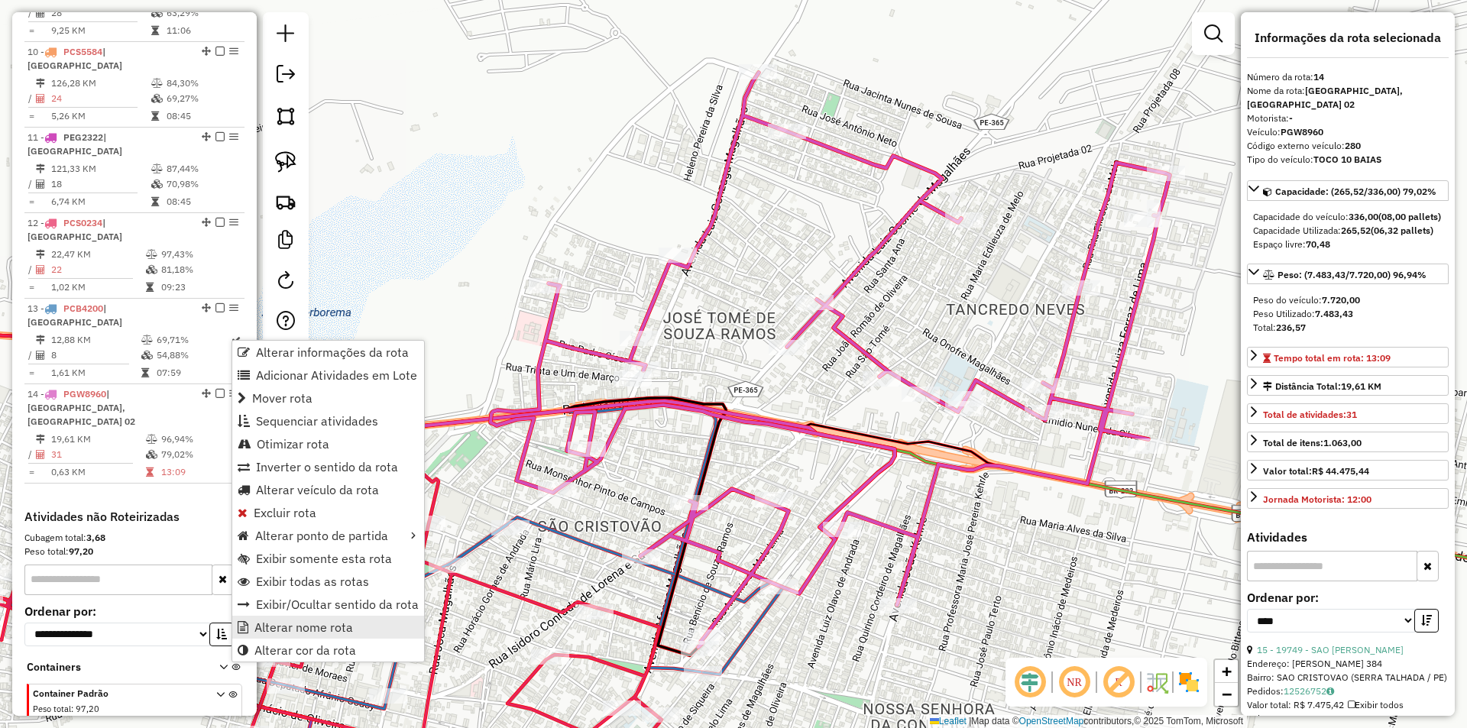
click at [317, 625] on span "Alterar nome rota" at bounding box center [304, 627] width 99 height 12
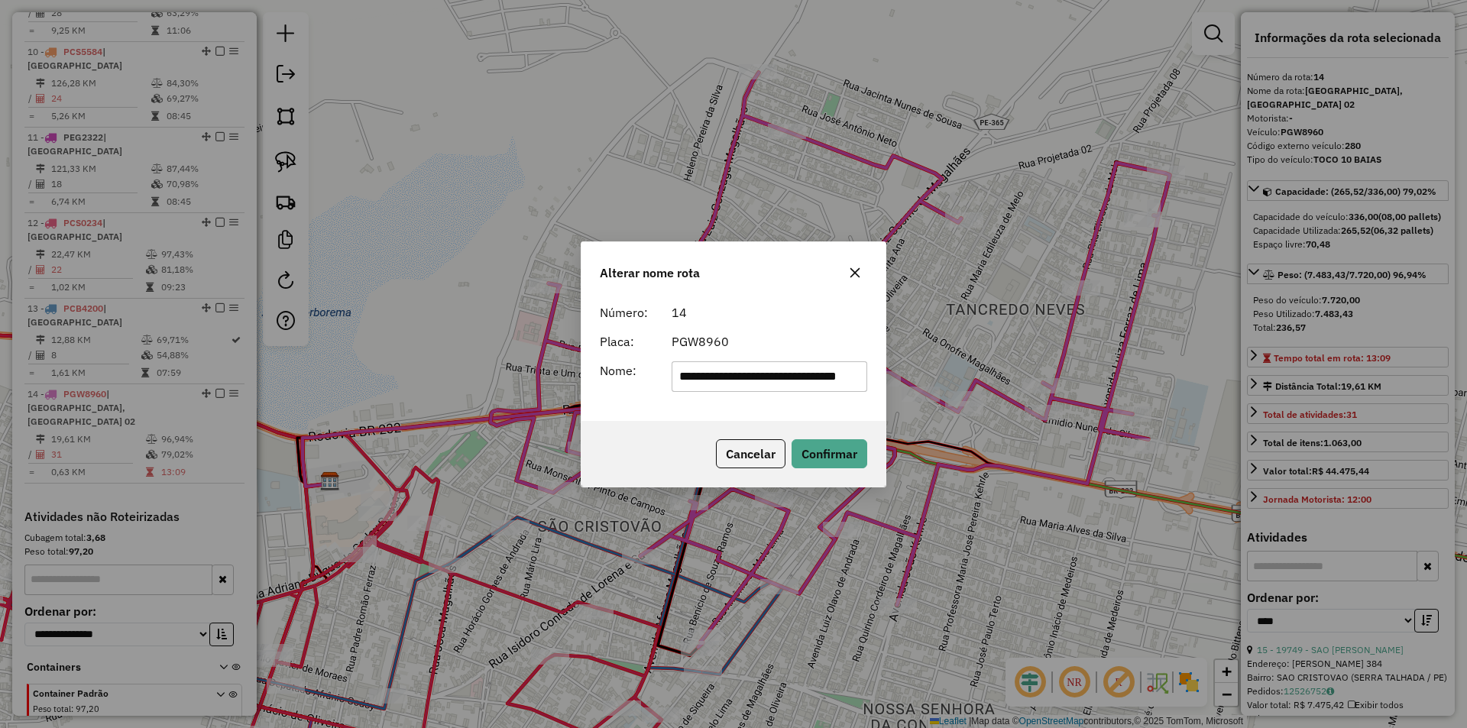
scroll to position [0, 11]
drag, startPoint x: 746, startPoint y: 378, endPoint x: 896, endPoint y: 381, distance: 150.6
click at [890, 381] on div "**********" at bounding box center [733, 364] width 1467 height 728
type input "**********"
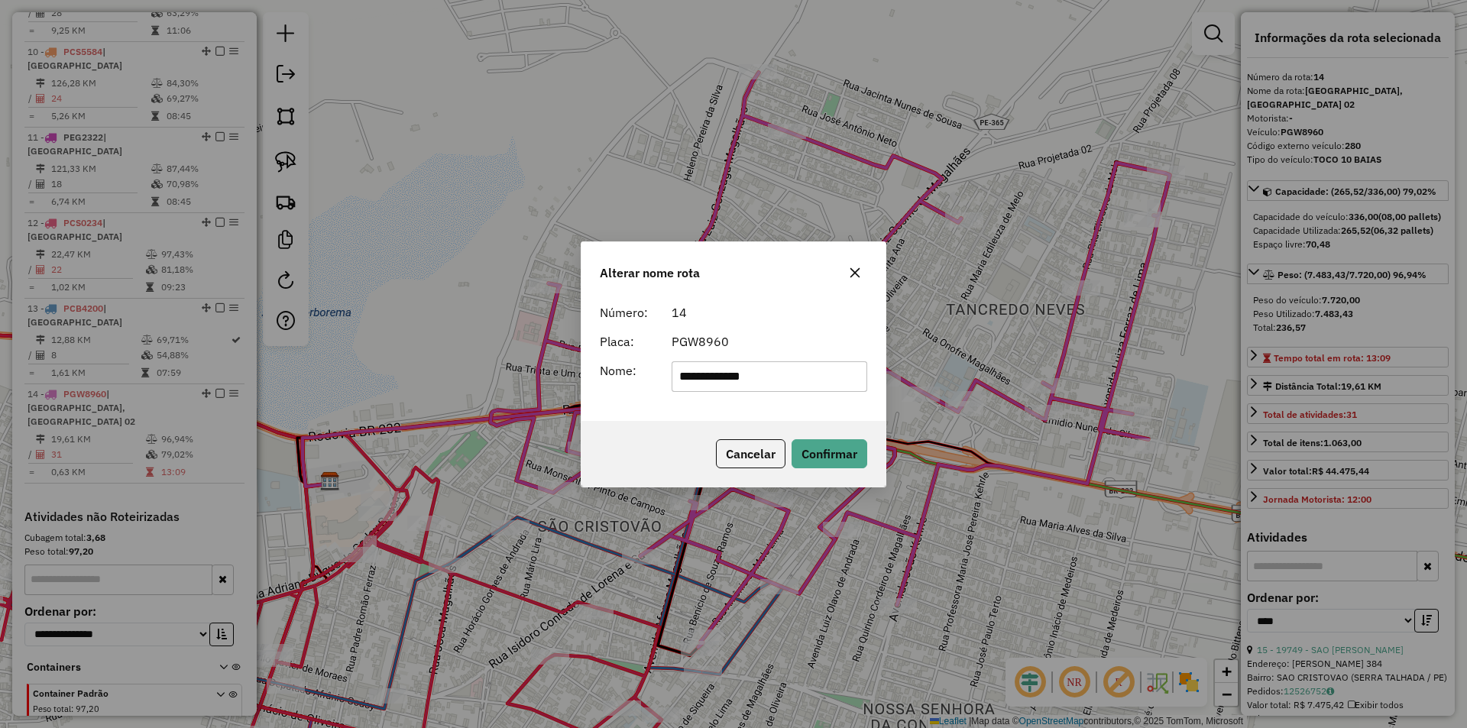
click at [812, 338] on div "PGW8960" at bounding box center [770, 341] width 215 height 18
click at [835, 460] on button "Confirmar" at bounding box center [830, 453] width 76 height 29
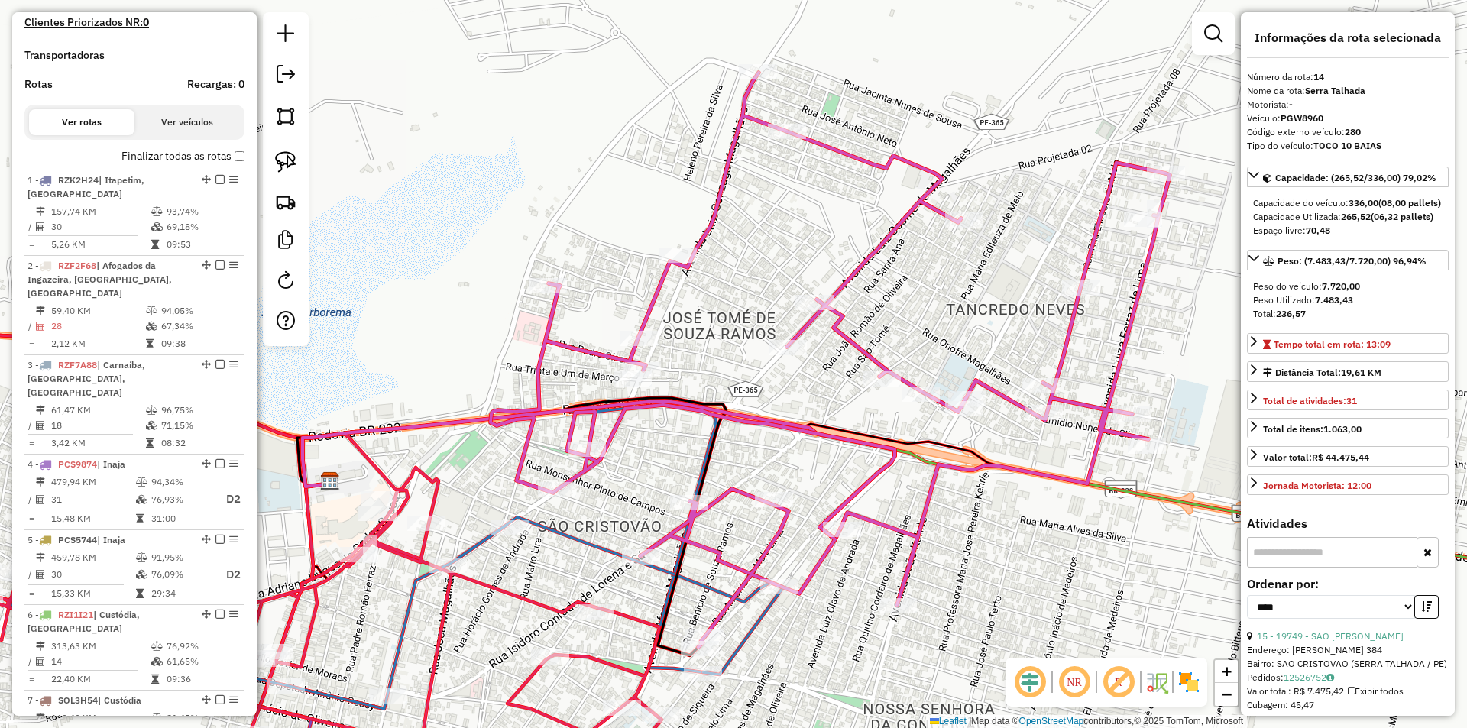
scroll to position [459, 0]
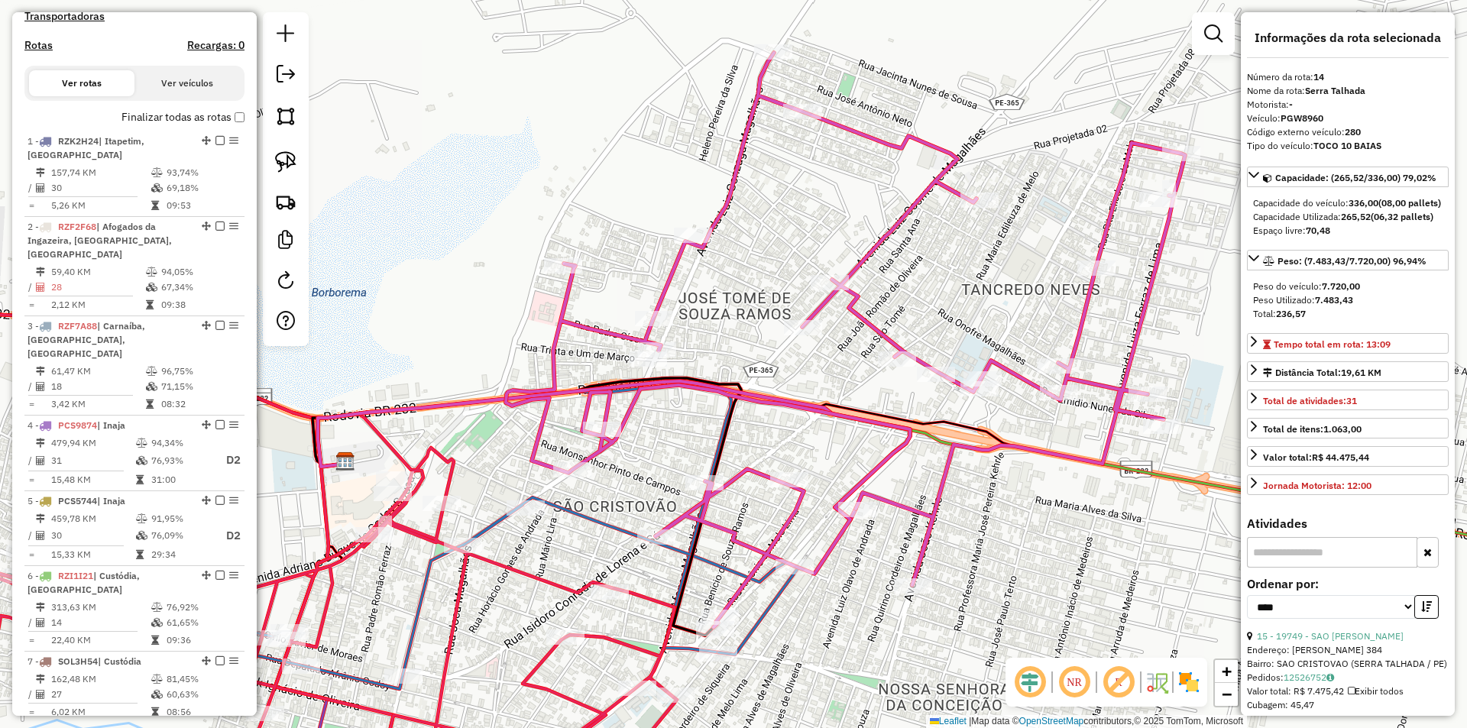
drag, startPoint x: 595, startPoint y: 522, endPoint x: 699, endPoint y: 329, distance: 219.5
click at [676, 381] on div "Janela de atendimento Grade de atendimento Capacidade Transportadoras Veículos …" at bounding box center [733, 364] width 1467 height 728
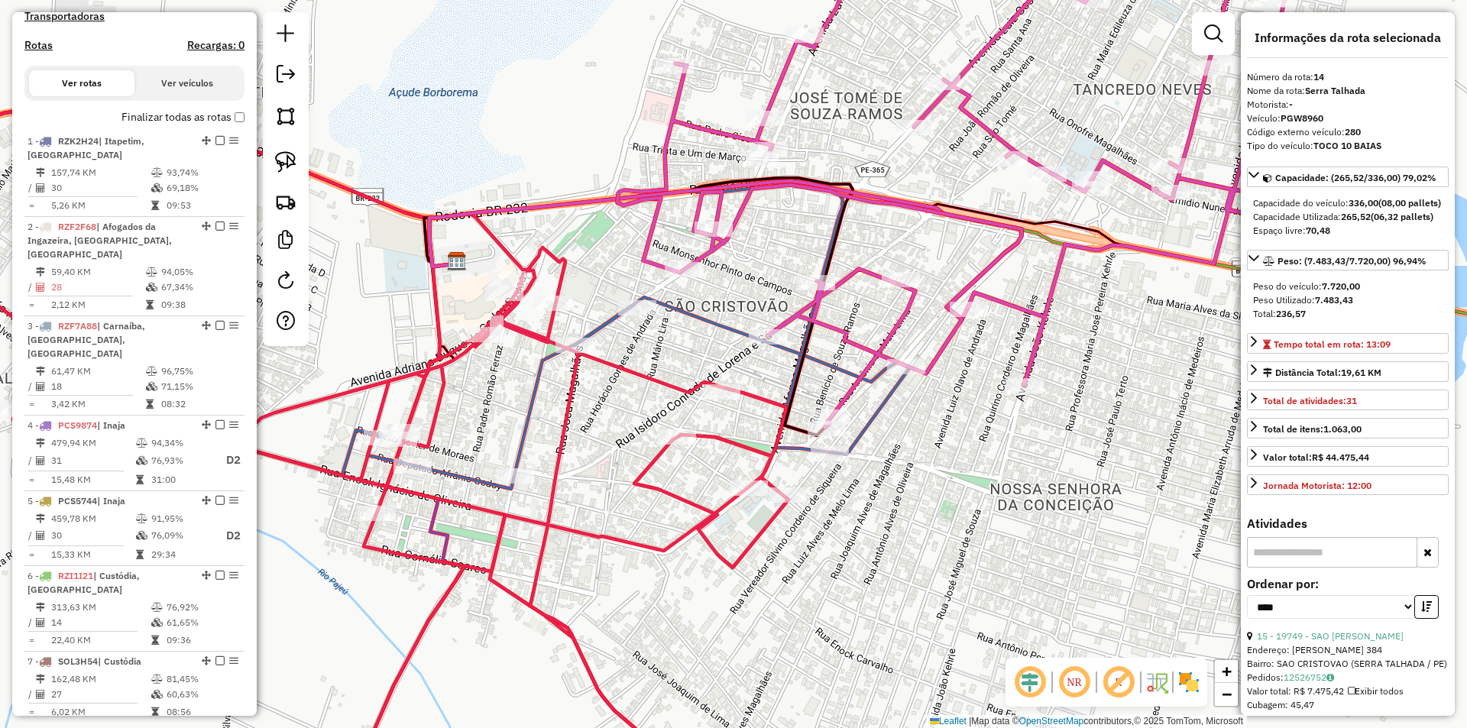
click at [621, 424] on div "Janela de atendimento Grade de atendimento Capacidade Transportadoras Veículos …" at bounding box center [733, 364] width 1467 height 728
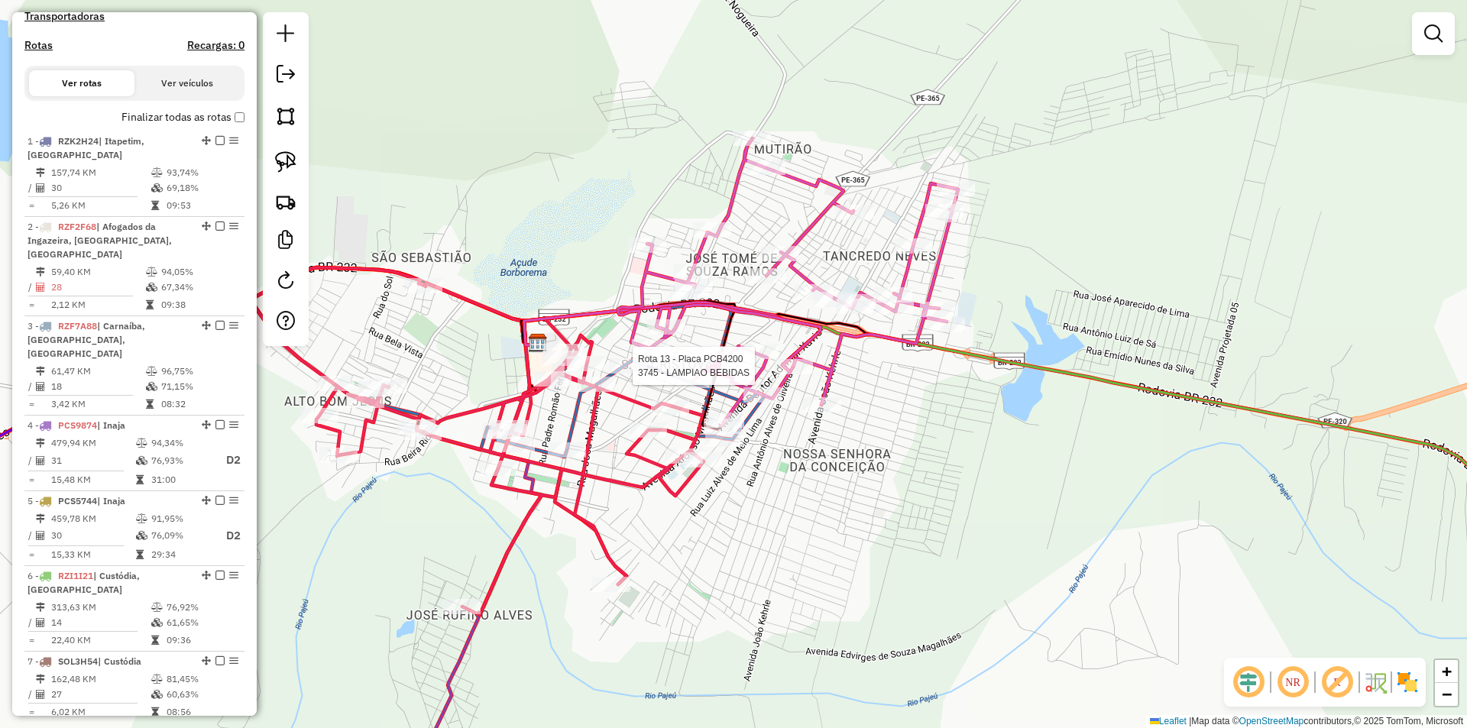
select select "*********"
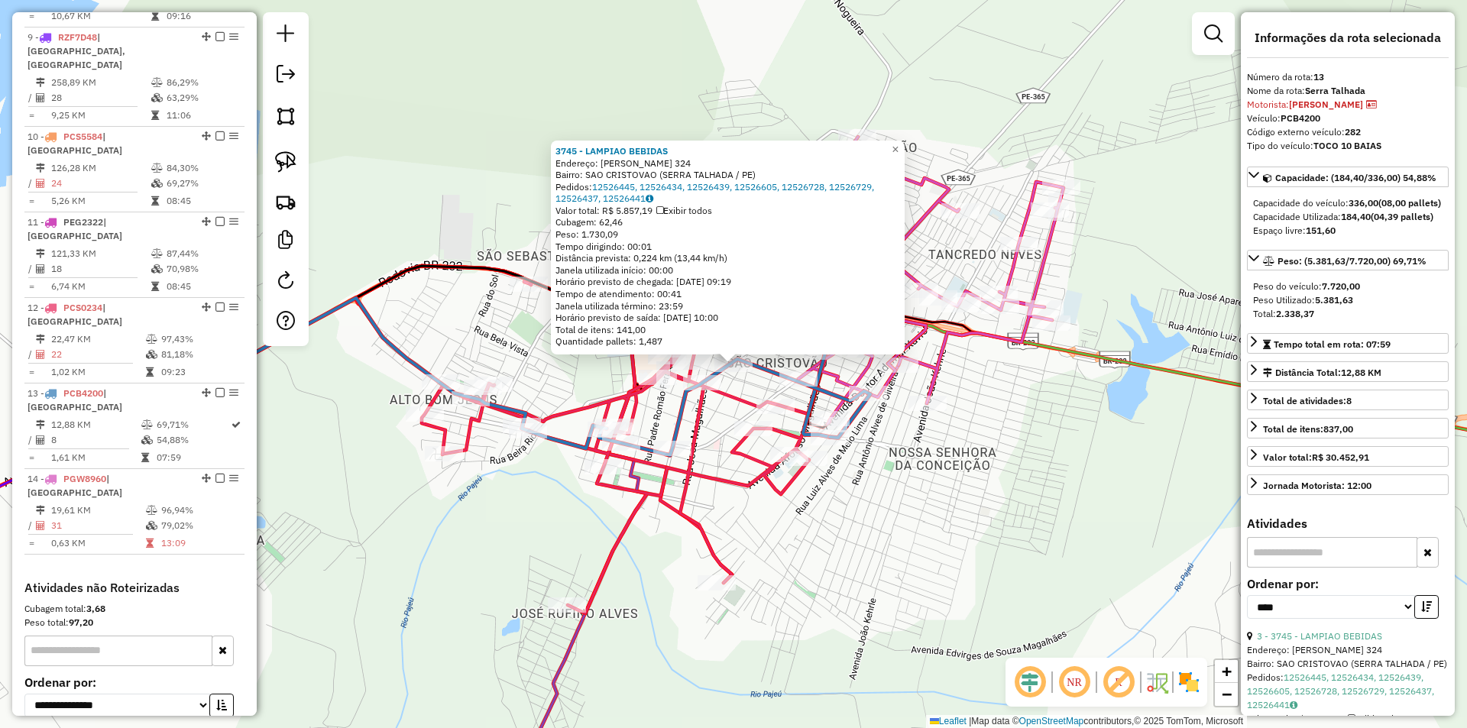
scroll to position [1298, 0]
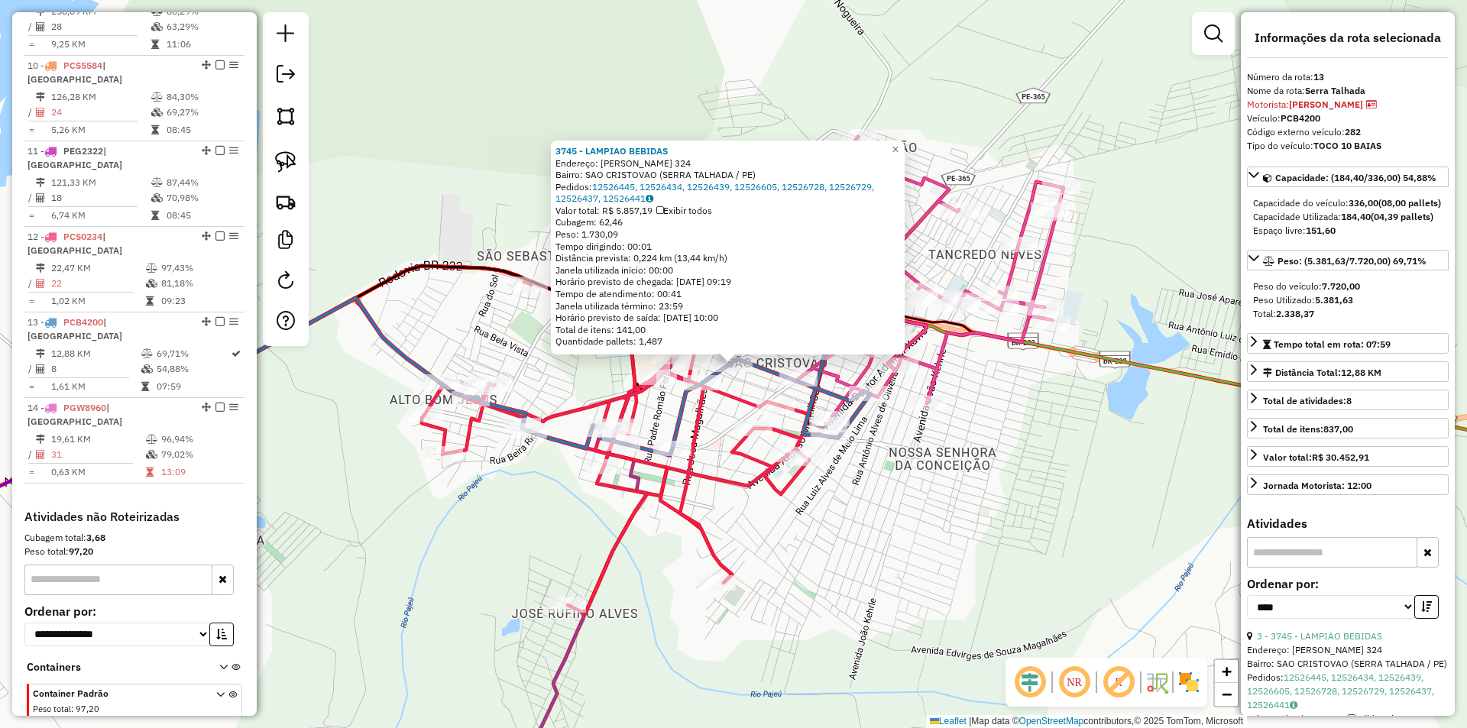
click at [755, 385] on div "3745 - LAMPIAO BEBIDAS Endereço: MIGUEL NUNES DE SOUZA 324 Bairro: SAO CRISTOVA…" at bounding box center [733, 364] width 1467 height 728
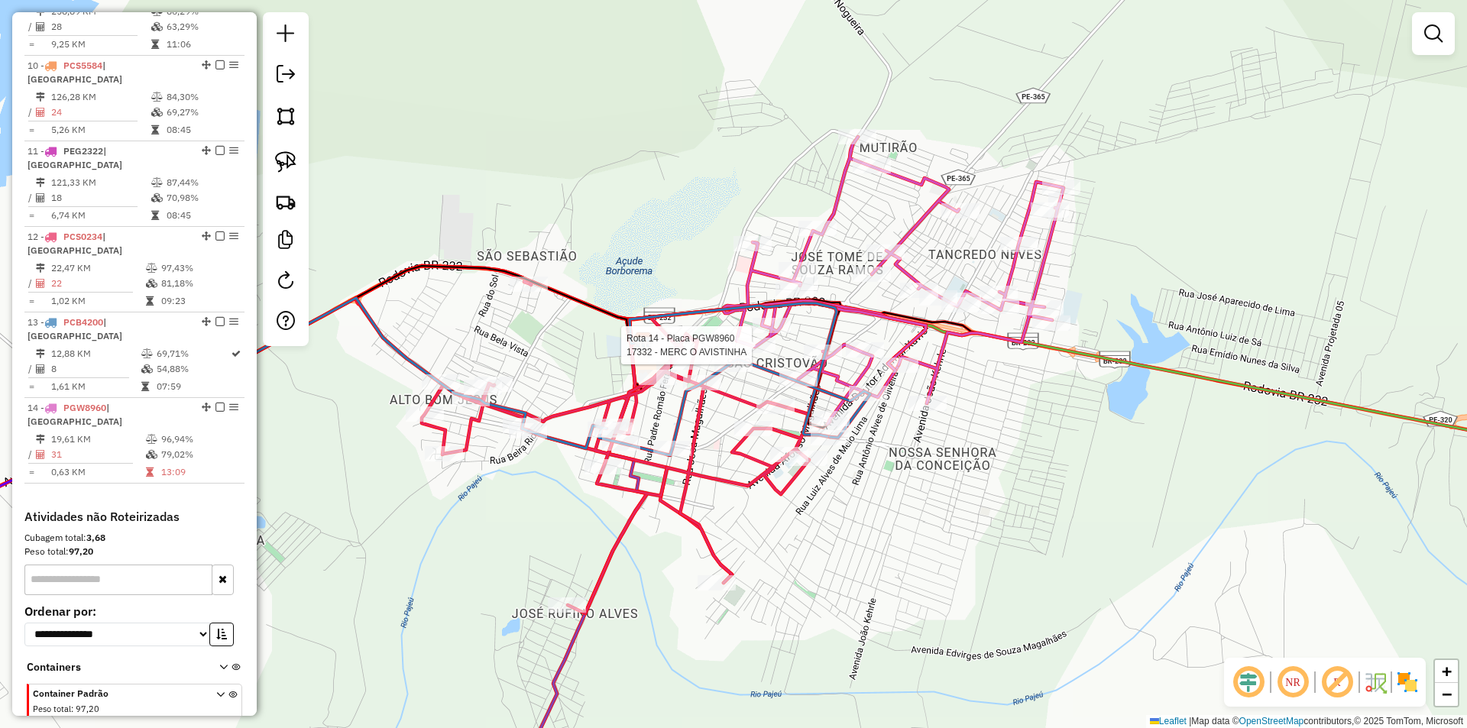
select select "*********"
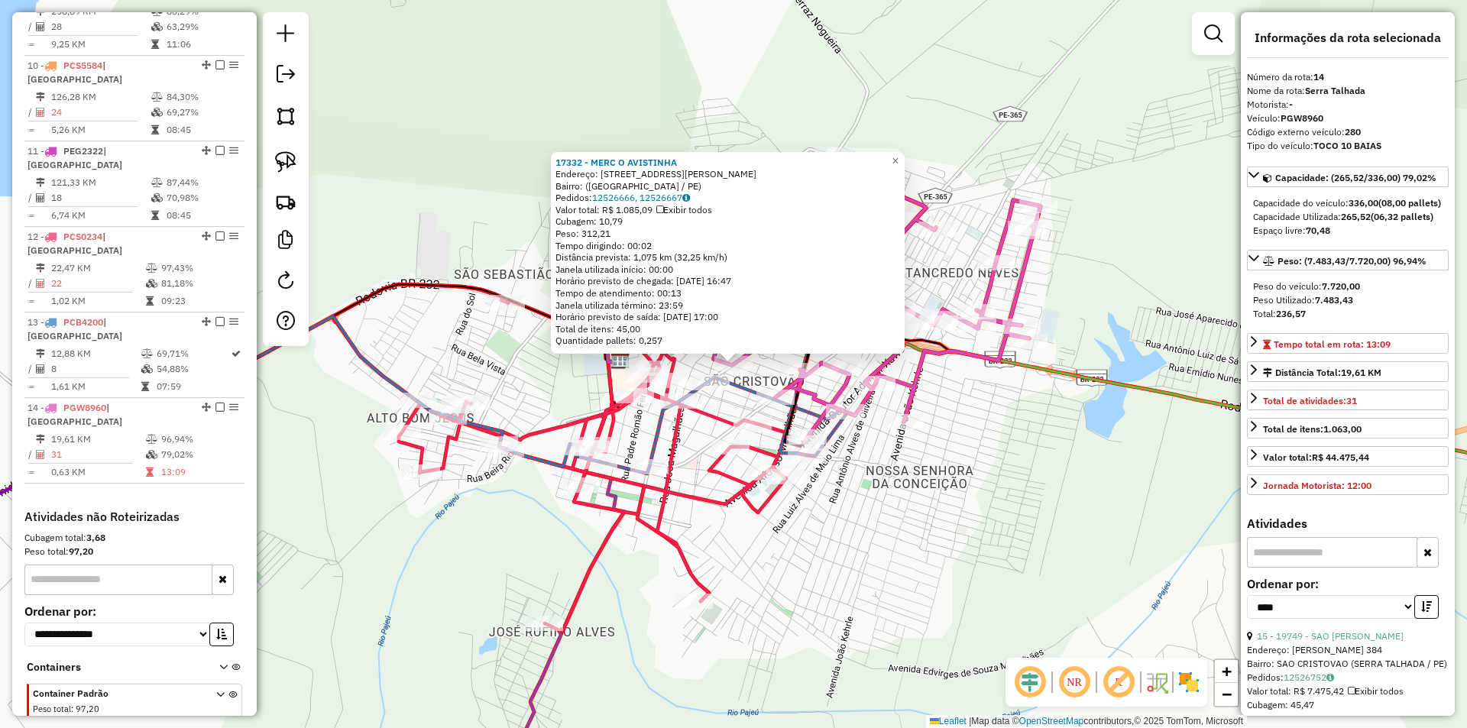
click at [763, 369] on div "17332 - MERC O AVISTINHA Endereço: Avenida João Gomes de Lucena, 2901 Bairro: (…" at bounding box center [733, 364] width 1467 height 728
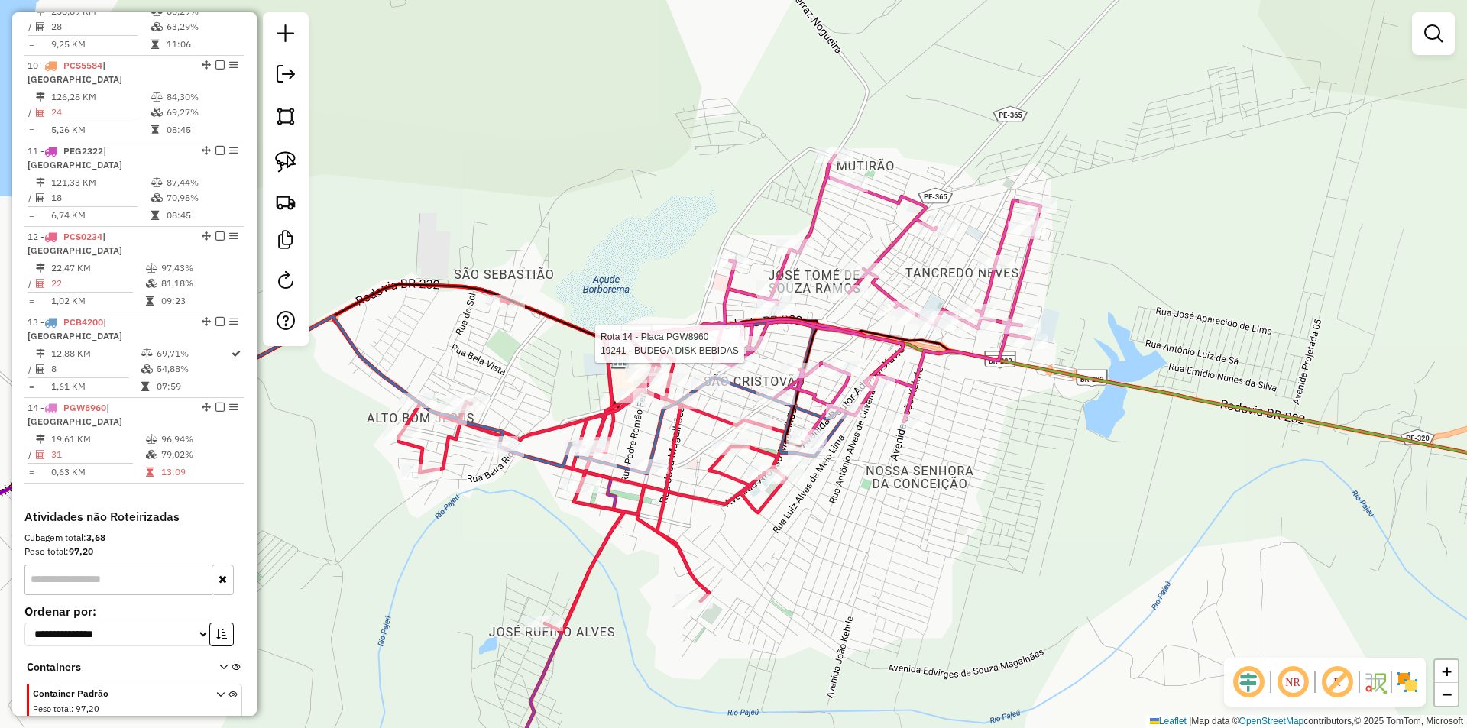
select select "*********"
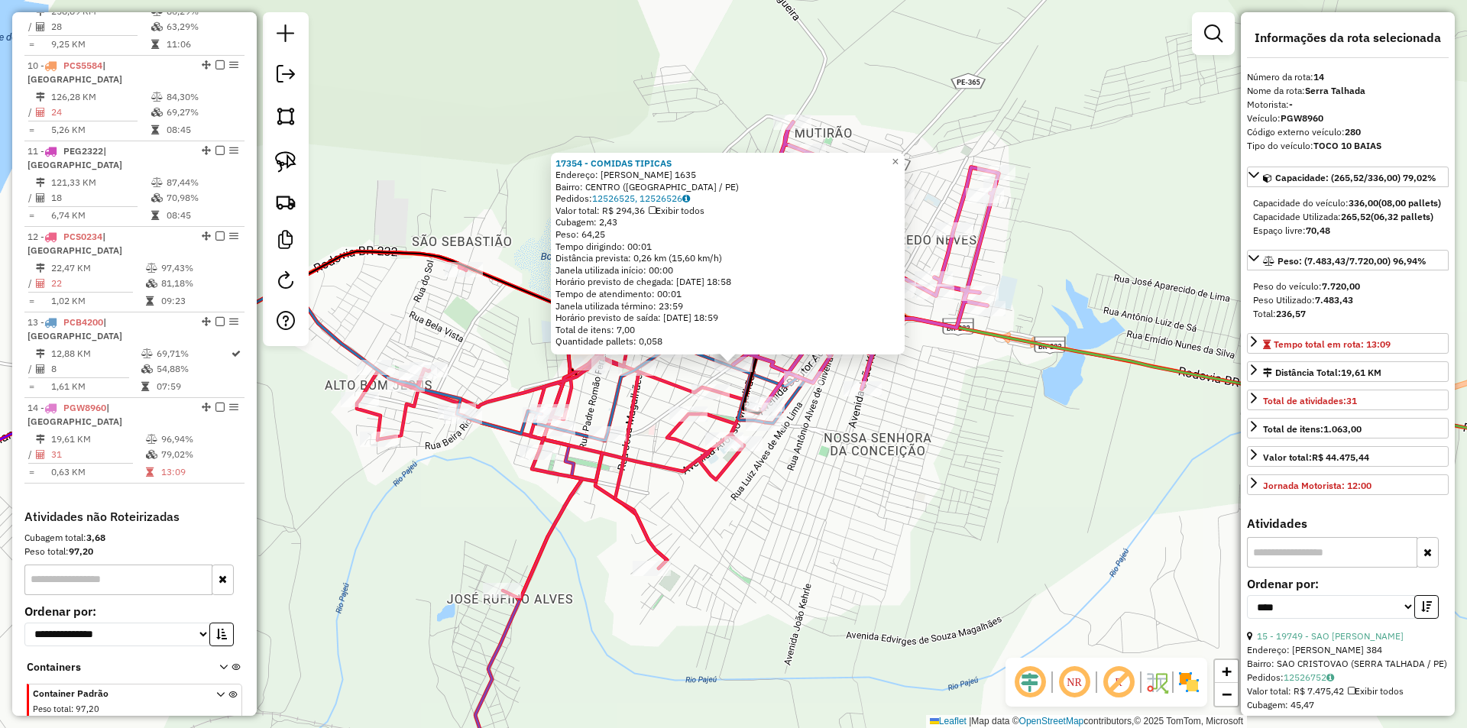
click at [797, 465] on div "17354 - COMIDAS TIPICAS Endereço: IZIDORIO CONRADO 1635 Bairro: CENTRO (SERRA T…" at bounding box center [733, 364] width 1467 height 728
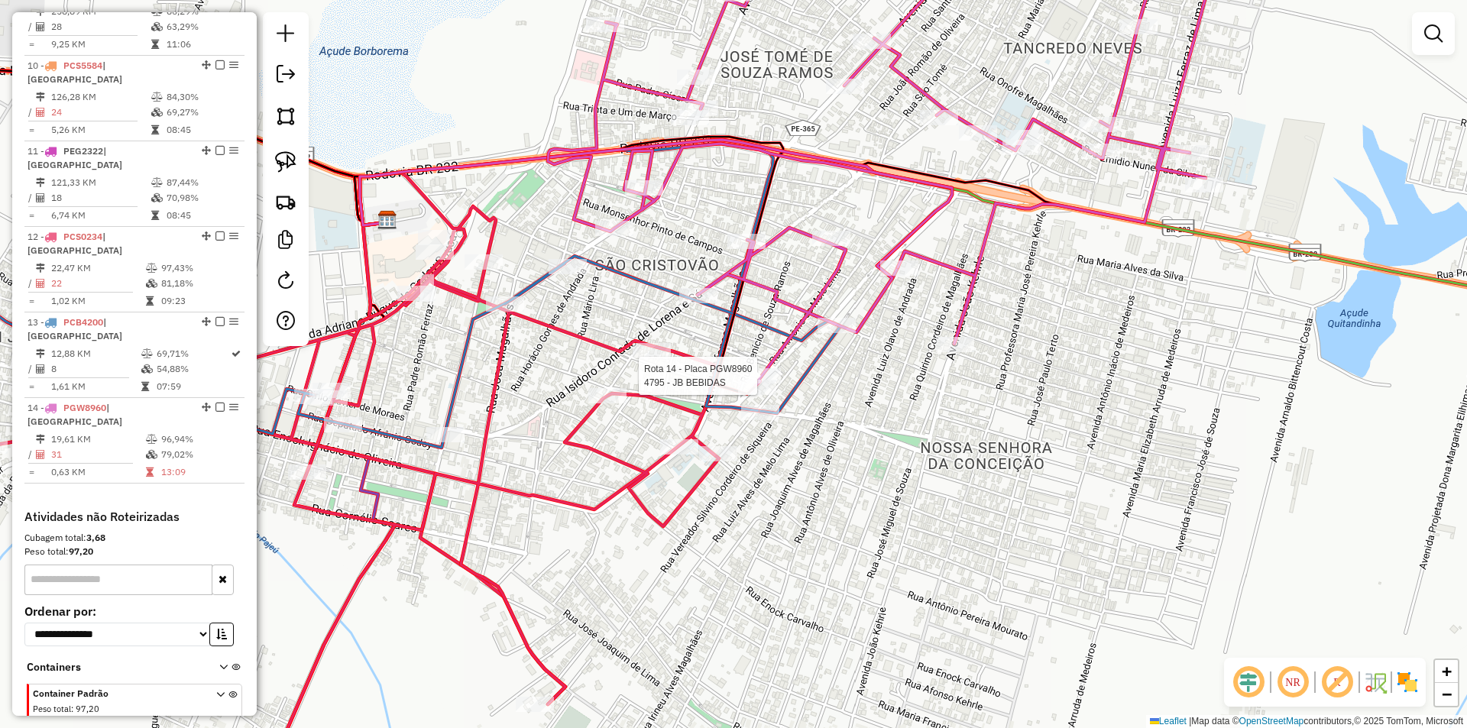
select select "*********"
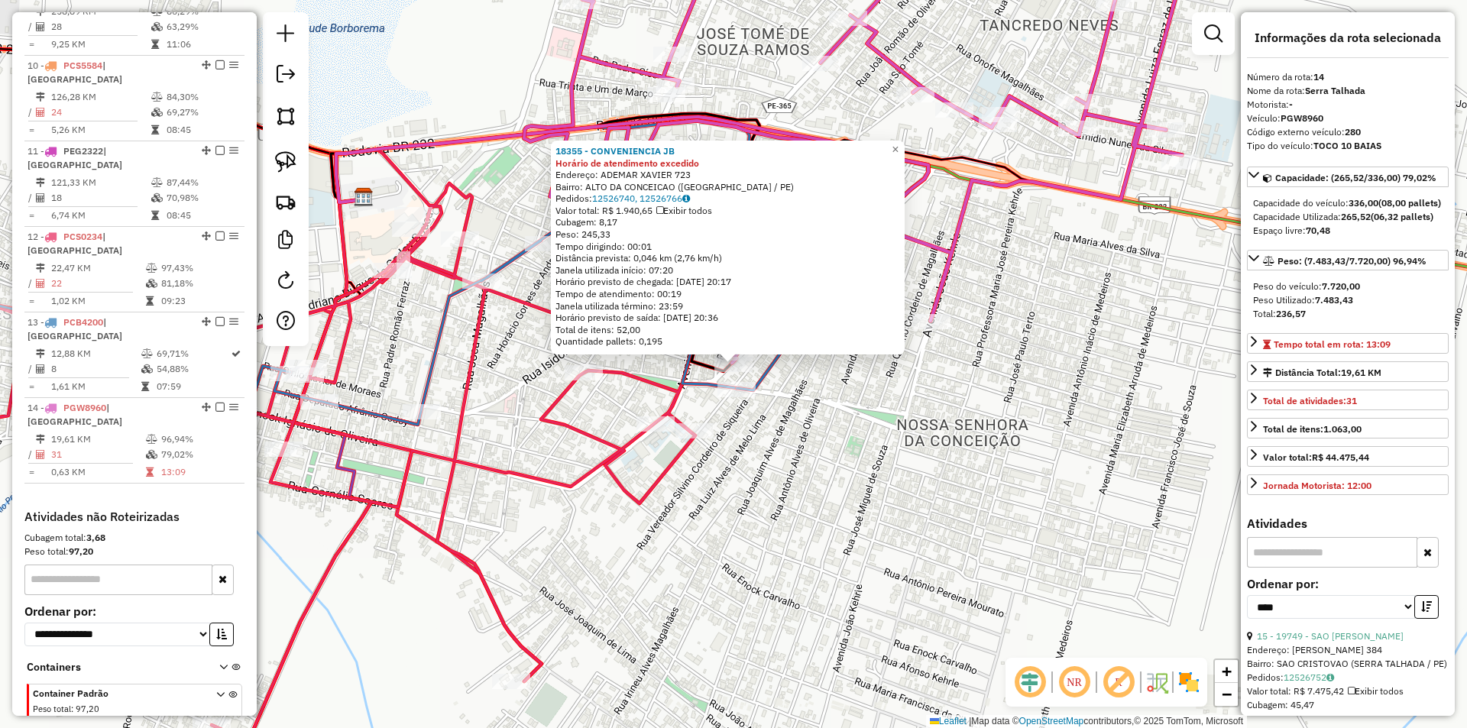
click at [777, 431] on div "18355 - CONVENIENCIA JB Horário de atendimento excedido Endereço: ADEMAR XAVIER…" at bounding box center [733, 364] width 1467 height 728
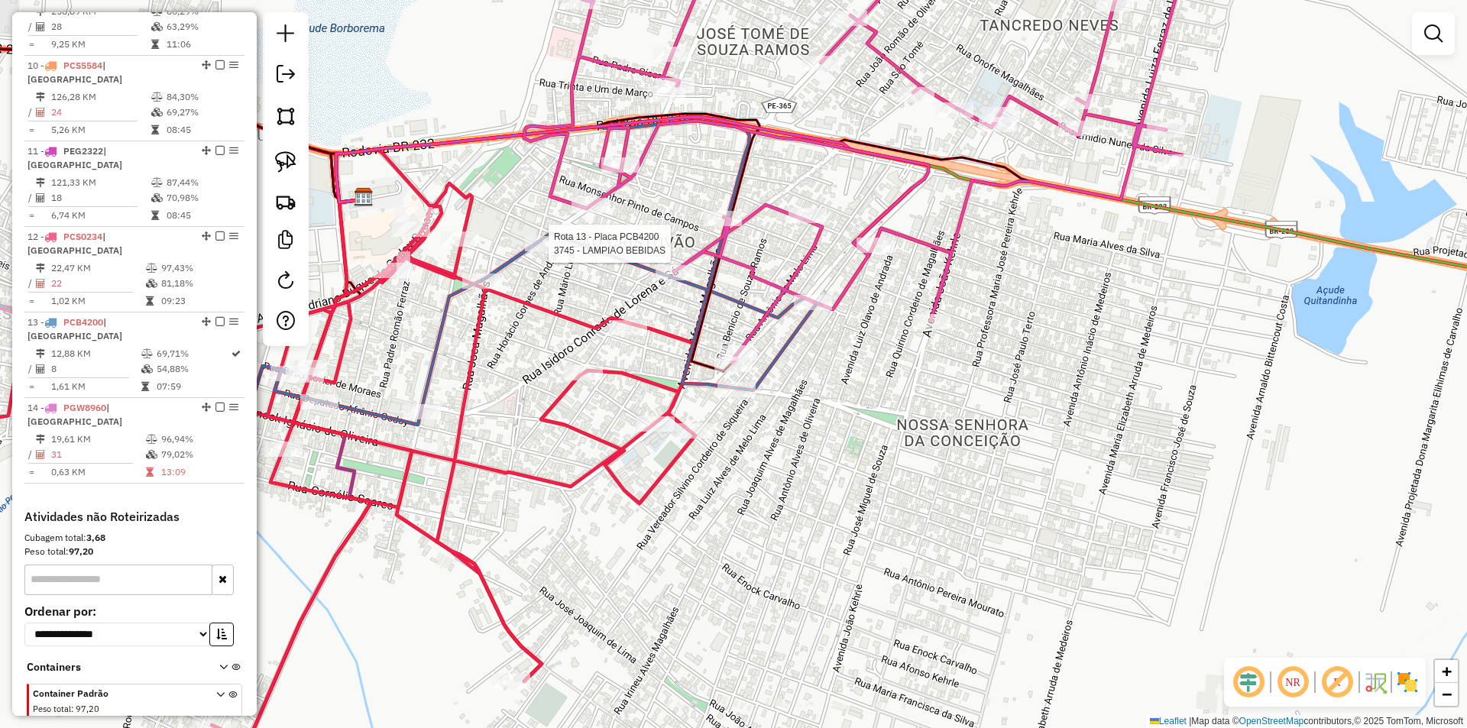
click at [561, 251] on div at bounding box center [544, 243] width 38 height 15
select select "*********"
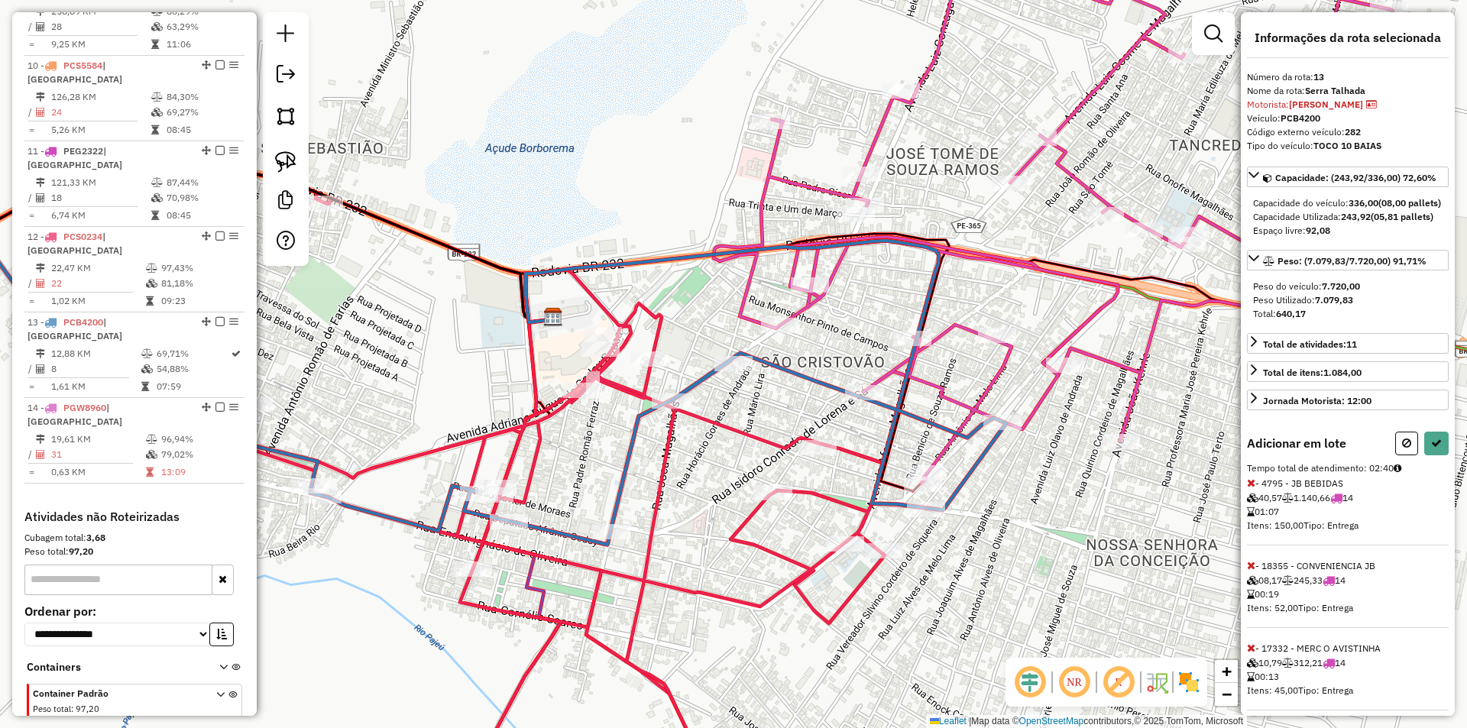
scroll to position [41, 0]
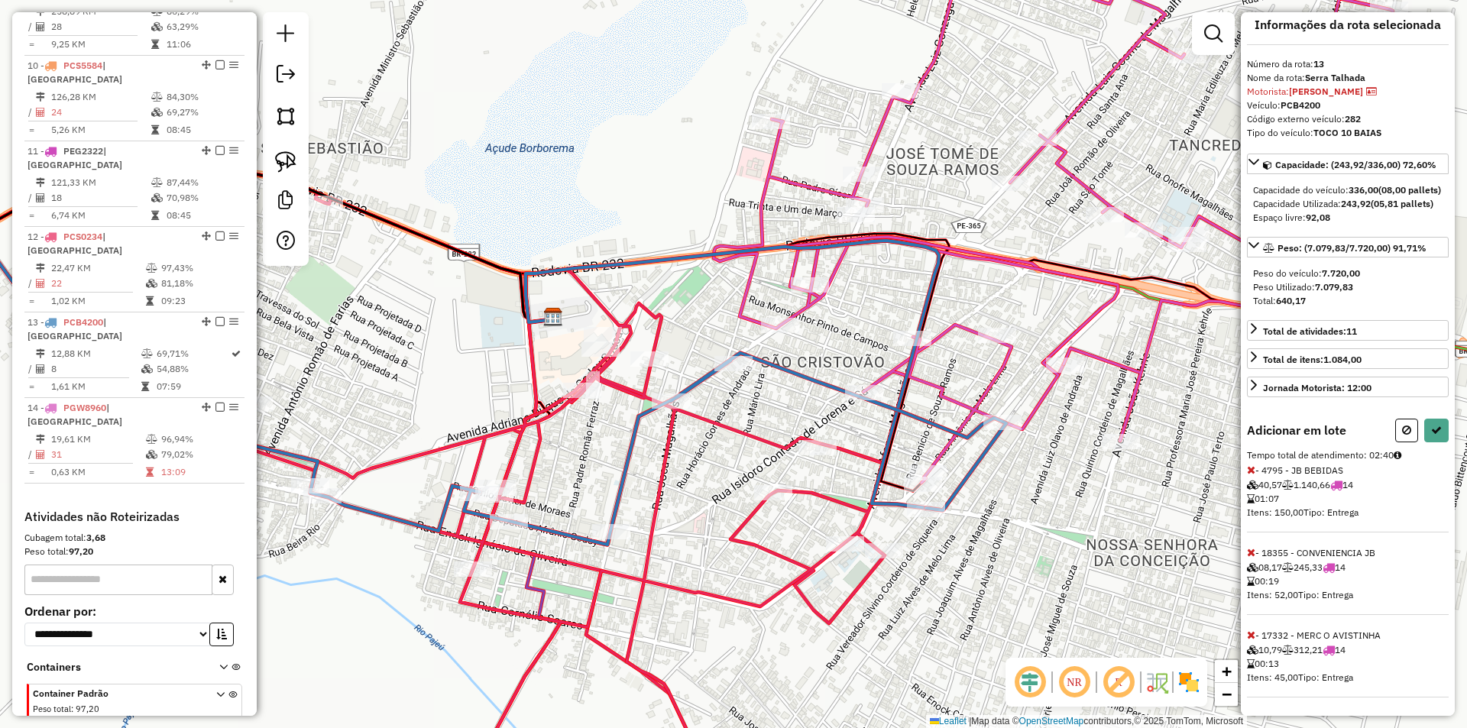
click at [1249, 634] on icon at bounding box center [1251, 635] width 8 height 11
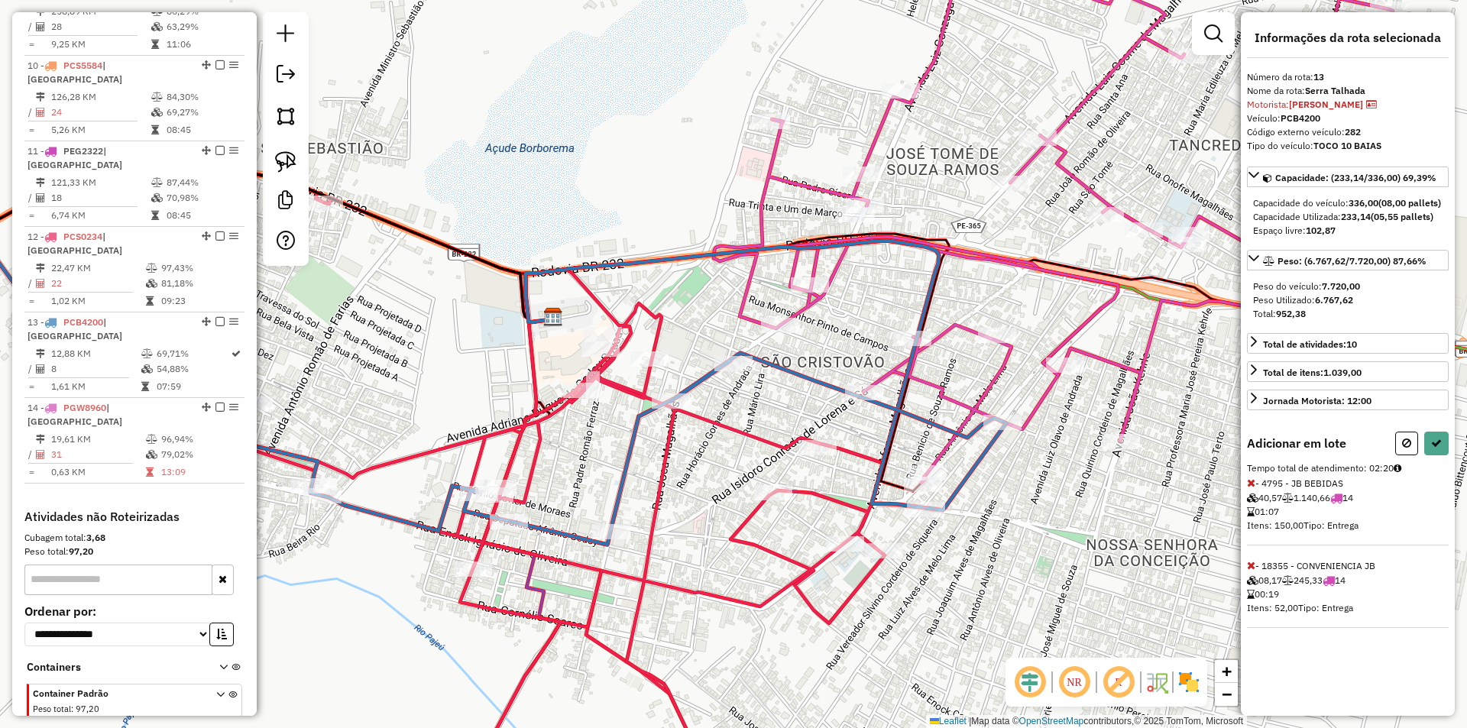
scroll to position [0, 0]
click at [1434, 456] on button at bounding box center [1437, 444] width 24 height 24
select select "*********"
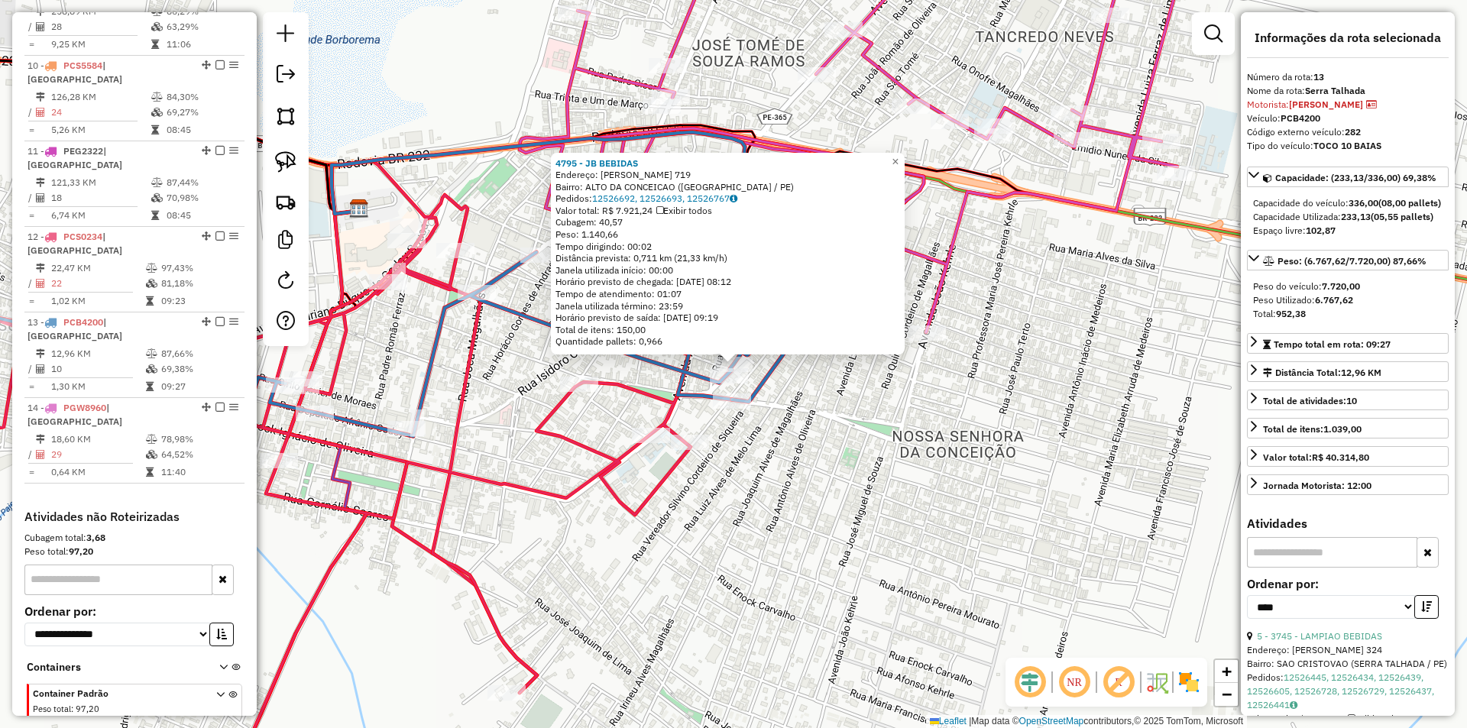
click at [894, 464] on div "4795 - JB BEBIDAS Endereço: ADEMAR XAVIER 719 Bairro: ALTO DA CONCEICAO (SERRA …" at bounding box center [733, 364] width 1467 height 728
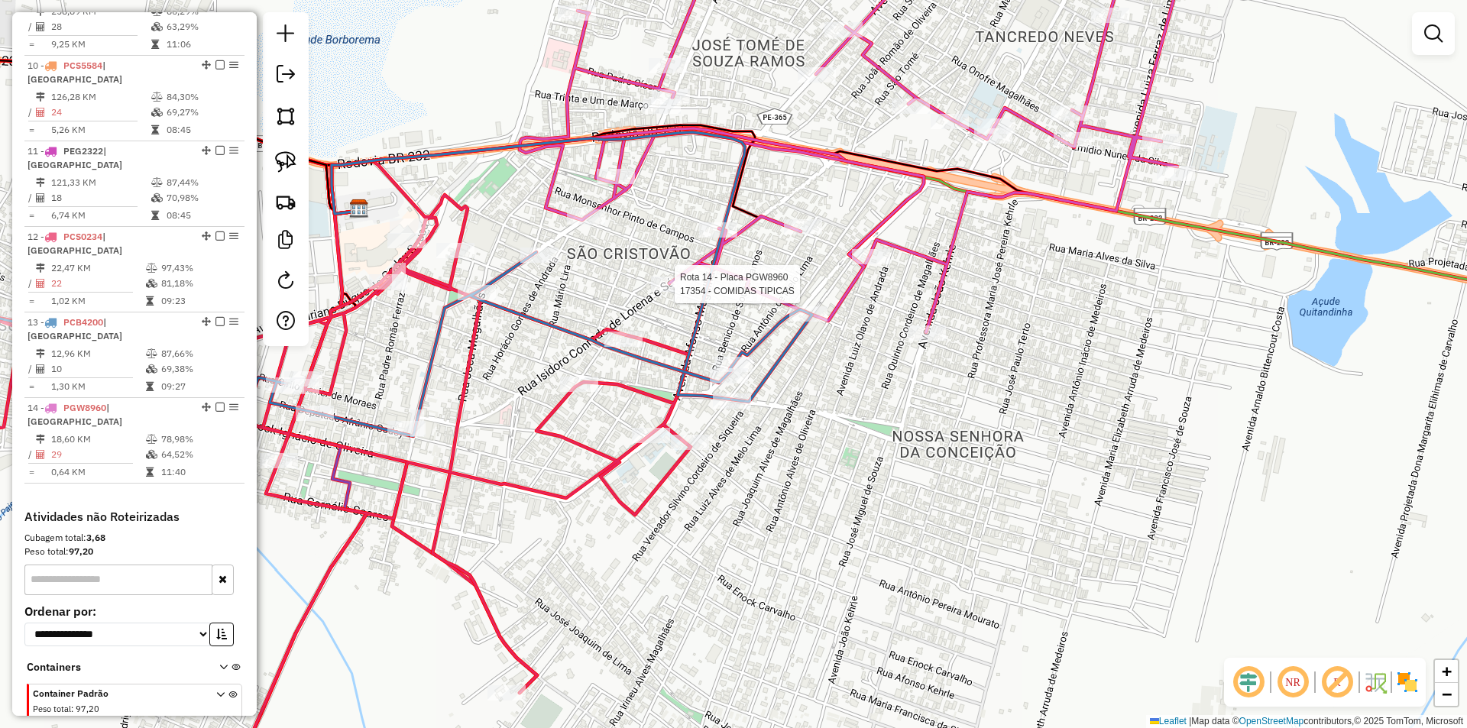
click at [666, 292] on div at bounding box center [670, 284] width 38 height 15
select select "*********"
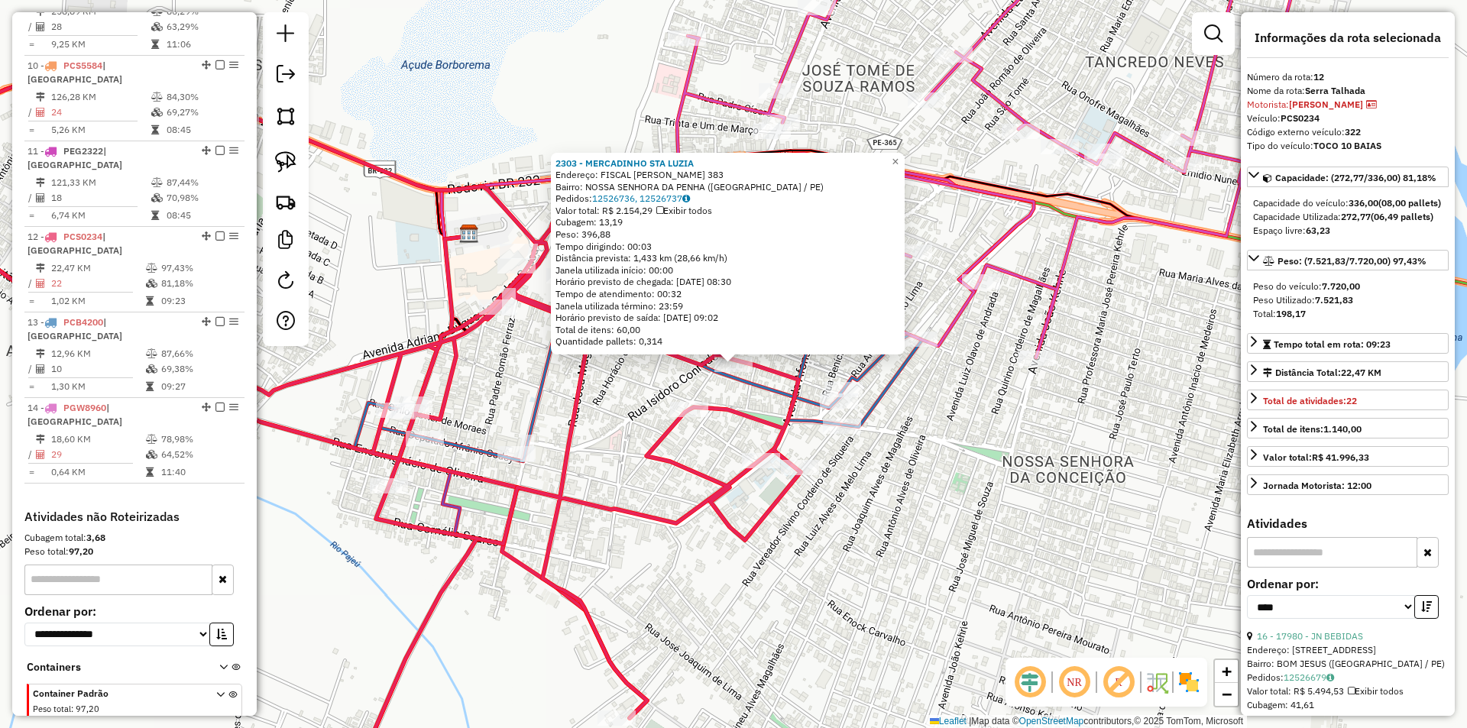
click at [645, 387] on div "2303 - MERCADINHO STA LUZIA Endereço: FISCAL LEOPOLDO 383 Bairro: NOSSA SENHORA…" at bounding box center [733, 364] width 1467 height 728
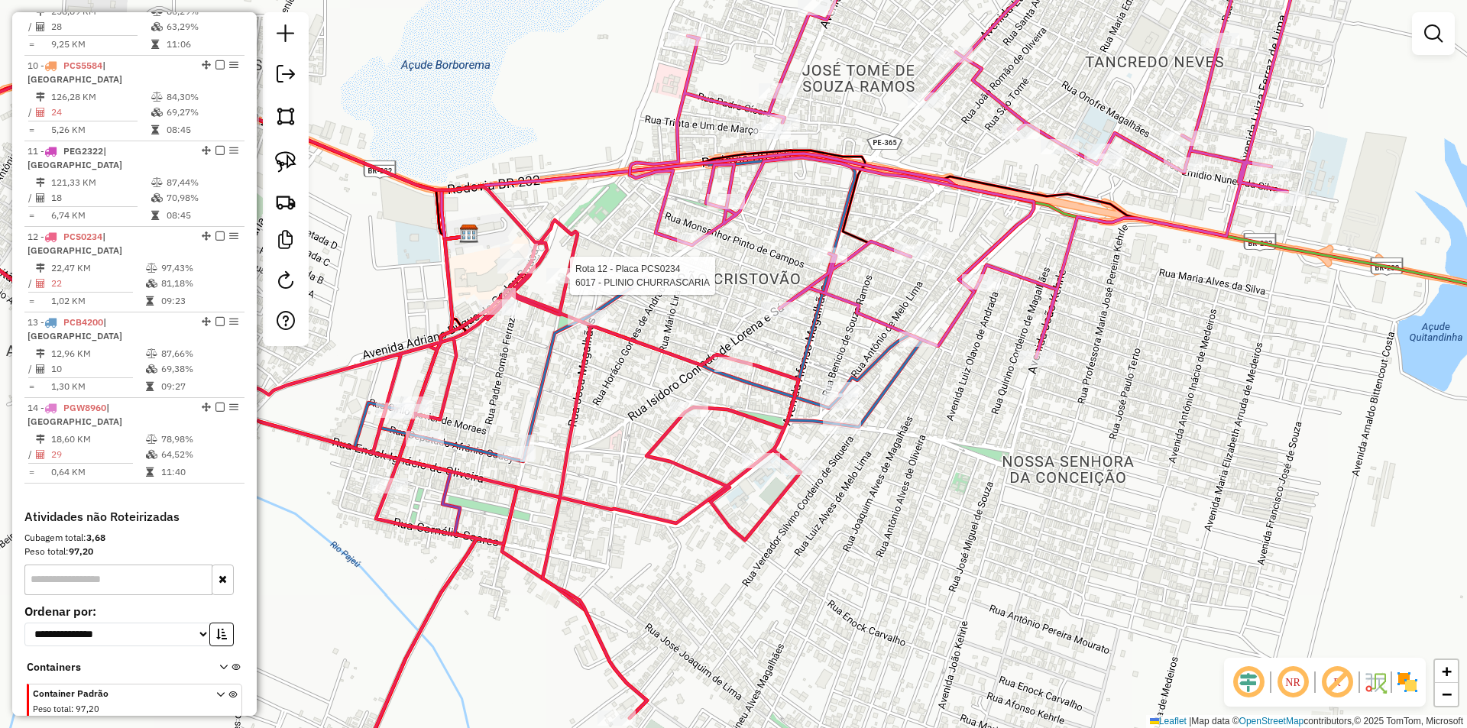
select select "*********"
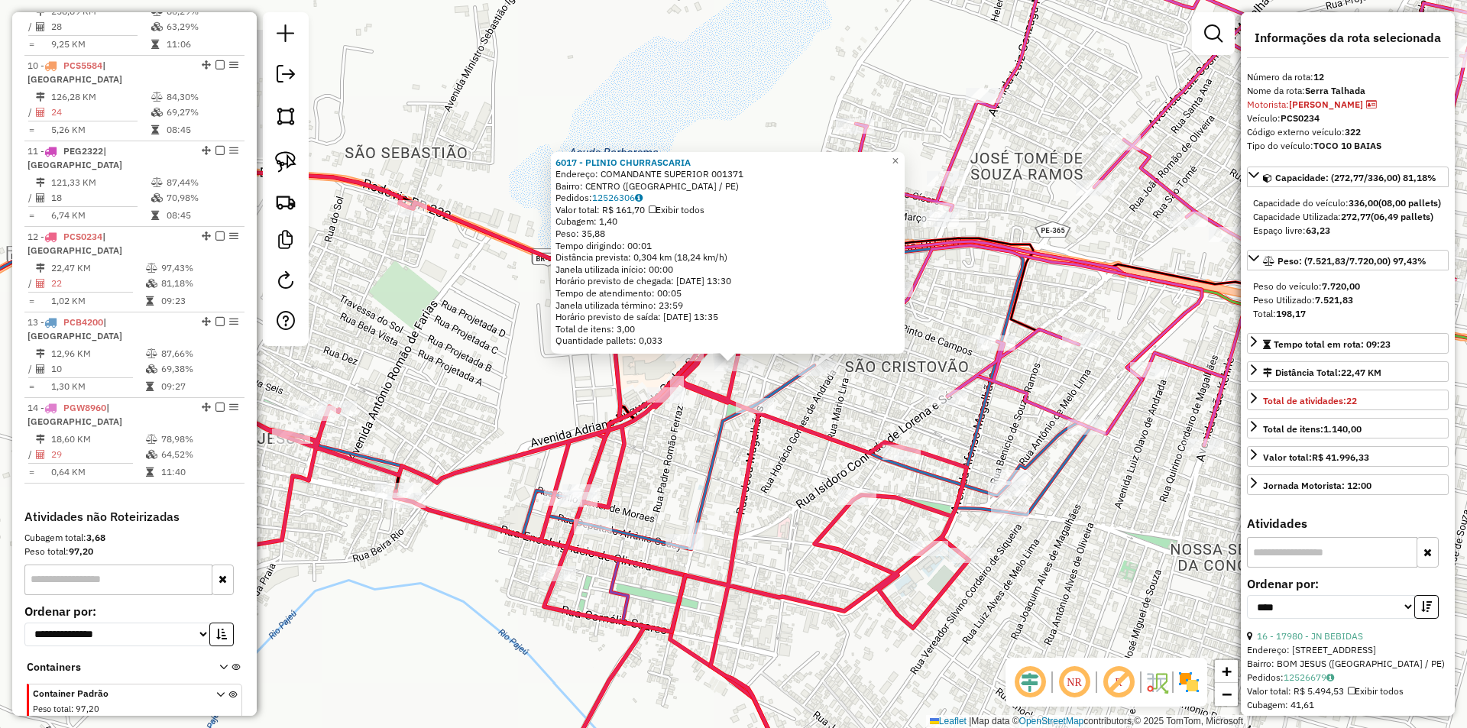
click at [805, 455] on div "6017 - [PERSON_NAME] Endereço: COMANDANTE SUPERIOR 001371 Bairro: [GEOGRAPHIC_D…" at bounding box center [733, 364] width 1467 height 728
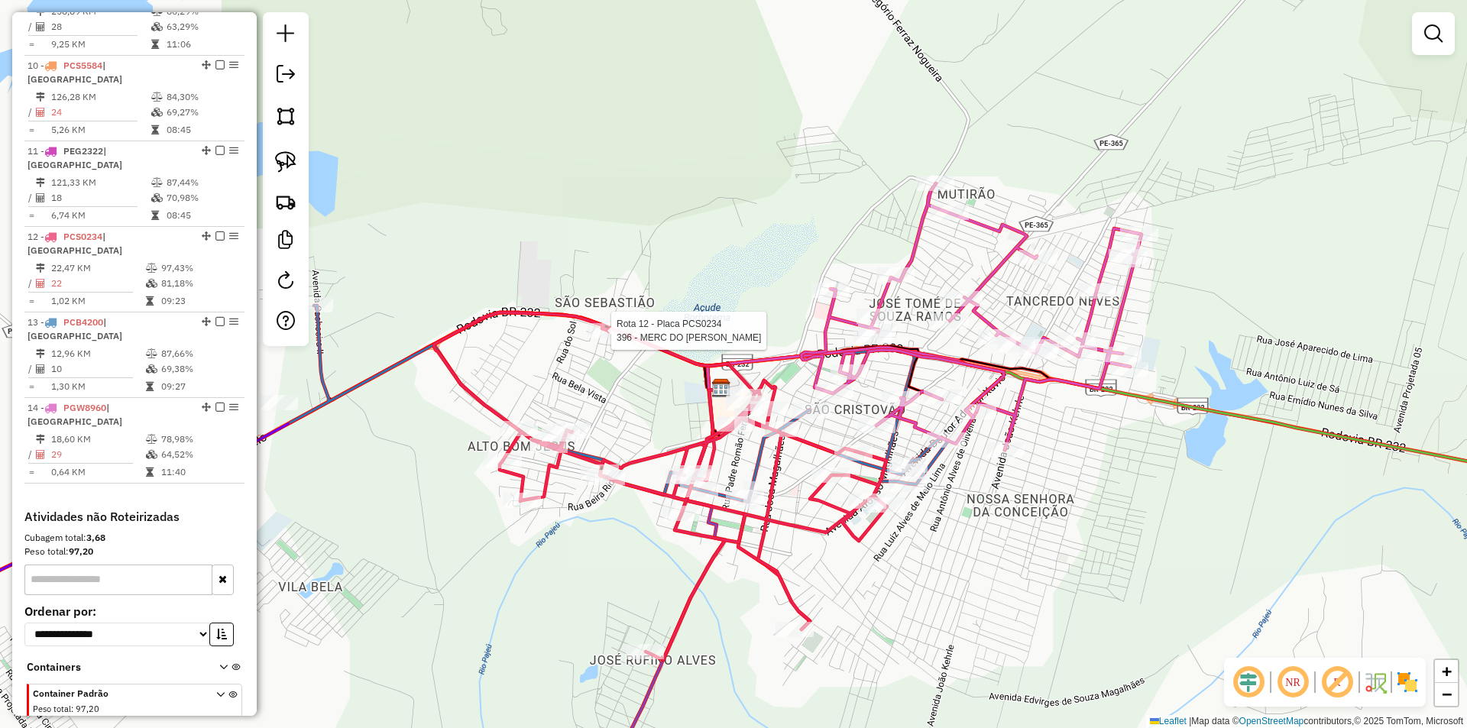
select select "*********"
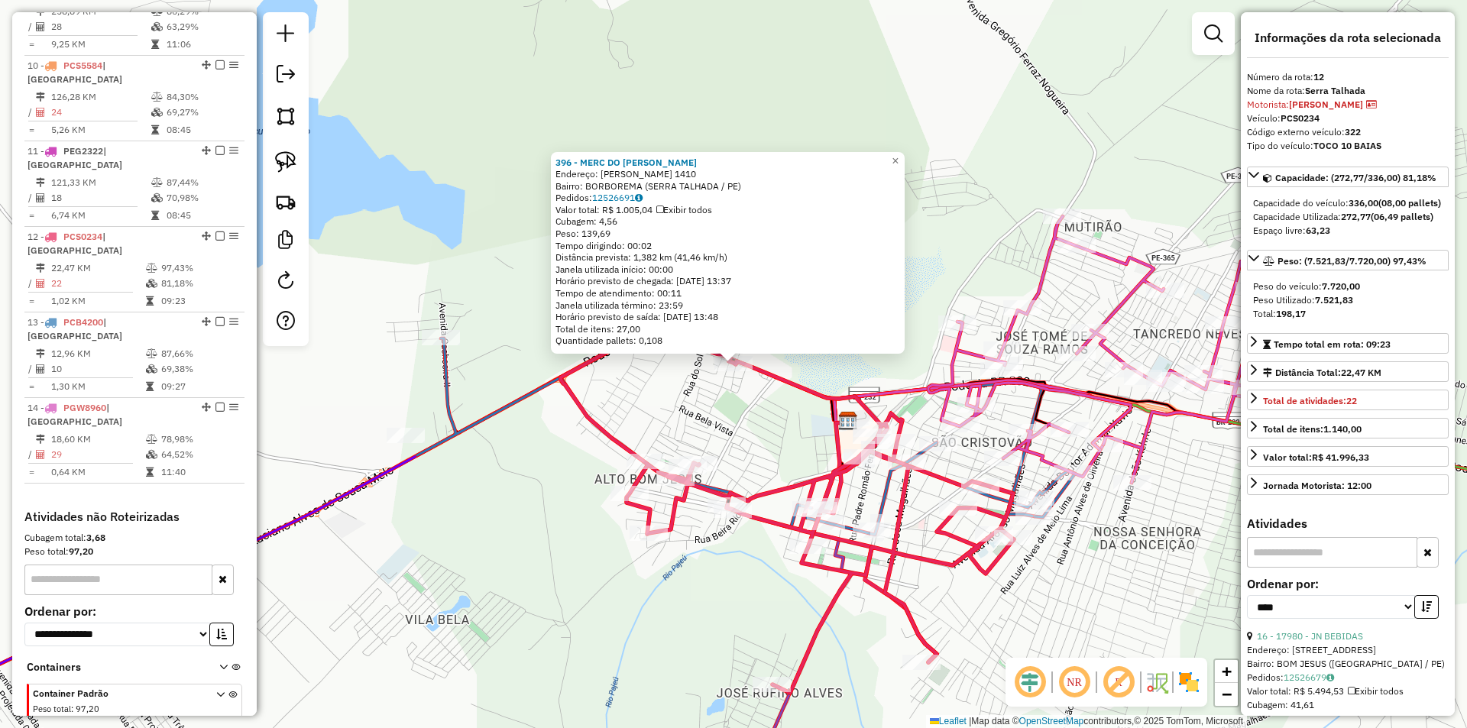
click at [720, 413] on div "396 - MERC DO DARIO Endereço: VICENTE I OLIVEIRA 1410 Bairro: BORBOREMA (SERRA …" at bounding box center [733, 364] width 1467 height 728
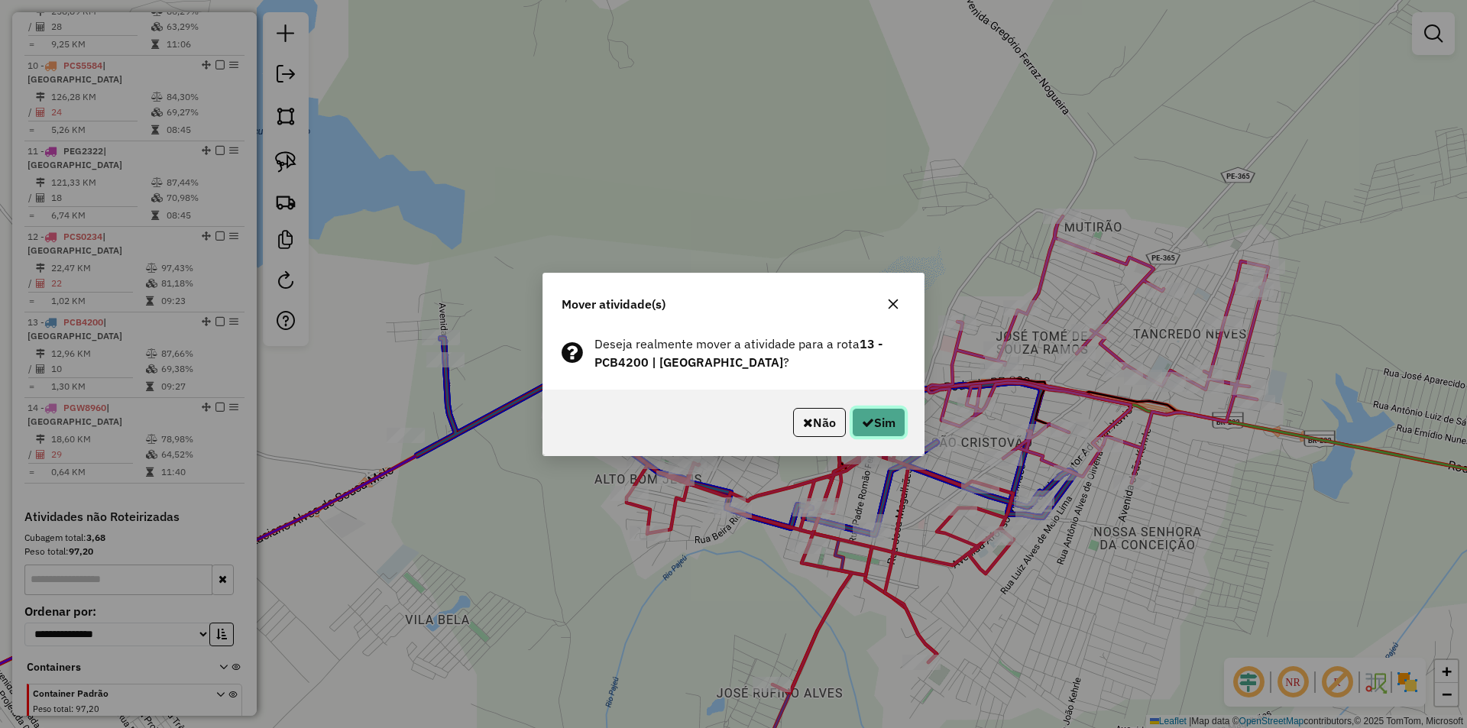
click at [862, 423] on icon "button" at bounding box center [868, 423] width 12 height 12
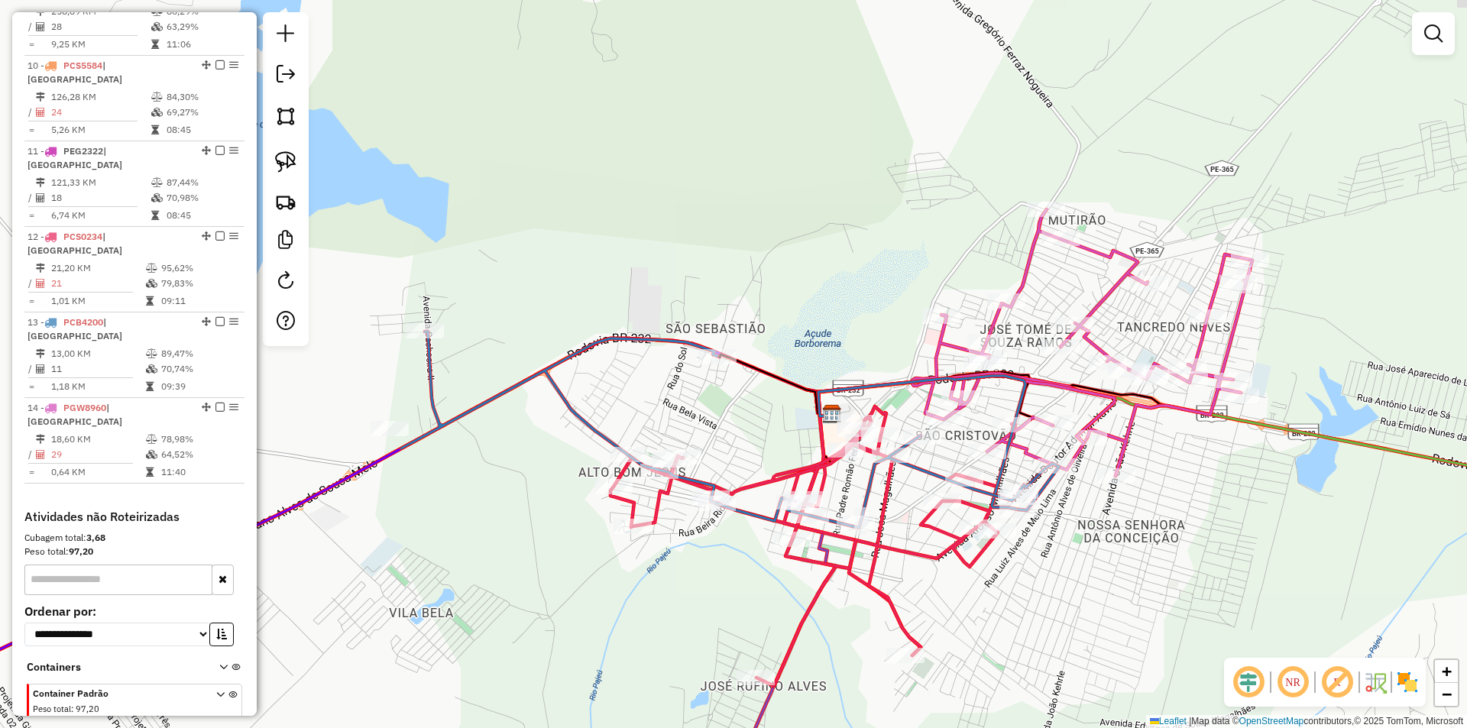
drag, startPoint x: 772, startPoint y: 445, endPoint x: 637, endPoint y: 364, distance: 157.7
click at [637, 365] on div "Janela de atendimento Grade de atendimento Capacidade Transportadoras Veículos …" at bounding box center [733, 364] width 1467 height 728
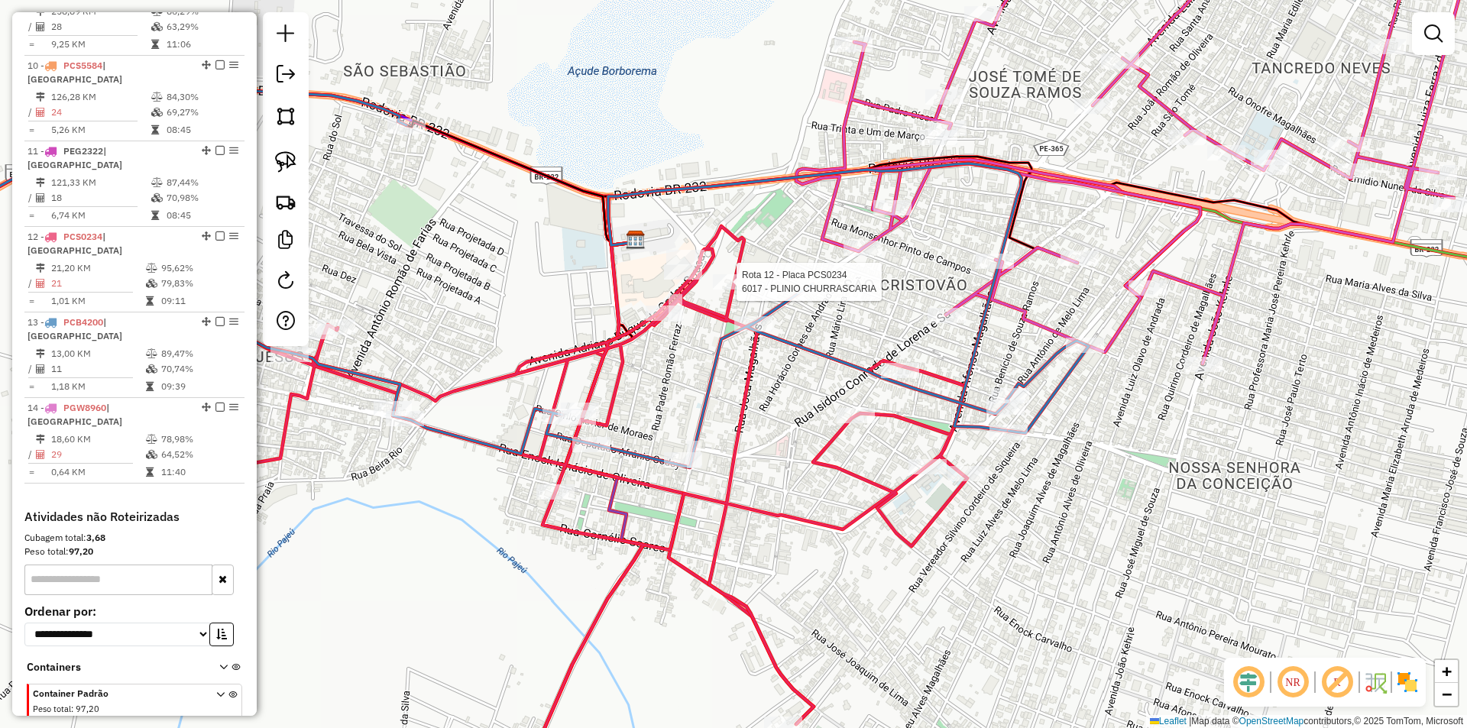
select select "*********"
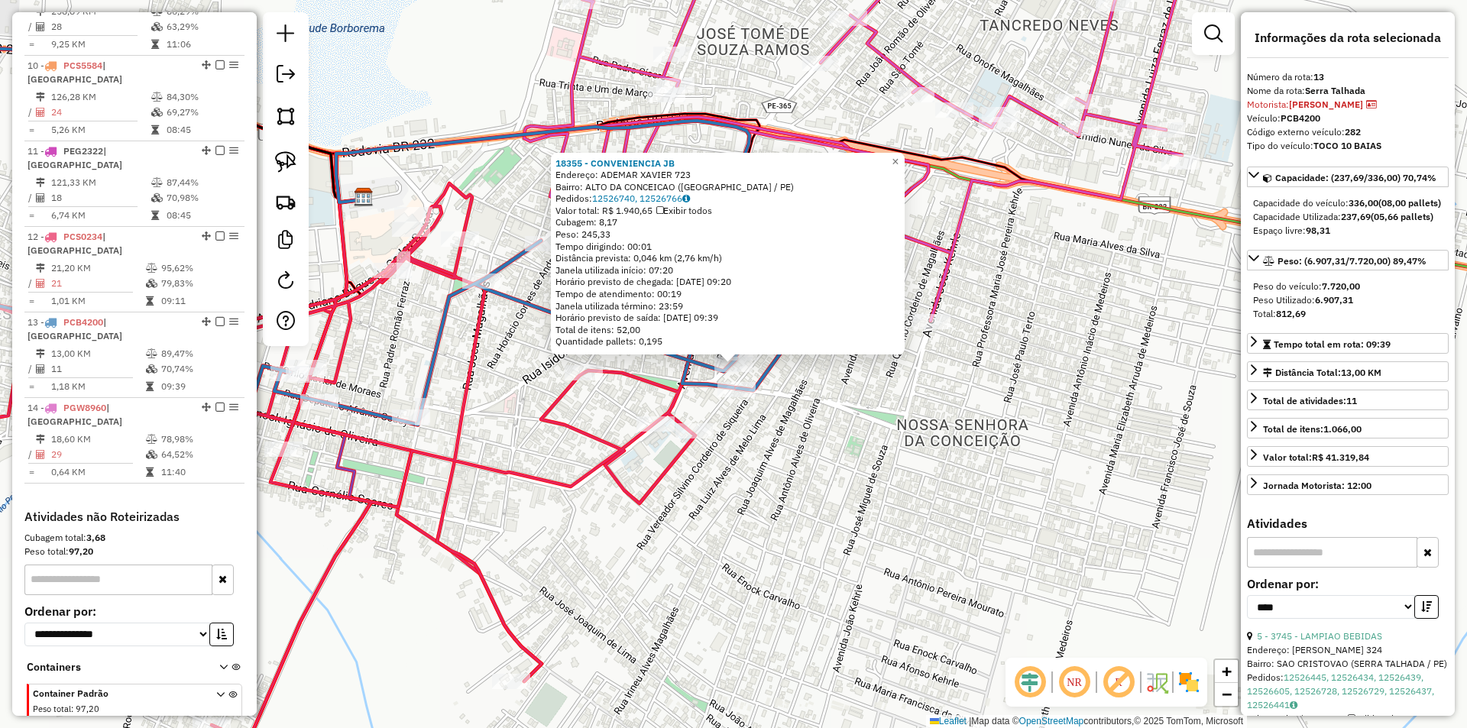
click at [919, 442] on div "18355 - CONVENIENCIA JB Endereço: ADEMAR XAVIER 723 Bairro: ALTO DA CONCEICAO (…" at bounding box center [733, 364] width 1467 height 728
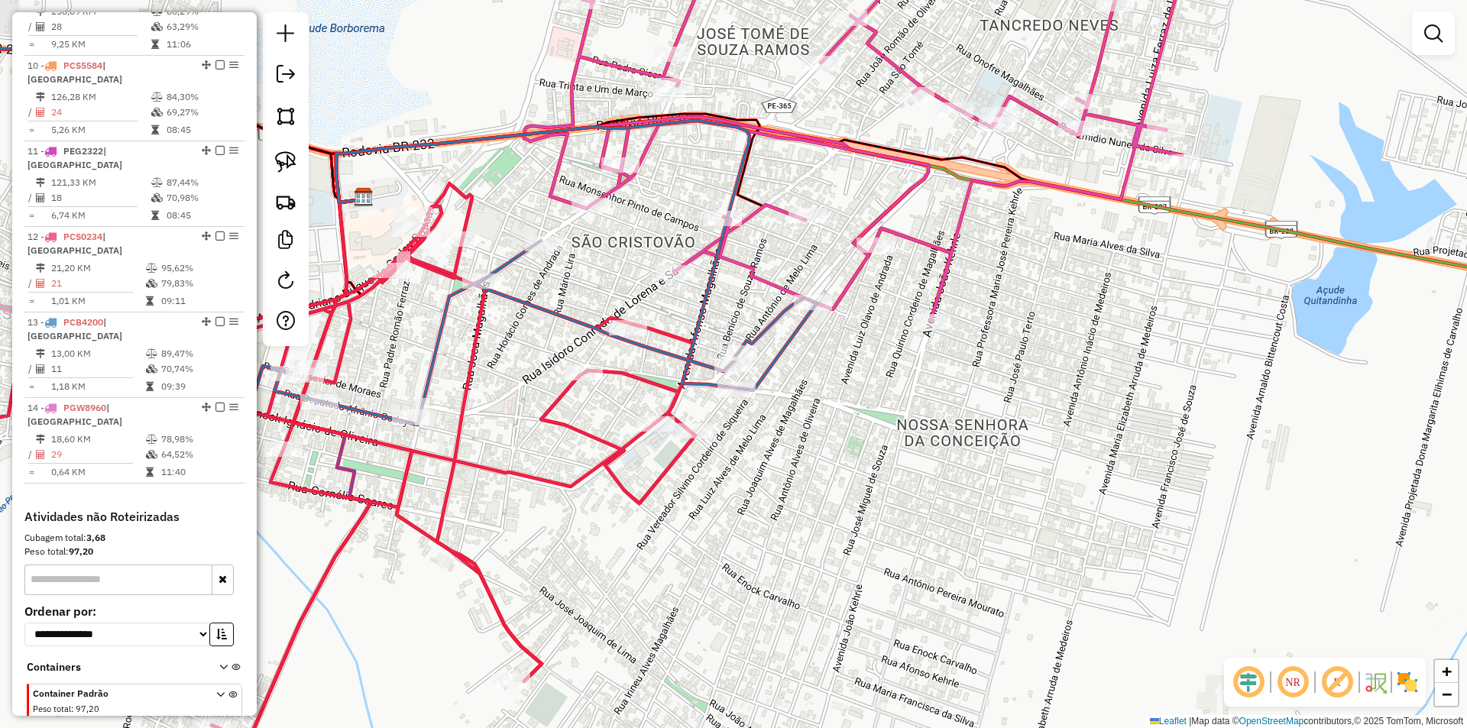
click at [813, 310] on div at bounding box center [813, 302] width 38 height 15
select select "*********"
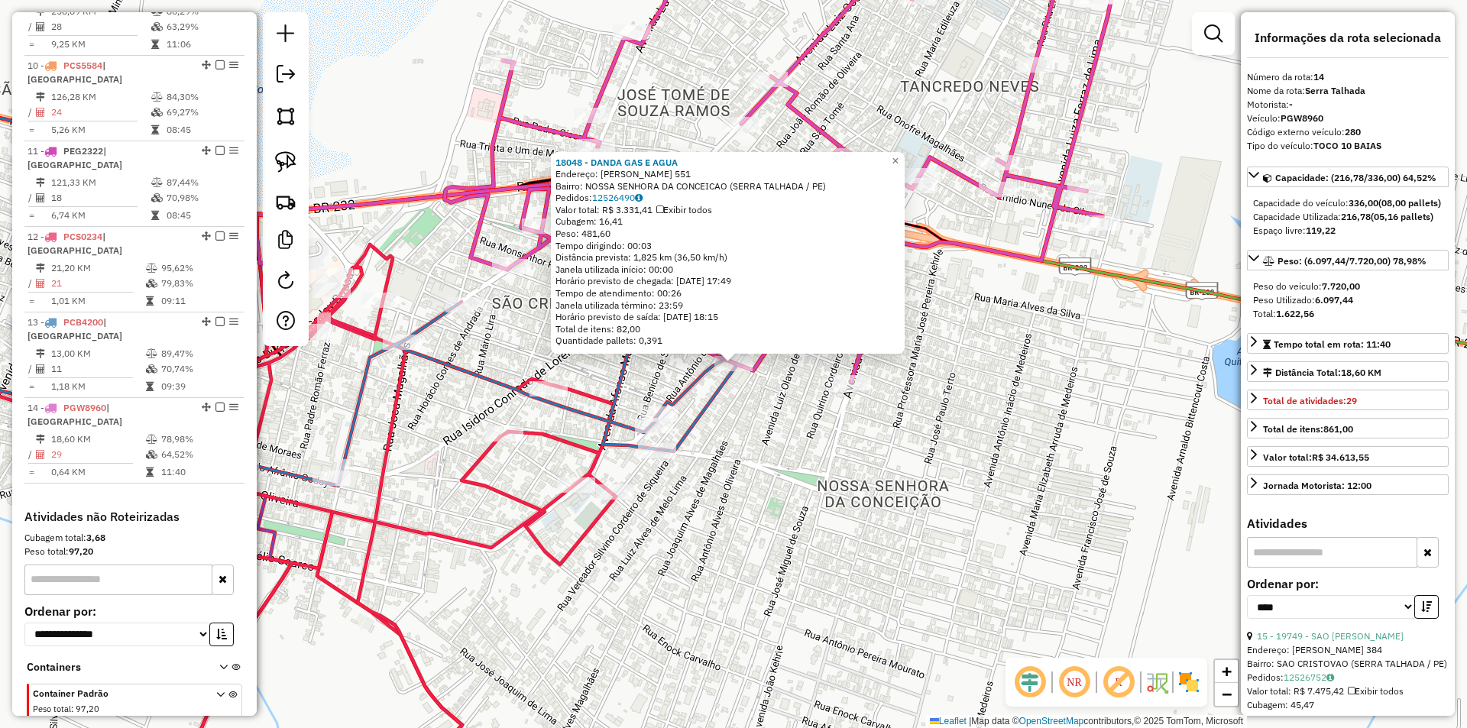
click at [806, 444] on div "18048 - DANDA GAS E AGUA Endereço: FLORIANO PEIXOTO 551 Bairro: NOSSA SENHORA D…" at bounding box center [733, 364] width 1467 height 728
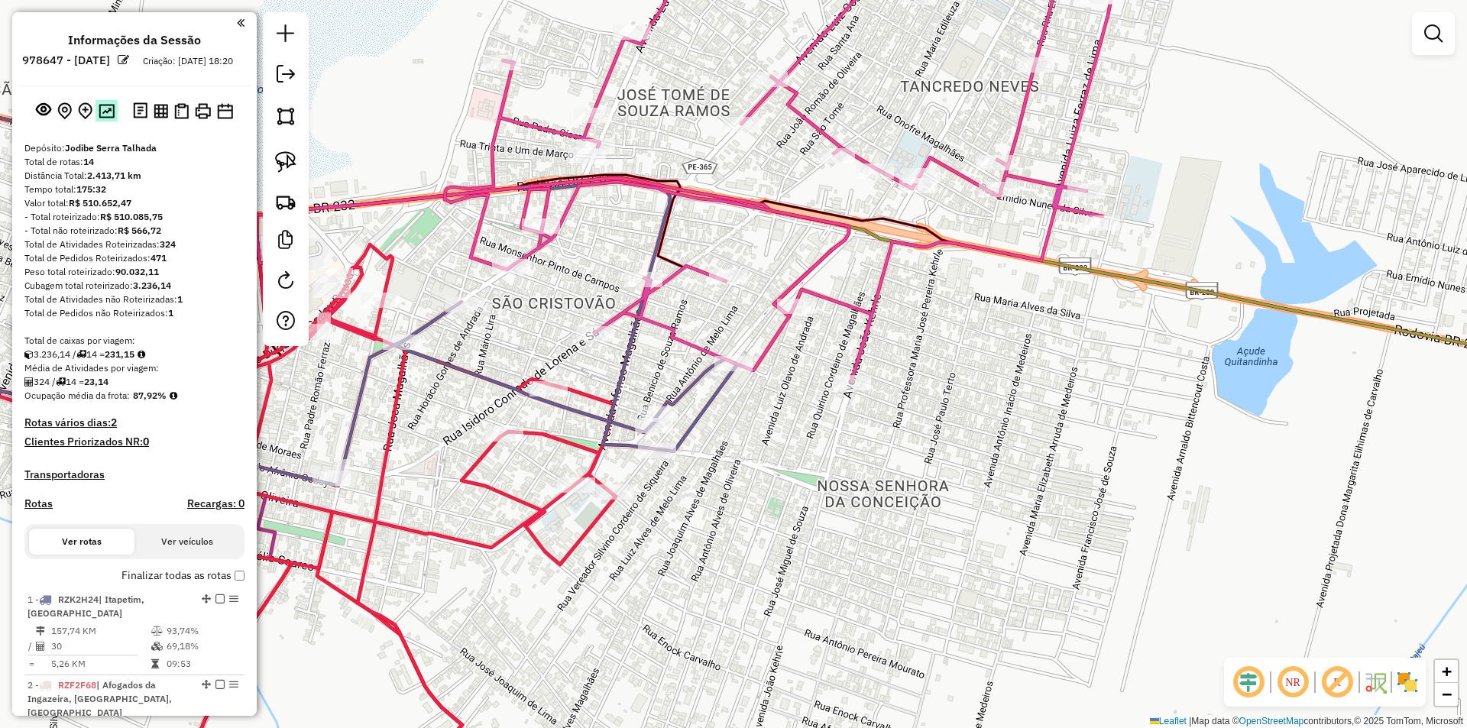
click at [109, 118] on img at bounding box center [107, 111] width 16 height 15
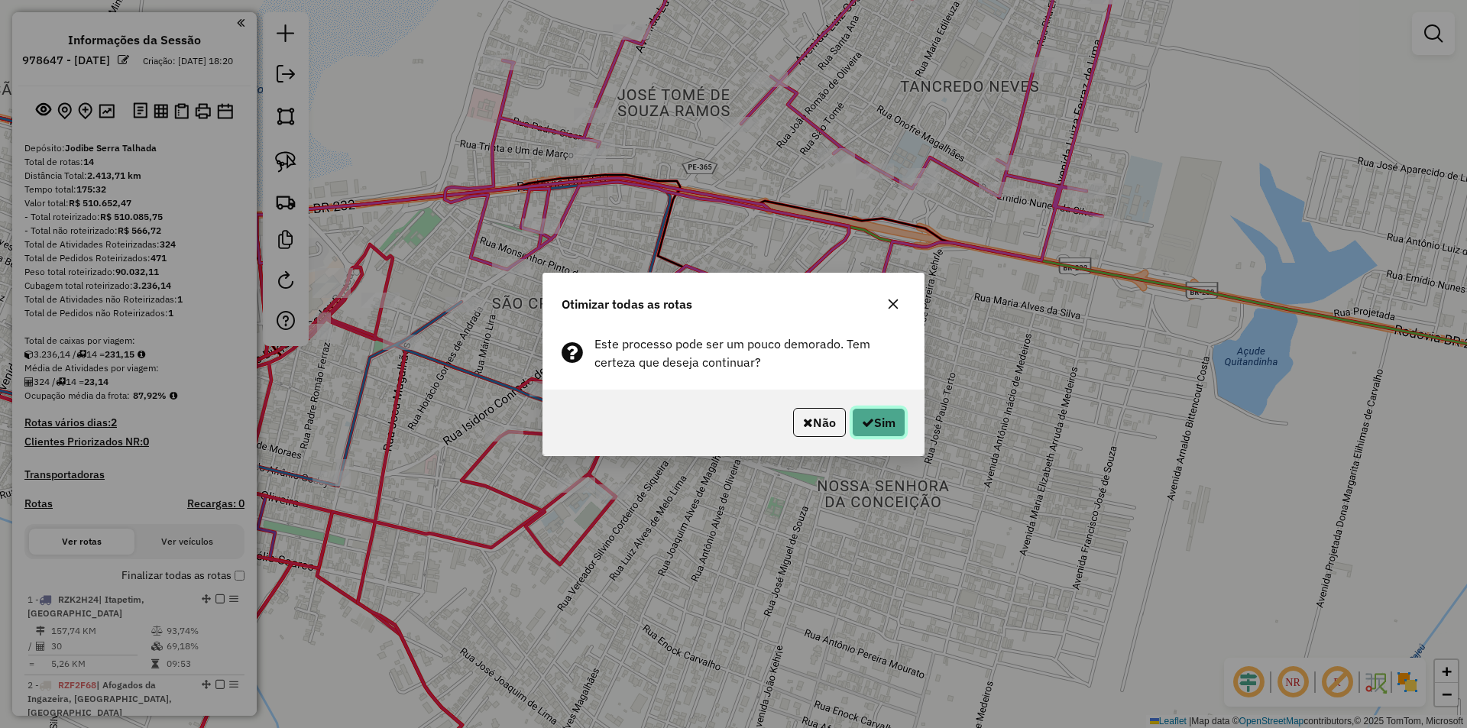
click at [852, 420] on button "Sim" at bounding box center [878, 422] width 53 height 29
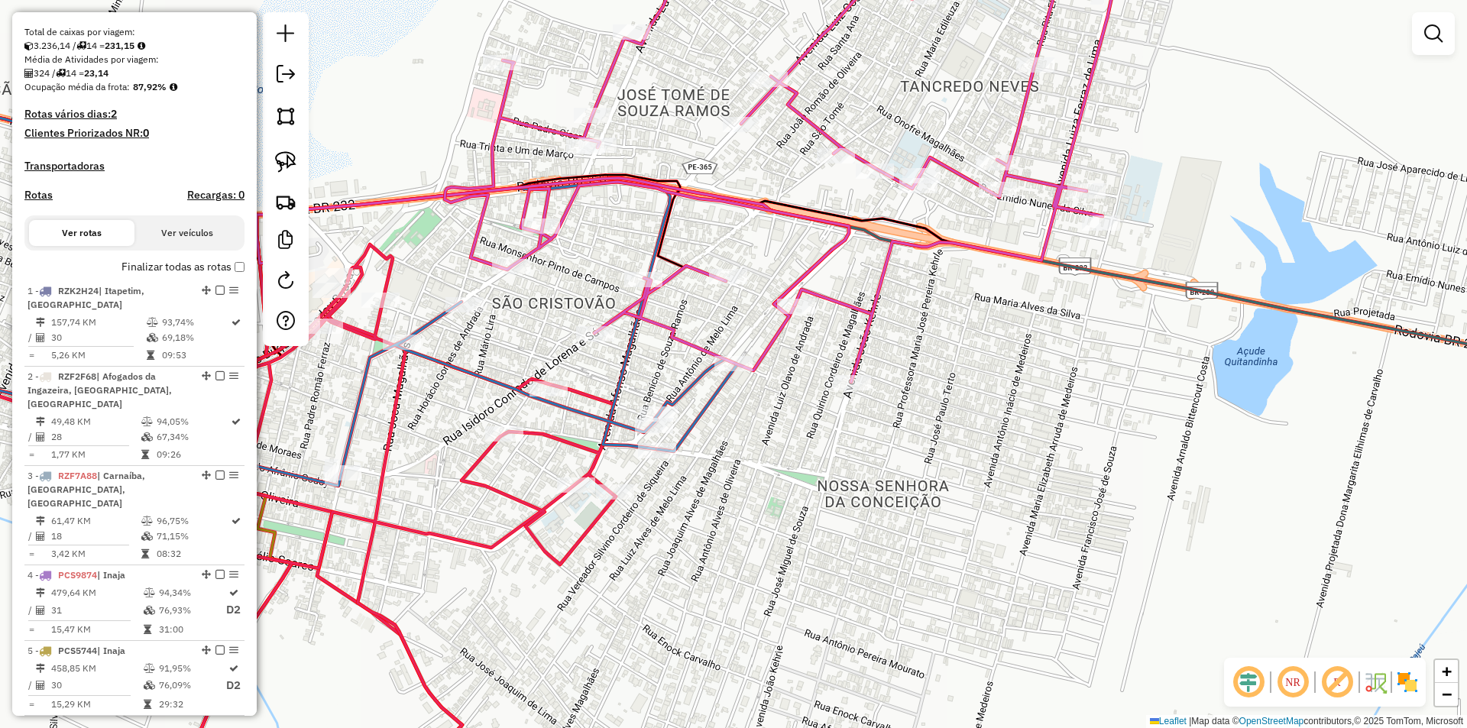
scroll to position [306, 0]
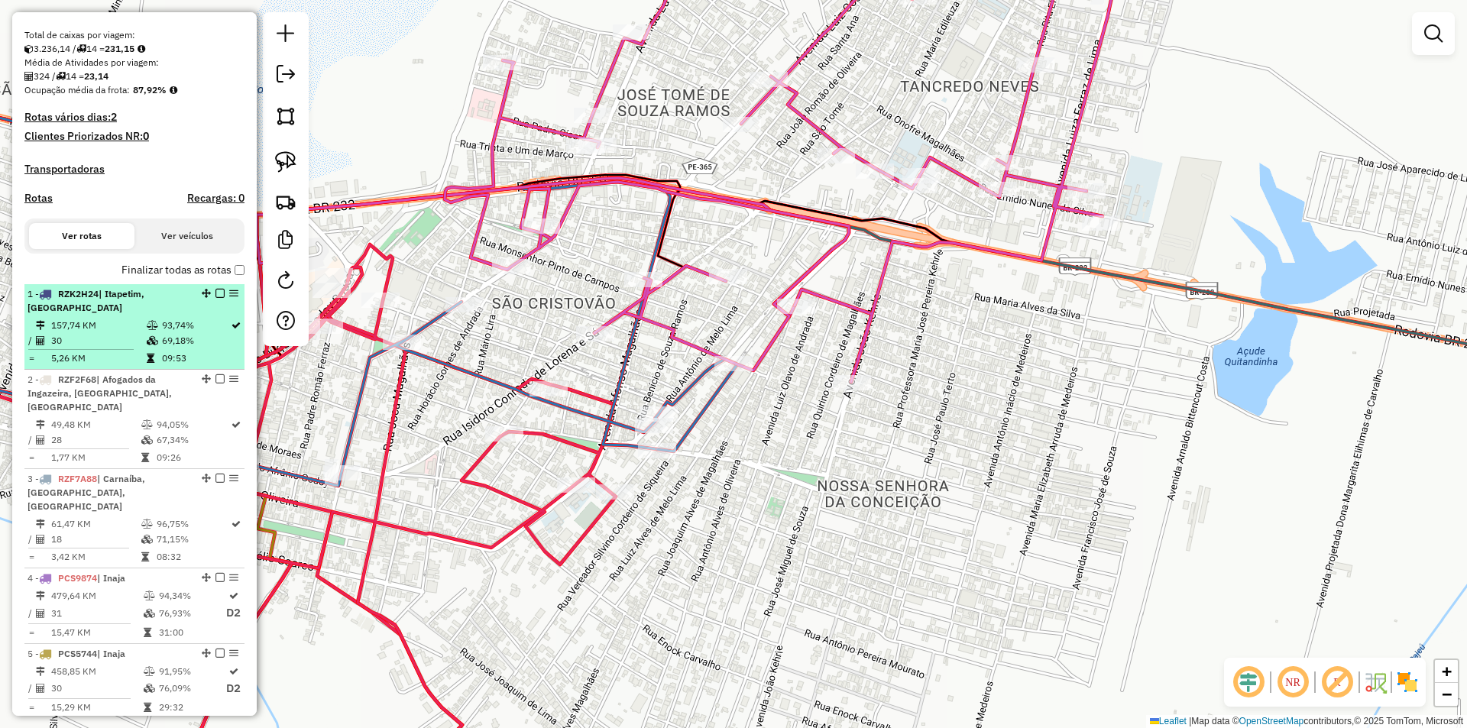
click at [161, 349] on td "69,18%" at bounding box center [195, 340] width 69 height 15
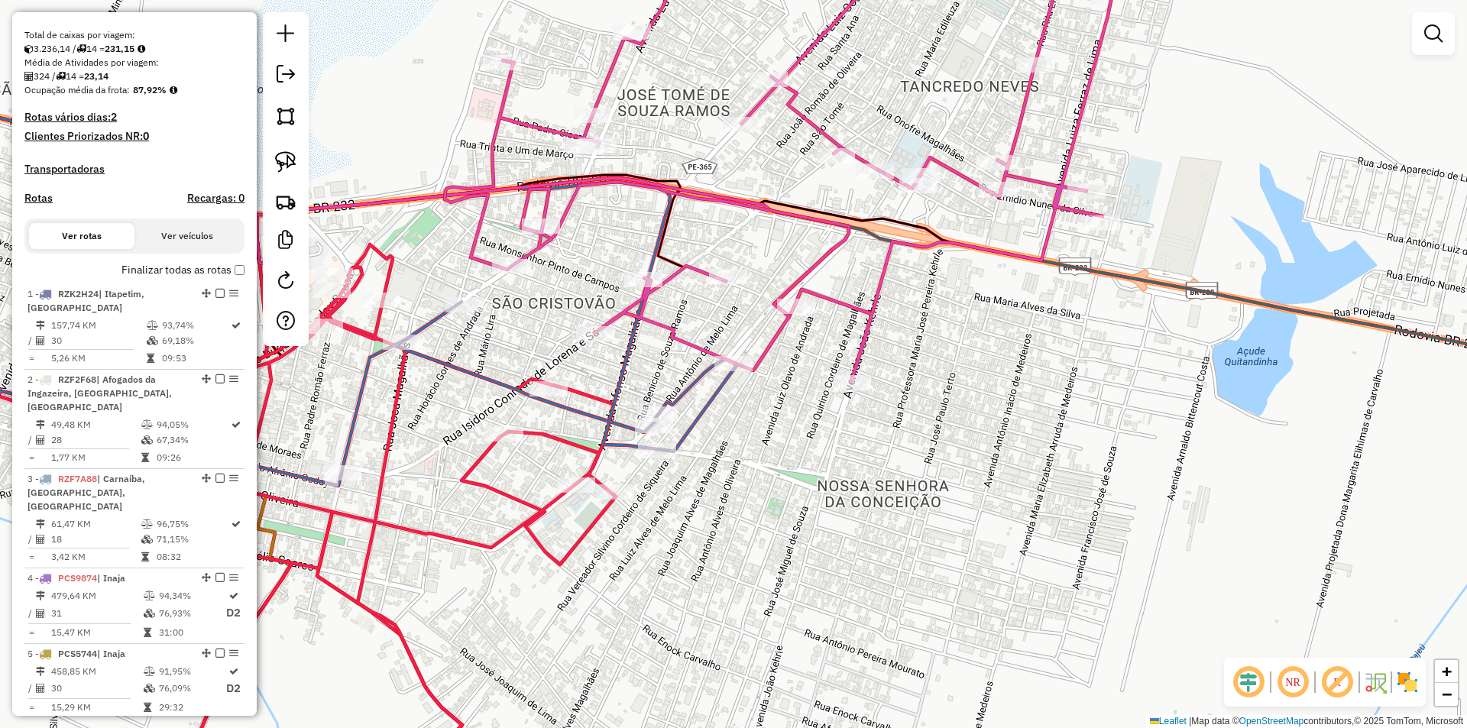
select select "*********"
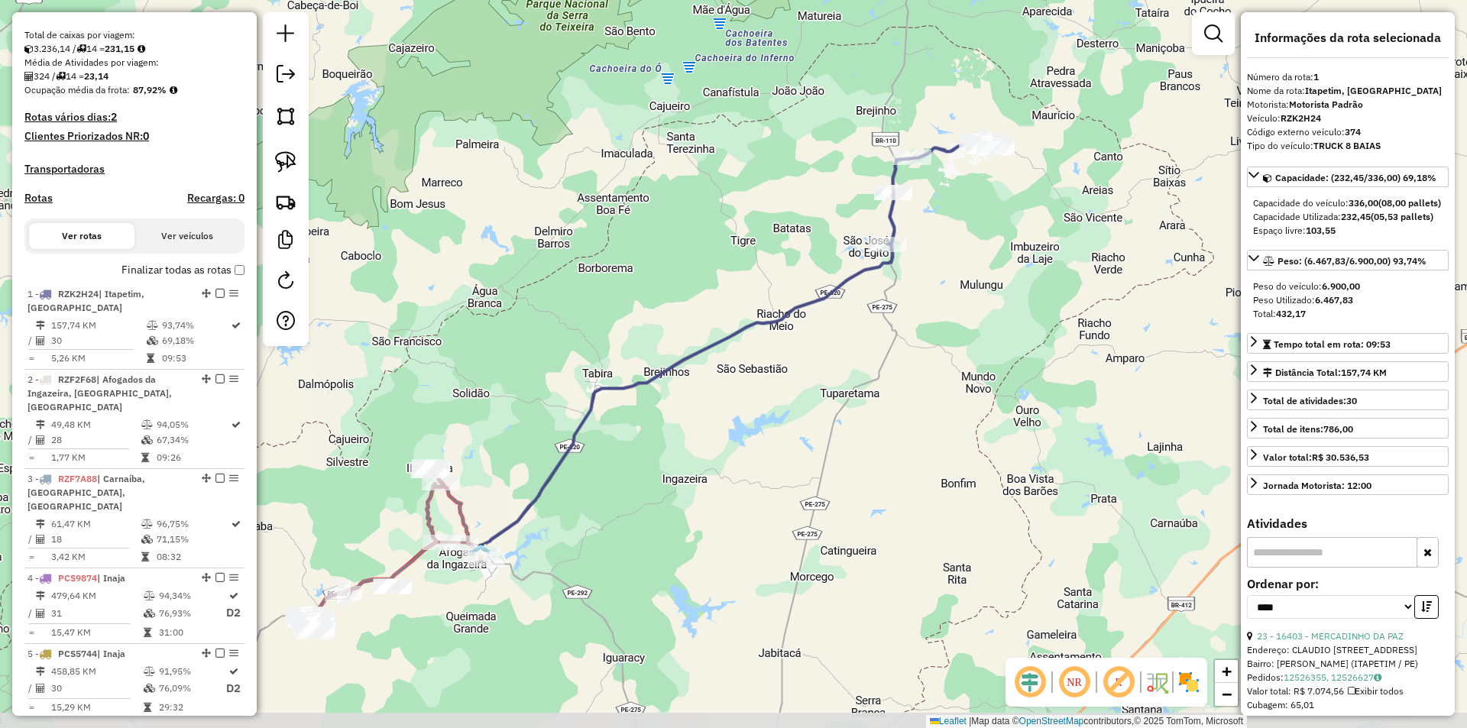
drag, startPoint x: 845, startPoint y: 410, endPoint x: 680, endPoint y: 443, distance: 167.6
click at [680, 443] on div "Janela de atendimento Grade de atendimento Capacidade Transportadoras Veículos …" at bounding box center [733, 364] width 1467 height 728
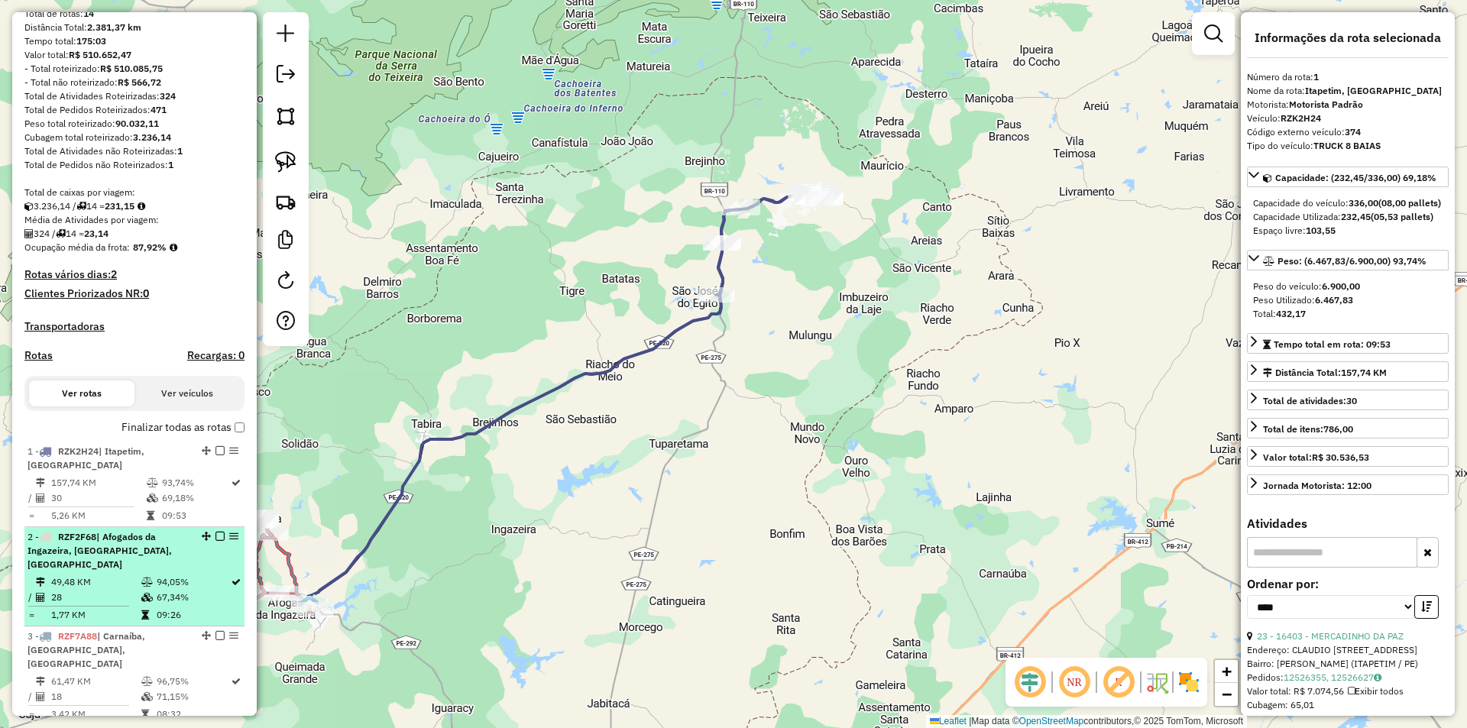
scroll to position [76, 0]
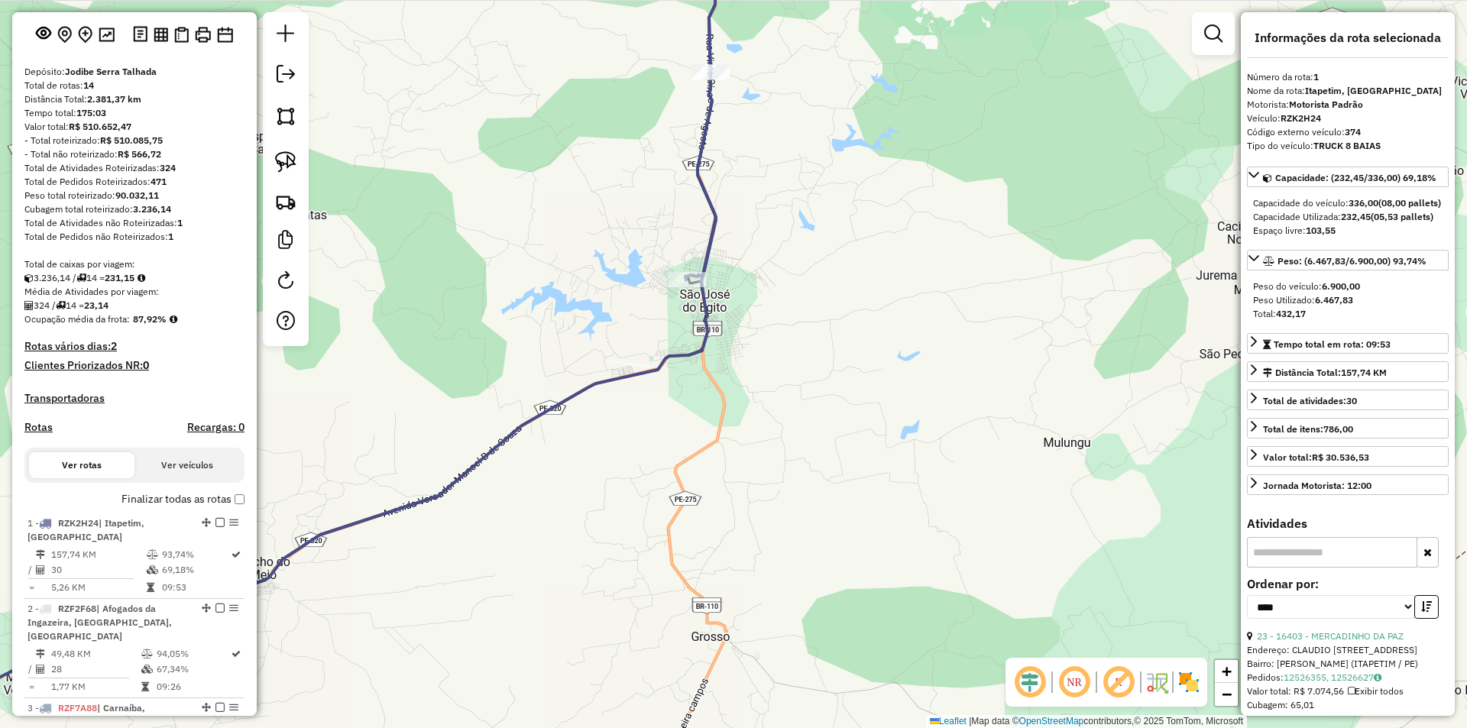
drag, startPoint x: 785, startPoint y: 216, endPoint x: 753, endPoint y: 290, distance: 80.8
click at [764, 280] on div "Janela de atendimento Grade de atendimento Capacidade Transportadoras Veículos …" at bounding box center [733, 364] width 1467 height 728
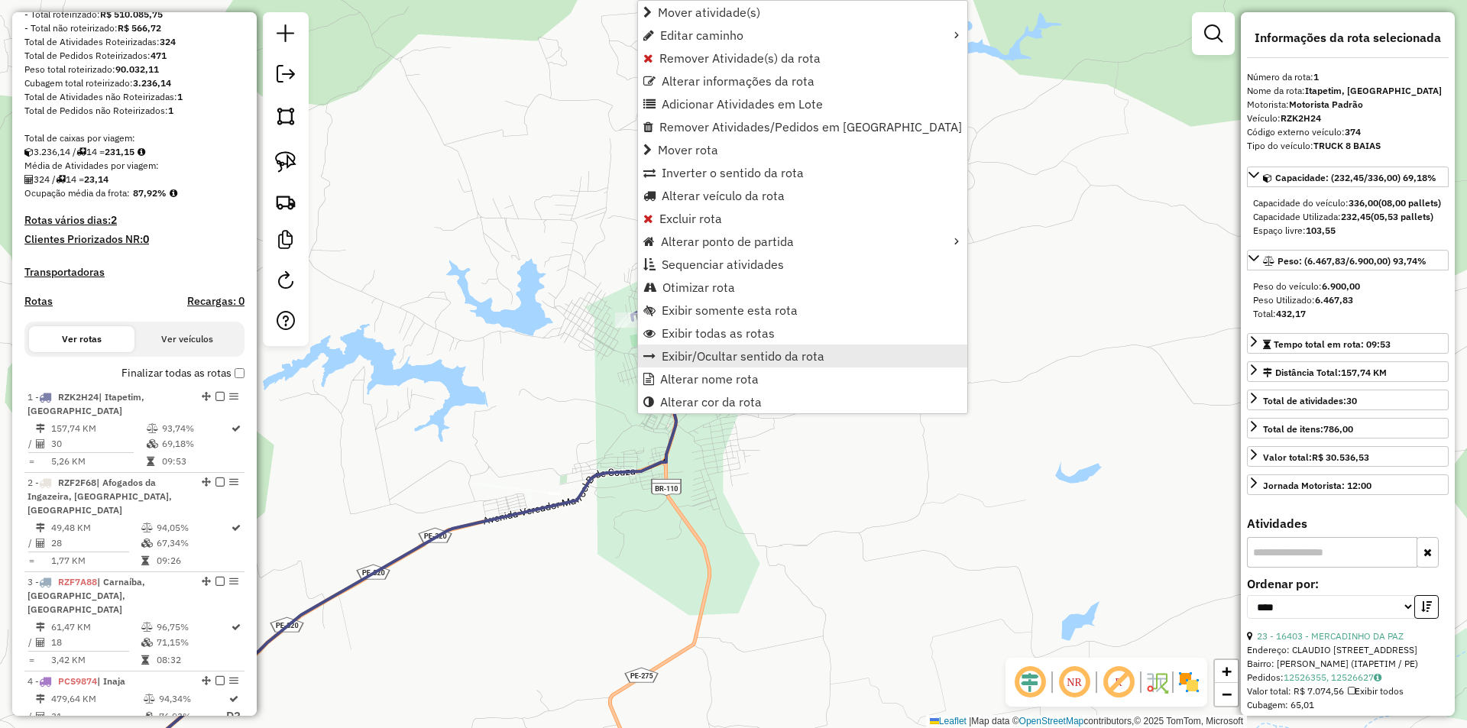
scroll to position [592, 0]
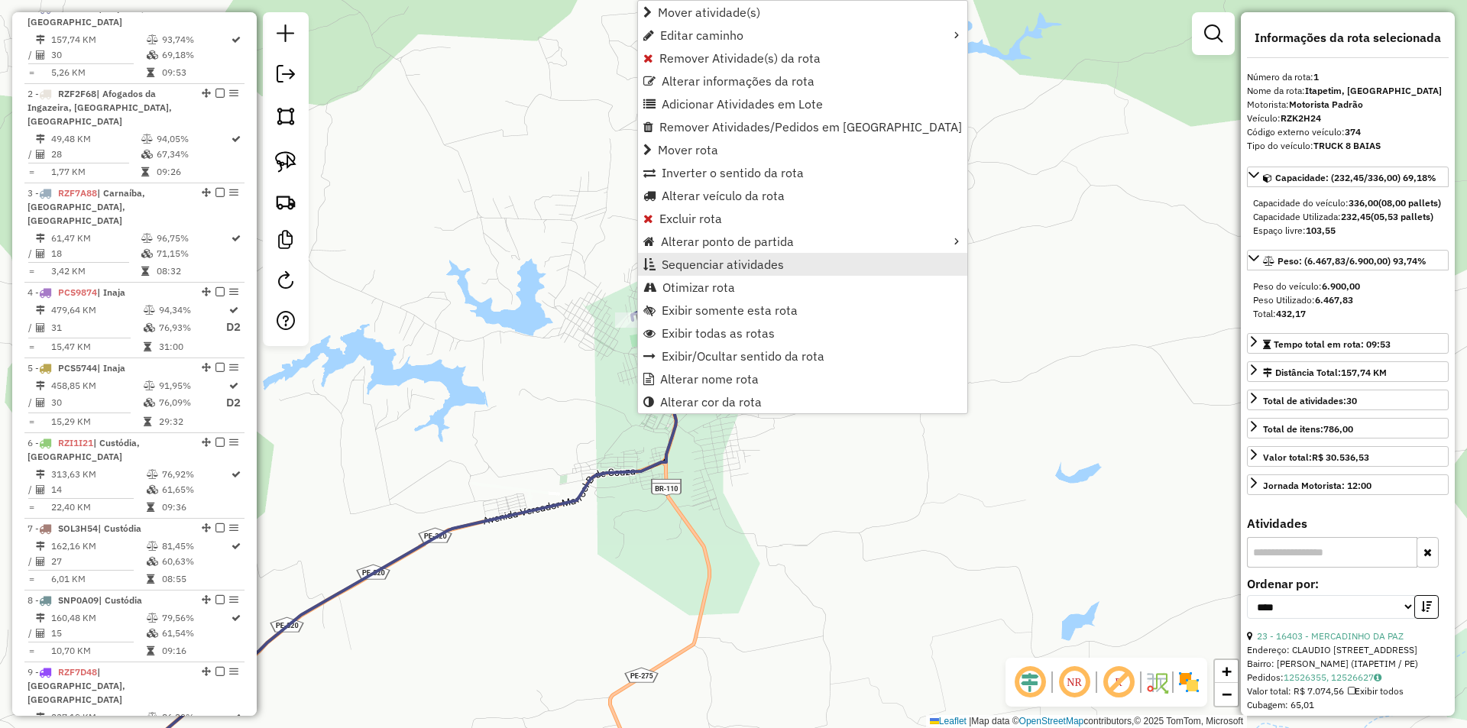
click at [791, 263] on link "Sequenciar atividades" at bounding box center [802, 264] width 329 height 23
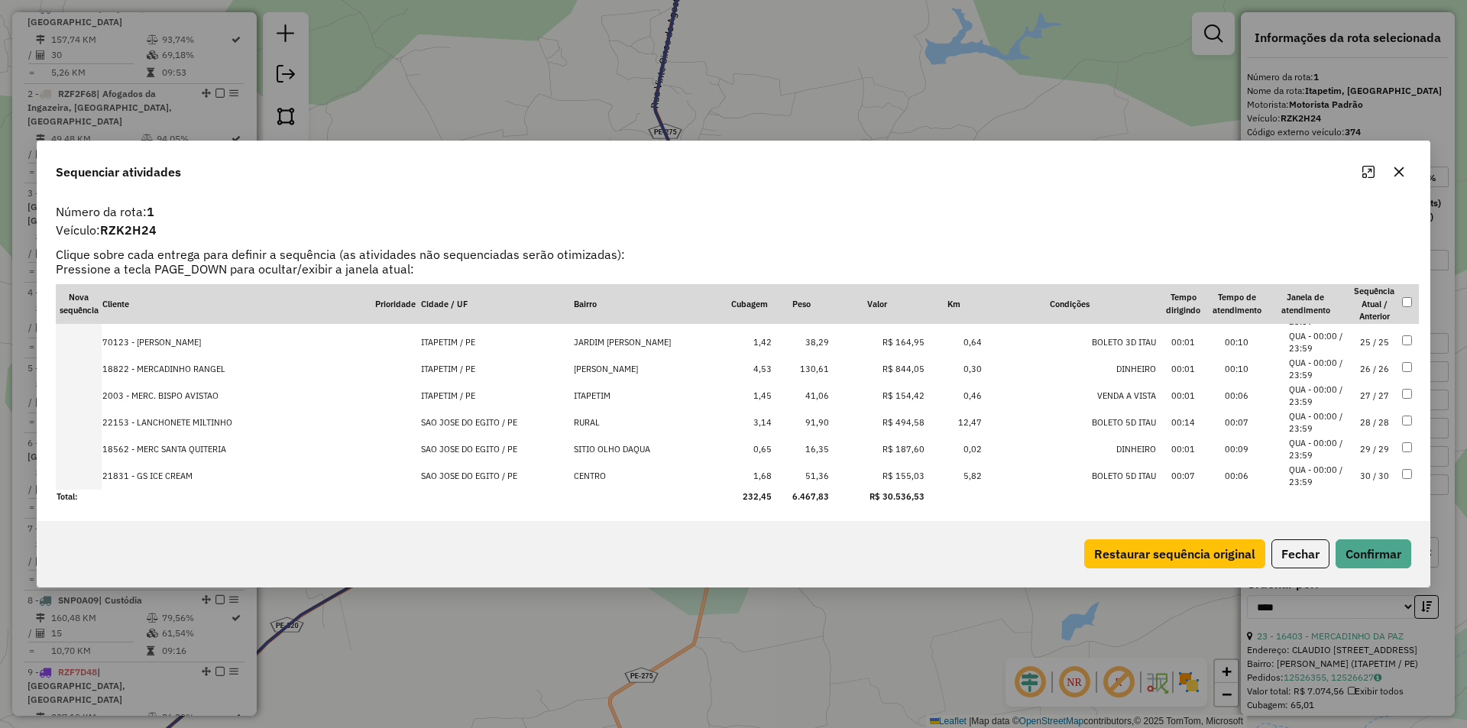
scroll to position [637, 0]
click at [1354, 486] on td "30 / 30" at bounding box center [1374, 475] width 53 height 27
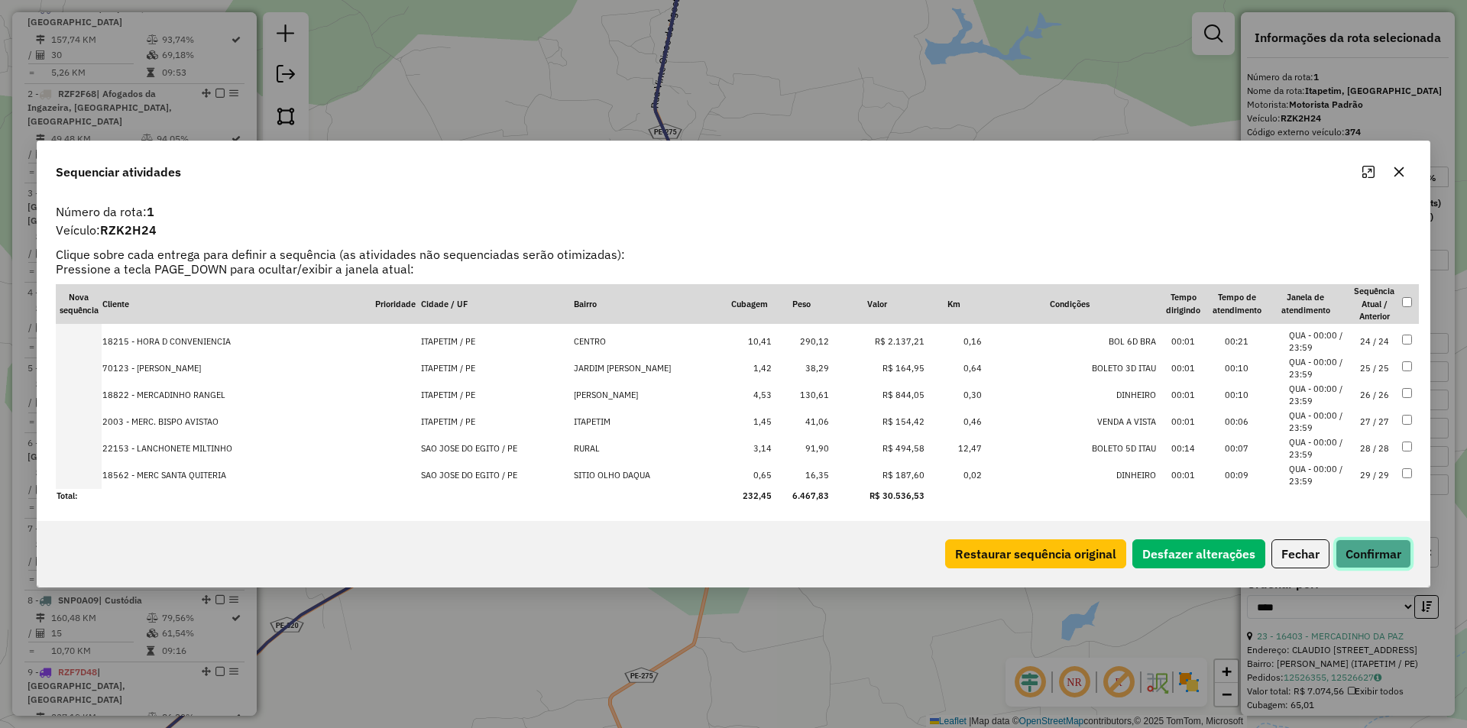
click at [1366, 560] on button "Confirmar" at bounding box center [1374, 554] width 76 height 29
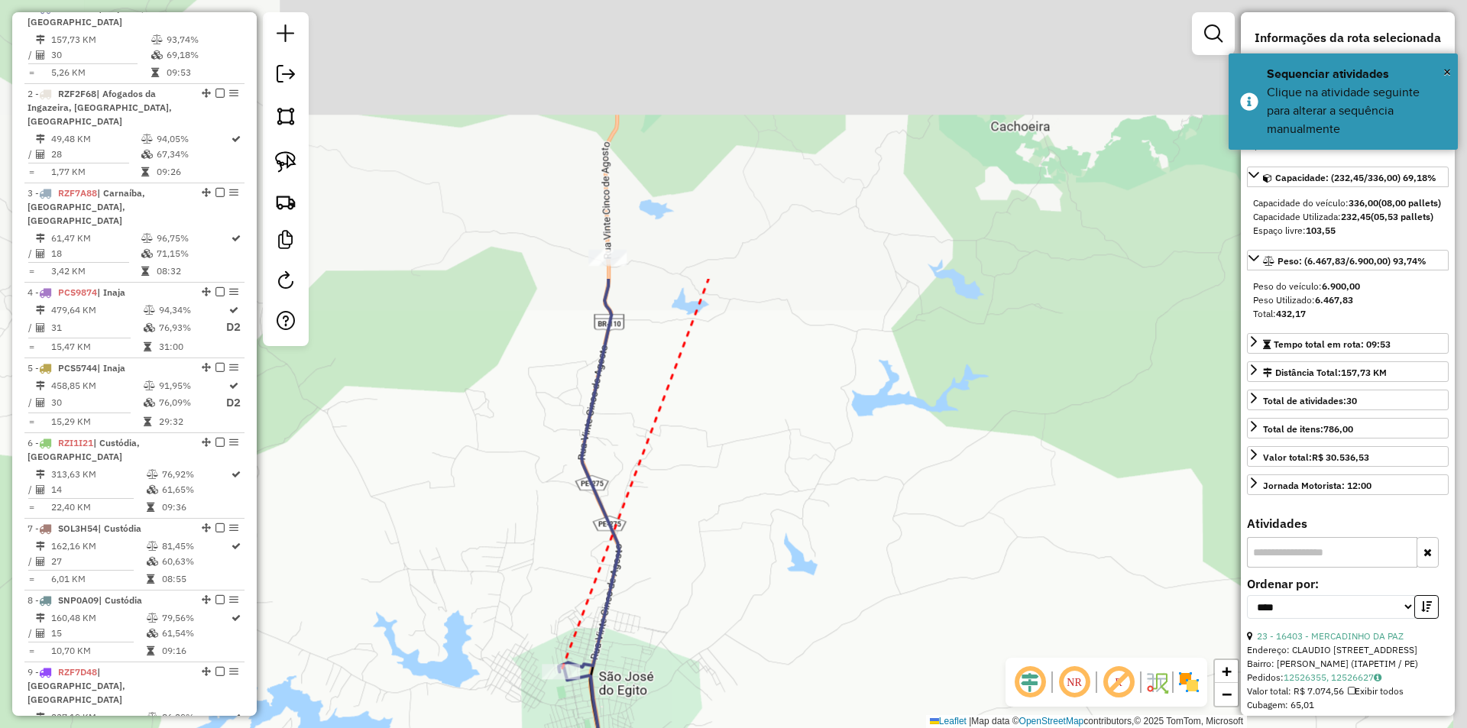
drag, startPoint x: 705, startPoint y: 340, endPoint x: 666, endPoint y: 346, distance: 39.5
click at [704, 348] on div "Janela de atendimento Grade de atendimento Capacidade Transportadoras Veículos …" at bounding box center [733, 364] width 1467 height 728
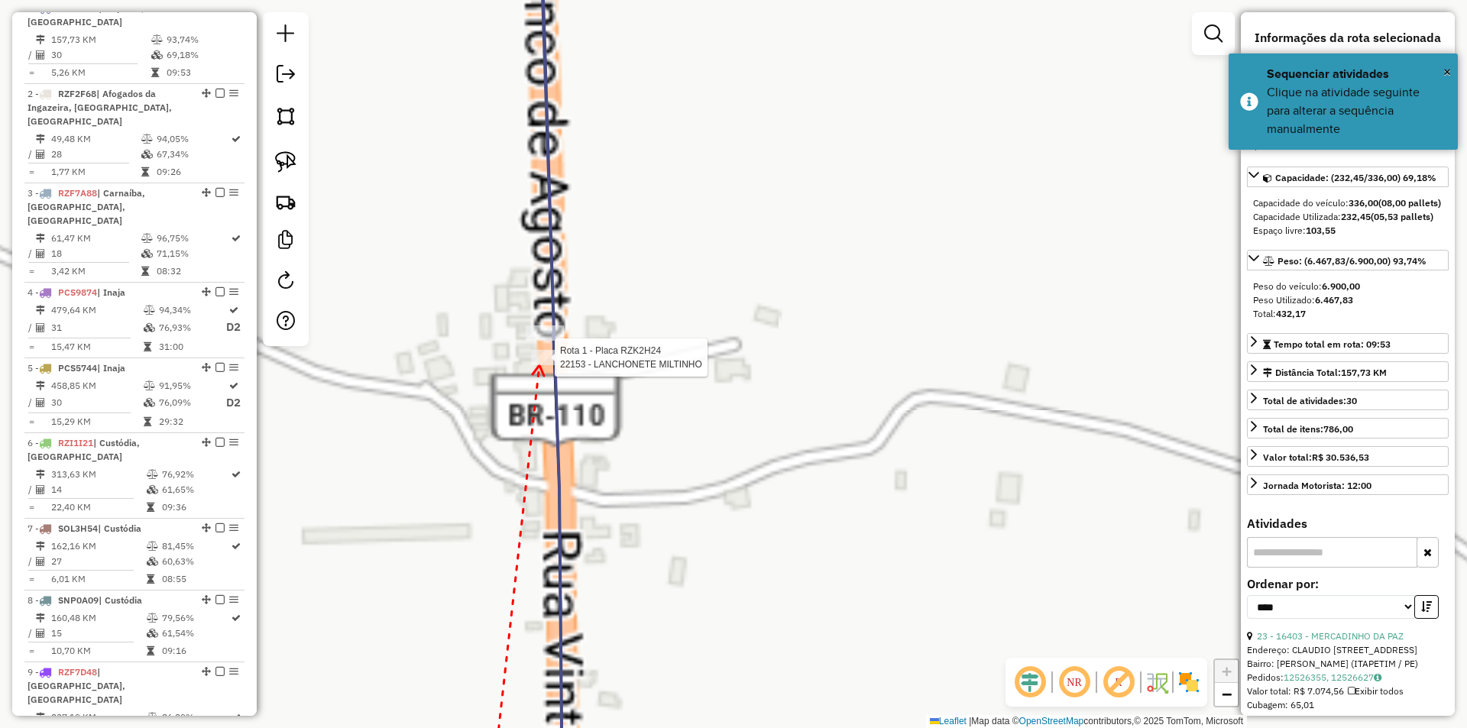
click at [540, 365] on div at bounding box center [550, 357] width 38 height 15
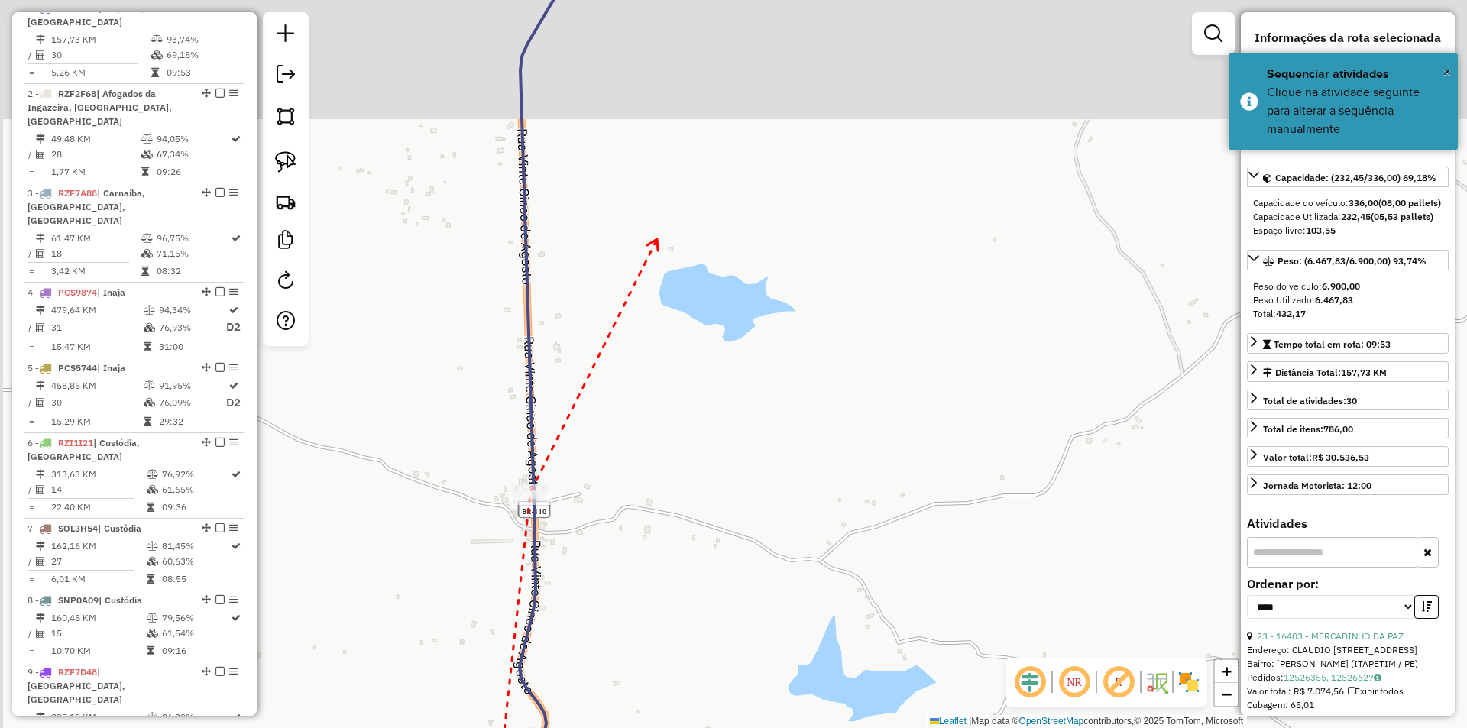
drag, startPoint x: 657, startPoint y: 239, endPoint x: 570, endPoint y: 464, distance: 241.0
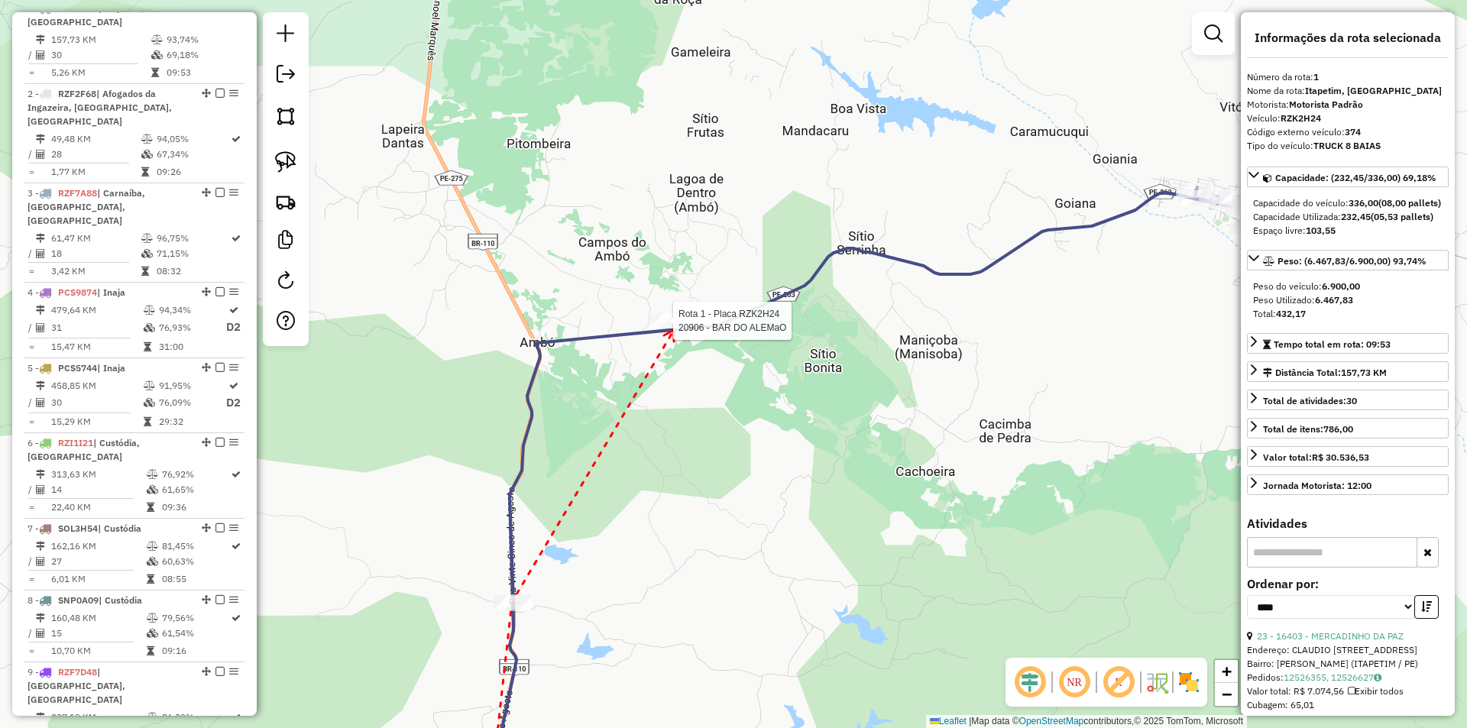
click at [674, 329] on div at bounding box center [669, 320] width 38 height 15
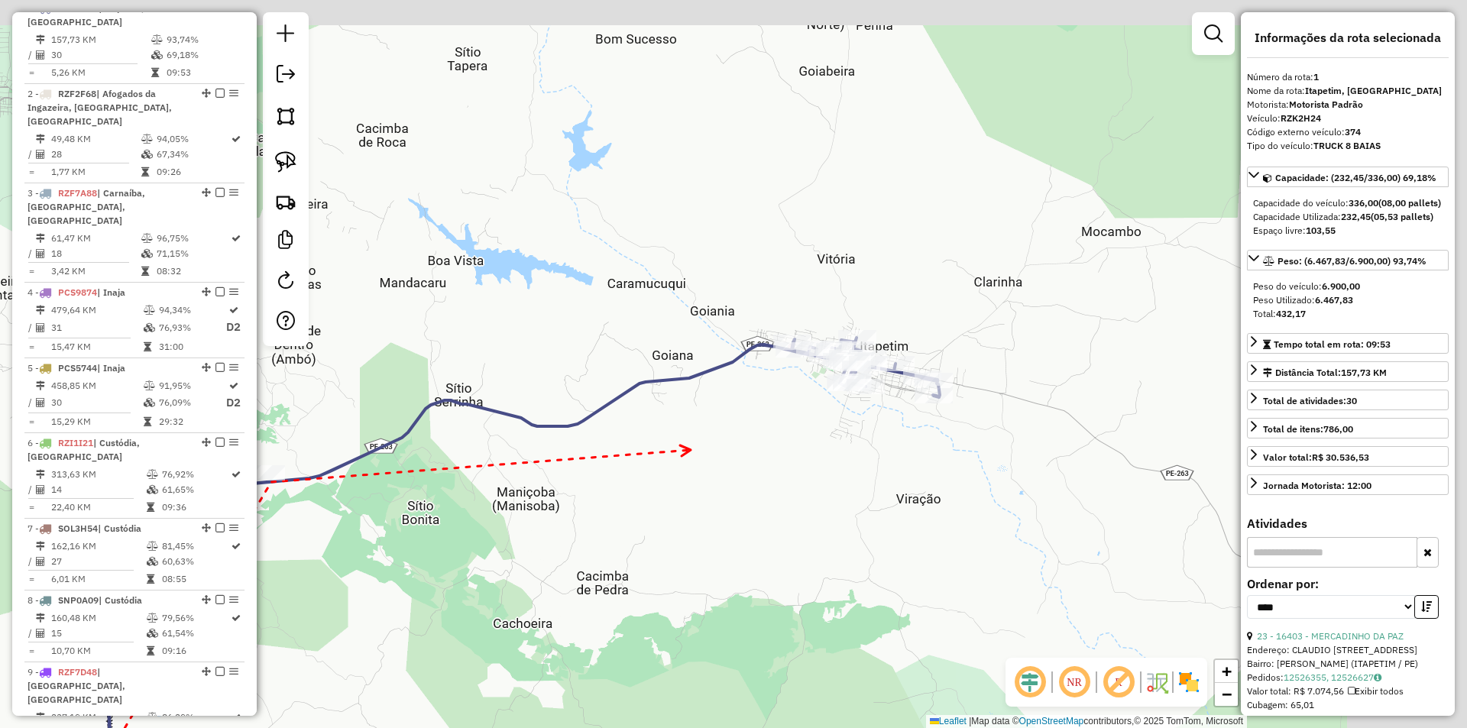
drag, startPoint x: 939, startPoint y: 361, endPoint x: 760, endPoint y: 380, distance: 180.6
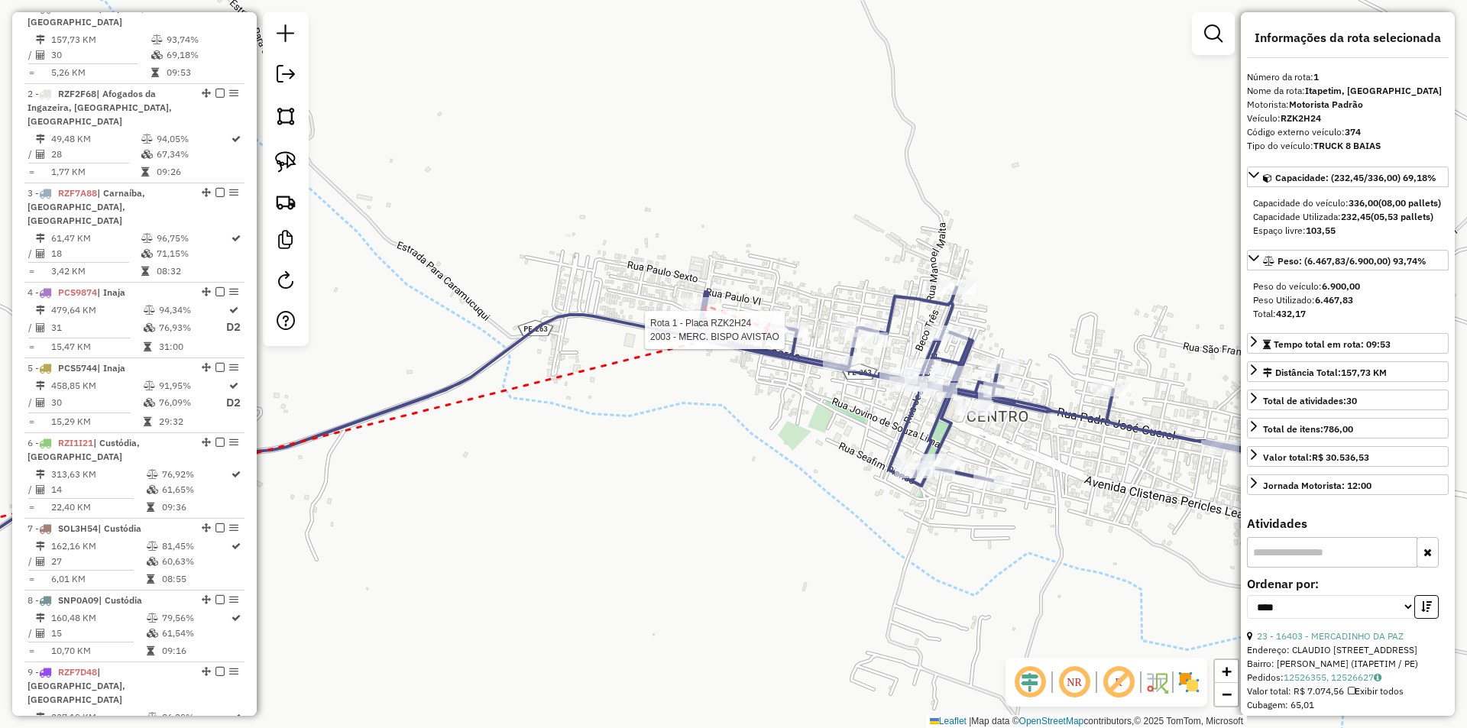
click at [784, 338] on div at bounding box center [789, 330] width 38 height 15
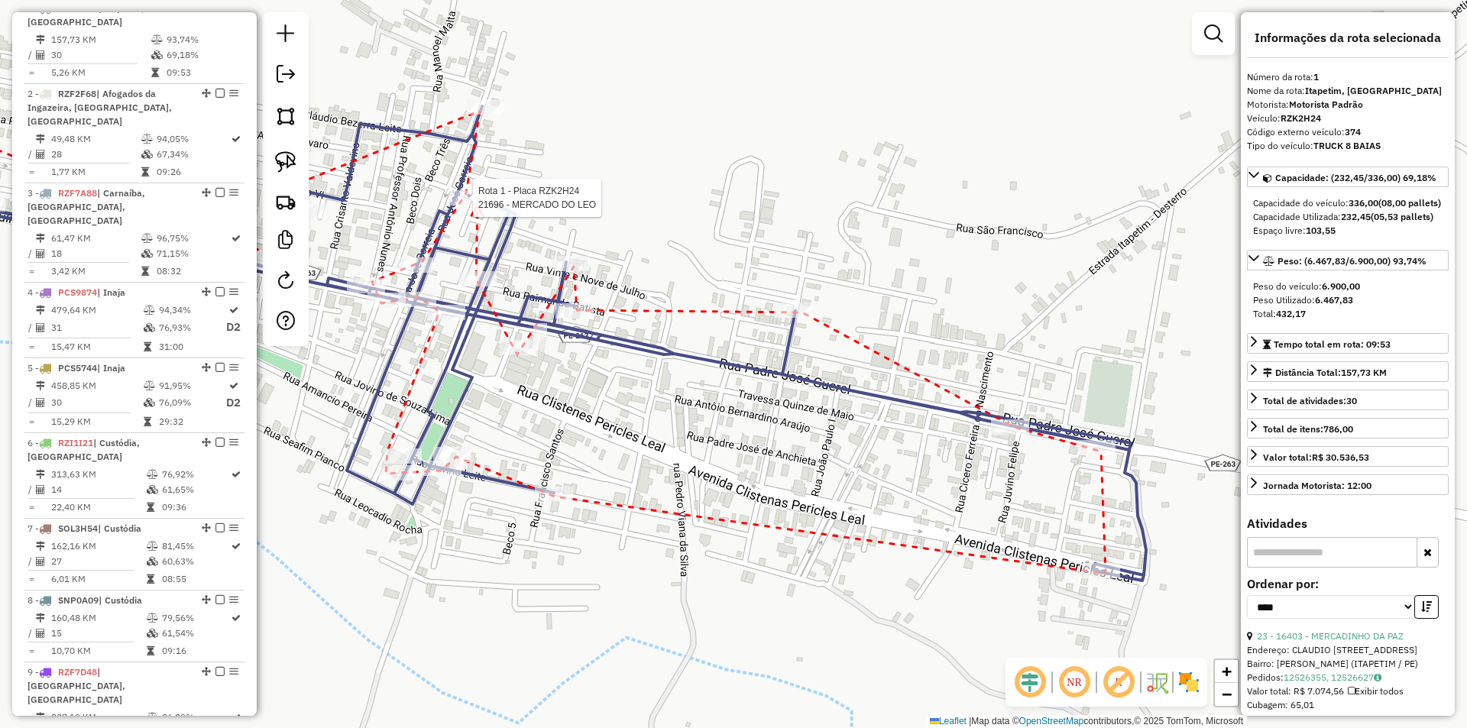
click at [478, 206] on div at bounding box center [468, 197] width 38 height 15
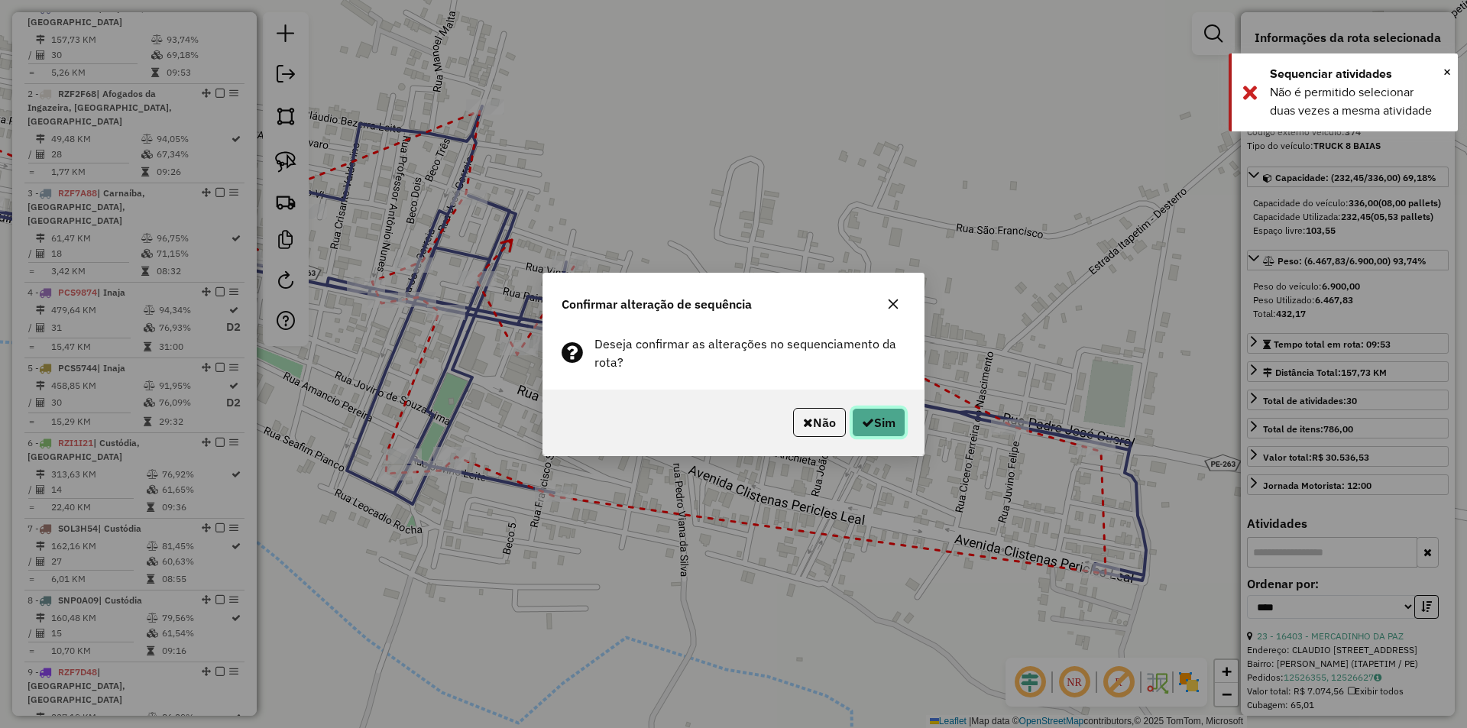
click at [864, 413] on button "Sim" at bounding box center [878, 422] width 53 height 29
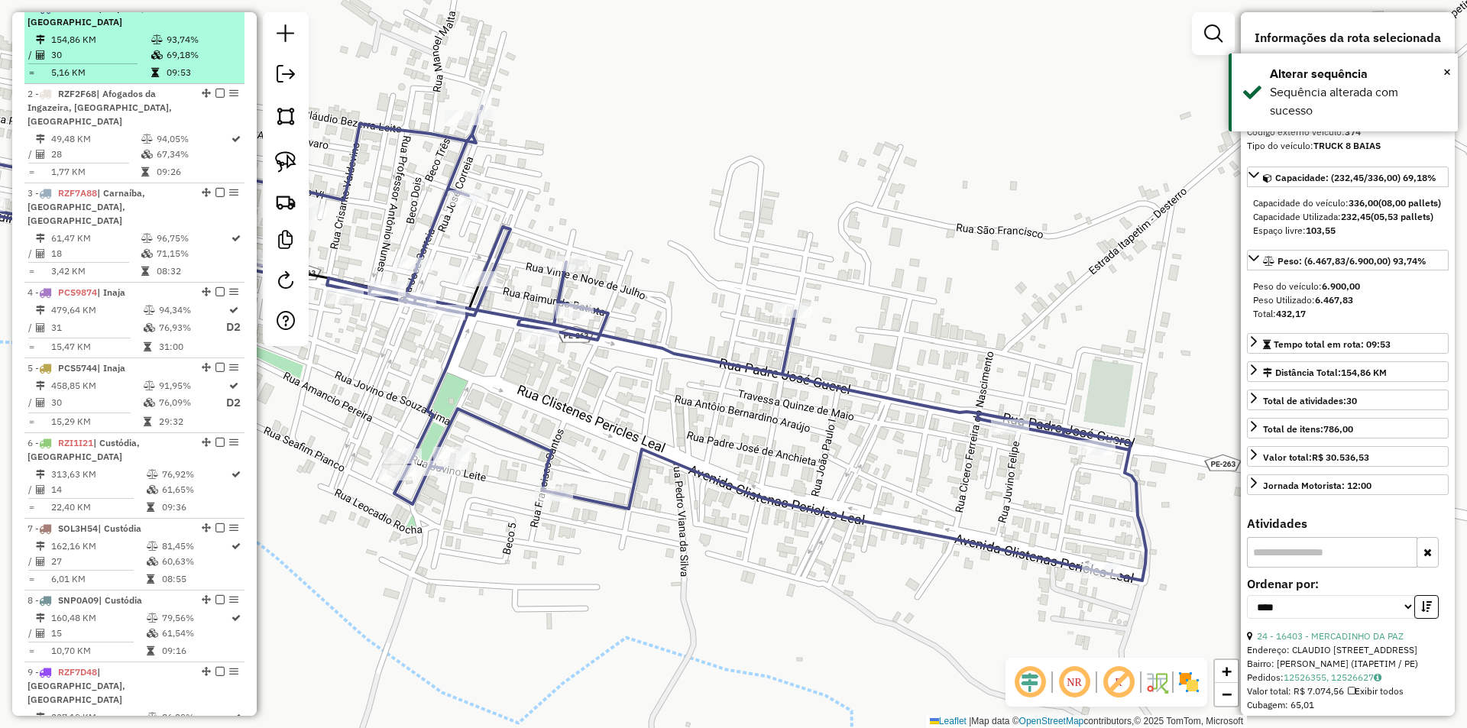
click at [216, 12] on em at bounding box center [220, 7] width 9 height 9
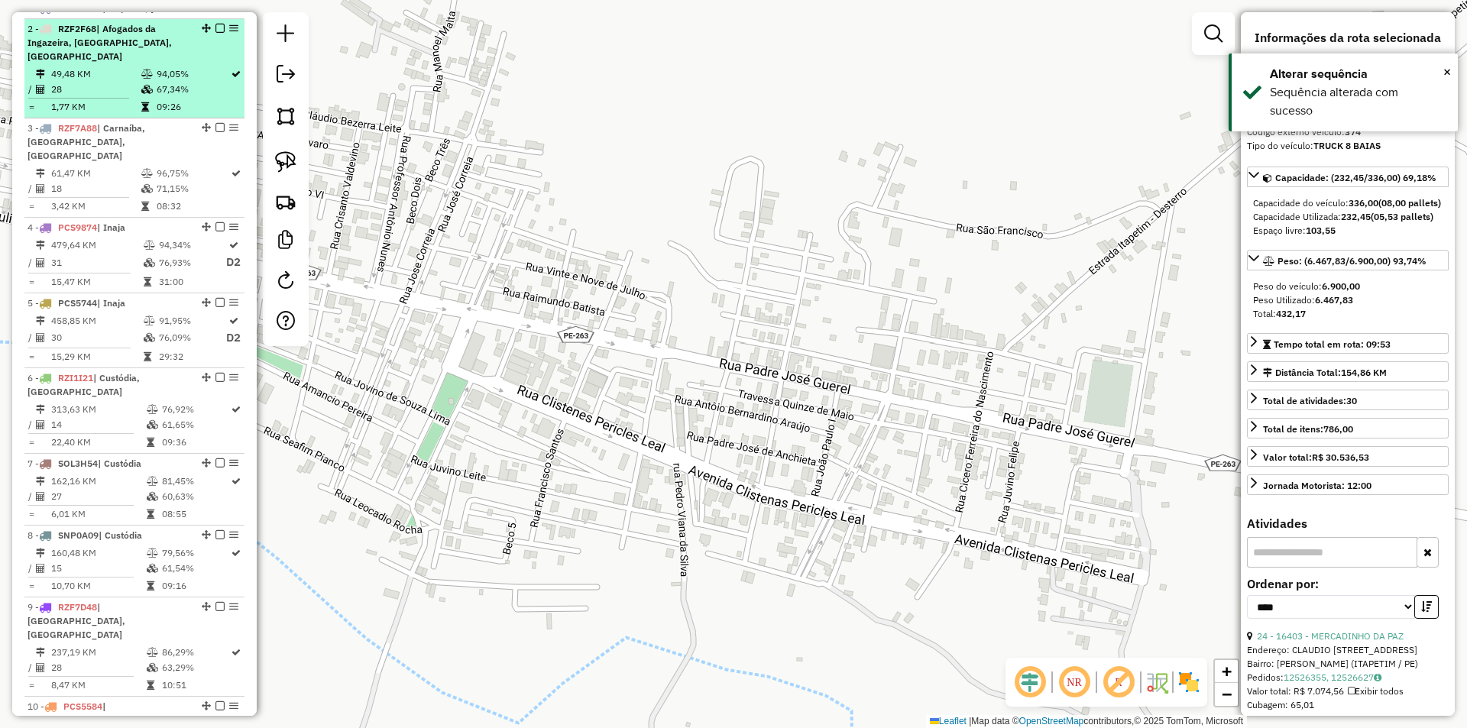
click at [189, 79] on td "94,05%" at bounding box center [193, 73] width 74 height 15
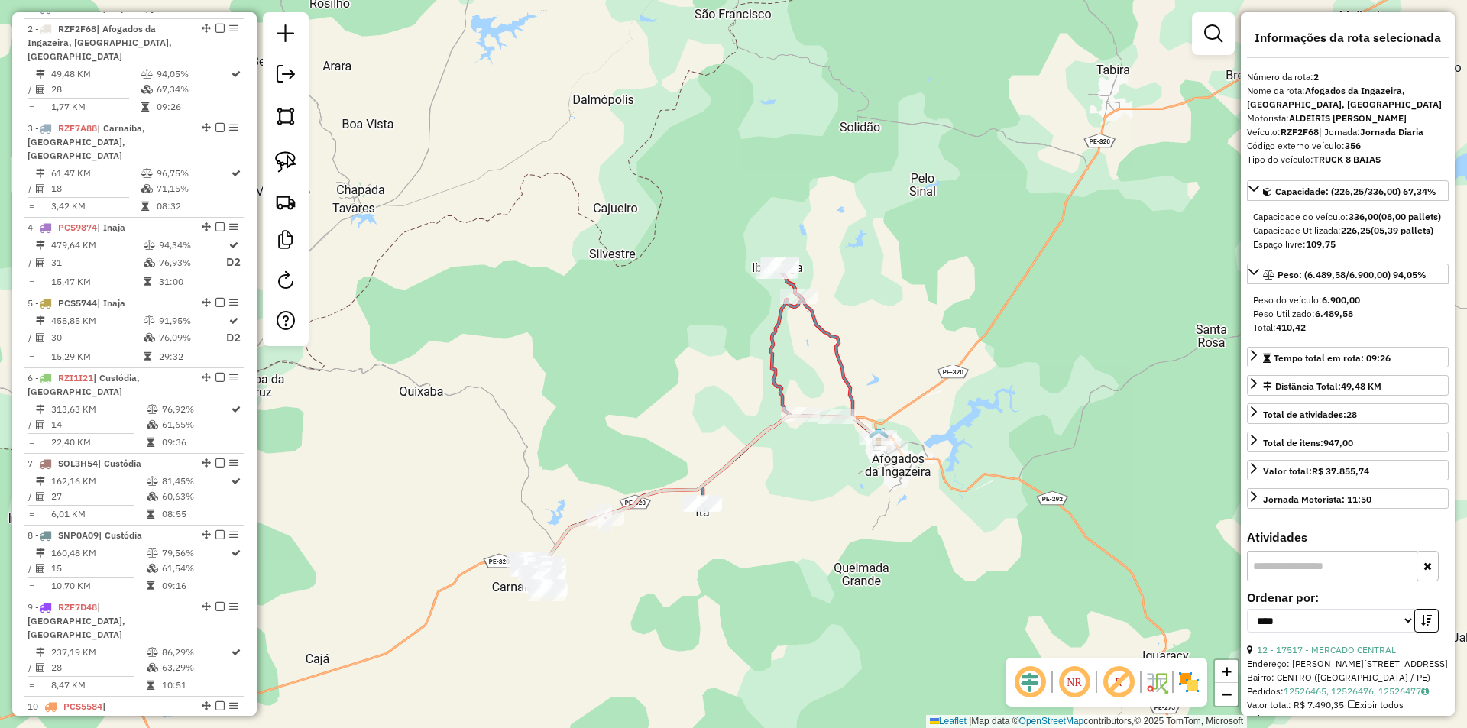
drag, startPoint x: 1031, startPoint y: 190, endPoint x: 935, endPoint y: 316, distance: 158.2
click at [935, 316] on div "Janela de atendimento Grade de atendimento Capacidade Transportadoras Veículos …" at bounding box center [733, 364] width 1467 height 728
drag, startPoint x: 967, startPoint y: 356, endPoint x: 900, endPoint y: 301, distance: 86.3
click at [900, 301] on div "Janela de atendimento Grade de atendimento Capacidade Transportadoras Veículos …" at bounding box center [733, 364] width 1467 height 728
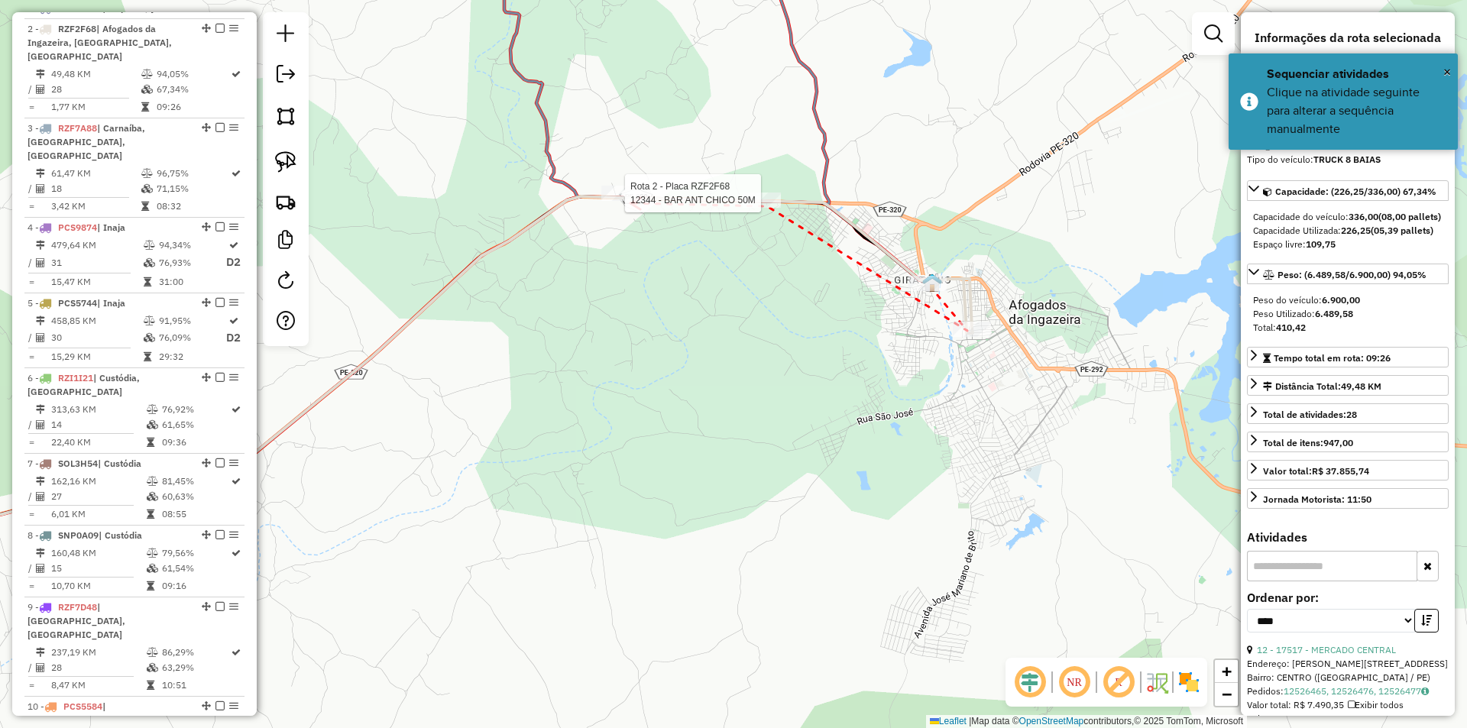
click at [631, 201] on div at bounding box center [620, 193] width 38 height 15
drag, startPoint x: 494, startPoint y: 409, endPoint x: 767, endPoint y: 183, distance: 354.4
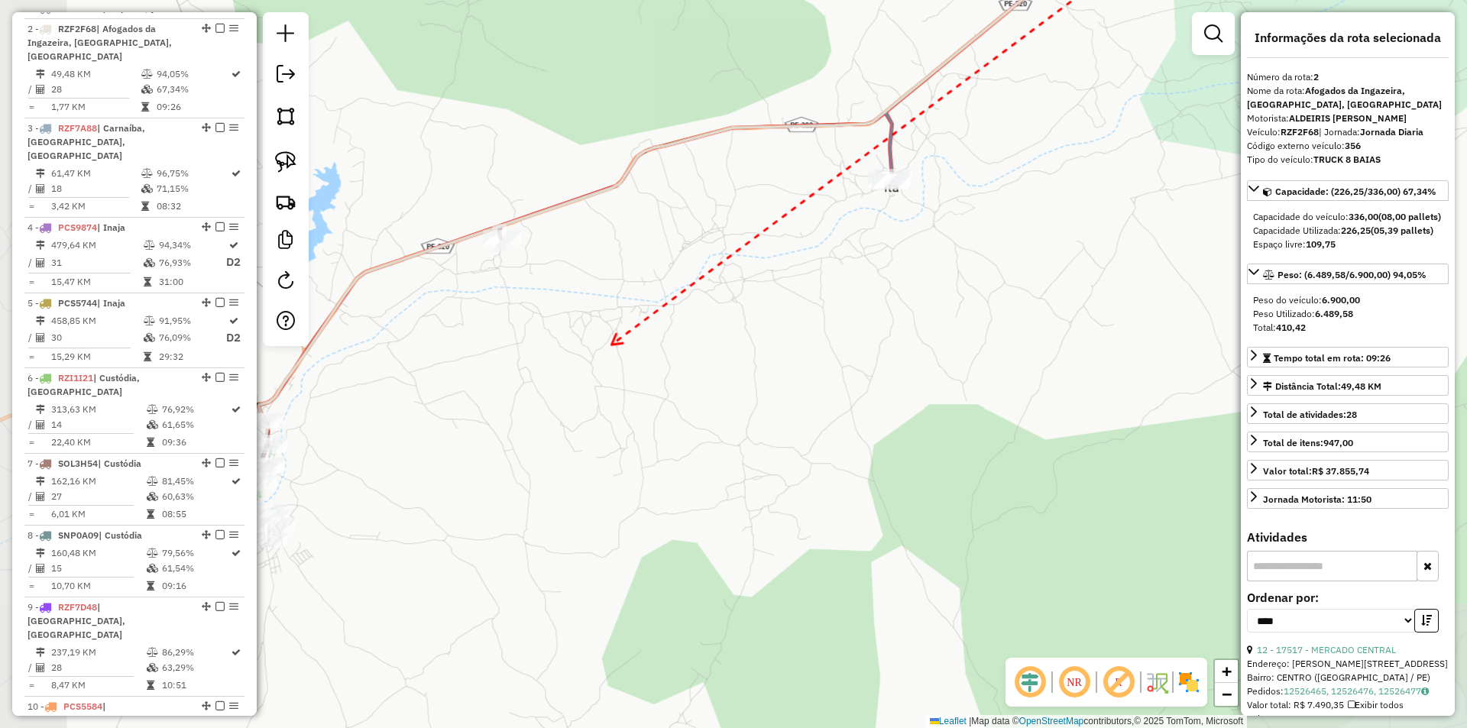
drag, startPoint x: 611, startPoint y: 345, endPoint x: 908, endPoint y: 186, distance: 337.5
click at [893, 216] on div "Janela de atendimento Grade de atendimento Capacidade Transportadoras Veículos …" at bounding box center [733, 364] width 1467 height 728
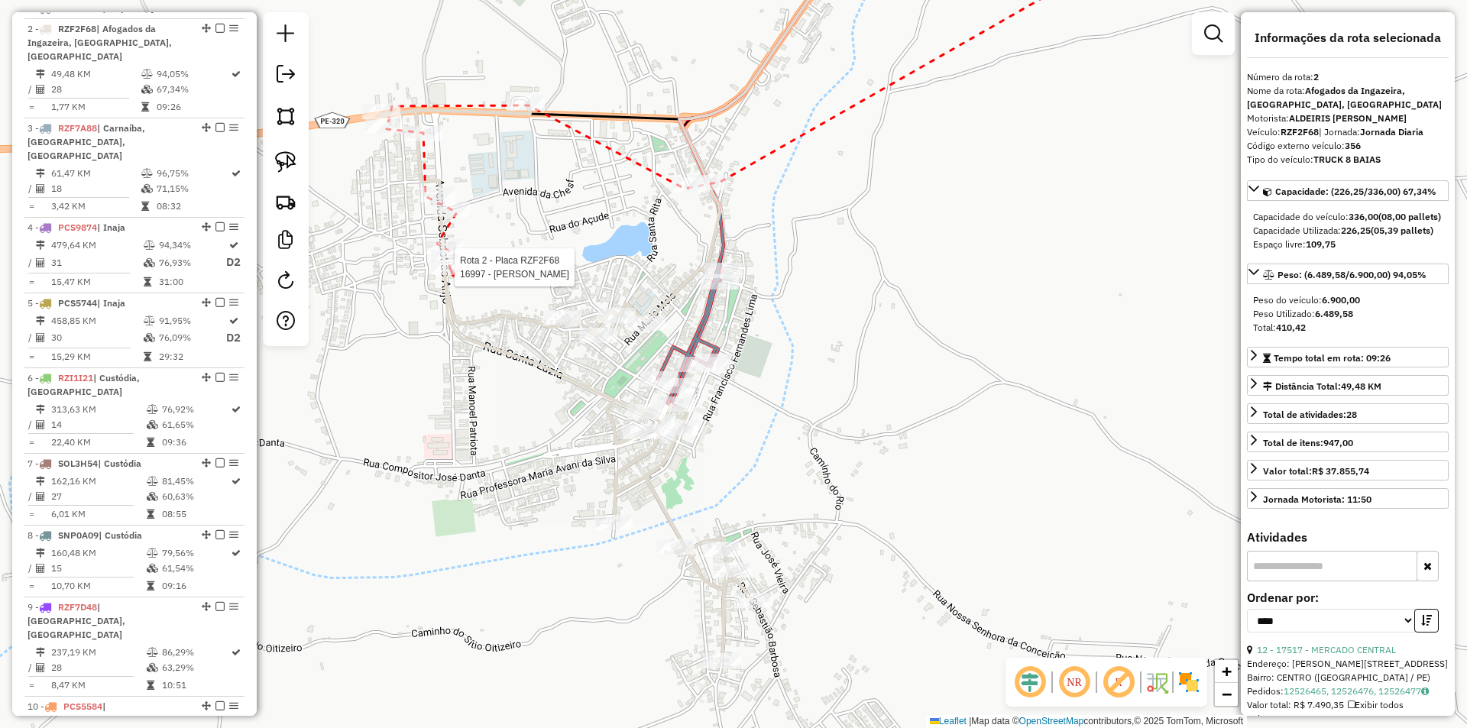
click at [453, 275] on div at bounding box center [450, 267] width 38 height 15
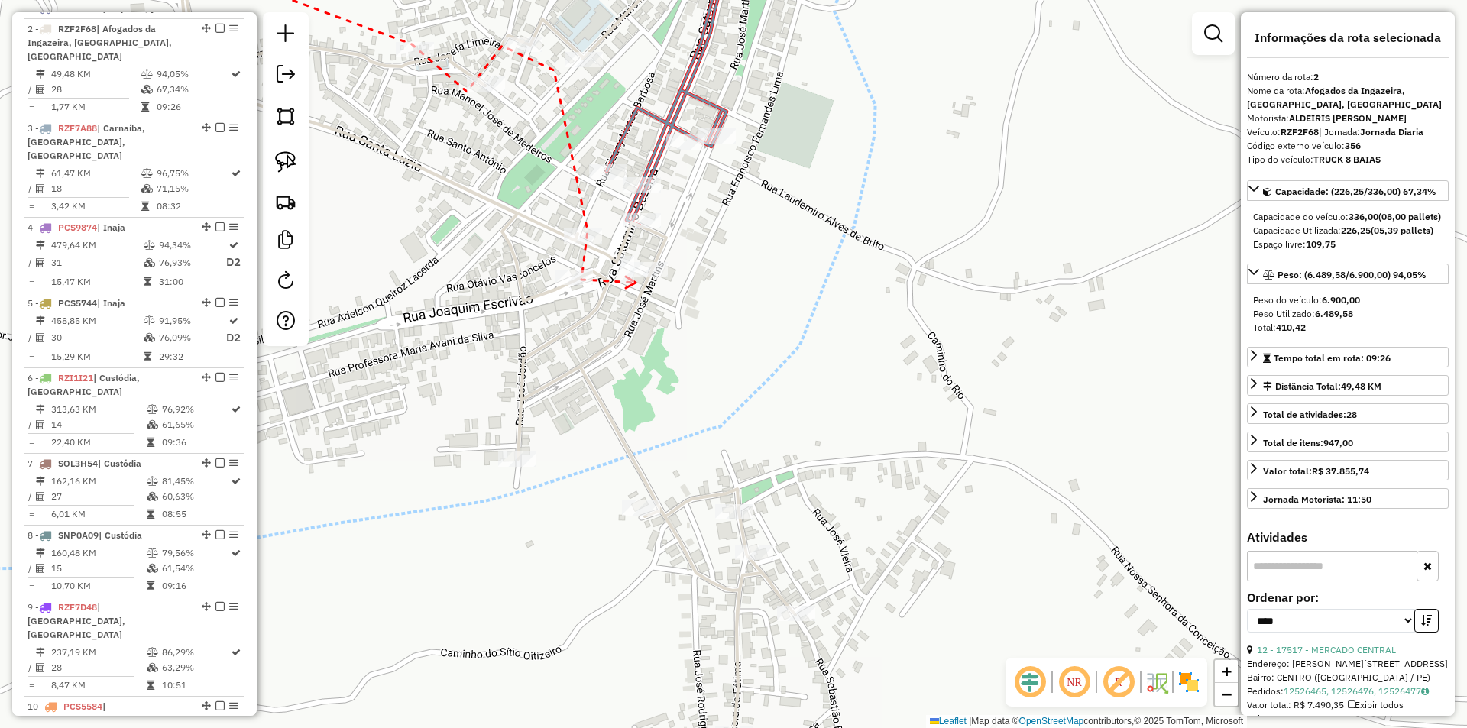
click at [636, 283] on icon at bounding box center [631, 282] width 10 height 11
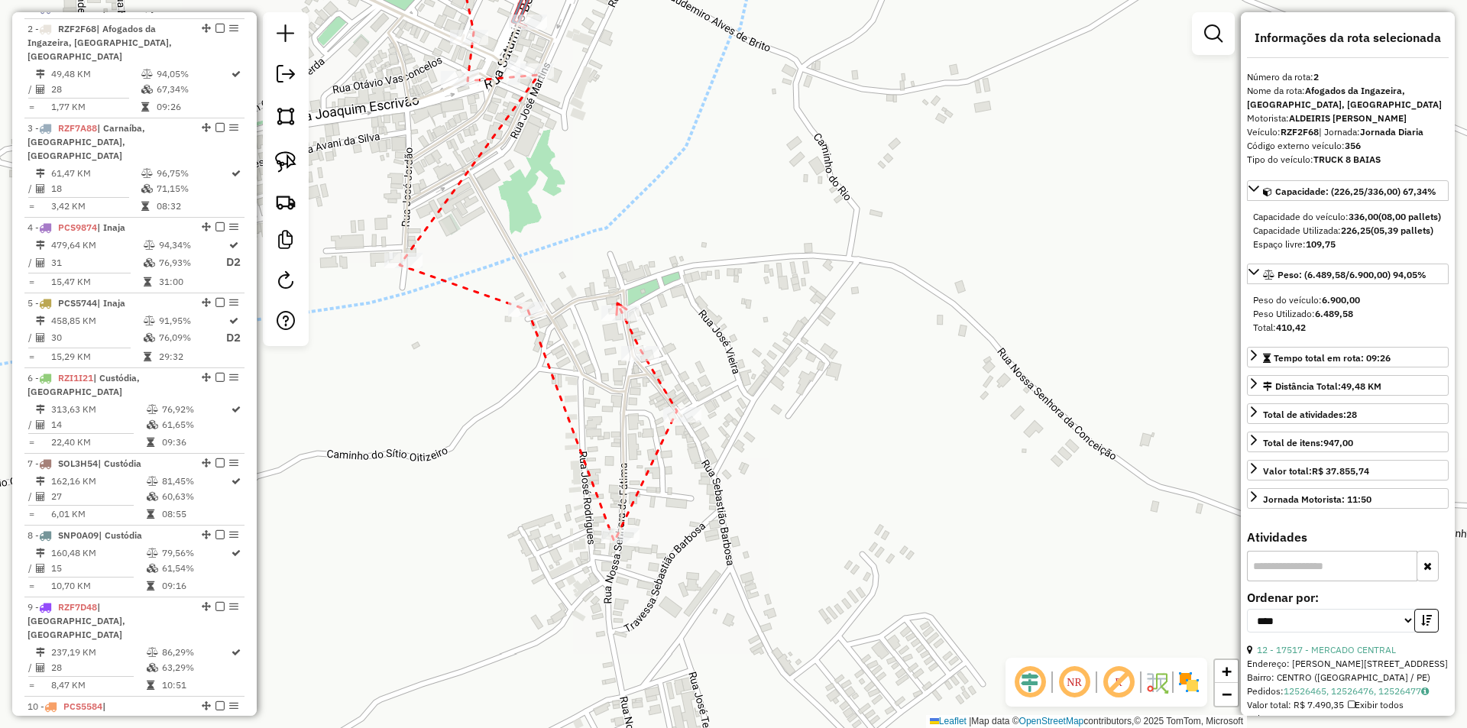
click at [618, 303] on icon at bounding box center [622, 308] width 10 height 11
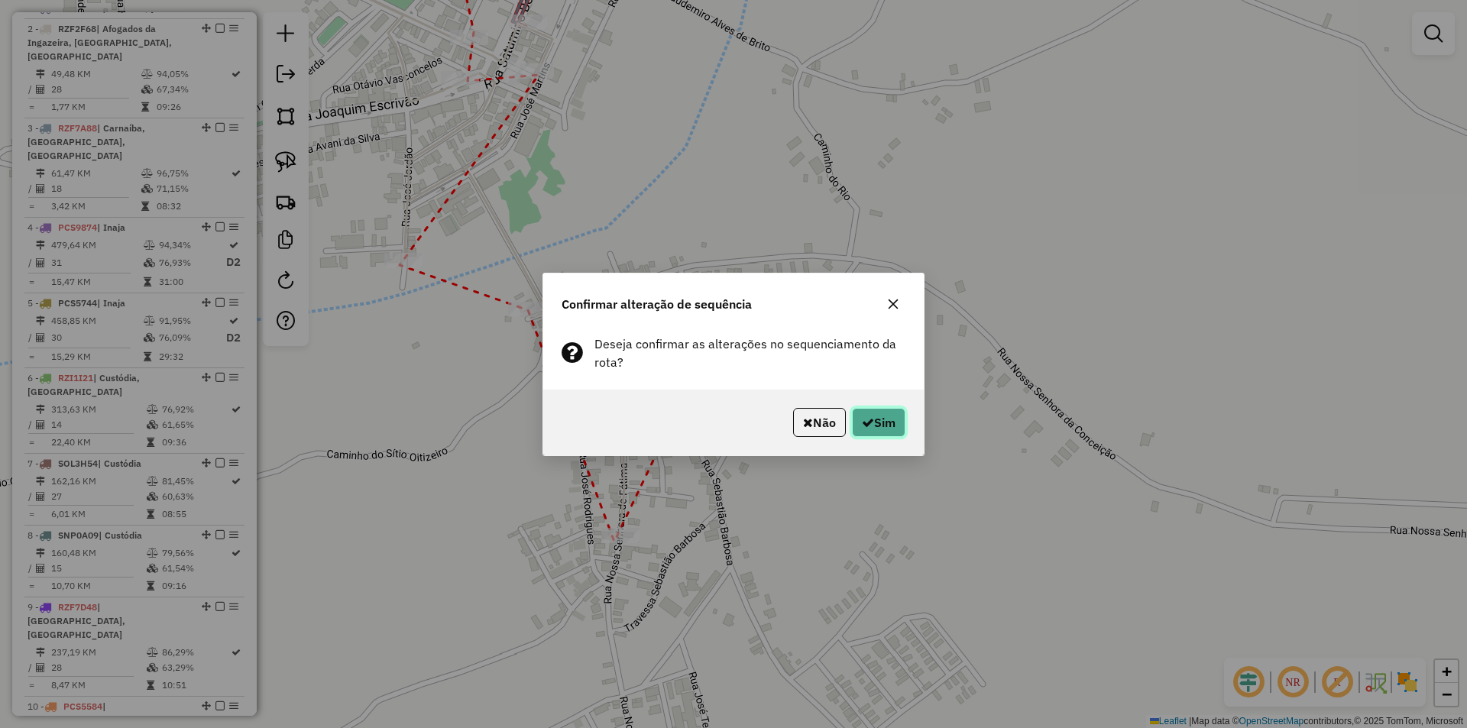
click at [887, 409] on button "Sim" at bounding box center [878, 422] width 53 height 29
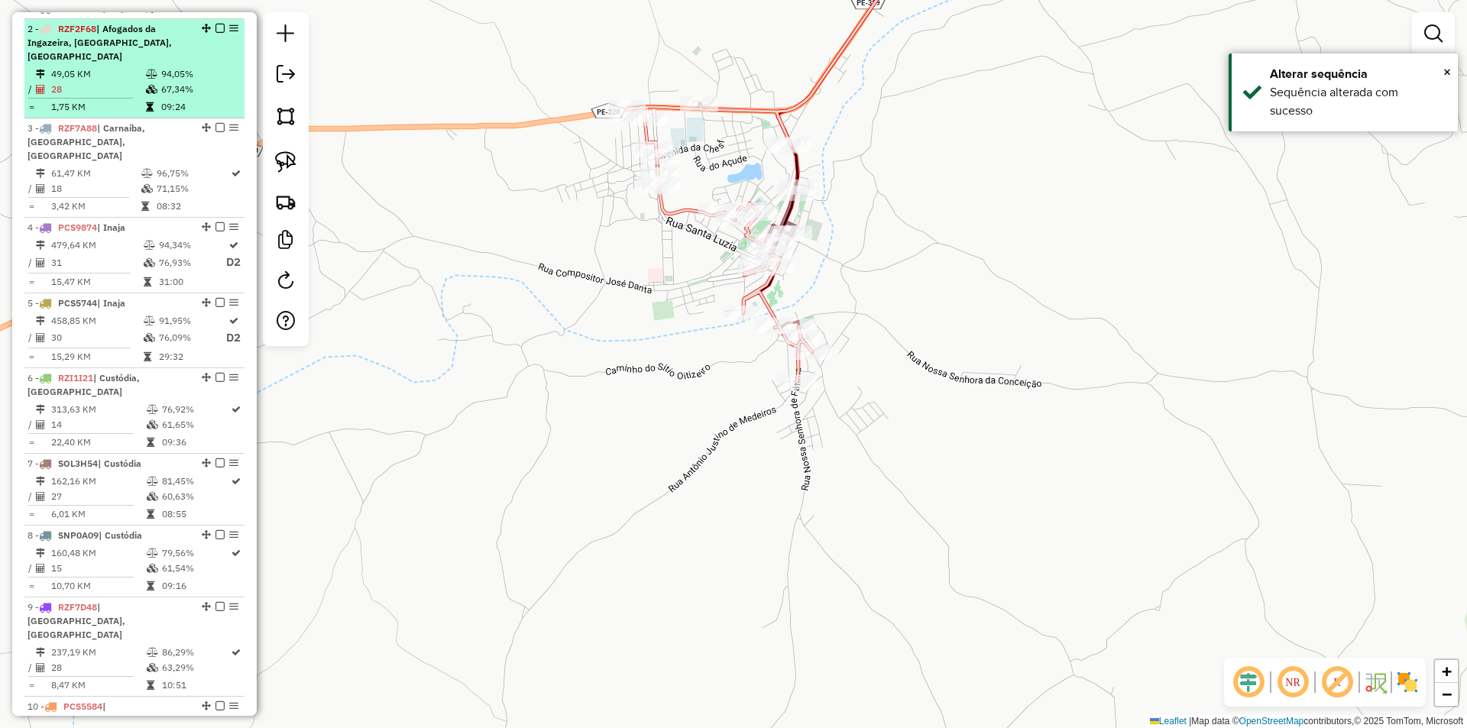
click at [219, 33] on em at bounding box center [220, 28] width 9 height 9
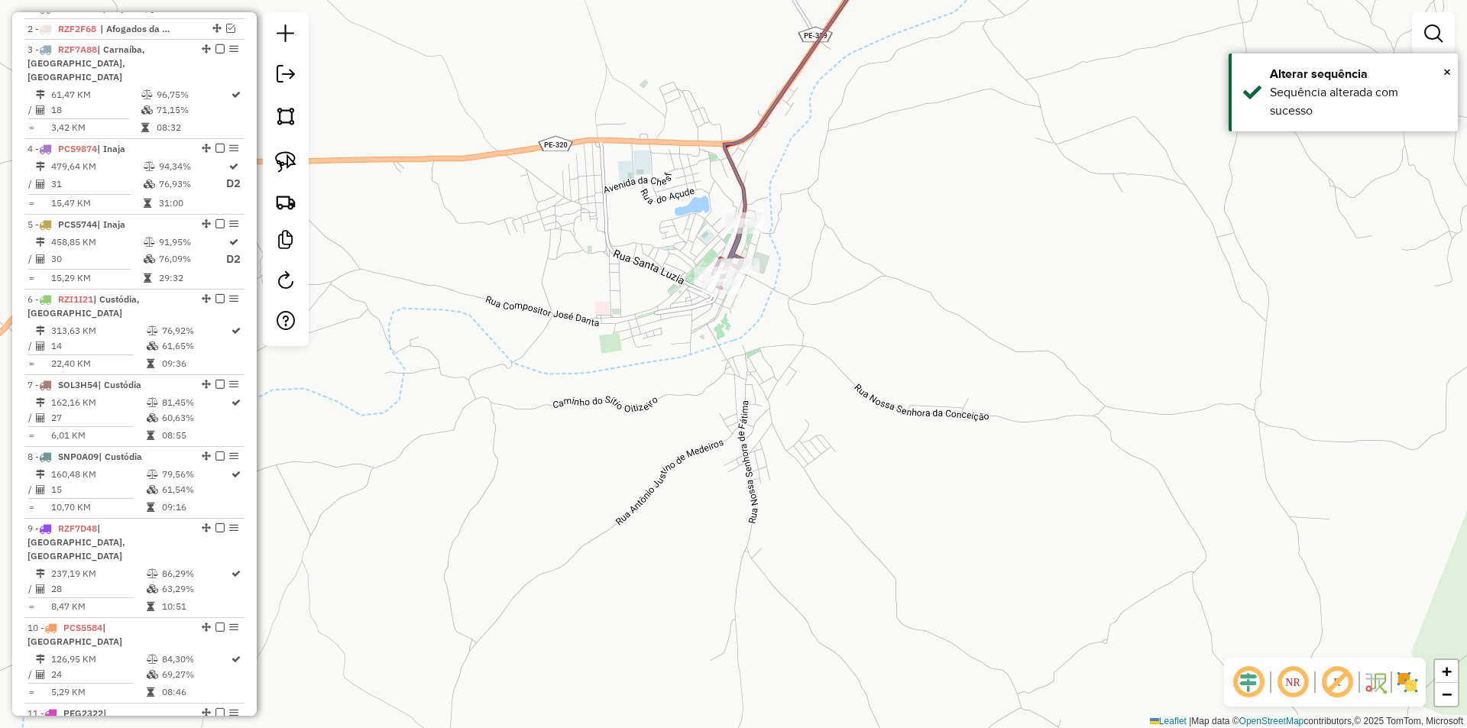
drag, startPoint x: 880, startPoint y: 193, endPoint x: 655, endPoint y: 295, distance: 246.9
click at [672, 291] on div "Janela de atendimento Grade de atendimento Capacidade Transportadoras Veículos …" at bounding box center [733, 364] width 1467 height 728
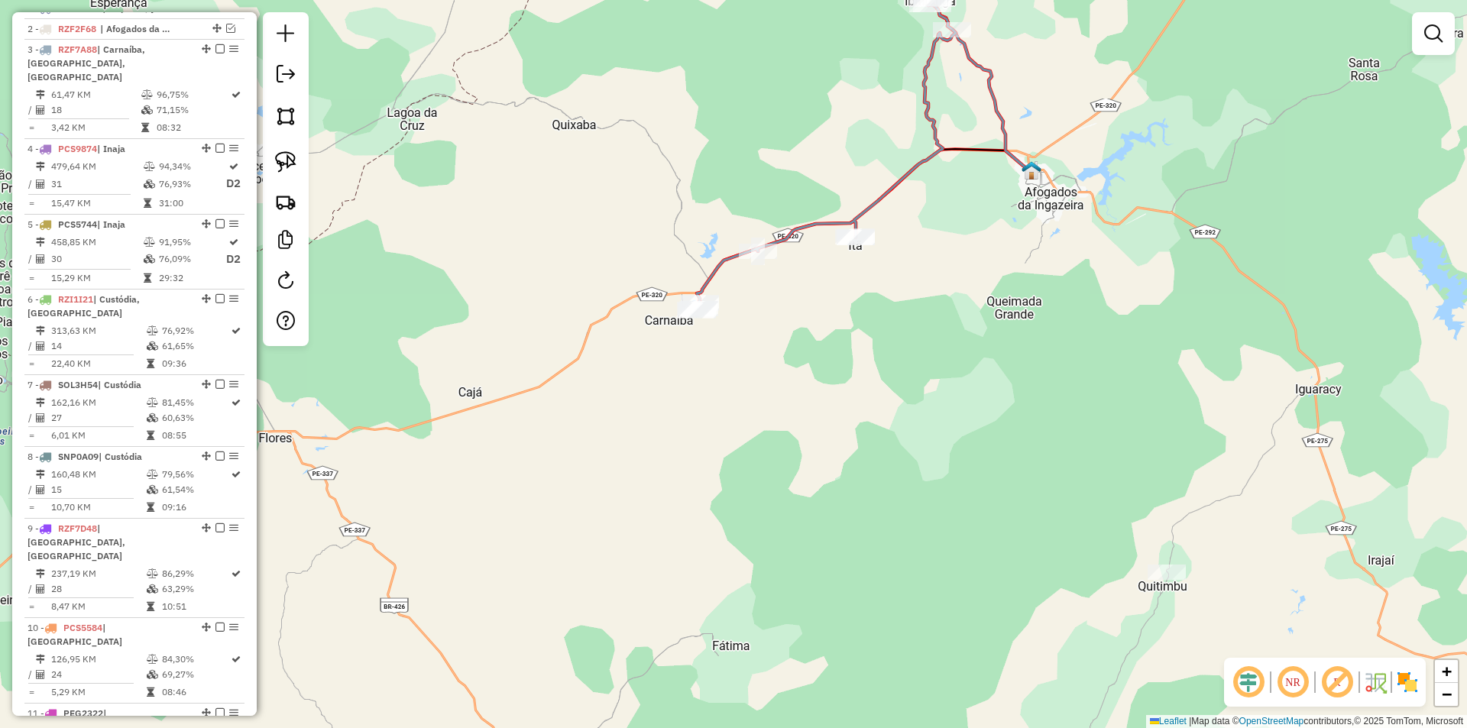
drag, startPoint x: 947, startPoint y: 285, endPoint x: 810, endPoint y: 349, distance: 151.1
click at [810, 349] on div "Janela de atendimento Grade de atendimento Capacidade Transportadoras Veículos …" at bounding box center [733, 364] width 1467 height 728
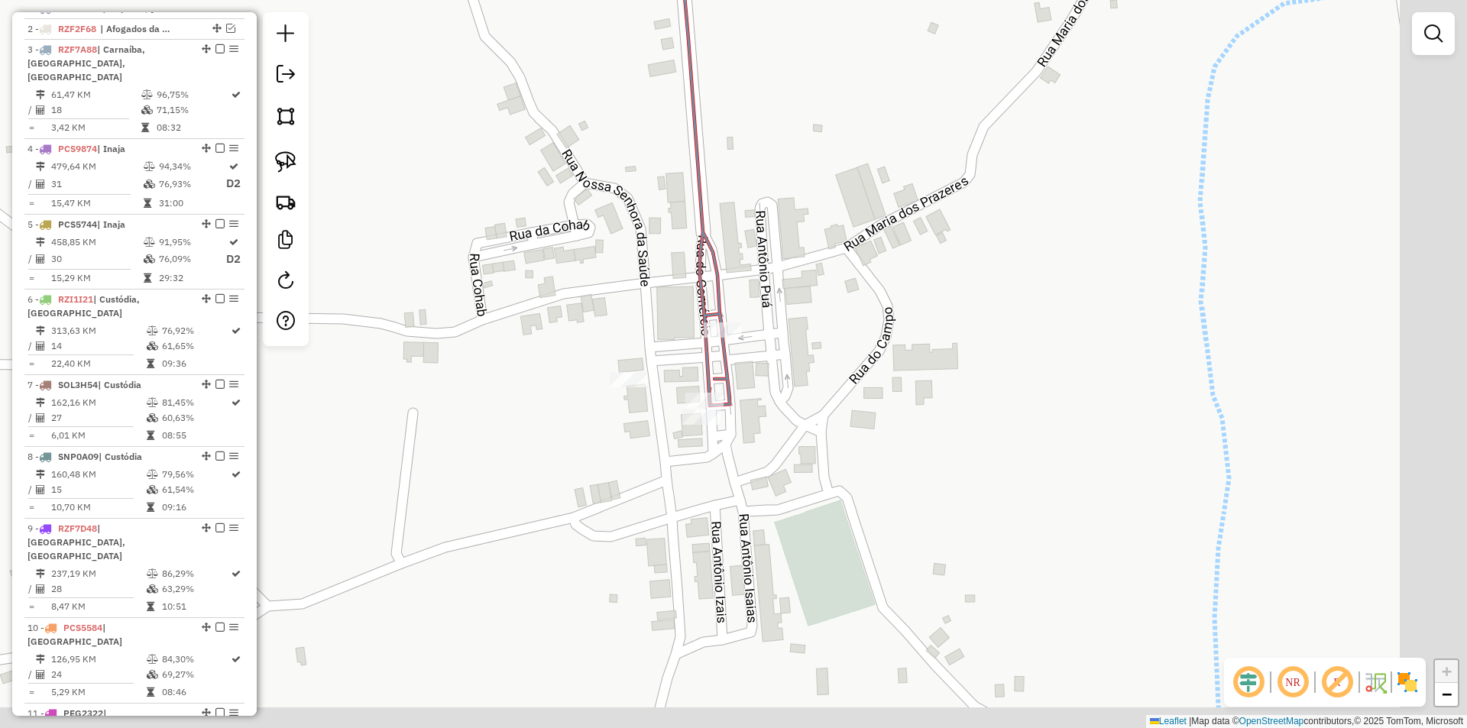
drag, startPoint x: 851, startPoint y: 376, endPoint x: 749, endPoint y: 307, distance: 122.7
click at [753, 311] on div "Janela de atendimento Grade de atendimento Capacidade Transportadoras Veículos …" at bounding box center [733, 364] width 1467 height 728
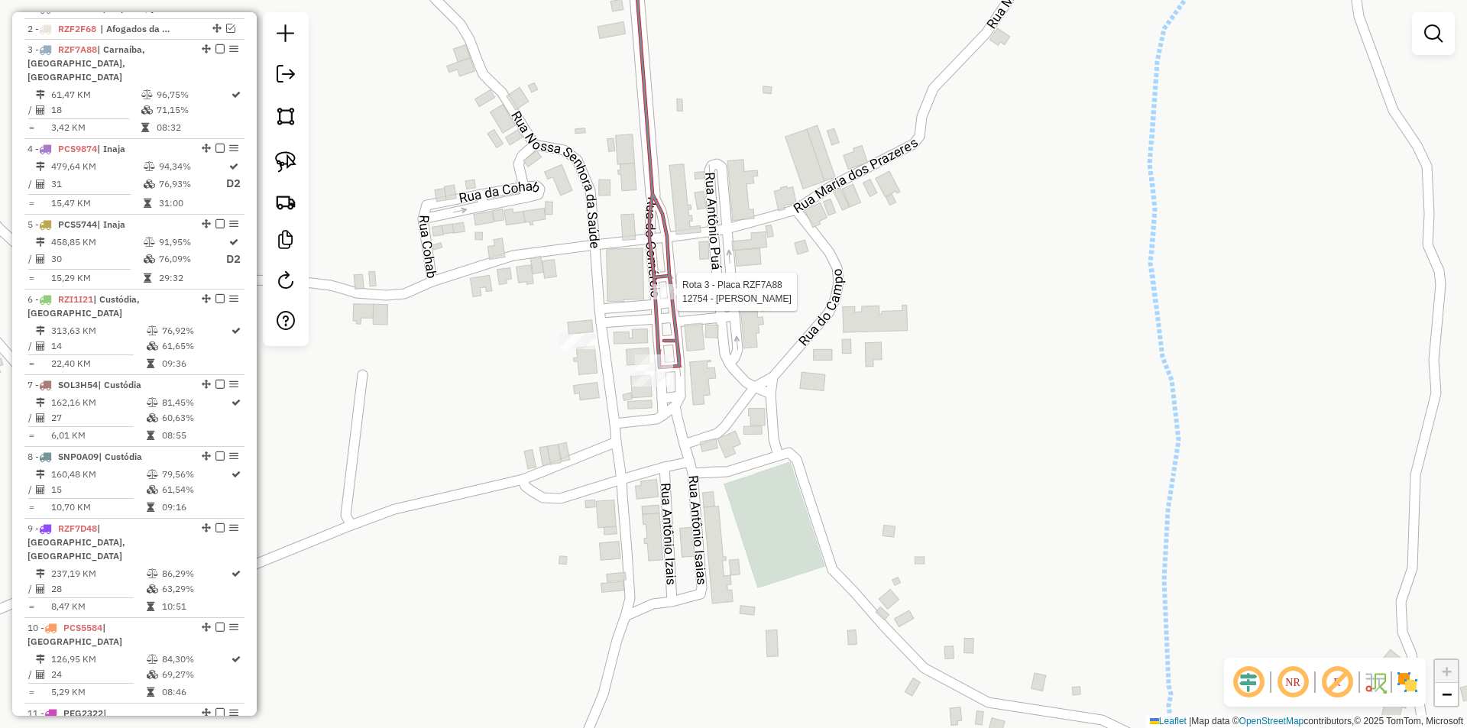
select select "*********"
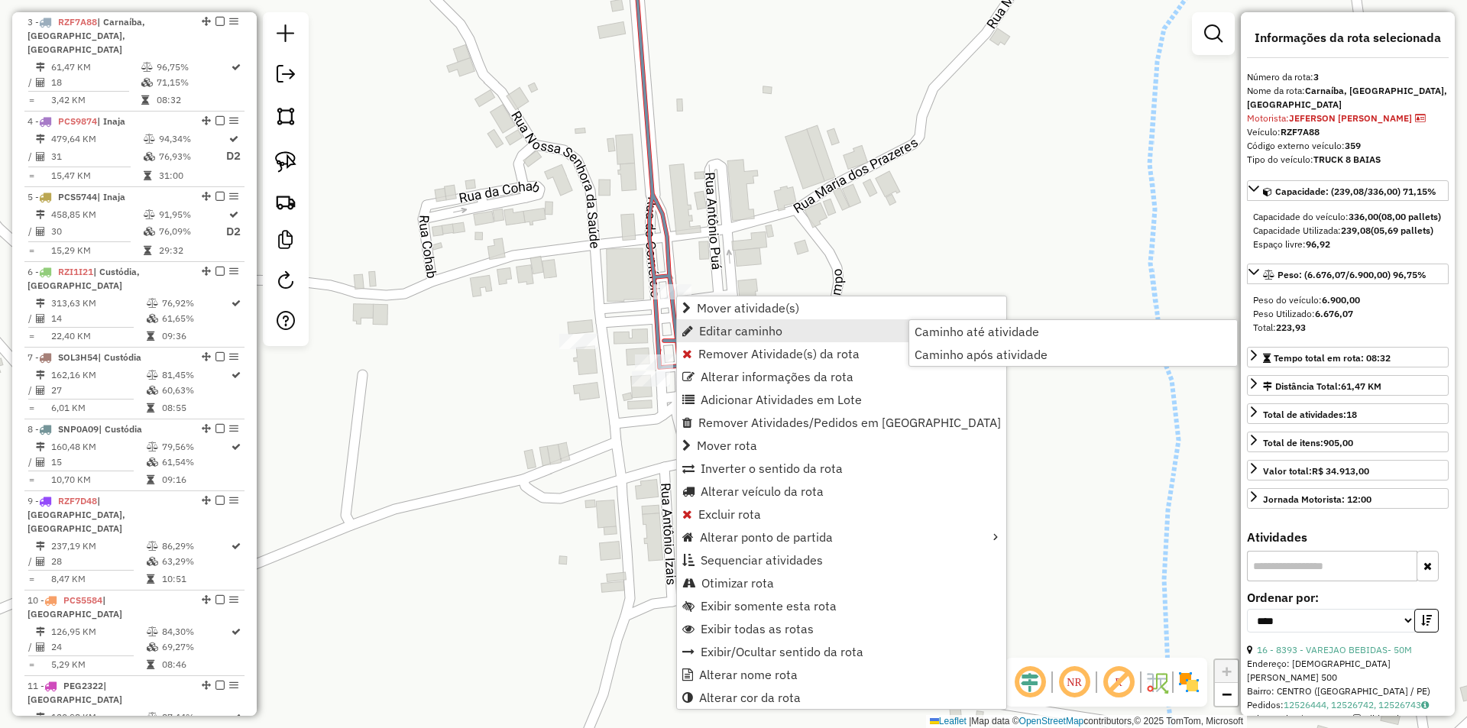
scroll to position [633, 0]
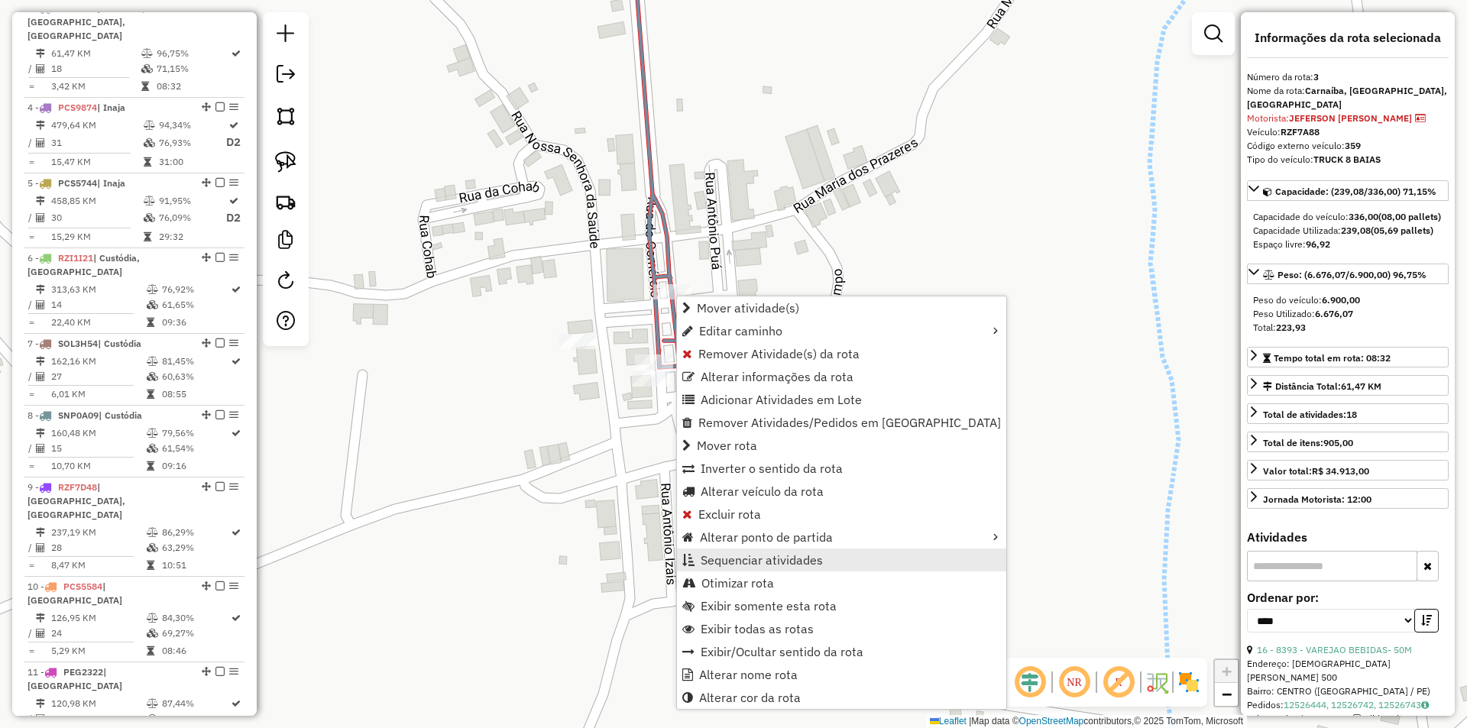
click at [790, 560] on span "Sequenciar atividades" at bounding box center [762, 560] width 122 height 12
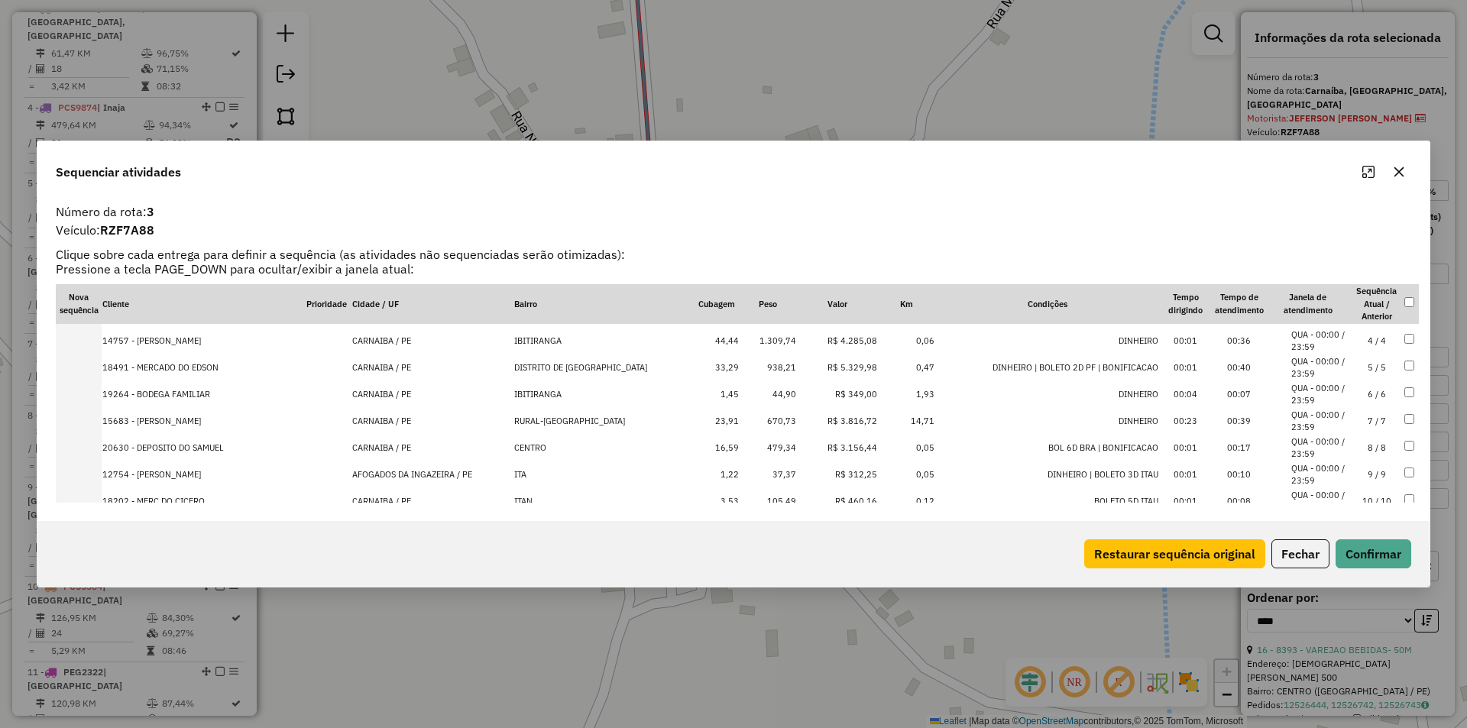
click at [1350, 475] on td "9 / 9" at bounding box center [1376, 475] width 53 height 27
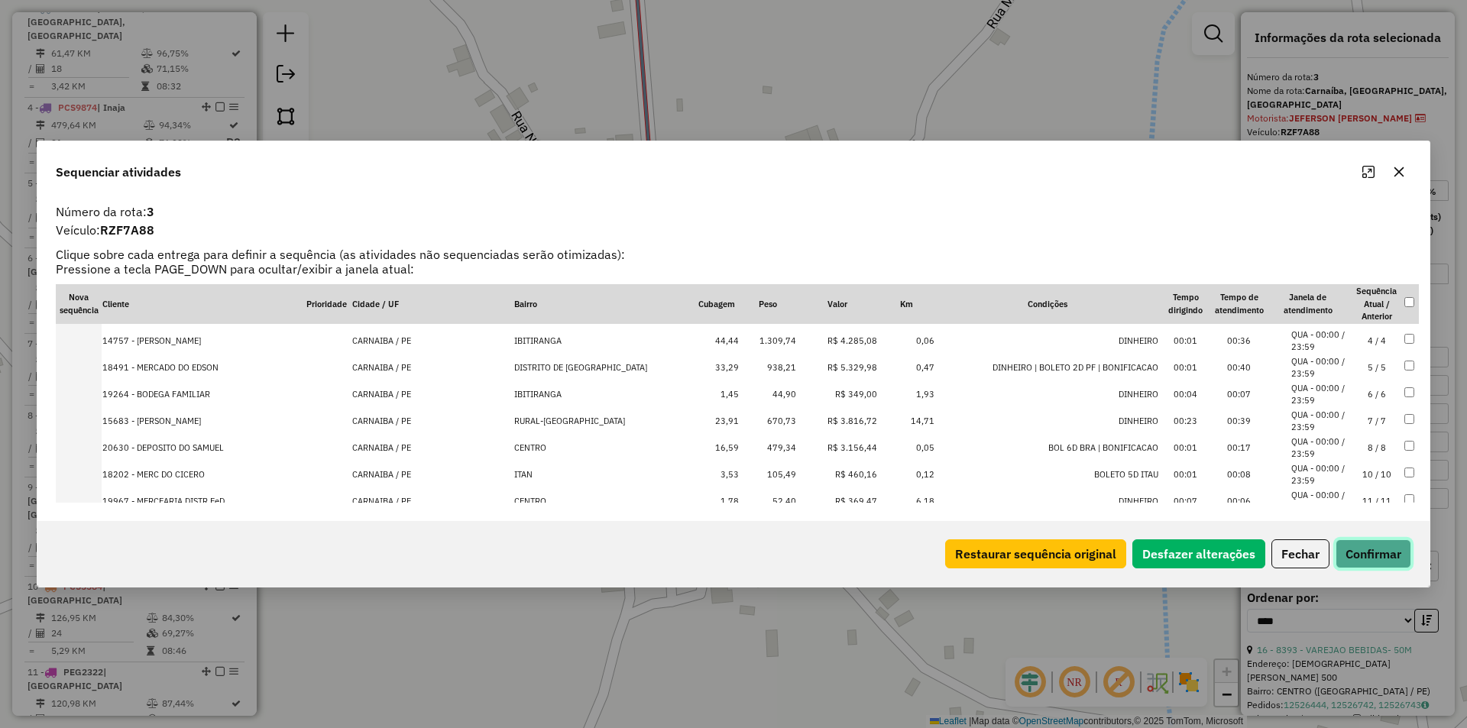
click at [1390, 544] on button "Confirmar" at bounding box center [1374, 554] width 76 height 29
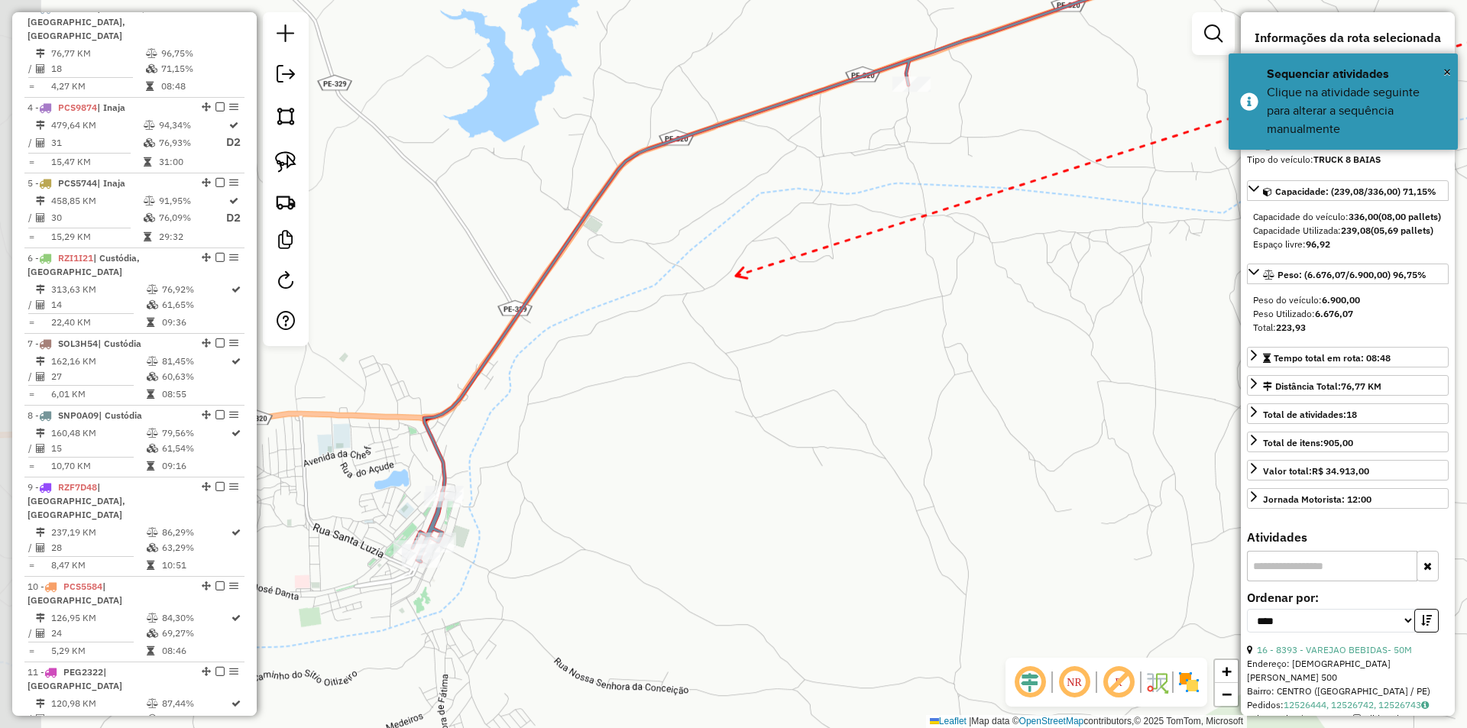
drag, startPoint x: 735, startPoint y: 277, endPoint x: 669, endPoint y: 316, distance: 77.5
click at [669, 316] on div "Janela de atendimento Grade de atendimento Capacidade Transportadoras Veículos …" at bounding box center [733, 364] width 1467 height 728
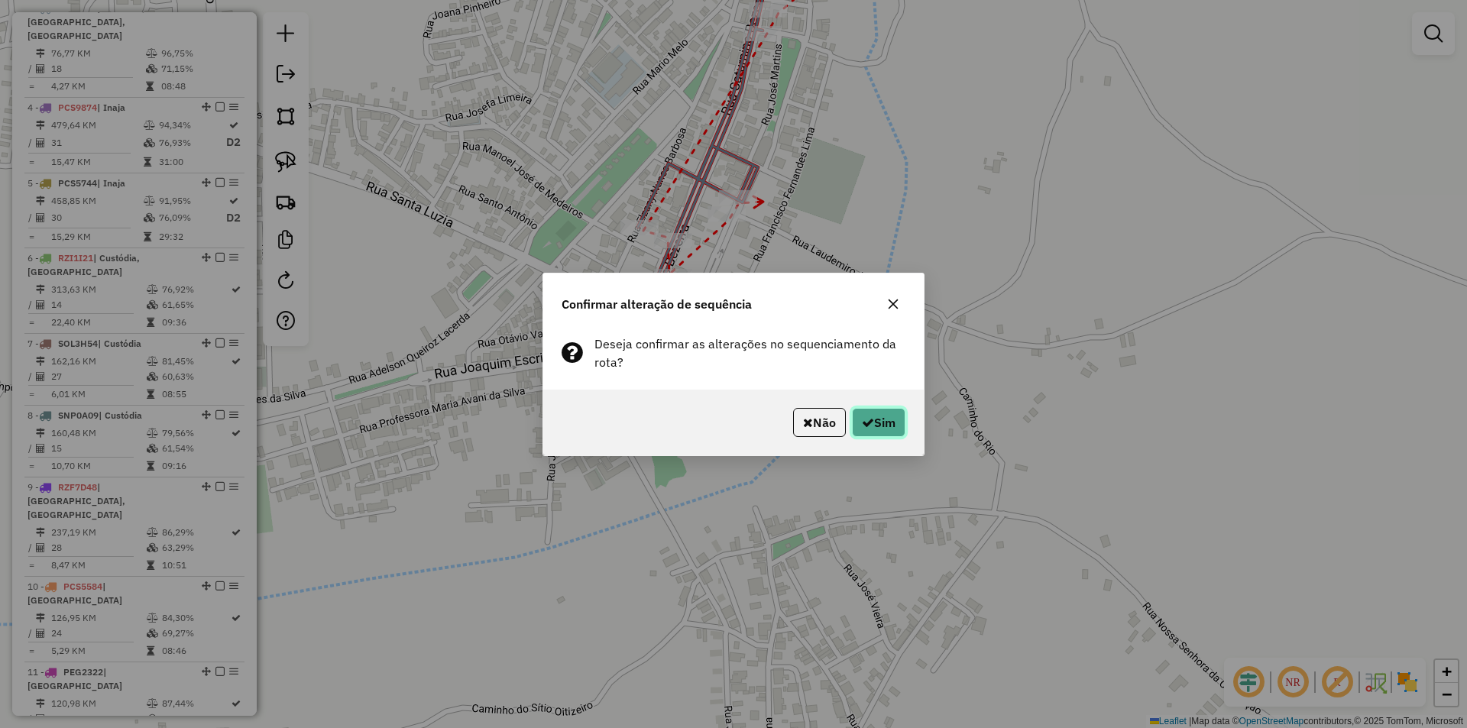
drag, startPoint x: 879, startPoint y: 416, endPoint x: 908, endPoint y: 328, distance: 92.6
click at [881, 416] on button "Sim" at bounding box center [878, 422] width 53 height 29
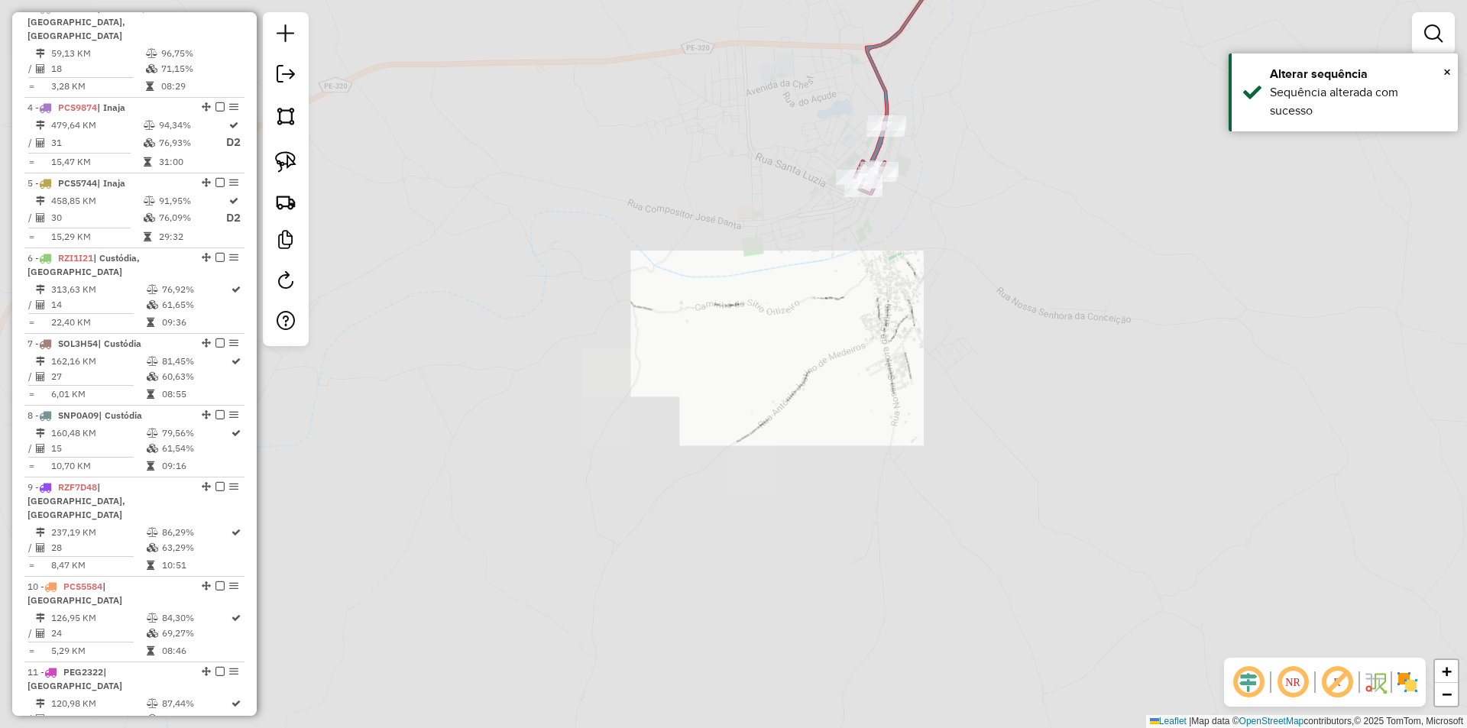
drag, startPoint x: 796, startPoint y: 267, endPoint x: 675, endPoint y: 318, distance: 130.9
click at [688, 315] on div "Janela de atendimento Grade de atendimento Capacidade Transportadoras Veículos …" at bounding box center [733, 364] width 1467 height 728
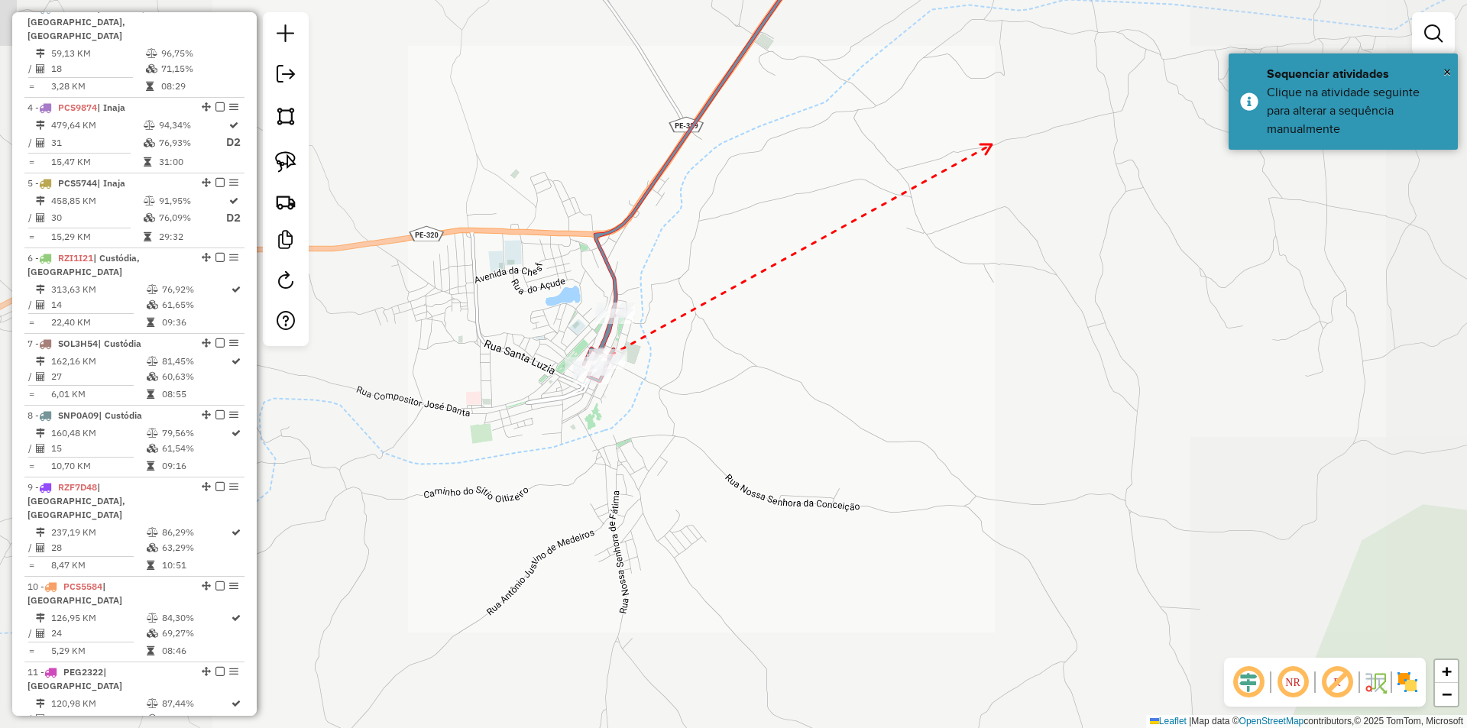
drag, startPoint x: 992, startPoint y: 144, endPoint x: 720, endPoint y: 331, distance: 329.9
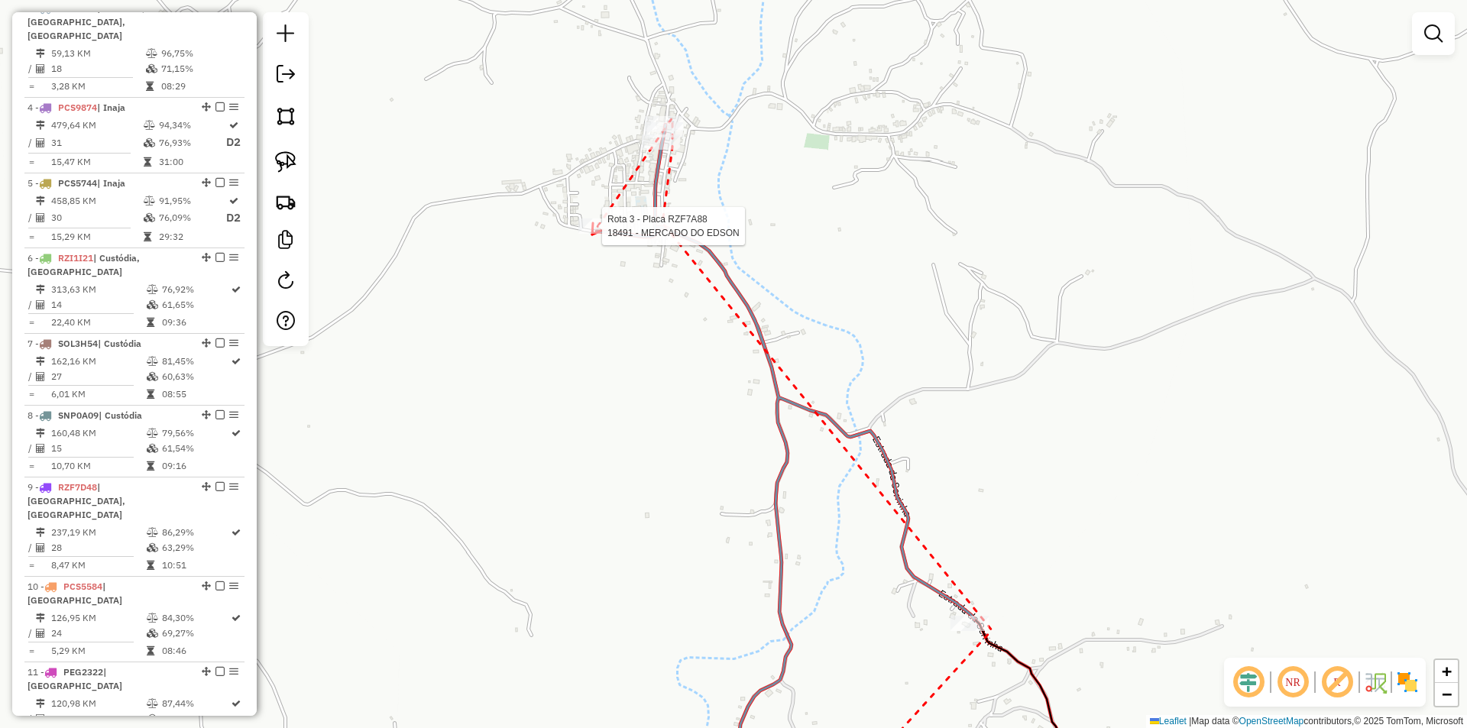
click at [592, 234] on div at bounding box center [598, 226] width 38 height 15
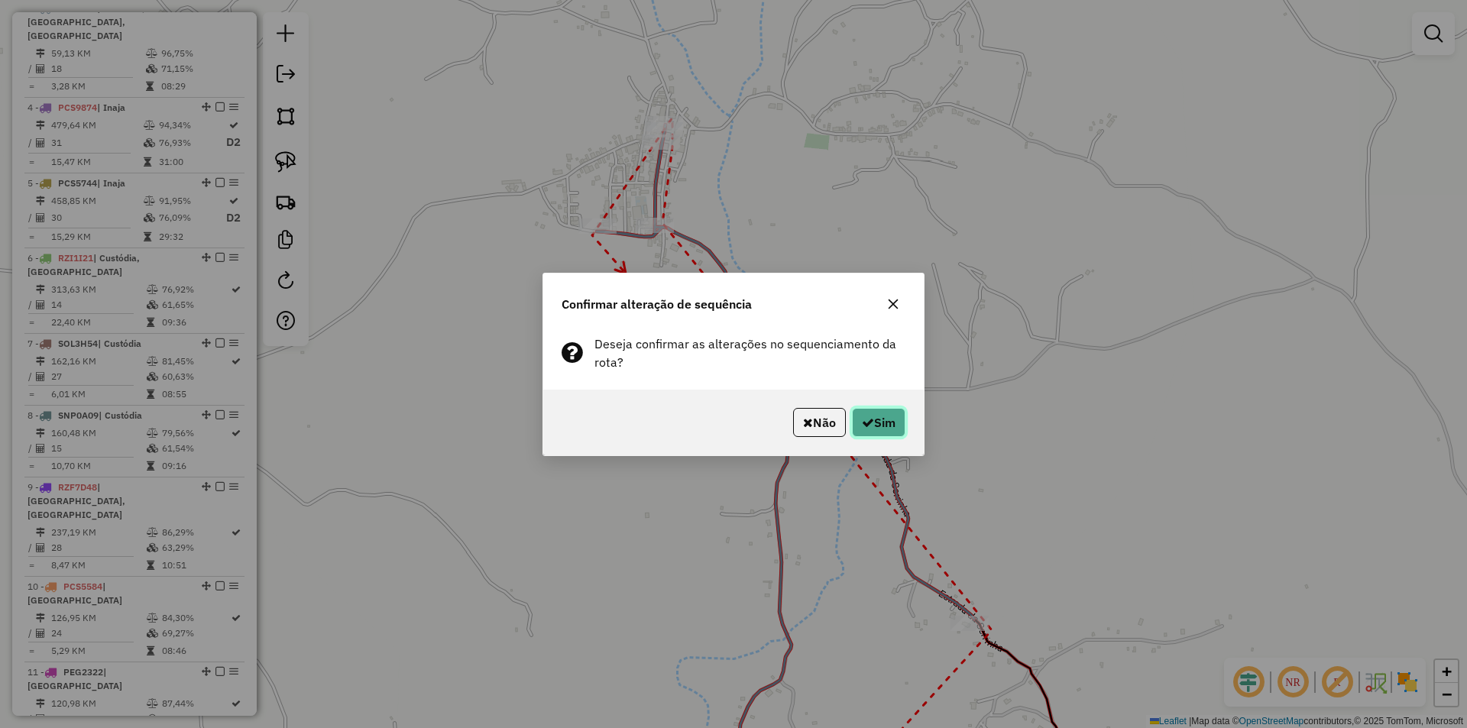
click at [868, 411] on button "Sim" at bounding box center [878, 422] width 53 height 29
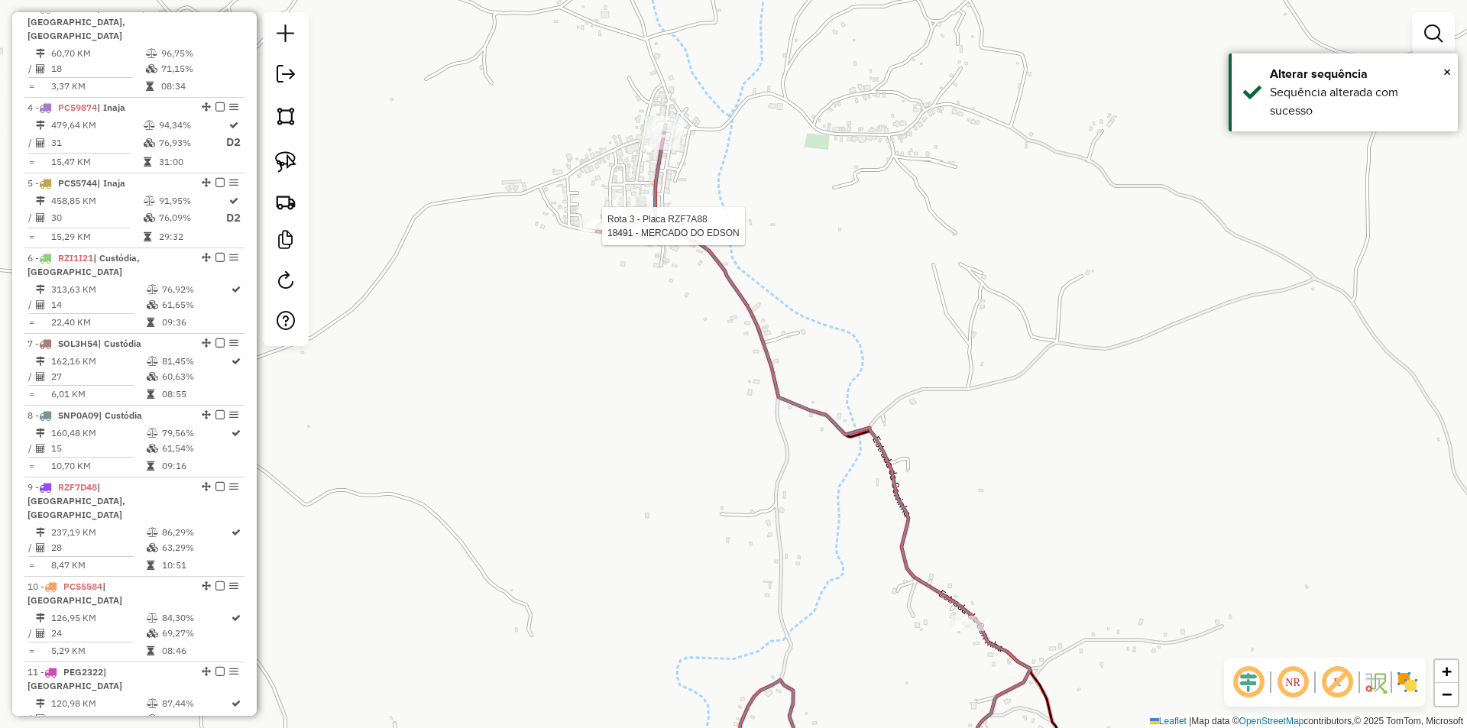
select select "*********"
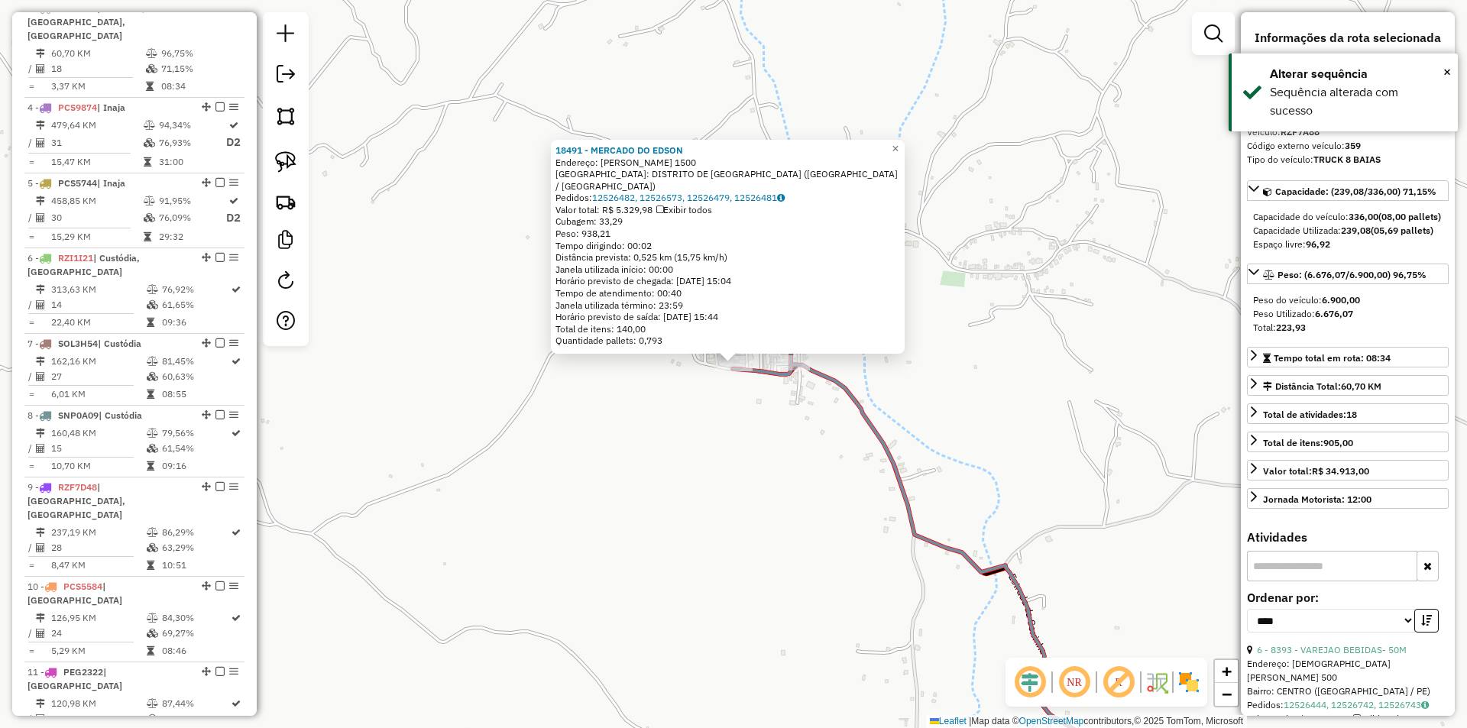
click at [776, 407] on div "18491 - MERCADO DO EDSON Endereço: VICENCIA GOMES DE MEDEIROS 1500 Bairro: DIST…" at bounding box center [733, 364] width 1467 height 728
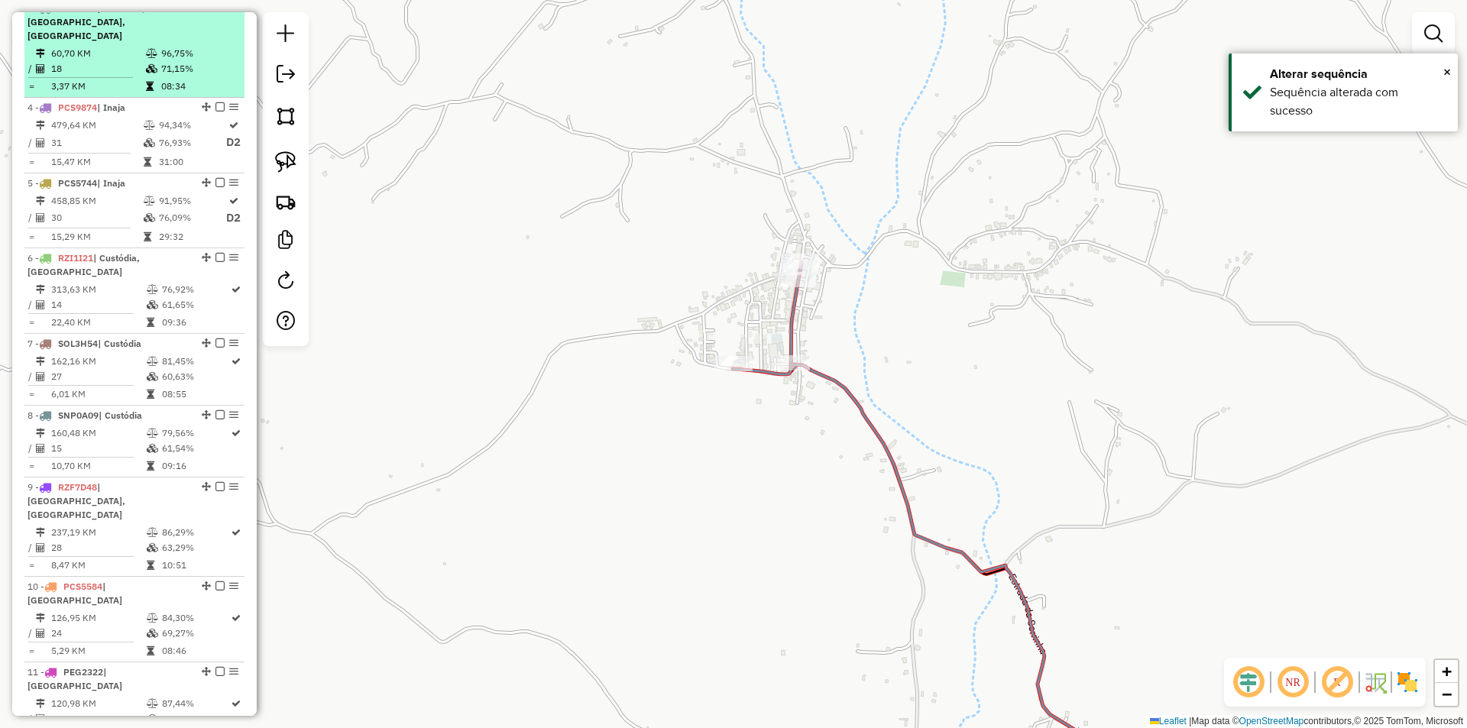
click at [216, 12] on em at bounding box center [220, 7] width 9 height 9
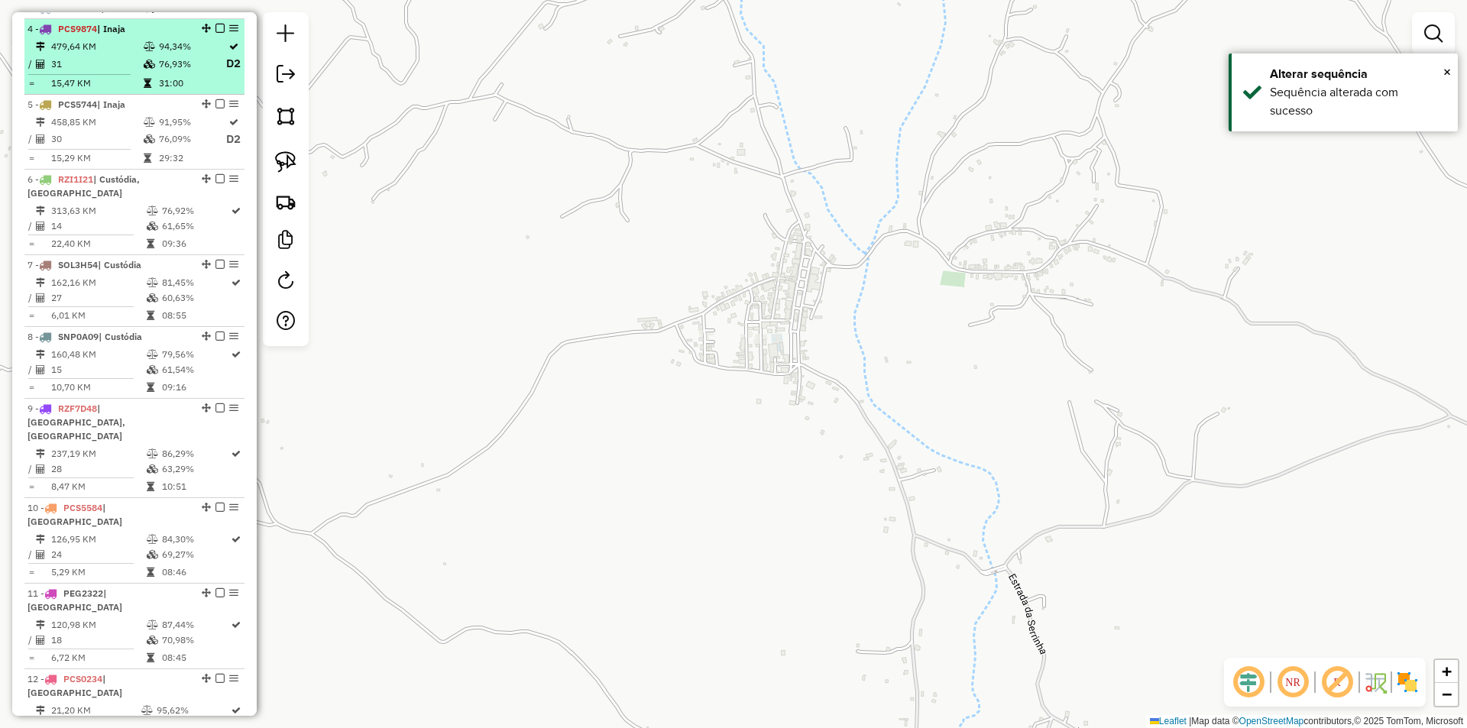
click at [206, 73] on td "76,93%" at bounding box center [191, 63] width 67 height 19
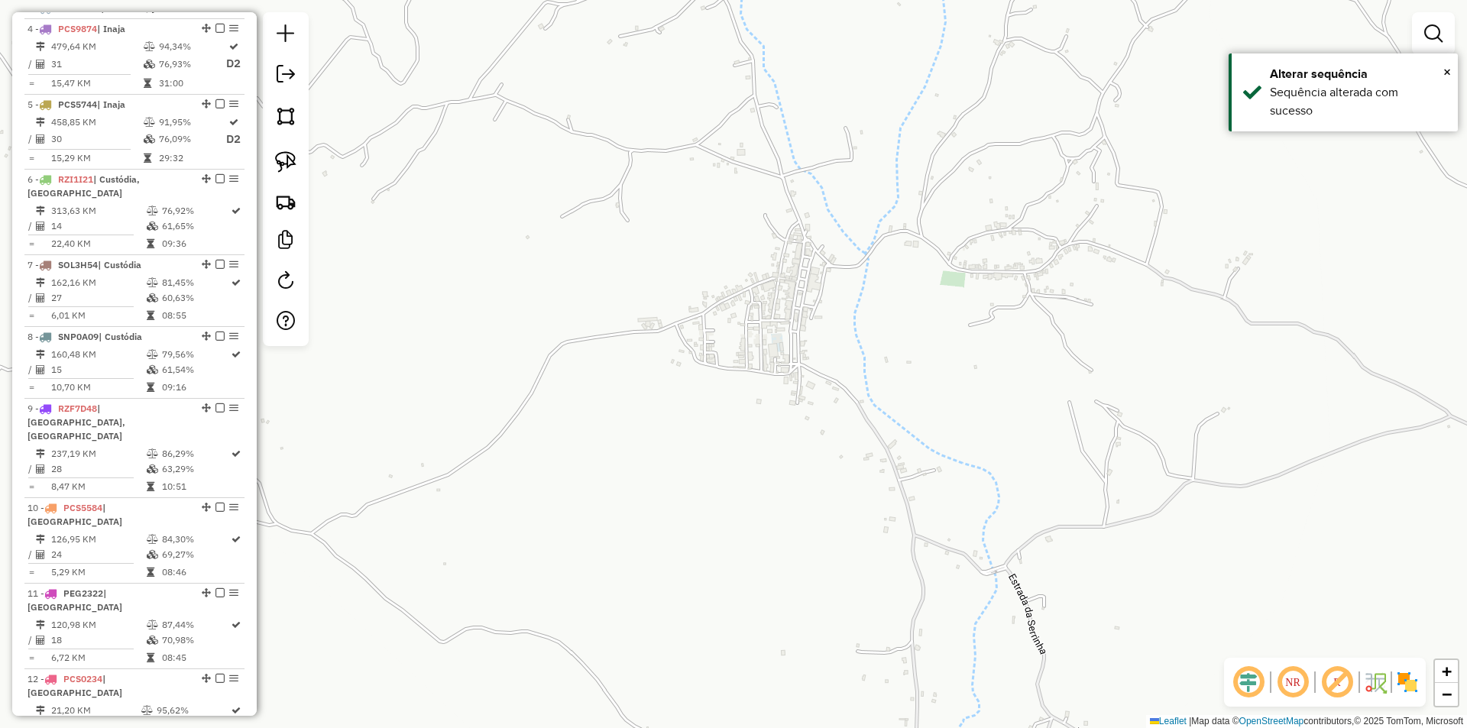
select select "*********"
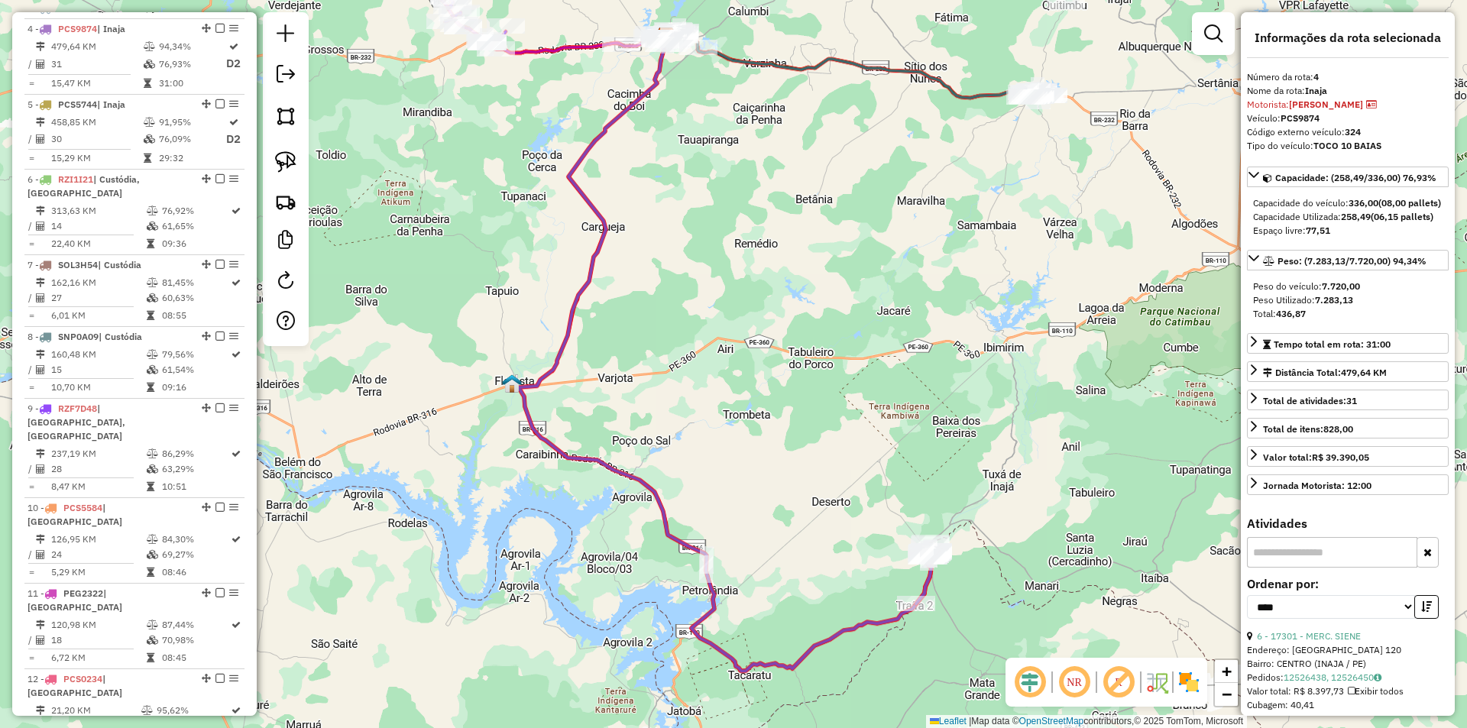
drag, startPoint x: 841, startPoint y: 389, endPoint x: 650, endPoint y: 213, distance: 259.1
click at [660, 219] on div "Janela de atendimento Grade de atendimento Capacidade Transportadoras Veículos …" at bounding box center [733, 364] width 1467 height 728
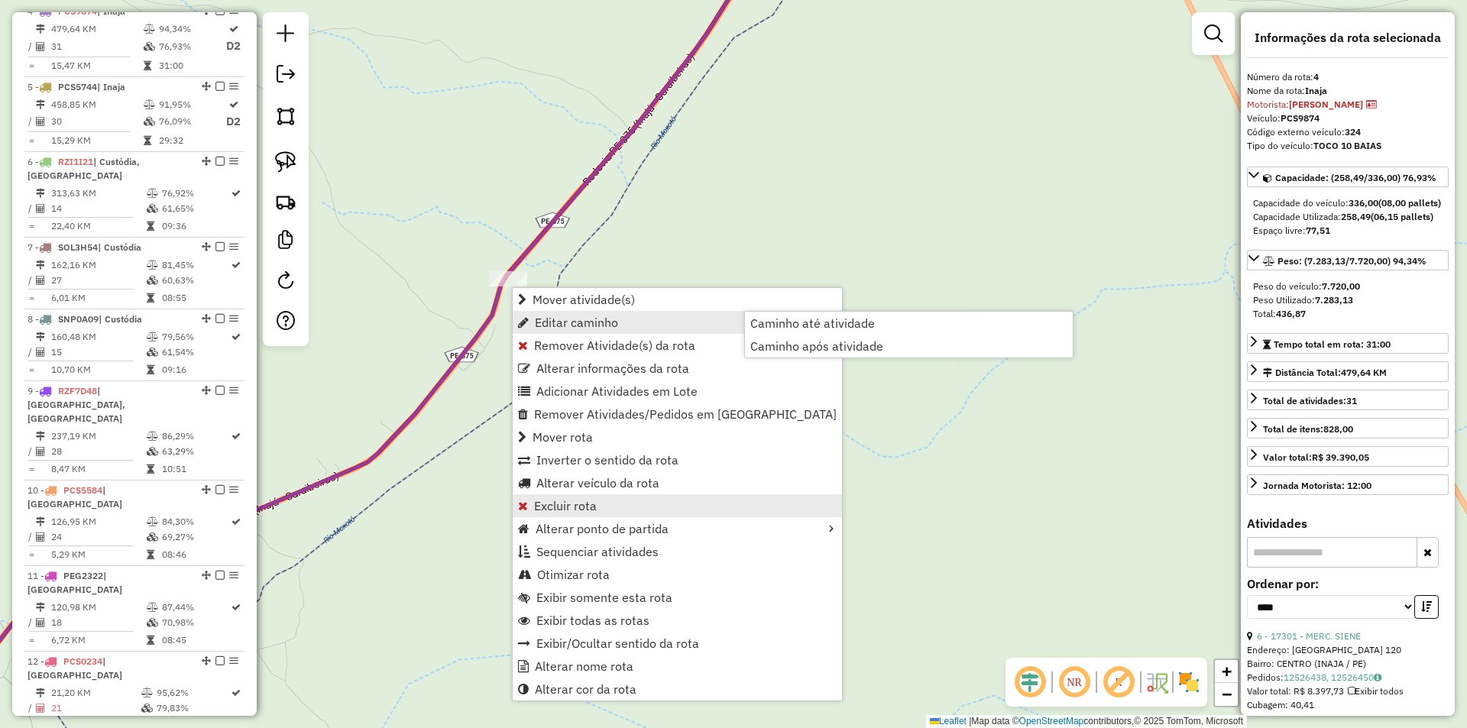
scroll to position [653, 0]
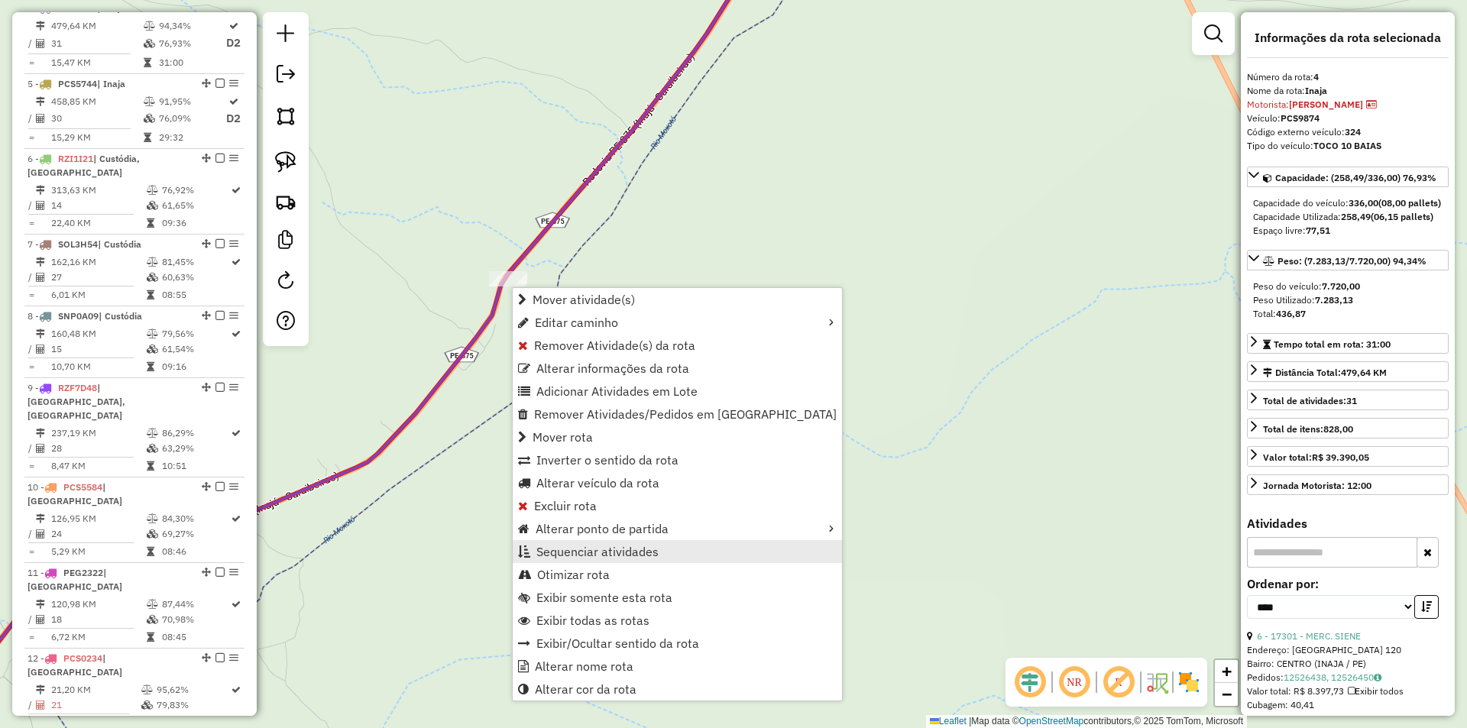
click at [655, 550] on span "Sequenciar atividades" at bounding box center [598, 552] width 122 height 12
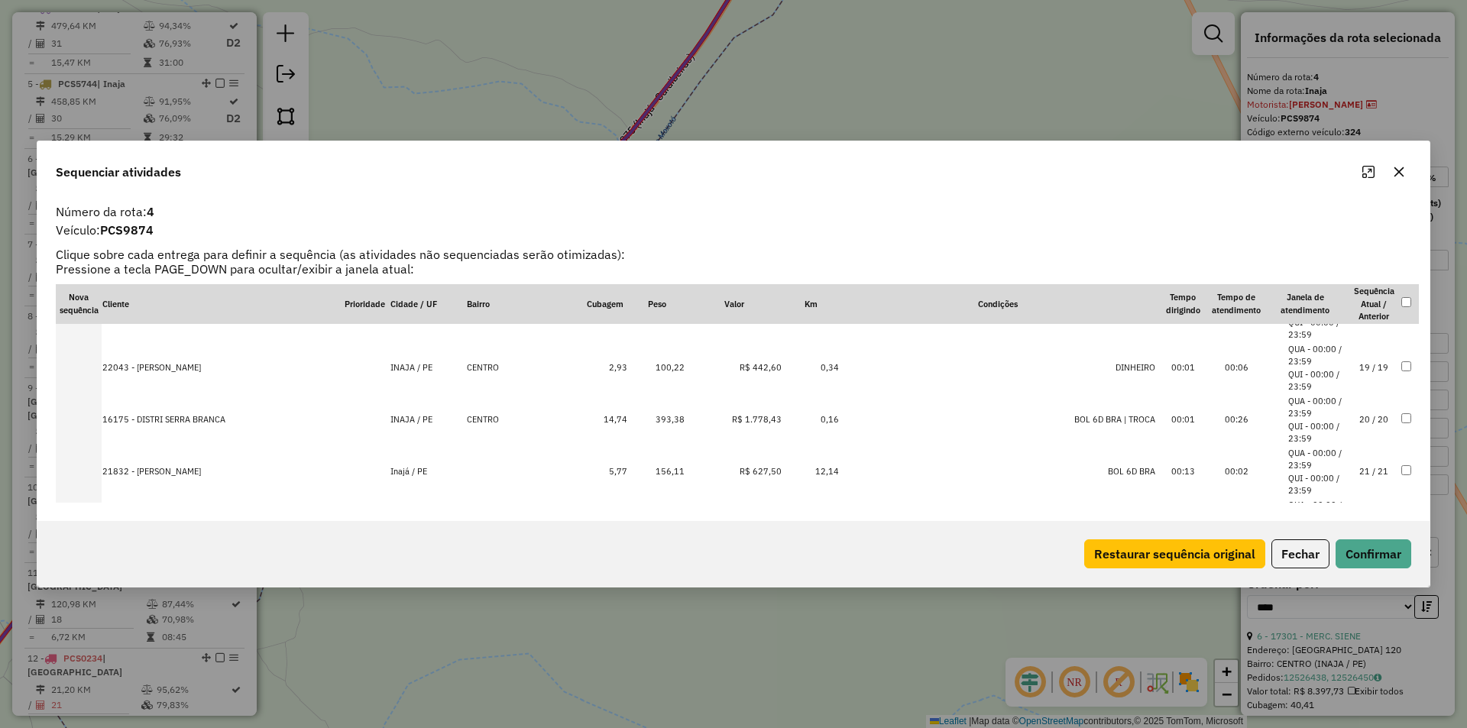
click at [1311, 475] on li "QUI - 00:00 / 23:59" at bounding box center [1318, 484] width 58 height 25
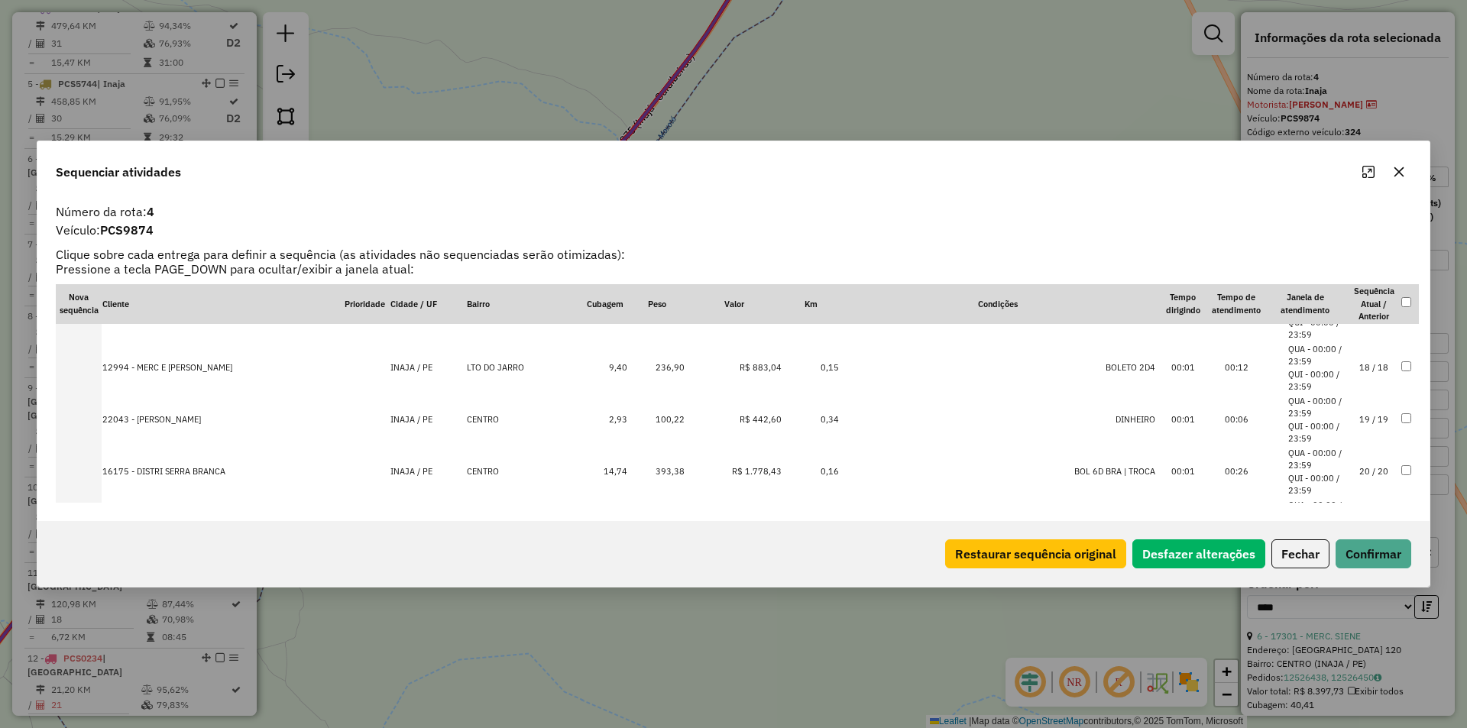
scroll to position [969, 0]
click at [1389, 546] on button "Confirmar" at bounding box center [1374, 554] width 76 height 29
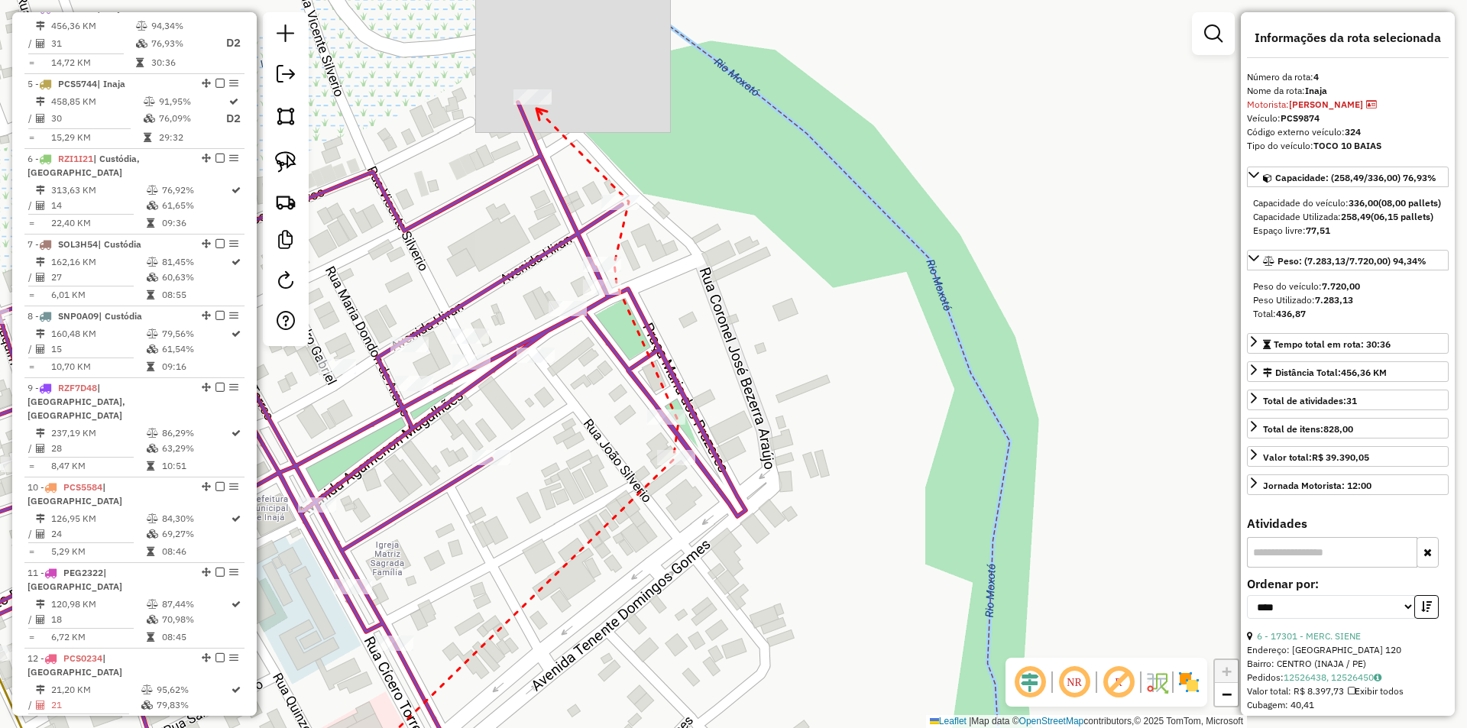
drag, startPoint x: 628, startPoint y: 251, endPoint x: 537, endPoint y: 109, distance: 168.8
click at [537, 109] on icon at bounding box center [542, 114] width 11 height 11
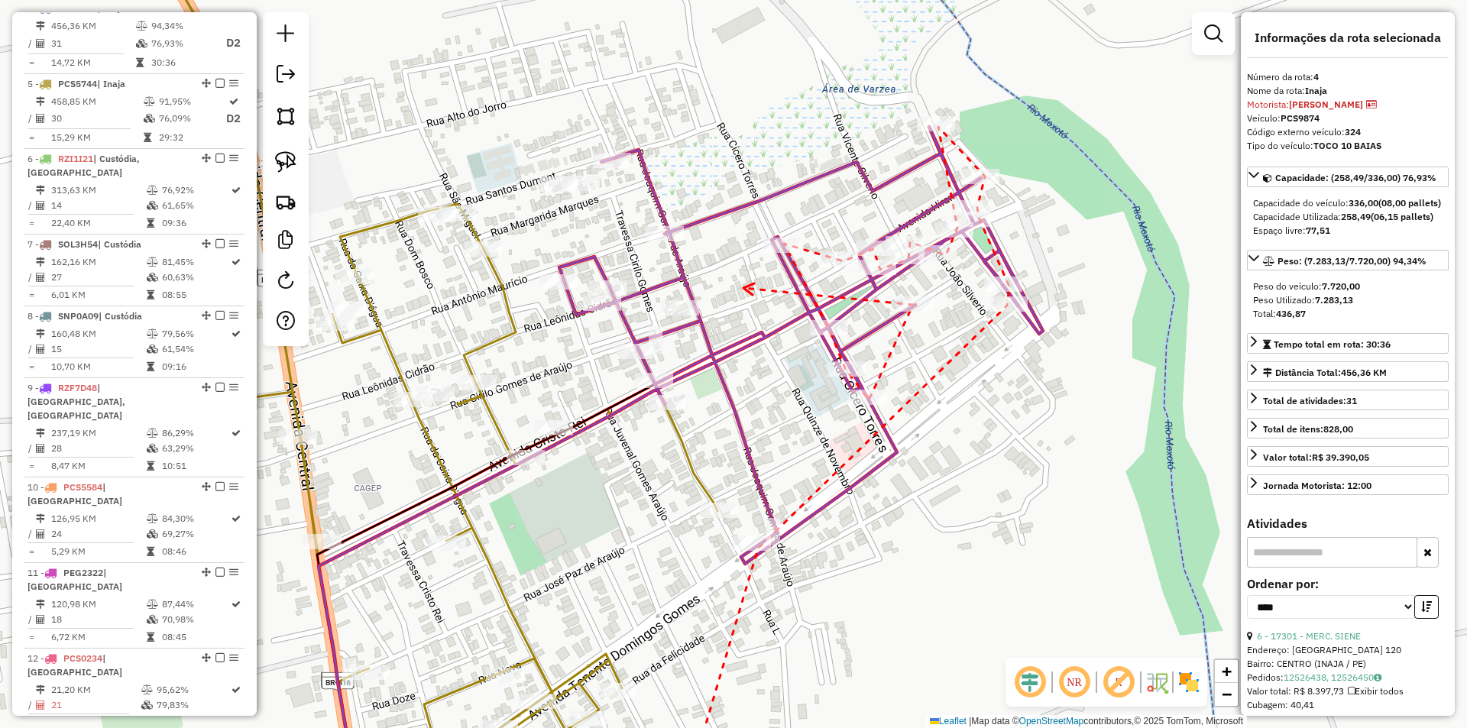
drag, startPoint x: 682, startPoint y: 320, endPoint x: 744, endPoint y: 288, distance: 69.7
click at [678, 315] on div at bounding box center [682, 307] width 38 height 15
click at [543, 191] on div at bounding box center [560, 183] width 38 height 15
click at [605, 310] on div at bounding box center [604, 302] width 38 height 15
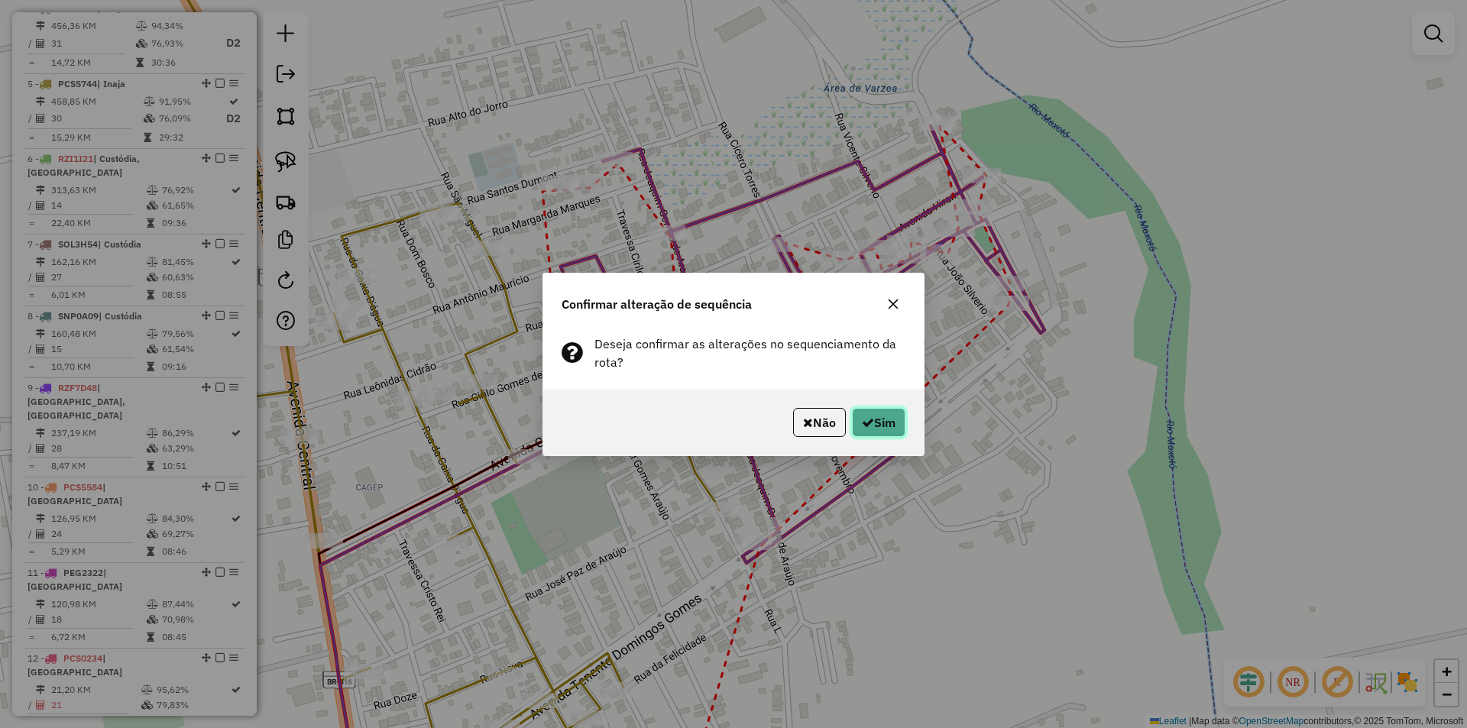
click at [881, 424] on button "Sim" at bounding box center [878, 422] width 53 height 29
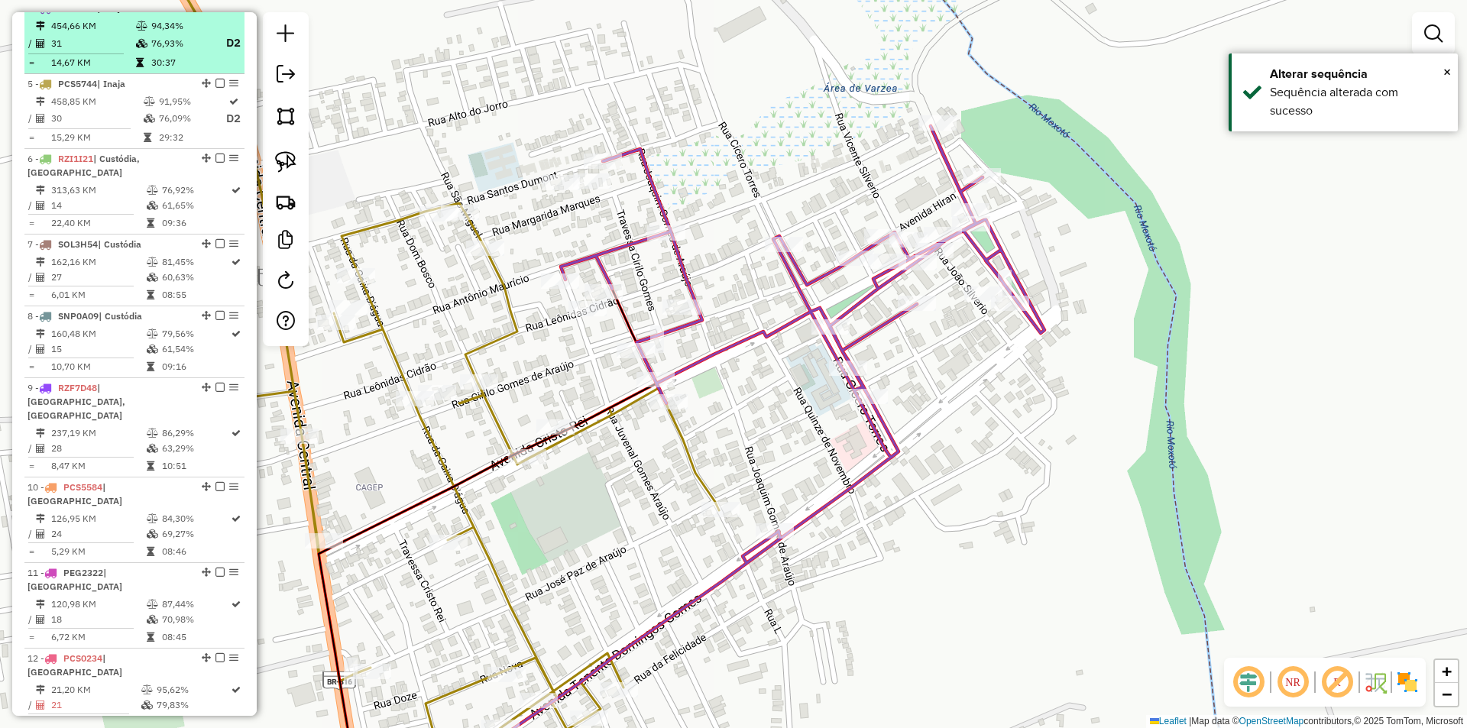
click at [219, 12] on em at bounding box center [220, 7] width 9 height 9
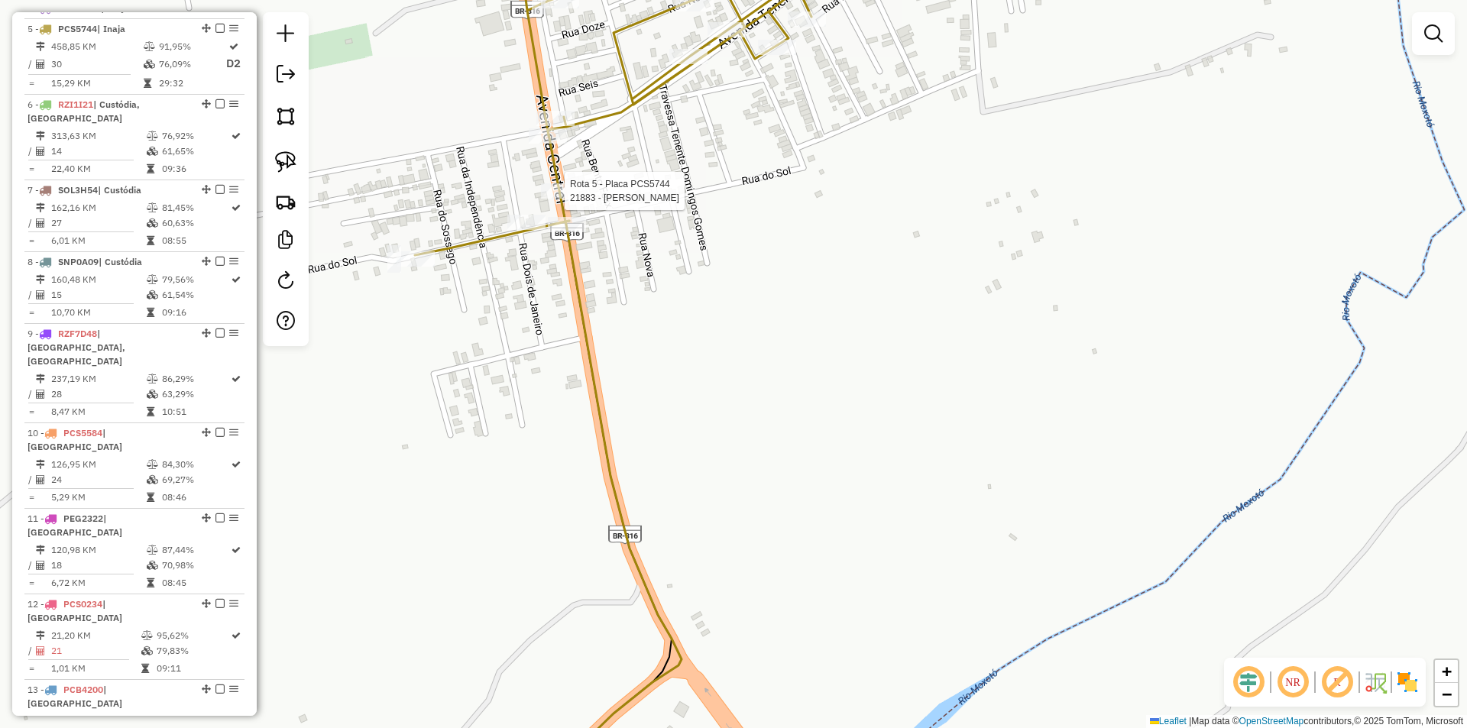
click at [557, 199] on div at bounding box center [560, 190] width 38 height 15
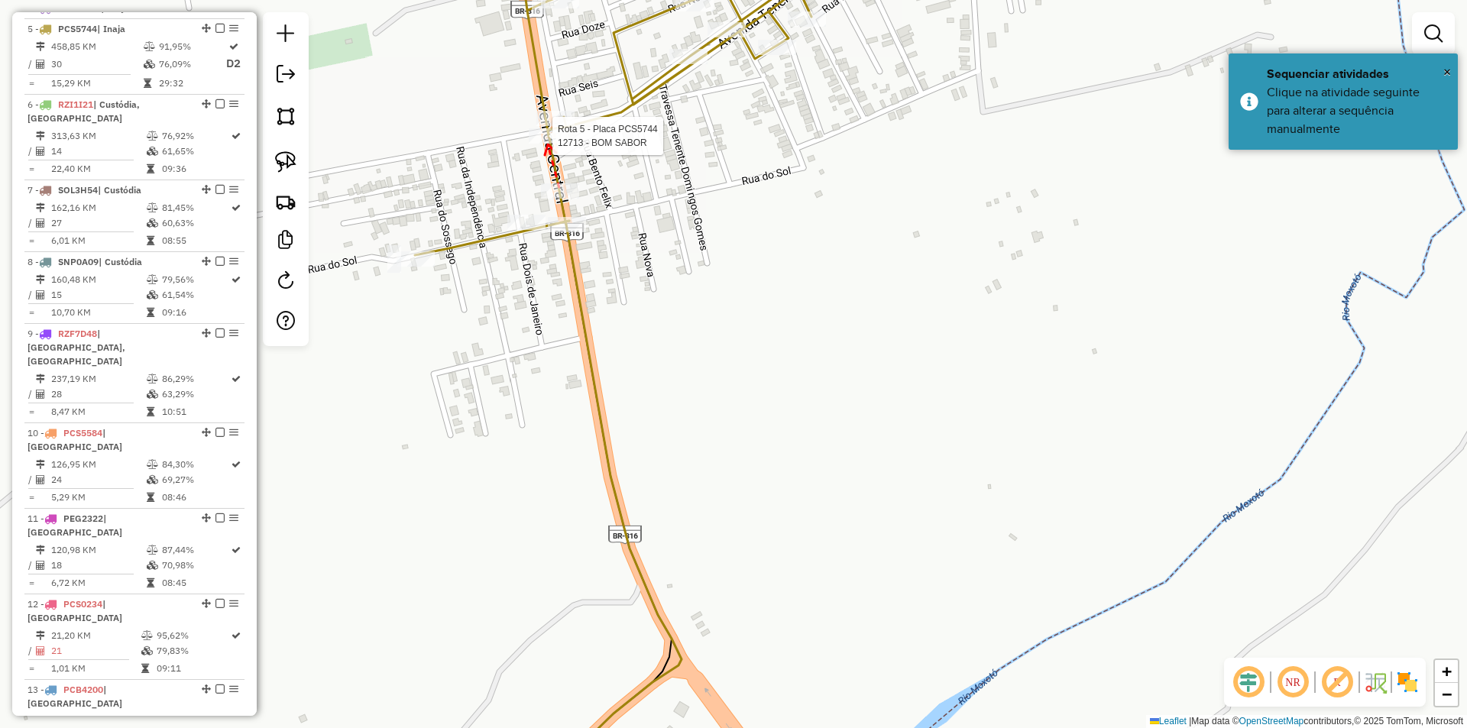
click at [548, 144] on div at bounding box center [548, 135] width 38 height 15
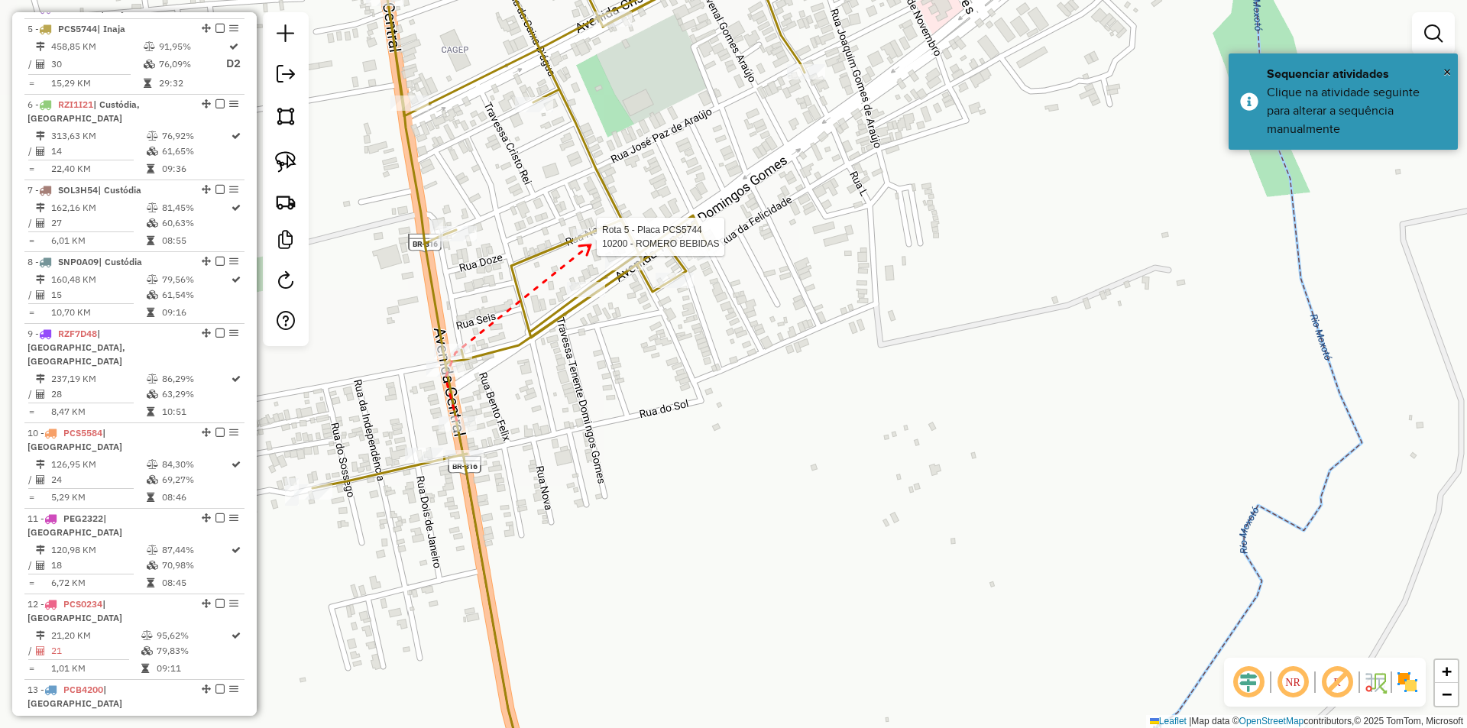
click at [591, 245] on div at bounding box center [592, 236] width 38 height 15
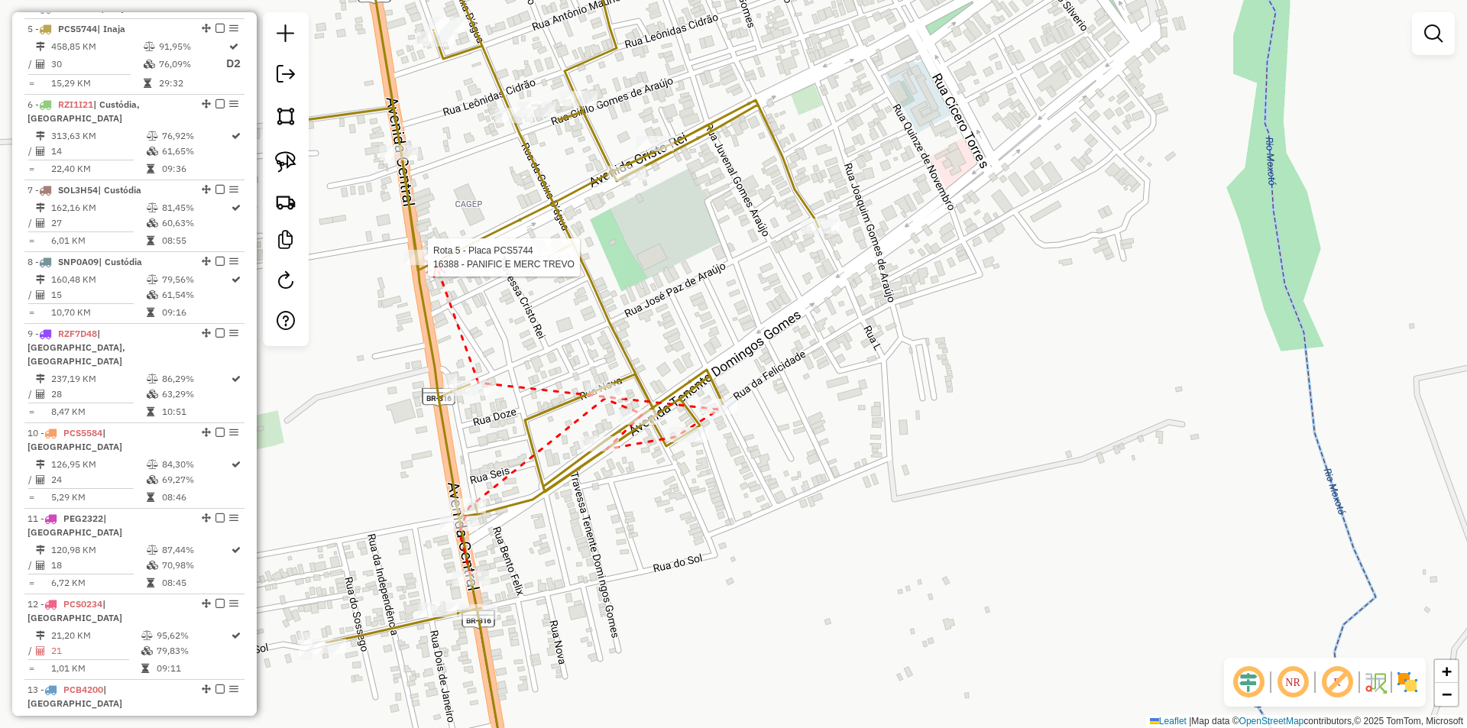
click at [436, 265] on div at bounding box center [423, 257] width 38 height 15
drag, startPoint x: 391, startPoint y: 96, endPoint x: 518, endPoint y: 365, distance: 296.7
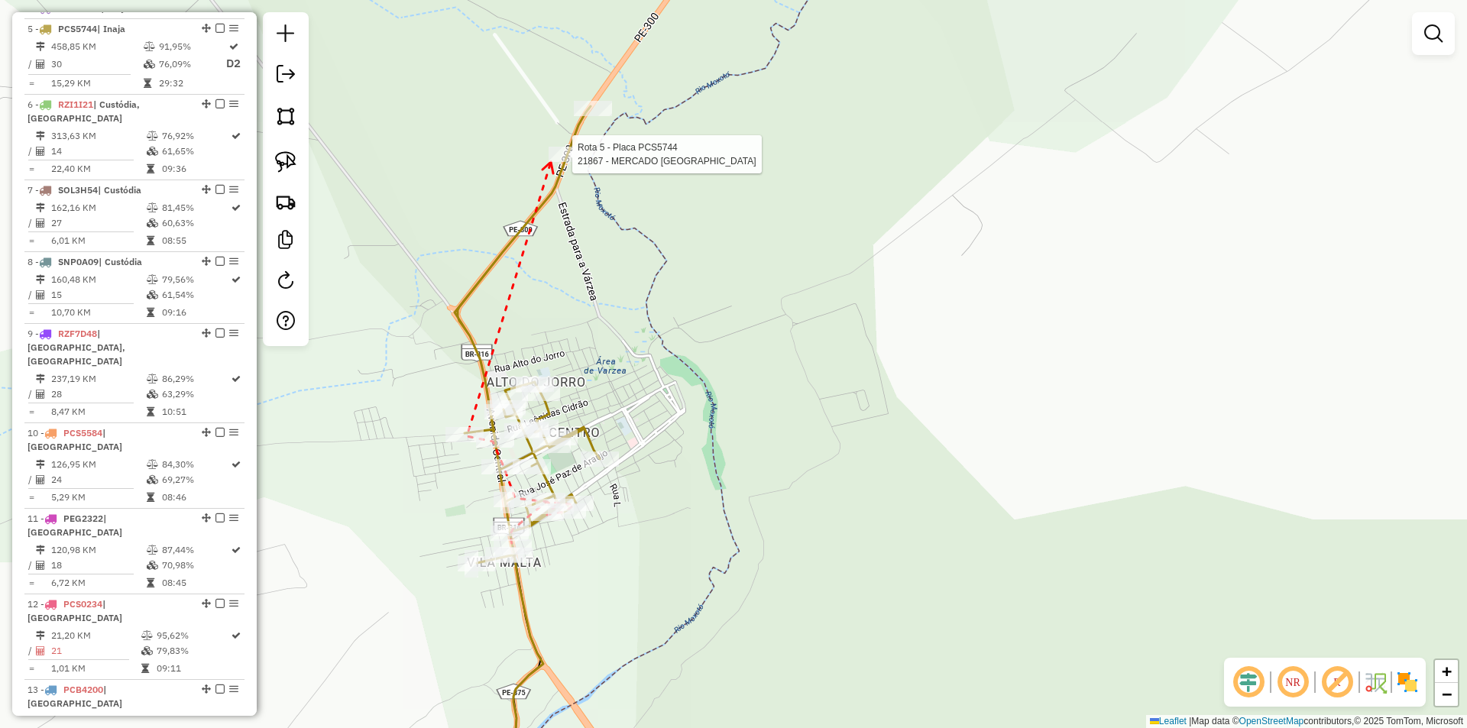
click at [551, 162] on div at bounding box center [568, 154] width 38 height 15
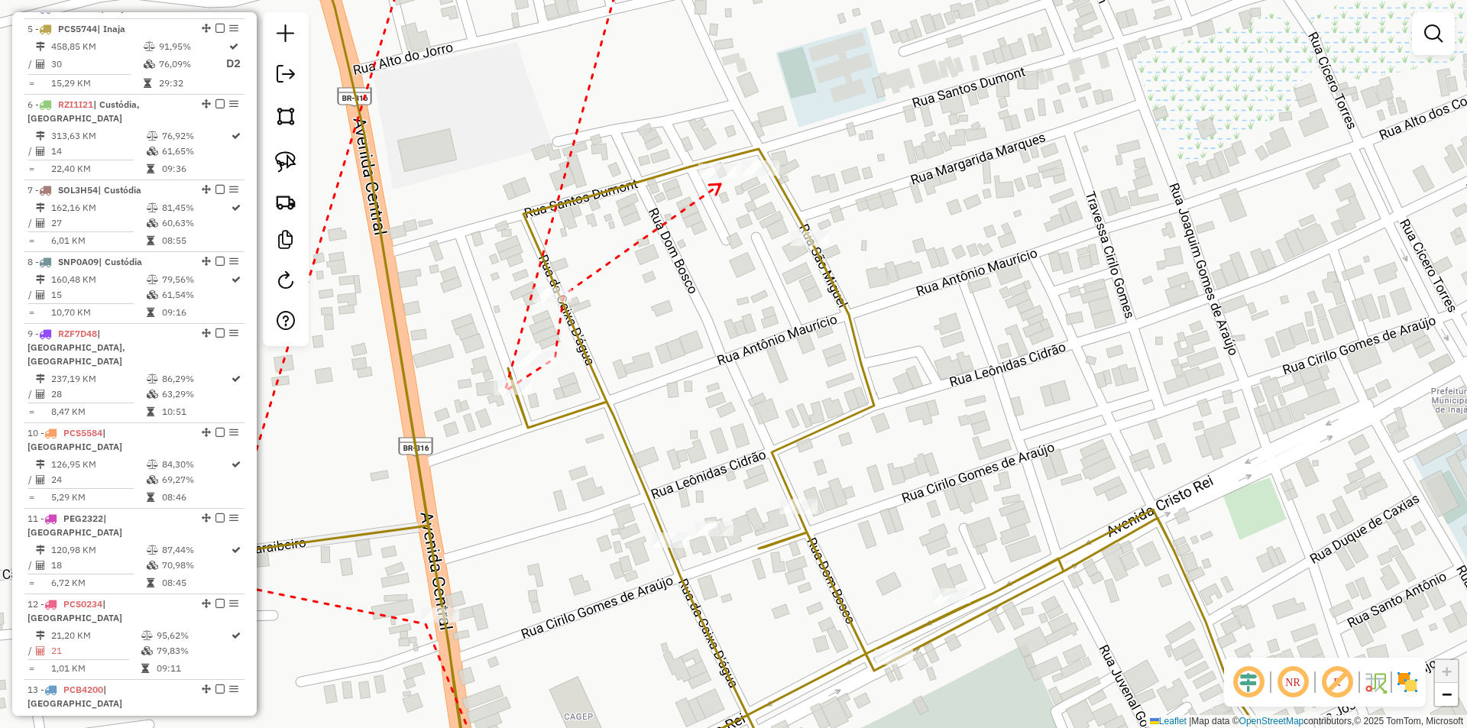
click at [721, 179] on div at bounding box center [718, 171] width 38 height 15
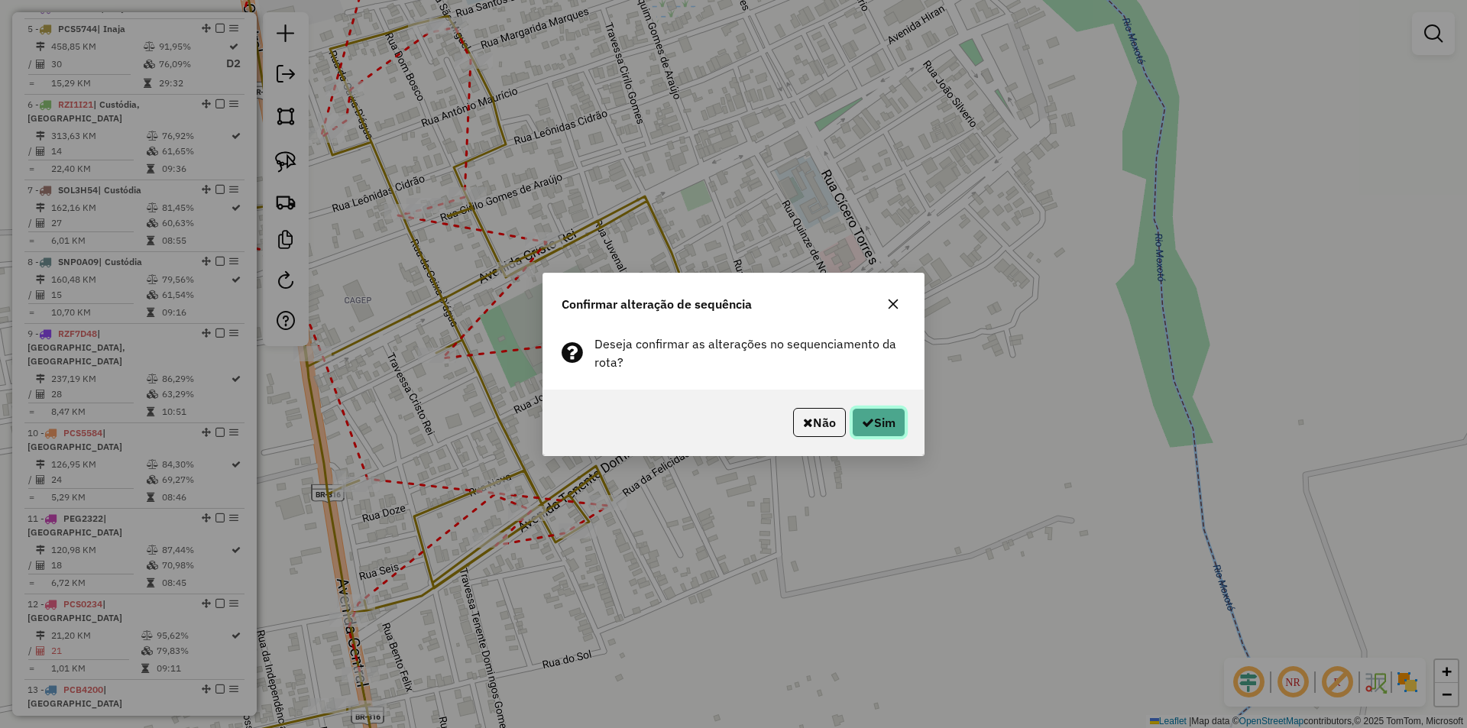
click at [884, 409] on button "Sim" at bounding box center [878, 422] width 53 height 29
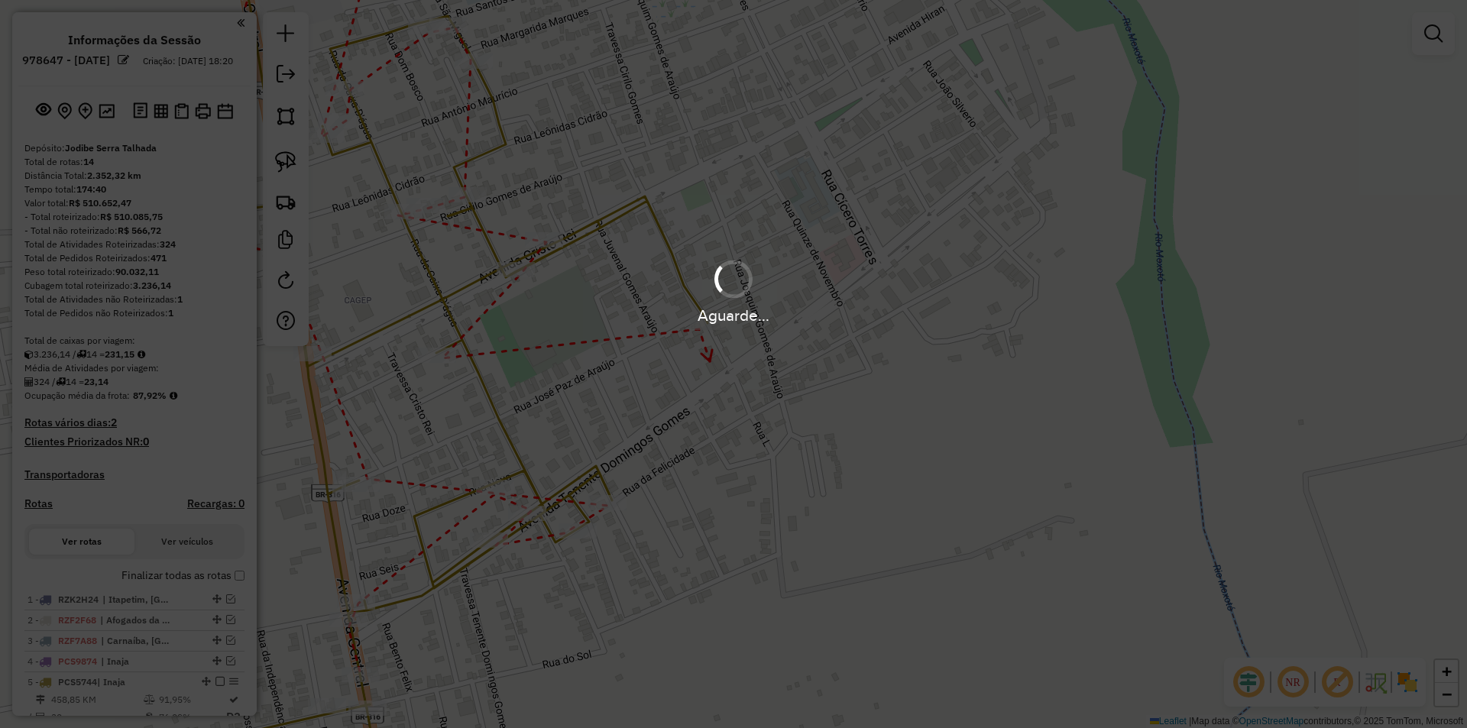
scroll to position [653, 0]
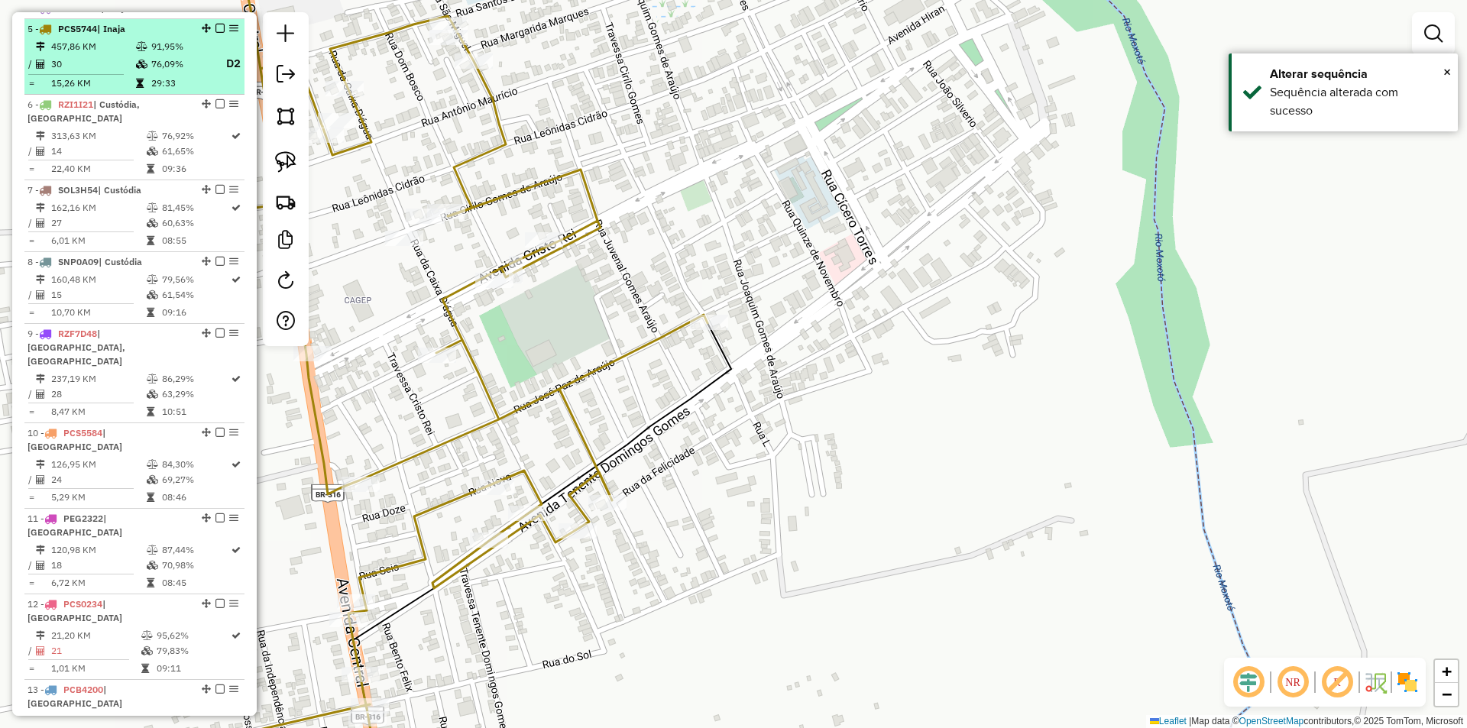
click at [218, 33] on em at bounding box center [220, 28] width 9 height 9
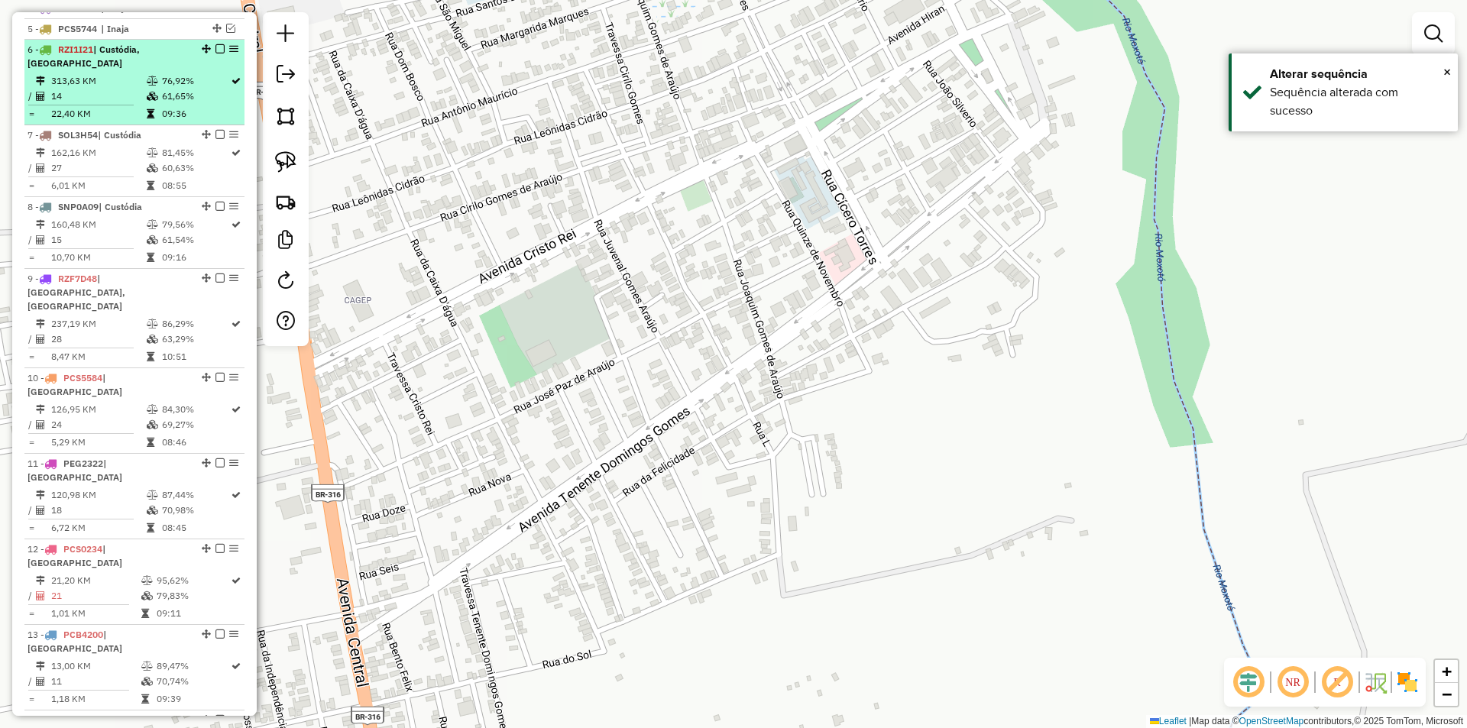
click at [206, 89] on td "76,92%" at bounding box center [195, 80] width 69 height 15
select select "*********"
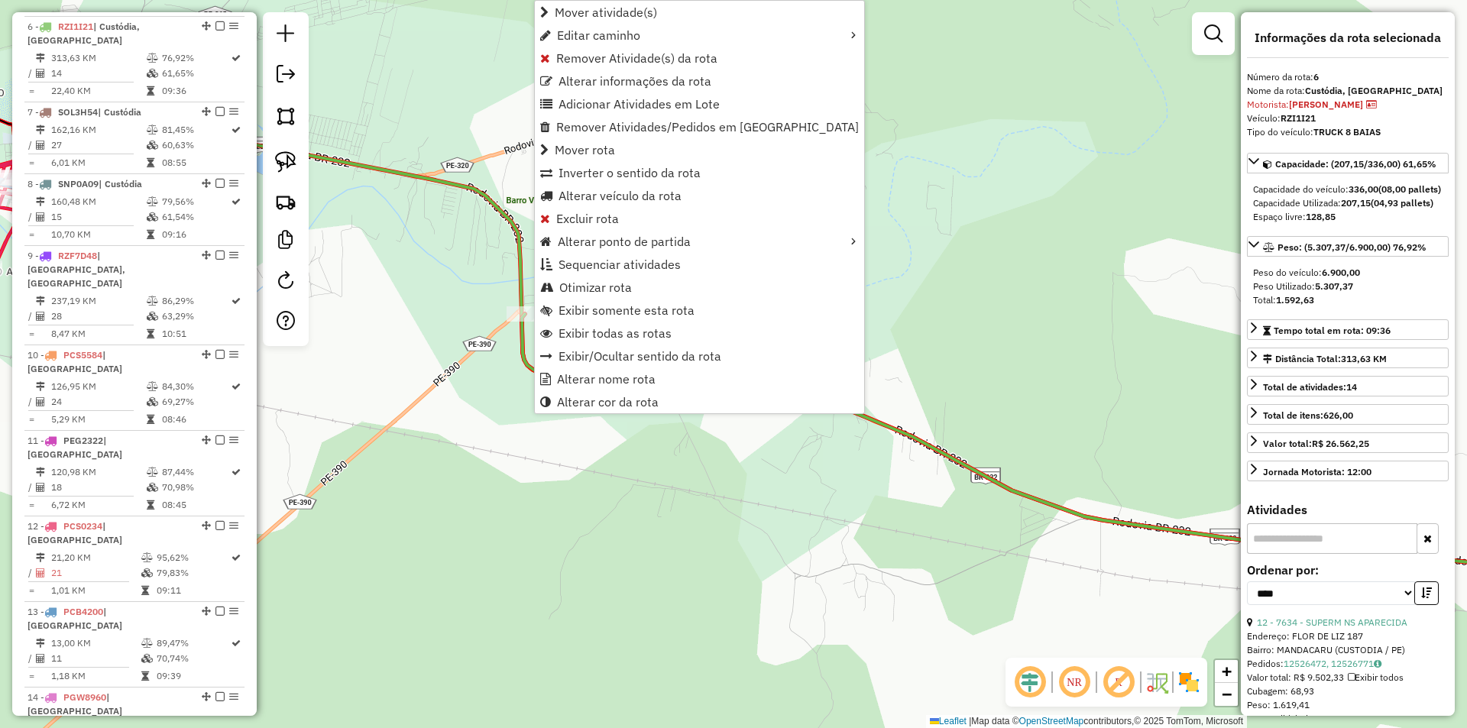
scroll to position [695, 0]
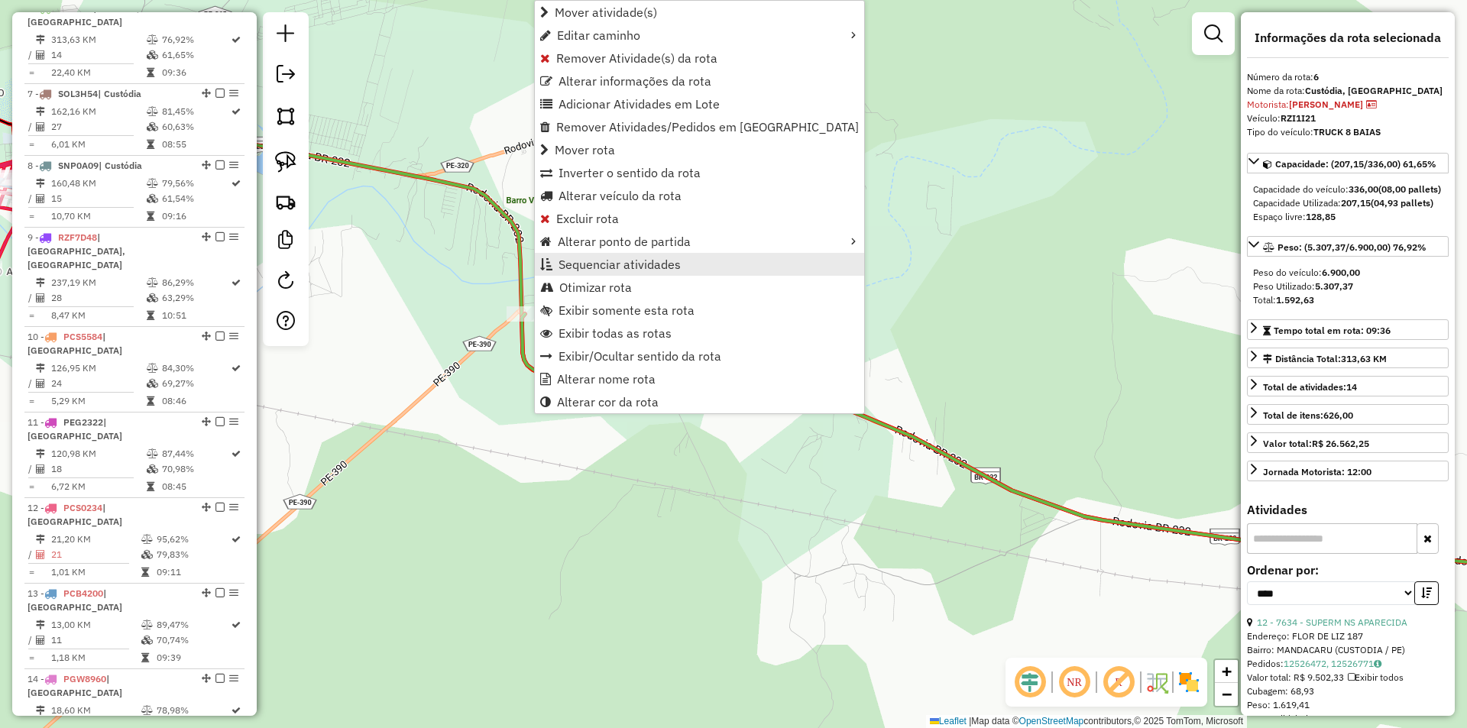
click at [657, 273] on link "Sequenciar atividades" at bounding box center [699, 264] width 329 height 23
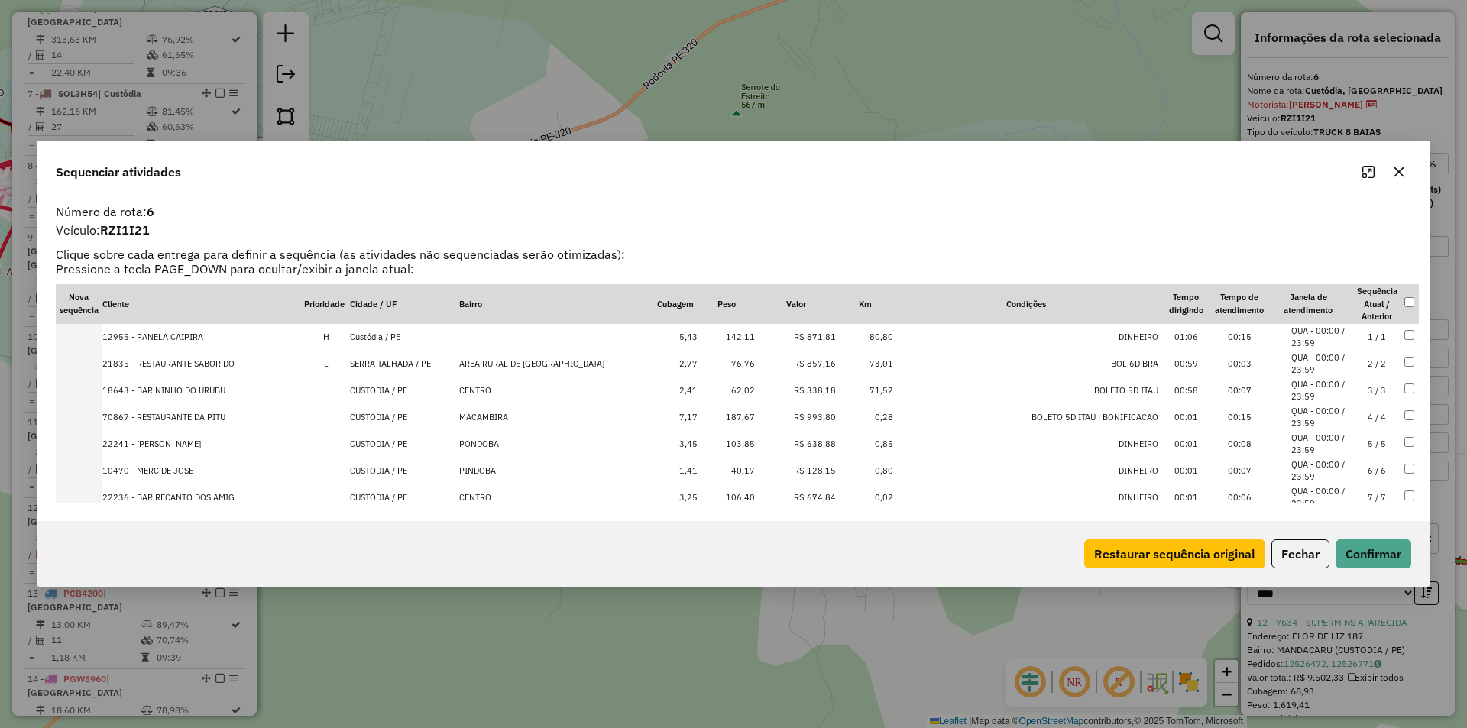
click at [1324, 364] on li "QUA - 00:00 / 23:59" at bounding box center [1321, 364] width 58 height 25
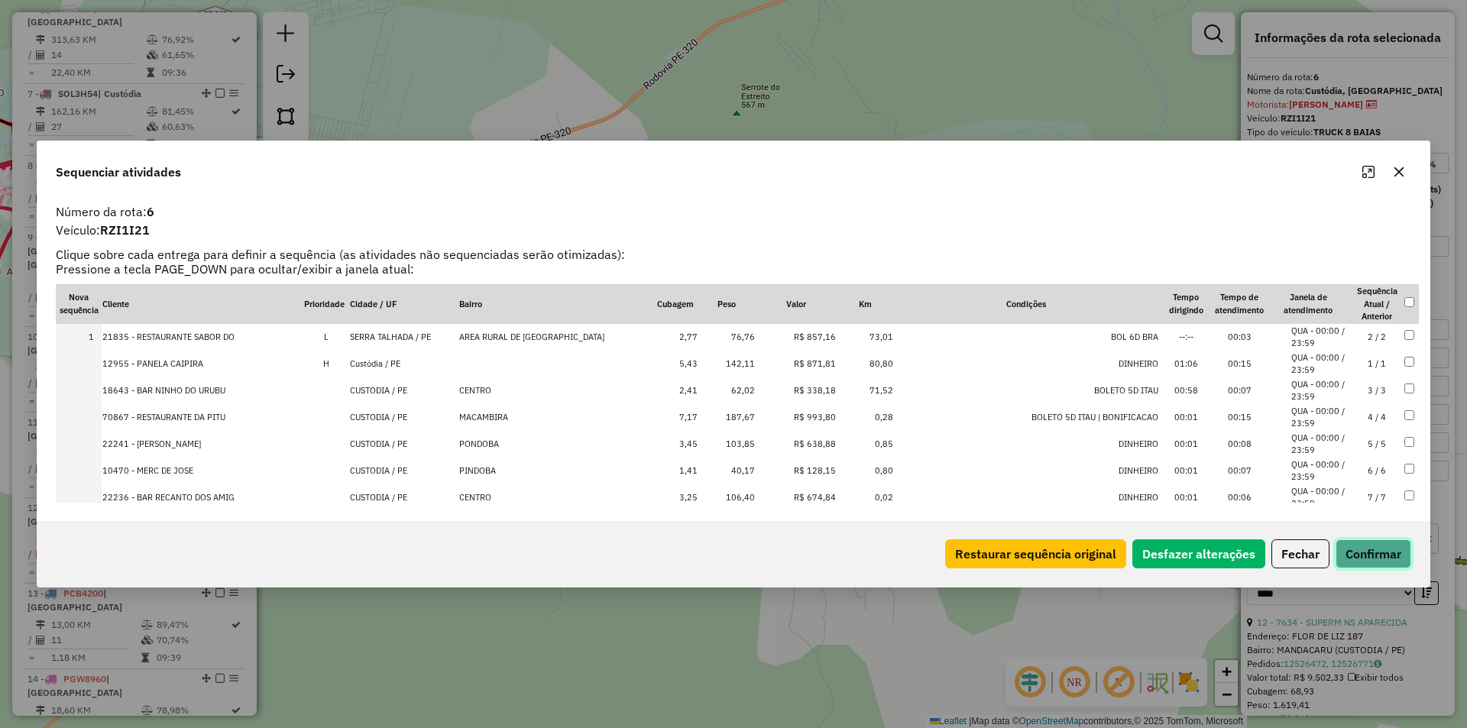
click at [1409, 551] on button "Confirmar" at bounding box center [1374, 554] width 76 height 29
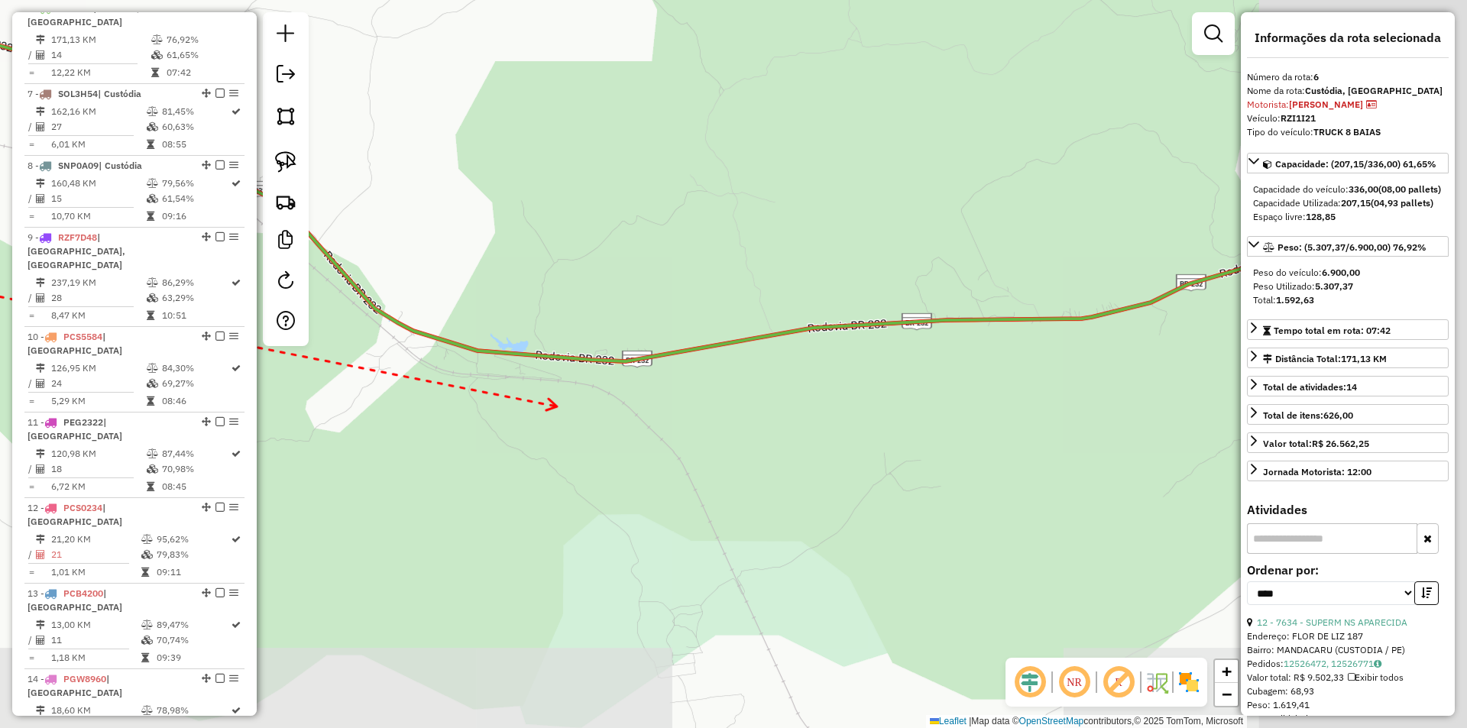
drag, startPoint x: 978, startPoint y: 475, endPoint x: 493, endPoint y: 385, distance: 493.6
click at [454, 387] on div "Janela de atendimento Grade de atendimento Capacidade Transportadoras Veículos …" at bounding box center [733, 364] width 1467 height 728
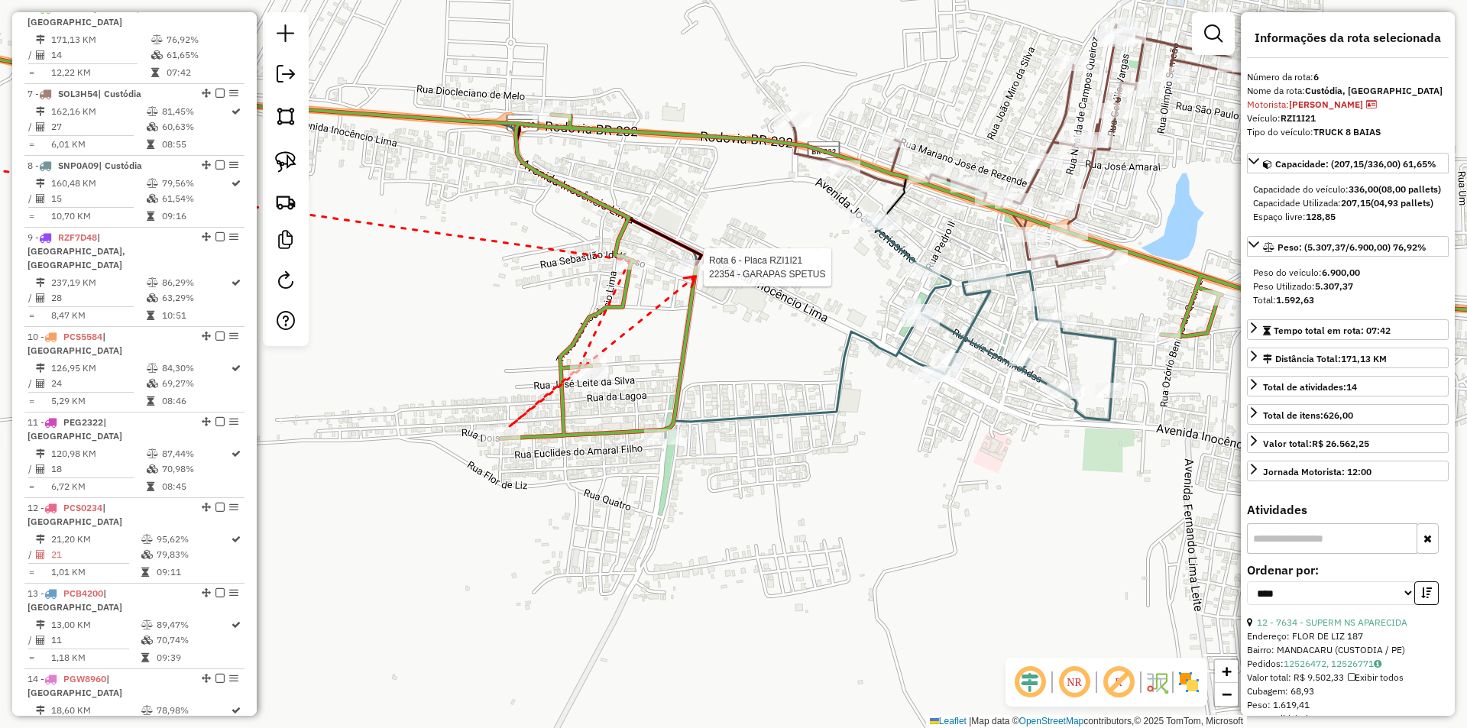
click at [695, 275] on div at bounding box center [699, 267] width 38 height 15
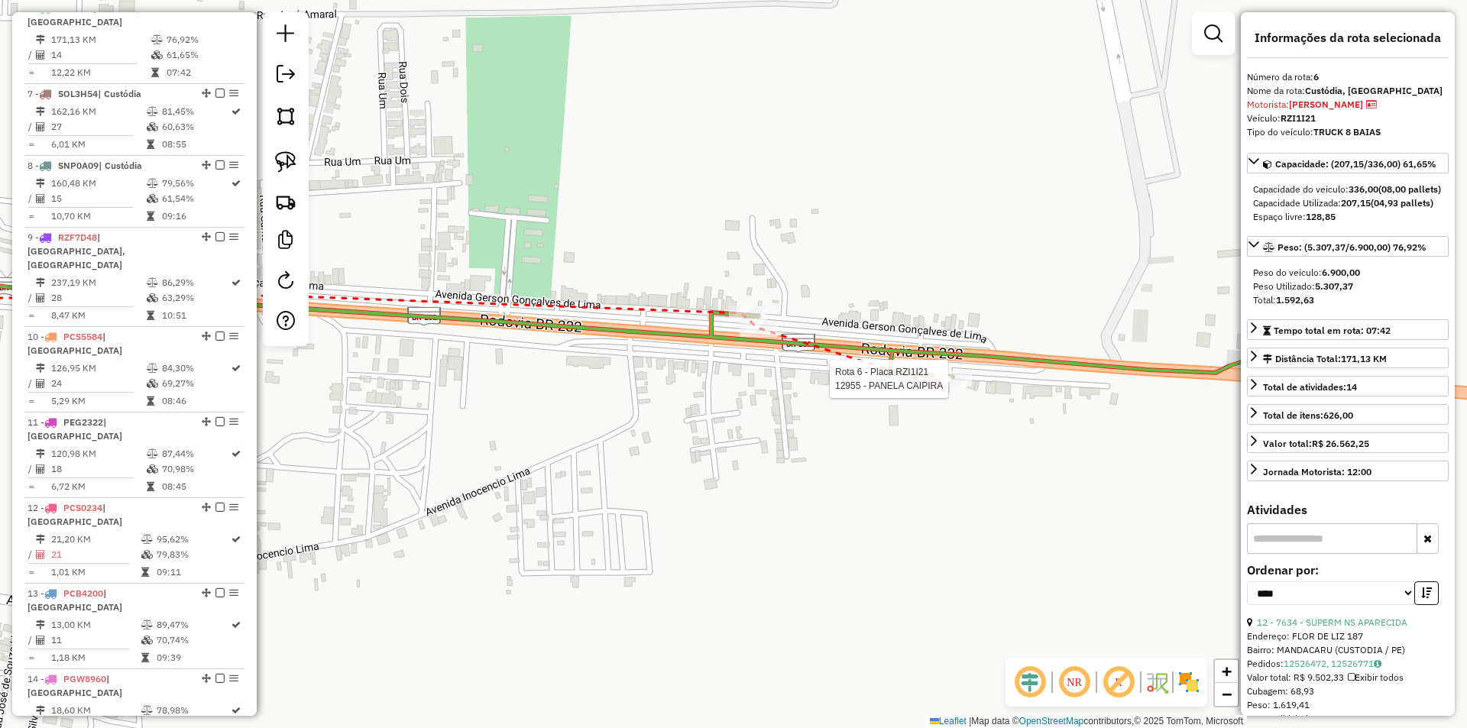
click at [942, 387] on div at bounding box center [953, 378] width 38 height 15
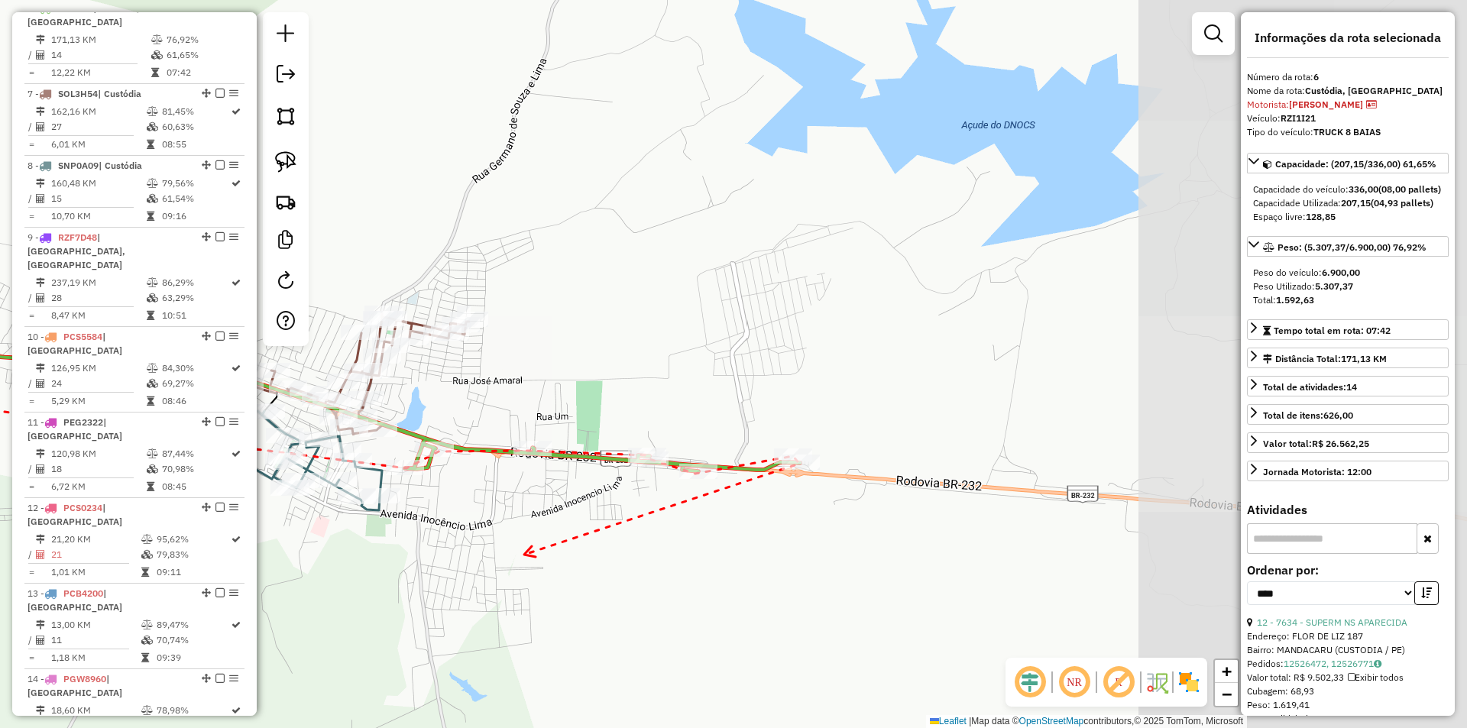
drag, startPoint x: 525, startPoint y: 555, endPoint x: 811, endPoint y: 501, distance: 290.9
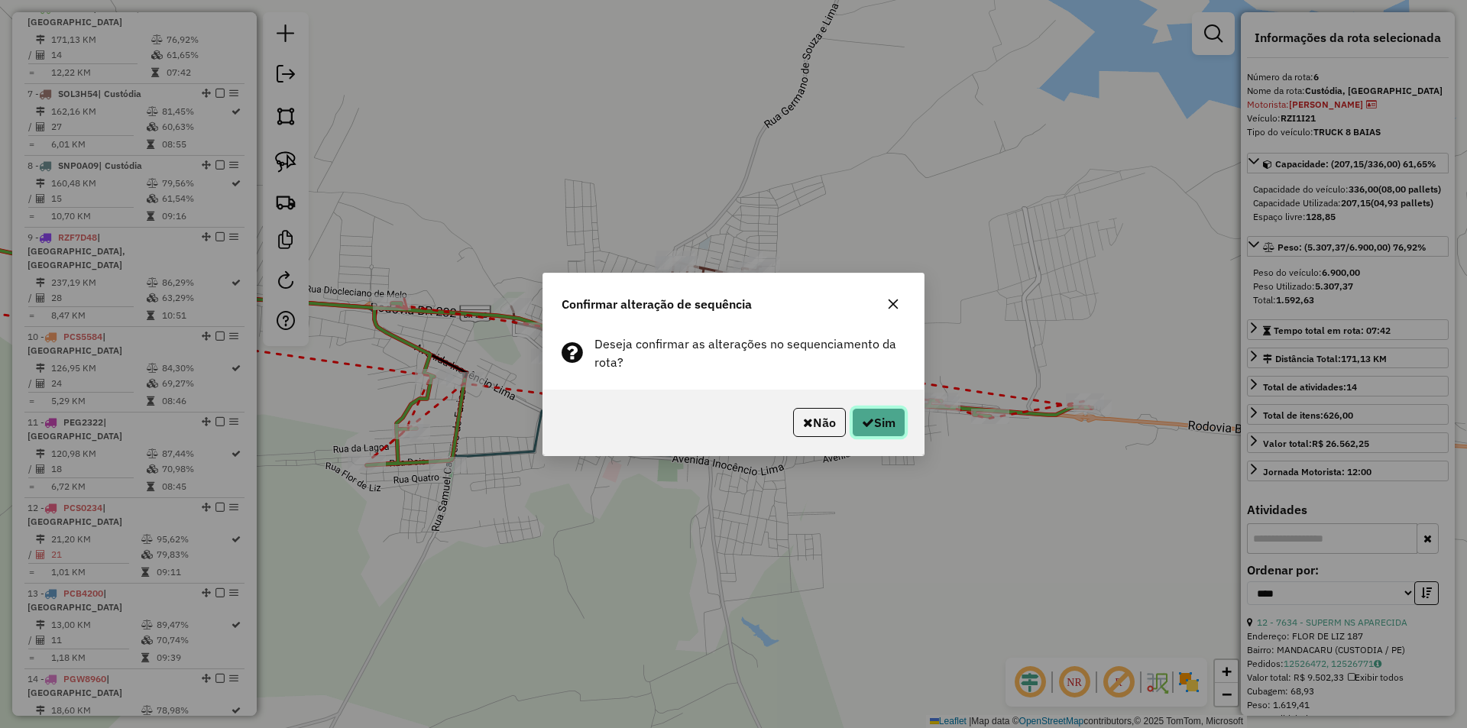
click at [900, 424] on button "Sim" at bounding box center [878, 422] width 53 height 29
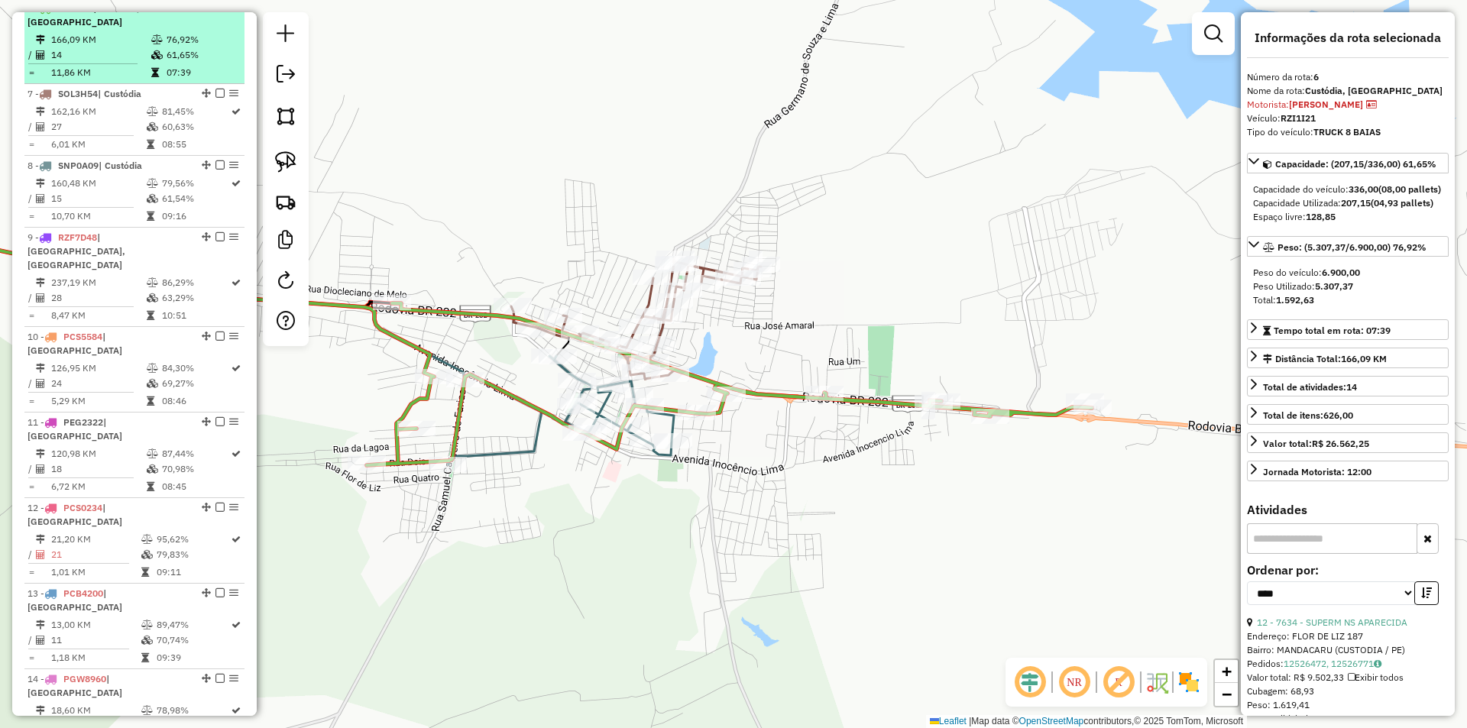
click at [216, 12] on em at bounding box center [220, 7] width 9 height 9
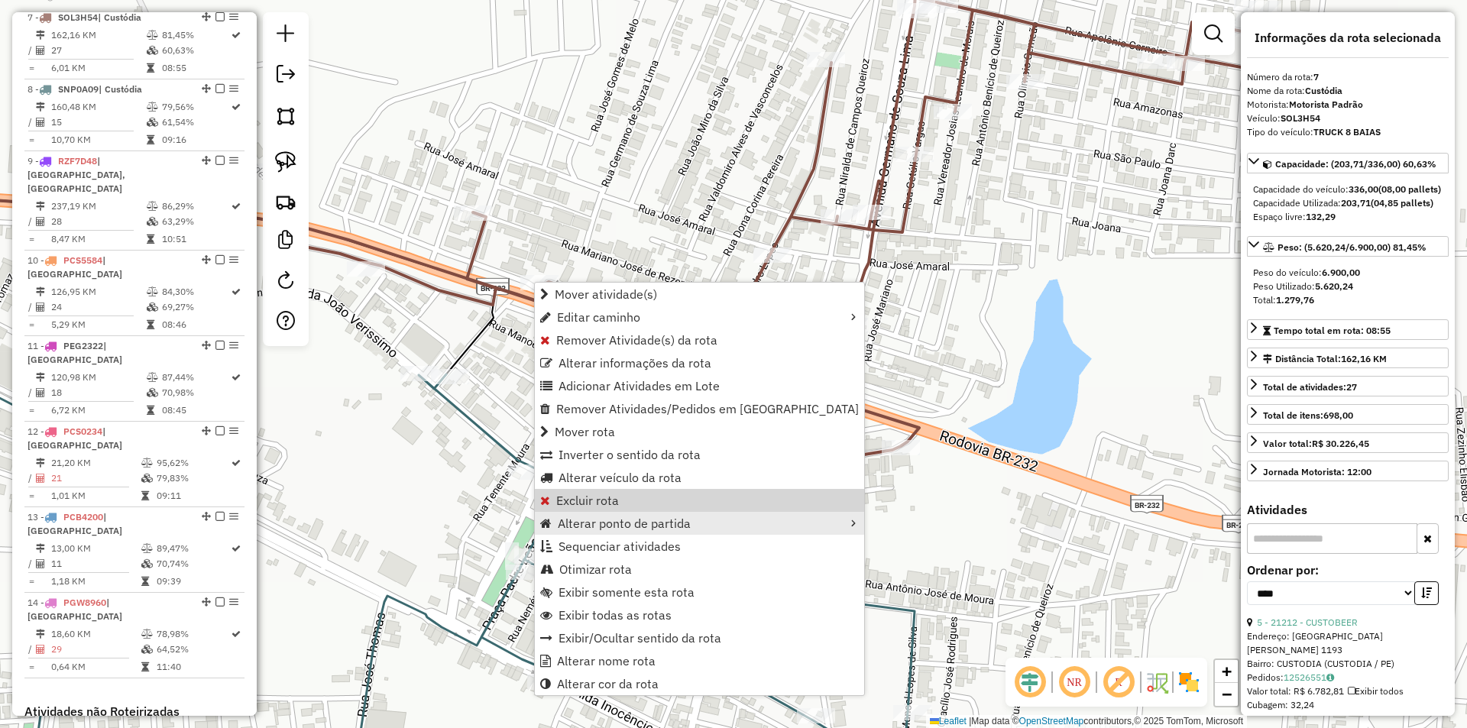
scroll to position [715, 0]
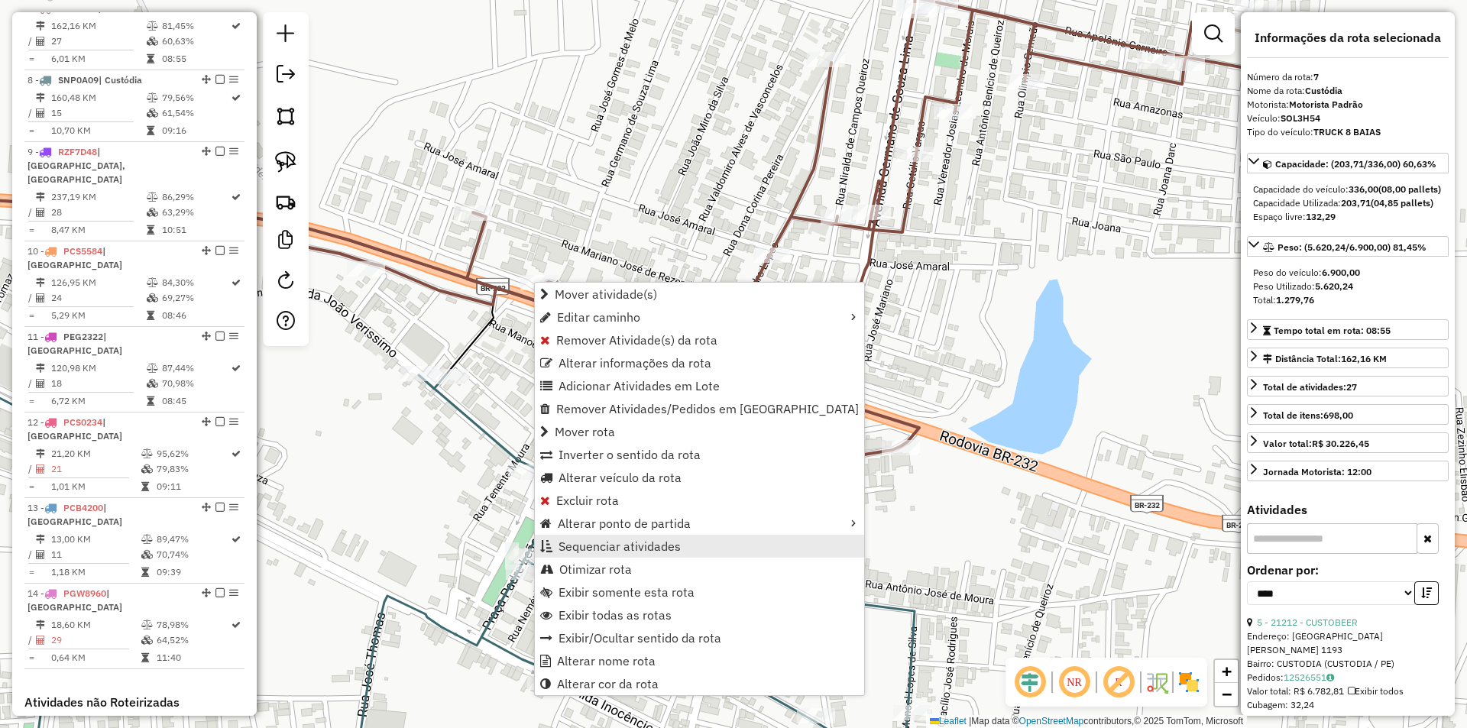
click at [661, 541] on span "Sequenciar atividades" at bounding box center [620, 546] width 122 height 12
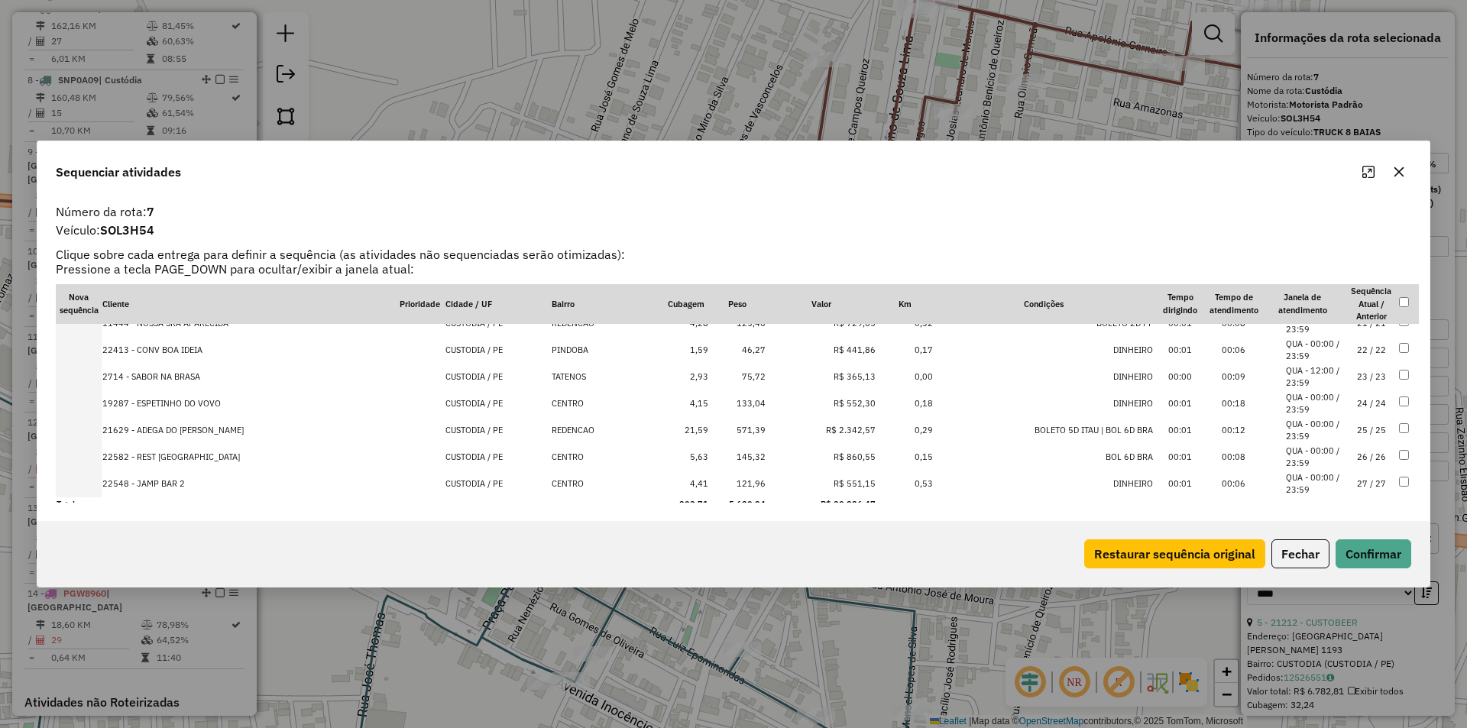
scroll to position [557, 0]
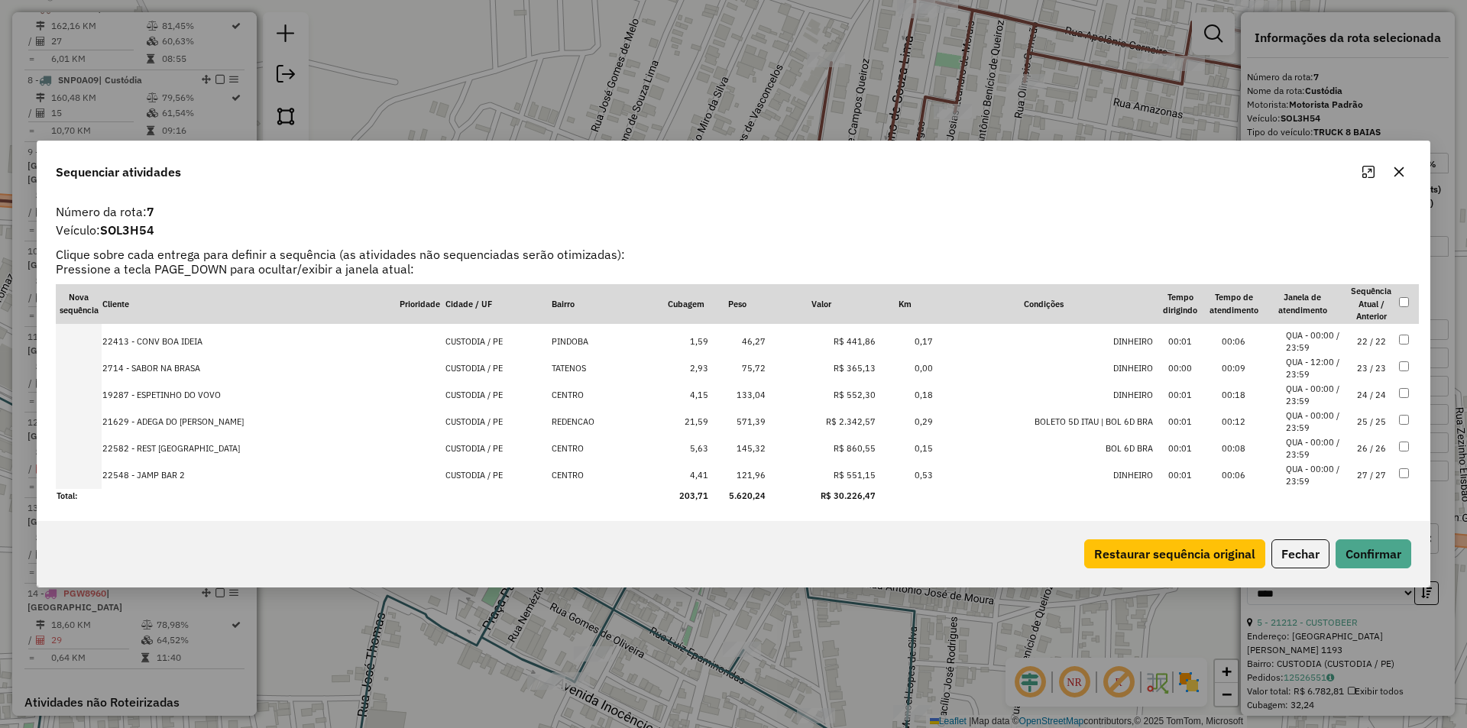
click at [1337, 447] on li "QUA - 00:00 / 23:59" at bounding box center [1315, 448] width 58 height 25
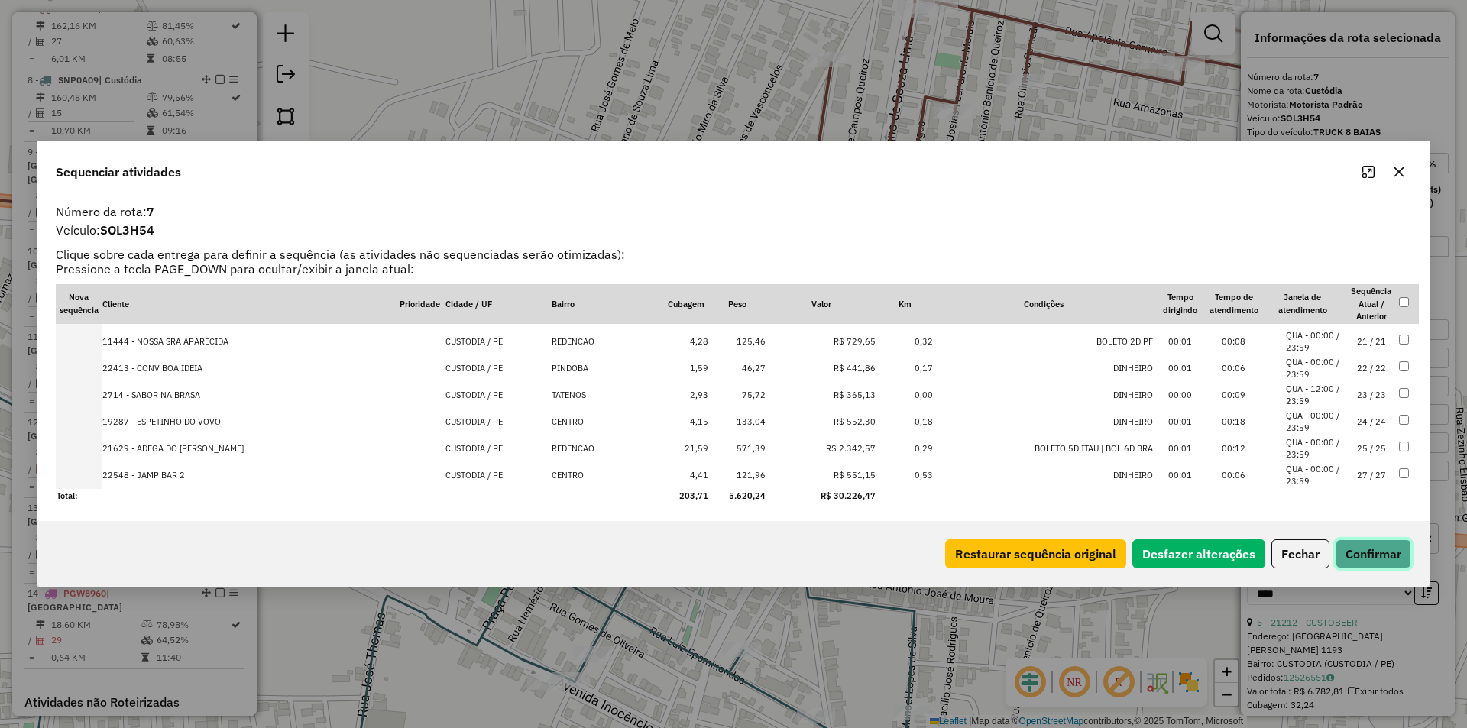
click at [1376, 550] on button "Confirmar" at bounding box center [1374, 554] width 76 height 29
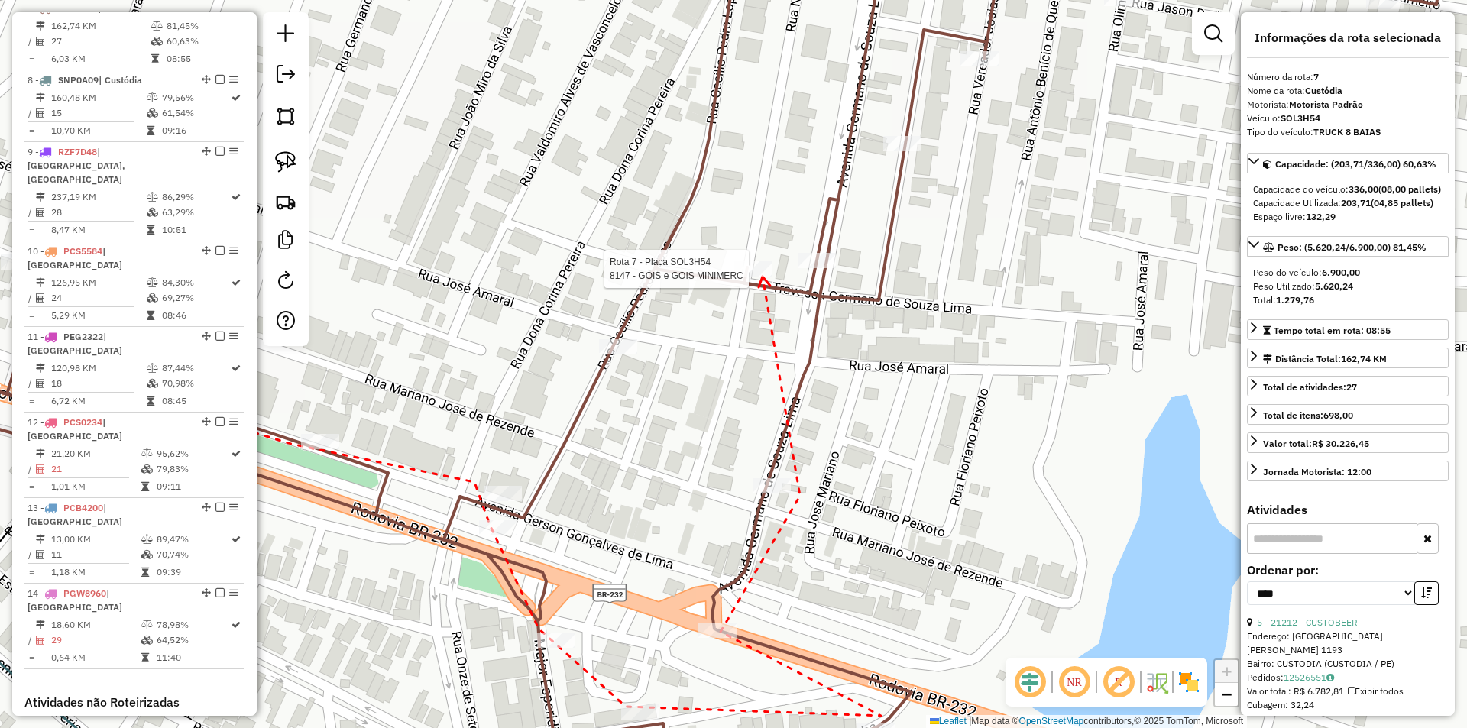
click at [763, 277] on div at bounding box center [753, 268] width 38 height 15
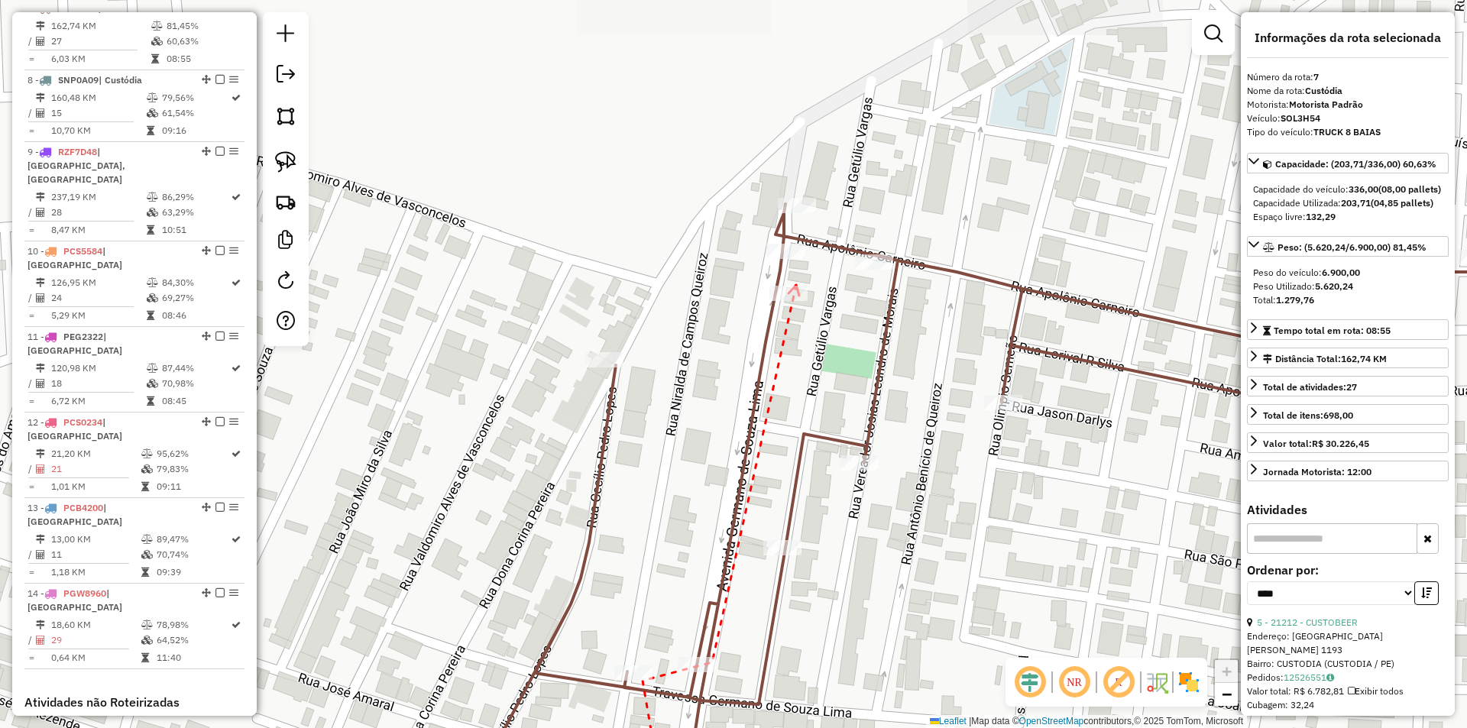
click at [796, 285] on icon at bounding box center [794, 290] width 11 height 11
click at [797, 259] on div at bounding box center [786, 251] width 38 height 15
click at [803, 213] on div at bounding box center [797, 205] width 38 height 15
click at [857, 453] on icon at bounding box center [857, 448] width 11 height 11
click at [778, 556] on div at bounding box center [783, 547] width 38 height 15
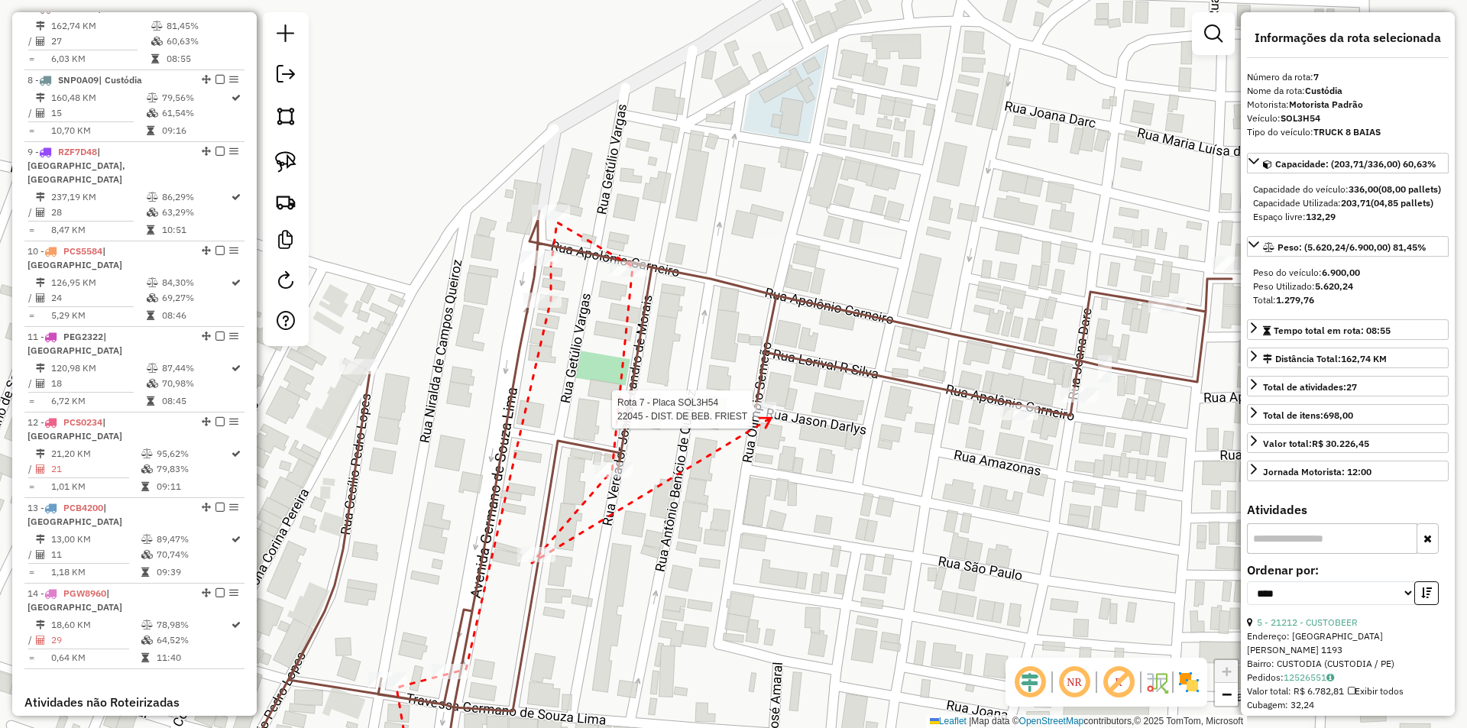
click at [771, 417] on div at bounding box center [757, 409] width 38 height 15
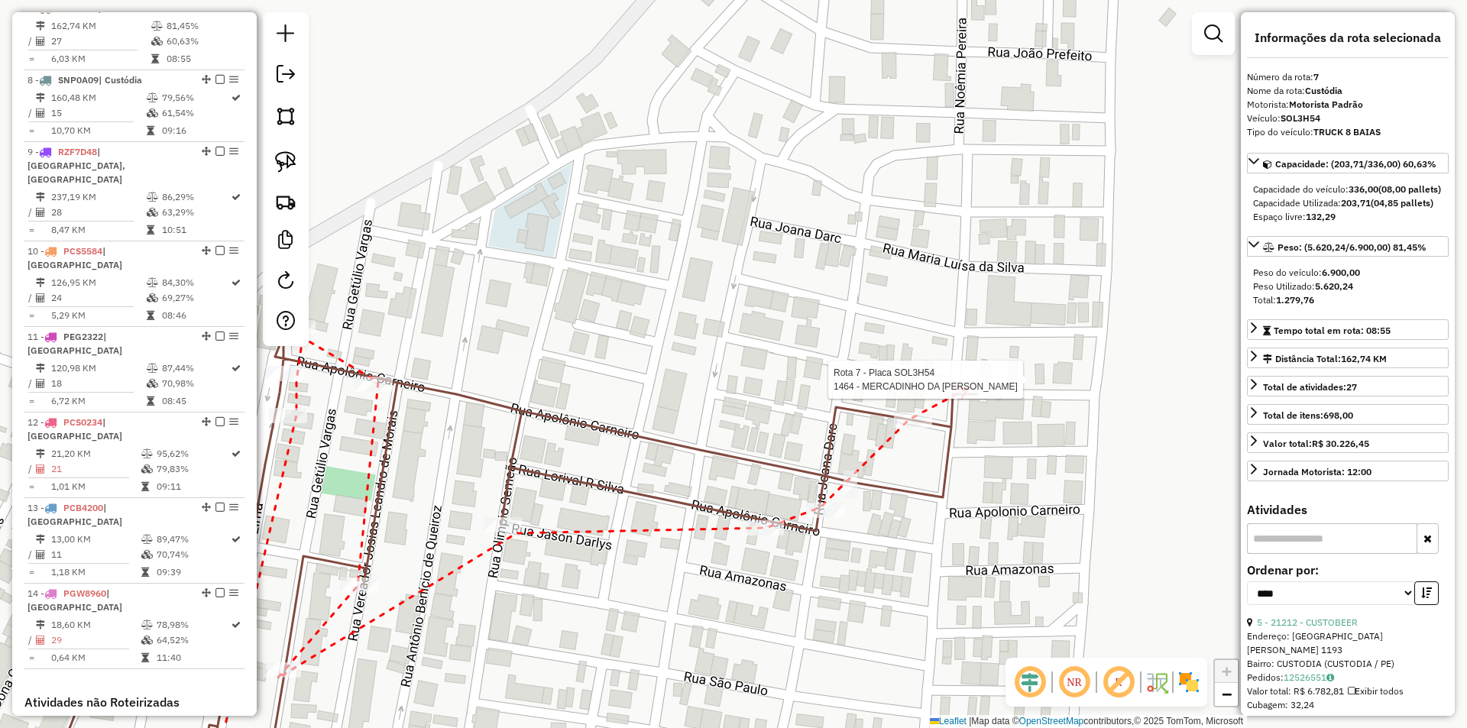
click at [968, 387] on div at bounding box center [977, 379] width 38 height 15
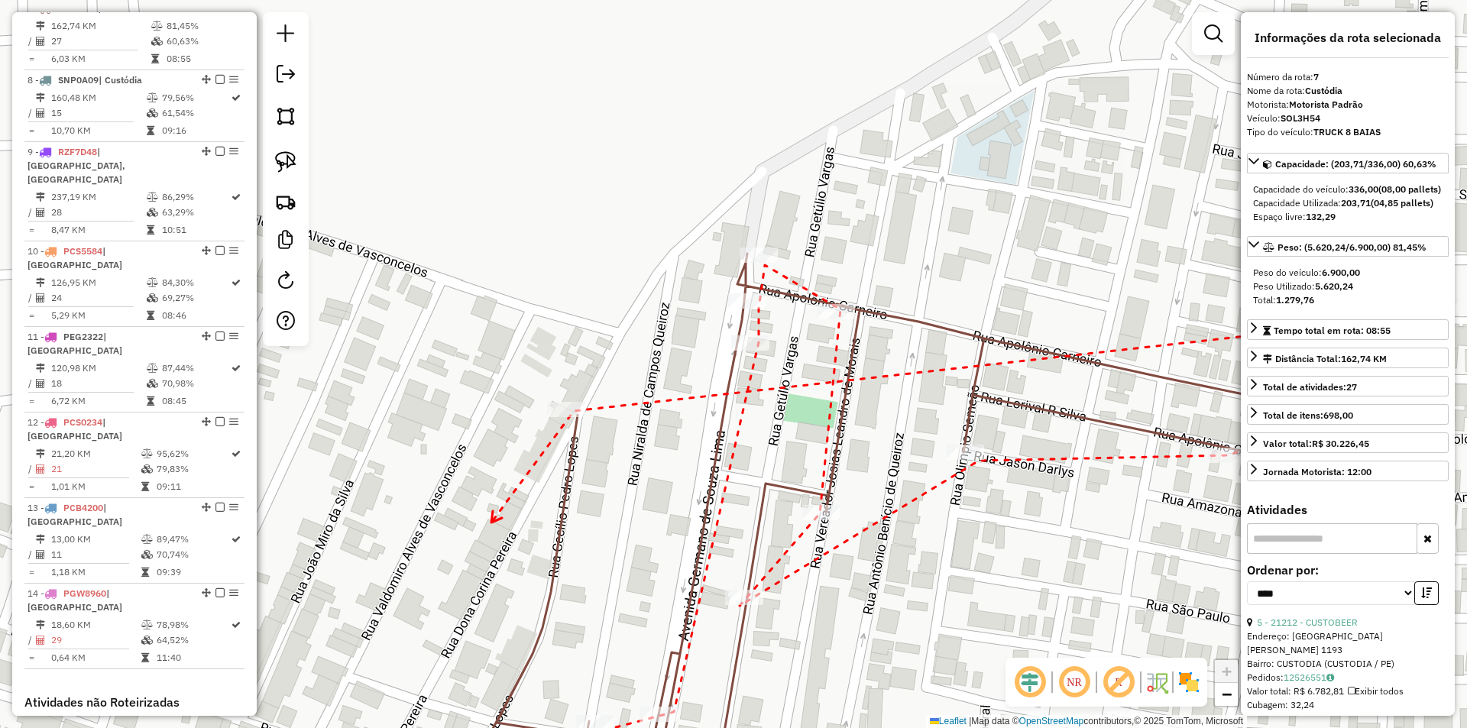
drag, startPoint x: 492, startPoint y: 523, endPoint x: 817, endPoint y: 287, distance: 401.1
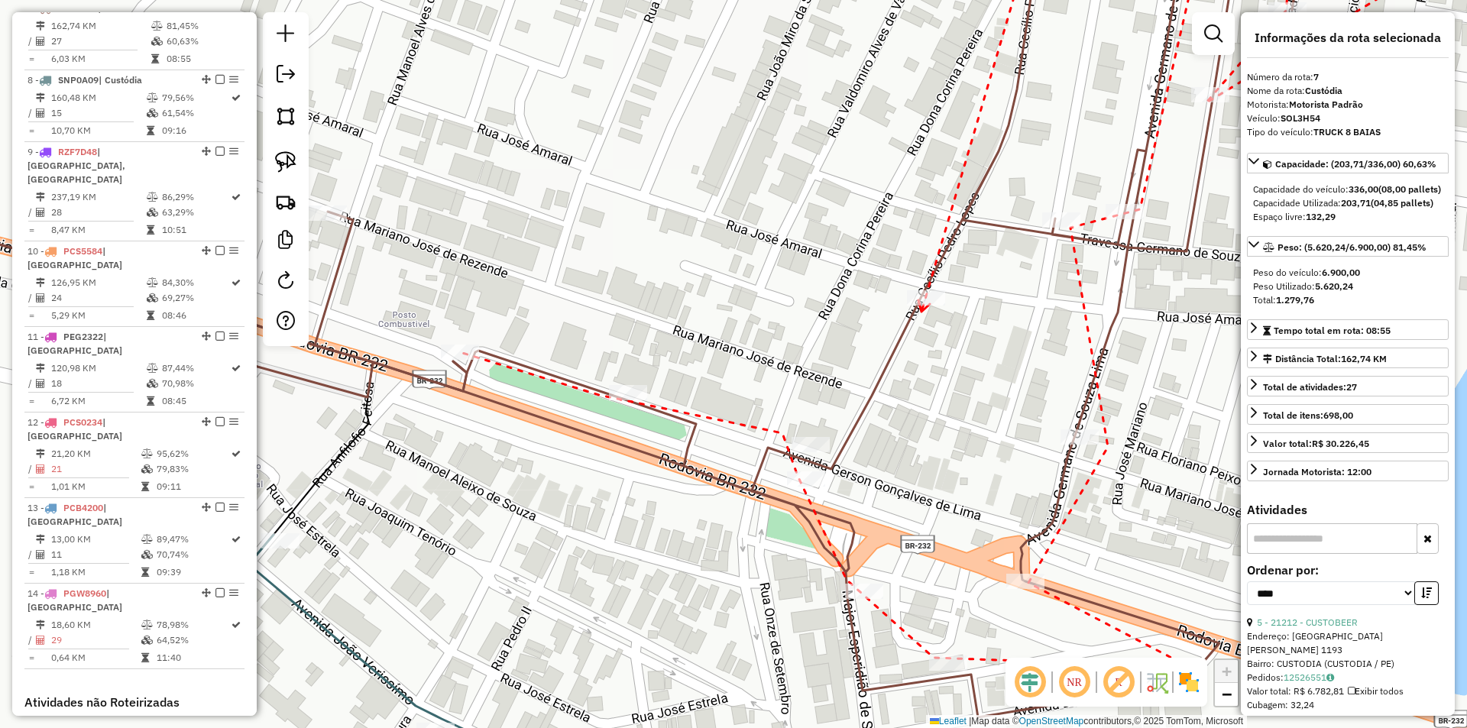
drag, startPoint x: 768, startPoint y: 315, endPoint x: 919, endPoint y: 313, distance: 151.3
click at [922, 312] on icon at bounding box center [924, 305] width 11 height 11
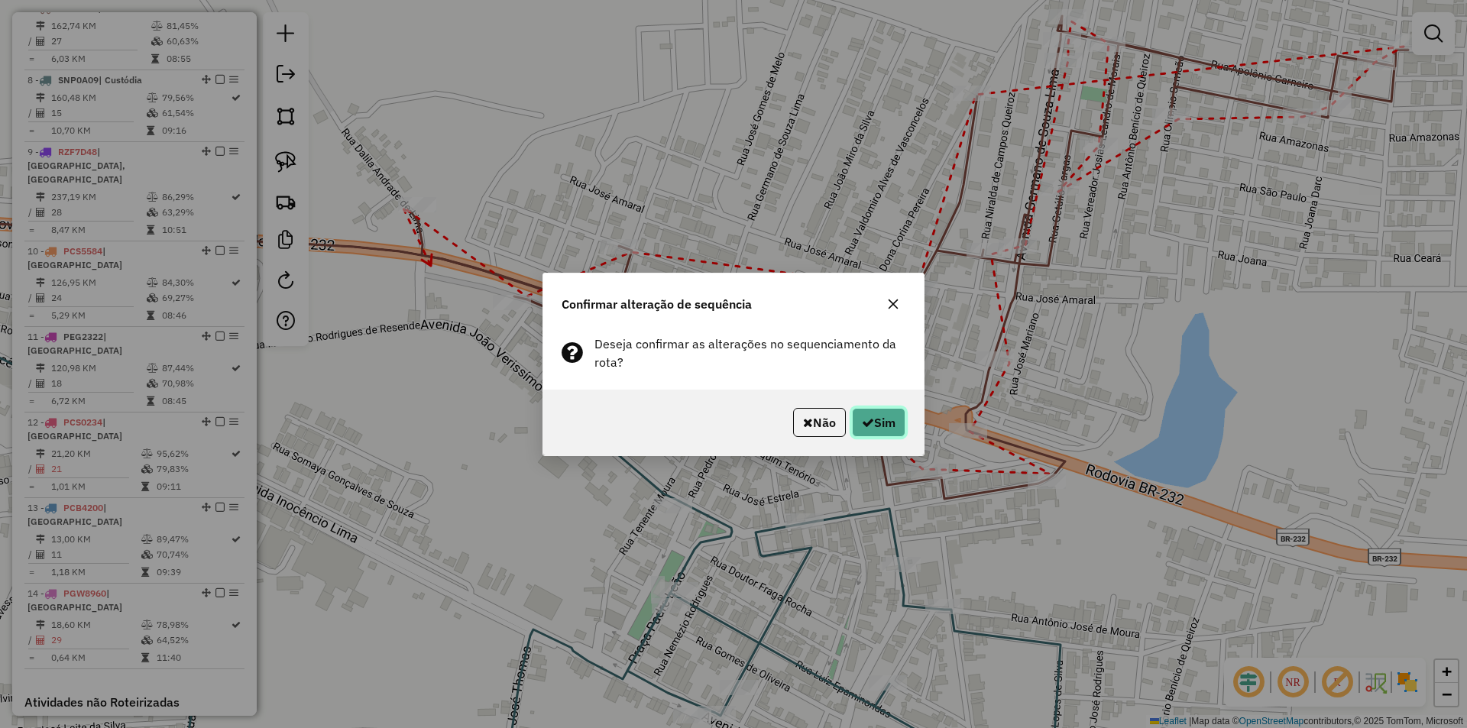
click at [862, 415] on button "Sim" at bounding box center [878, 422] width 53 height 29
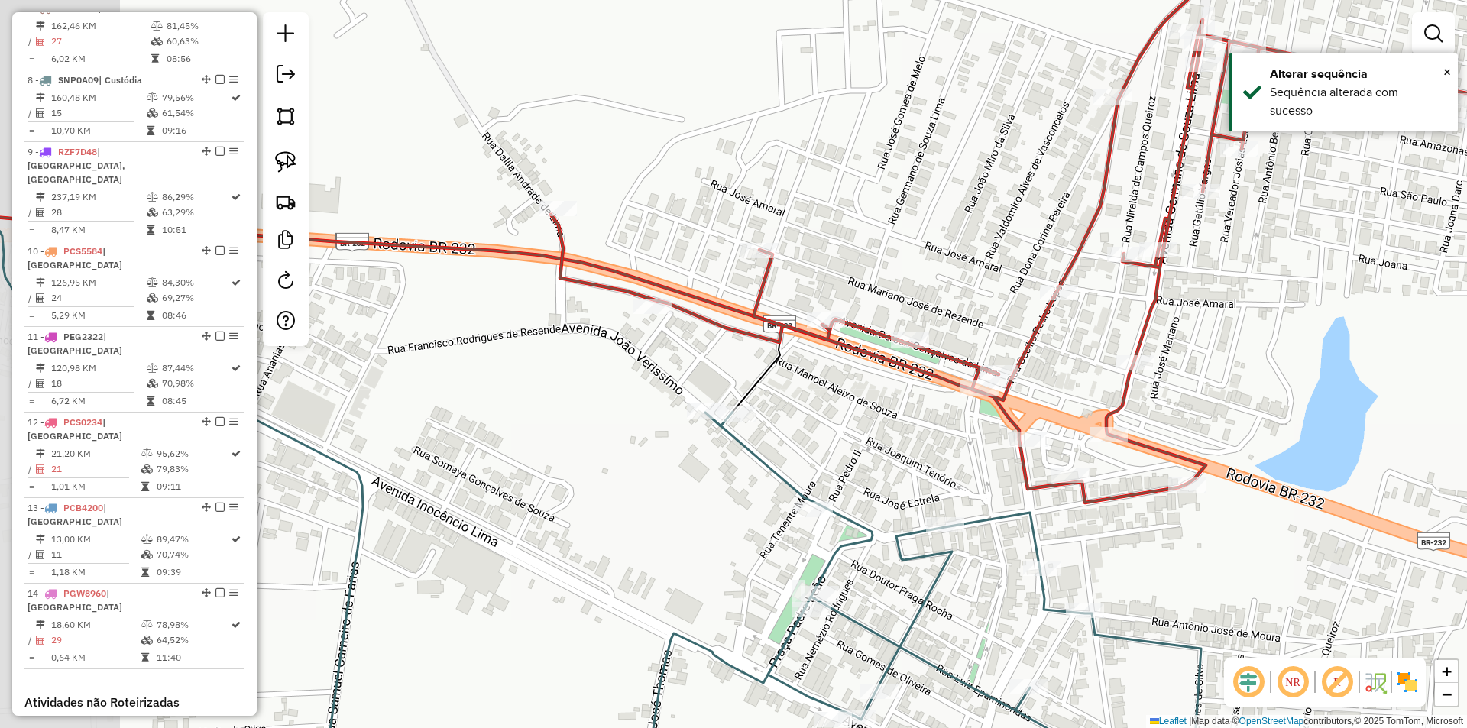
drag, startPoint x: 404, startPoint y: 359, endPoint x: 565, endPoint y: 362, distance: 160.5
click at [562, 362] on div "Janela de atendimento Grade de atendimento Capacidade Transportadoras Veículos …" at bounding box center [733, 364] width 1467 height 728
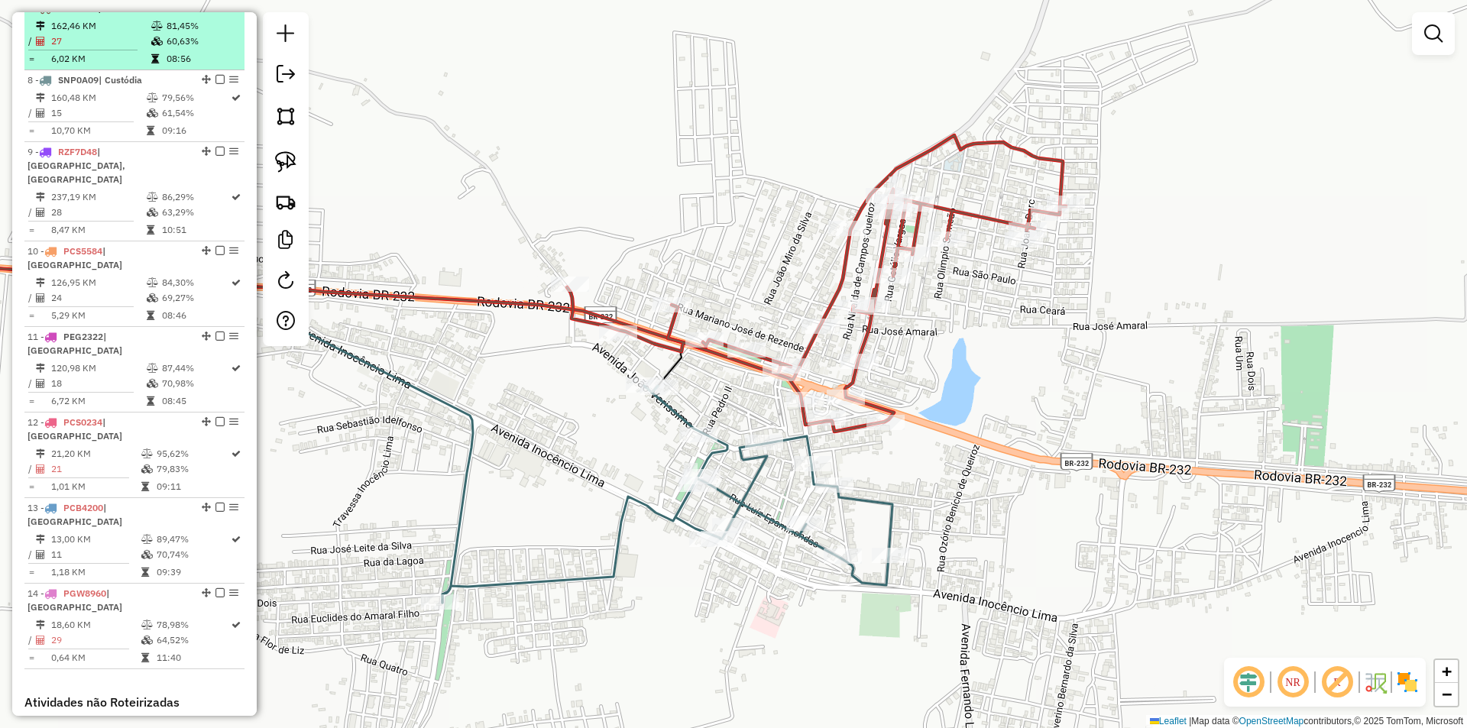
click at [216, 12] on em at bounding box center [220, 7] width 9 height 9
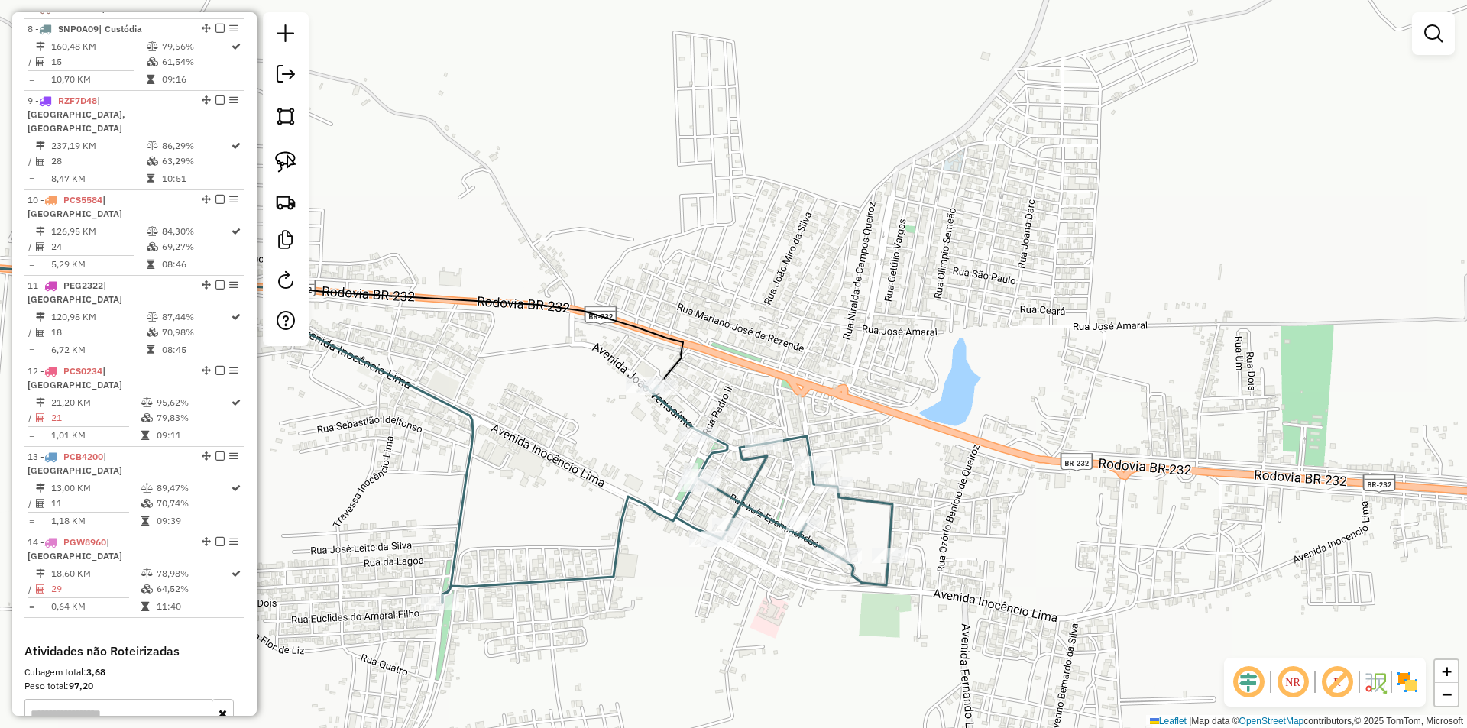
drag, startPoint x: 566, startPoint y: 388, endPoint x: 549, endPoint y: 239, distance: 150.1
click at [550, 250] on div "Janela de atendimento Grade de atendimento Capacidade Transportadoras Veículos …" at bounding box center [733, 364] width 1467 height 728
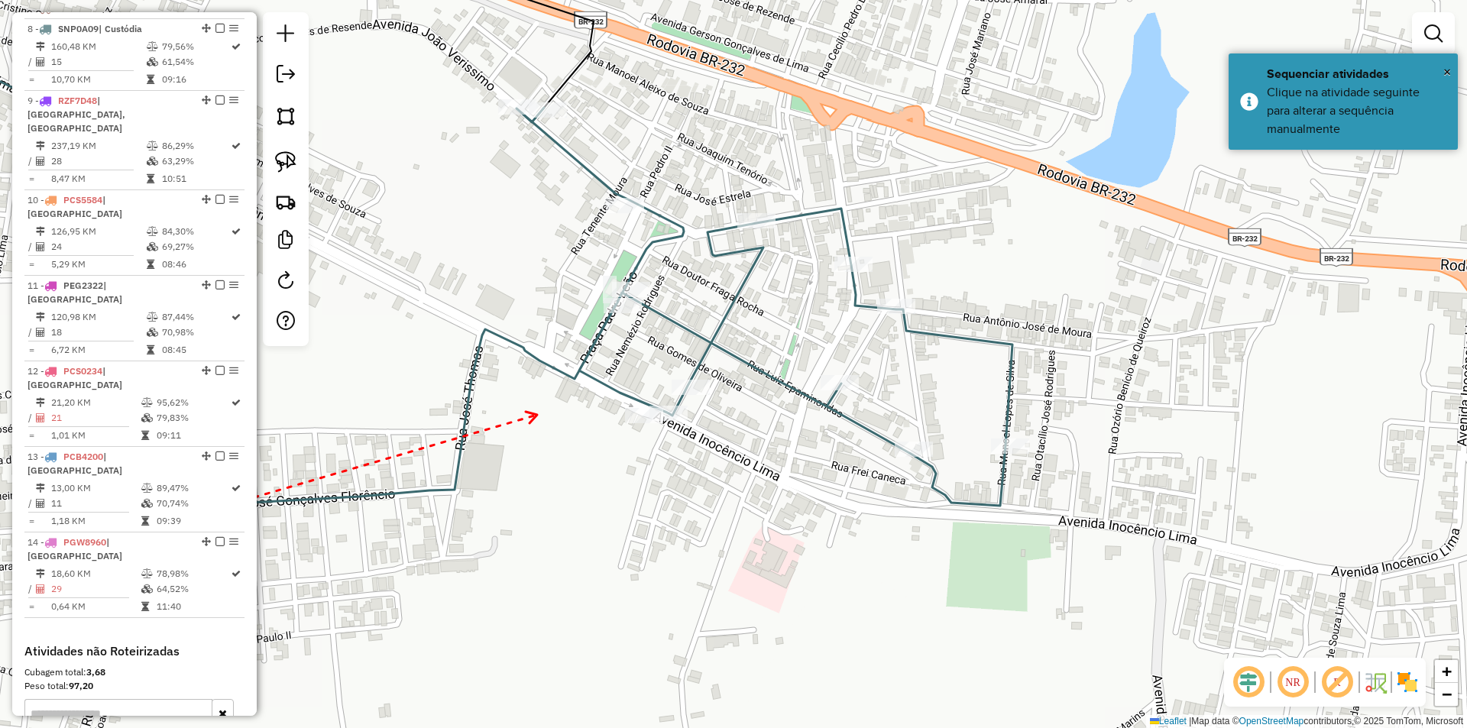
drag, startPoint x: 645, startPoint y: 378, endPoint x: 540, endPoint y: 415, distance: 110.9
click at [626, 313] on div at bounding box center [623, 305] width 38 height 15
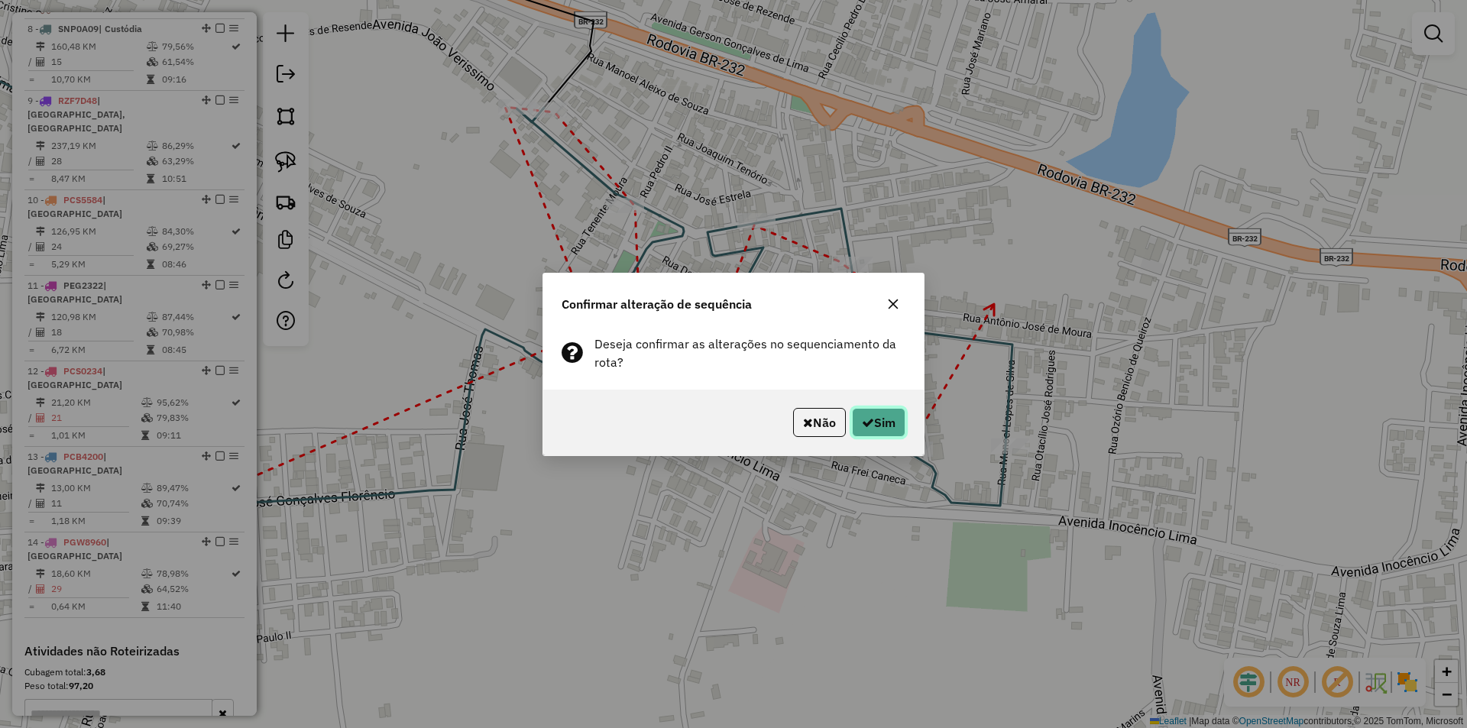
click at [867, 417] on icon "button" at bounding box center [868, 423] width 12 height 12
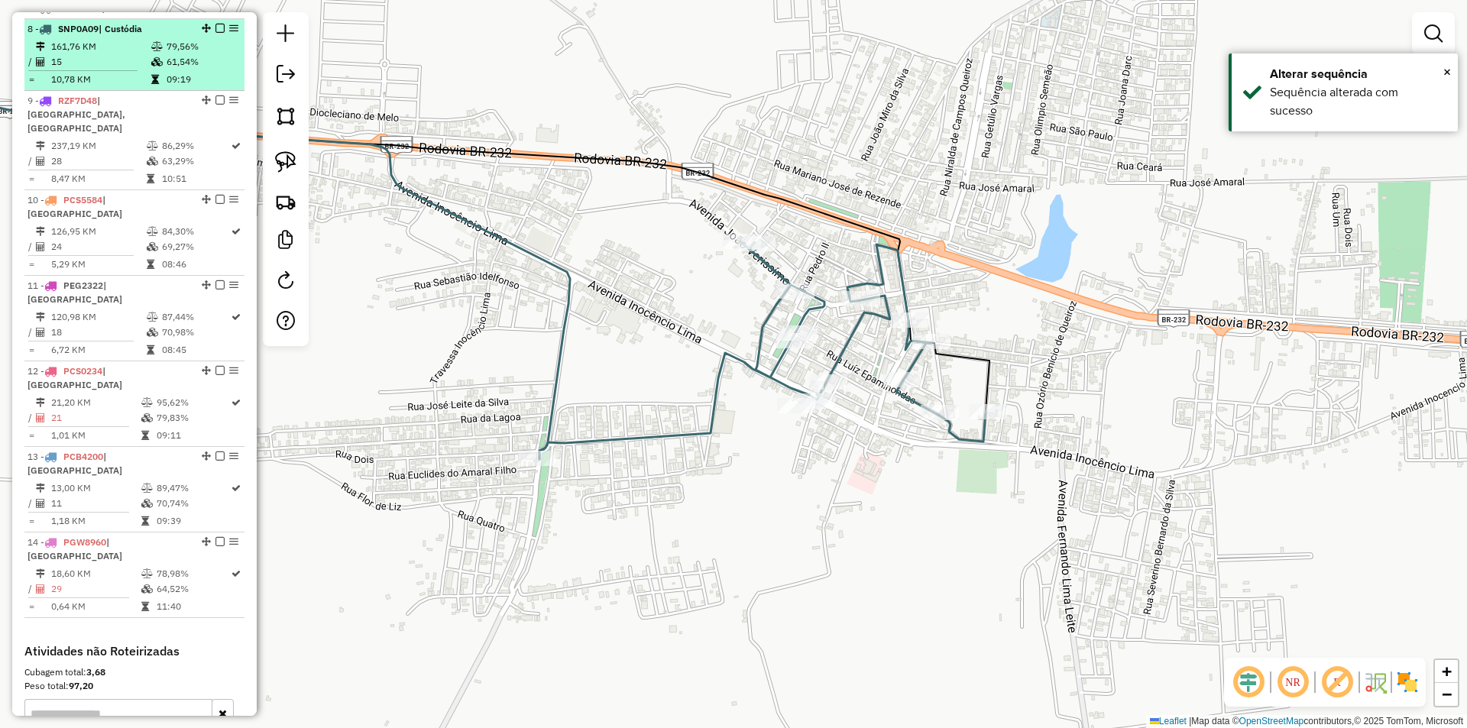
click at [216, 33] on em at bounding box center [220, 28] width 9 height 9
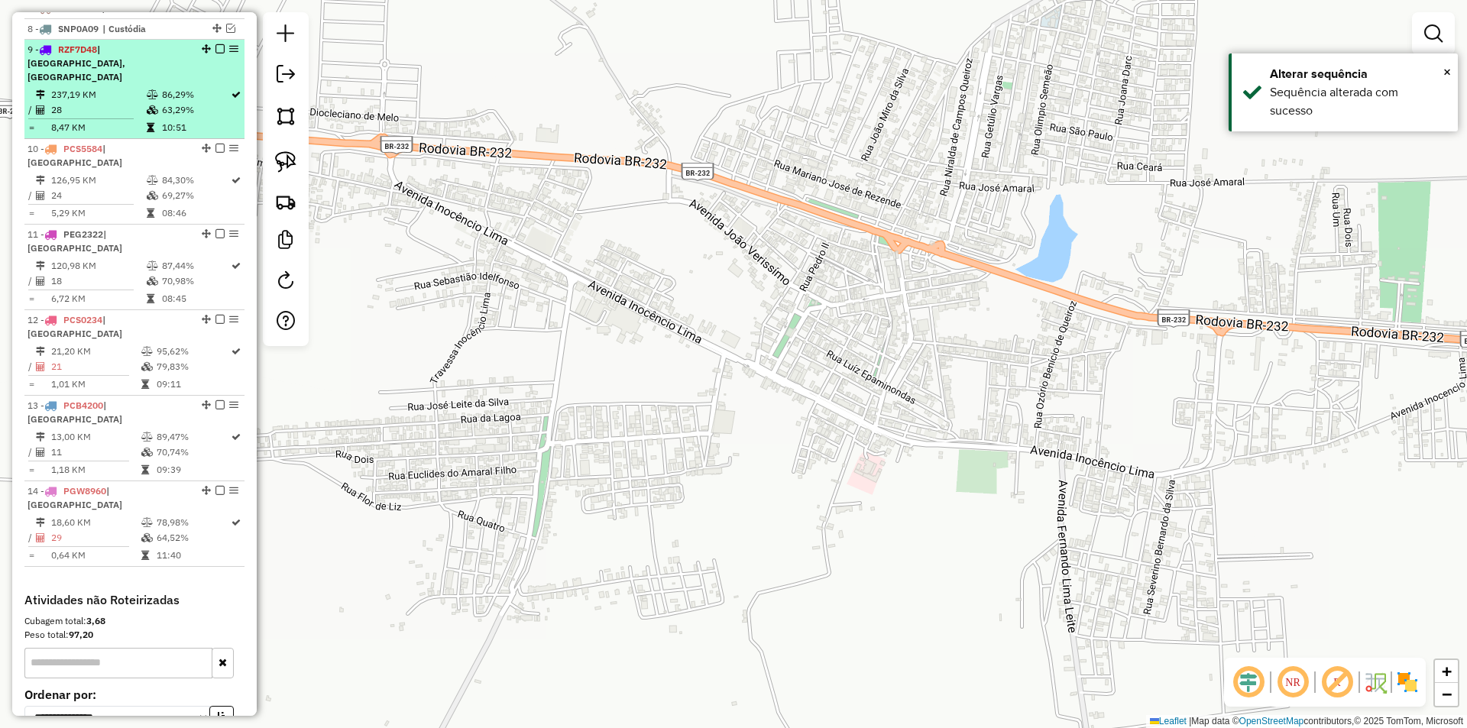
click at [189, 114] on td "63,29%" at bounding box center [195, 109] width 69 height 15
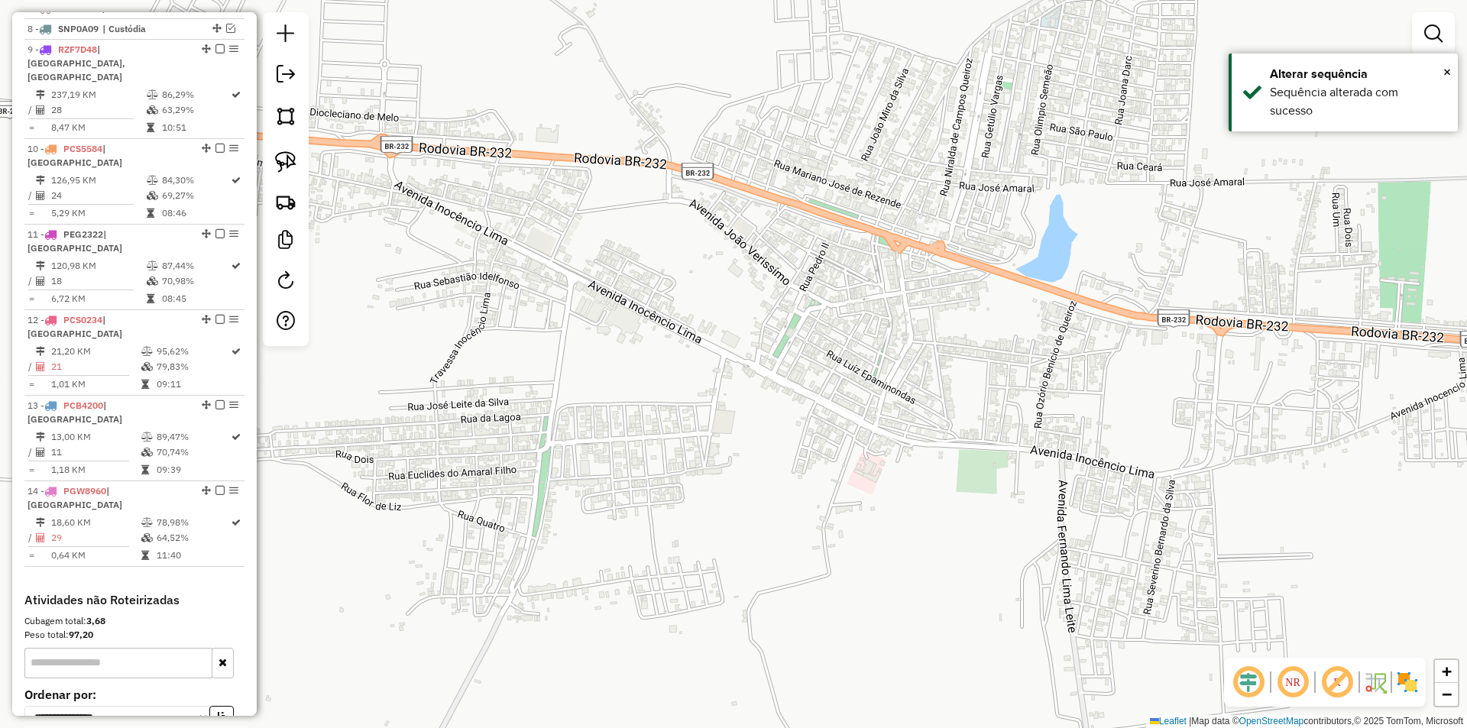
select select "*********"
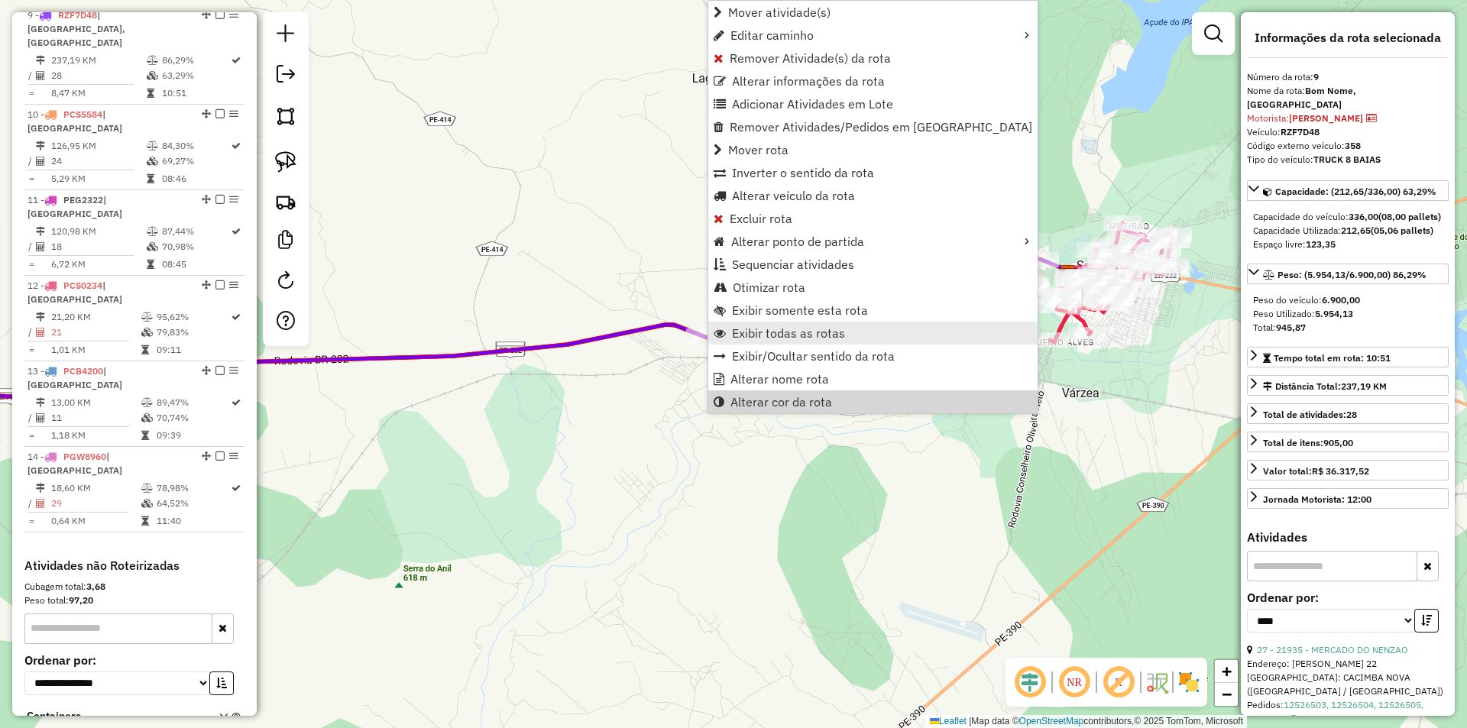
scroll to position [757, 0]
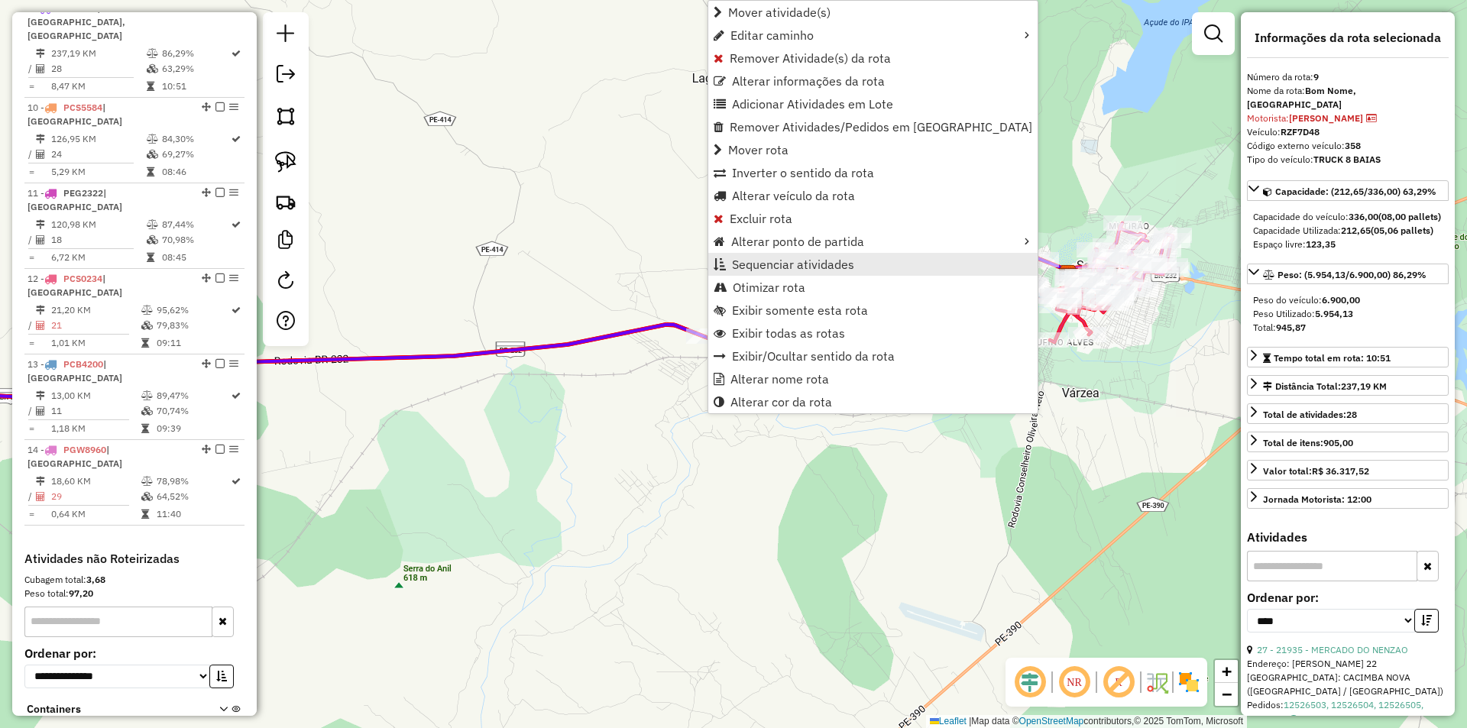
click at [854, 262] on link "Sequenciar atividades" at bounding box center [872, 264] width 329 height 23
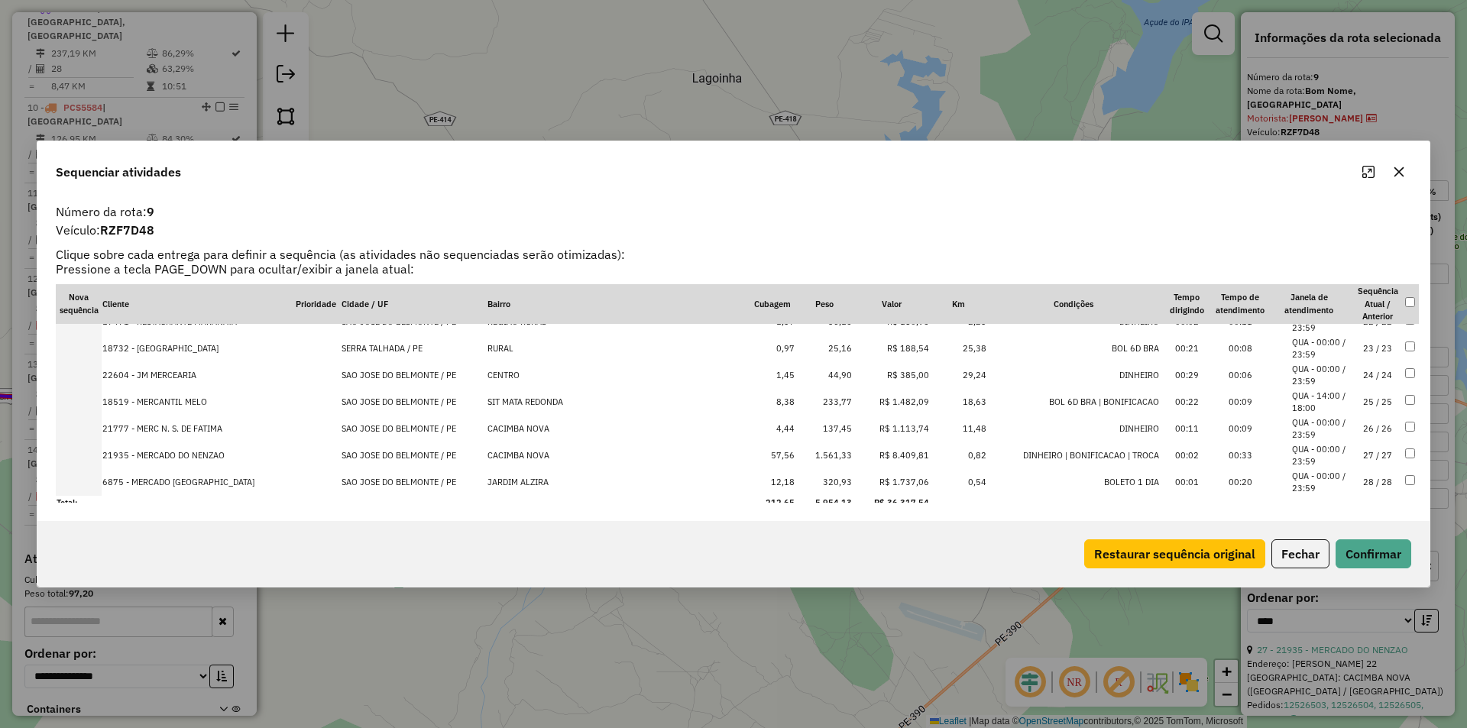
scroll to position [584, 0]
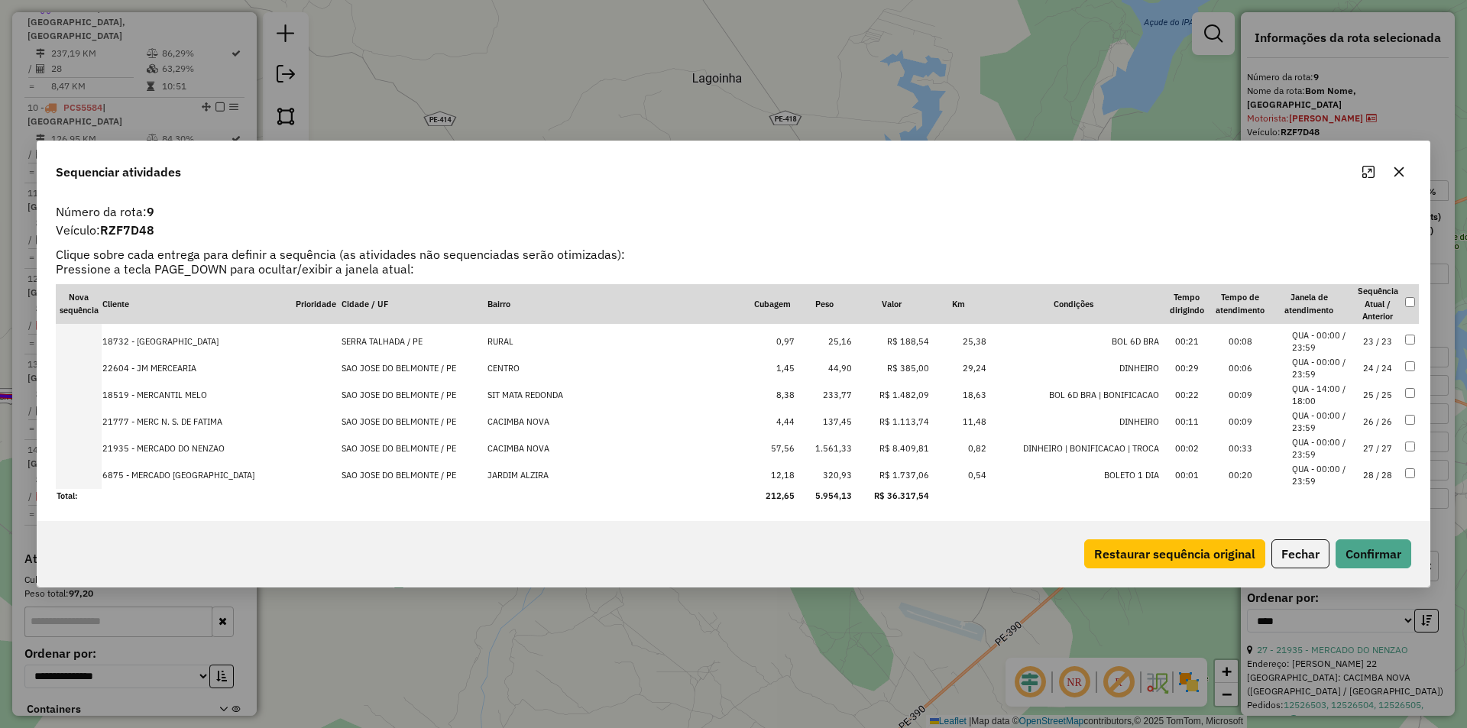
click at [1351, 340] on td "23 / 23" at bounding box center [1377, 342] width 53 height 27
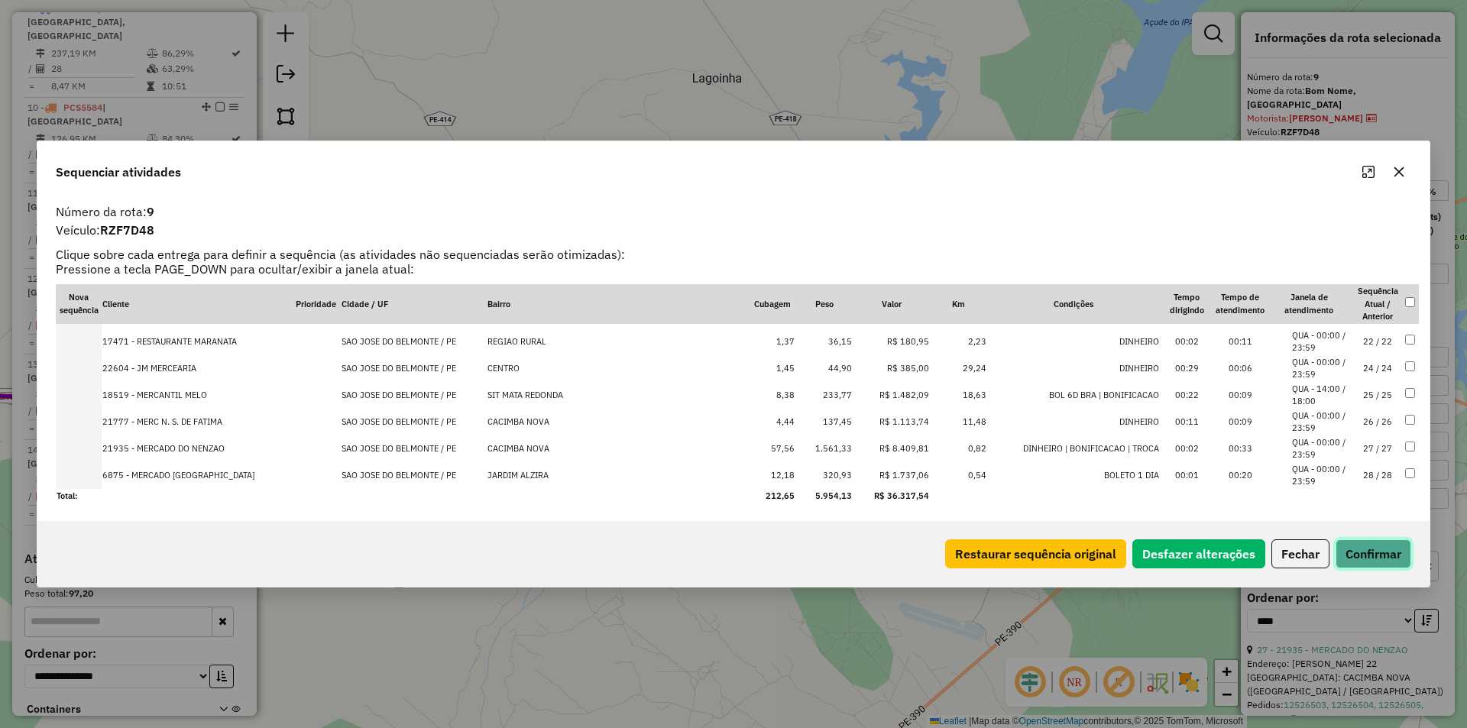
click at [1396, 559] on button "Confirmar" at bounding box center [1374, 554] width 76 height 29
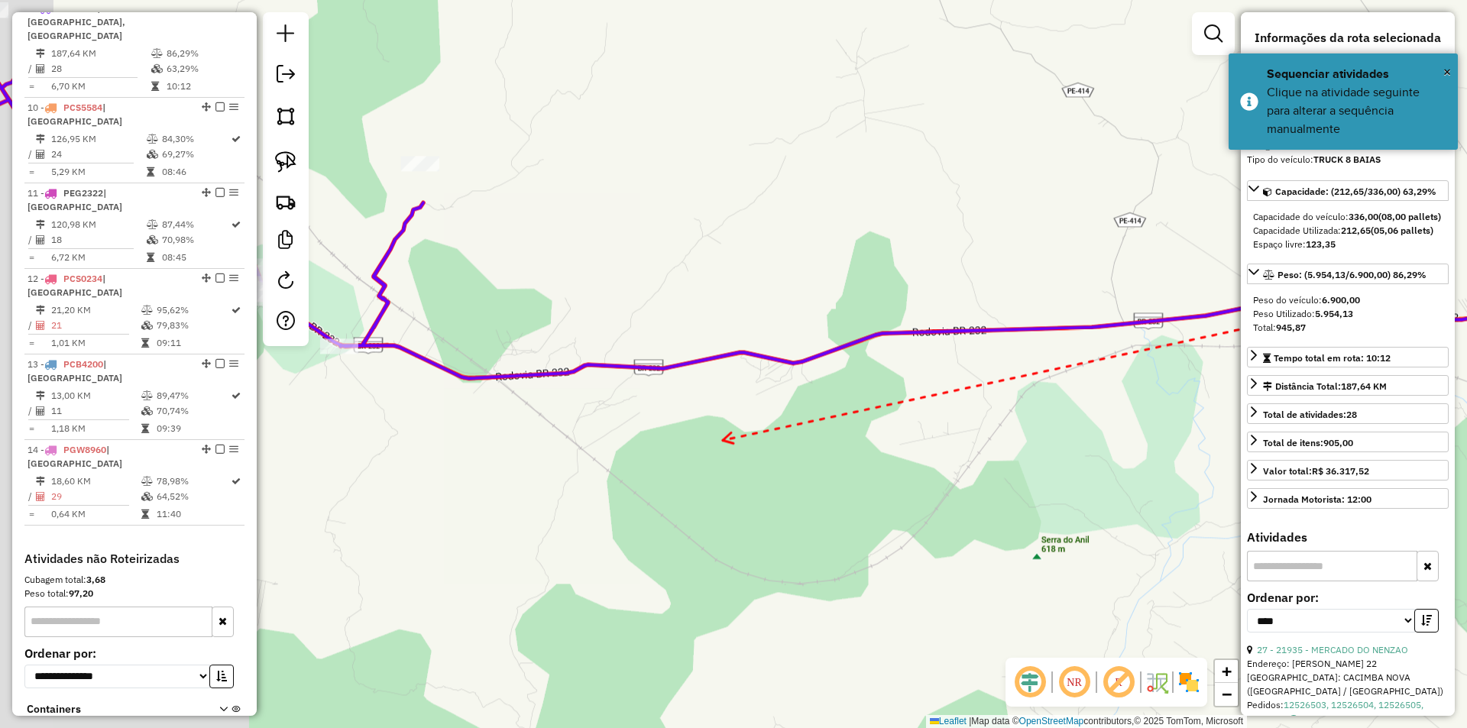
drag, startPoint x: 685, startPoint y: 436, endPoint x: 923, endPoint y: 439, distance: 238.5
click at [907, 439] on div "Janela de atendimento Grade de atendimento Capacidade Transportadoras Veículos …" at bounding box center [733, 364] width 1467 height 728
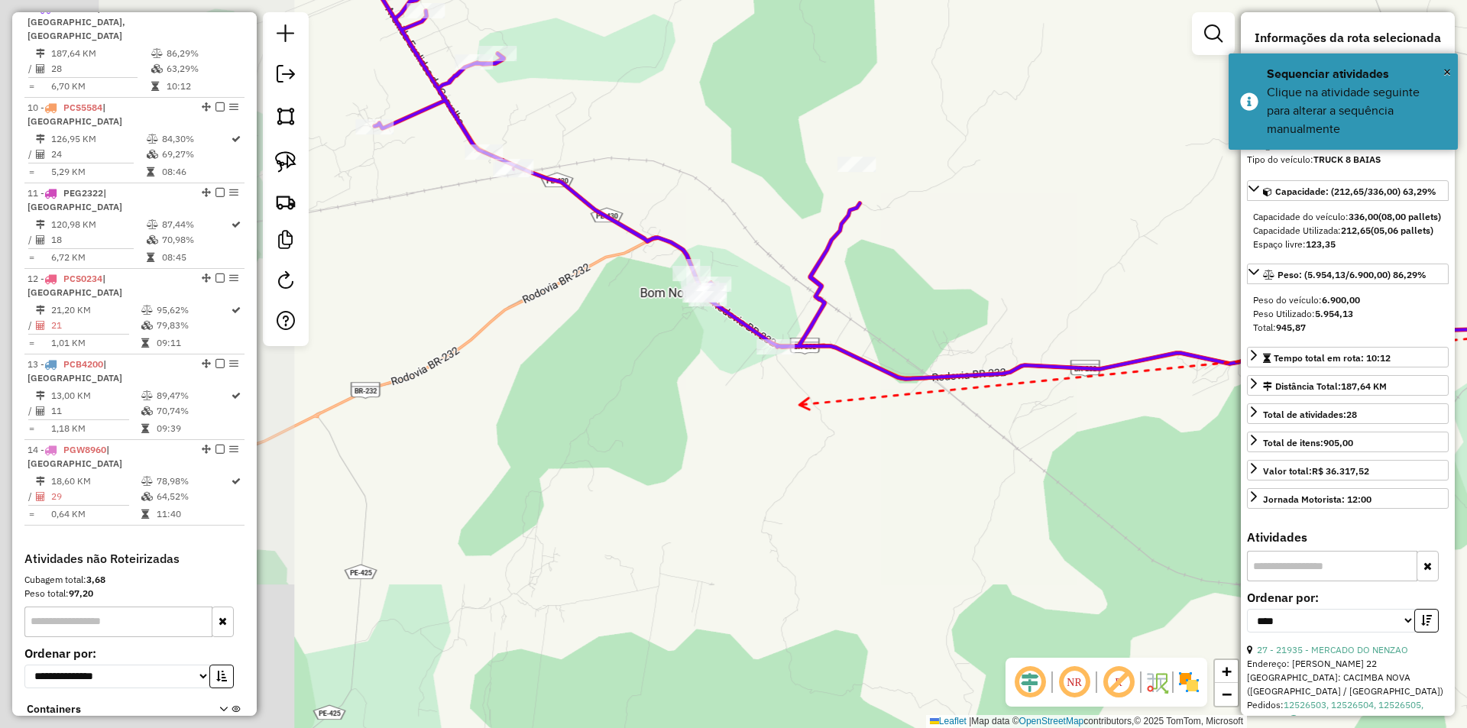
drag, startPoint x: 780, startPoint y: 405, endPoint x: 822, endPoint y: 452, distance: 62.8
click at [821, 454] on div "Janela de atendimento Grade de atendimento Capacidade Transportadoras Veículos …" at bounding box center [733, 364] width 1467 height 728
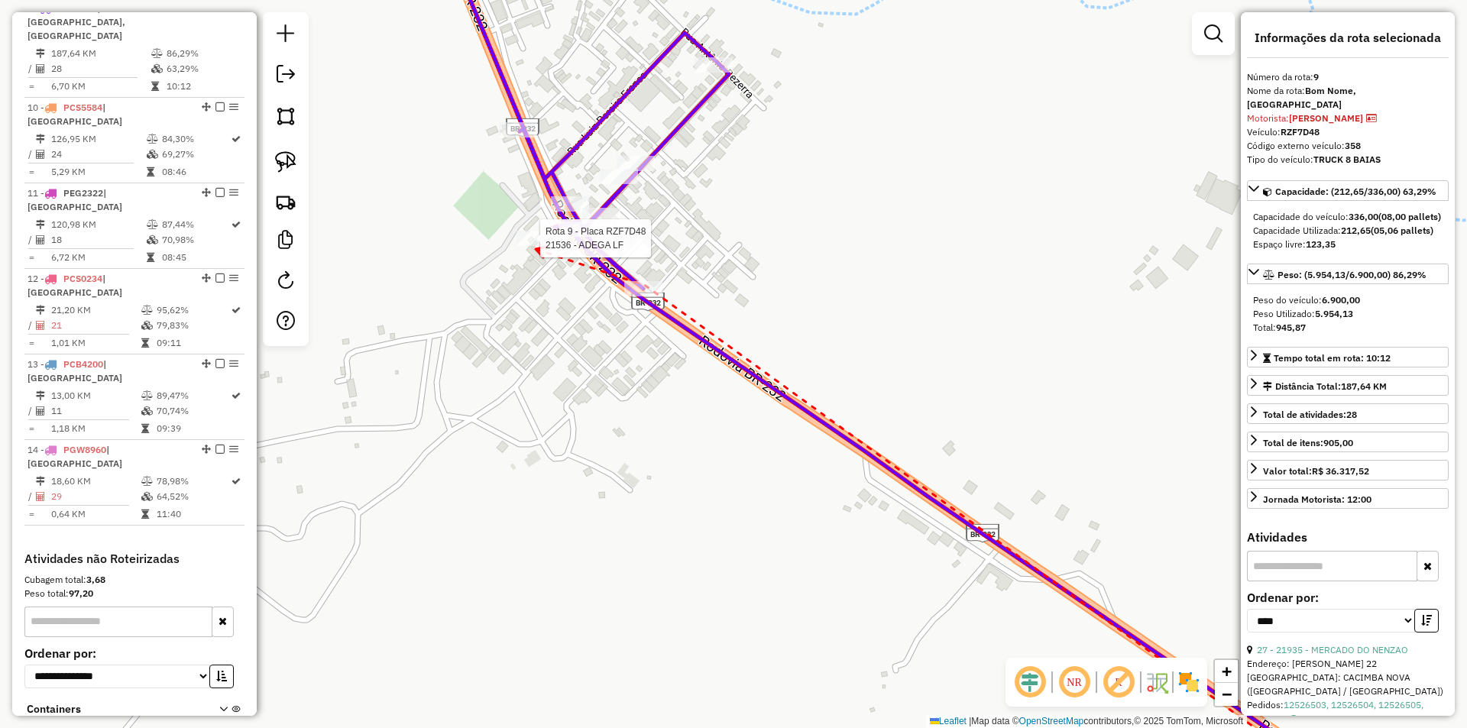
click at [536, 246] on div at bounding box center [536, 238] width 38 height 15
click at [577, 243] on icon at bounding box center [571, 243] width 11 height 11
click at [582, 237] on div at bounding box center [578, 229] width 38 height 15
click at [611, 184] on div at bounding box center [619, 176] width 38 height 15
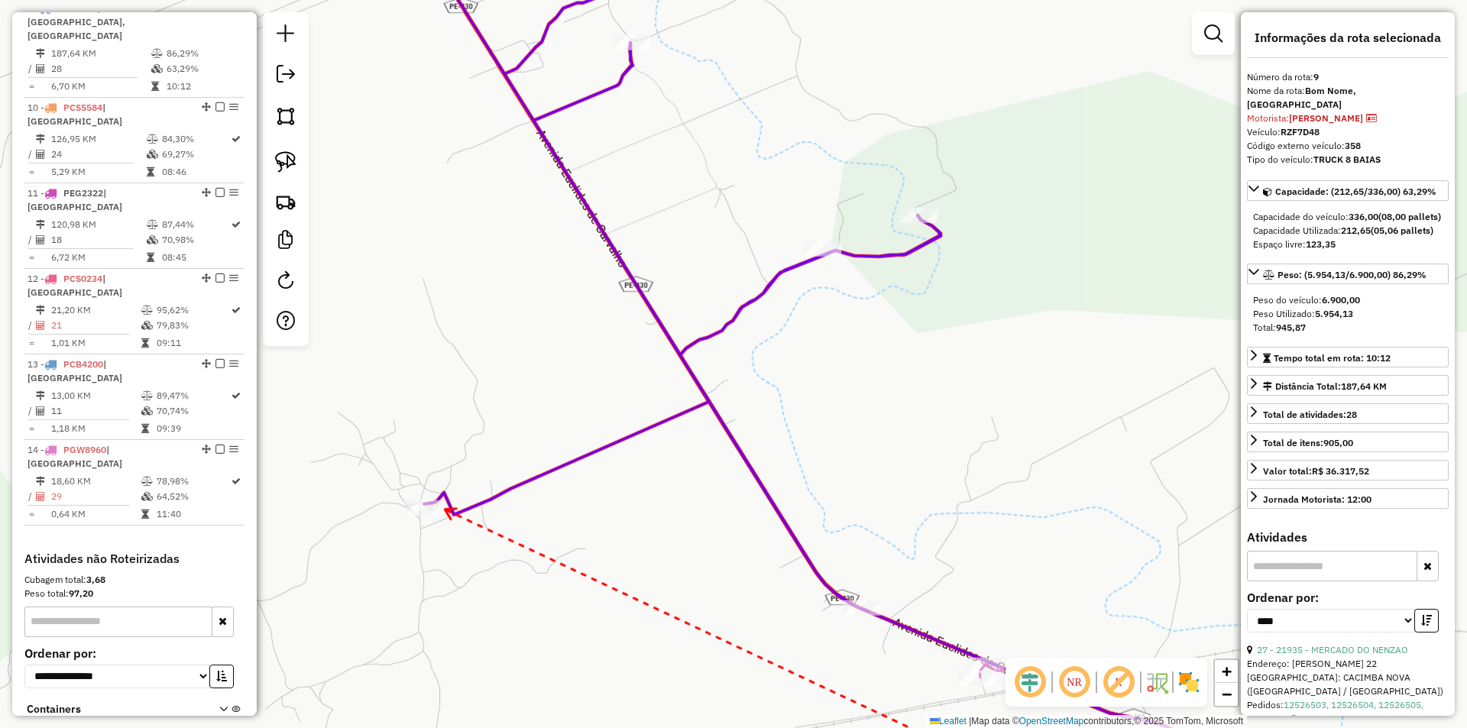
click at [445, 510] on icon at bounding box center [450, 514] width 11 height 11
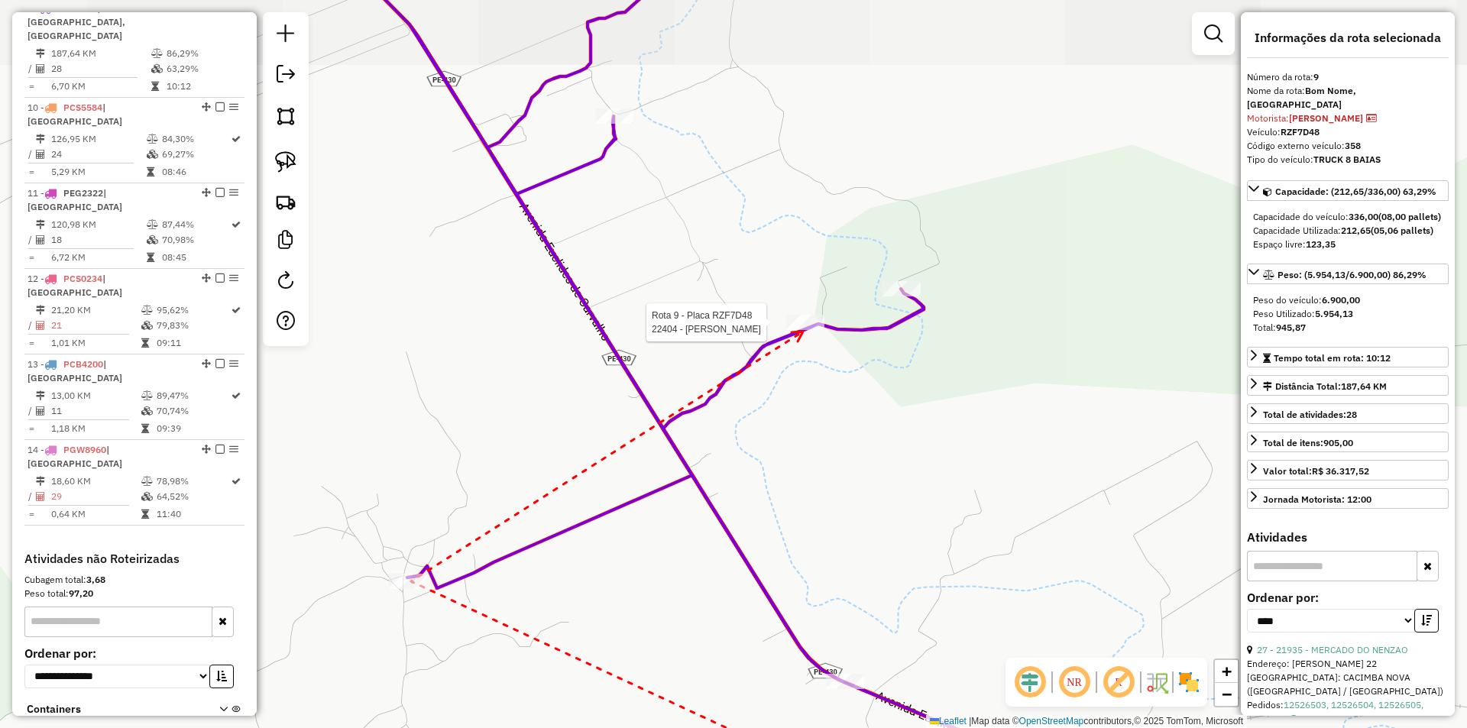
click at [803, 330] on div at bounding box center [805, 322] width 38 height 15
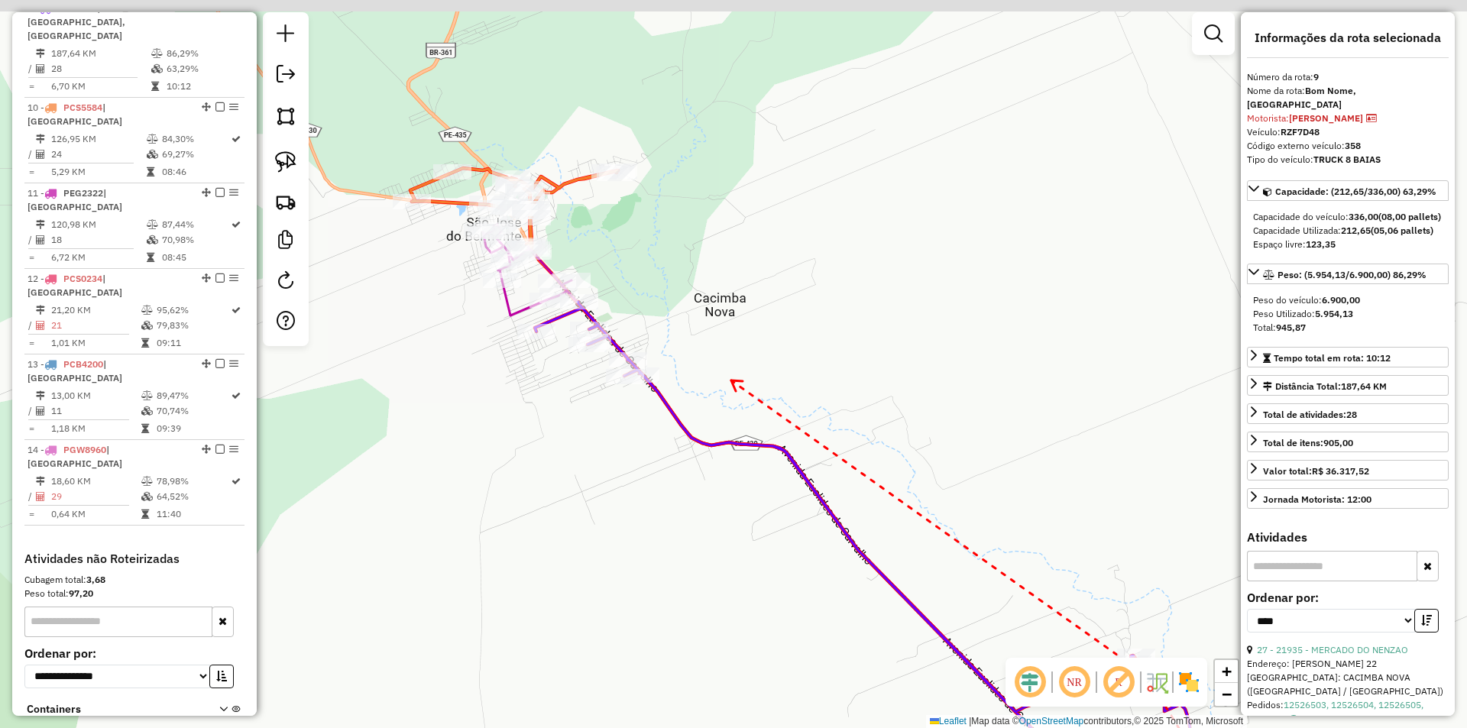
drag, startPoint x: 691, startPoint y: 273, endPoint x: 728, endPoint y: 378, distance: 111.9
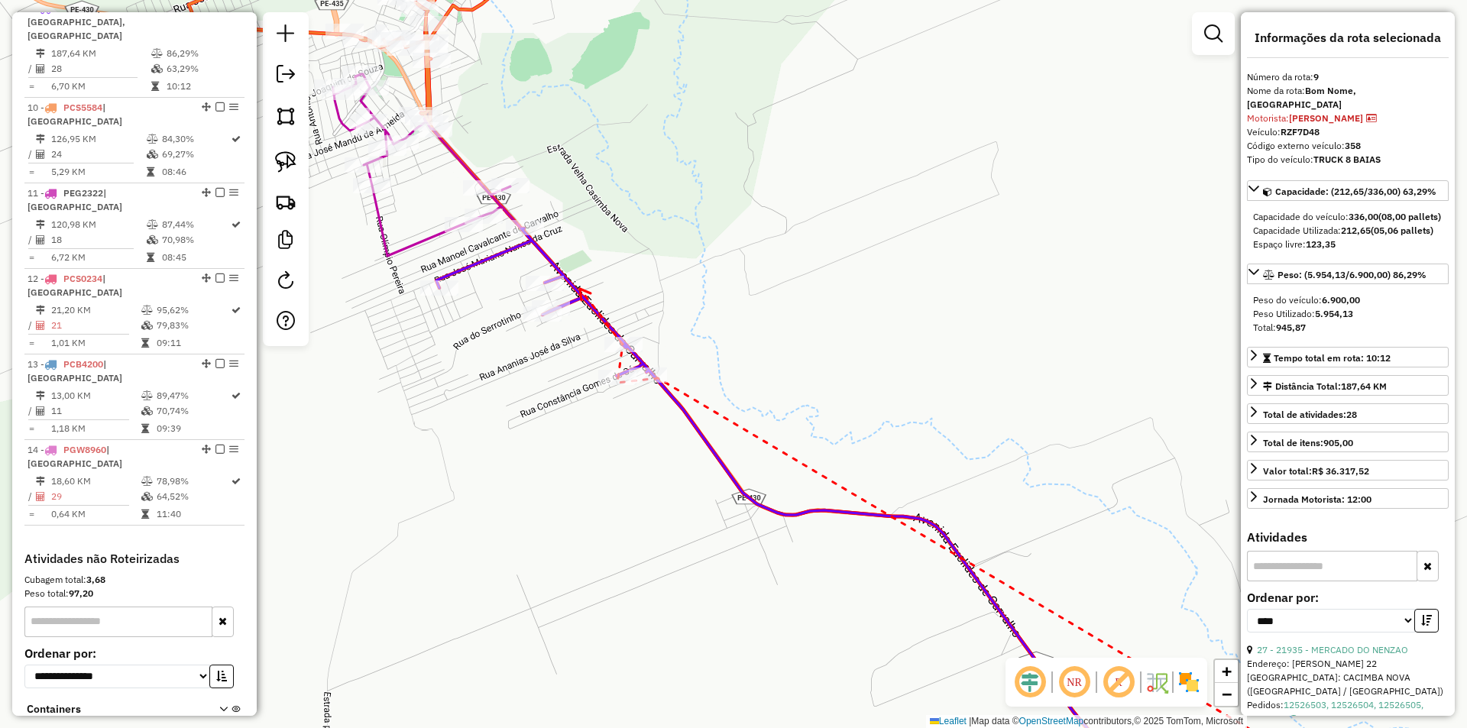
drag, startPoint x: 580, startPoint y: 289, endPoint x: 639, endPoint y: 359, distance: 91.7
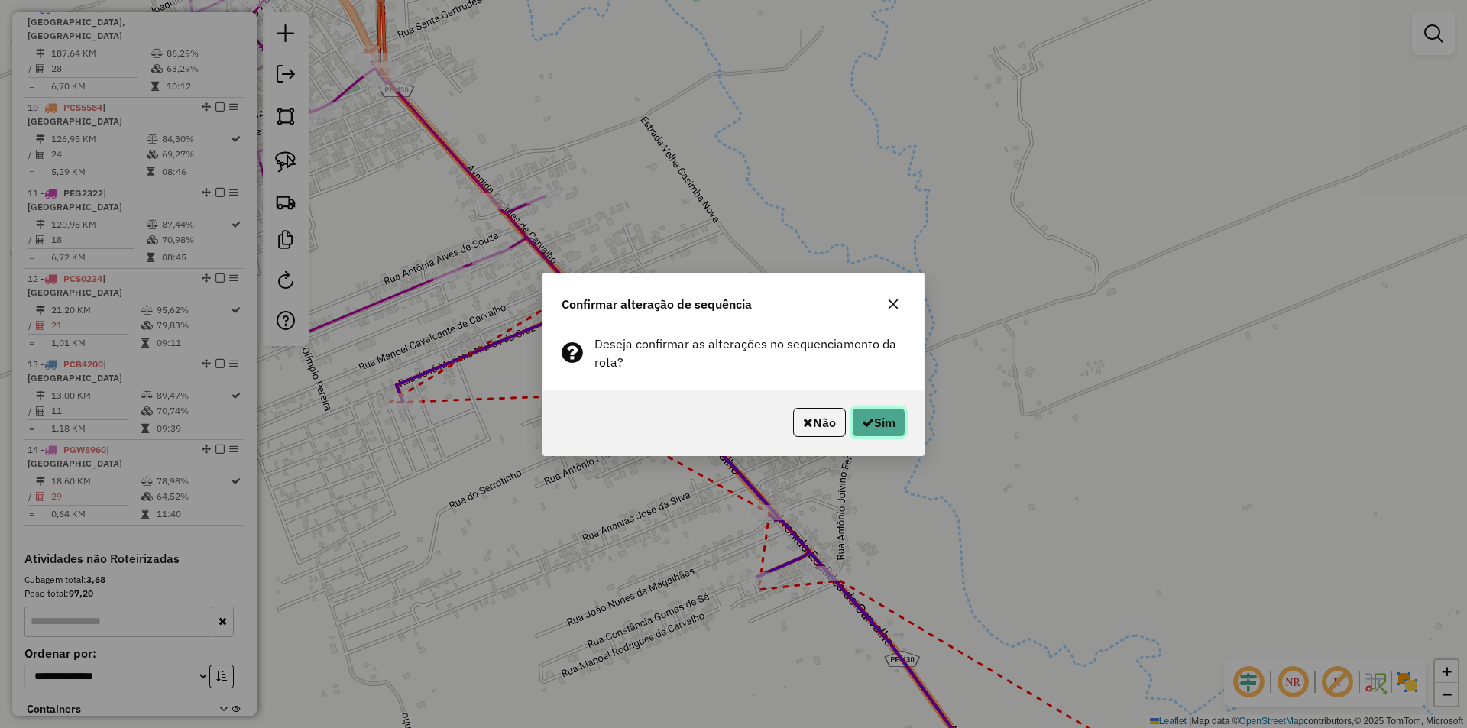
click at [885, 426] on button "Sim" at bounding box center [878, 422] width 53 height 29
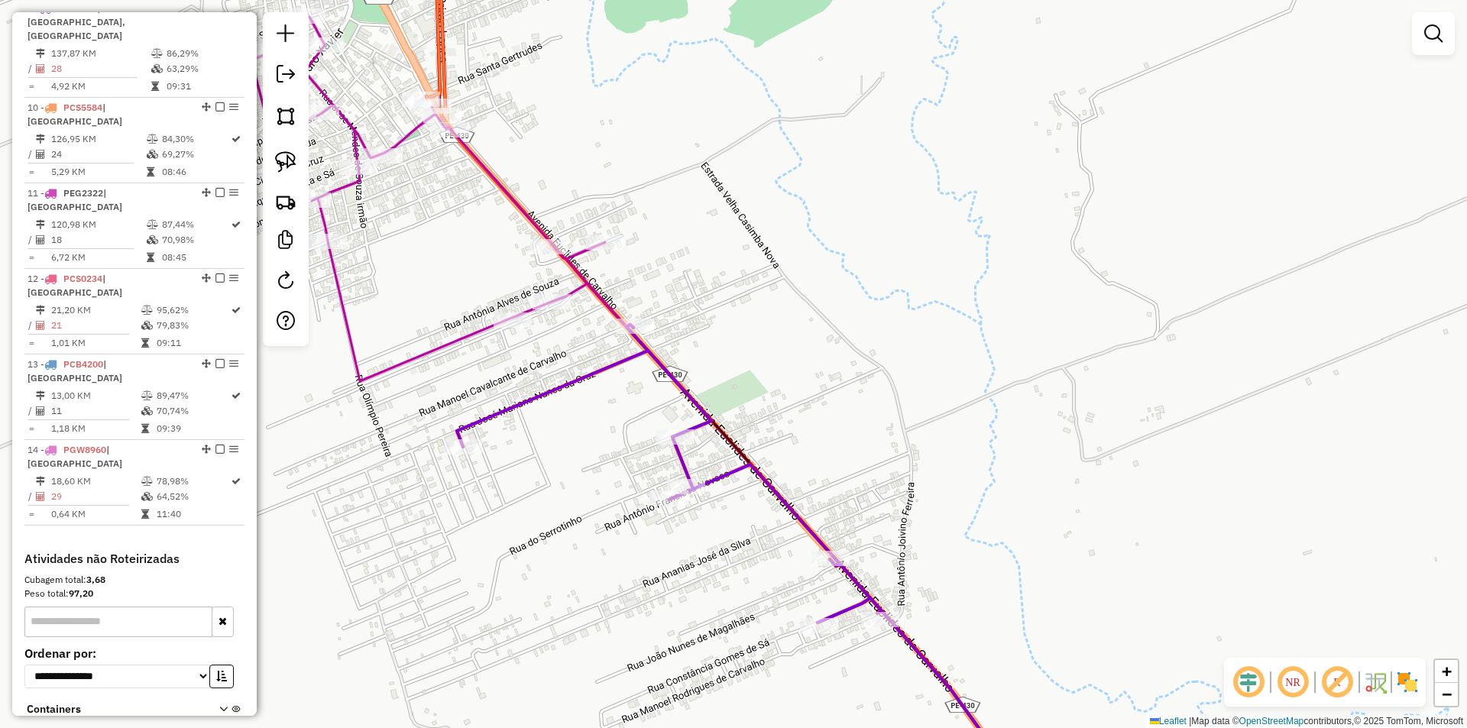
drag, startPoint x: 721, startPoint y: 278, endPoint x: 785, endPoint y: 326, distance: 79.8
click at [785, 326] on div "Janela de atendimento Grade de atendimento Capacidade Transportadoras Veículos …" at bounding box center [733, 364] width 1467 height 728
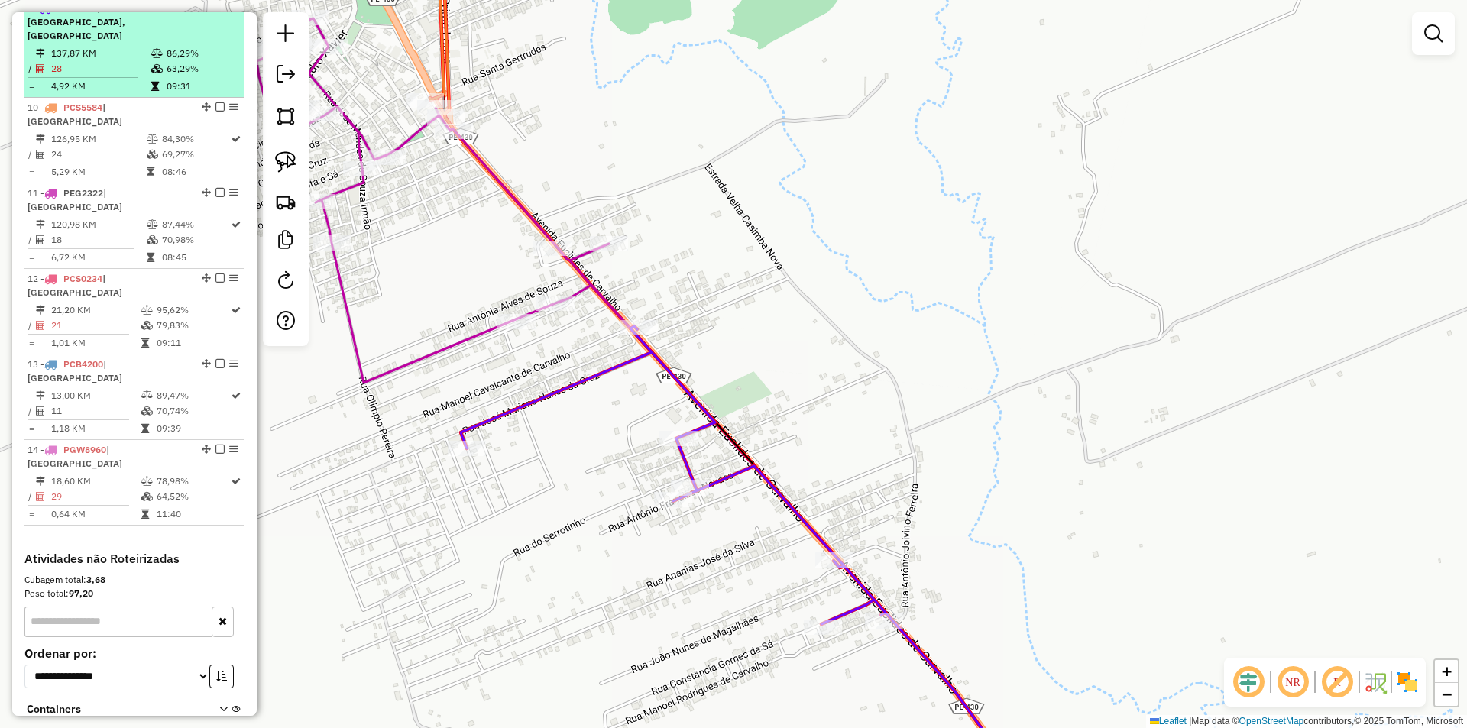
click at [217, 12] on em at bounding box center [220, 7] width 9 height 9
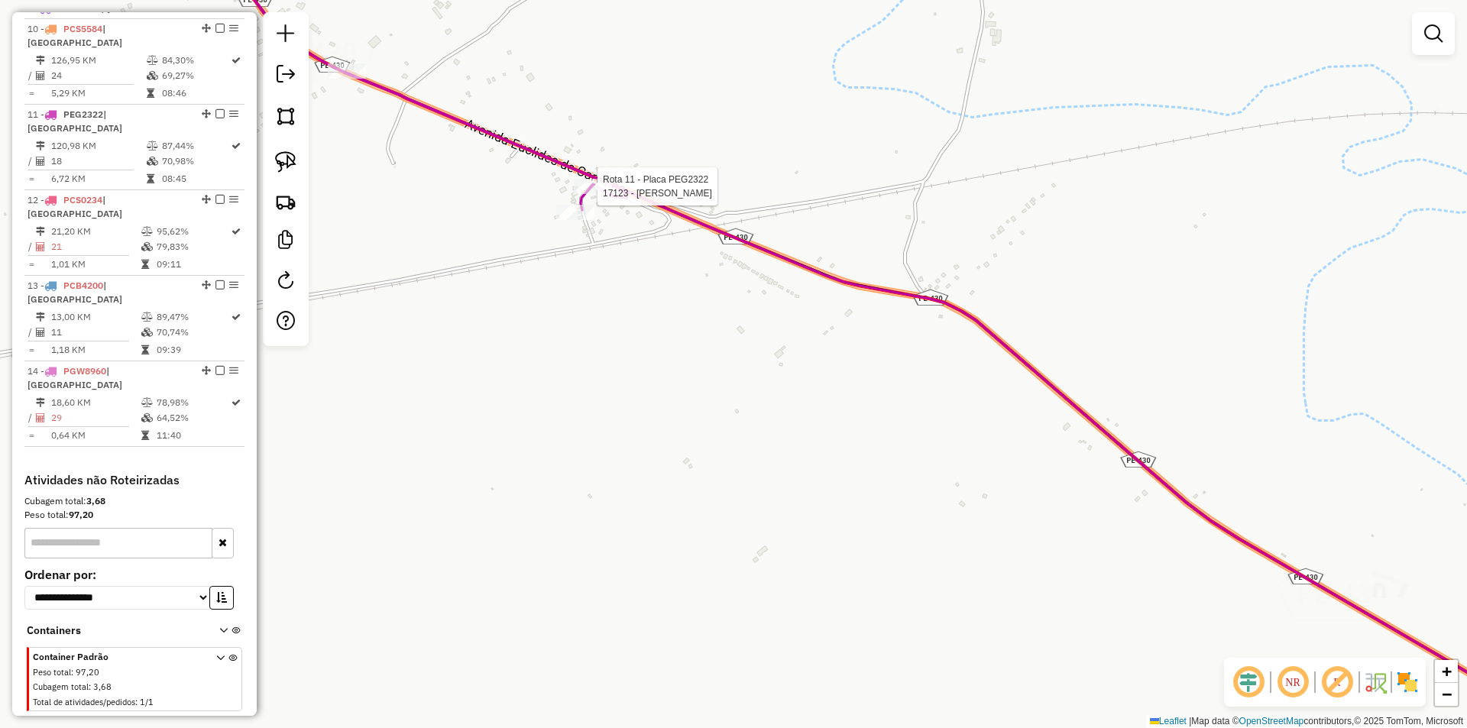
select select "*********"
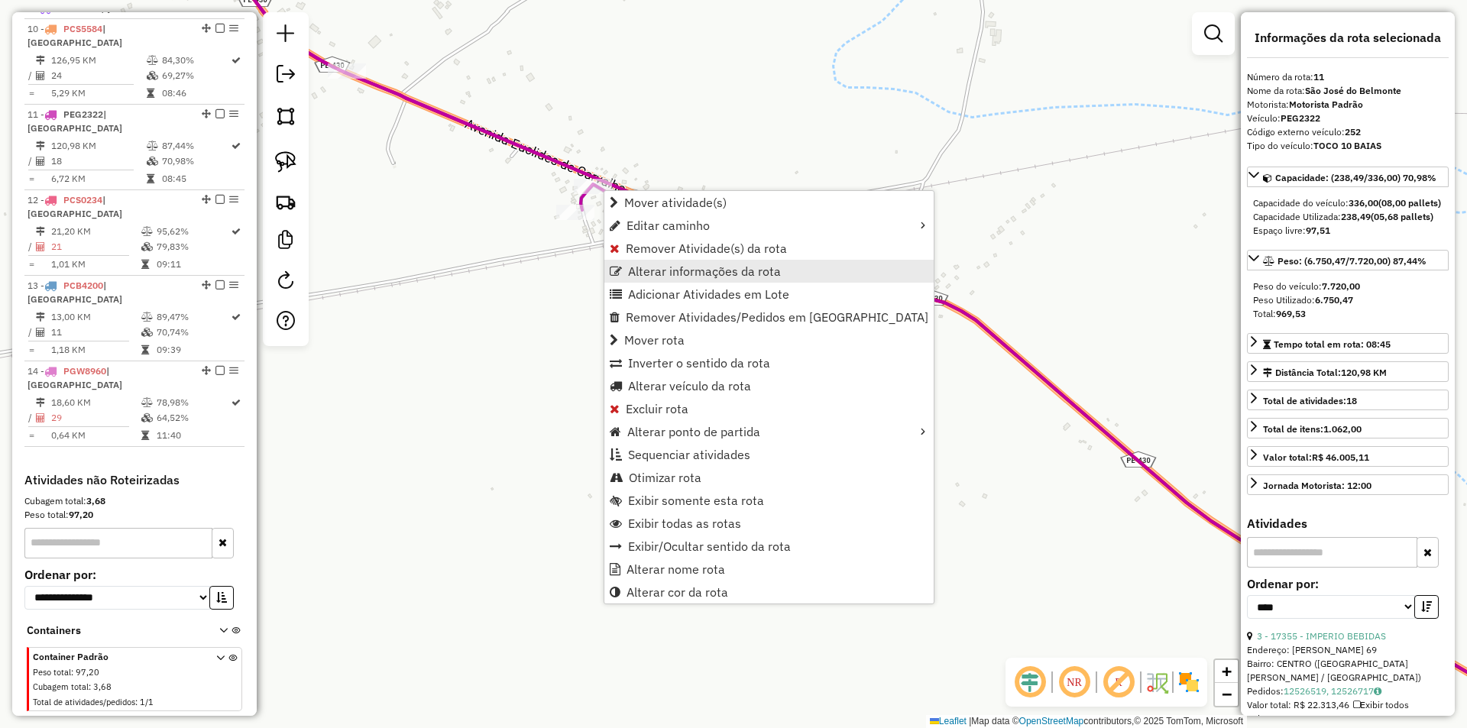
scroll to position [761, 0]
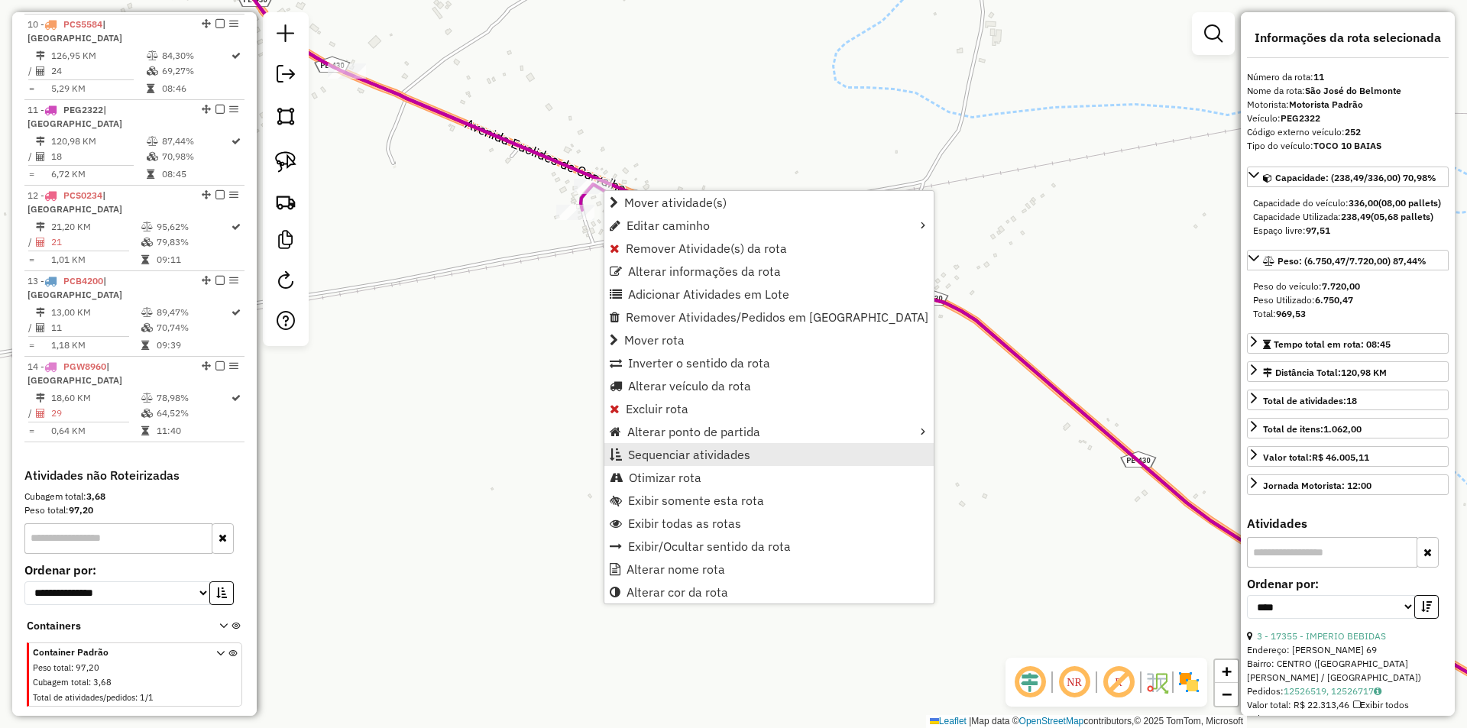
click at [760, 451] on link "Sequenciar atividades" at bounding box center [769, 454] width 329 height 23
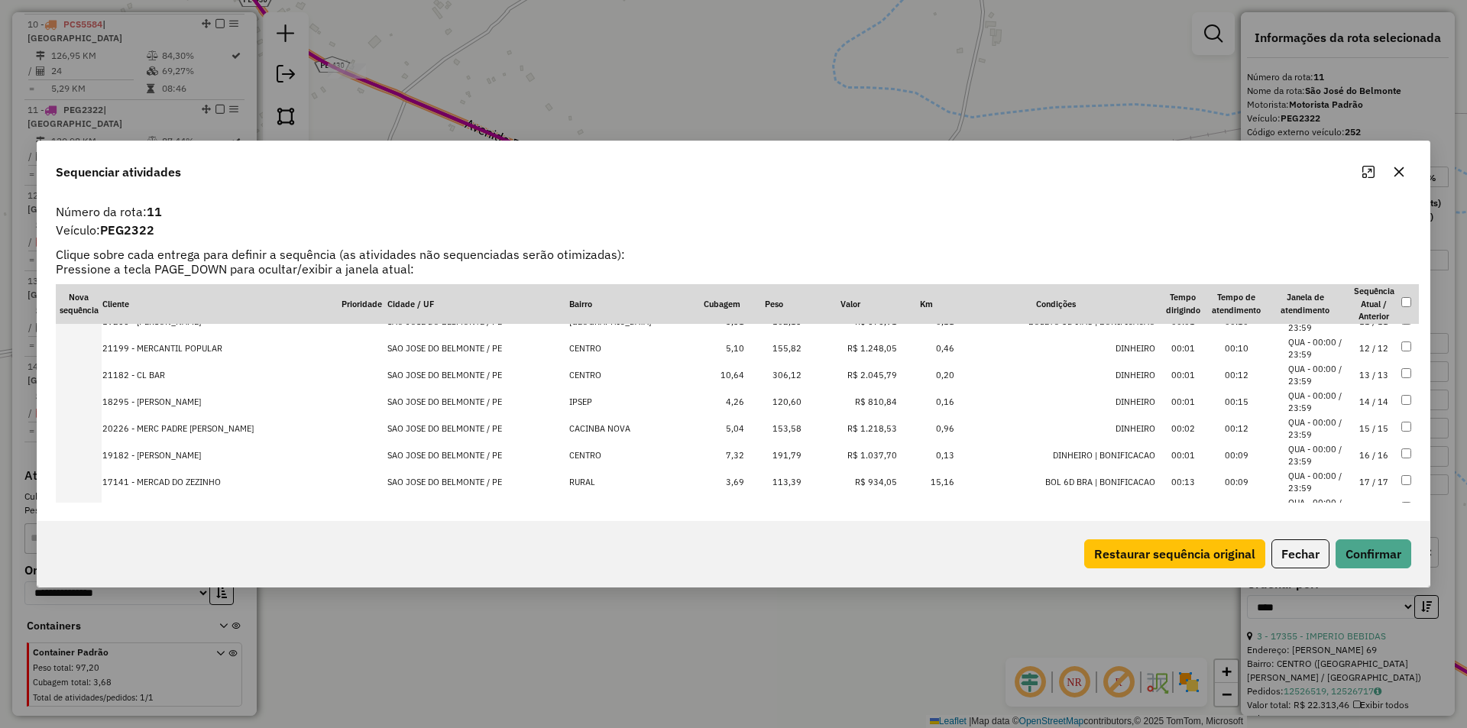
scroll to position [316, 0]
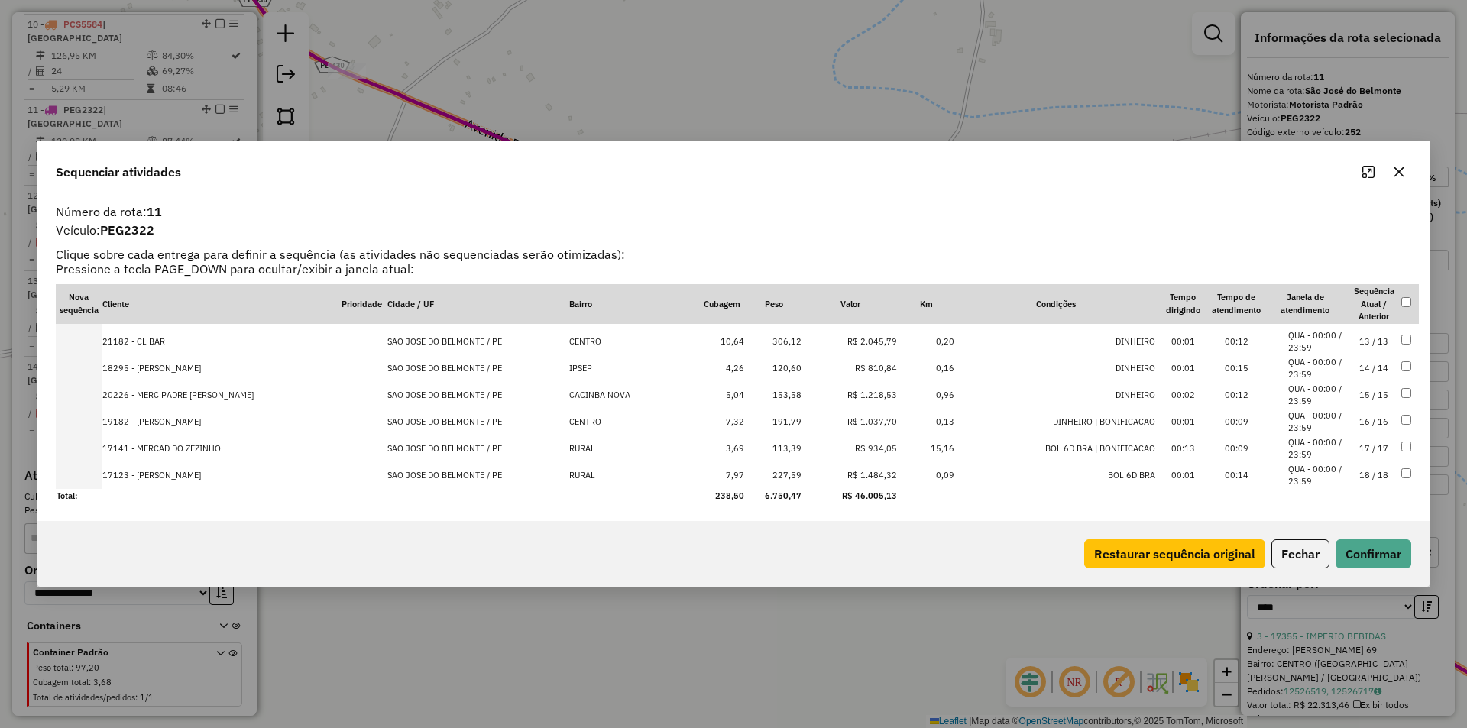
click at [1332, 475] on li "QUA - 00:00 / 23:59" at bounding box center [1318, 475] width 58 height 25
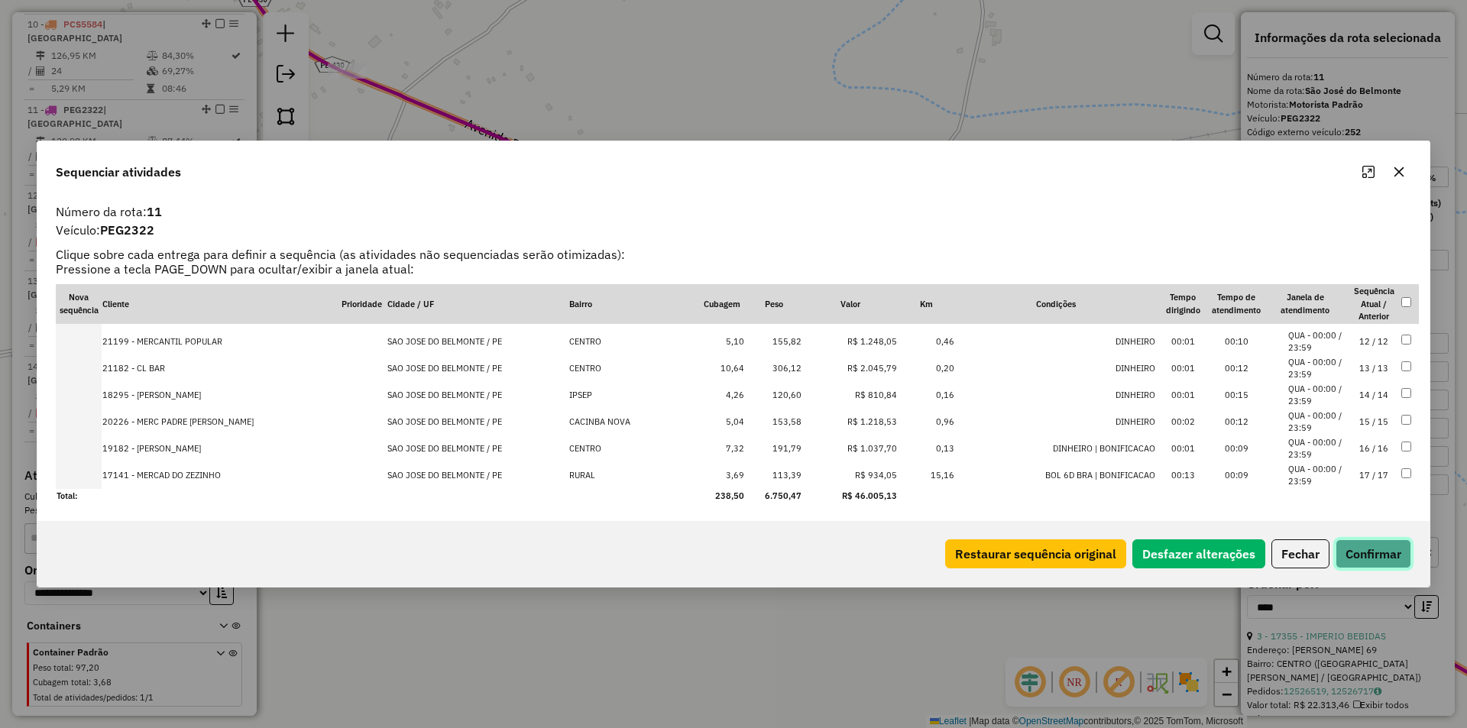
click at [1392, 548] on button "Confirmar" at bounding box center [1374, 554] width 76 height 29
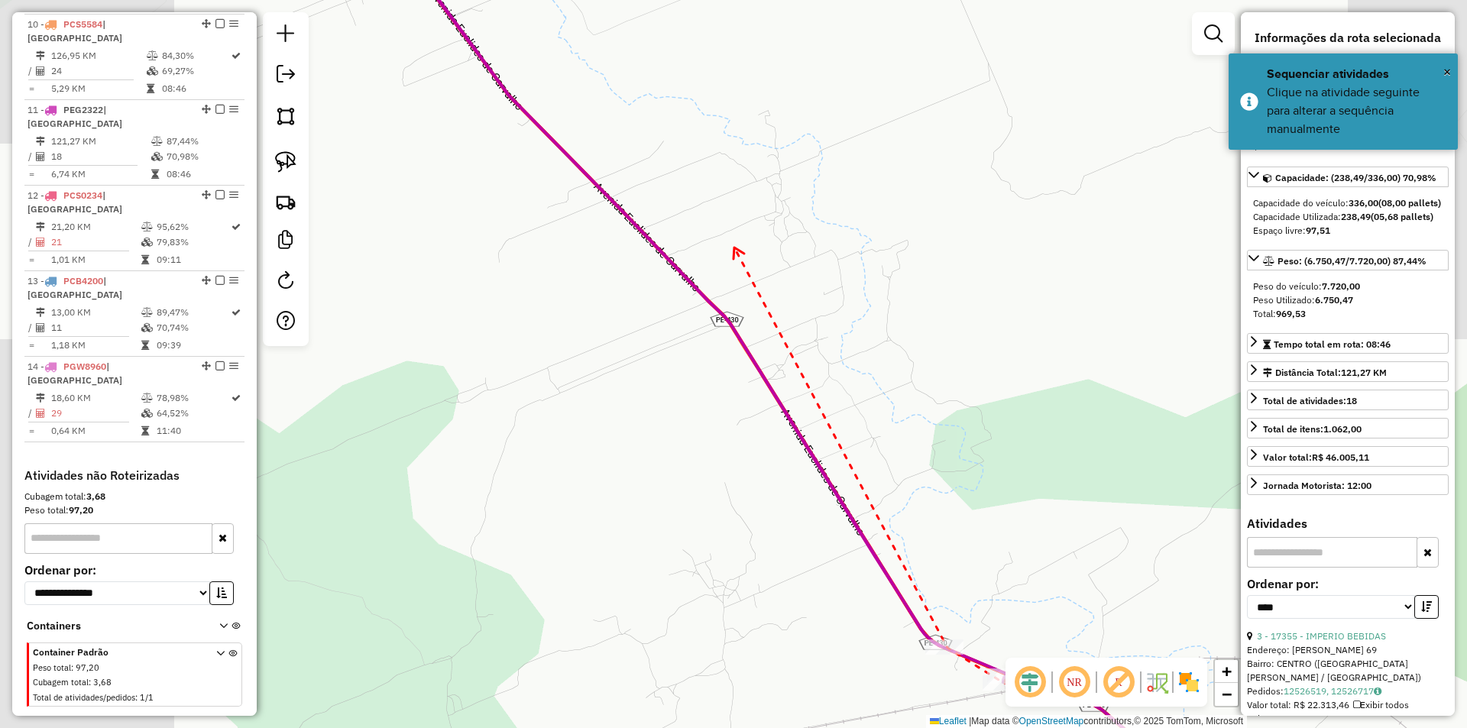
drag, startPoint x: 734, startPoint y: 248, endPoint x: 865, endPoint y: 410, distance: 208.2
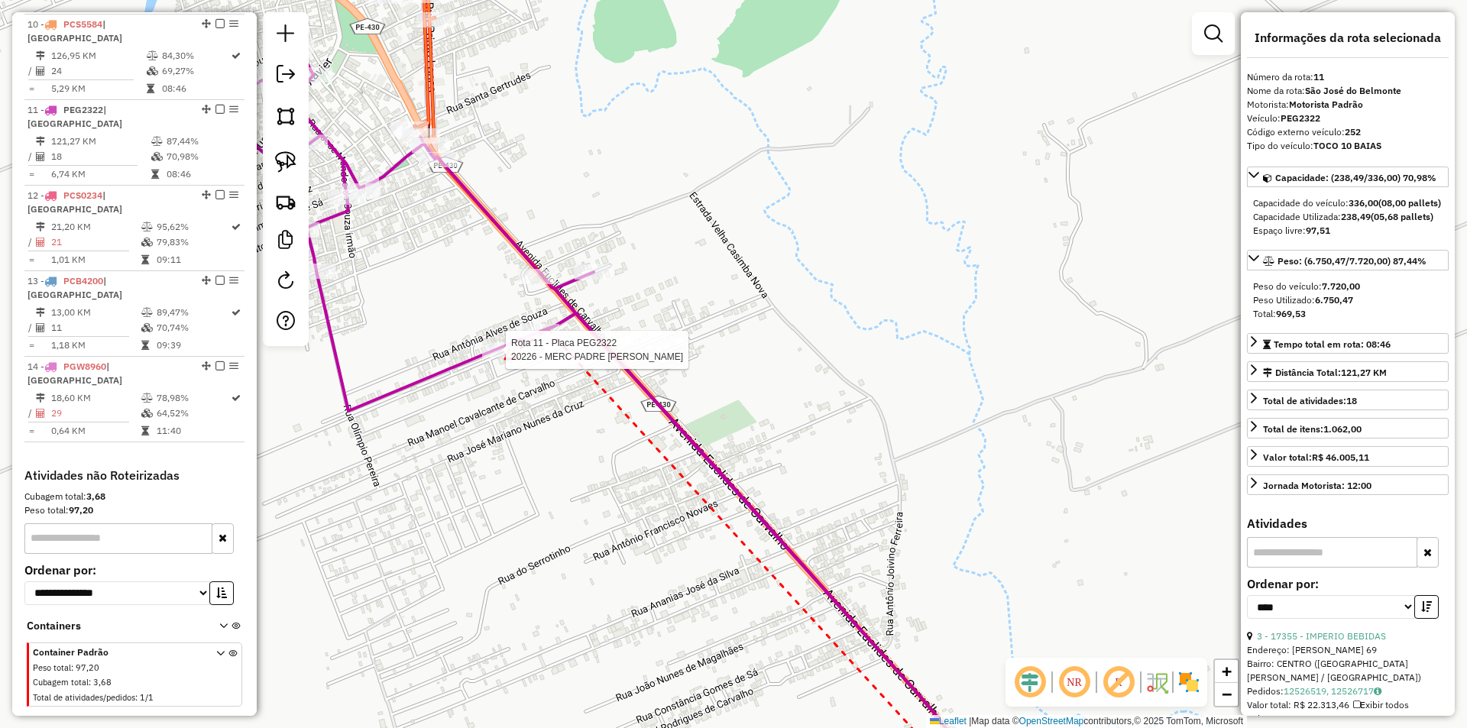
click at [505, 358] on div at bounding box center [501, 349] width 38 height 15
click at [580, 280] on div at bounding box center [594, 271] width 38 height 15
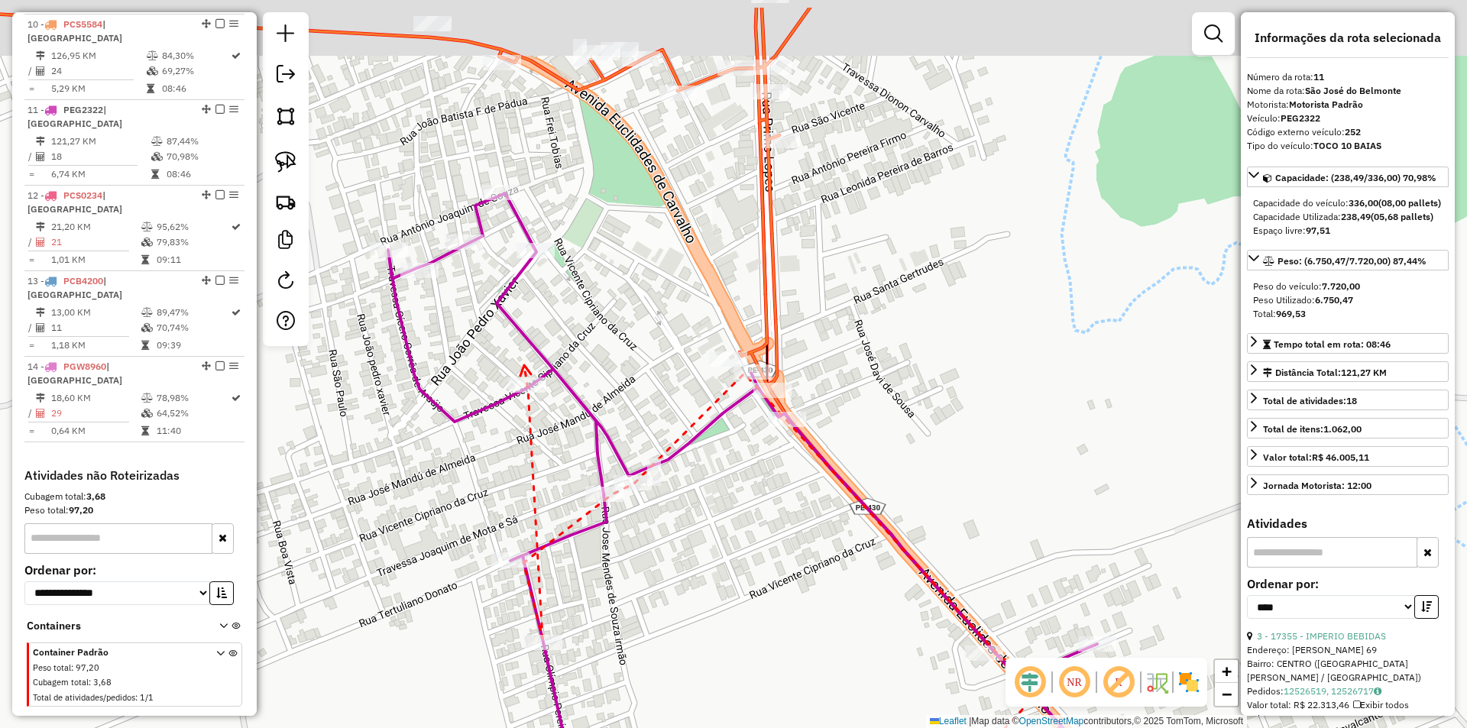
drag, startPoint x: 480, startPoint y: 269, endPoint x: 568, endPoint y: 355, distance: 122.7
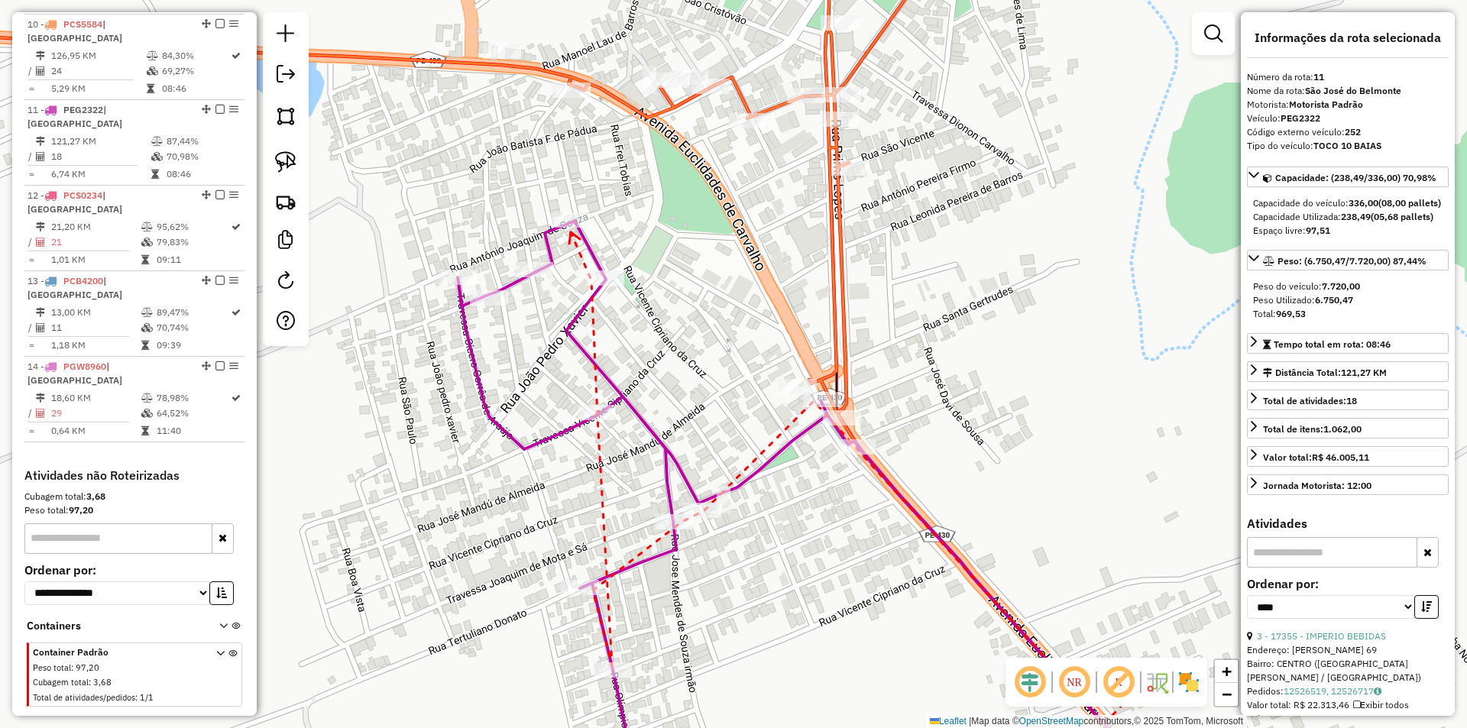
click at [571, 232] on icon at bounding box center [574, 237] width 11 height 11
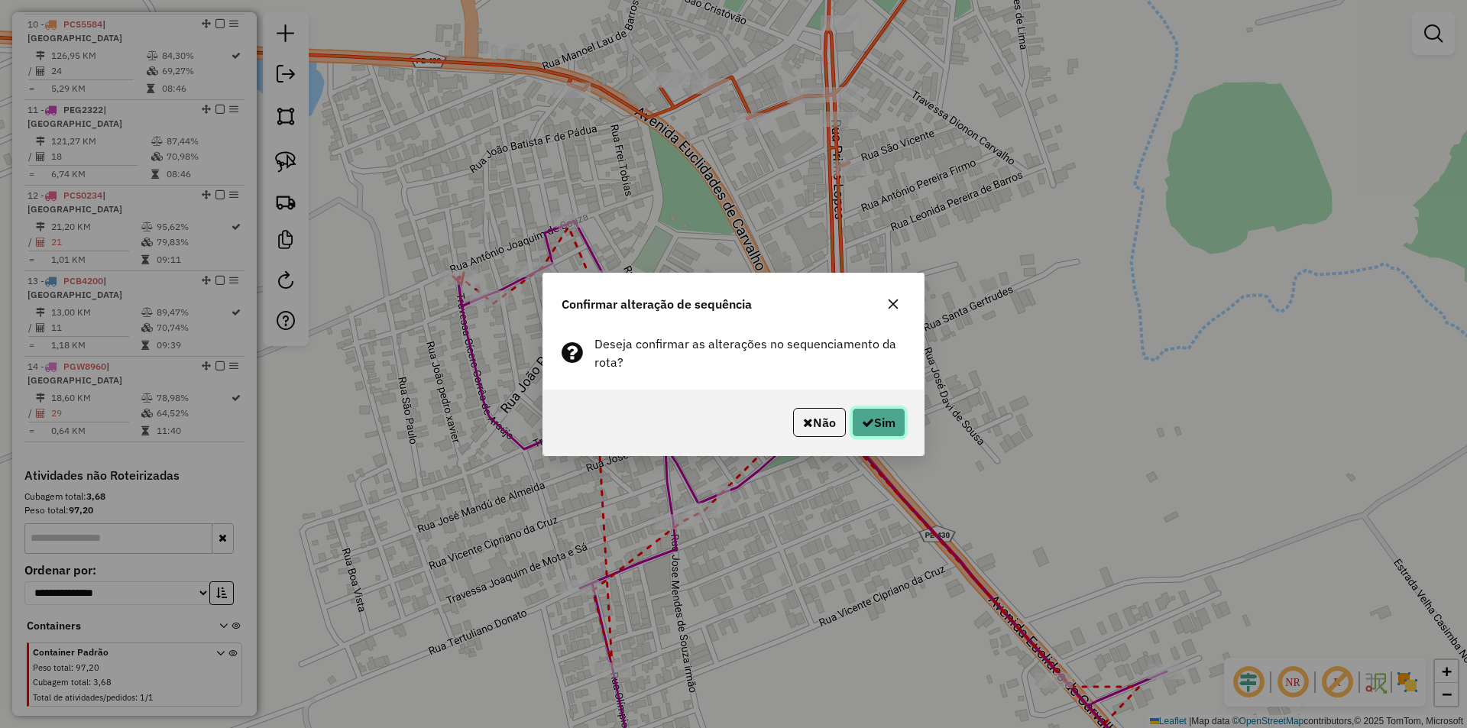
click at [866, 413] on button "Sim" at bounding box center [878, 422] width 53 height 29
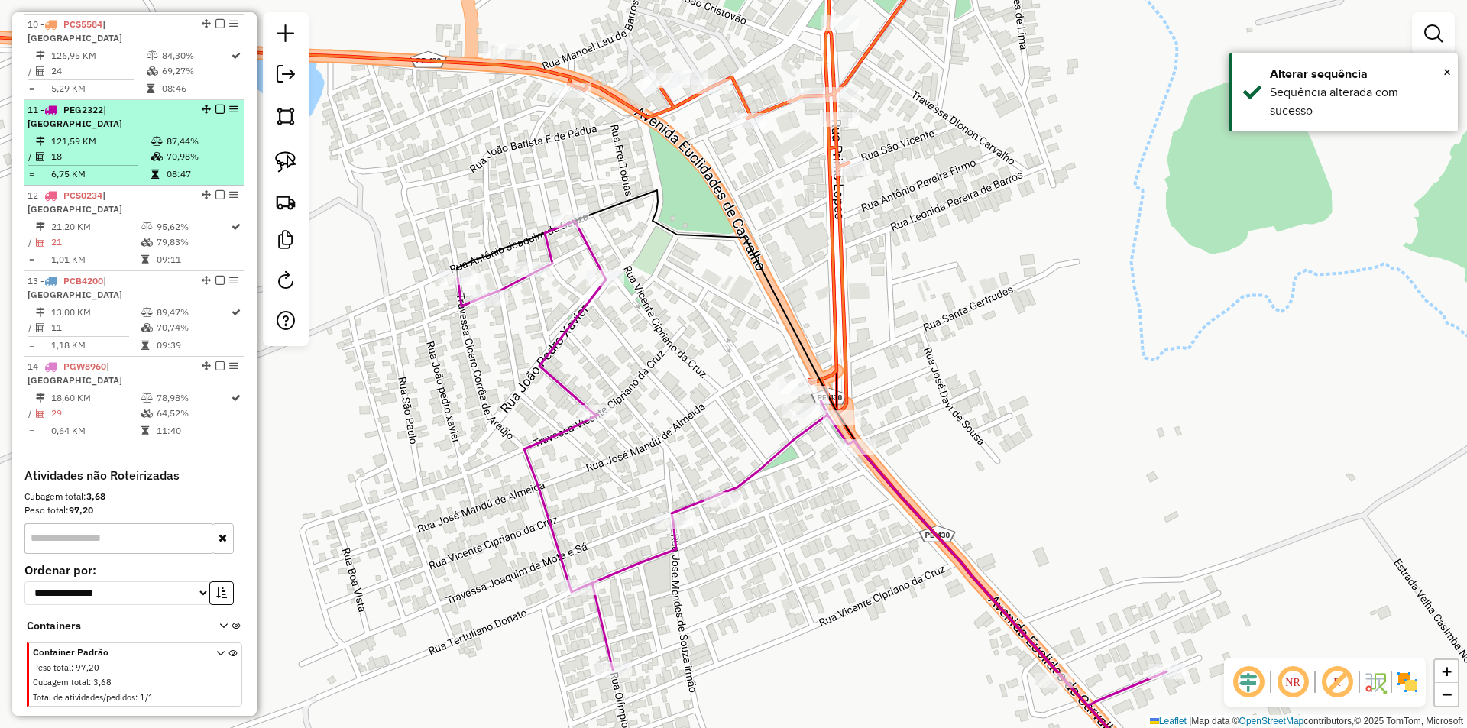
click at [216, 114] on em at bounding box center [220, 109] width 9 height 9
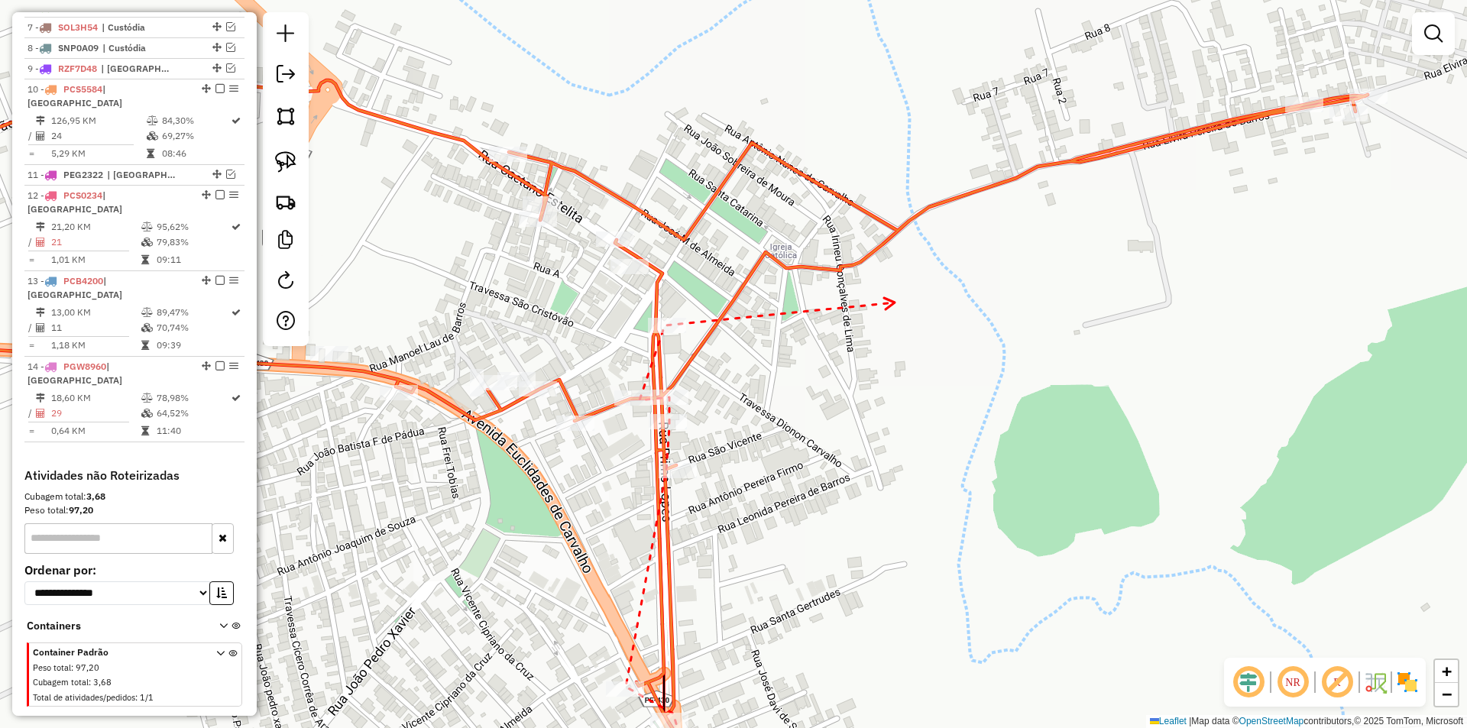
drag, startPoint x: 734, startPoint y: 251, endPoint x: 683, endPoint y: 408, distance: 165.3
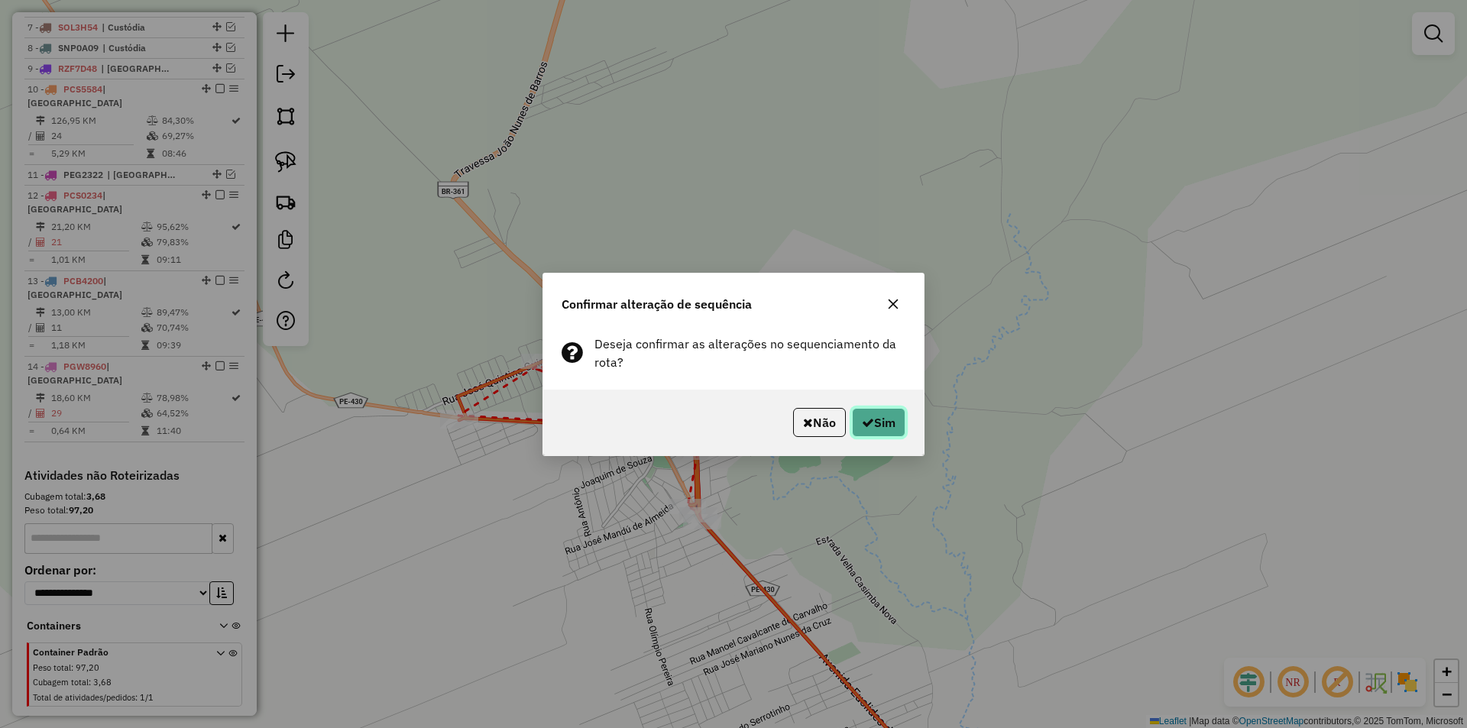
click at [887, 431] on button "Sim" at bounding box center [878, 422] width 53 height 29
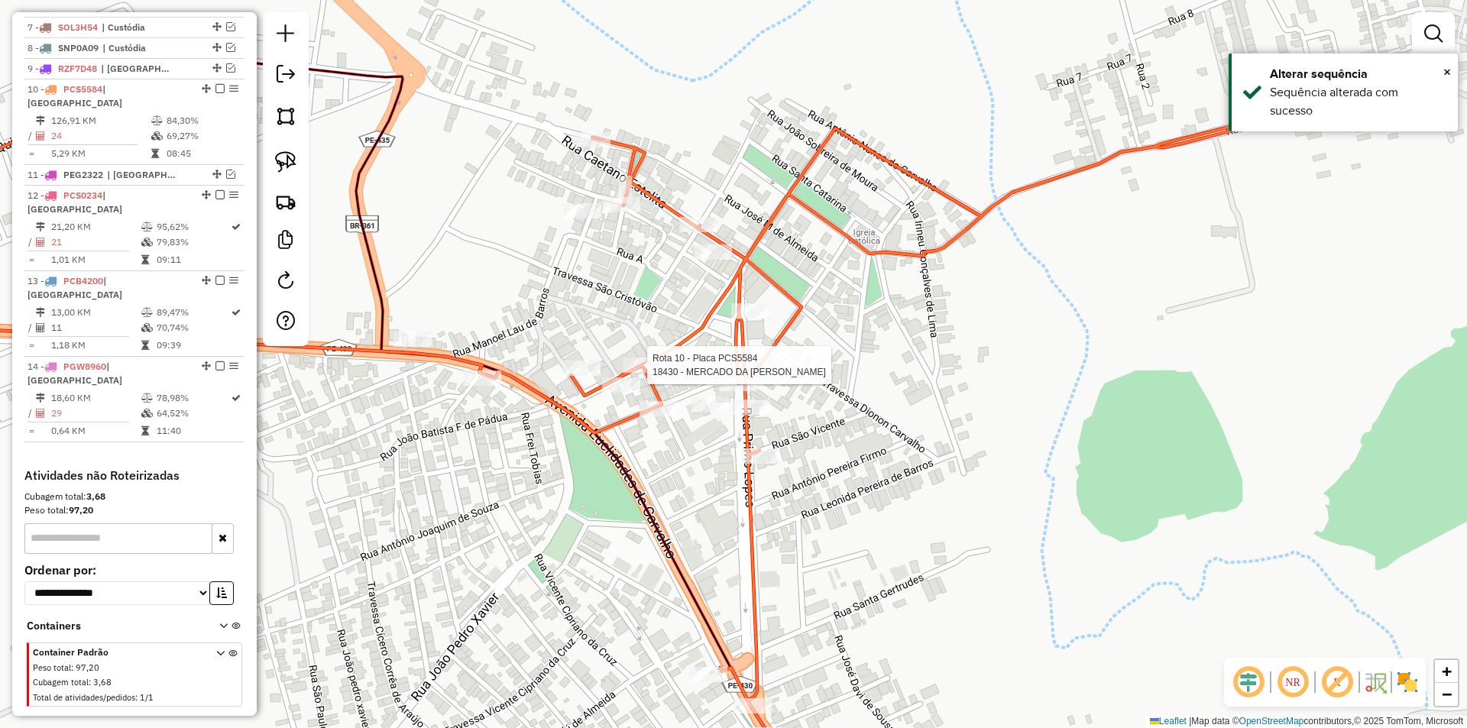
select select "*********"
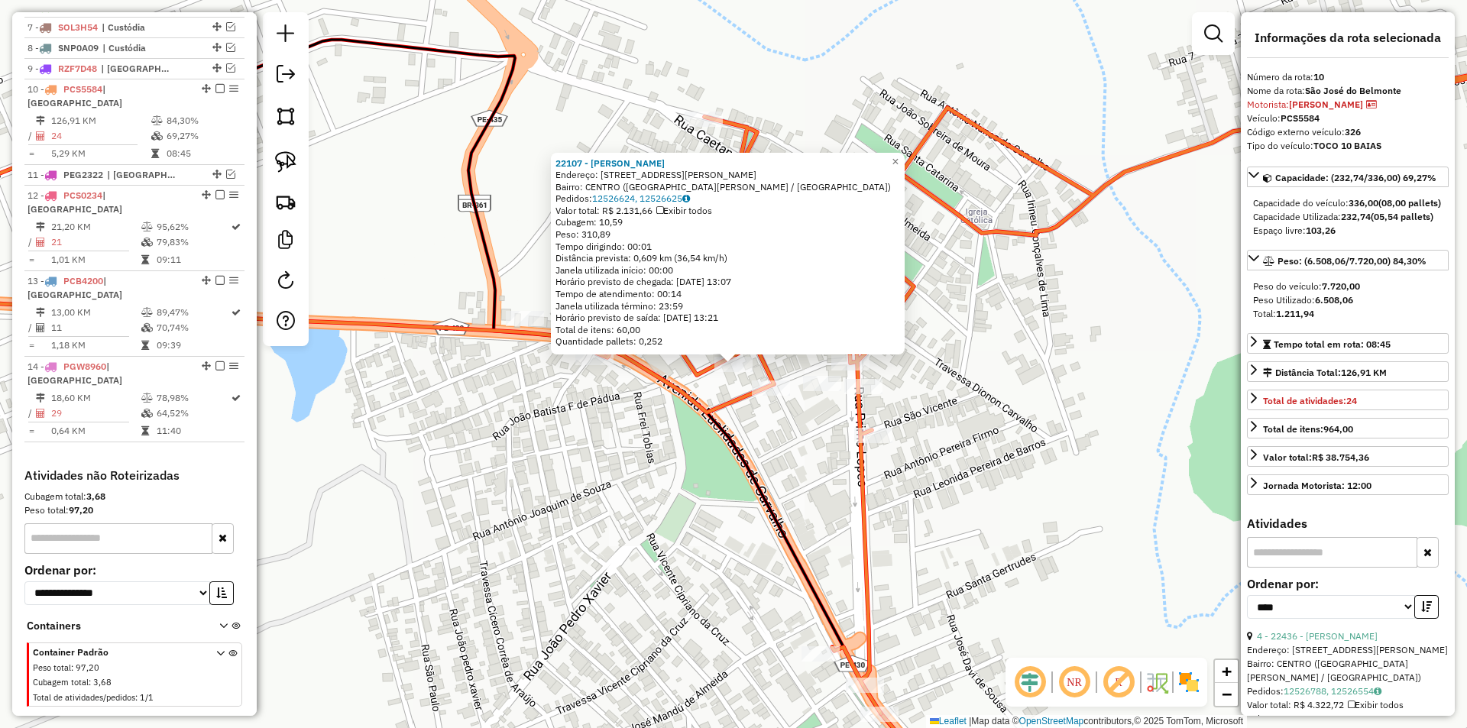
click at [780, 431] on div "22107 - CICERO MONTEIRO Endereço: Rua Joaquina Nunes de Moura 48 Bairro: CENTRO…" at bounding box center [733, 364] width 1467 height 728
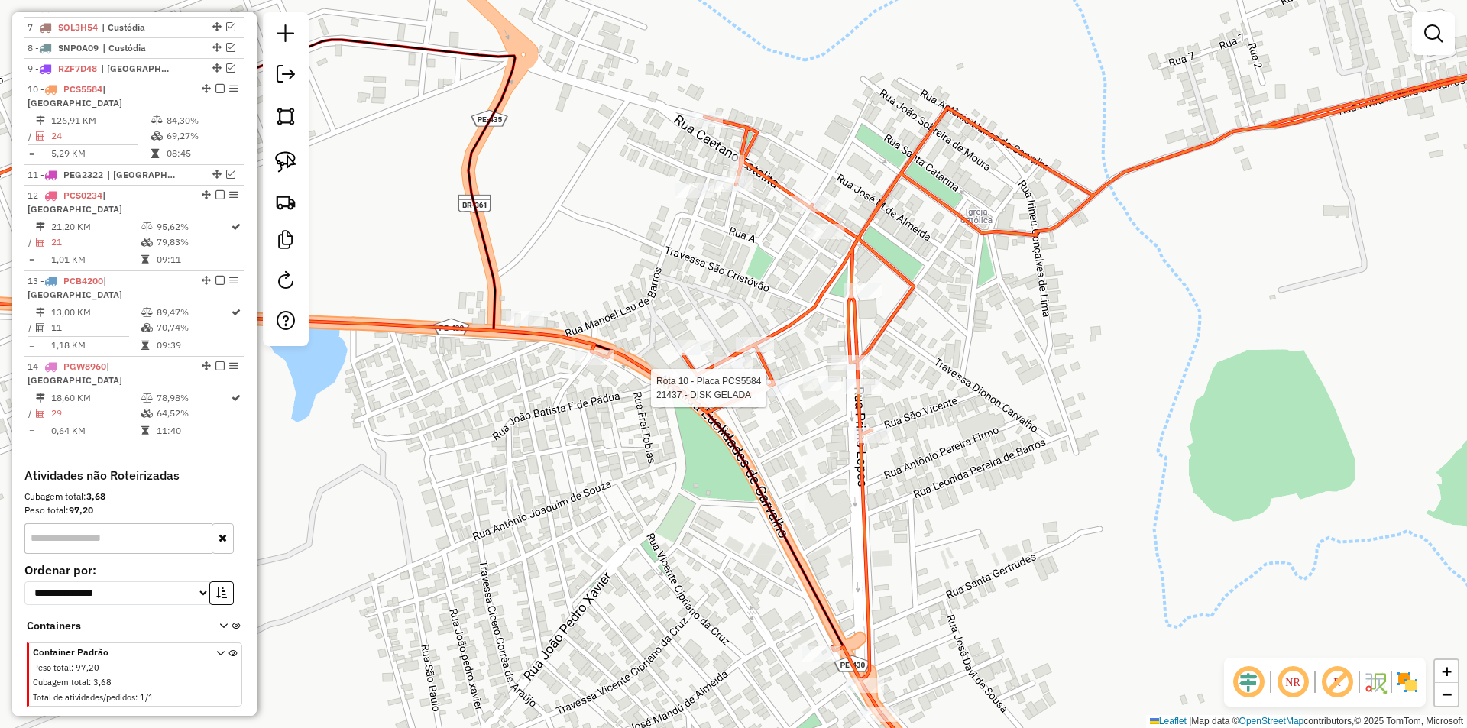
select select "*********"
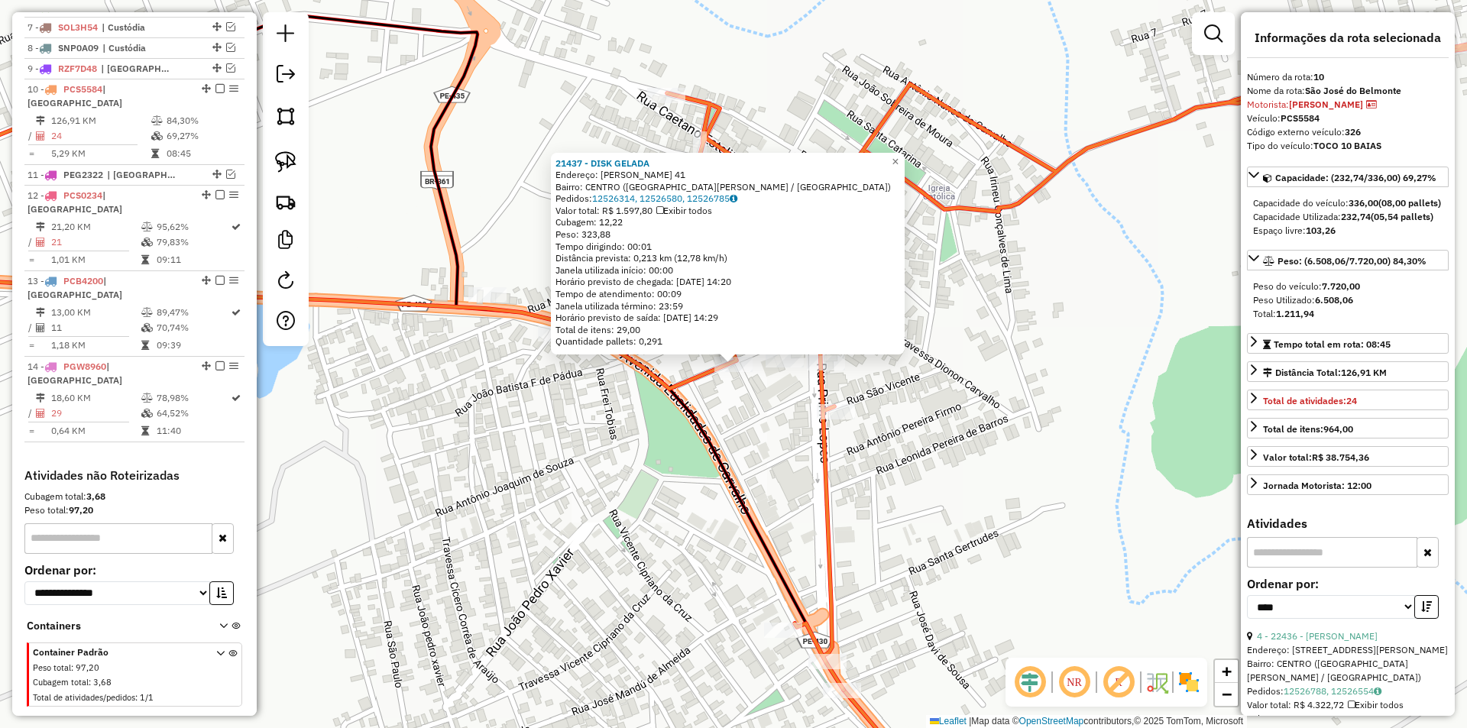
click at [759, 430] on div "21437 - DISK GELADA Endereço: JOSE MANDU DE ALMEIDA 41 Bairro: CENTRO (SAO JOSE…" at bounding box center [733, 364] width 1467 height 728
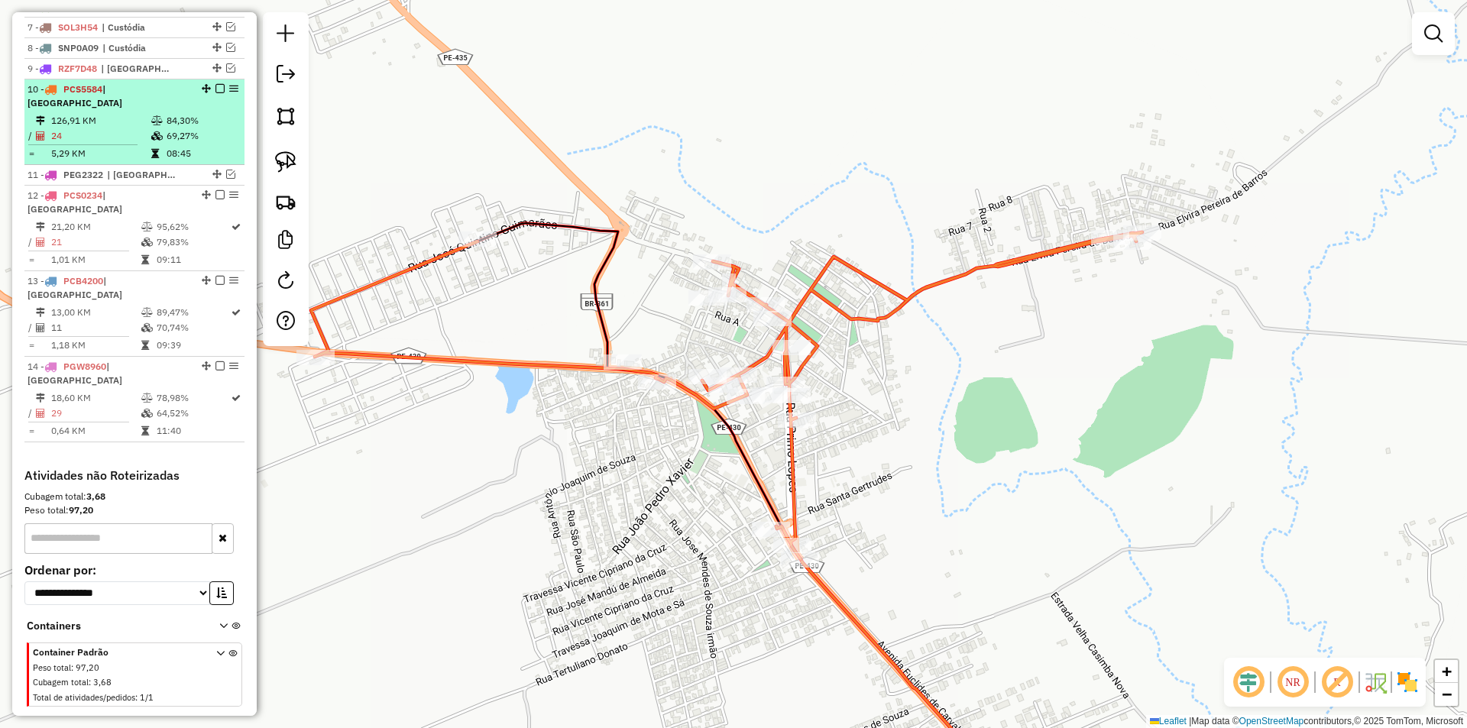
click at [216, 93] on em at bounding box center [220, 88] width 9 height 9
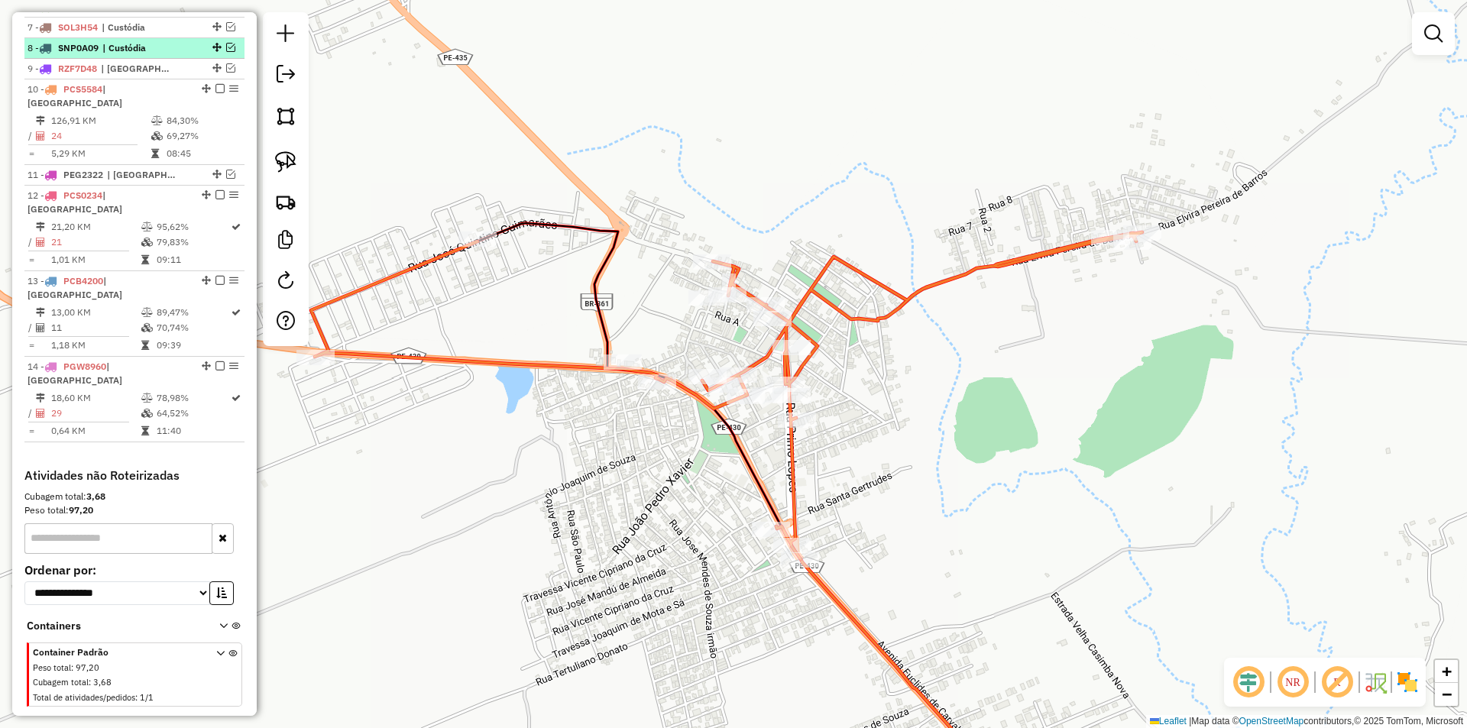
scroll to position [631, 0]
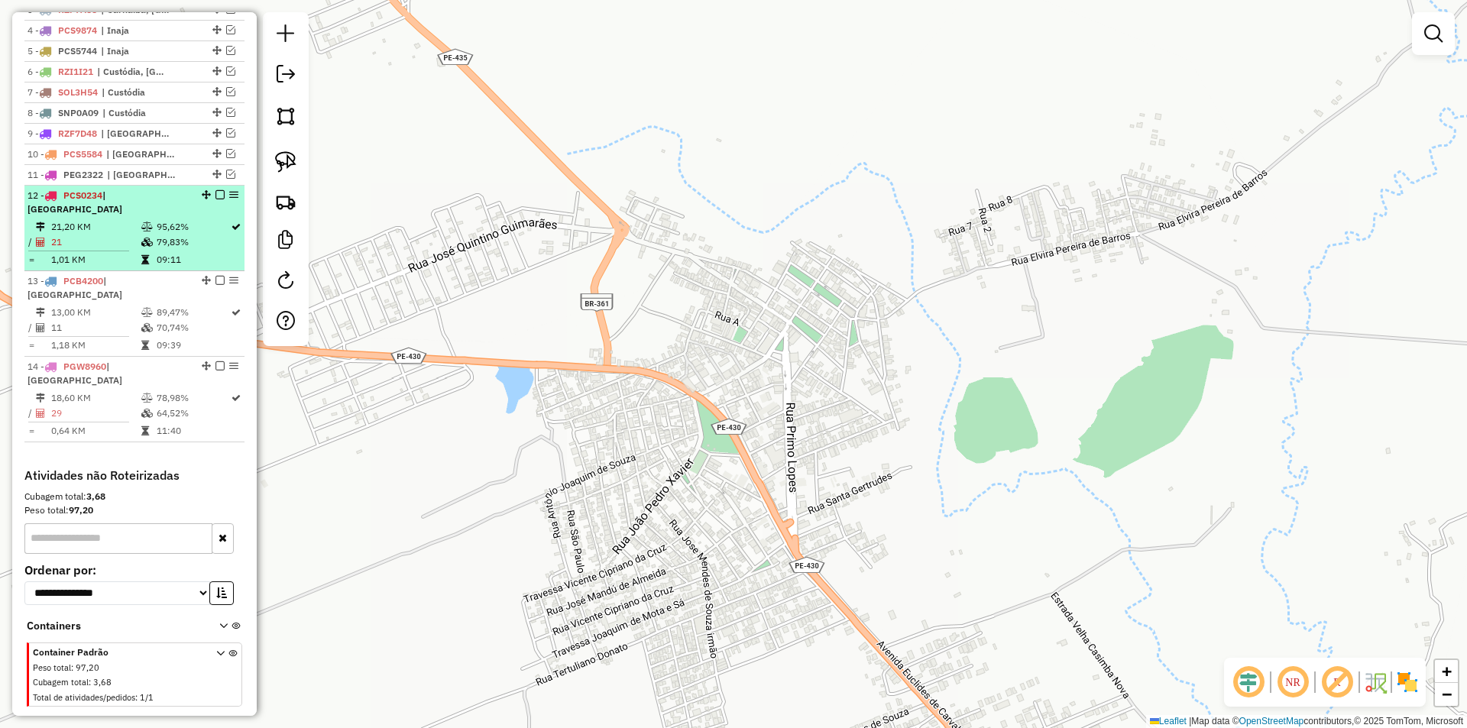
click at [170, 225] on td "95,62%" at bounding box center [193, 226] width 74 height 15
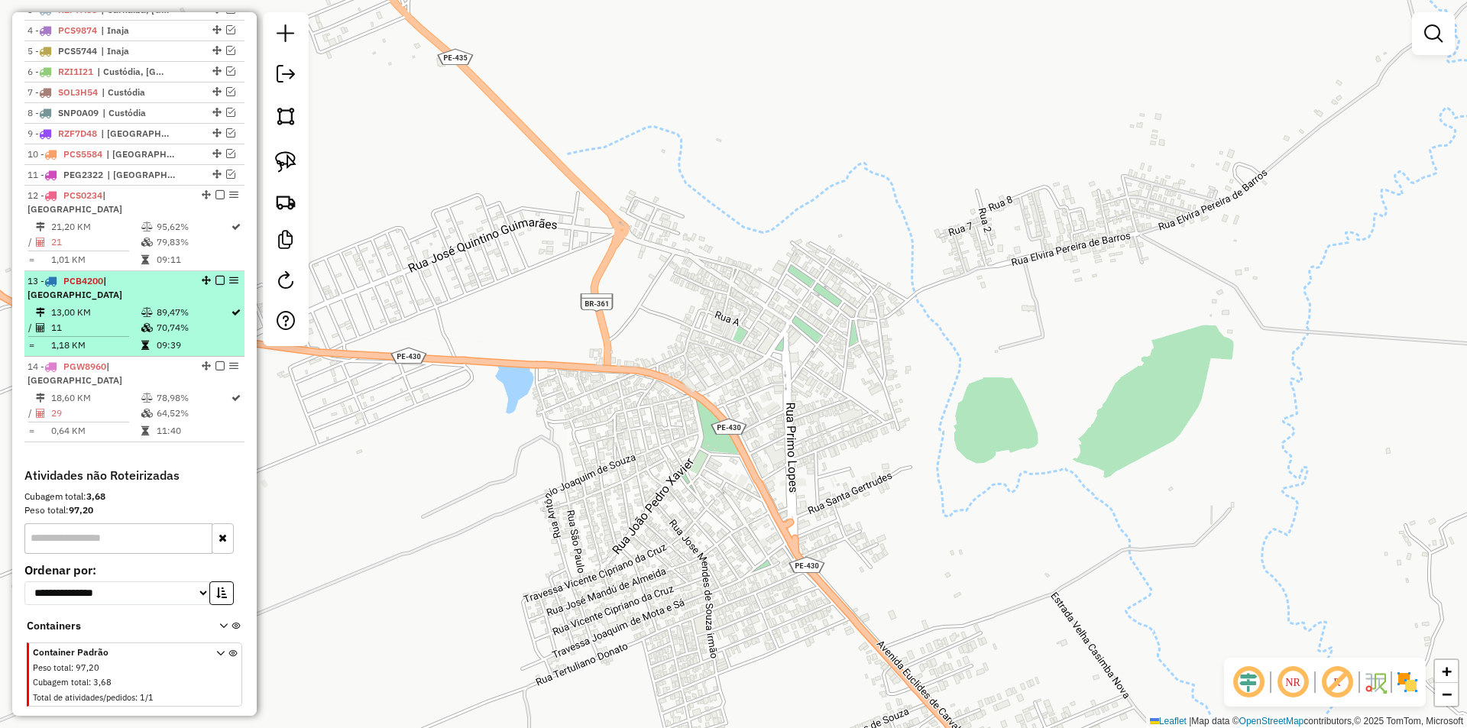
select select "*********"
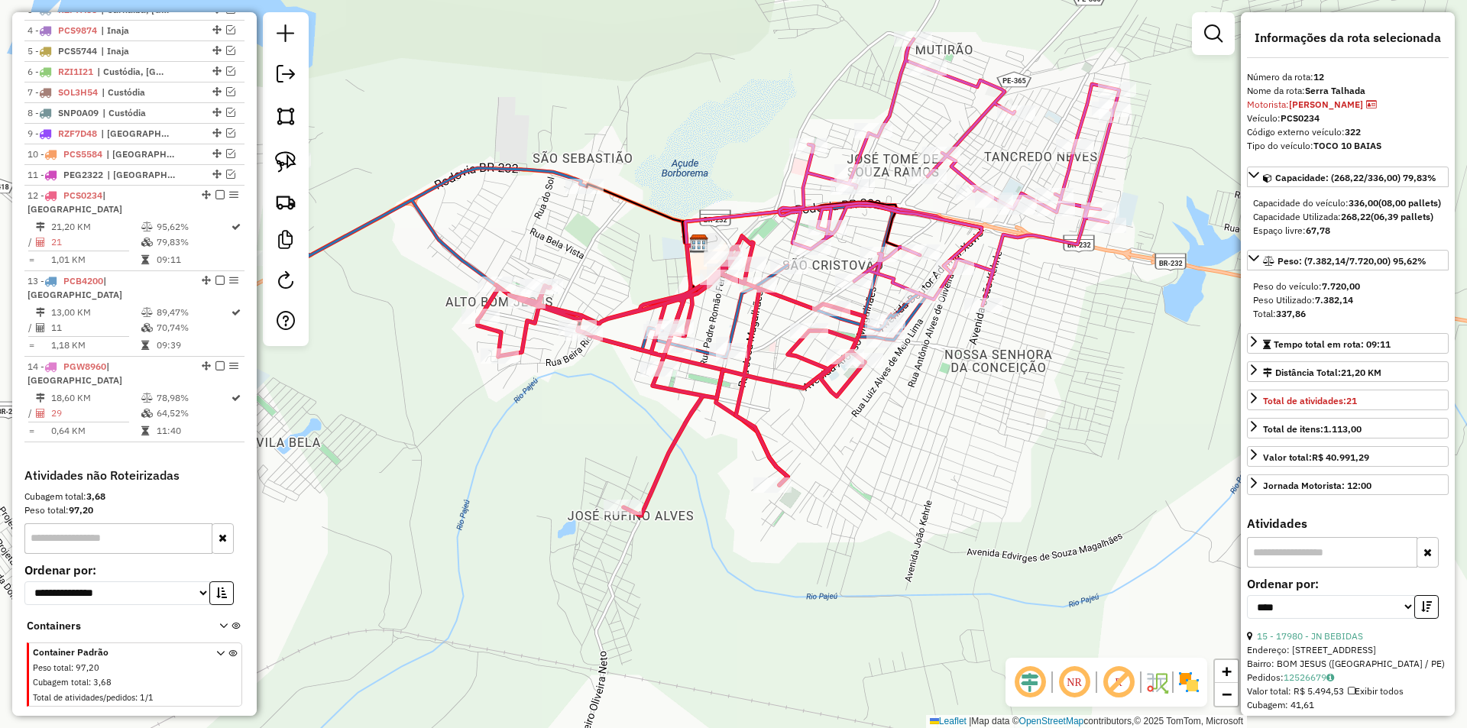
drag, startPoint x: 687, startPoint y: 338, endPoint x: 644, endPoint y: 273, distance: 77.8
click at [644, 273] on div "Janela de atendimento Grade de atendimento Capacidade Transportadoras Veículos …" at bounding box center [733, 364] width 1467 height 728
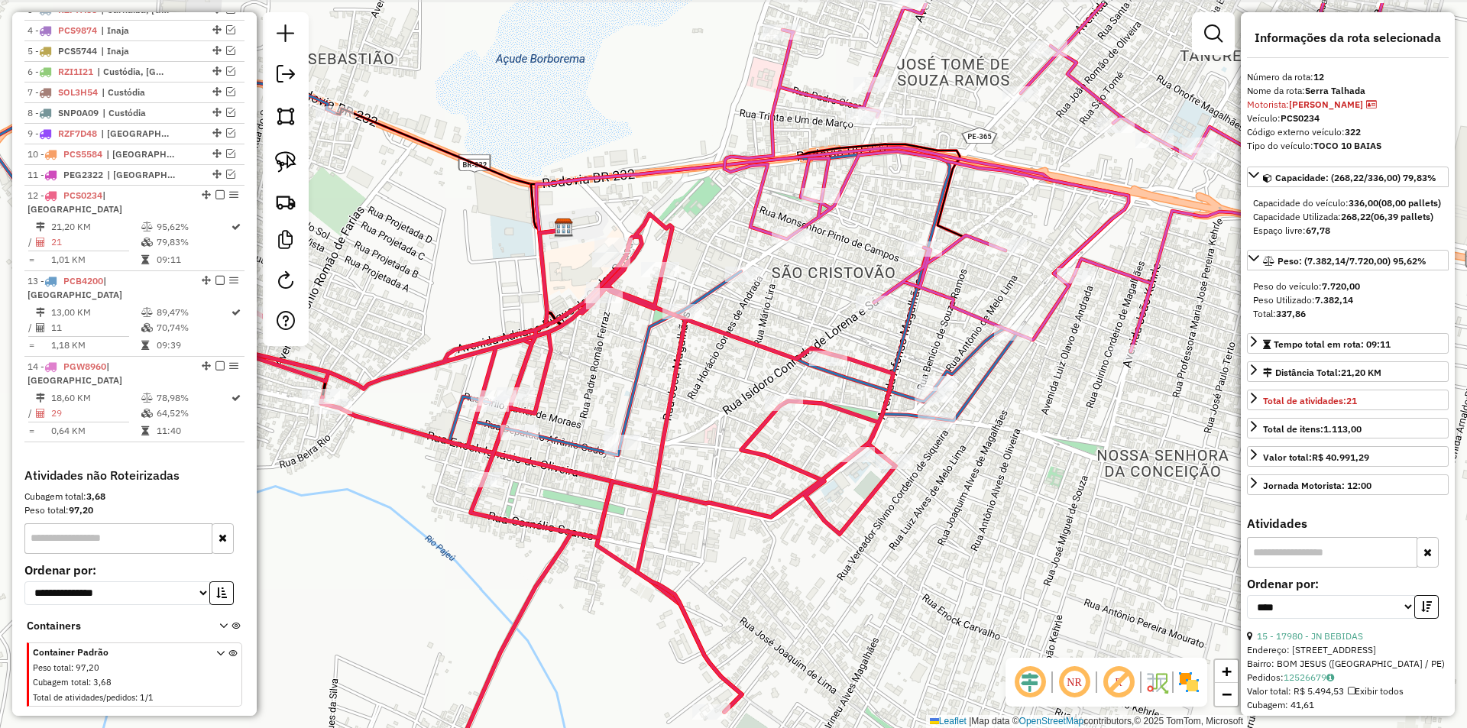
drag, startPoint x: 836, startPoint y: 295, endPoint x: 762, endPoint y: 371, distance: 105.9
click at [762, 371] on div "Janela de atendimento Grade de atendimento Capacidade Transportadoras Veículos …" at bounding box center [733, 364] width 1467 height 728
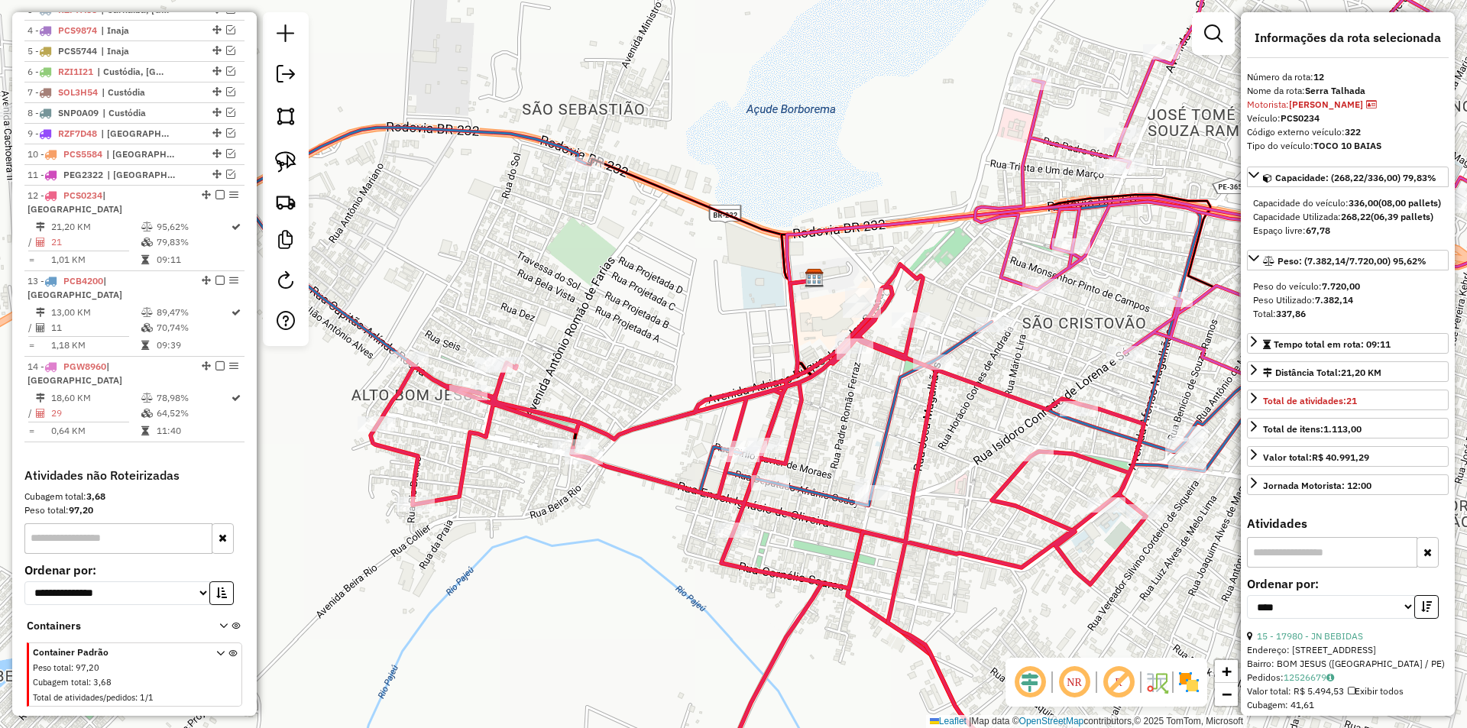
drag, startPoint x: 512, startPoint y: 249, endPoint x: 786, endPoint y: 307, distance: 279.7
click at [786, 307] on div "Janela de atendimento Grade de atendimento Capacidade Transportadoras Veículos …" at bounding box center [733, 364] width 1467 height 728
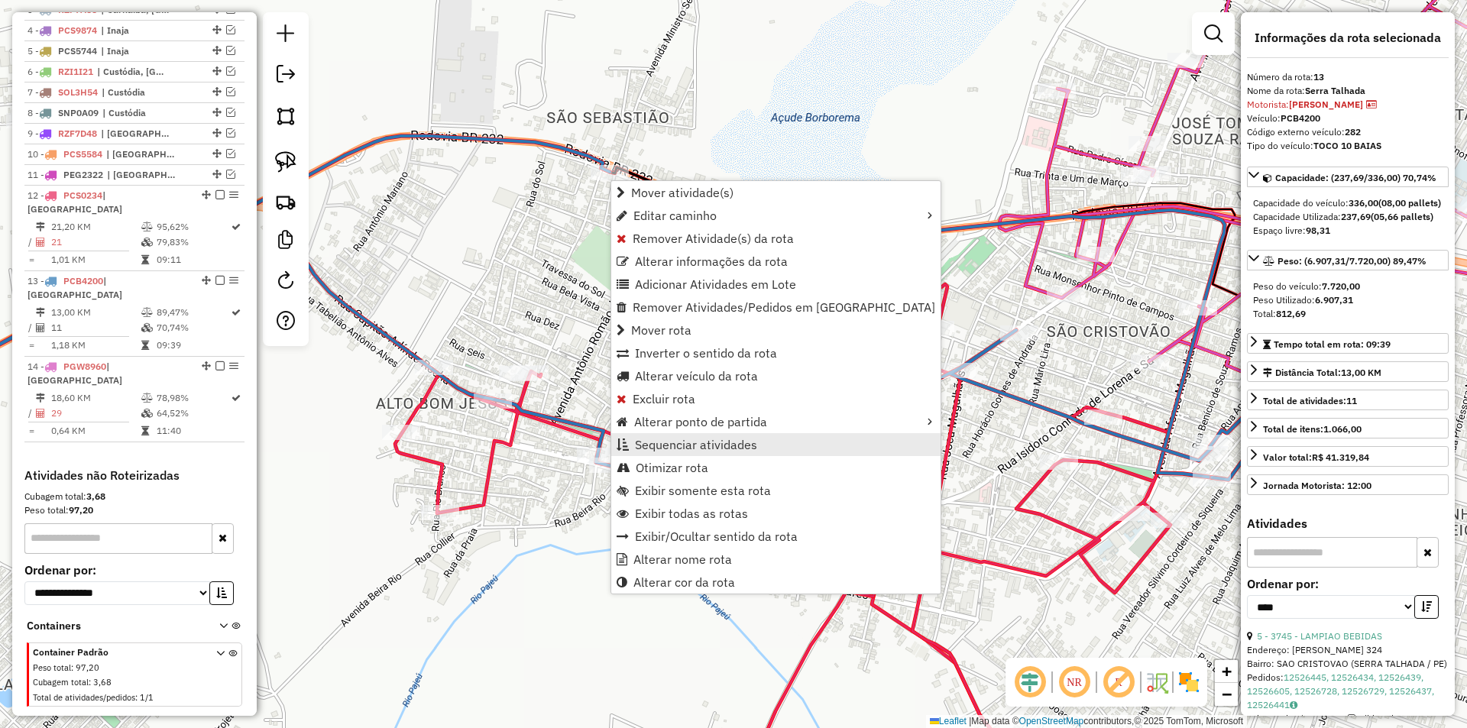
click at [741, 439] on span "Sequenciar atividades" at bounding box center [696, 445] width 122 height 12
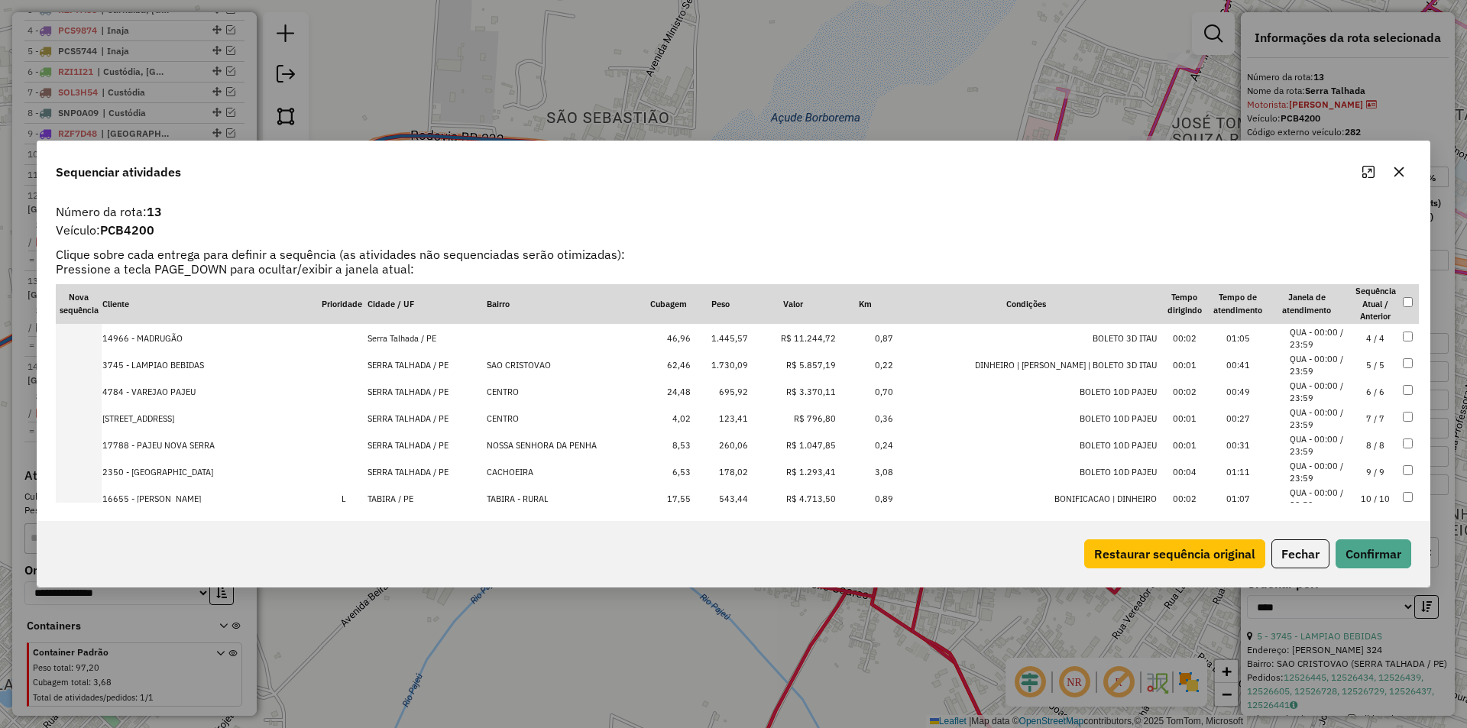
scroll to position [129, 0]
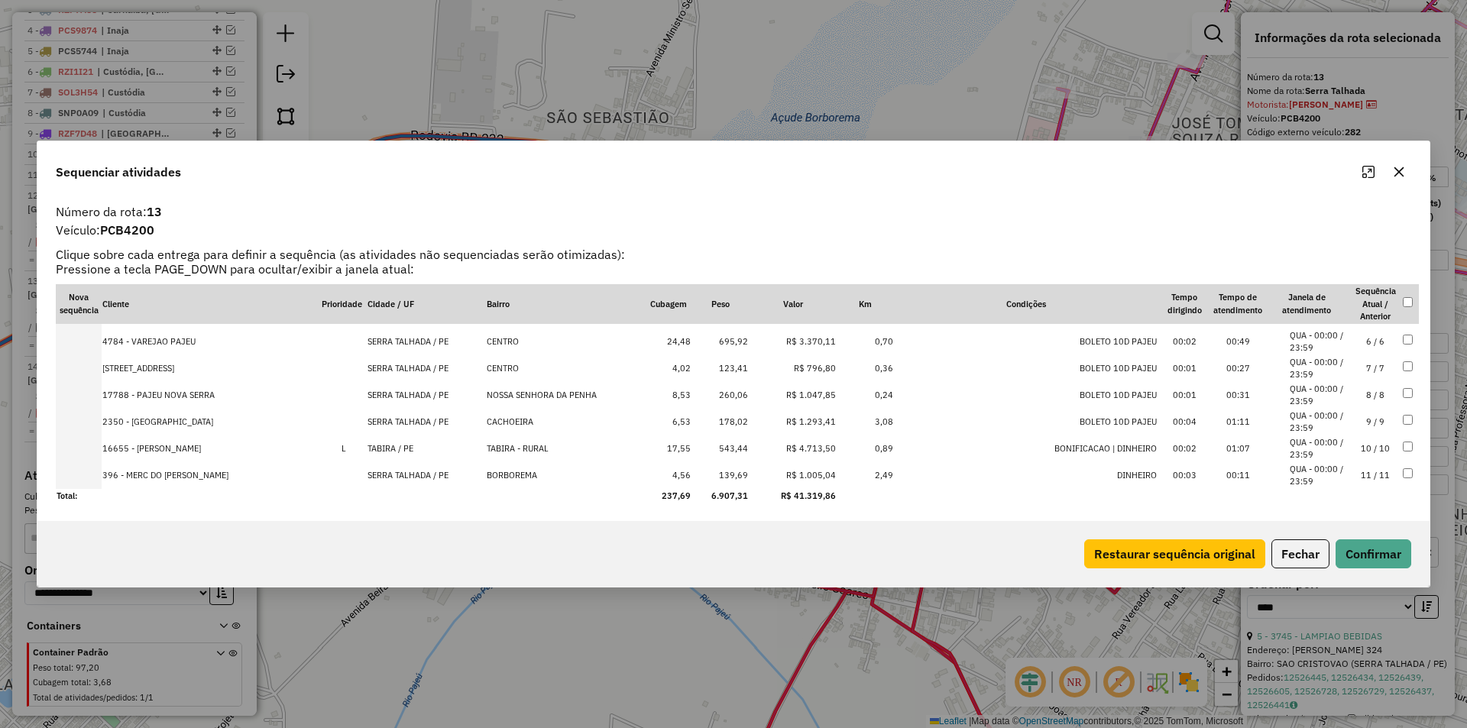
click at [1324, 475] on li "QUA - 00:00 / 23:59" at bounding box center [1319, 475] width 58 height 25
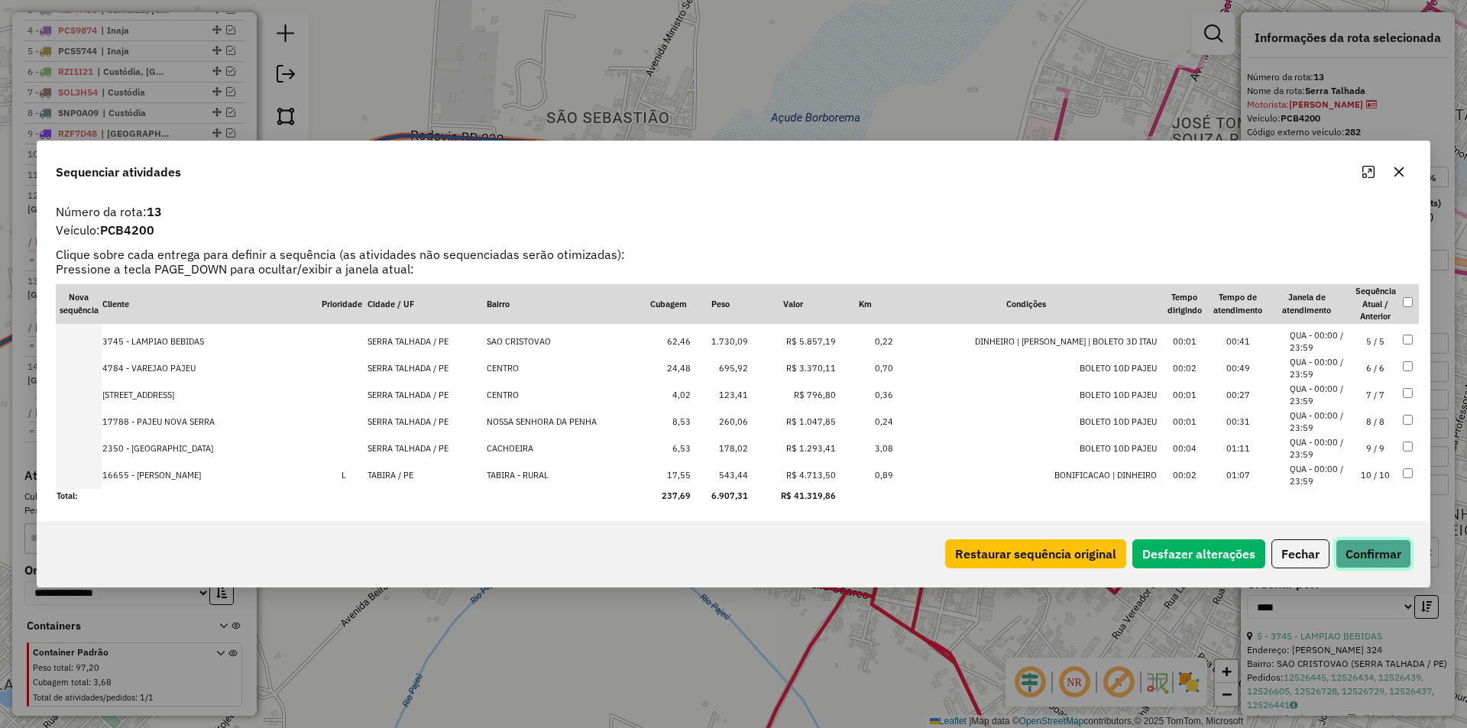
click at [1369, 549] on button "Confirmar" at bounding box center [1374, 554] width 76 height 29
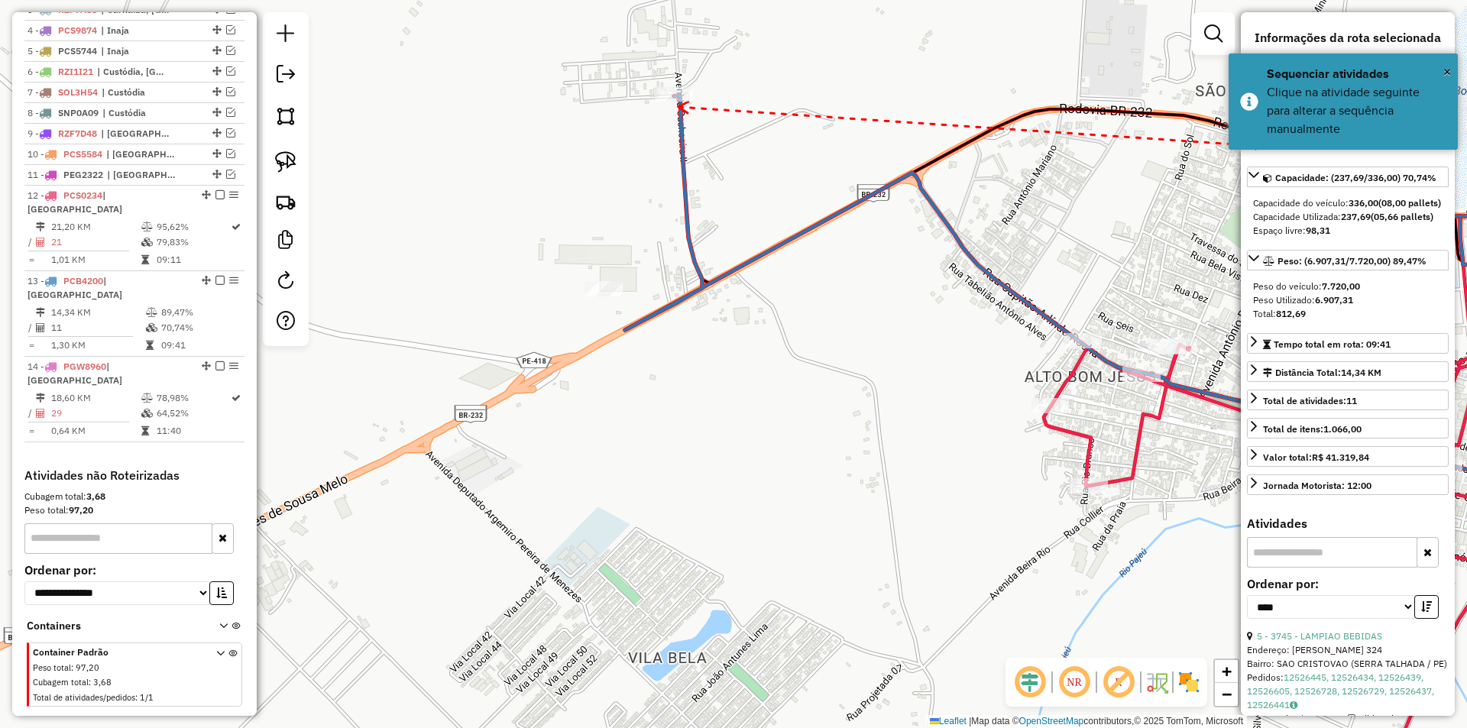
click at [679, 107] on icon at bounding box center [684, 107] width 10 height 11
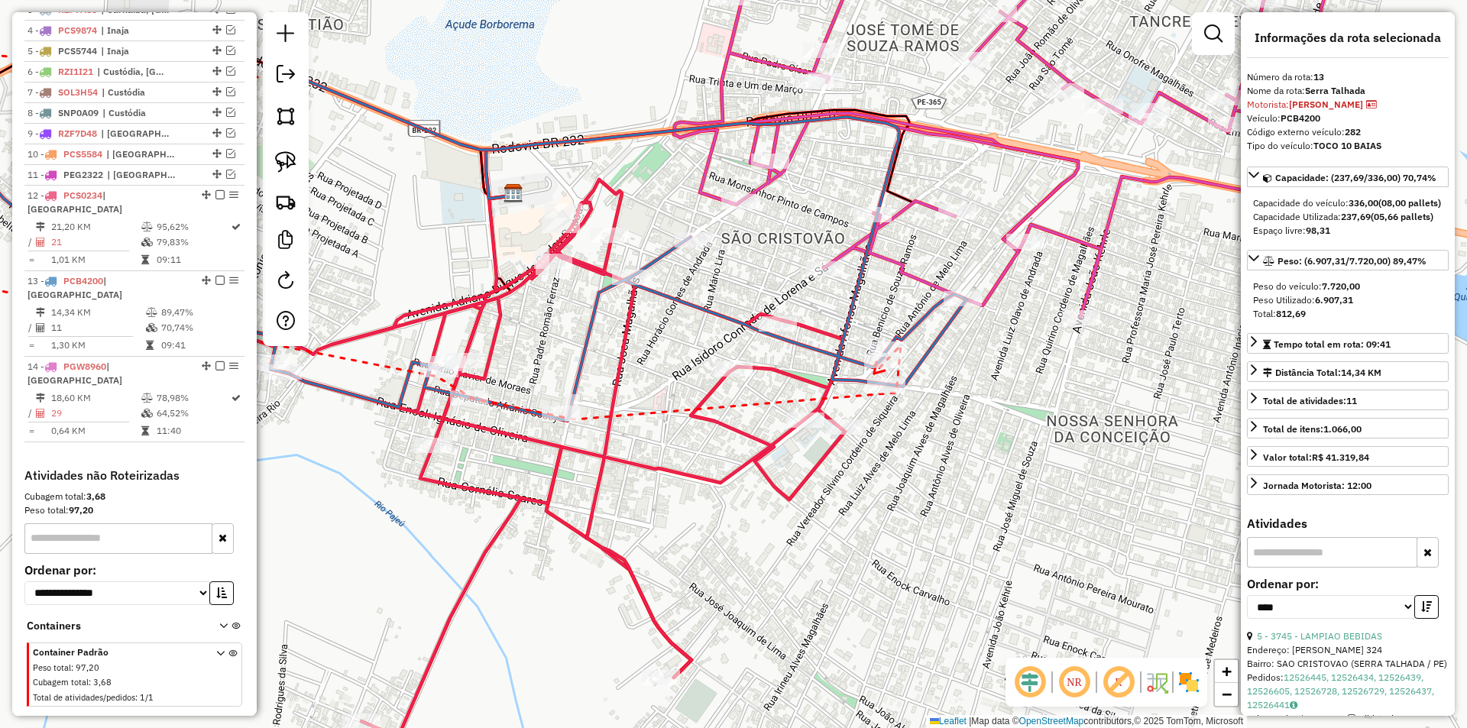
click at [874, 374] on icon at bounding box center [879, 367] width 11 height 11
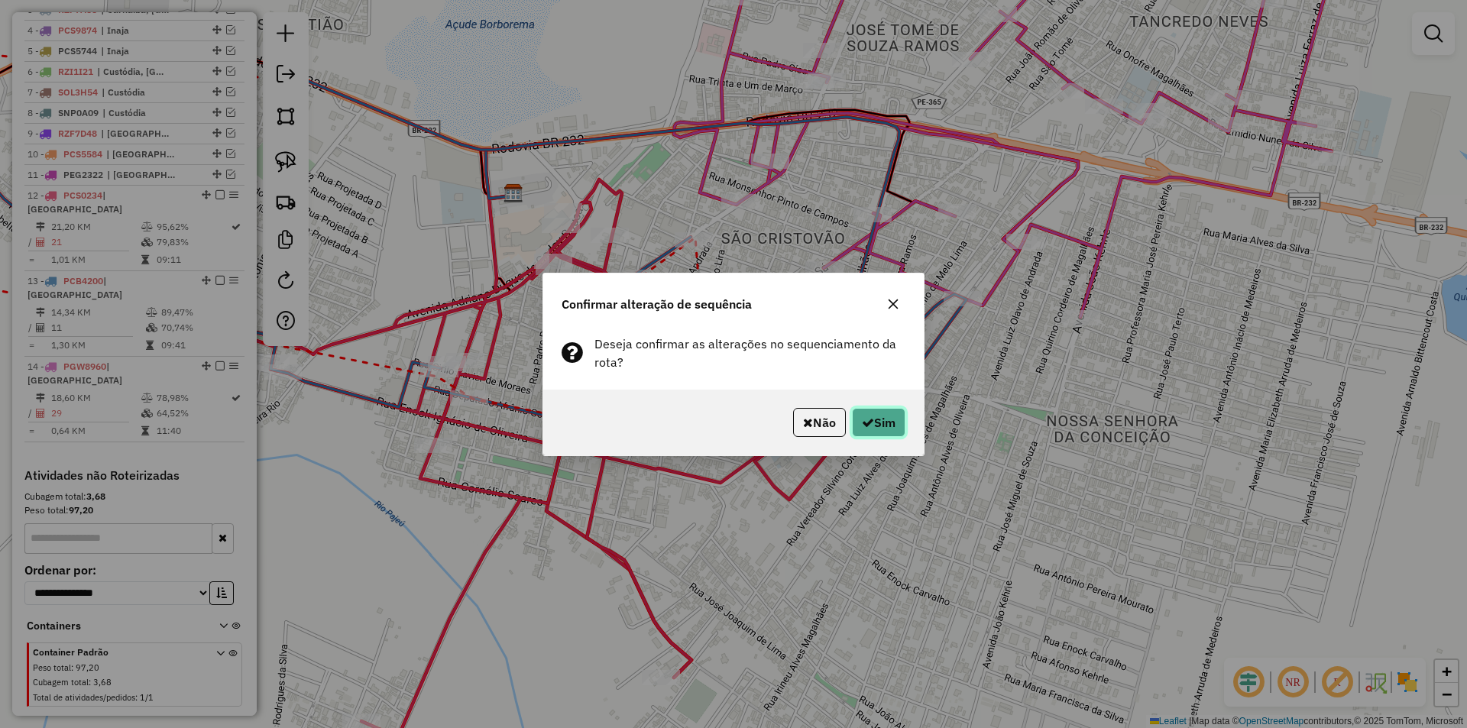
click at [888, 433] on button "Sim" at bounding box center [878, 422] width 53 height 29
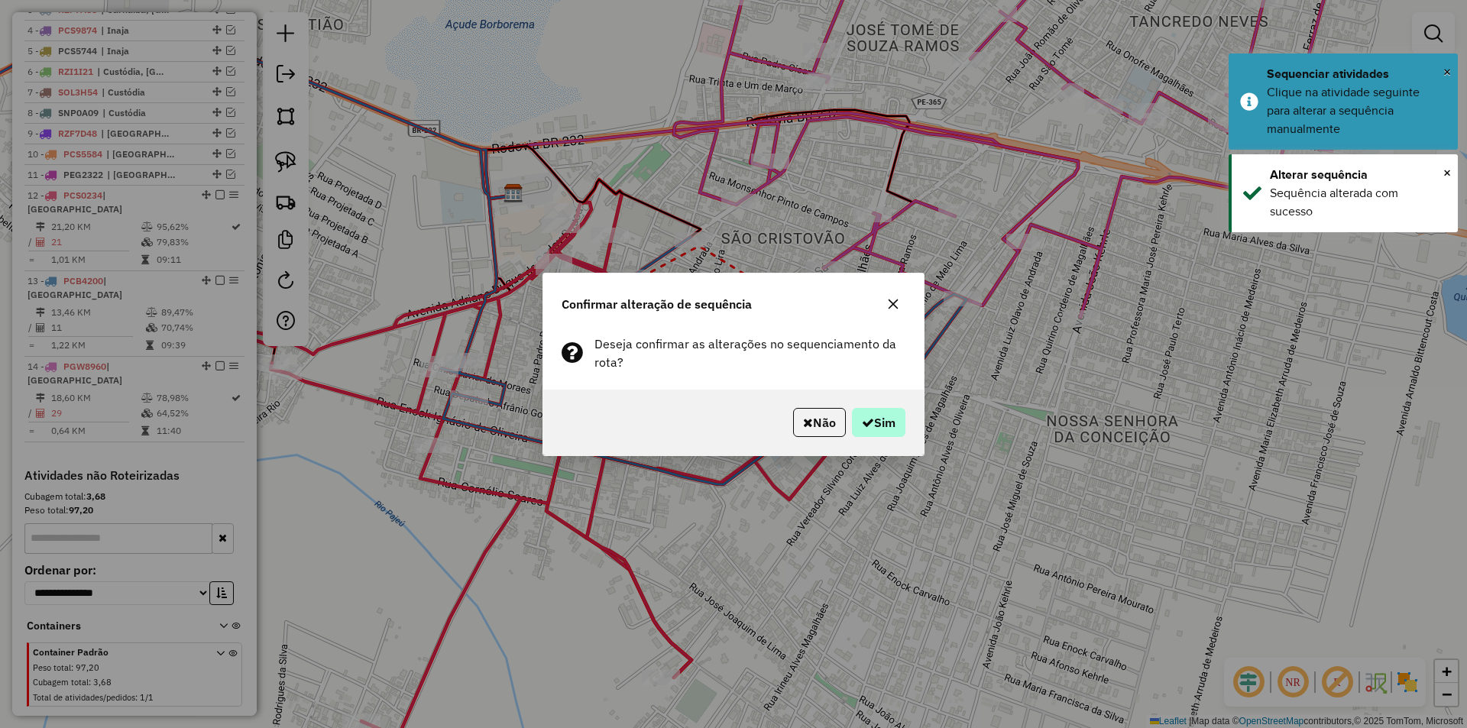
drag, startPoint x: 879, startPoint y: 404, endPoint x: 880, endPoint y: 411, distance: 7.7
click at [880, 406] on div "Não Sim" at bounding box center [733, 423] width 381 height 66
click at [880, 426] on button "Sim" at bounding box center [878, 422] width 53 height 29
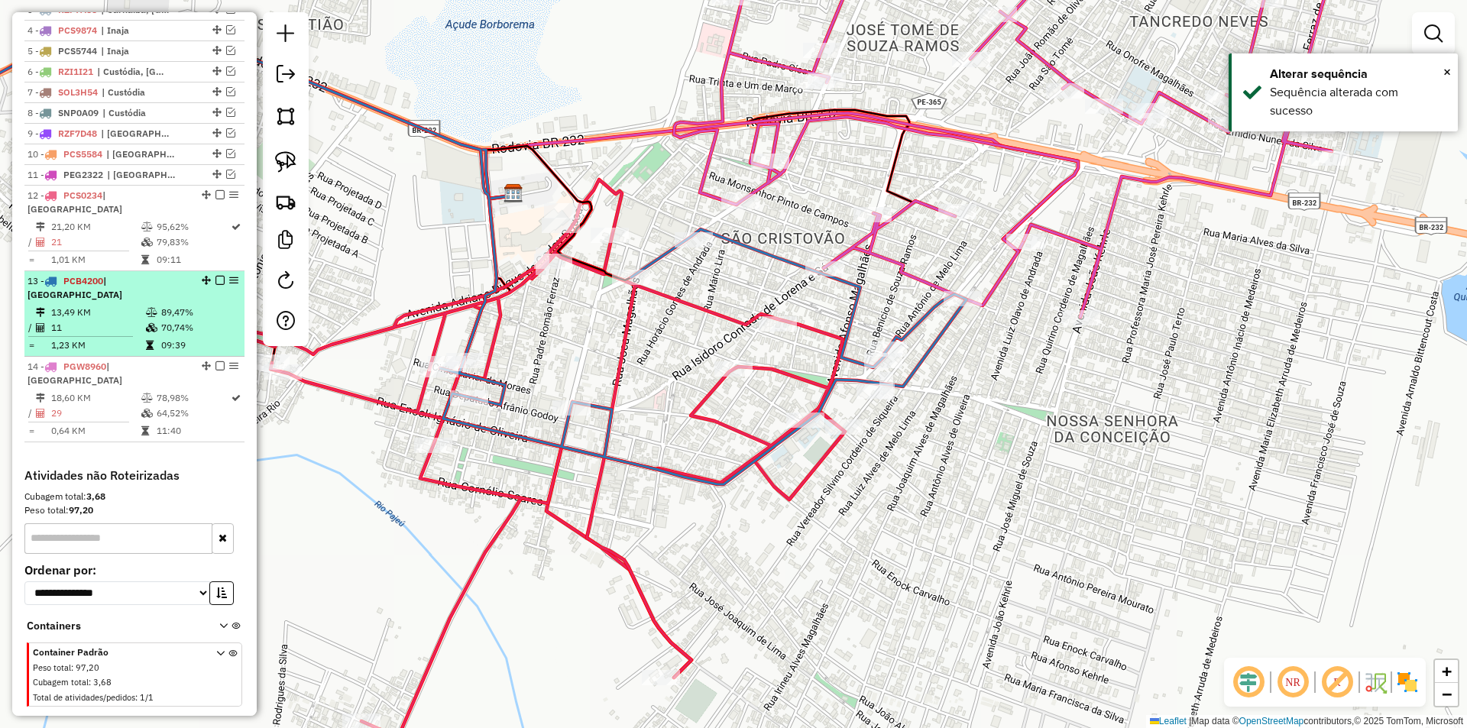
click at [216, 279] on em at bounding box center [220, 280] width 9 height 9
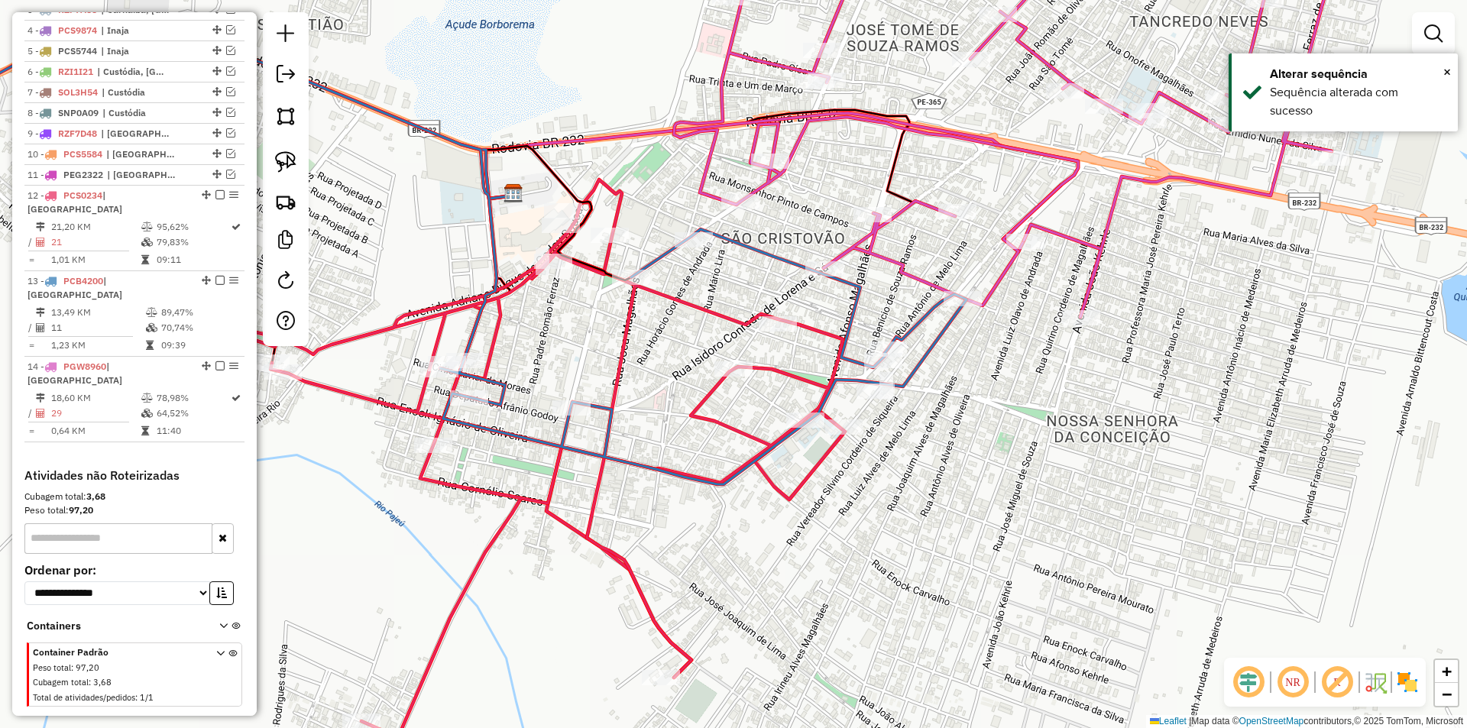
scroll to position [580, 0]
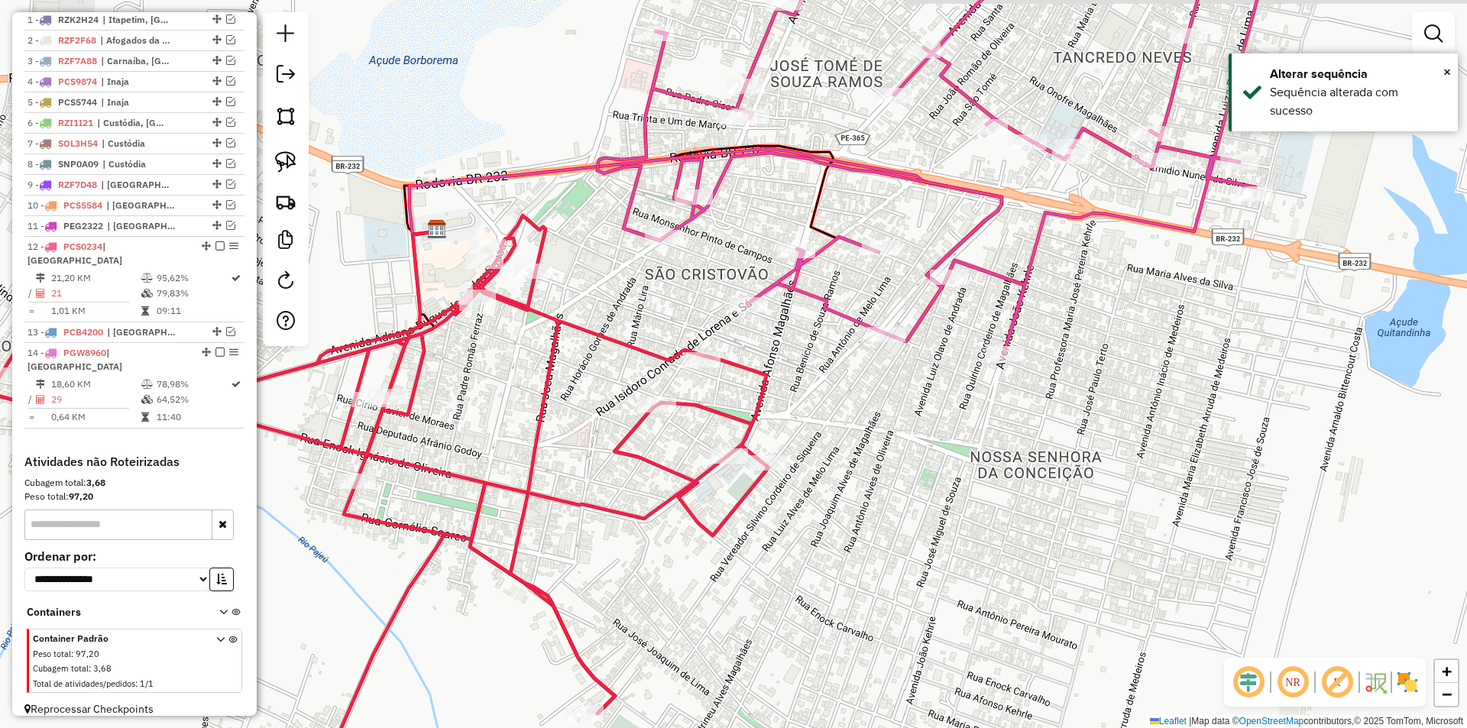
drag, startPoint x: 705, startPoint y: 273, endPoint x: 478, endPoint y: 338, distance: 235.4
click at [478, 338] on div "Janela de atendimento Grade de atendimento Capacidade Transportadoras Veículos …" at bounding box center [733, 364] width 1467 height 728
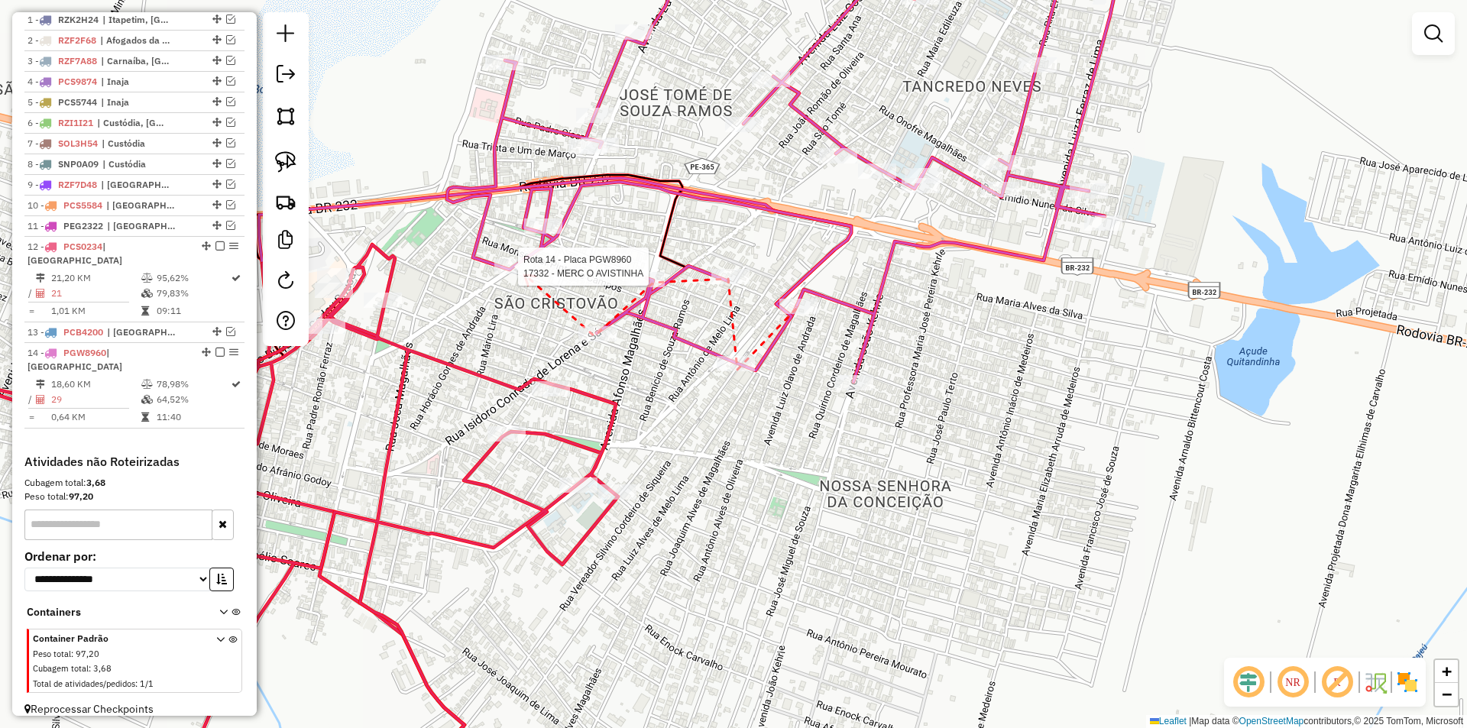
click at [524, 274] on div at bounding box center [513, 266] width 38 height 15
click at [541, 238] on icon at bounding box center [537, 243] width 10 height 11
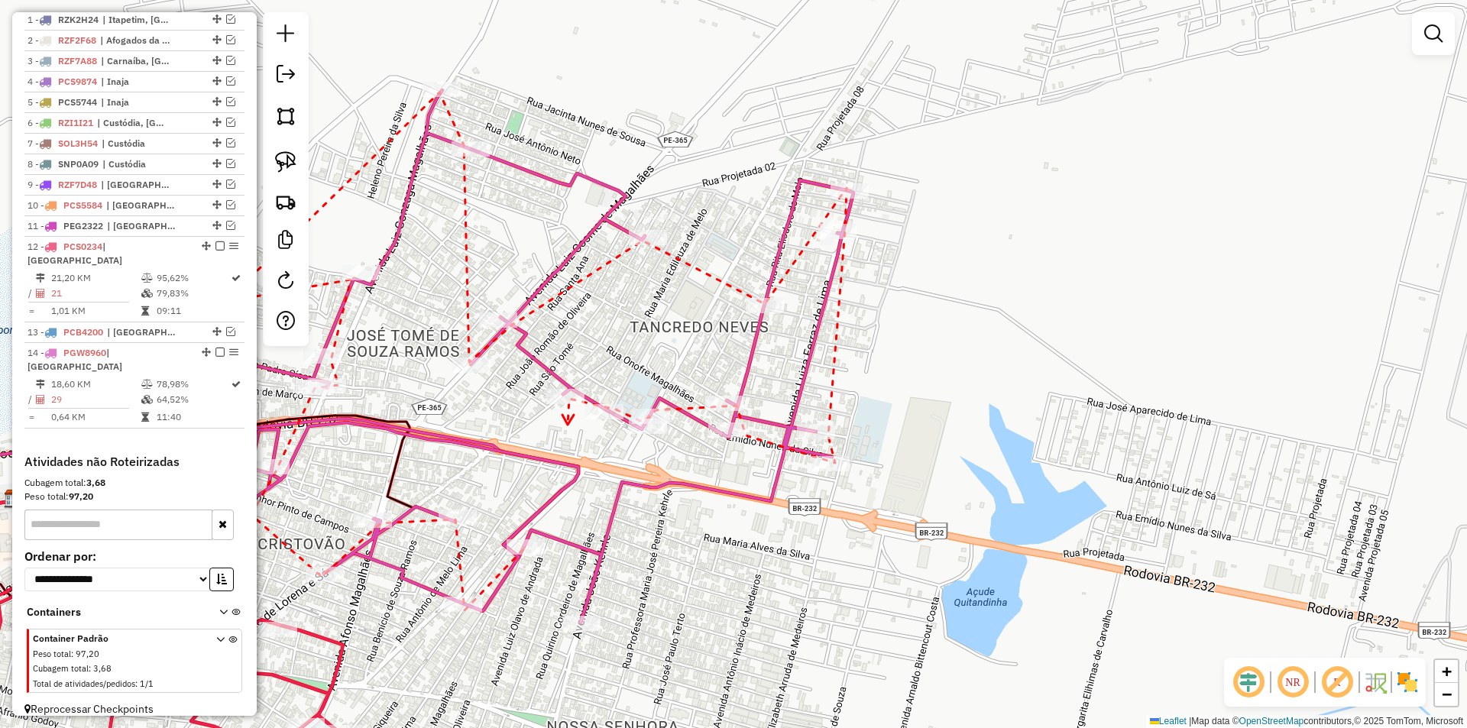
drag, startPoint x: 443, startPoint y: 449, endPoint x: 653, endPoint y: 365, distance: 227.4
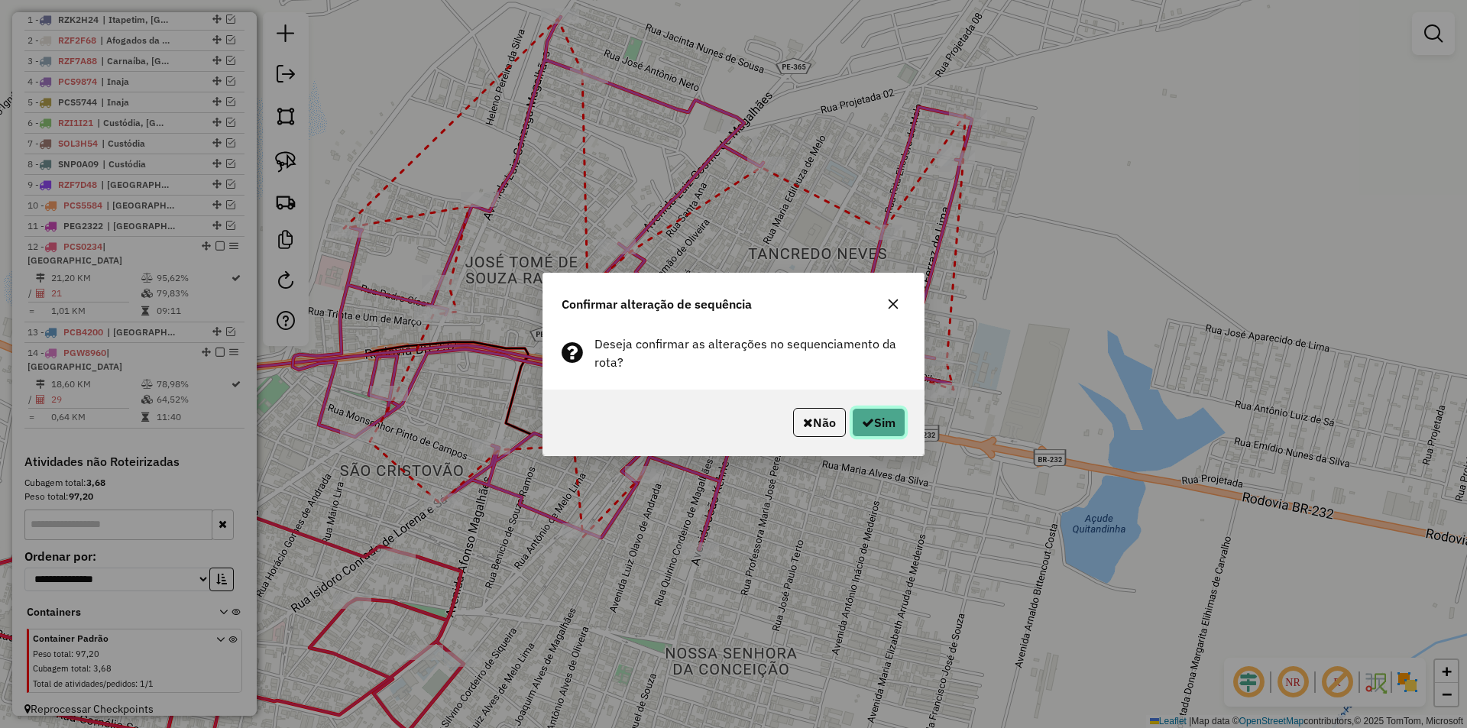
click at [866, 425] on icon "button" at bounding box center [868, 423] width 12 height 12
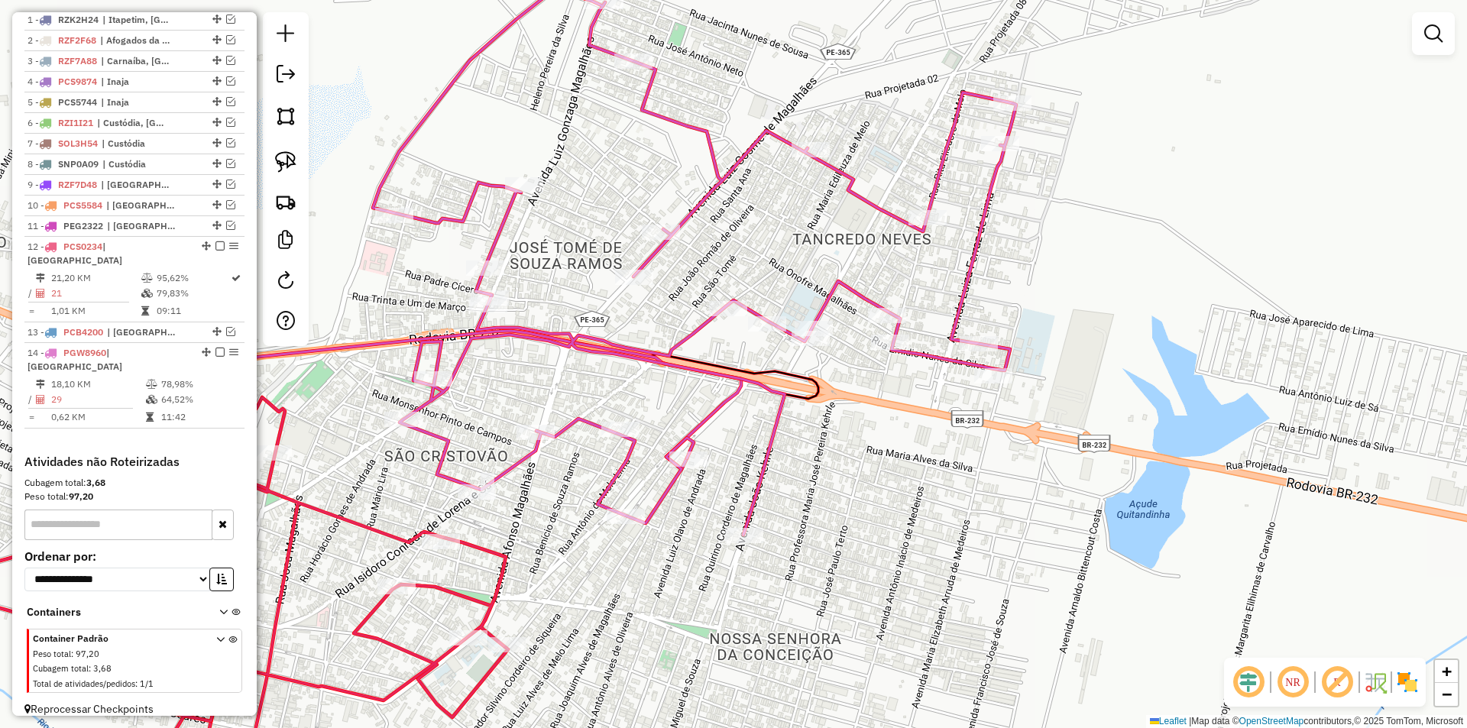
drag, startPoint x: 550, startPoint y: 403, endPoint x: 594, endPoint y: 388, distance: 46.6
click at [594, 388] on div "Janela de atendimento Grade de atendimento Capacidade Transportadoras Veículos …" at bounding box center [733, 364] width 1467 height 728
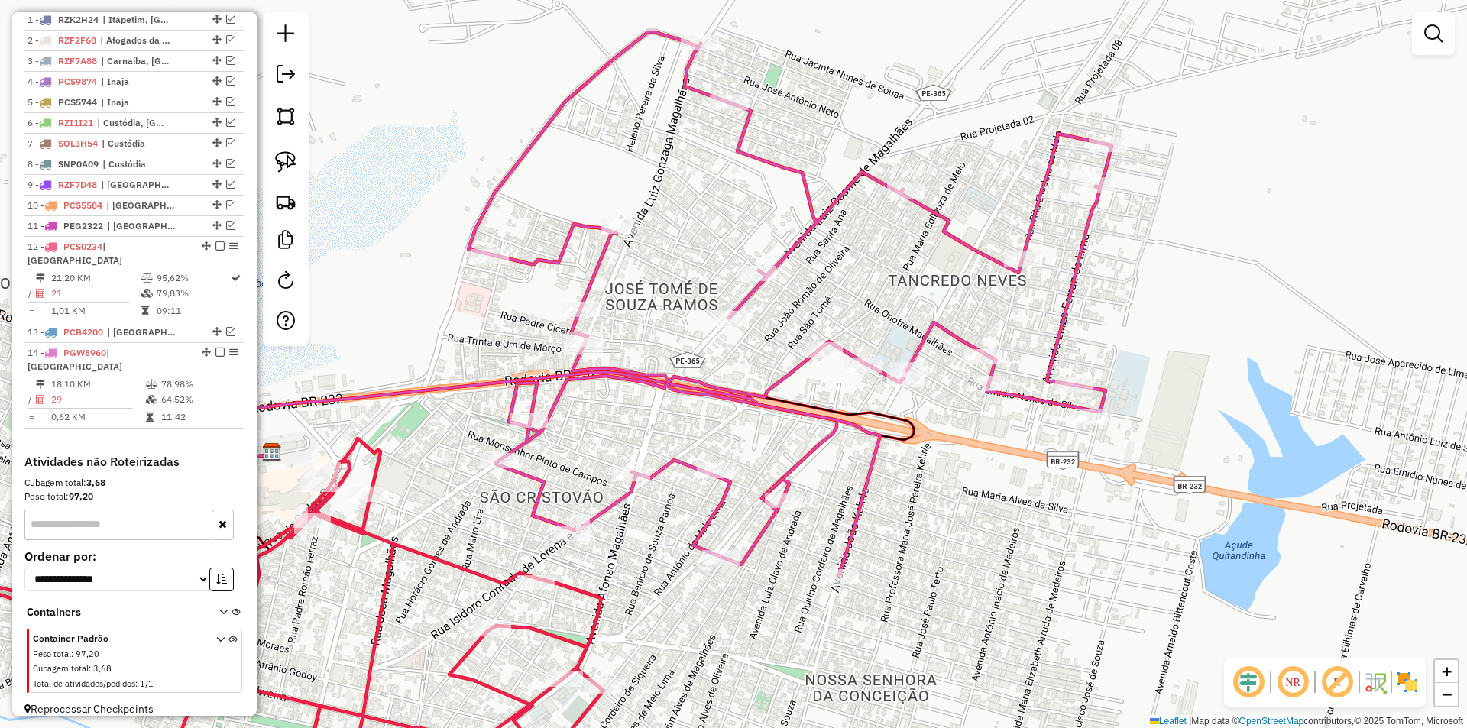
drag, startPoint x: 594, startPoint y: 388, endPoint x: 806, endPoint y: 360, distance: 213.6
click at [802, 368] on div "Janela de atendimento Grade de atendimento Capacidade Transportadoras Veículos …" at bounding box center [733, 364] width 1467 height 728
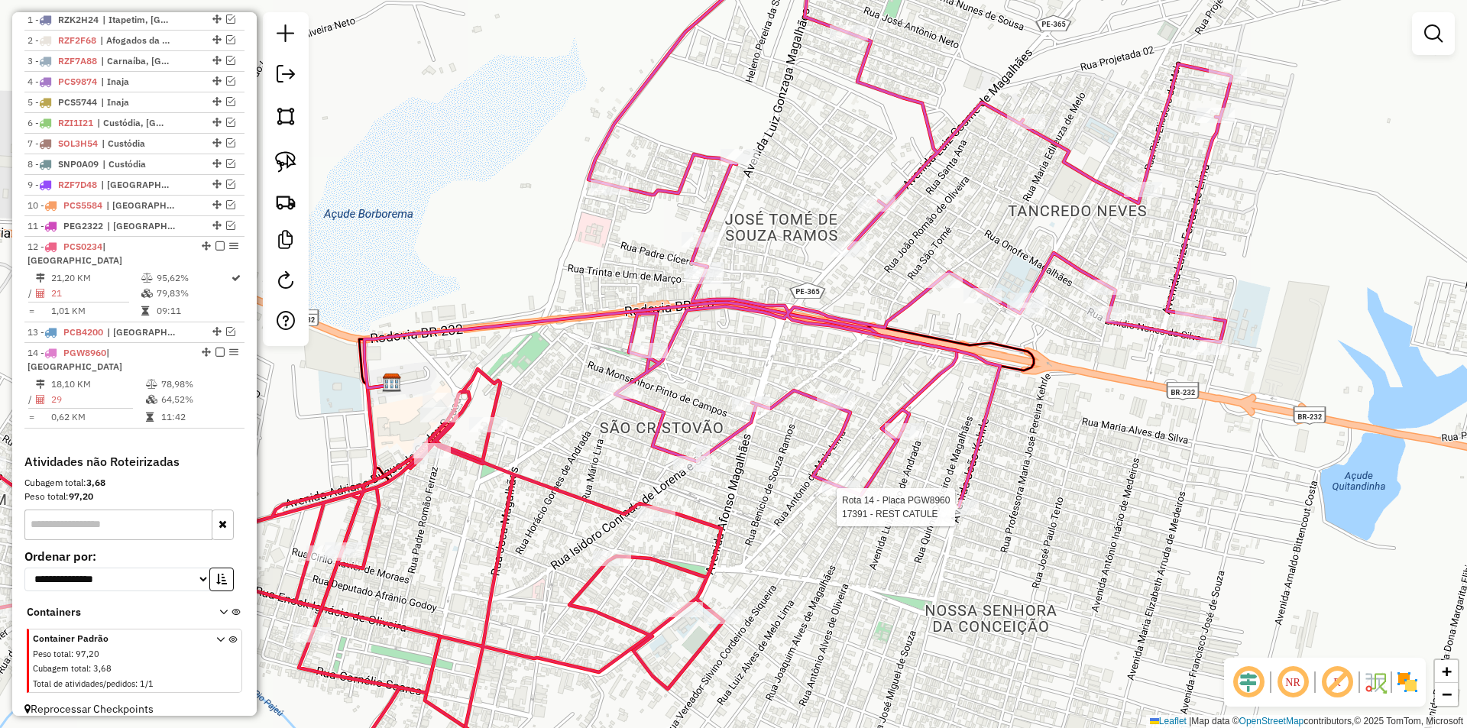
select select "*********"
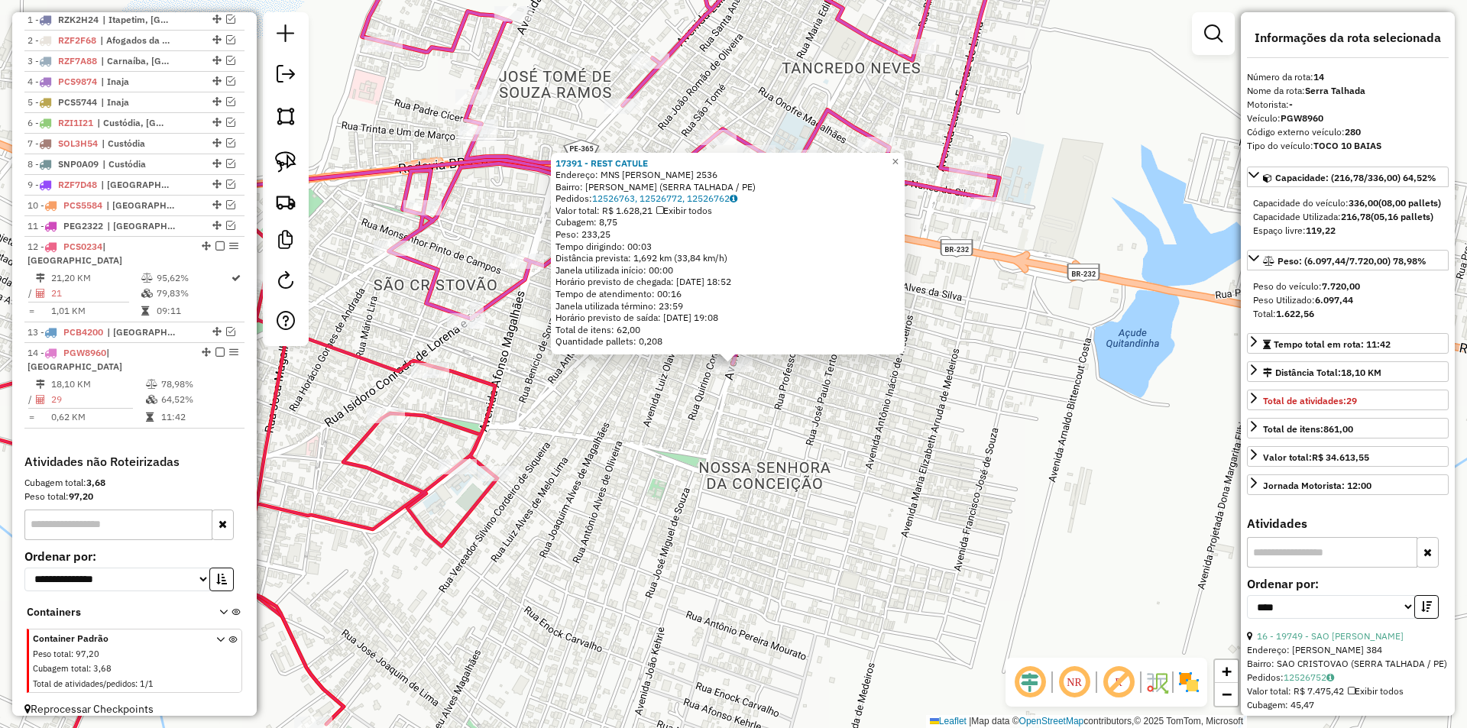
click at [827, 409] on div "17391 - REST CATULE Endereço: MNS JOAO KEHRLE 2536 Bairro: JOSE TOME DE SOUZA R…" at bounding box center [733, 364] width 1467 height 728
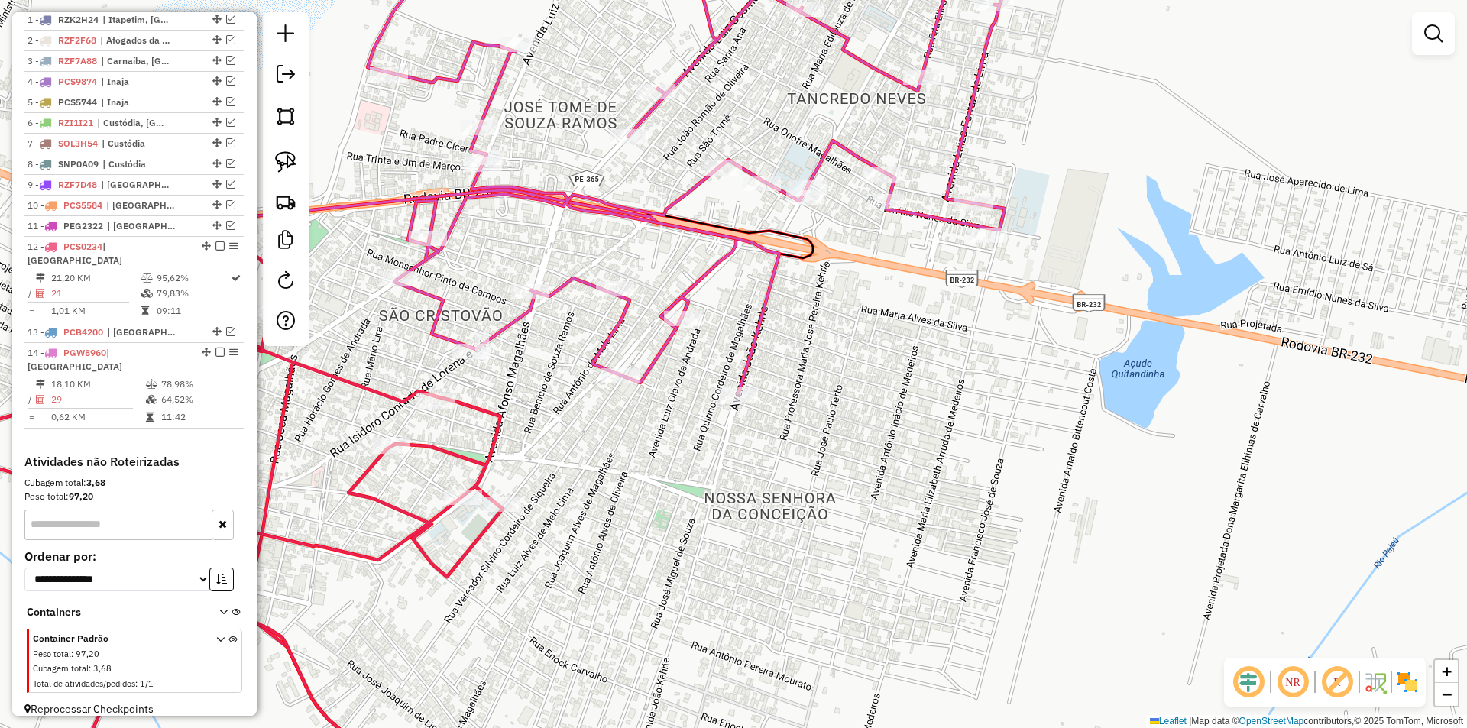
drag, startPoint x: 828, startPoint y: 322, endPoint x: 835, endPoint y: 362, distance: 41.2
click at [835, 361] on div "Janela de atendimento Grade de atendimento Capacidade Transportadoras Veículos …" at bounding box center [733, 364] width 1467 height 728
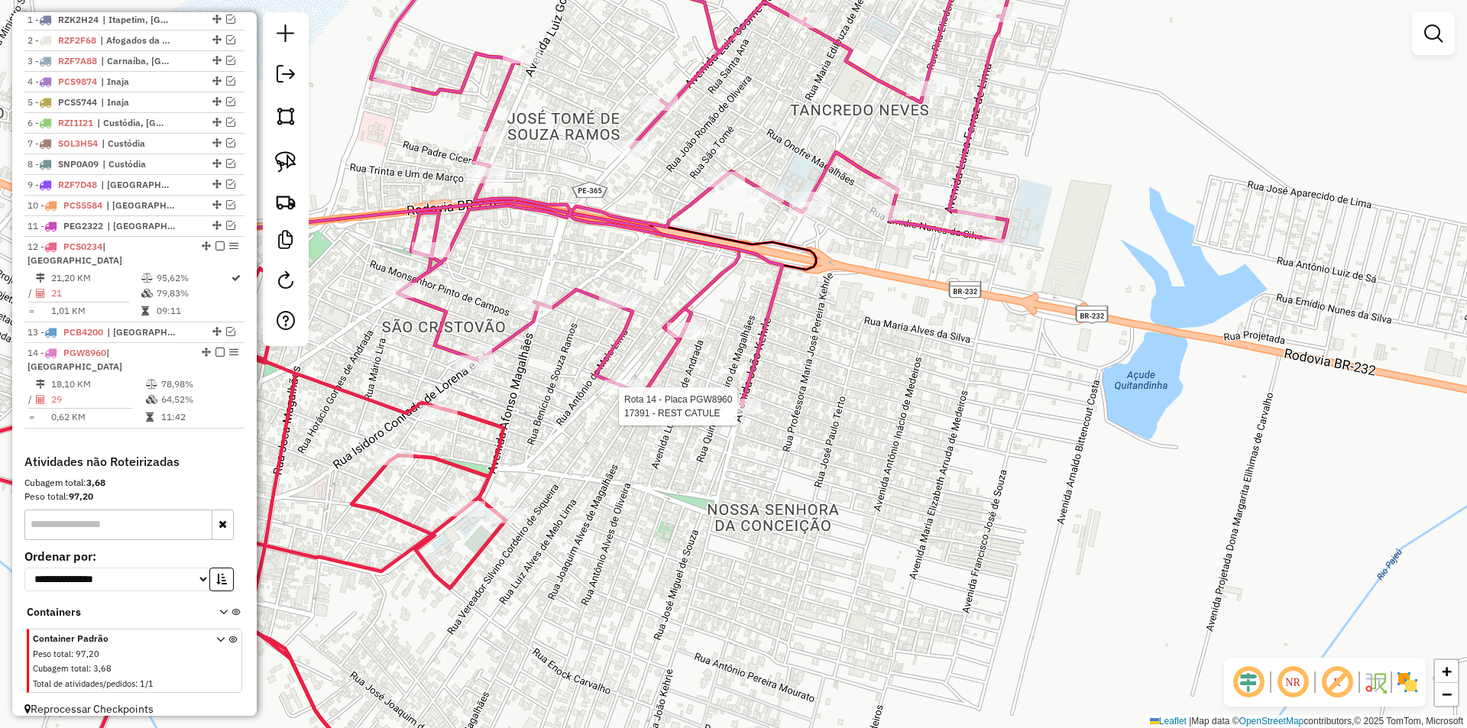
select select "*********"
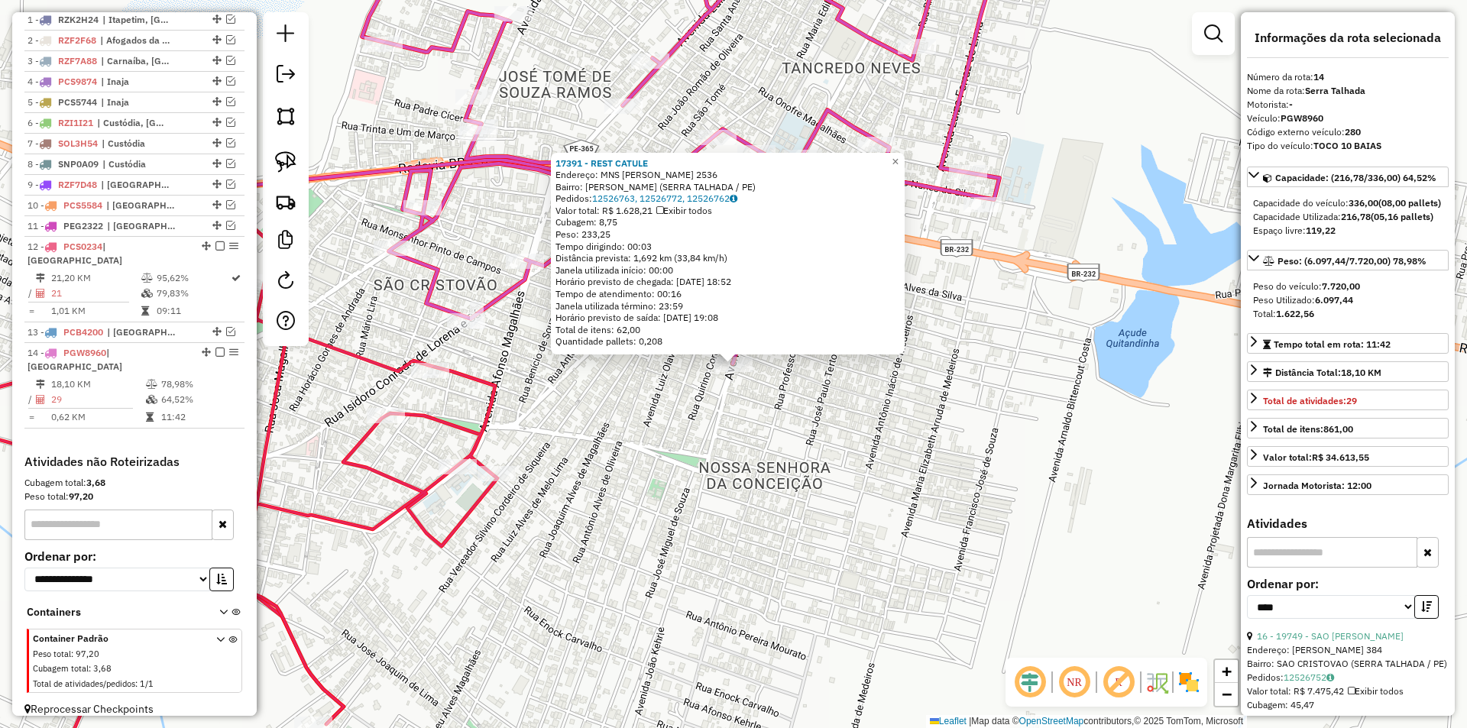
click at [760, 413] on div "17391 - REST CATULE Endereço: MNS JOAO KEHRLE 2536 Bairro: JOSE TOME DE SOUZA R…" at bounding box center [733, 364] width 1467 height 728
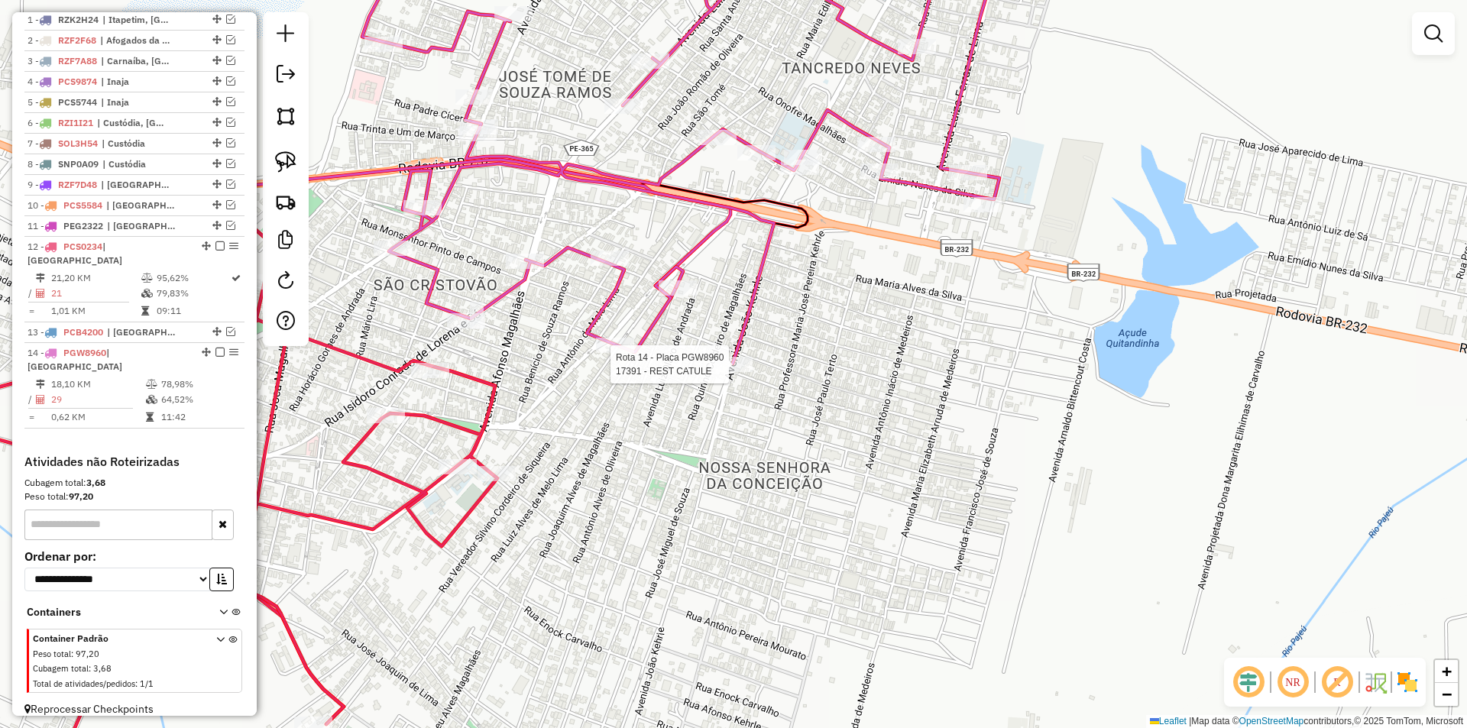
select select "*********"
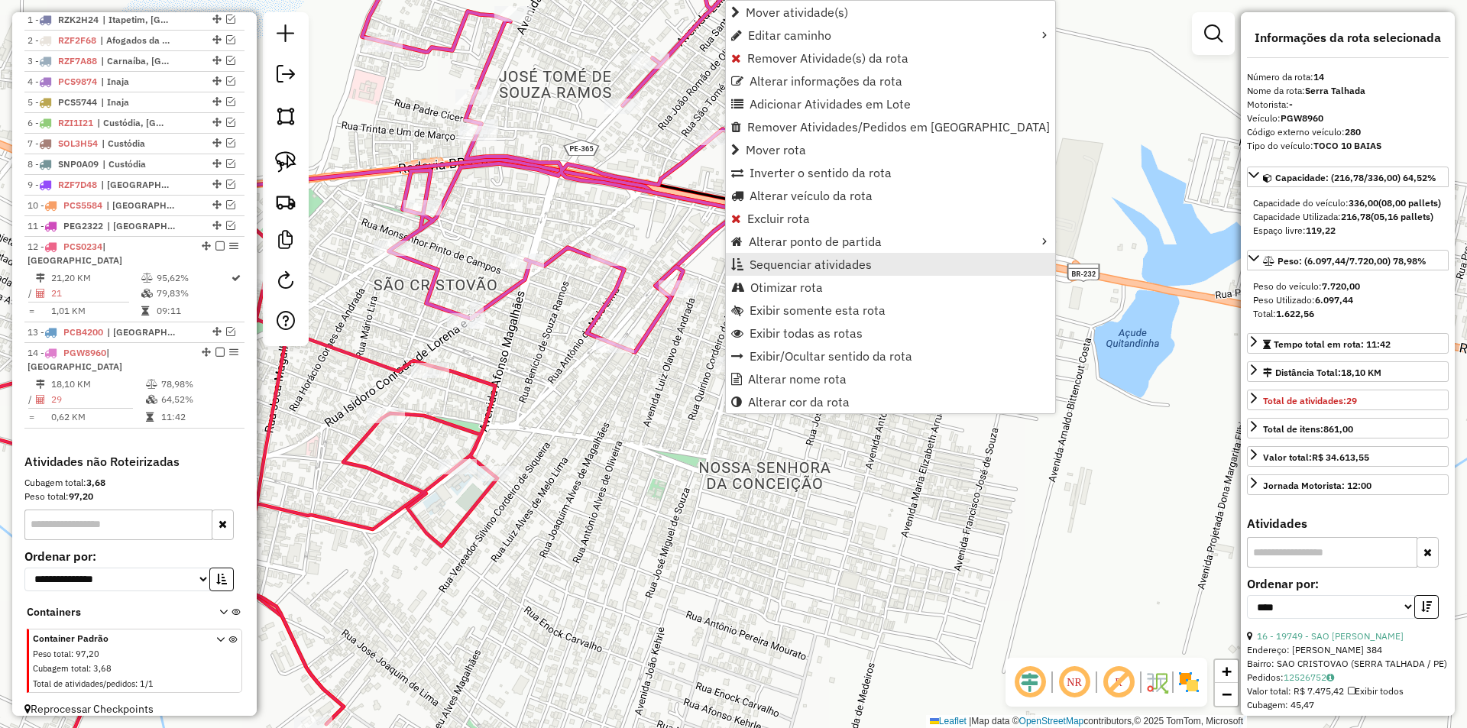
click at [862, 265] on span "Sequenciar atividades" at bounding box center [811, 264] width 122 height 12
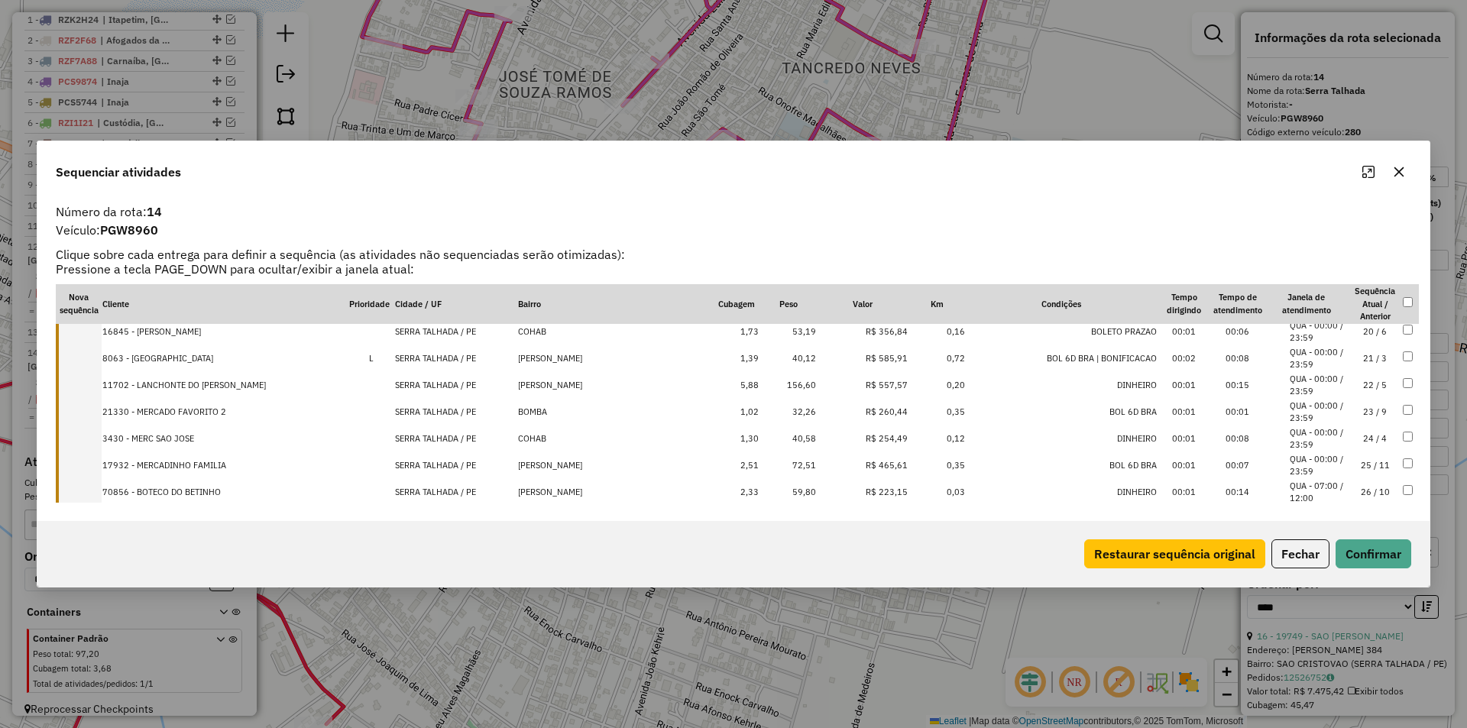
scroll to position [611, 0]
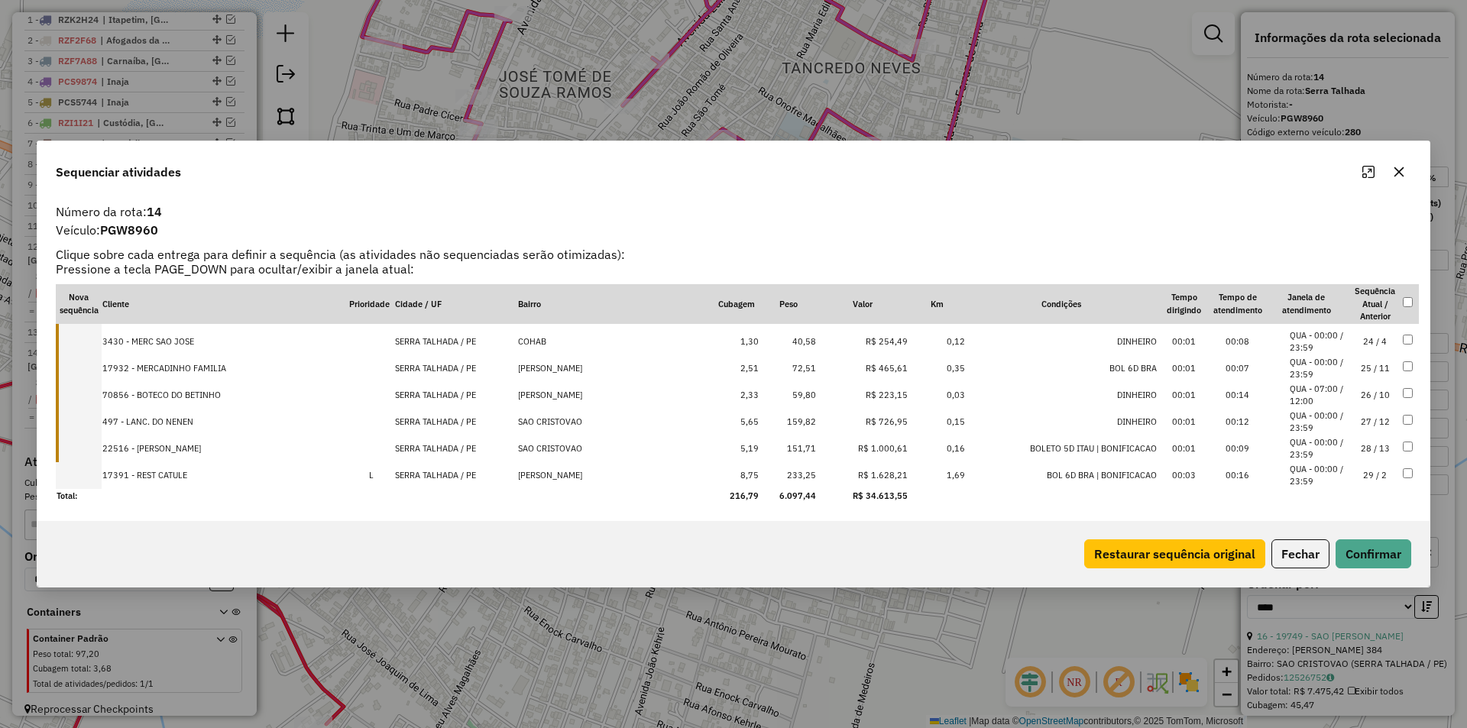
click at [1334, 479] on li "QUA - 00:00 / 23:59" at bounding box center [1319, 475] width 58 height 25
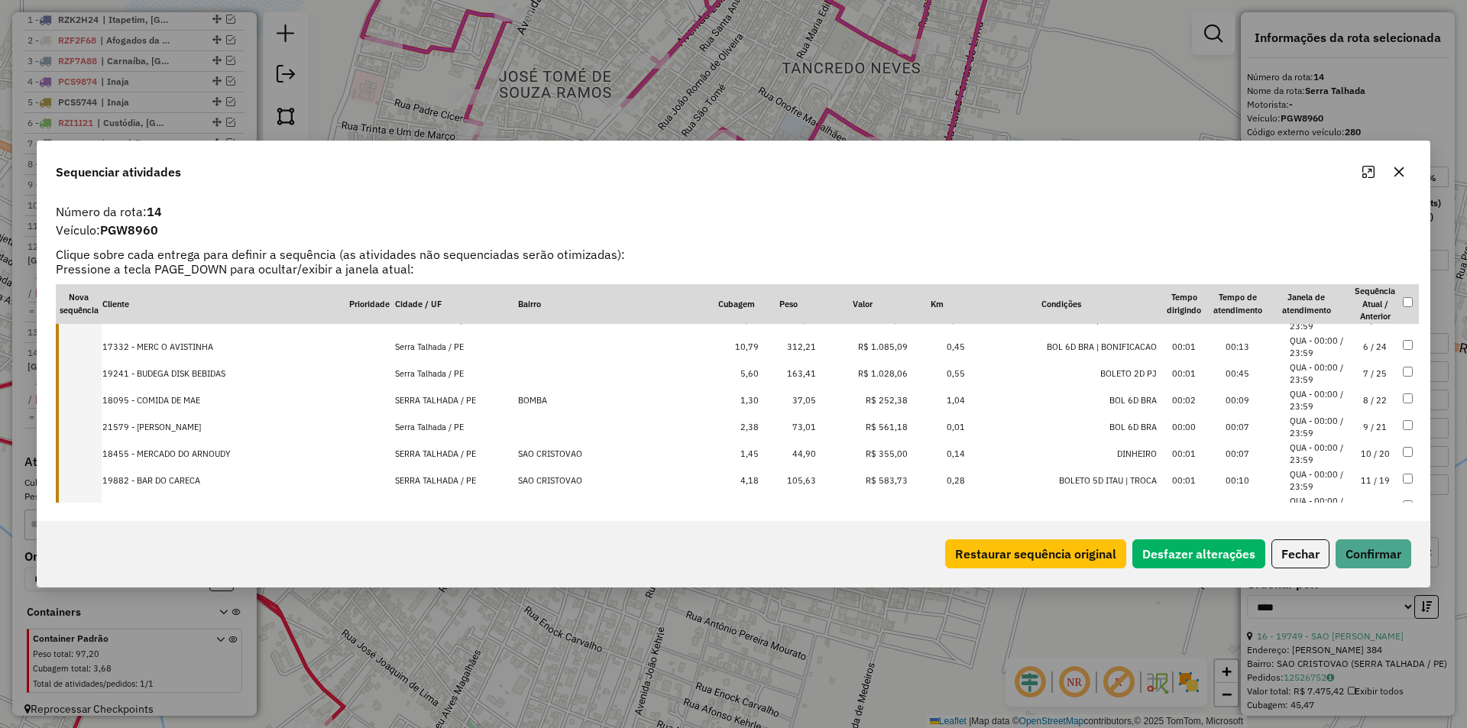
scroll to position [0, 0]
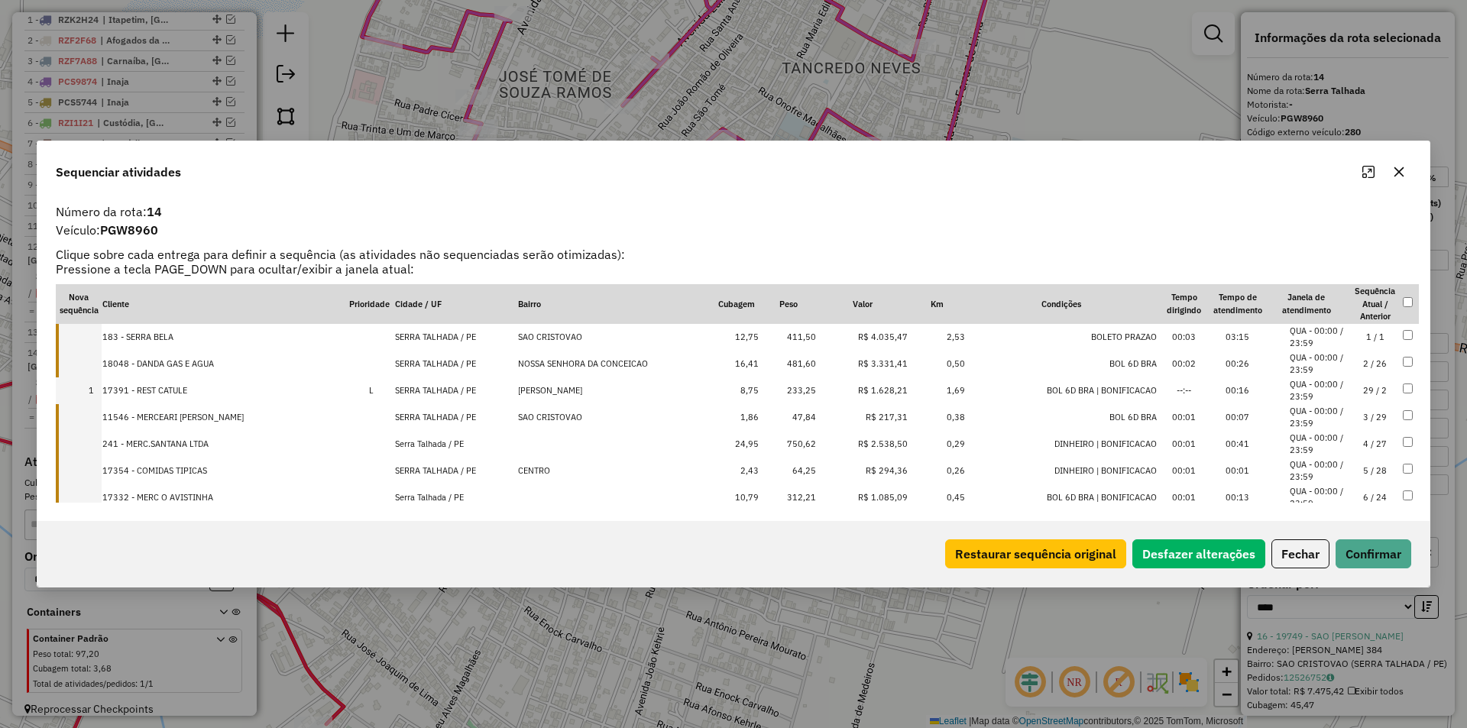
drag, startPoint x: 1358, startPoint y: 335, endPoint x: 1358, endPoint y: 393, distance: 58.1
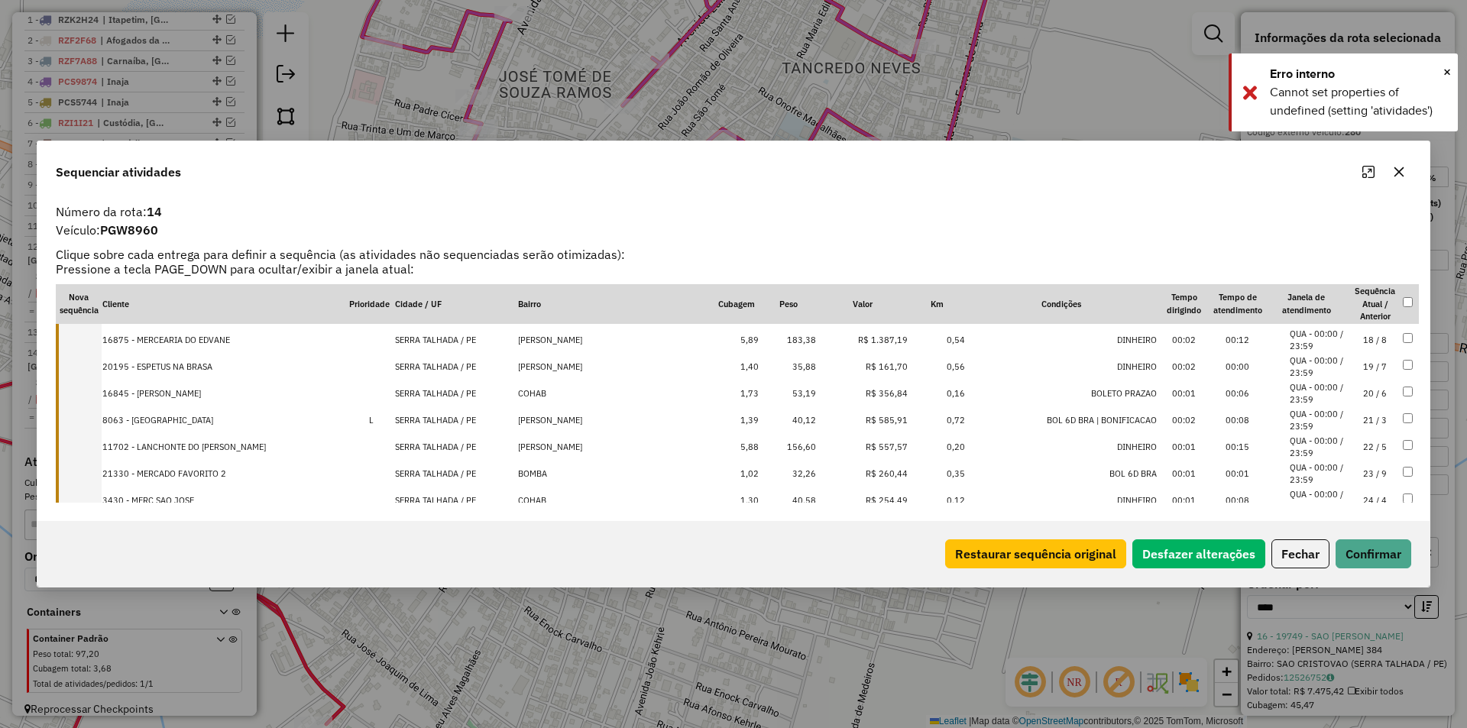
scroll to position [611, 0]
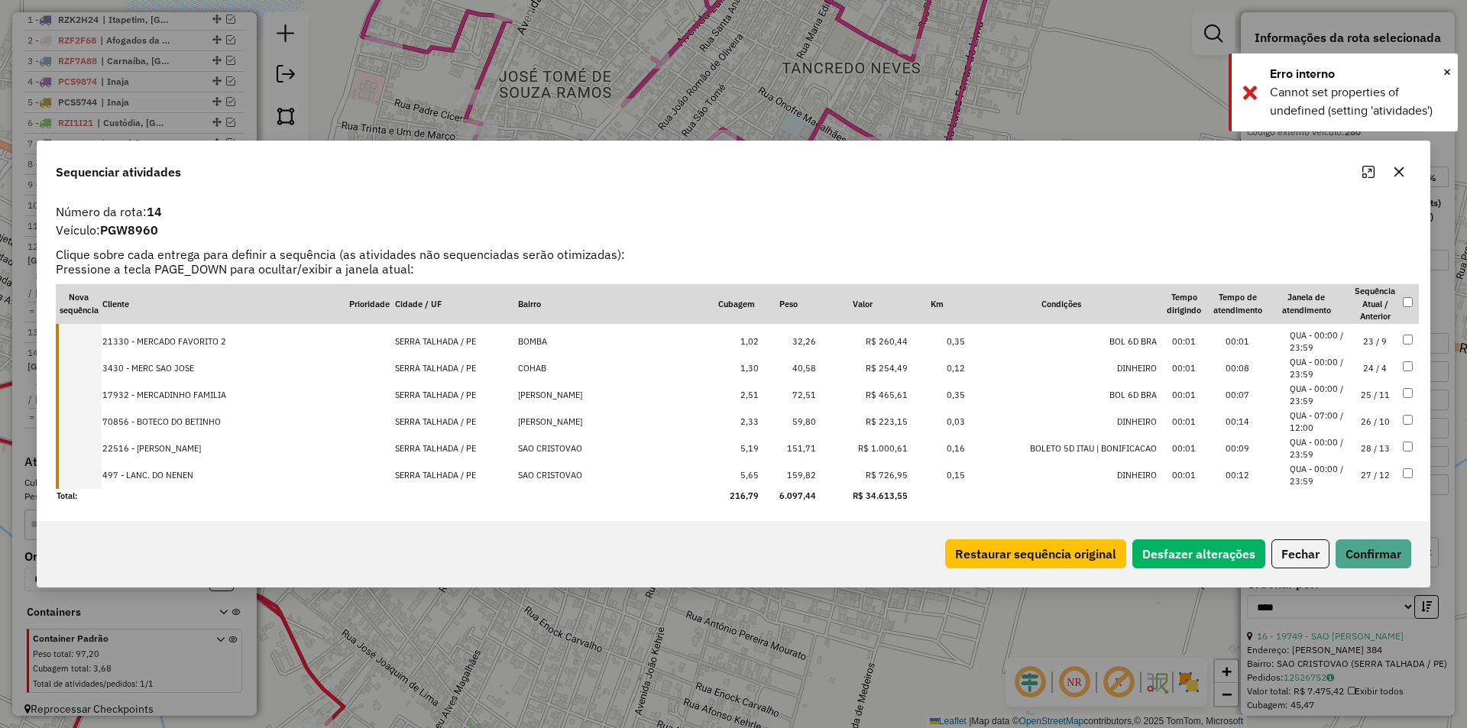
drag, startPoint x: 1269, startPoint y: 472, endPoint x: 1271, endPoint y: 446, distance: 26.0
drag, startPoint x: 1284, startPoint y: 472, endPoint x: 1281, endPoint y: 446, distance: 25.4
click at [1357, 553] on button "Confirmar" at bounding box center [1374, 554] width 76 height 29
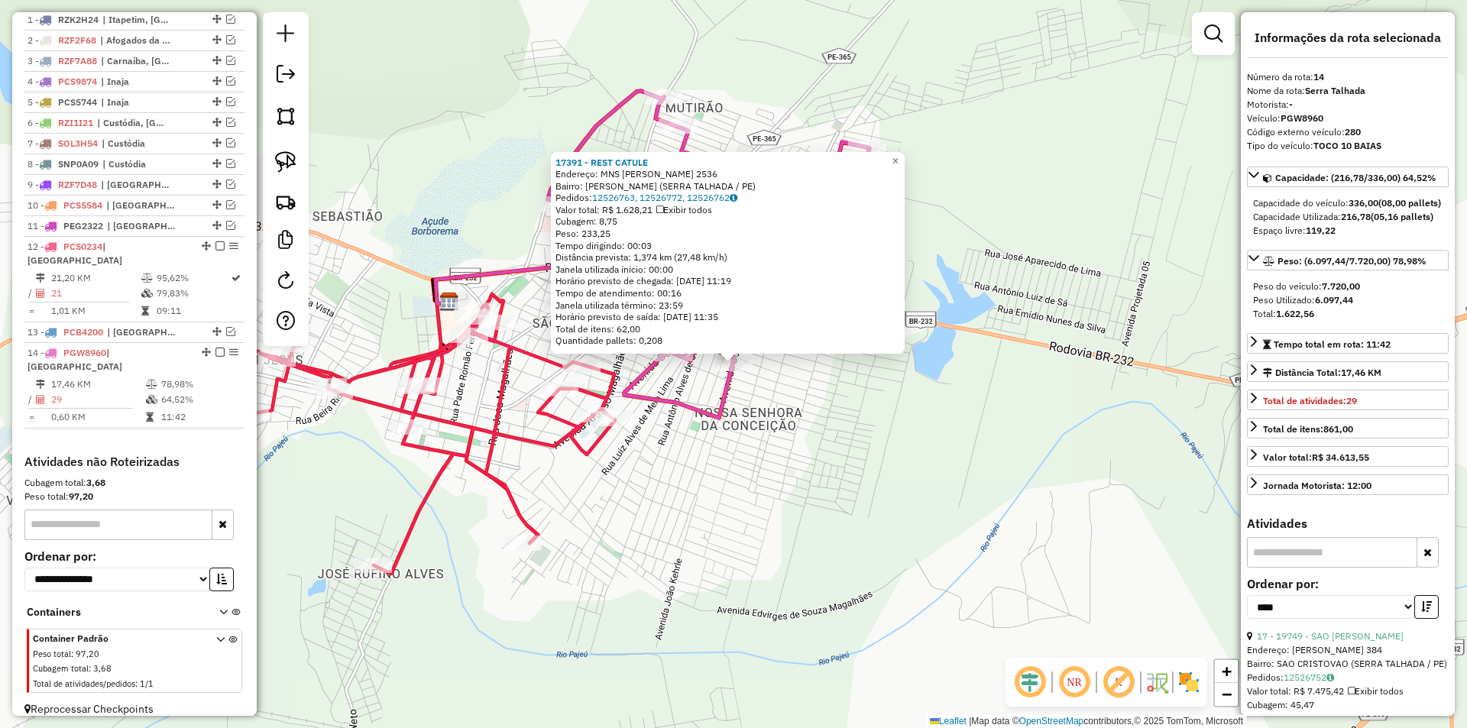
click at [686, 435] on div "17391 - REST CATULE Endereço: MNS JOAO KEHRLE 2536 Bairro: JOSE TOME DE SOUZA R…" at bounding box center [733, 364] width 1467 height 728
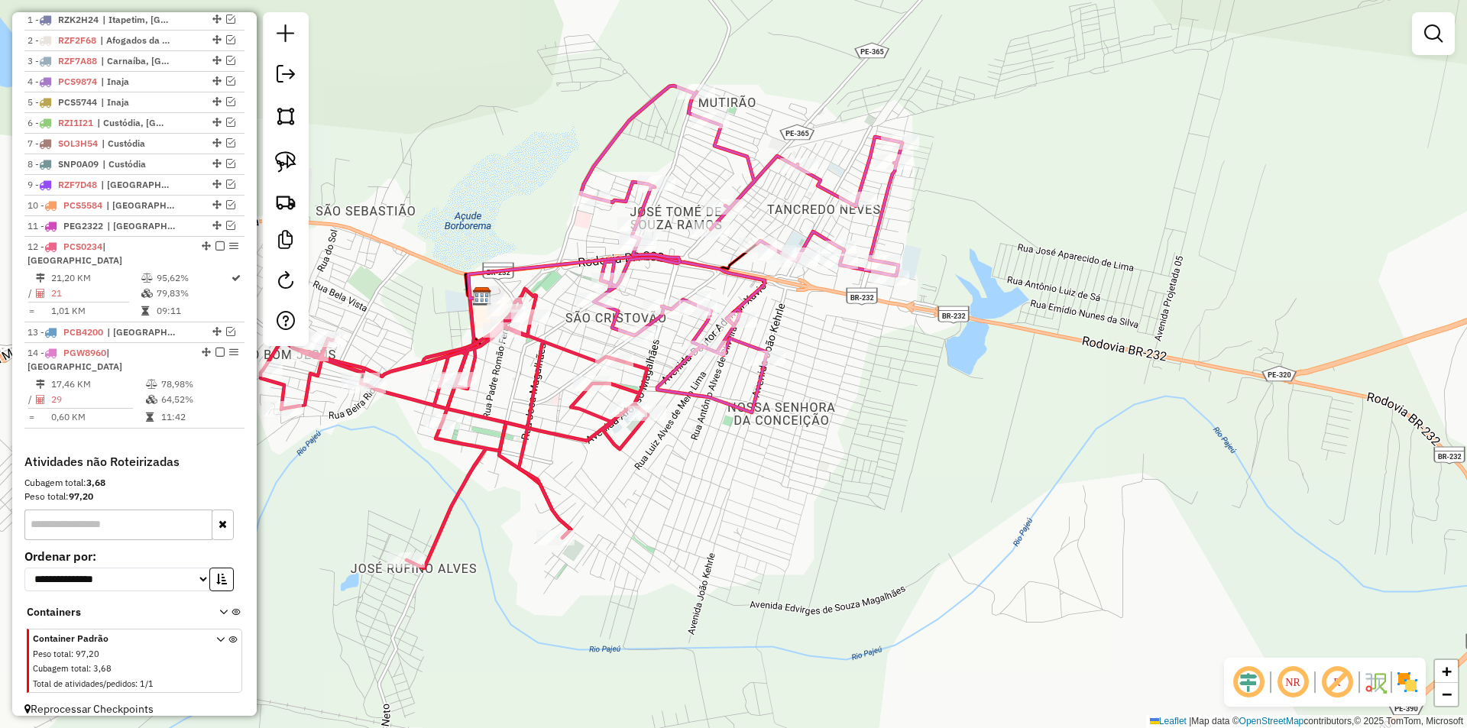
drag, startPoint x: 678, startPoint y: 446, endPoint x: 806, endPoint y: 410, distance: 133.5
click at [798, 423] on div "Janela de atendimento Grade de atendimento Capacidade Transportadoras Veículos …" at bounding box center [733, 364] width 1467 height 728
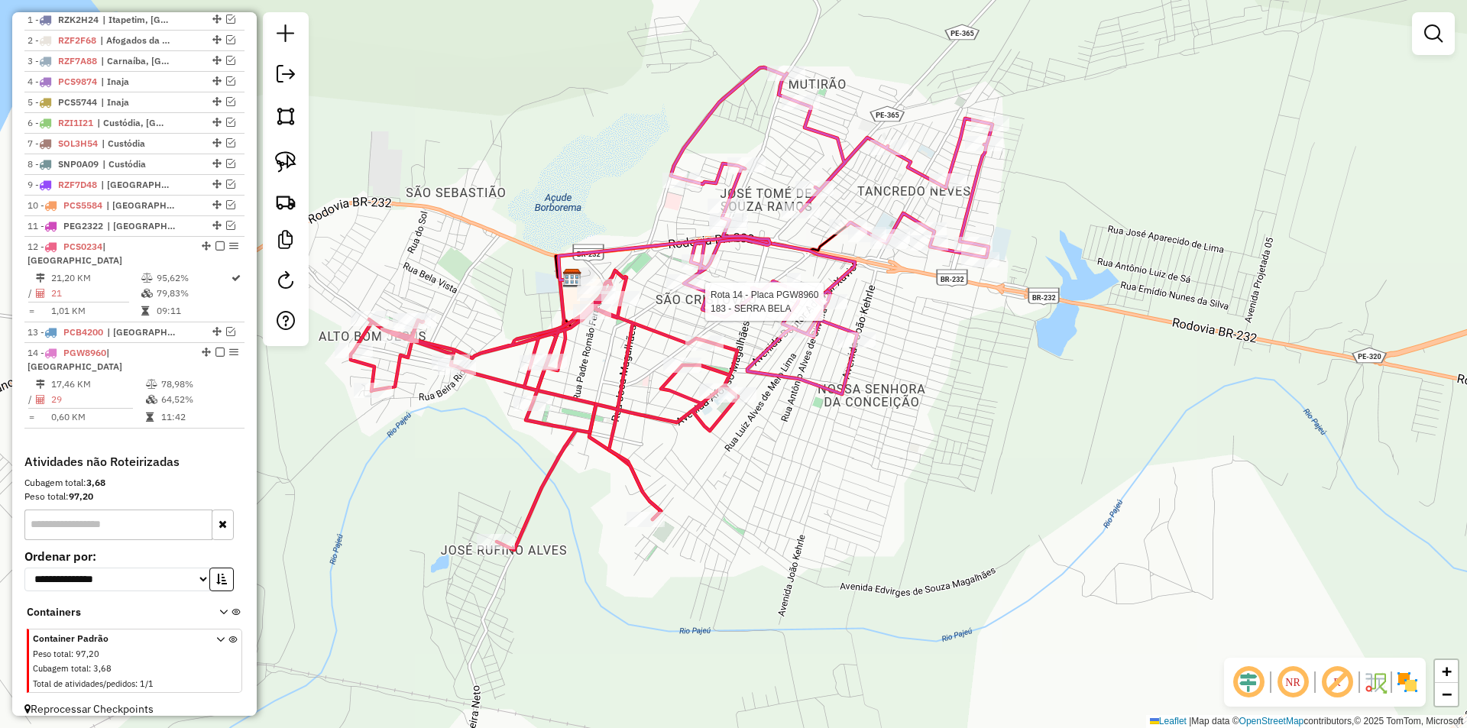
select select "*********"
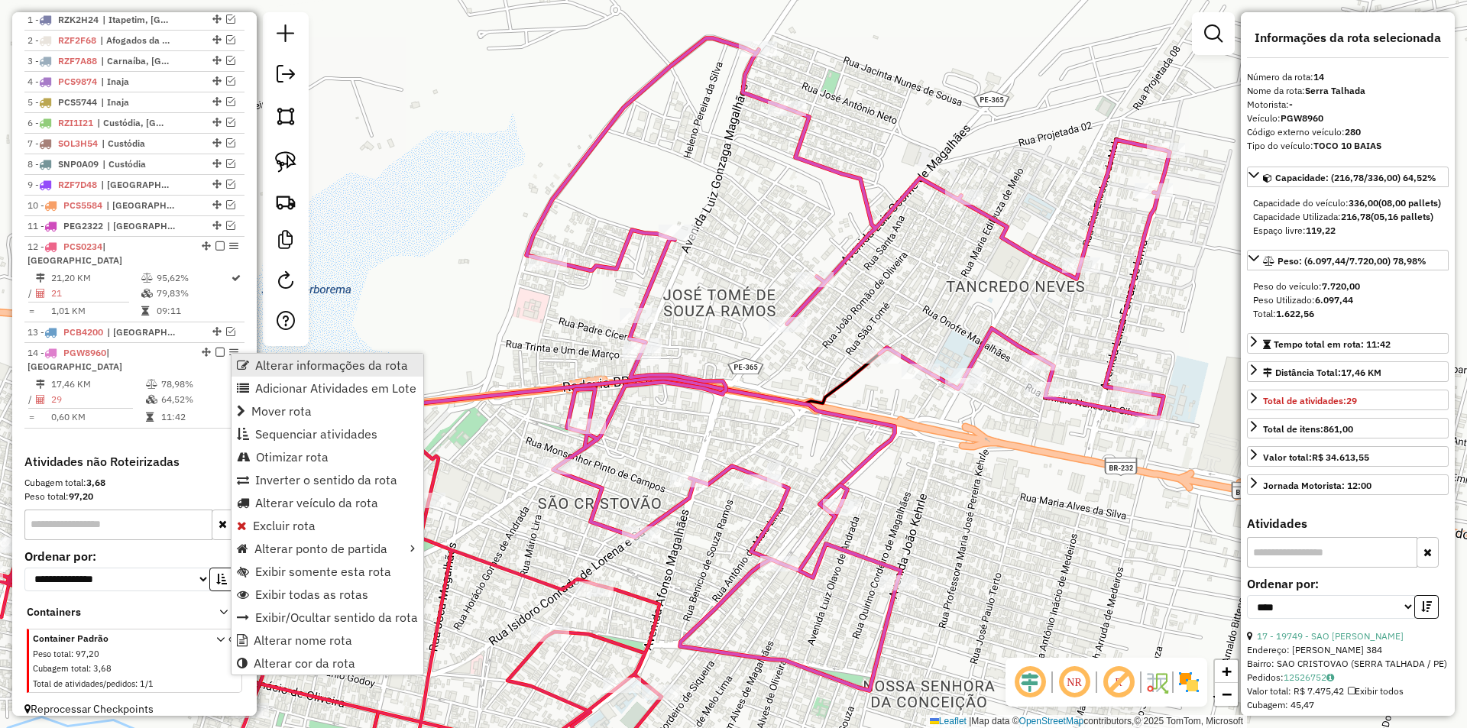
click at [381, 365] on span "Alterar informações da rota" at bounding box center [331, 365] width 153 height 12
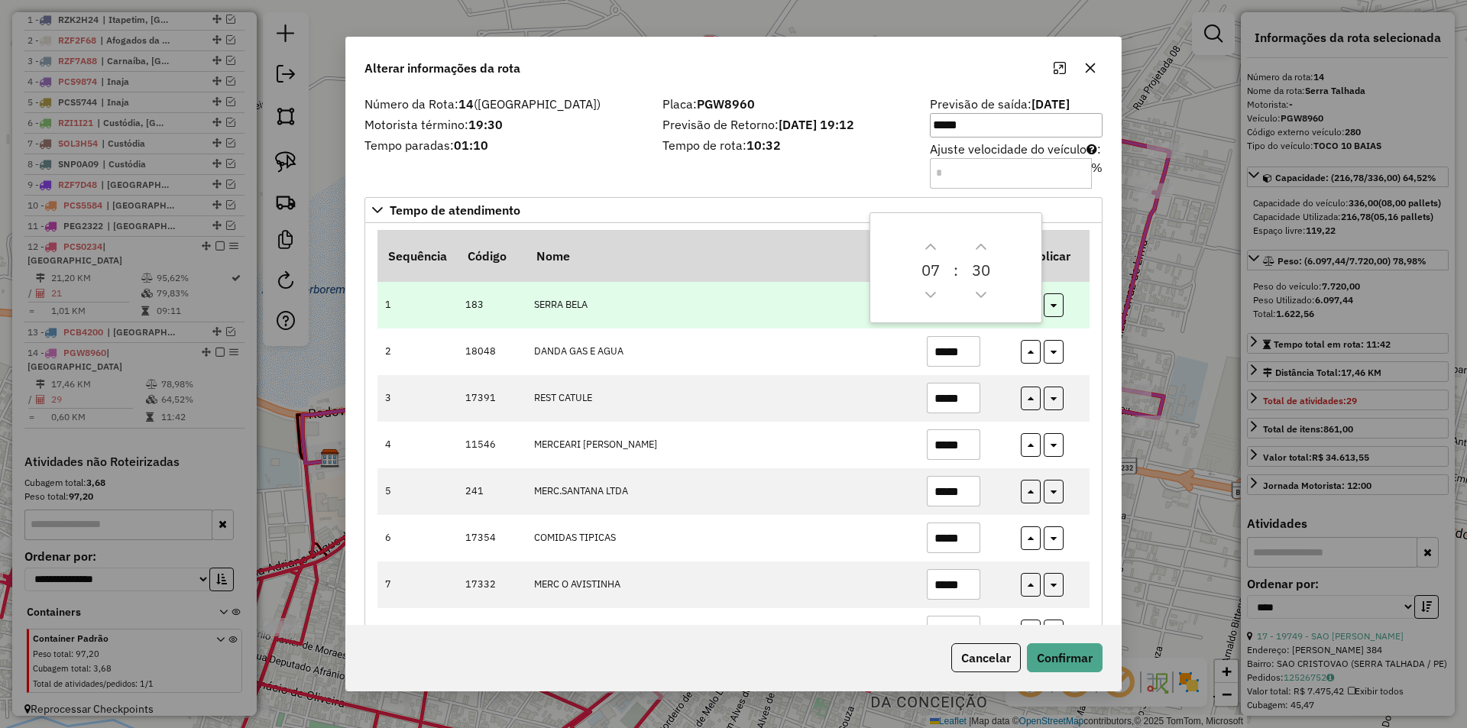
click at [822, 319] on td "SERRA BELA" at bounding box center [722, 305] width 393 height 47
drag, startPoint x: 963, startPoint y: 307, endPoint x: 924, endPoint y: 307, distance: 39.0
click at [927, 307] on input "*****" at bounding box center [953, 305] width 53 height 31
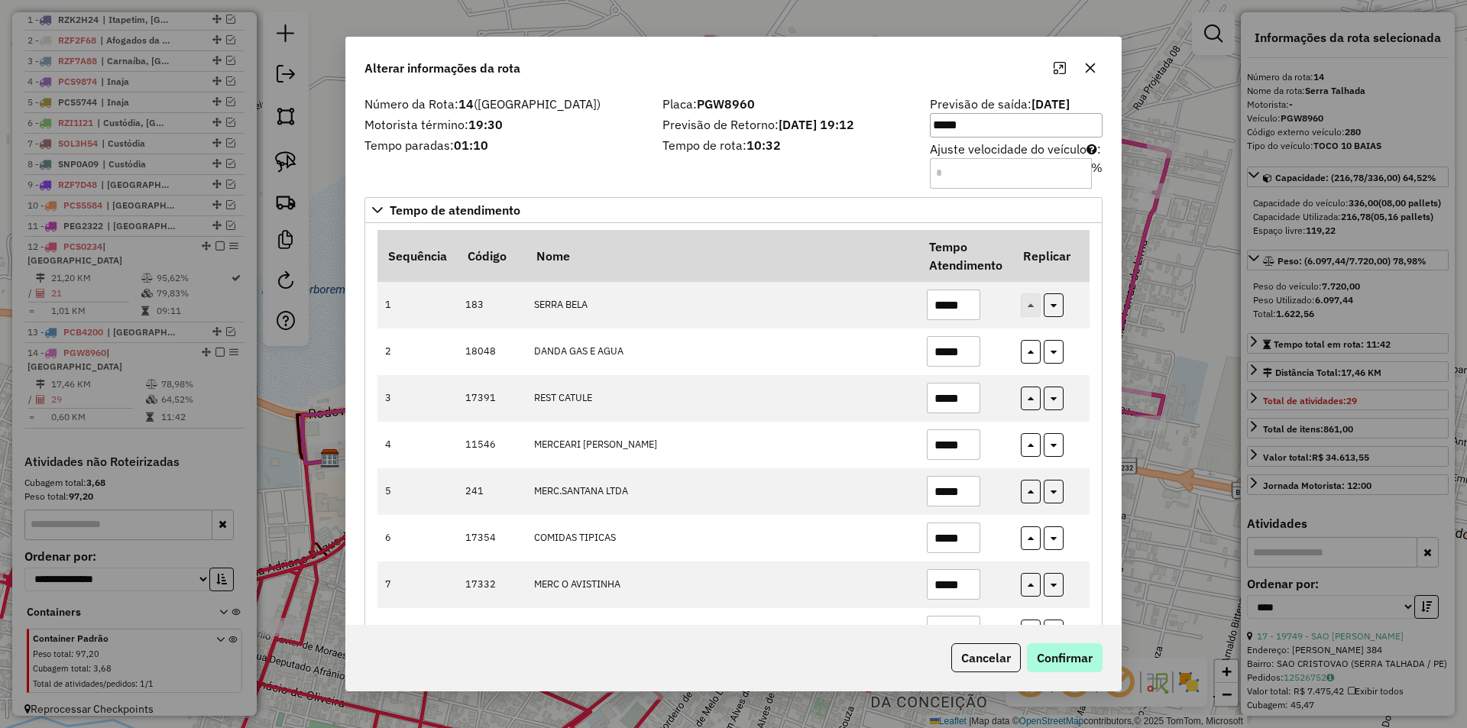
type input "*****"
click at [1076, 644] on div "Cancelar Confirmar" at bounding box center [733, 658] width 775 height 66
click at [1077, 649] on button "Confirmar" at bounding box center [1065, 658] width 76 height 29
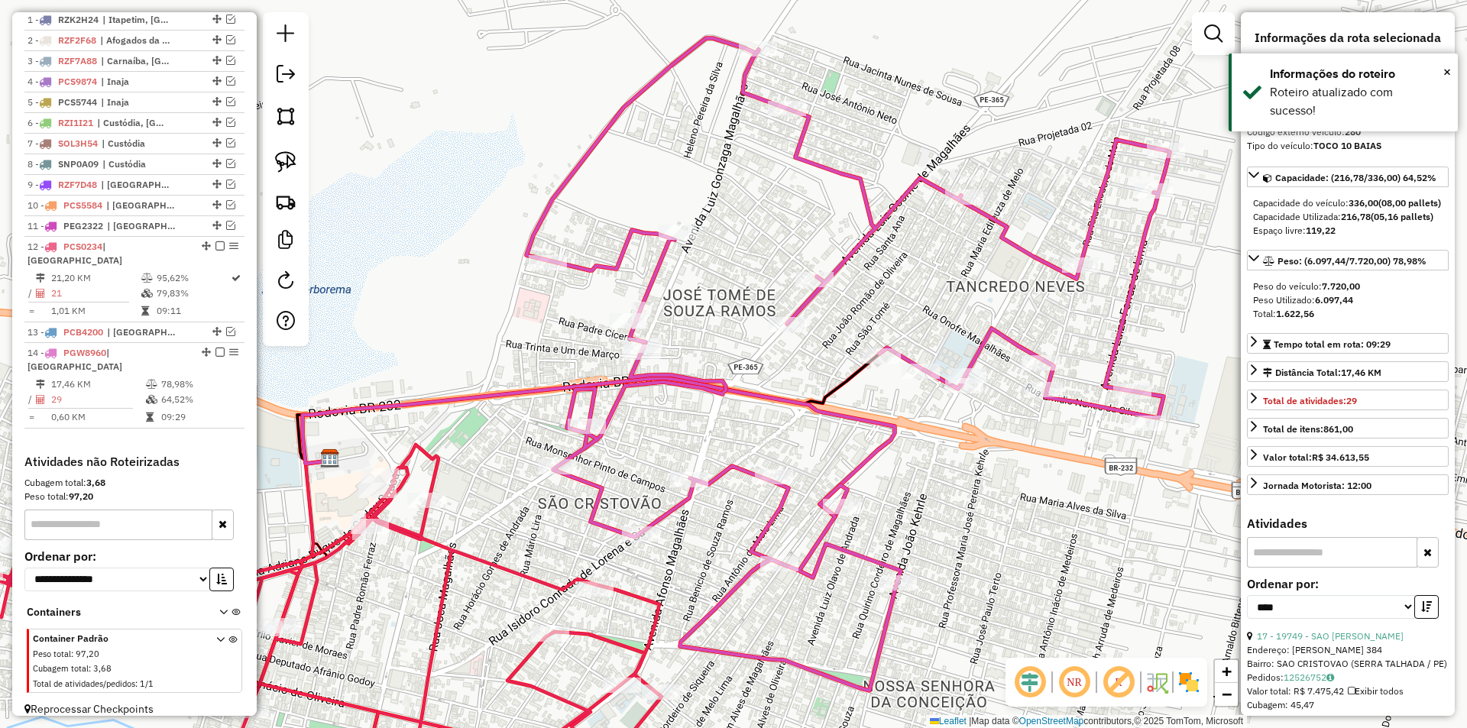
click at [925, 496] on div "Janela de atendimento Grade de atendimento Capacidade Transportadoras Veículos …" at bounding box center [733, 364] width 1467 height 728
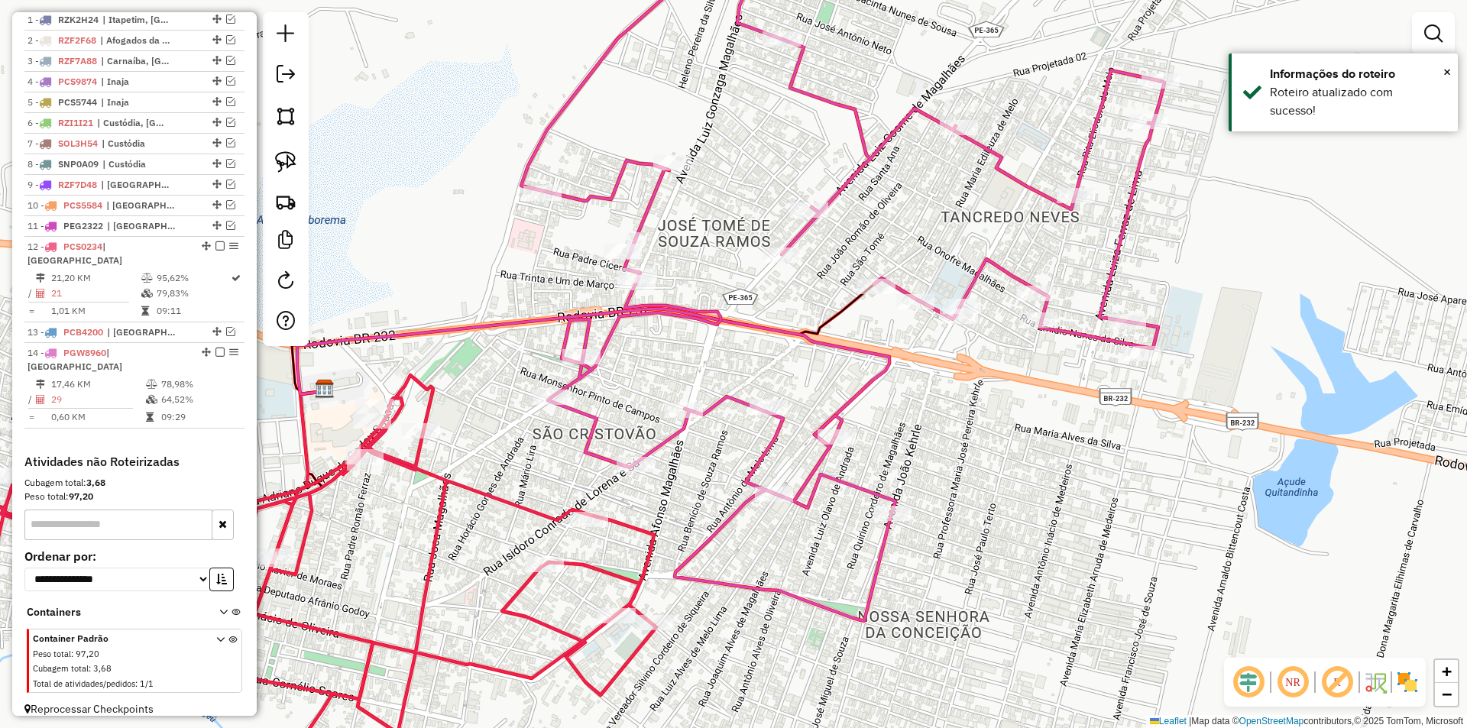
drag, startPoint x: 933, startPoint y: 502, endPoint x: 936, endPoint y: 408, distance: 94.1
click at [936, 409] on div "Janela de atendimento Grade de atendimento Capacidade Transportadoras Veículos …" at bounding box center [733, 364] width 1467 height 728
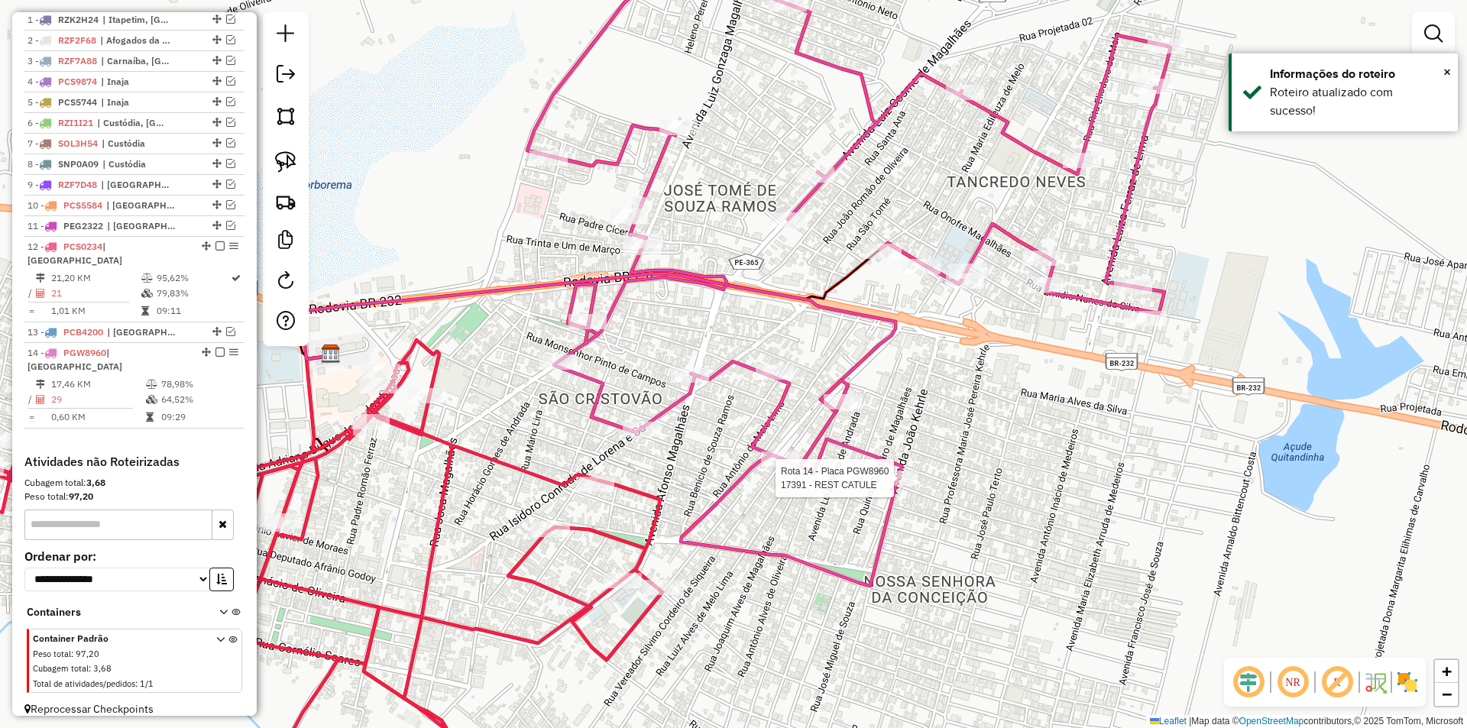
select select "*********"
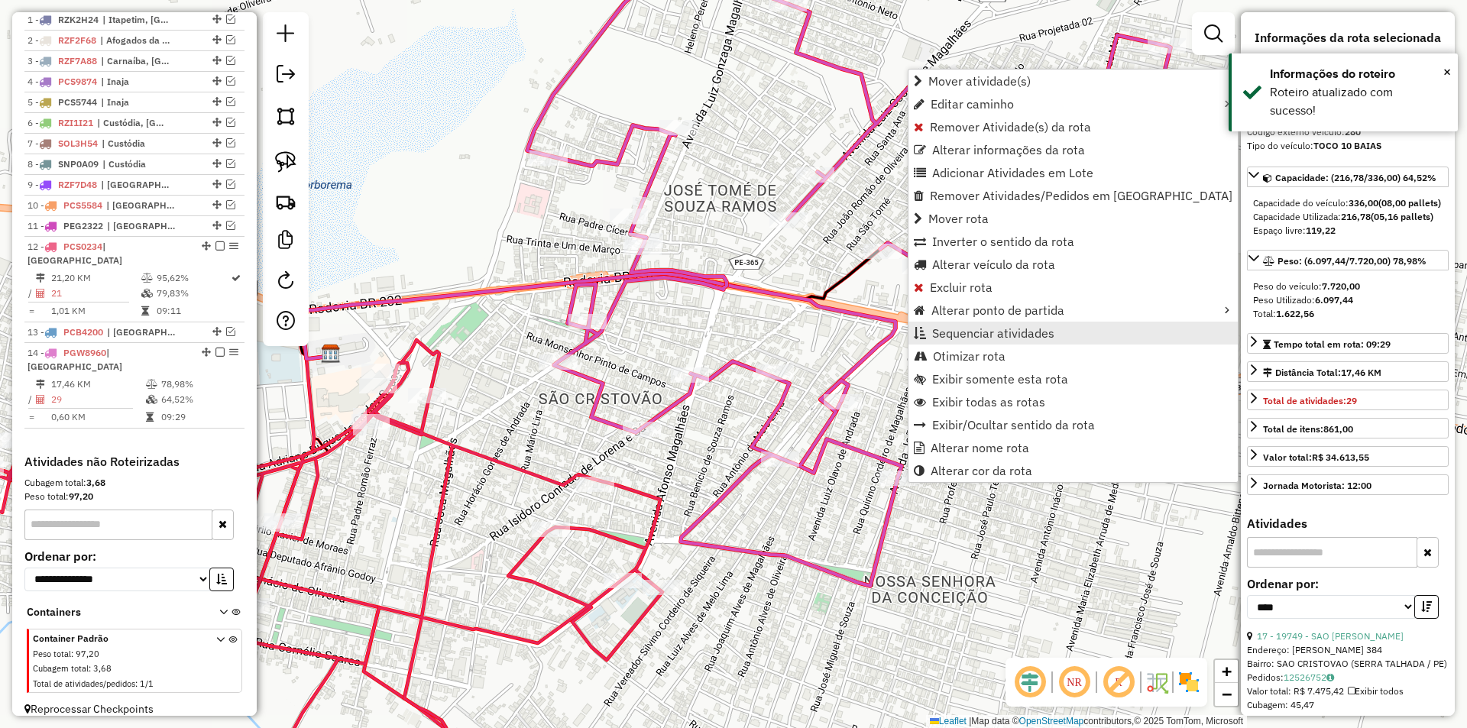
click at [1006, 338] on span "Sequenciar atividades" at bounding box center [993, 333] width 122 height 12
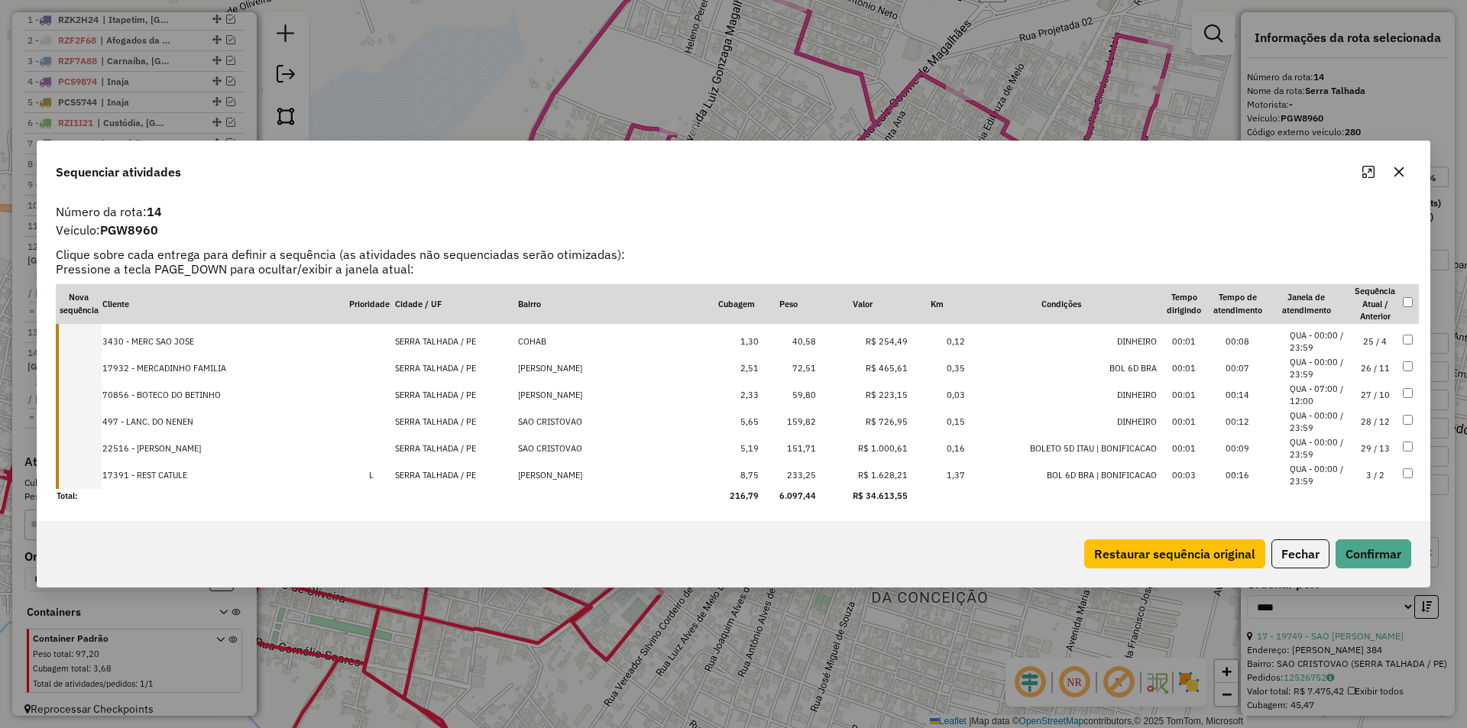
drag, startPoint x: 1340, startPoint y: 392, endPoint x: 1345, endPoint y: 472, distance: 79.7
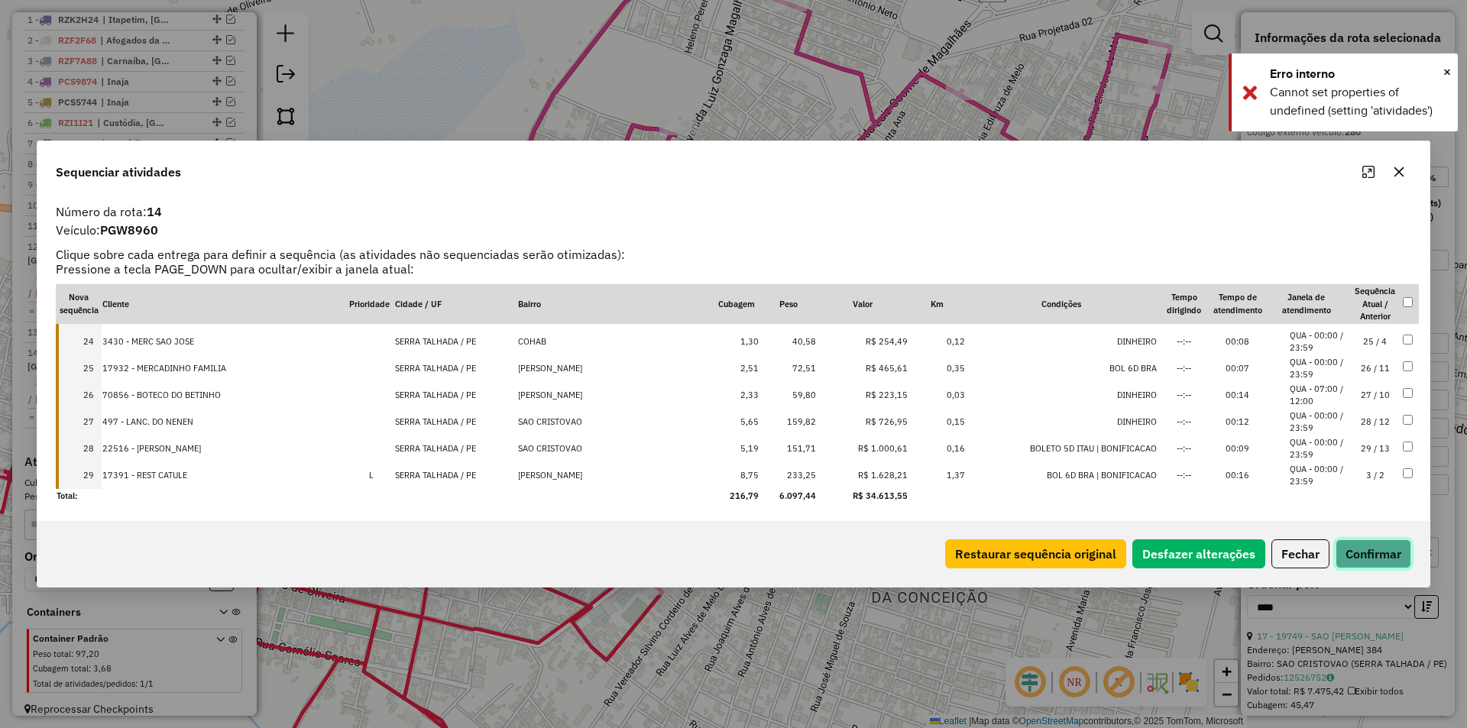
click at [1370, 545] on button "Confirmar" at bounding box center [1374, 554] width 76 height 29
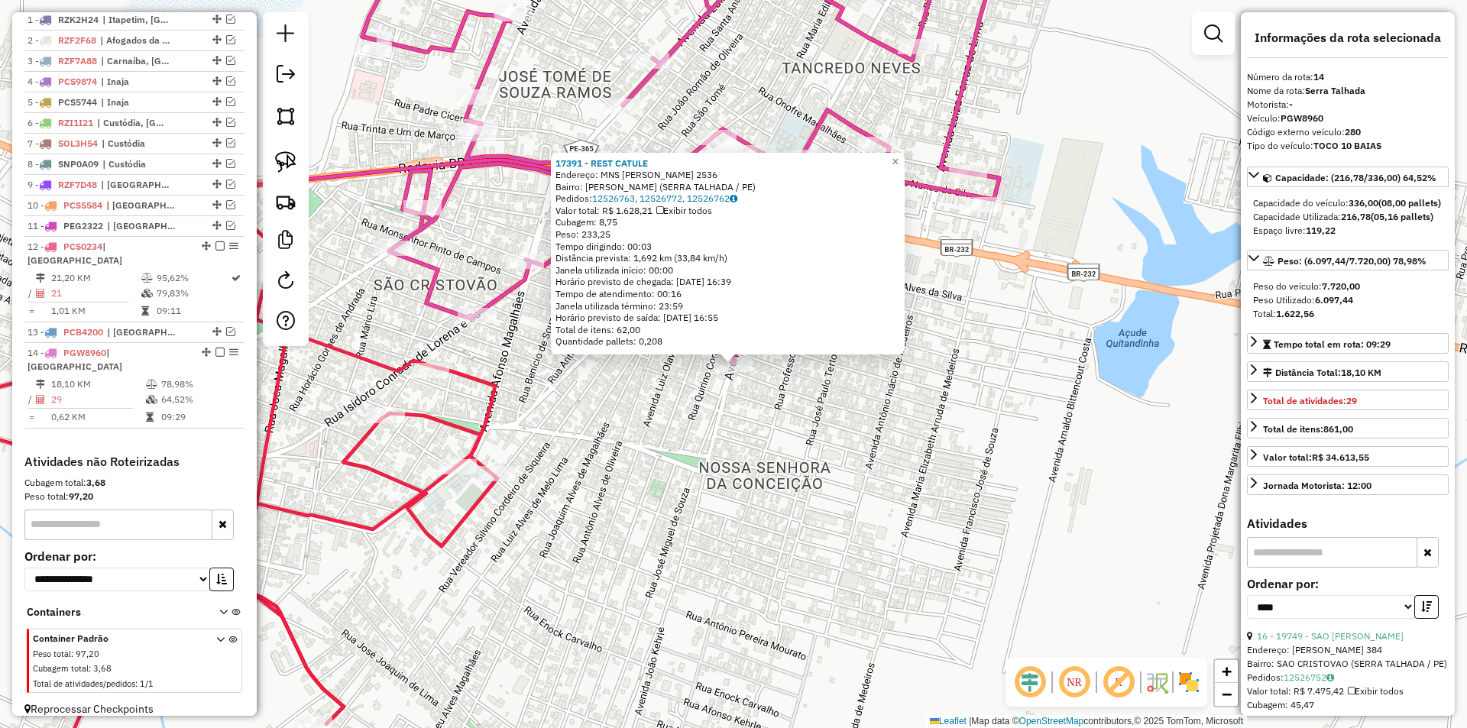
click at [577, 423] on div "17391 - REST CATULE Endereço: MNS JOAO KEHRLE 2536 Bairro: JOSE TOME DE SOUZA R…" at bounding box center [733, 364] width 1467 height 728
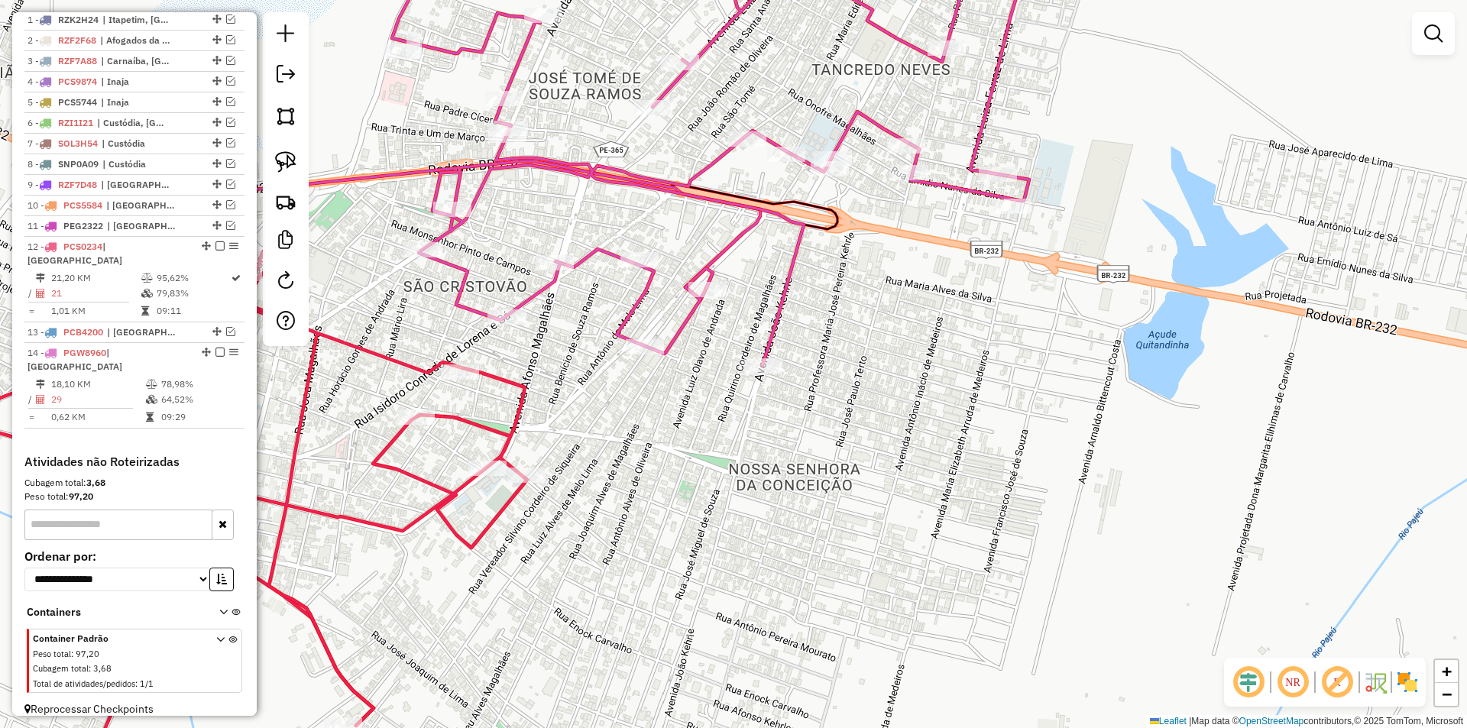
drag, startPoint x: 606, startPoint y: 425, endPoint x: 675, endPoint y: 427, distance: 68.8
click at [675, 427] on div "Janela de atendimento Grade de atendimento Capacidade Transportadoras Veículos …" at bounding box center [733, 364] width 1467 height 728
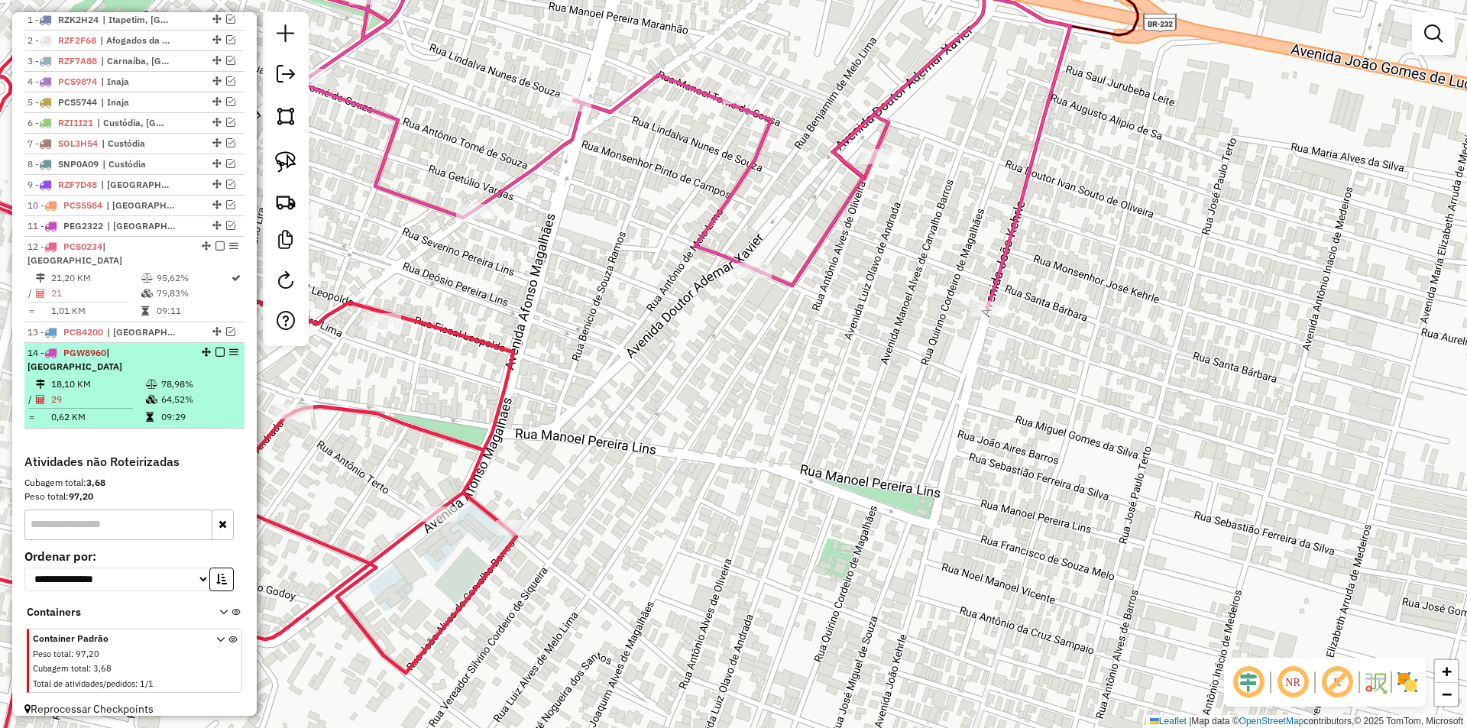
click at [216, 350] on em at bounding box center [220, 352] width 9 height 9
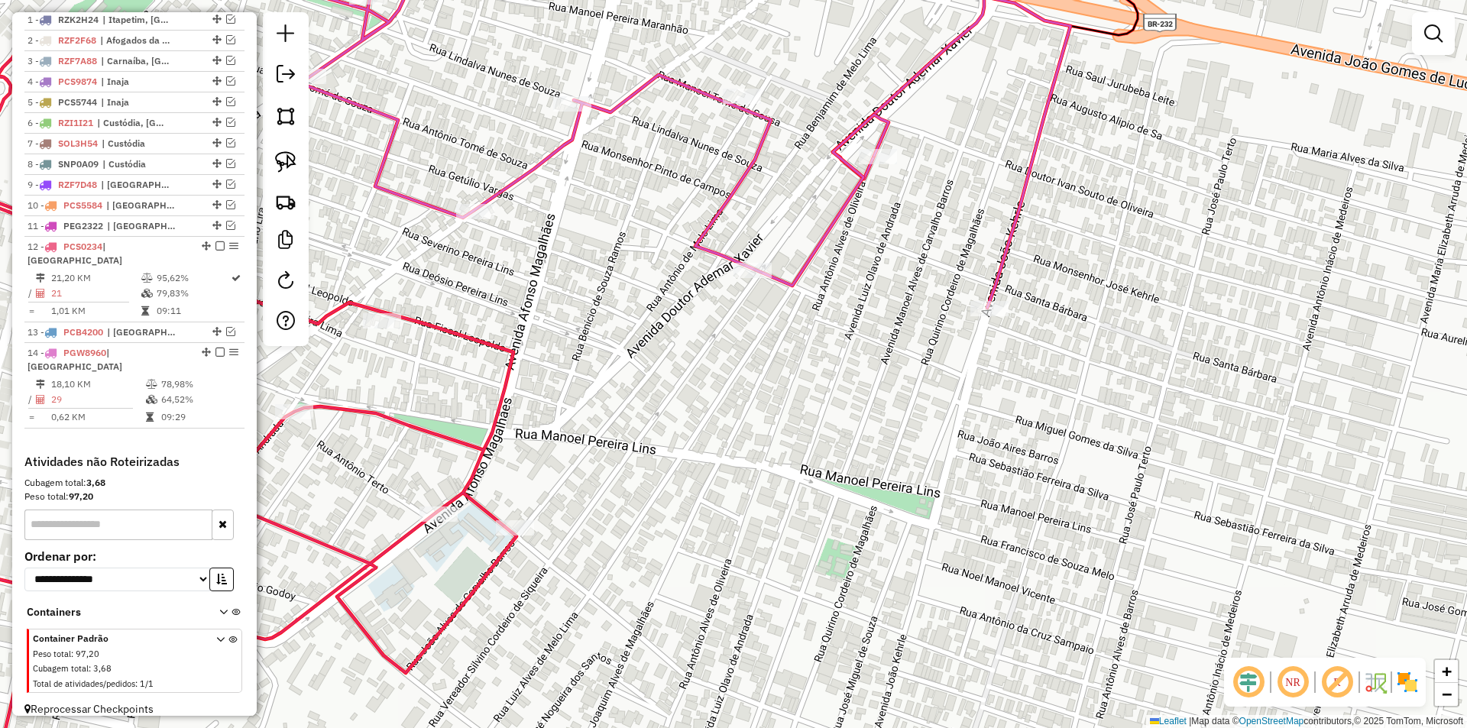
scroll to position [529, 0]
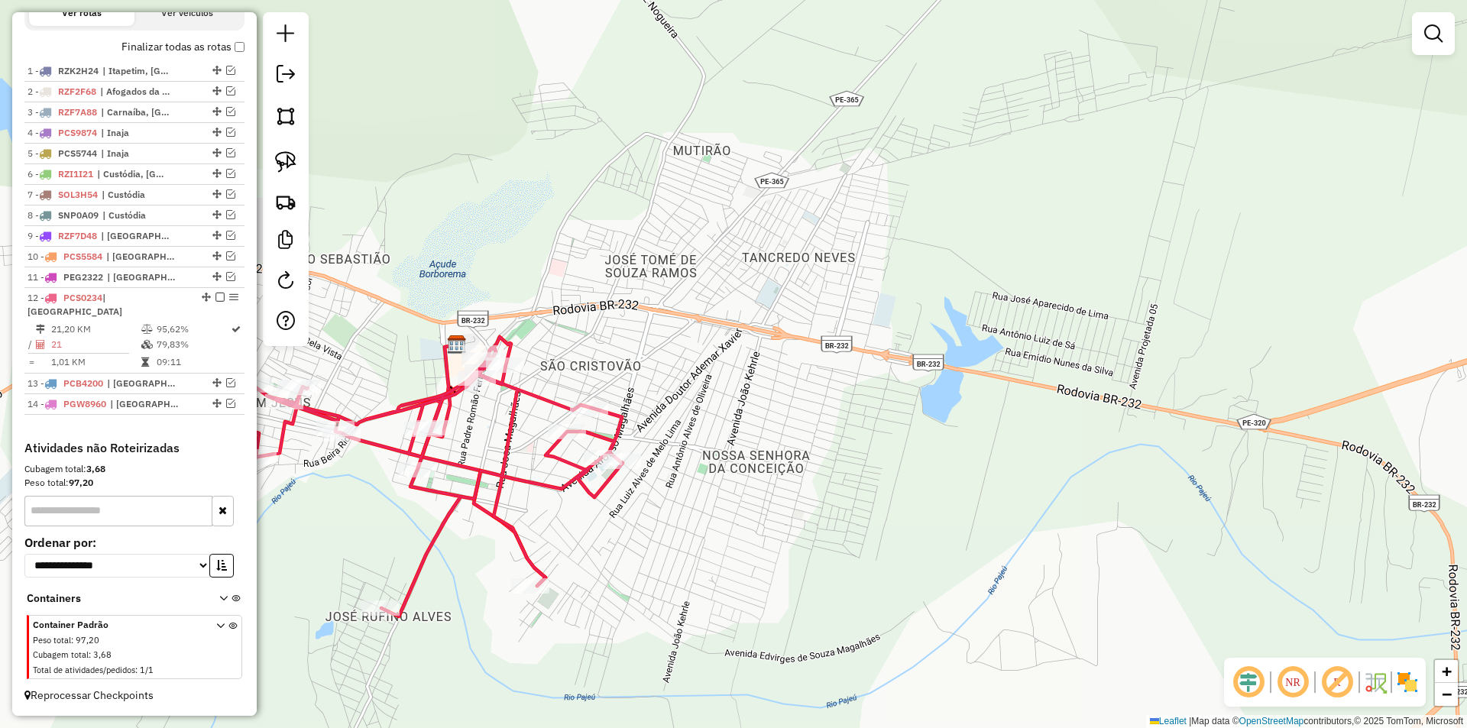
drag, startPoint x: 525, startPoint y: 355, endPoint x: 734, endPoint y: 360, distance: 208.7
click at [733, 360] on div "Janela de atendimento Grade de atendimento Capacidade Transportadoras Veículos …" at bounding box center [733, 364] width 1467 height 728
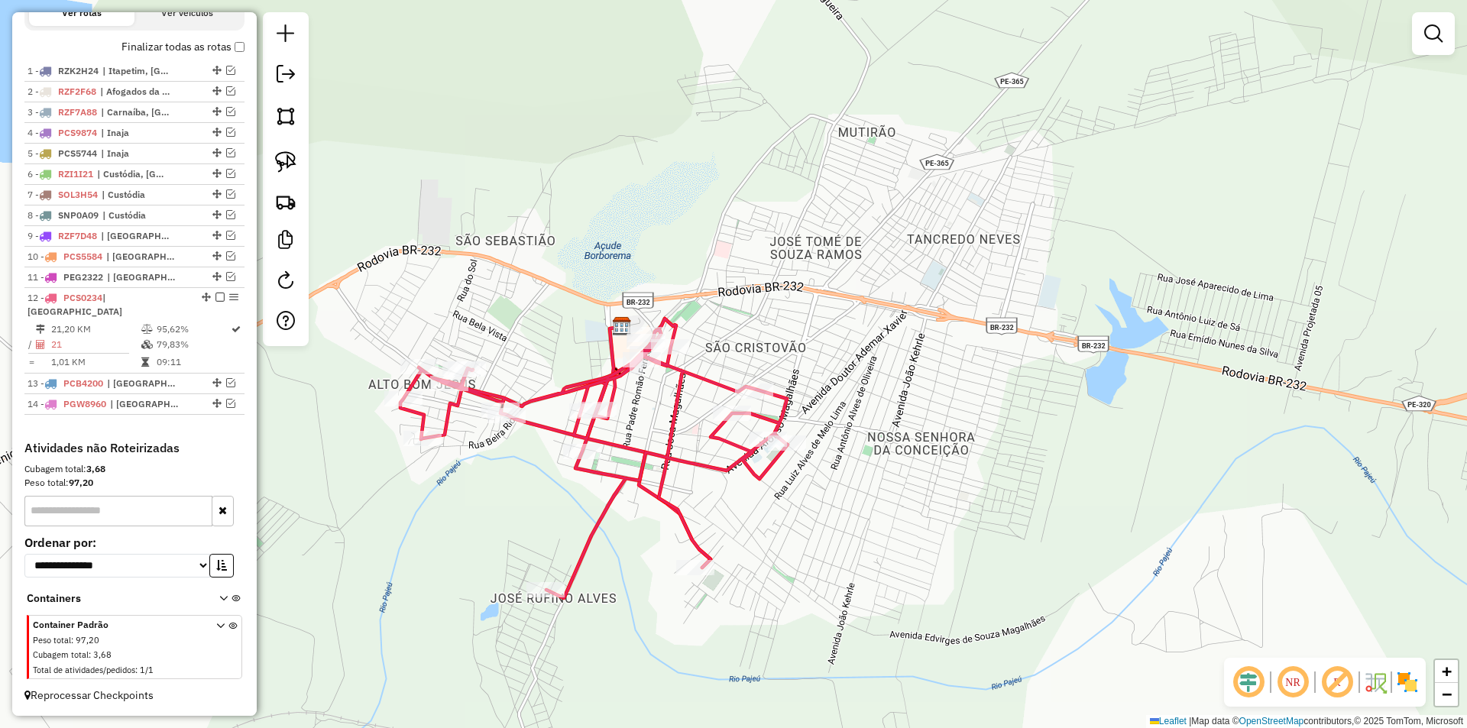
drag, startPoint x: 614, startPoint y: 414, endPoint x: 686, endPoint y: 391, distance: 74.7
click at [685, 392] on icon at bounding box center [593, 459] width 387 height 280
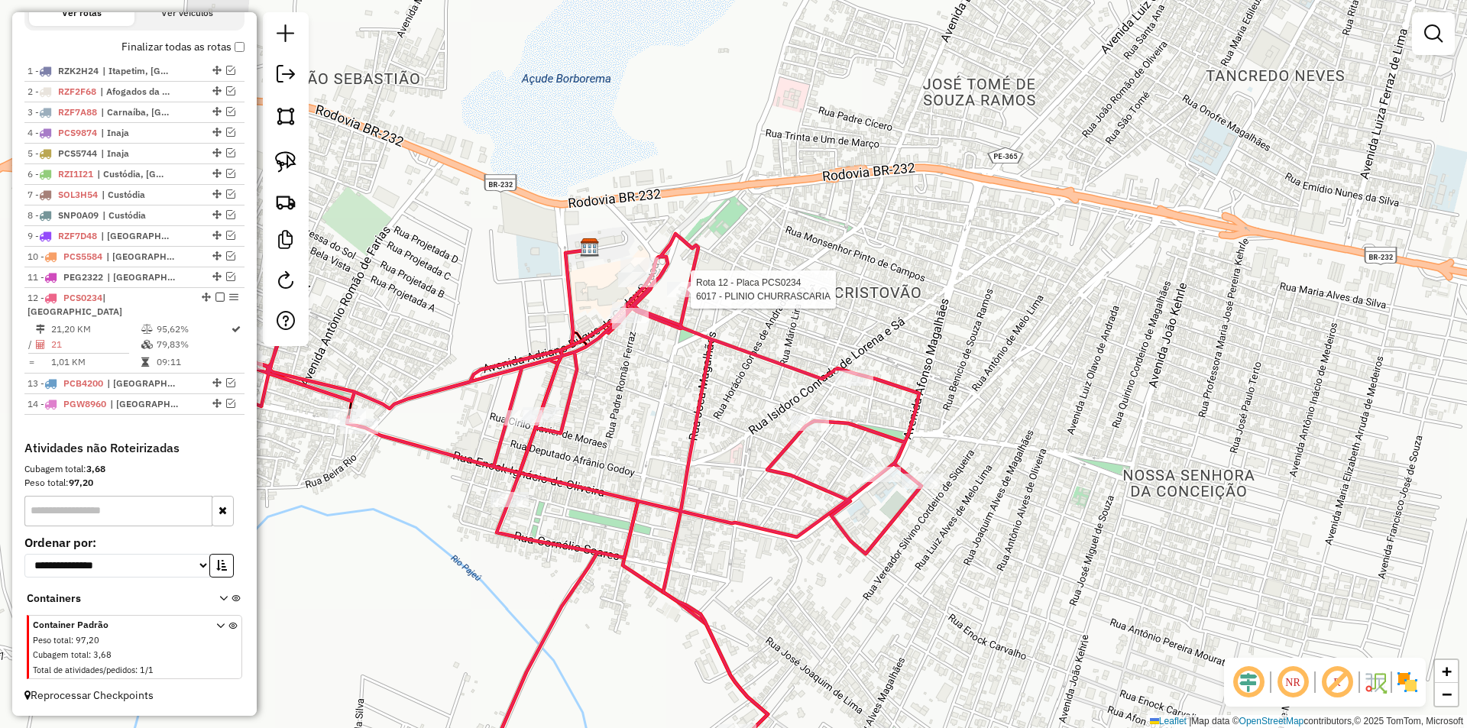
select select "*********"
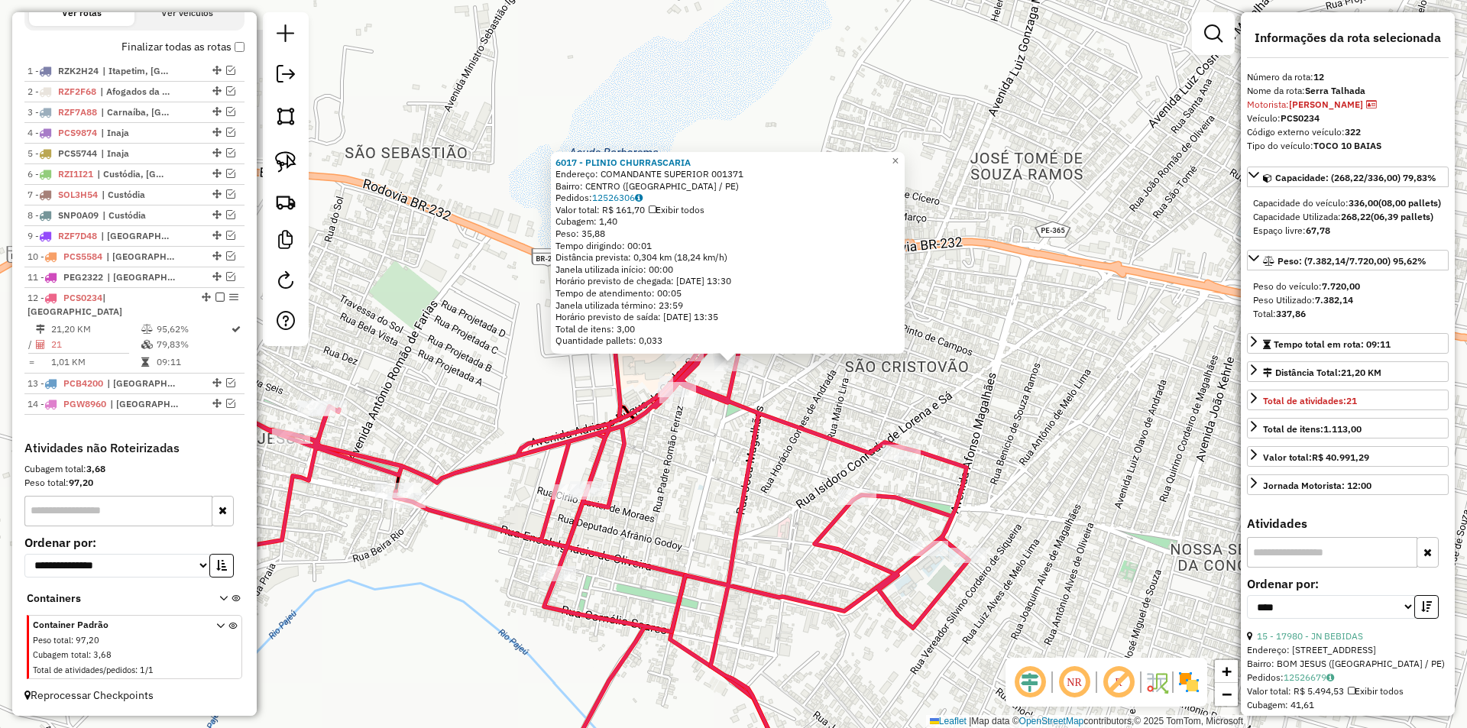
click at [787, 403] on div "6017 - PLINIO CHURRASCARIA Endereço: COMANDANTE SUPERIOR 001371 Bairro: CENTRO …" at bounding box center [733, 364] width 1467 height 728
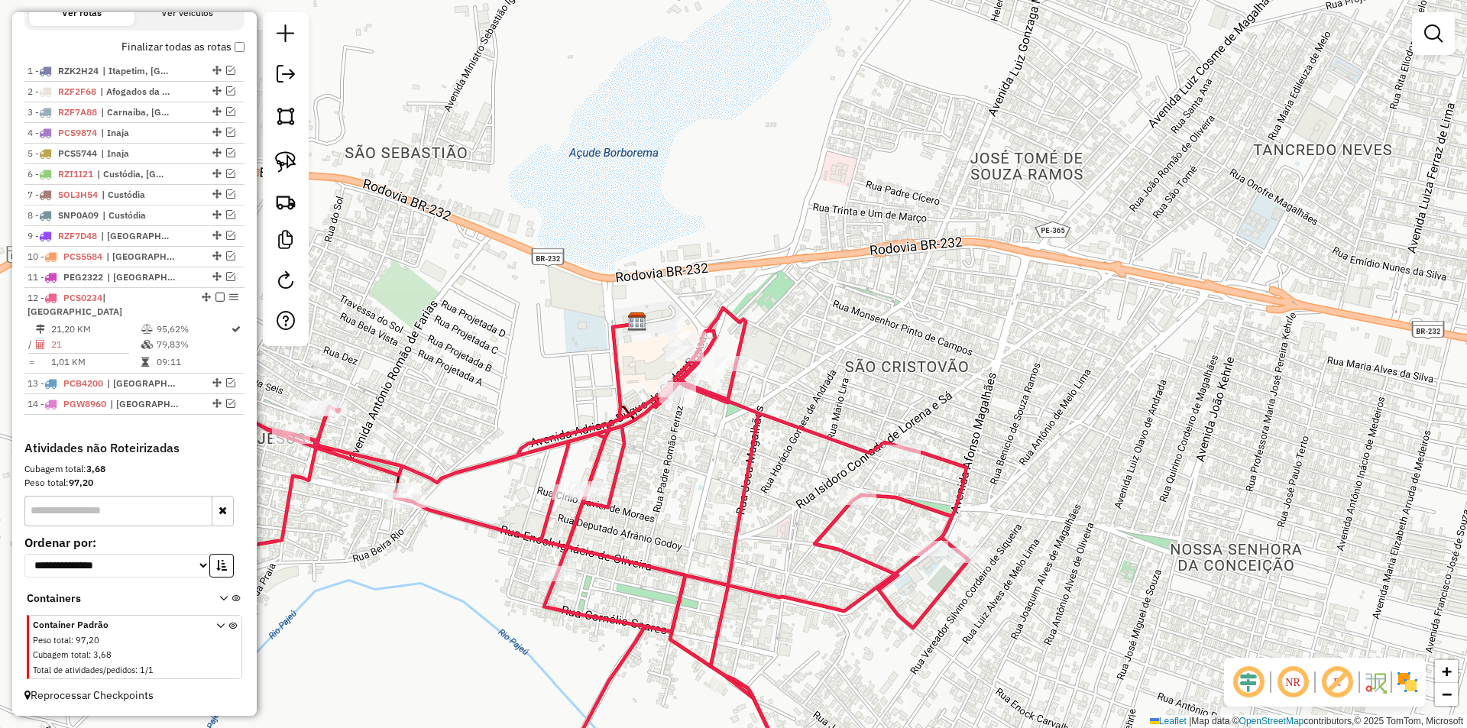
drag, startPoint x: 813, startPoint y: 420, endPoint x: 796, endPoint y: 320, distance: 100.9
click at [799, 336] on div "Janela de atendimento Grade de atendimento Capacidade Transportadoras Veículos …" at bounding box center [733, 364] width 1467 height 728
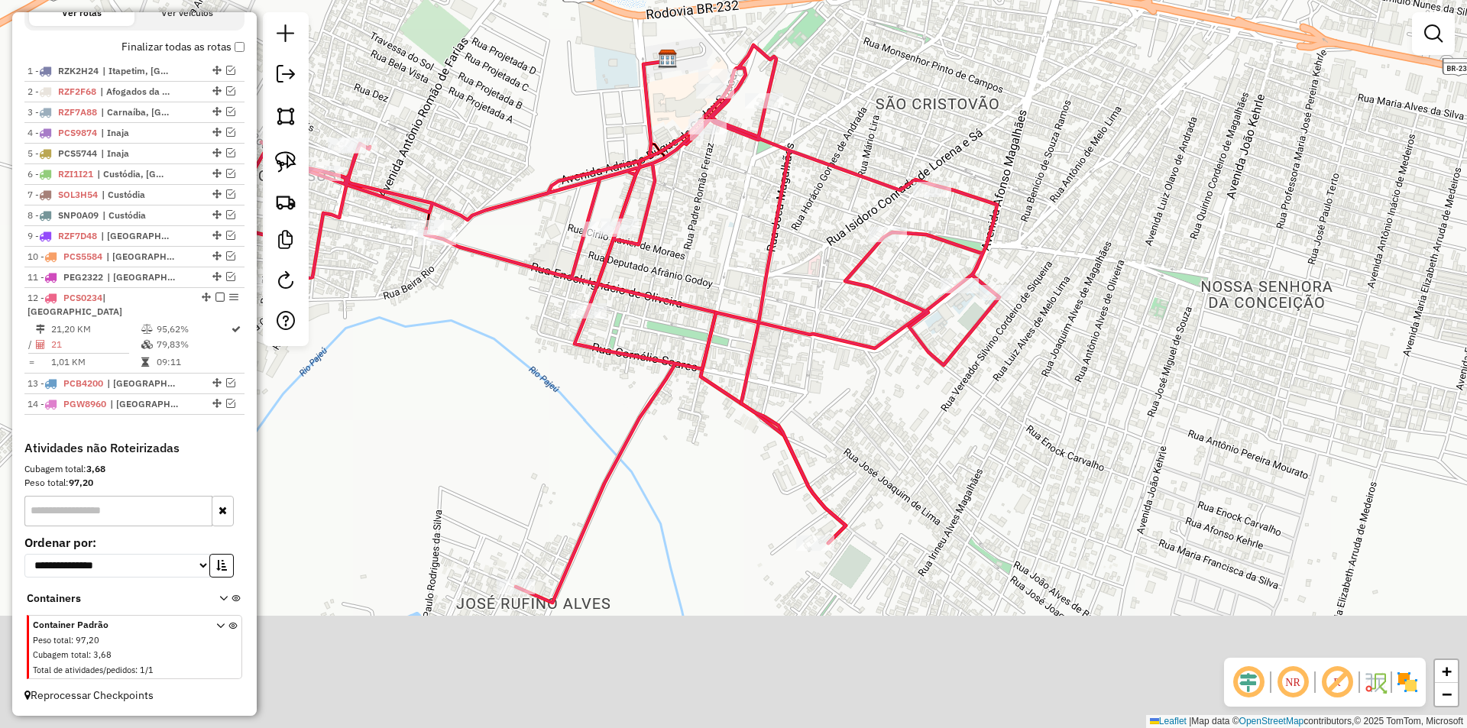
drag, startPoint x: 766, startPoint y: 412, endPoint x: 816, endPoint y: 263, distance: 157.3
click at [816, 263] on div "Janela de atendimento Grade de atendimento Capacidade Transportadoras Veículos …" at bounding box center [733, 364] width 1467 height 728
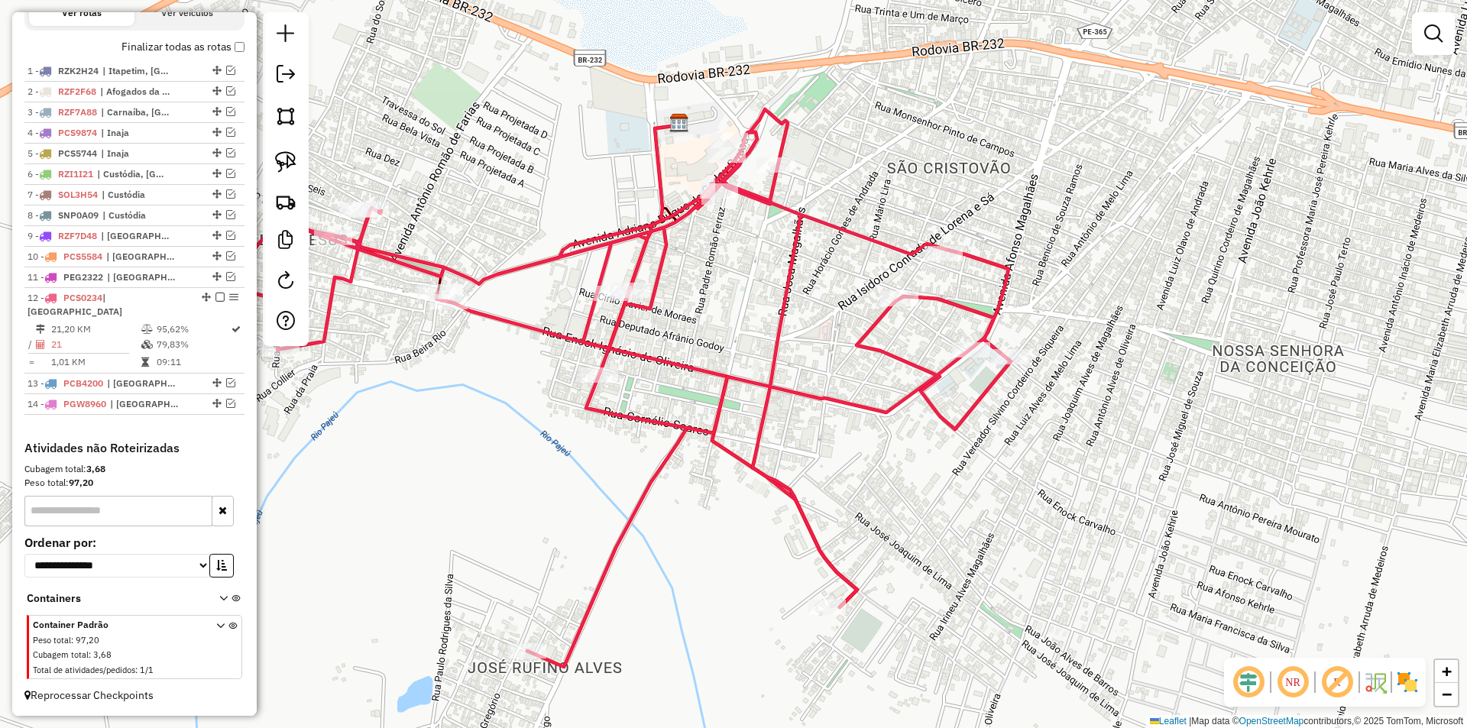
drag, startPoint x: 563, startPoint y: 403, endPoint x: 576, endPoint y: 476, distance: 74.5
click at [576, 476] on div "Janela de atendimento Grade de atendimento Capacidade Transportadoras Veículos …" at bounding box center [733, 364] width 1467 height 728
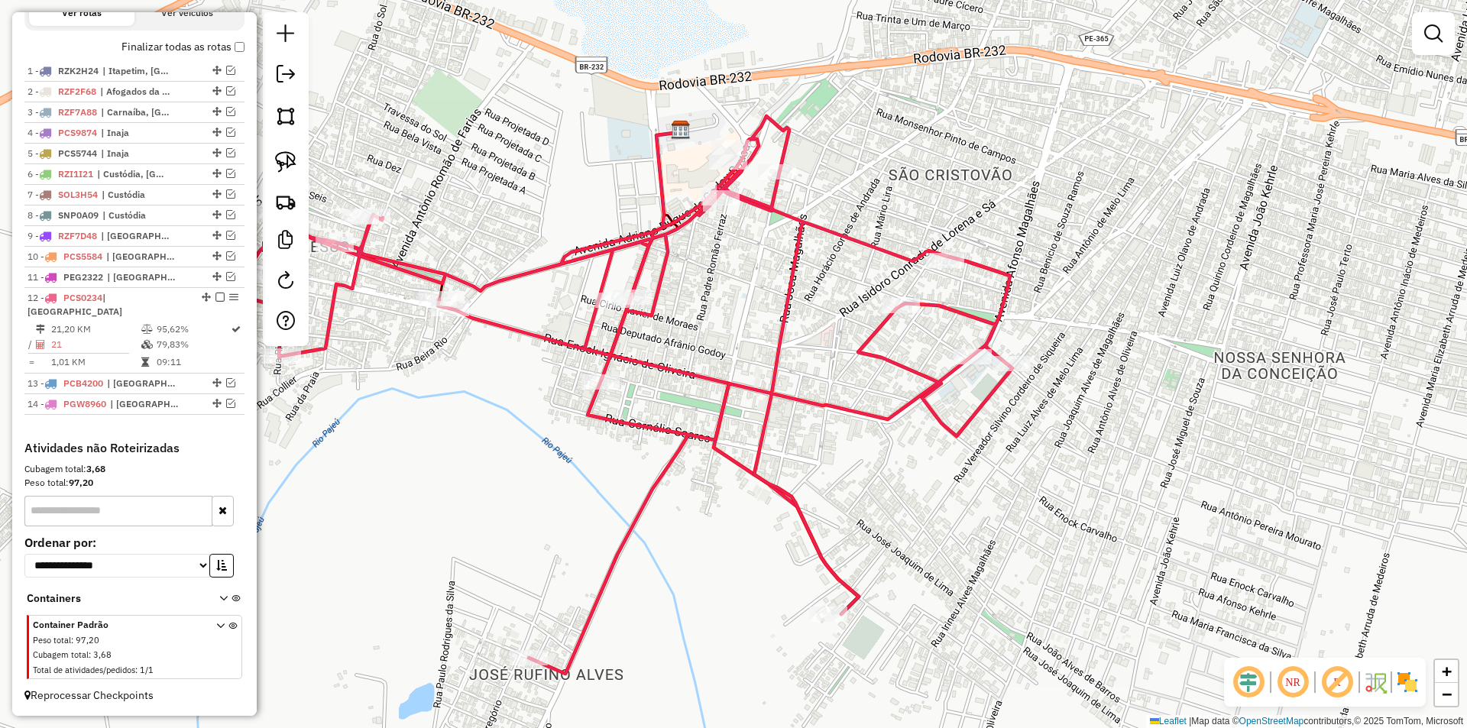
drag, startPoint x: 563, startPoint y: 287, endPoint x: 647, endPoint y: 322, distance: 90.4
click at [644, 322] on div "Janela de atendimento Grade de atendimento Capacidade Transportadoras Veículos …" at bounding box center [733, 364] width 1467 height 728
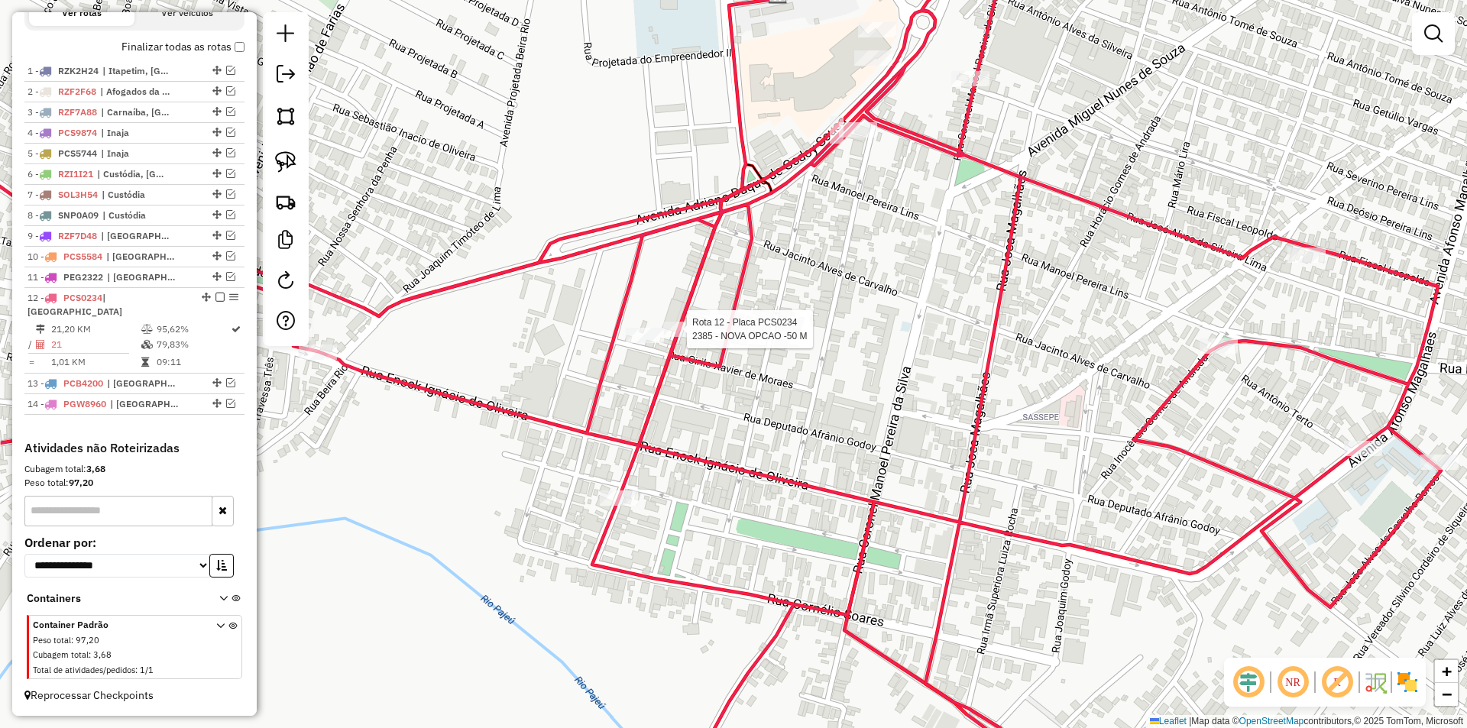
select select "*********"
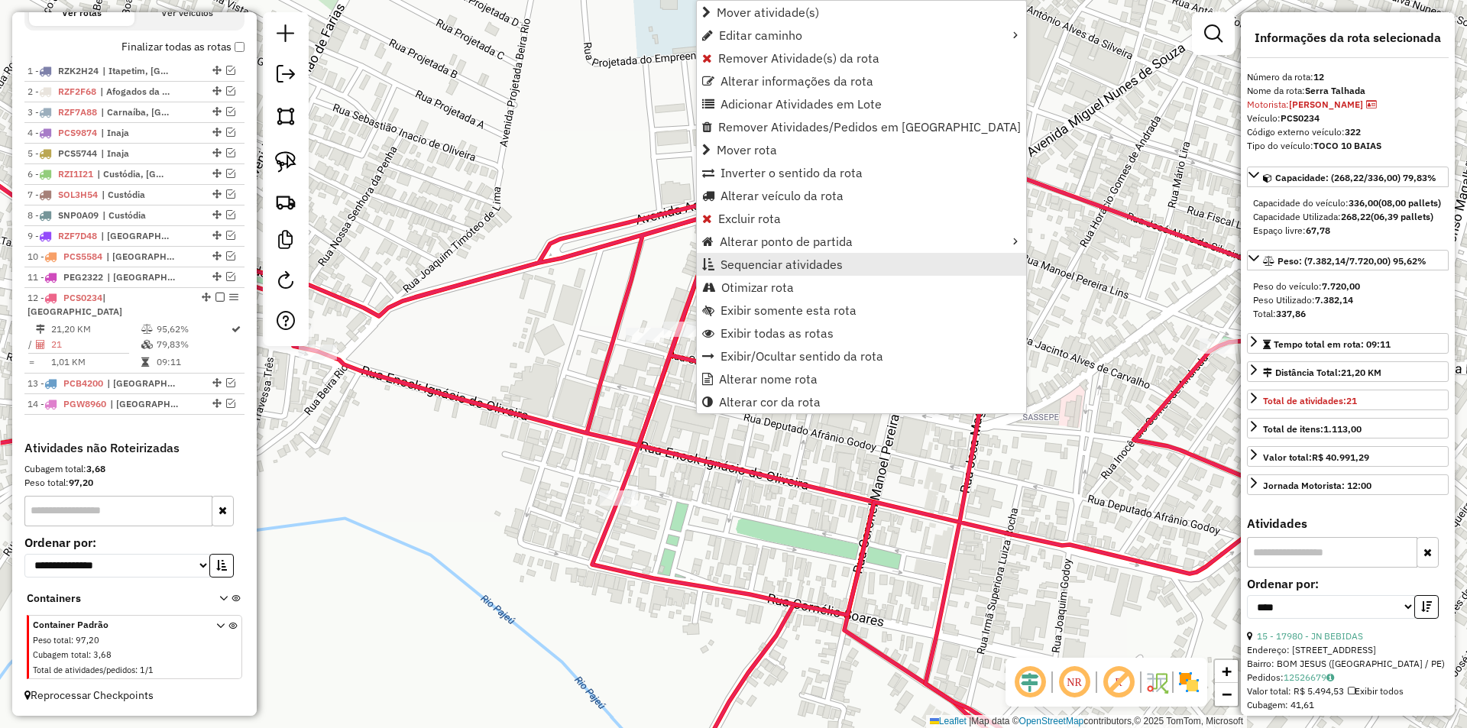
click at [822, 267] on span "Sequenciar atividades" at bounding box center [782, 264] width 122 height 12
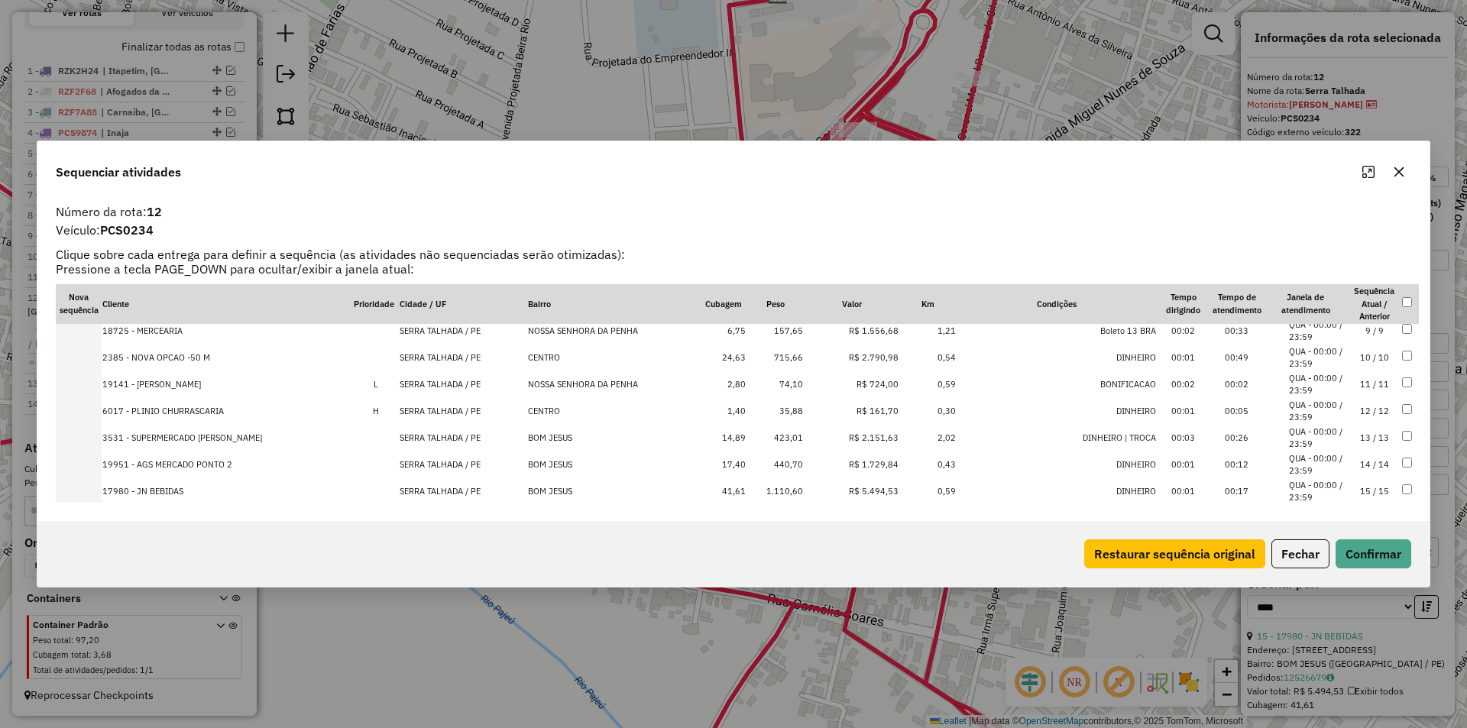
scroll to position [229, 0]
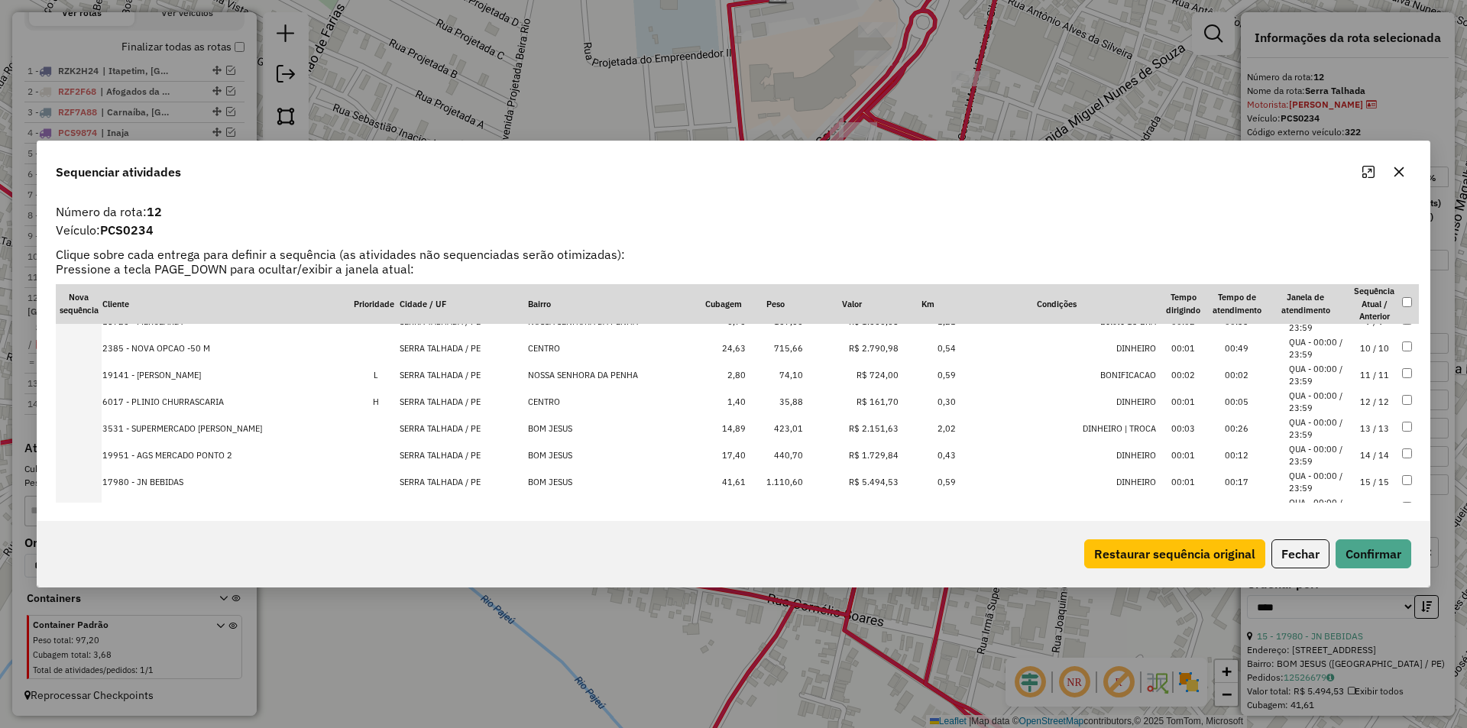
click at [1348, 349] on td "10 / 10" at bounding box center [1374, 349] width 53 height 27
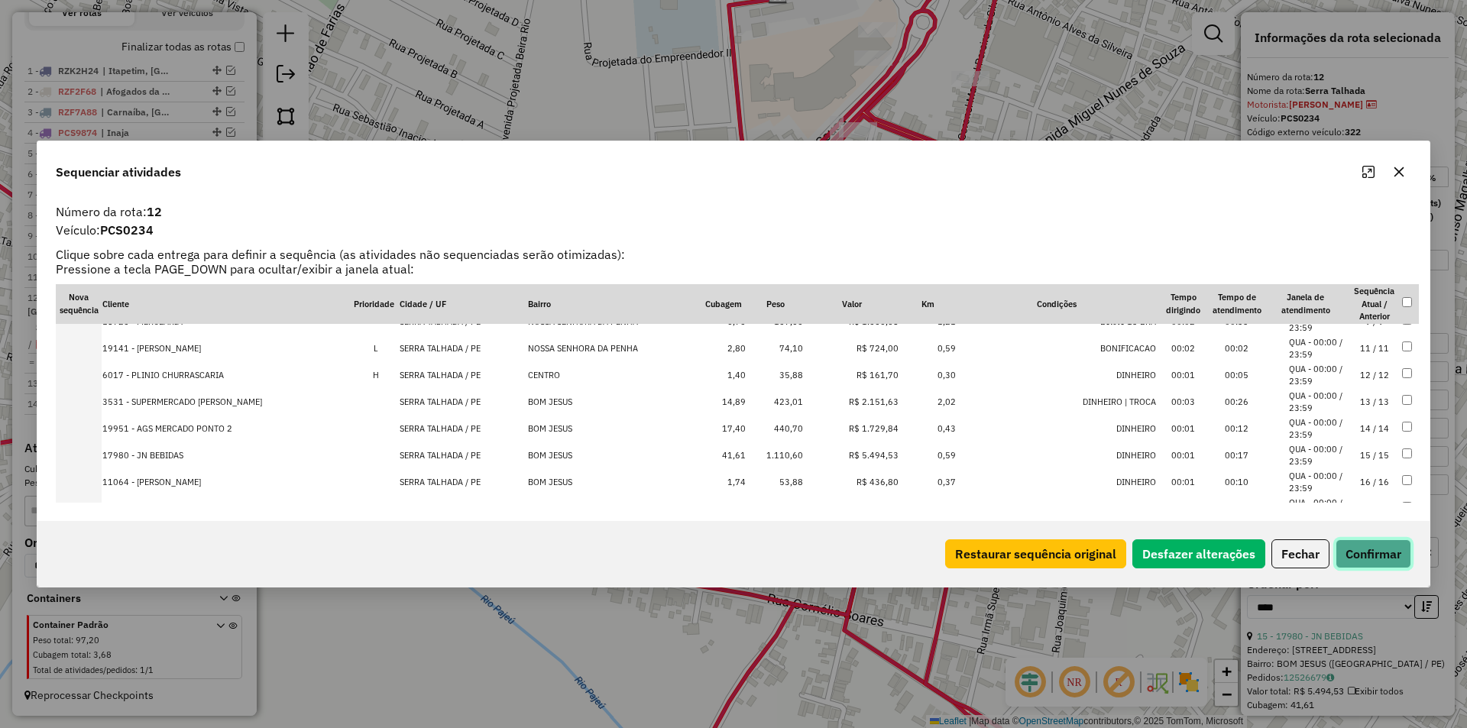
click at [1367, 550] on button "Confirmar" at bounding box center [1374, 554] width 76 height 29
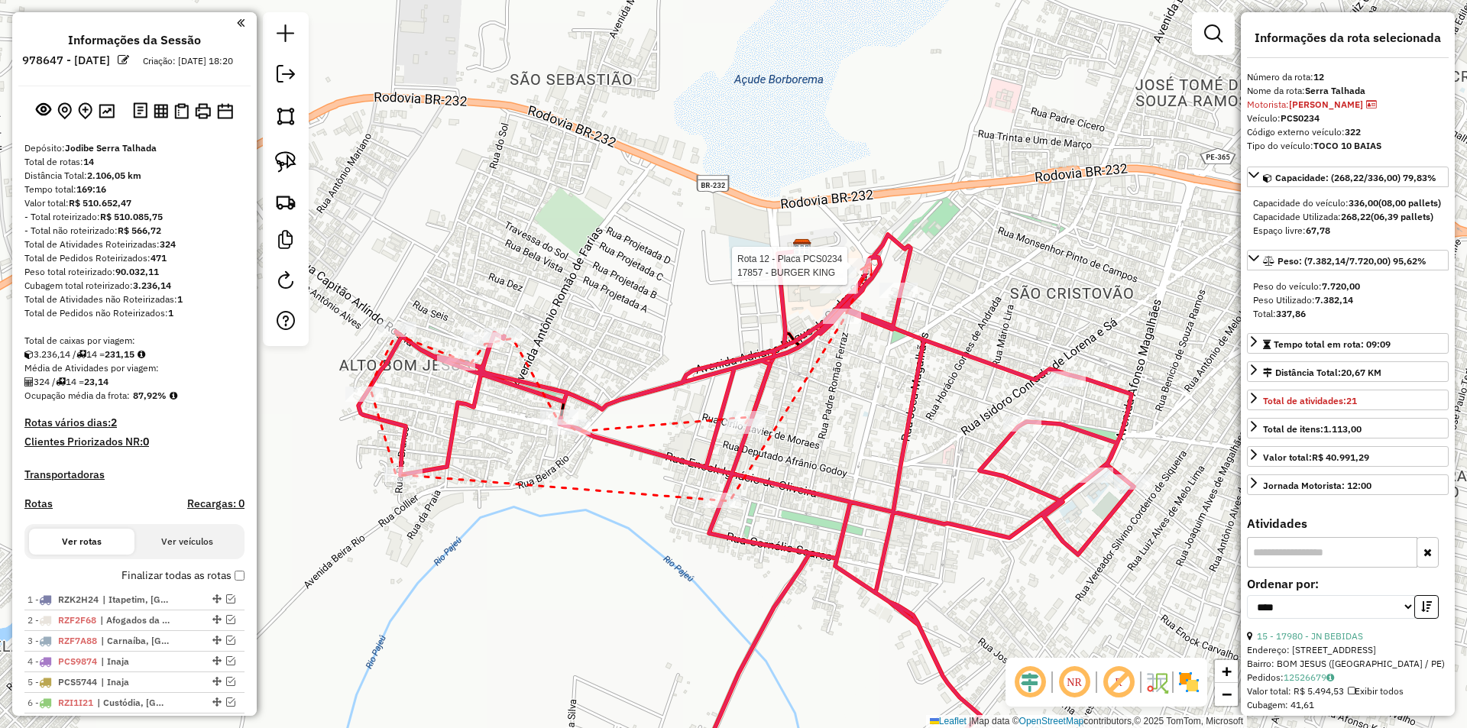
select select "*********"
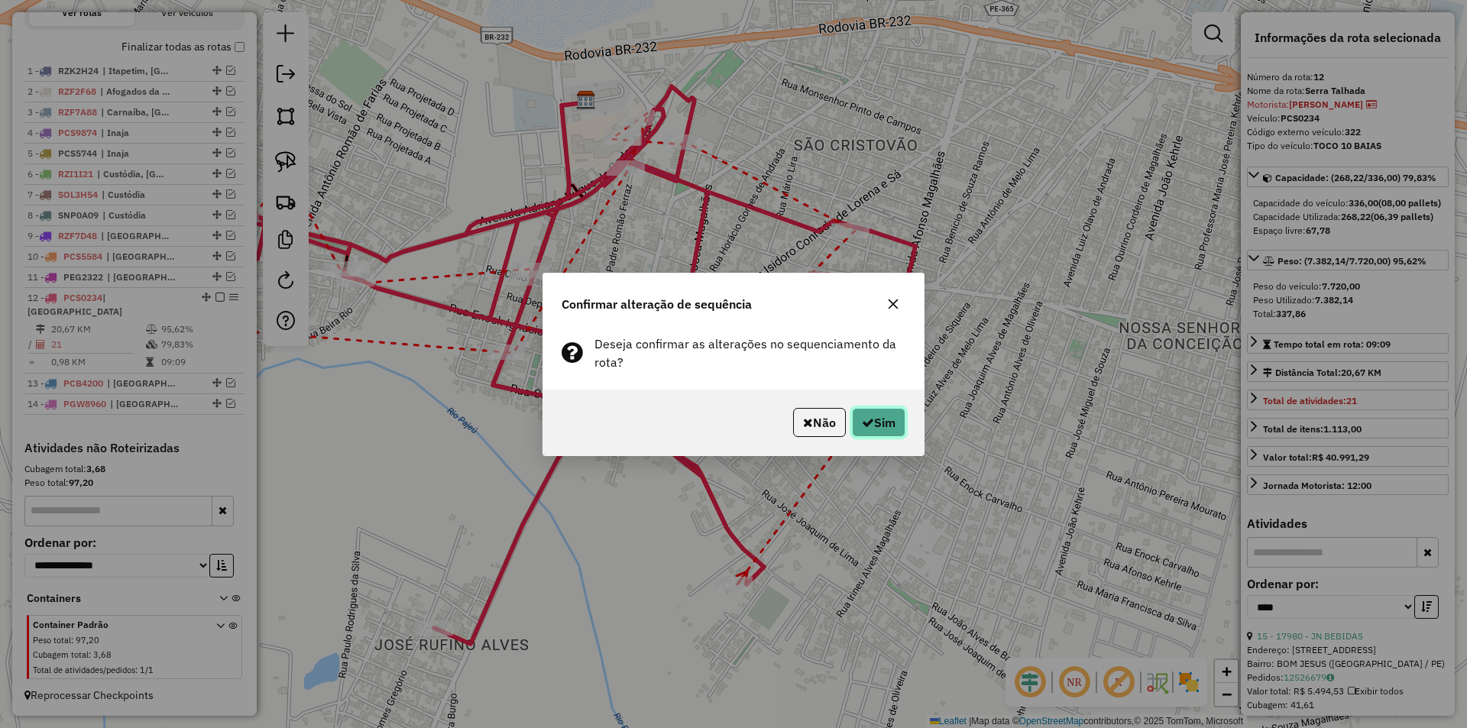
click at [883, 423] on button "Sim" at bounding box center [878, 422] width 53 height 29
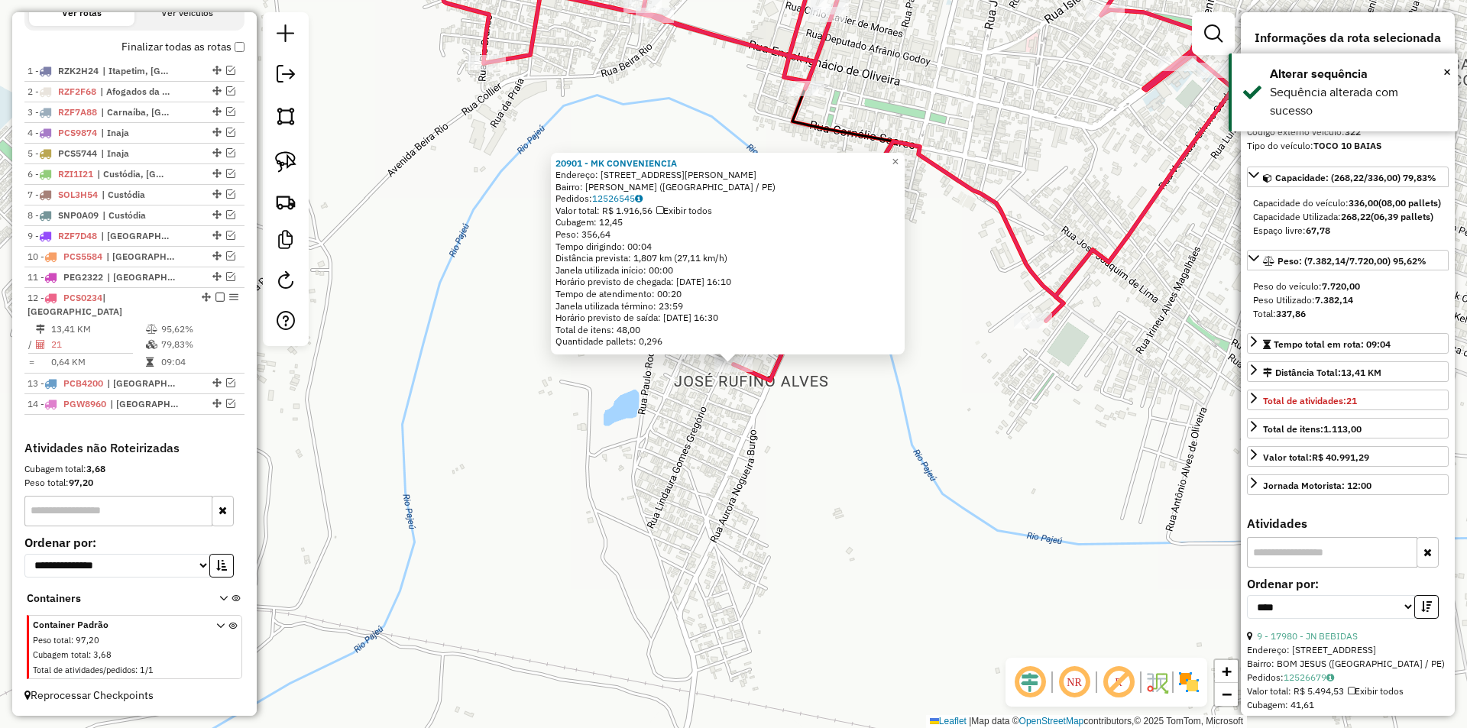
click at [885, 426] on div "20901 - MK CONVENIENCIA Endereço: [STREET_ADDRESS][PERSON_NAME] Bairro: [PERSON…" at bounding box center [733, 364] width 1467 height 728
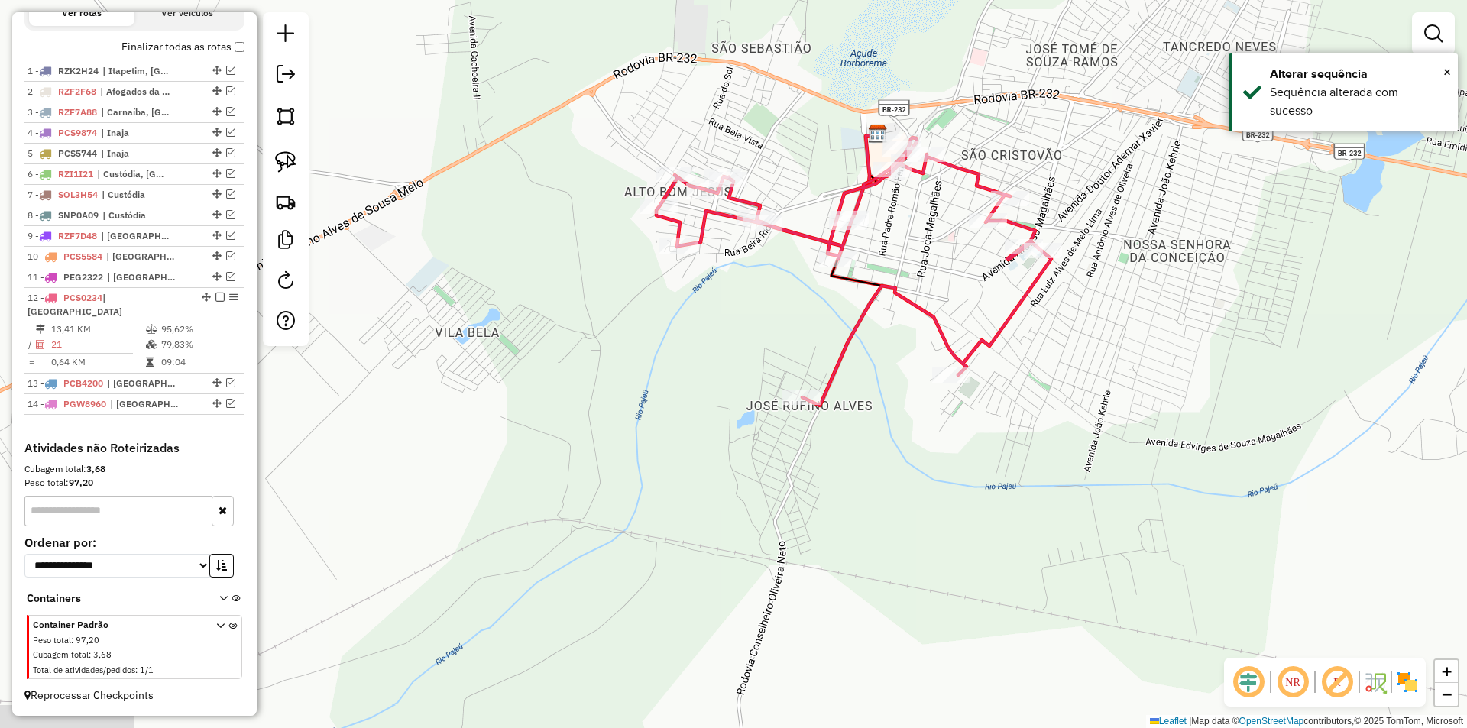
drag, startPoint x: 931, startPoint y: 407, endPoint x: 771, endPoint y: 479, distance: 175.1
click at [771, 479] on div "Janela de atendimento Grade de atendimento Capacidade Transportadoras Veículos …" at bounding box center [733, 364] width 1467 height 728
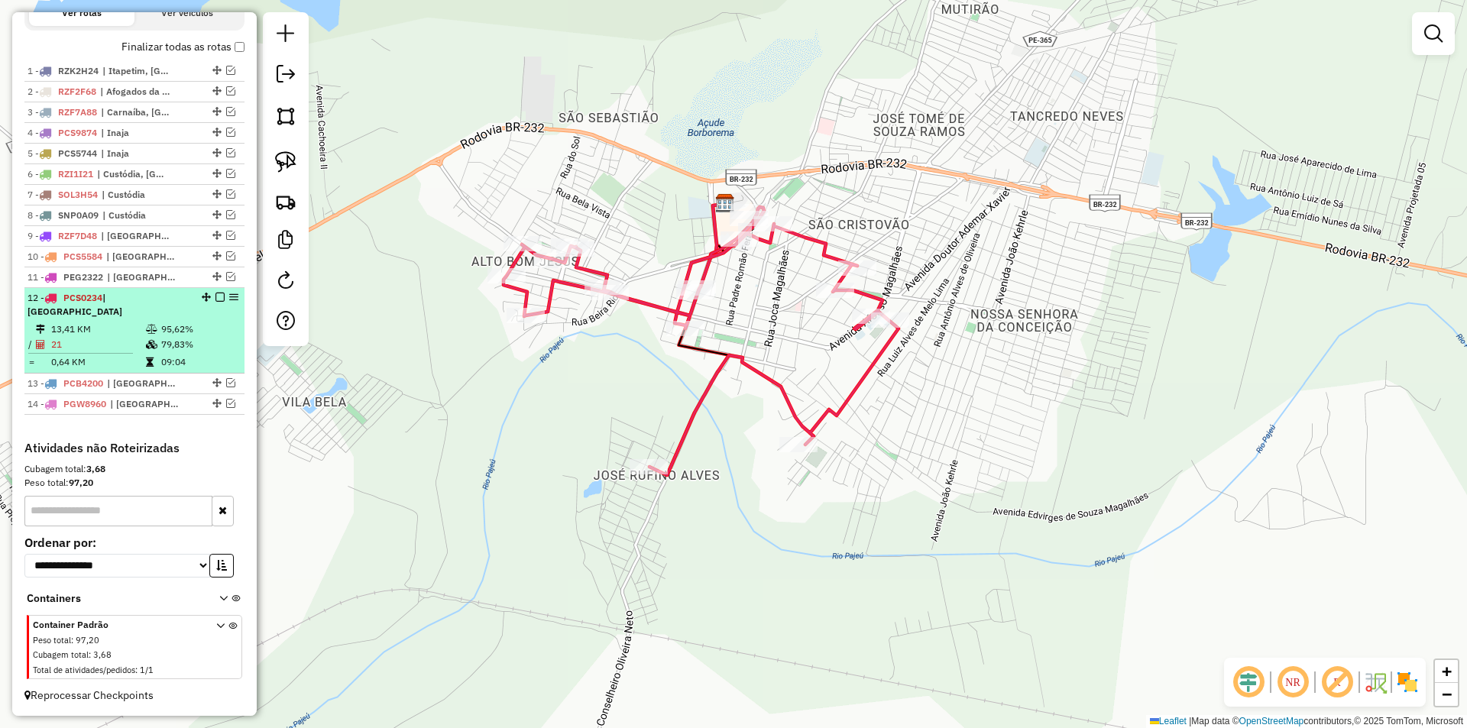
click at [216, 302] on em at bounding box center [220, 297] width 9 height 9
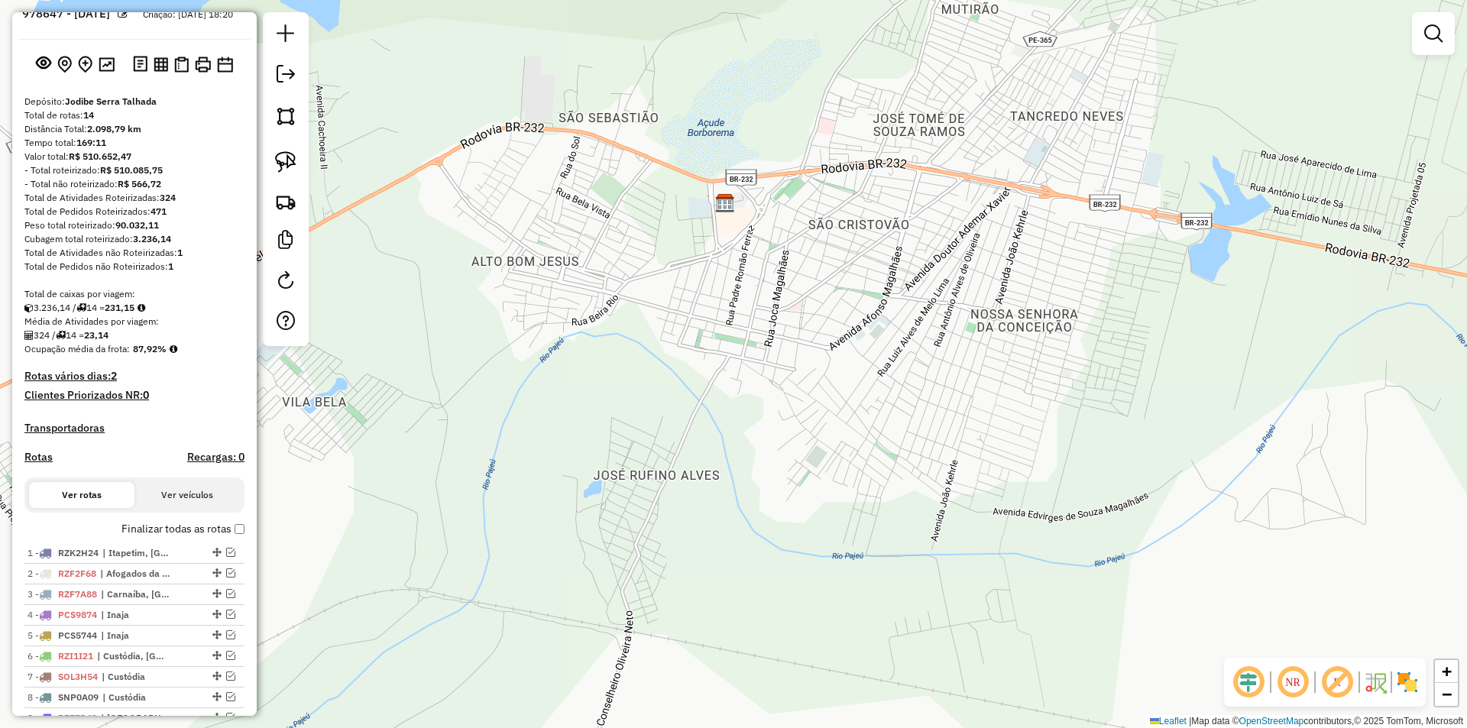
scroll to position [19, 0]
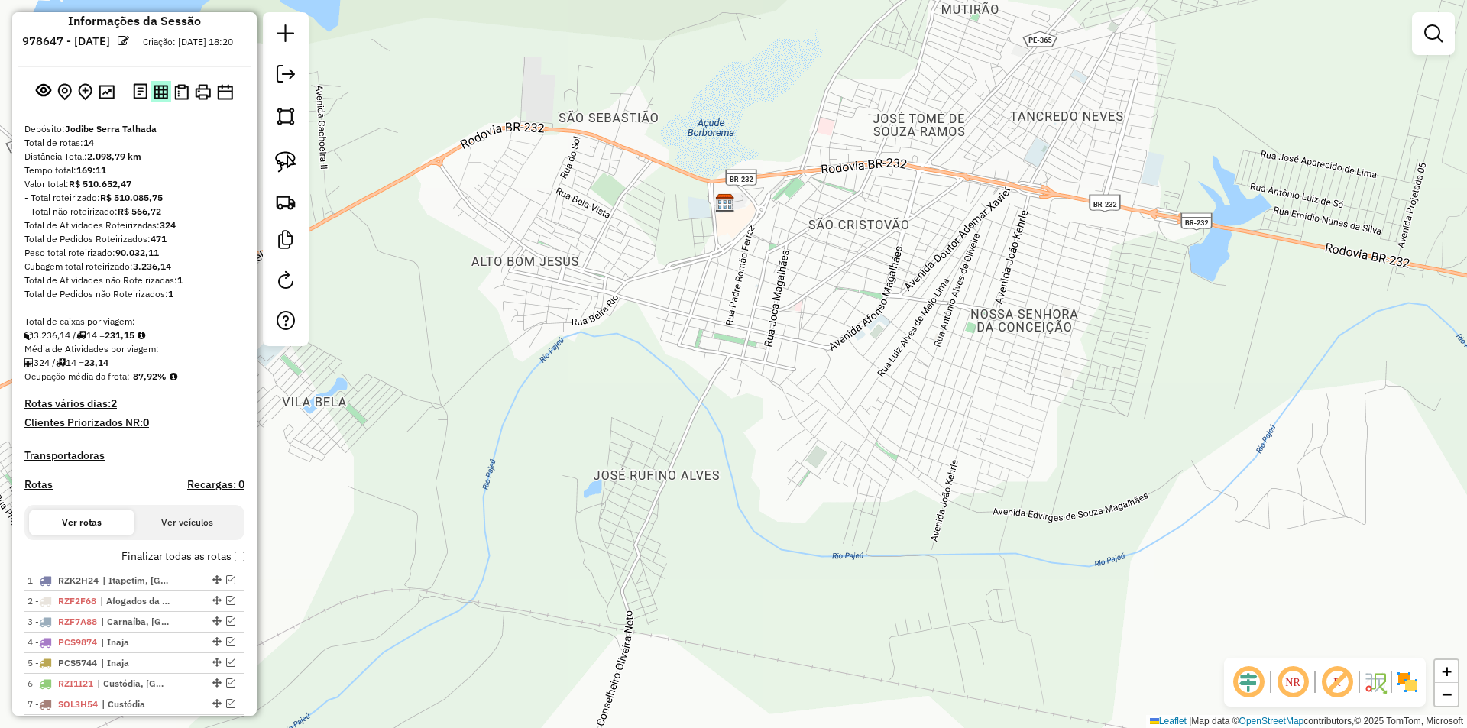
click at [161, 99] on img at bounding box center [161, 92] width 15 height 15
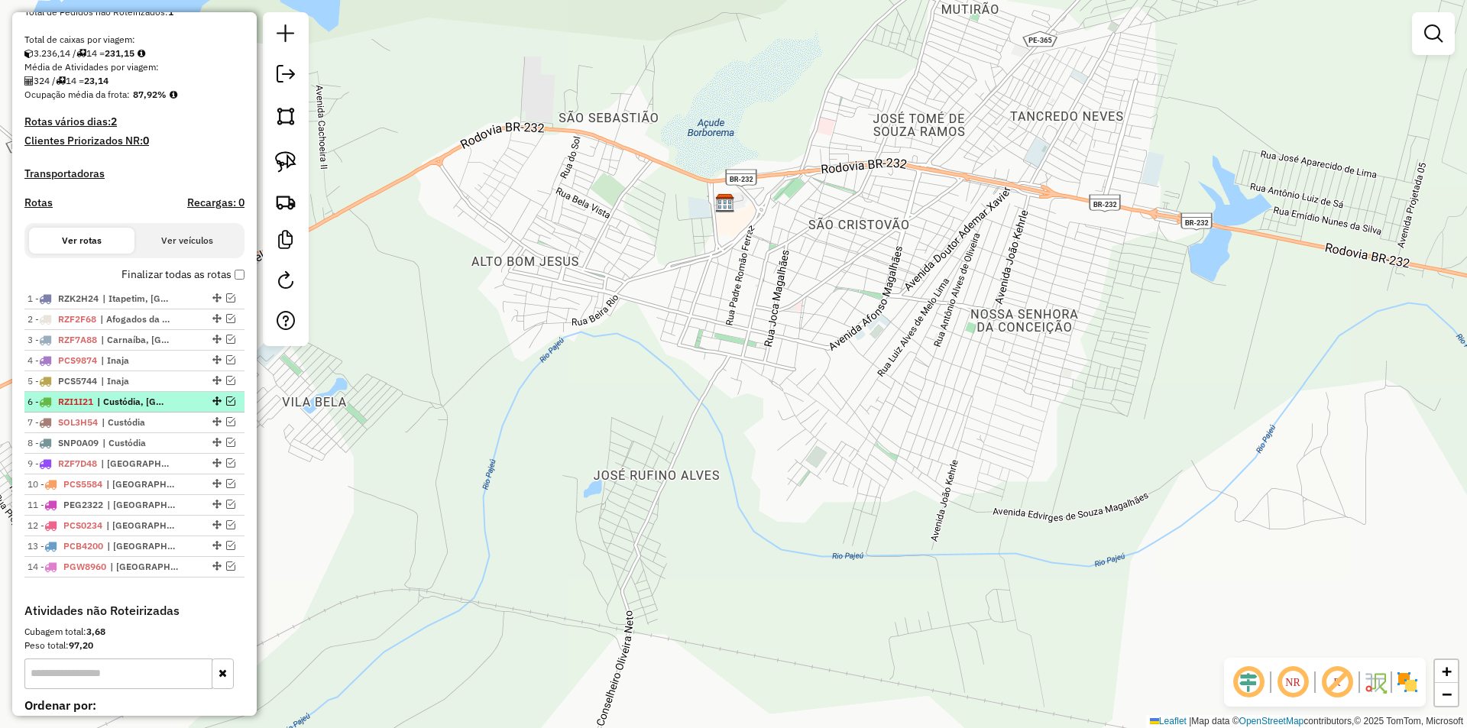
scroll to position [325, 0]
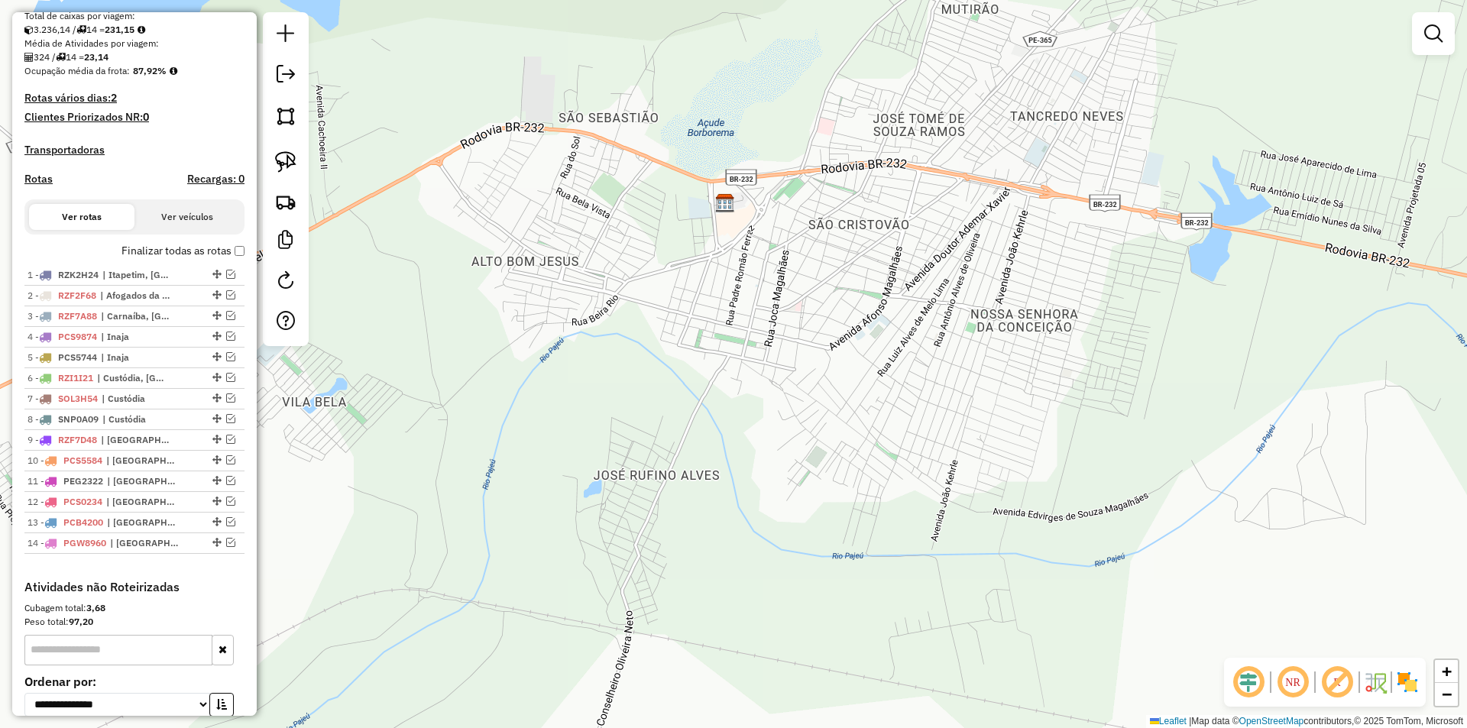
click at [241, 264] on div "Depósito: Jodibe Serra Talhada Total de rotas: 14 Distância Total: 2.098,79 km …" at bounding box center [134, 199] width 232 height 764
click at [241, 266] on div "Depósito: Jodibe Serra Talhada Total de rotas: 14 Distância Total: 2.098,79 km …" at bounding box center [134, 199] width 232 height 764
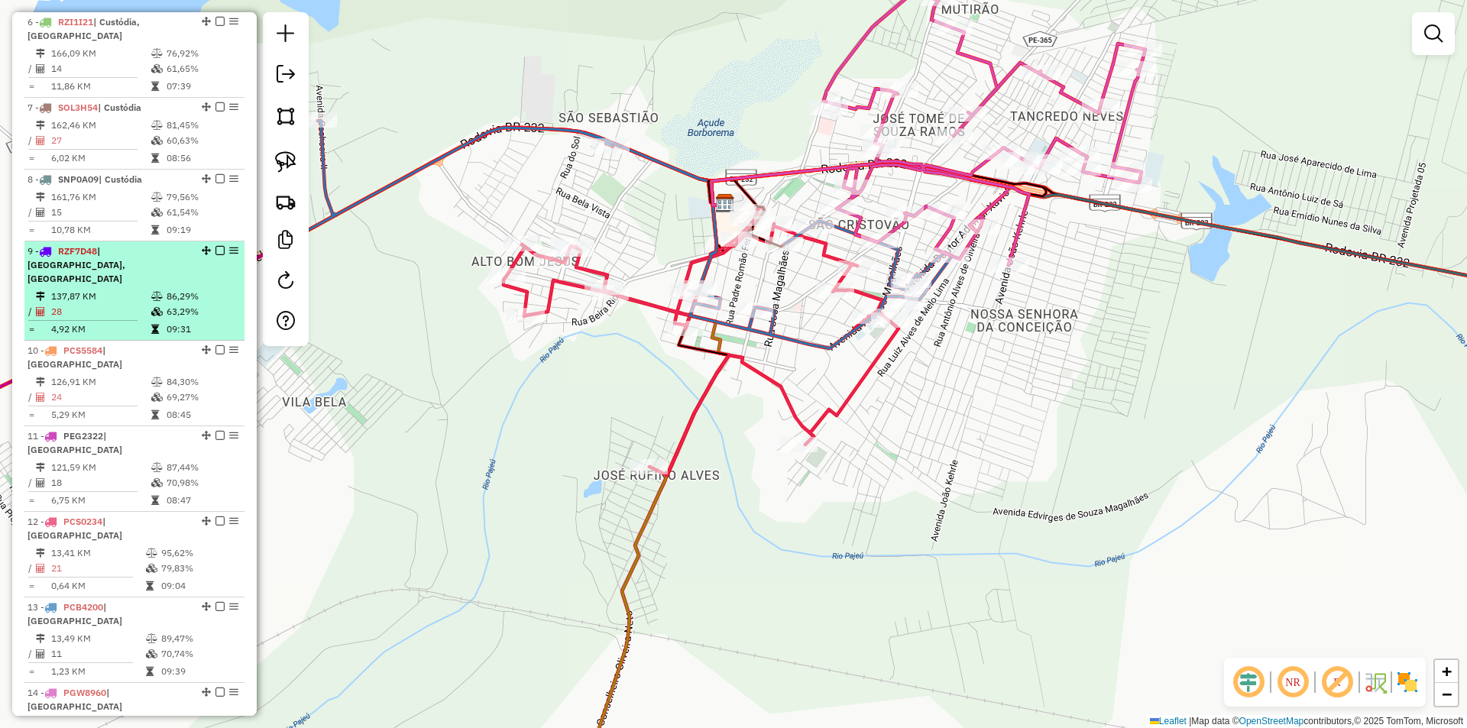
scroll to position [936, 0]
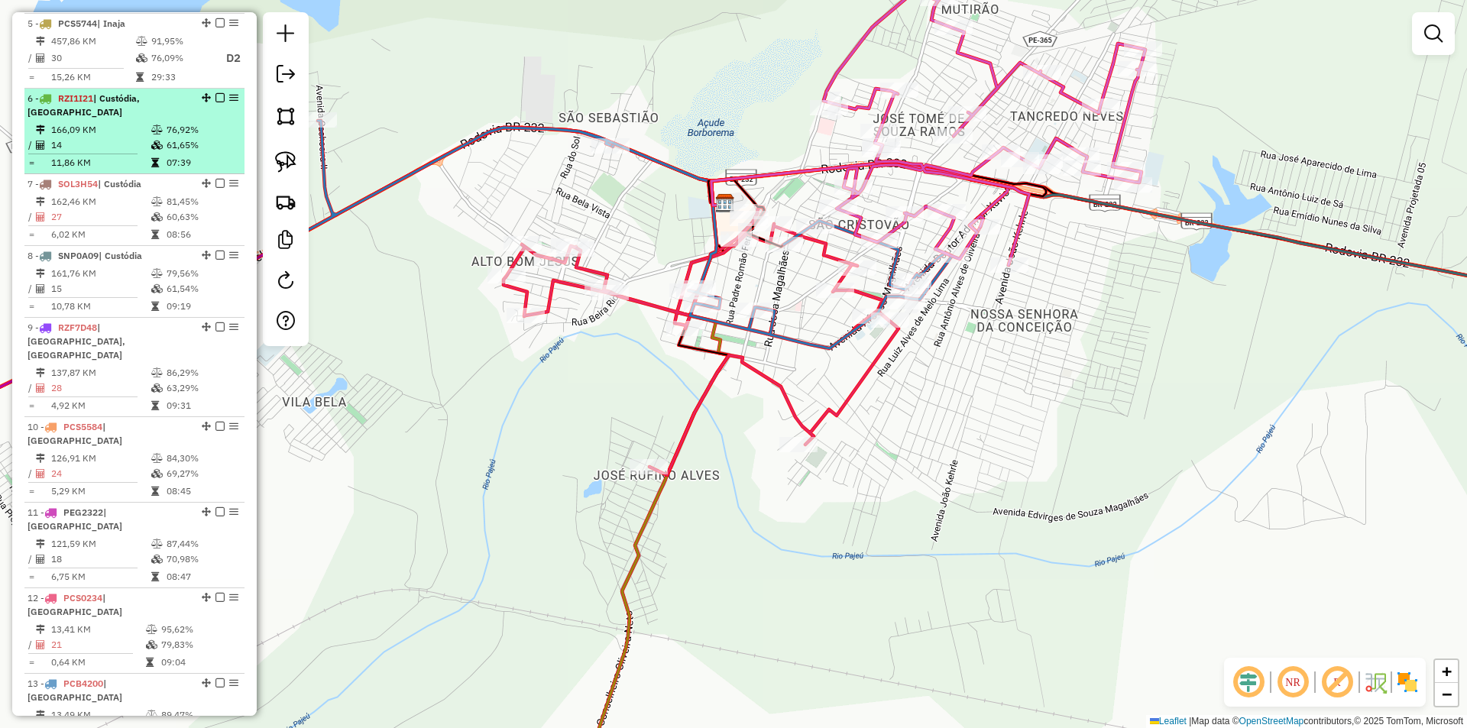
click at [160, 155] on td at bounding box center [158, 162] width 15 height 15
select select "*********"
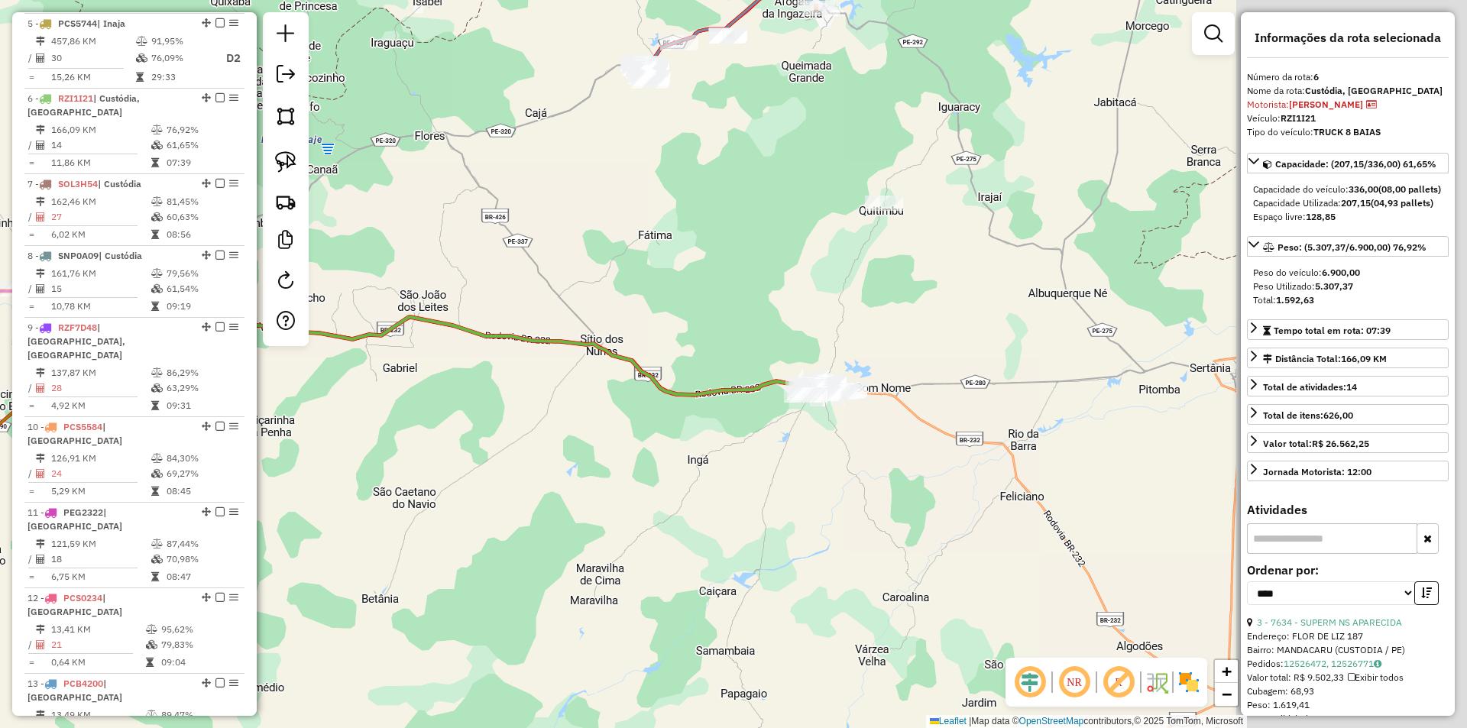
drag, startPoint x: 939, startPoint y: 494, endPoint x: 695, endPoint y: 462, distance: 245.9
click at [695, 462] on div "Janela de atendimento Grade de atendimento Capacidade Transportadoras Veículos …" at bounding box center [733, 364] width 1467 height 728
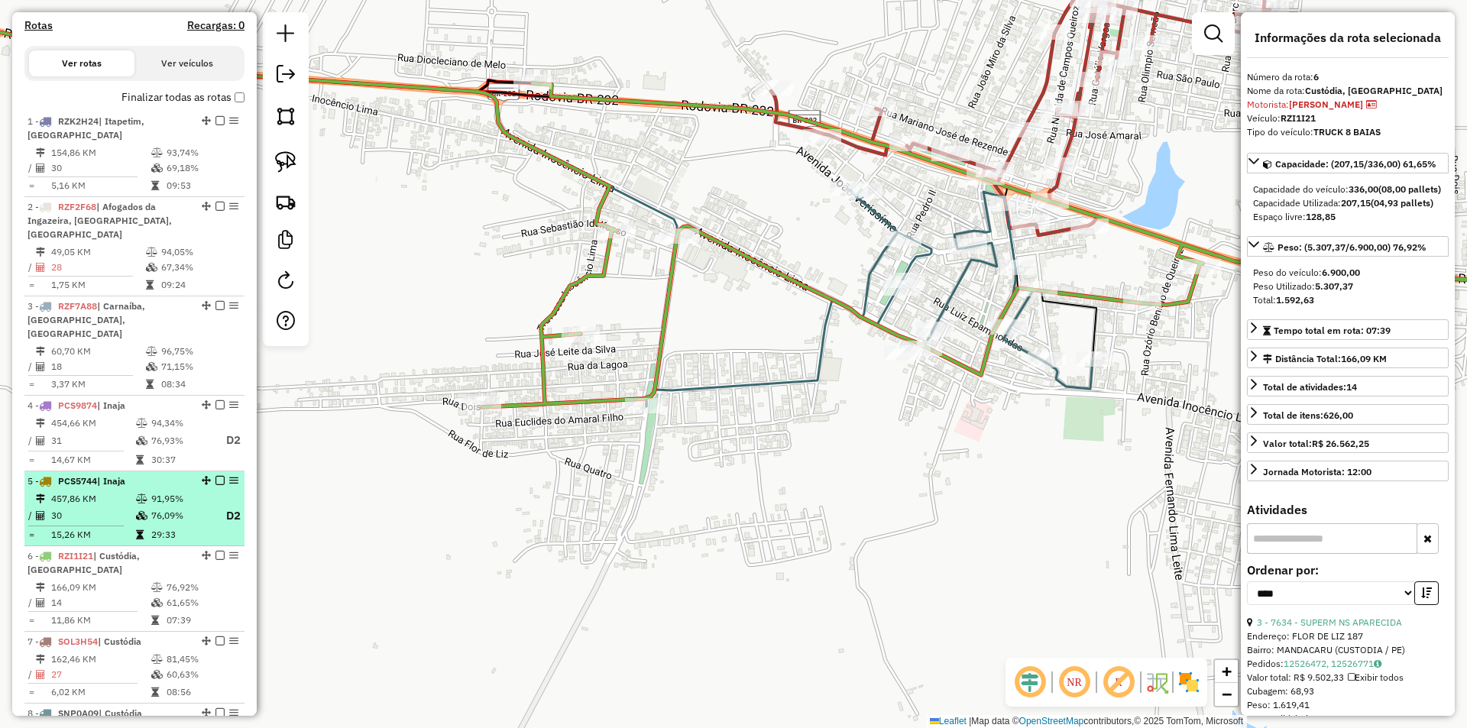
scroll to position [478, 0]
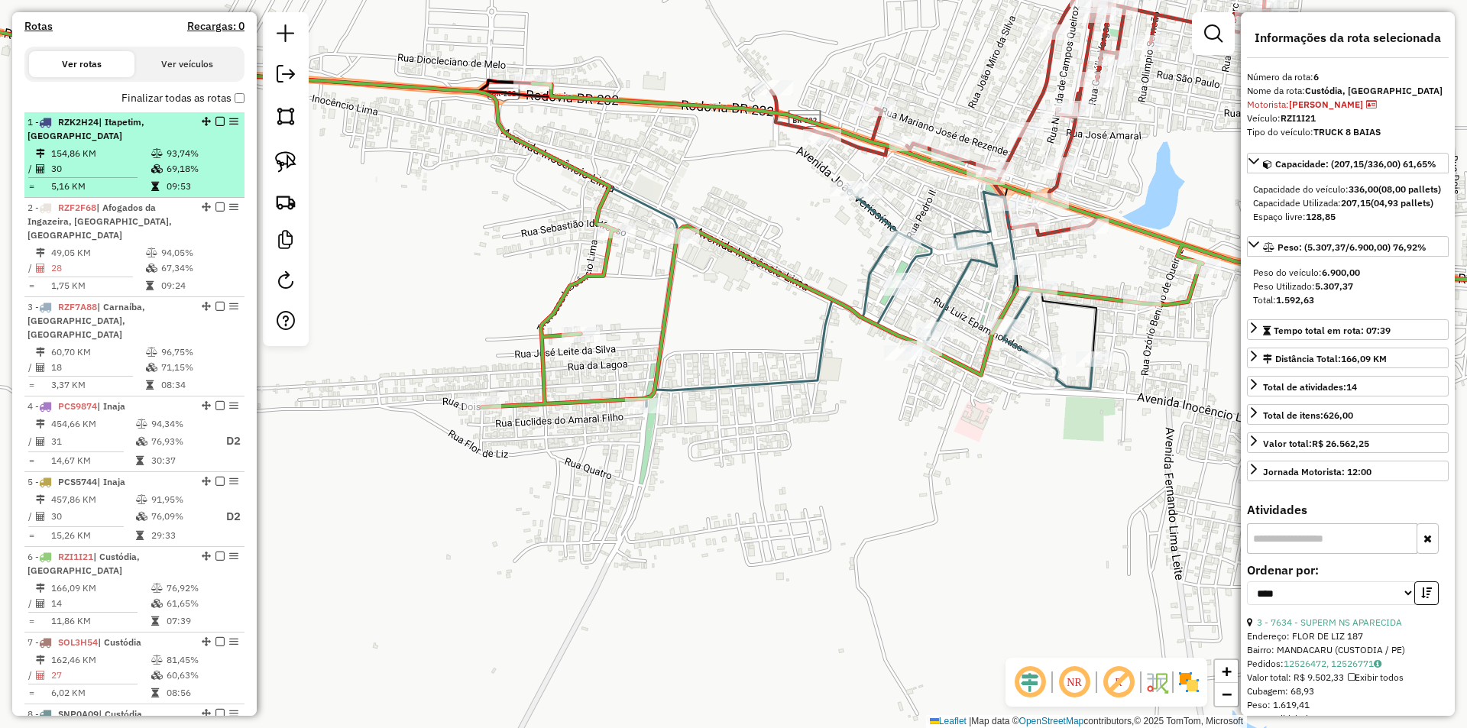
click at [161, 161] on td at bounding box center [158, 153] width 15 height 15
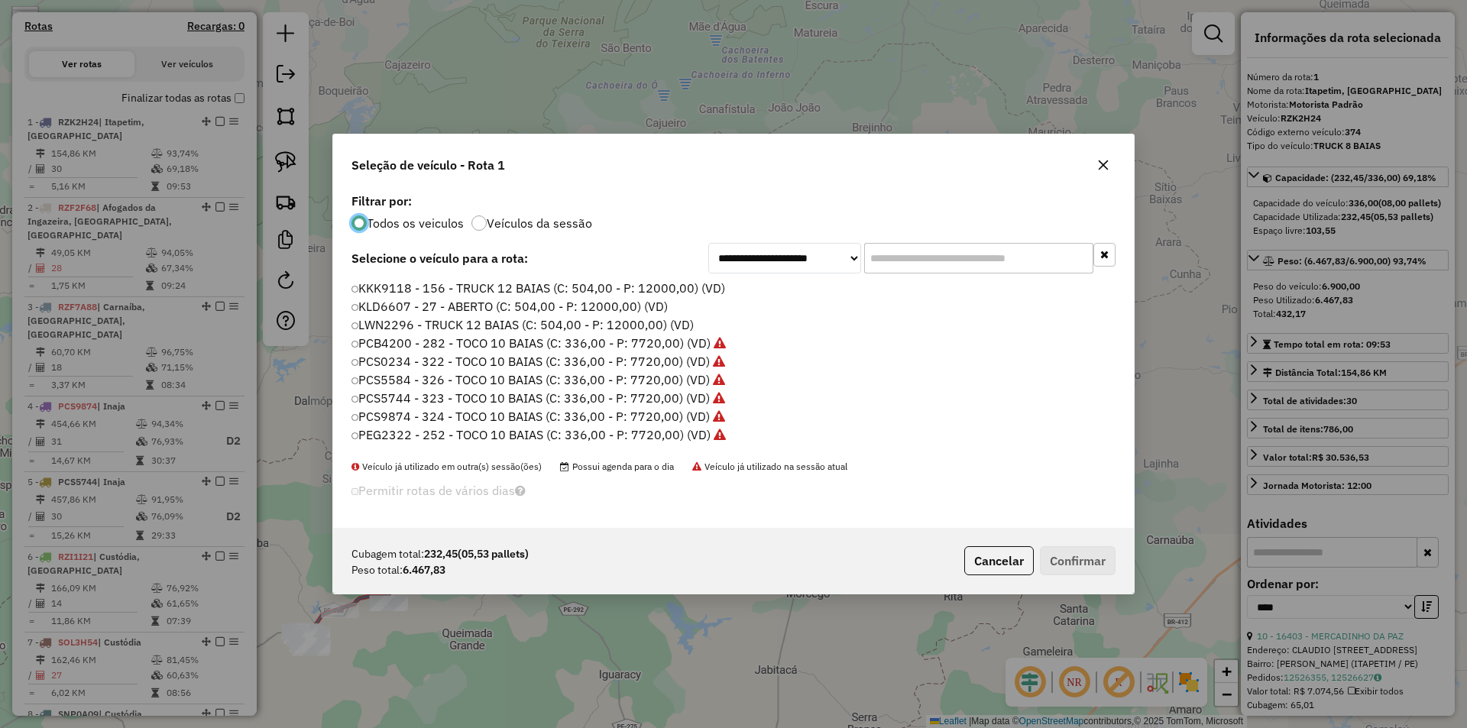
scroll to position [8, 5]
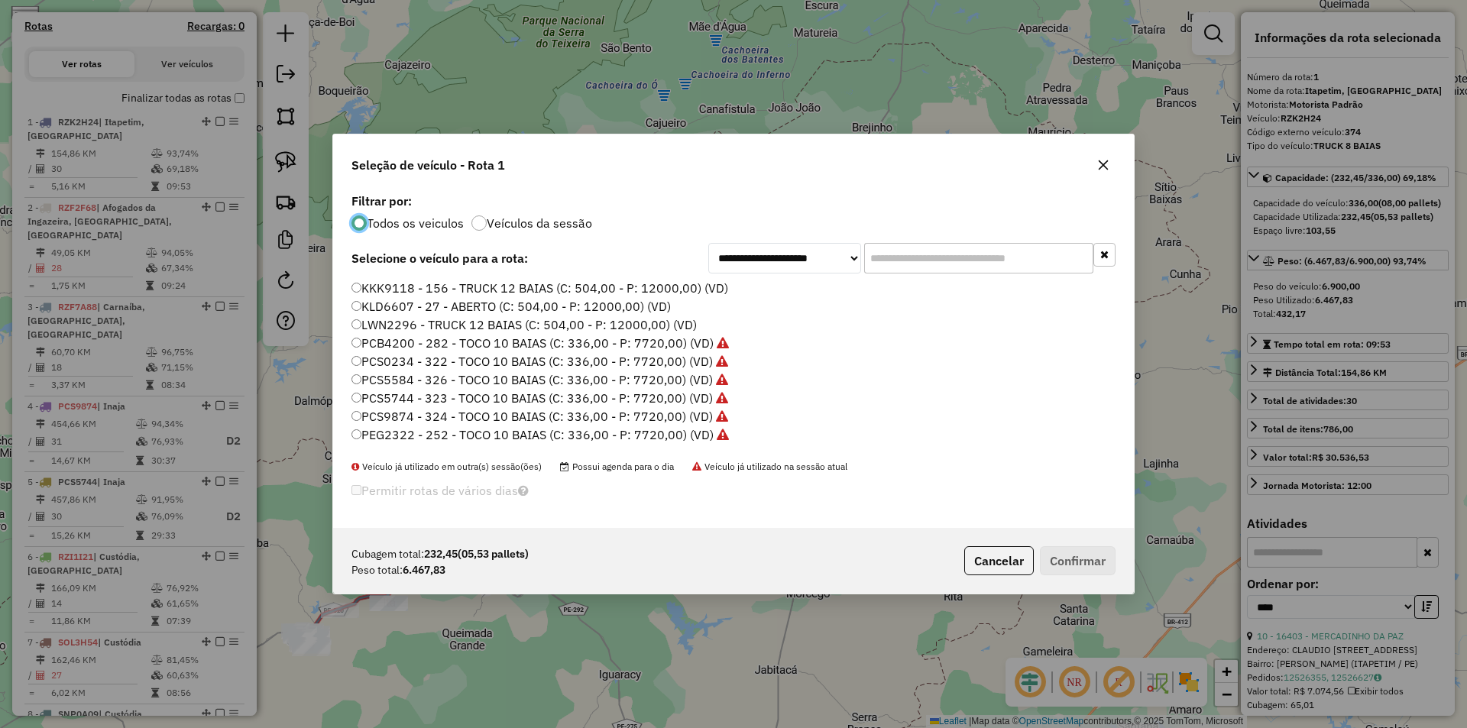
drag, startPoint x: 900, startPoint y: 260, endPoint x: 820, endPoint y: 277, distance: 82.0
click at [900, 260] on input "text" at bounding box center [978, 258] width 229 height 31
paste input "*******"
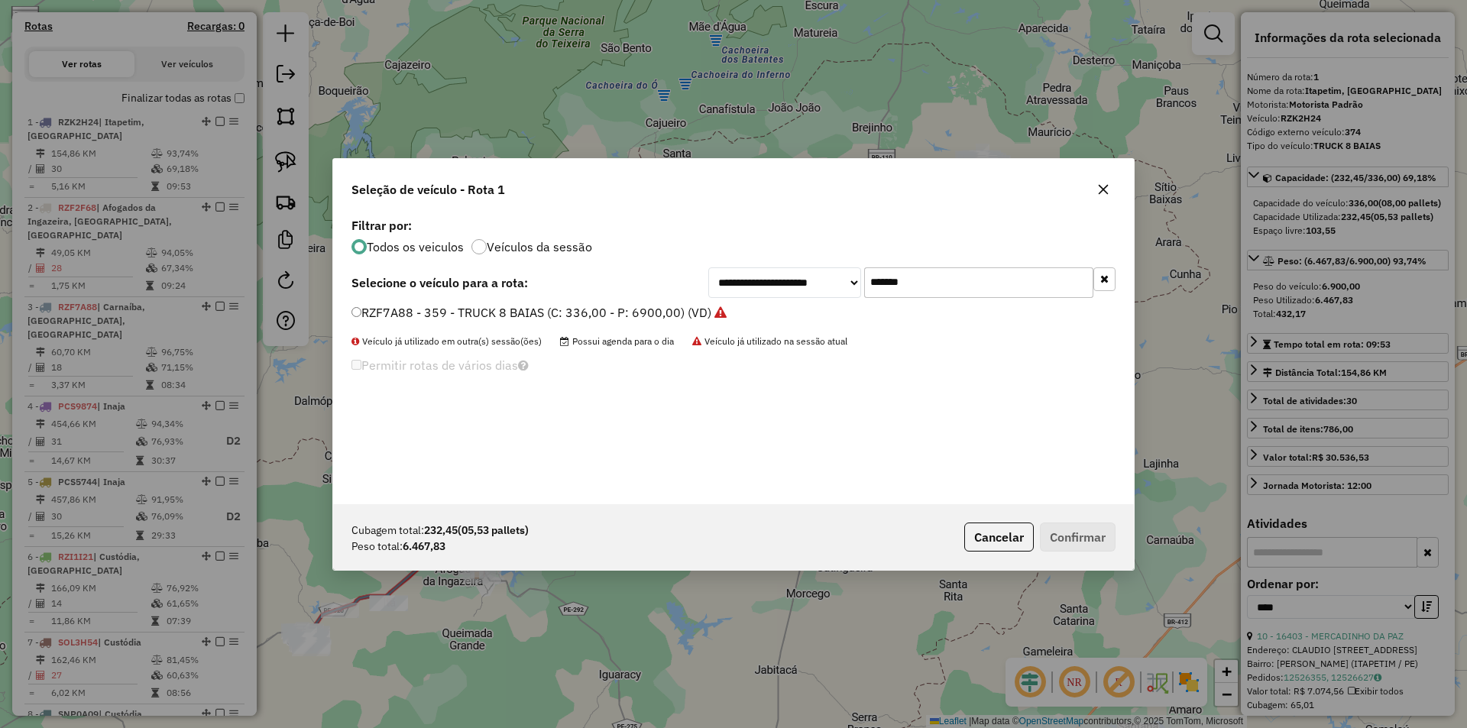
type input "*******"
click at [542, 322] on li "RZF7A88 - 359 - TRUCK 8 BAIAS (C: 336,00 - P: 6900,00) (VD)" at bounding box center [734, 313] width 764 height 18
click at [583, 323] on div "RZF7A88 - 359 - TRUCK 8 BAIAS (C: 336,00 - P: 6900,00) (VD)" at bounding box center [733, 319] width 783 height 31
click at [606, 314] on label "RZF7A88 - 359 - TRUCK 8 BAIAS (C: 336,00 - P: 6900,00) (VD)" at bounding box center [539, 312] width 375 height 18
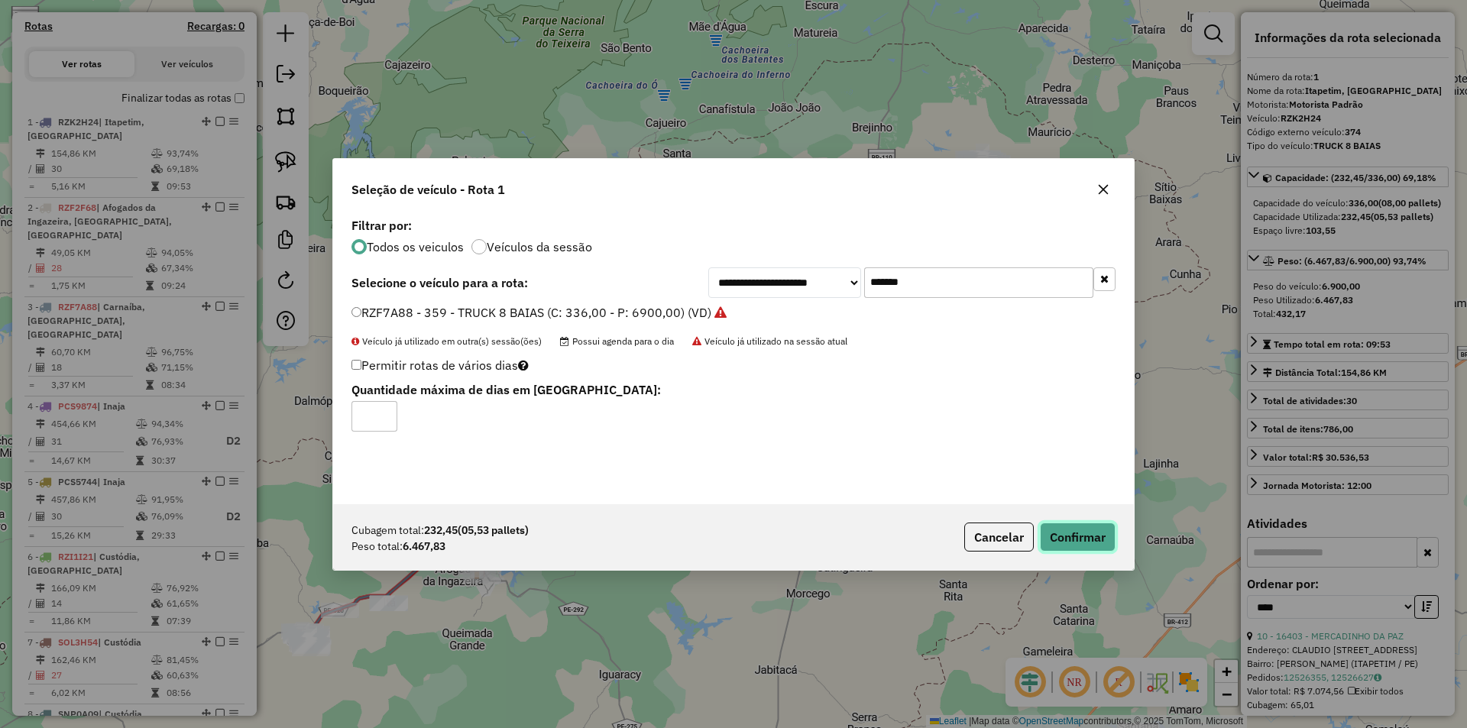
click at [1082, 537] on button "Confirmar" at bounding box center [1078, 537] width 76 height 29
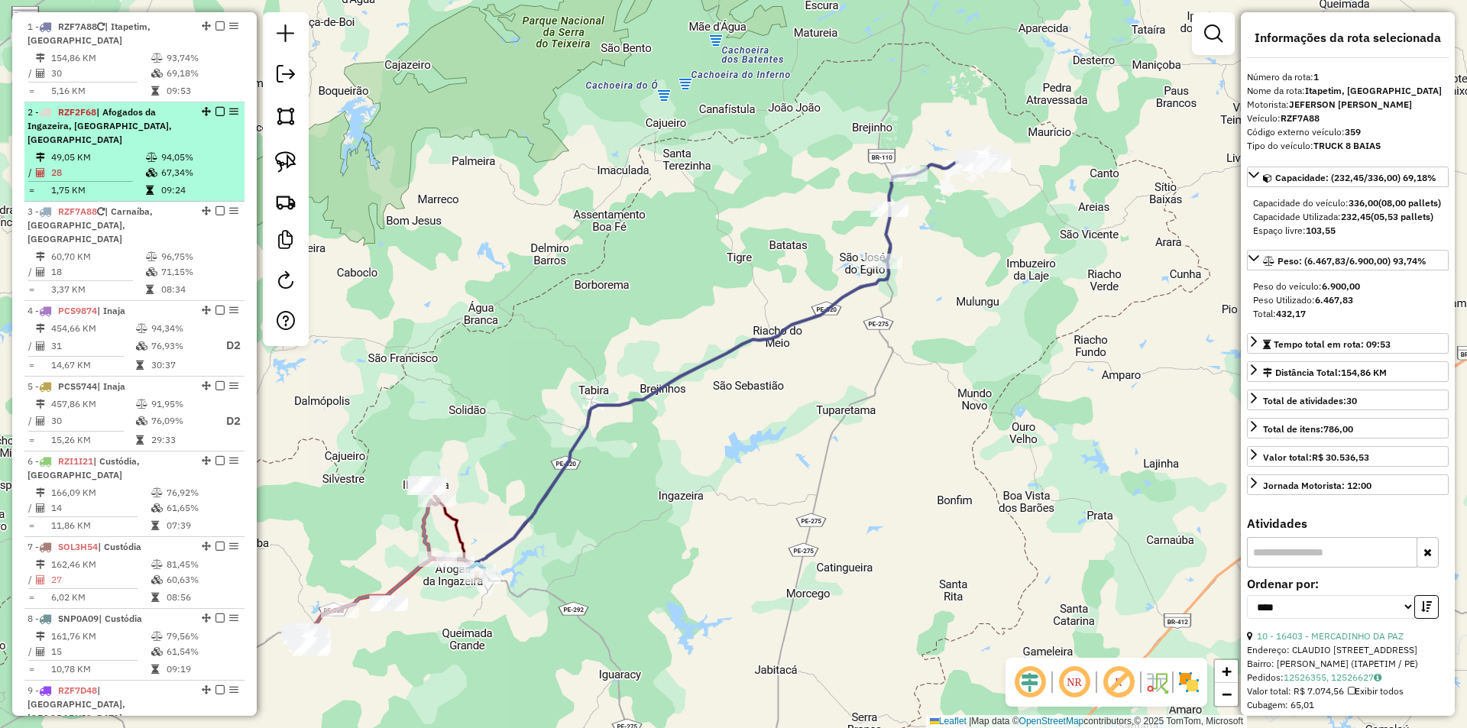
scroll to position [592, 0]
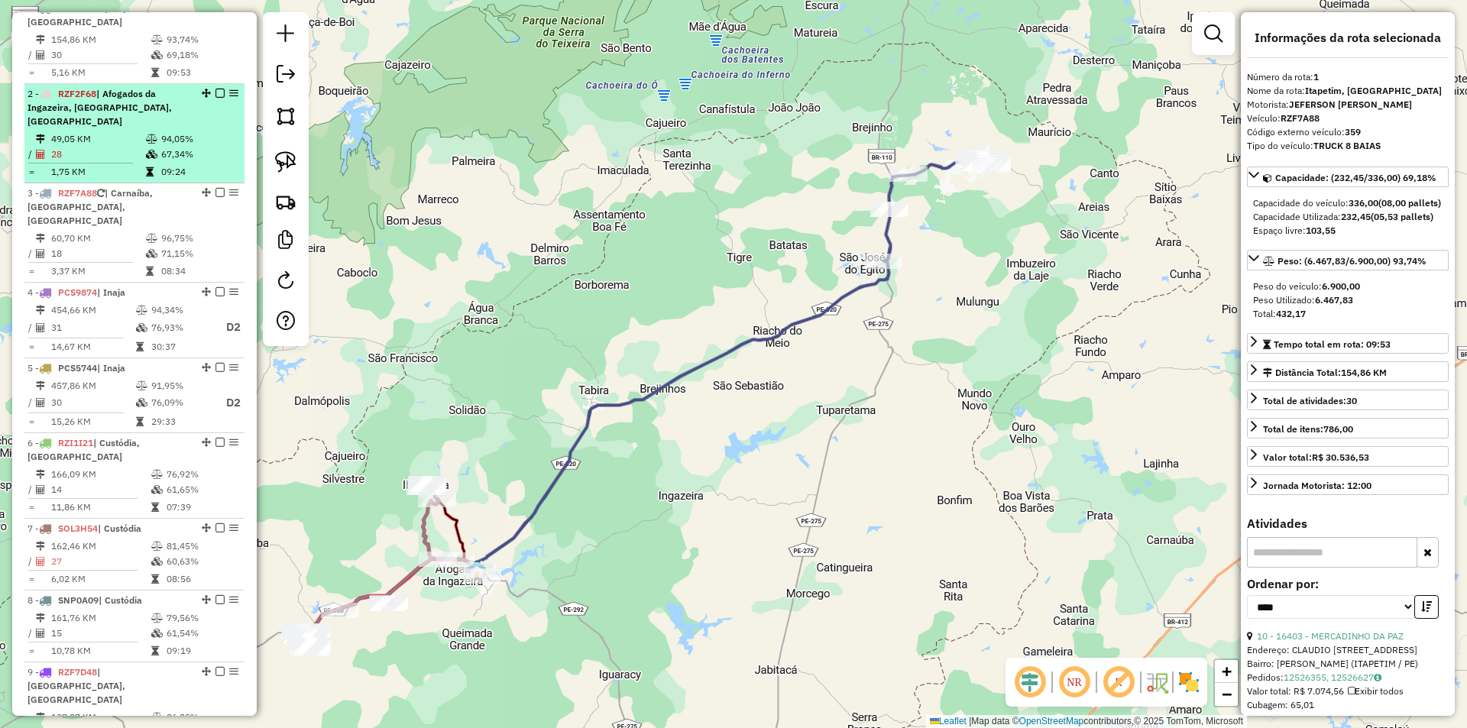
click at [138, 131] on li "2 - RZF2F68 | Afogados da Ingazeira, Carnaíba, Iritã 49,05 KM 94,05% / 28 67,34…" at bounding box center [134, 133] width 220 height 99
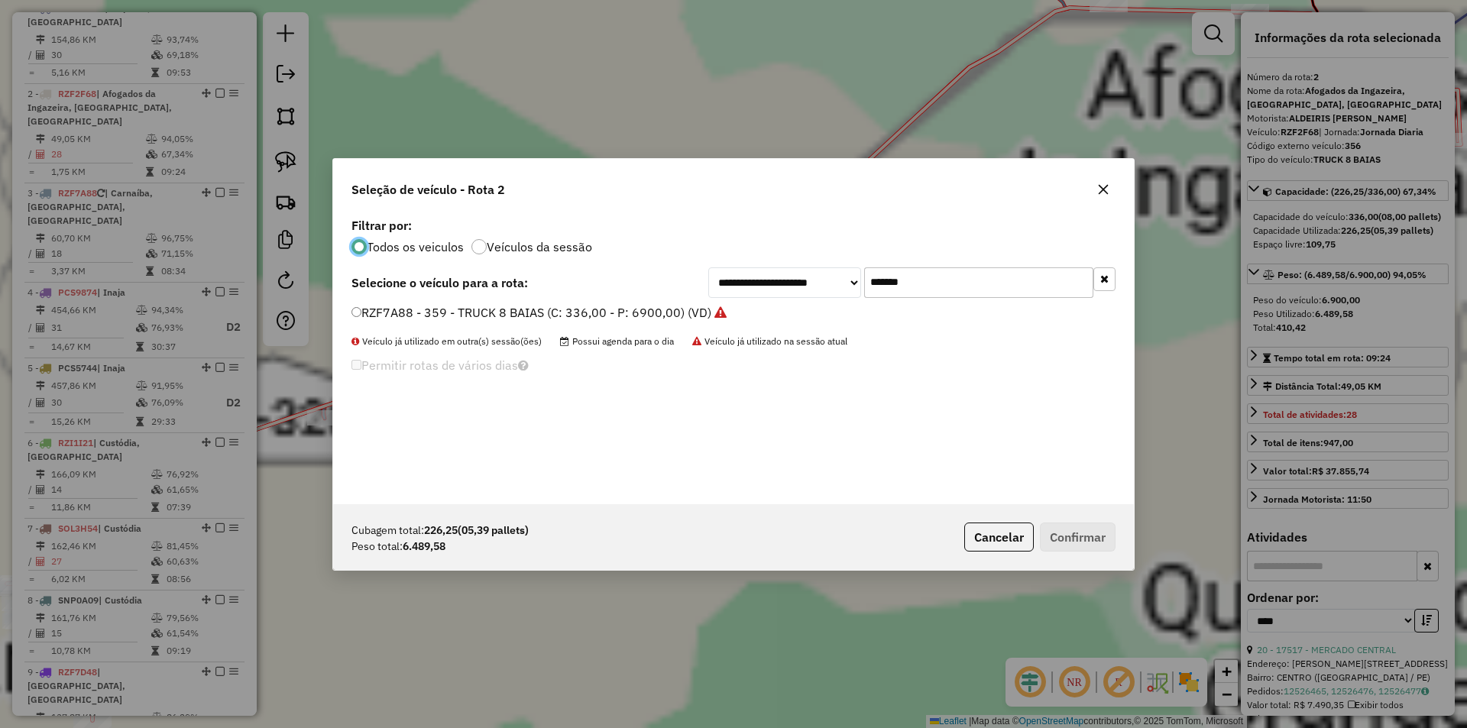
scroll to position [9, 5]
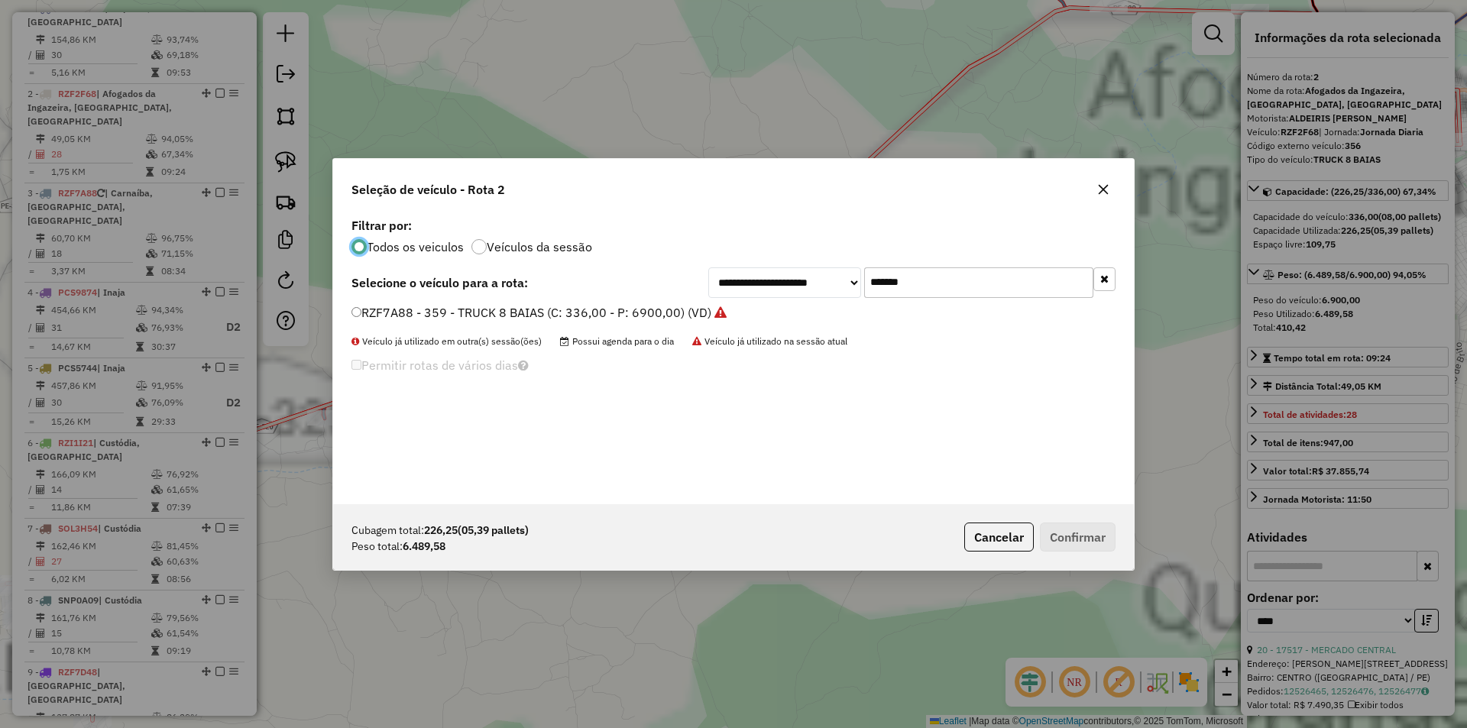
drag, startPoint x: 744, startPoint y: 284, endPoint x: 686, endPoint y: 284, distance: 58.1
click at [698, 284] on div "**********" at bounding box center [734, 282] width 764 height 31
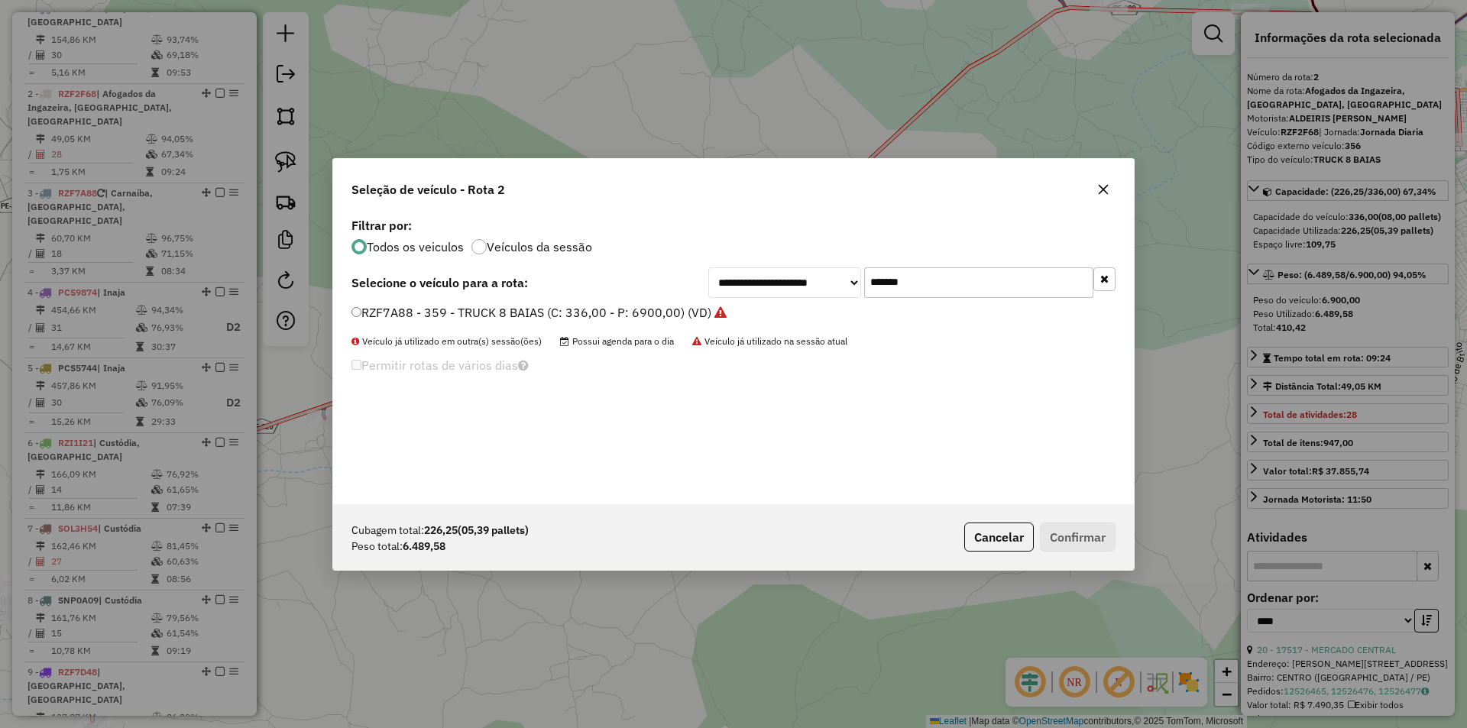
paste input "text"
type input "*******"
click at [562, 319] on label "RZF7D48 - 358 - TRUCK 8 BAIAS (C: 336,00 - P: 6900,00) (VD)" at bounding box center [540, 312] width 376 height 18
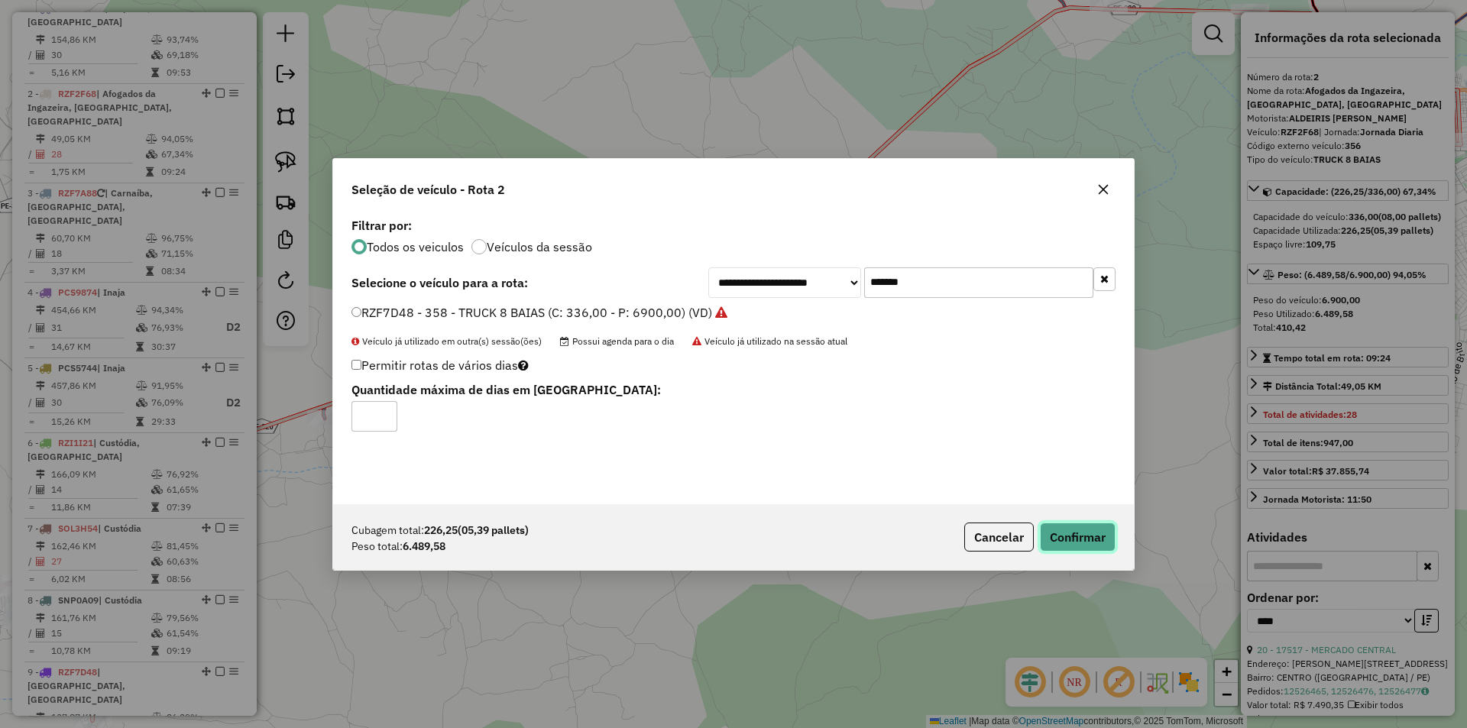
click at [1110, 540] on button "Confirmar" at bounding box center [1078, 537] width 76 height 29
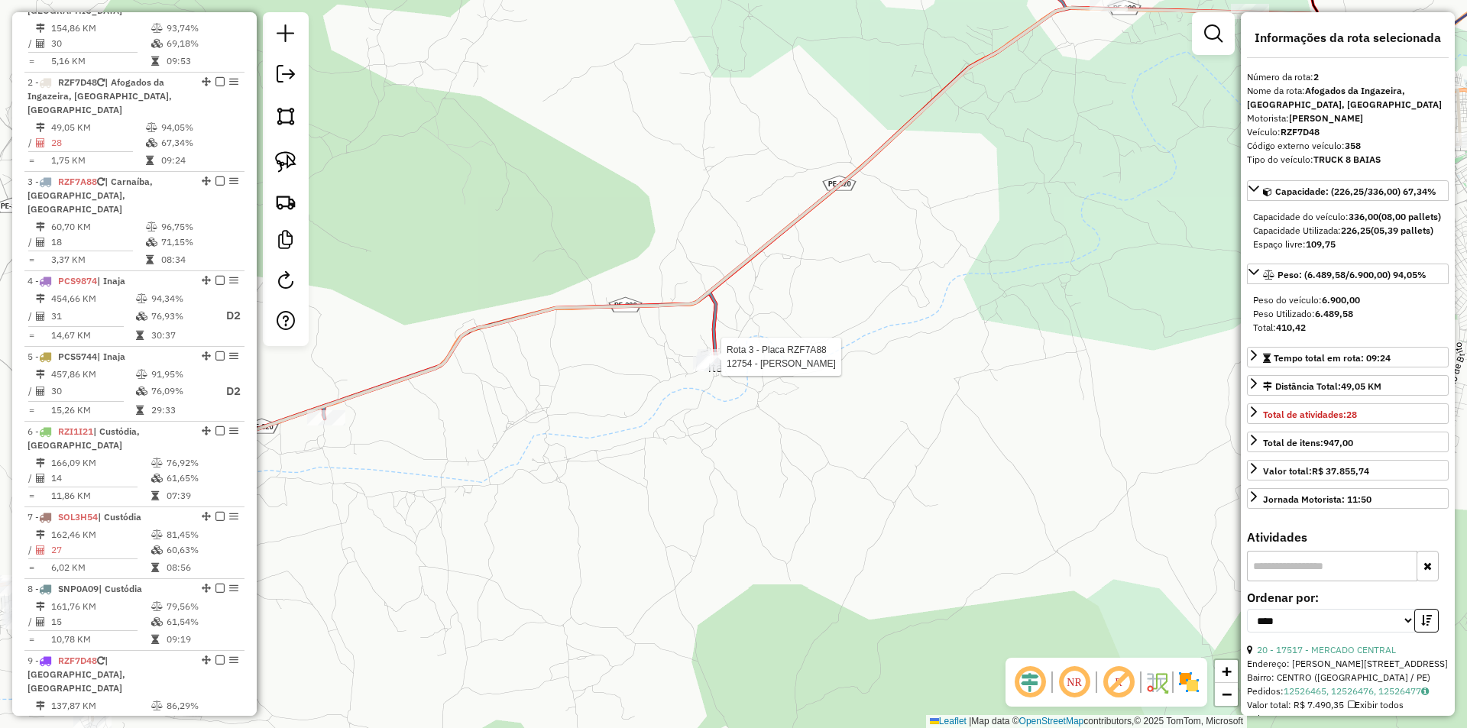
scroll to position [677, 0]
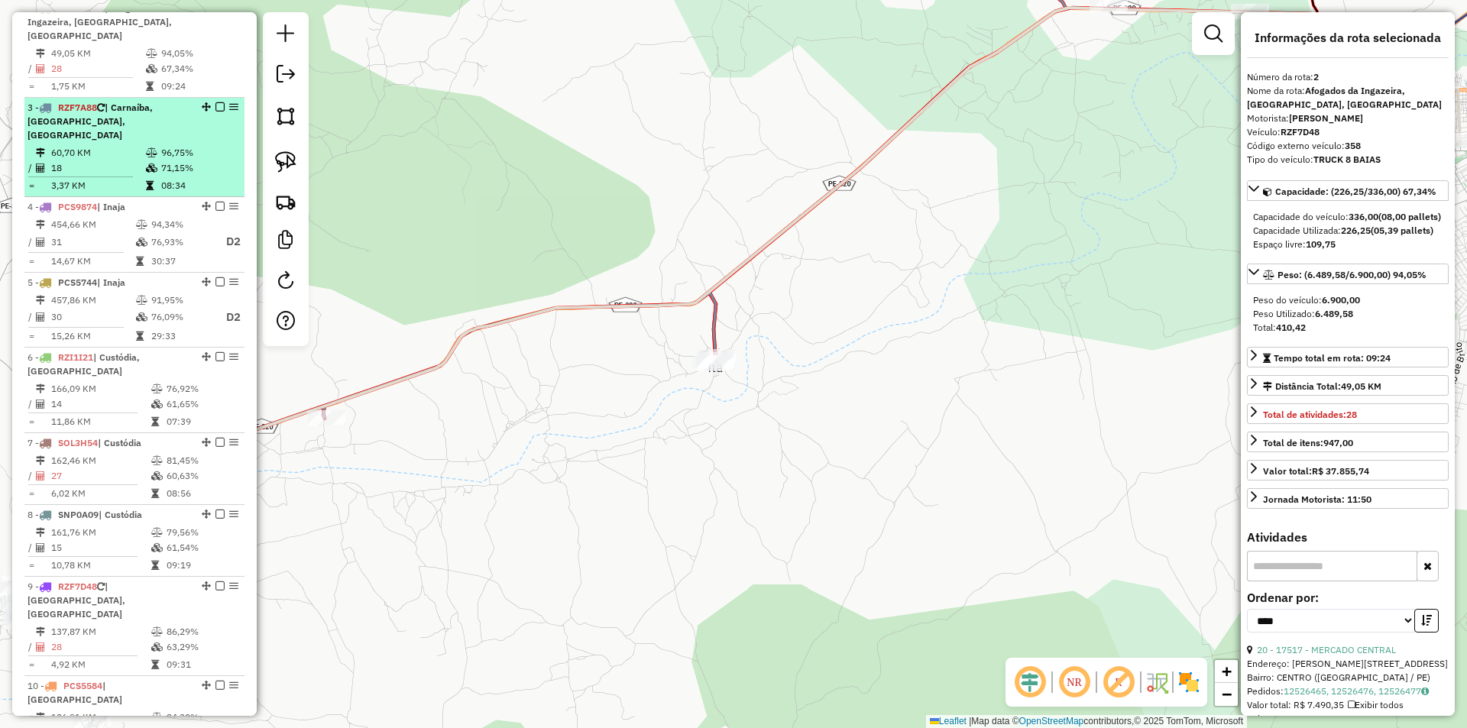
click at [204, 160] on td "71,15%" at bounding box center [198, 167] width 77 height 15
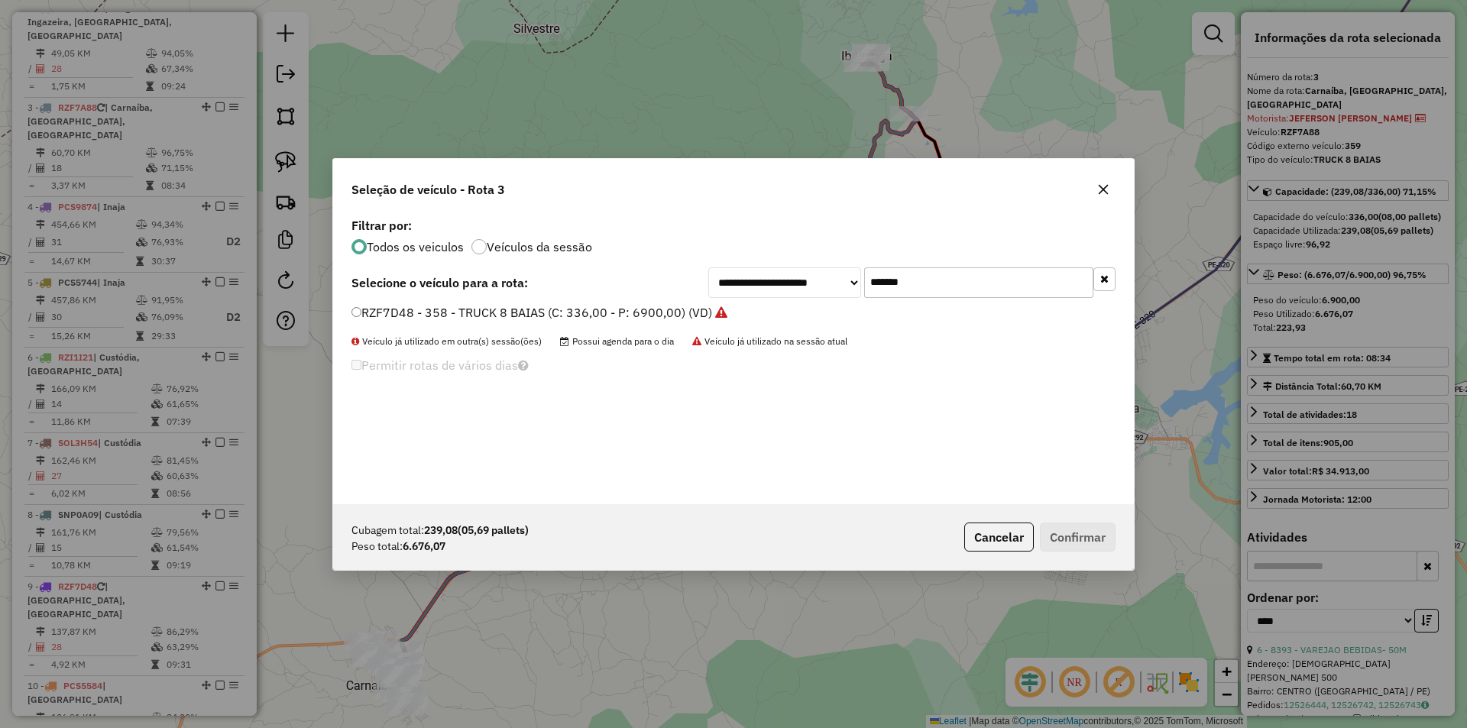
scroll to position [9, 5]
drag, startPoint x: 912, startPoint y: 277, endPoint x: 669, endPoint y: 293, distance: 242.8
click at [757, 277] on div "**********" at bounding box center [911, 282] width 407 height 31
paste input "text"
type input "*******"
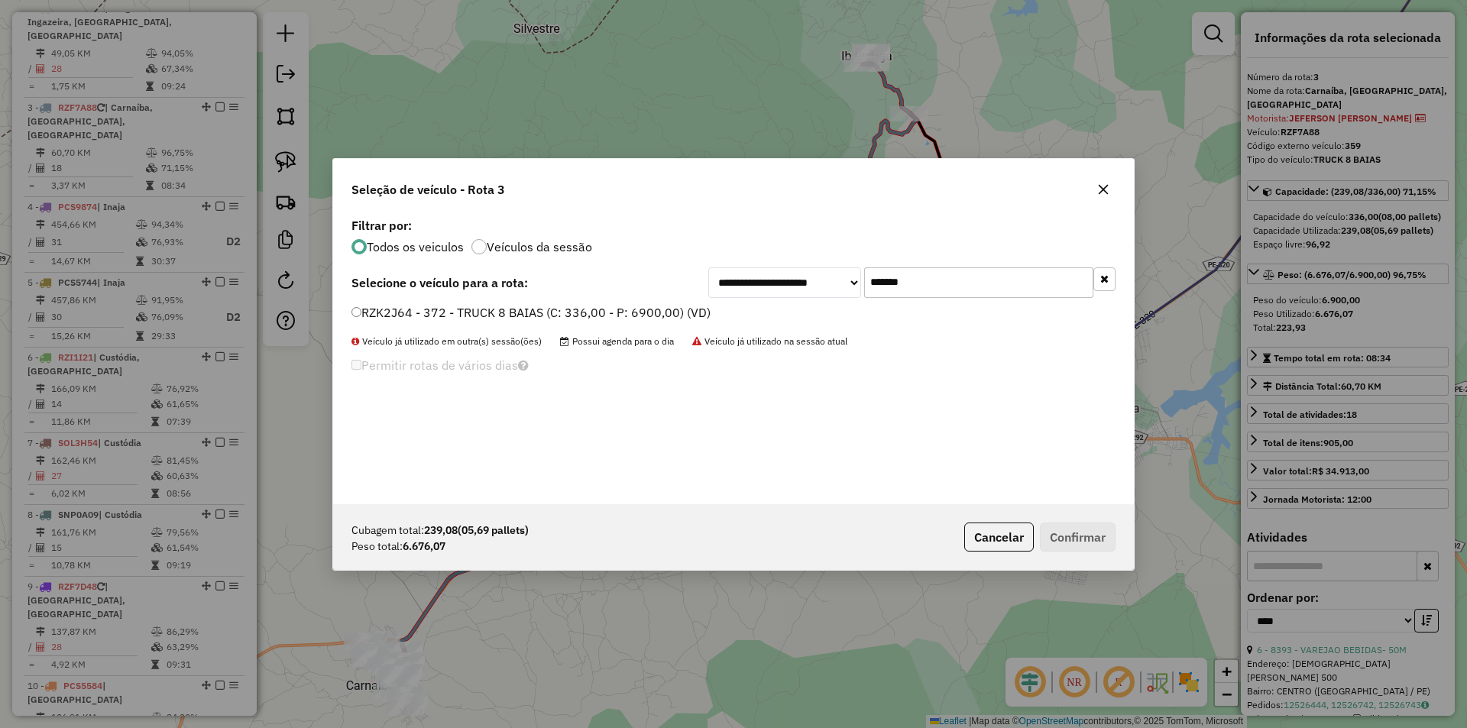
click at [588, 312] on label "RZK2J64 - 372 - TRUCK 8 BAIAS (C: 336,00 - P: 6900,00) (VD)" at bounding box center [531, 312] width 359 height 18
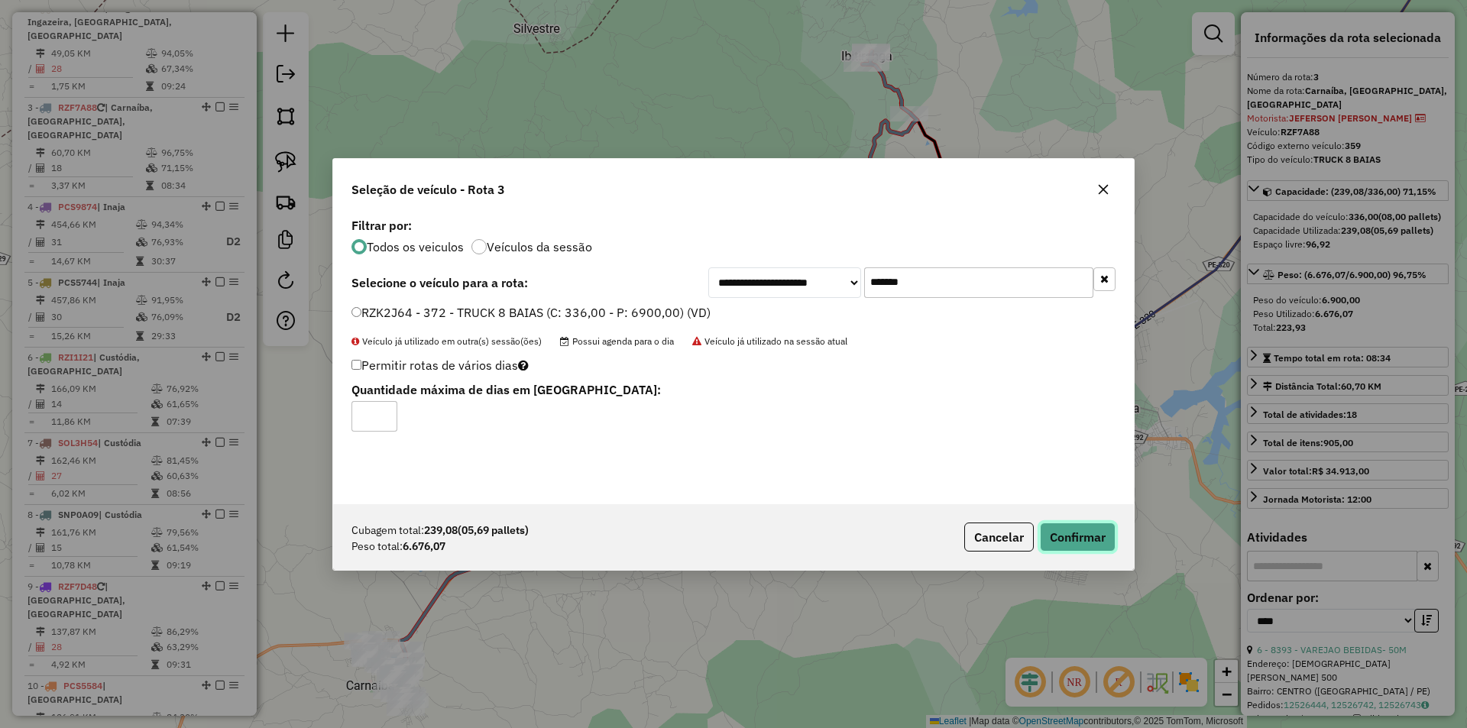
click at [1061, 529] on button "Confirmar" at bounding box center [1078, 537] width 76 height 29
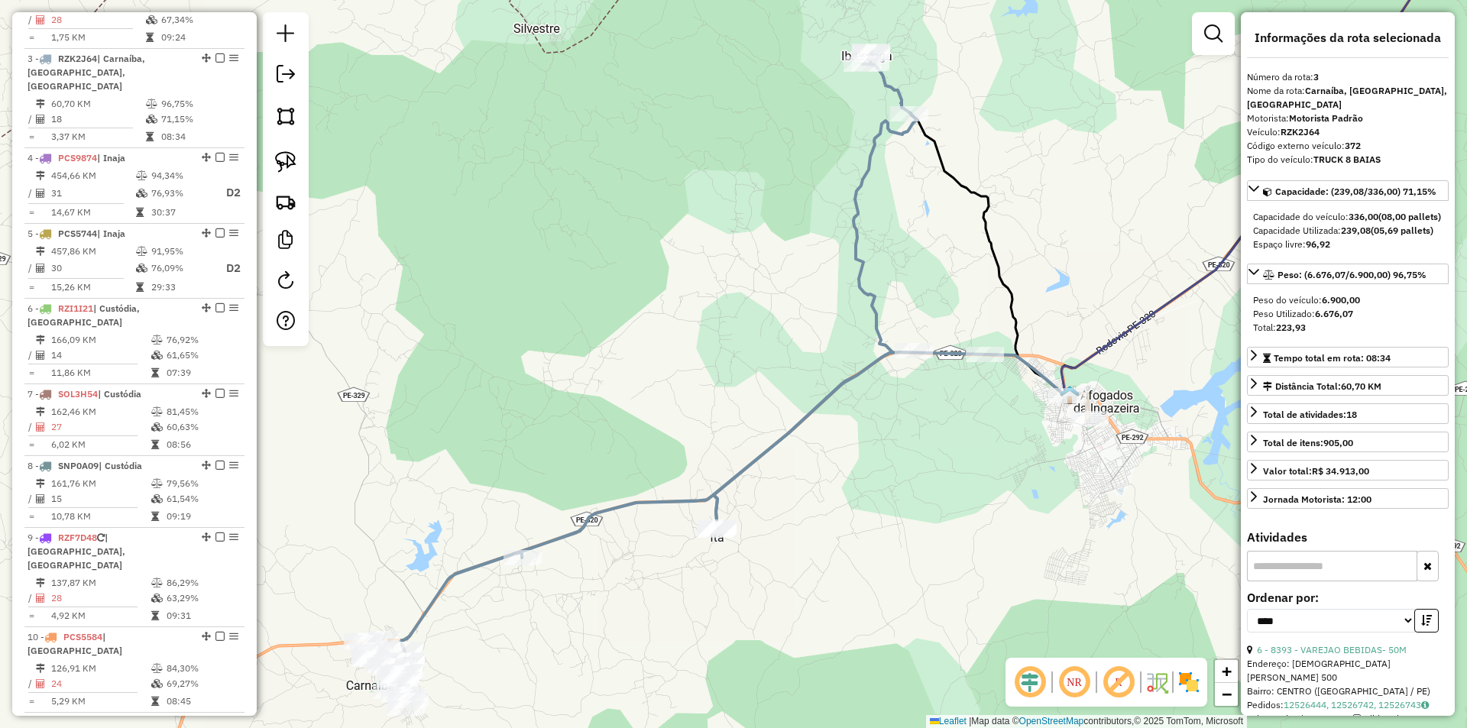
scroll to position [763, 0]
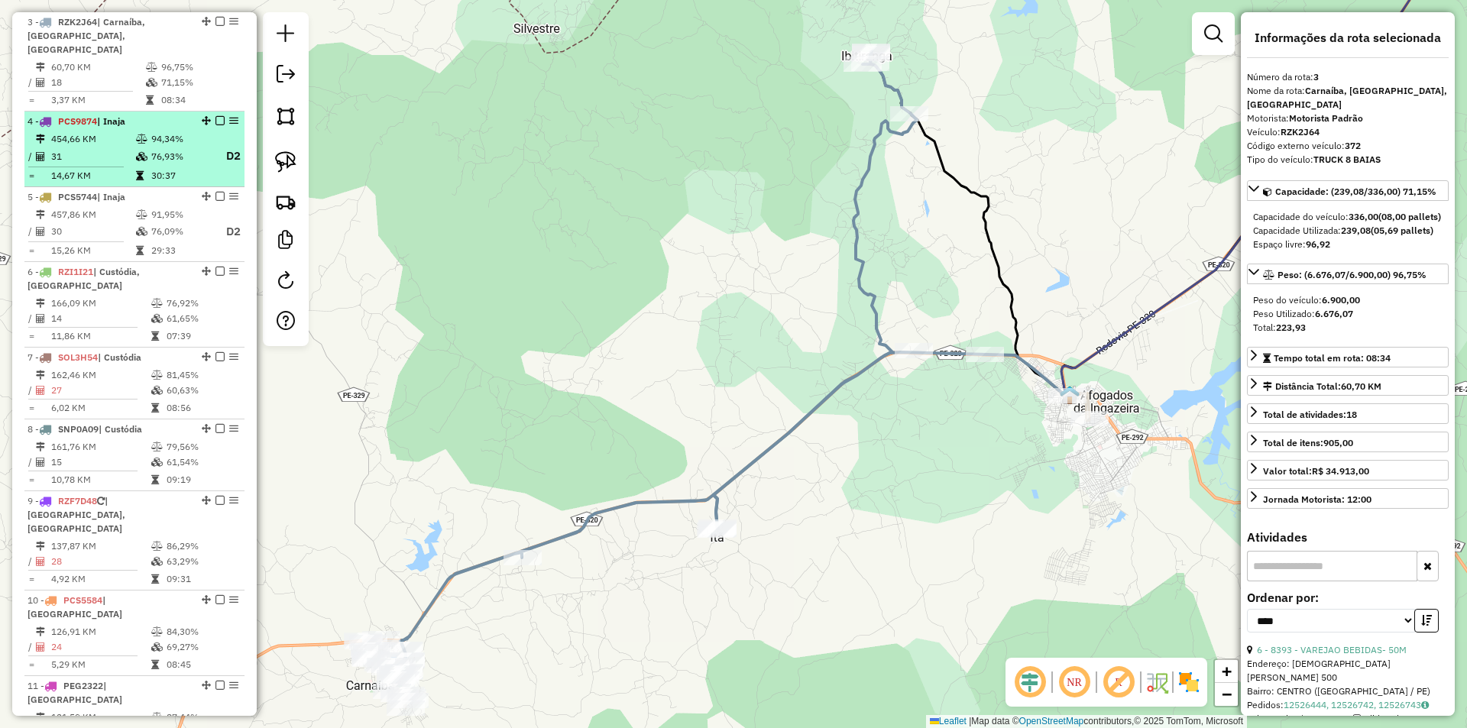
click at [188, 150] on td "76,93%" at bounding box center [181, 156] width 61 height 19
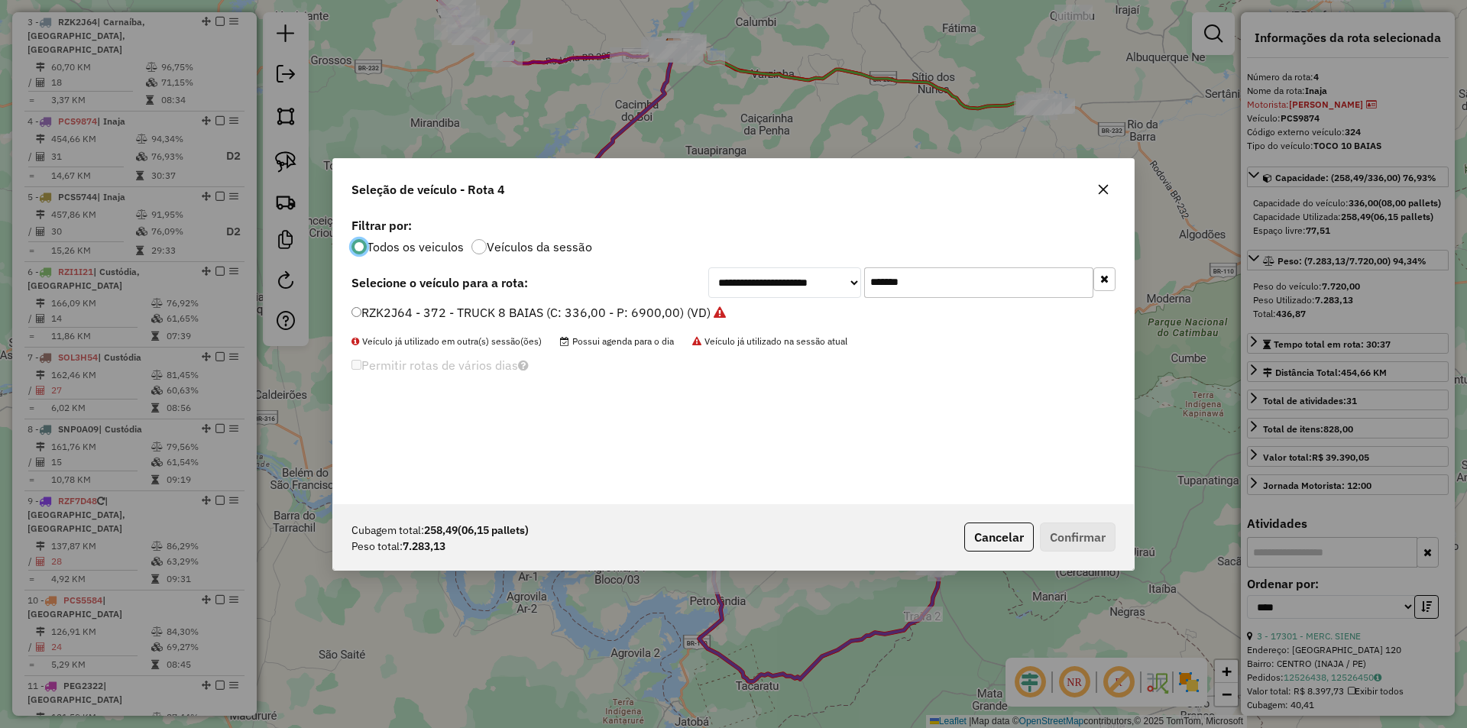
scroll to position [8, 5]
drag, startPoint x: 933, startPoint y: 277, endPoint x: 673, endPoint y: 283, distance: 260.7
click at [776, 280] on div "**********" at bounding box center [911, 282] width 407 height 31
paste input "text"
type input "*******"
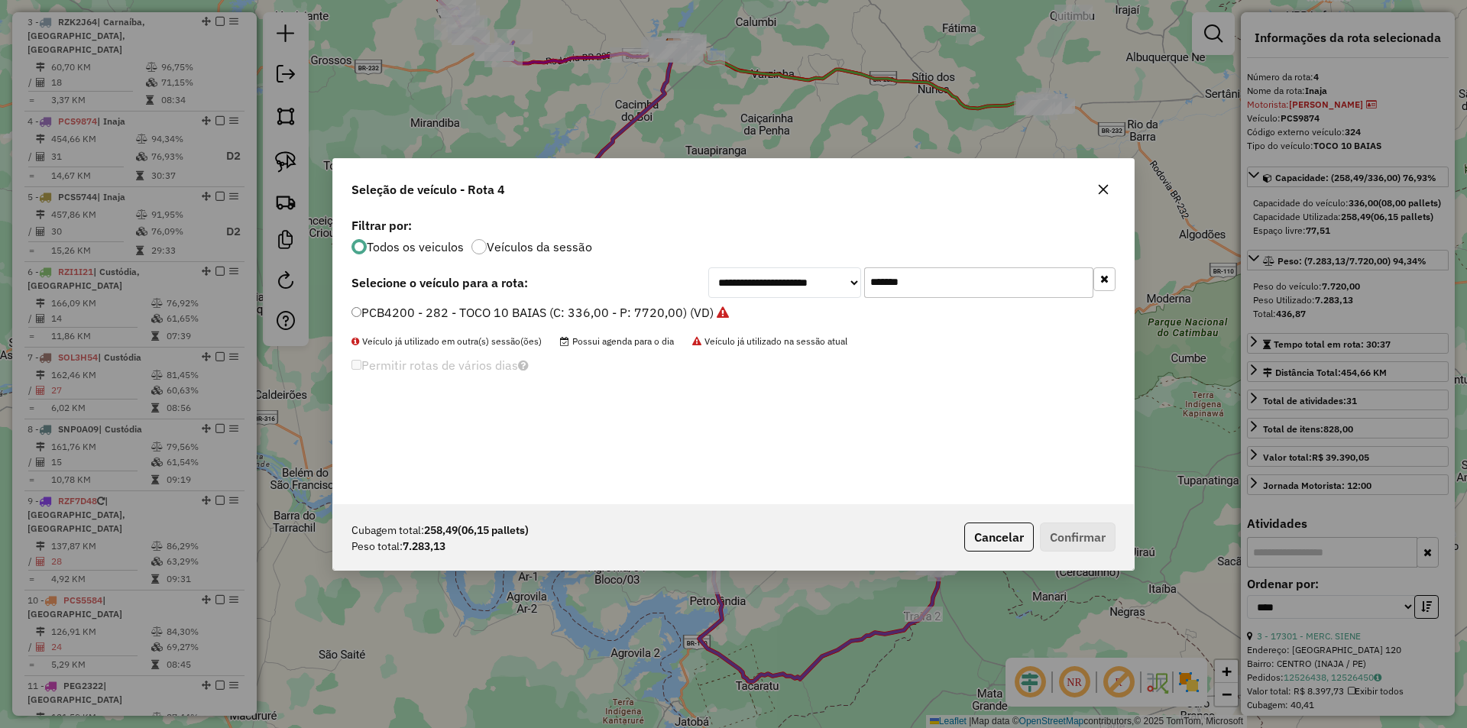
click at [468, 321] on label "PCB4200 - 282 - TOCO 10 BAIAS (C: 336,00 - P: 7720,00) (VD)" at bounding box center [541, 312] width 378 height 18
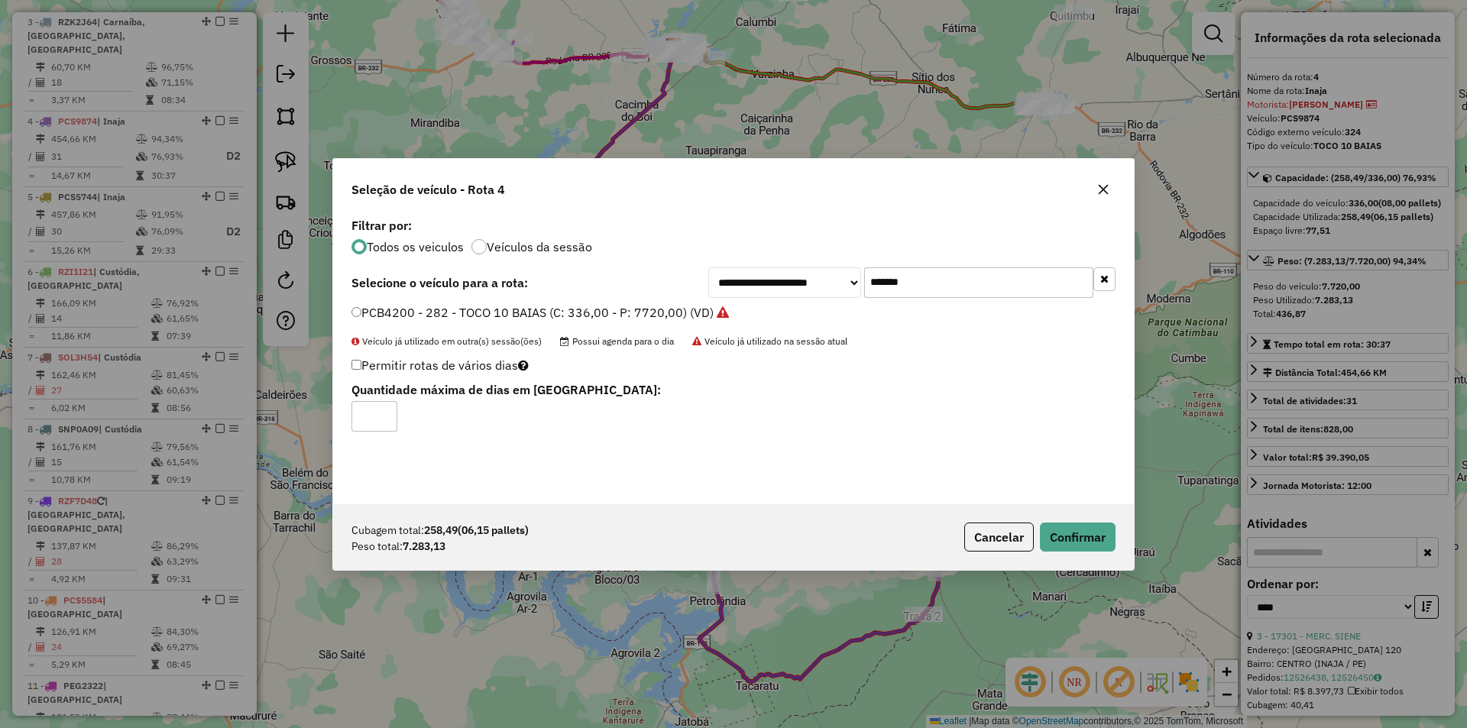
click at [381, 409] on input "*" at bounding box center [375, 416] width 46 height 31
type input "*"
click at [383, 412] on input "*" at bounding box center [375, 416] width 46 height 31
click at [1078, 536] on button "Confirmar" at bounding box center [1078, 537] width 76 height 29
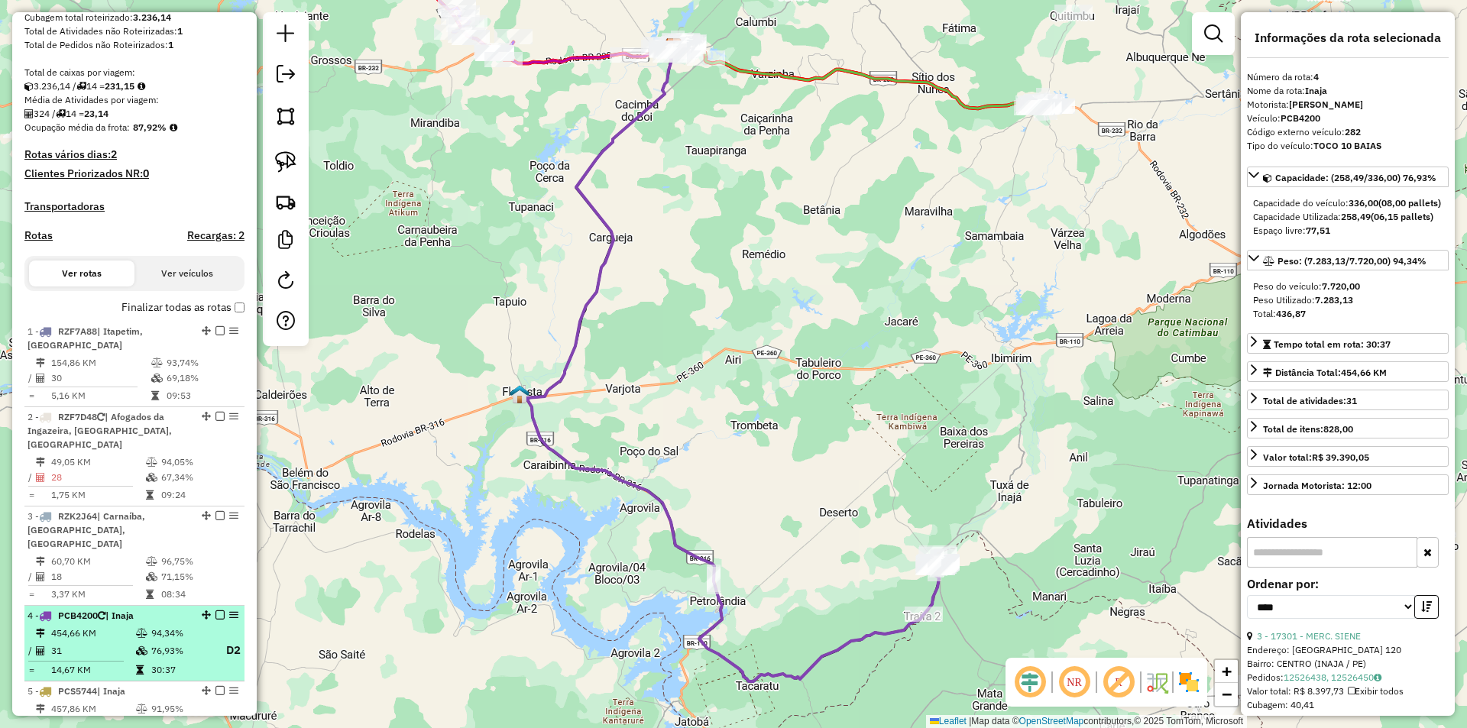
scroll to position [237, 0]
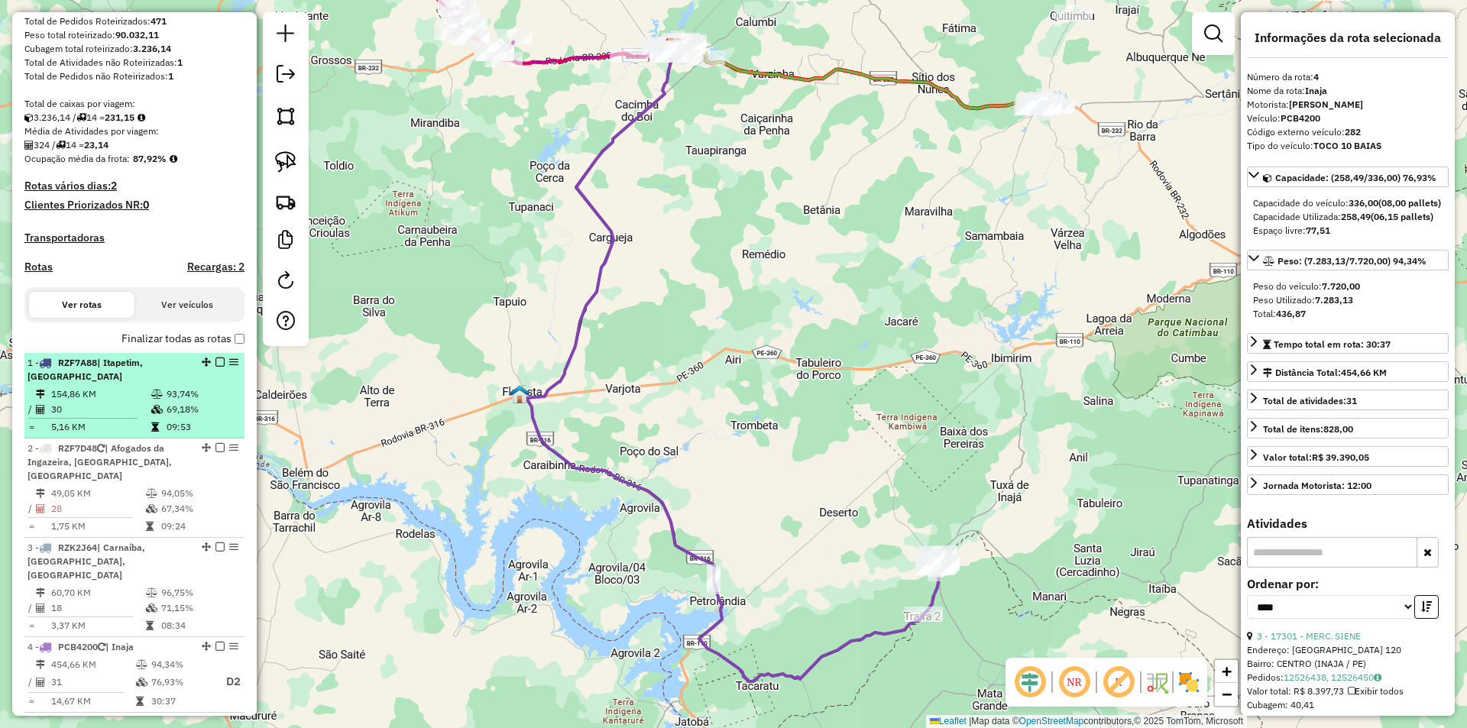
click at [167, 384] on div "1 - RZF7A88 | Itapetim, São José do Egito" at bounding box center [109, 370] width 162 height 28
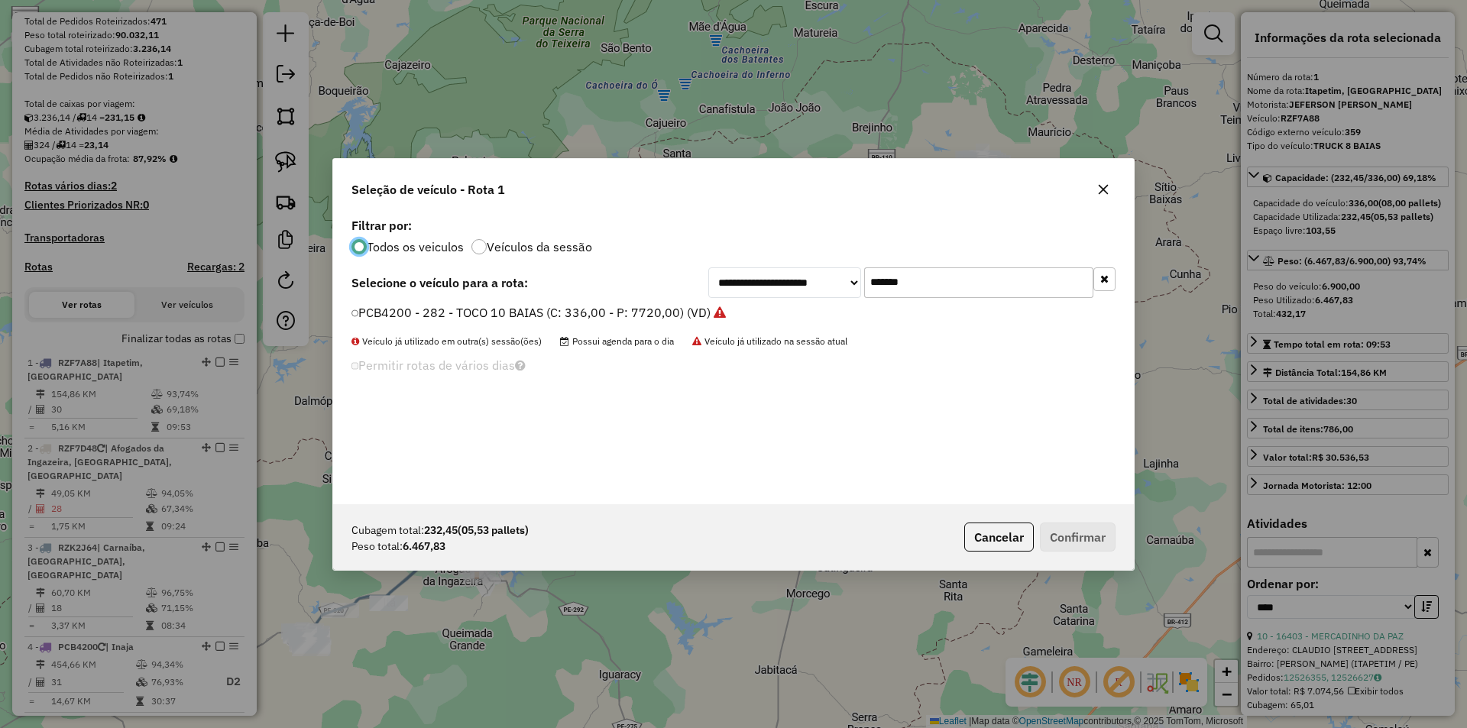
scroll to position [8, 5]
drag, startPoint x: 931, startPoint y: 284, endPoint x: 776, endPoint y: 278, distance: 154.5
click at [789, 278] on div "**********" at bounding box center [911, 282] width 407 height 31
paste input "text"
type input "*******"
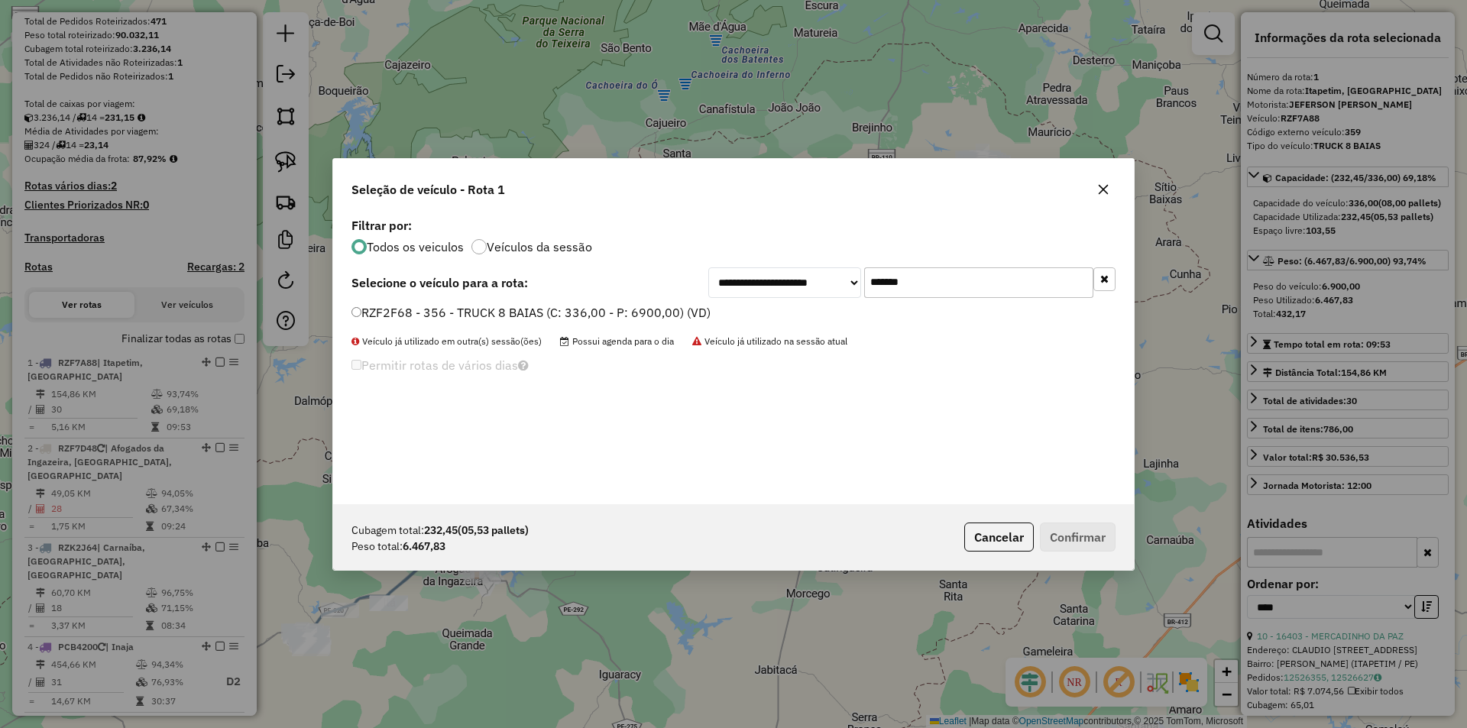
click at [583, 315] on label "RZF2F68 - 356 - TRUCK 8 BAIAS (C: 336,00 - P: 6900,00) (VD)" at bounding box center [531, 312] width 359 height 18
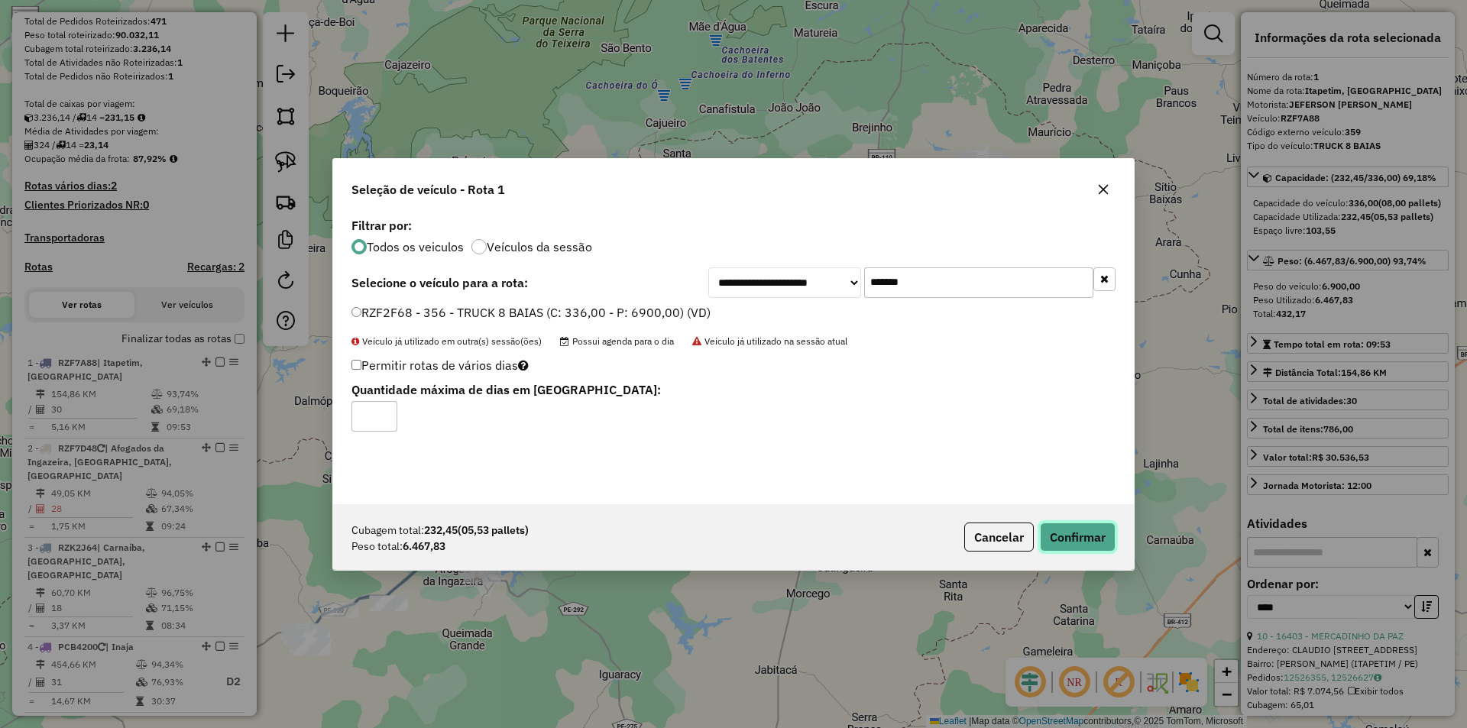
click at [1072, 527] on button "Confirmar" at bounding box center [1078, 537] width 76 height 29
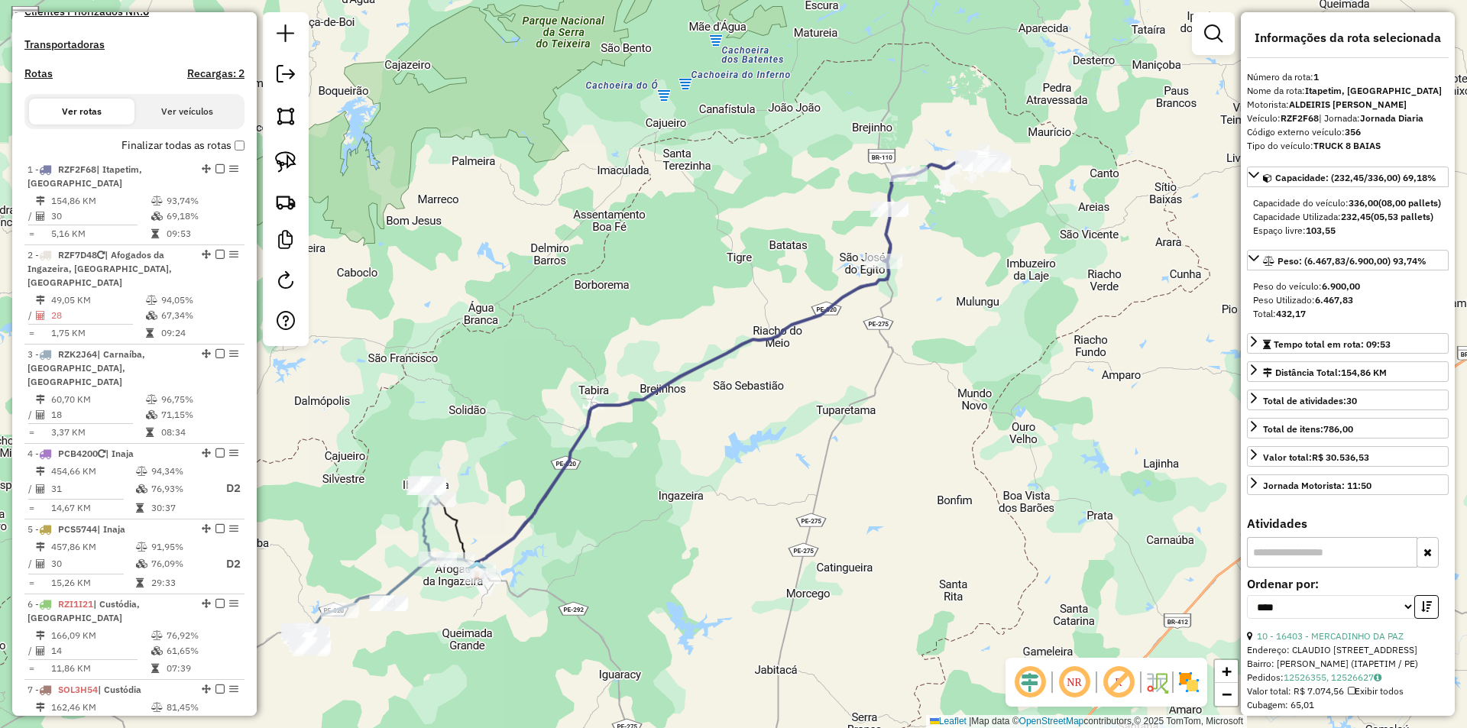
scroll to position [592, 0]
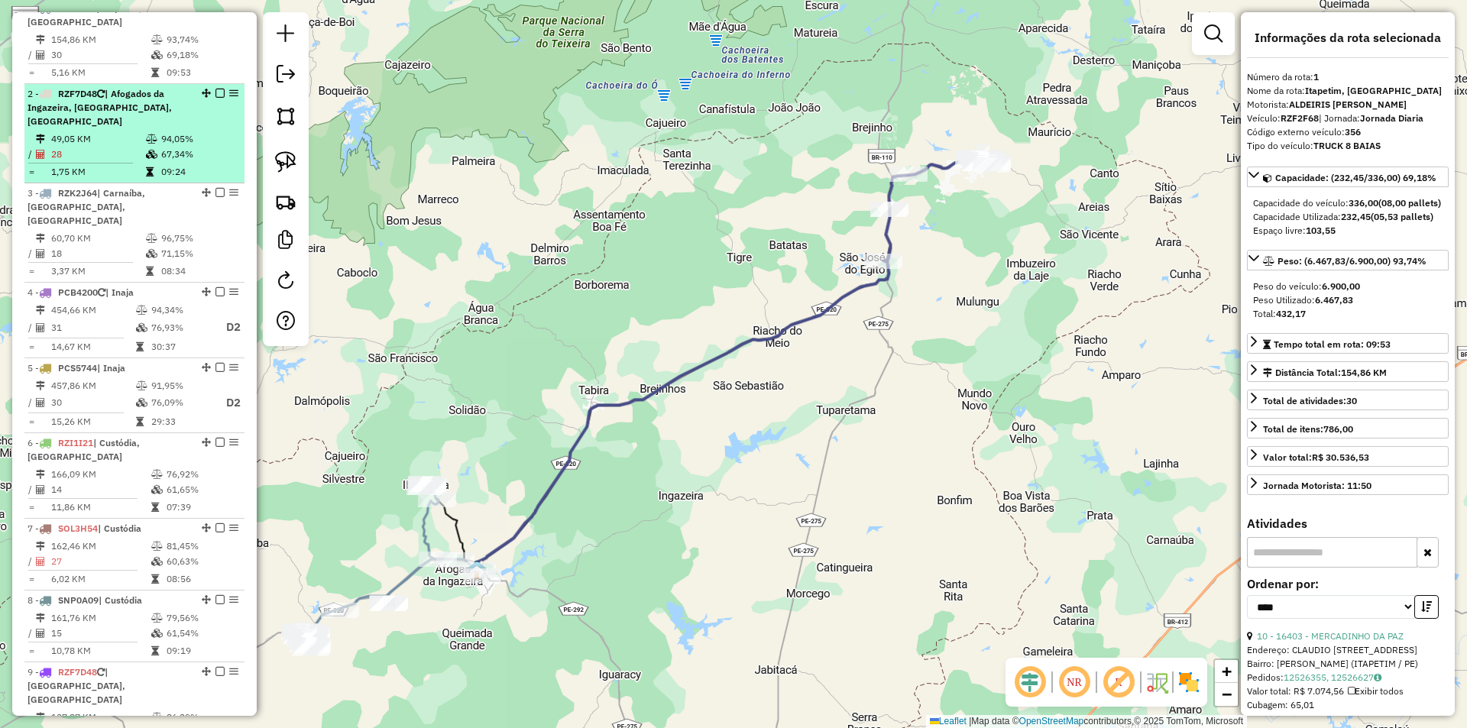
click at [140, 131] on li "2 - RZF7D48 | Afogados da Ingazeira, Carnaíba, Iritã 49,05 KM 94,05% / 28 67,34…" at bounding box center [134, 133] width 220 height 99
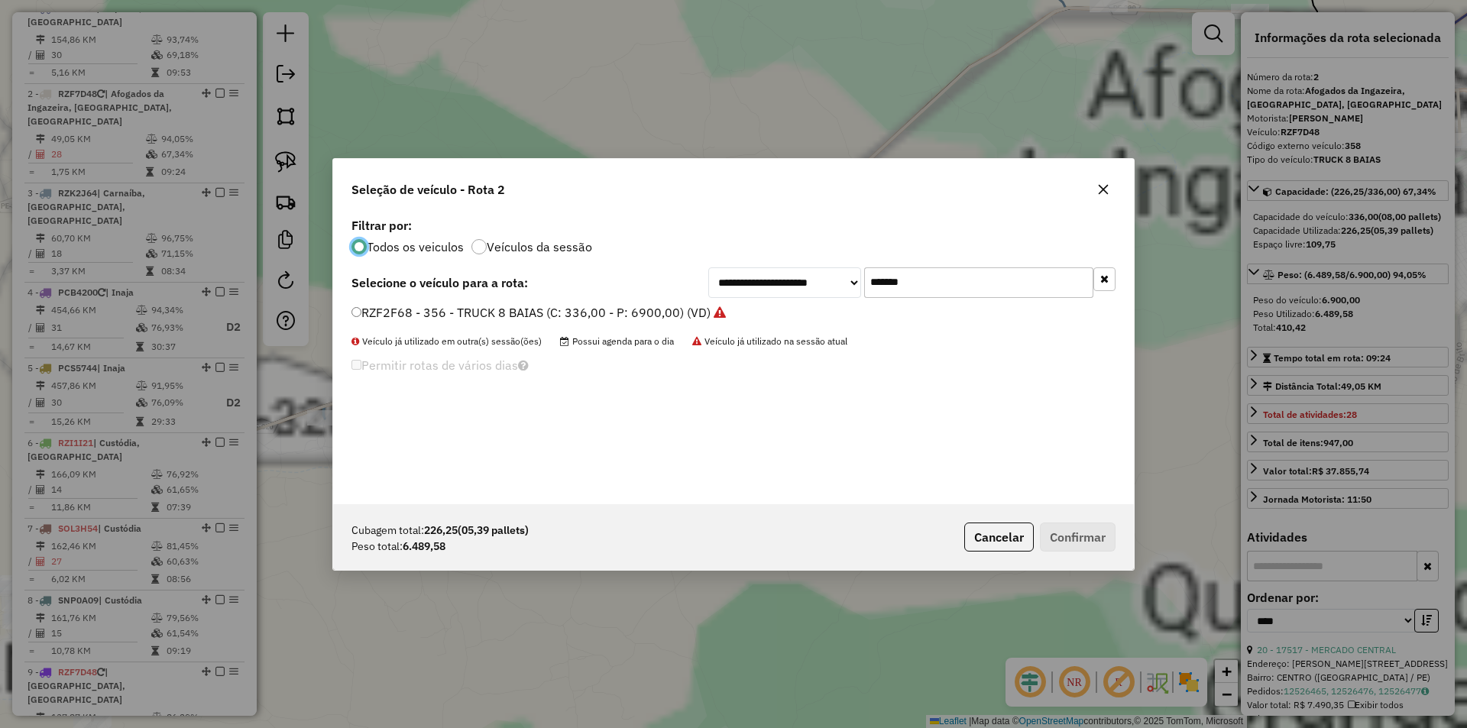
scroll to position [8, 5]
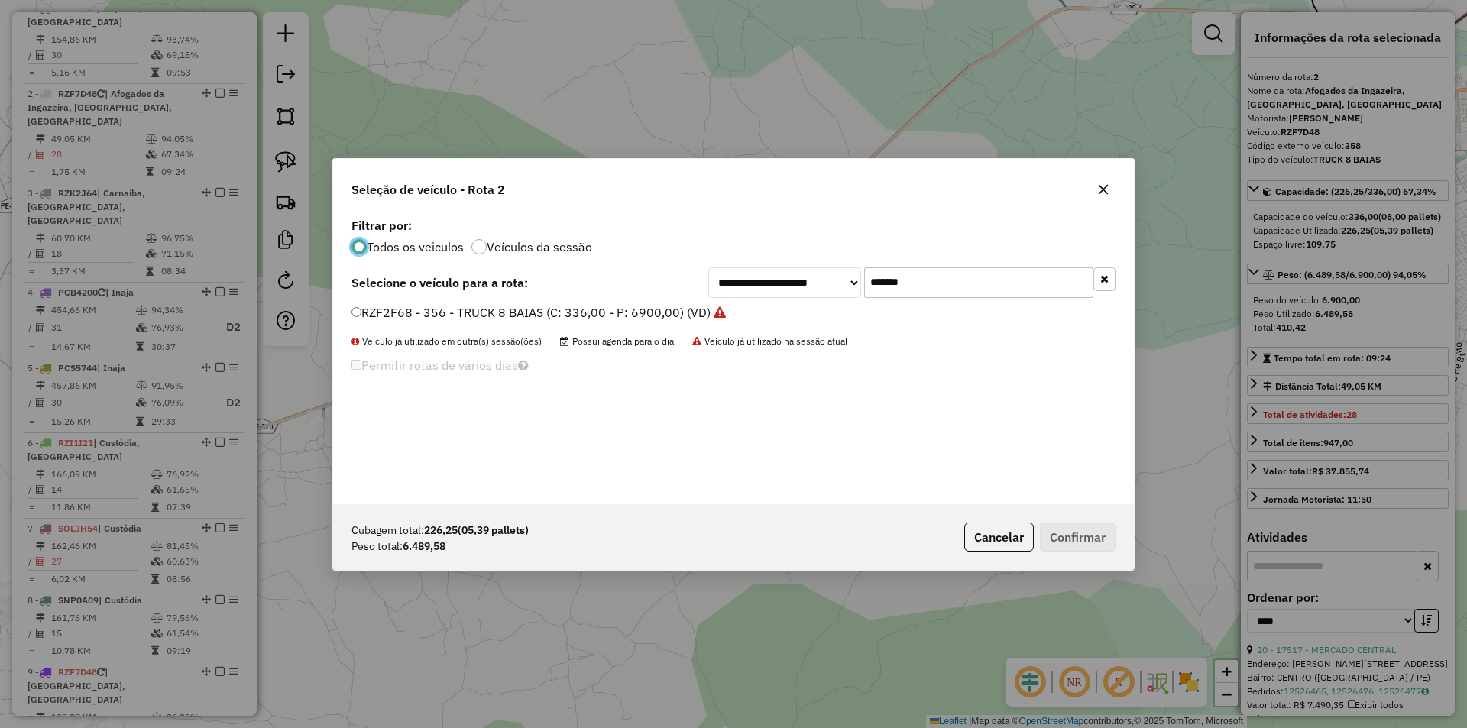
drag, startPoint x: 929, startPoint y: 287, endPoint x: 750, endPoint y: 288, distance: 178.8
click at [779, 287] on div "**********" at bounding box center [911, 282] width 407 height 31
paste input "text"
type input "*******"
click at [598, 320] on label "RZF7A88 - 359 - TRUCK 8 BAIAS (C: 336,00 - P: 6900,00) (VD)" at bounding box center [532, 312] width 360 height 18
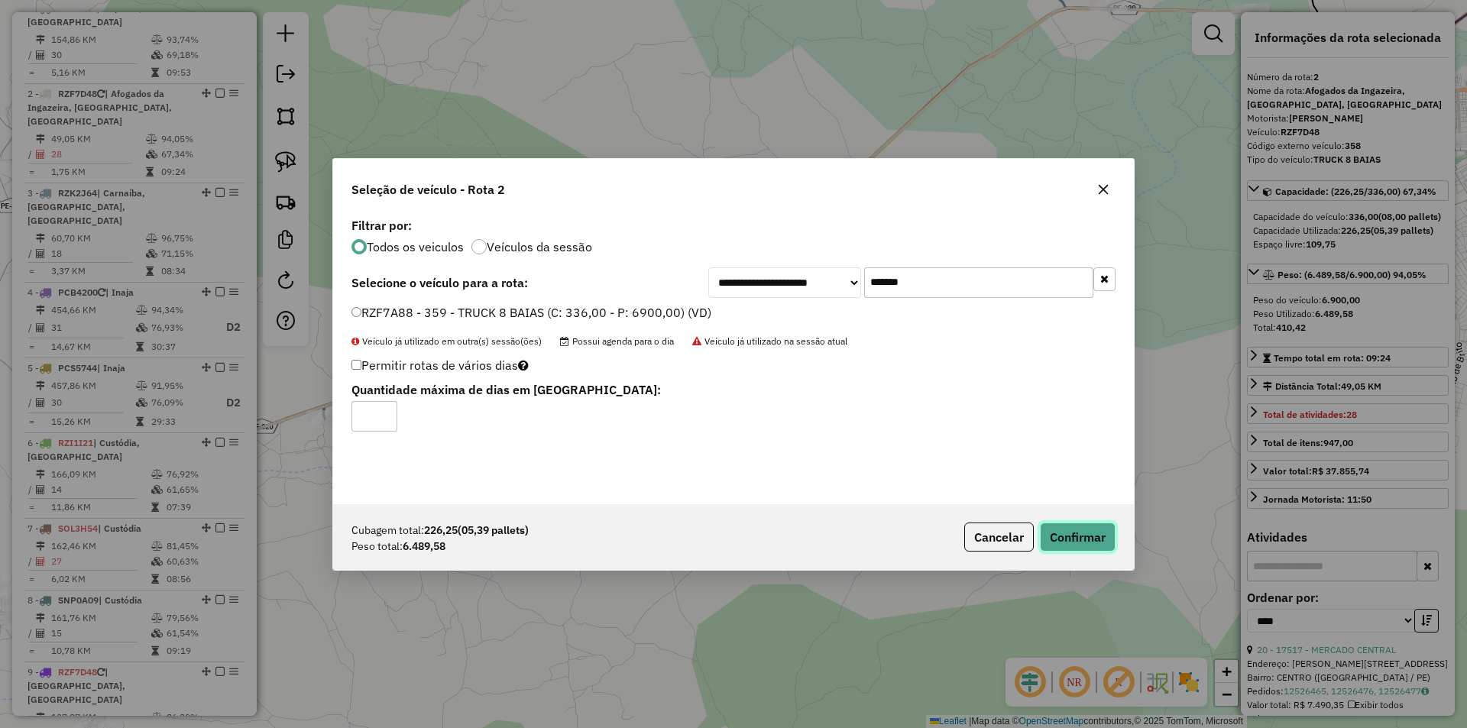
click at [1055, 532] on button "Confirmar" at bounding box center [1078, 537] width 76 height 29
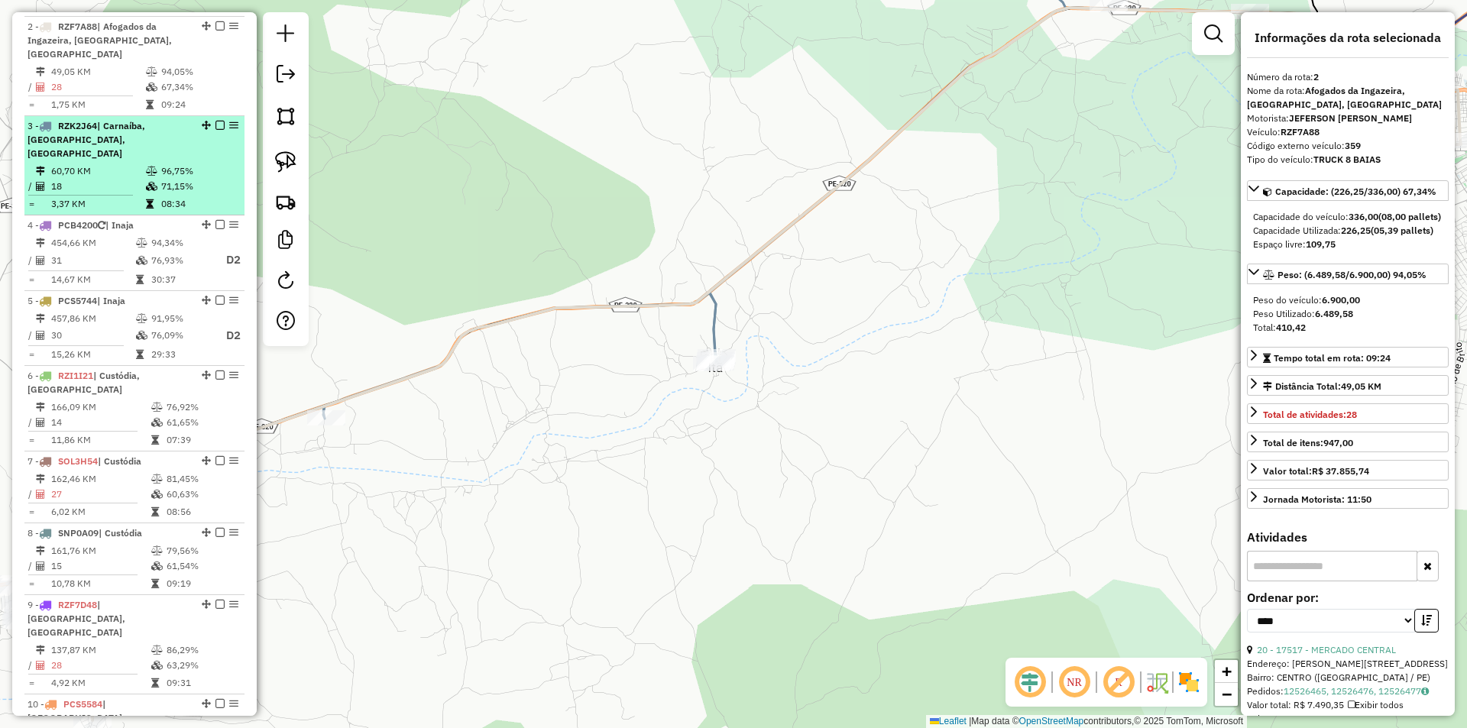
scroll to position [677, 0]
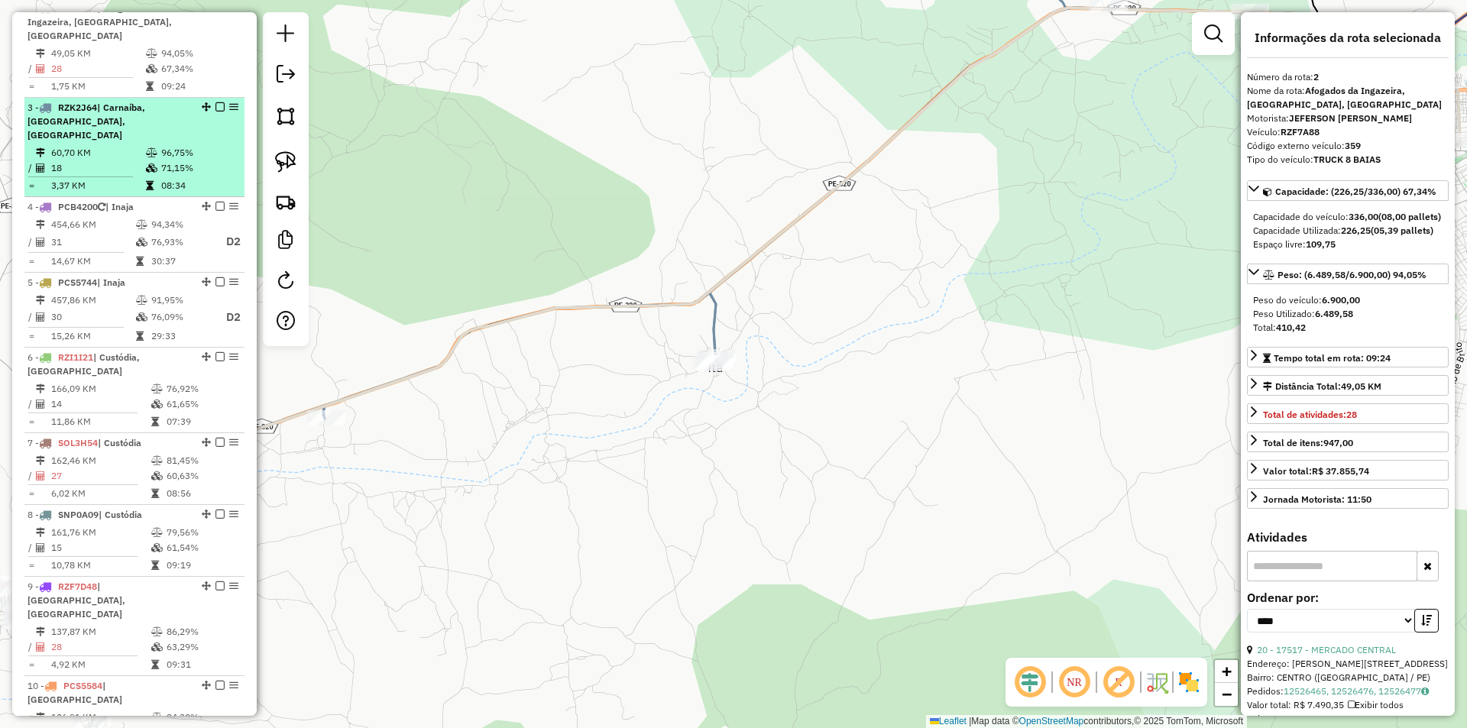
click at [148, 148] on icon at bounding box center [151, 152] width 11 height 9
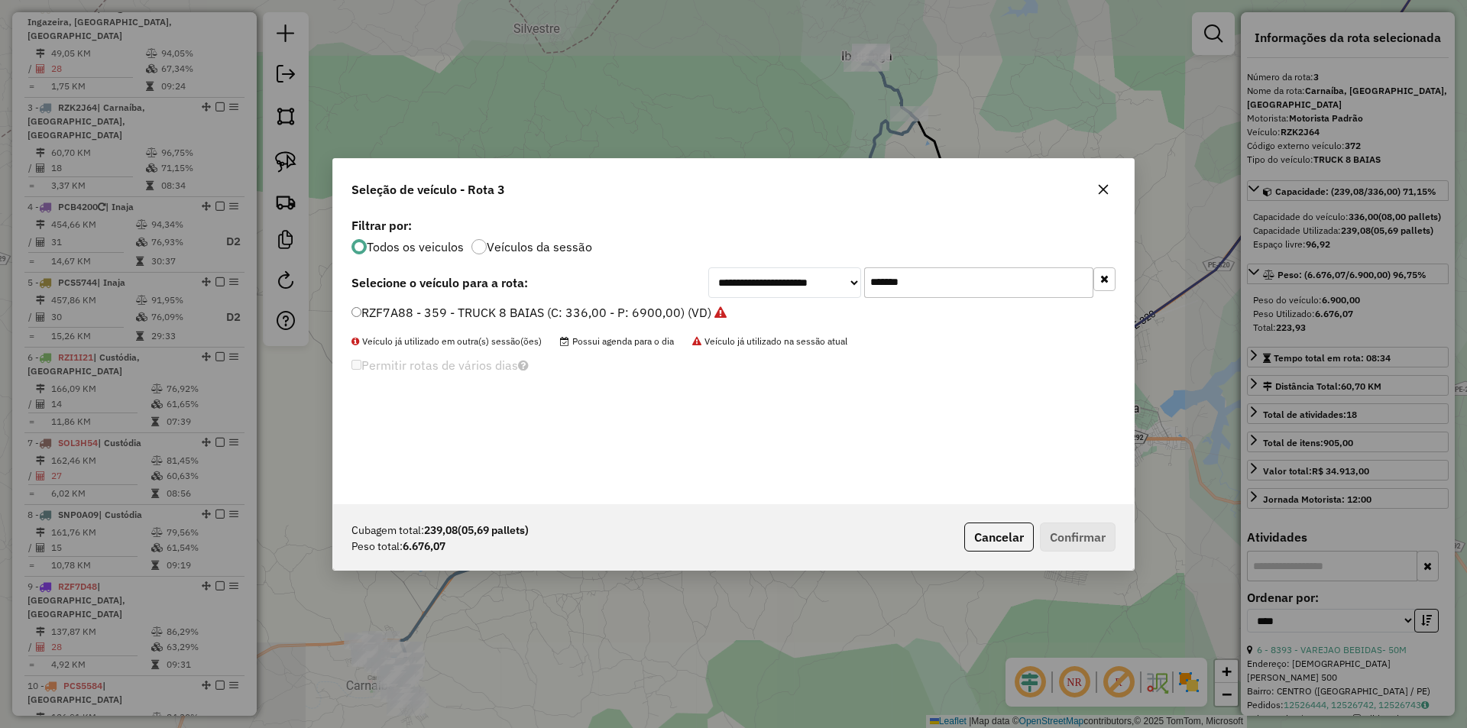
scroll to position [9, 5]
drag, startPoint x: 944, startPoint y: 286, endPoint x: 726, endPoint y: 286, distance: 217.8
click at [771, 286] on div "**********" at bounding box center [911, 282] width 407 height 31
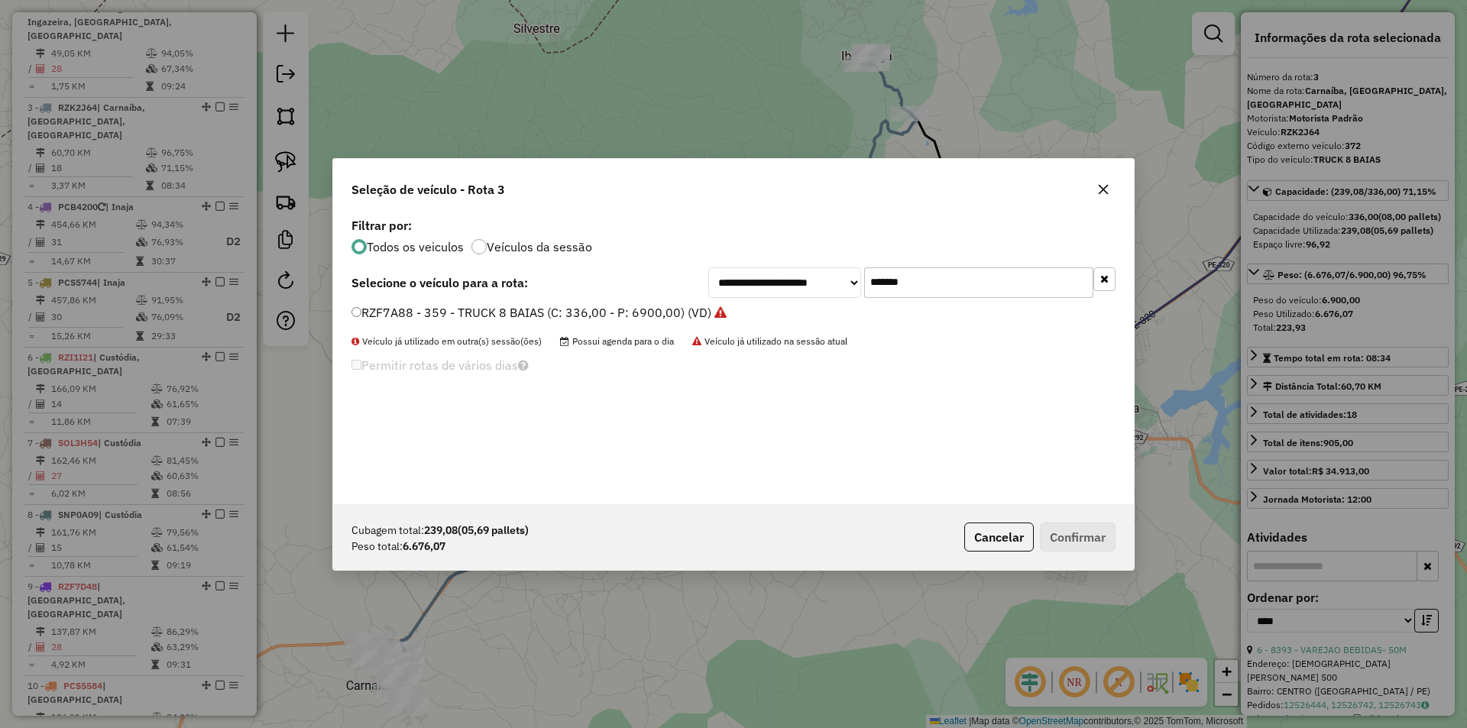
paste input "text"
type input "*******"
click at [582, 310] on label "RZK2H24 - 374 - TRUCK 8 BAIAS (C: 336,00 - P: 6900,00) (VD)" at bounding box center [532, 312] width 361 height 18
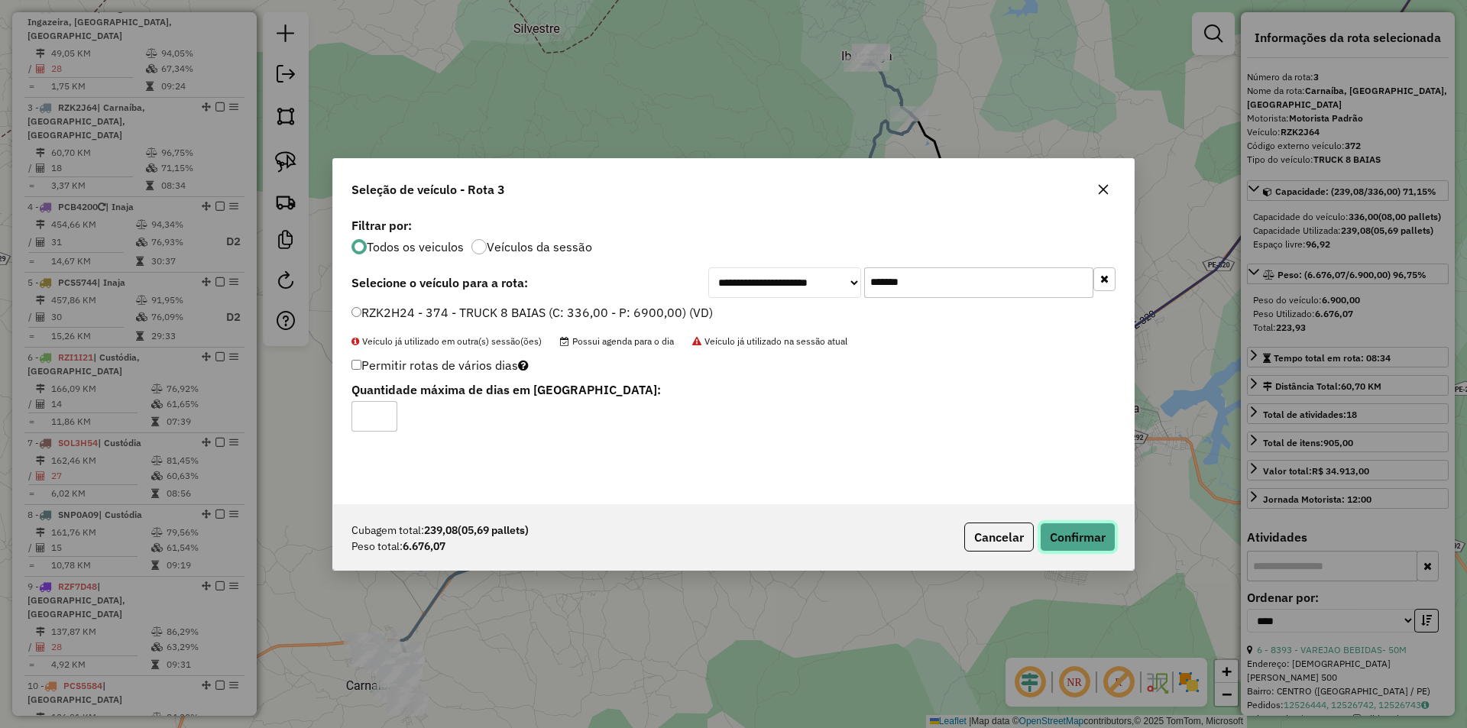
click at [1075, 527] on button "Confirmar" at bounding box center [1078, 537] width 76 height 29
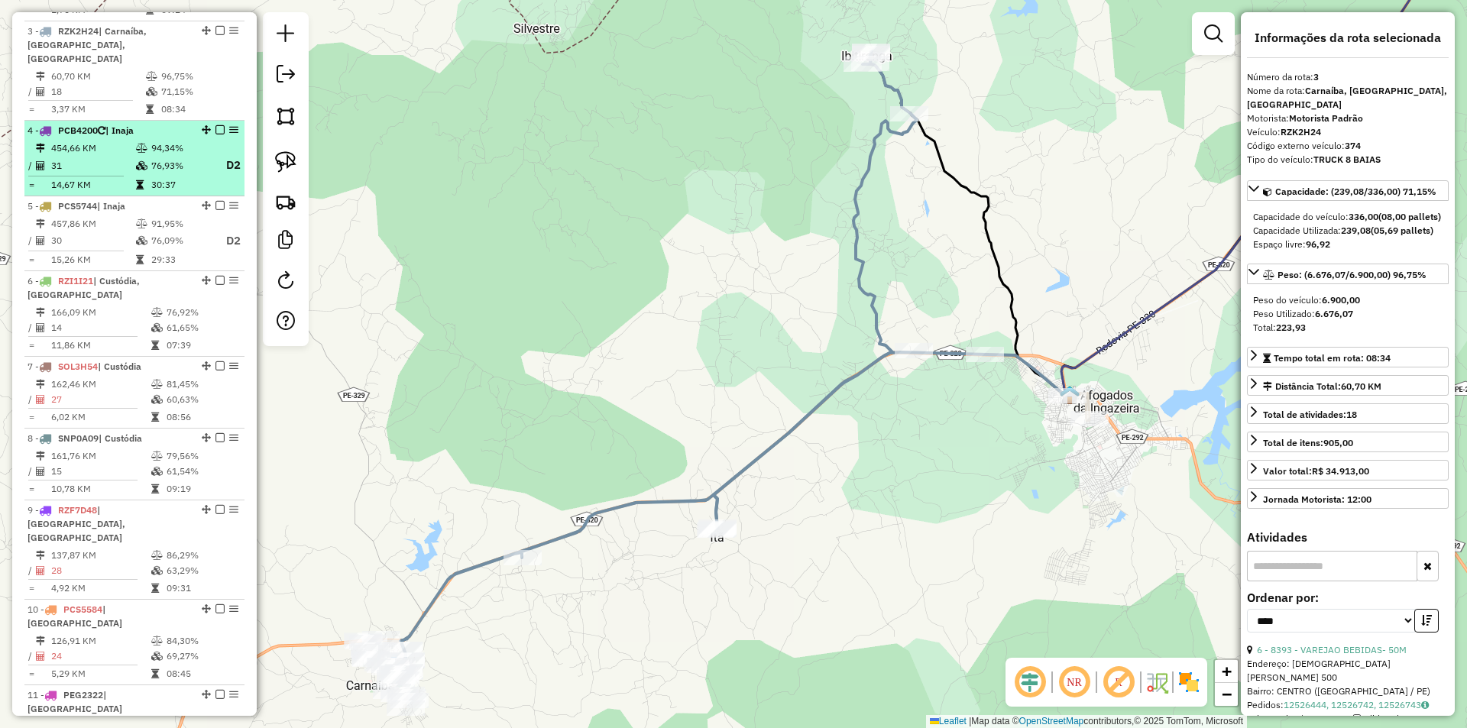
scroll to position [763, 0]
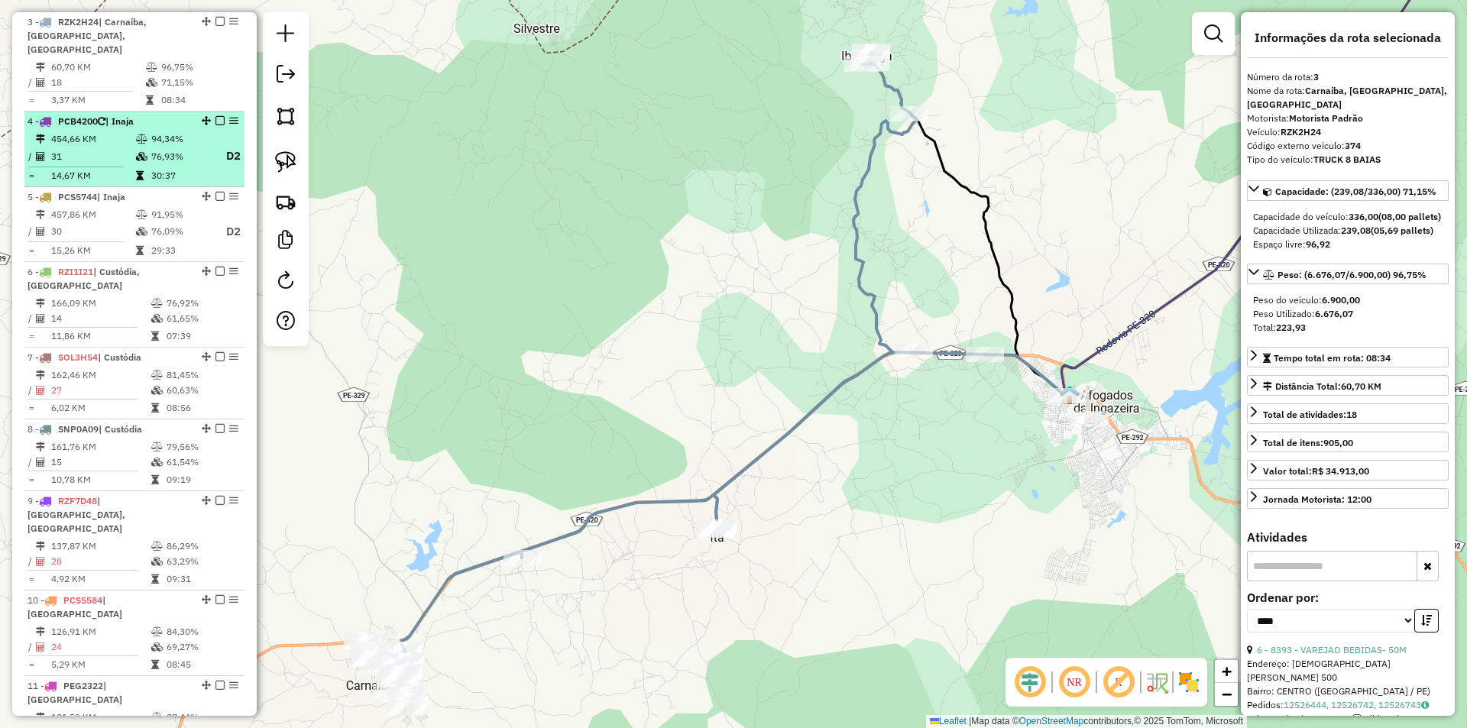
click at [159, 131] on td "94,34%" at bounding box center [181, 138] width 61 height 15
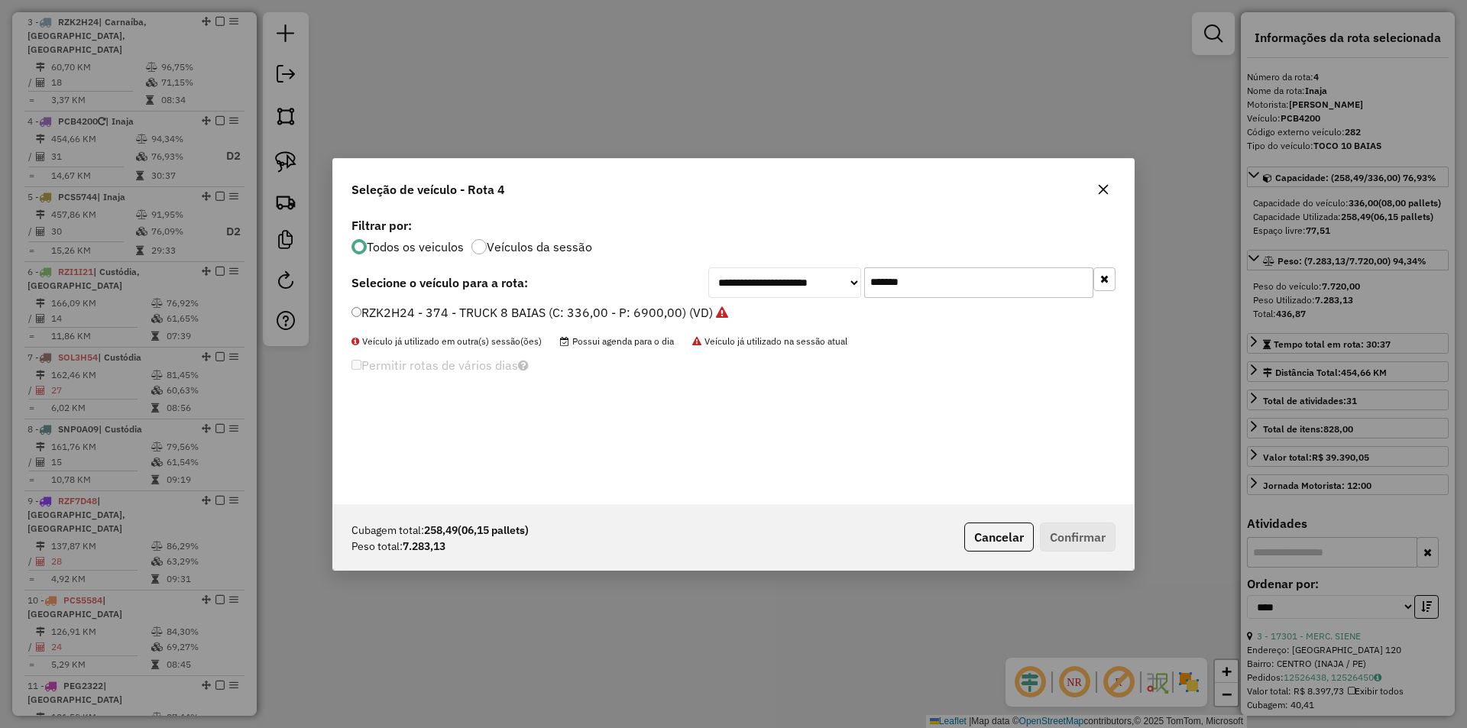
scroll to position [8, 5]
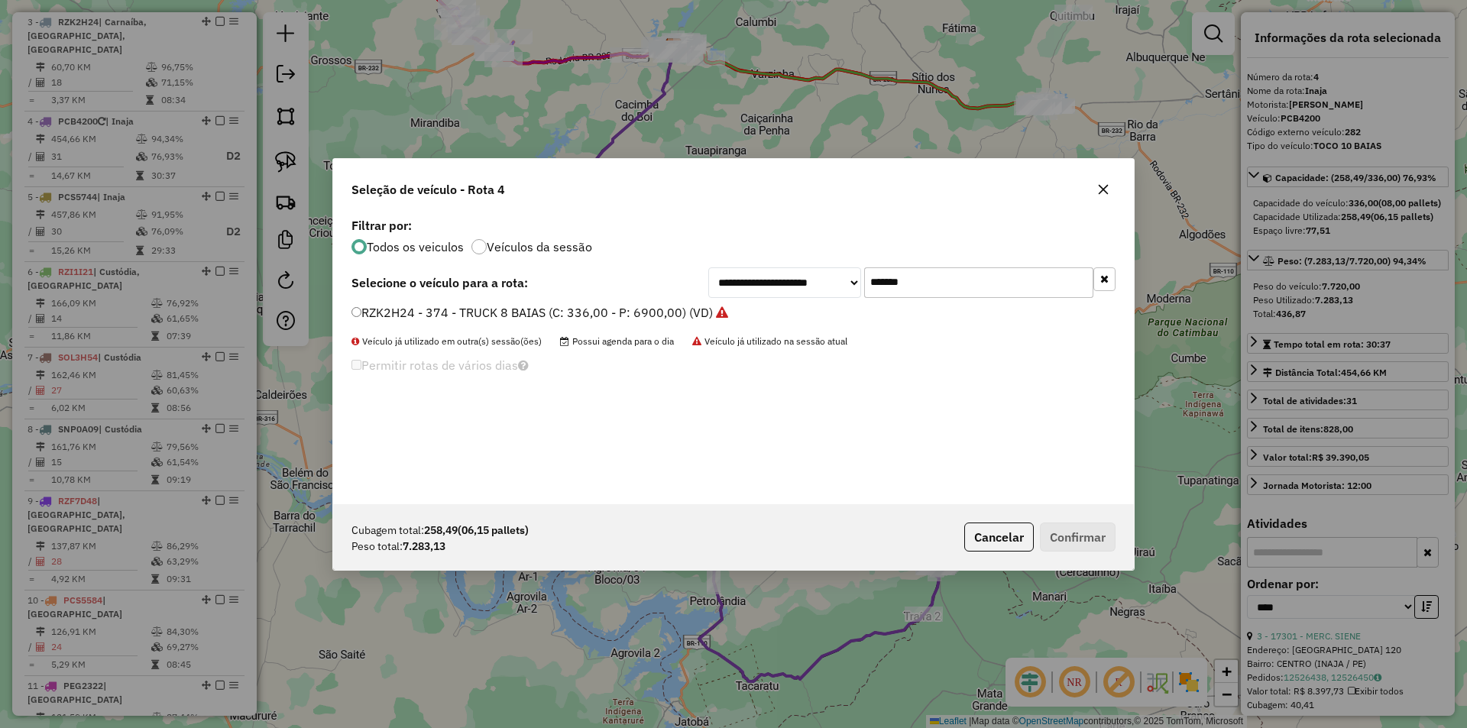
drag, startPoint x: 928, startPoint y: 280, endPoint x: 640, endPoint y: 282, distance: 287.4
click at [725, 280] on div "**********" at bounding box center [911, 282] width 407 height 31
paste input "text"
type input "*******"
click at [414, 310] on label "RZG4C66 - 368 - TRUCK 10 BAIAS (C: 420,00 - P: 10000,00) (VD)" at bounding box center [540, 312] width 377 height 18
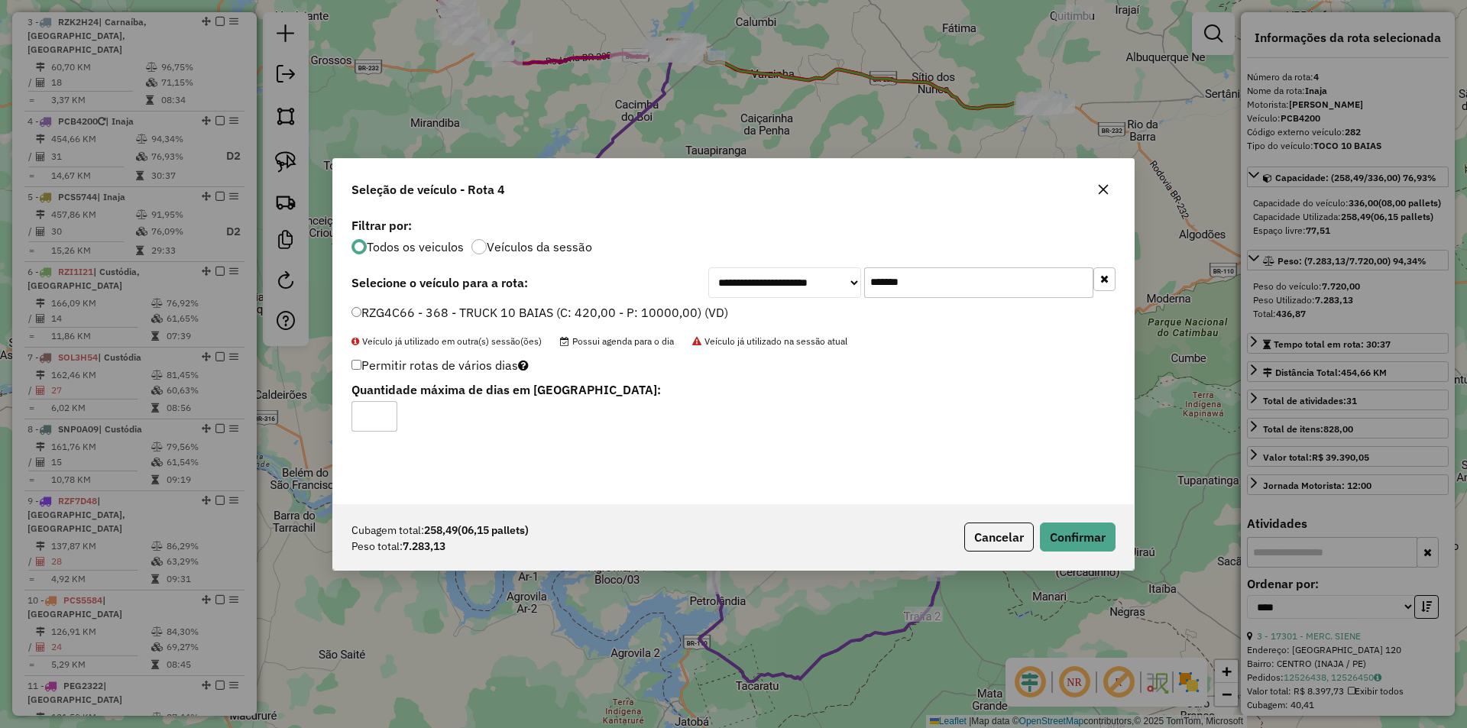
click at [381, 418] on input "*" at bounding box center [375, 416] width 46 height 31
type input "*"
click at [389, 413] on input "*" at bounding box center [375, 416] width 46 height 31
drag, startPoint x: 1124, startPoint y: 535, endPoint x: 1109, endPoint y: 524, distance: 18.7
click at [1123, 535] on div "Cubagem total: 258,49 (06,15 pallets) Peso total: 7.283,13 Cancelar Confirmar" at bounding box center [733, 537] width 801 height 66
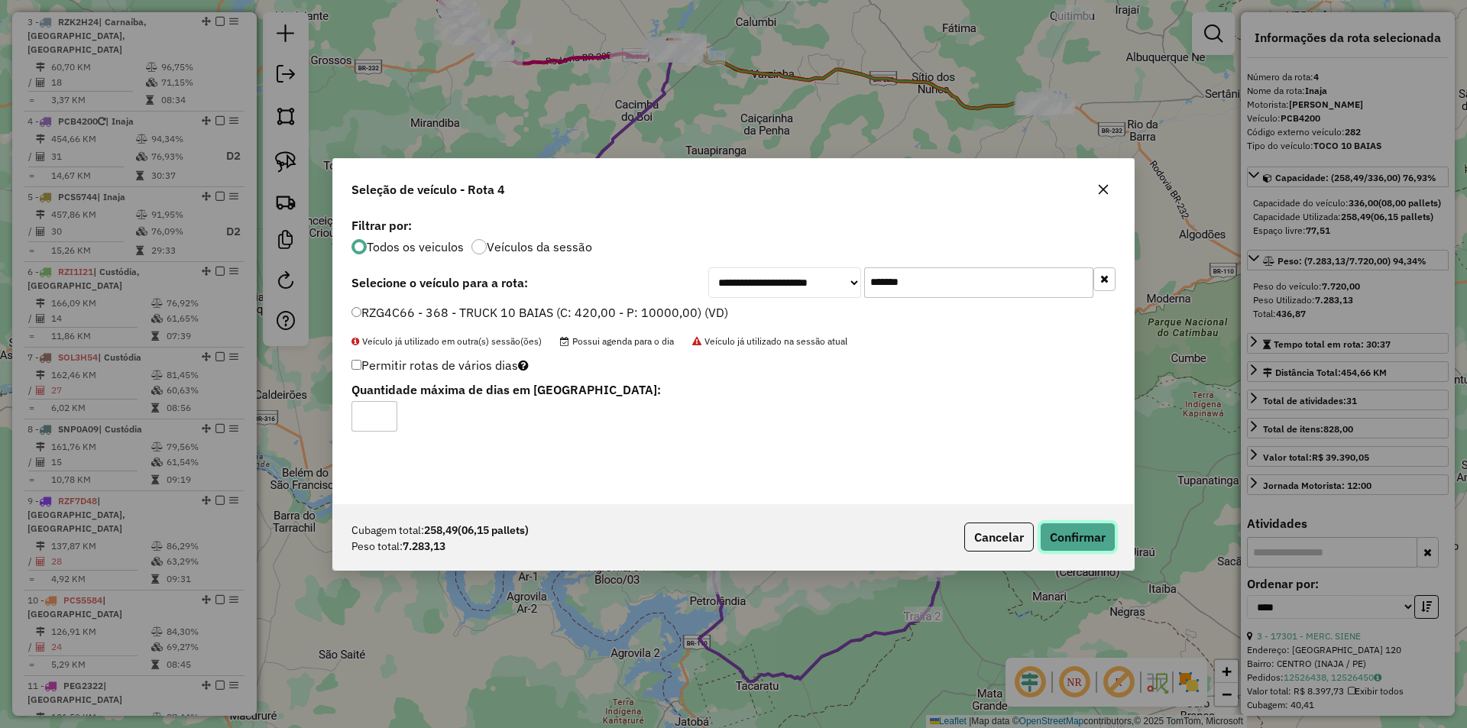
drag, startPoint x: 1085, startPoint y: 530, endPoint x: 1039, endPoint y: 470, distance: 75.8
click at [1084, 530] on button "Confirmar" at bounding box center [1078, 537] width 76 height 29
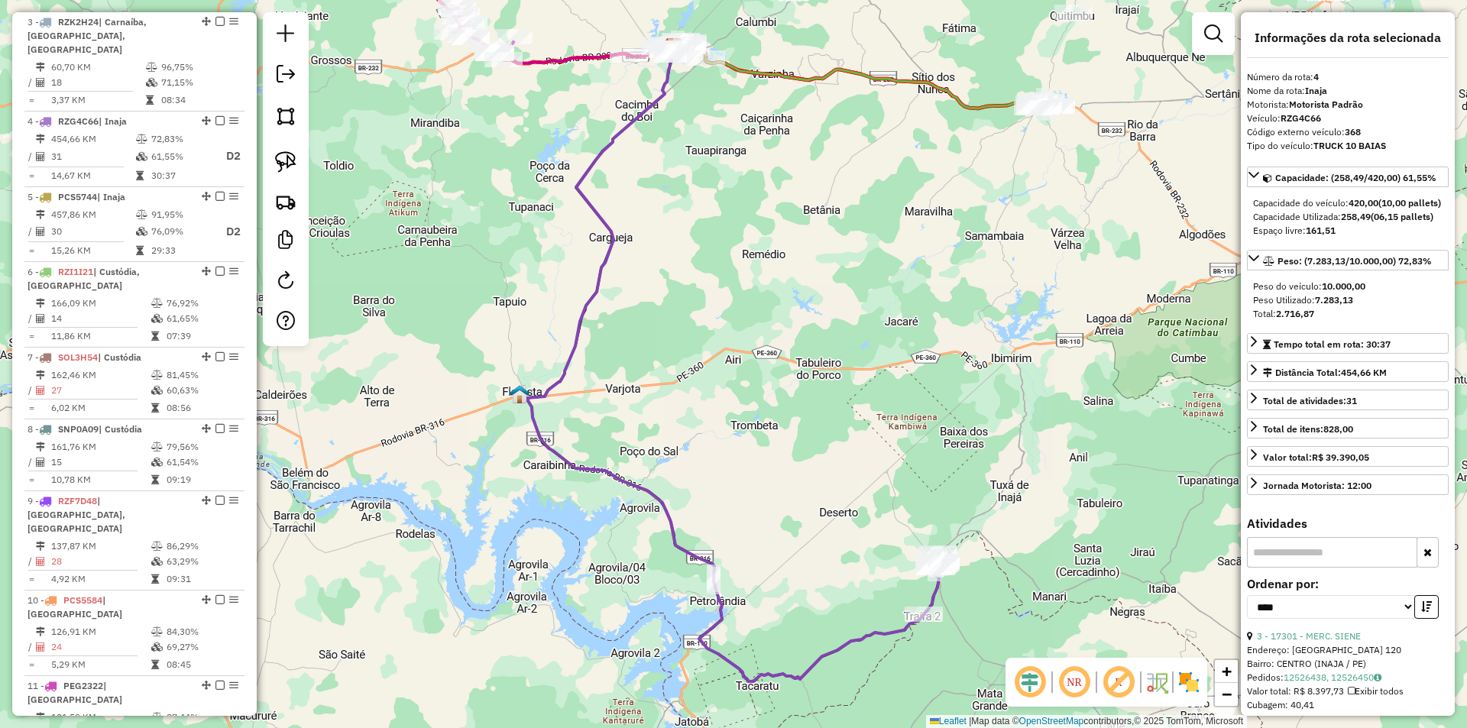
scroll to position [848, 0]
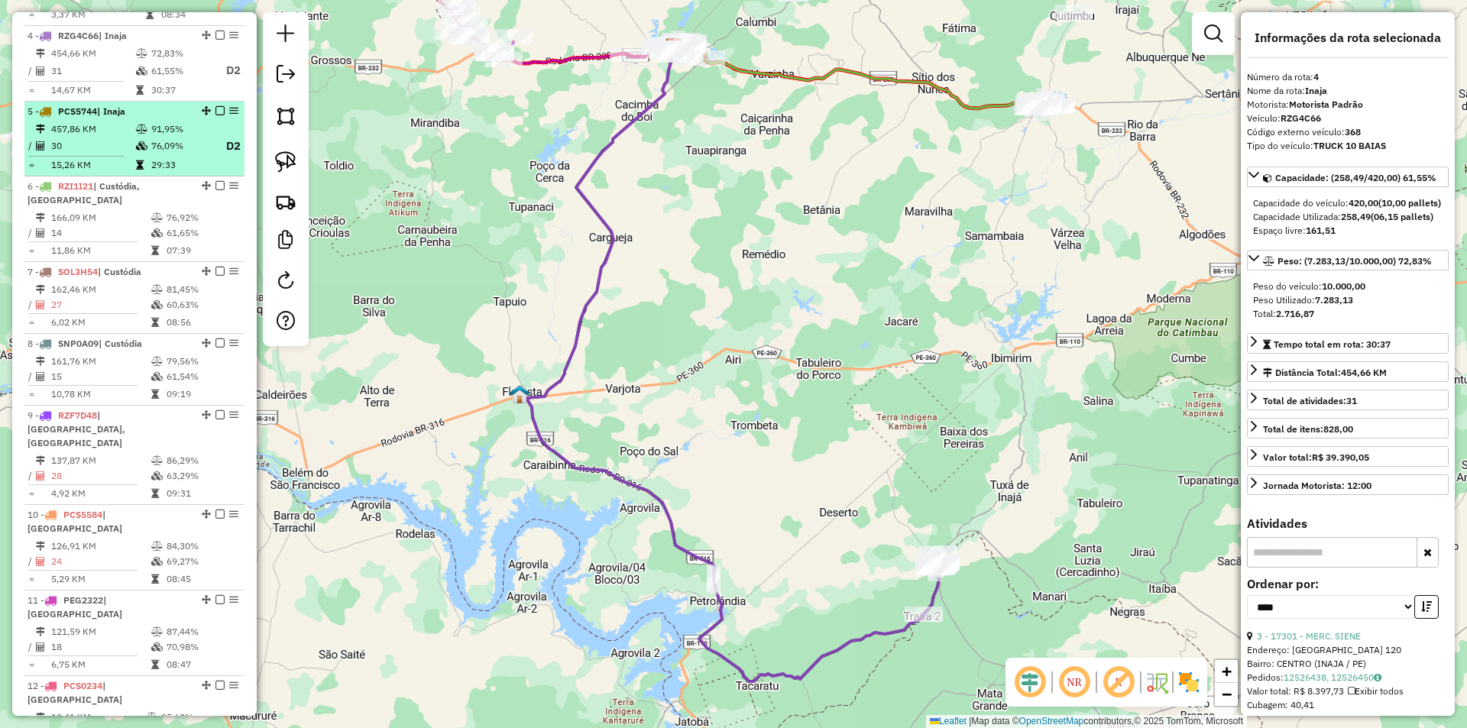
click at [144, 125] on icon at bounding box center [141, 129] width 11 height 9
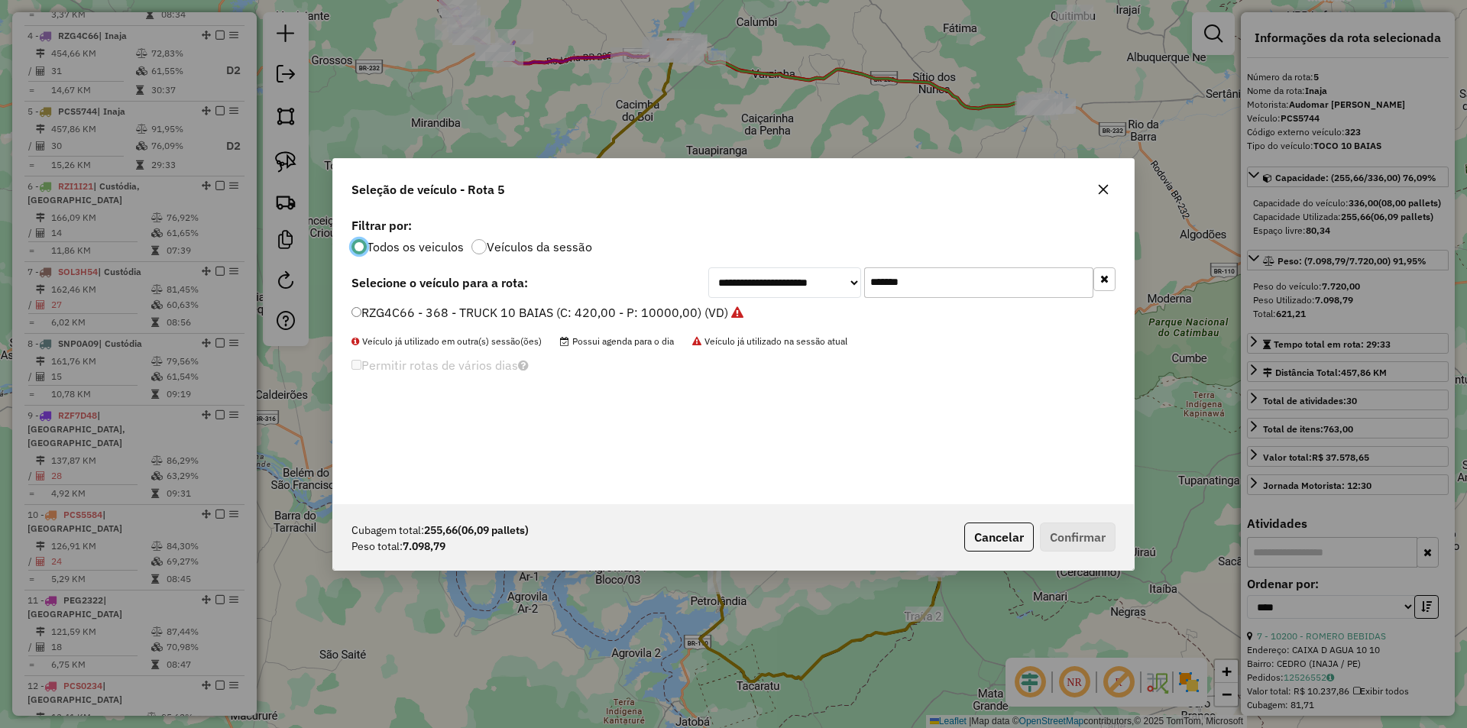
scroll to position [8, 5]
drag, startPoint x: 859, startPoint y: 284, endPoint x: 756, endPoint y: 289, distance: 103.3
click at [806, 284] on div "**********" at bounding box center [911, 282] width 407 height 31
paste input "text"
type input "*******"
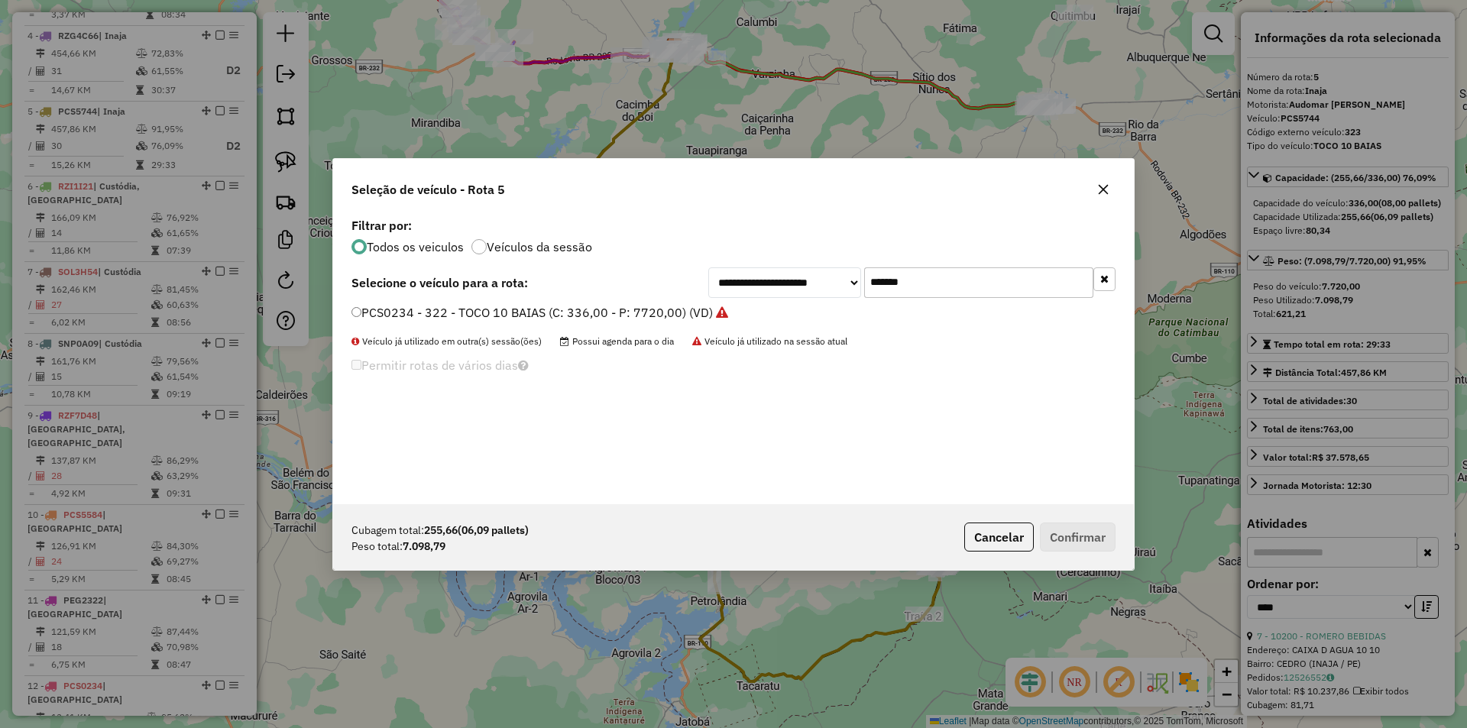
click at [671, 311] on label "PCS0234 - 322 - TOCO 10 BAIAS (C: 336,00 - P: 7720,00) (VD)" at bounding box center [540, 312] width 377 height 18
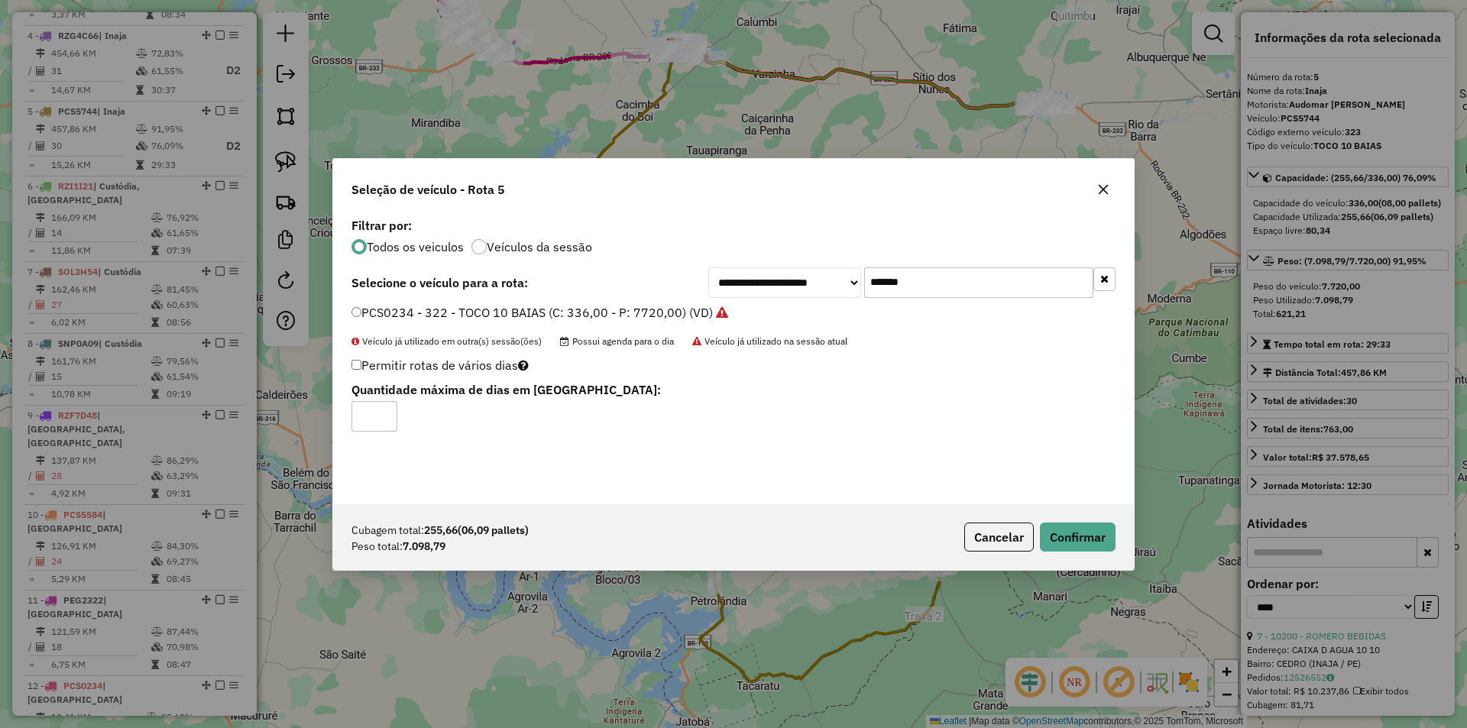
drag, startPoint x: 382, startPoint y: 410, endPoint x: 391, endPoint y: 413, distance: 9.9
type input "*"
click at [383, 410] on input "*" at bounding box center [375, 416] width 46 height 31
click at [1076, 532] on button "Confirmar" at bounding box center [1078, 537] width 76 height 29
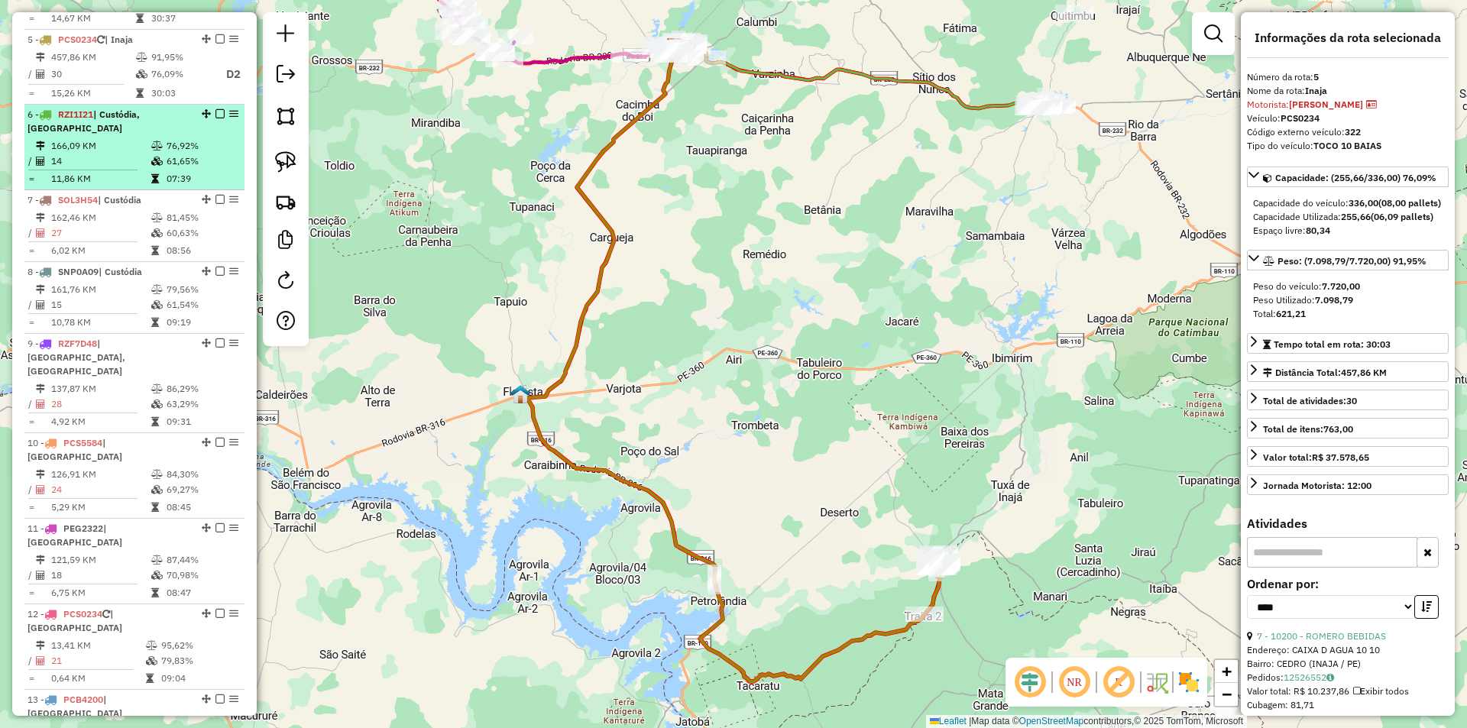
scroll to position [924, 0]
click at [151, 150] on td at bounding box center [158, 157] width 15 height 15
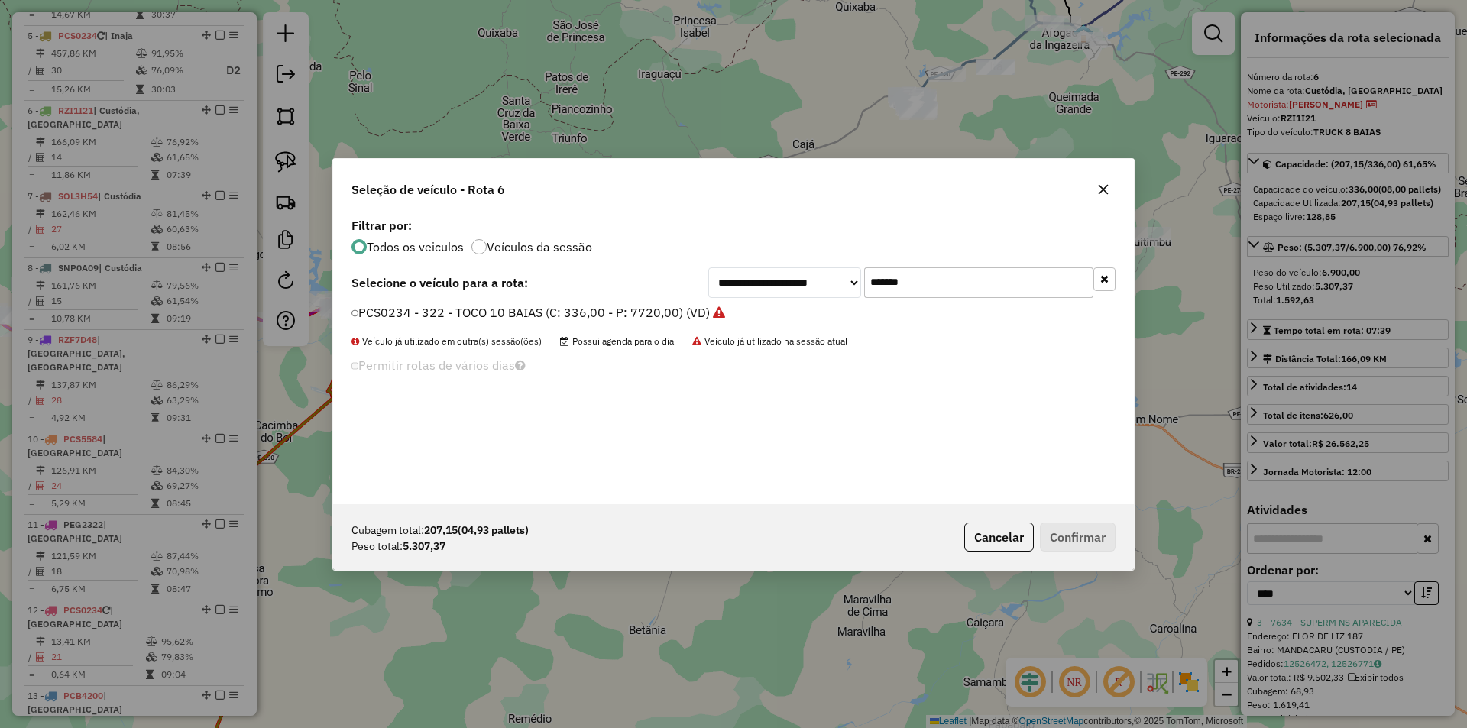
scroll to position [8, 5]
drag, startPoint x: 943, startPoint y: 279, endPoint x: 764, endPoint y: 282, distance: 178.9
click at [773, 282] on div "**********" at bounding box center [911, 282] width 407 height 31
paste input "text"
type input "*******"
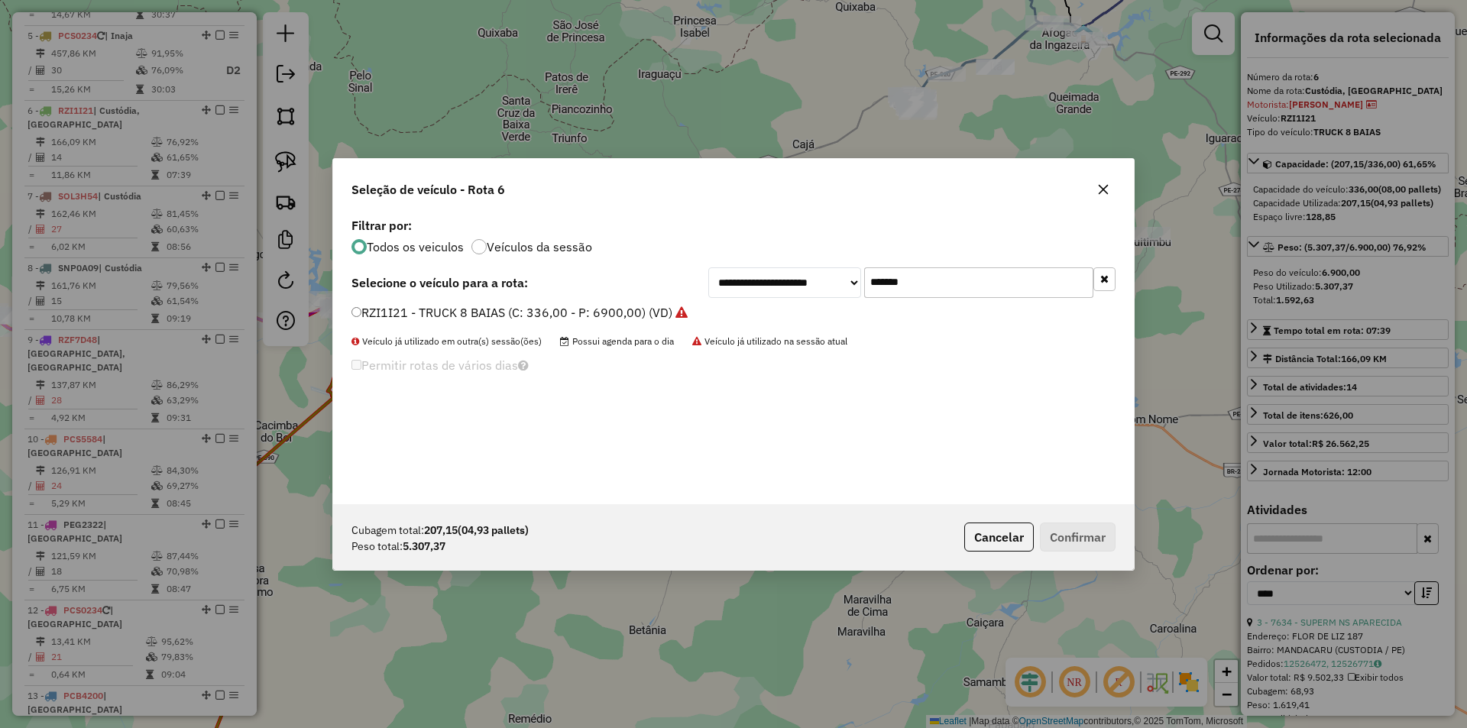
click at [588, 323] on div "RZI1I21 - TRUCK 8 BAIAS (C: 336,00 - P: 6900,00) (VD)" at bounding box center [733, 319] width 783 height 31
click at [592, 316] on label "RZI1I21 - TRUCK 8 BAIAS (C: 336,00 - P: 6900,00) (VD)" at bounding box center [520, 312] width 336 height 18
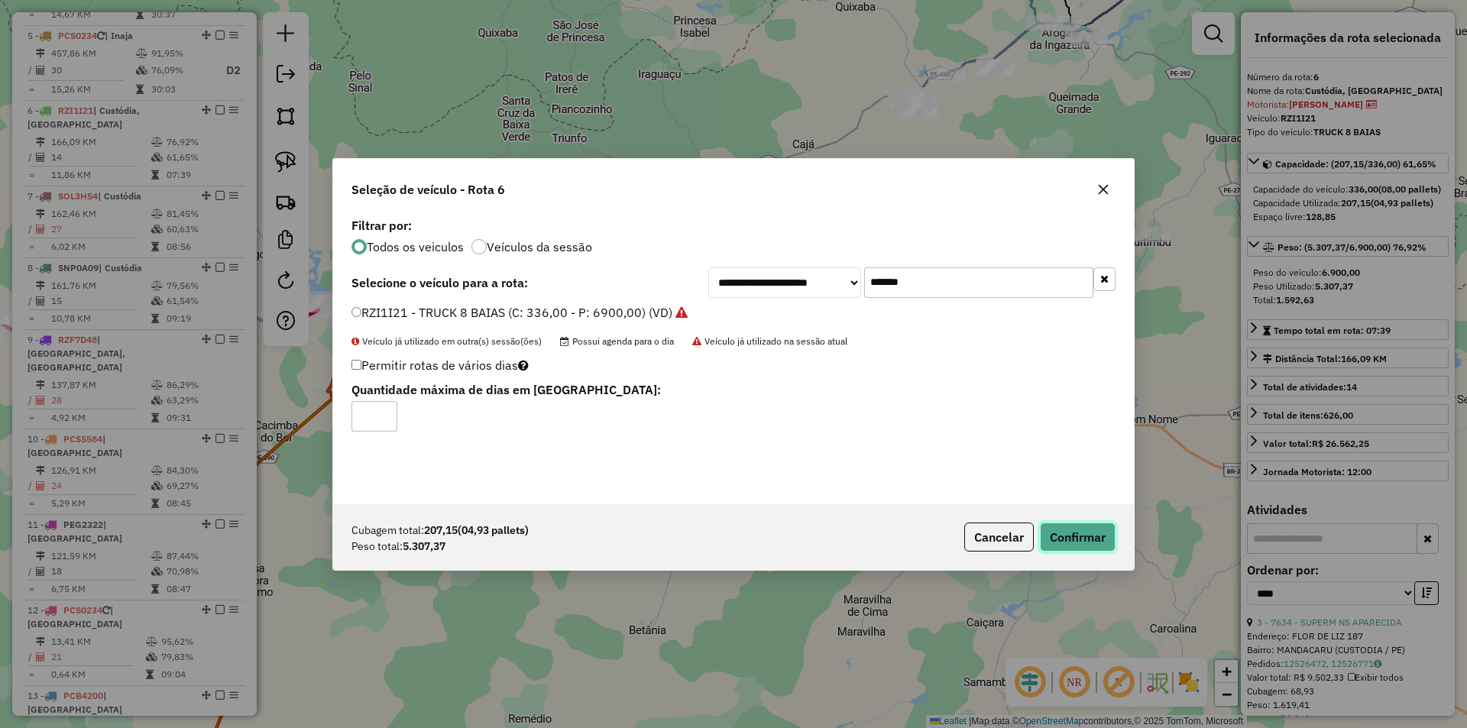
drag, startPoint x: 1076, startPoint y: 533, endPoint x: 1065, endPoint y: 519, distance: 17.4
click at [1075, 533] on button "Confirmar" at bounding box center [1078, 537] width 76 height 29
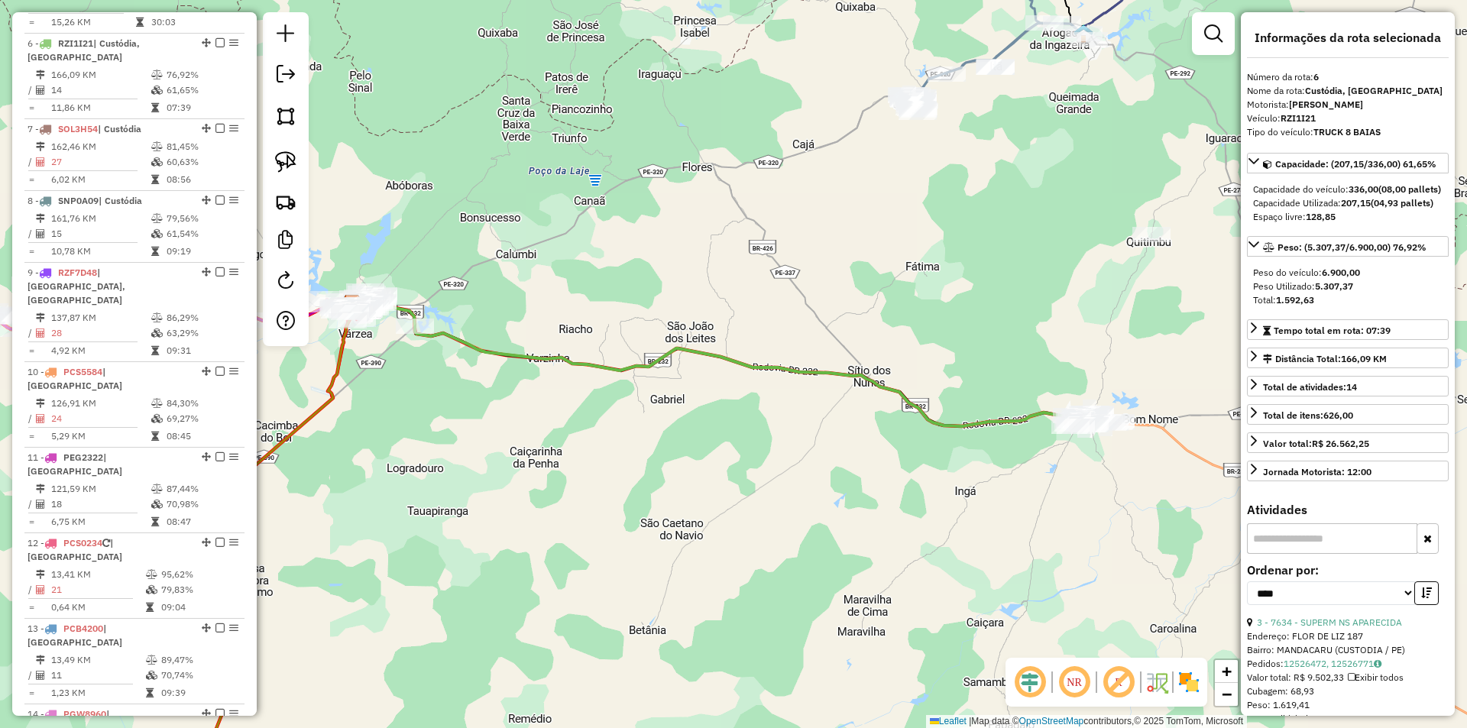
scroll to position [999, 0]
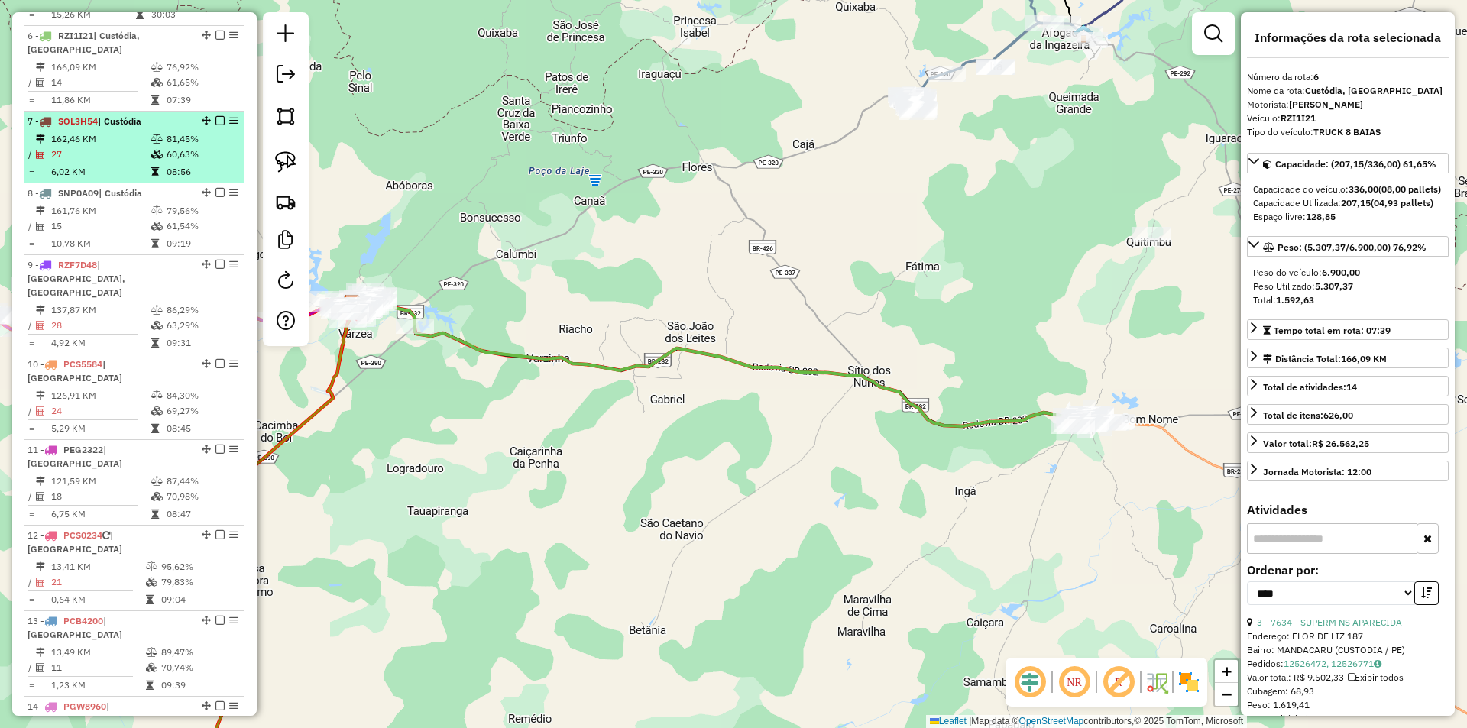
click at [141, 131] on td "162,46 KM" at bounding box center [100, 138] width 100 height 15
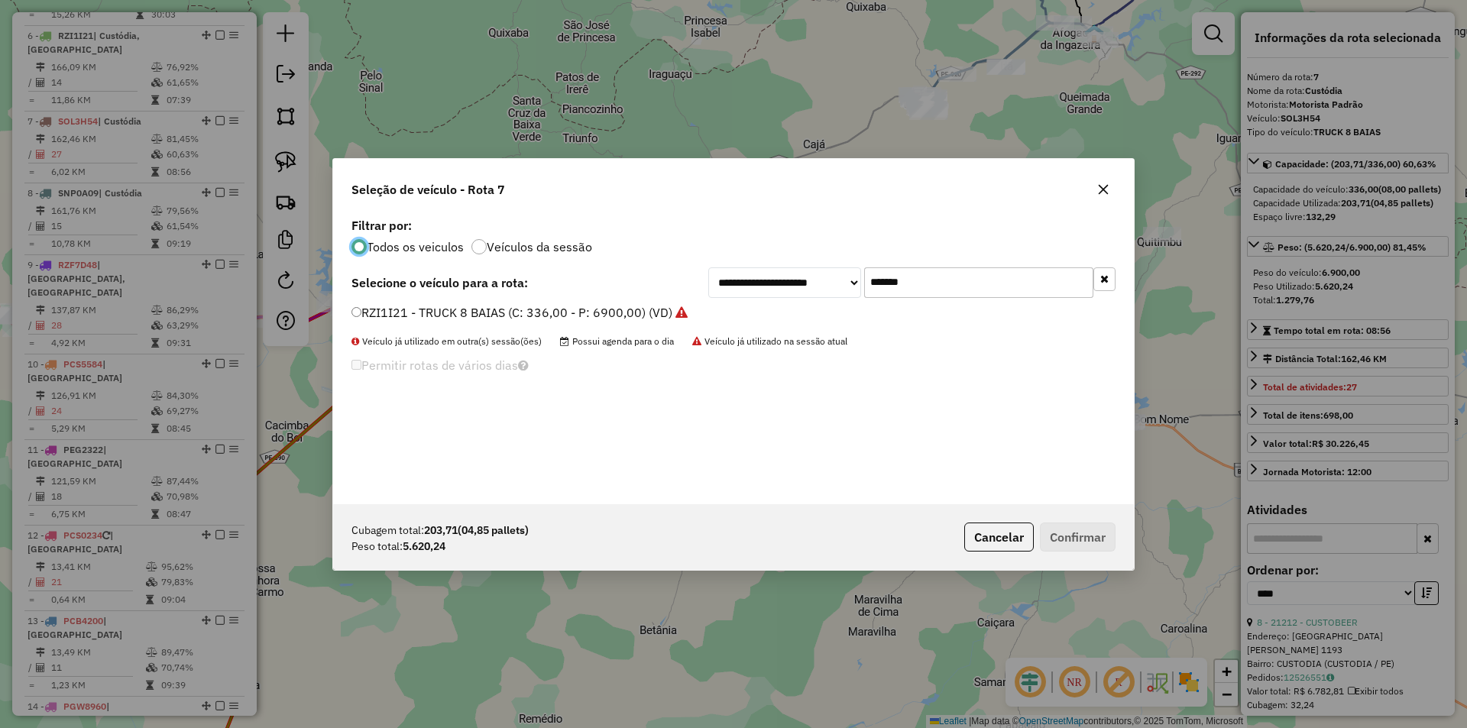
scroll to position [8, 5]
drag, startPoint x: 942, startPoint y: 284, endPoint x: 802, endPoint y: 287, distance: 140.7
click at [802, 287] on div "**********" at bounding box center [911, 282] width 407 height 31
paste input "text"
type input "*******"
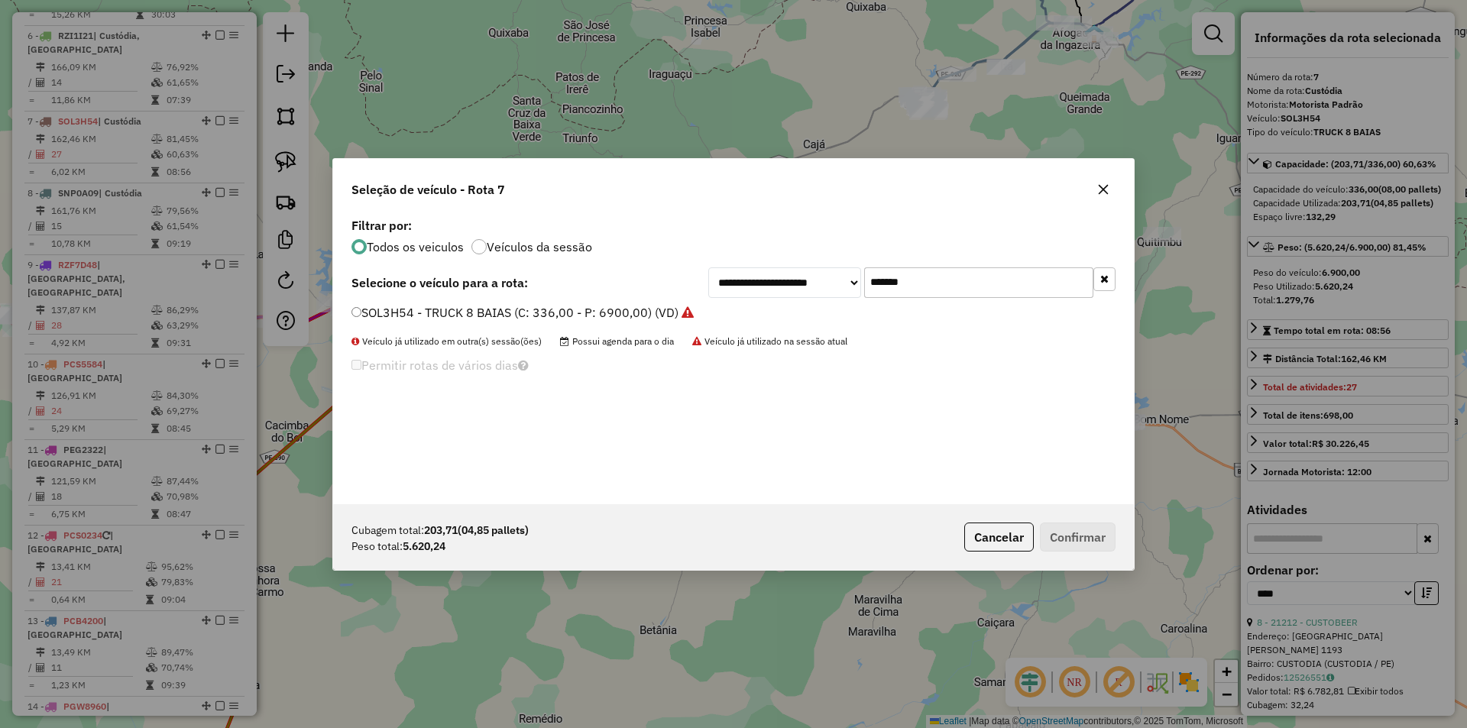
click at [576, 318] on label "SOL3H54 - TRUCK 8 BAIAS (C: 336,00 - P: 6900,00) (VD)" at bounding box center [523, 312] width 342 height 18
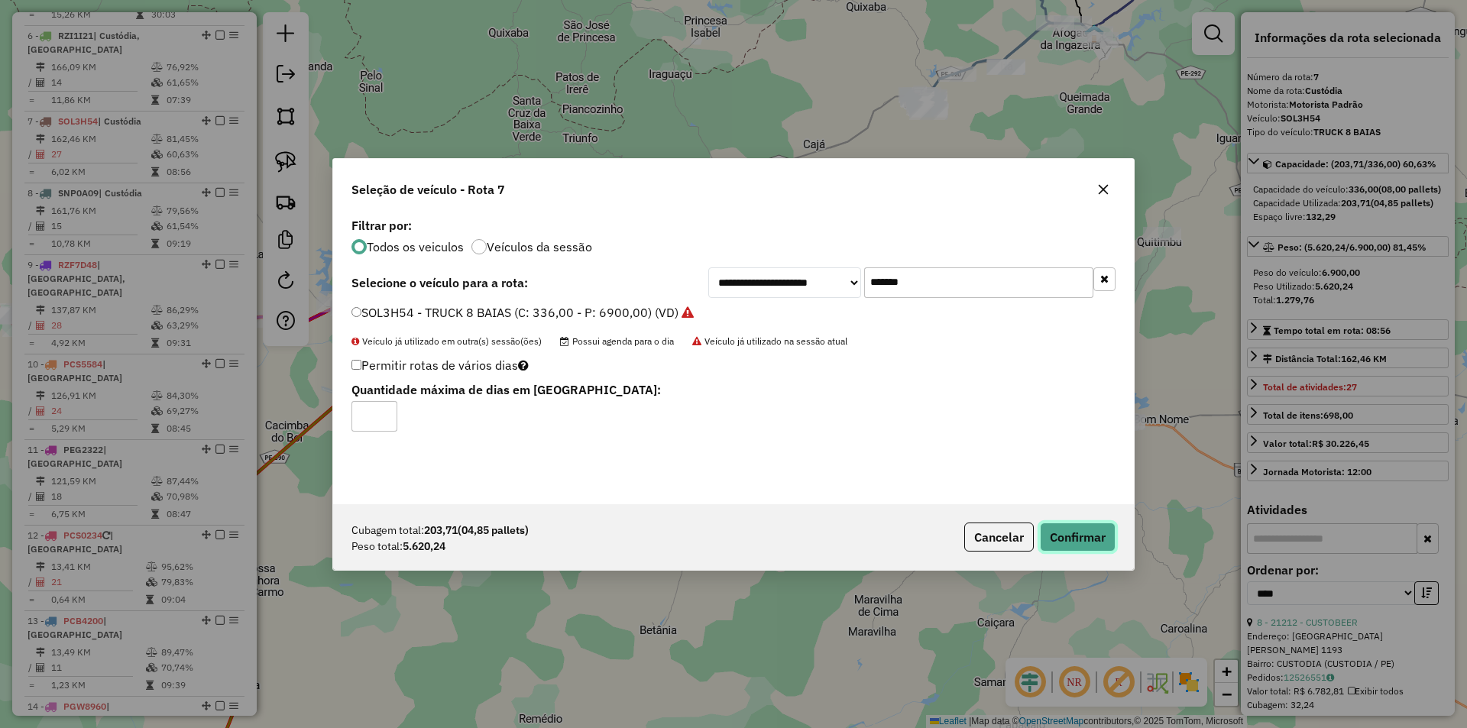
click at [1070, 535] on button "Confirmar" at bounding box center [1078, 537] width 76 height 29
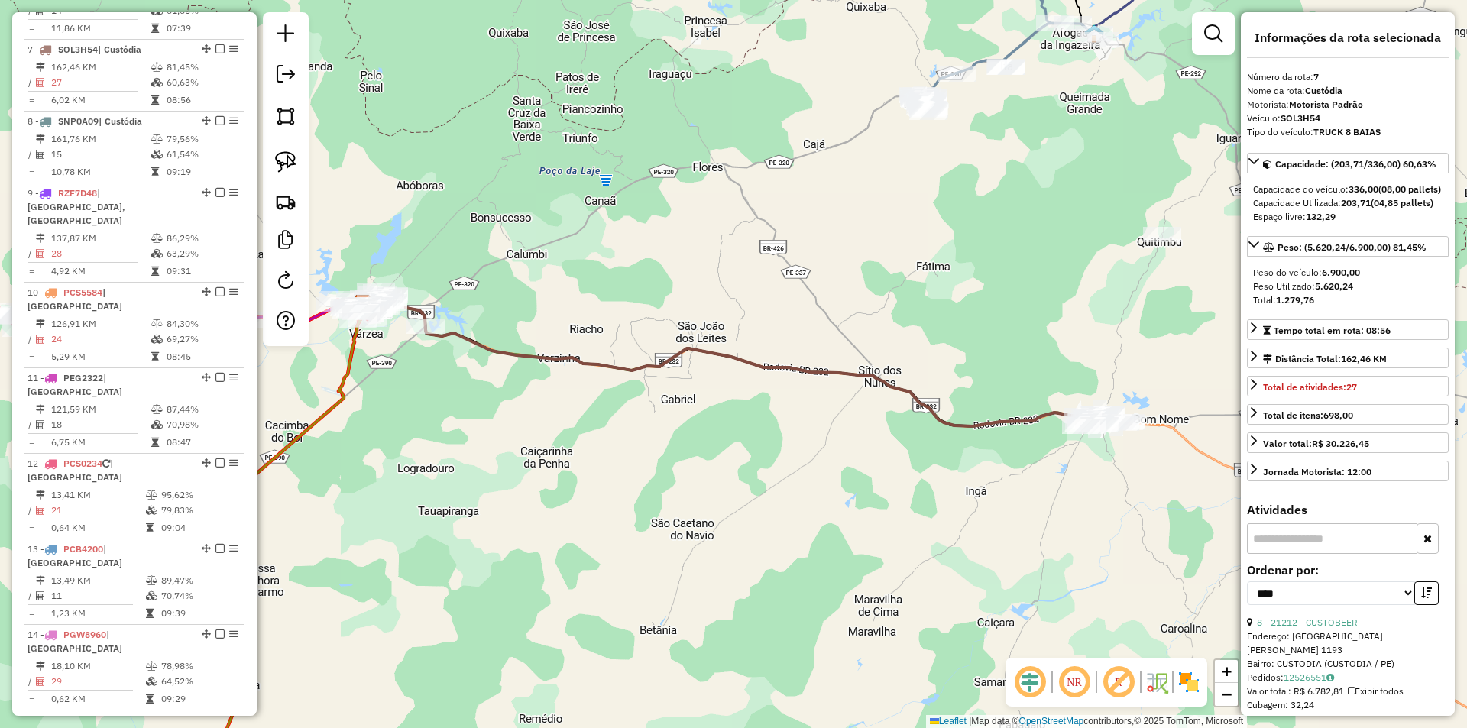
scroll to position [1084, 0]
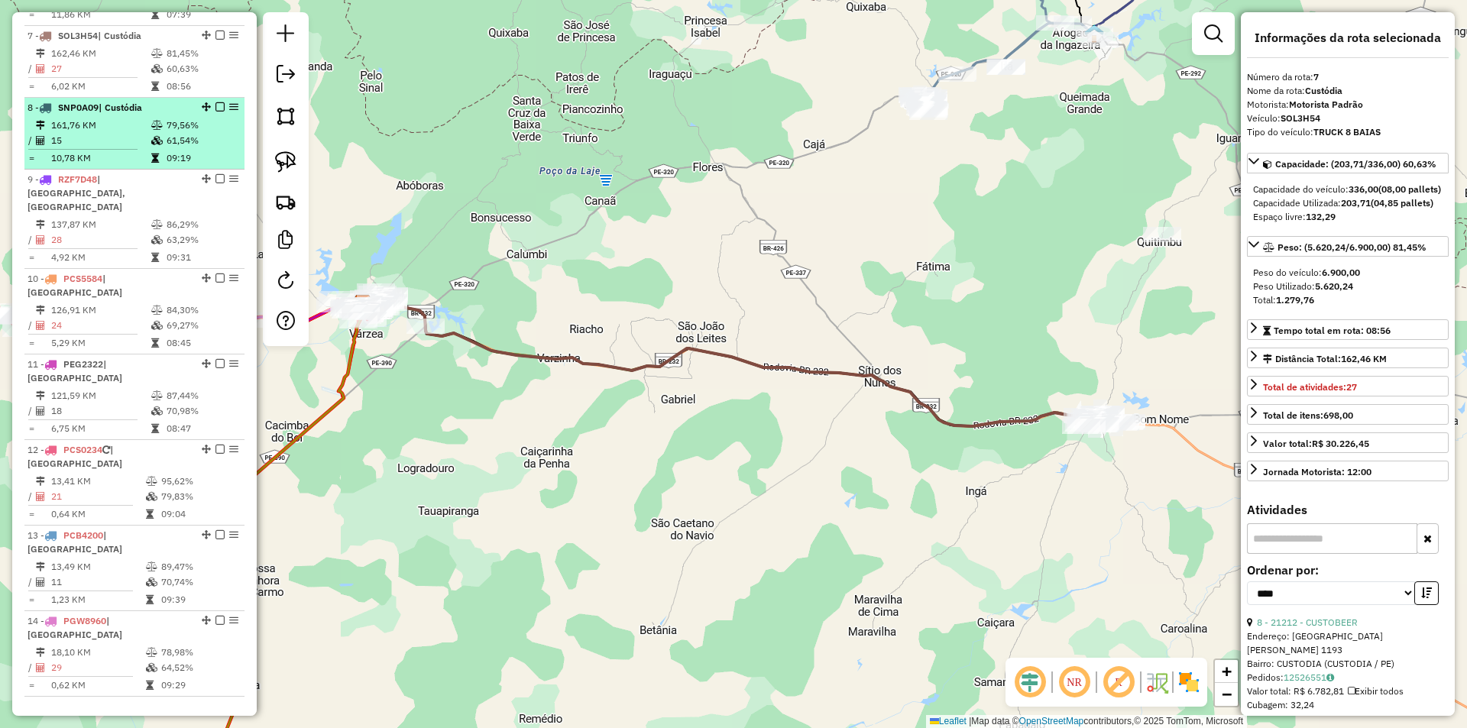
click at [222, 151] on td "09:19" at bounding box center [202, 158] width 73 height 15
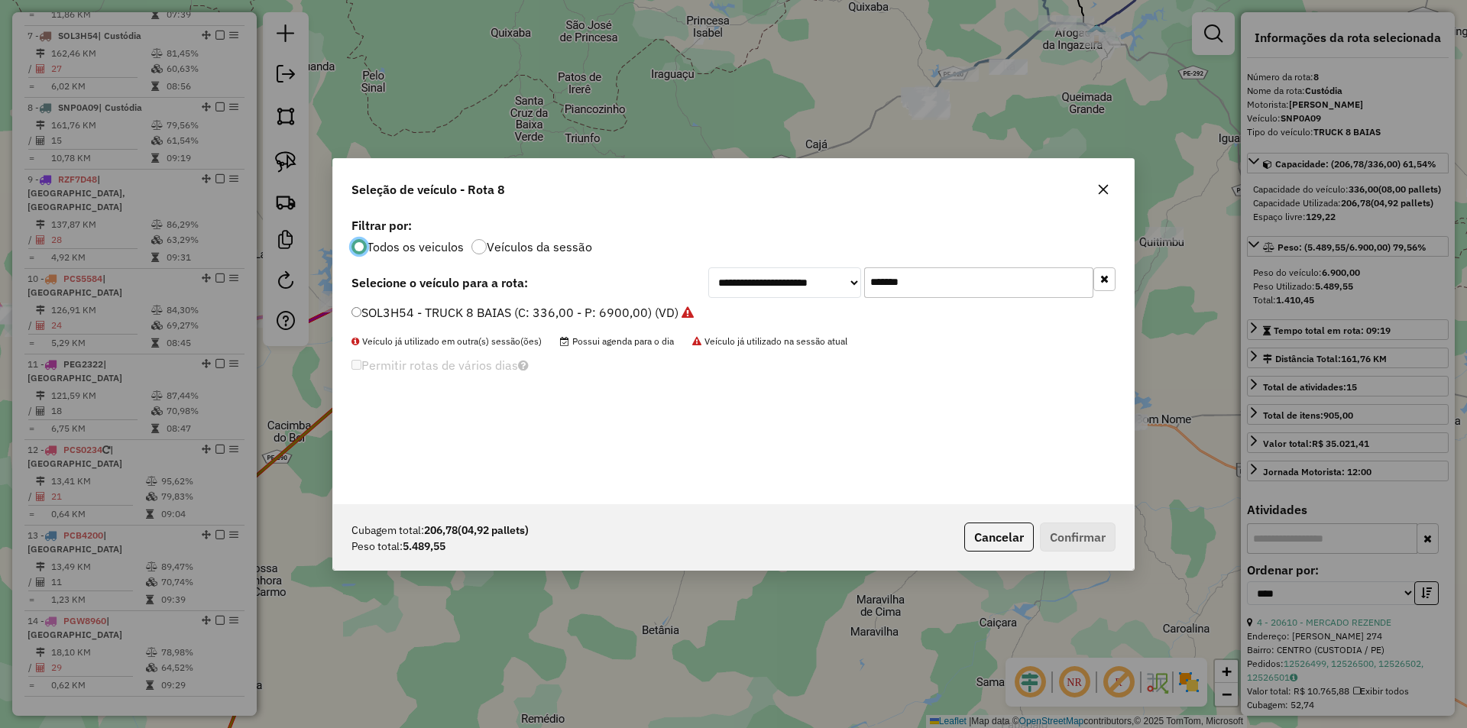
scroll to position [8, 5]
drag, startPoint x: 796, startPoint y: 286, endPoint x: 754, endPoint y: 286, distance: 42.0
click at [754, 286] on div "**********" at bounding box center [911, 282] width 407 height 31
paste input "text"
type input "*******"
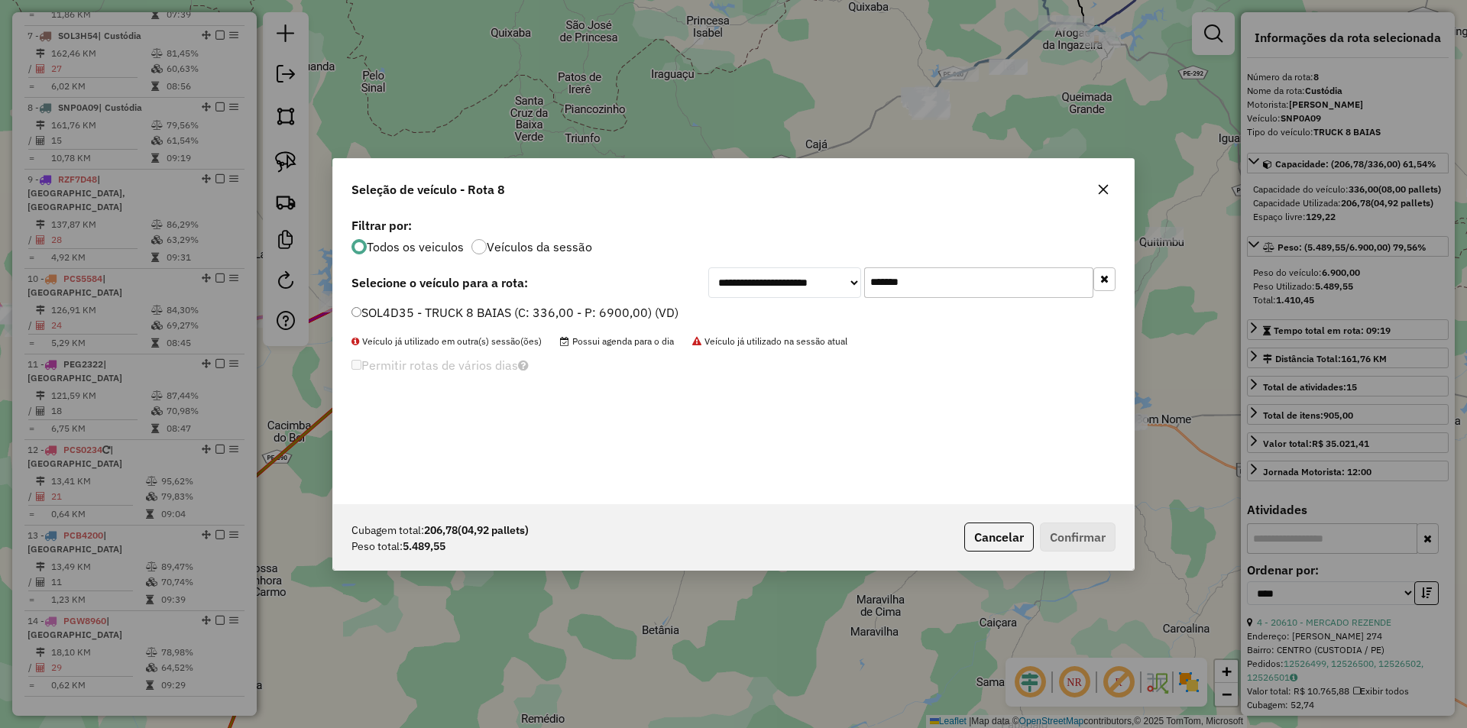
click at [583, 313] on label "SOL4D35 - TRUCK 8 BAIAS (C: 336,00 - P: 6900,00) (VD)" at bounding box center [515, 312] width 327 height 18
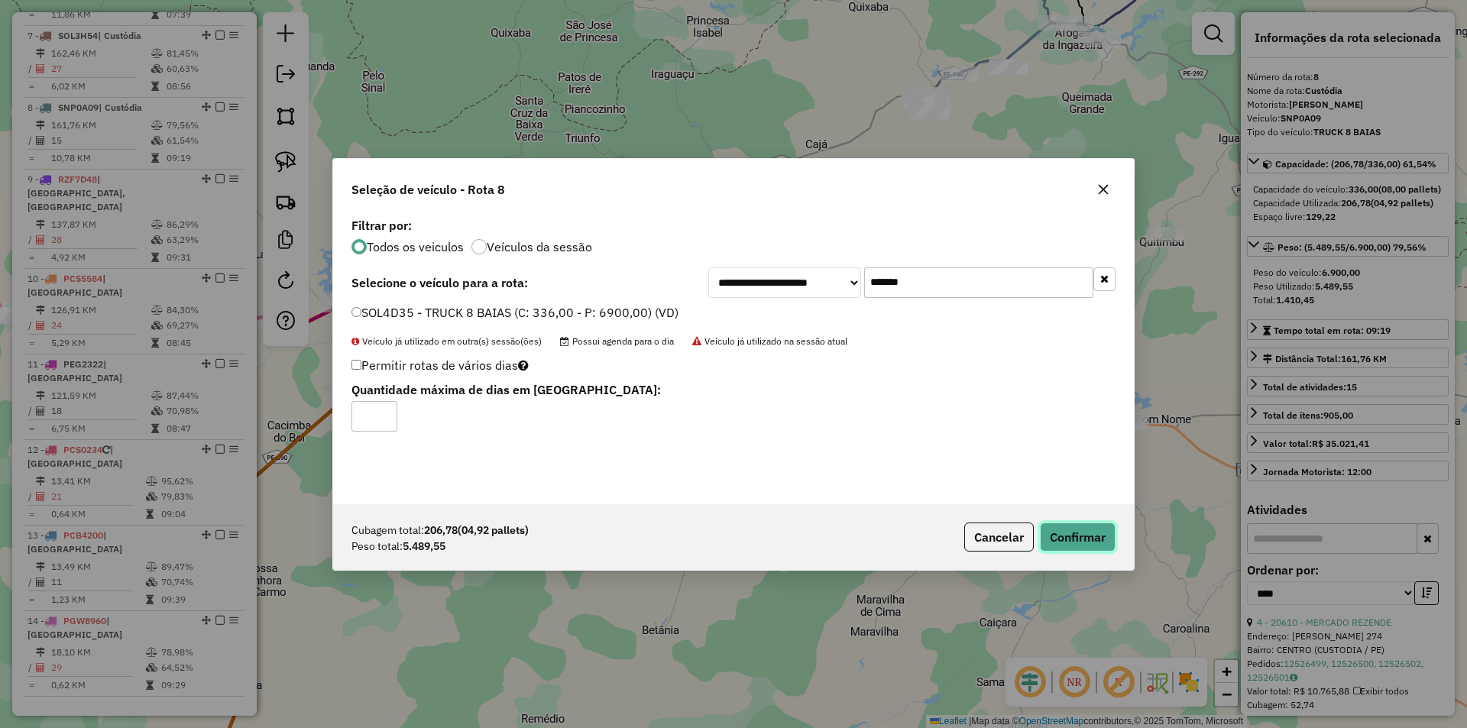
click at [1074, 533] on button "Confirmar" at bounding box center [1078, 537] width 76 height 29
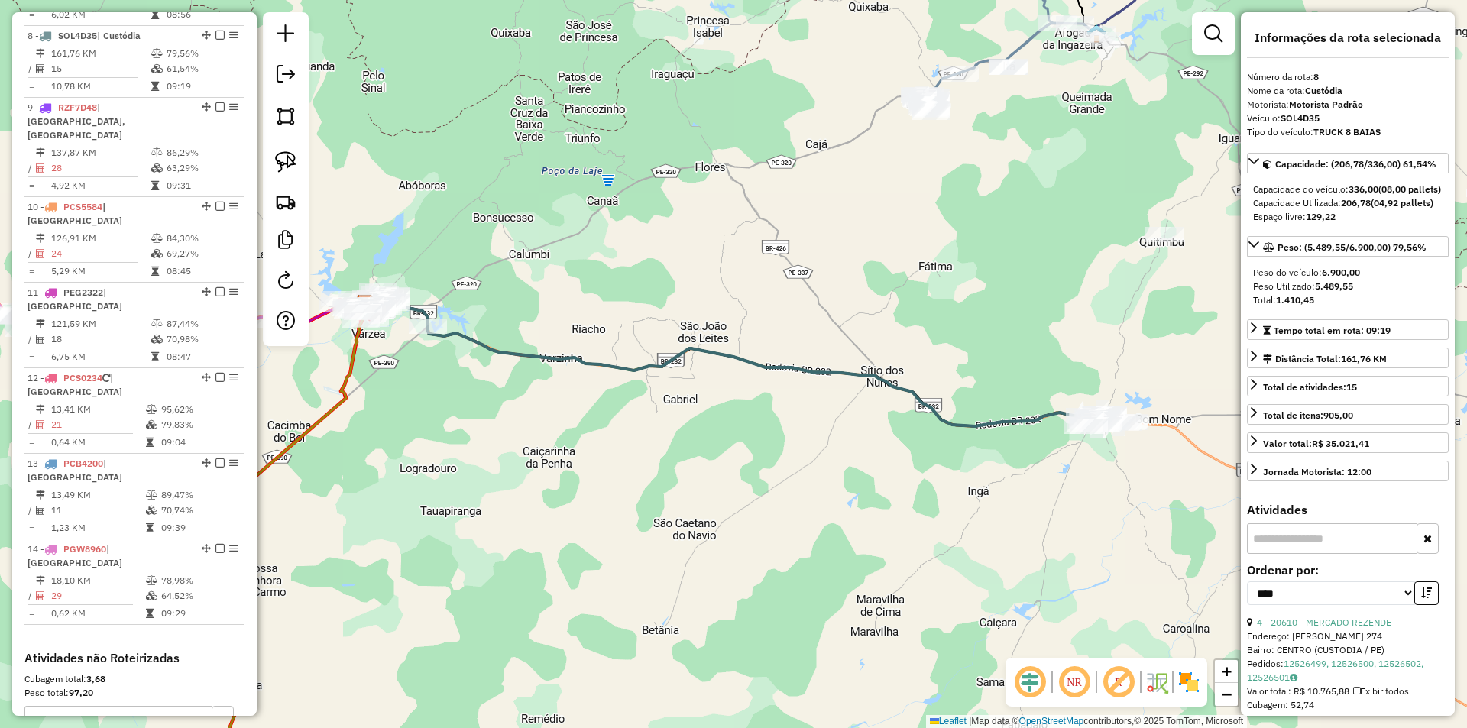
scroll to position [1156, 0]
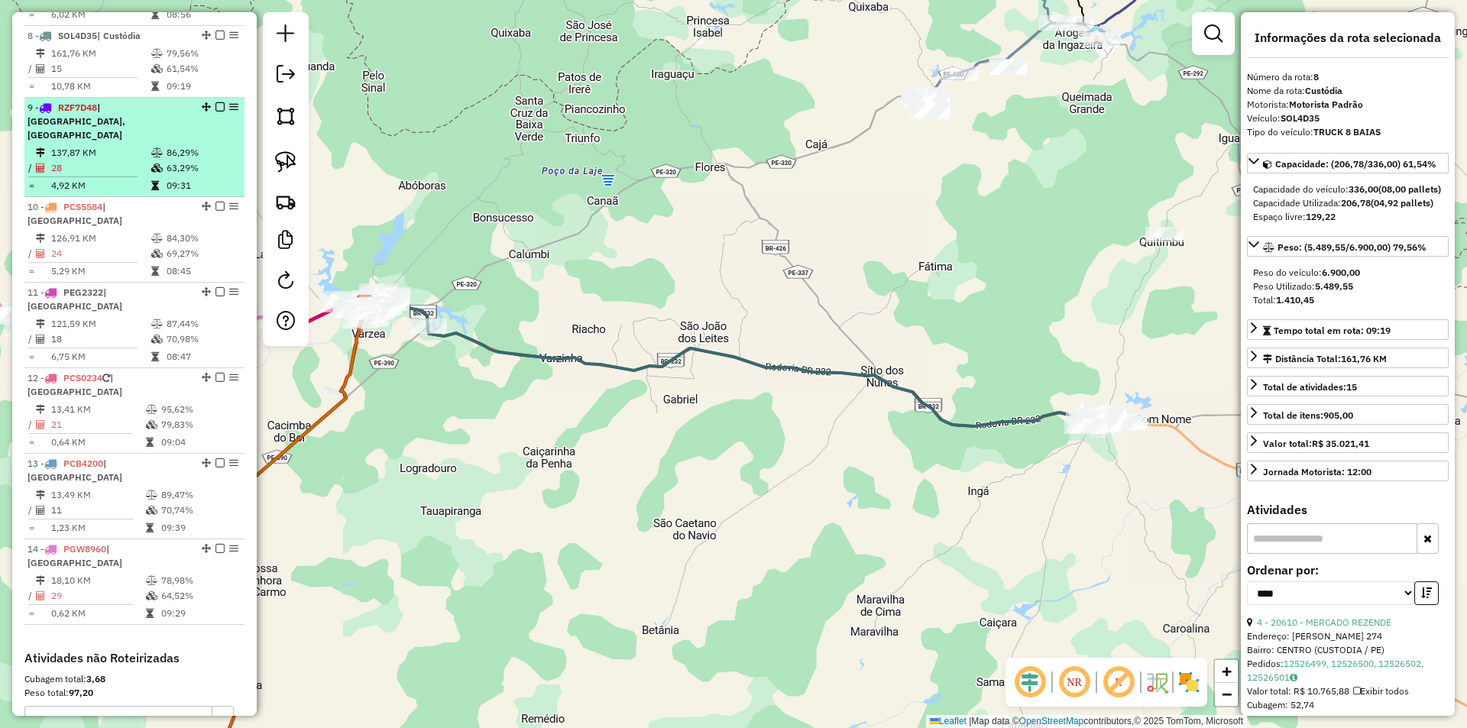
click at [183, 178] on td "09:31" at bounding box center [202, 185] width 73 height 15
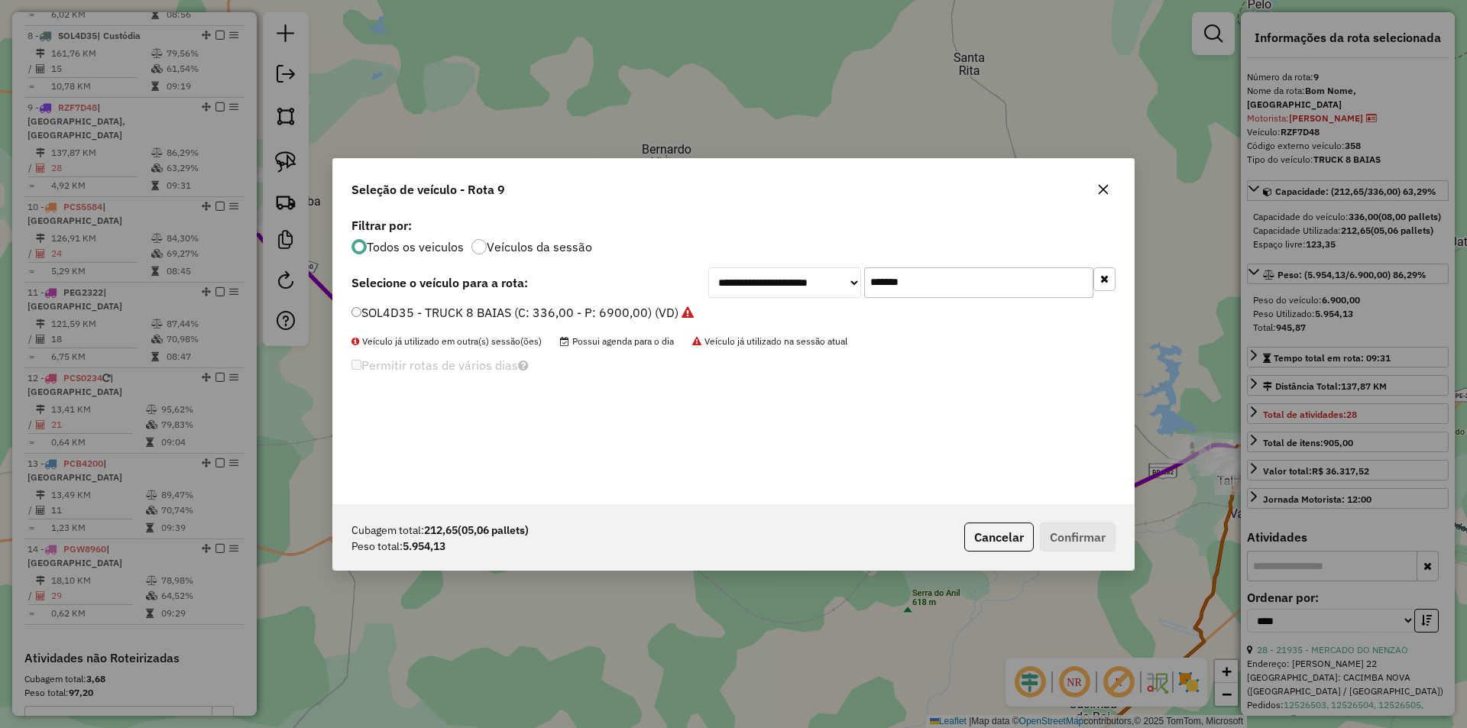
drag, startPoint x: 955, startPoint y: 282, endPoint x: 718, endPoint y: 287, distance: 237.0
click at [813, 282] on div "**********" at bounding box center [911, 282] width 407 height 31
paste input "text"
type input "*******"
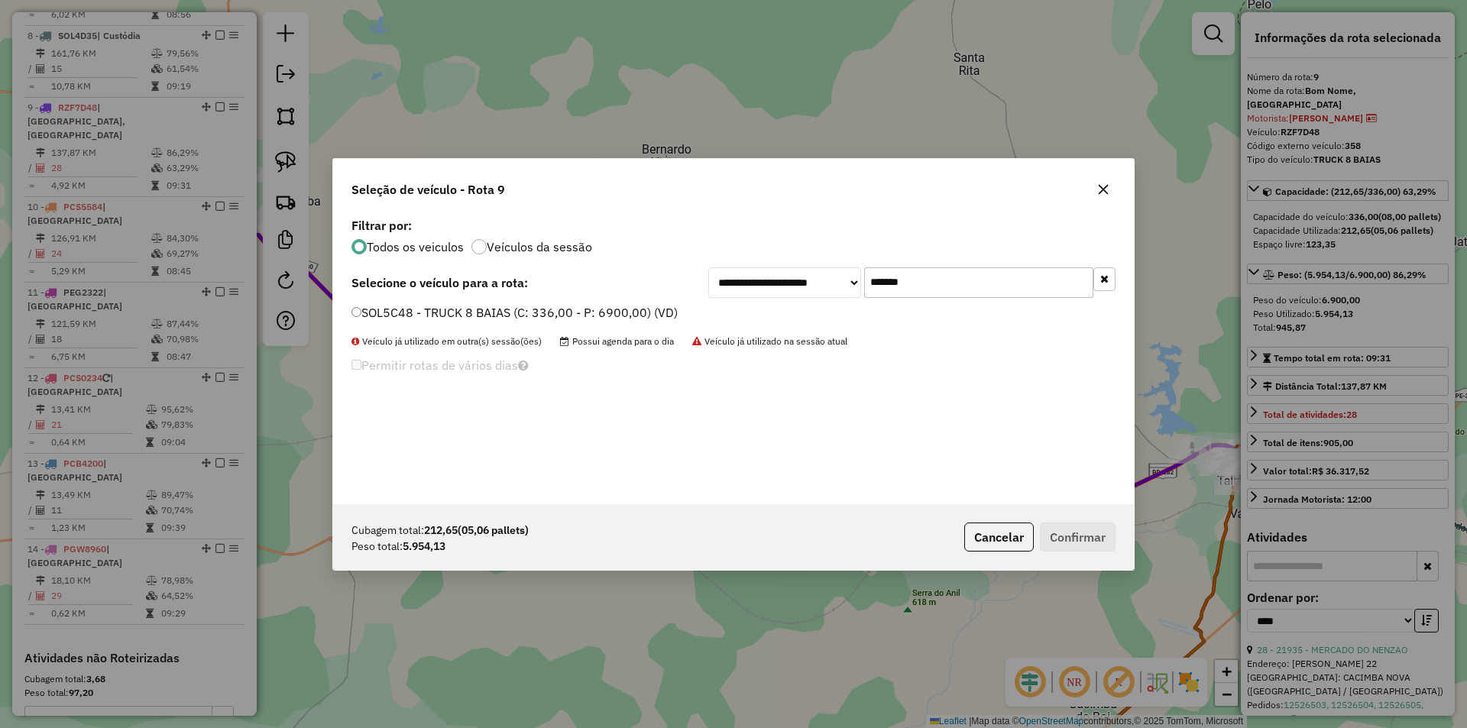
click at [610, 310] on label "SOL5C48 - TRUCK 8 BAIAS (C: 336,00 - P: 6900,00) (VD)" at bounding box center [515, 312] width 326 height 18
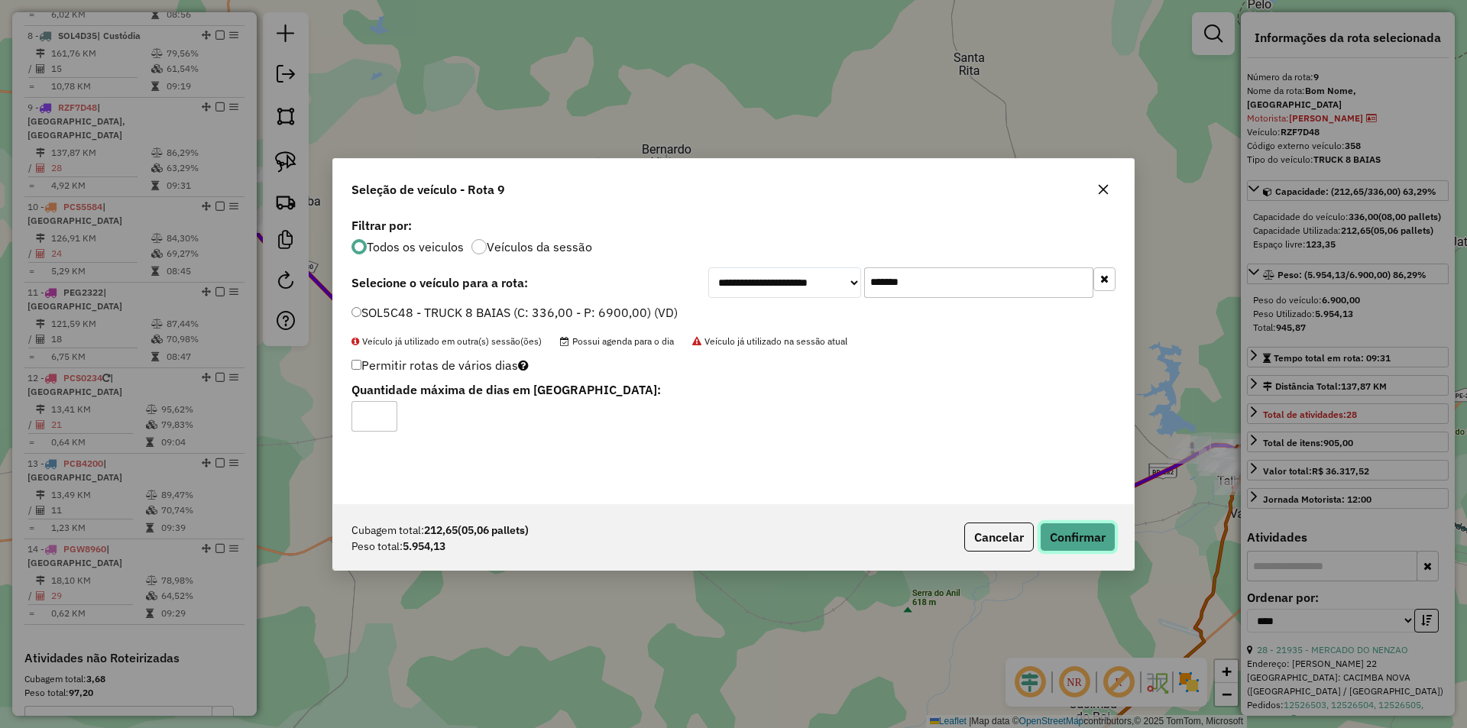
click at [1059, 543] on button "Confirmar" at bounding box center [1078, 537] width 76 height 29
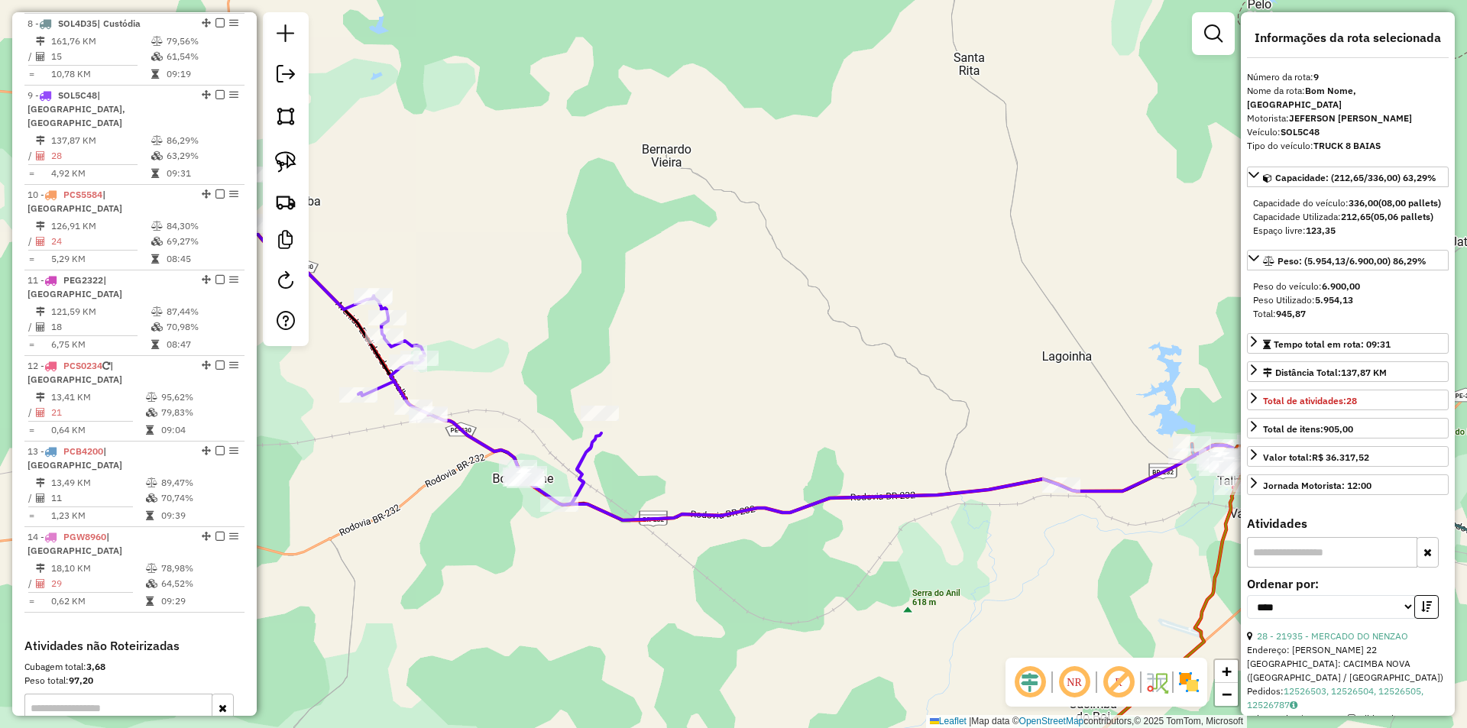
scroll to position [1228, 0]
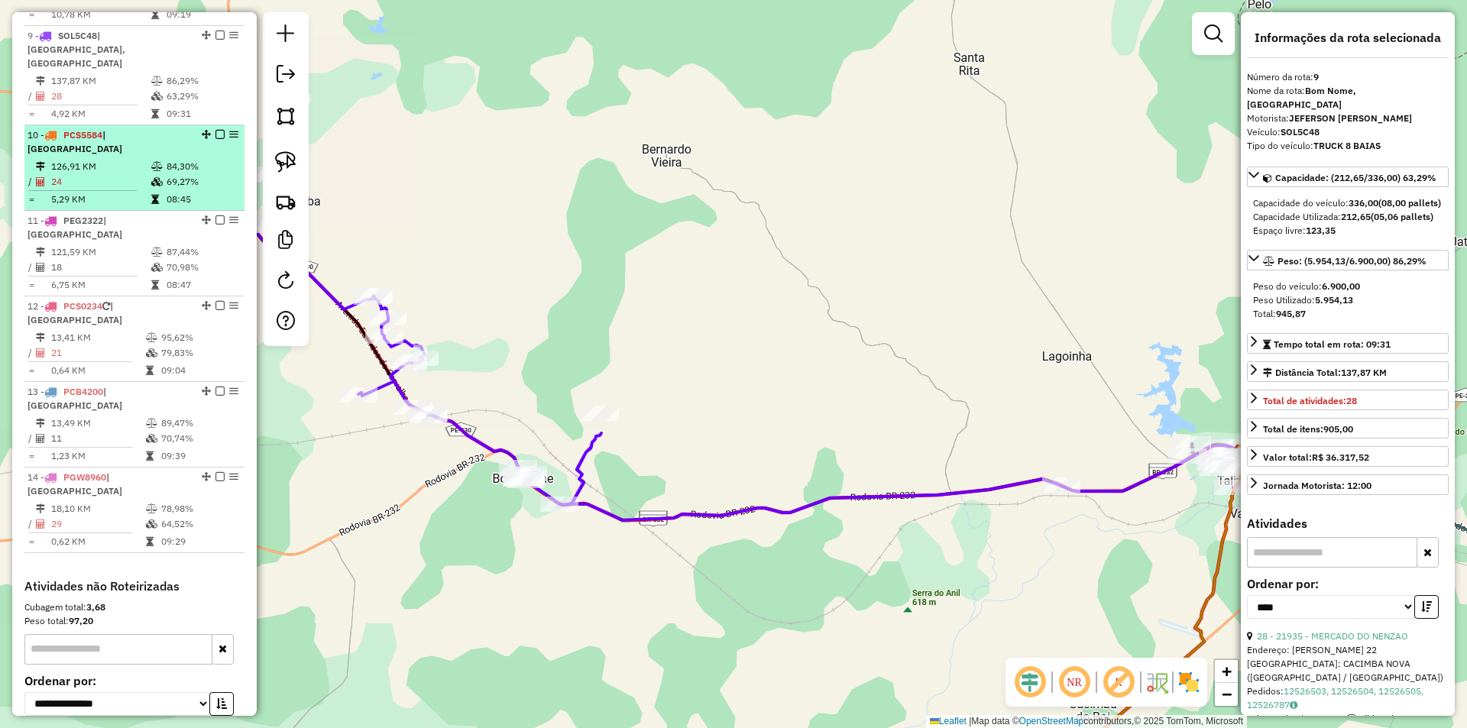
click at [170, 159] on td "84,30%" at bounding box center [202, 166] width 73 height 15
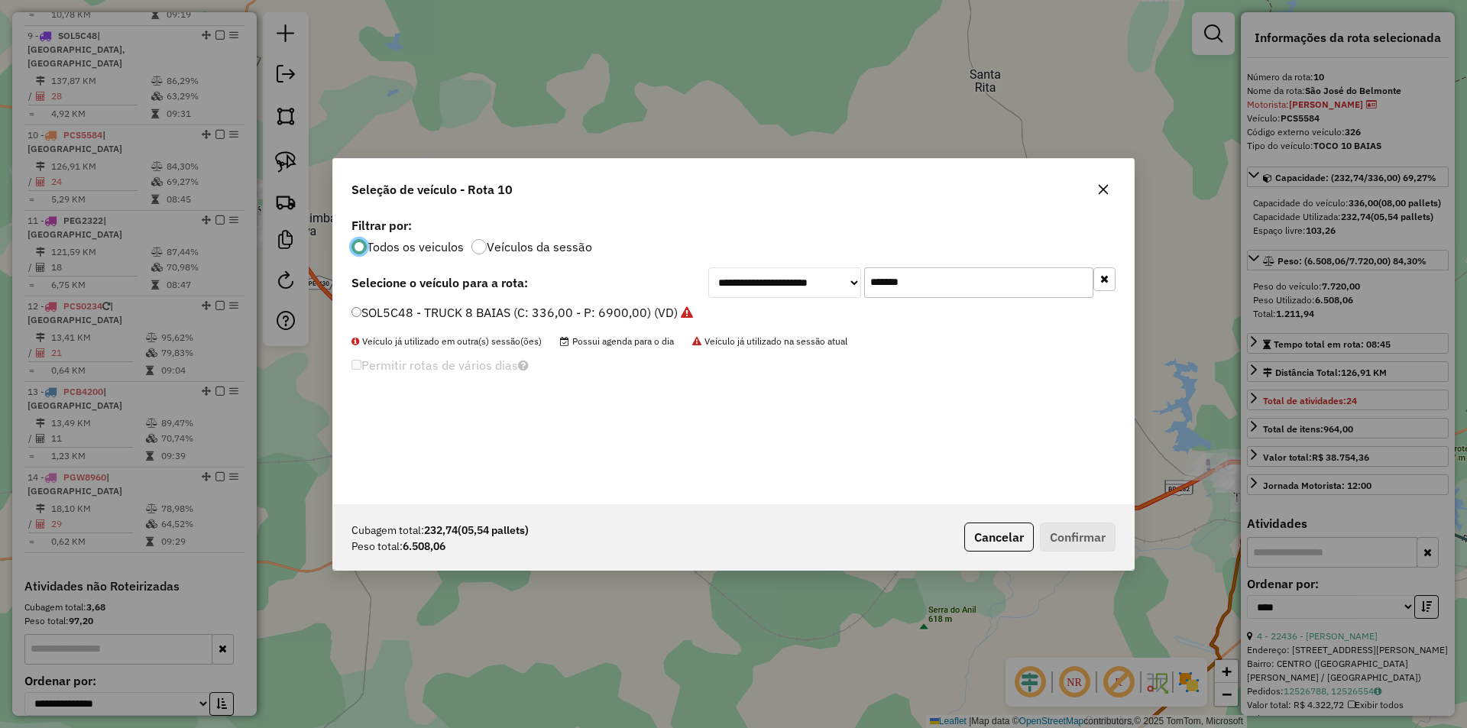
scroll to position [8, 5]
drag, startPoint x: 946, startPoint y: 279, endPoint x: 745, endPoint y: 284, distance: 201.1
click at [840, 284] on div "**********" at bounding box center [911, 282] width 407 height 31
paste input "text"
type input "*******"
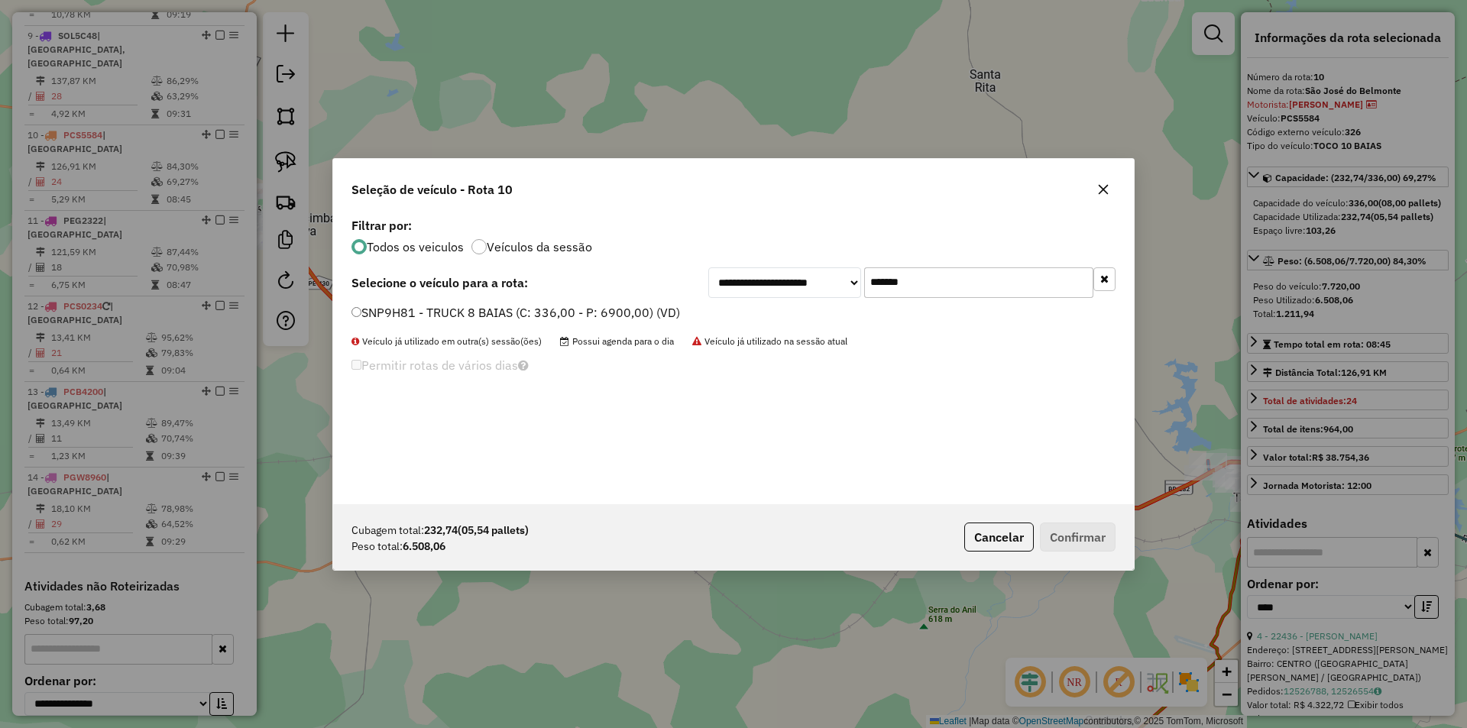
click at [651, 316] on label "SNP9H81 - TRUCK 8 BAIAS (C: 336,00 - P: 6900,00) (VD)" at bounding box center [516, 312] width 329 height 18
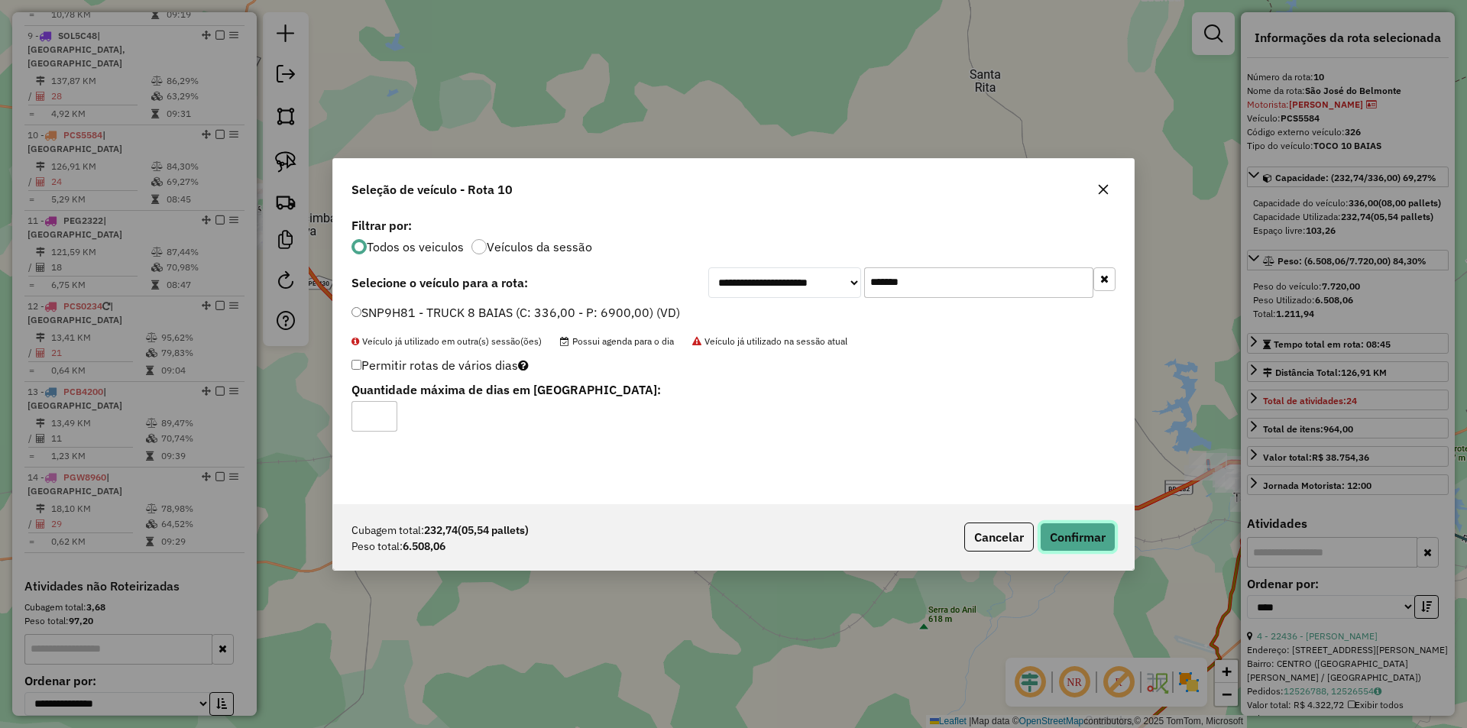
click at [1083, 545] on button "Confirmar" at bounding box center [1078, 537] width 76 height 29
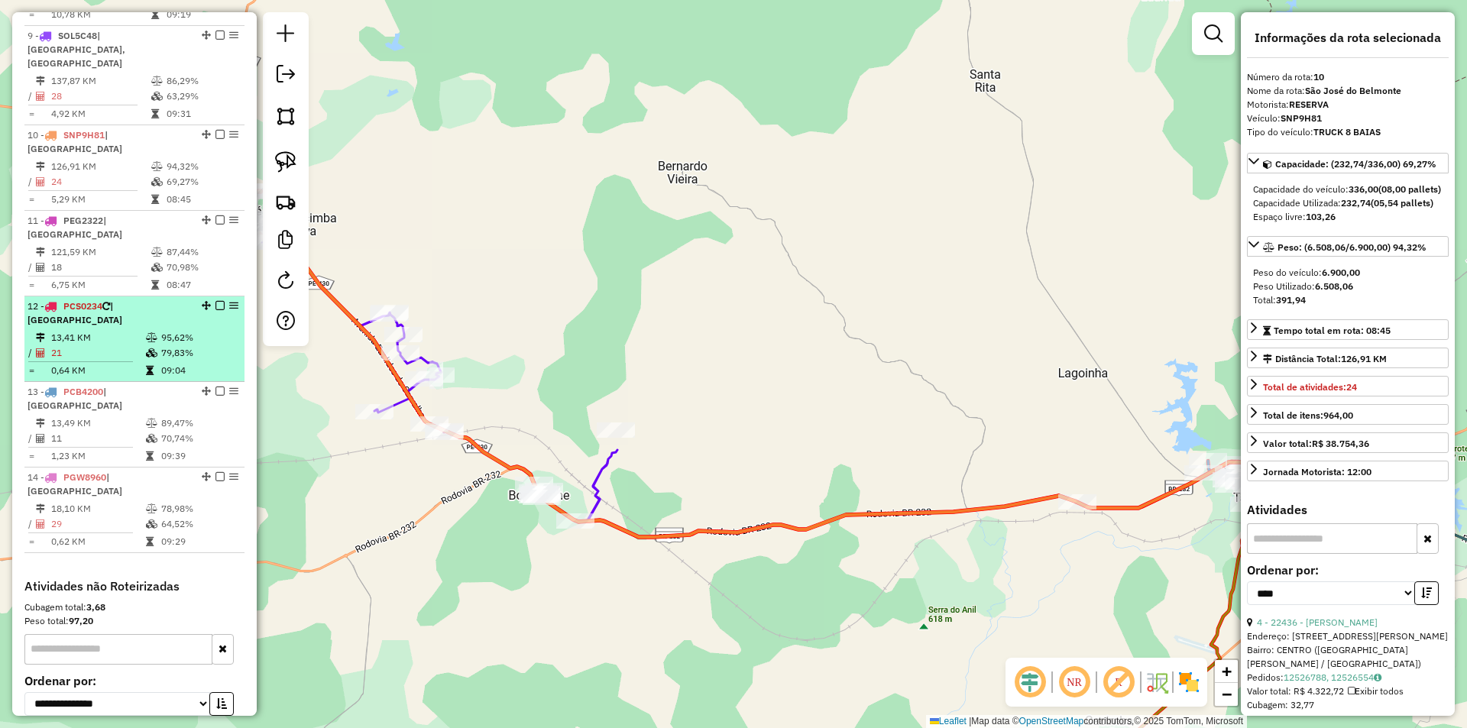
scroll to position [1298, 0]
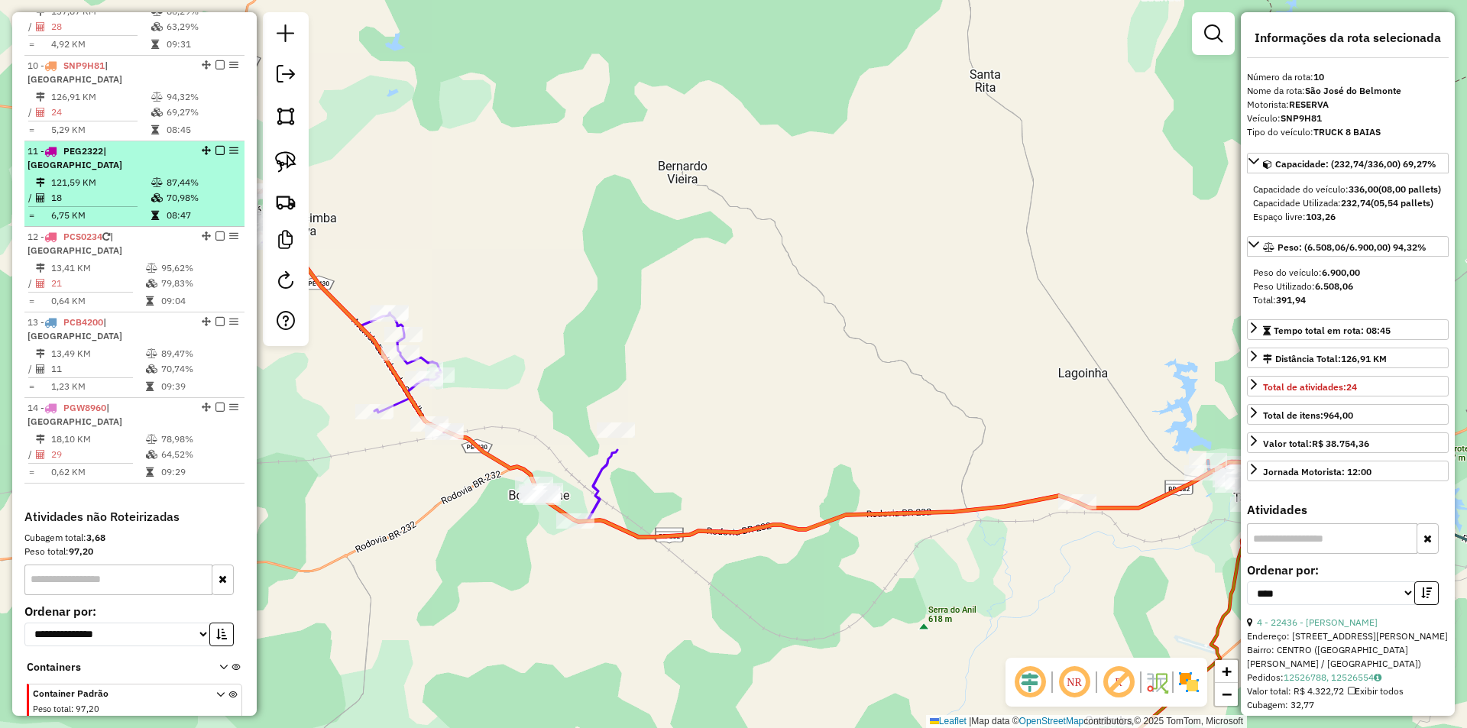
click at [142, 175] on td "121,59 KM" at bounding box center [100, 182] width 100 height 15
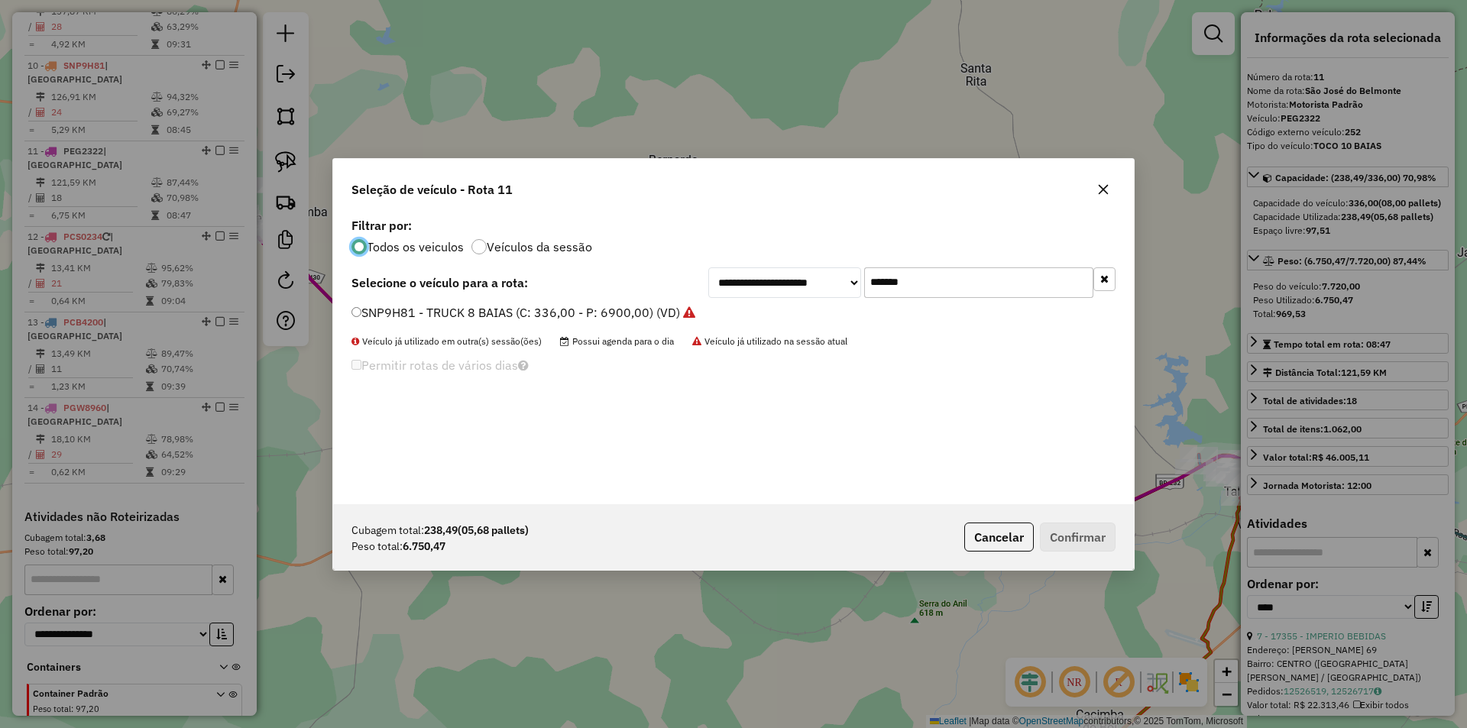
scroll to position [8, 5]
drag, startPoint x: 916, startPoint y: 282, endPoint x: 685, endPoint y: 284, distance: 230.8
click at [768, 282] on div "**********" at bounding box center [911, 282] width 407 height 31
paste input "text"
type input "*******"
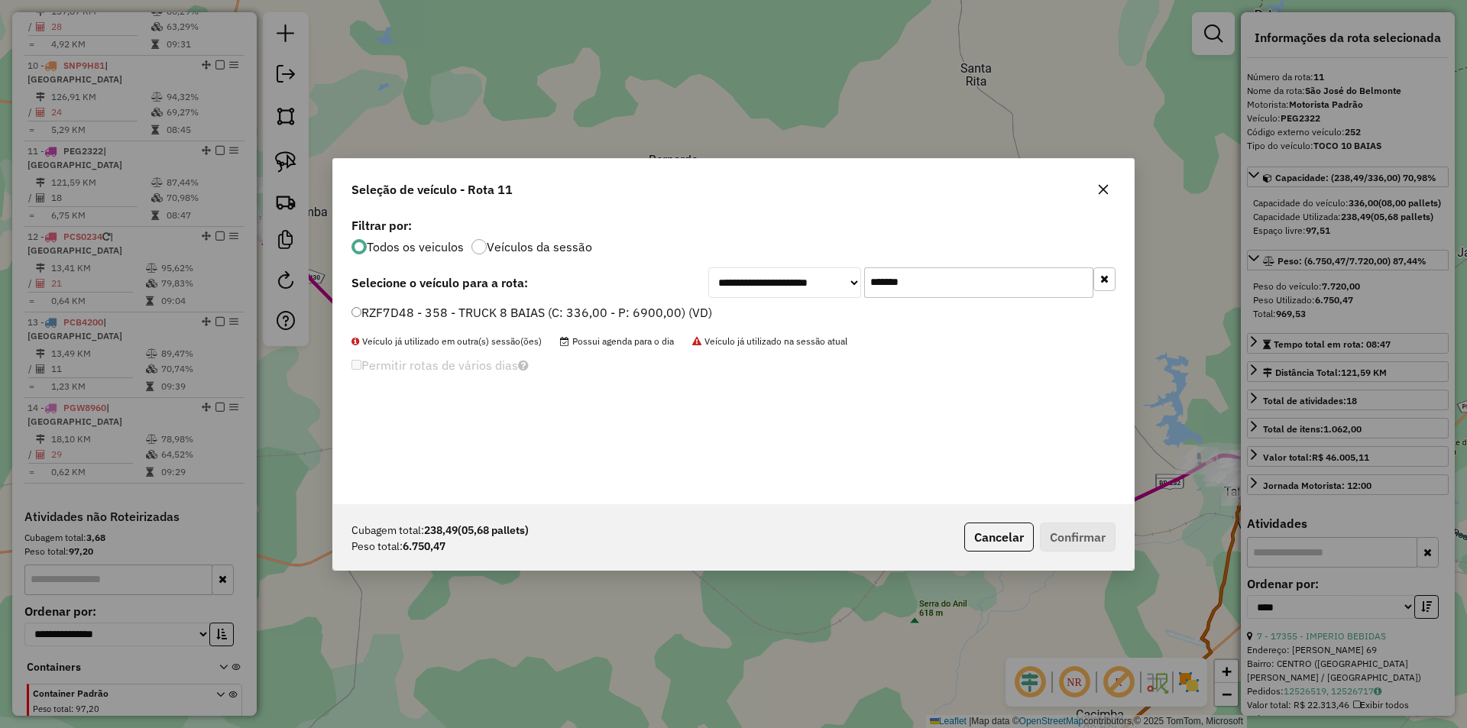
click at [598, 310] on label "RZF7D48 - 358 - TRUCK 8 BAIAS (C: 336,00 - P: 6900,00) (VD)" at bounding box center [532, 312] width 361 height 18
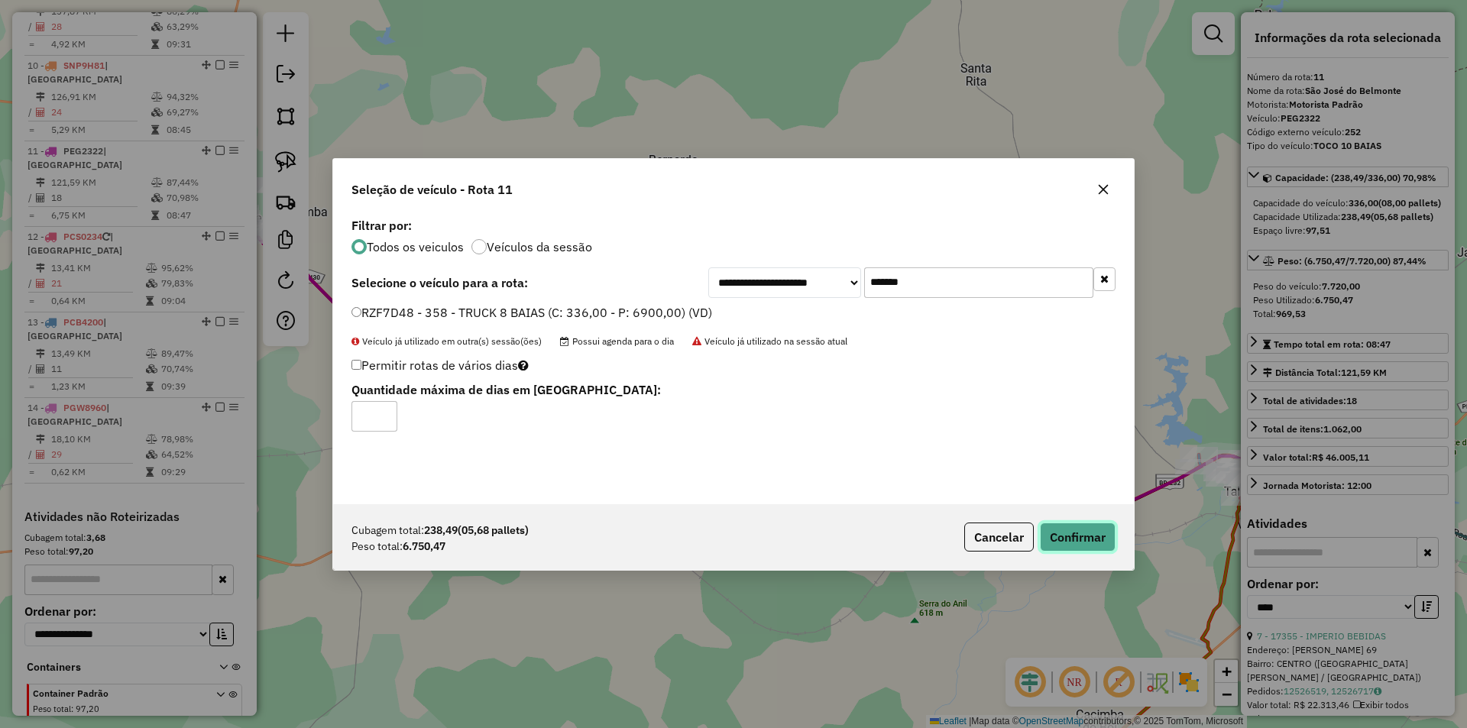
click at [1097, 533] on button "Confirmar" at bounding box center [1078, 537] width 76 height 29
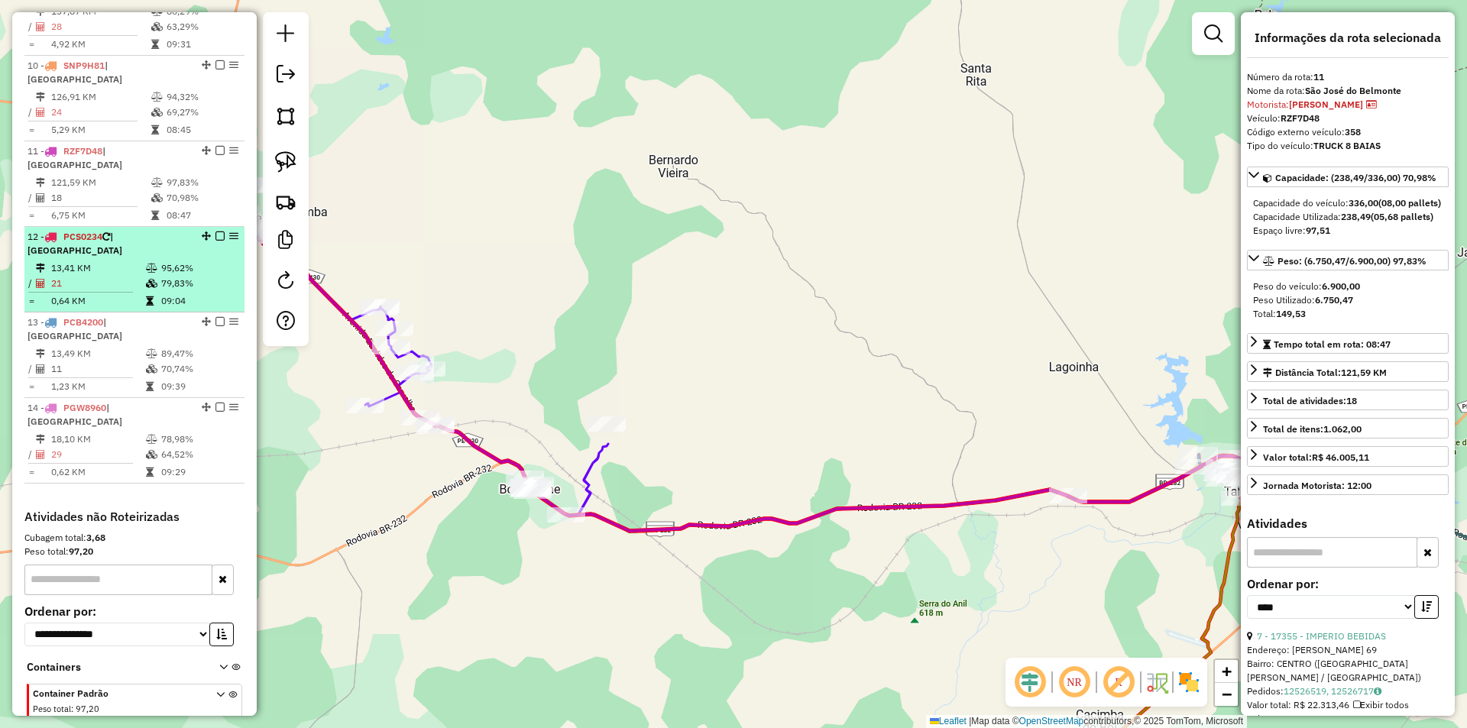
click at [181, 261] on td "95,62%" at bounding box center [198, 268] width 77 height 15
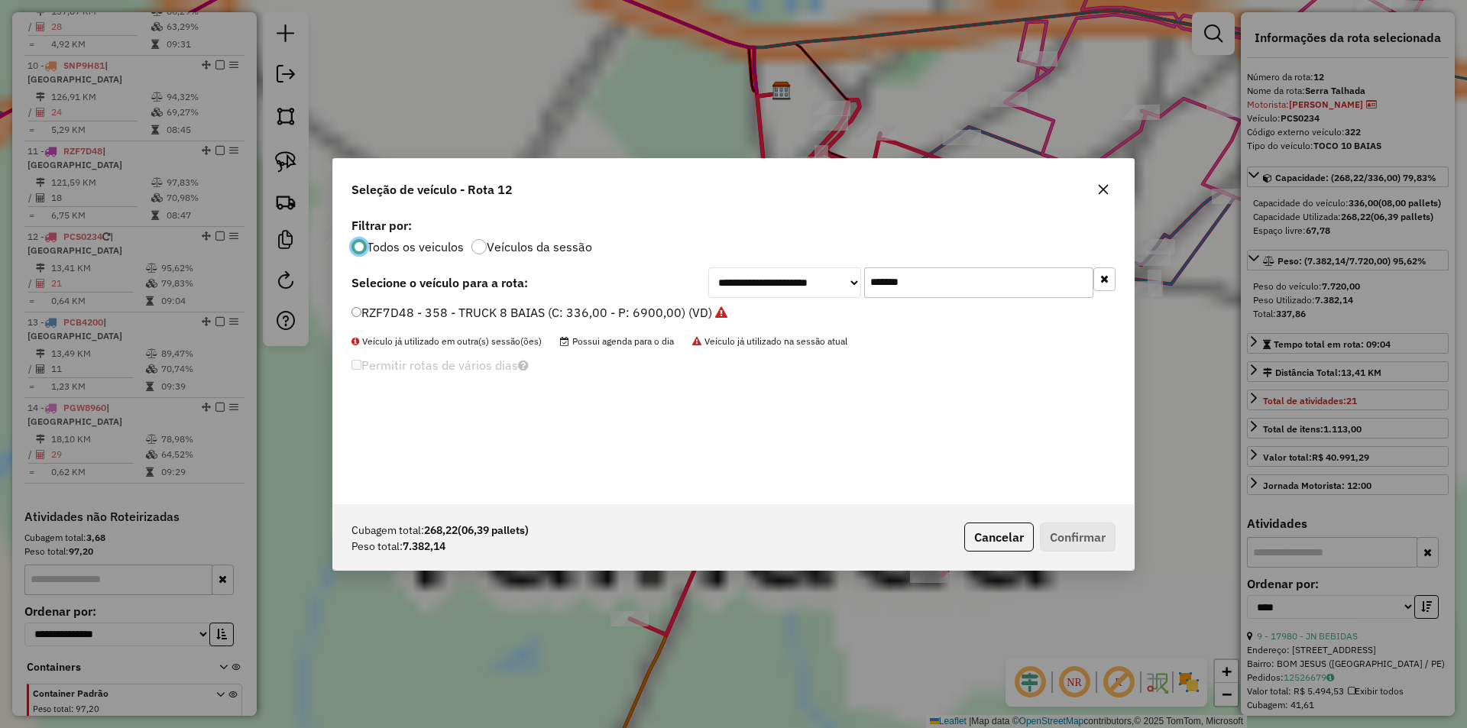
click at [744, 276] on div "**********" at bounding box center [911, 282] width 407 height 31
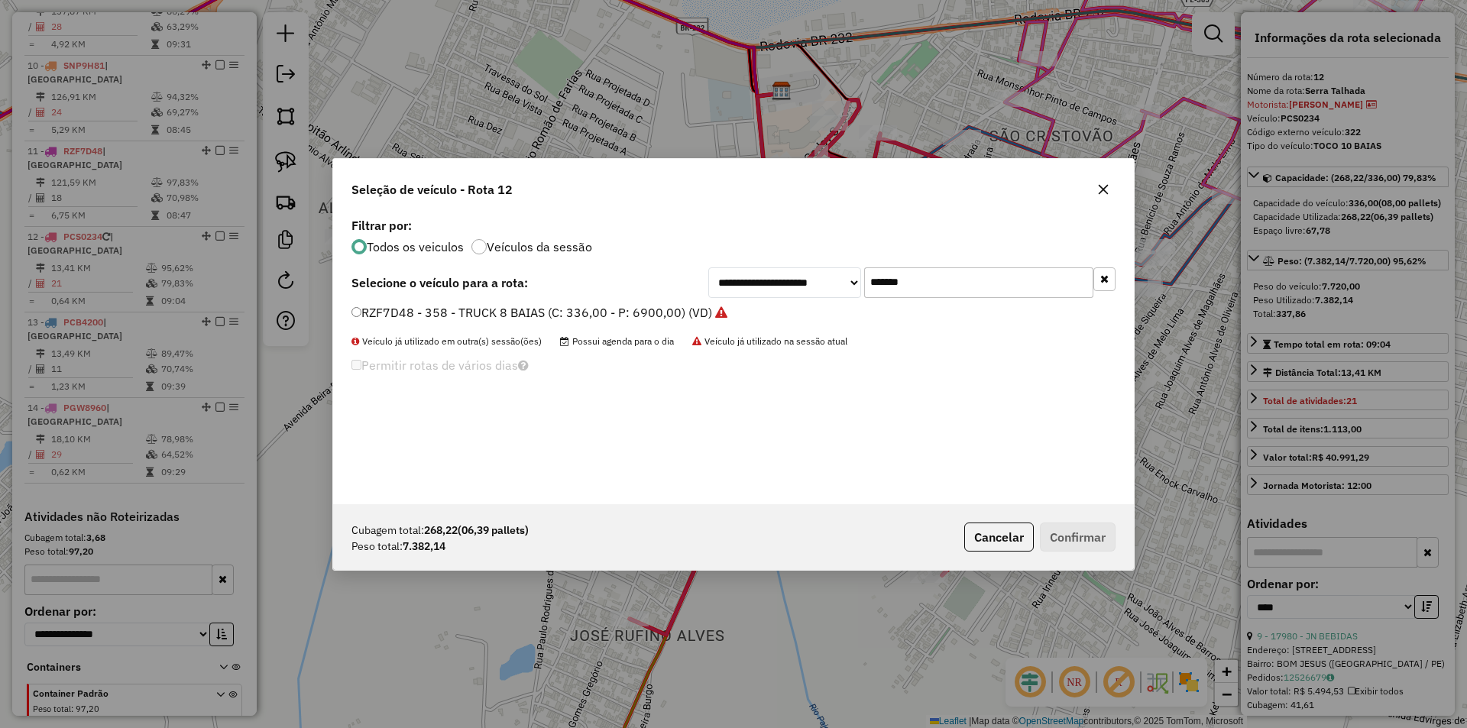
paste input "text"
type input "*******"
click at [549, 316] on label "PCS9874 - 324 - TOCO 10 BAIAS (C: 336,00 - P: 7720,00) (VD)" at bounding box center [532, 312] width 361 height 18
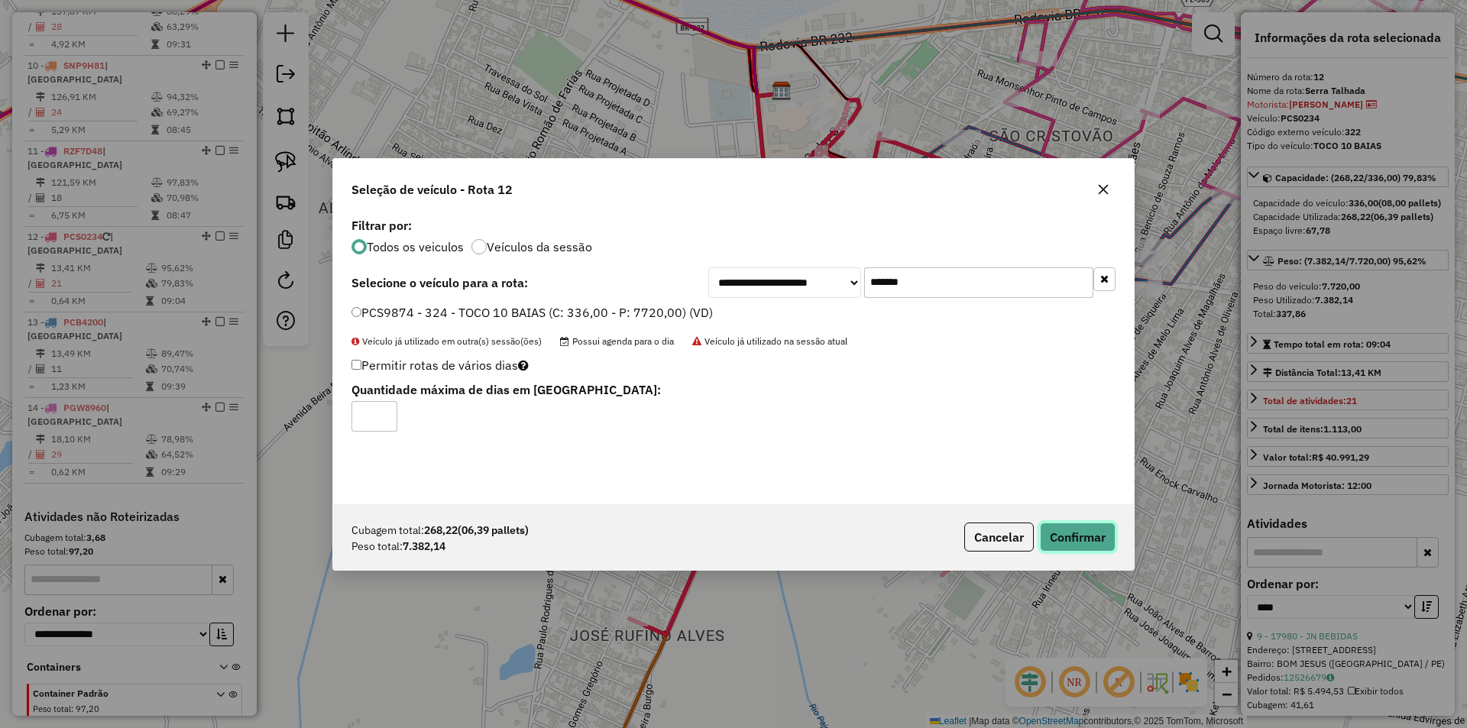
click at [1068, 537] on button "Confirmar" at bounding box center [1078, 537] width 76 height 29
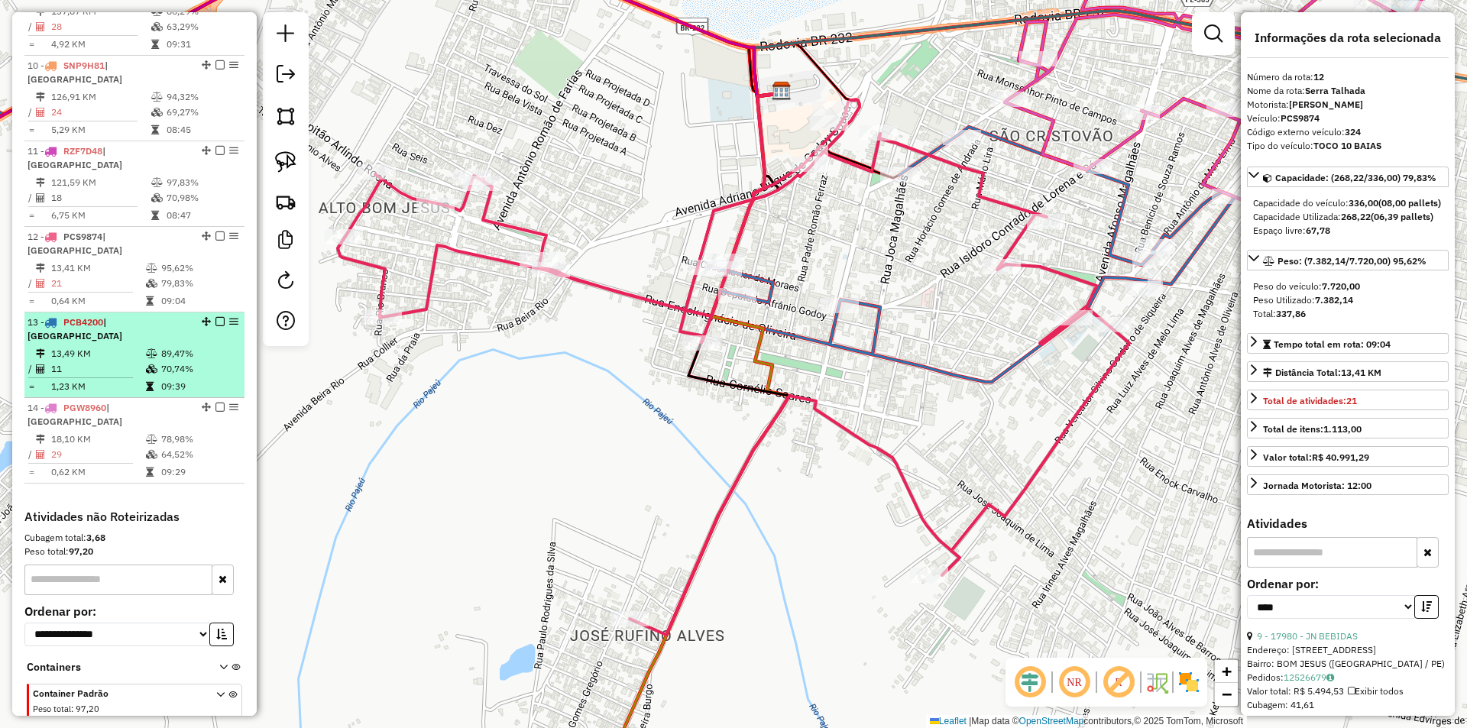
click at [163, 346] on td "89,47%" at bounding box center [198, 353] width 77 height 15
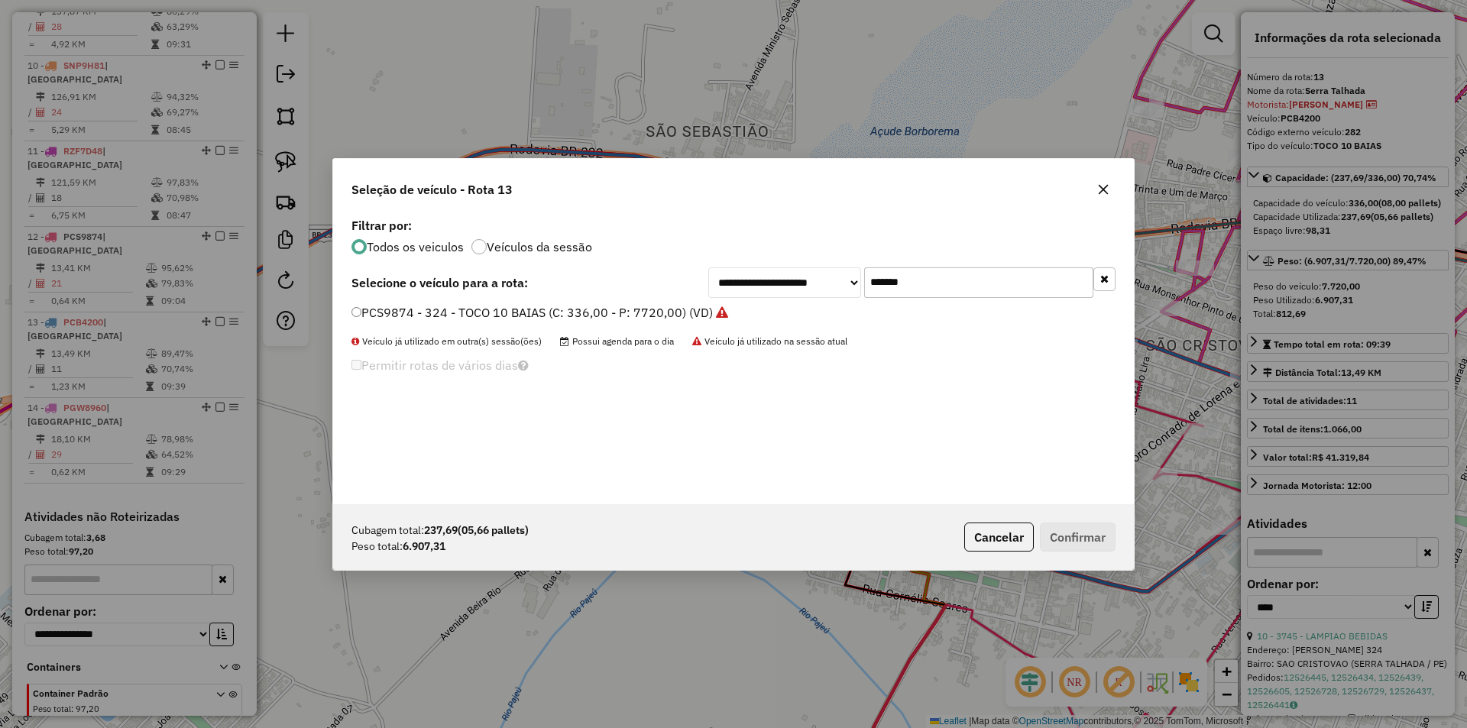
drag, startPoint x: 913, startPoint y: 280, endPoint x: 743, endPoint y: 284, distance: 170.5
click at [832, 284] on div "**********" at bounding box center [911, 282] width 407 height 31
paste input "text"
type input "*******"
click at [591, 318] on label "PEG2322 - 252 - TOCO 10 BAIAS (C: 336,00 - P: 7720,00) (VD)" at bounding box center [533, 312] width 362 height 18
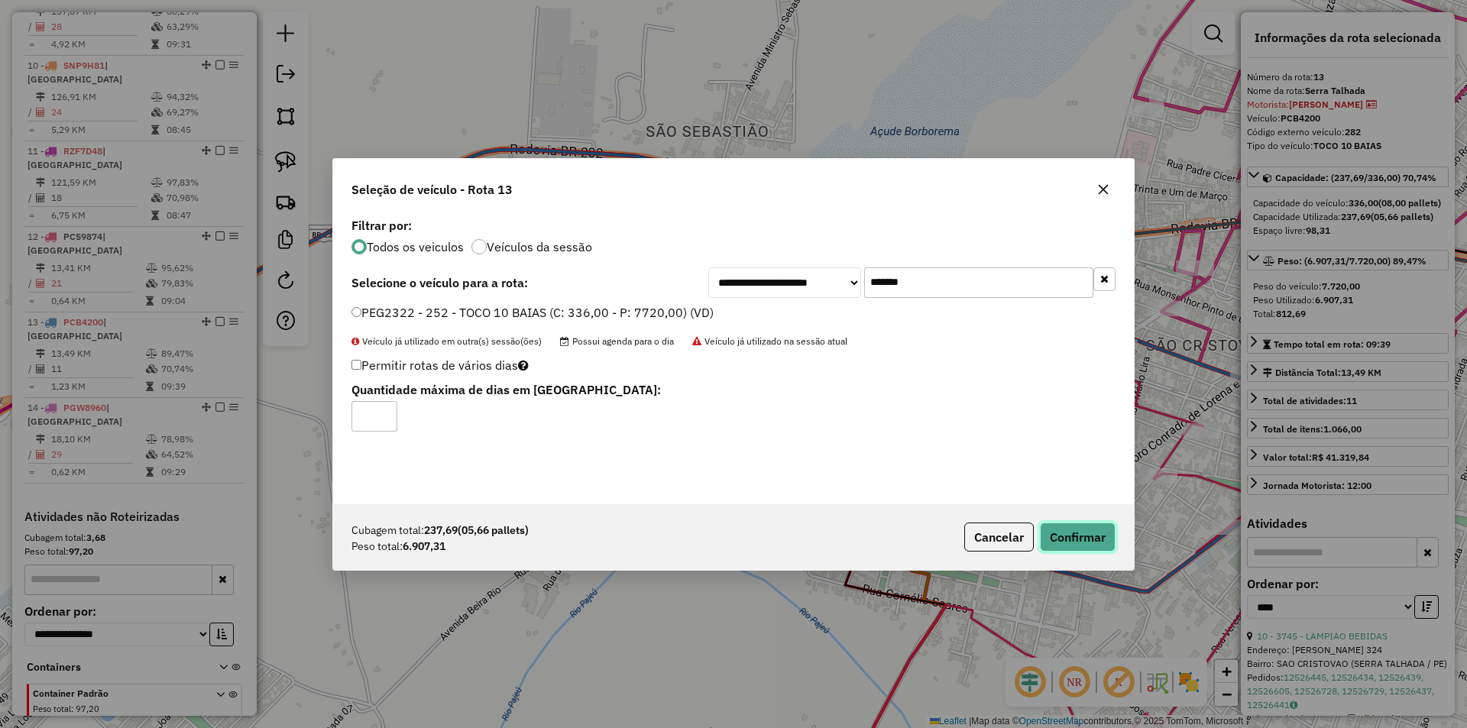
click at [1076, 526] on button "Confirmar" at bounding box center [1078, 537] width 76 height 29
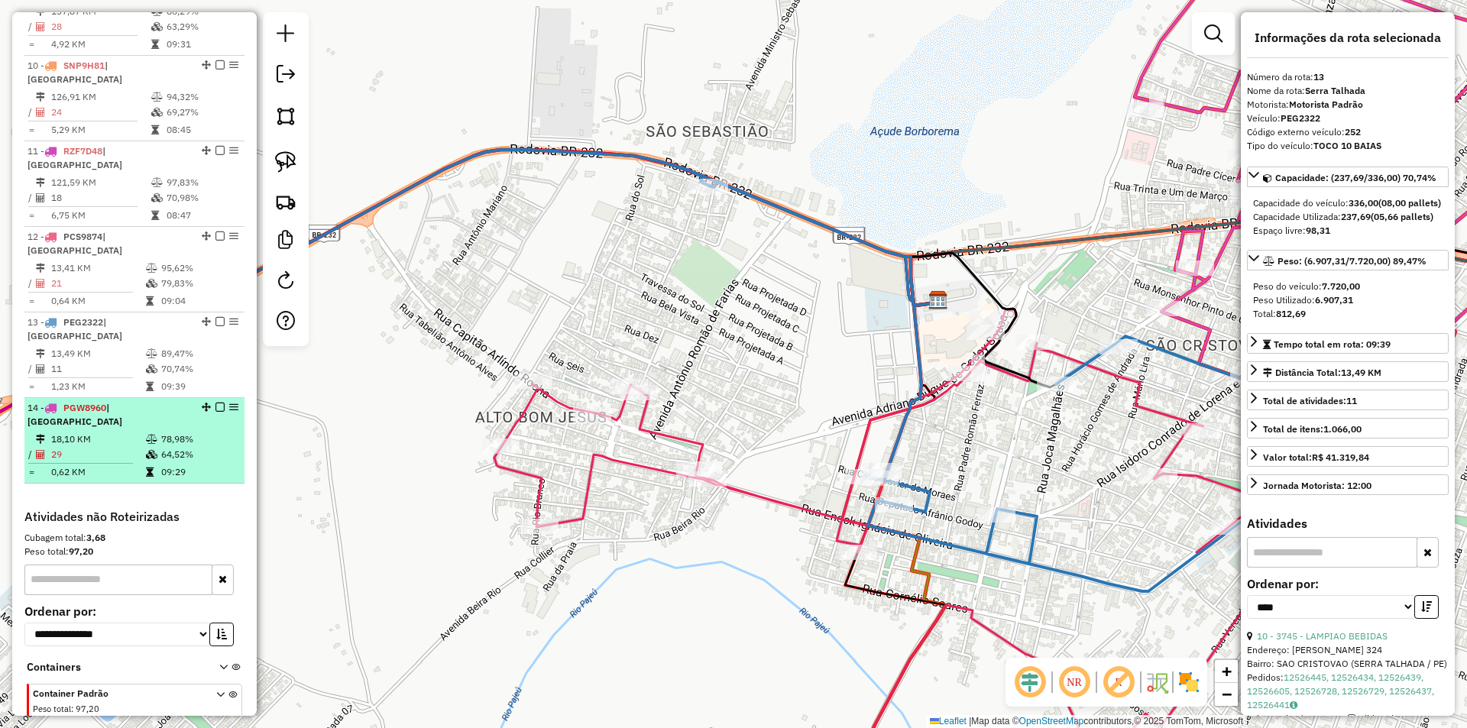
click at [146, 450] on icon at bounding box center [151, 454] width 11 height 9
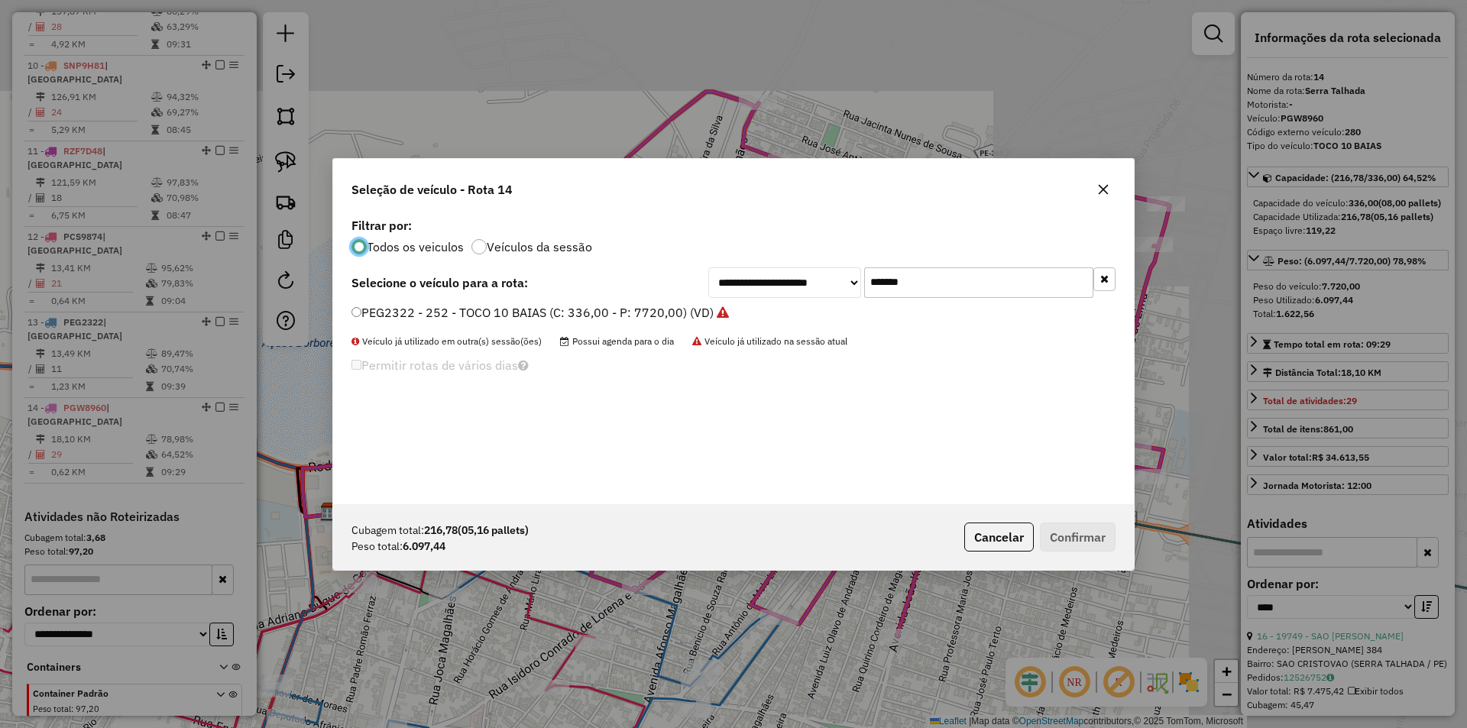
scroll to position [9, 5]
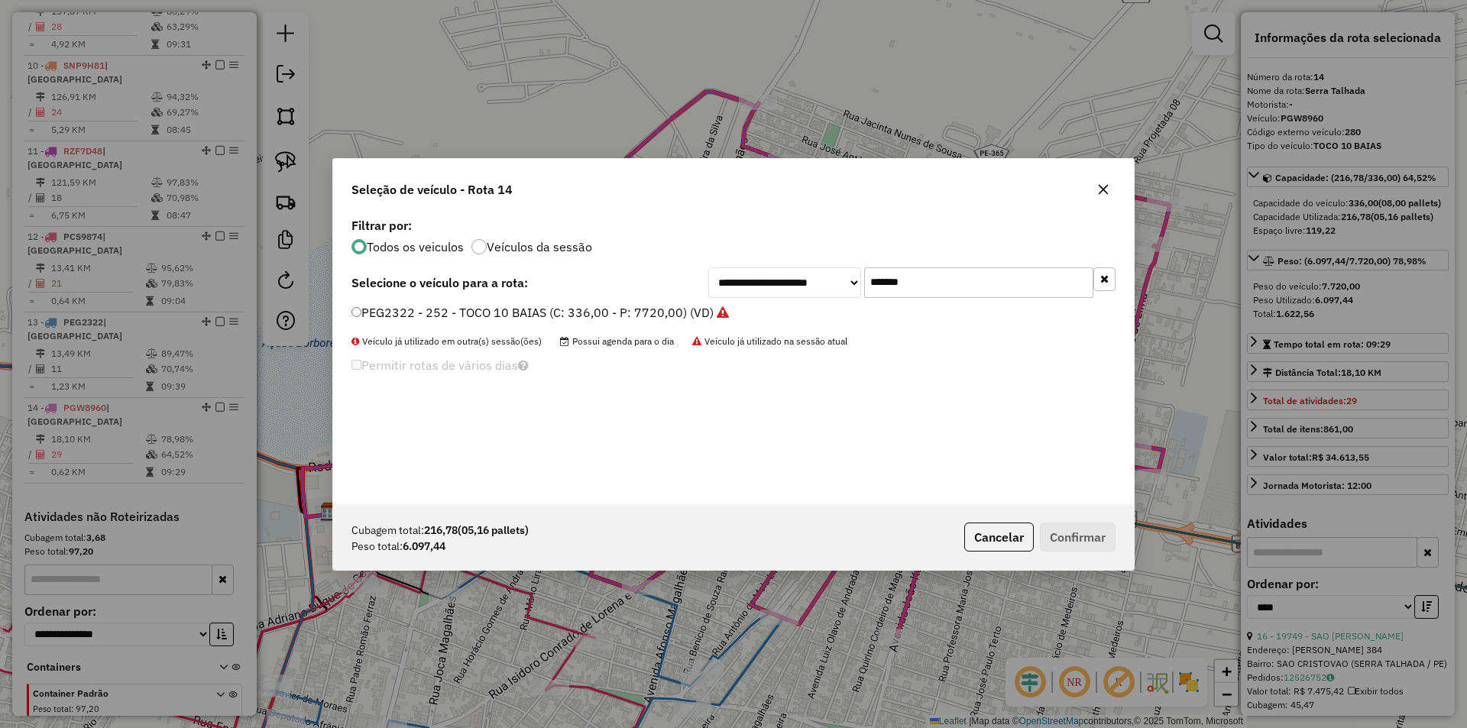
drag, startPoint x: 915, startPoint y: 285, endPoint x: 753, endPoint y: 284, distance: 162.0
click at [817, 284] on div "**********" at bounding box center [911, 282] width 407 height 31
paste input "text"
type input "*******"
click at [622, 315] on label "SNP0A09 - TRUCK 8 BAIAS (C: 336,00 - P: 6900,00) (VD)" at bounding box center [516, 312] width 328 height 18
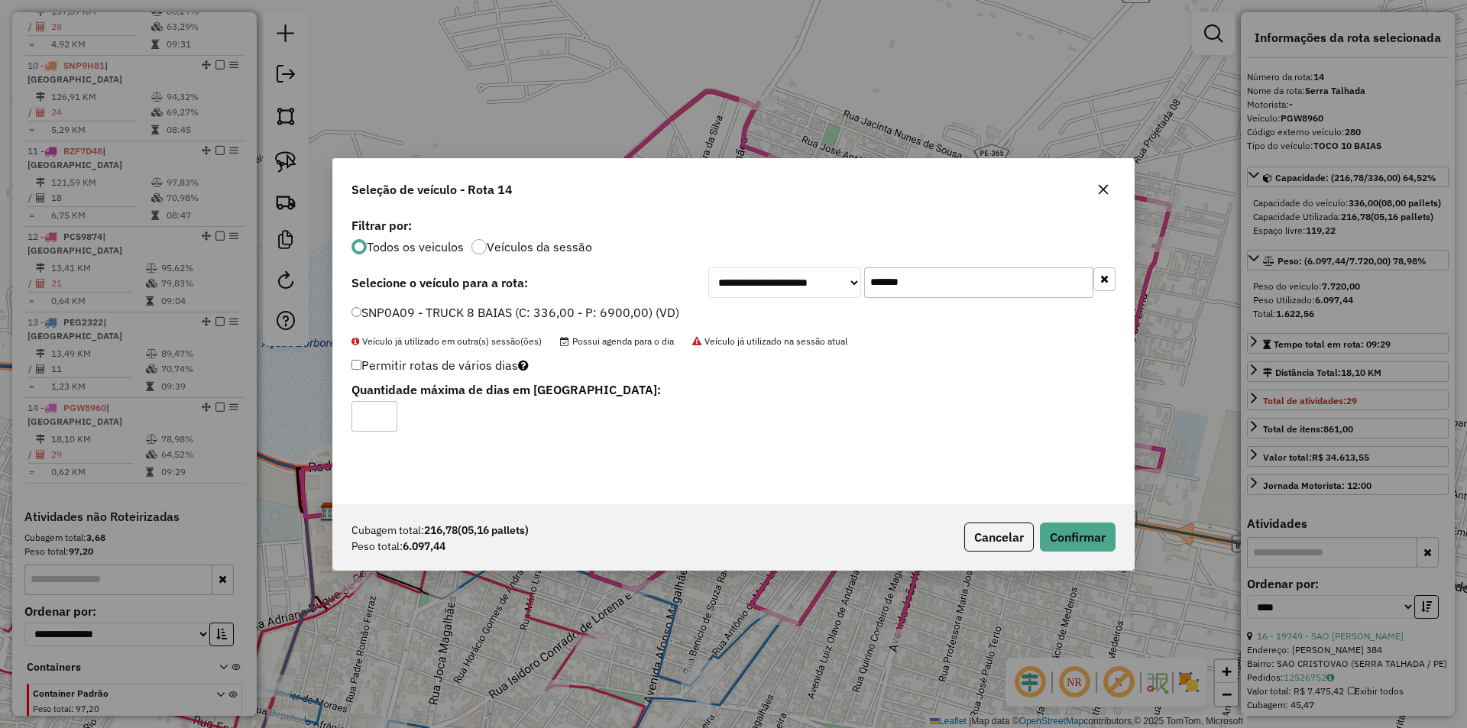
click at [1120, 539] on div "Cubagem total: 216,78 (05,16 pallets) Peso total: 6.097,44 Cancelar Confirmar" at bounding box center [733, 537] width 801 height 66
click at [1091, 539] on button "Confirmar" at bounding box center [1078, 537] width 76 height 29
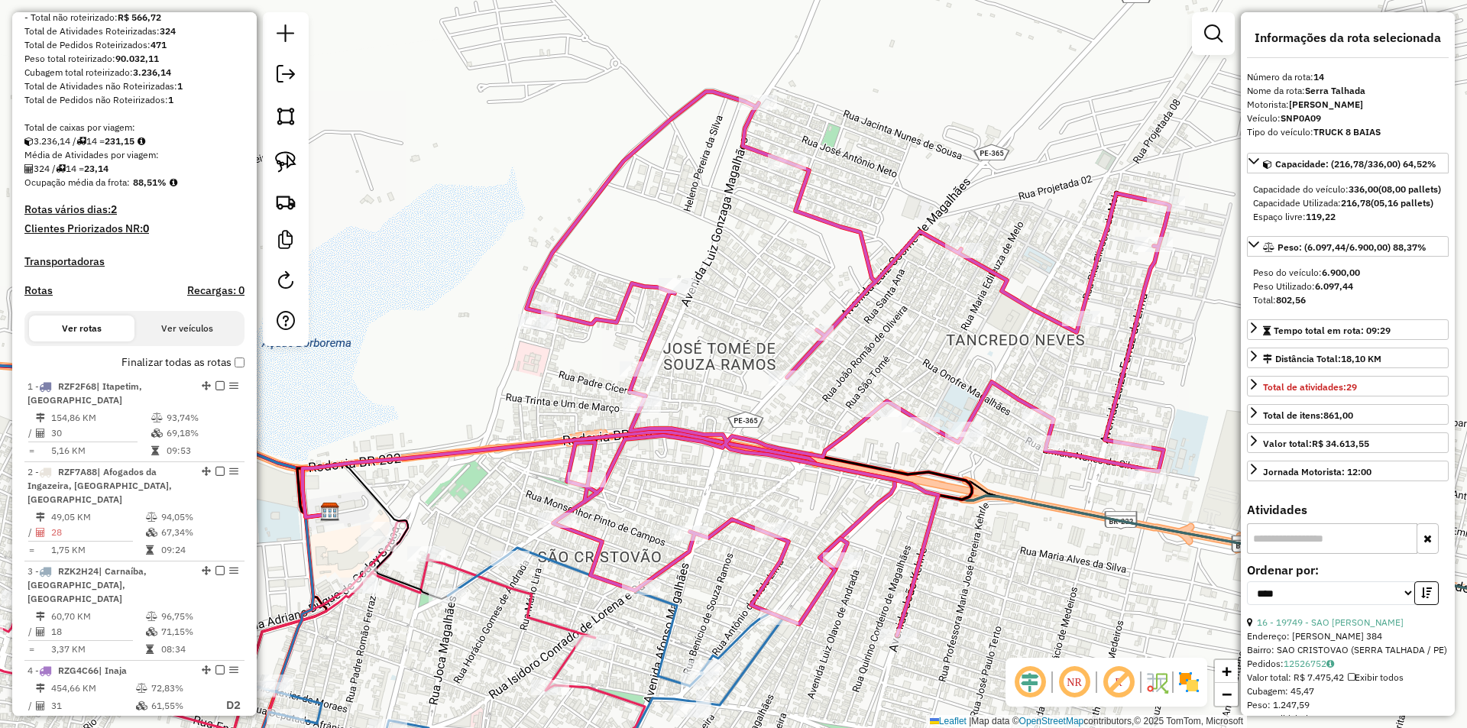
scroll to position [0, 0]
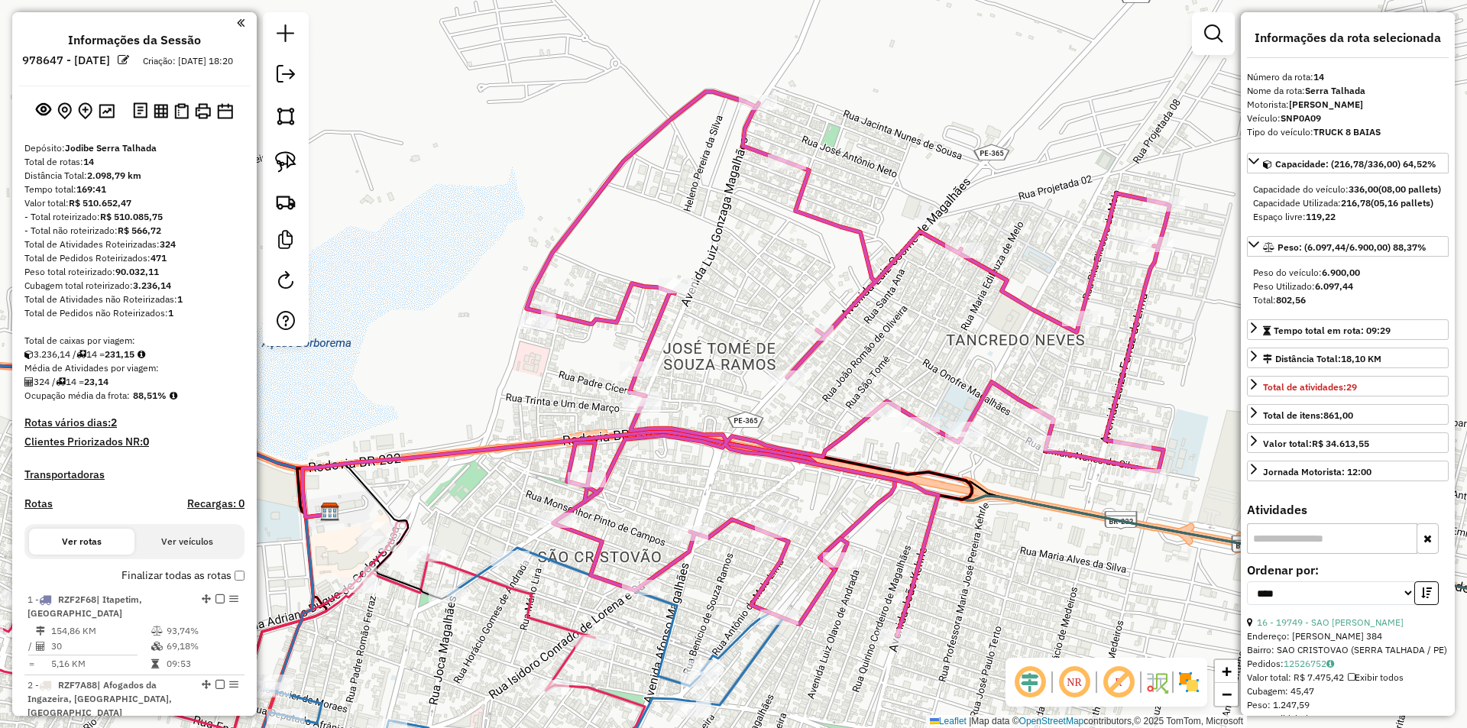
drag, startPoint x: 25, startPoint y: 353, endPoint x: 167, endPoint y: 410, distance: 152.3
copy div "Total de caixas por viagem: 3.236,14 / 14 = 231,15 Média de Atividades por viag…"
click at [172, 250] on strong "324" at bounding box center [168, 243] width 16 height 11
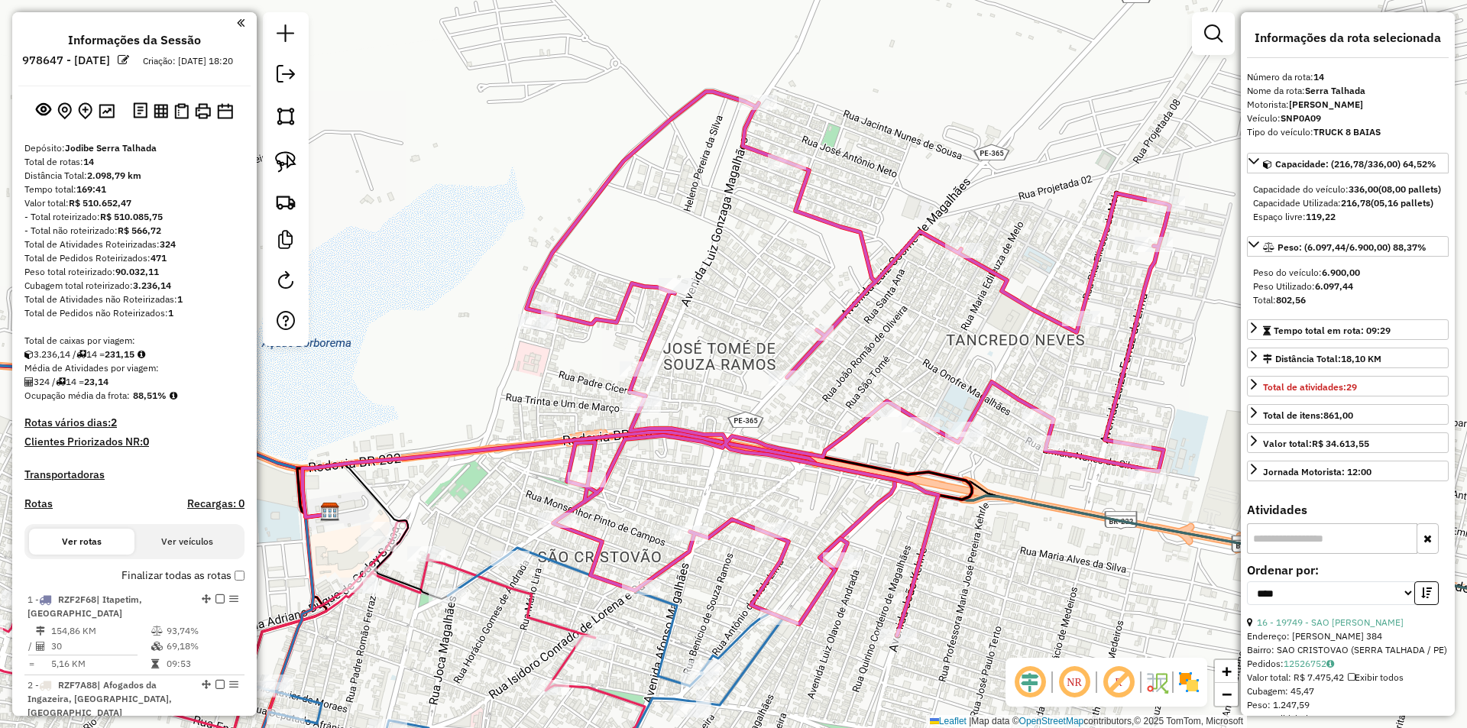
click at [172, 250] on strong "324" at bounding box center [168, 243] width 16 height 11
copy strong "324"
click at [144, 265] on div "Total de Pedidos Roteirizados: 471" at bounding box center [134, 258] width 220 height 14
click at [144, 277] on strong "90.032,11" at bounding box center [137, 271] width 44 height 11
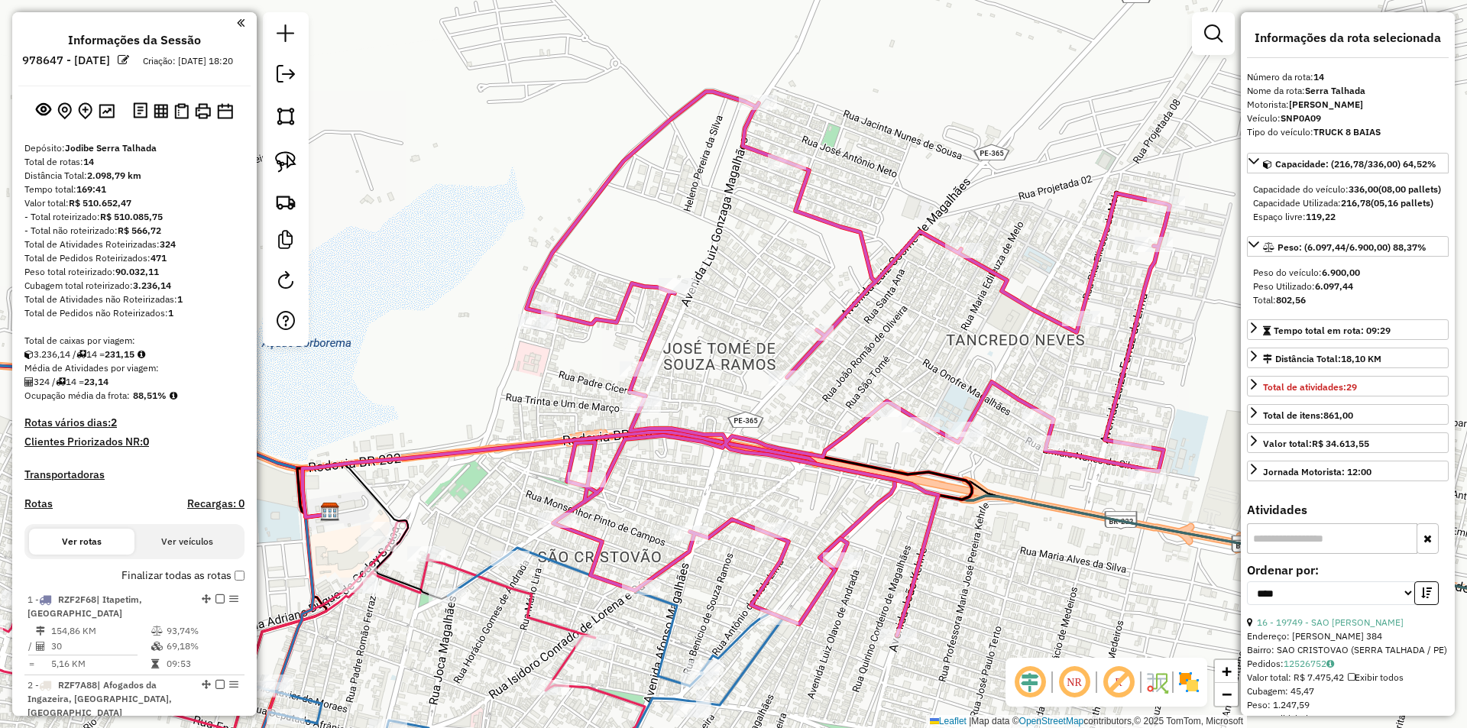
copy strong "90.032,11"
drag, startPoint x: 180, startPoint y: 313, endPoint x: 190, endPoint y: 317, distance: 10.6
click at [190, 306] on div "Total de Atividades não Roteirizadas: 1" at bounding box center [134, 300] width 220 height 14
copy strong "1"
click at [166, 250] on strong "324" at bounding box center [168, 243] width 16 height 11
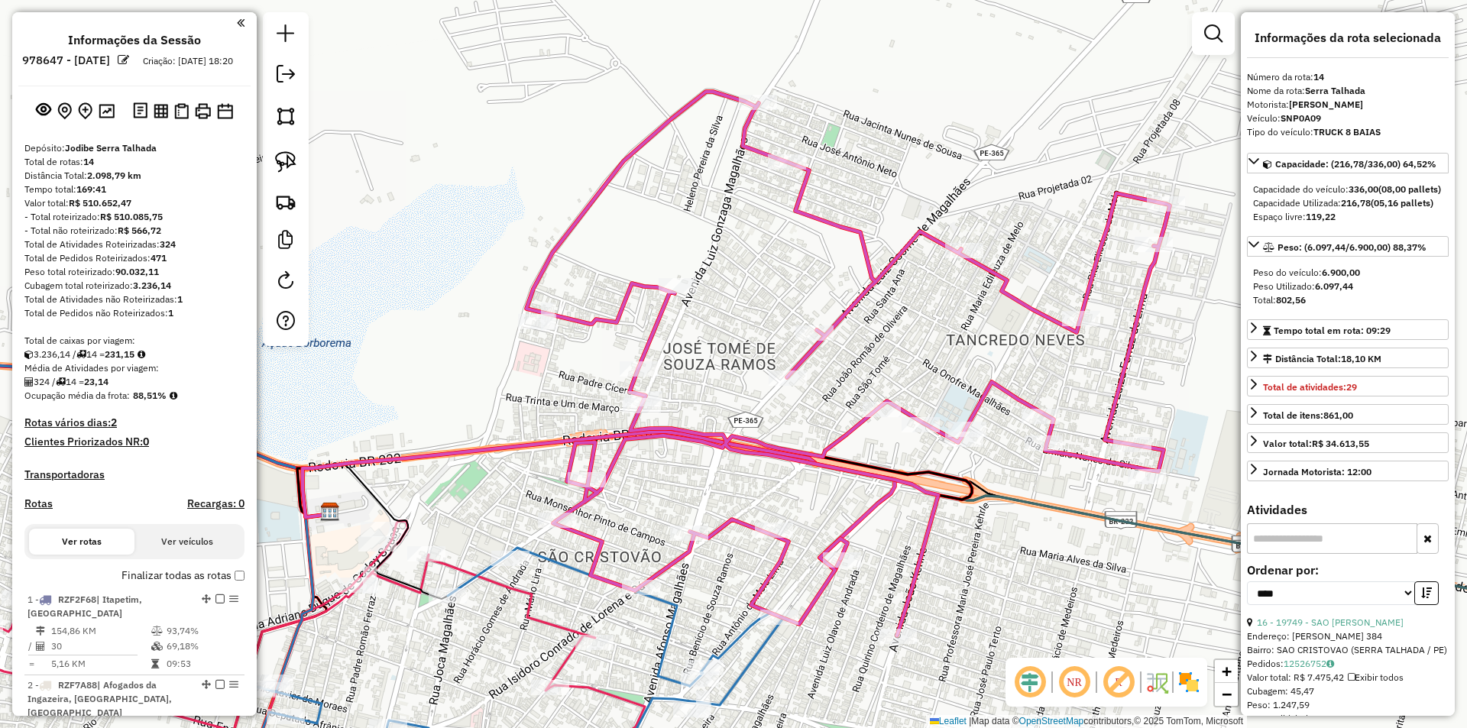
click at [166, 250] on strong "324" at bounding box center [168, 243] width 16 height 11
copy strong "324"
click at [206, 293] on div "Cubagem total roteirizado: 3.236,14" at bounding box center [134, 286] width 220 height 14
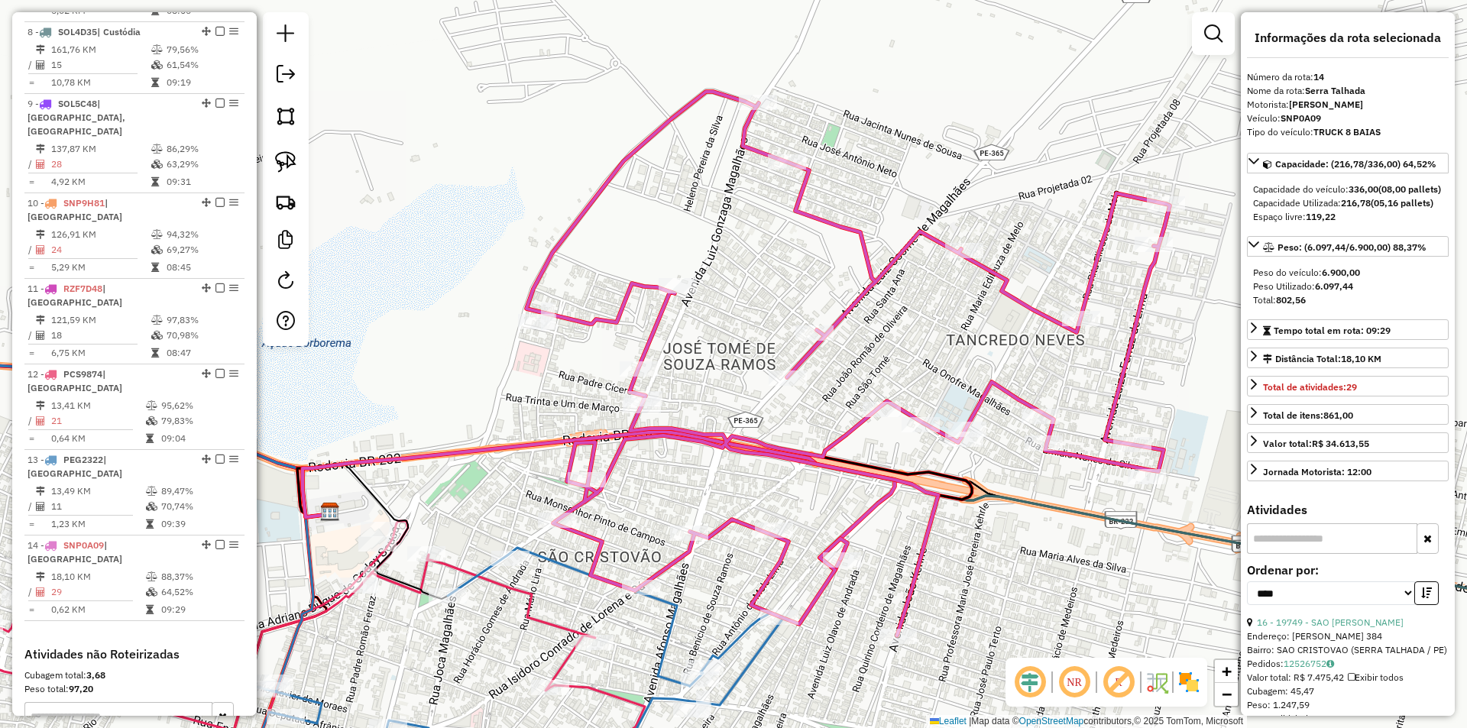
scroll to position [1298, 0]
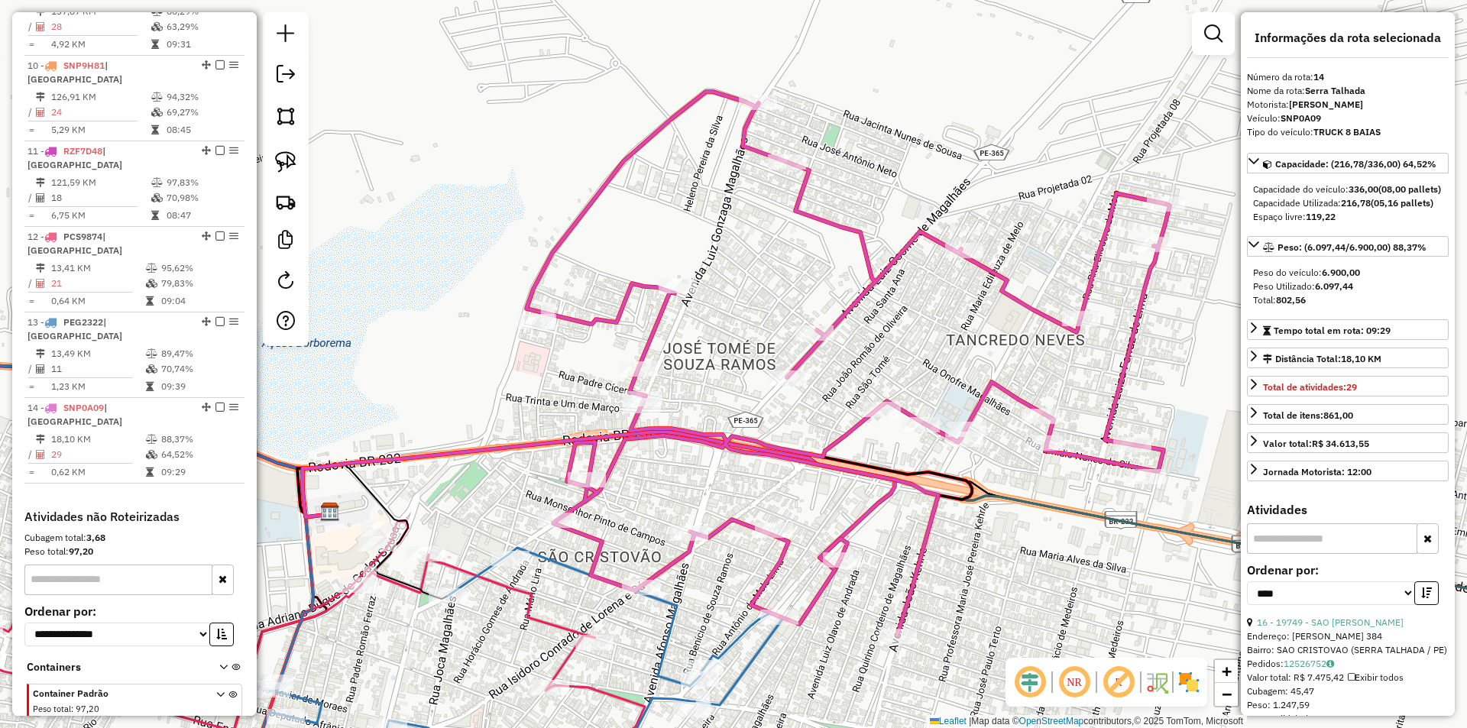
click at [81, 546] on strong "97,20" at bounding box center [81, 551] width 24 height 11
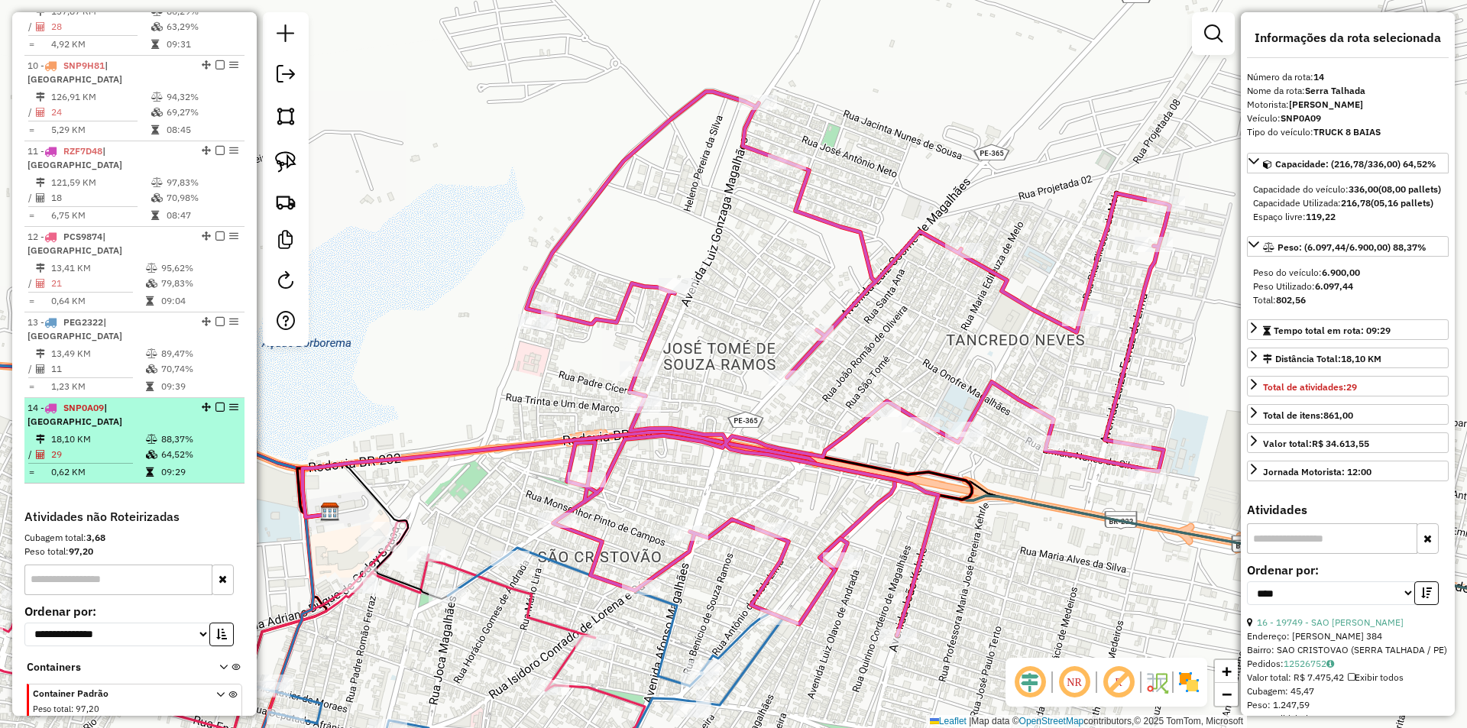
copy strong "97,20"
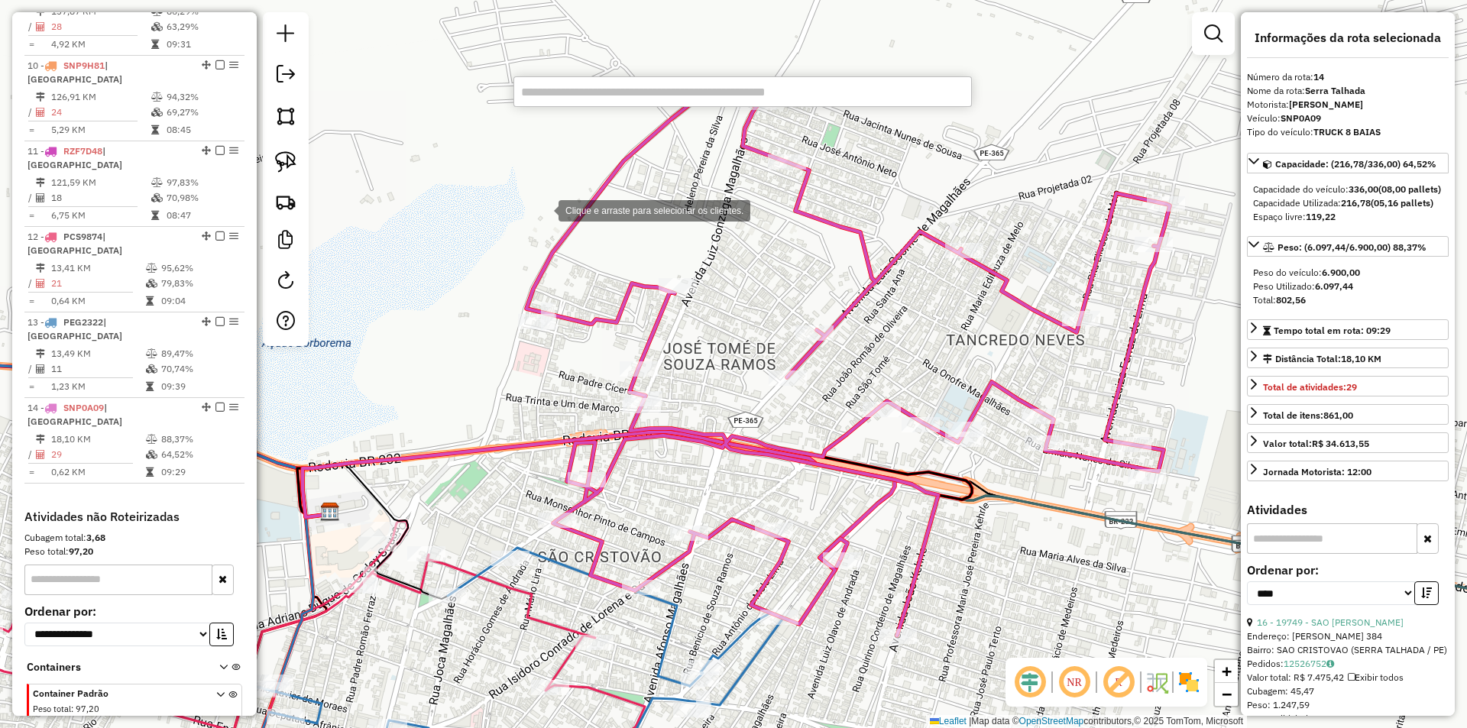
paste input "****"
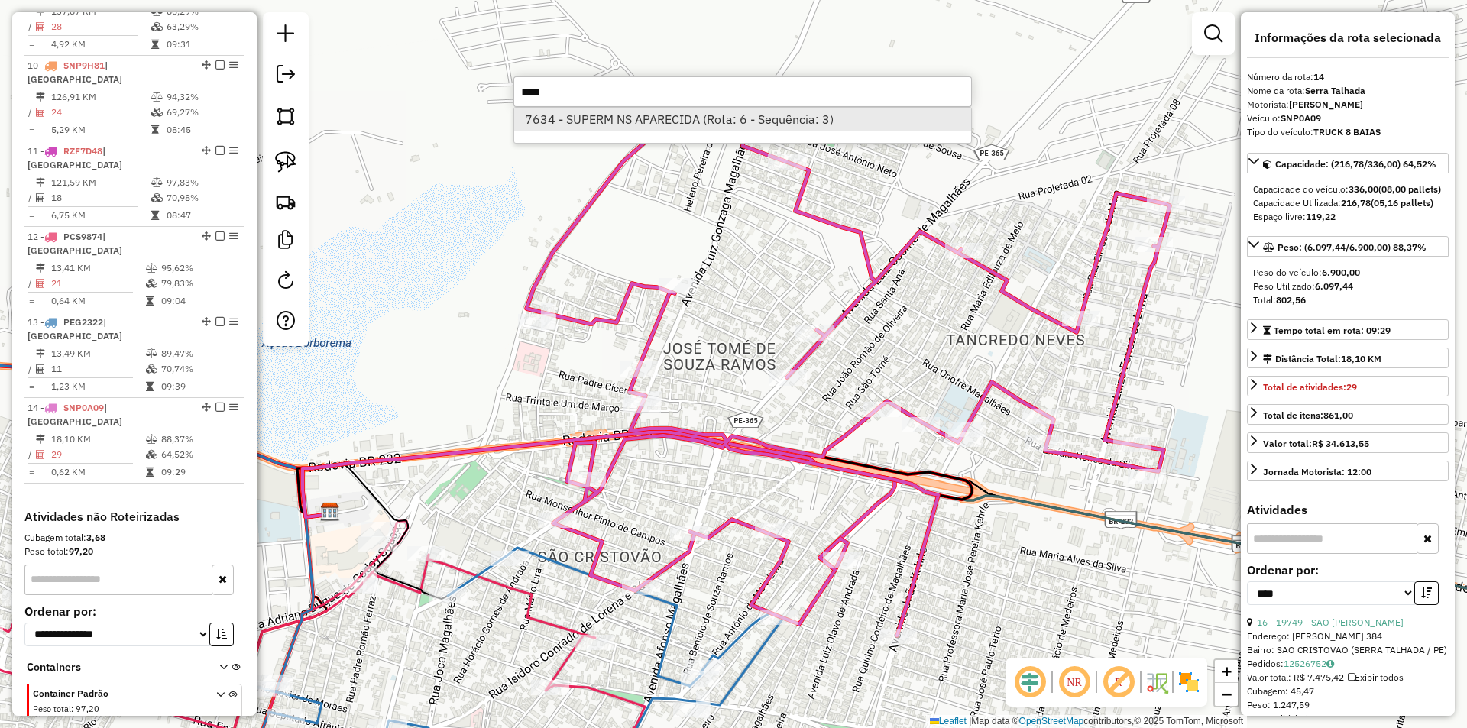
type input "****"
click at [634, 123] on li "7634 - SUPERM NS APARECIDA (Rota: 6 - Sequência: 3)" at bounding box center [742, 119] width 457 height 23
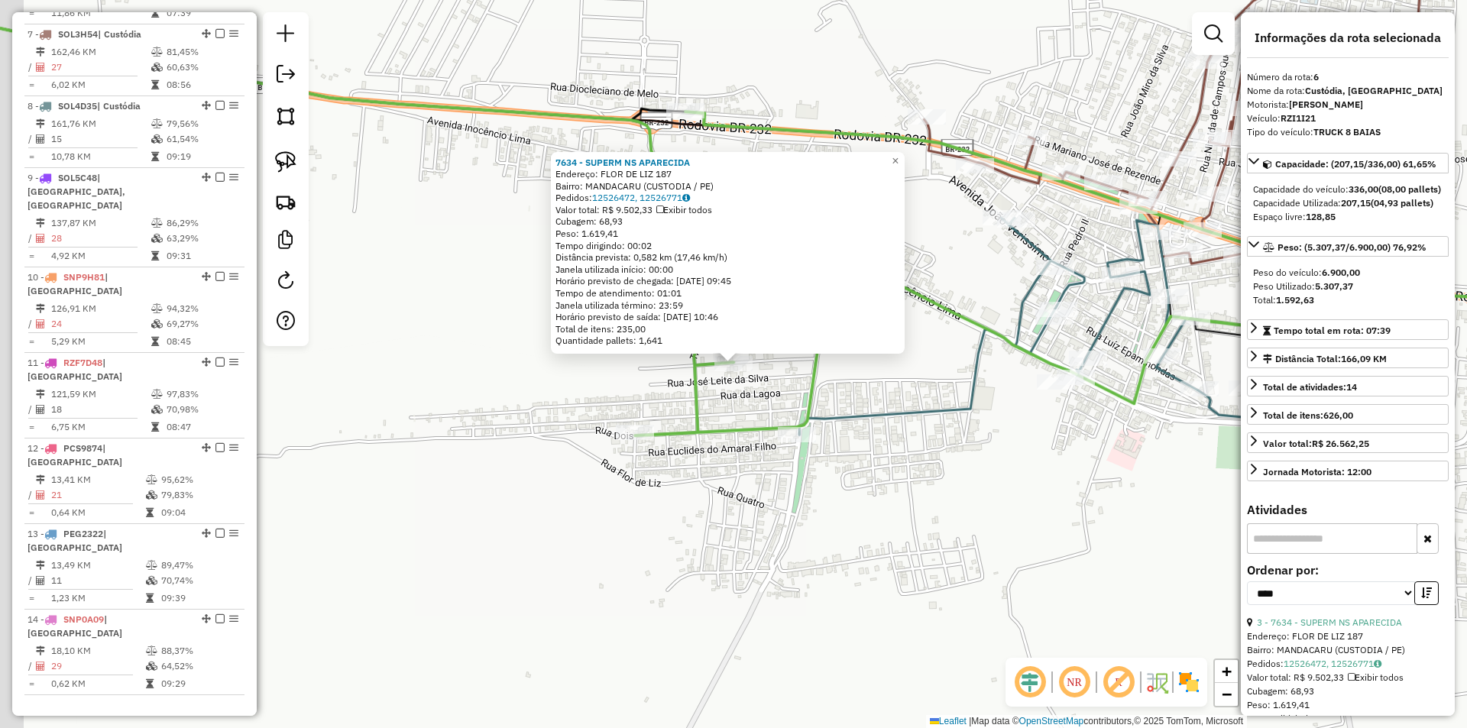
scroll to position [999, 0]
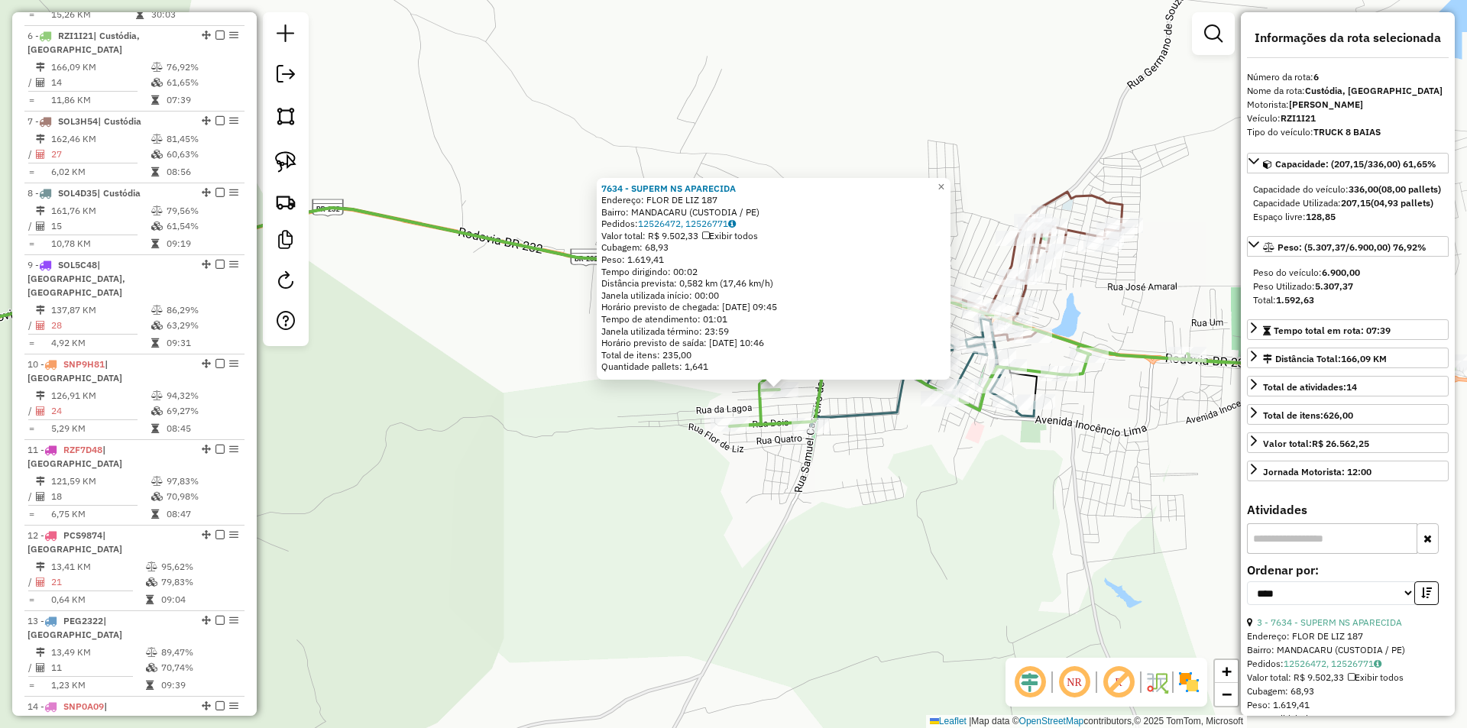
click at [515, 190] on div "7634 - SUPERM NS APARECIDA Endereço: FLOR DE LIZ 187 Bairro: MANDACARU (CUSTODI…" at bounding box center [733, 364] width 1467 height 728
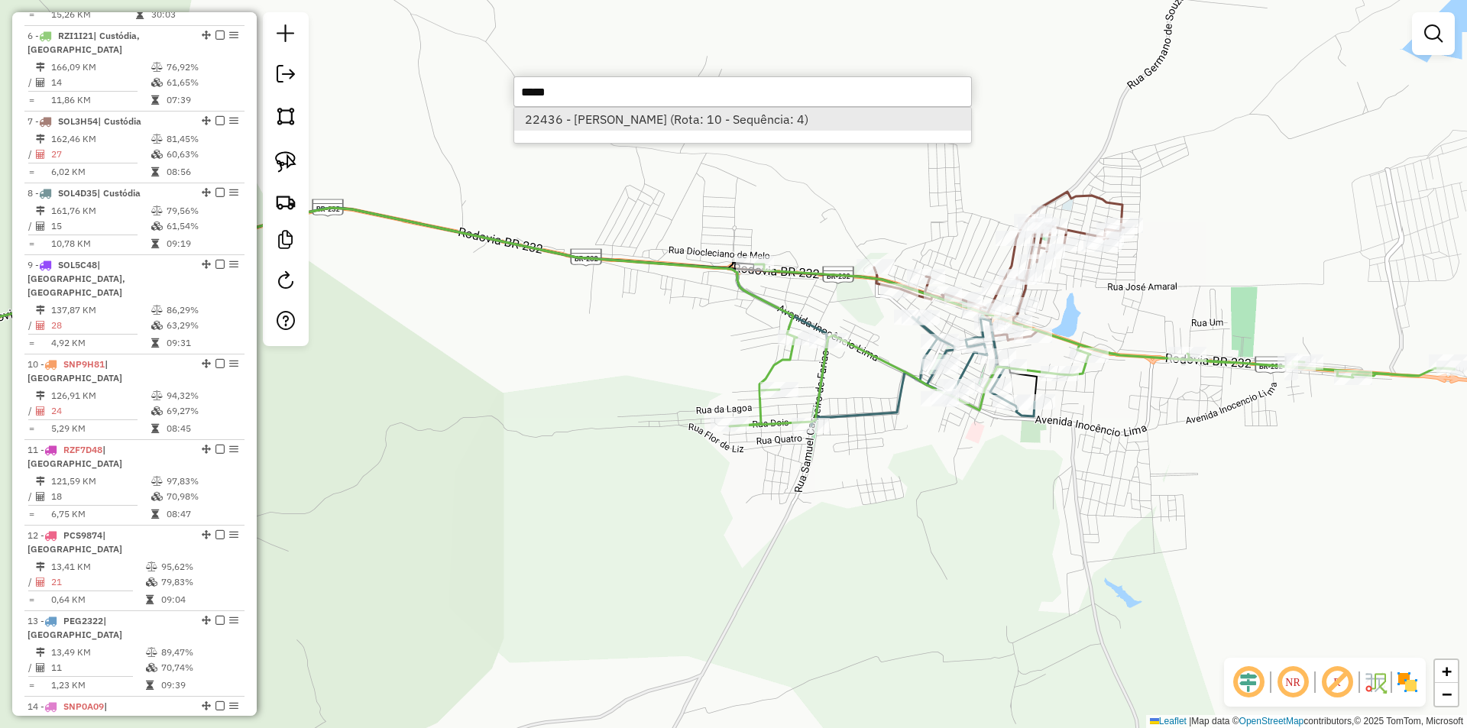
type input "*****"
click at [709, 116] on li "22436 - JOSE JEISON SILVA (Rota: 10 - Sequência: 4)" at bounding box center [742, 119] width 457 height 23
select select "*********"
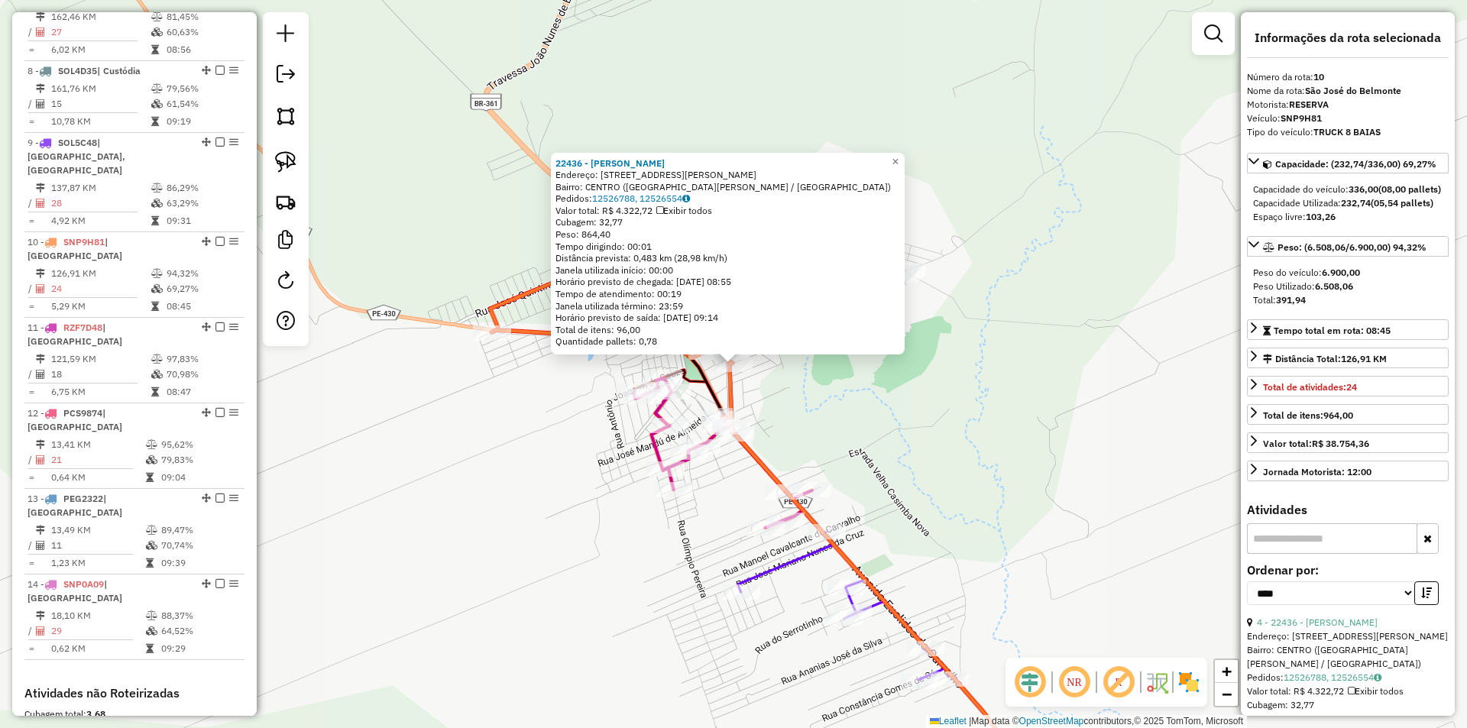
scroll to position [1298, 0]
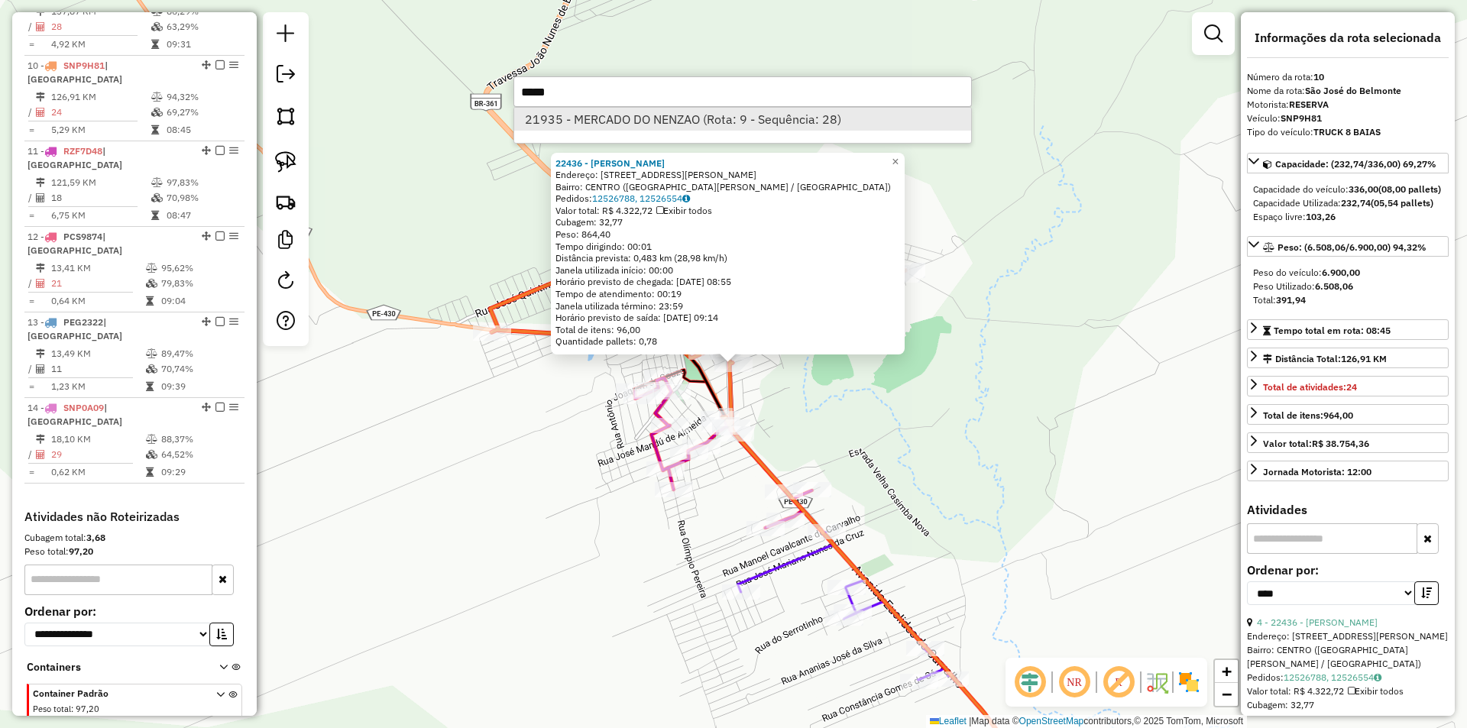
type input "*****"
click at [673, 122] on li "21935 - MERCADO DO NENZAO (Rota: 9 - Sequência: 28)" at bounding box center [742, 119] width 457 height 23
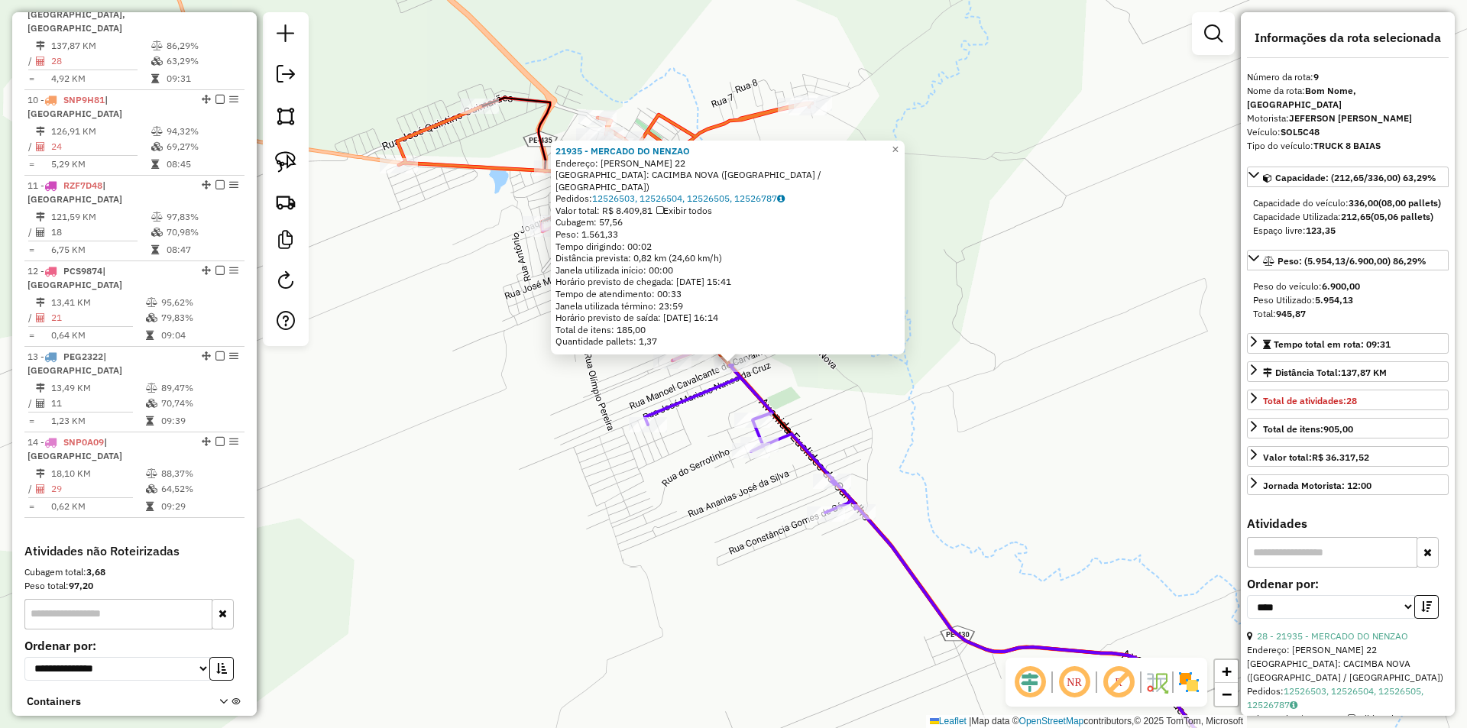
scroll to position [1228, 0]
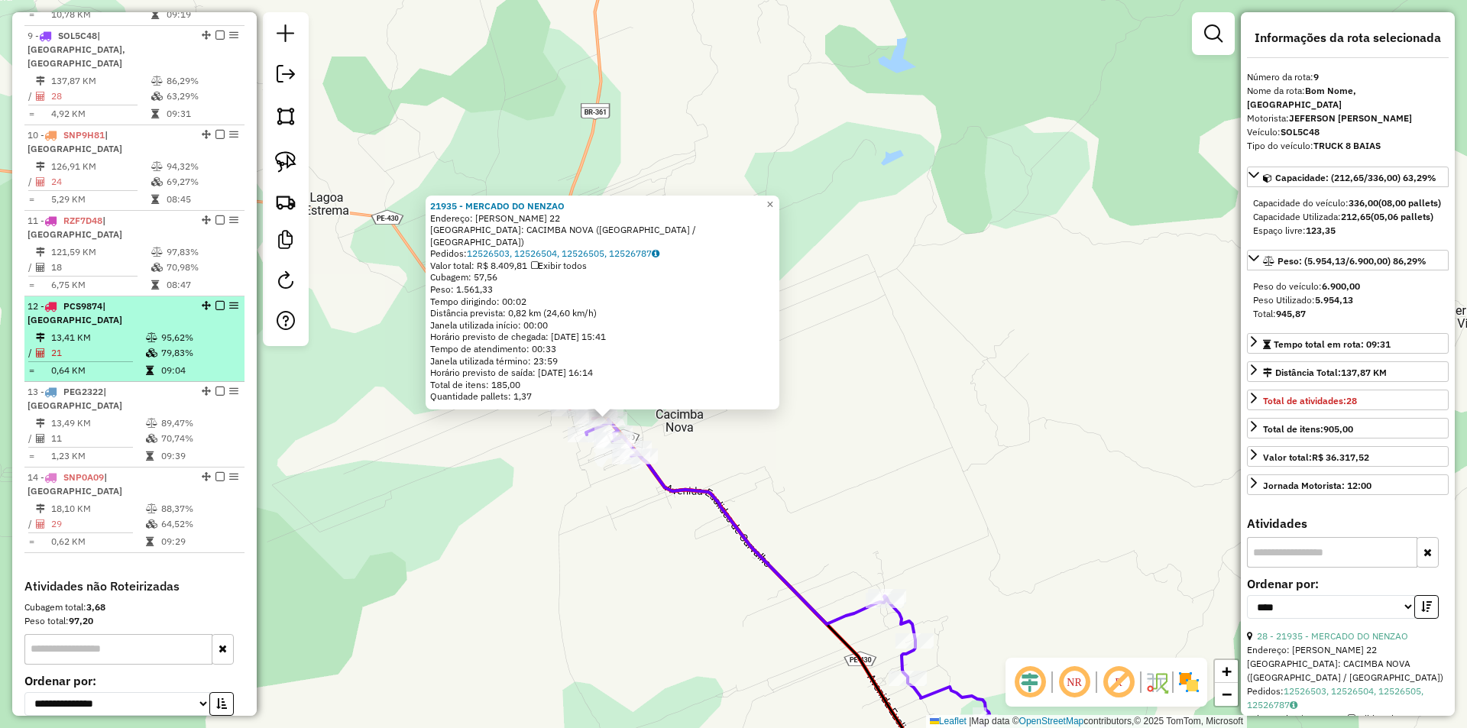
click at [122, 300] on span "| Serra Talhada" at bounding box center [75, 312] width 95 height 25
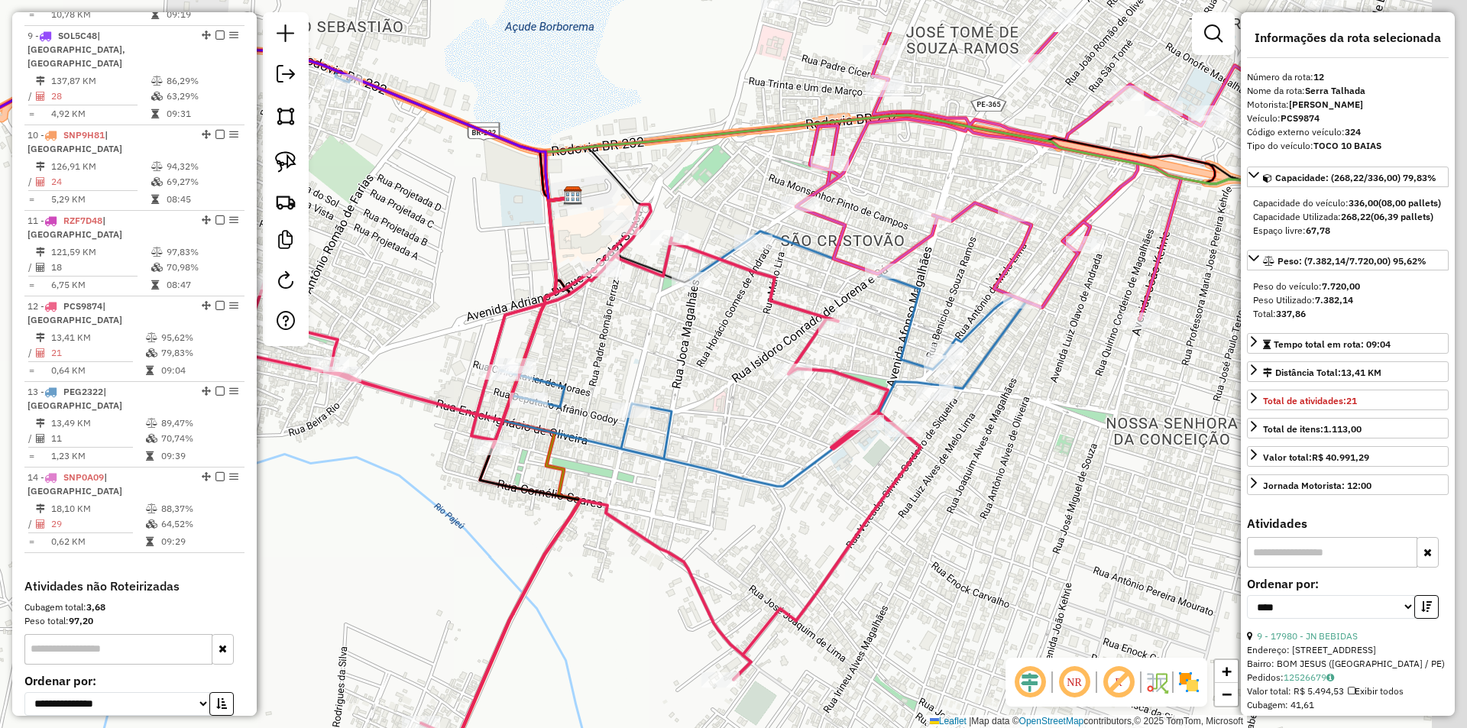
drag, startPoint x: 912, startPoint y: 481, endPoint x: 786, endPoint y: 518, distance: 131.3
click at [786, 522] on div "Janela de atendimento Grade de atendimento Capacidade Transportadoras Veículos …" at bounding box center [733, 364] width 1467 height 728
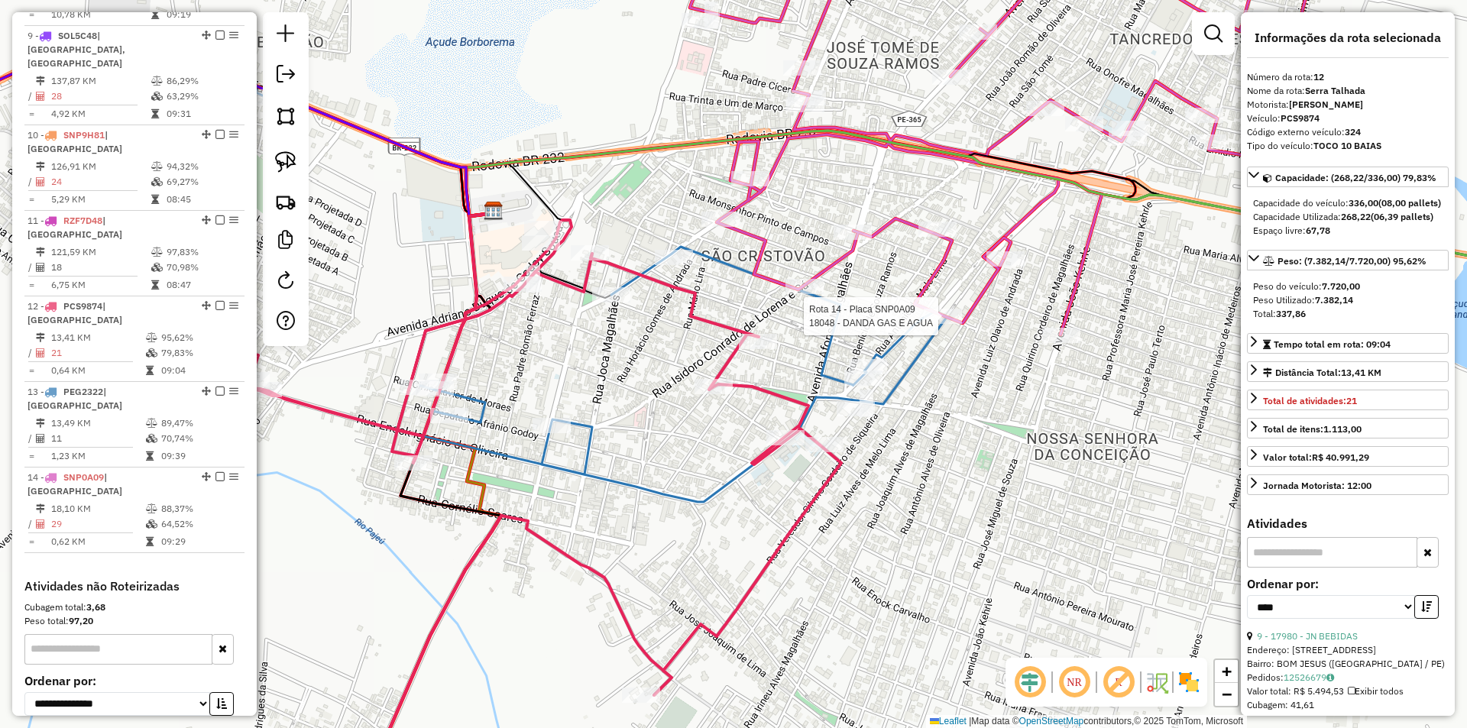
click at [942, 324] on div at bounding box center [943, 316] width 38 height 15
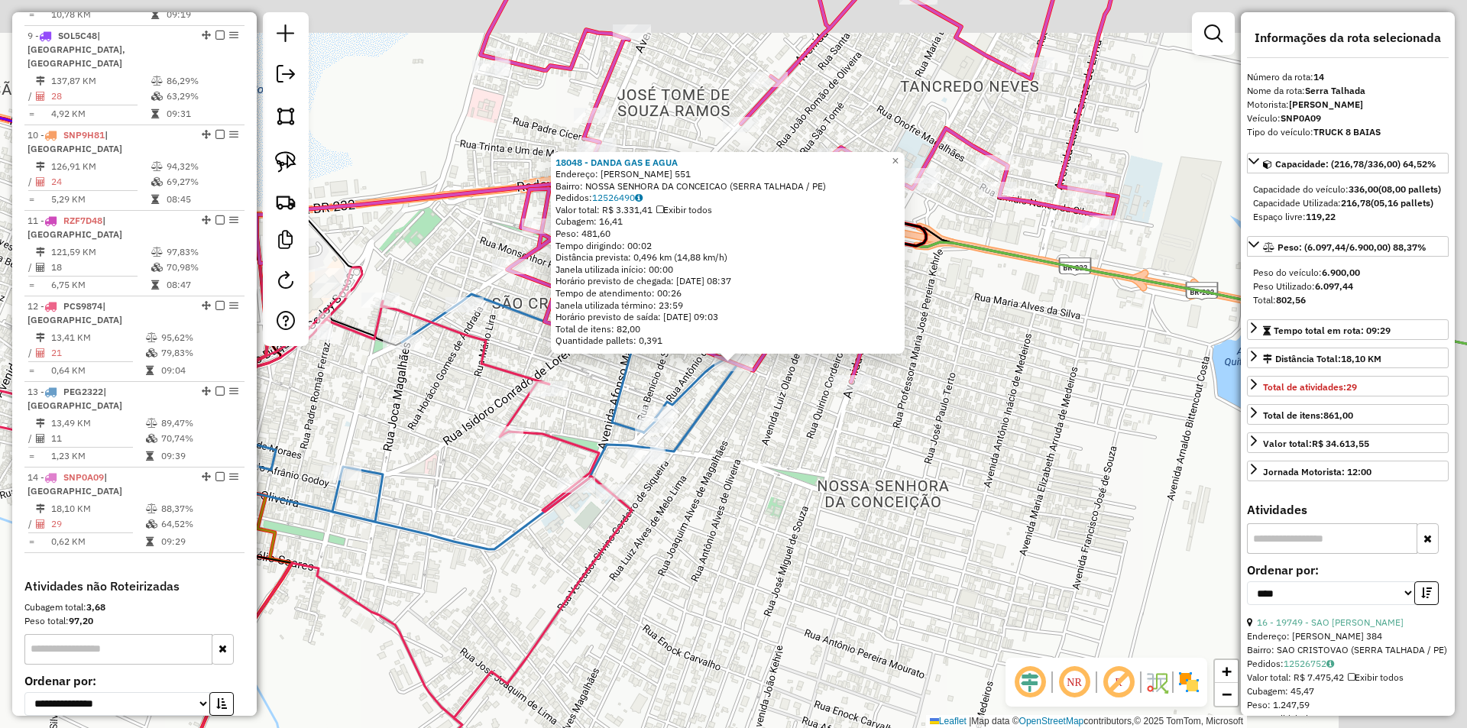
scroll to position [1298, 0]
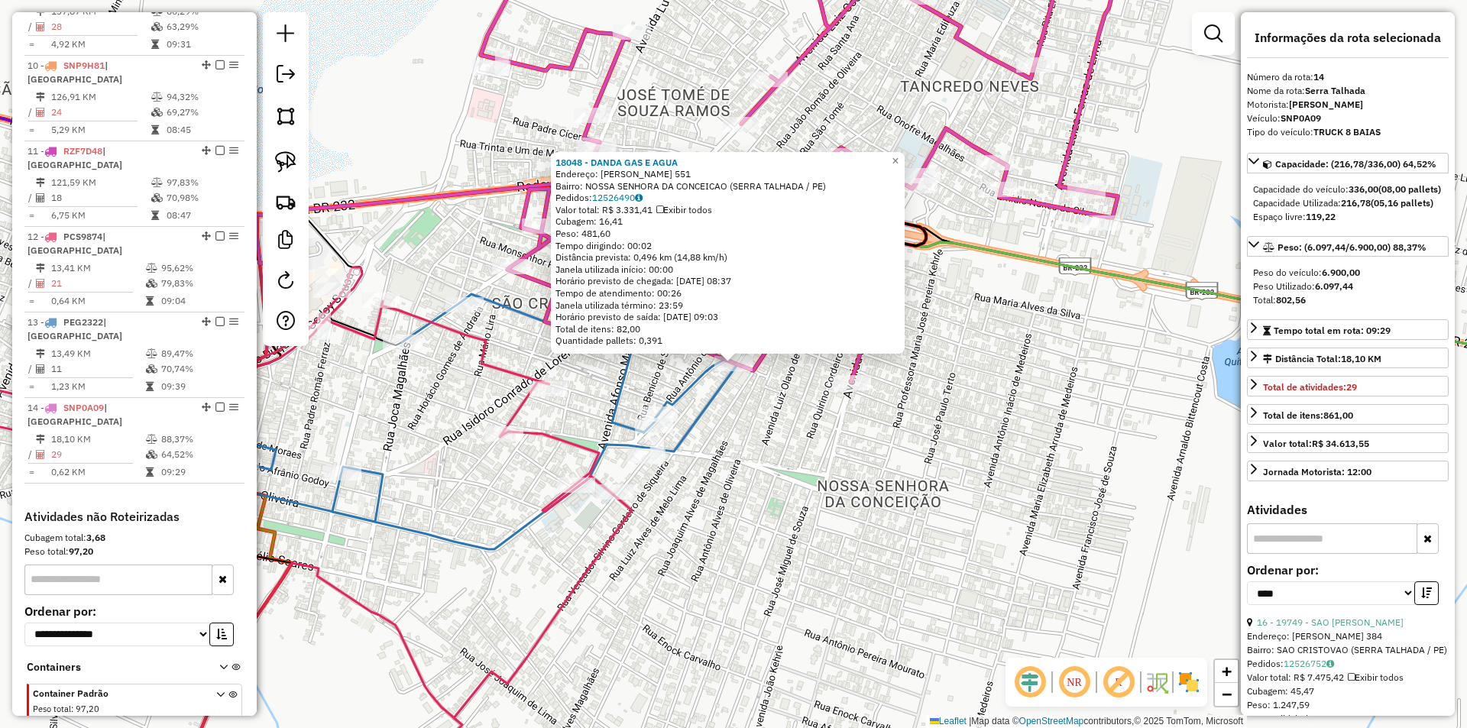
click at [834, 466] on div "18048 - DANDA GAS E AGUA Endereço: FLORIANO PEIXOTO 551 Bairro: NOSSA SENHORA D…" at bounding box center [733, 364] width 1467 height 728
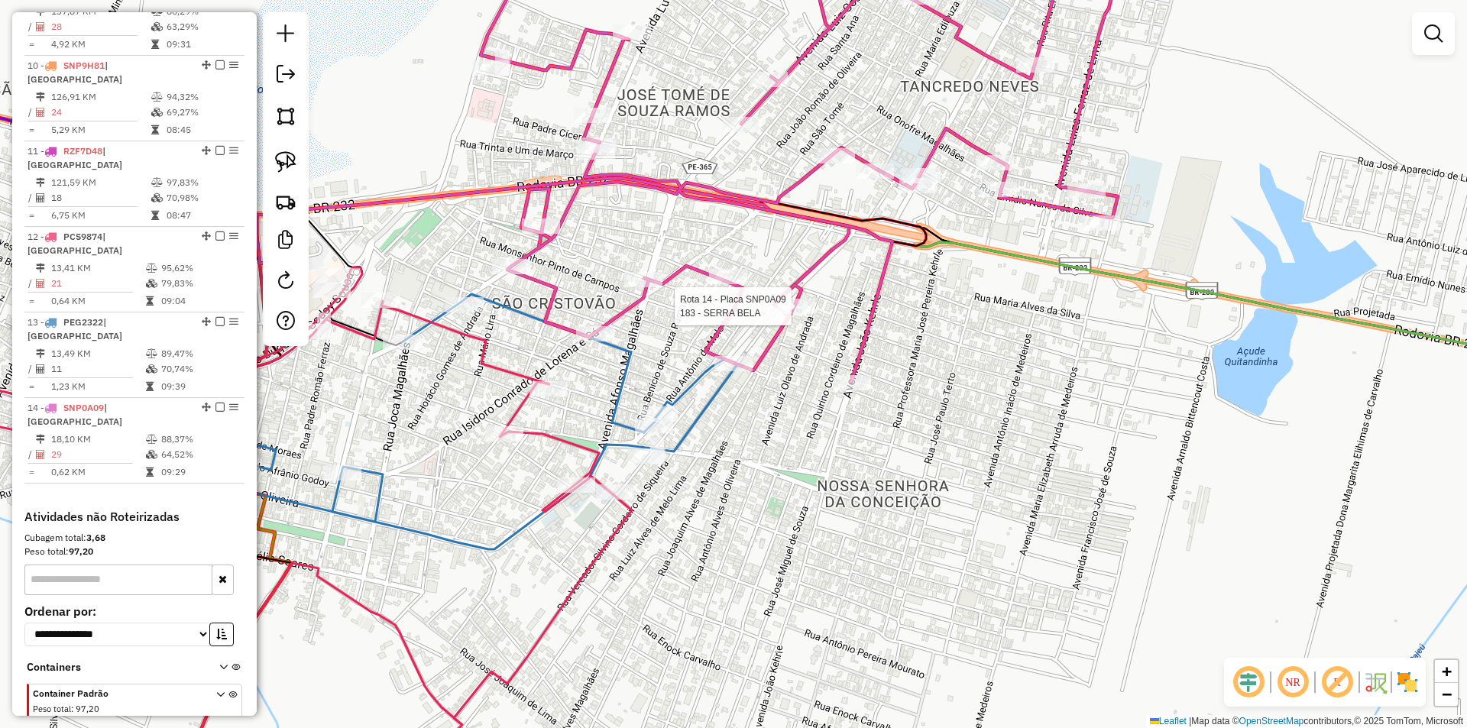
select select "*********"
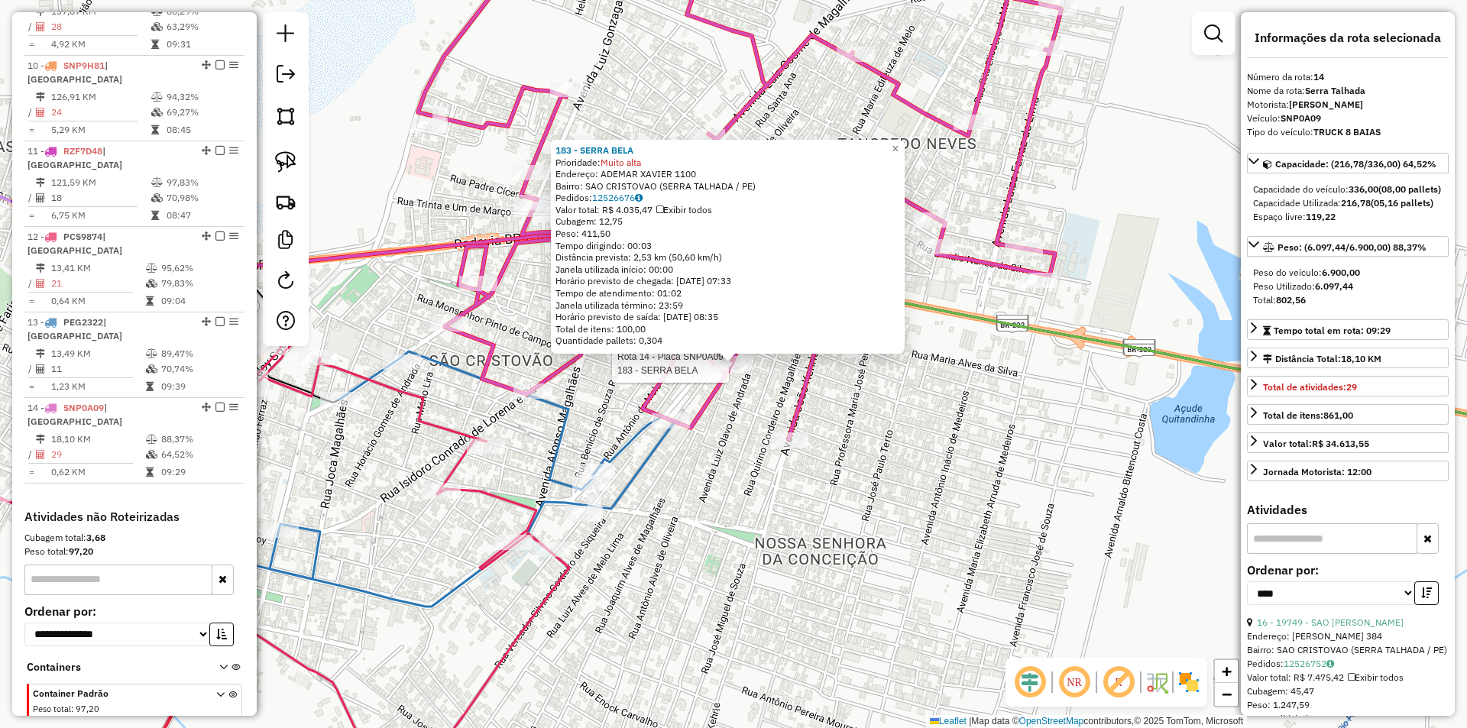
click at [871, 443] on div "Rota 14 - Placa SNP0A09 183 - SERRA BELA Rota 14 - Placa SNP0A09 17391 - REST C…" at bounding box center [733, 364] width 1467 height 728
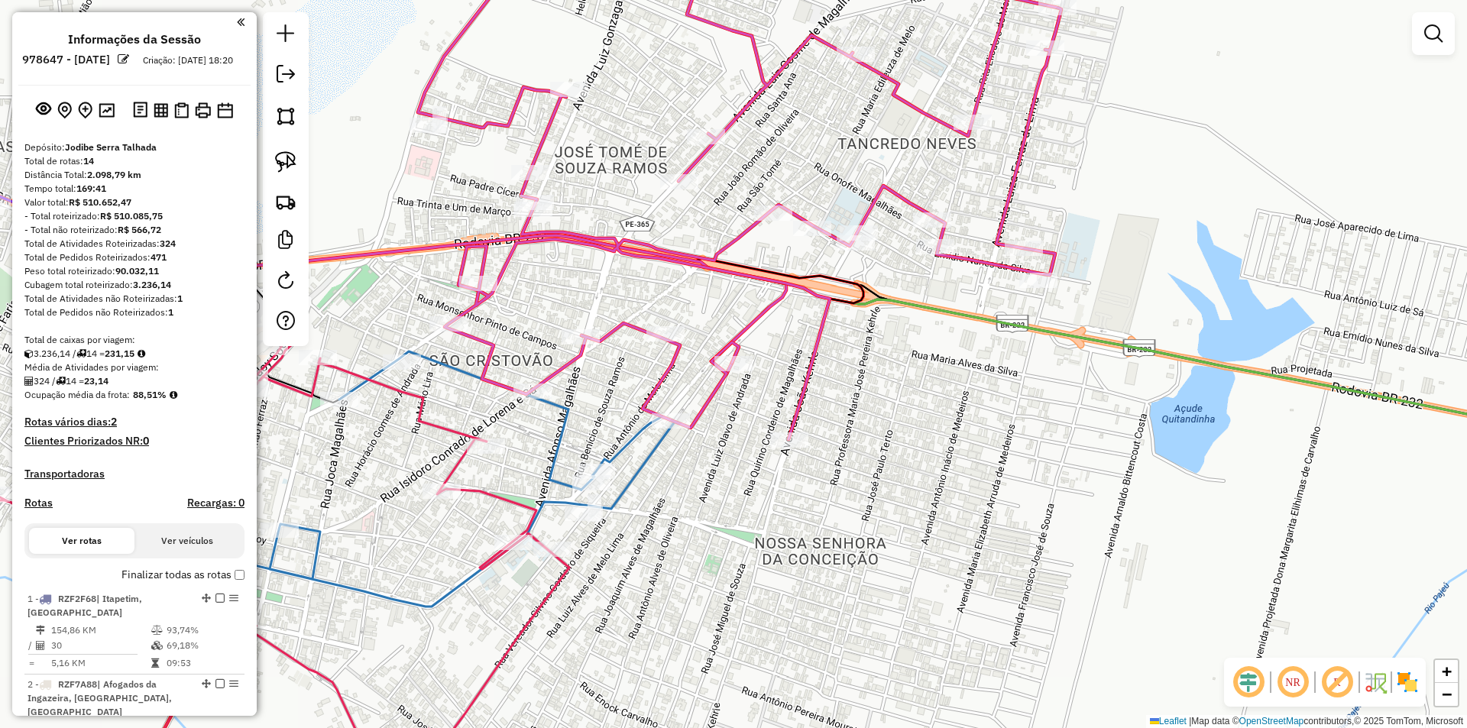
scroll to position [0, 0]
click at [292, 78] on em at bounding box center [286, 74] width 18 height 18
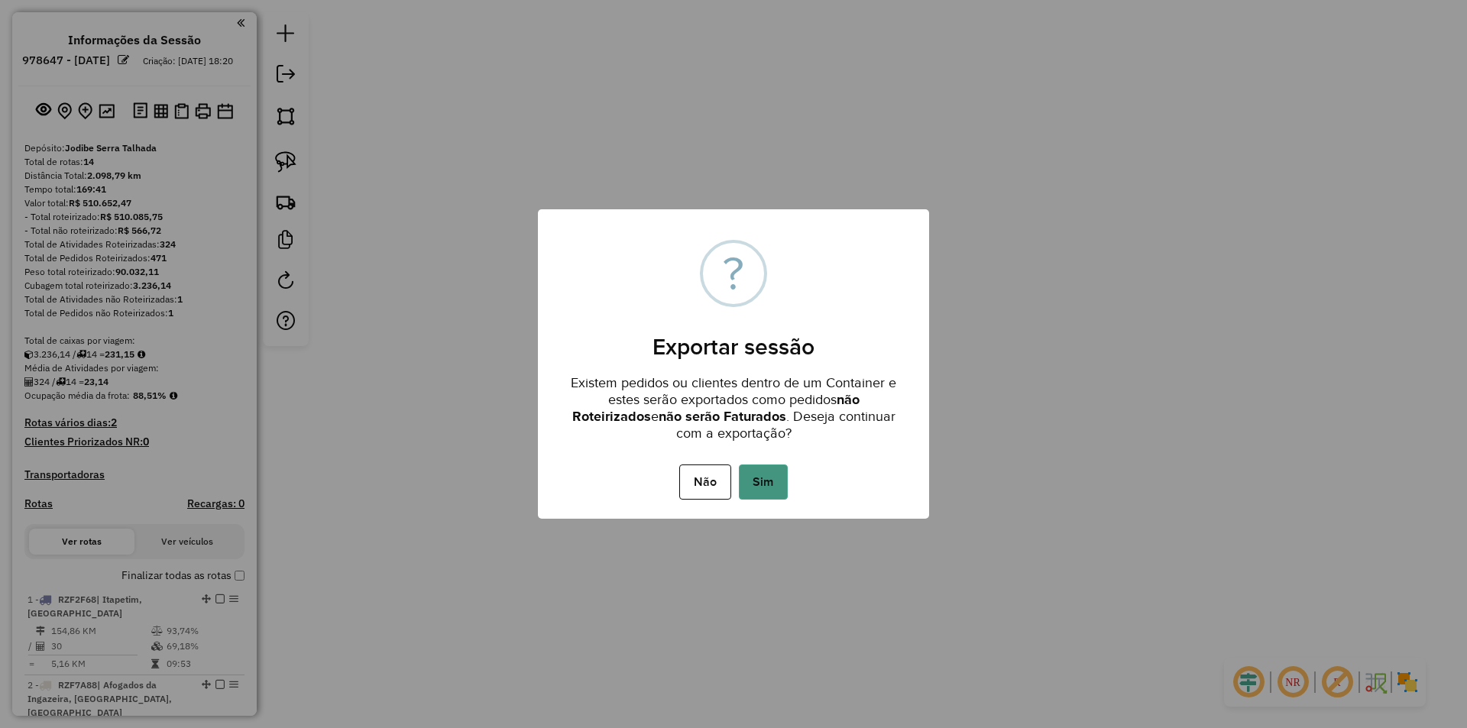
click at [769, 480] on button "Sim" at bounding box center [763, 482] width 49 height 35
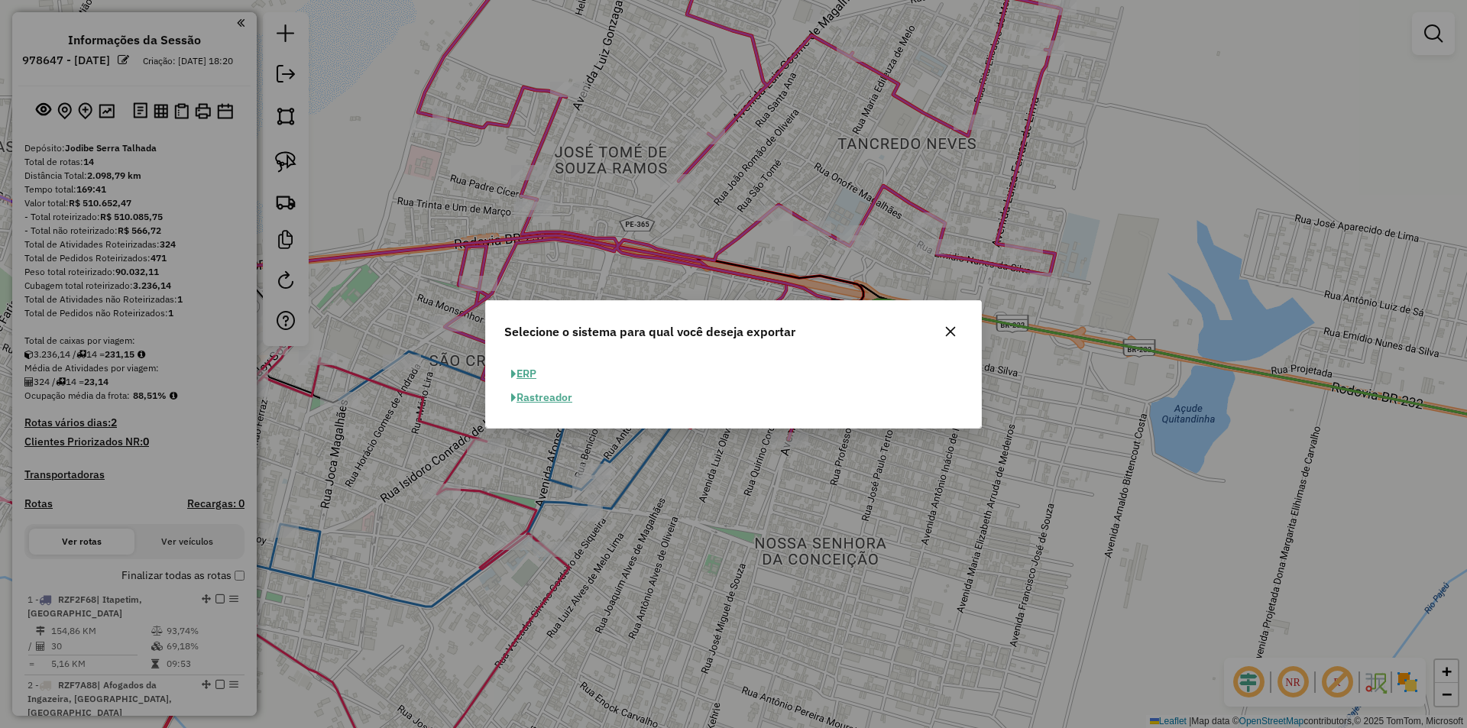
click at [536, 373] on button "ERP" at bounding box center [523, 374] width 39 height 24
select select "**"
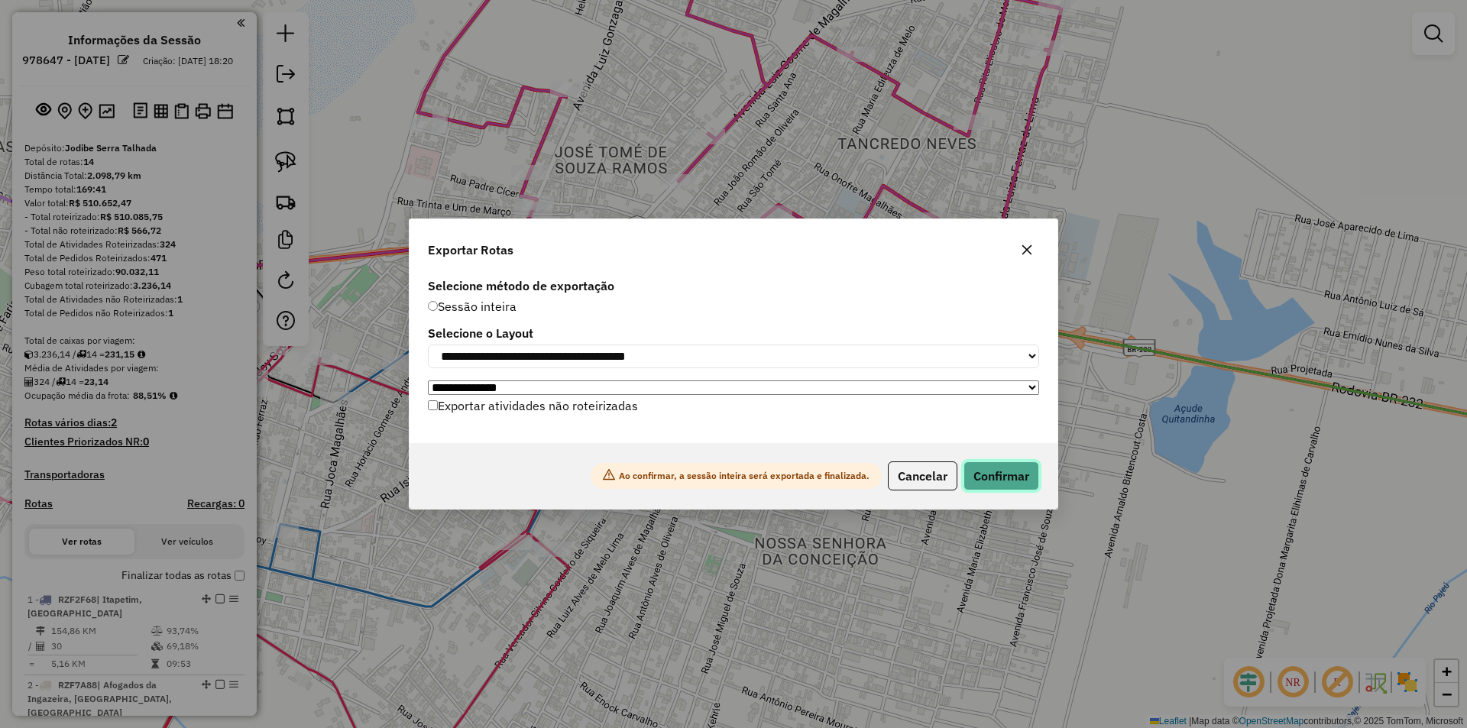
click at [987, 475] on button "Confirmar" at bounding box center [1002, 476] width 76 height 29
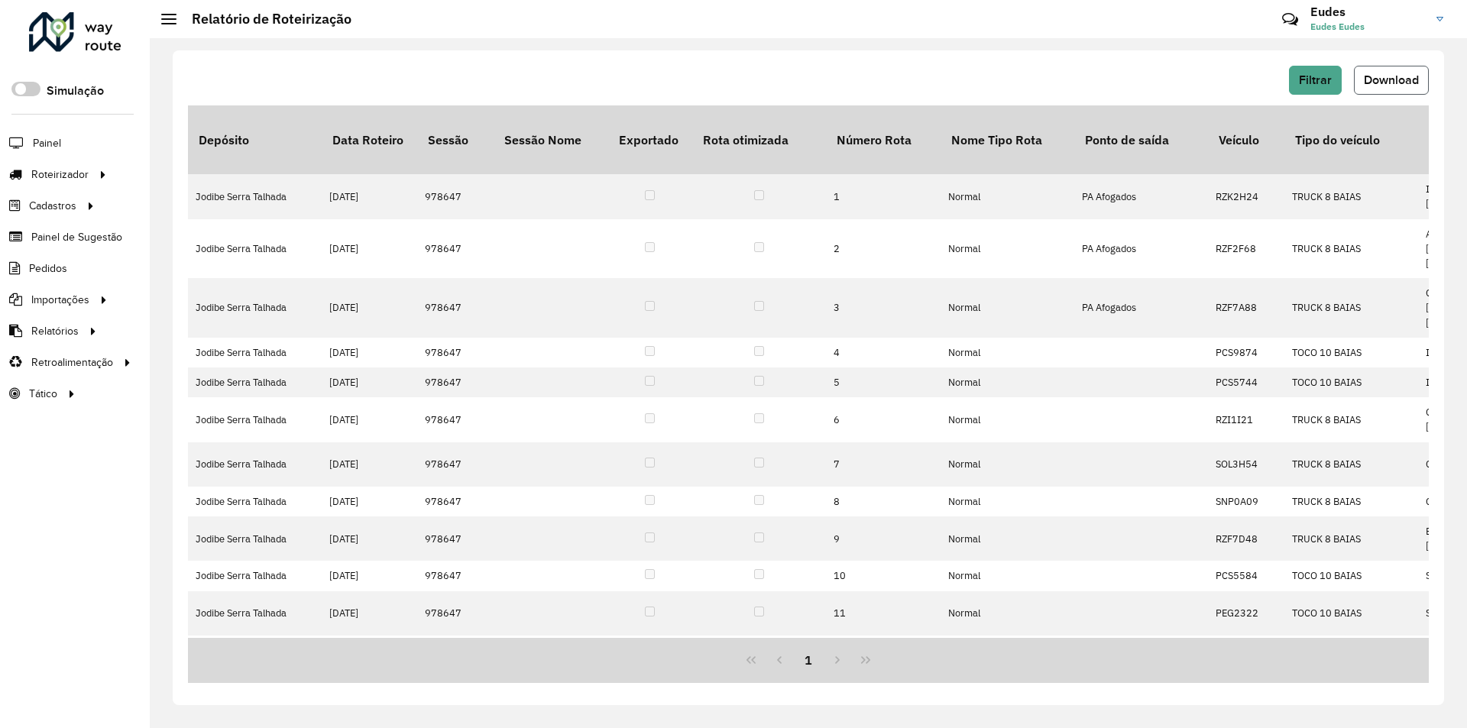
click at [1400, 82] on span "Download" at bounding box center [1391, 79] width 55 height 13
